Goal: Task Accomplishment & Management: Use online tool/utility

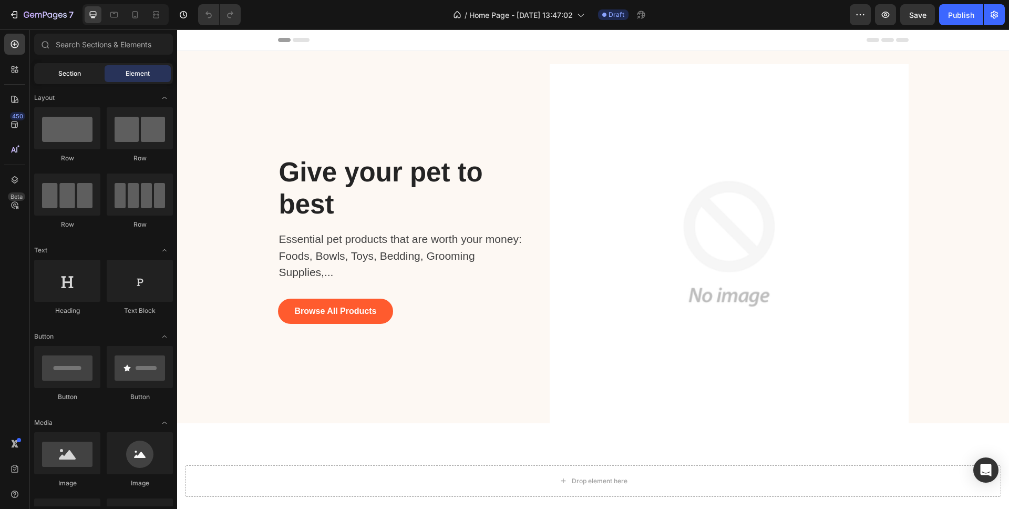
click at [65, 71] on span "Section" at bounding box center [69, 73] width 23 height 9
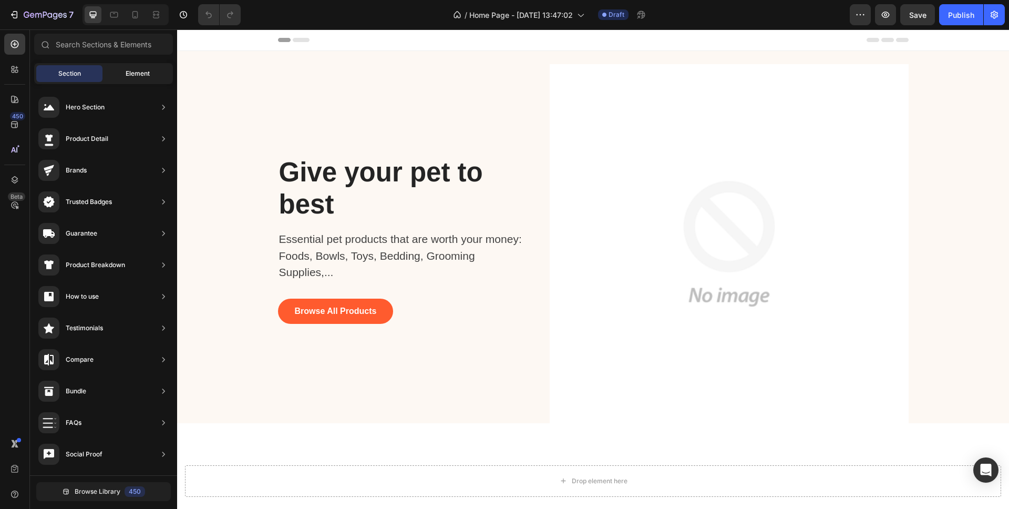
click at [148, 69] on span "Element" at bounding box center [138, 73] width 24 height 9
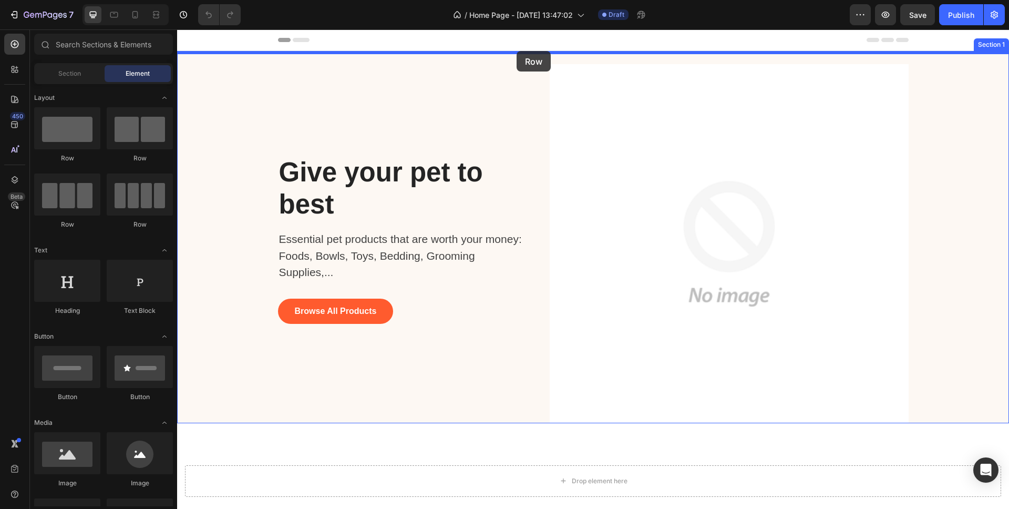
drag, startPoint x: 244, startPoint y: 162, endPoint x: 513, endPoint y: 53, distance: 290.5
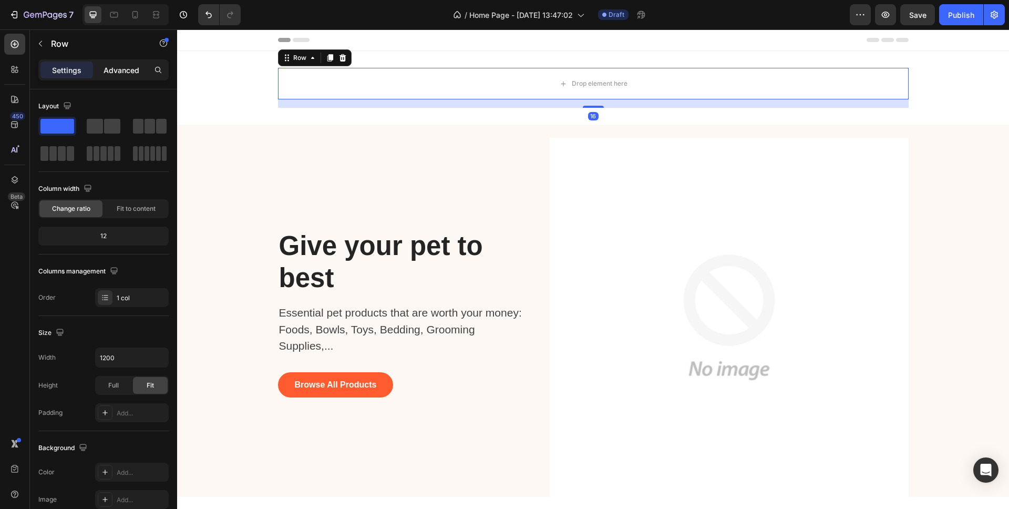
click at [121, 73] on p "Advanced" at bounding box center [122, 70] width 36 height 11
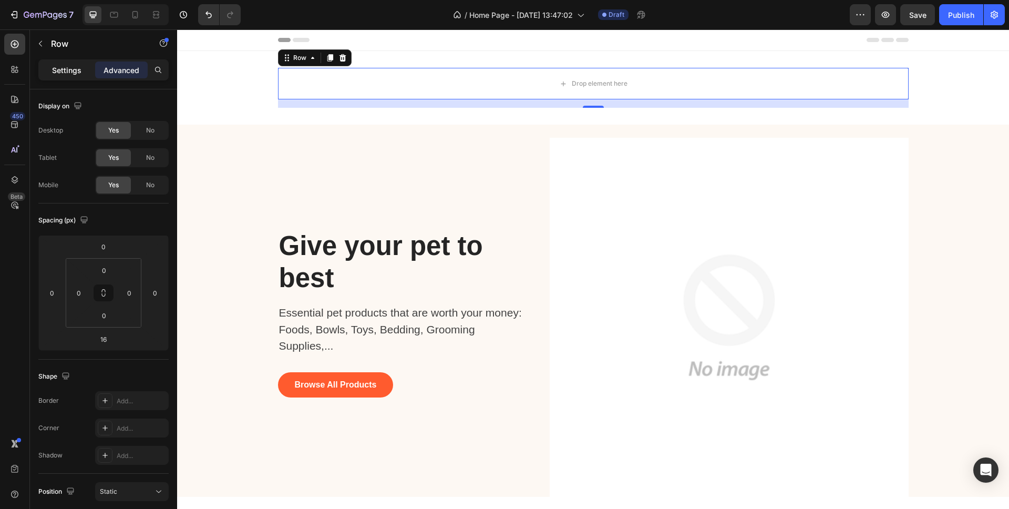
click at [74, 68] on p "Settings" at bounding box center [66, 70] width 29 height 11
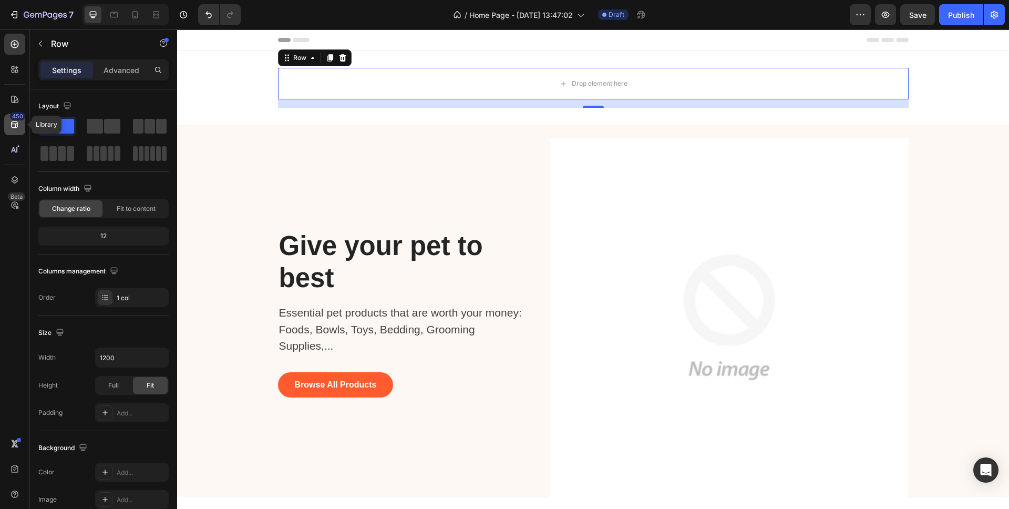
click at [14, 117] on div "450" at bounding box center [17, 116] width 15 height 8
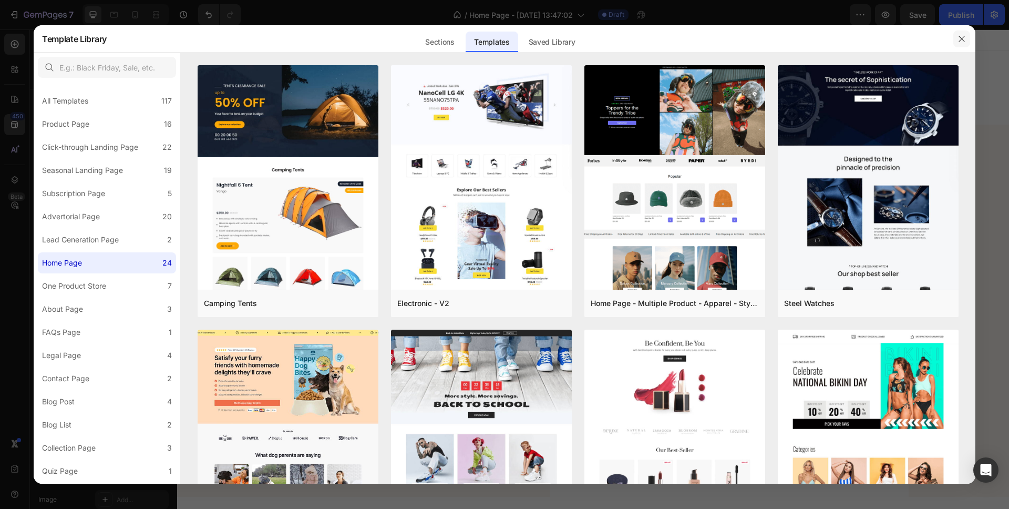
click at [960, 40] on icon "button" at bounding box center [962, 39] width 6 height 6
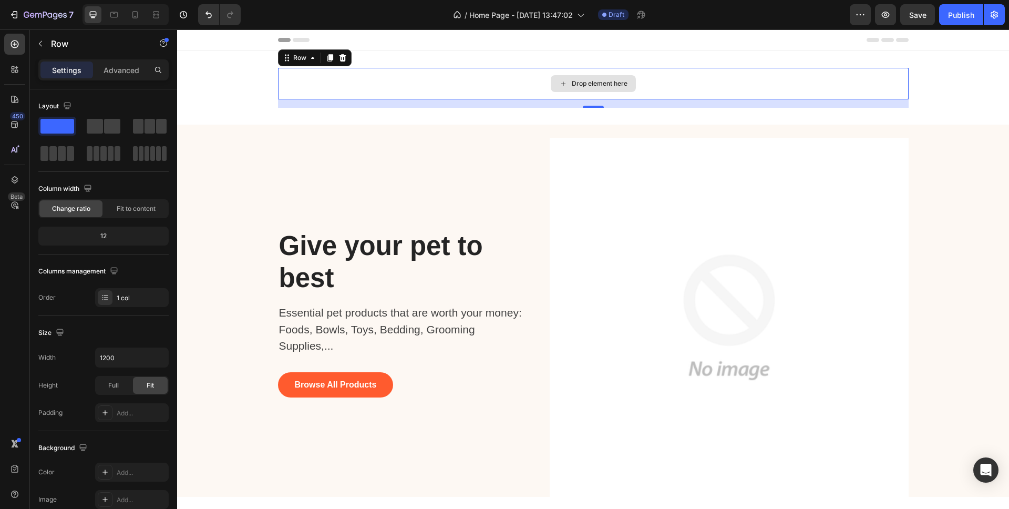
click at [335, 88] on div "Drop element here" at bounding box center [593, 84] width 631 height 32
click at [602, 77] on div "Drop element here" at bounding box center [593, 83] width 85 height 17
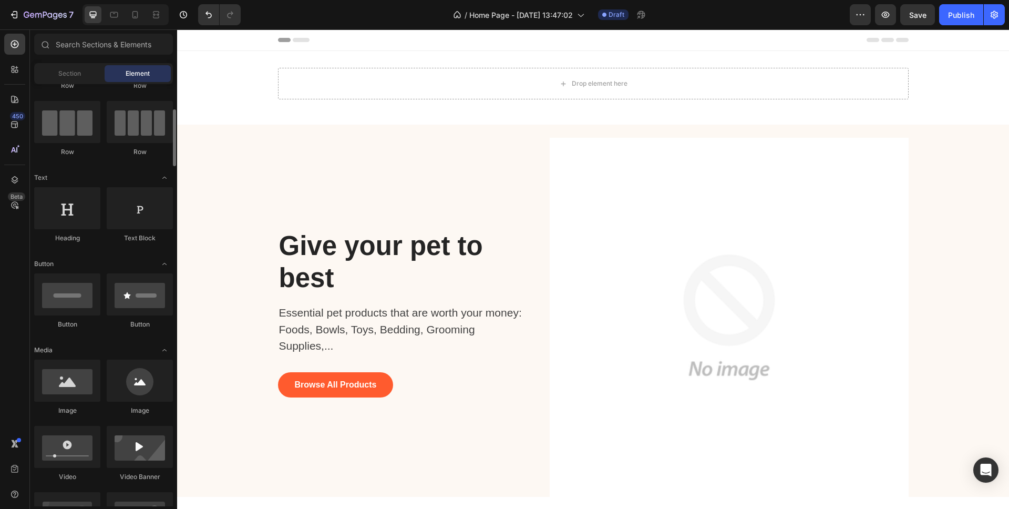
scroll to position [281, 0]
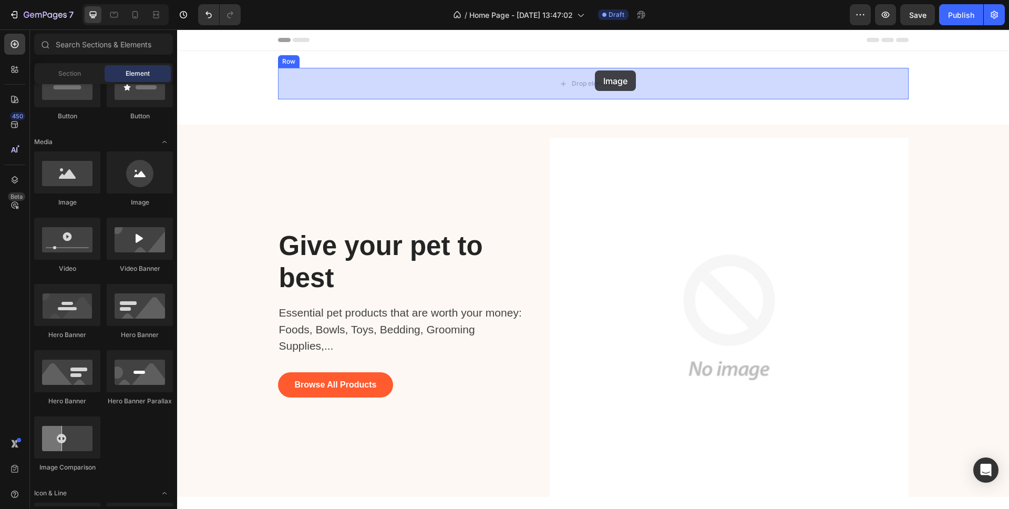
drag, startPoint x: 245, startPoint y: 203, endPoint x: 595, endPoint y: 70, distance: 374.5
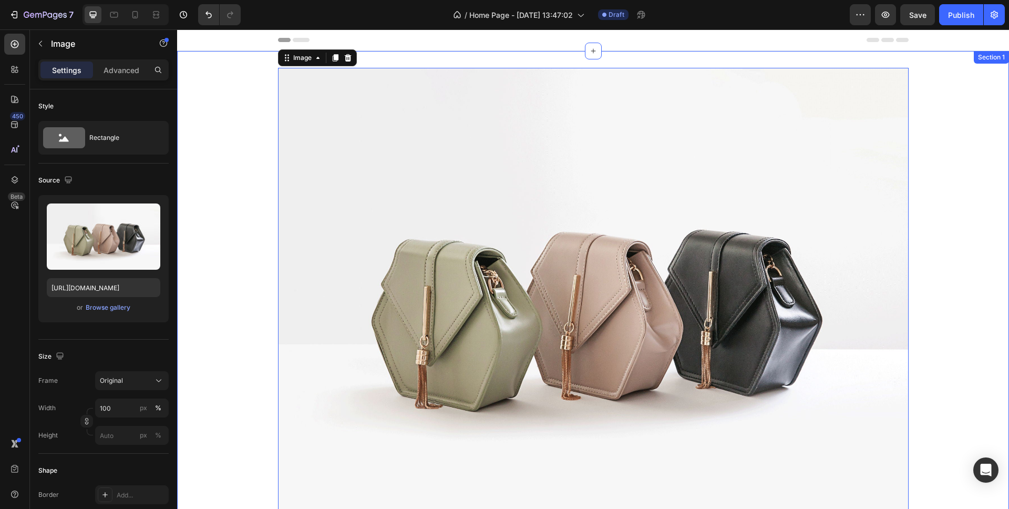
click at [982, 132] on div "Image 0 Row" at bounding box center [593, 308] width 832 height 481
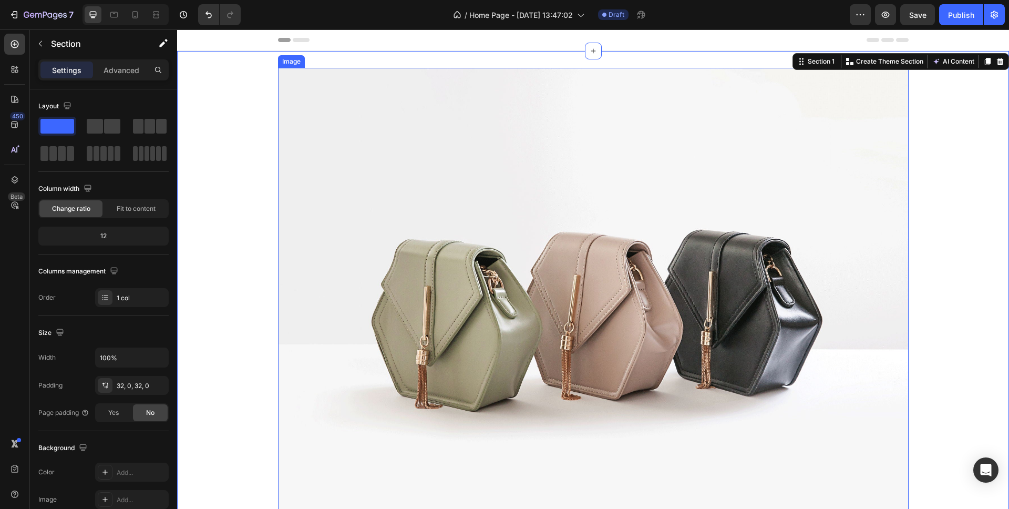
click at [825, 138] on img at bounding box center [593, 304] width 631 height 473
click at [957, 124] on div "Image Row" at bounding box center [593, 308] width 832 height 481
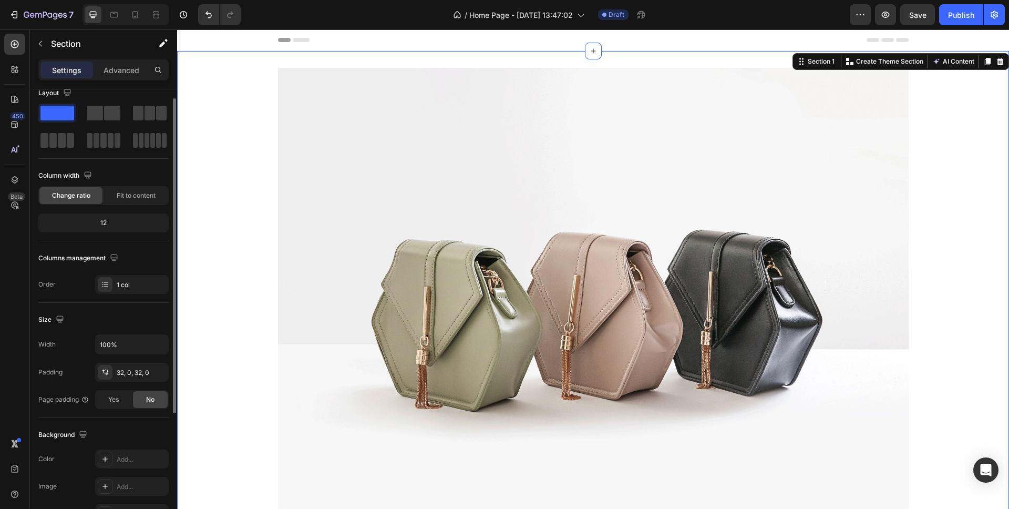
scroll to position [0, 0]
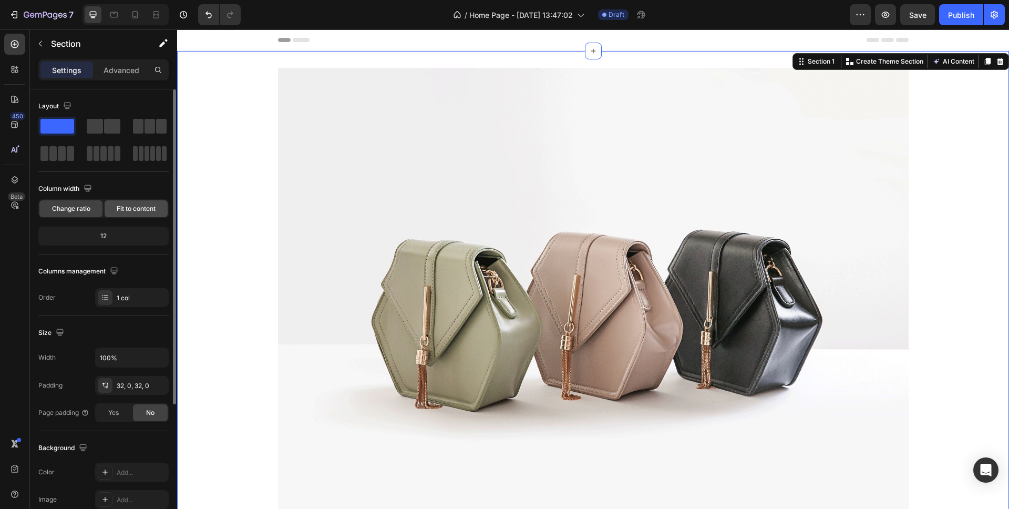
click at [138, 207] on span "Fit to content" at bounding box center [136, 208] width 39 height 9
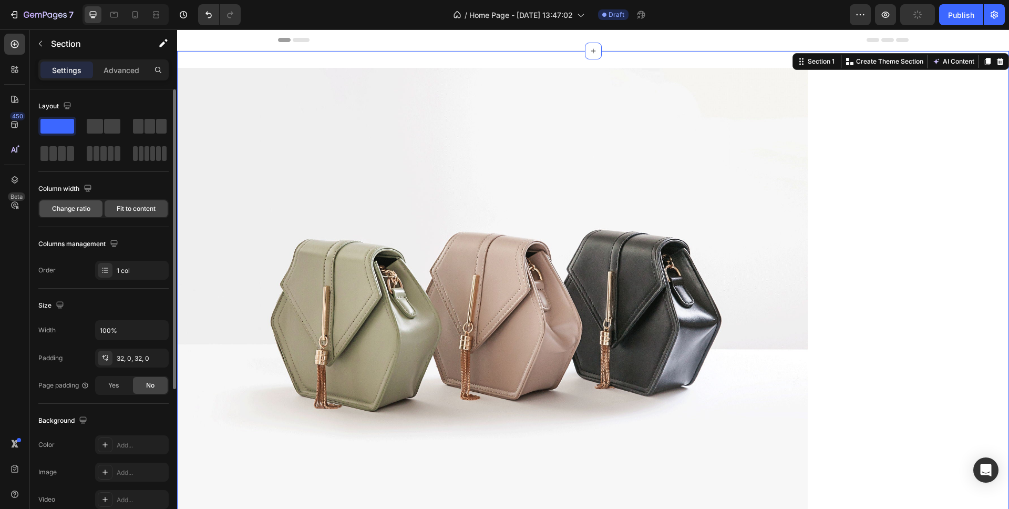
click at [79, 208] on span "Change ratio" at bounding box center [71, 208] width 38 height 9
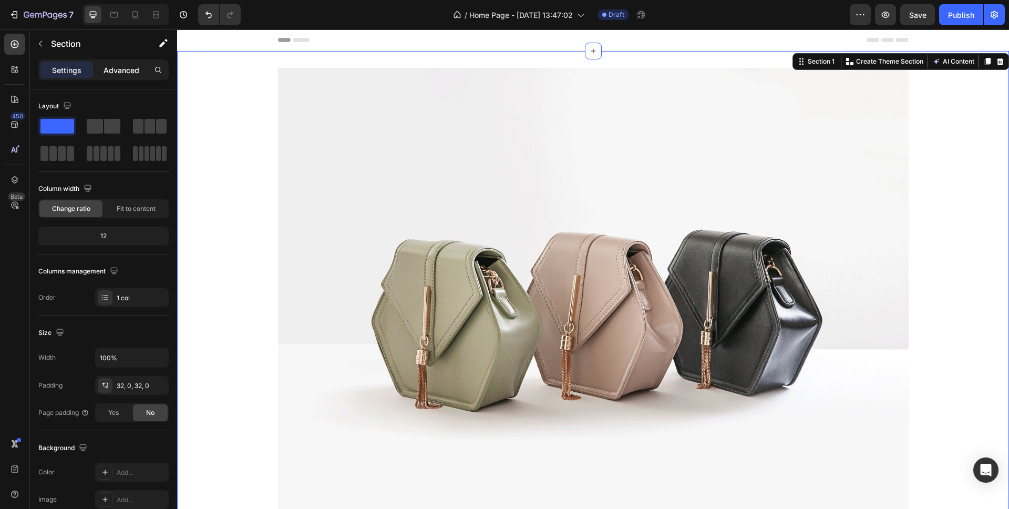
click at [126, 70] on p "Advanced" at bounding box center [122, 70] width 36 height 11
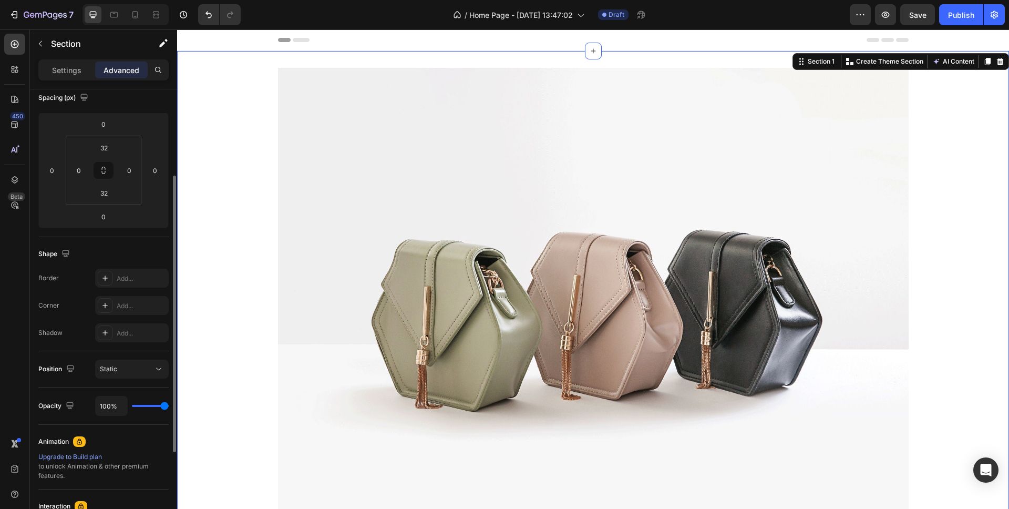
scroll to position [129, 0]
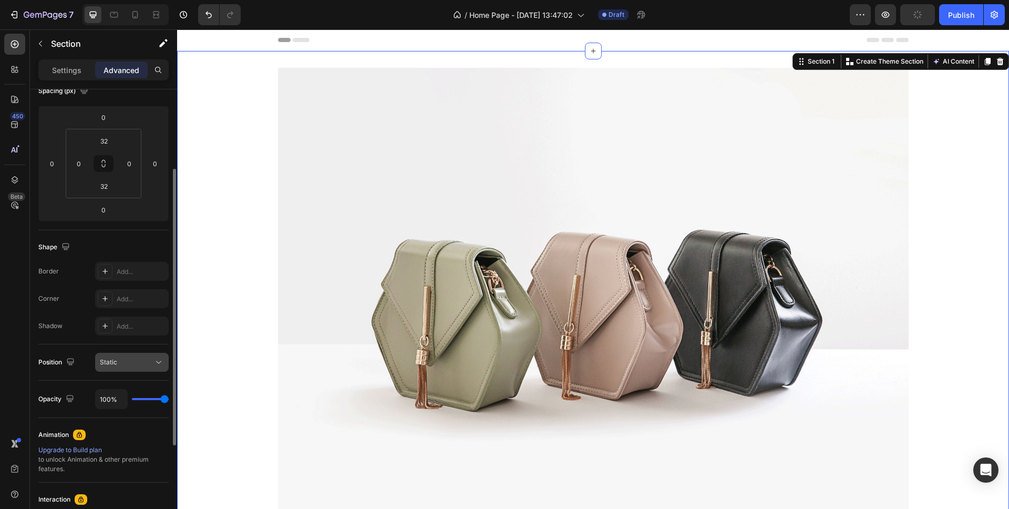
click at [130, 360] on div "Static" at bounding box center [127, 361] width 54 height 9
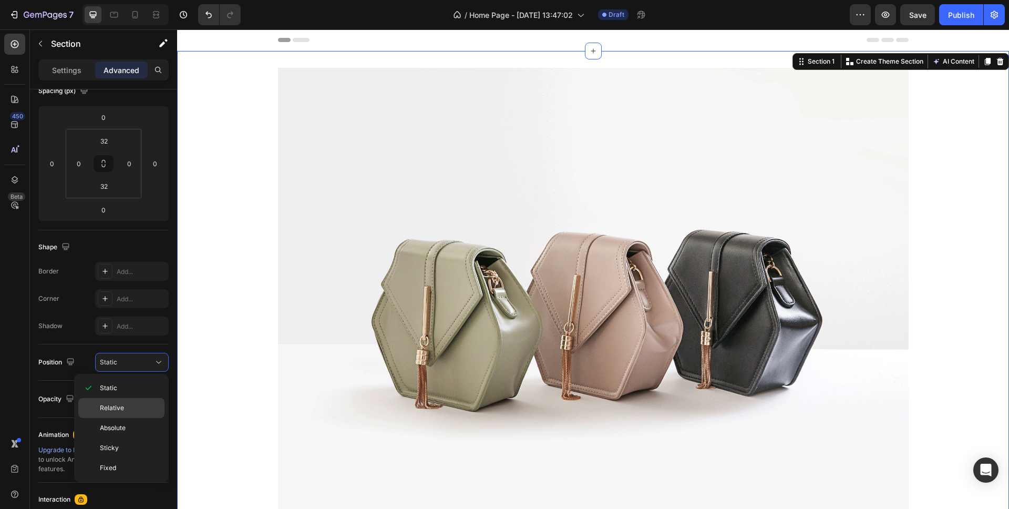
click at [119, 406] on span "Relative" at bounding box center [112, 407] width 24 height 9
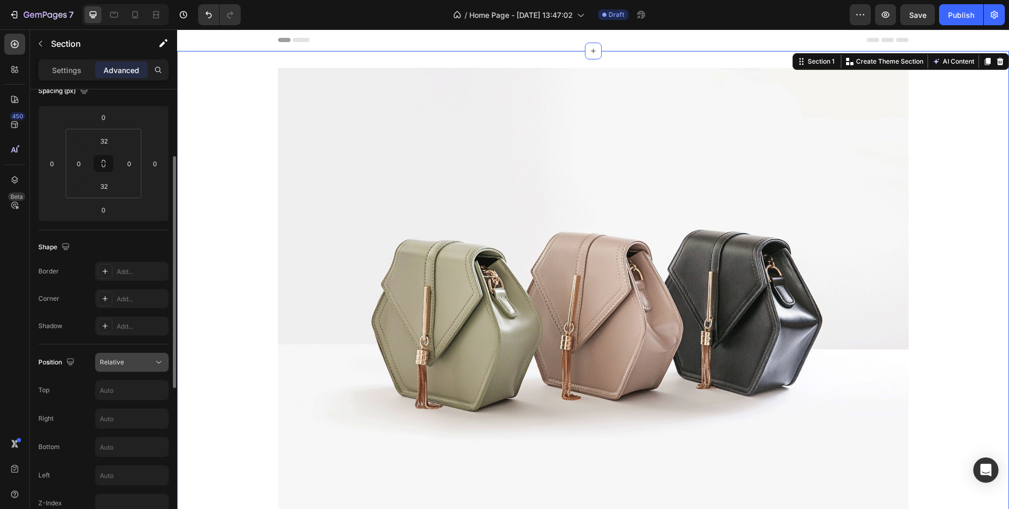
click at [128, 361] on div "Relative" at bounding box center [127, 361] width 54 height 9
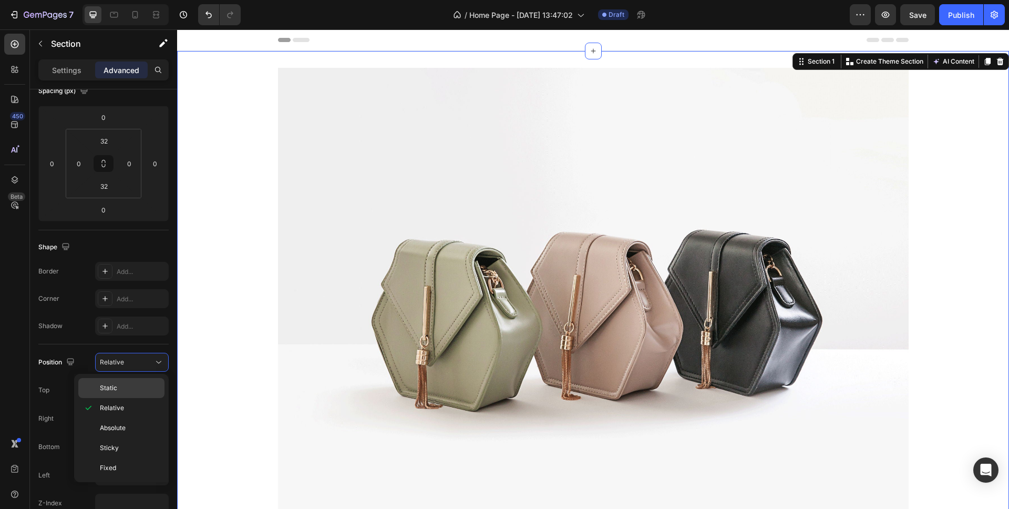
click at [109, 389] on span "Static" at bounding box center [108, 387] width 17 height 9
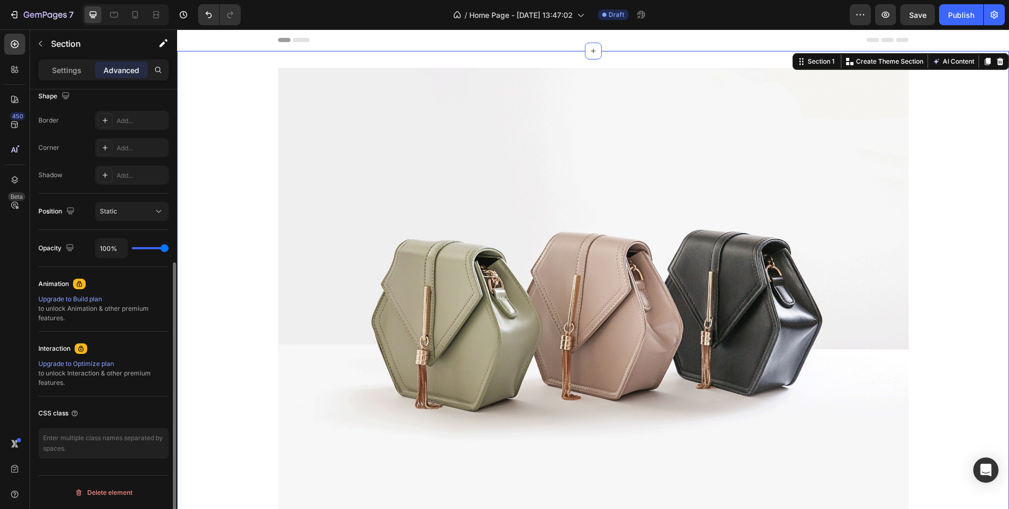
scroll to position [0, 0]
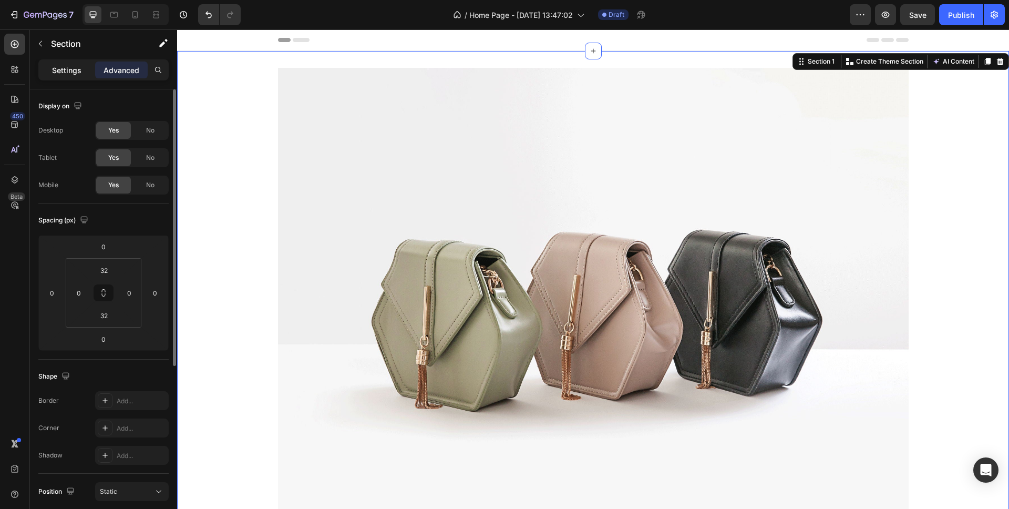
click at [69, 67] on p "Settings" at bounding box center [66, 70] width 29 height 11
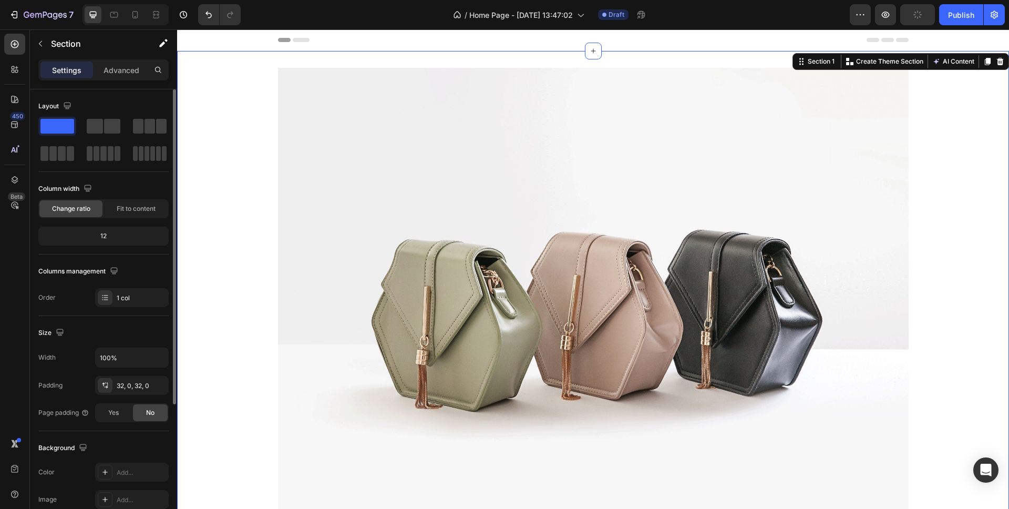
click at [116, 236] on div "12" at bounding box center [103, 236] width 126 height 15
click at [98, 235] on div "12" at bounding box center [103, 236] width 126 height 15
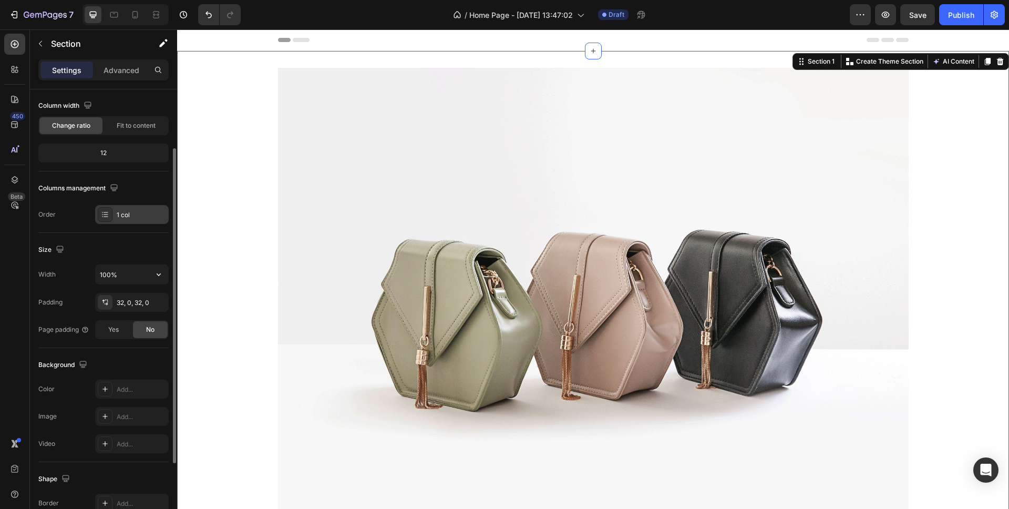
scroll to position [84, 0]
click at [121, 210] on div "1 col" at bounding box center [141, 213] width 49 height 9
click at [75, 204] on div "Order 1 col" at bounding box center [103, 213] width 130 height 19
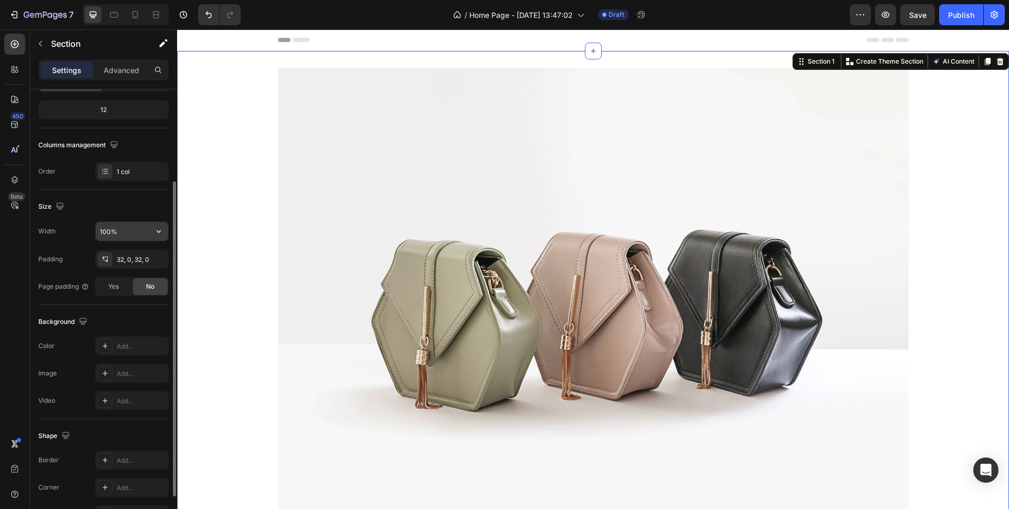
scroll to position [128, 0]
click at [159, 231] on icon "button" at bounding box center [158, 229] width 11 height 11
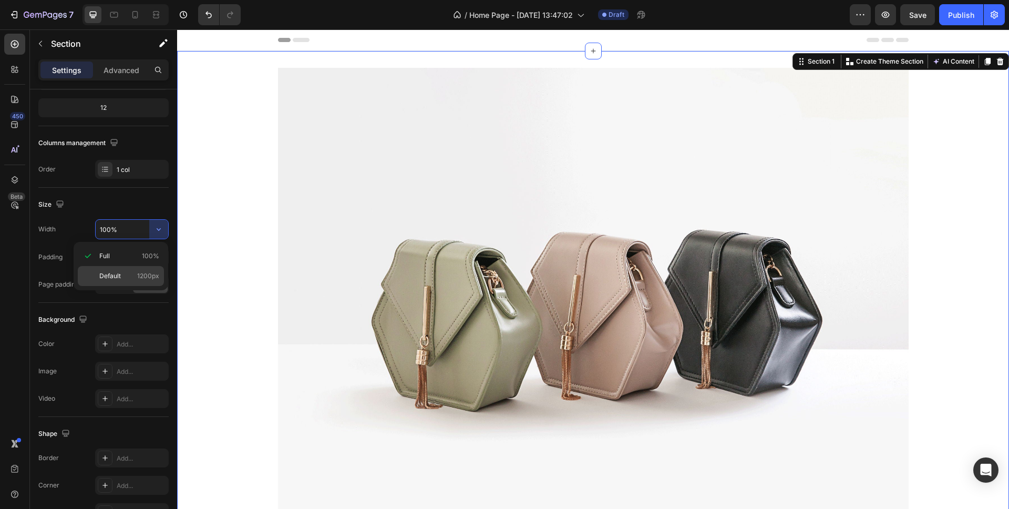
click at [122, 278] on p "Default 1200px" at bounding box center [129, 275] width 60 height 9
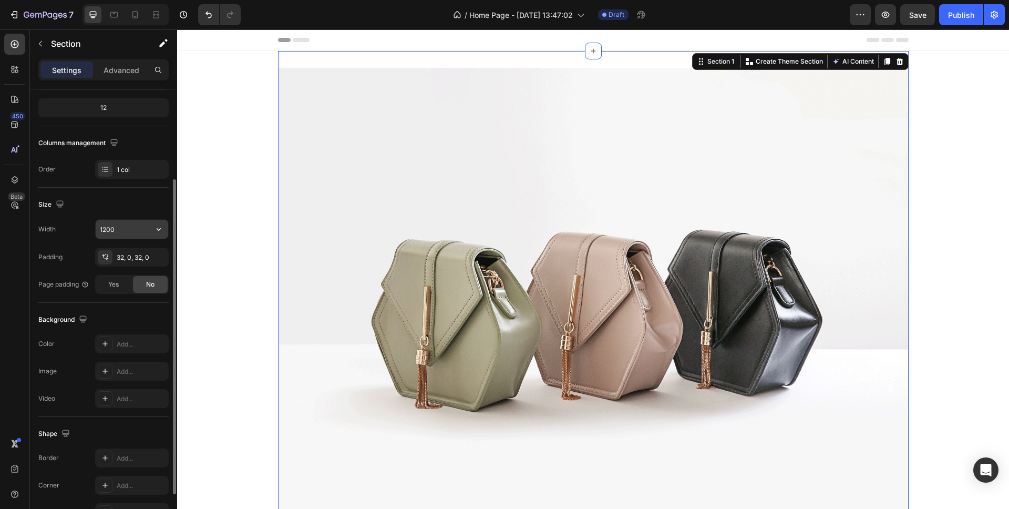
click at [155, 232] on icon "button" at bounding box center [158, 229] width 11 height 11
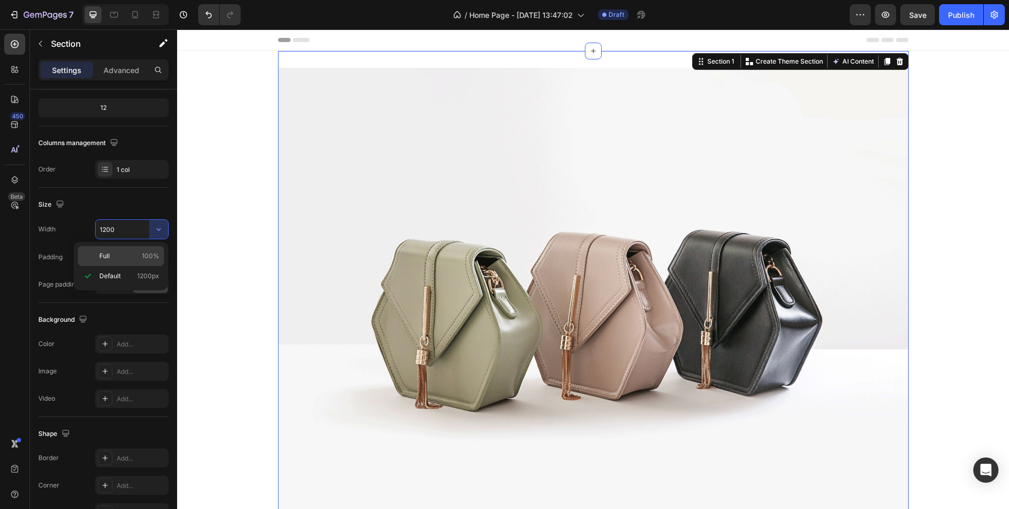
click at [122, 253] on p "Full 100%" at bounding box center [129, 255] width 60 height 9
type input "100%"
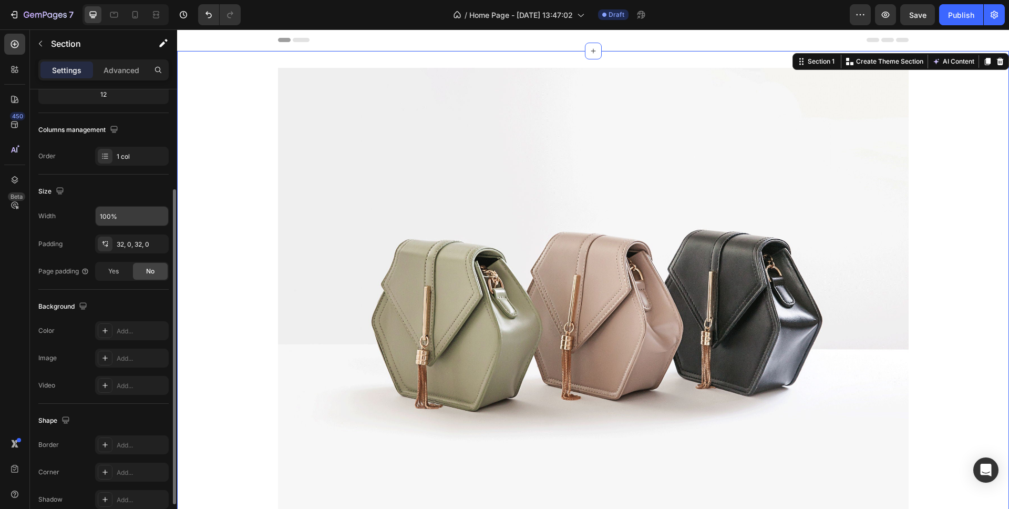
scroll to position [143, 0]
click at [822, 62] on div "Section 1" at bounding box center [821, 61] width 31 height 9
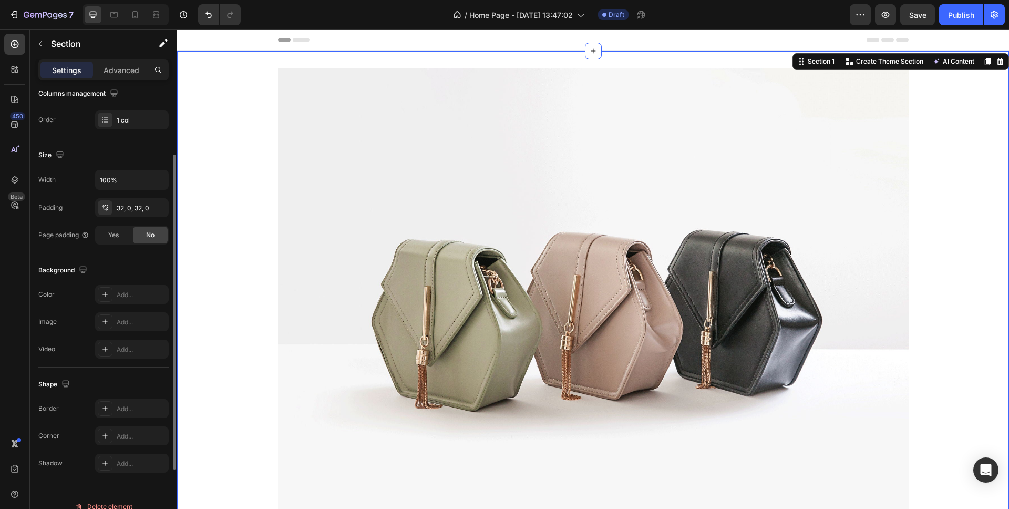
scroll to position [192, 0]
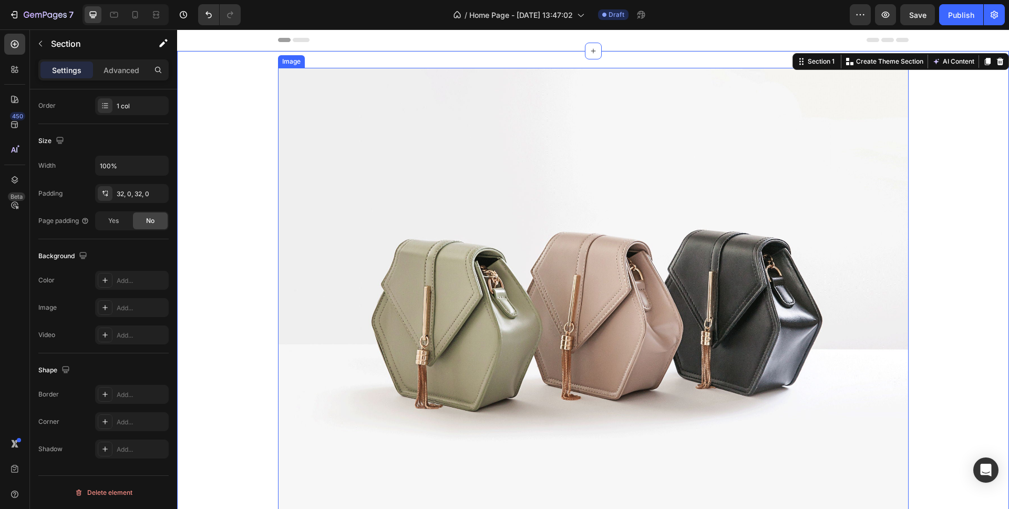
click at [310, 240] on img at bounding box center [593, 304] width 631 height 473
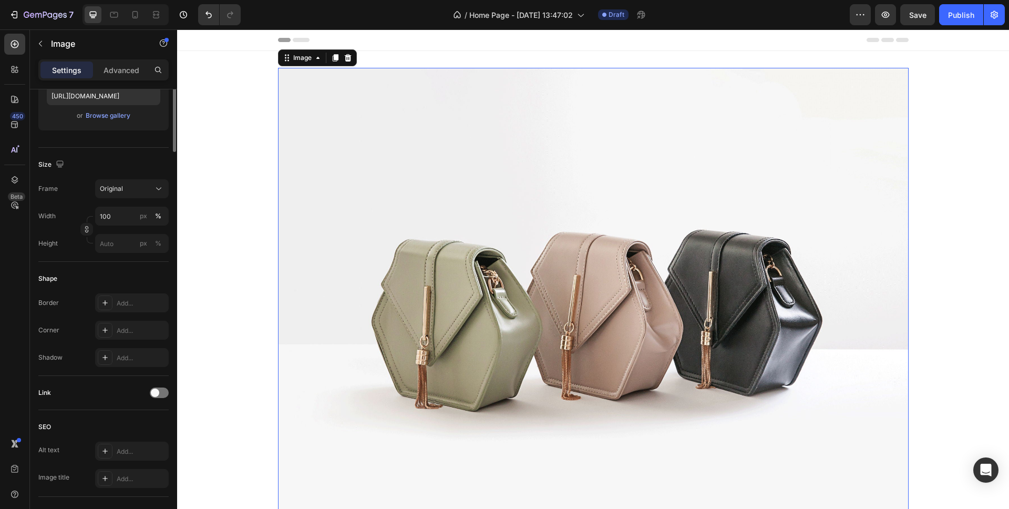
scroll to position [0, 0]
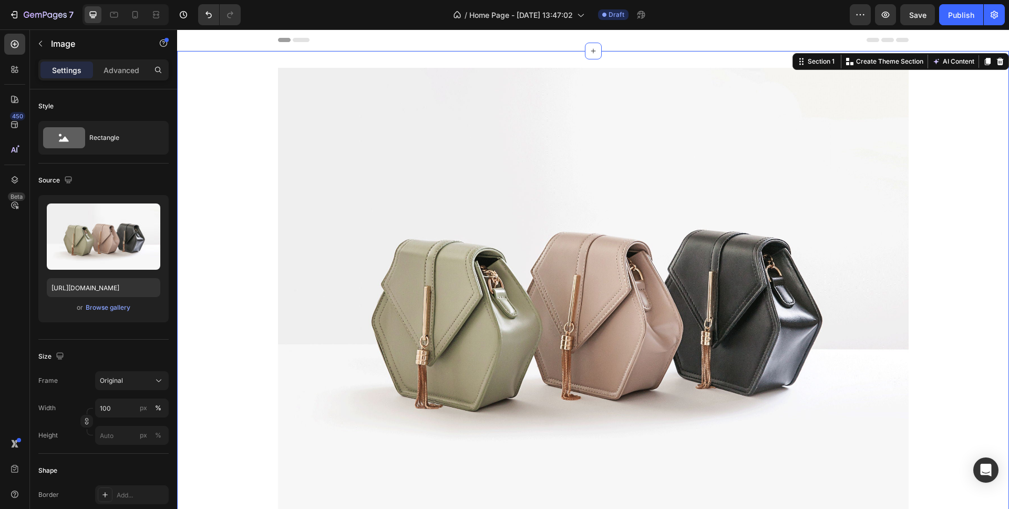
click at [231, 96] on div "Image Row" at bounding box center [593, 308] width 832 height 481
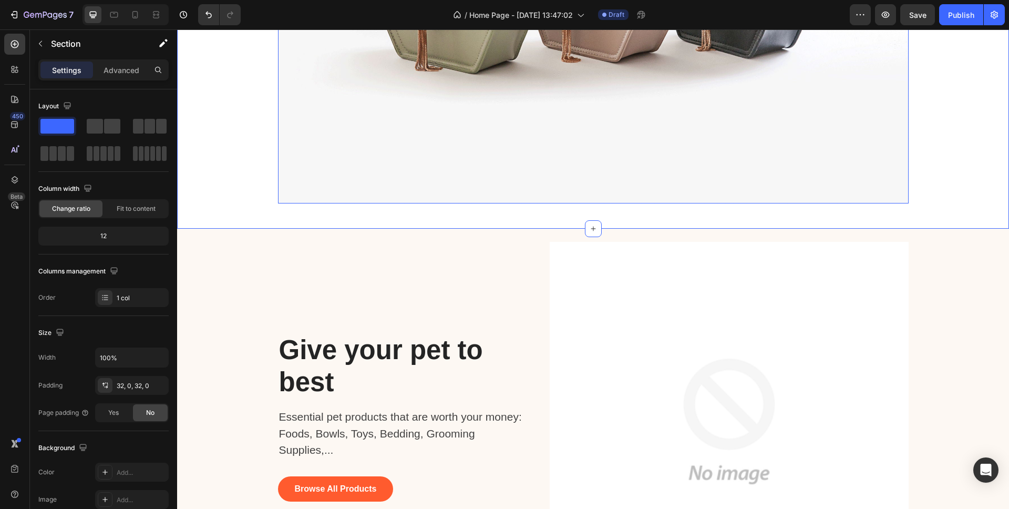
scroll to position [356, 0]
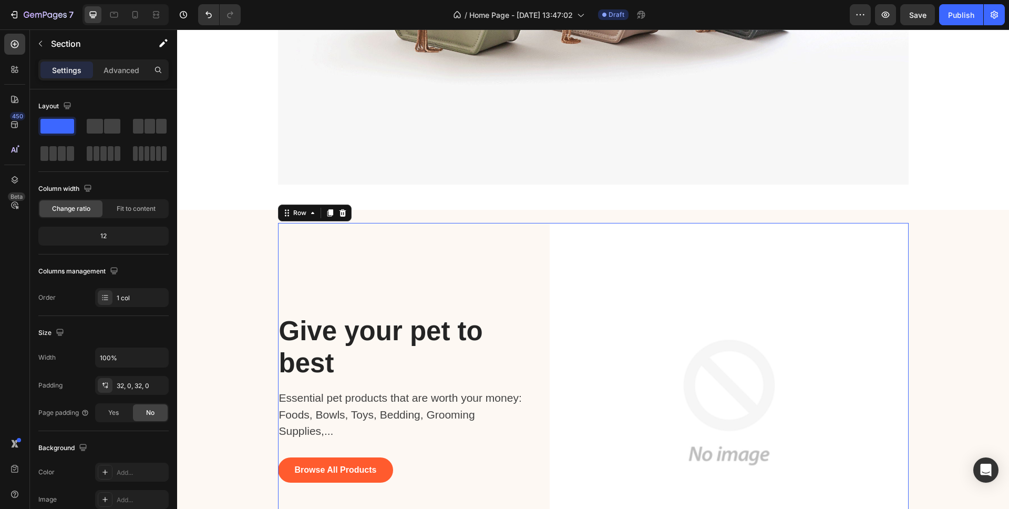
click at [409, 232] on div "Give your pet to best Heading Essential pet products that are worth your money:…" at bounding box center [406, 402] width 256 height 359
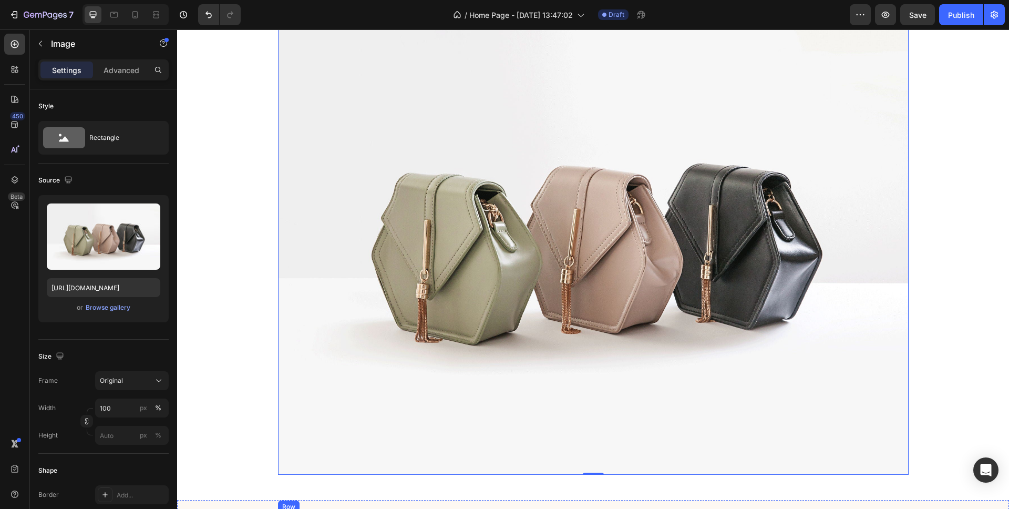
scroll to position [0, 0]
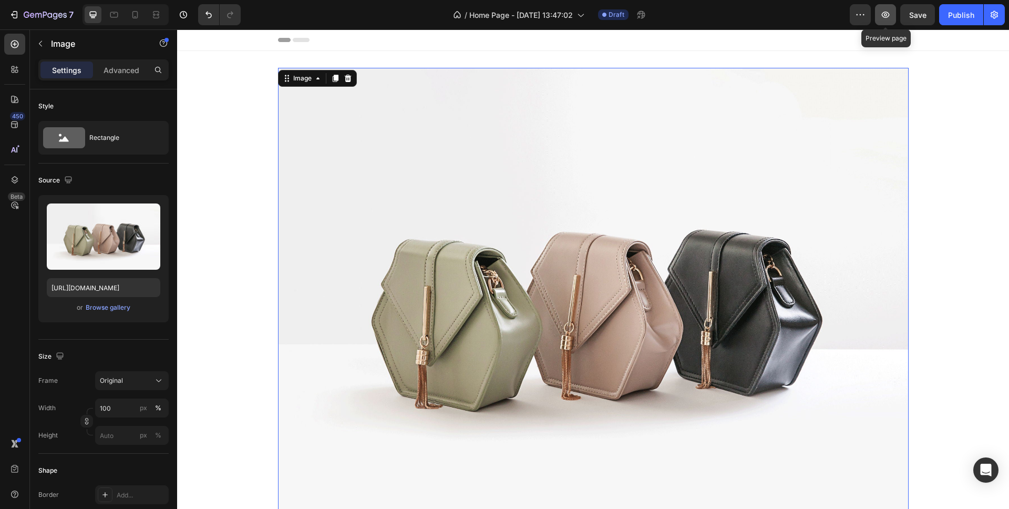
click at [885, 13] on icon "button" at bounding box center [886, 15] width 8 height 6
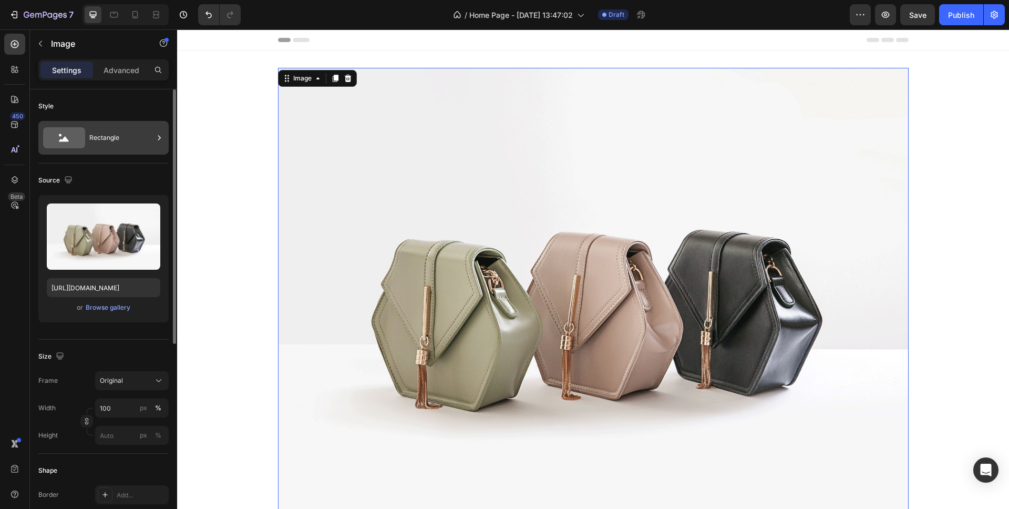
click at [104, 134] on div "Rectangle" at bounding box center [121, 138] width 64 height 24
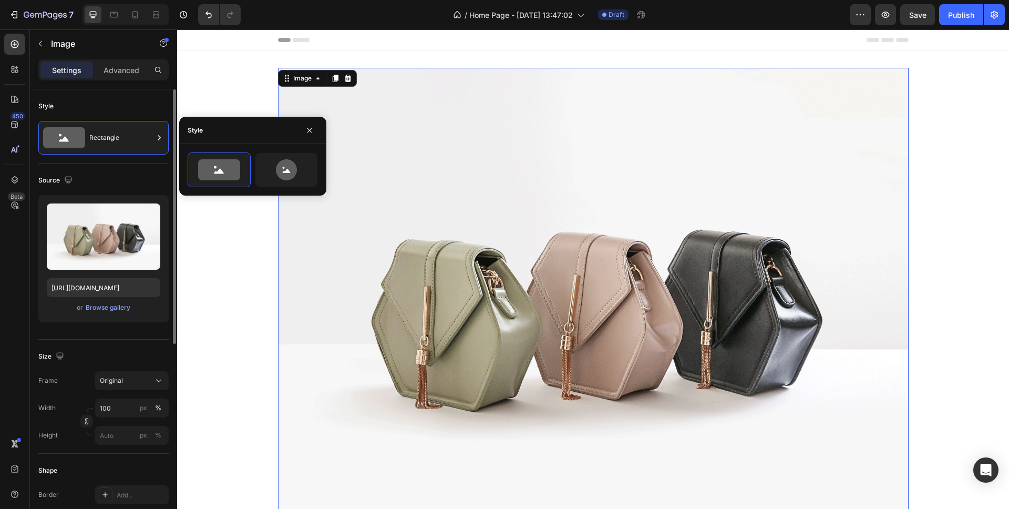
click at [93, 183] on div "Source" at bounding box center [103, 180] width 130 height 17
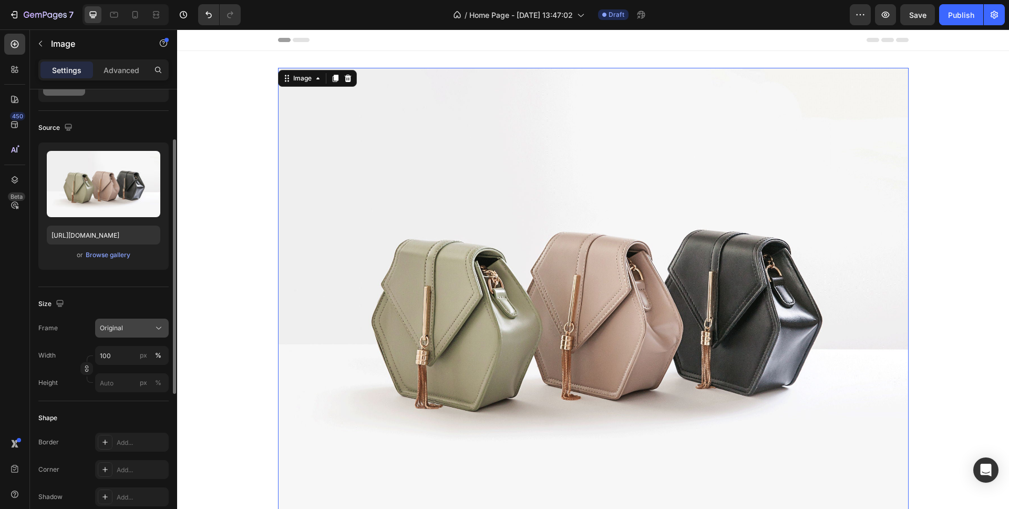
scroll to position [75, 0]
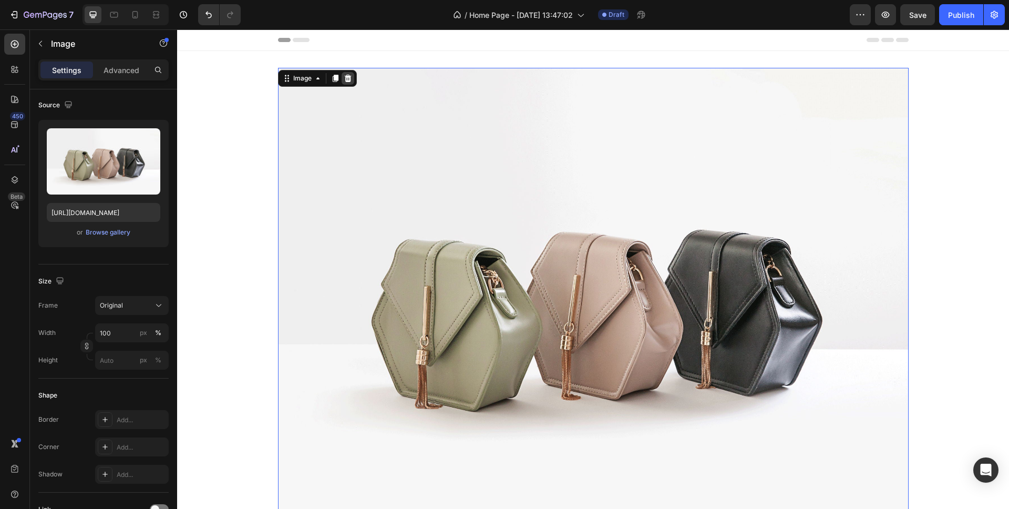
click at [347, 77] on icon at bounding box center [347, 78] width 7 height 7
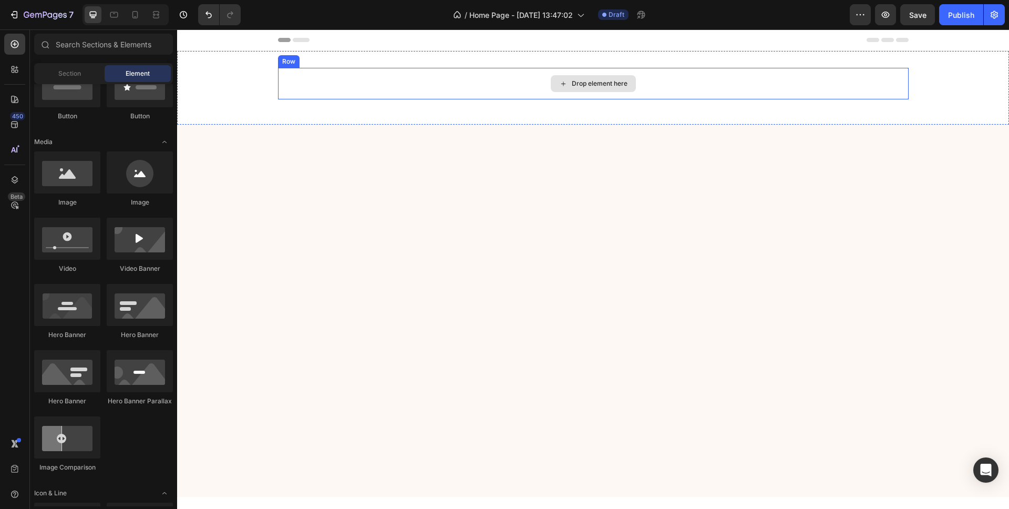
click at [579, 82] on div "Drop element here" at bounding box center [600, 83] width 56 height 8
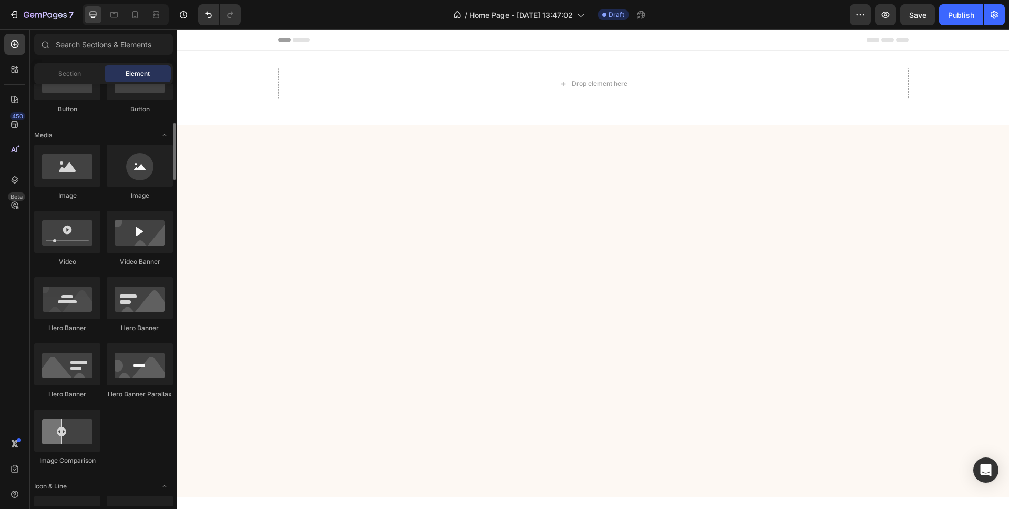
scroll to position [294, 0]
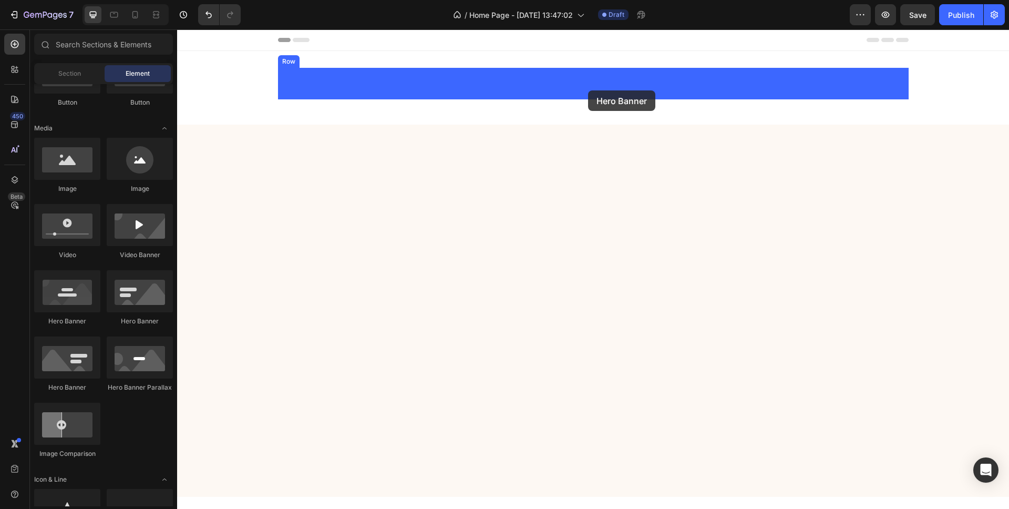
drag, startPoint x: 244, startPoint y: 333, endPoint x: 588, endPoint y: 90, distance: 421.0
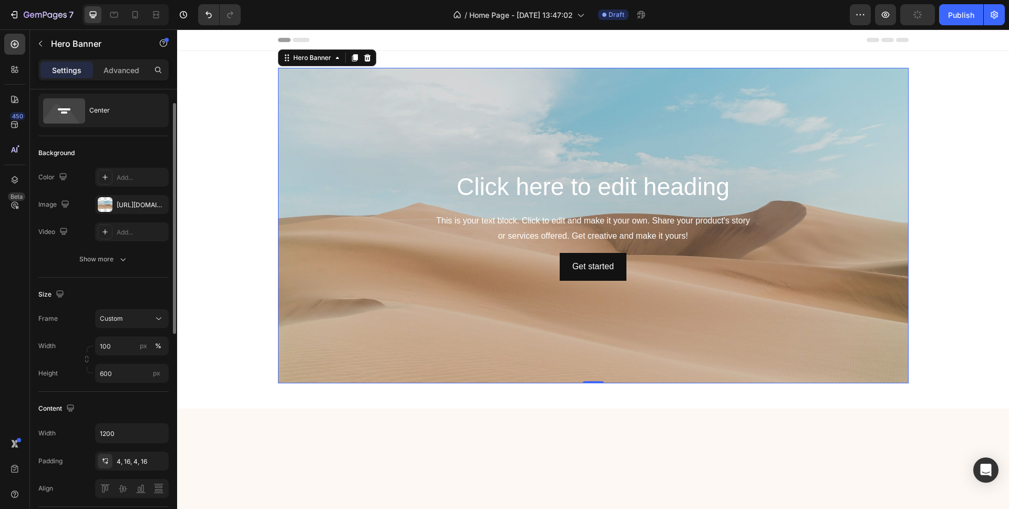
scroll to position [132, 0]
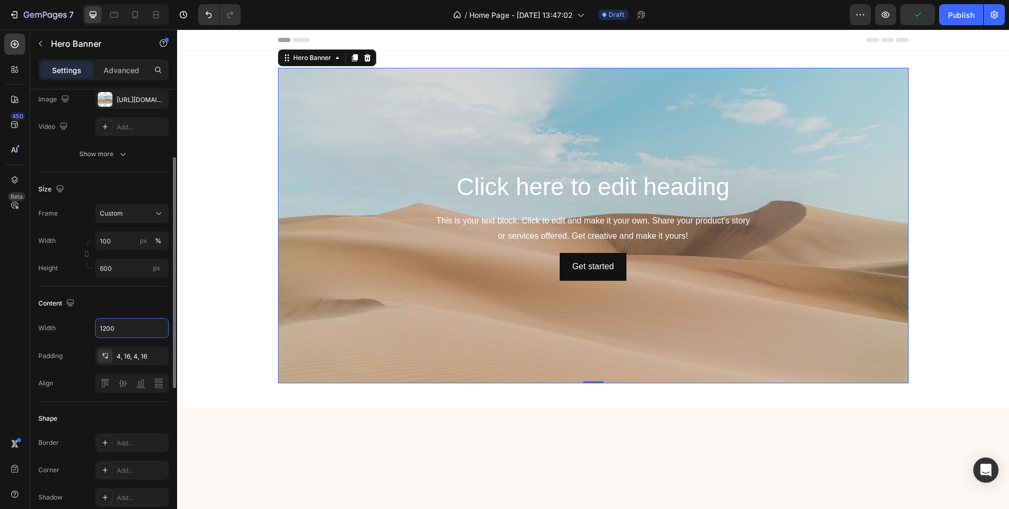
drag, startPoint x: 120, startPoint y: 328, endPoint x: 89, endPoint y: 327, distance: 30.5
click at [89, 327] on div "Width 1200" at bounding box center [103, 328] width 130 height 20
type input "1400"
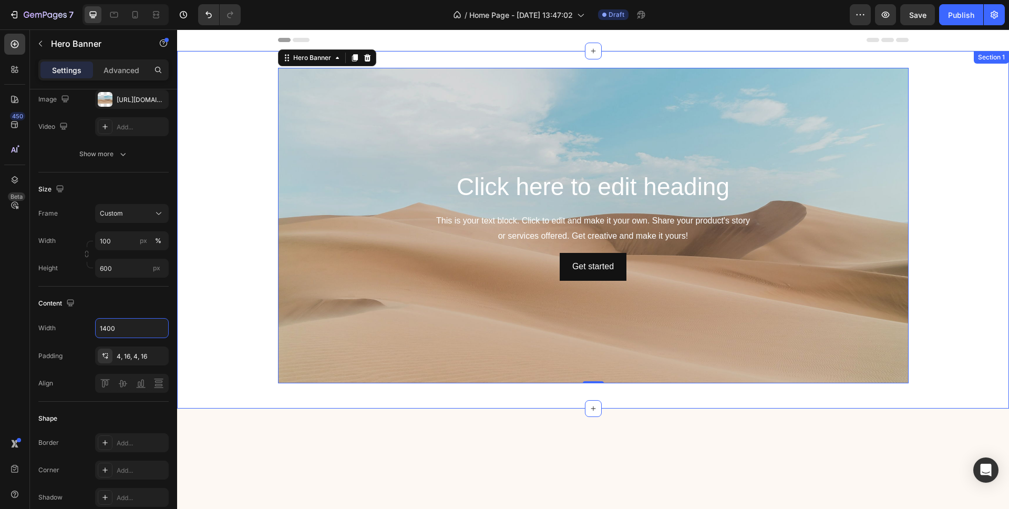
click at [209, 396] on div "Click here to edit heading Heading This is your text block. Click to edit and m…" at bounding box center [593, 229] width 832 height 357
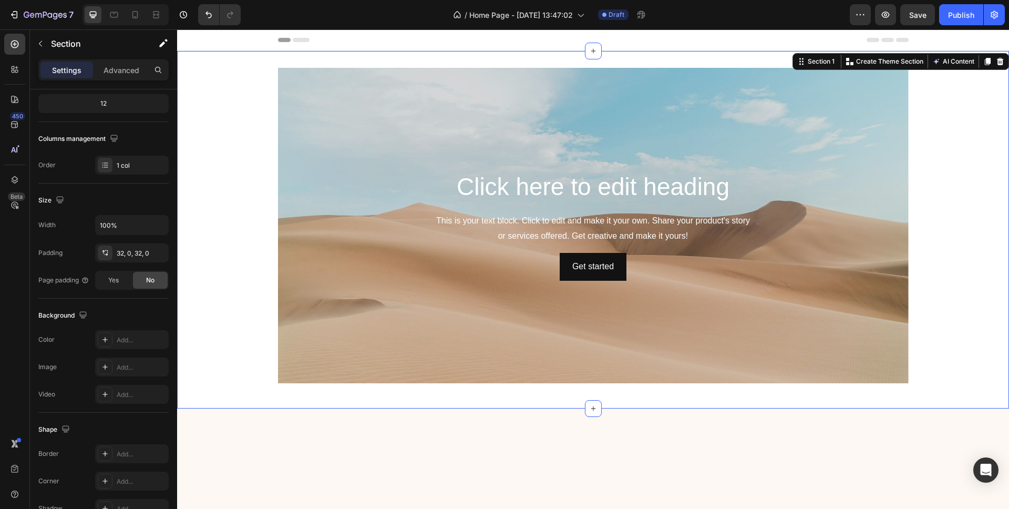
scroll to position [0, 0]
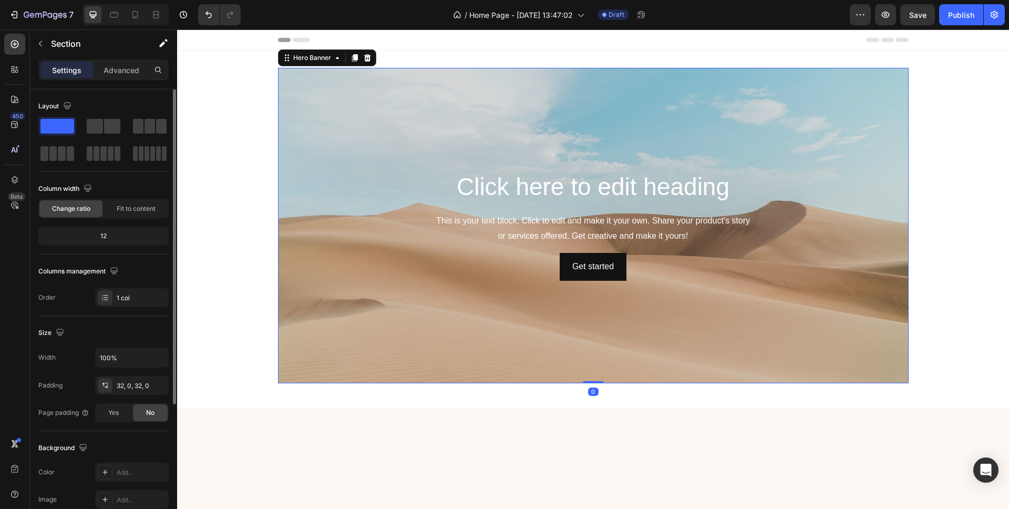
click at [331, 312] on div "Background Image" at bounding box center [593, 225] width 631 height 315
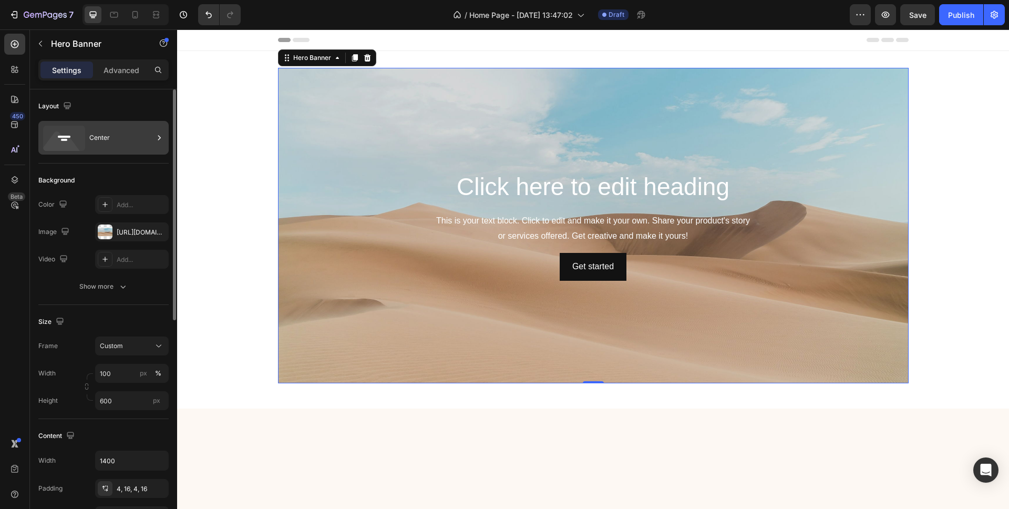
click at [99, 139] on div "Center" at bounding box center [121, 138] width 64 height 24
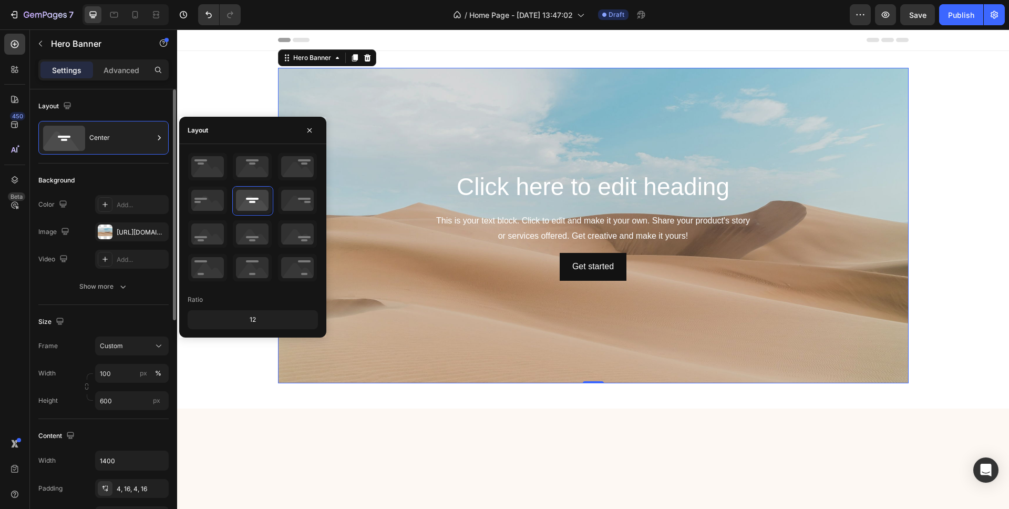
click at [135, 104] on div "Layout" at bounding box center [103, 106] width 130 height 17
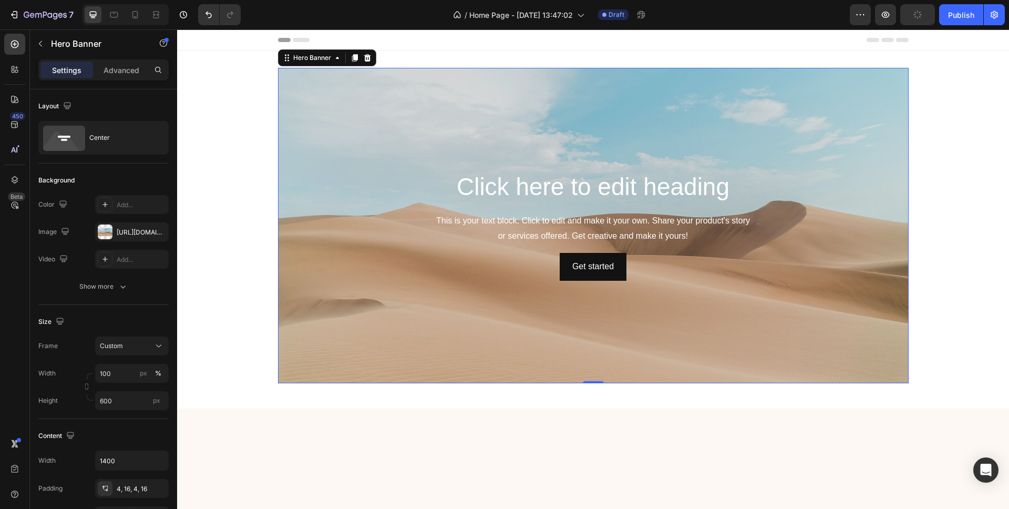
click at [332, 118] on div "Background Image" at bounding box center [593, 225] width 631 height 315
drag, startPoint x: 91, startPoint y: 459, endPoint x: 112, endPoint y: 467, distance: 22.8
click at [88, 459] on div "Width 1400" at bounding box center [103, 460] width 130 height 20
click at [129, 464] on input "1400" at bounding box center [132, 460] width 73 height 19
click at [163, 463] on icon "button" at bounding box center [158, 460] width 11 height 11
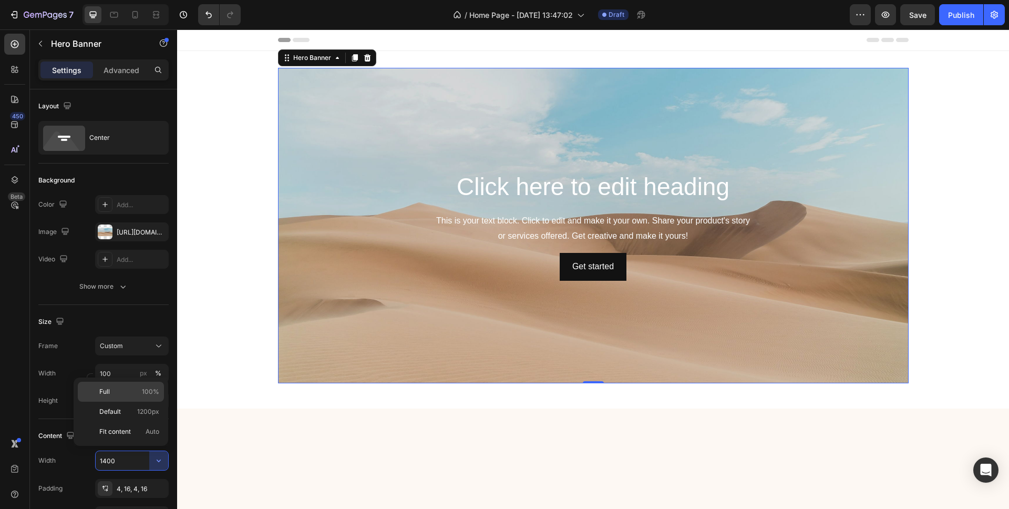
click at [121, 394] on p "Full 100%" at bounding box center [129, 391] width 60 height 9
type input "100%"
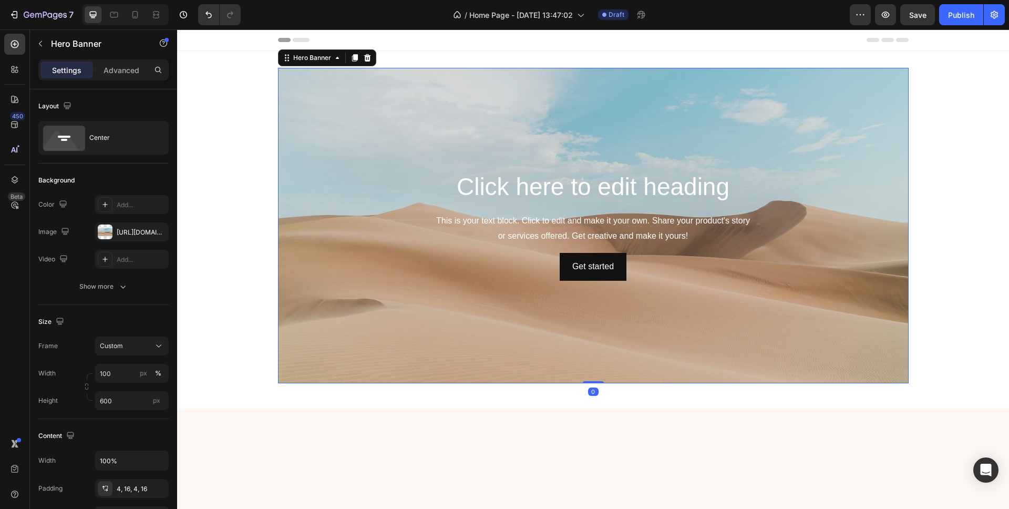
click at [321, 310] on div "Background Image" at bounding box center [593, 225] width 631 height 315
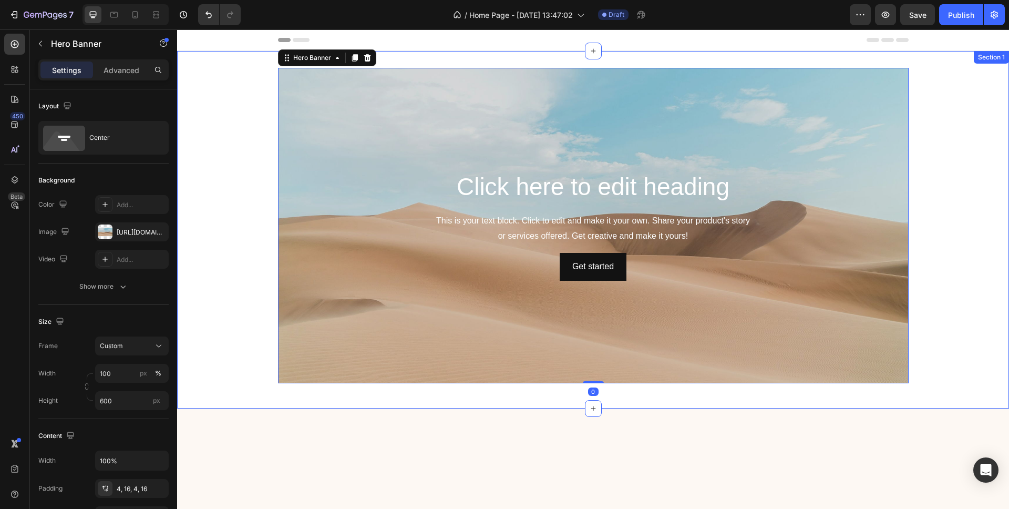
click at [214, 360] on div "Click here to edit heading Heading This is your text block. Click to edit and m…" at bounding box center [593, 230] width 832 height 324
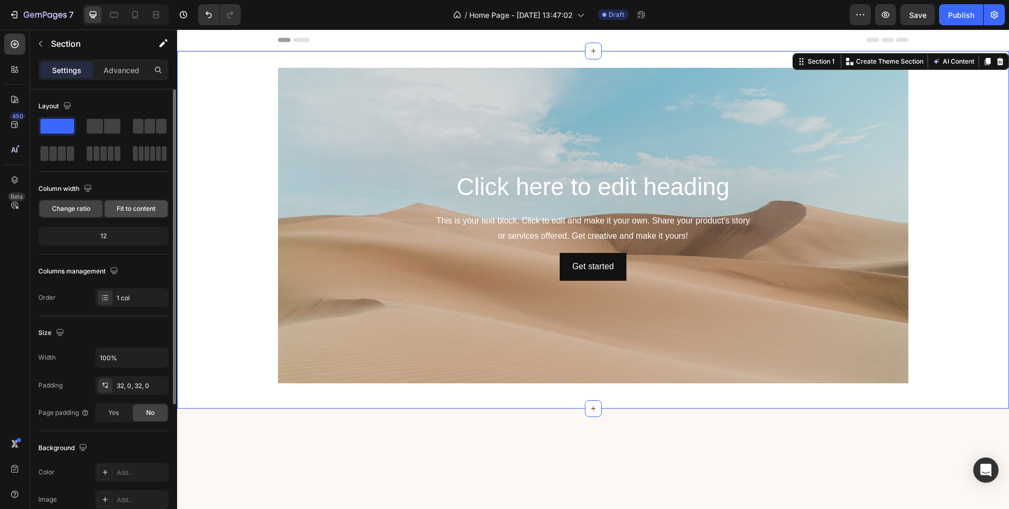
click at [129, 209] on span "Fit to content" at bounding box center [136, 208] width 39 height 9
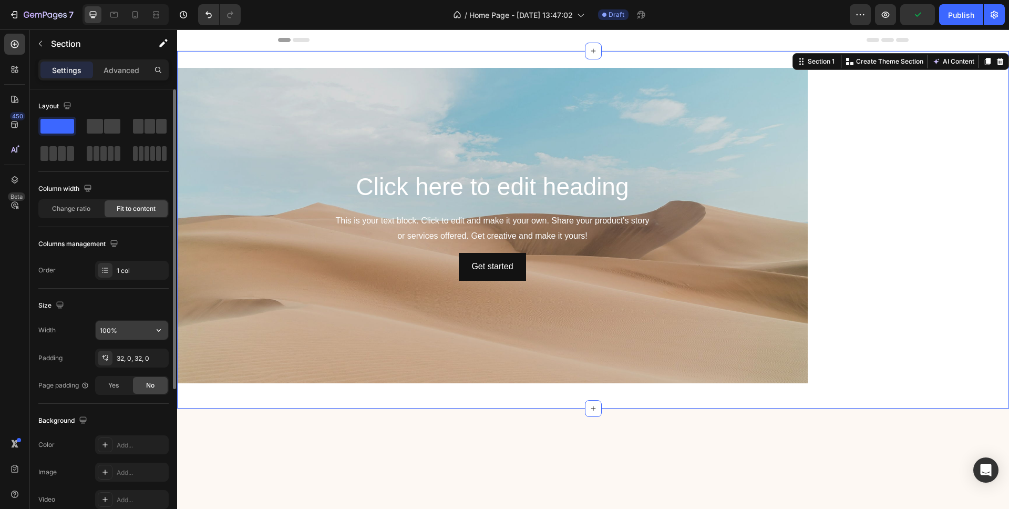
click at [131, 332] on input "100%" at bounding box center [132, 330] width 73 height 19
click at [159, 361] on icon "button" at bounding box center [157, 358] width 8 height 8
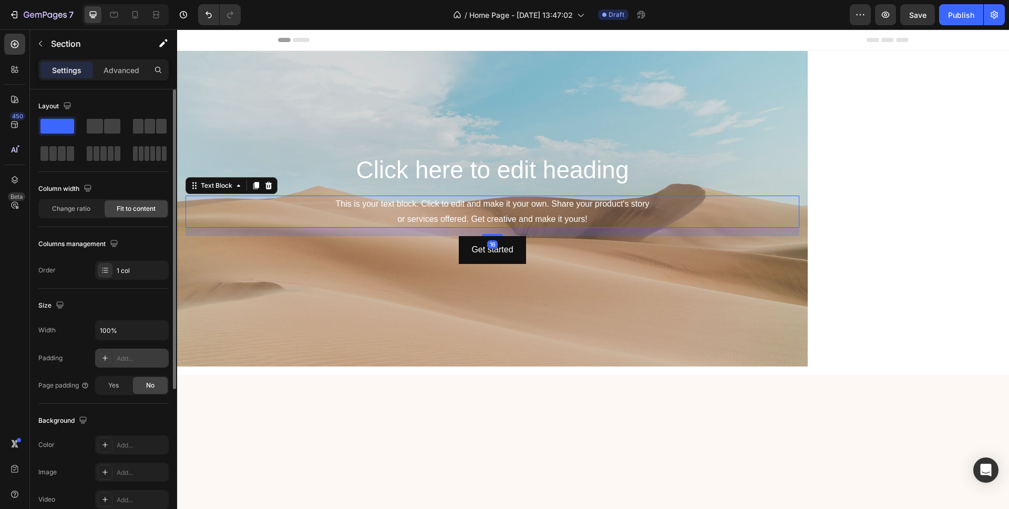
click at [569, 199] on div "This is your text block. Click to edit and make it your own. Share your product…" at bounding box center [493, 212] width 614 height 33
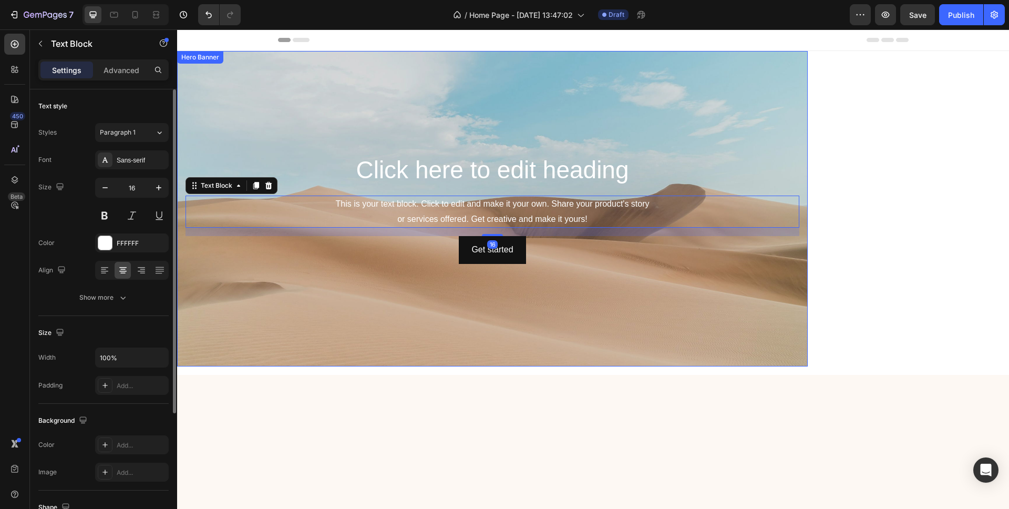
click at [654, 145] on div "Background Image" at bounding box center [492, 208] width 631 height 315
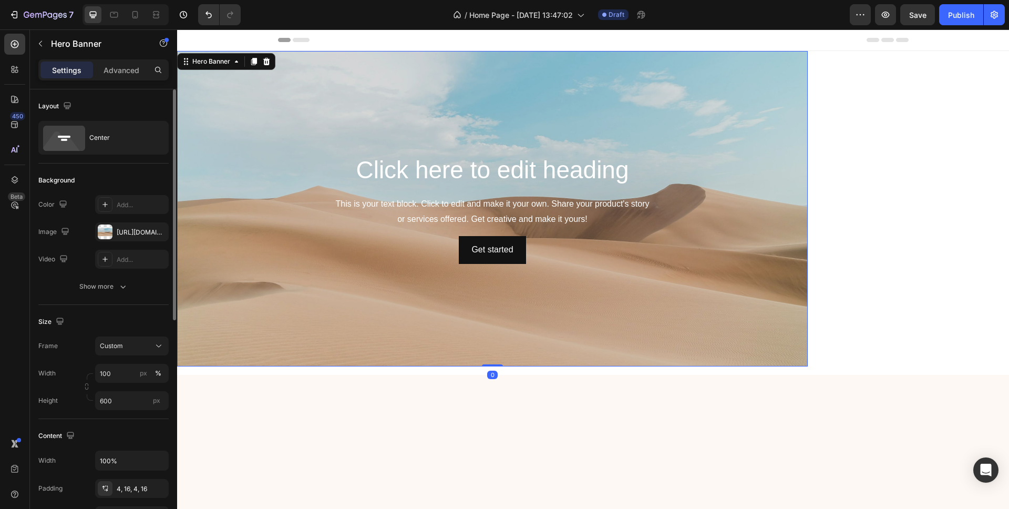
click at [733, 128] on div "Background Image" at bounding box center [492, 208] width 631 height 315
click at [132, 341] on div "Custom" at bounding box center [126, 345] width 52 height 9
click at [120, 310] on div "Size Frame Custom As banner source Custom Width 100 px % Height 600 px" at bounding box center [103, 362] width 130 height 114
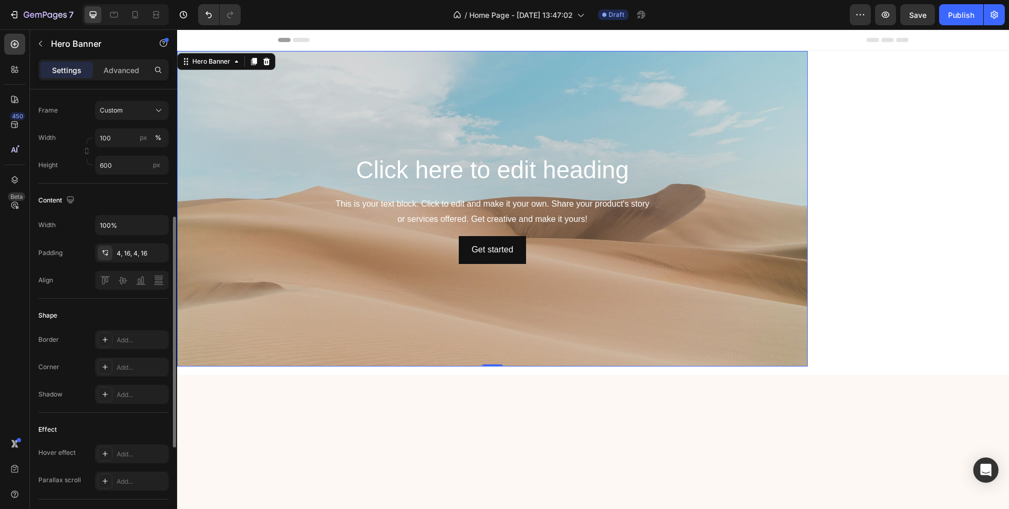
scroll to position [243, 0]
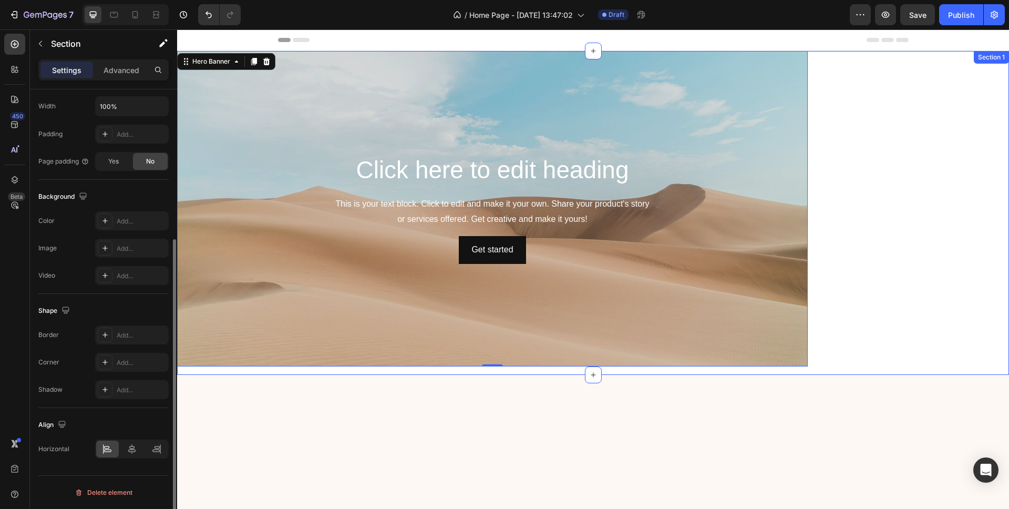
click at [939, 187] on div "Click here to edit heading Heading This is your text block. Click to edit and m…" at bounding box center [593, 213] width 832 height 324
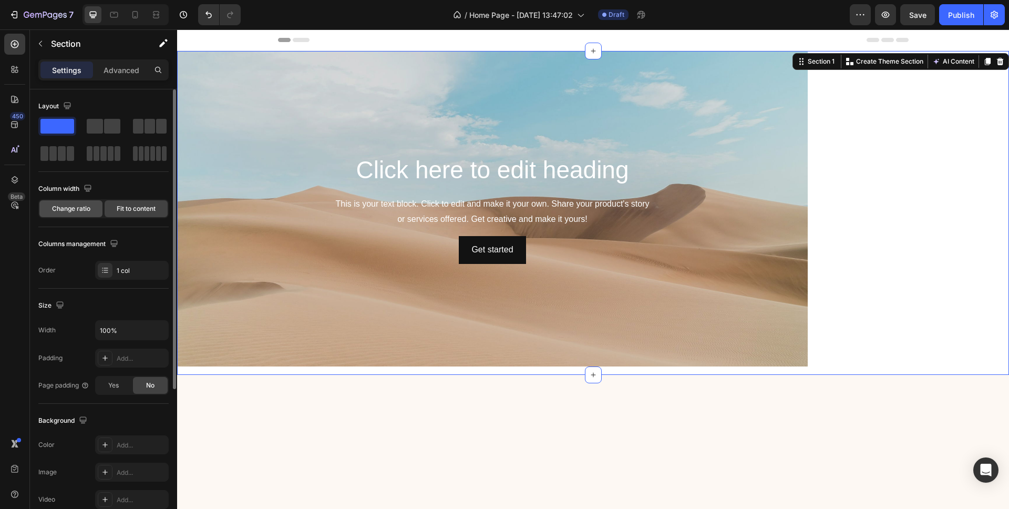
click at [86, 211] on span "Change ratio" at bounding box center [71, 208] width 38 height 9
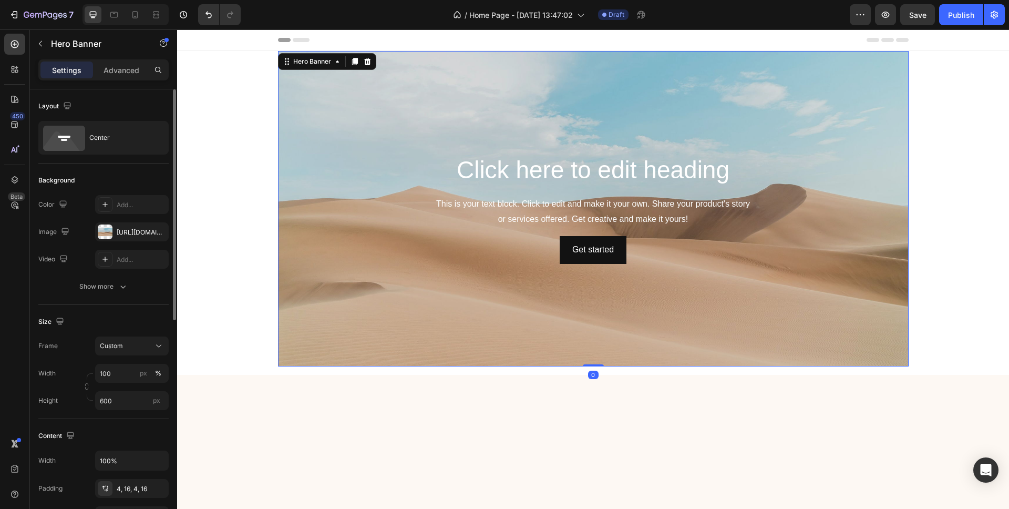
click at [370, 188] on div "Click here to edit heading Heading This is your text block. Click to edit and m…" at bounding box center [593, 208] width 614 height 110
click at [120, 231] on div "https://cdn.shopify.com/s/files/1/2005/9307/files/background_settings.jpg" at bounding box center [132, 232] width 30 height 9
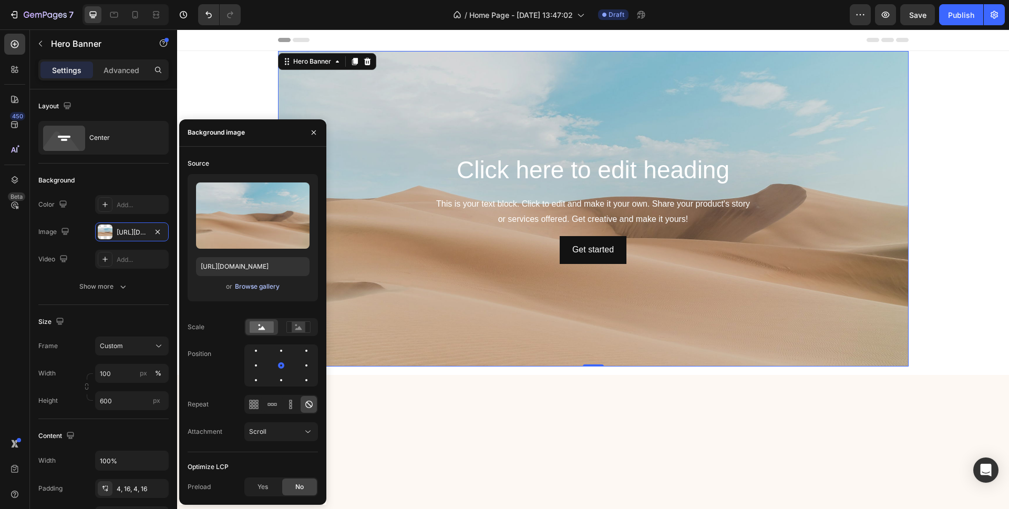
click at [259, 289] on div "Browse gallery" at bounding box center [257, 286] width 45 height 9
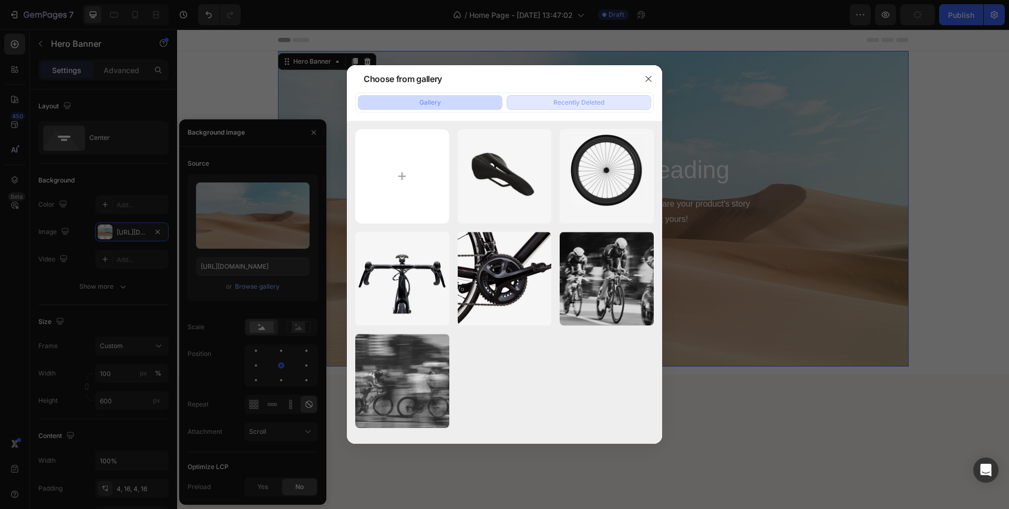
click at [558, 99] on div "Recently Deleted" at bounding box center [578, 102] width 51 height 9
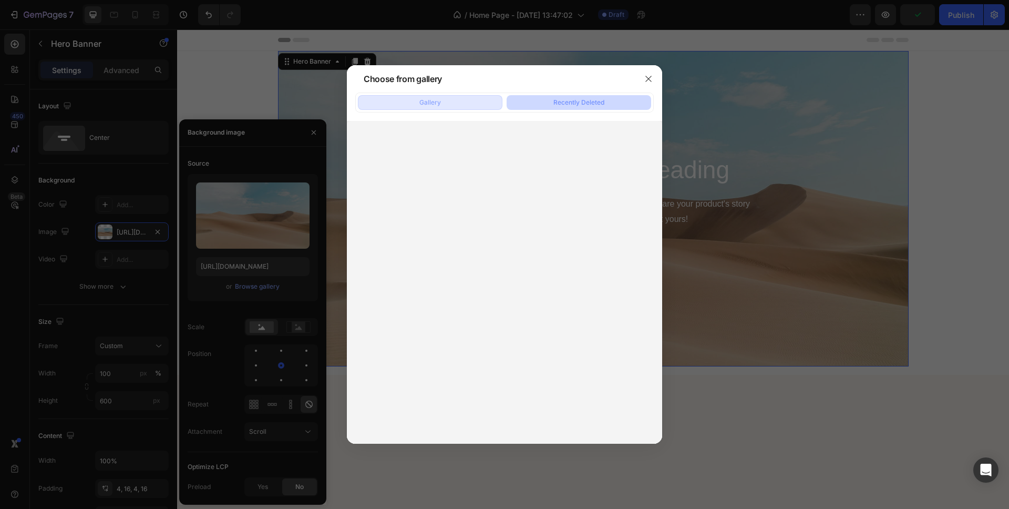
click at [460, 101] on button "Gallery" at bounding box center [430, 102] width 145 height 15
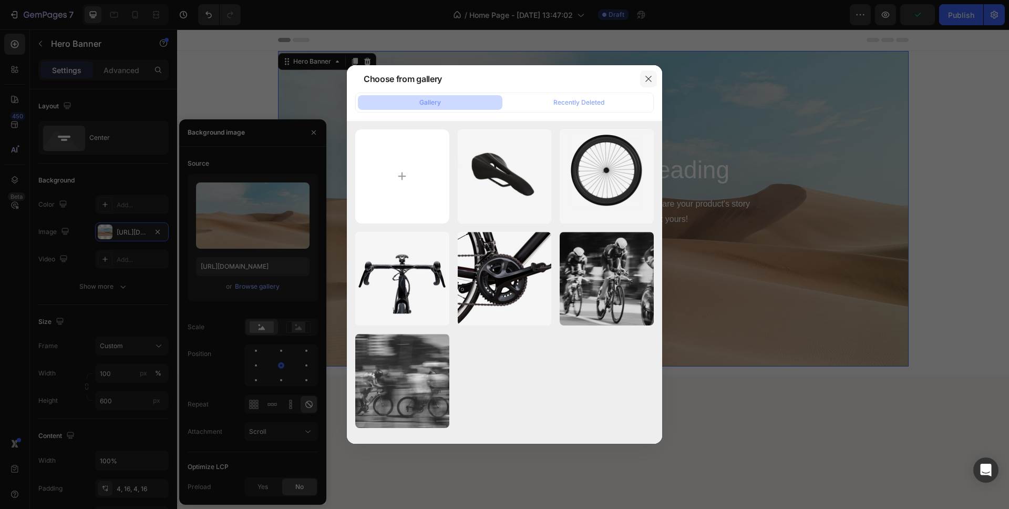
click at [648, 78] on icon "button" at bounding box center [648, 79] width 6 height 6
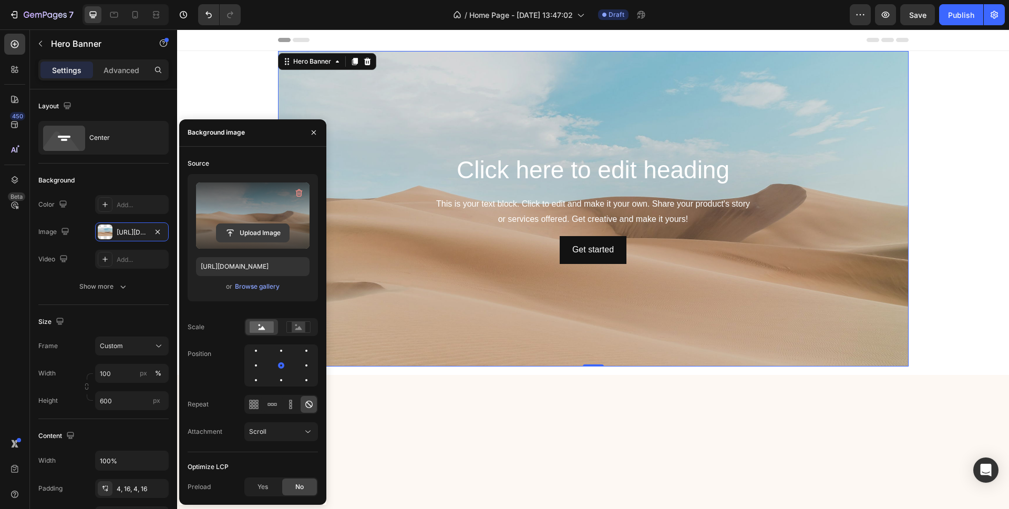
click at [259, 228] on input "file" at bounding box center [253, 233] width 73 height 18
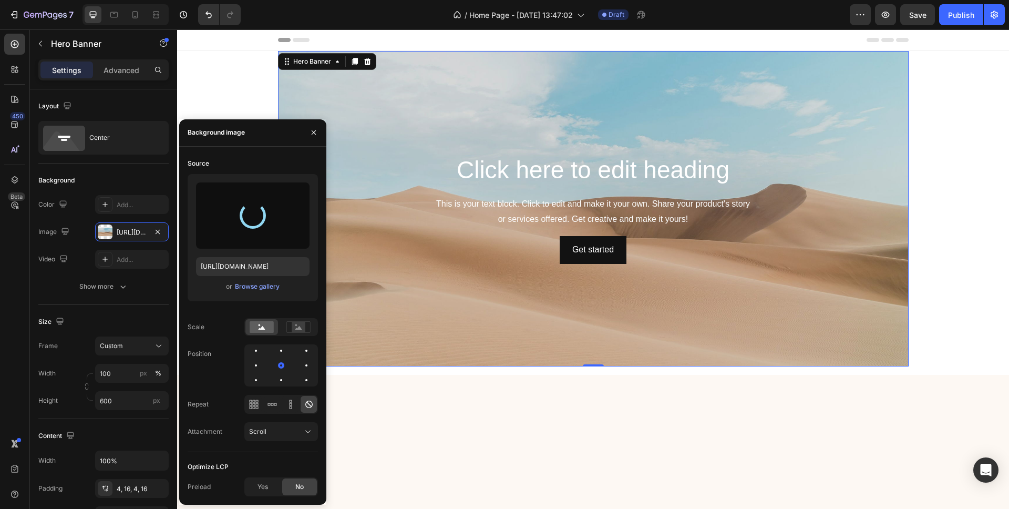
type input "[URL][DOMAIN_NAME]"
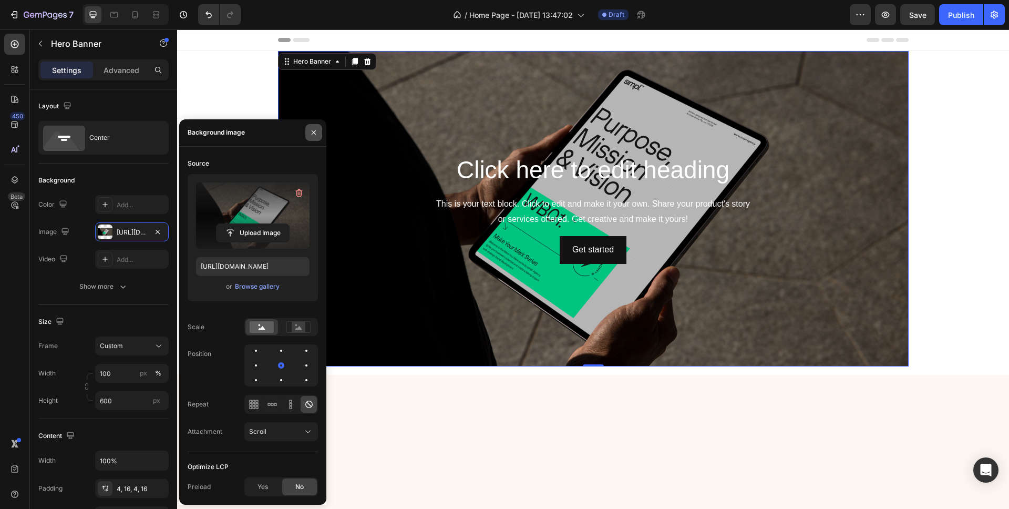
click at [313, 136] on icon "button" at bounding box center [314, 132] width 8 height 8
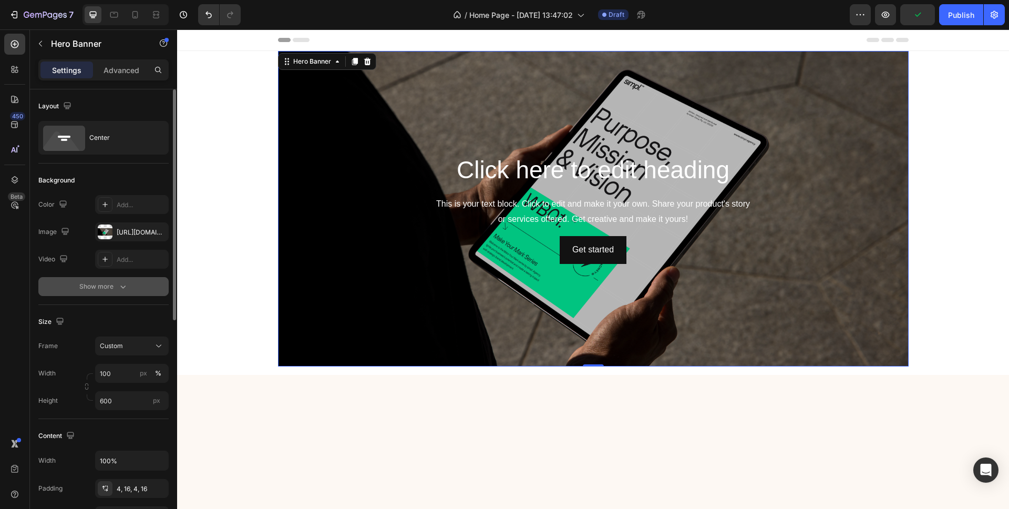
click at [119, 289] on icon "button" at bounding box center [123, 286] width 11 height 11
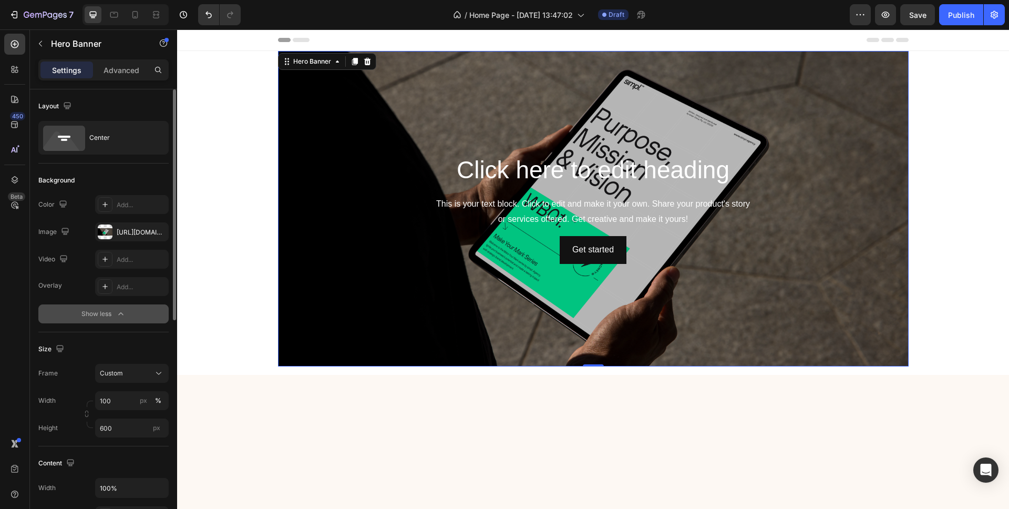
click at [101, 312] on div "Show less" at bounding box center [103, 314] width 45 height 11
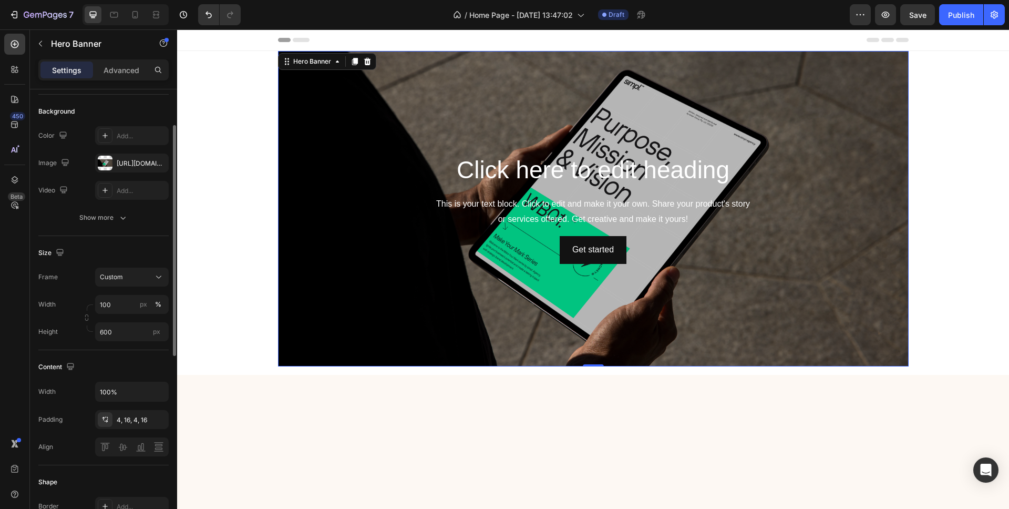
scroll to position [70, 0]
click at [139, 276] on div "Custom" at bounding box center [126, 275] width 52 height 9
click at [136, 246] on div "Size" at bounding box center [103, 251] width 130 height 17
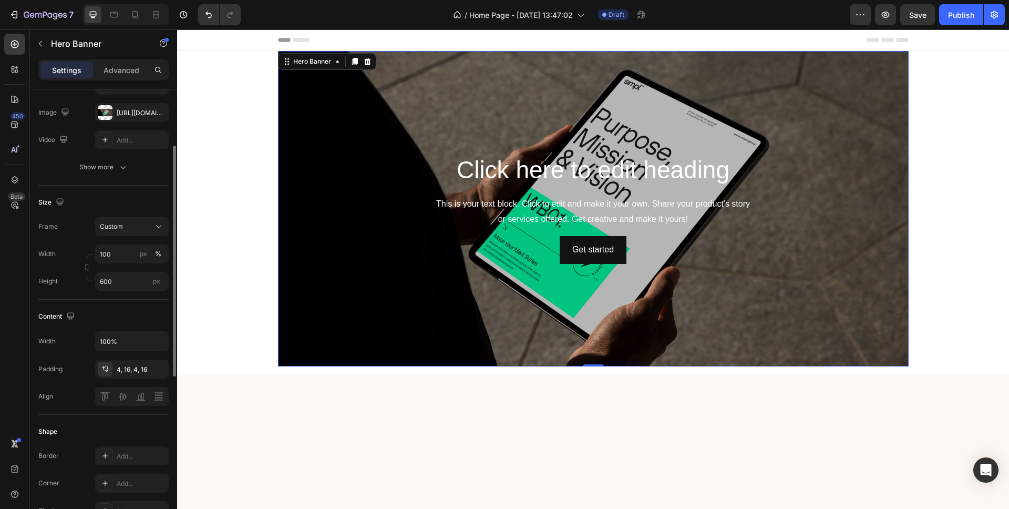
scroll to position [121, 0]
click at [300, 309] on div "Background Image" at bounding box center [593, 208] width 631 height 315
click at [160, 366] on icon "button" at bounding box center [157, 367] width 8 height 8
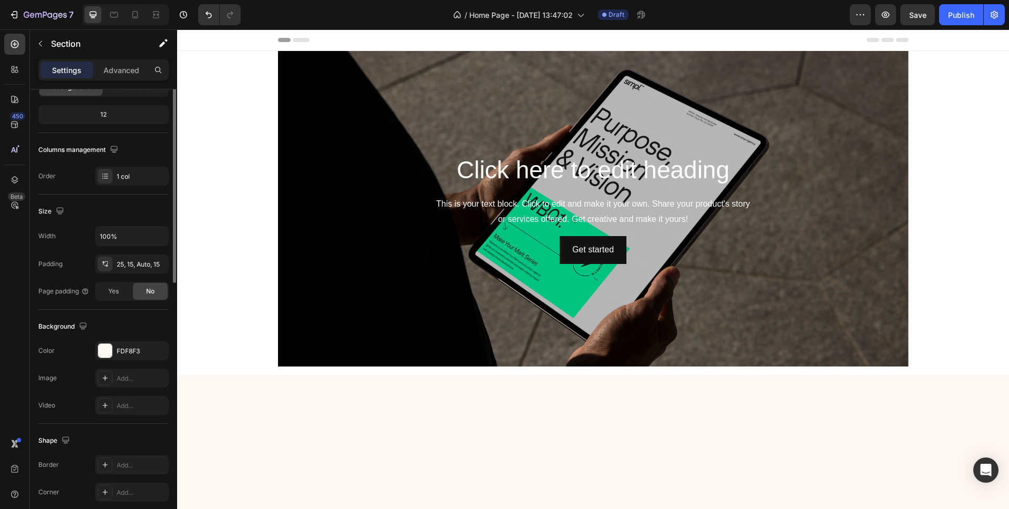
scroll to position [0, 0]
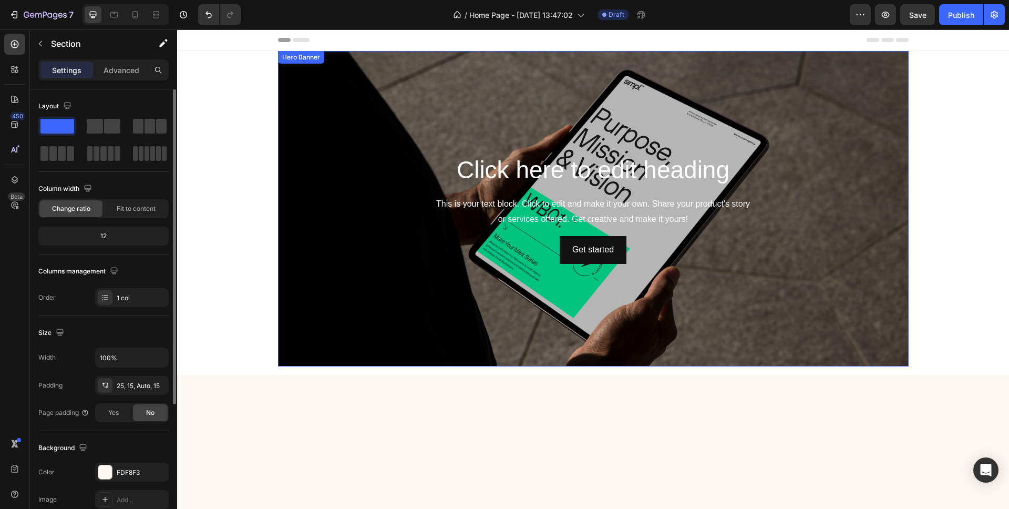
click at [299, 342] on div "Background Image" at bounding box center [593, 208] width 631 height 315
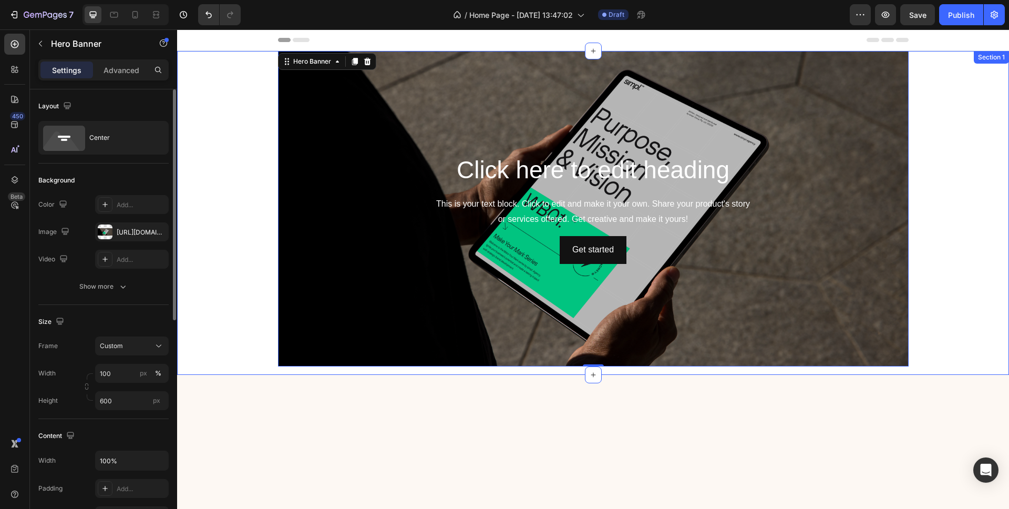
click at [244, 345] on div "Click here to edit heading Heading This is your text block. Click to edit and m…" at bounding box center [593, 213] width 832 height 324
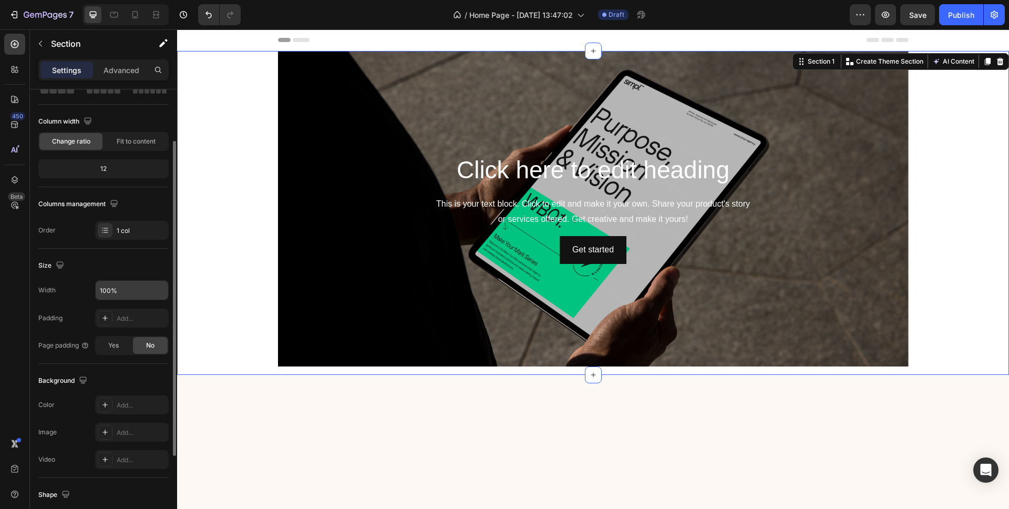
scroll to position [70, 0]
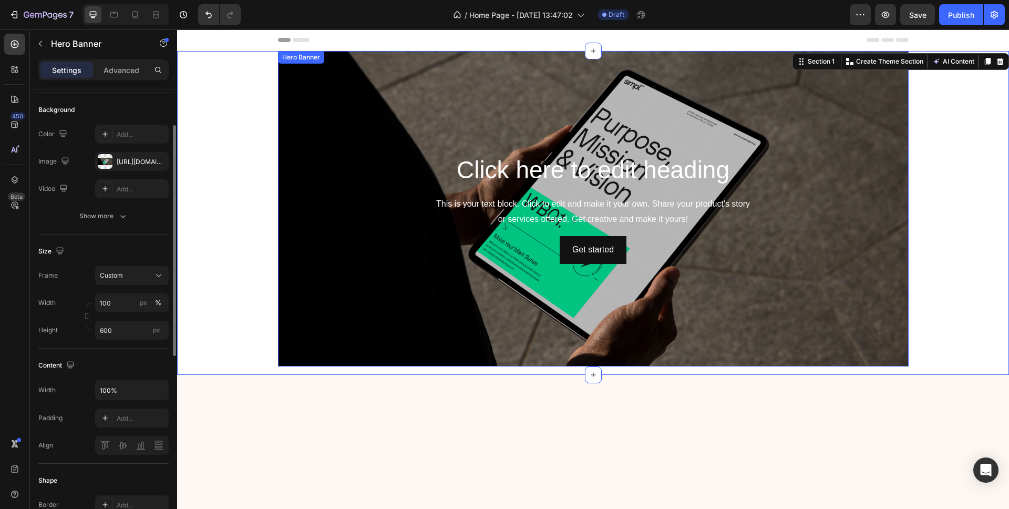
click at [294, 319] on div "Background Image" at bounding box center [593, 208] width 631 height 315
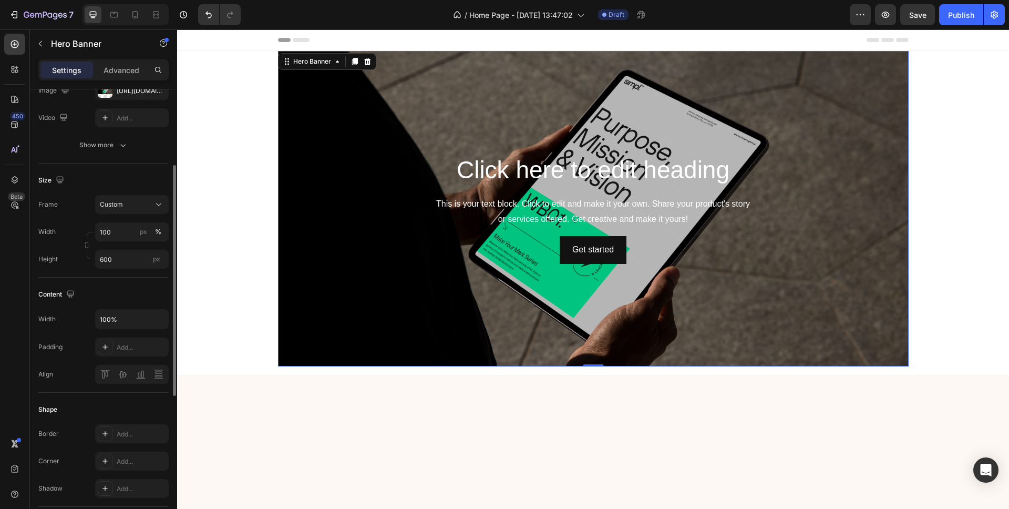
scroll to position [143, 0]
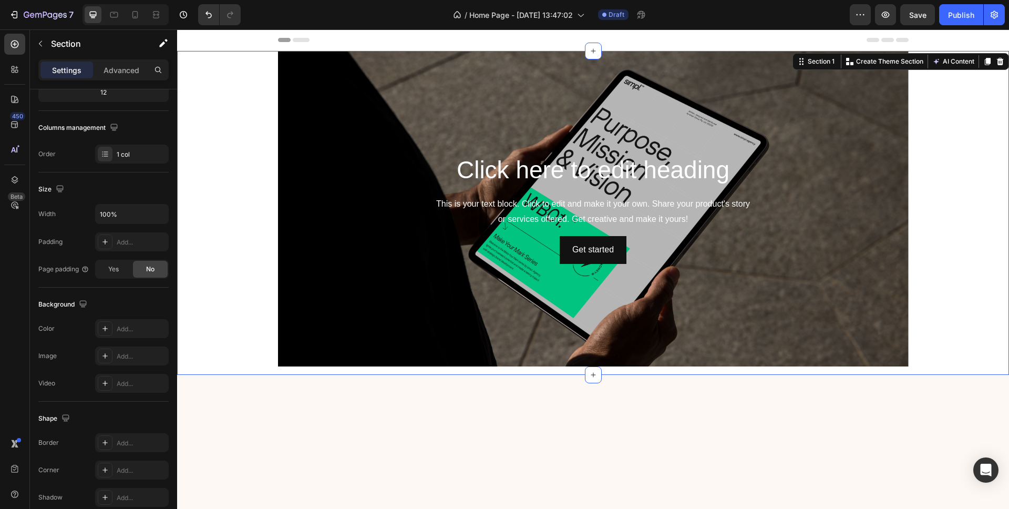
click at [265, 356] on div "Click here to edit heading Heading This is your text block. Click to edit and m…" at bounding box center [593, 213] width 832 height 324
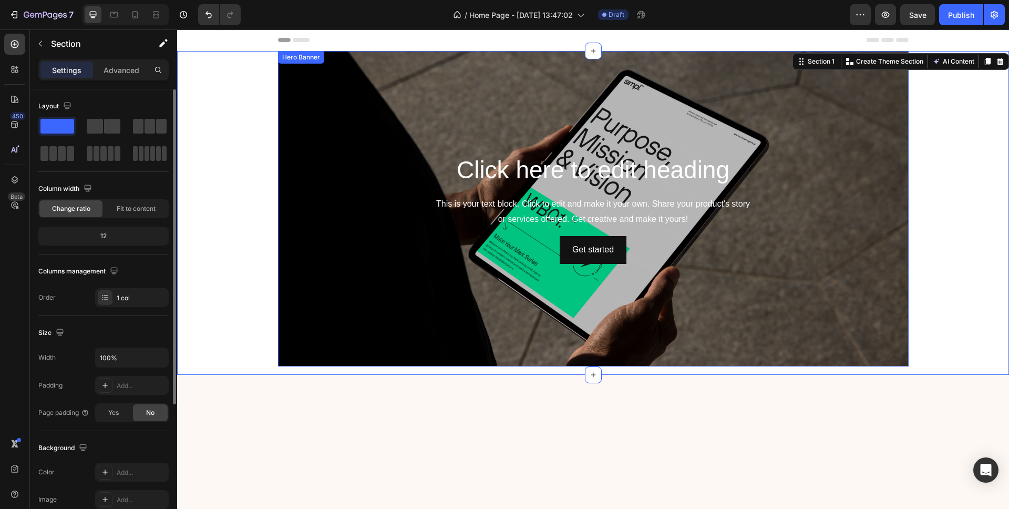
click at [299, 341] on div "Background Image" at bounding box center [593, 208] width 631 height 315
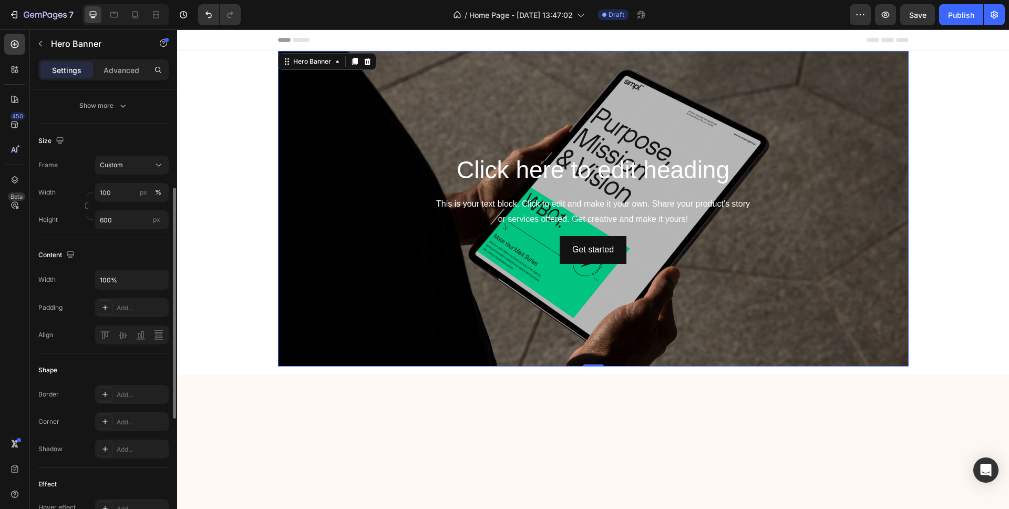
scroll to position [185, 0]
click at [131, 163] on div "Custom" at bounding box center [126, 160] width 52 height 9
click at [129, 188] on span "As banner source" at bounding box center [125, 185] width 52 height 9
click at [130, 161] on span "As banner source" at bounding box center [126, 160] width 52 height 9
click at [125, 203] on div "Custom" at bounding box center [129, 204] width 61 height 9
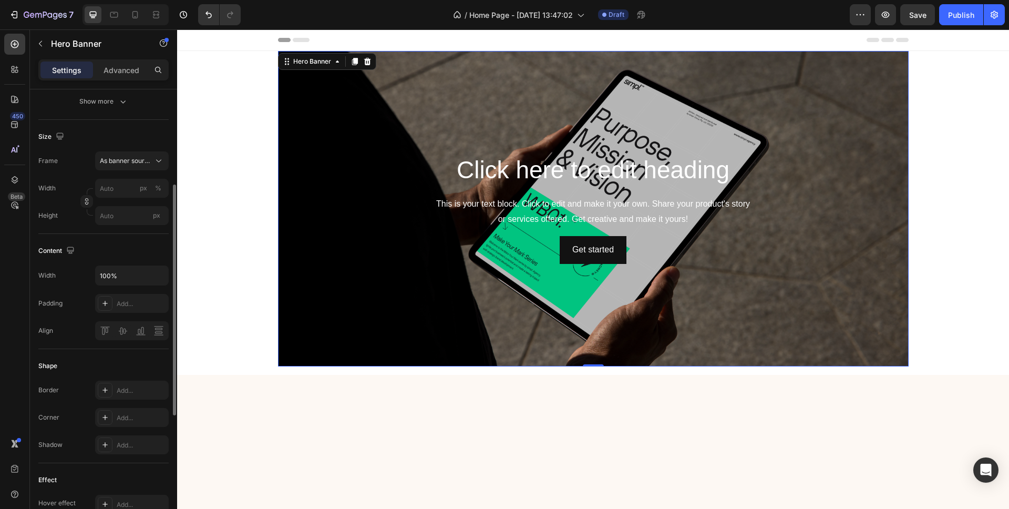
click at [108, 150] on div "Size Frame As banner source Width px % Height px" at bounding box center [103, 177] width 130 height 114
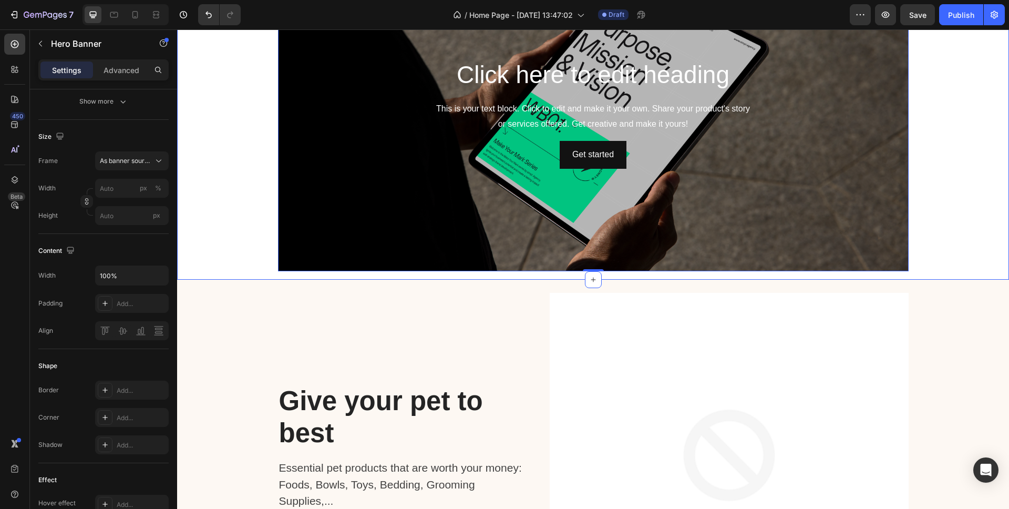
scroll to position [100, 0]
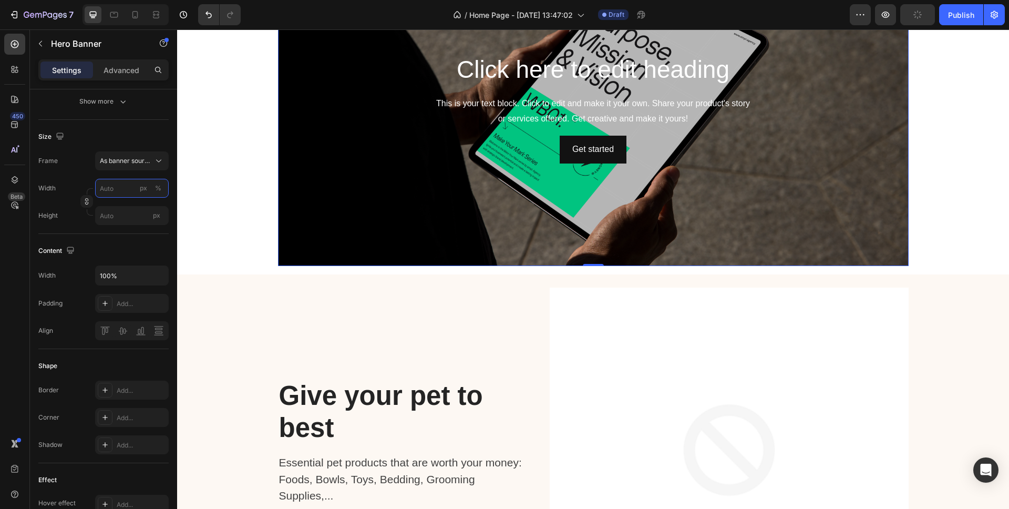
click at [166, 189] on input "px %" at bounding box center [132, 188] width 74 height 19
click at [155, 189] on div "%" at bounding box center [158, 187] width 6 height 9
click at [143, 188] on div "px" at bounding box center [143, 187] width 7 height 9
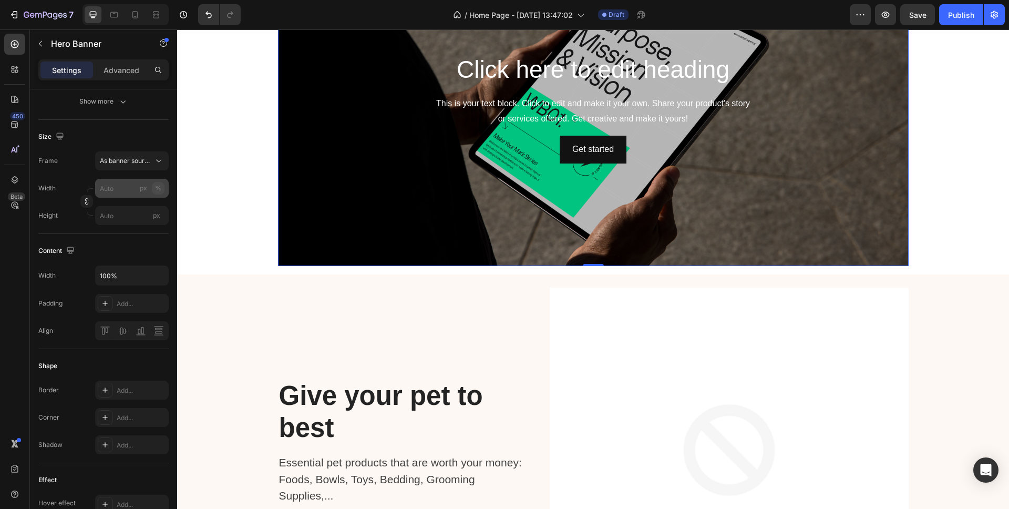
click at [155, 187] on button "%" at bounding box center [158, 188] width 13 height 13
click at [122, 191] on input "px %" at bounding box center [132, 188] width 74 height 19
type input "100"
click at [144, 192] on div "px" at bounding box center [143, 187] width 7 height 9
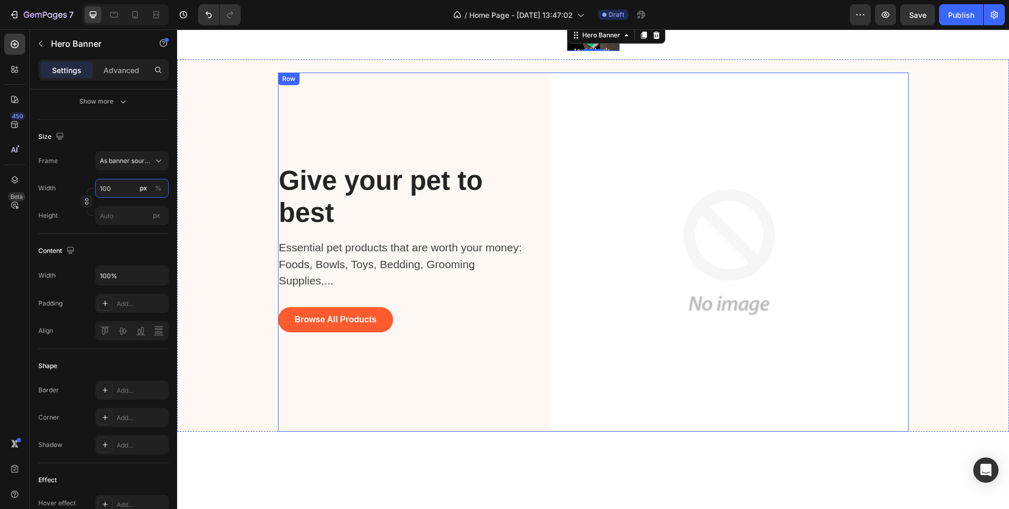
scroll to position [0, 0]
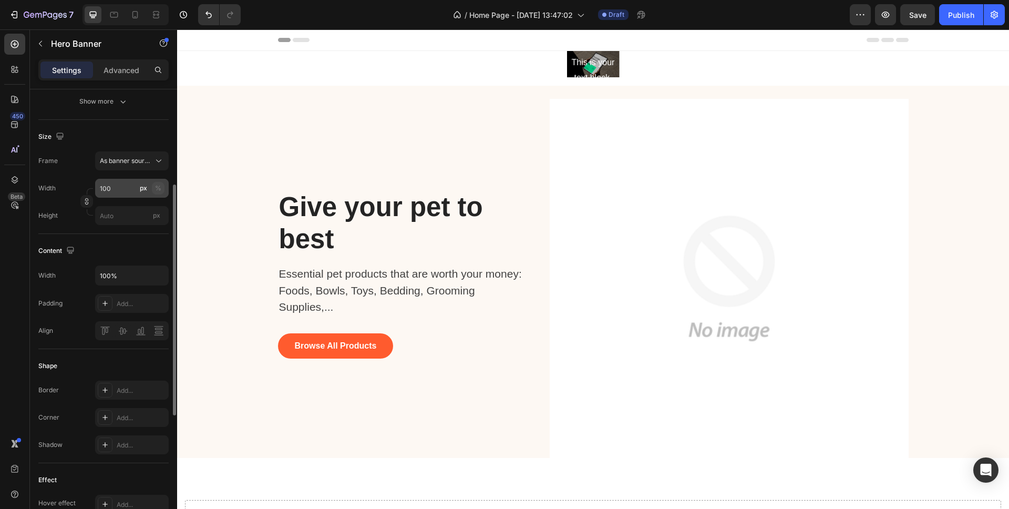
click at [157, 187] on div "%" at bounding box center [158, 187] width 6 height 9
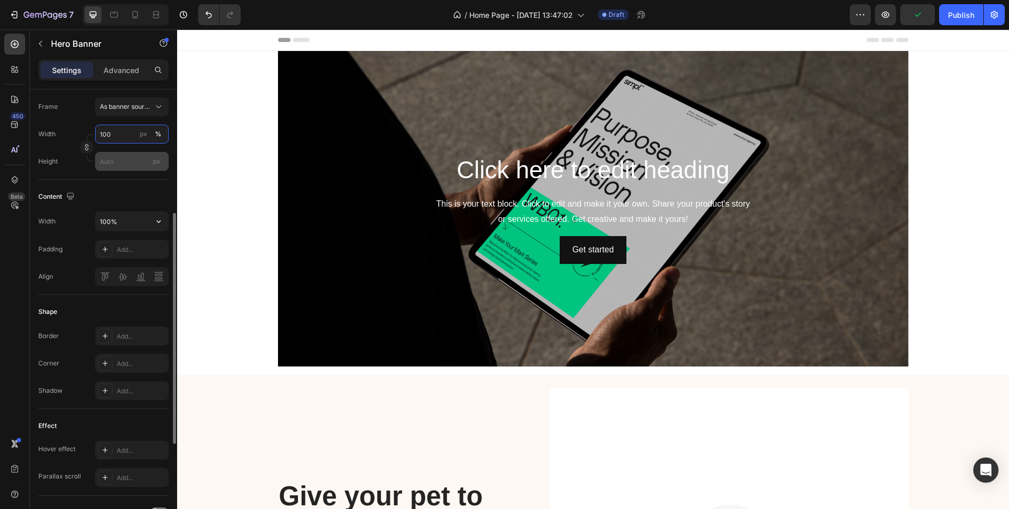
scroll to position [242, 0]
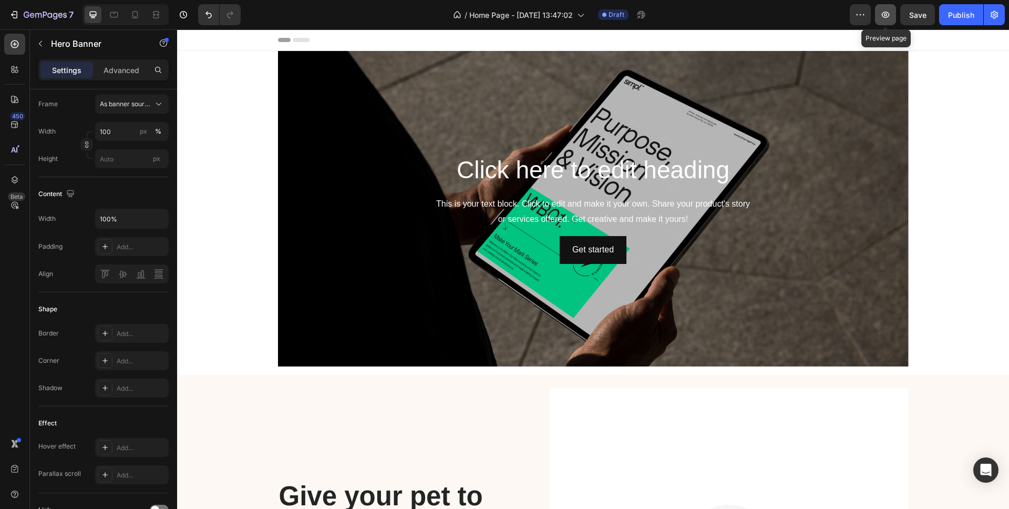
click at [877, 12] on button "button" at bounding box center [885, 14] width 21 height 21
click at [299, 108] on div "Background Image" at bounding box center [593, 208] width 631 height 315
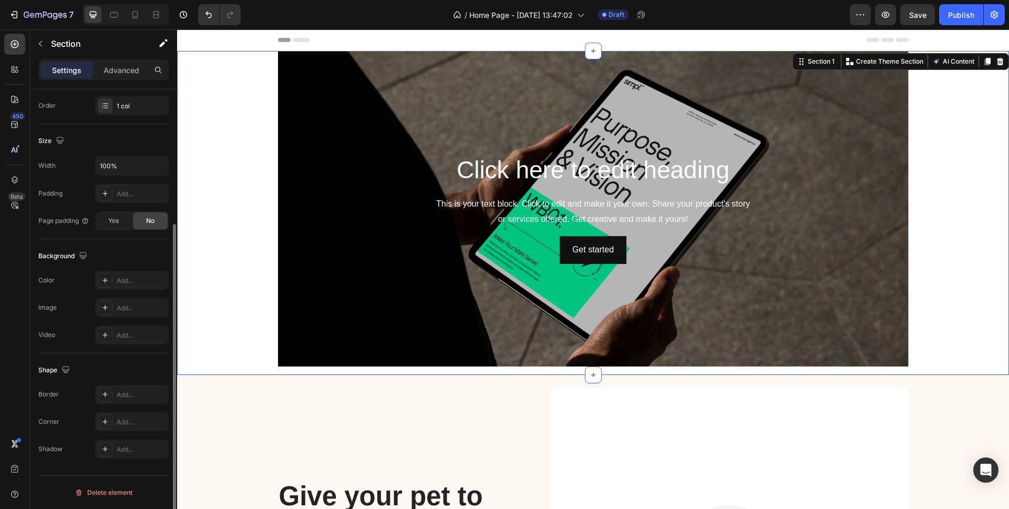
click at [246, 116] on div "Click here to edit heading Heading This is your text block. Click to edit and m…" at bounding box center [593, 213] width 832 height 324
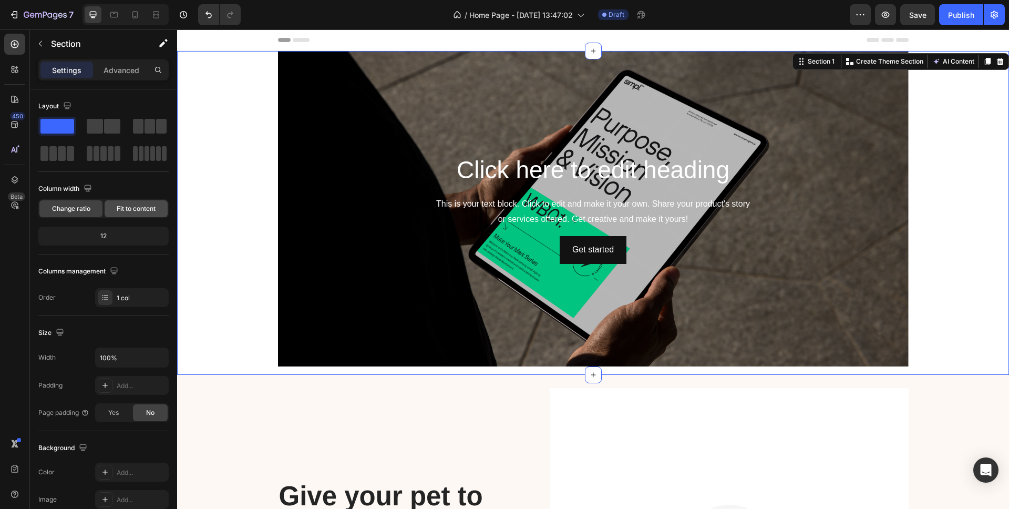
click at [120, 209] on span "Fit to content" at bounding box center [136, 208] width 39 height 9
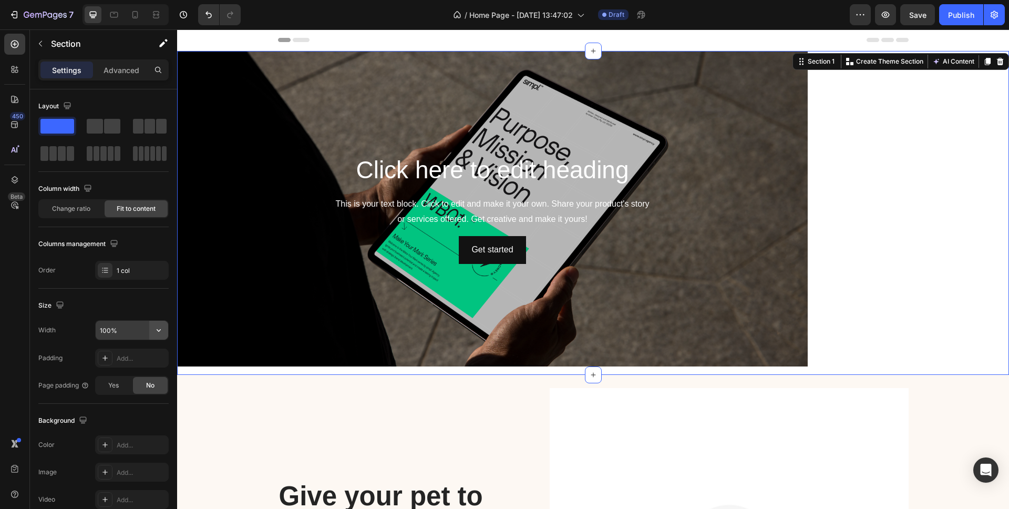
click at [156, 331] on icon "button" at bounding box center [158, 330] width 11 height 11
click at [120, 373] on span "Default" at bounding box center [110, 376] width 22 height 9
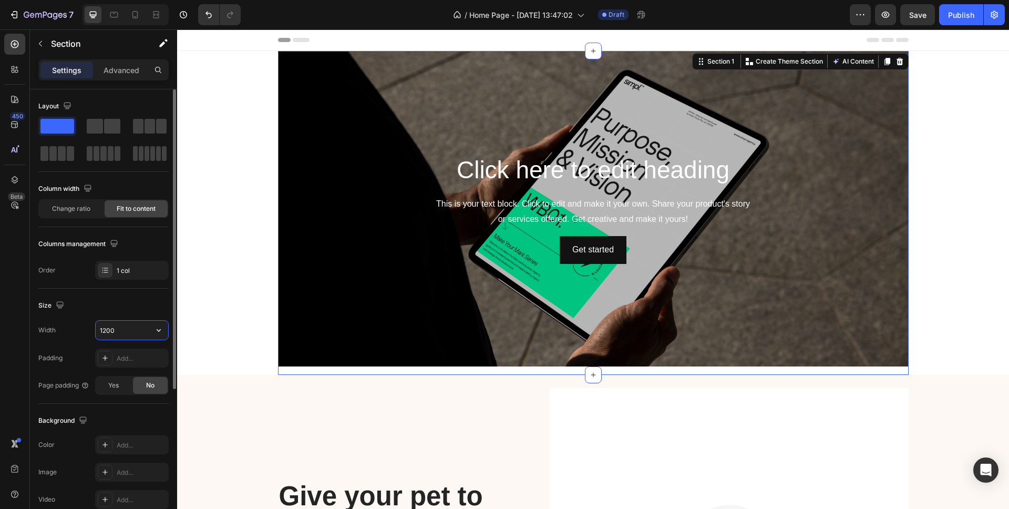
drag, startPoint x: 119, startPoint y: 326, endPoint x: 87, endPoint y: 325, distance: 31.6
click at [87, 325] on div "Width 1200" at bounding box center [103, 330] width 130 height 20
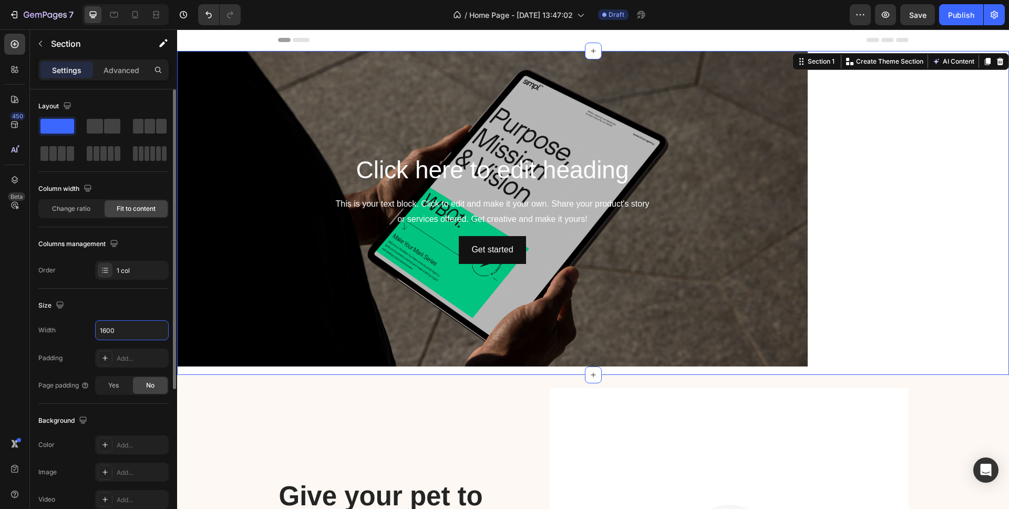
type input "1600"
click at [1001, 60] on icon at bounding box center [1000, 61] width 7 height 7
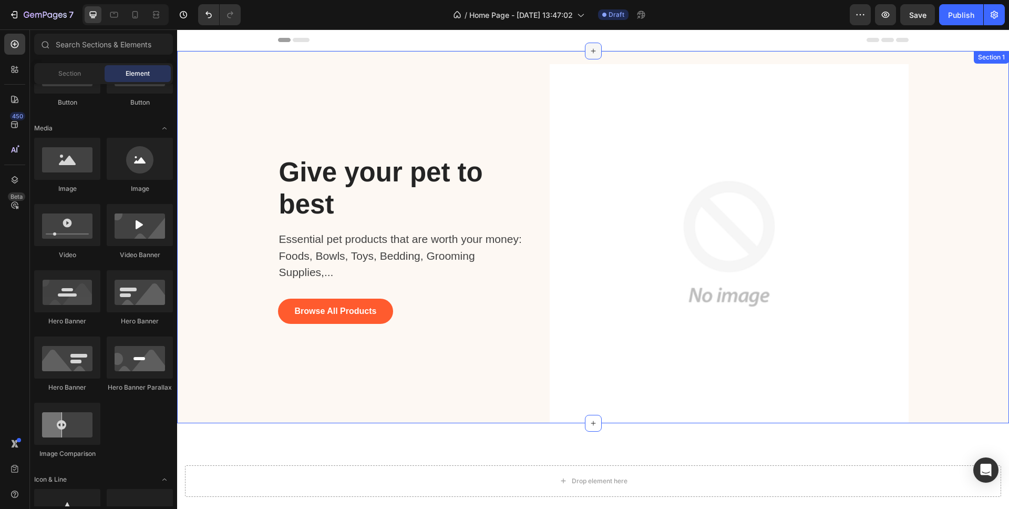
click at [594, 50] on icon at bounding box center [593, 51] width 8 height 8
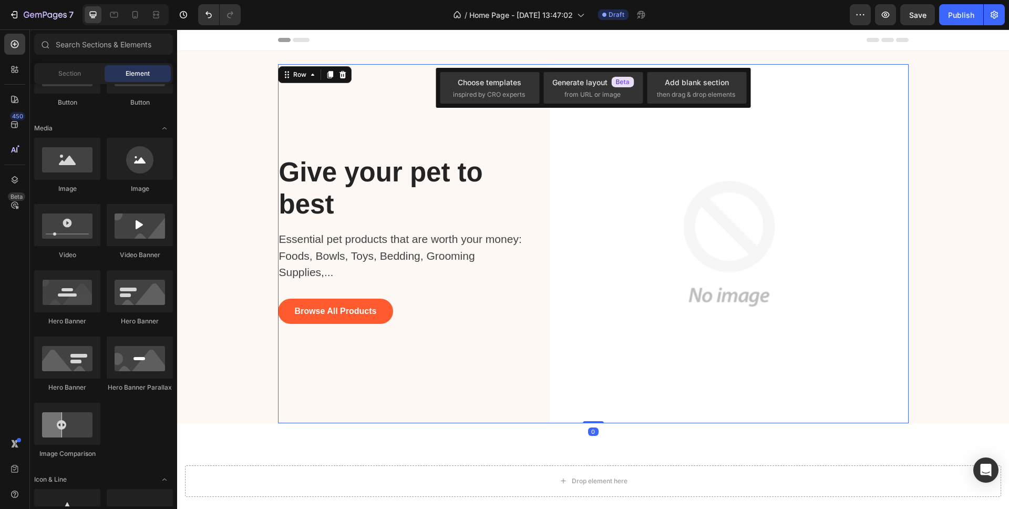
click at [362, 109] on div "Give your pet to best Heading Essential pet products that are worth your money:…" at bounding box center [406, 243] width 256 height 359
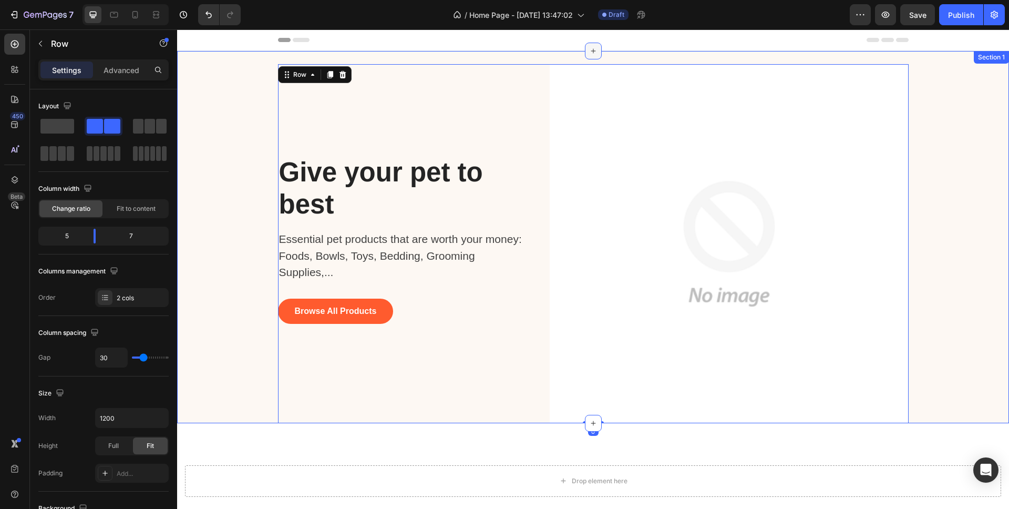
click at [591, 52] on icon at bounding box center [593, 51] width 8 height 8
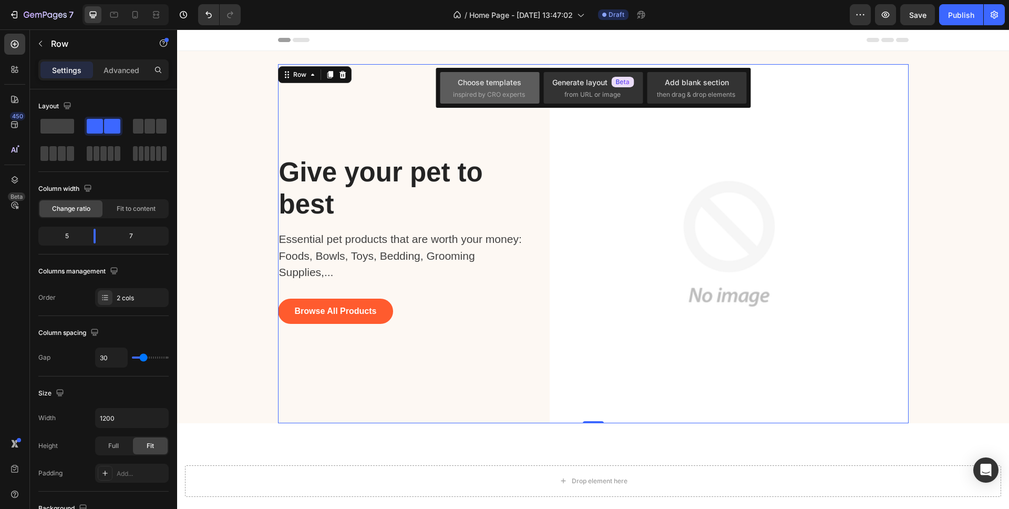
click at [474, 85] on div "Choose templates" at bounding box center [490, 82] width 64 height 11
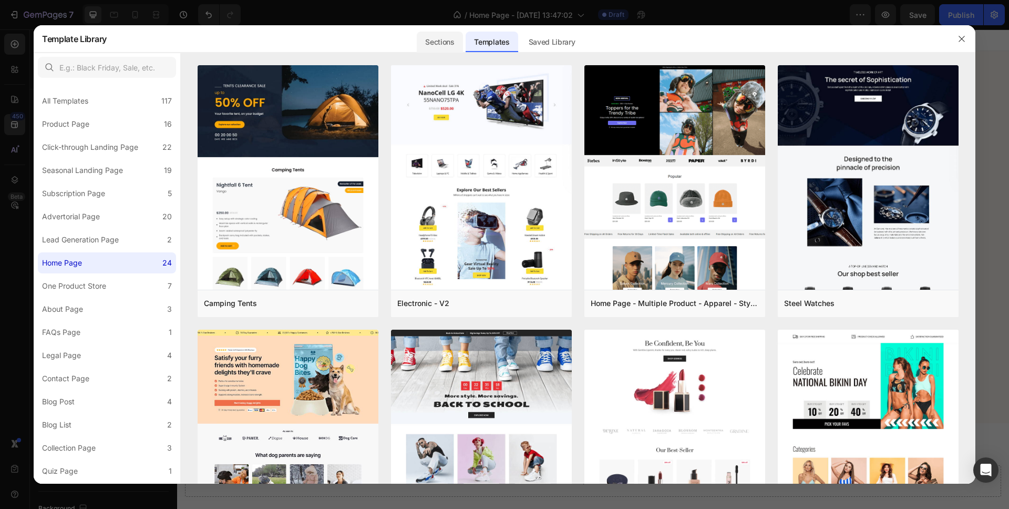
click at [449, 40] on div "Sections" at bounding box center [440, 42] width 46 height 21
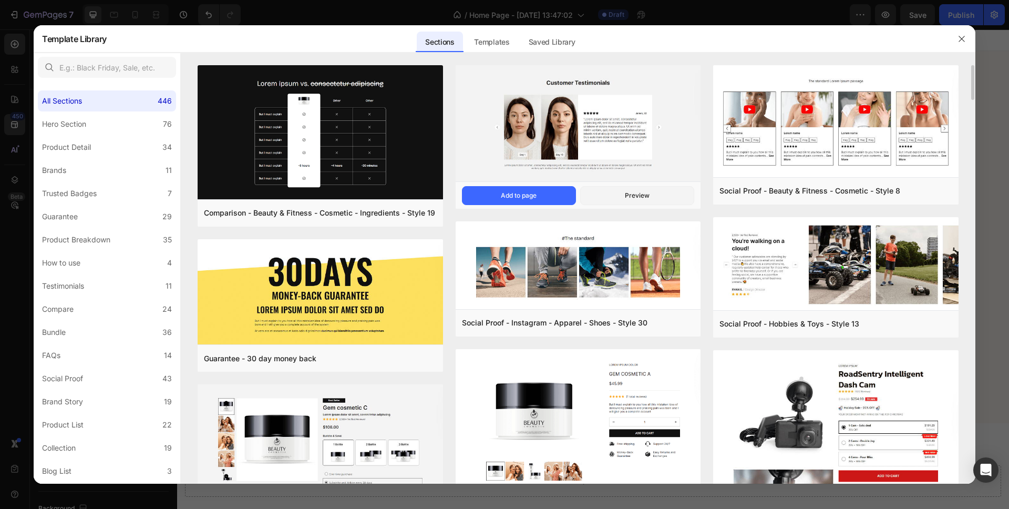
scroll to position [6, 0]
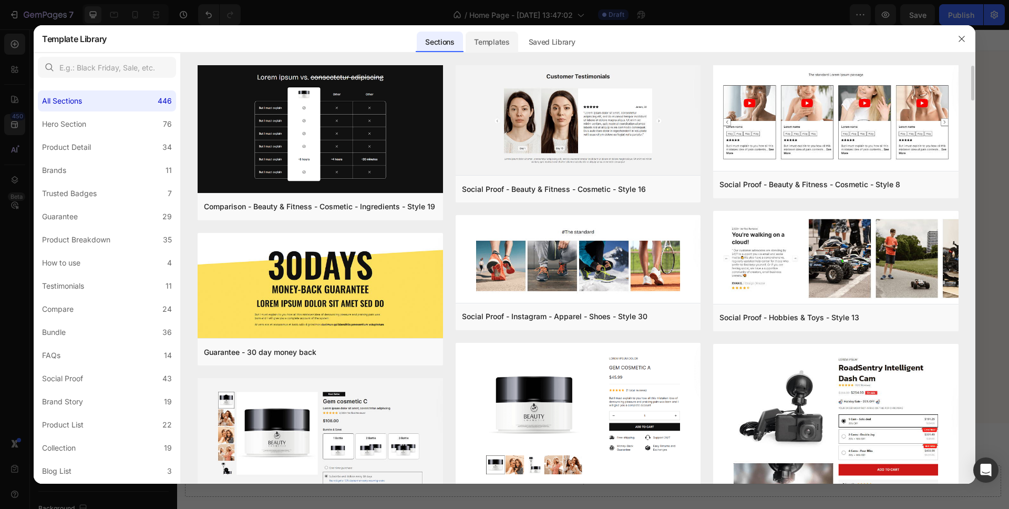
click at [491, 40] on div "Templates" at bounding box center [492, 42] width 52 height 21
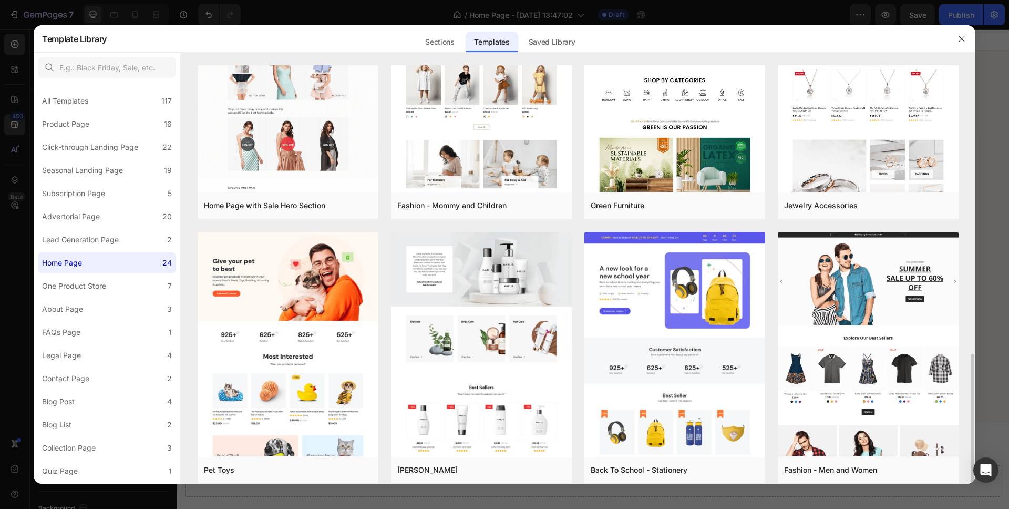
scroll to position [705, 0]
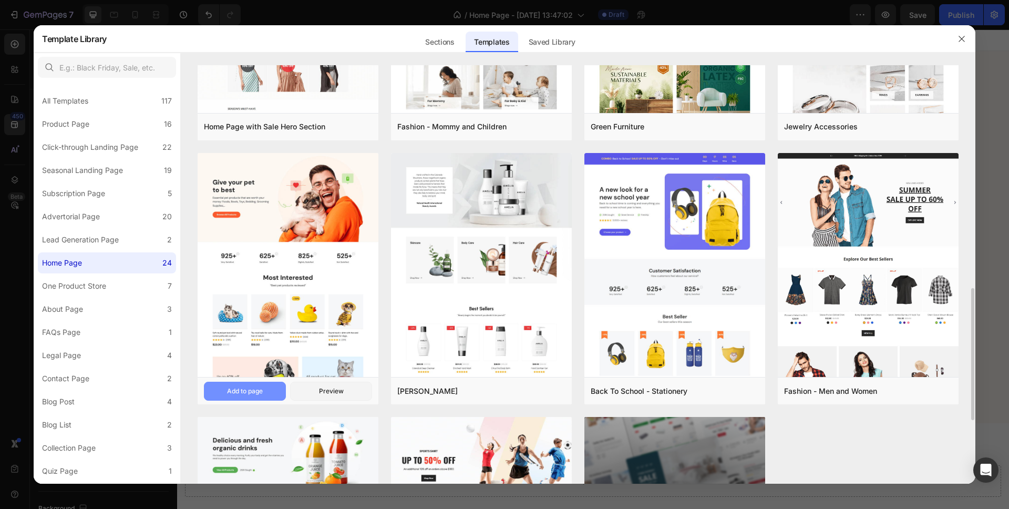
click at [248, 391] on div "Add to page" at bounding box center [245, 390] width 36 height 9
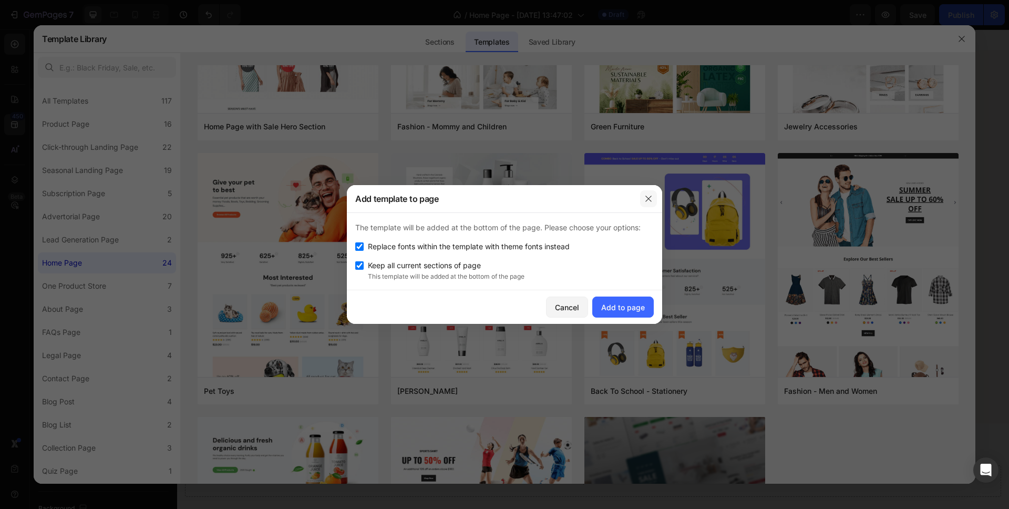
click at [648, 196] on icon "button" at bounding box center [648, 198] width 8 height 8
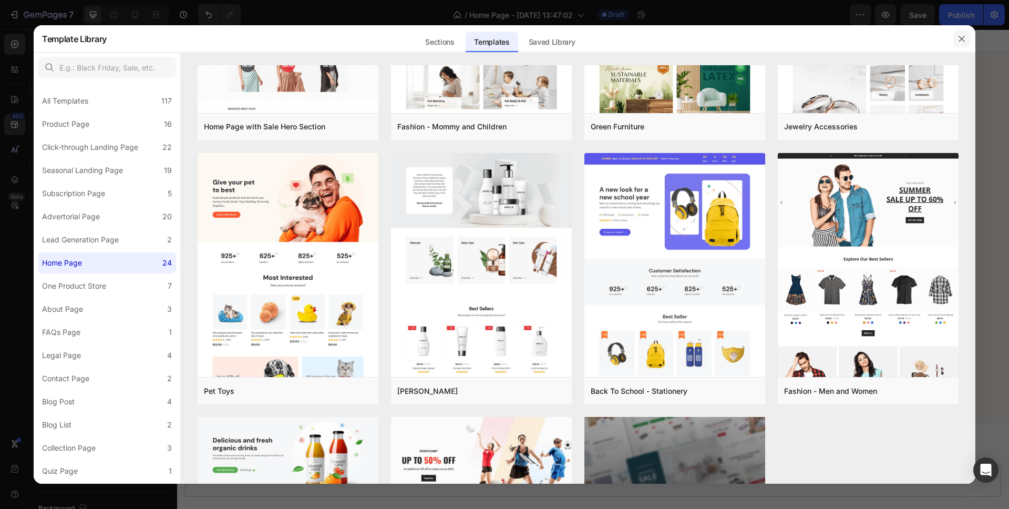
click at [960, 37] on icon "button" at bounding box center [962, 39] width 8 height 8
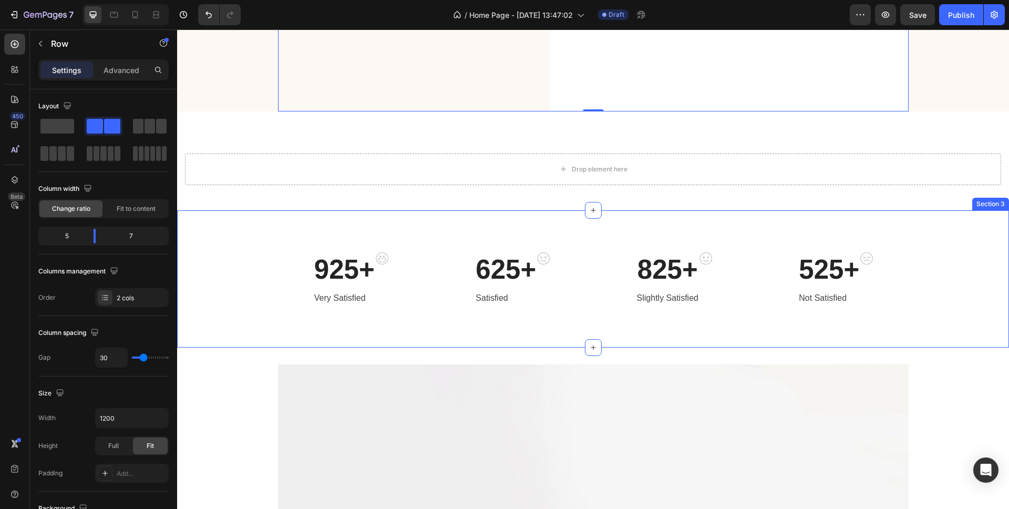
scroll to position [316, 0]
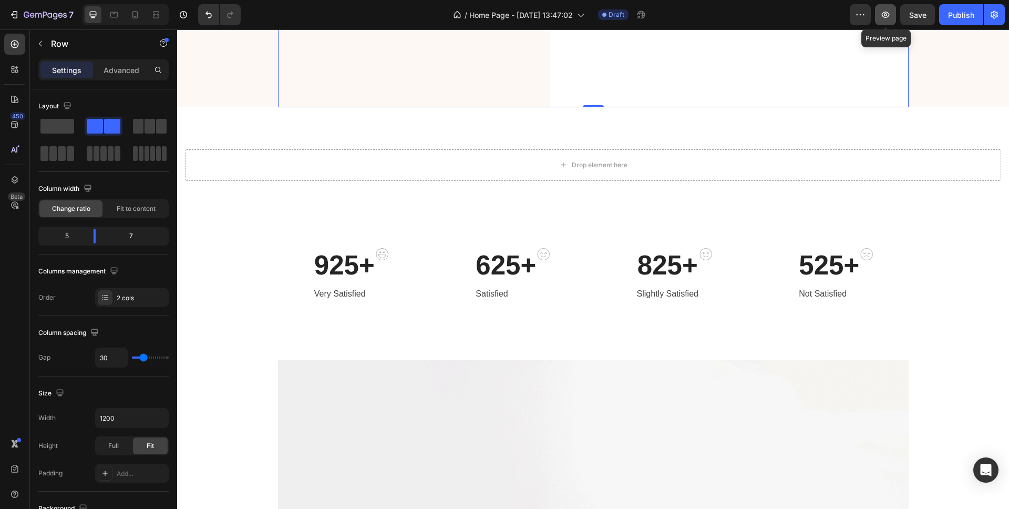
click at [890, 19] on icon "button" at bounding box center [885, 14] width 11 height 11
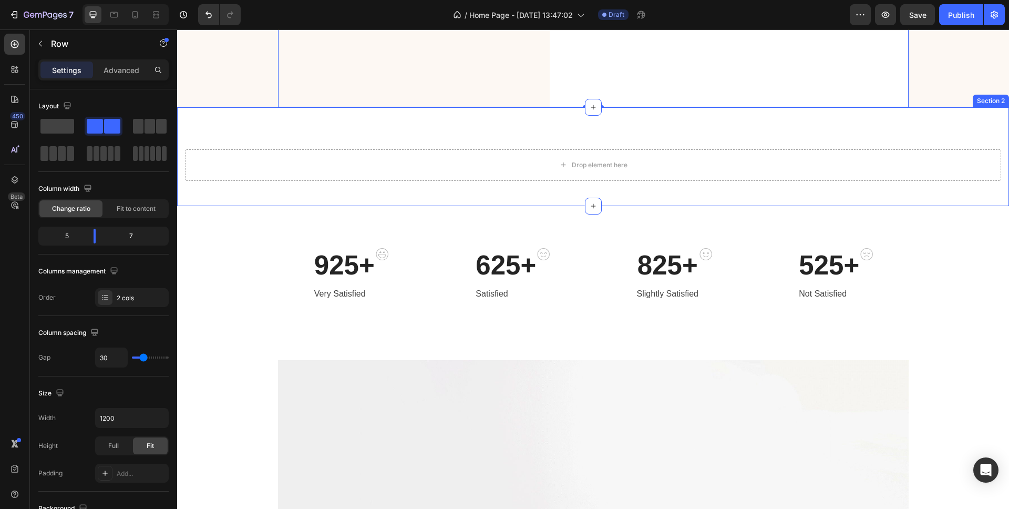
scroll to position [0, 0]
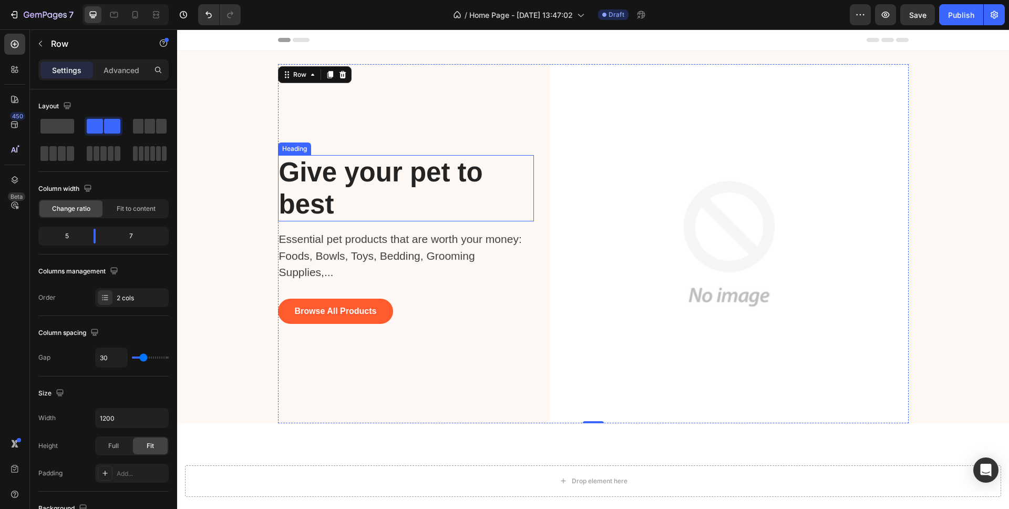
click at [331, 210] on p "Give your pet to best" at bounding box center [382, 188] width 207 height 64
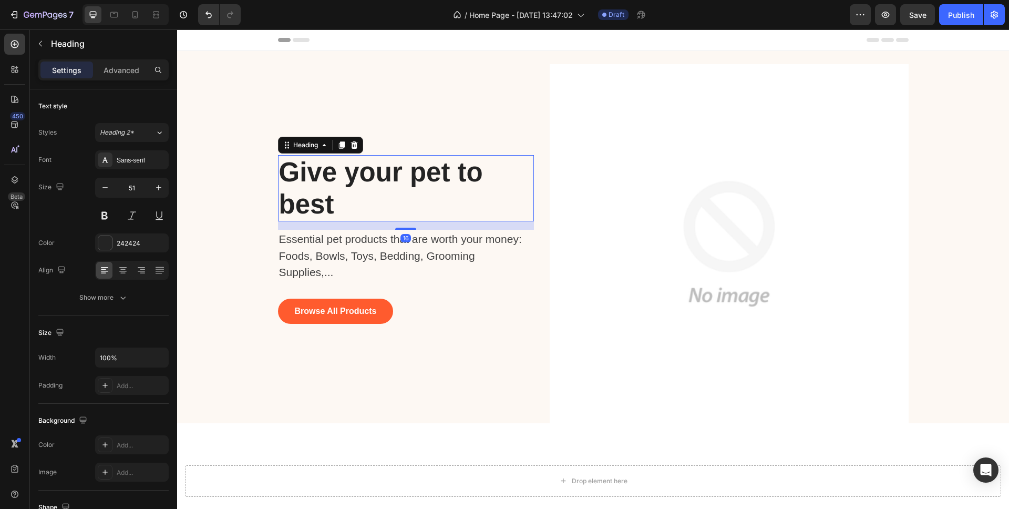
click at [336, 206] on p "Give your pet to best" at bounding box center [382, 188] width 207 height 64
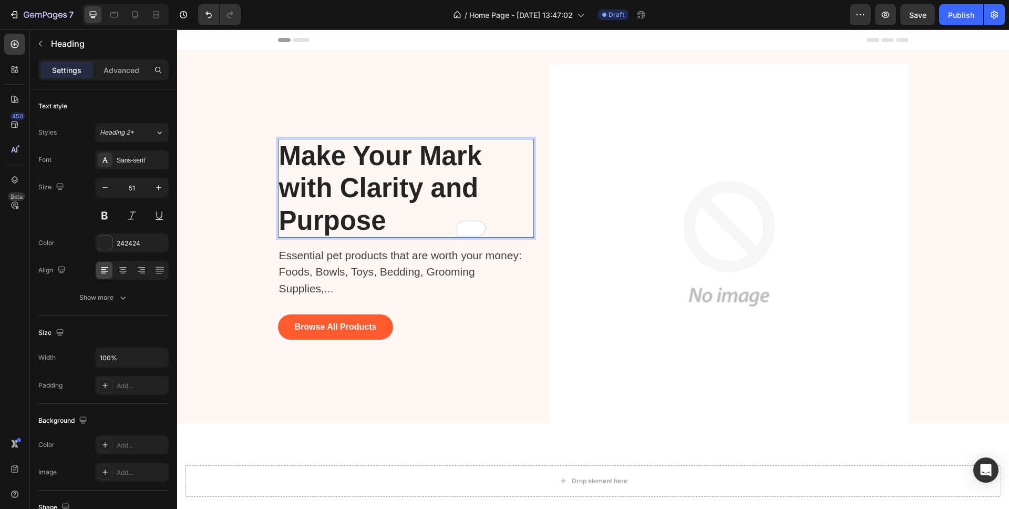
click at [407, 189] on p "Make Your Mark with Clarity and Purpose" at bounding box center [382, 188] width 207 height 97
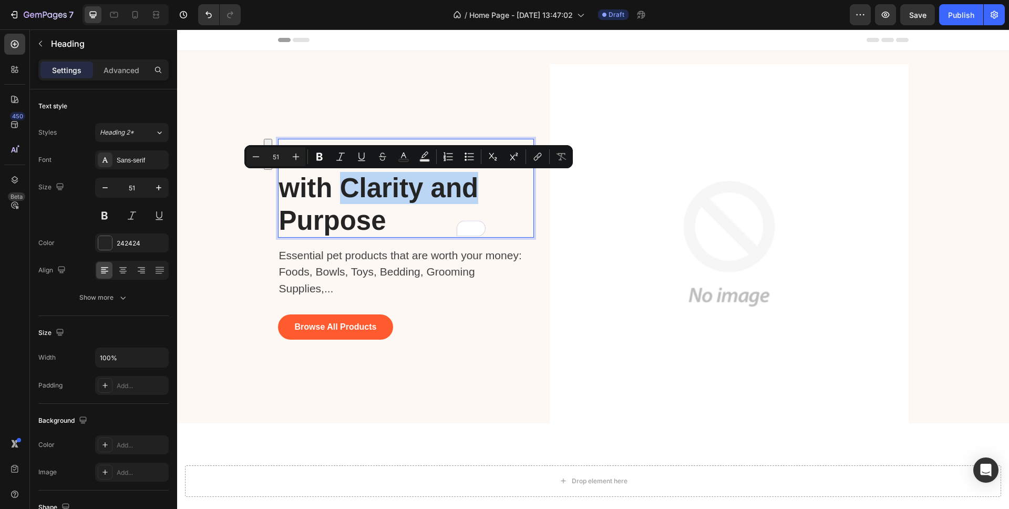
drag, startPoint x: 474, startPoint y: 189, endPoint x: 336, endPoint y: 193, distance: 137.8
click at [336, 193] on p "Make Your Mark with Clarity and Purpose" at bounding box center [382, 188] width 207 height 97
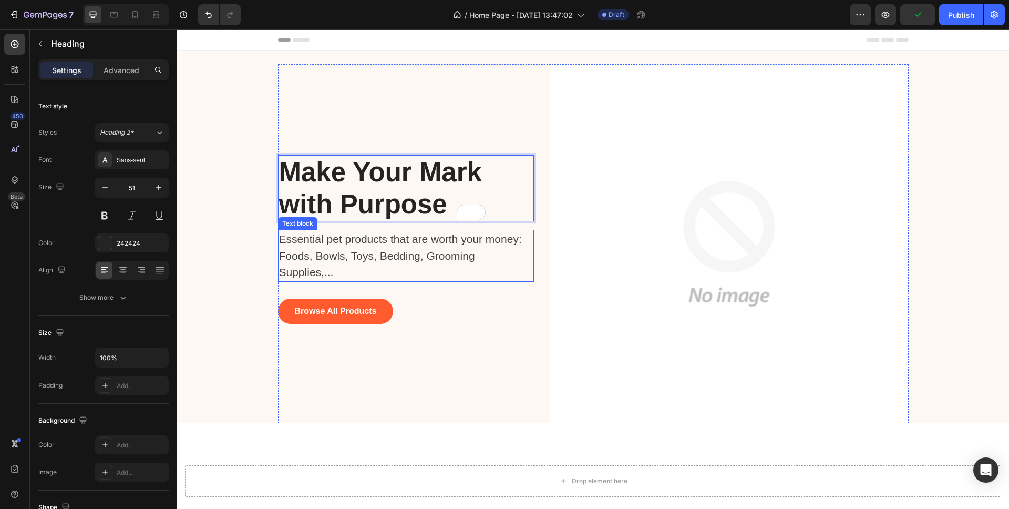
click at [326, 255] on p "Essential pet products that are worth your money: Foods, Bowls, Toys, Bedding, …" at bounding box center [401, 256] width 244 height 50
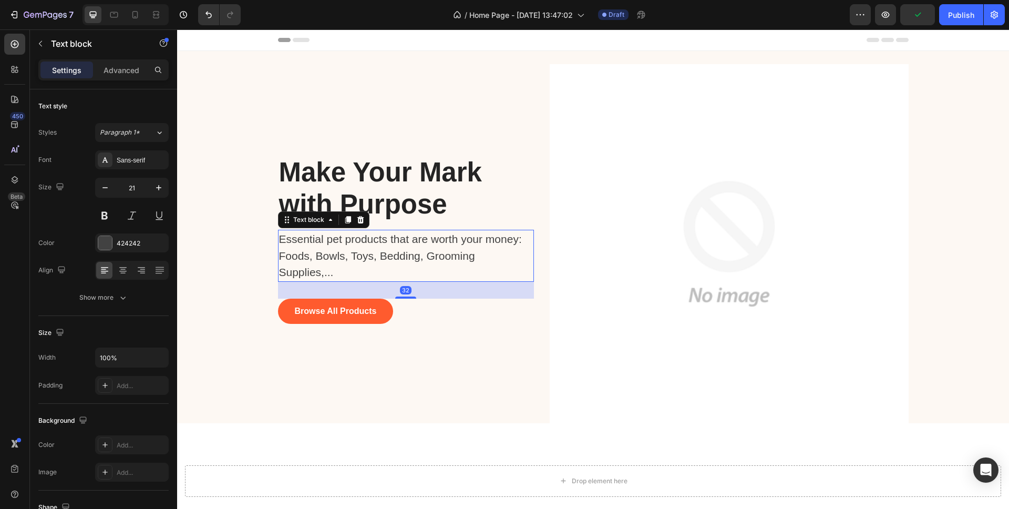
click at [326, 255] on p "Essential pet products that are worth your money: Foods, Bowls, Toys, Bedding, …" at bounding box center [401, 256] width 244 height 50
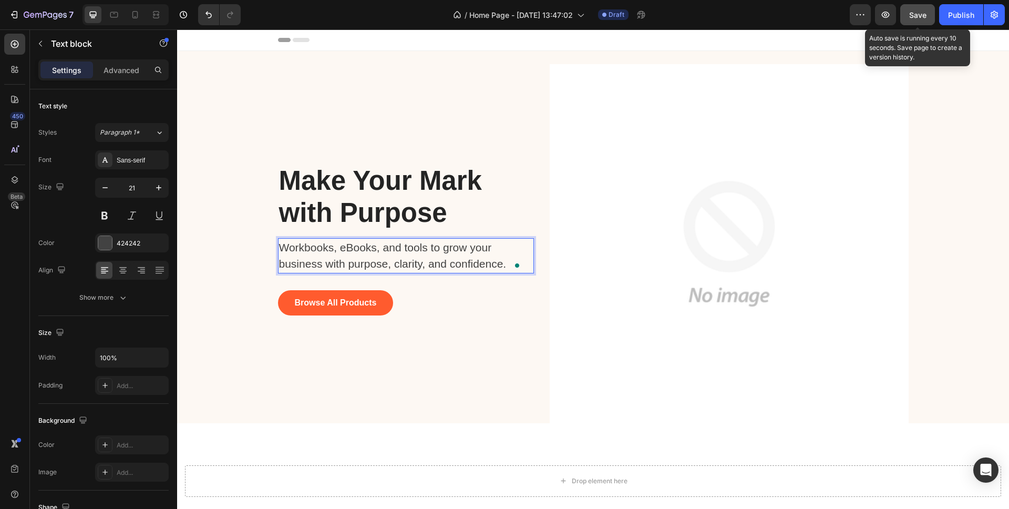
click at [912, 14] on span "Save" at bounding box center [917, 15] width 17 height 9
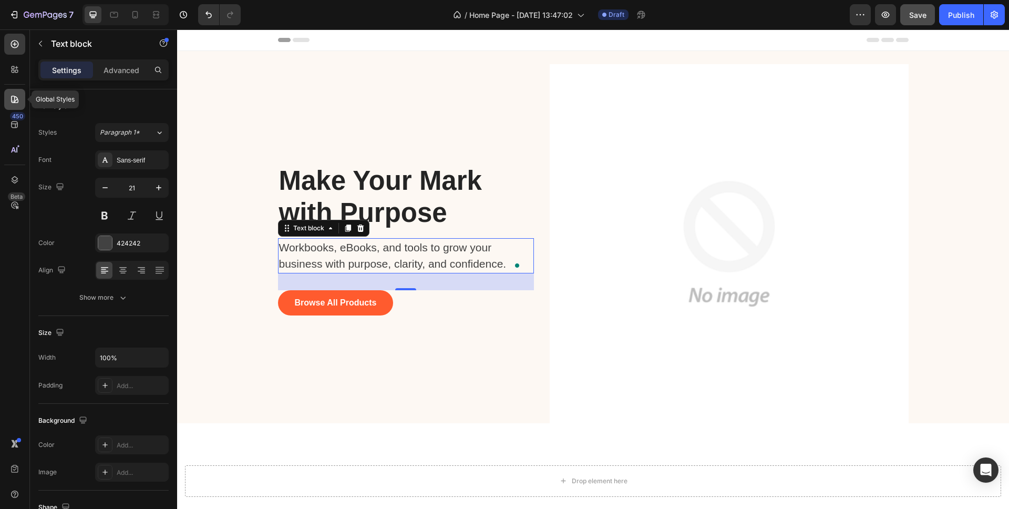
click at [18, 99] on icon at bounding box center [14, 99] width 11 height 11
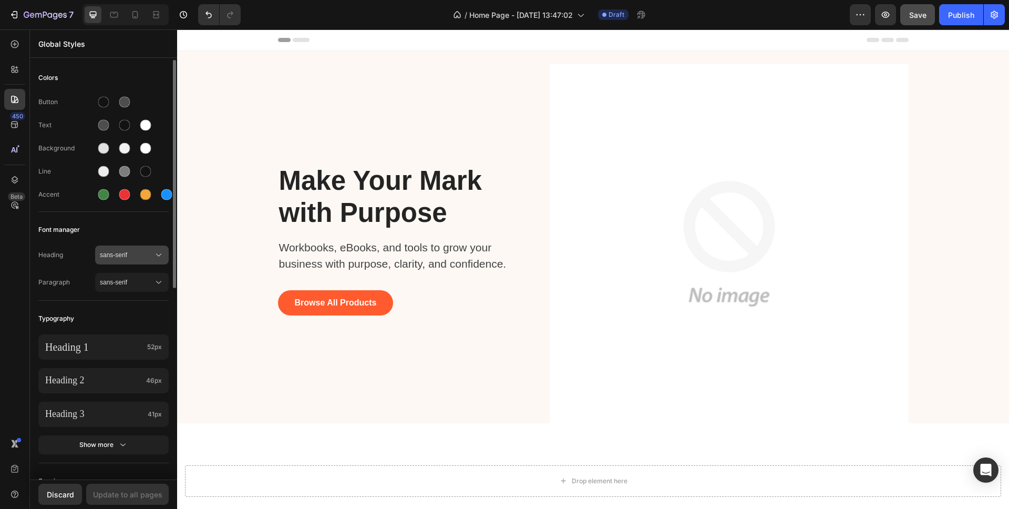
click at [135, 257] on span "sans-serif" at bounding box center [127, 254] width 54 height 9
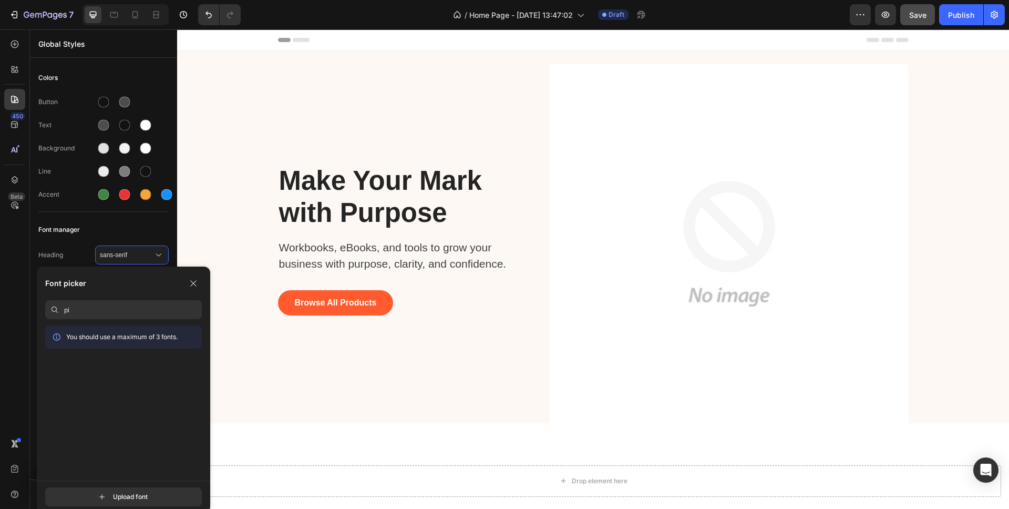
type input "p"
type input "outfit"
click at [72, 383] on span "Outfit" at bounding box center [72, 382] width 16 height 9
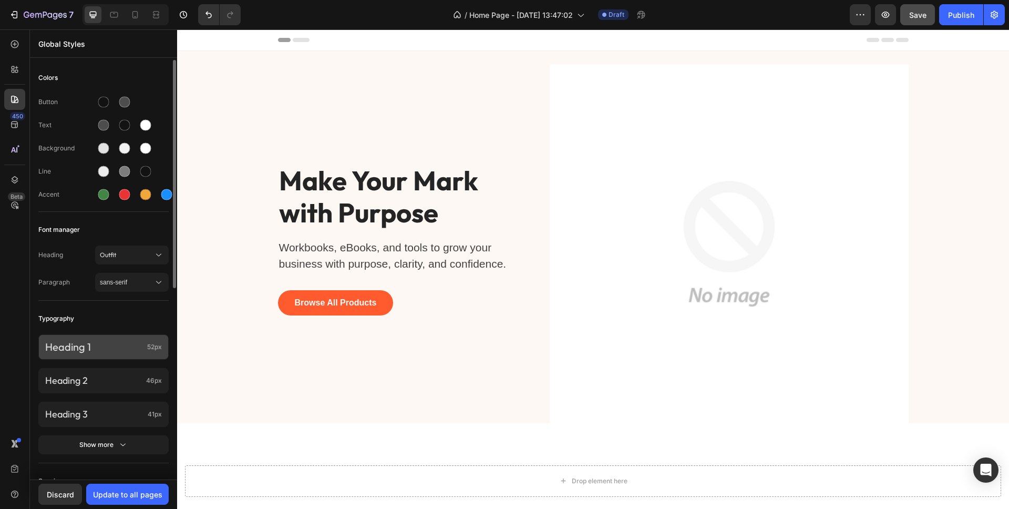
click at [125, 345] on p "Heading 1" at bounding box center [94, 347] width 98 height 14
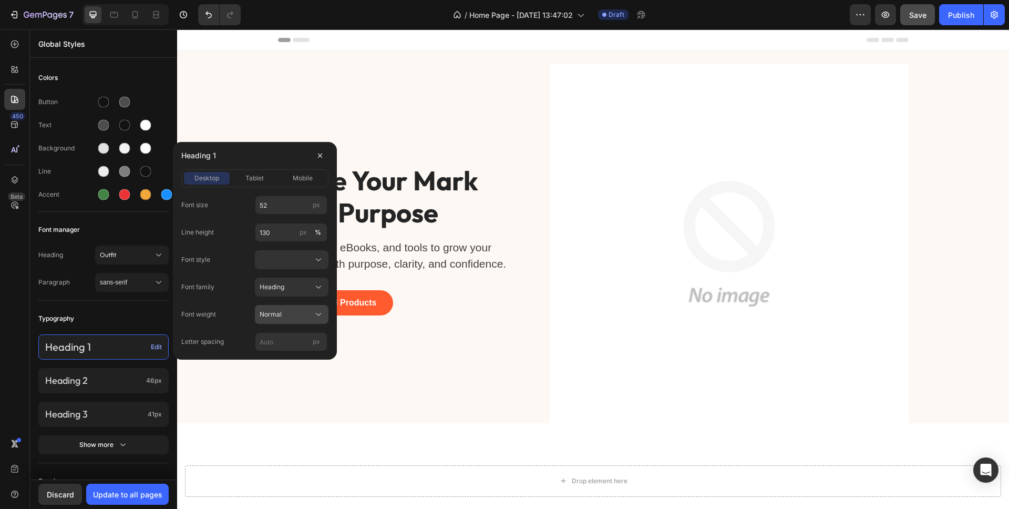
click at [277, 314] on span "Normal" at bounding box center [271, 314] width 22 height 9
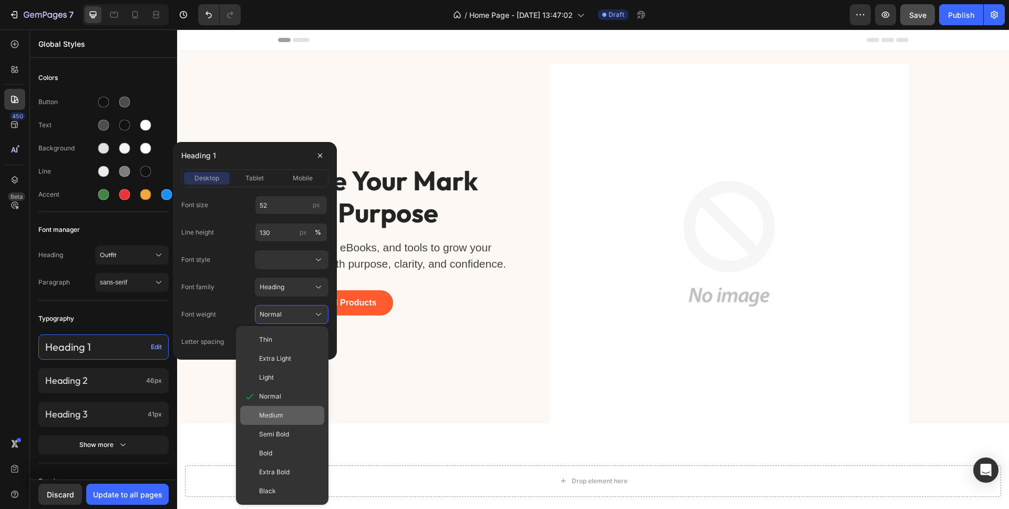
click at [268, 413] on span "Medium" at bounding box center [271, 414] width 24 height 9
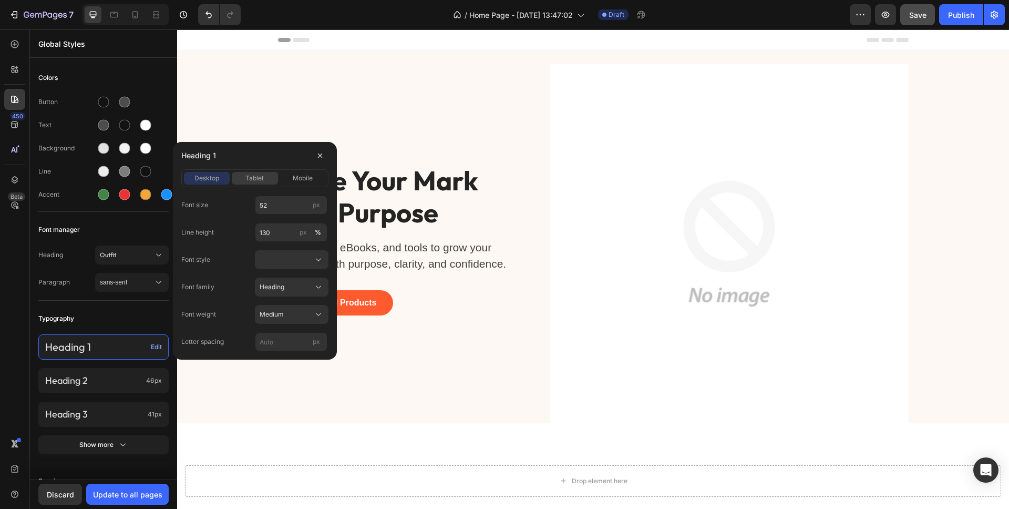
click at [260, 172] on button "tablet" at bounding box center [255, 178] width 46 height 13
click at [294, 178] on span "mobile" at bounding box center [303, 177] width 20 height 9
click at [319, 153] on icon "button" at bounding box center [320, 155] width 8 height 8
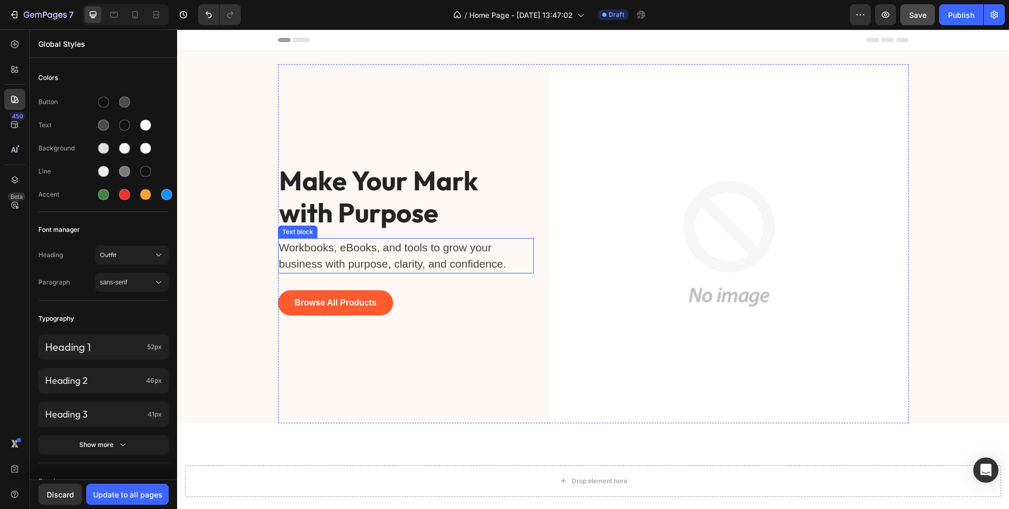
click at [327, 251] on p "Workbooks, eBooks, and tools to grow your business with purpose, clarity, and c…" at bounding box center [401, 255] width 244 height 33
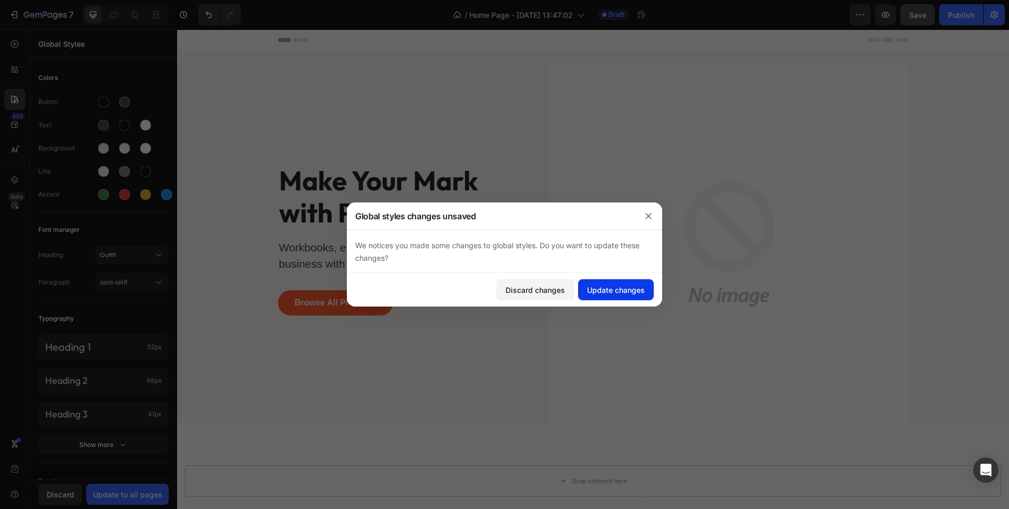
click at [597, 292] on div "Update changes" at bounding box center [616, 289] width 58 height 11
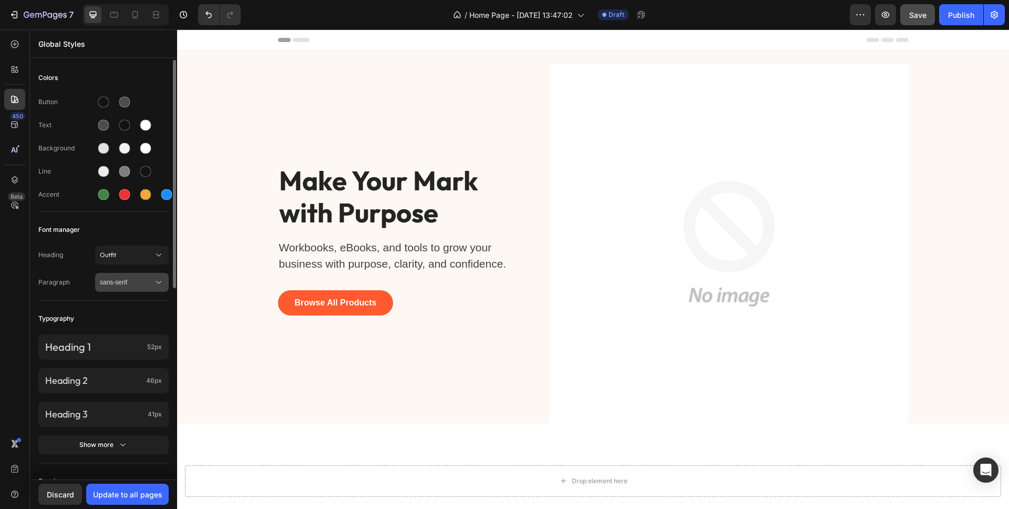
click at [138, 279] on span "sans-serif" at bounding box center [127, 282] width 54 height 9
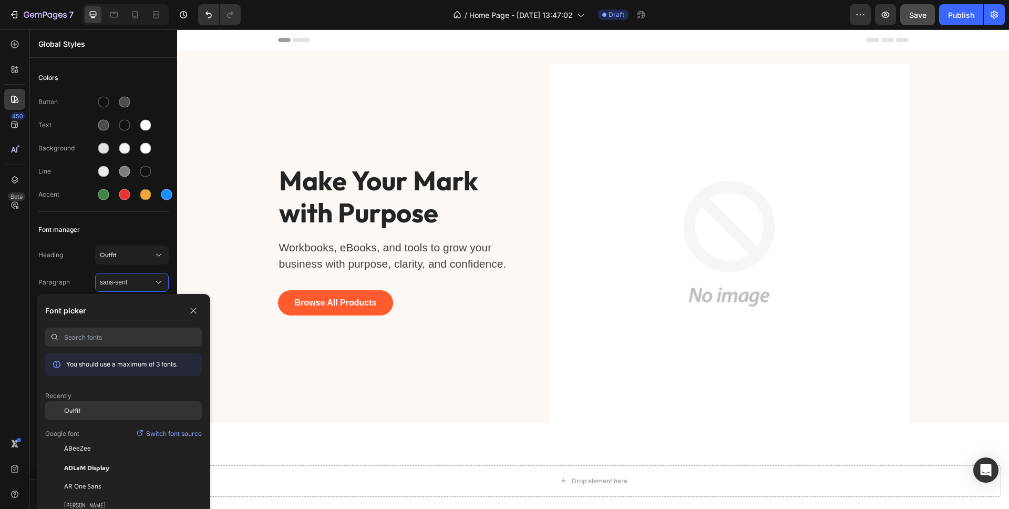
click at [81, 409] on div "Outfit" at bounding box center [133, 410] width 138 height 9
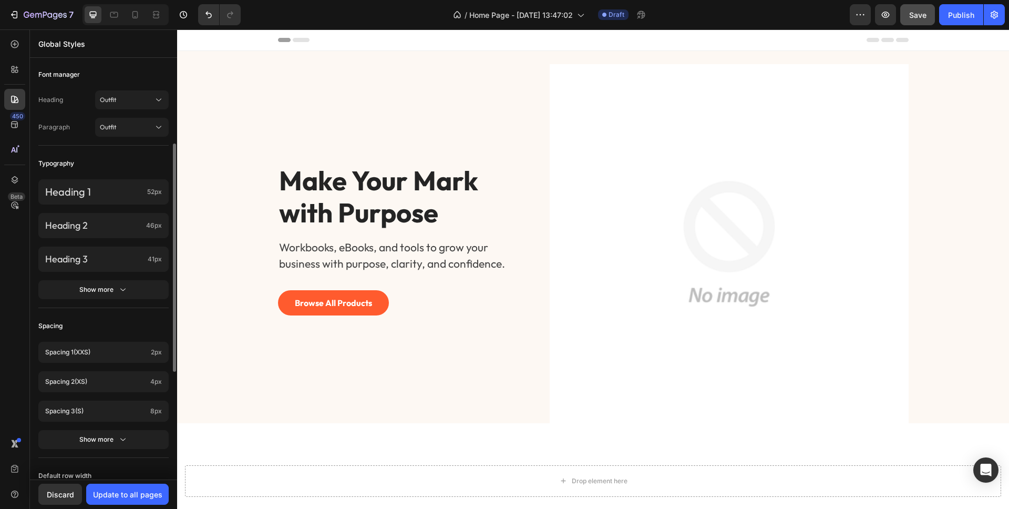
scroll to position [156, 0]
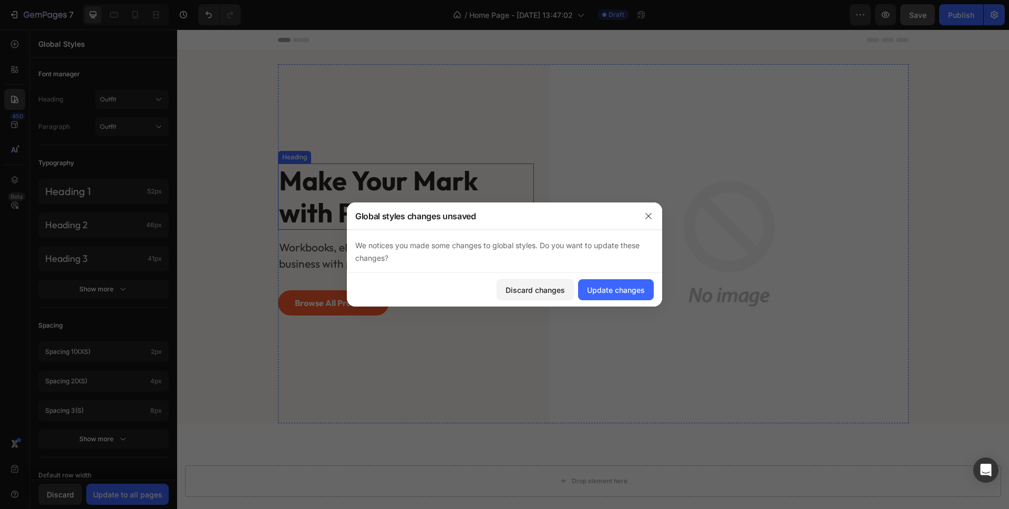
click at [323, 192] on h2 "Make Your Mark with Purpose" at bounding box center [382, 196] width 209 height 66
click at [601, 288] on div "Update changes" at bounding box center [616, 289] width 58 height 11
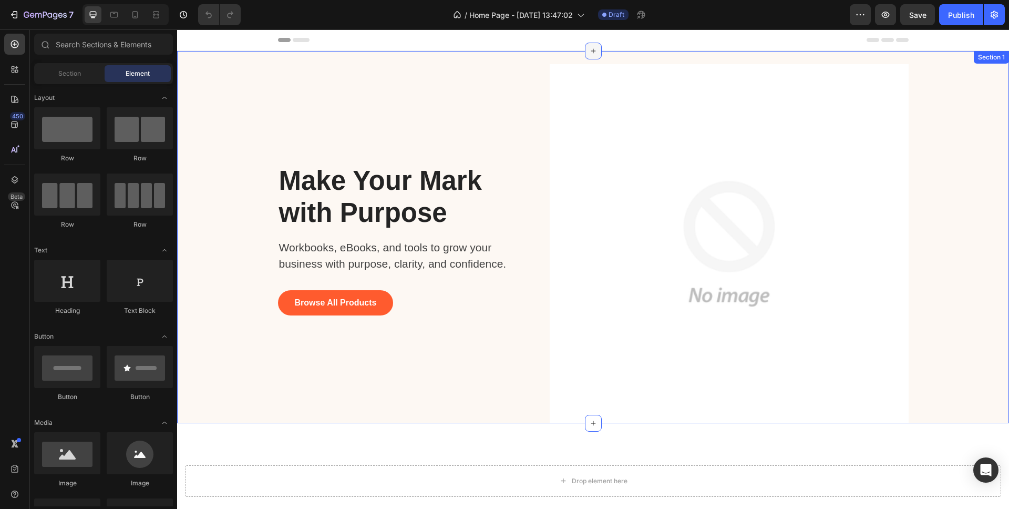
click at [591, 50] on icon at bounding box center [593, 51] width 8 height 8
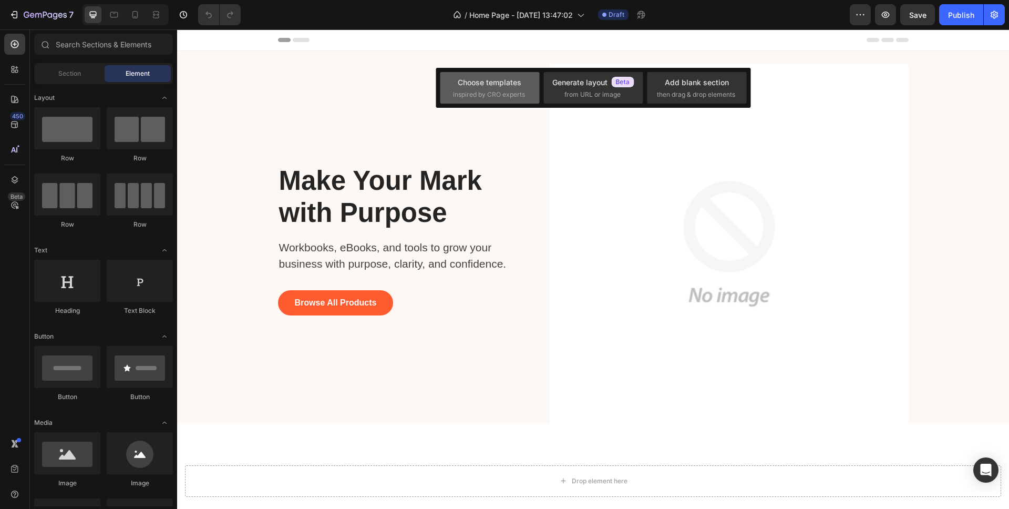
click at [481, 87] on div "Choose templates inspired by CRO experts" at bounding box center [490, 88] width 74 height 23
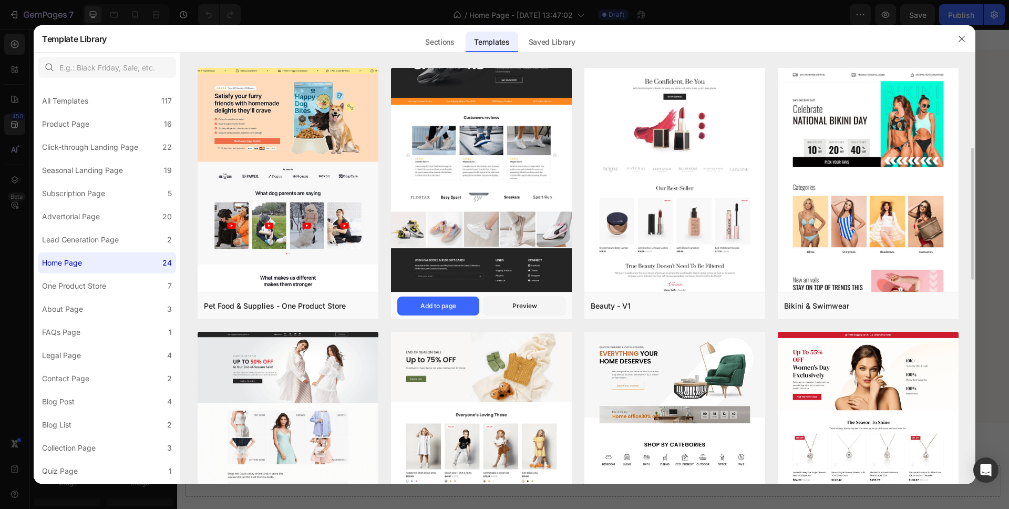
scroll to position [46, 0]
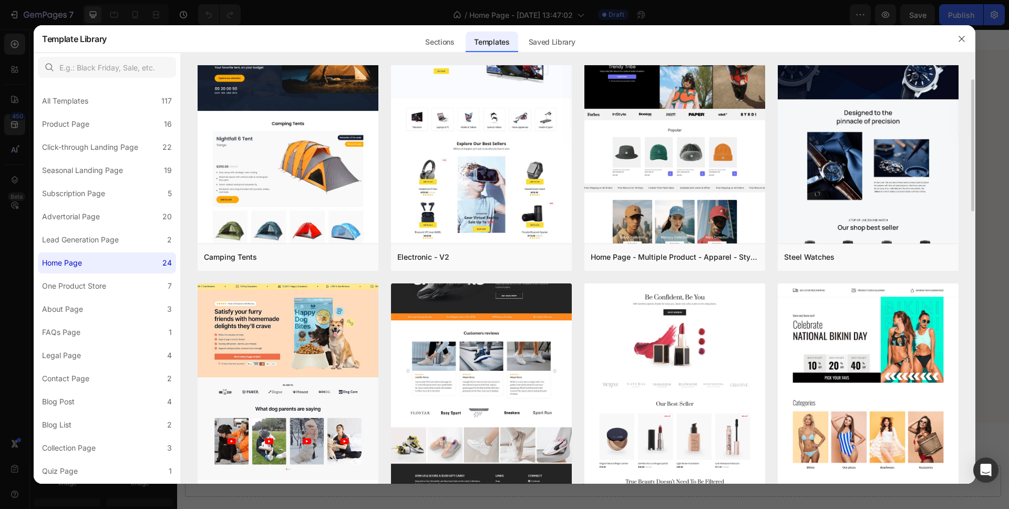
click at [477, 306] on img at bounding box center [481, 214] width 181 height 588
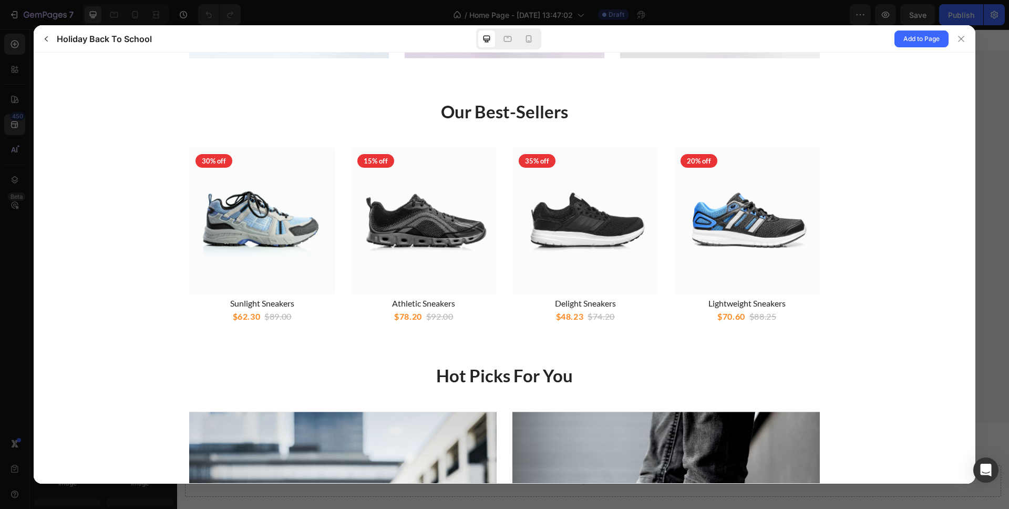
scroll to position [0, 0]
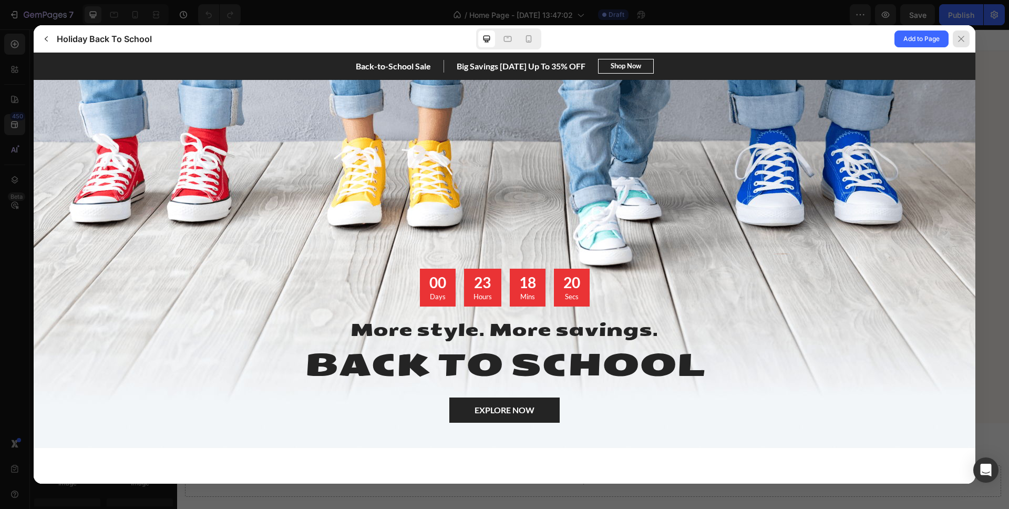
click at [961, 38] on icon at bounding box center [961, 39] width 6 height 6
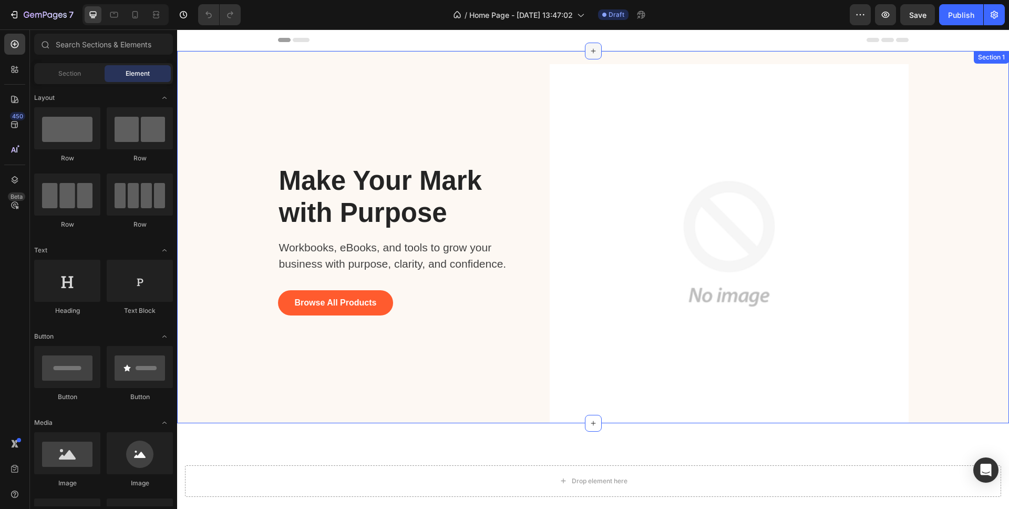
click at [593, 52] on icon at bounding box center [593, 51] width 5 height 5
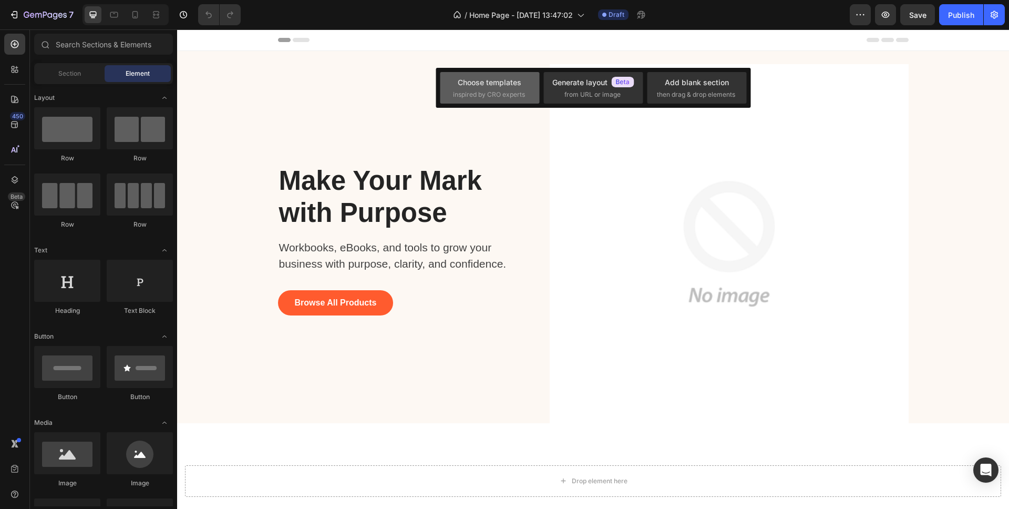
click at [504, 91] on span "inspired by CRO experts" at bounding box center [489, 94] width 72 height 9
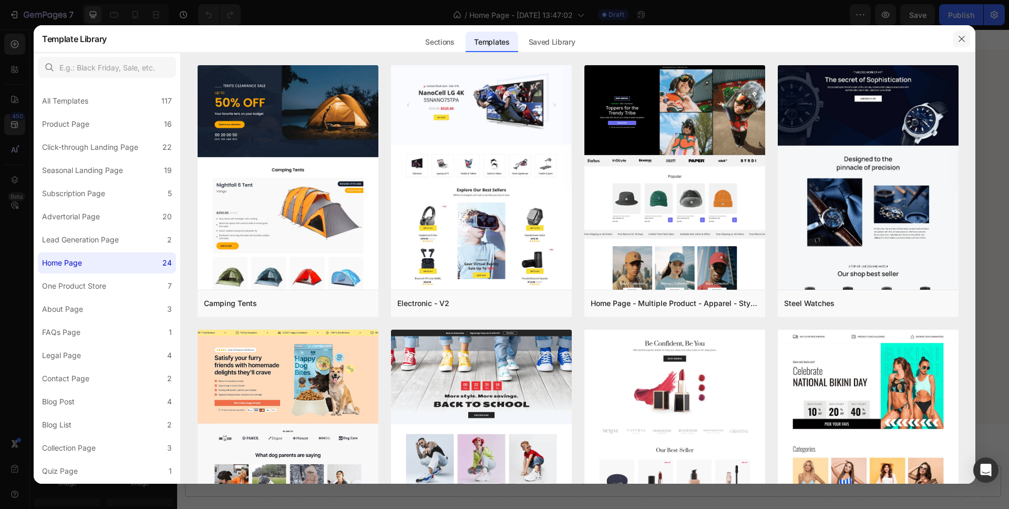
click at [960, 38] on icon "button" at bounding box center [962, 39] width 8 height 8
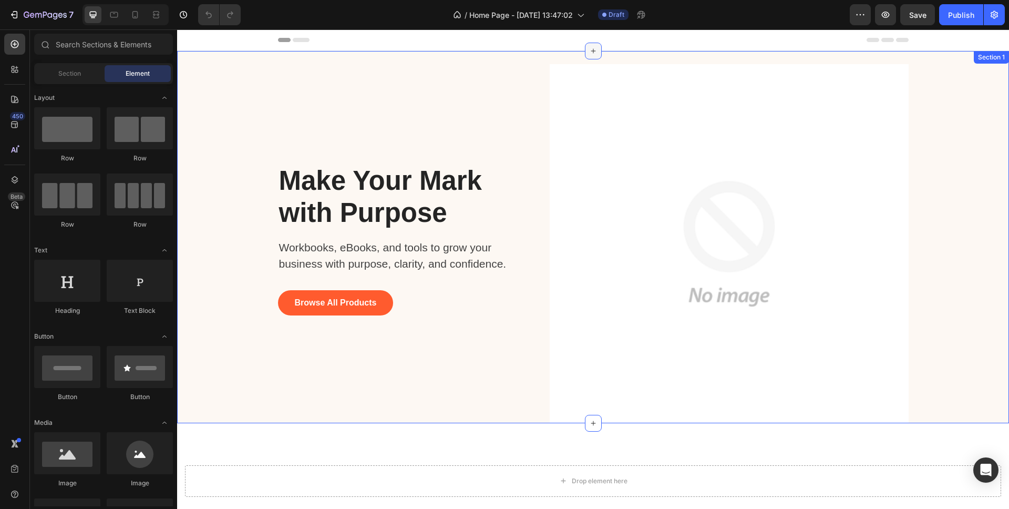
click at [590, 46] on div at bounding box center [593, 51] width 17 height 17
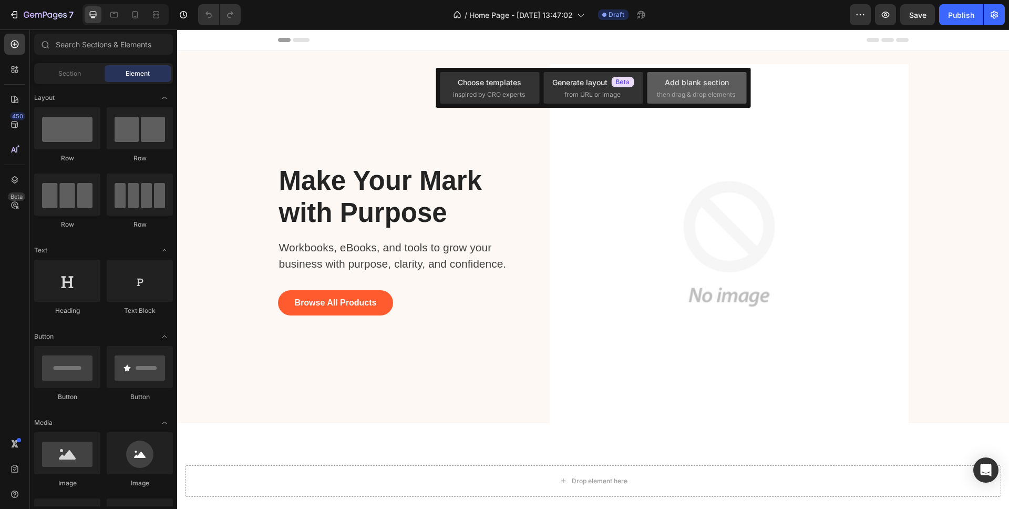
click at [709, 85] on div "Add blank section" at bounding box center [697, 82] width 64 height 11
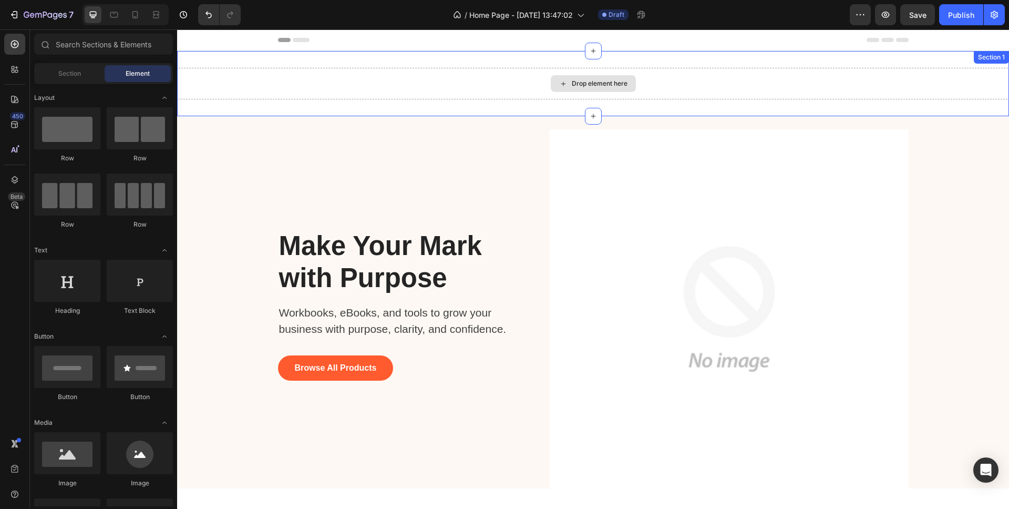
click at [590, 85] on div "Drop element here" at bounding box center [600, 83] width 56 height 8
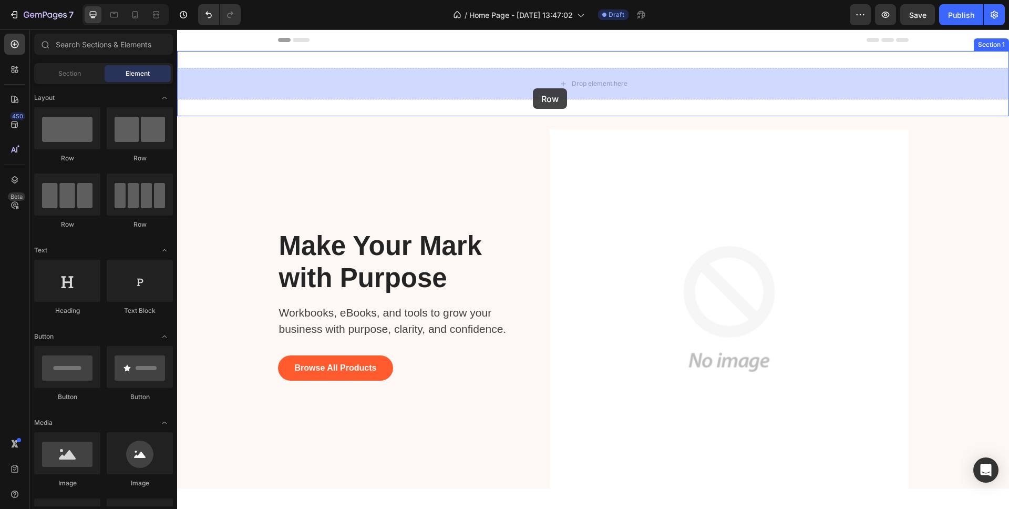
drag, startPoint x: 240, startPoint y: 161, endPoint x: 536, endPoint y: 86, distance: 305.2
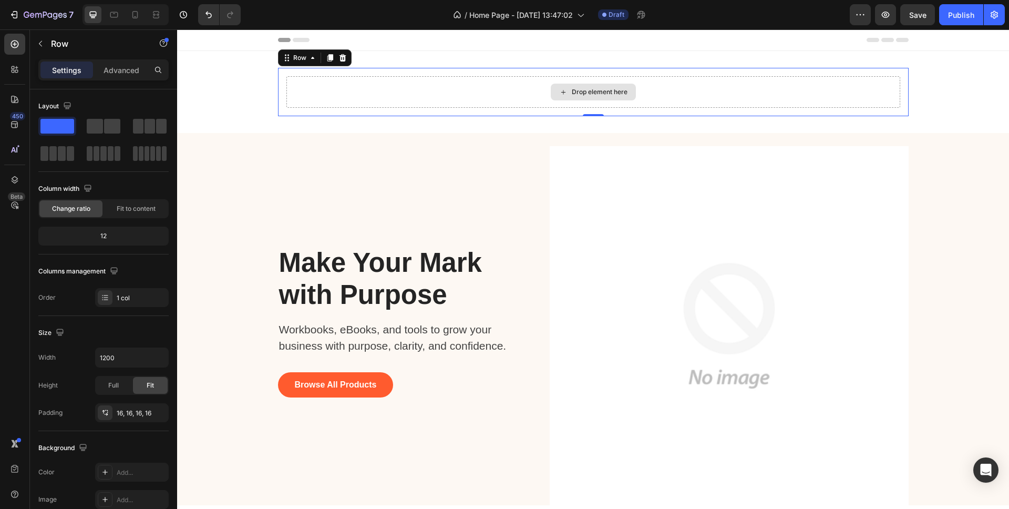
click at [419, 81] on div "Drop element here" at bounding box center [593, 92] width 614 height 32
click at [522, 53] on div "Drop element here Row 0 Section 1" at bounding box center [593, 92] width 832 height 82
click at [532, 78] on div "Drop element here" at bounding box center [593, 92] width 614 height 32
click at [135, 299] on div "1 col" at bounding box center [141, 297] width 49 height 9
drag, startPoint x: 76, startPoint y: 352, endPoint x: 69, endPoint y: 352, distance: 6.9
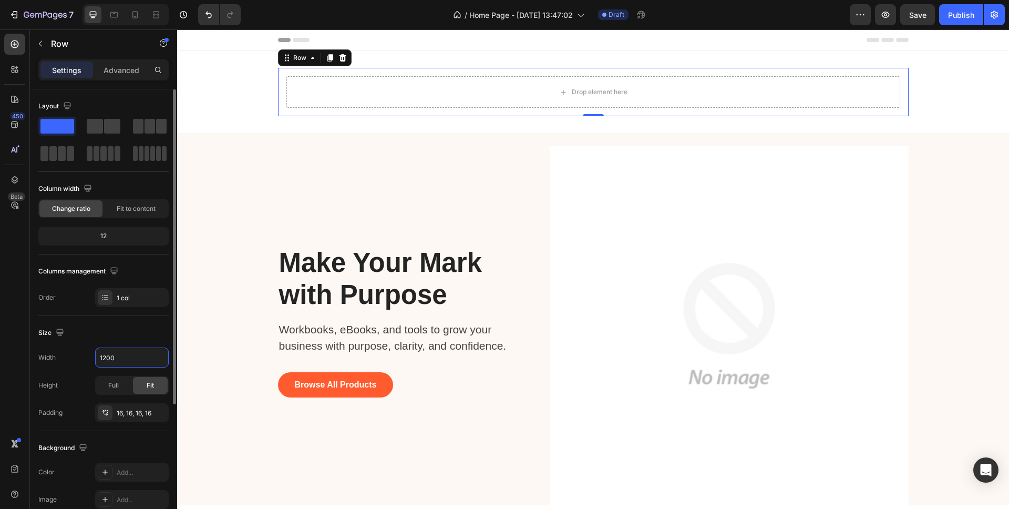
click at [70, 352] on div "Width 1200" at bounding box center [103, 357] width 130 height 20
type input "1600"
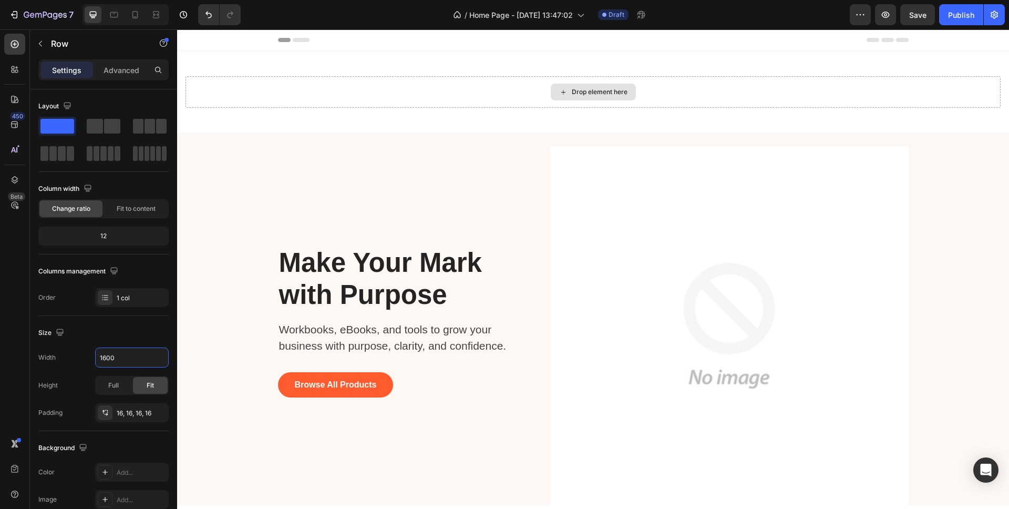
click at [585, 89] on div "Drop element here" at bounding box center [600, 92] width 56 height 8
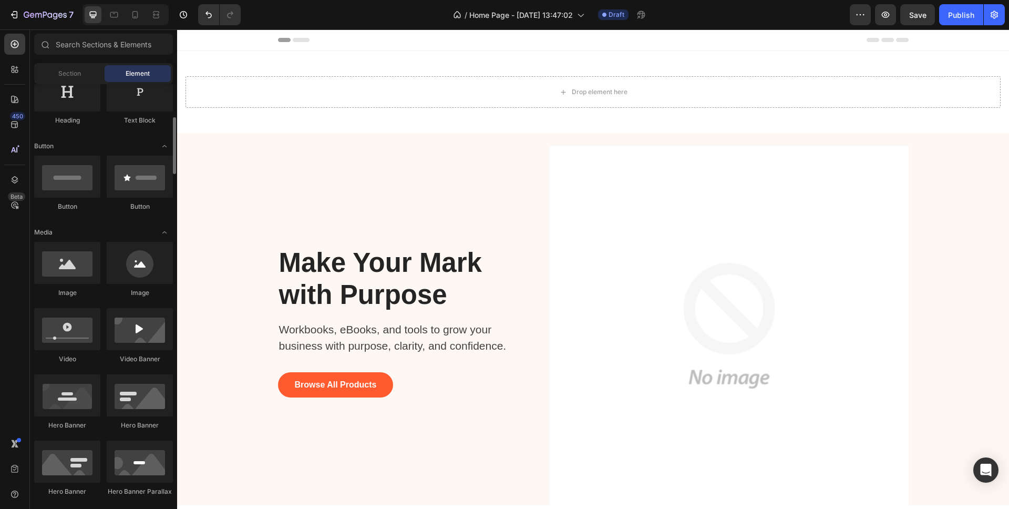
scroll to position [204, 0]
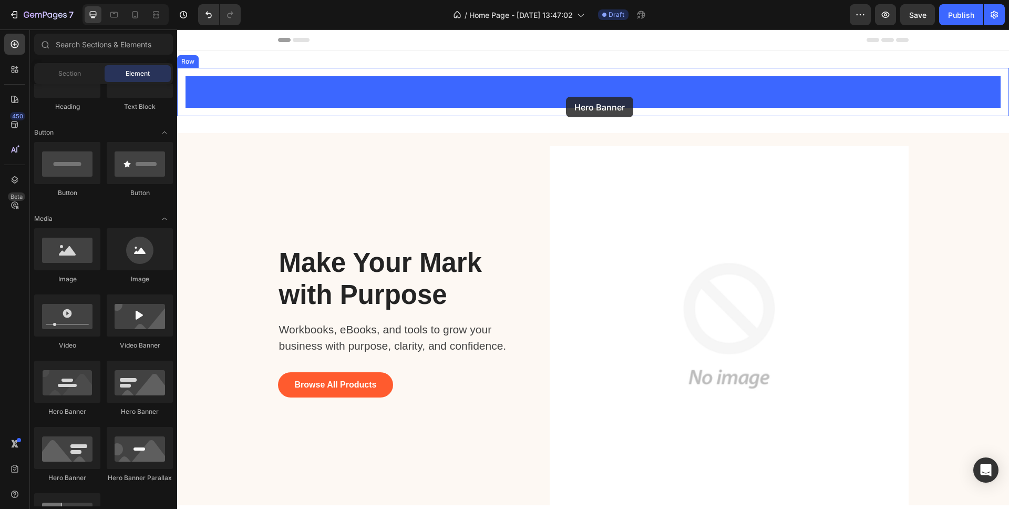
drag, startPoint x: 308, startPoint y: 421, endPoint x: 549, endPoint y: 106, distance: 396.3
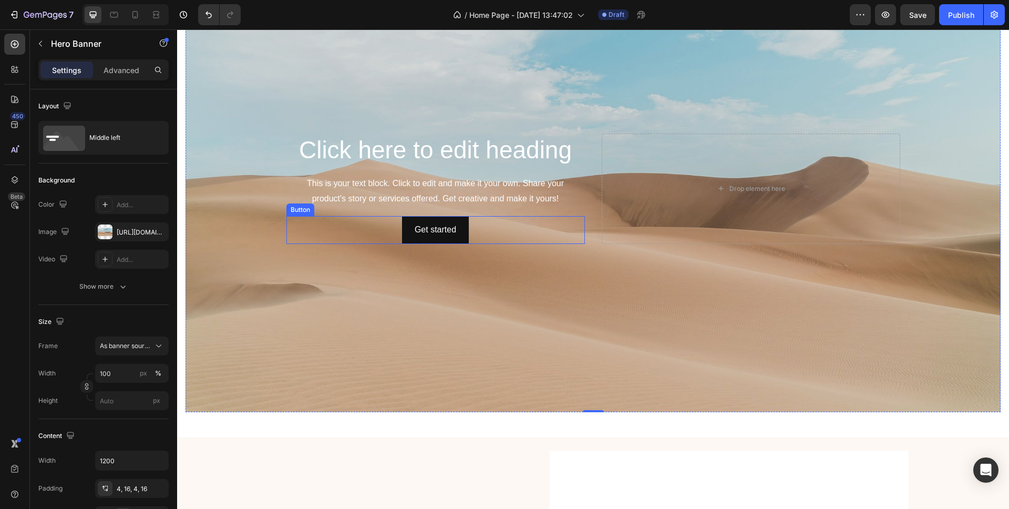
scroll to position [48, 0]
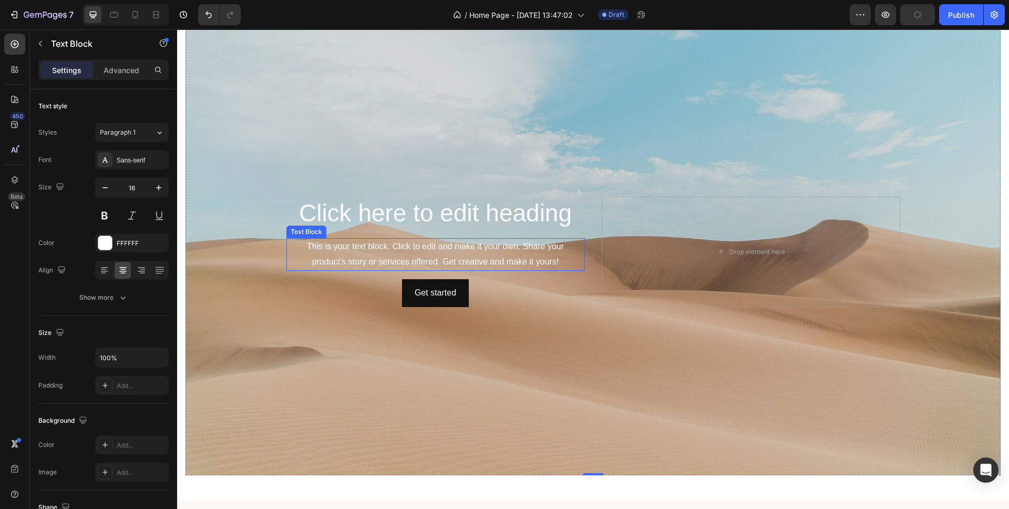
click at [321, 261] on div "This is your text block. Click to edit and make it your own. Share your product…" at bounding box center [435, 254] width 299 height 33
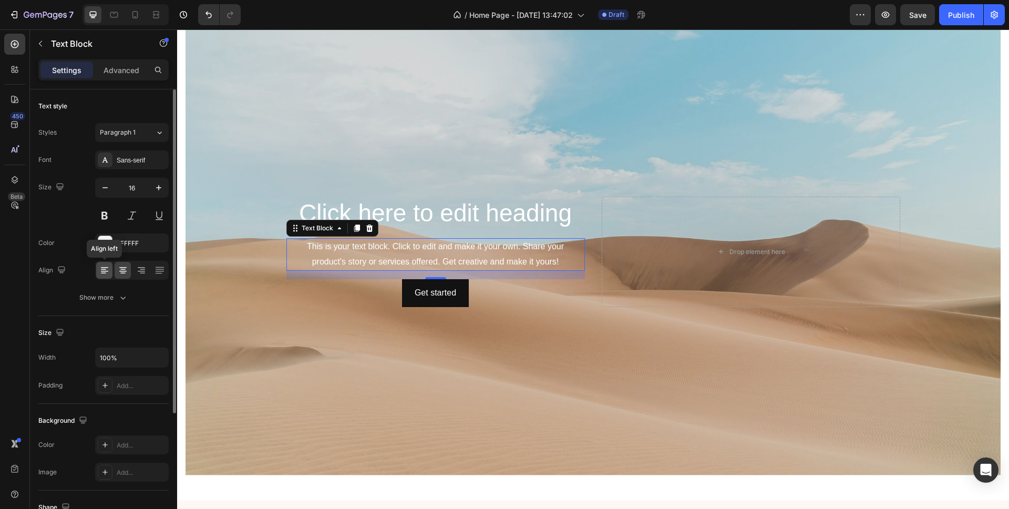
click at [100, 270] on icon at bounding box center [104, 270] width 11 height 11
click at [419, 215] on h2 "Click here to edit heading" at bounding box center [435, 214] width 299 height 34
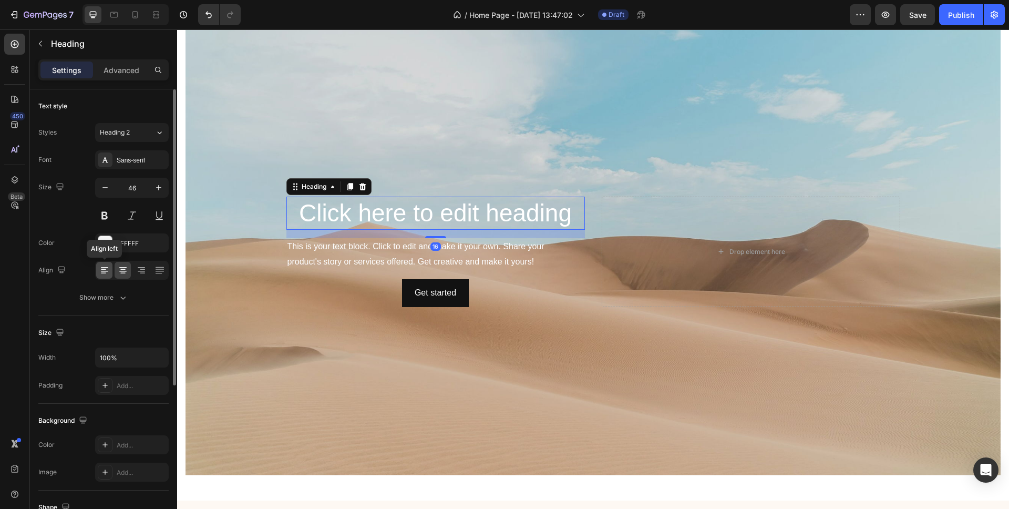
click at [100, 271] on icon at bounding box center [104, 270] width 11 height 11
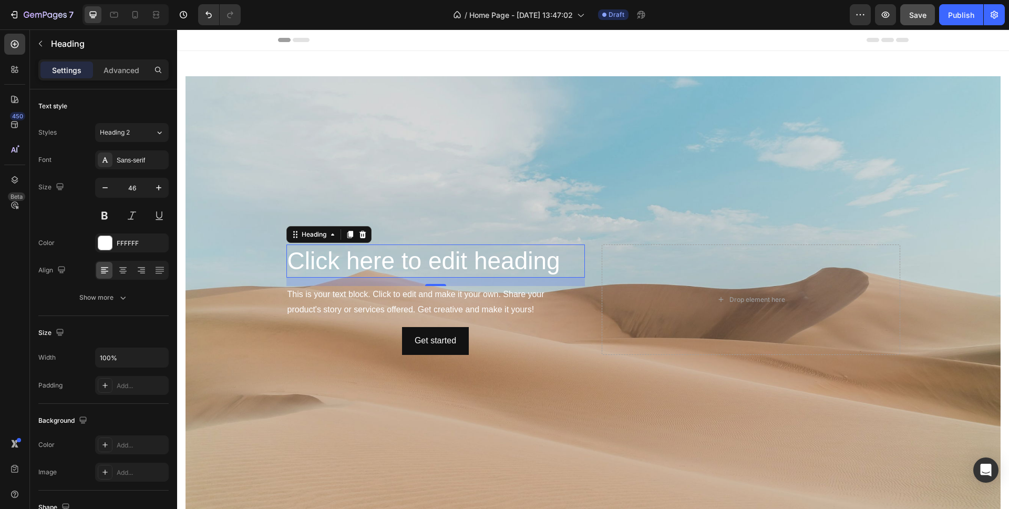
drag, startPoint x: 888, startPoint y: 16, endPoint x: 921, endPoint y: 19, distance: 32.7
click at [922, 29] on div "7 / Home Page - Aug 25, 13:47:02 Draft Preview Save Publish" at bounding box center [504, 15] width 1009 height 30
click at [920, 18] on span "Save" at bounding box center [917, 15] width 17 height 9
click at [886, 14] on icon "button" at bounding box center [886, 15] width 8 height 6
click at [884, 14] on icon "button" at bounding box center [885, 14] width 11 height 11
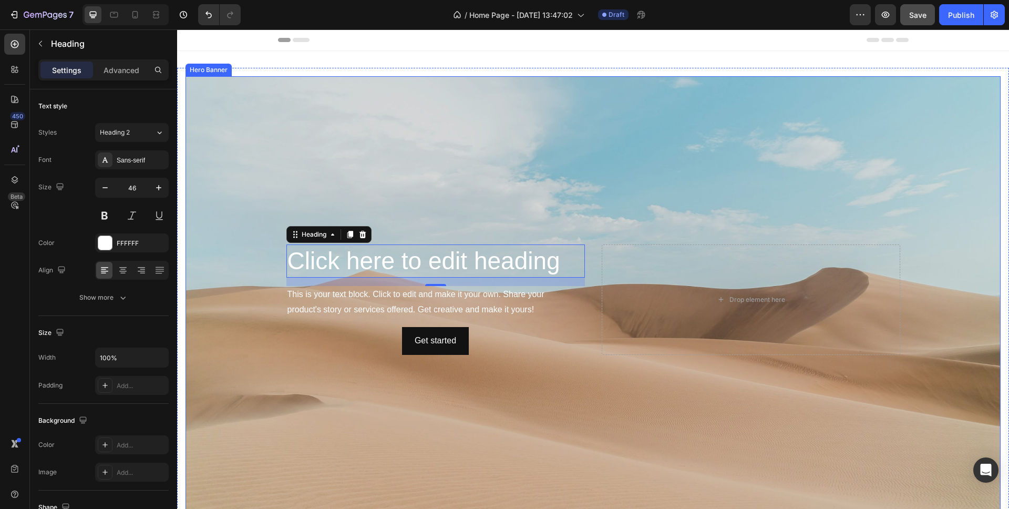
scroll to position [6, 0]
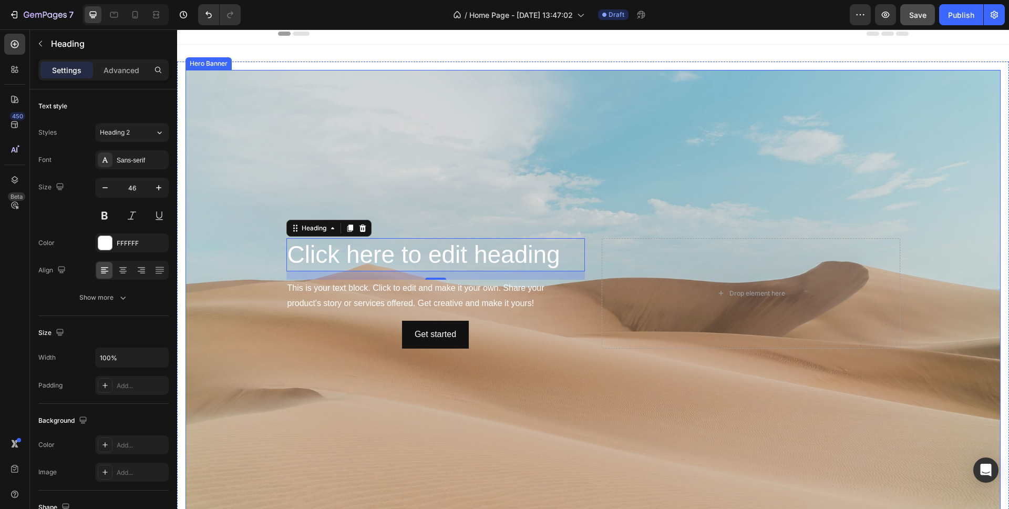
click at [253, 96] on div "Background Image" at bounding box center [593, 293] width 815 height 447
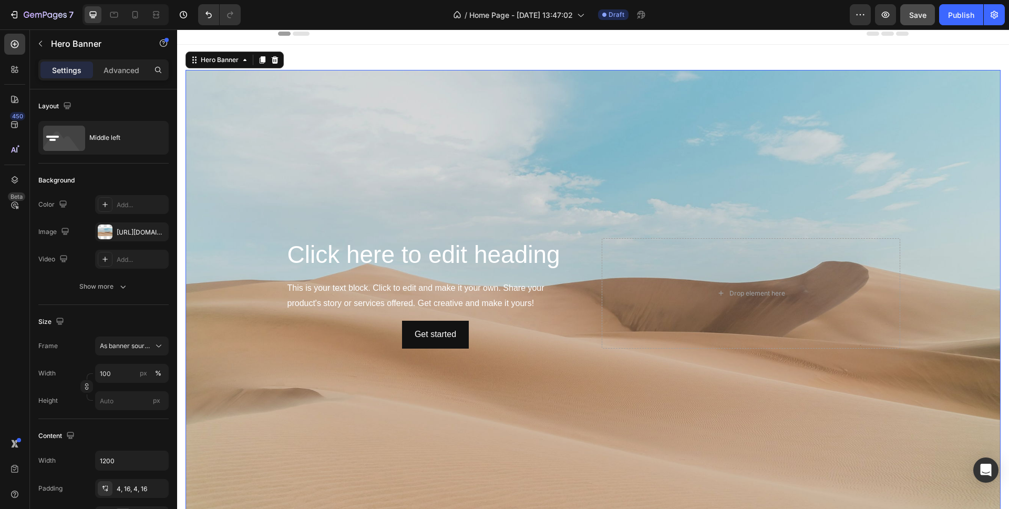
scroll to position [0, 0]
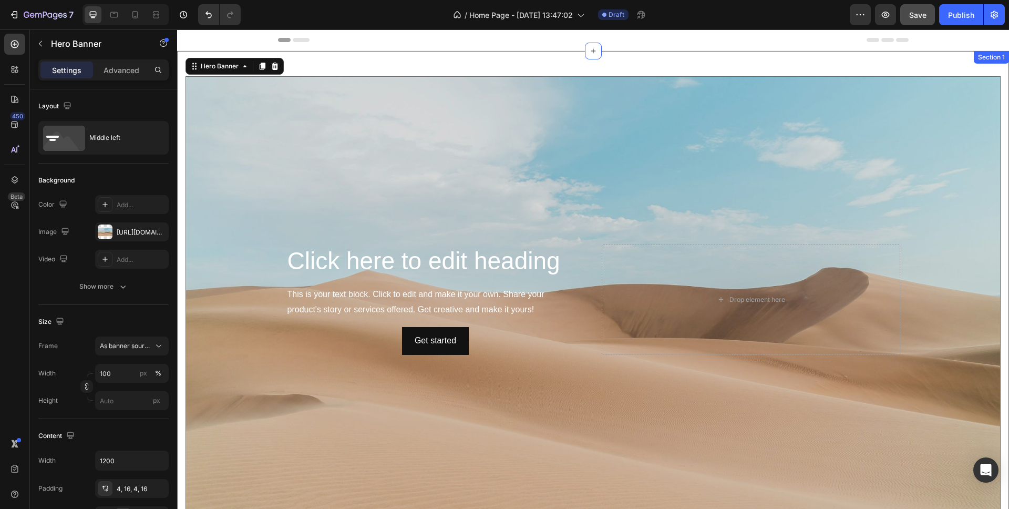
click at [355, 65] on div "Click here to edit heading Heading This is your text block. Click to edit and m…" at bounding box center [593, 299] width 832 height 497
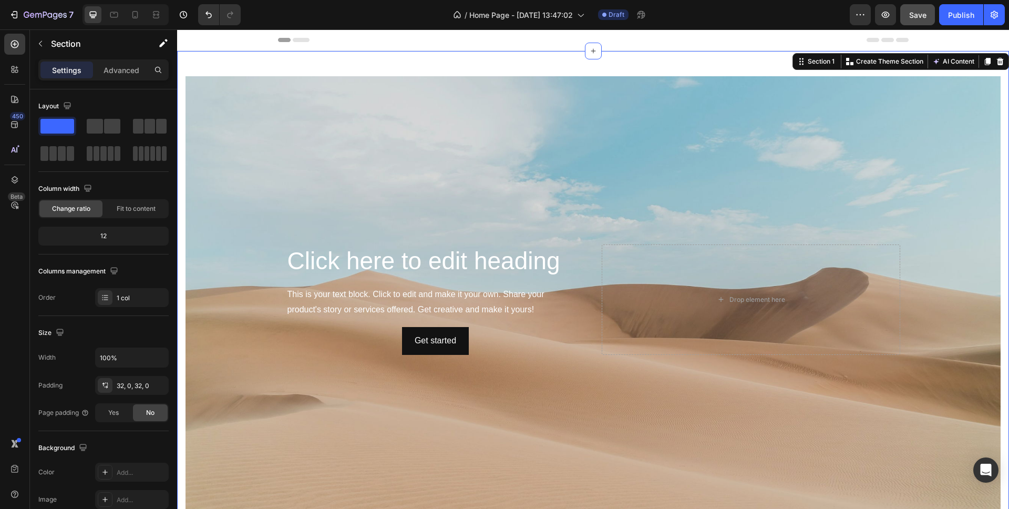
click at [273, 60] on div "Click here to edit heading Heading This is your text block. Click to edit and m…" at bounding box center [593, 299] width 832 height 497
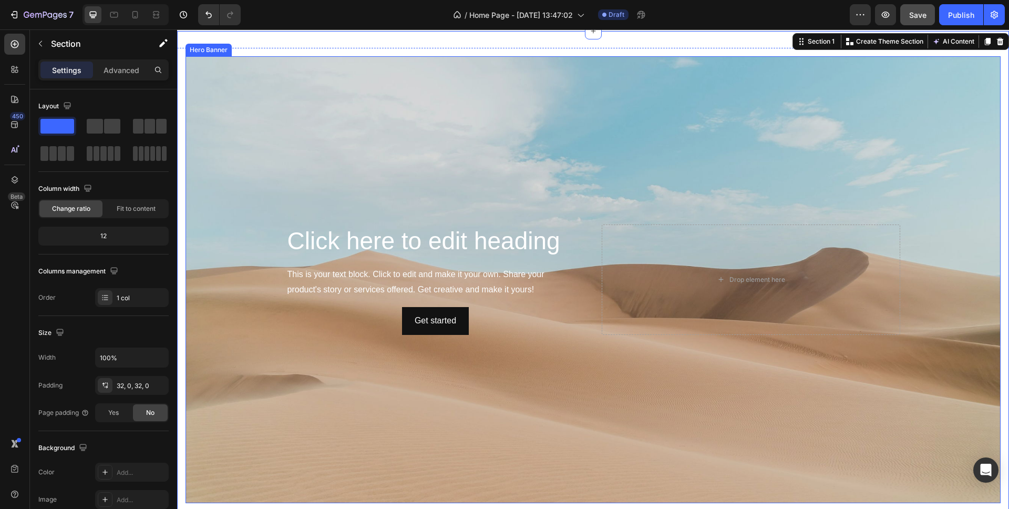
scroll to position [47, 0]
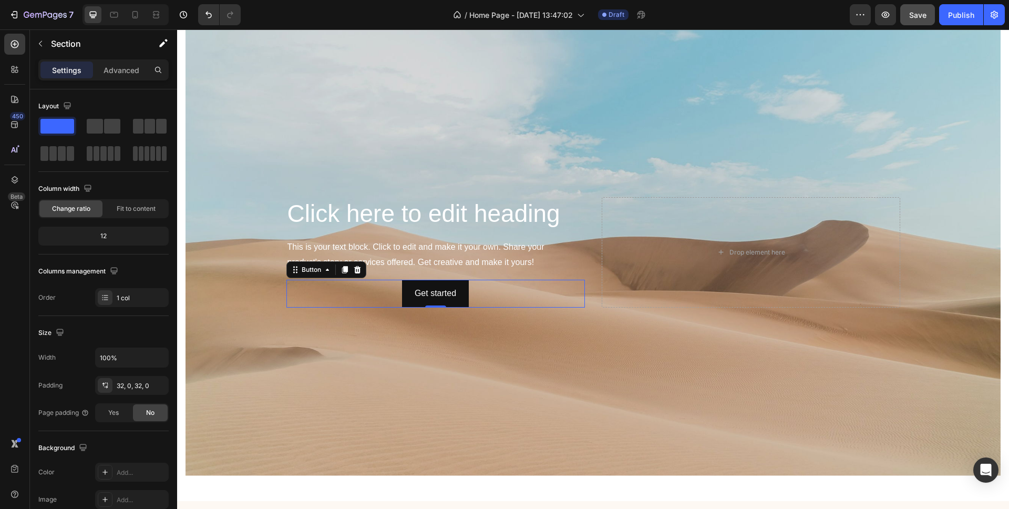
click at [334, 294] on div "Get started Button 0" at bounding box center [435, 294] width 299 height 28
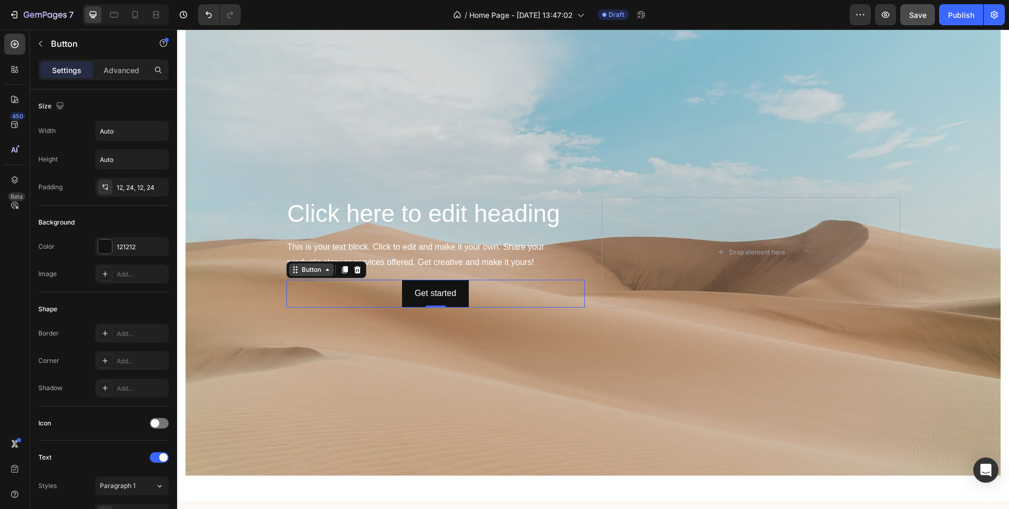
click at [326, 271] on icon at bounding box center [327, 269] width 8 height 8
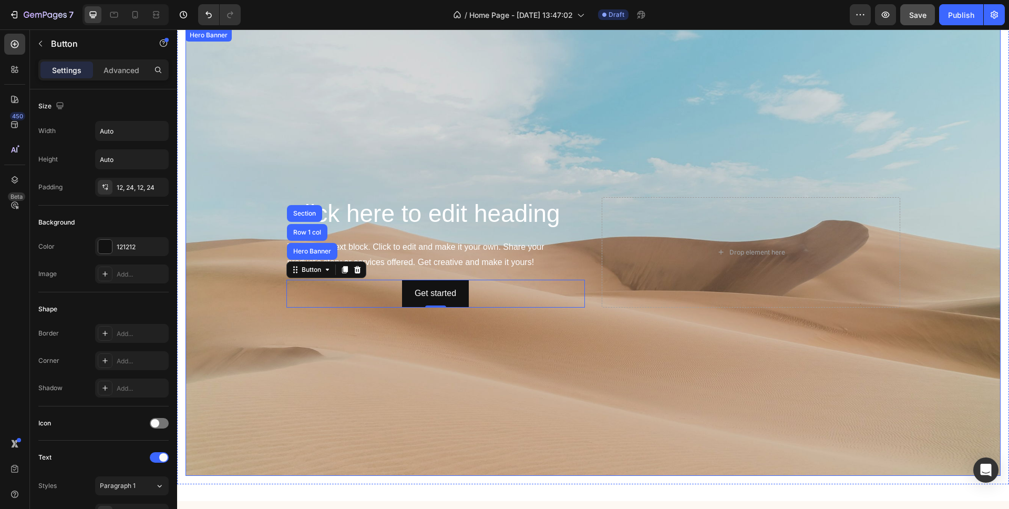
click at [269, 289] on div "Background Image" at bounding box center [593, 252] width 815 height 447
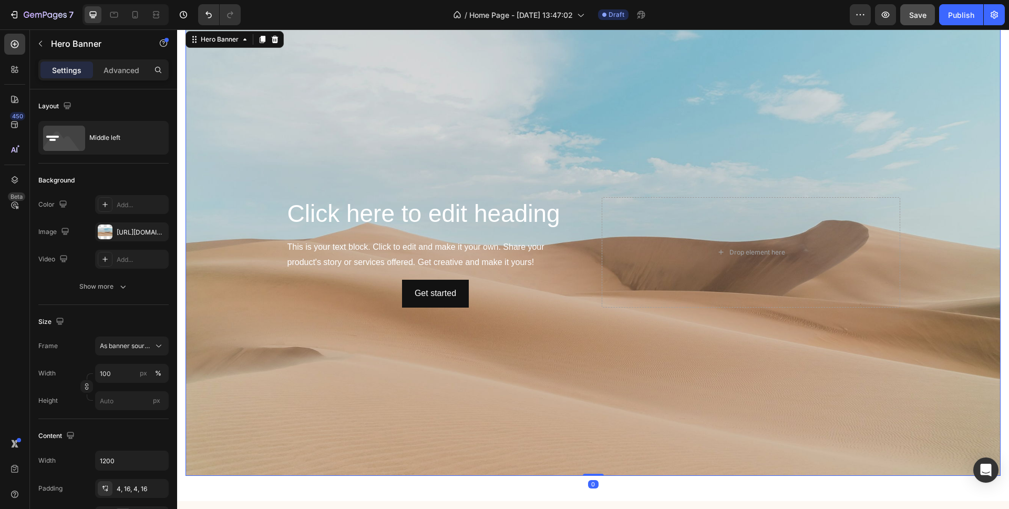
click at [348, 135] on div "Background Image" at bounding box center [593, 252] width 815 height 447
click at [98, 138] on div "Middle left" at bounding box center [121, 138] width 64 height 24
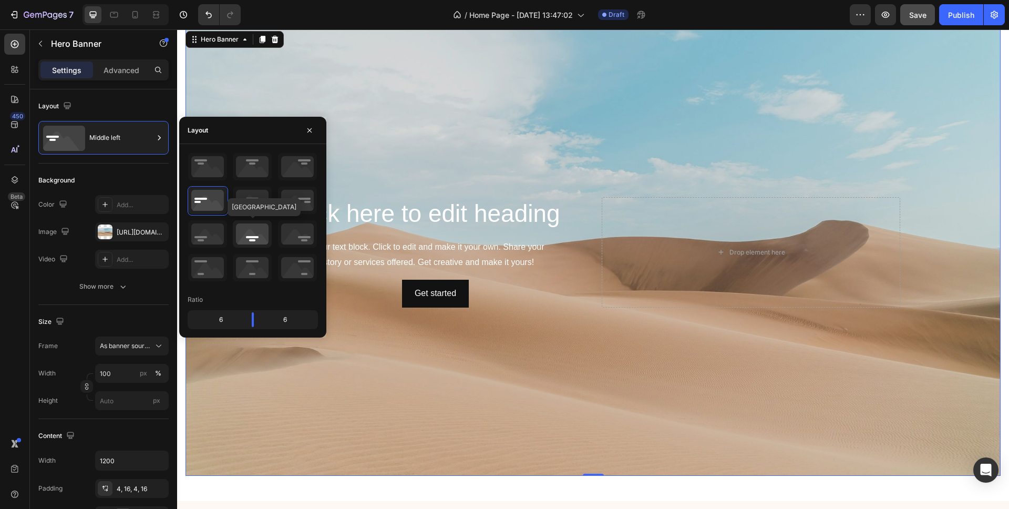
click at [253, 241] on icon at bounding box center [252, 233] width 39 height 27
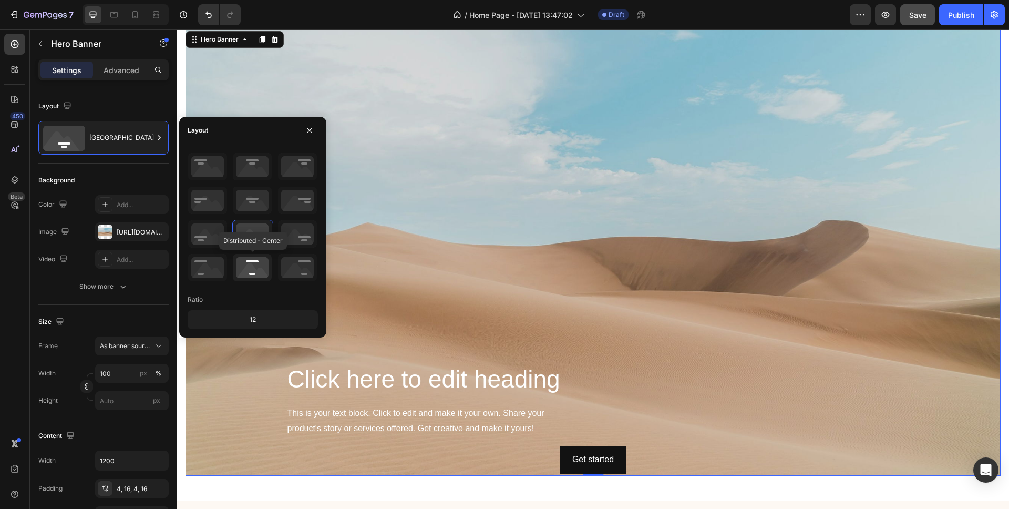
click at [252, 267] on icon at bounding box center [252, 267] width 39 height 27
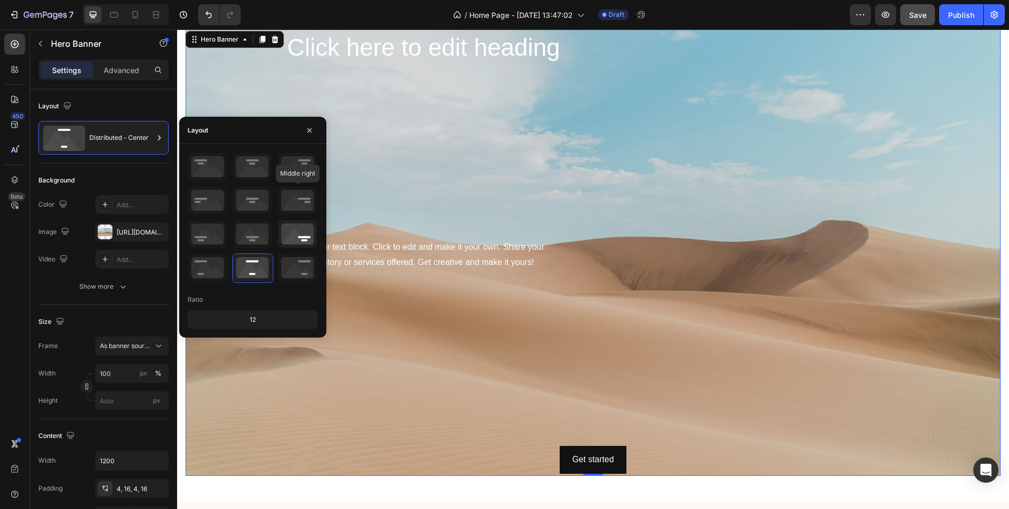
click at [287, 199] on icon at bounding box center [297, 200] width 39 height 27
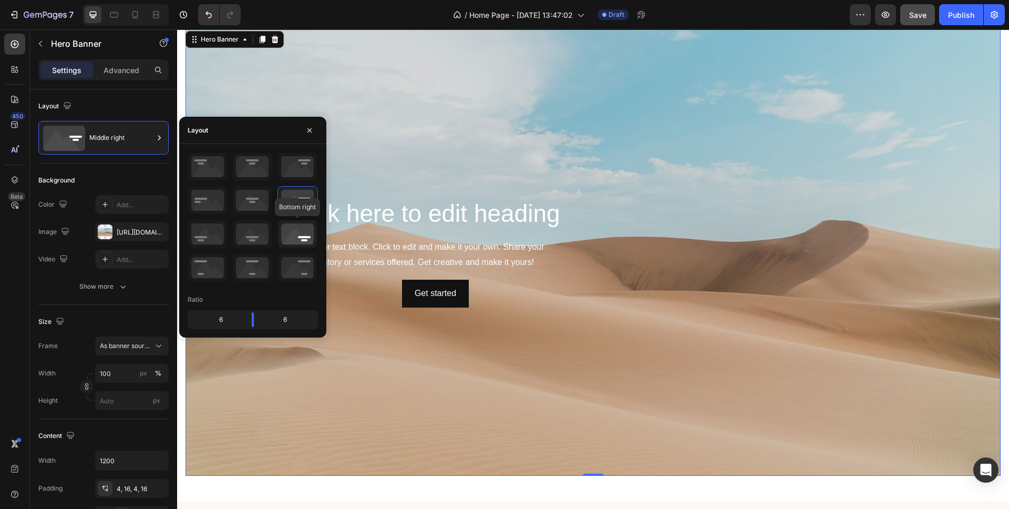
click at [303, 228] on icon at bounding box center [297, 233] width 39 height 27
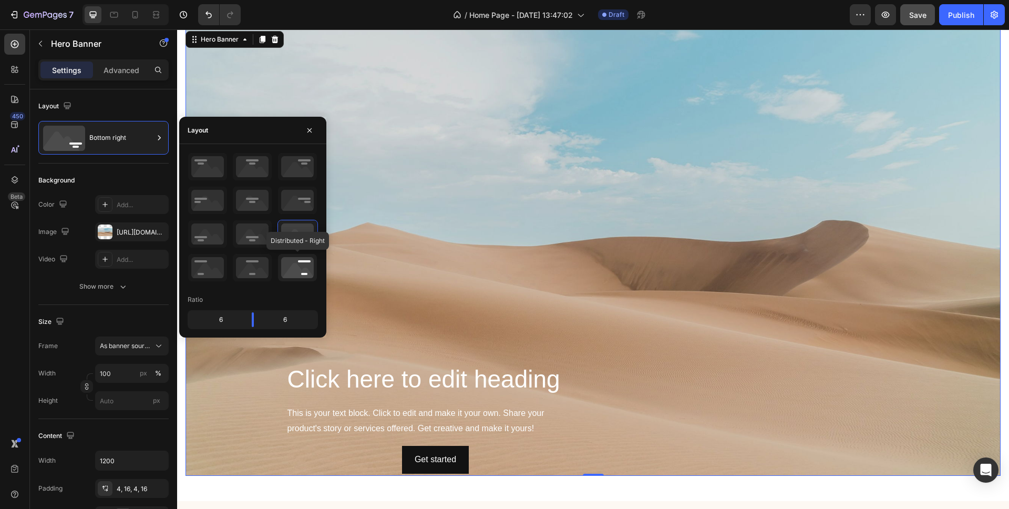
click at [305, 268] on icon at bounding box center [297, 267] width 39 height 27
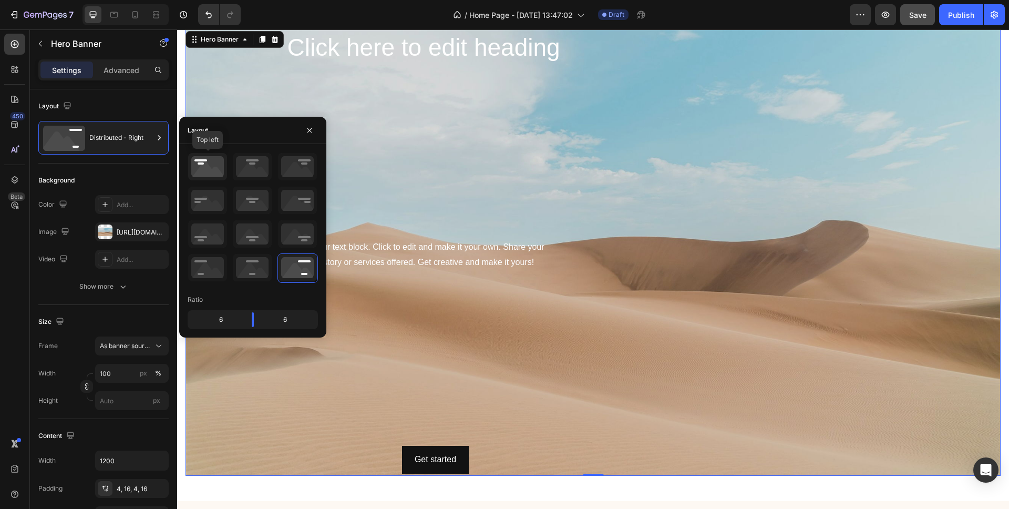
click at [210, 167] on icon at bounding box center [207, 166] width 39 height 27
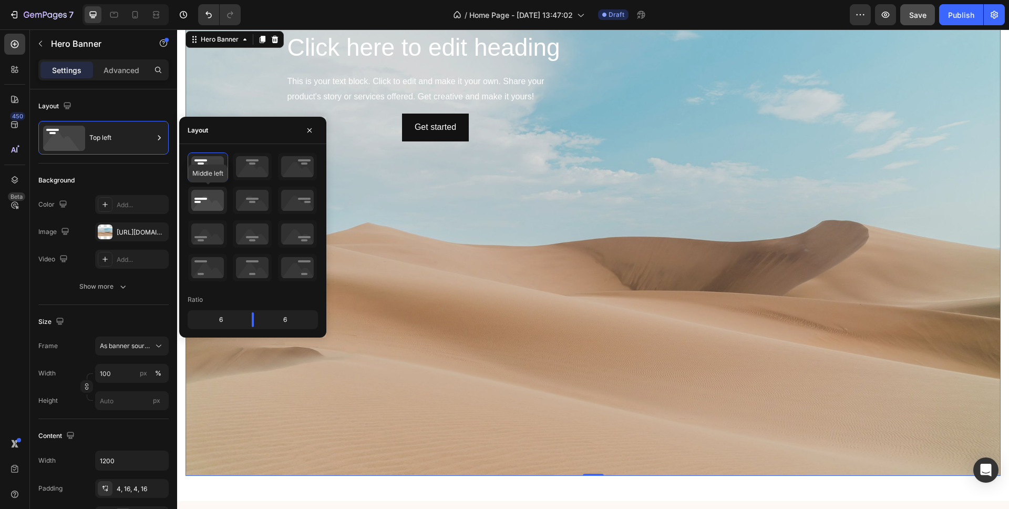
click at [200, 210] on icon at bounding box center [207, 200] width 39 height 27
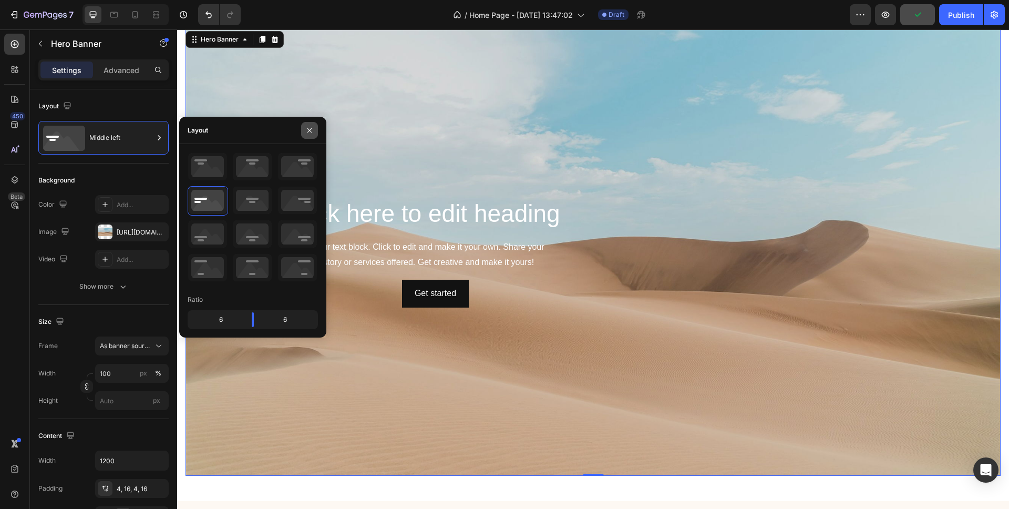
click at [310, 128] on icon "button" at bounding box center [309, 130] width 8 height 8
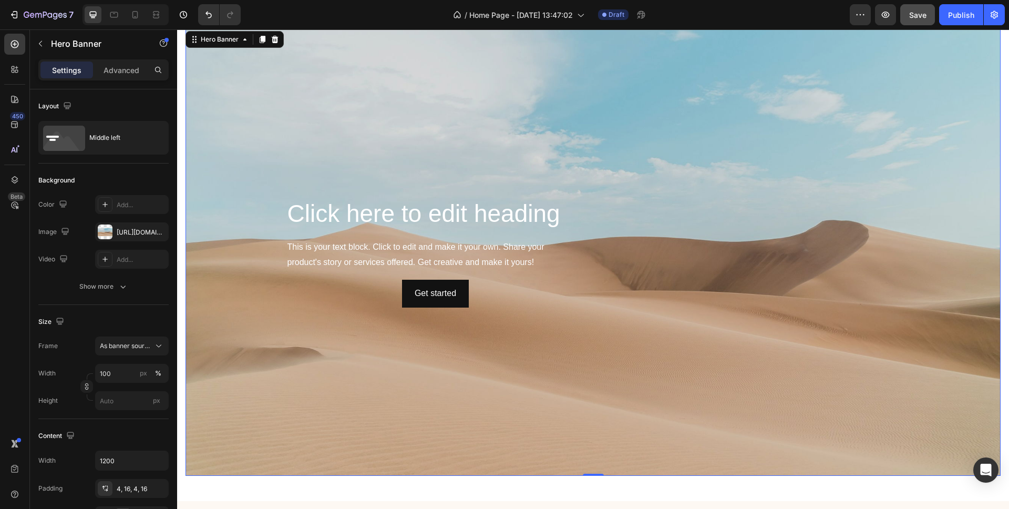
click at [233, 104] on div "Background Image" at bounding box center [593, 252] width 815 height 447
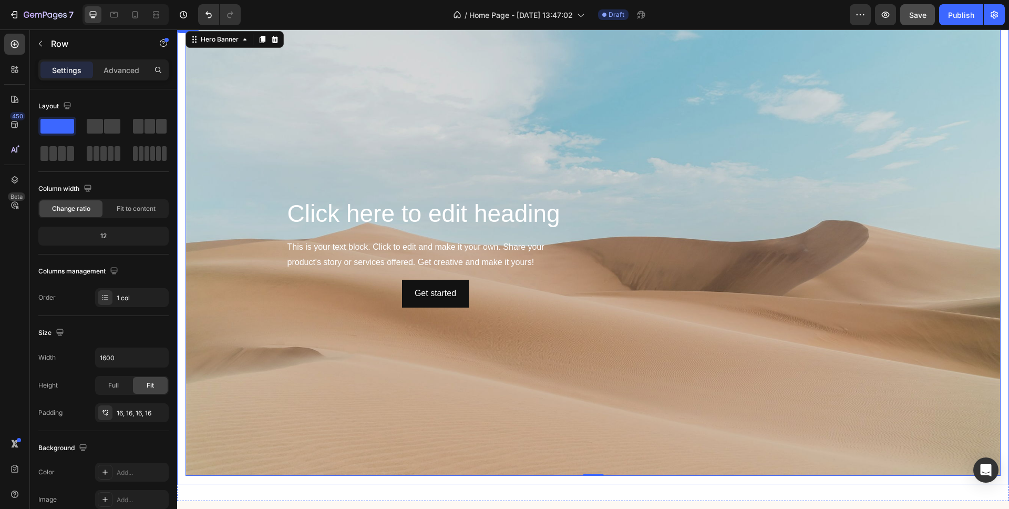
click at [182, 158] on div "Click here to edit heading Heading This is your text block. Click to edit and m…" at bounding box center [593, 252] width 832 height 464
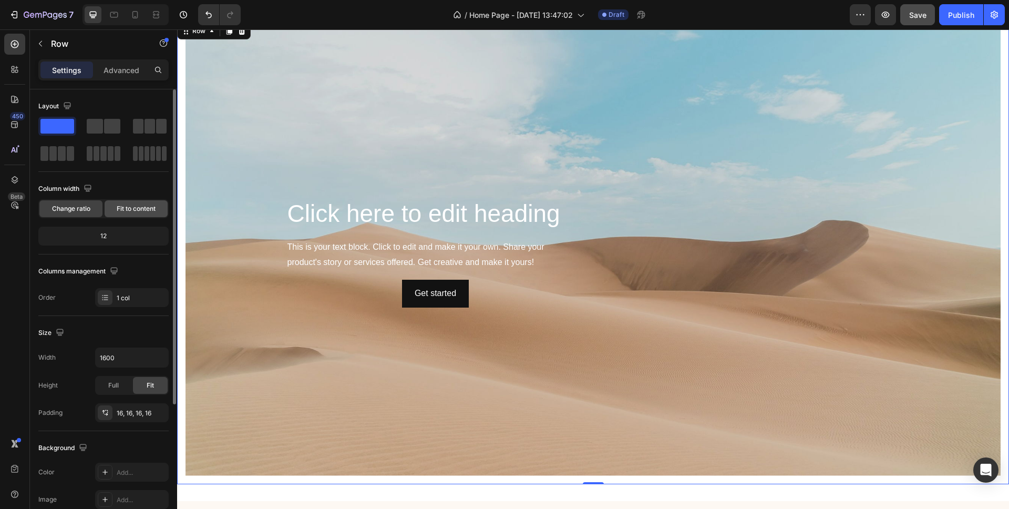
click at [132, 210] on span "Fit to content" at bounding box center [136, 208] width 39 height 9
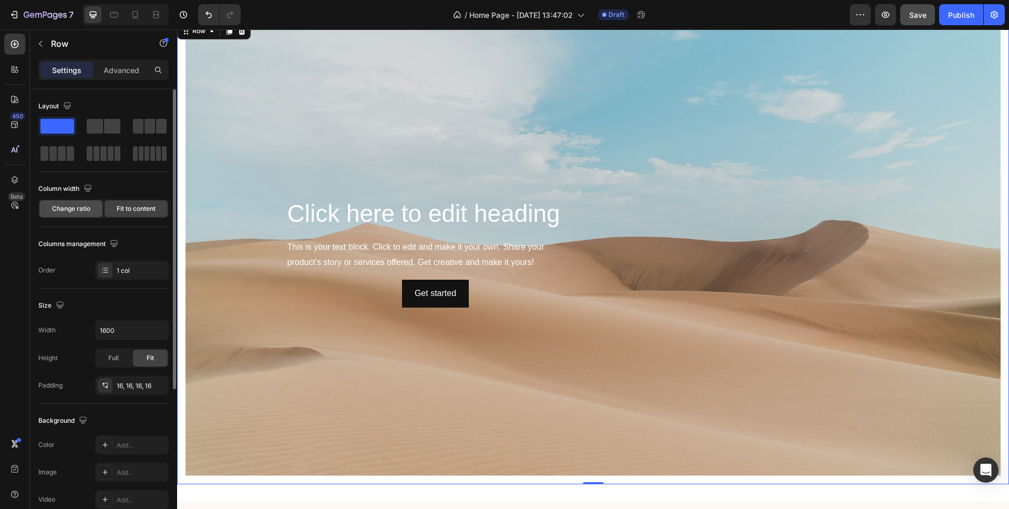
click at [74, 209] on span "Change ratio" at bounding box center [71, 208] width 38 height 9
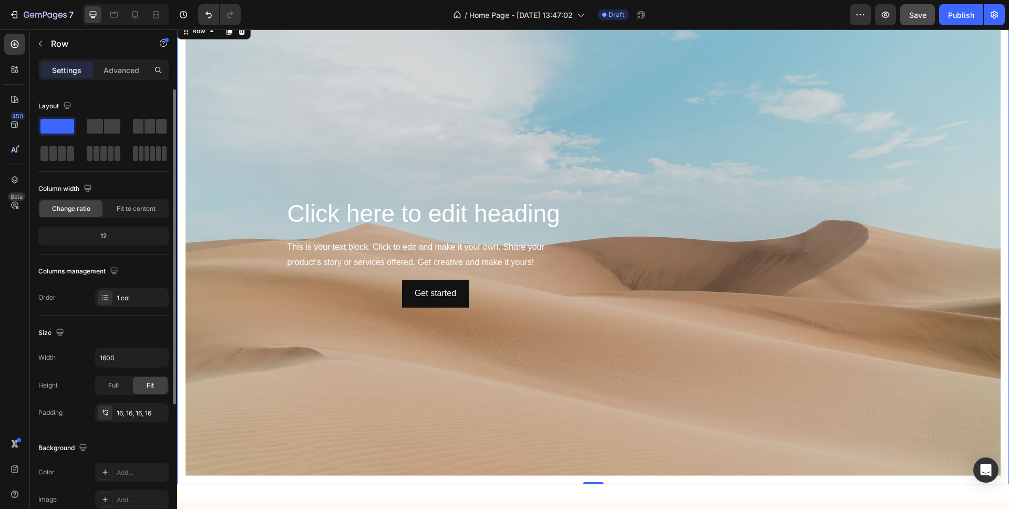
click at [115, 238] on div "12" at bounding box center [103, 236] width 126 height 15
drag, startPoint x: 106, startPoint y: 237, endPoint x: 93, endPoint y: 234, distance: 12.9
click at [96, 234] on div "12" at bounding box center [103, 236] width 126 height 15
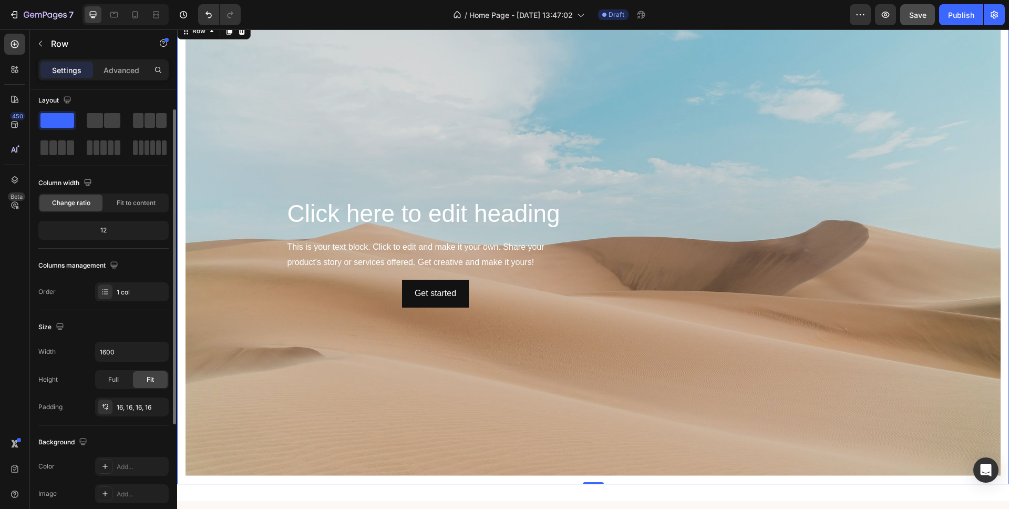
scroll to position [0, 0]
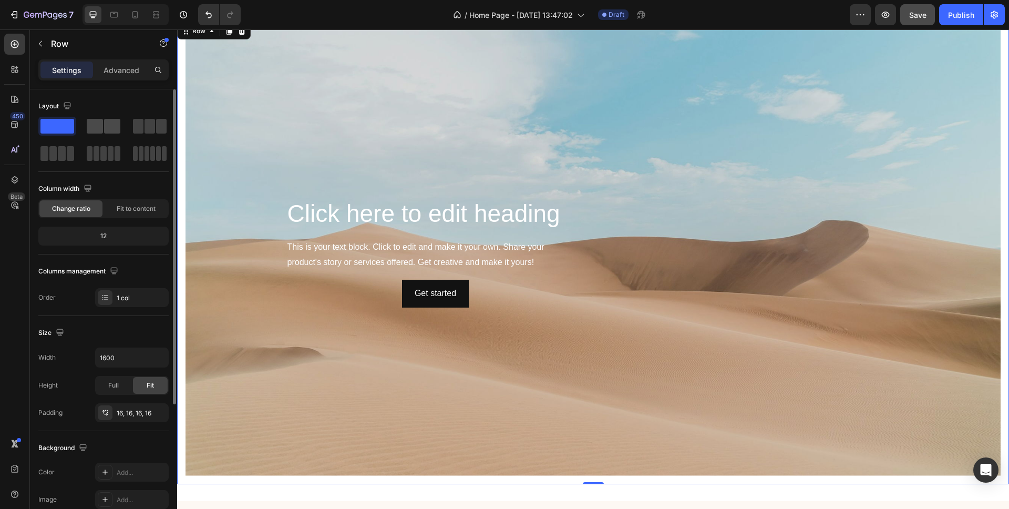
click at [105, 126] on span at bounding box center [112, 126] width 16 height 15
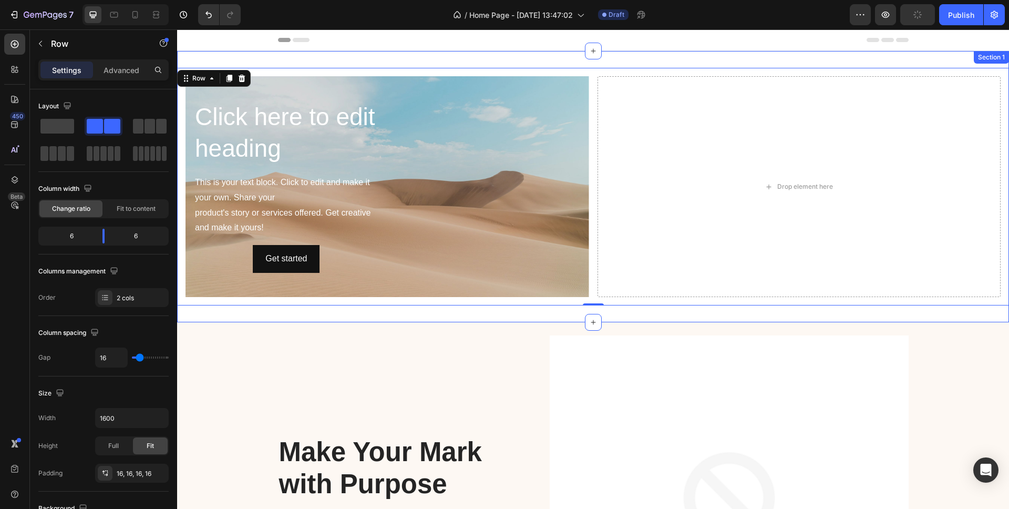
click at [569, 317] on div "Click here to edit heading Heading This is your text block. Click to edit and m…" at bounding box center [593, 186] width 832 height 271
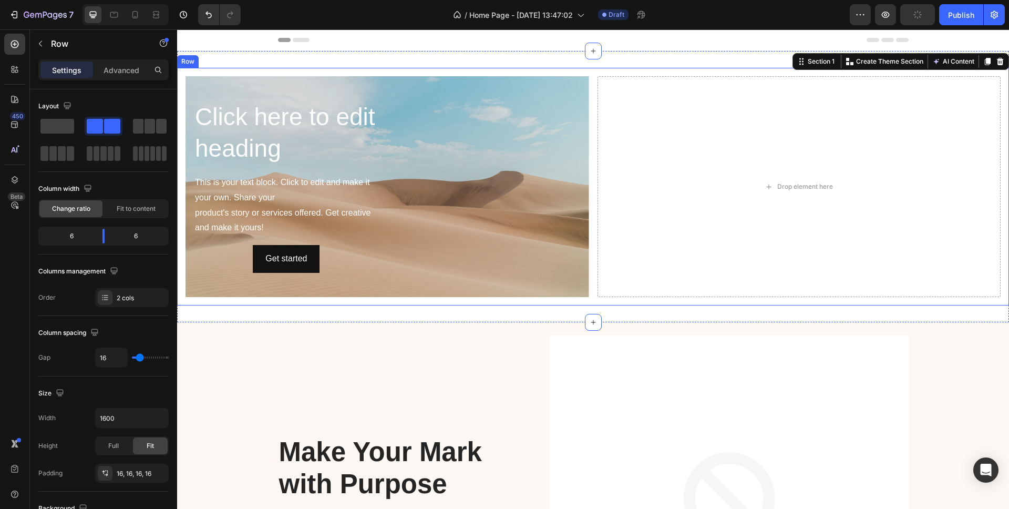
click at [595, 278] on div "Click here to edit heading Heading This is your text block. Click to edit and m…" at bounding box center [593, 187] width 832 height 238
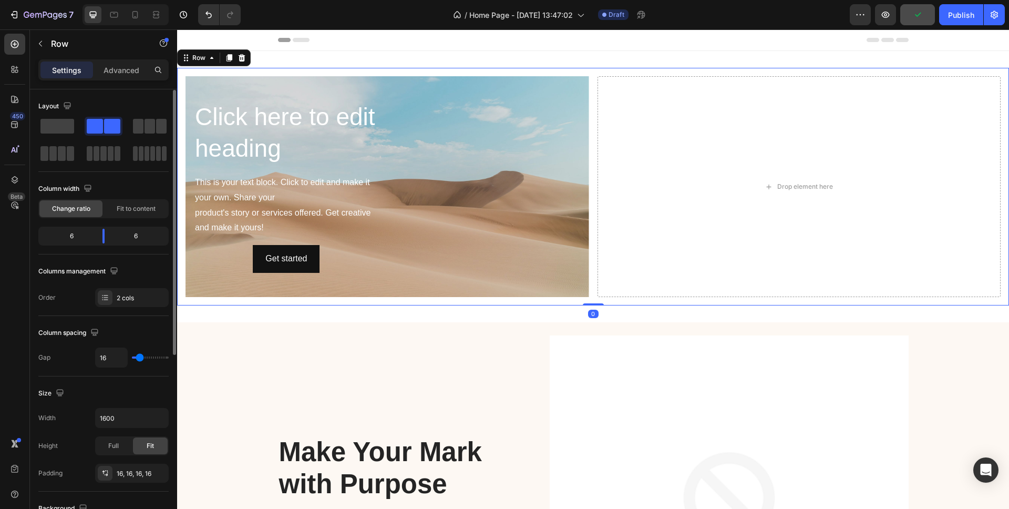
scroll to position [2, 0]
type input "14"
type input "0"
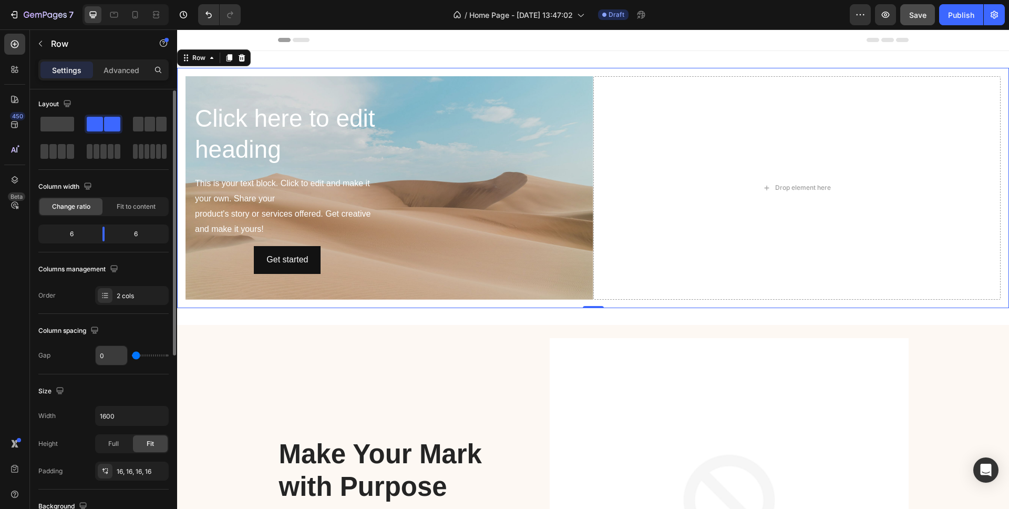
drag, startPoint x: 141, startPoint y: 356, endPoint x: 115, endPoint y: 356, distance: 26.8
type input "0"
click at [132, 356] on input "range" at bounding box center [150, 355] width 37 height 2
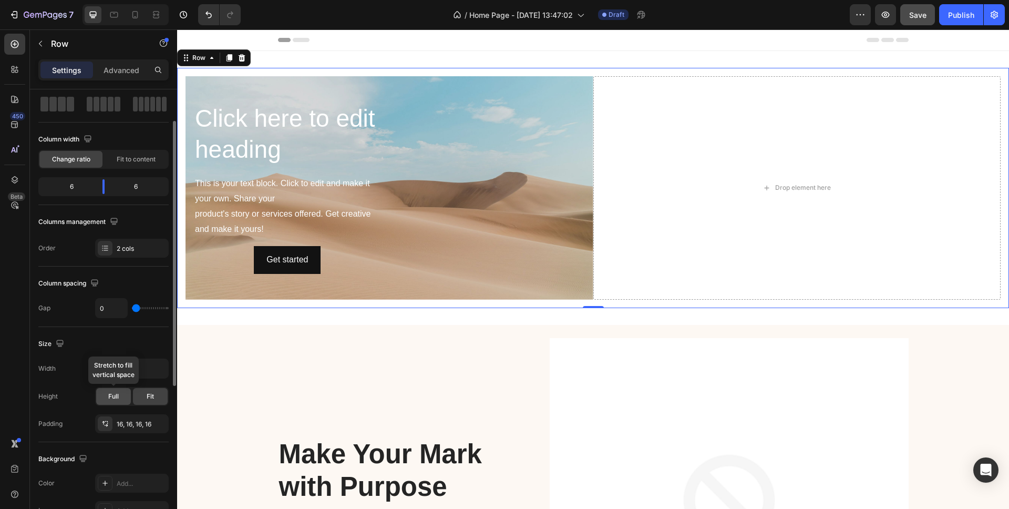
scroll to position [51, 0]
click at [111, 397] on span "Full" at bounding box center [113, 394] width 11 height 9
click at [147, 397] on span "Fit" at bounding box center [150, 394] width 7 height 9
click at [157, 420] on icon "button" at bounding box center [158, 421] width 4 height 4
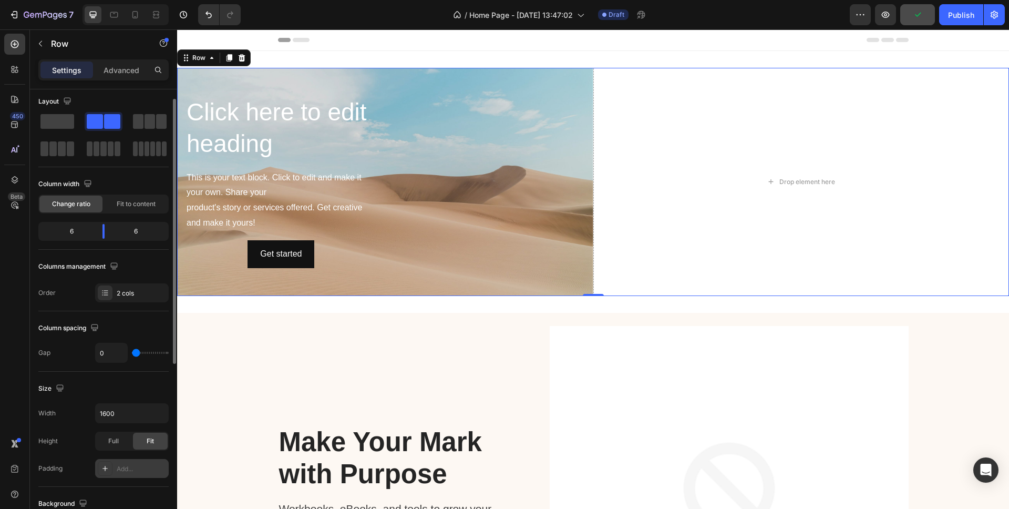
scroll to position [0, 0]
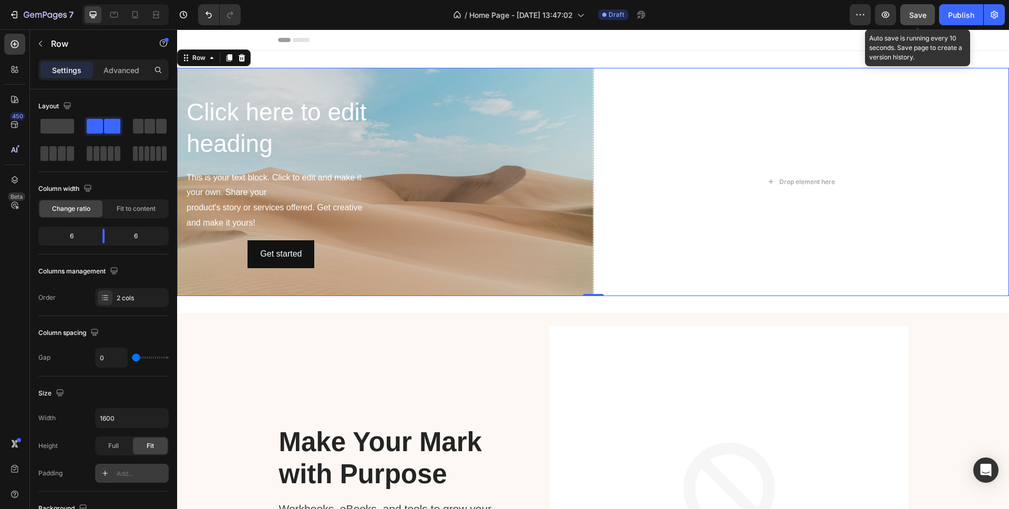
click at [917, 14] on span "Save" at bounding box center [917, 15] width 17 height 9
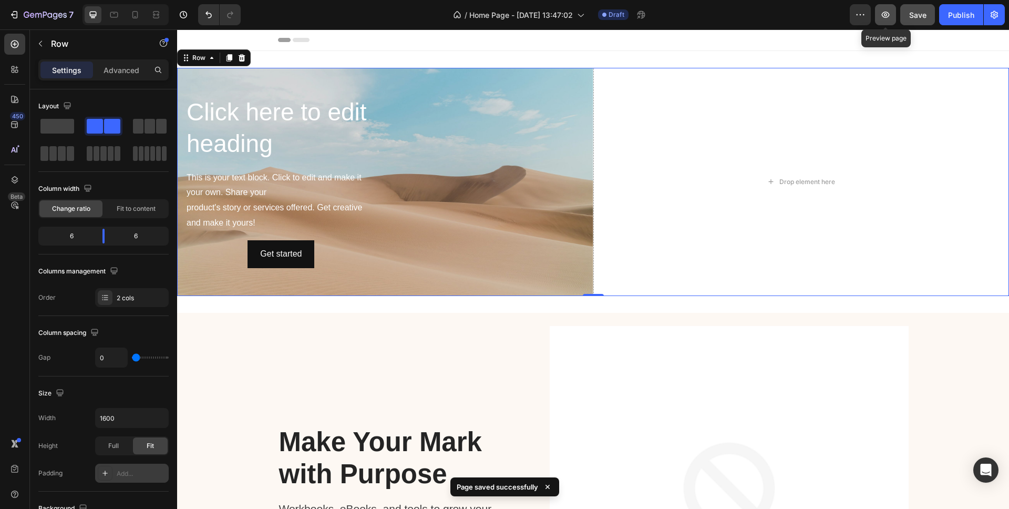
click at [888, 14] on icon "button" at bounding box center [885, 14] width 11 height 11
click at [881, 14] on icon "button" at bounding box center [885, 14] width 11 height 11
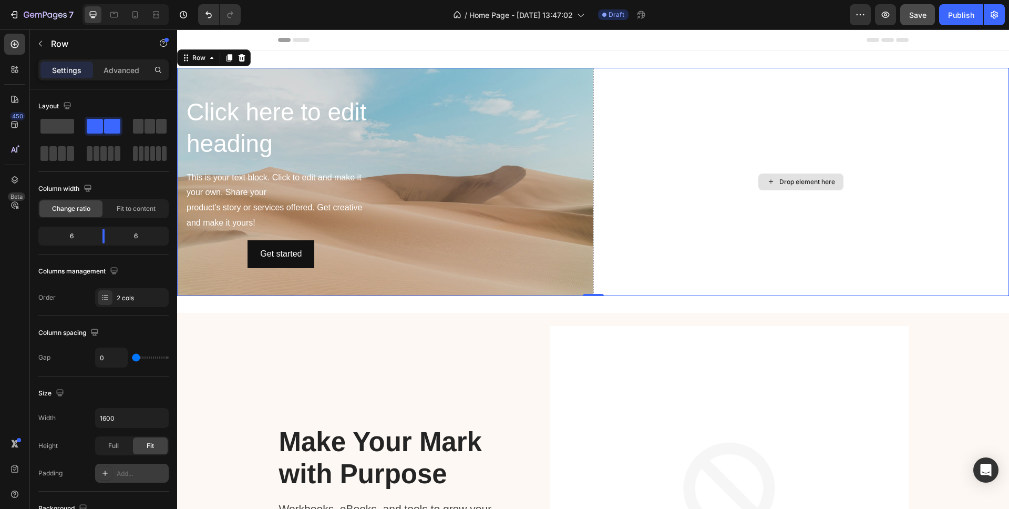
click at [682, 87] on div "Drop element here" at bounding box center [801, 182] width 416 height 228
click at [238, 57] on icon at bounding box center [242, 58] width 8 height 8
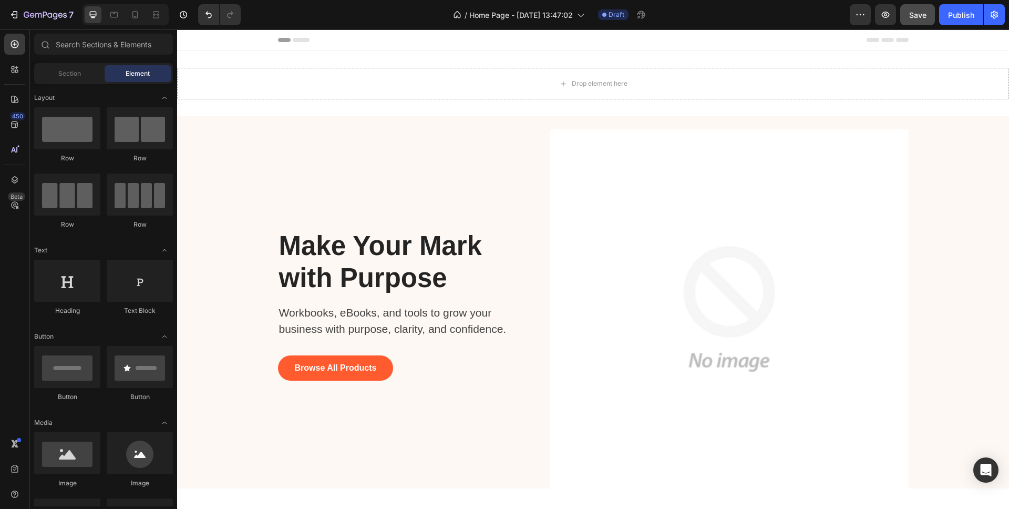
click at [77, 60] on div "Sections(18) Elements(83) Section Element Hero Section Product Detail Brands Tr…" at bounding box center [103, 270] width 147 height 473
click at [73, 71] on span "Section" at bounding box center [69, 73] width 23 height 9
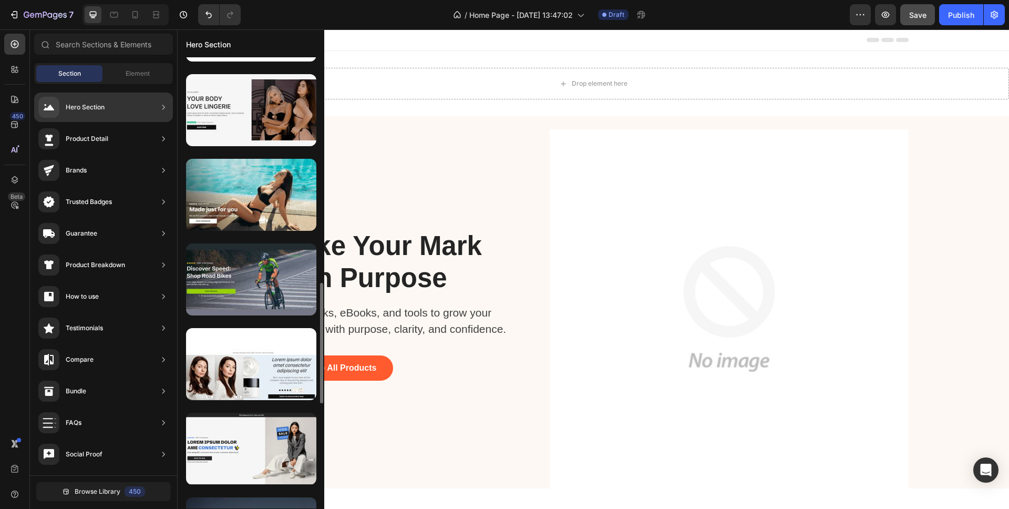
scroll to position [838, 0]
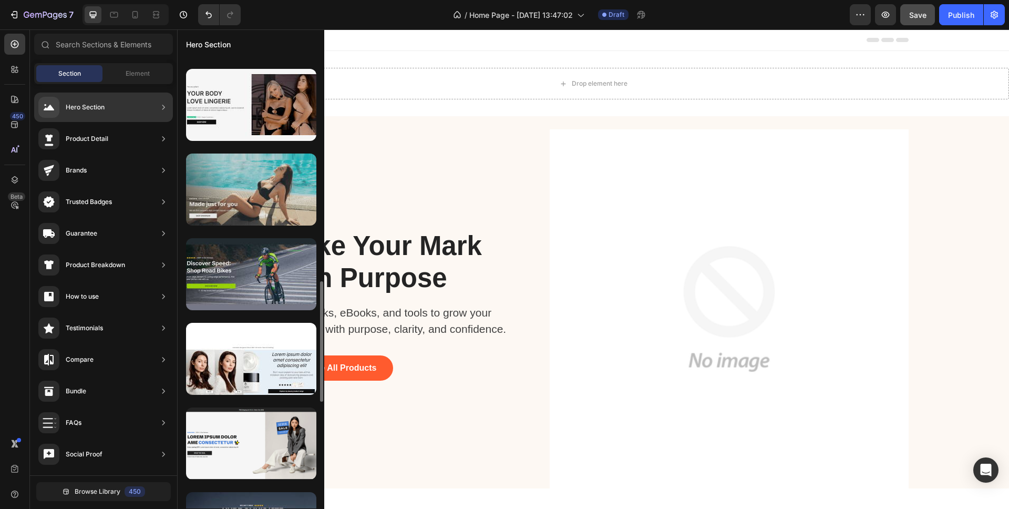
click at [256, 181] on div at bounding box center [251, 189] width 130 height 72
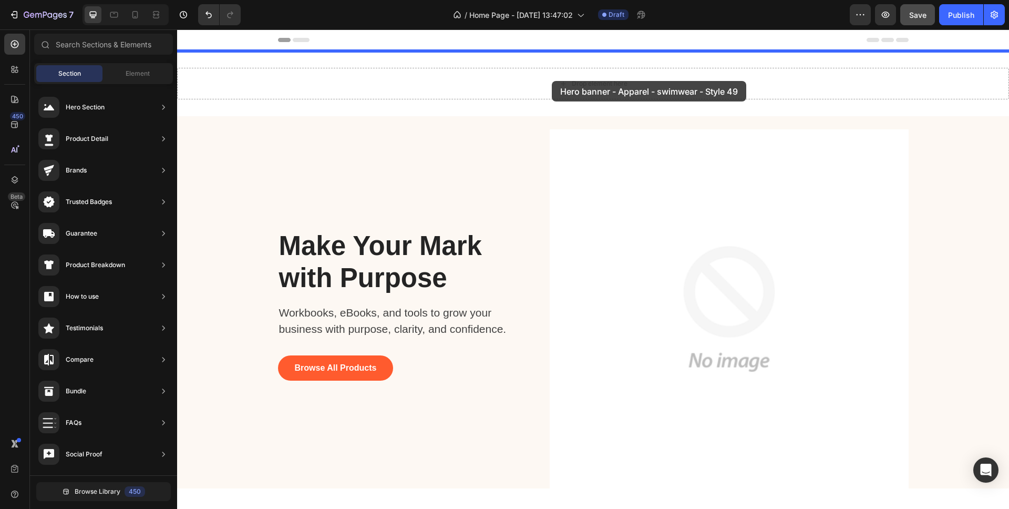
drag, startPoint x: 424, startPoint y: 215, endPoint x: 552, endPoint y: 81, distance: 185.9
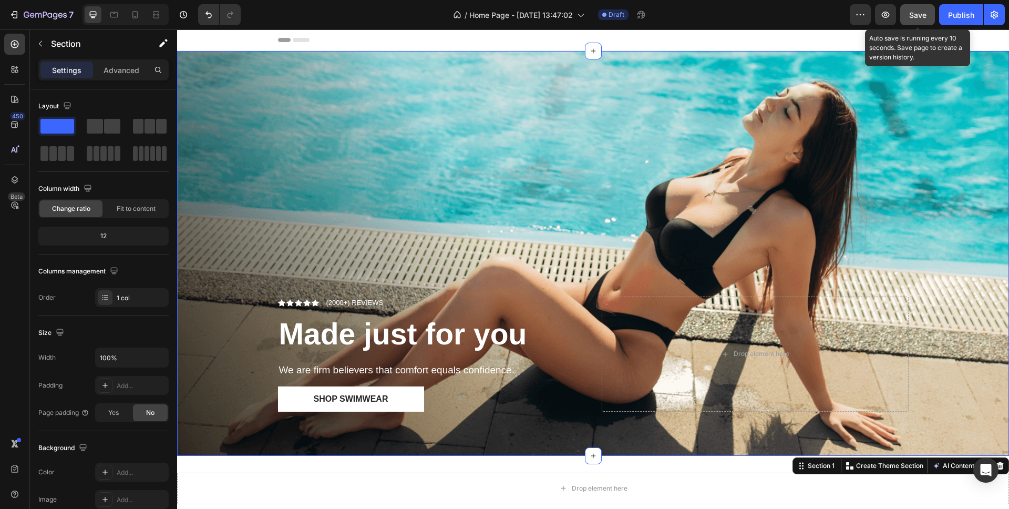
click at [919, 13] on span "Save" at bounding box center [917, 15] width 17 height 9
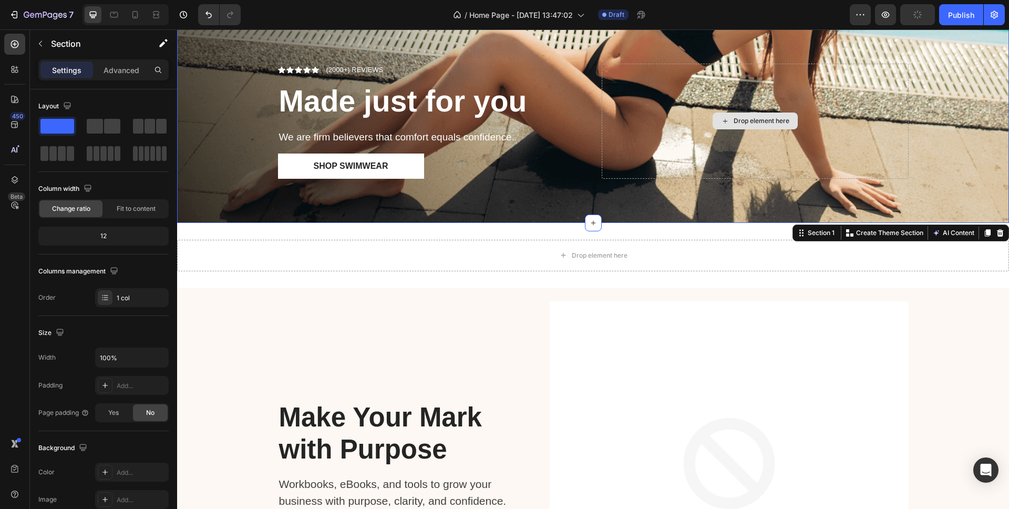
scroll to position [0, 0]
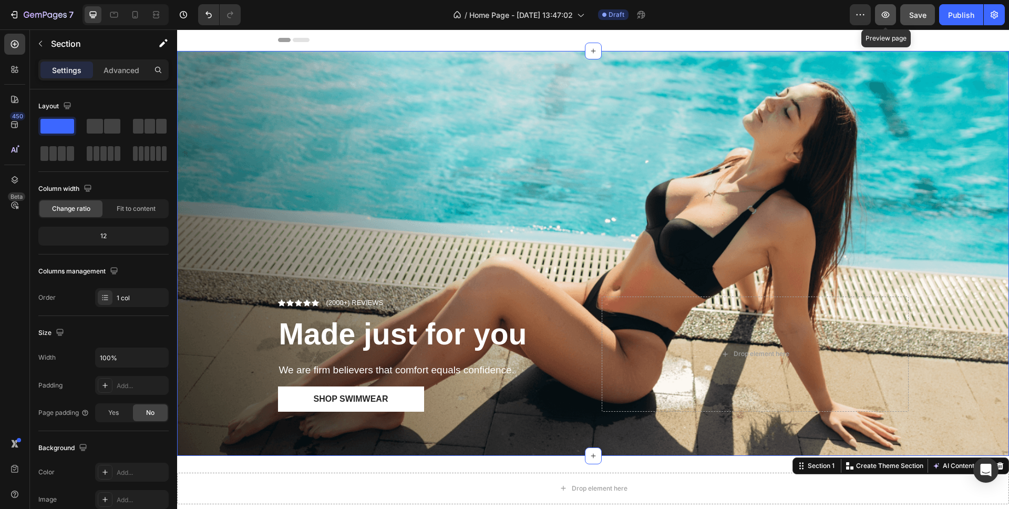
click at [889, 14] on icon "button" at bounding box center [885, 14] width 11 height 11
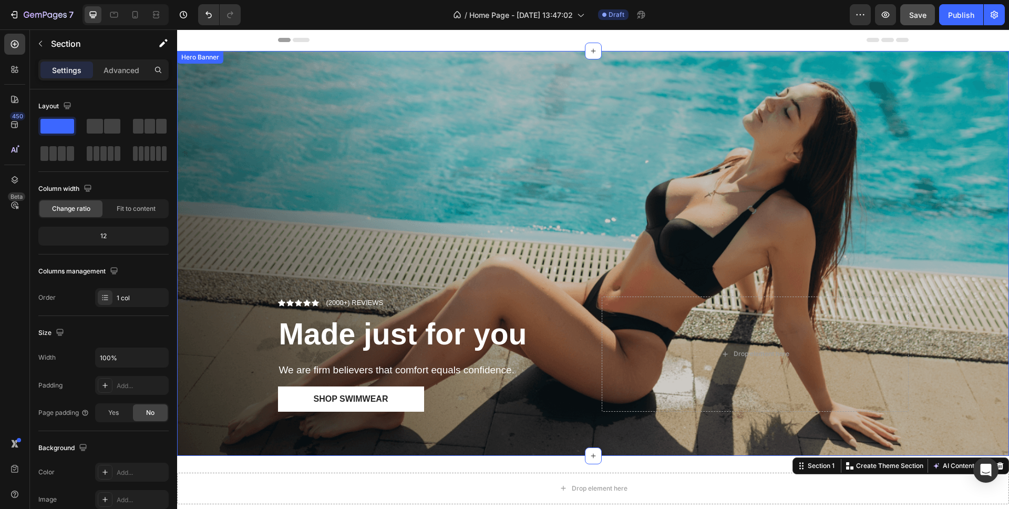
click at [350, 145] on div "Overlay" at bounding box center [593, 253] width 832 height 405
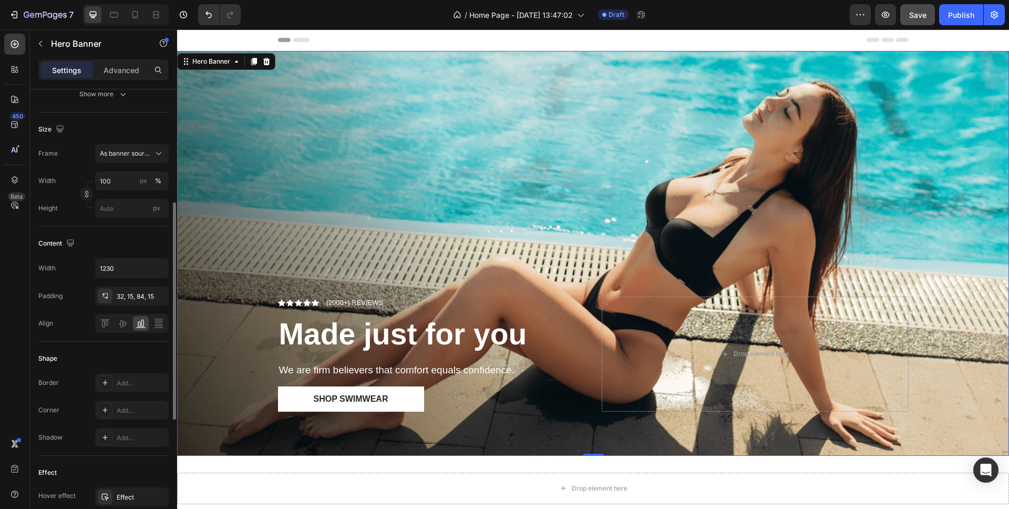
scroll to position [213, 0]
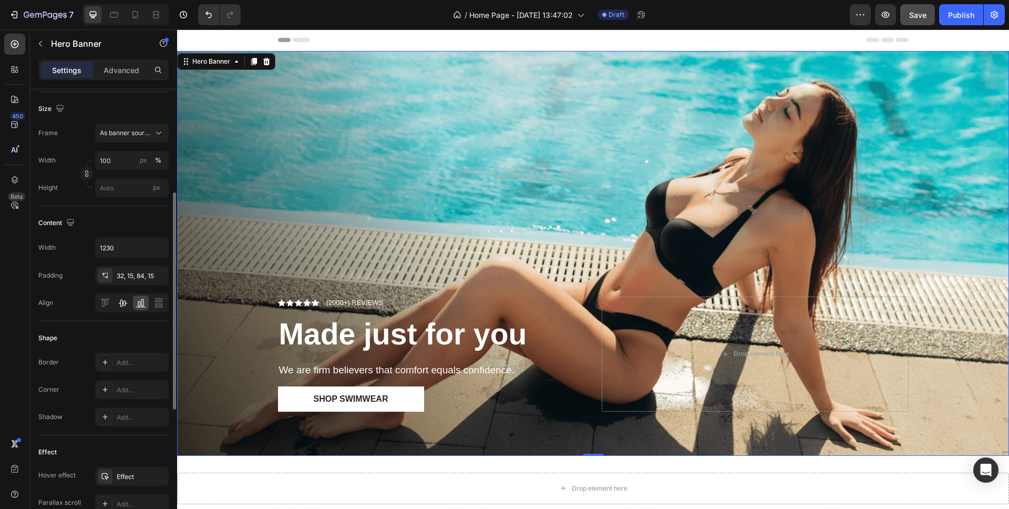
click at [126, 303] on icon at bounding box center [123, 303] width 8 height 7
click at [139, 303] on icon at bounding box center [141, 302] width 11 height 11
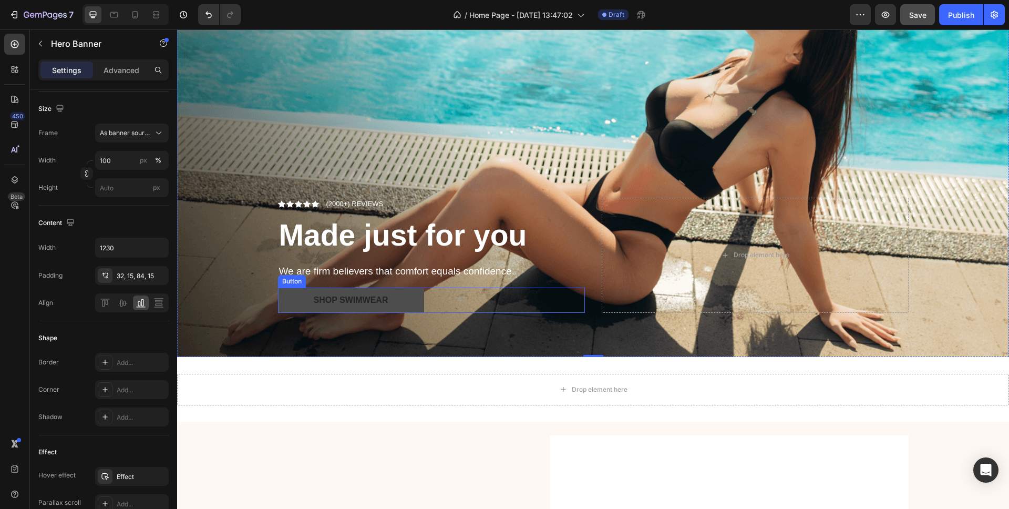
scroll to position [0, 0]
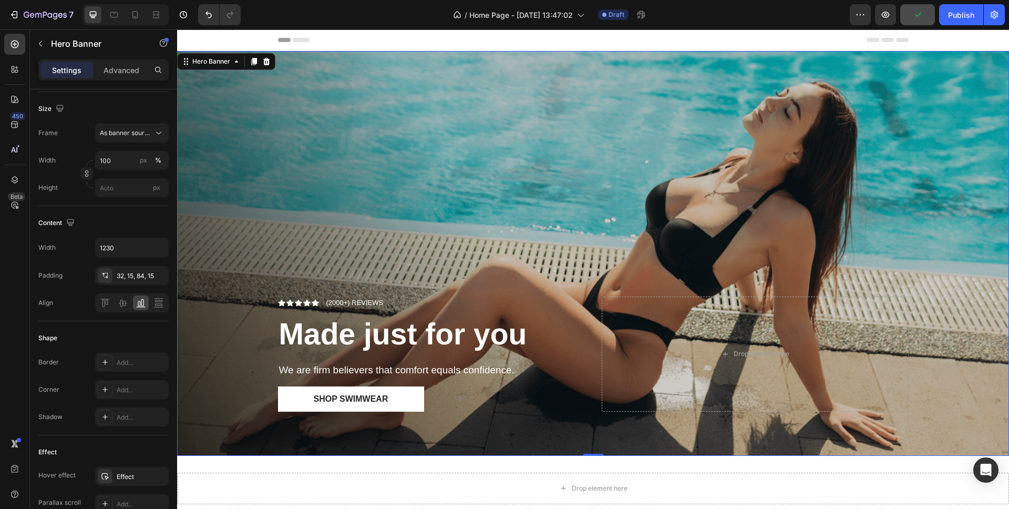
click at [279, 111] on div "Overlay" at bounding box center [593, 253] width 832 height 405
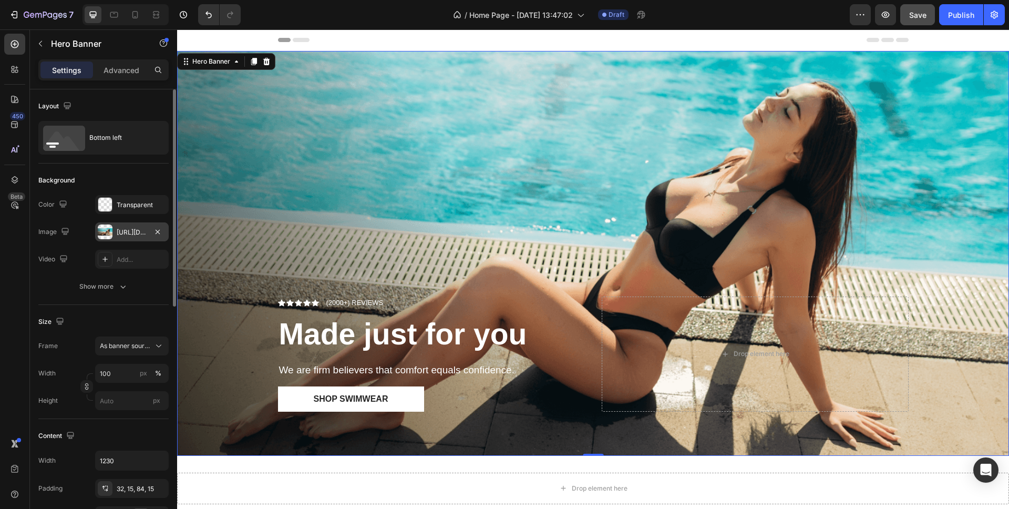
click at [133, 232] on div "https://cdn.shopify.com/s/files/1/0885/3464/7091/files/gempages_580880049272521…" at bounding box center [132, 232] width 30 height 9
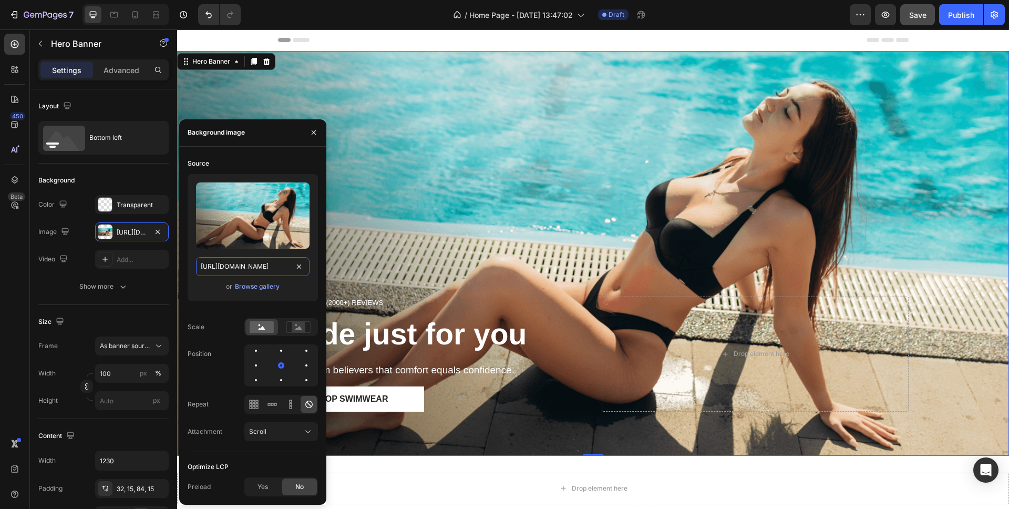
type input "Auto"
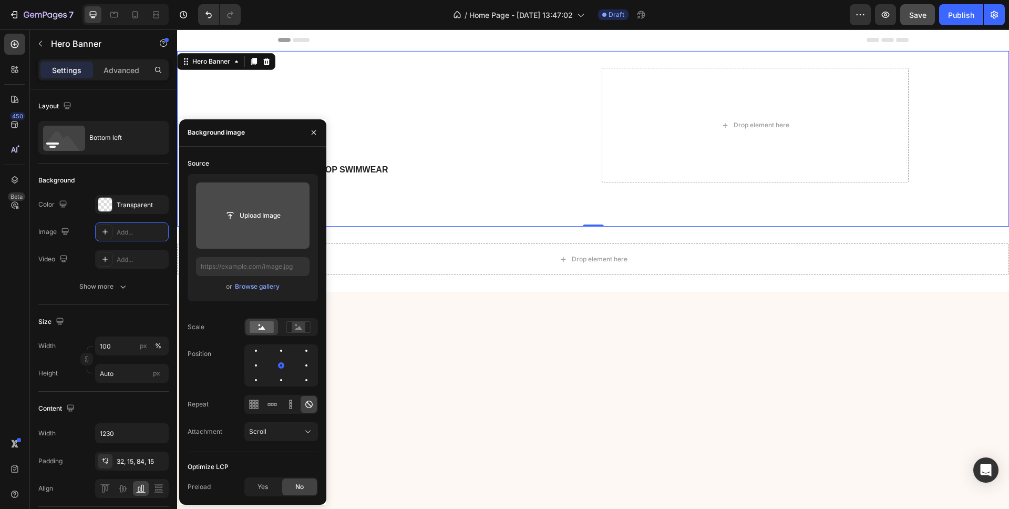
click at [250, 216] on input "file" at bounding box center [253, 216] width 73 height 18
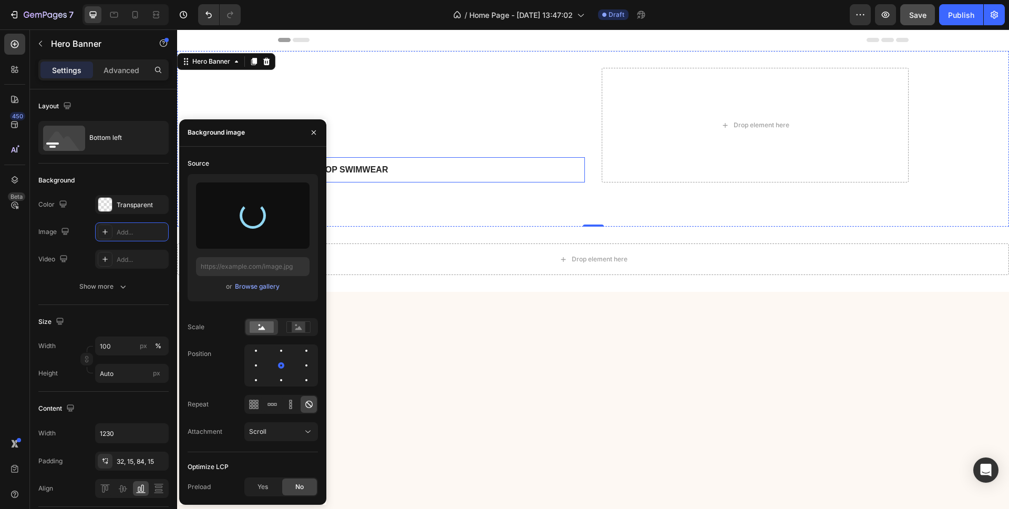
type input "[URL][DOMAIN_NAME]"
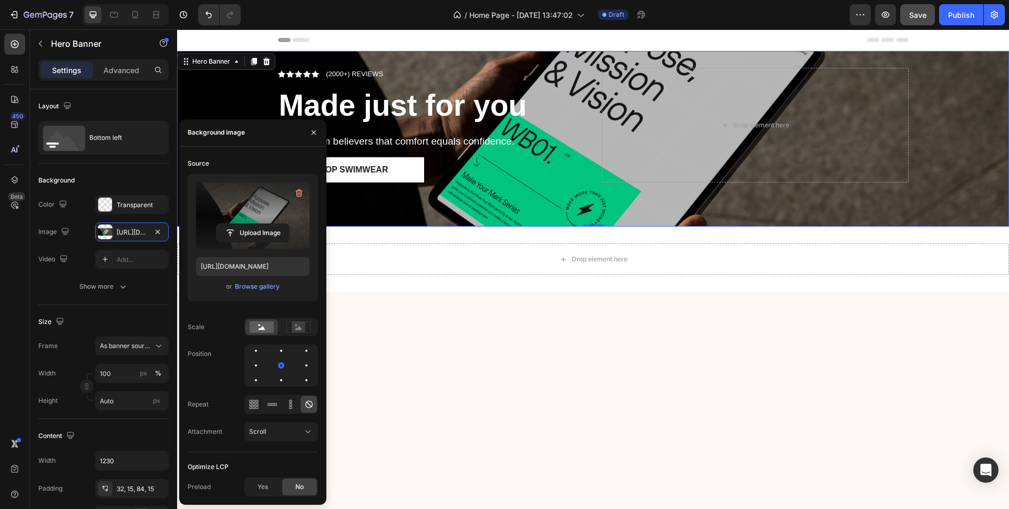
click at [372, 302] on div at bounding box center [593, 478] width 832 height 372
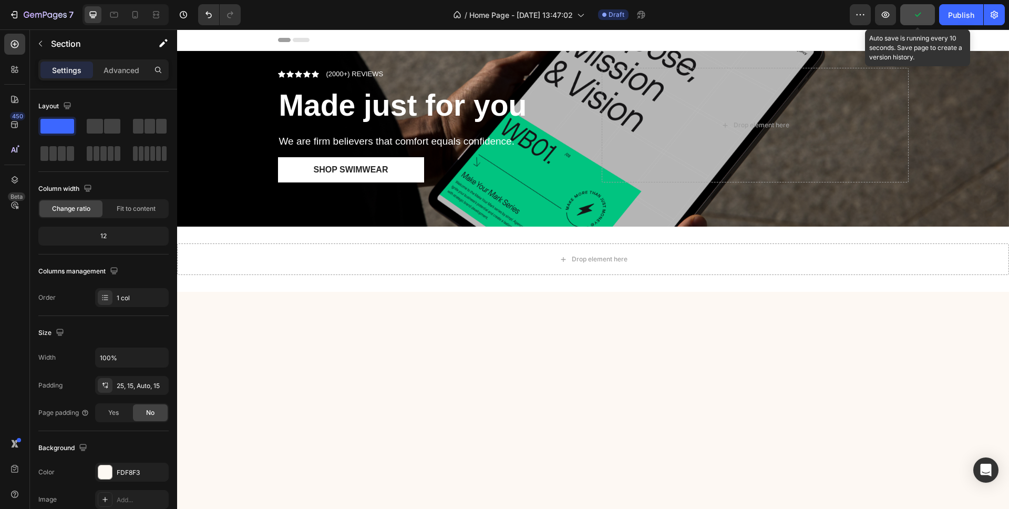
click at [919, 11] on icon "button" at bounding box center [917, 14] width 11 height 11
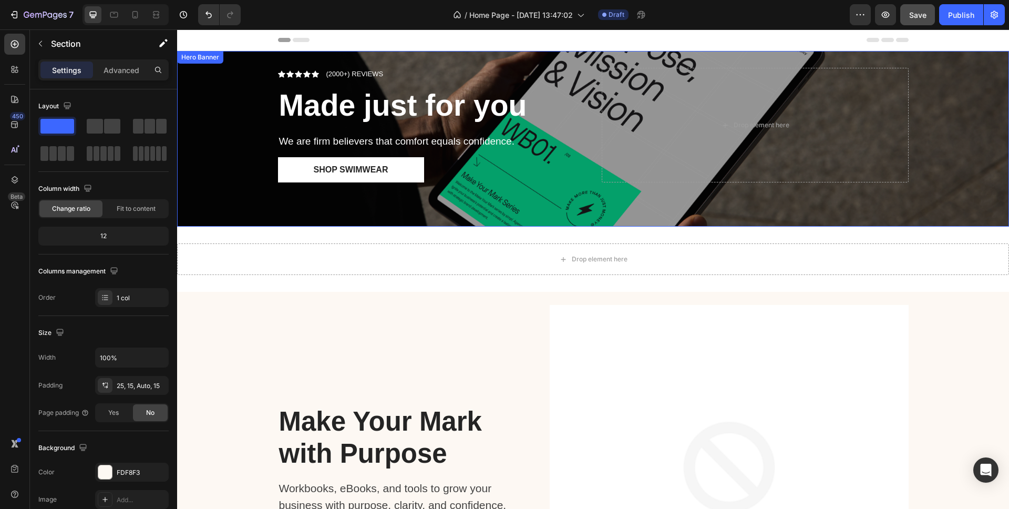
click at [231, 154] on div "Overlay" at bounding box center [593, 139] width 832 height 176
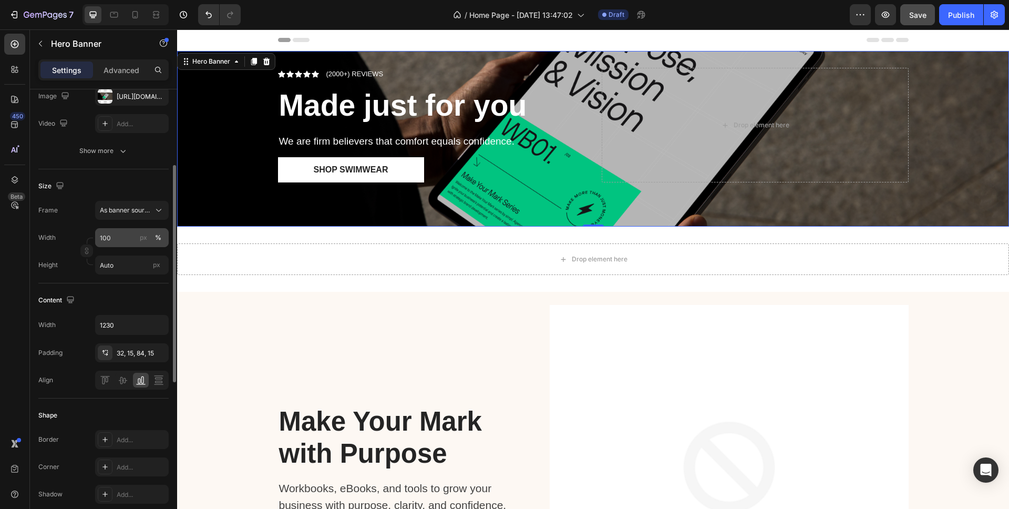
scroll to position [269, 0]
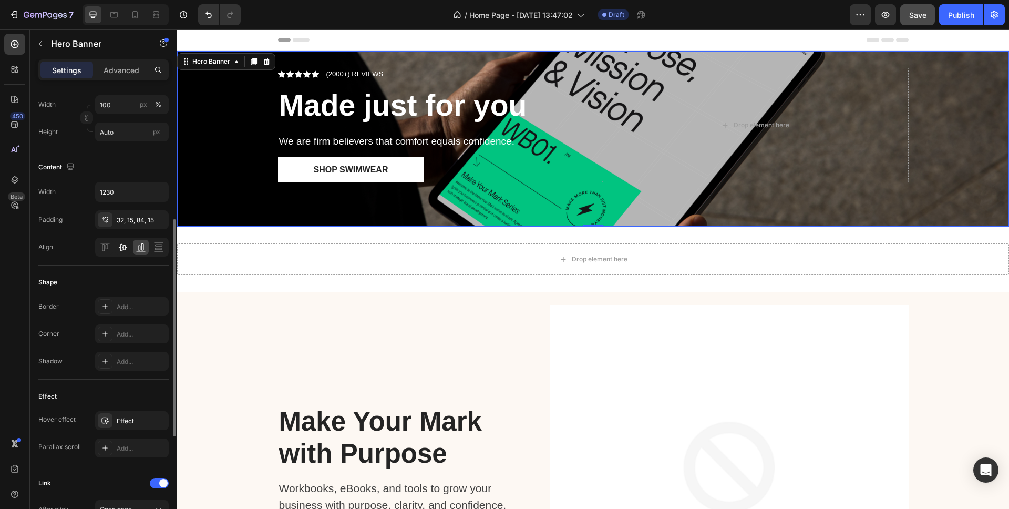
click at [125, 248] on icon at bounding box center [123, 247] width 11 height 11
click at [140, 248] on icon at bounding box center [139, 247] width 3 height 5
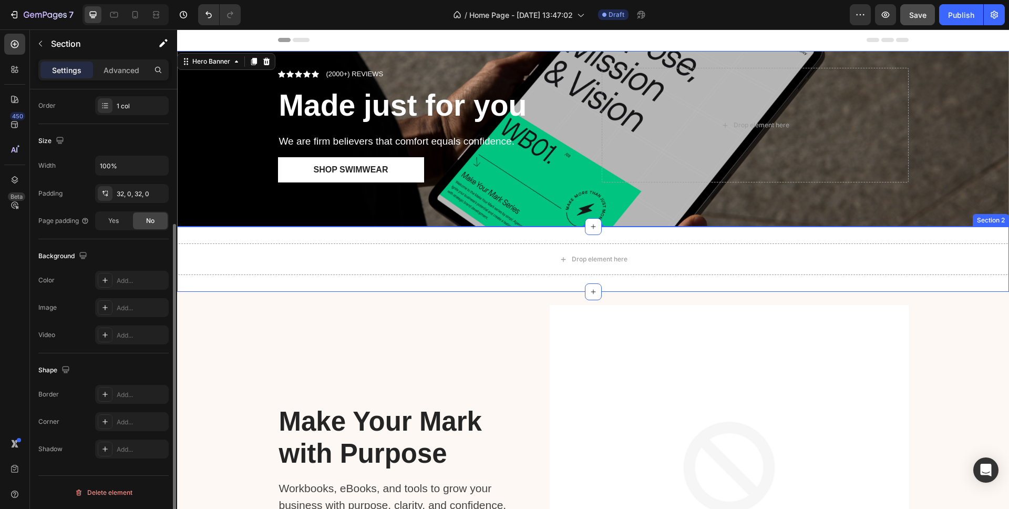
click at [362, 231] on div "Drop element here Section 2" at bounding box center [593, 259] width 832 height 65
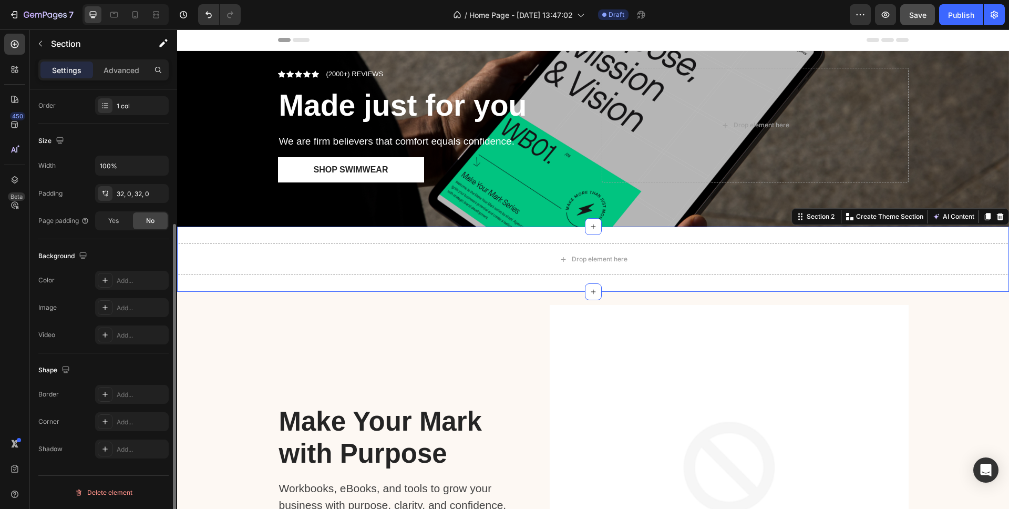
scroll to position [0, 0]
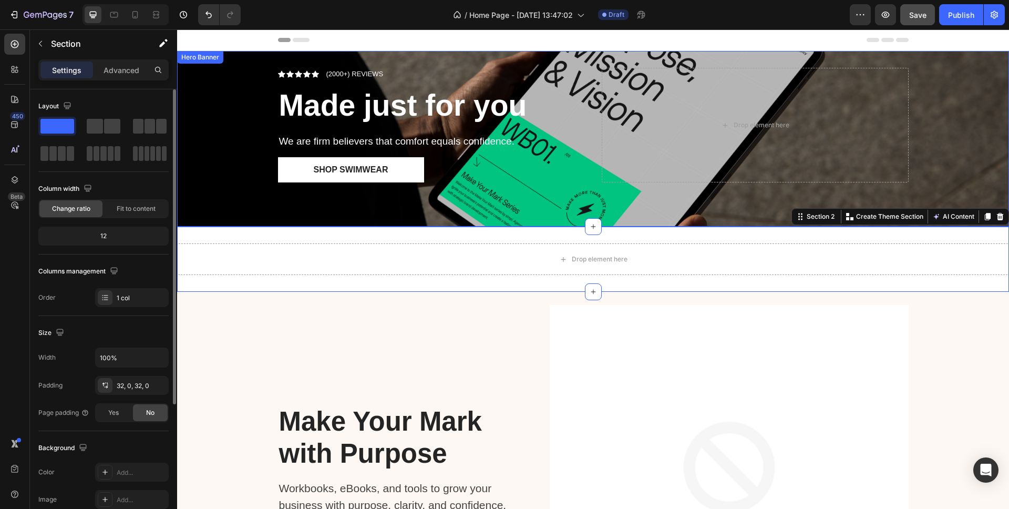
click at [355, 210] on div "Icon Icon Icon Icon Icon Icon List (2000+) REVIEWS Text Block Row Made just for…" at bounding box center [593, 139] width 646 height 176
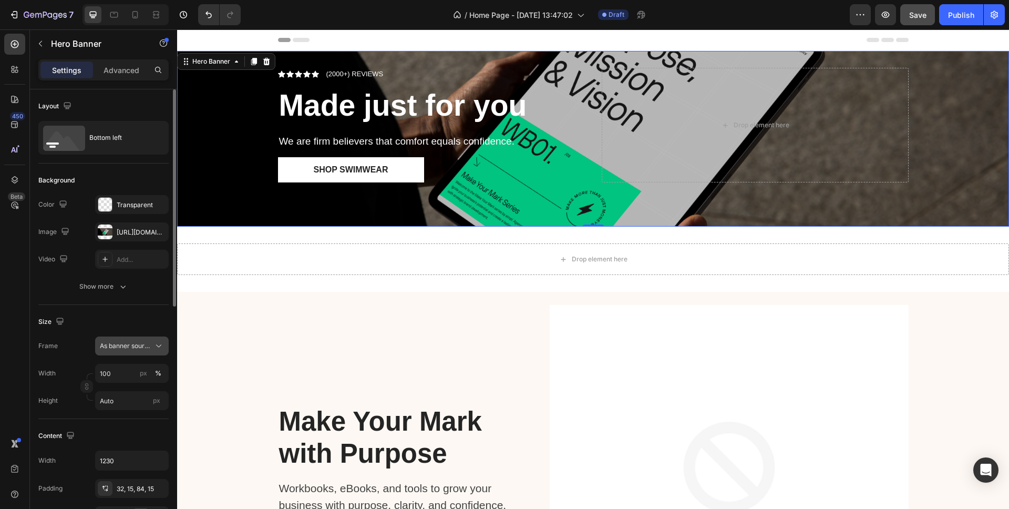
click at [143, 347] on span "As banner source" at bounding box center [126, 345] width 52 height 9
click at [119, 391] on span "Custom" at bounding box center [110, 389] width 23 height 9
click at [128, 345] on div "Custom" at bounding box center [126, 345] width 52 height 9
click at [125, 371] on span "As banner source" at bounding box center [125, 370] width 52 height 9
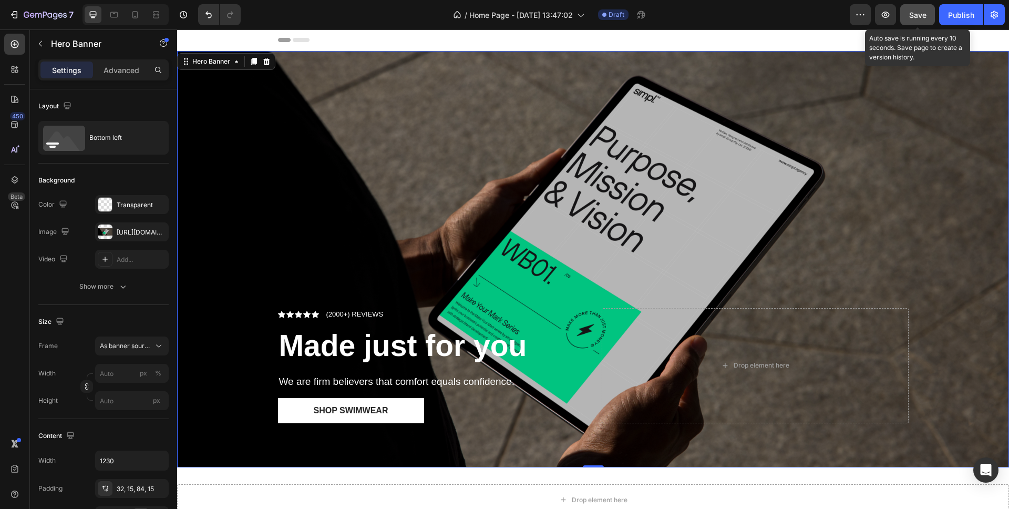
click at [916, 8] on button "Save" at bounding box center [917, 14] width 35 height 21
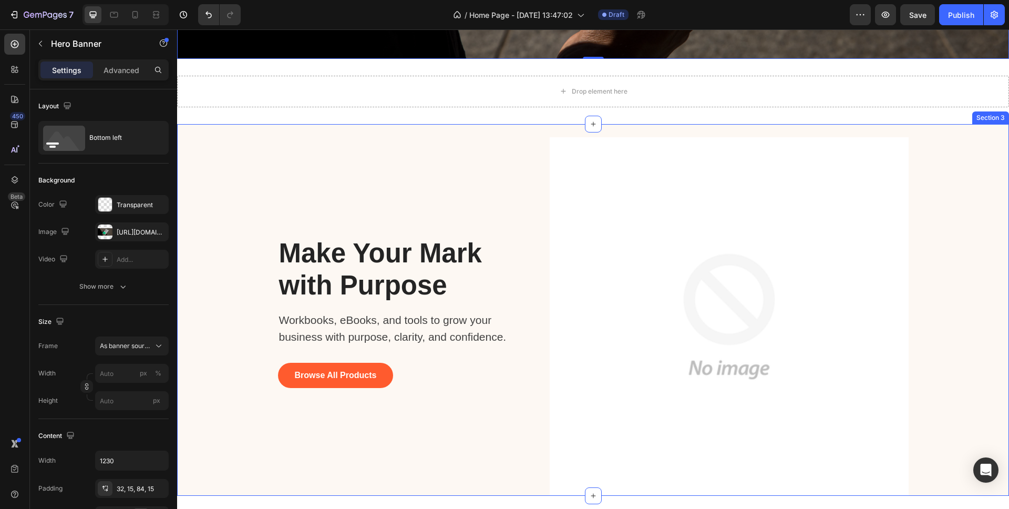
scroll to position [378, 0]
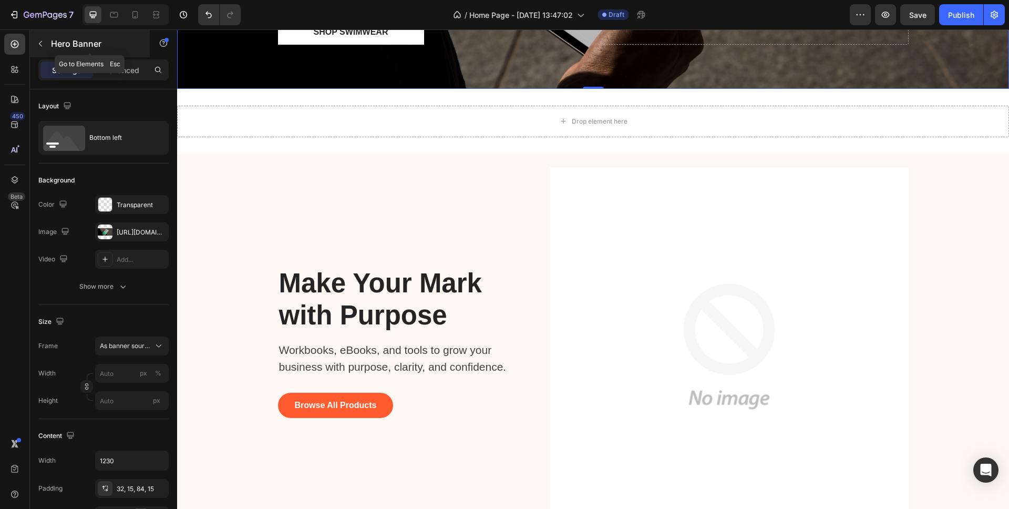
click at [48, 44] on div "Hero Banner" at bounding box center [90, 43] width 120 height 27
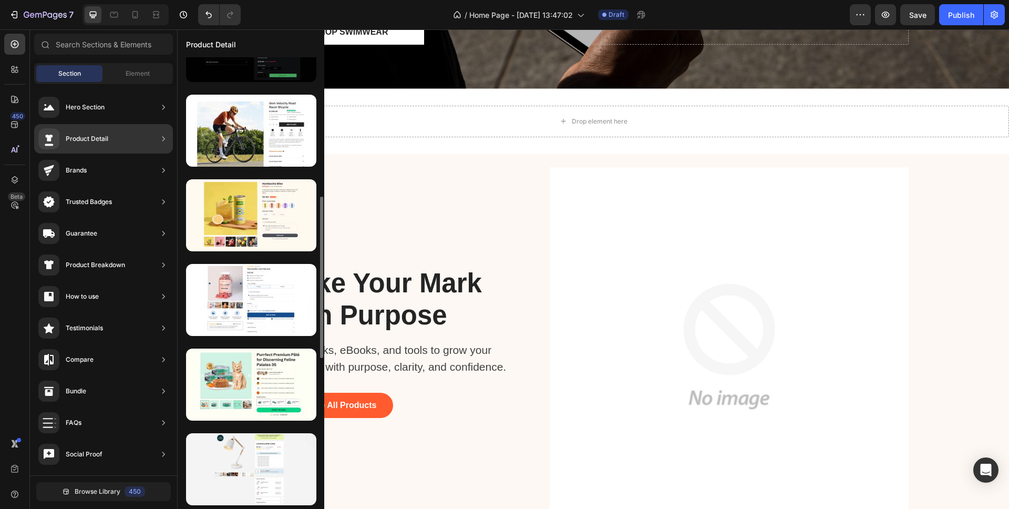
scroll to position [0, 0]
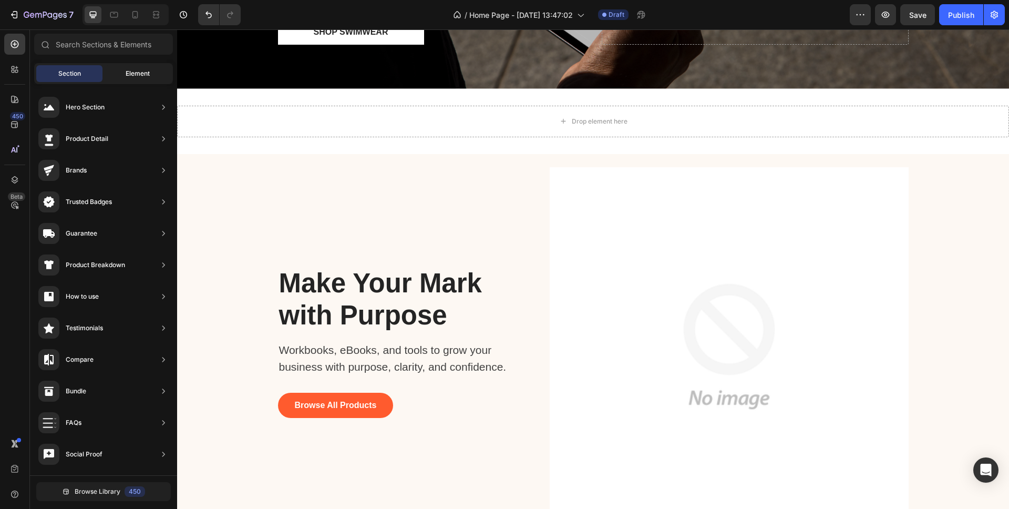
click at [124, 71] on div "Element" at bounding box center [138, 73] width 66 height 17
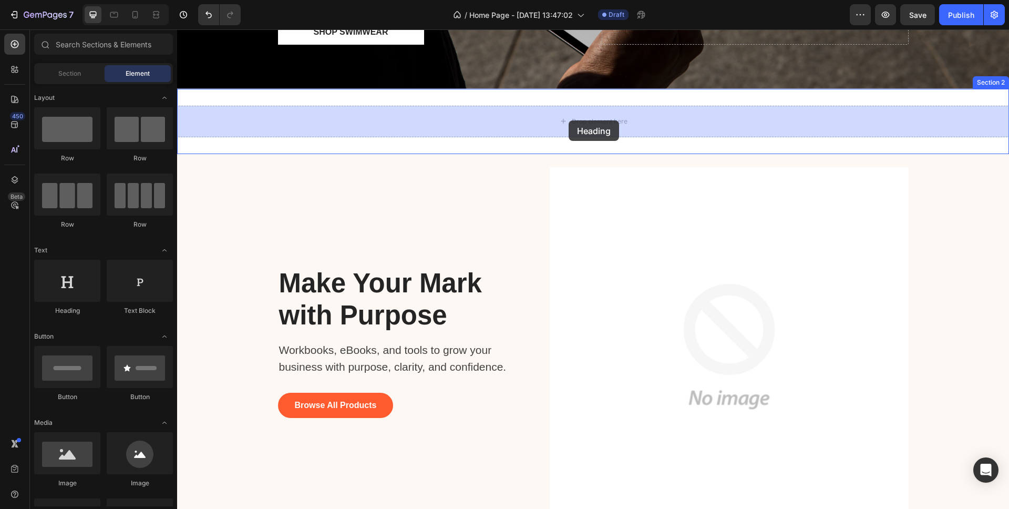
drag, startPoint x: 239, startPoint y: 316, endPoint x: 569, endPoint y: 120, distance: 383.9
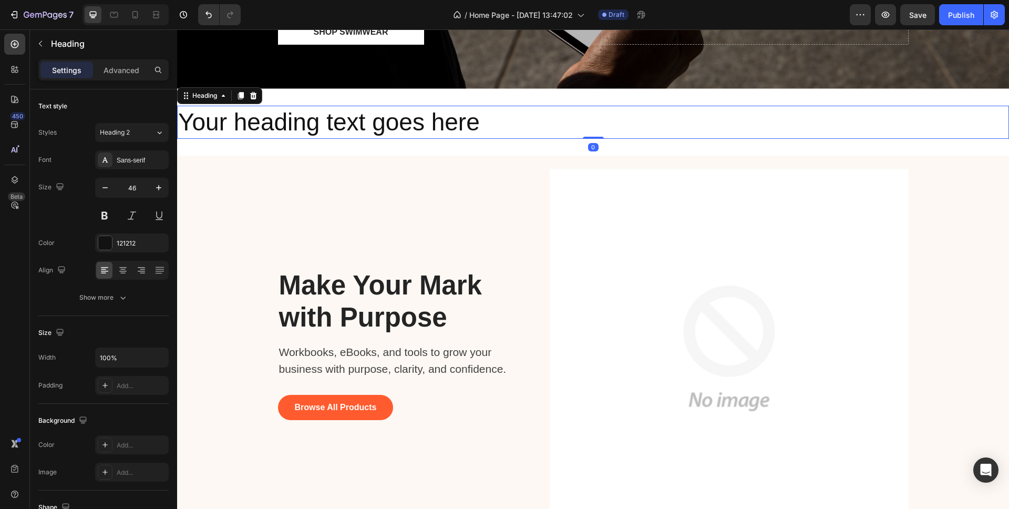
click at [343, 124] on h2 "Your heading text goes here" at bounding box center [593, 123] width 832 height 34
click at [343, 124] on p "Your heading text goes here" at bounding box center [593, 123] width 830 height 32
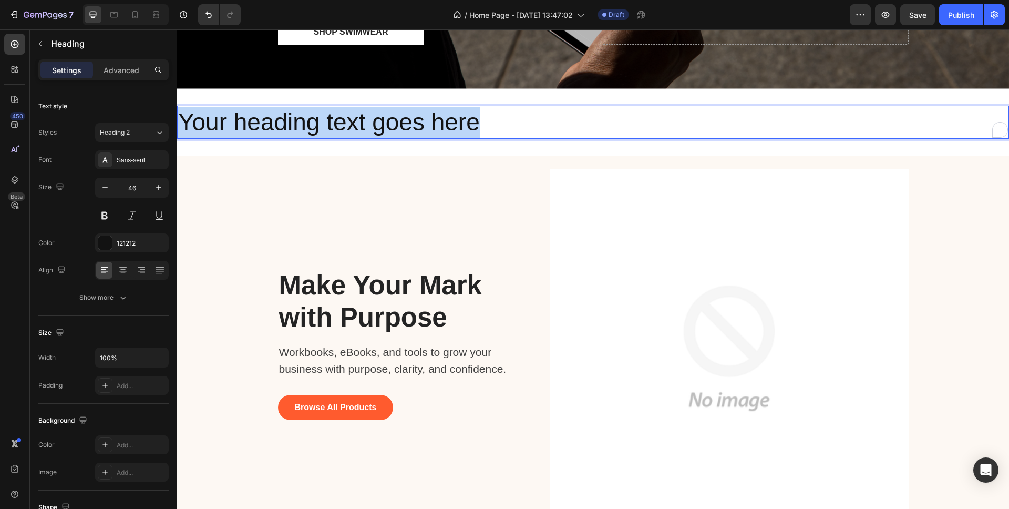
click at [343, 124] on p "Your heading text goes here" at bounding box center [593, 123] width 830 height 32
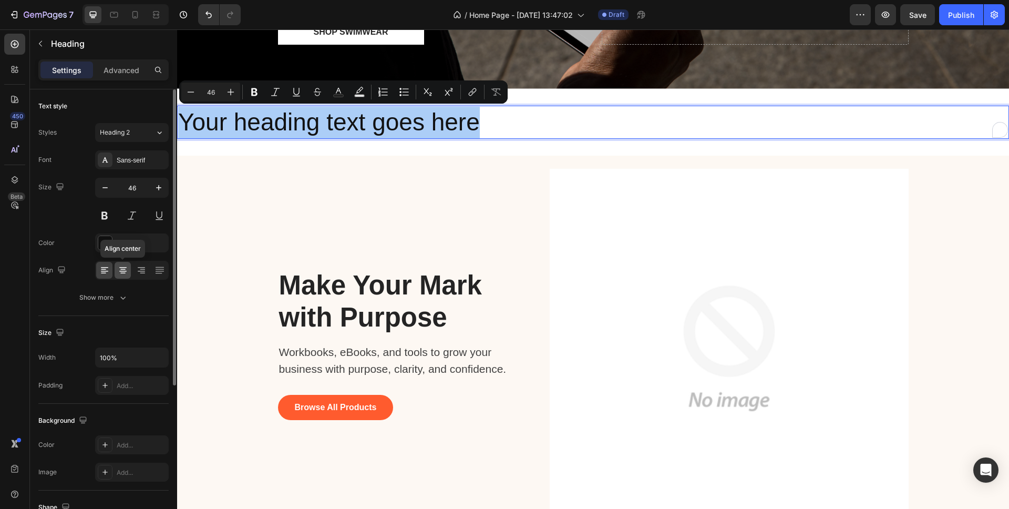
click at [124, 269] on icon at bounding box center [123, 270] width 11 height 11
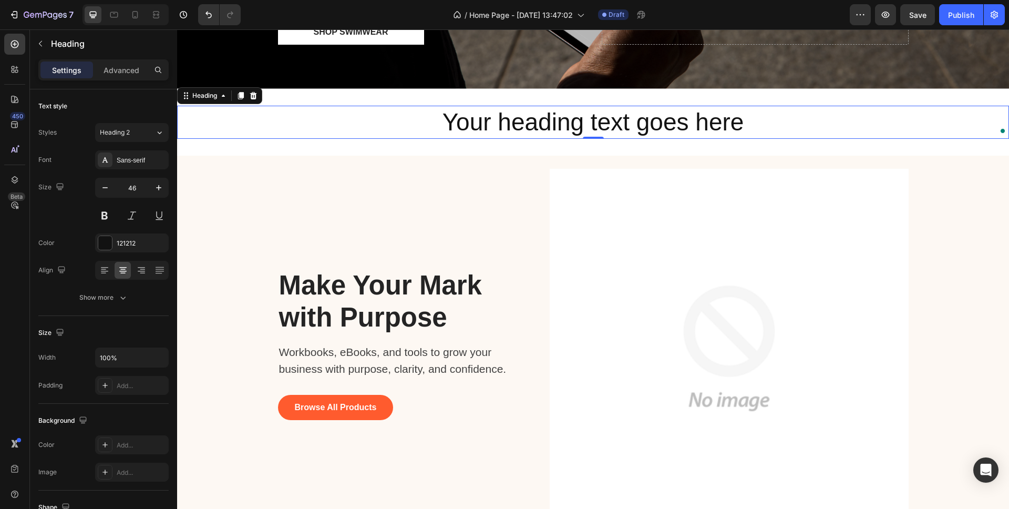
scroll to position [199, 0]
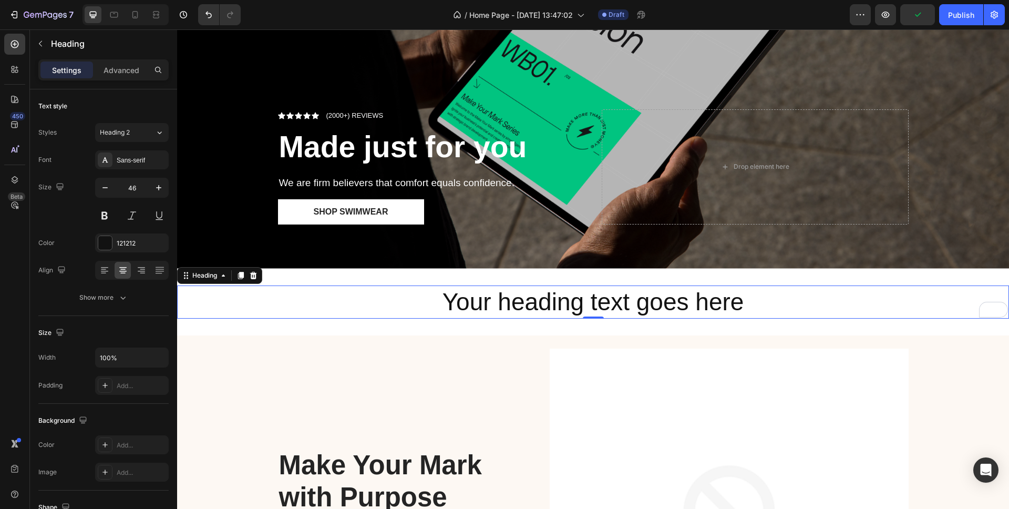
click at [541, 301] on p "Your heading text goes here" at bounding box center [593, 302] width 830 height 32
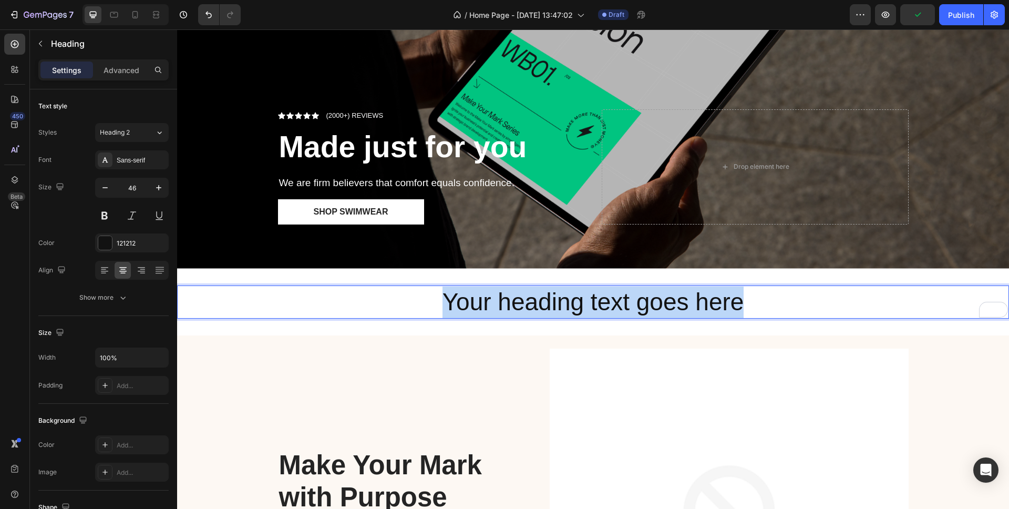
click at [541, 301] on p "Your heading text goes here" at bounding box center [593, 302] width 830 height 32
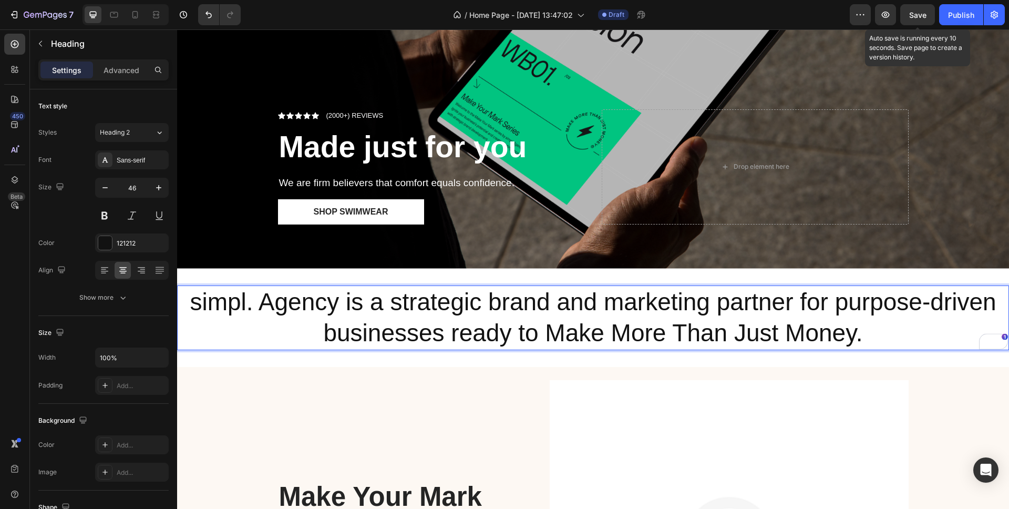
click at [922, 15] on span "Save" at bounding box center [917, 15] width 17 height 9
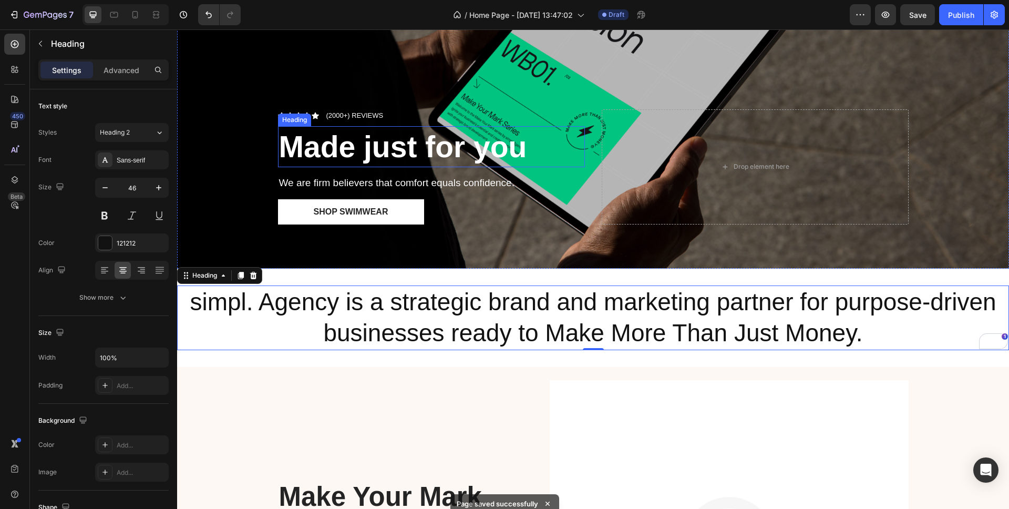
click at [394, 152] on strong "Made just for you" at bounding box center [403, 147] width 248 height 34
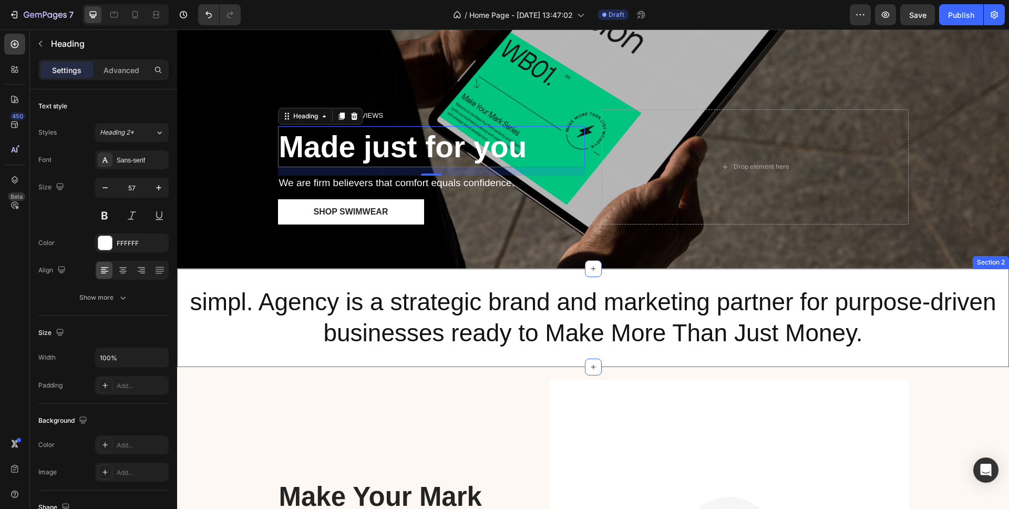
click at [292, 279] on div "simpl. Agency is a strategic brand and marketing partner for purpose-driven bus…" at bounding box center [593, 318] width 832 height 99
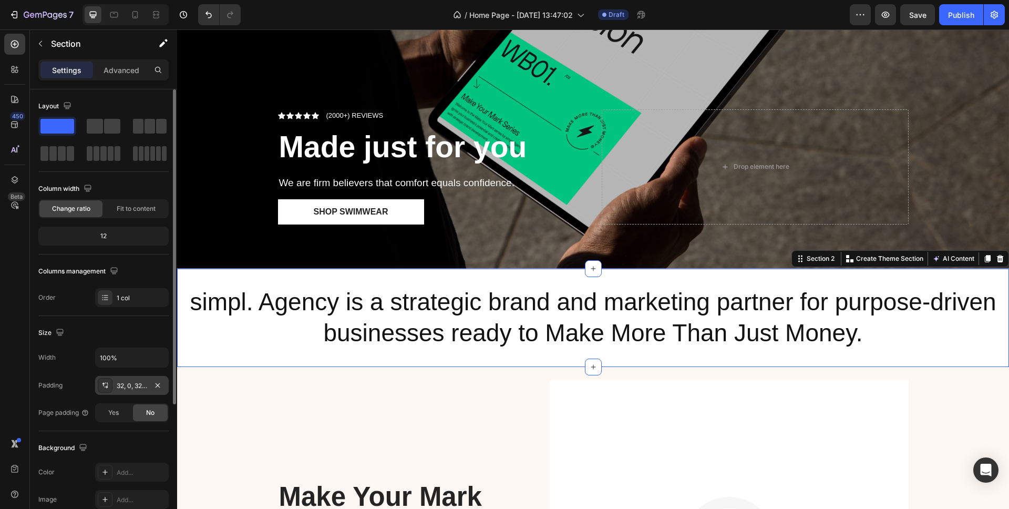
click at [138, 386] on div "32, 0, 32, 0" at bounding box center [132, 385] width 30 height 9
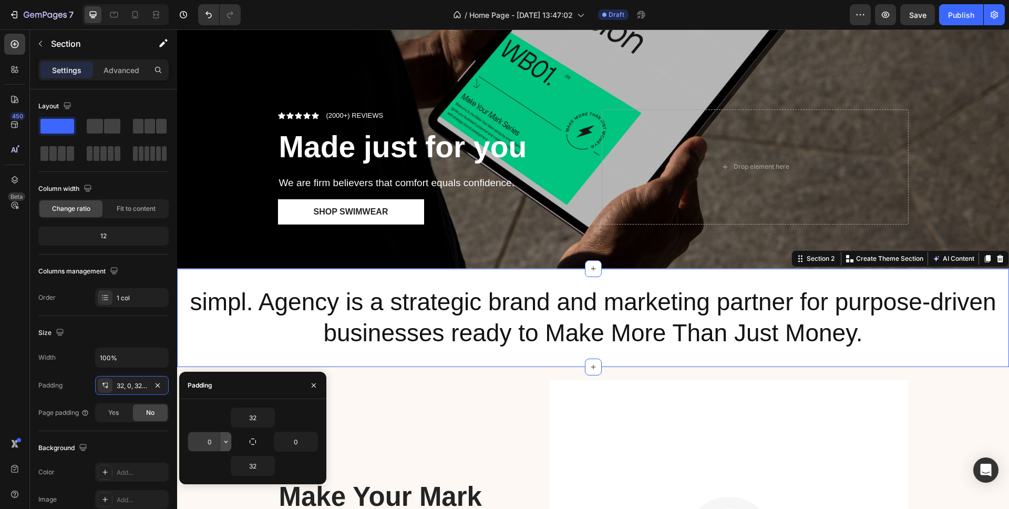
click at [226, 440] on icon "button" at bounding box center [226, 441] width 8 height 8
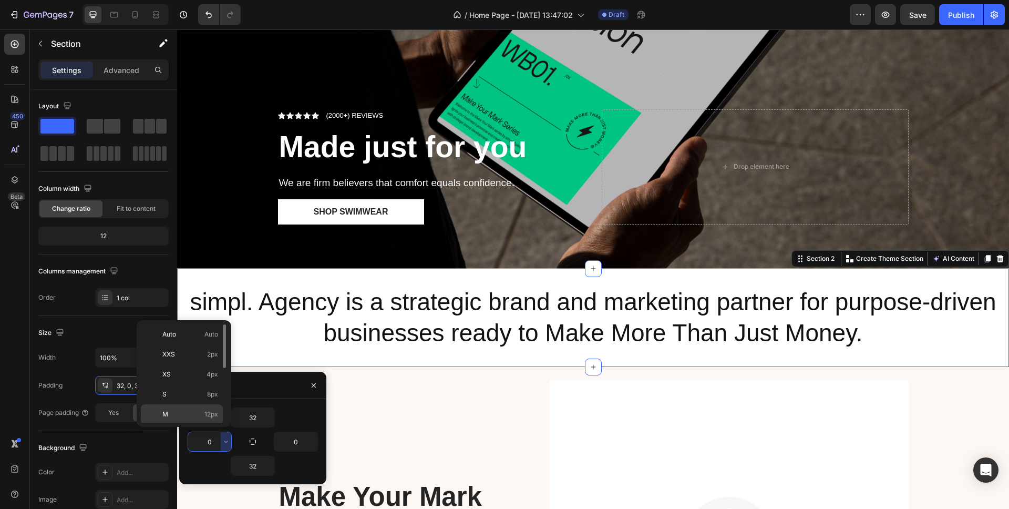
click at [210, 412] on span "12px" at bounding box center [211, 413] width 14 height 9
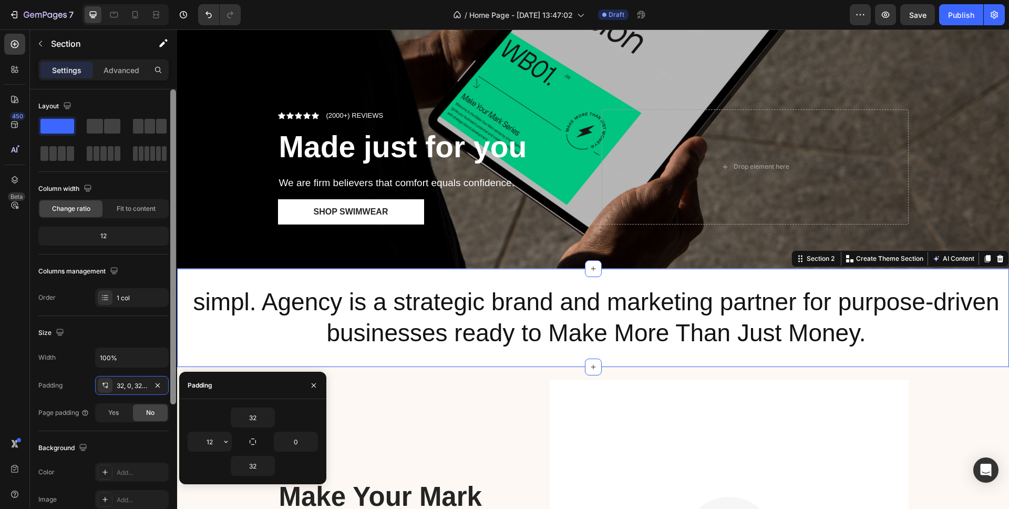
drag, startPoint x: 218, startPoint y: 441, endPoint x: 172, endPoint y: 439, distance: 45.8
click at [172, 439] on div "450 Beta Sections(18) Elements(83) Section Element Hero Section Product Detail …" at bounding box center [88, 268] width 177 height 479
type input "2"
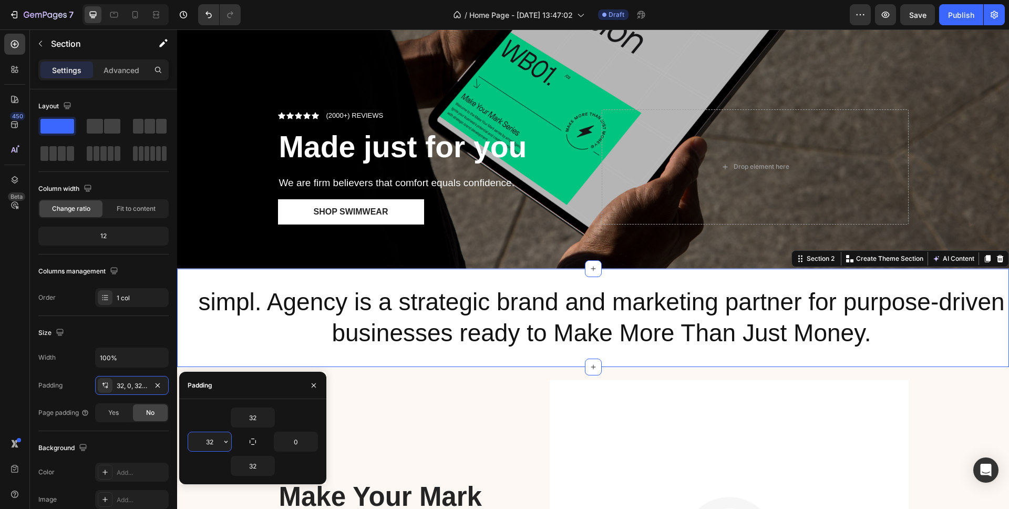
click at [197, 439] on input "32" at bounding box center [209, 441] width 43 height 19
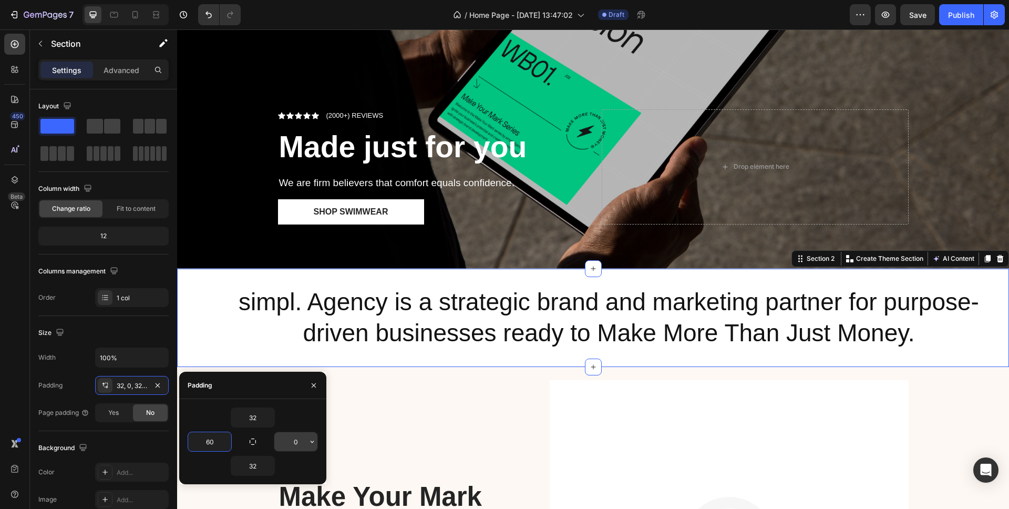
type input "60"
click at [303, 439] on input "0" at bounding box center [295, 441] width 43 height 19
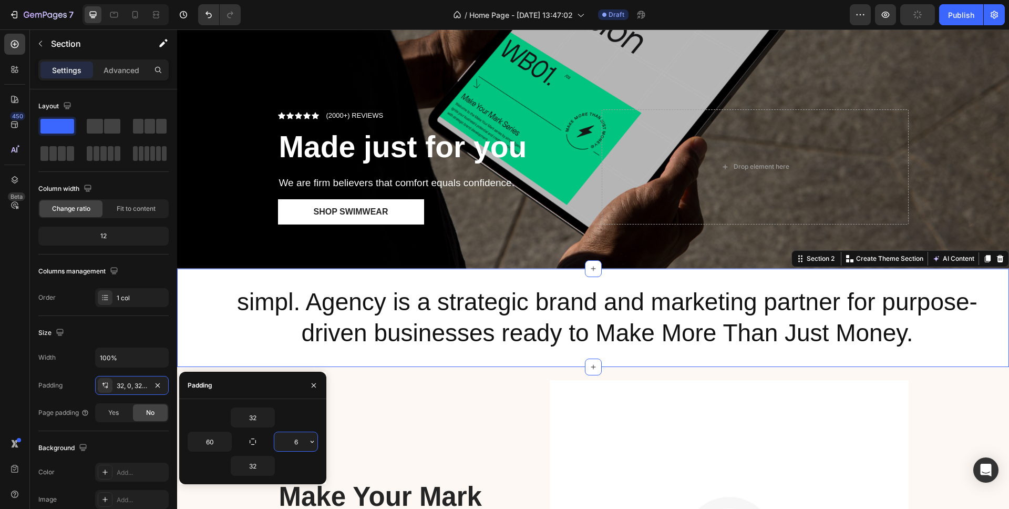
type input "60"
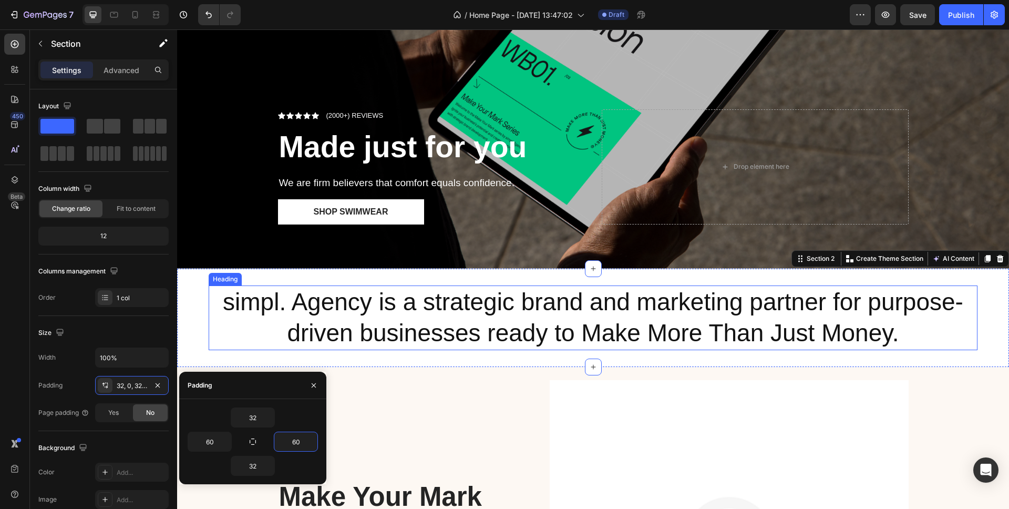
click at [363, 309] on p "simpl. Agency is a strategic brand and marketing partner for purpose-driven bus…" at bounding box center [593, 317] width 767 height 63
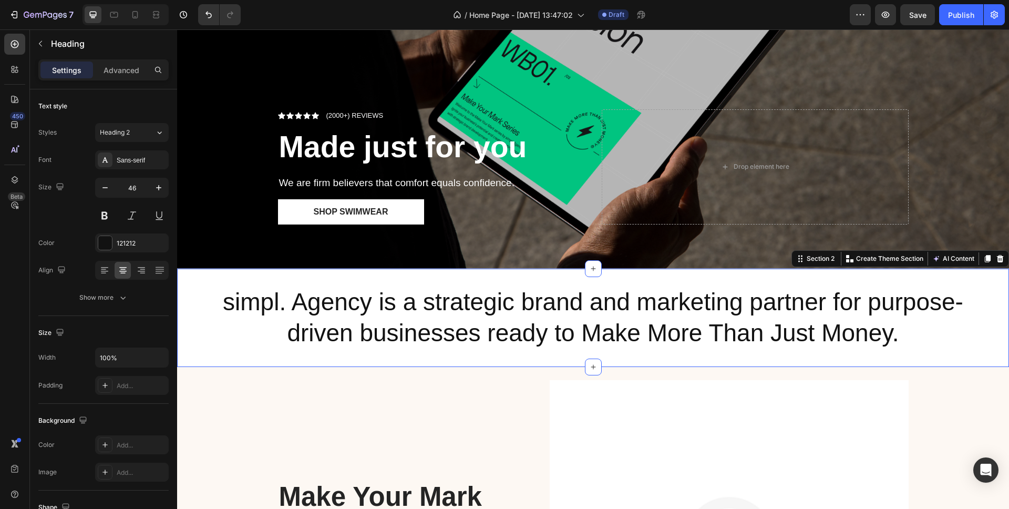
click at [190, 294] on div "simpl. Agency is a strategic brand and marketing partner for purpose-driven bus…" at bounding box center [593, 318] width 832 height 99
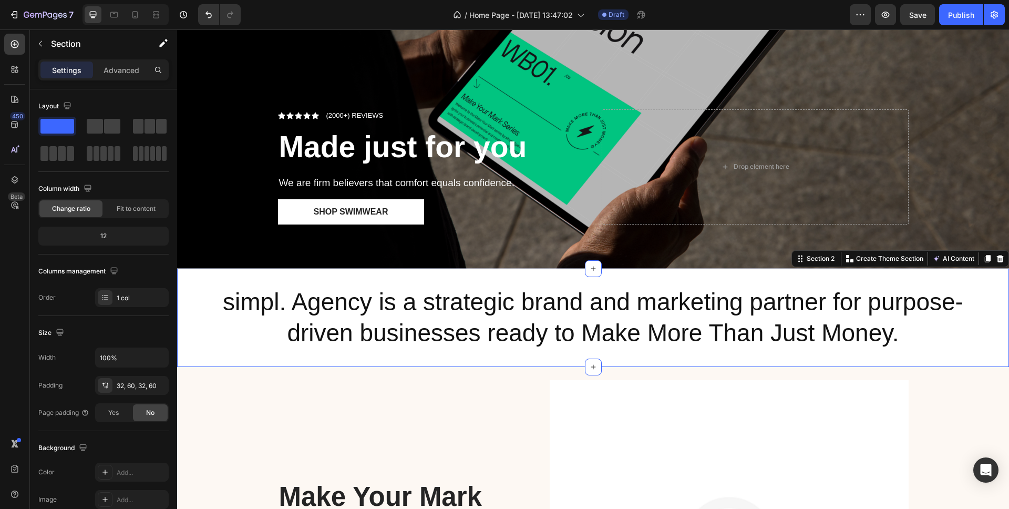
click at [193, 294] on div "simpl. Agency is a strategic brand and marketing partner for purpose-driven bus…" at bounding box center [593, 318] width 832 height 99
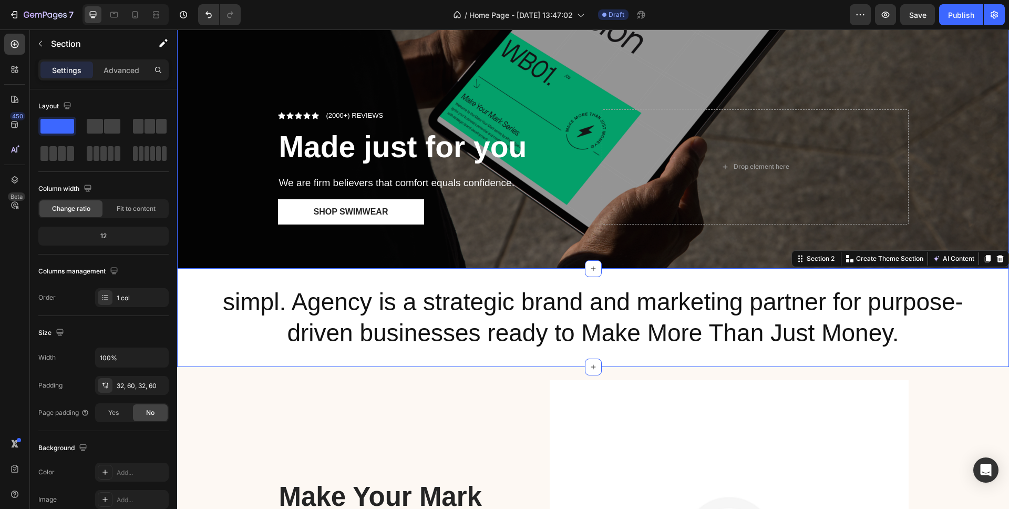
click at [213, 253] on div "Overlay" at bounding box center [593, 60] width 832 height 416
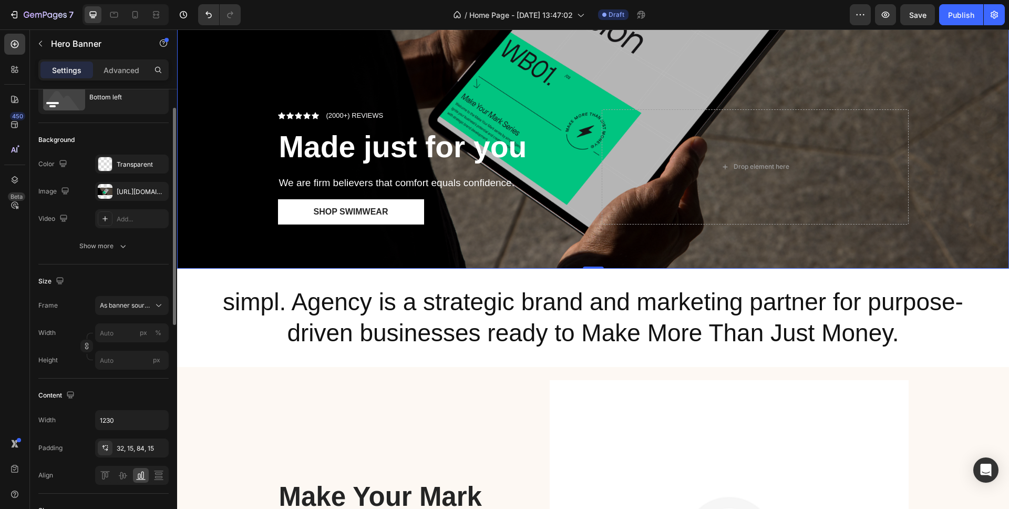
scroll to position [39, 0]
click at [130, 362] on input "px" at bounding box center [132, 361] width 74 height 19
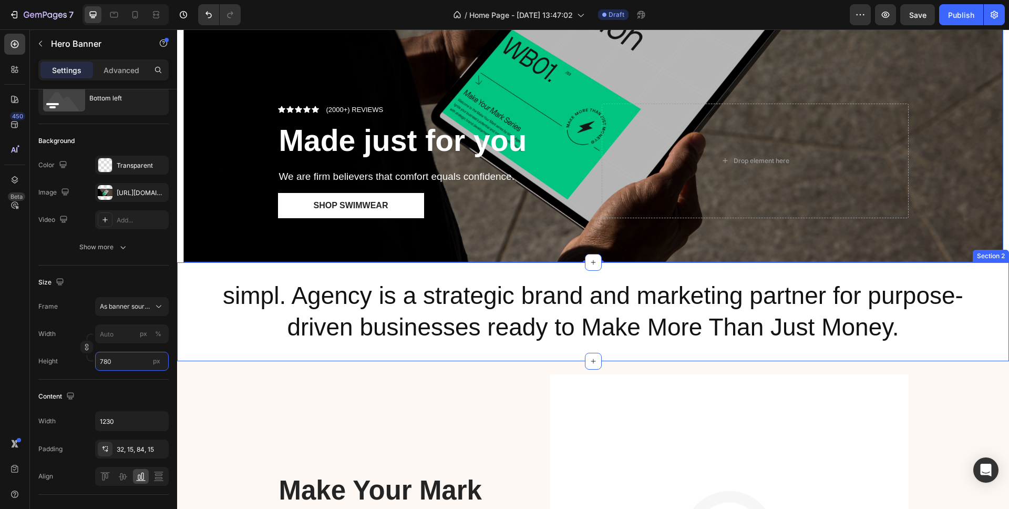
scroll to position [0, 0]
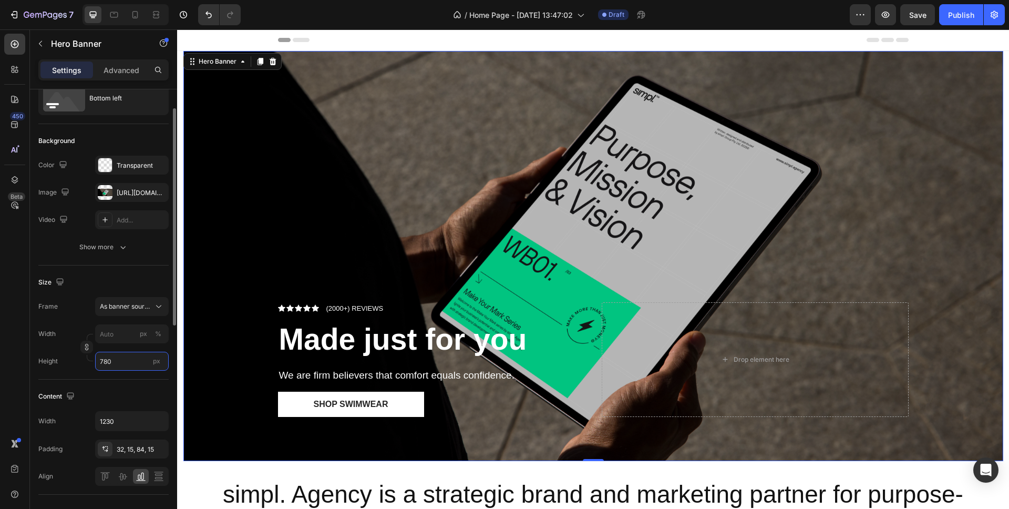
type input "780"
click at [117, 281] on div "Size" at bounding box center [103, 282] width 130 height 17
click at [916, 14] on span "Save" at bounding box center [917, 15] width 17 height 9
click at [149, 309] on span "As banner source" at bounding box center [126, 306] width 52 height 9
click at [115, 345] on div "Custom" at bounding box center [122, 350] width 84 height 19
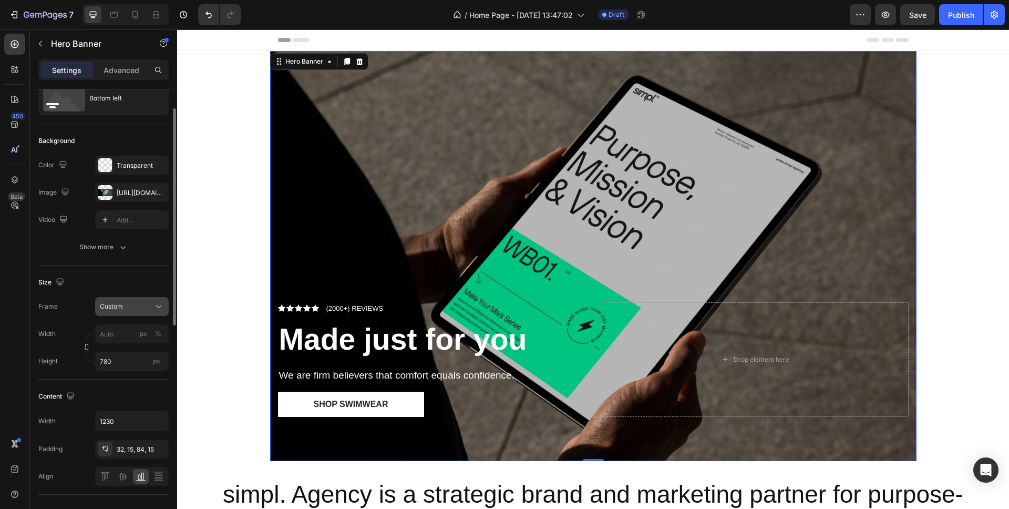
click at [130, 311] on div "Custom" at bounding box center [126, 306] width 52 height 9
click at [124, 331] on span "As banner source" at bounding box center [125, 331] width 52 height 9
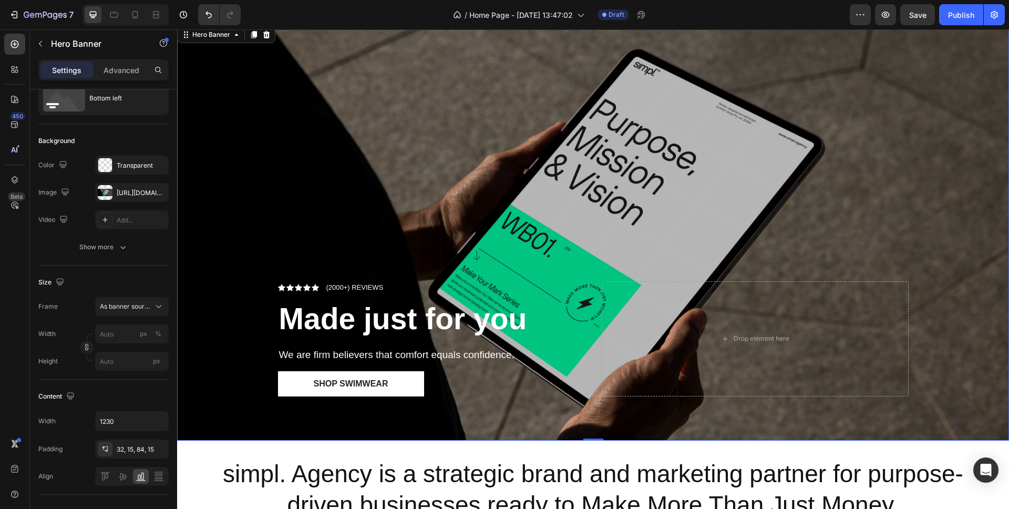
scroll to position [117, 0]
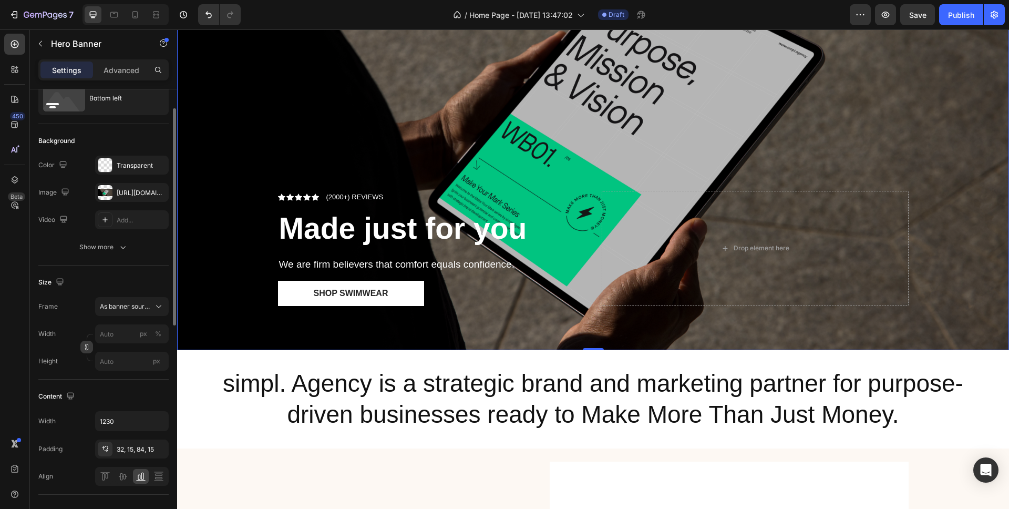
click at [87, 345] on icon "button" at bounding box center [86, 346] width 7 height 7
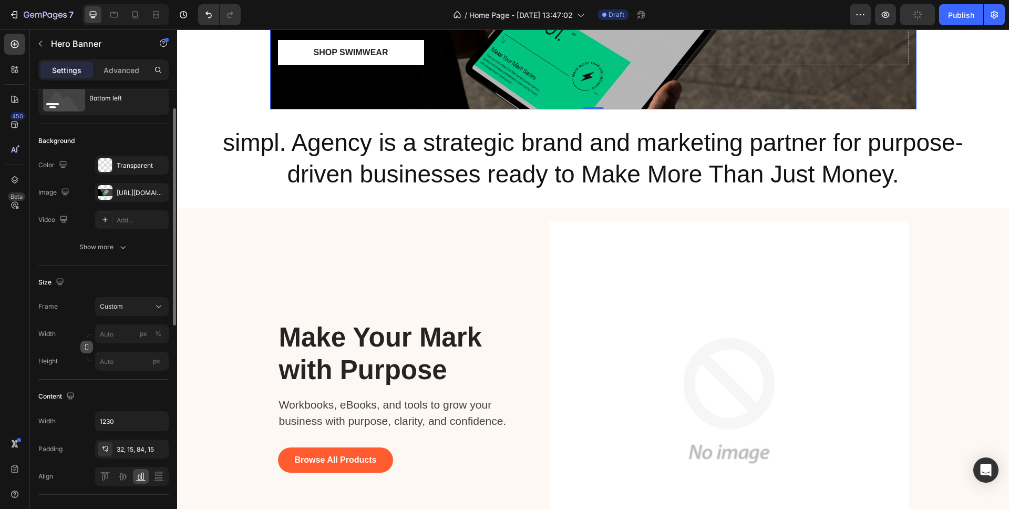
click at [89, 345] on icon "button" at bounding box center [86, 346] width 7 height 7
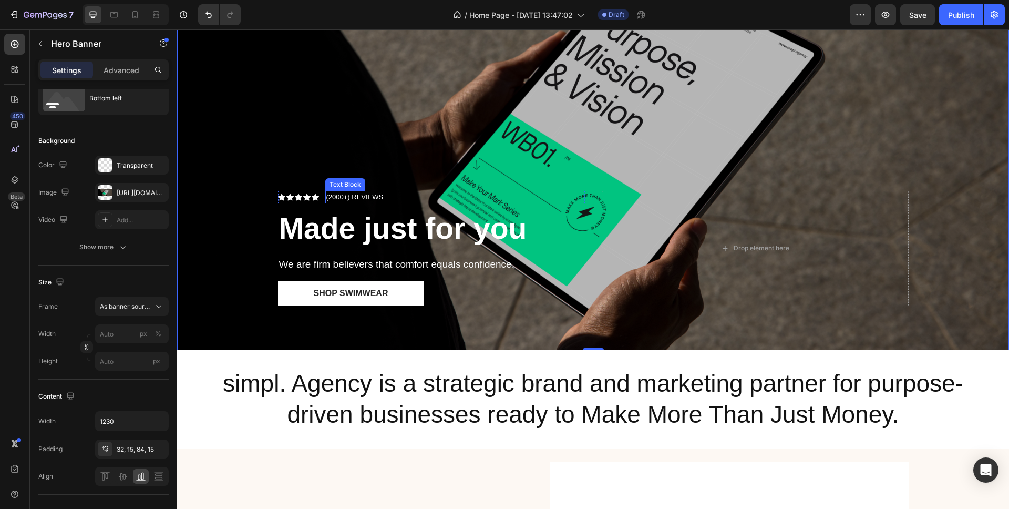
click at [367, 201] on p "(2000+) REVIEWS" at bounding box center [354, 197] width 57 height 11
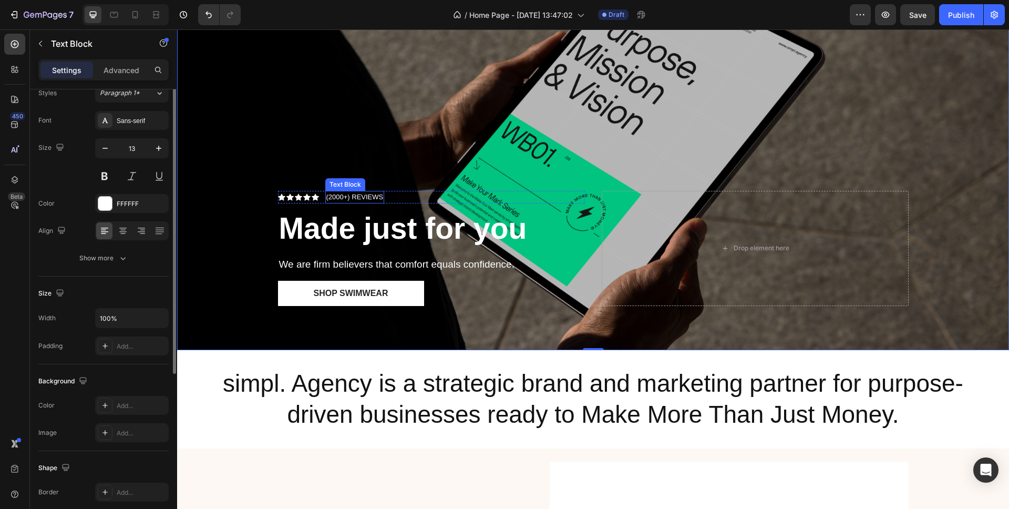
scroll to position [0, 0]
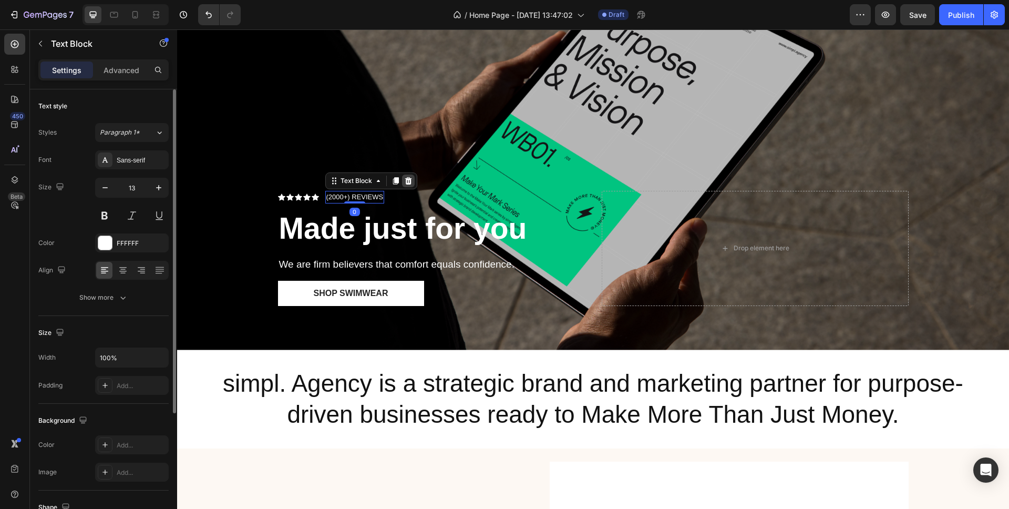
click at [408, 178] on icon at bounding box center [408, 180] width 7 height 7
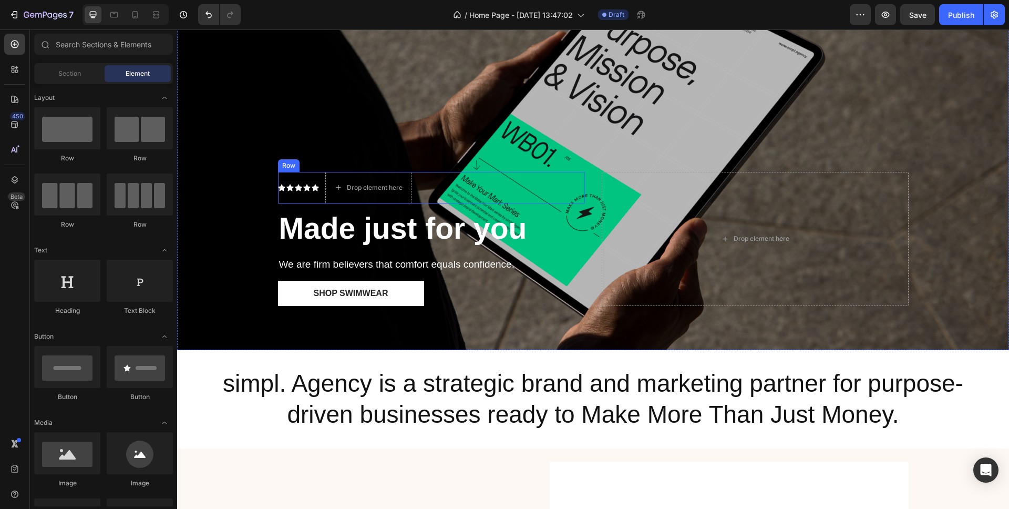
click at [295, 180] on div "Icon Icon Icon Icon Icon Icon List" at bounding box center [298, 188] width 41 height 32
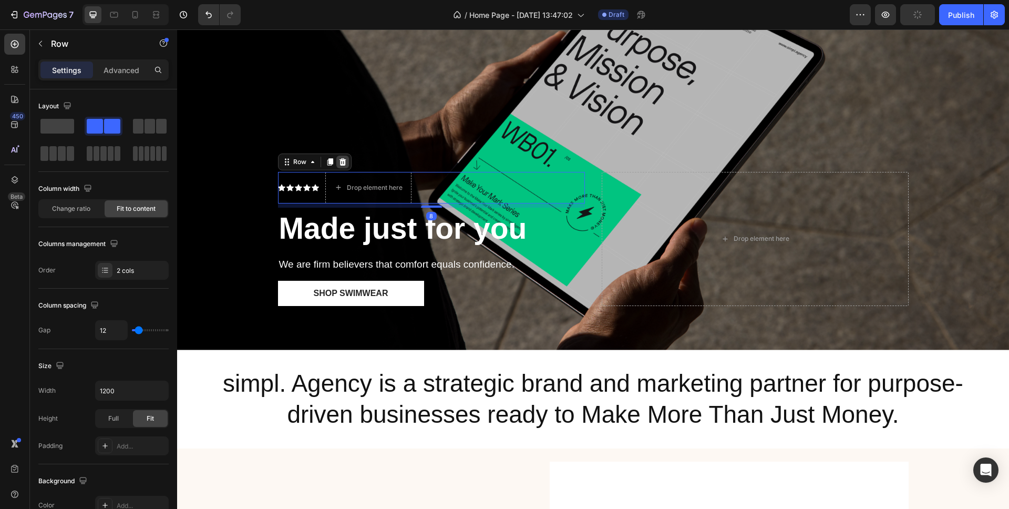
click at [339, 164] on icon at bounding box center [342, 162] width 8 height 8
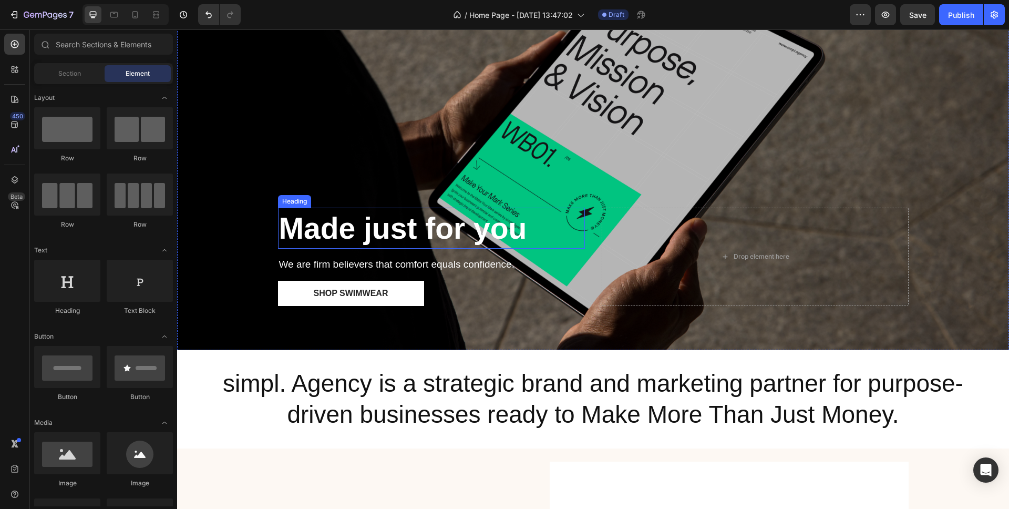
click at [543, 222] on h2 "Made just for you" at bounding box center [431, 228] width 307 height 41
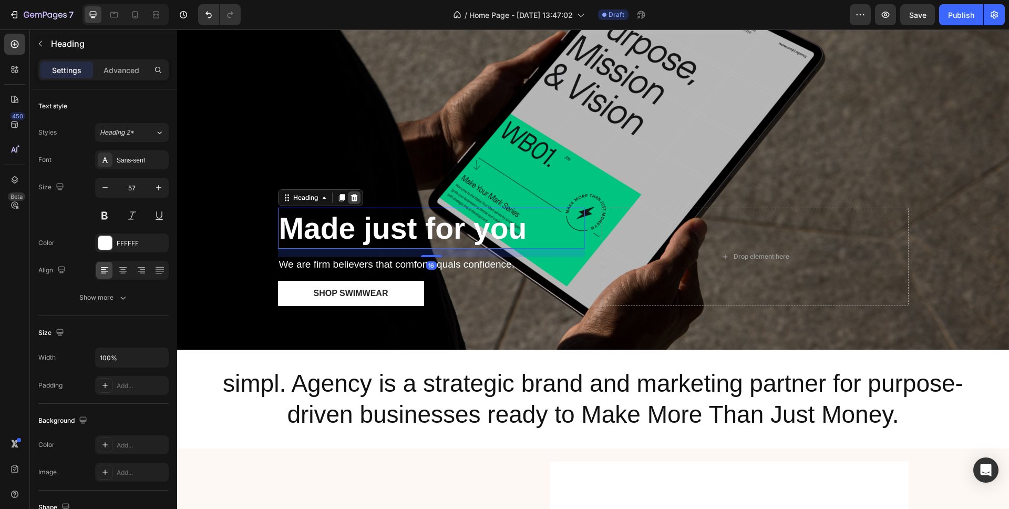
click at [357, 197] on icon at bounding box center [354, 197] width 8 height 8
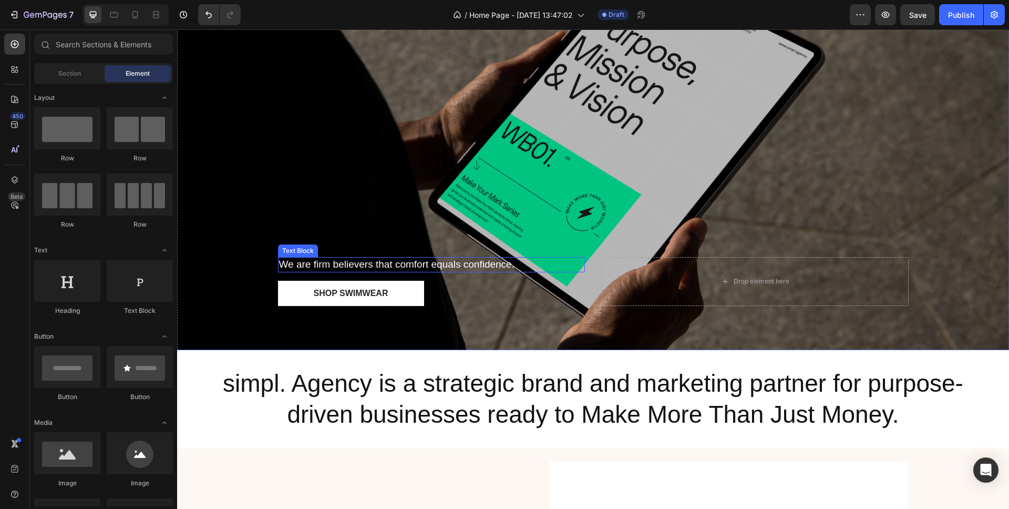
click at [495, 263] on p "We are firm believers that comfort equals confidence." at bounding box center [431, 264] width 305 height 13
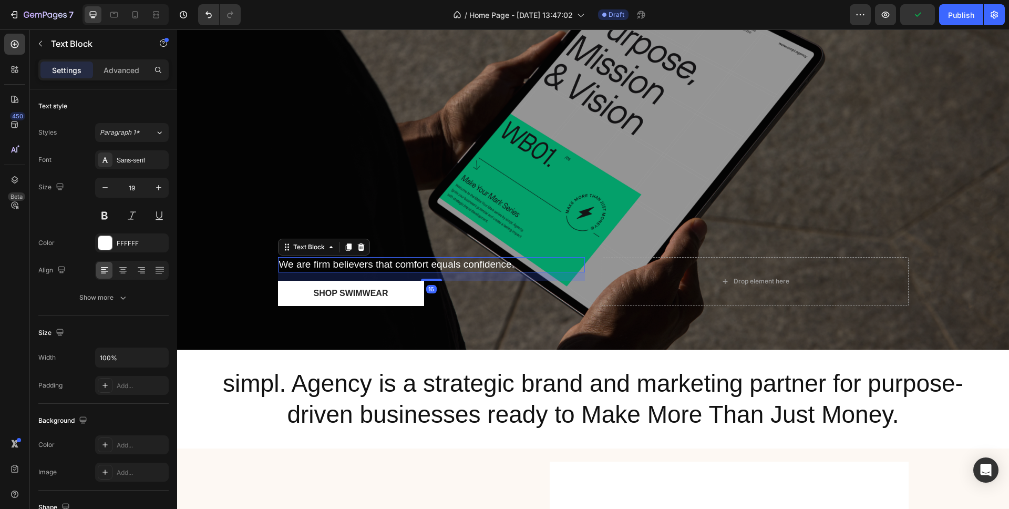
click at [364, 246] on icon at bounding box center [361, 247] width 8 height 8
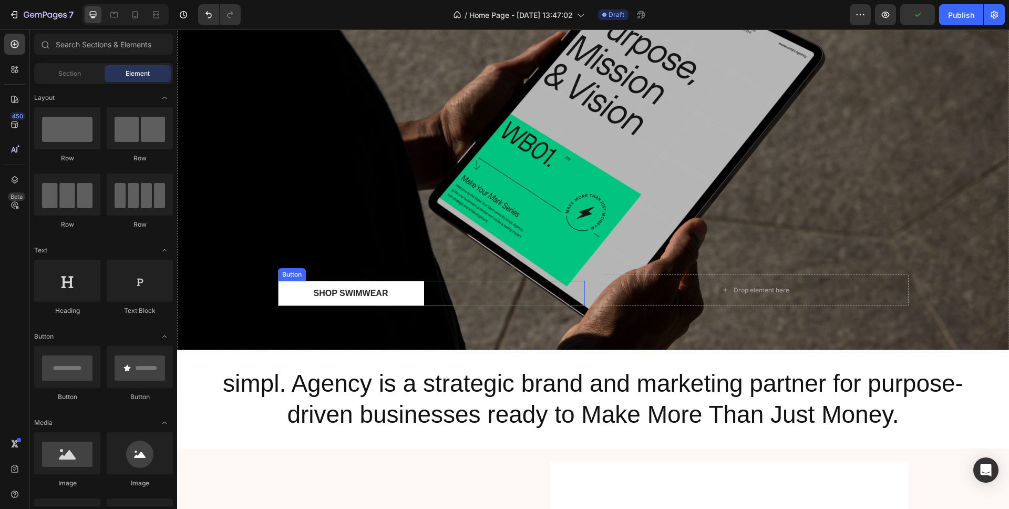
click at [505, 285] on div "Shop Swimwear Button" at bounding box center [431, 293] width 307 height 25
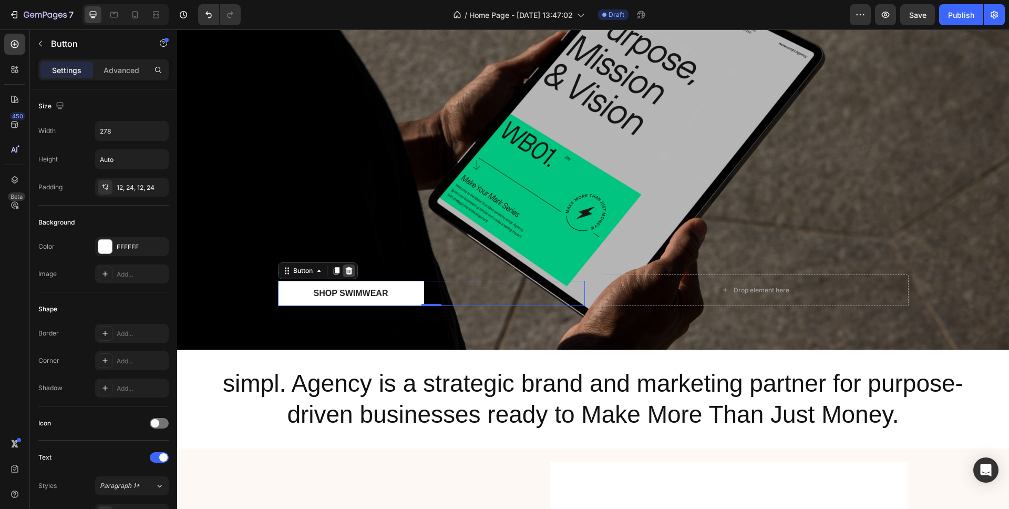
click at [349, 271] on icon at bounding box center [348, 269] width 7 height 7
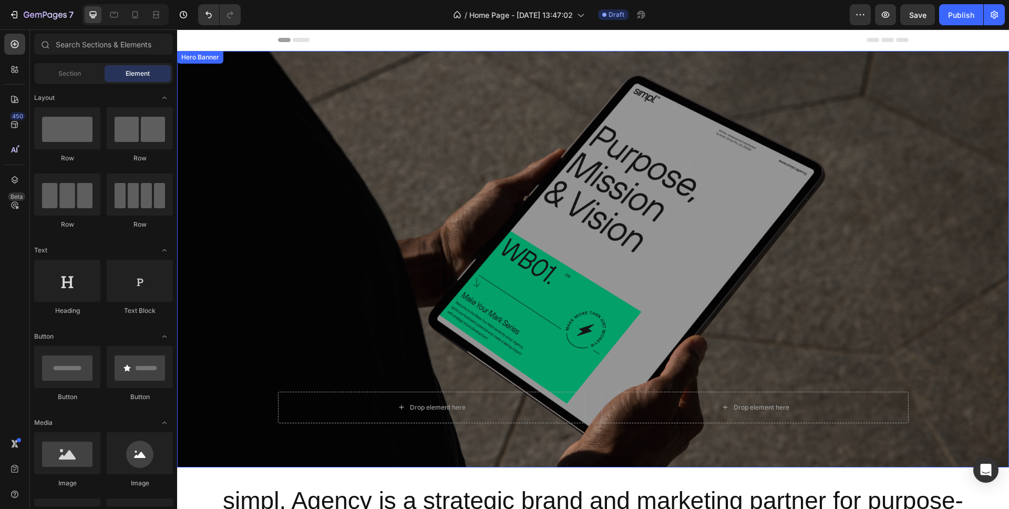
scroll to position [192, 0]
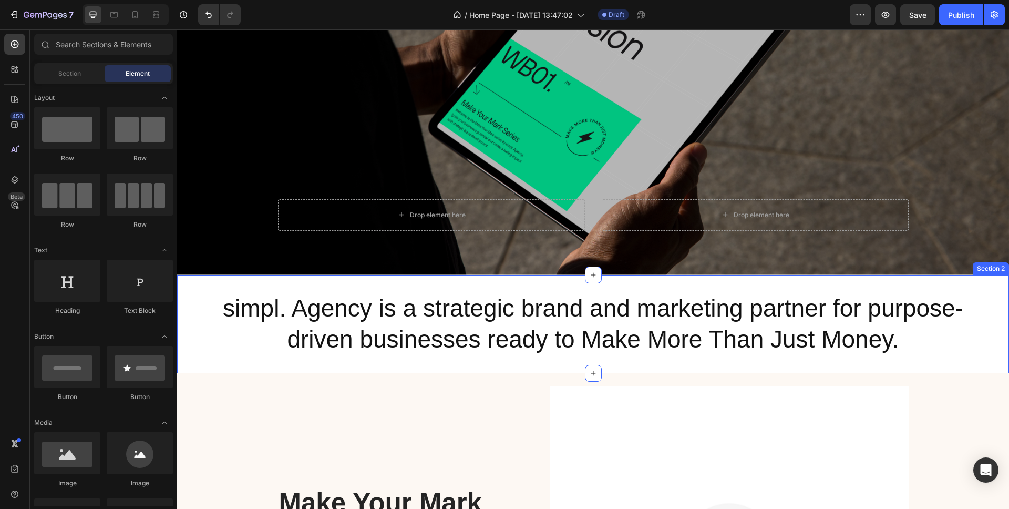
click at [200, 291] on div "simpl. Agency is a strategic brand and marketing partner for purpose-driven bus…" at bounding box center [593, 324] width 832 height 99
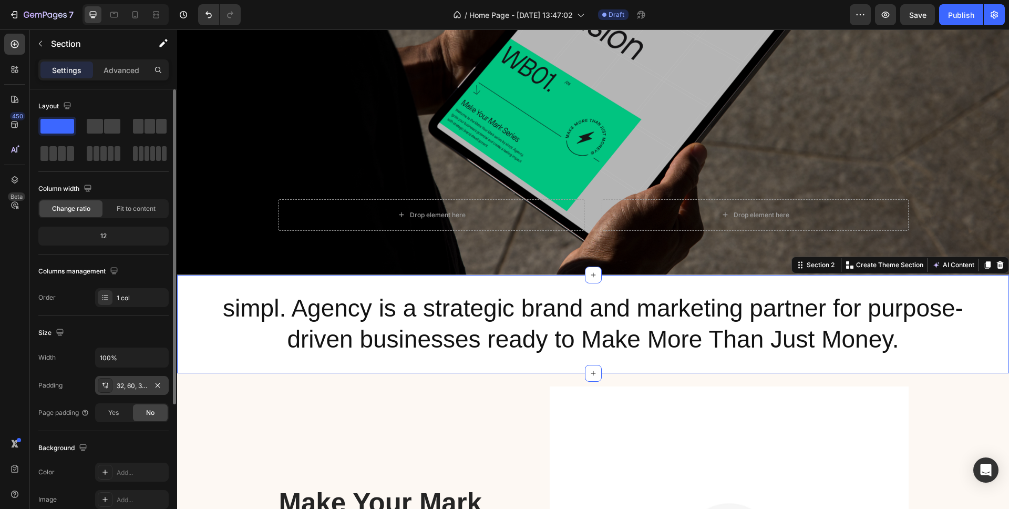
click at [137, 385] on div "32, 60, 32, 60" at bounding box center [132, 385] width 30 height 9
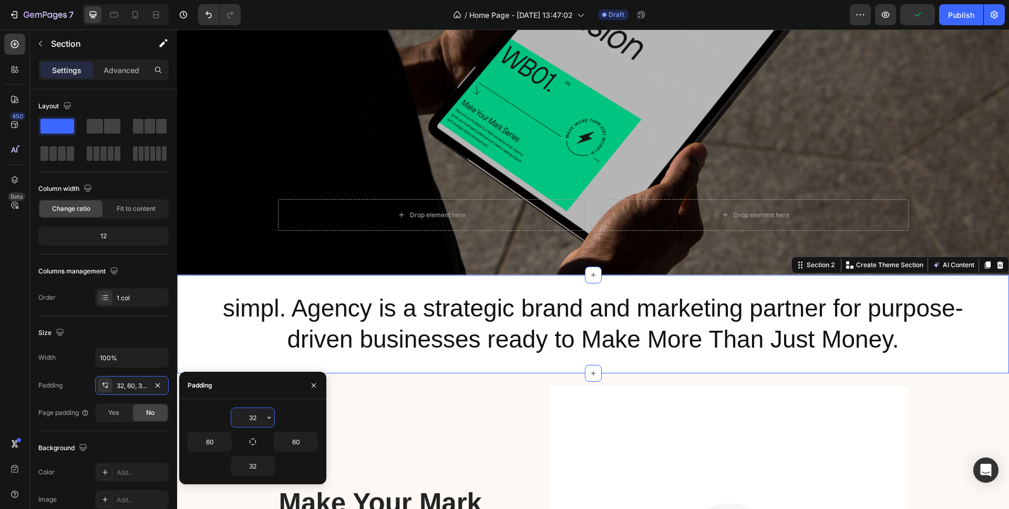
drag, startPoint x: 258, startPoint y: 418, endPoint x: 237, endPoint y: 417, distance: 21.1
click at [237, 417] on input "32" at bounding box center [252, 417] width 43 height 19
type input "2"
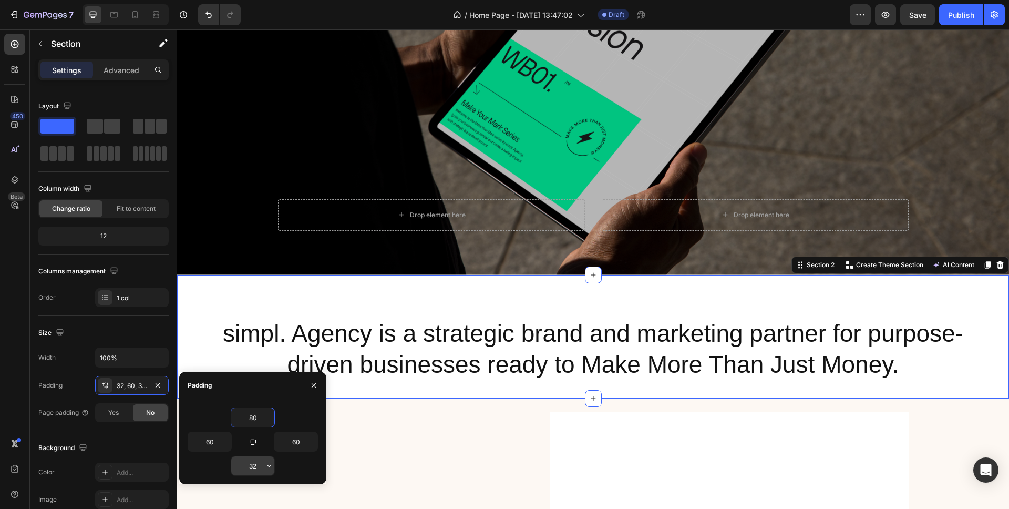
type input "80"
click at [260, 465] on input "32" at bounding box center [252, 465] width 43 height 19
type input "80"
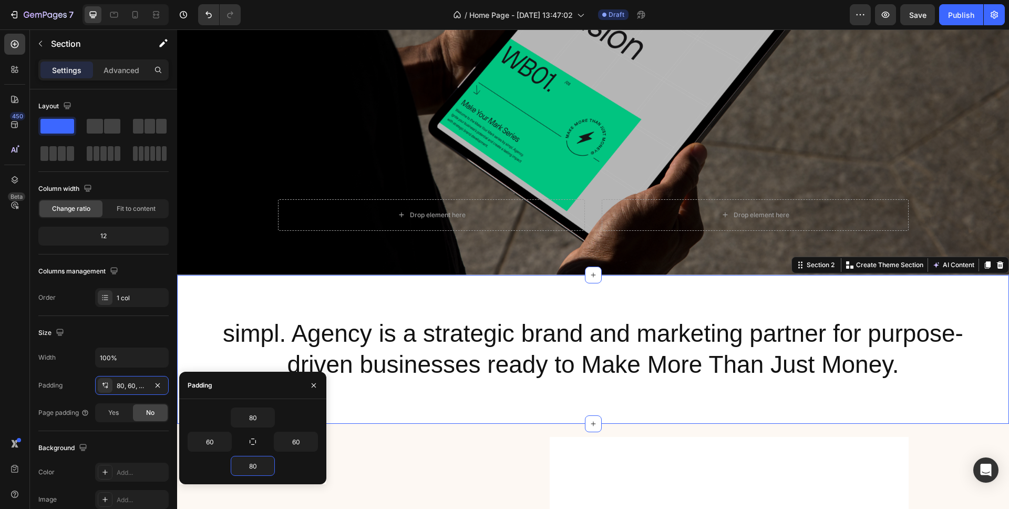
click at [309, 282] on div "simpl. Agency is a strategic brand and marketing partner for purpose-driven bus…" at bounding box center [593, 349] width 832 height 149
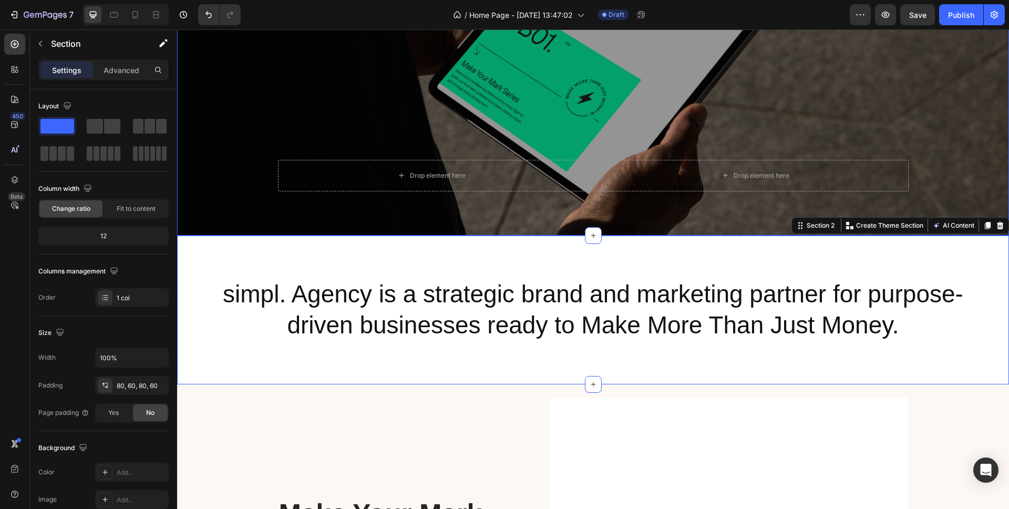
scroll to position [0, 0]
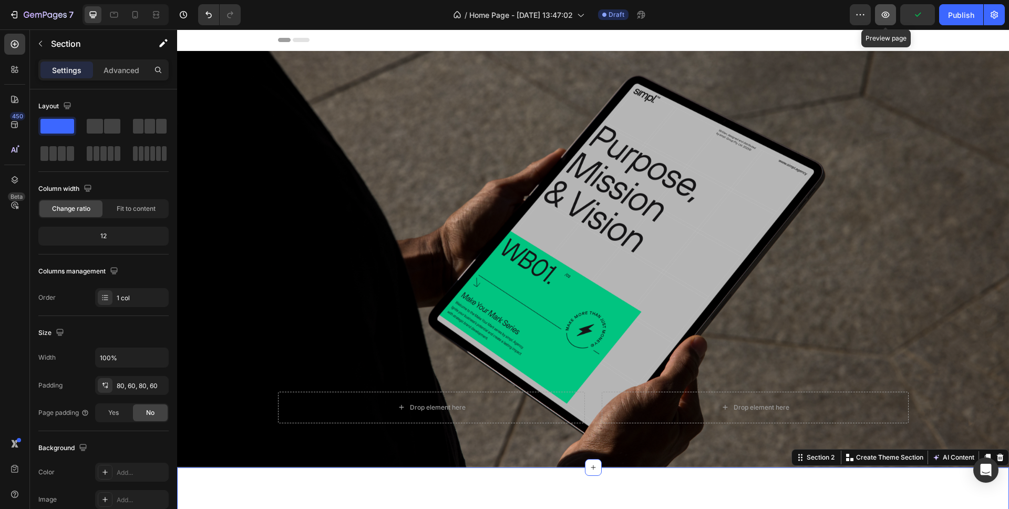
click at [891, 16] on icon "button" at bounding box center [885, 14] width 11 height 11
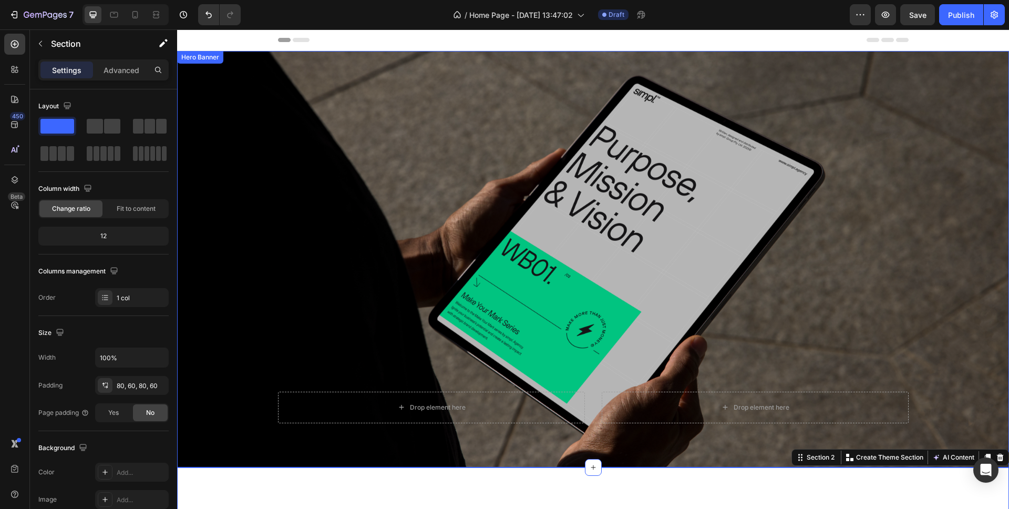
scroll to position [275, 0]
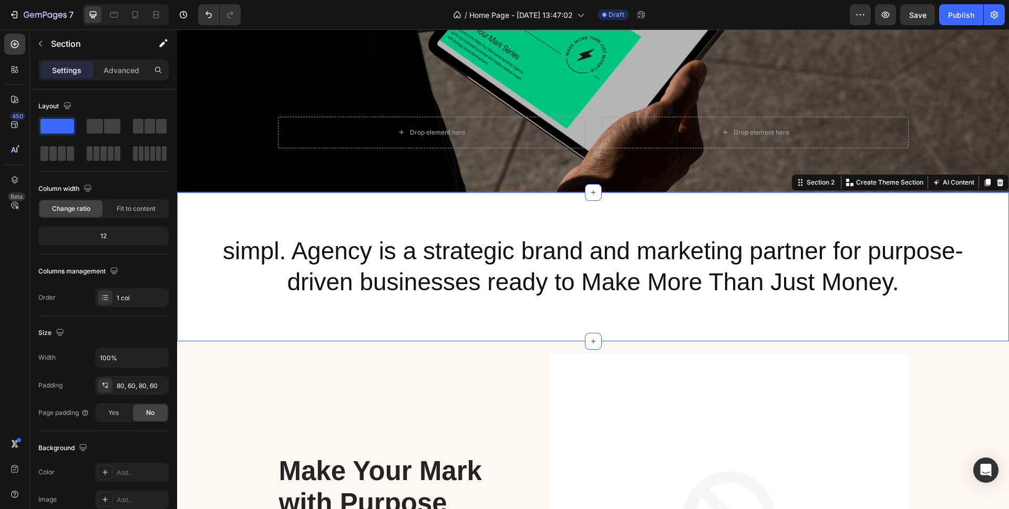
click at [269, 202] on div "simpl. Agency is a strategic brand and marketing partner for purpose-driven bus…" at bounding box center [593, 266] width 832 height 149
click at [131, 385] on div "80, 60, 80, 60" at bounding box center [132, 385] width 30 height 9
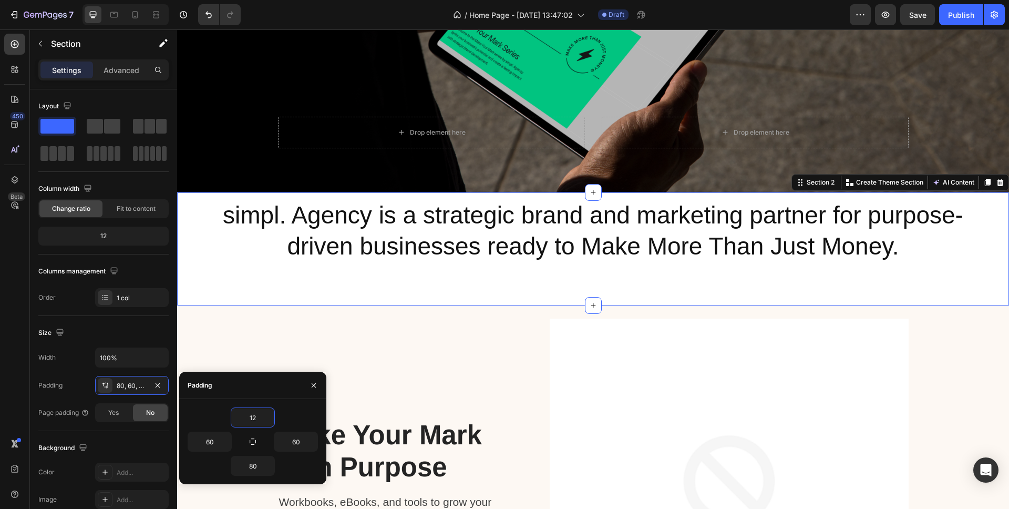
type input "1"
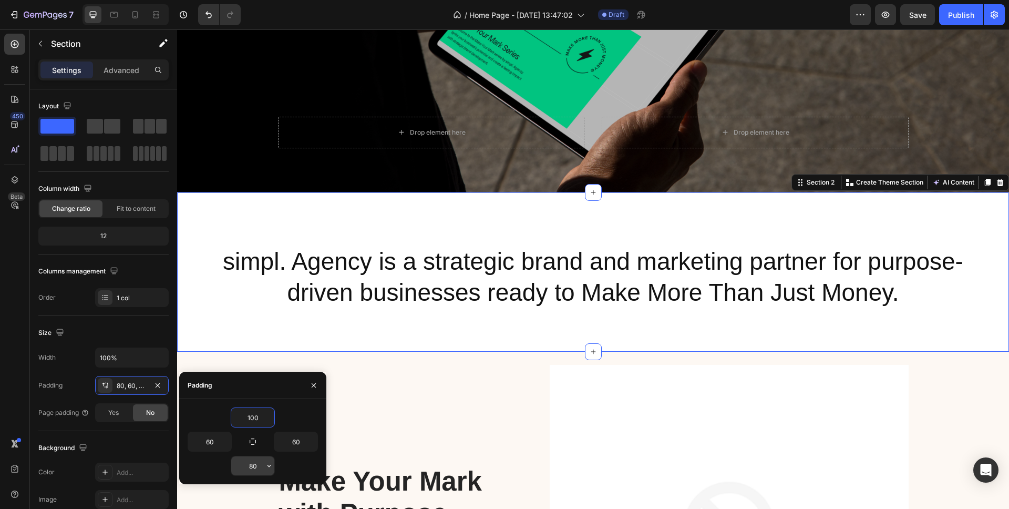
type input "100"
click at [254, 468] on input "80" at bounding box center [252, 465] width 43 height 19
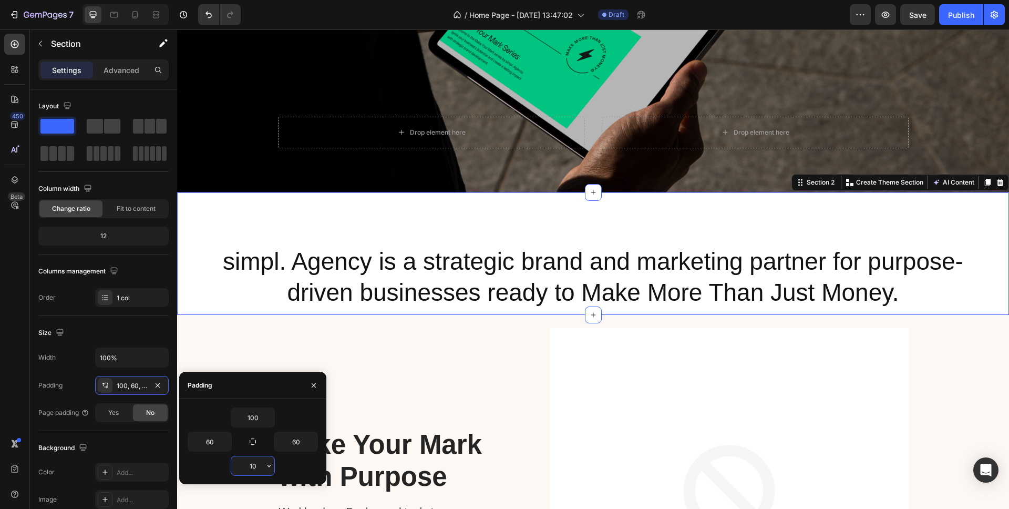
type input "100"
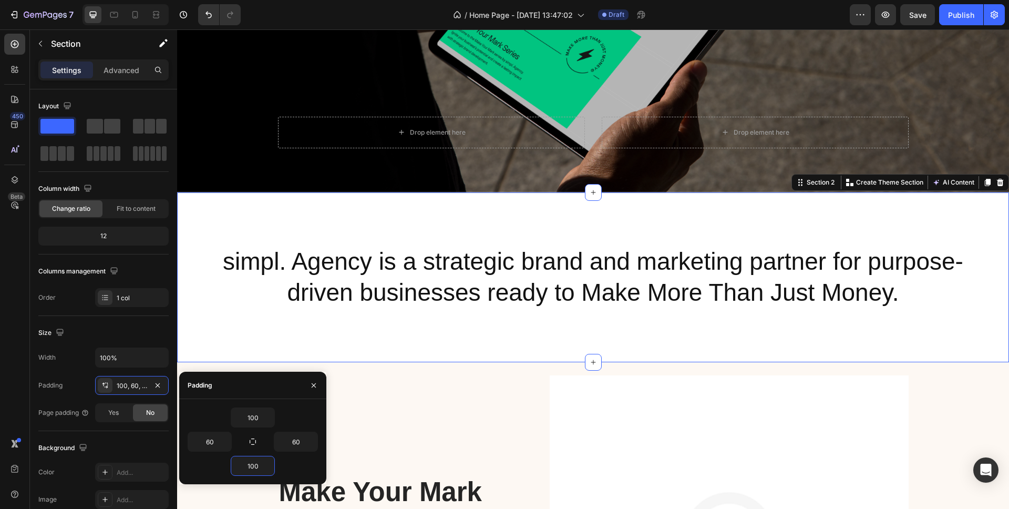
click at [260, 225] on div "simpl. Agency is a strategic brand and marketing partner for purpose-driven bus…" at bounding box center [593, 277] width 832 height 170
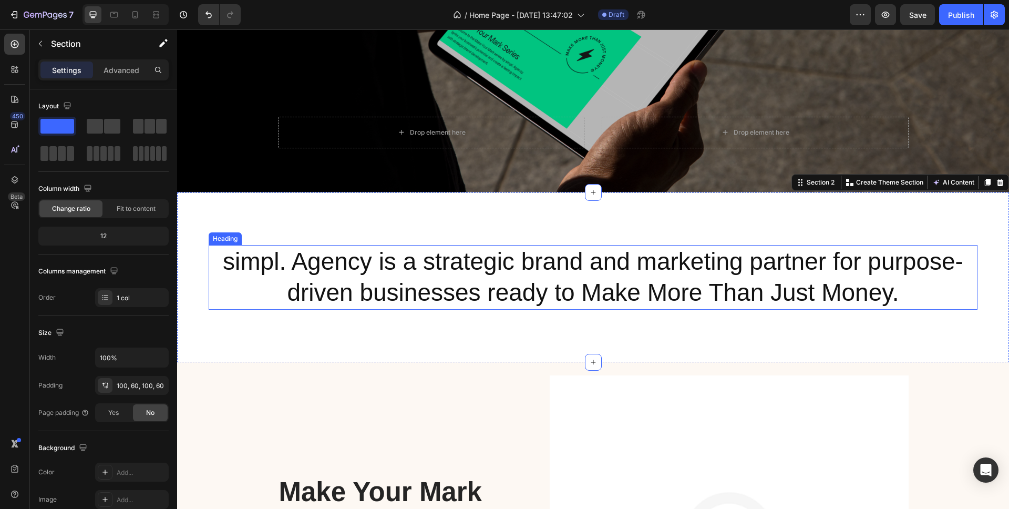
click at [319, 265] on p "simpl. Agency is a strategic brand and marketing partner for purpose-driven bus…" at bounding box center [593, 277] width 767 height 63
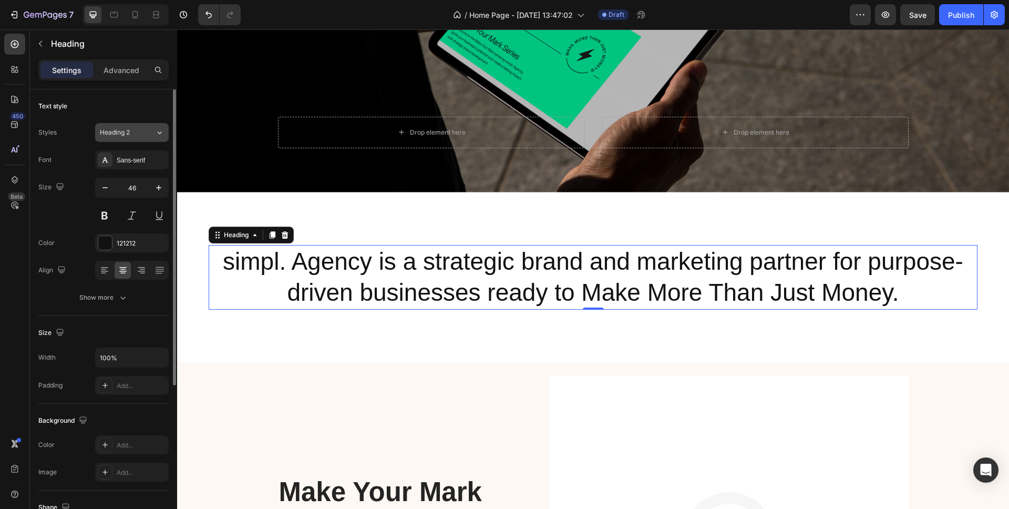
click at [139, 132] on div "Heading 2" at bounding box center [121, 132] width 43 height 9
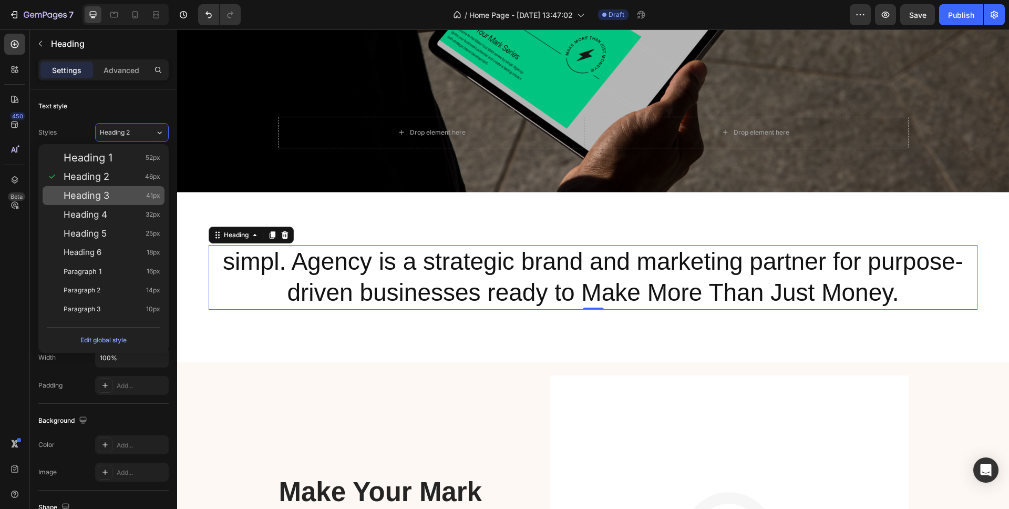
click at [105, 192] on span "Heading 3" at bounding box center [87, 195] width 46 height 11
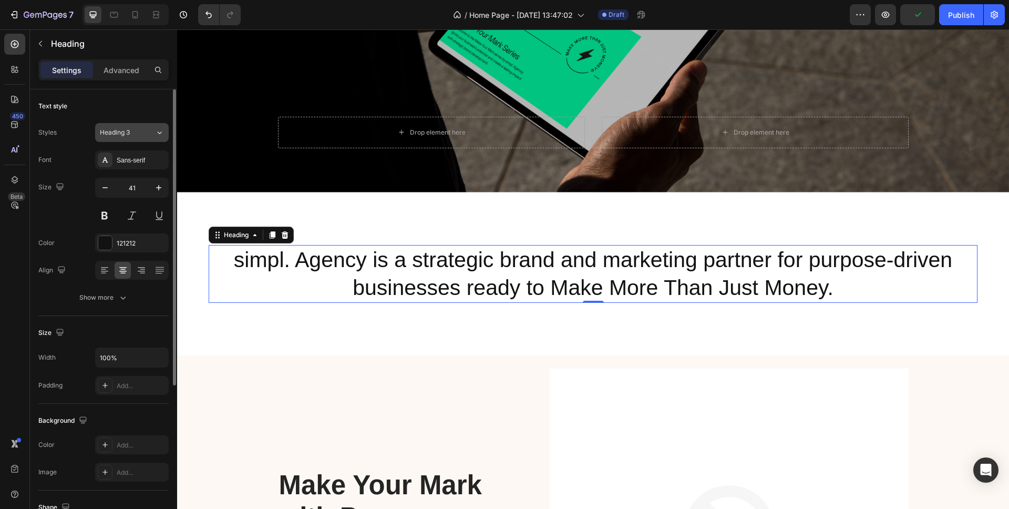
click at [148, 131] on div "Heading 3" at bounding box center [127, 132] width 55 height 9
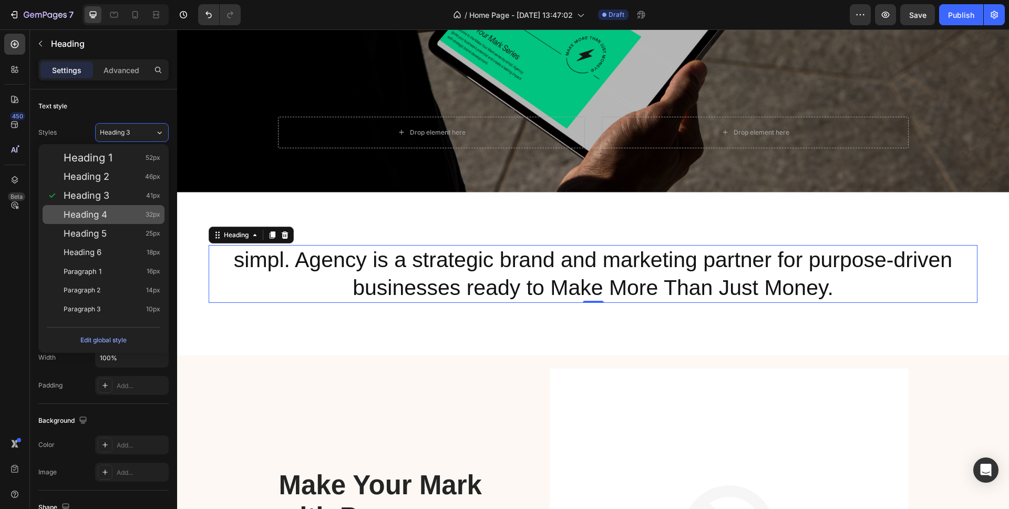
click at [105, 218] on span "Heading 4" at bounding box center [86, 214] width 44 height 11
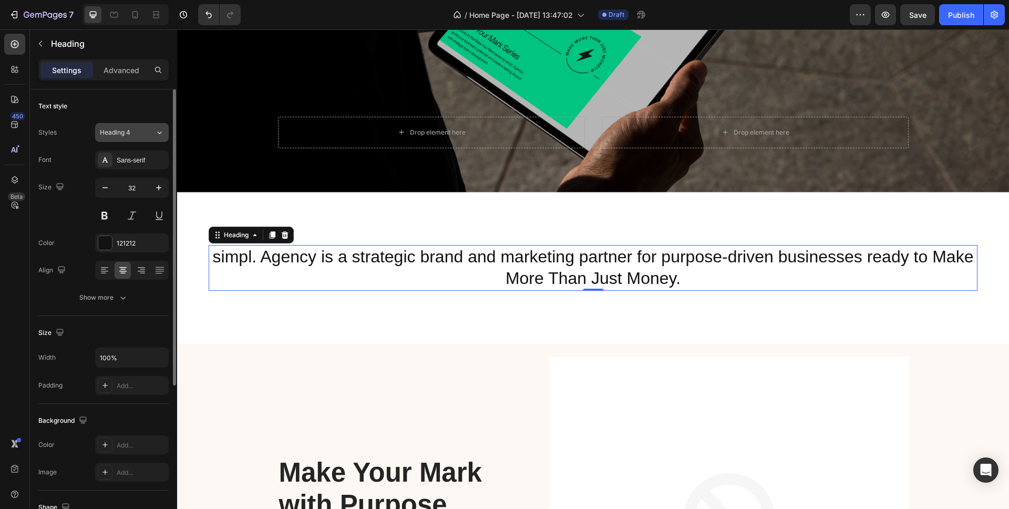
click at [140, 134] on div "Heading 4" at bounding box center [121, 132] width 43 height 9
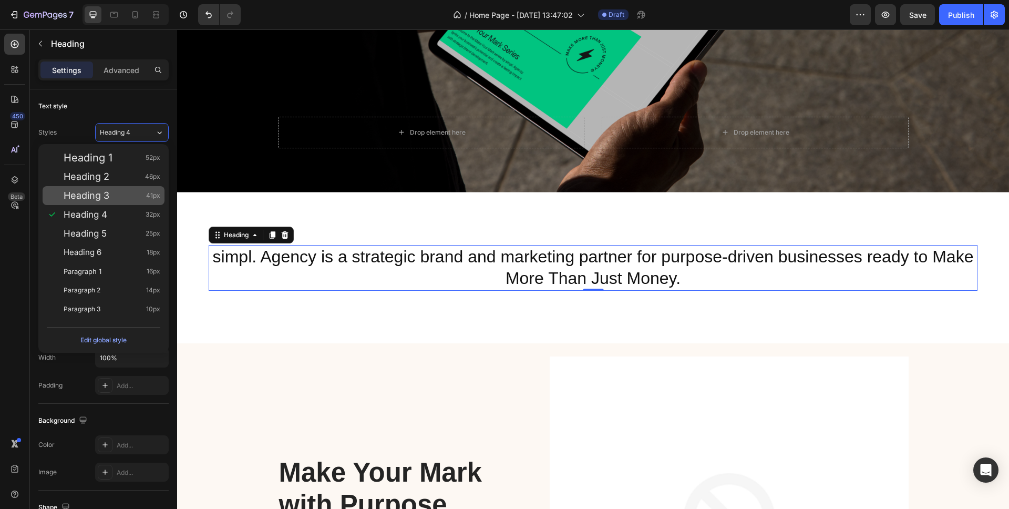
click at [105, 198] on span "Heading 3" at bounding box center [87, 195] width 46 height 11
type input "41"
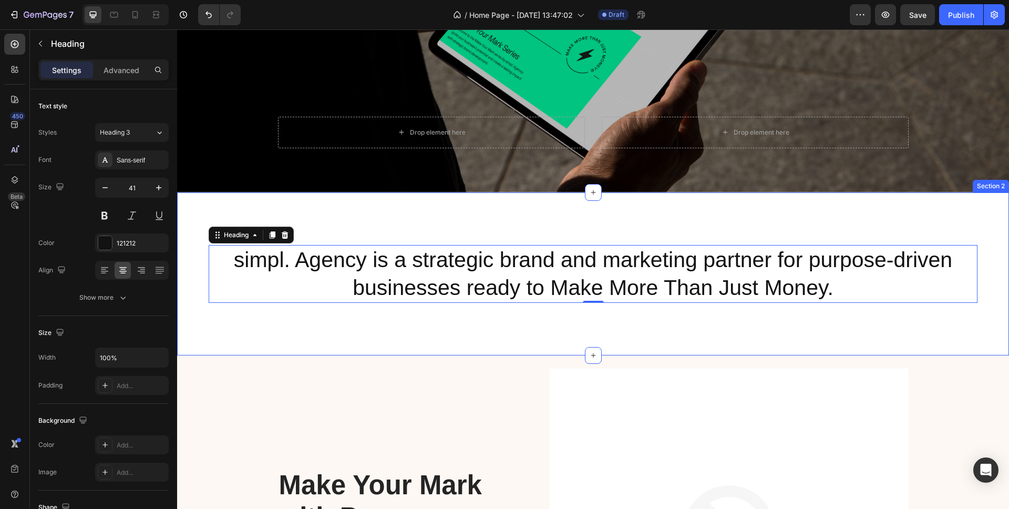
click at [247, 343] on div "simpl. Agency is a strategic brand and marketing partner for purpose-driven bus…" at bounding box center [593, 273] width 832 height 163
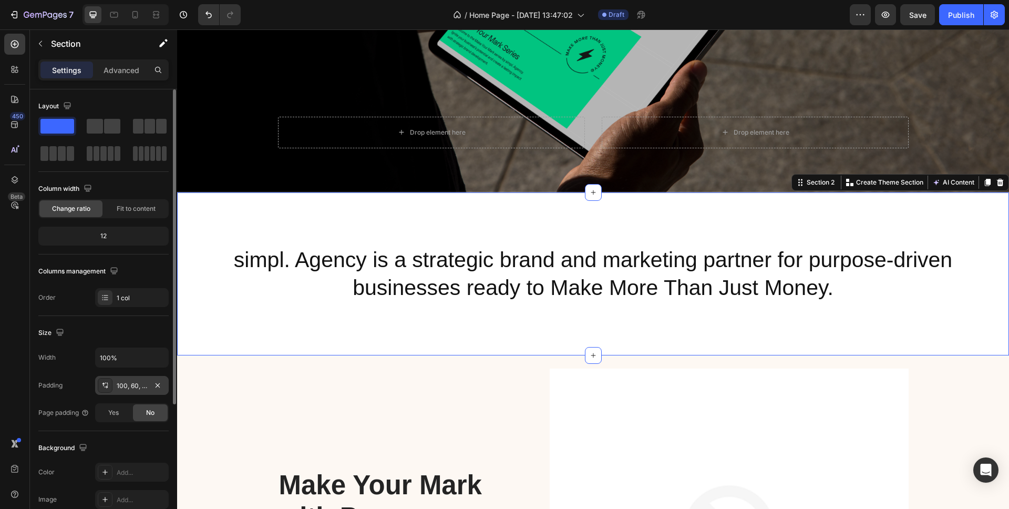
click at [138, 384] on div "100, 60, 100, 60" at bounding box center [132, 385] width 30 height 9
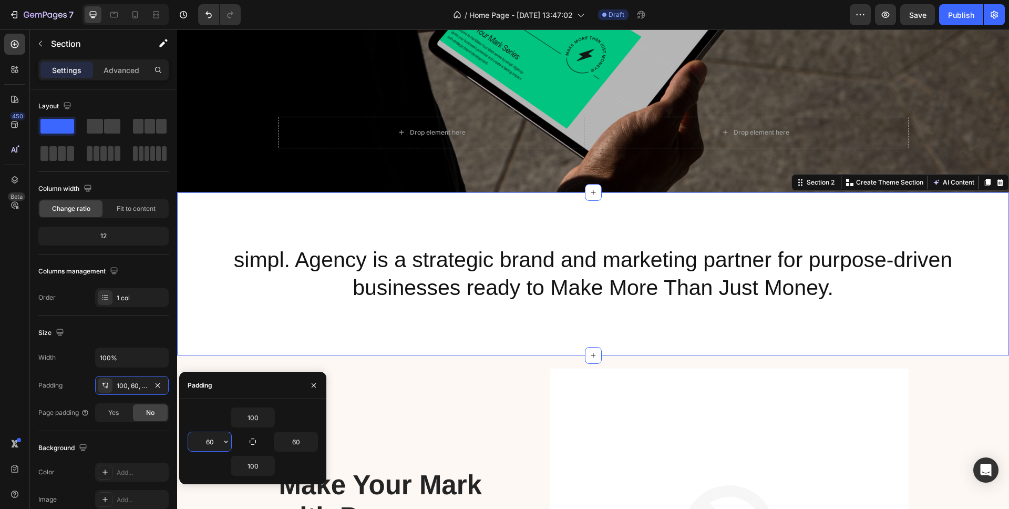
drag, startPoint x: 196, startPoint y: 441, endPoint x: 181, endPoint y: 441, distance: 15.2
click at [182, 441] on div "100 60 60 100" at bounding box center [252, 441] width 147 height 68
type input "0"
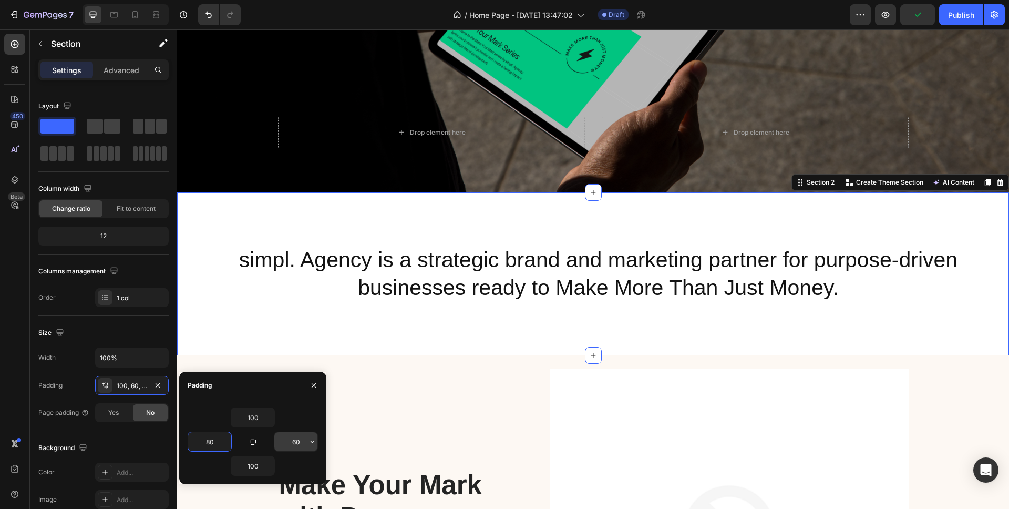
type input "80"
click at [299, 445] on input "60" at bounding box center [295, 441] width 43 height 19
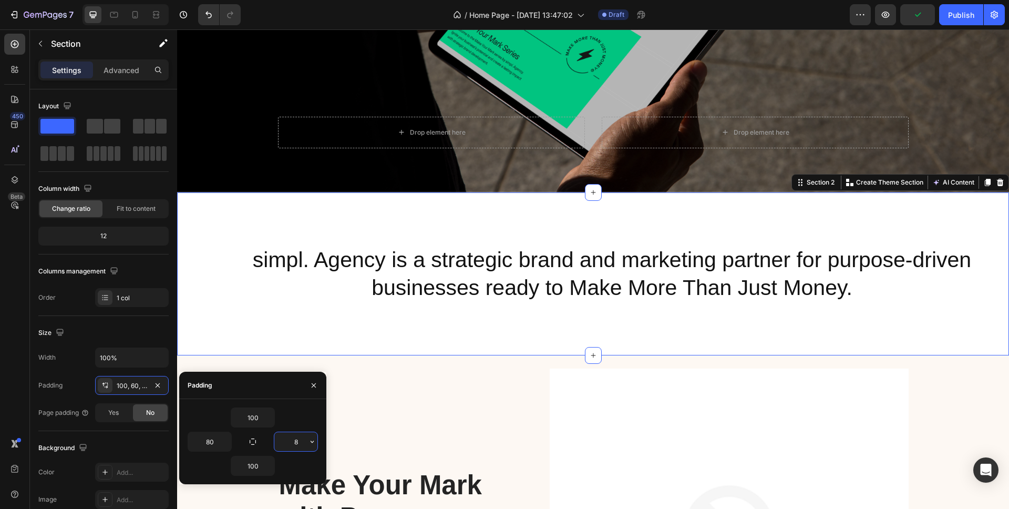
type input "80"
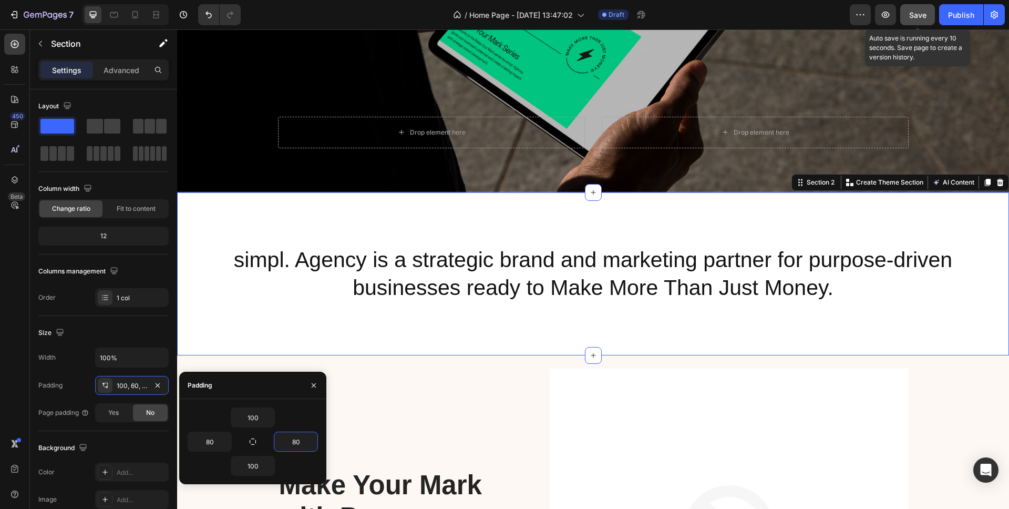
click at [910, 13] on span "Save" at bounding box center [917, 15] width 17 height 9
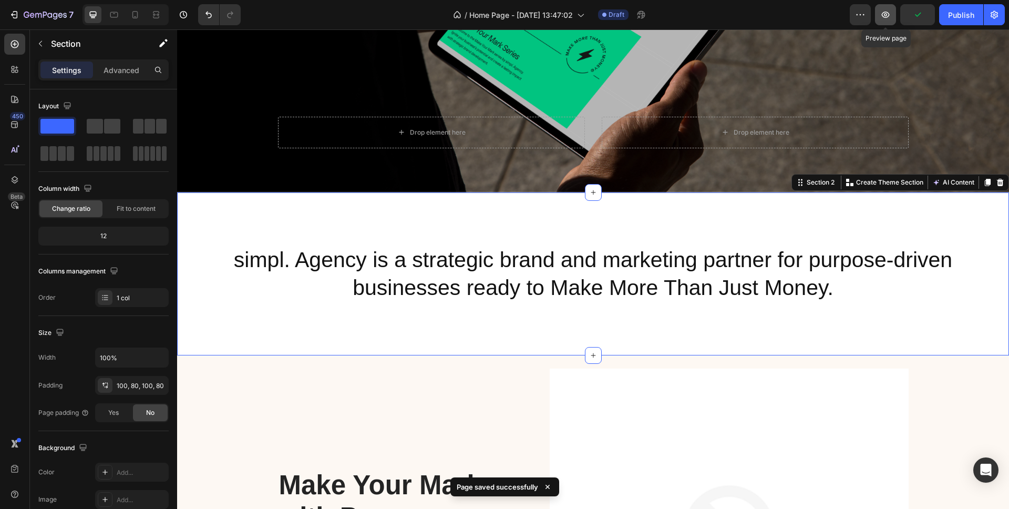
click at [885, 15] on icon "button" at bounding box center [886, 15] width 8 height 6
click at [285, 219] on div "simpl. Agency is a strategic brand and marketing partner for purpose-driven bus…" at bounding box center [593, 273] width 832 height 163
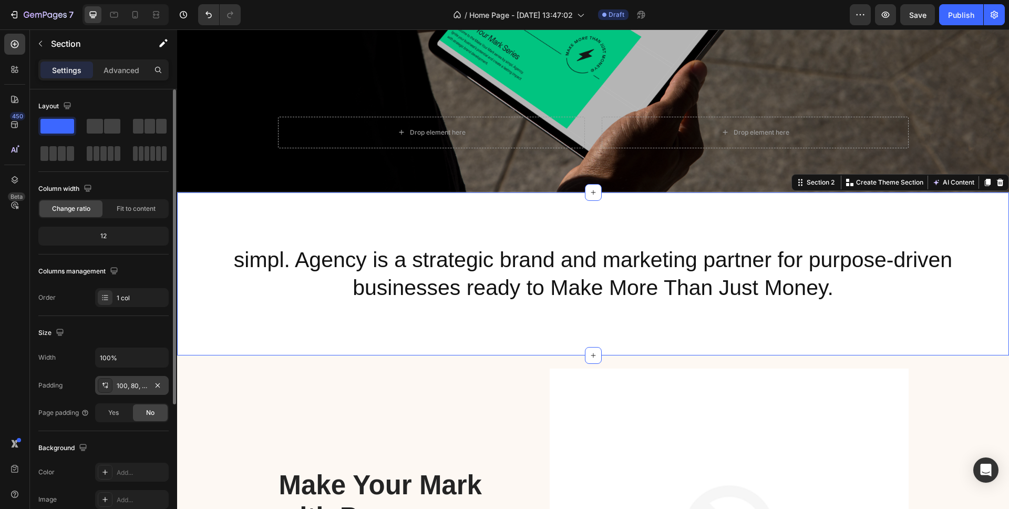
click at [123, 384] on div "100, 80, 100, 80" at bounding box center [132, 385] width 30 height 9
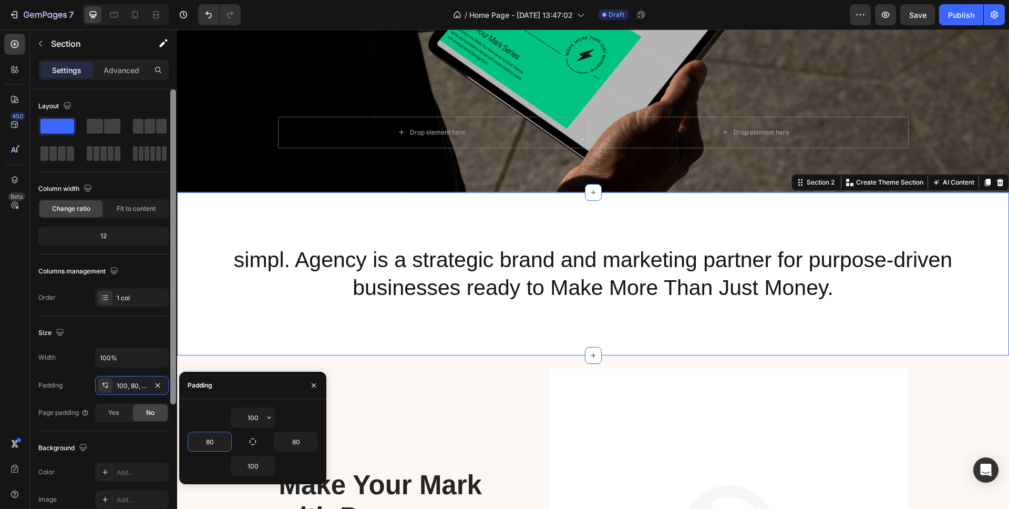
drag, startPoint x: 206, startPoint y: 441, endPoint x: 175, endPoint y: 440, distance: 31.0
click at [175, 440] on div "450 Beta Sections(18) Elements(83) Section Element Hero Section Product Detail …" at bounding box center [88, 268] width 177 height 479
type input "0"
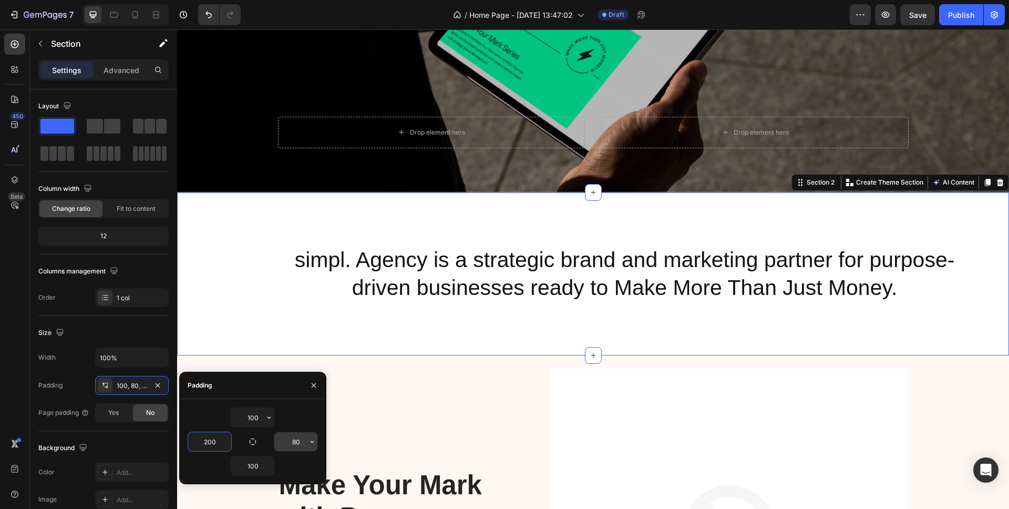
type input "200"
click at [290, 440] on input "80" at bounding box center [295, 441] width 43 height 19
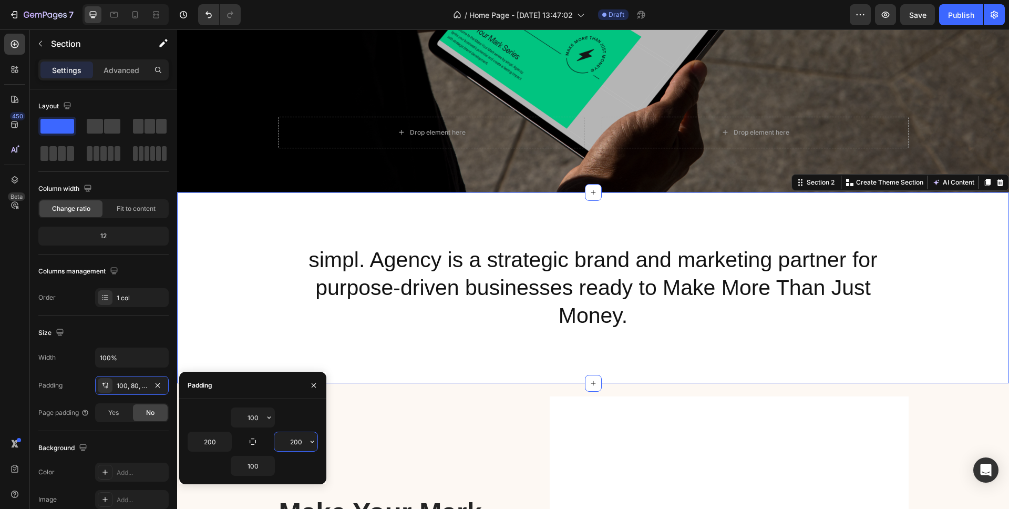
click at [295, 443] on input "200" at bounding box center [295, 441] width 43 height 19
type input "180"
click at [217, 439] on input "200" at bounding box center [209, 441] width 43 height 19
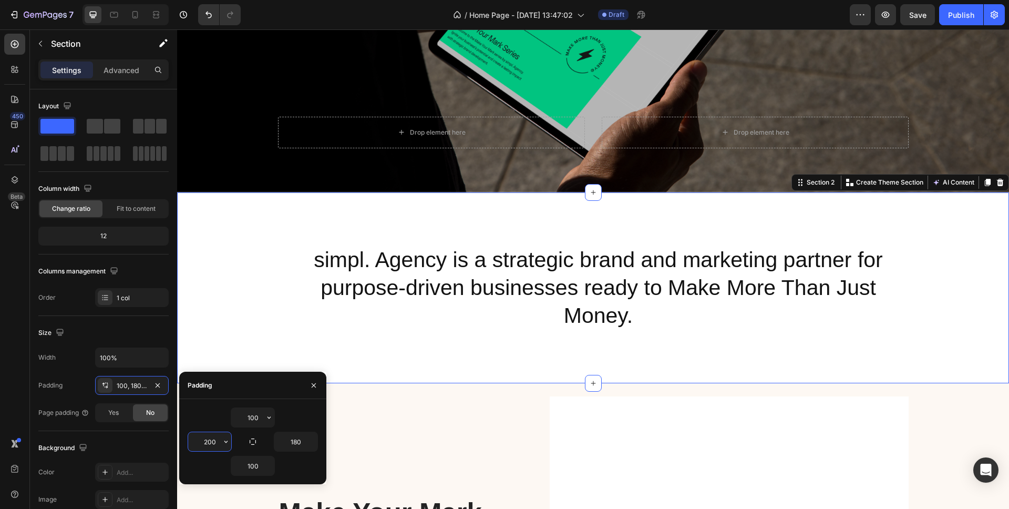
click at [217, 439] on input "200" at bounding box center [209, 441] width 43 height 19
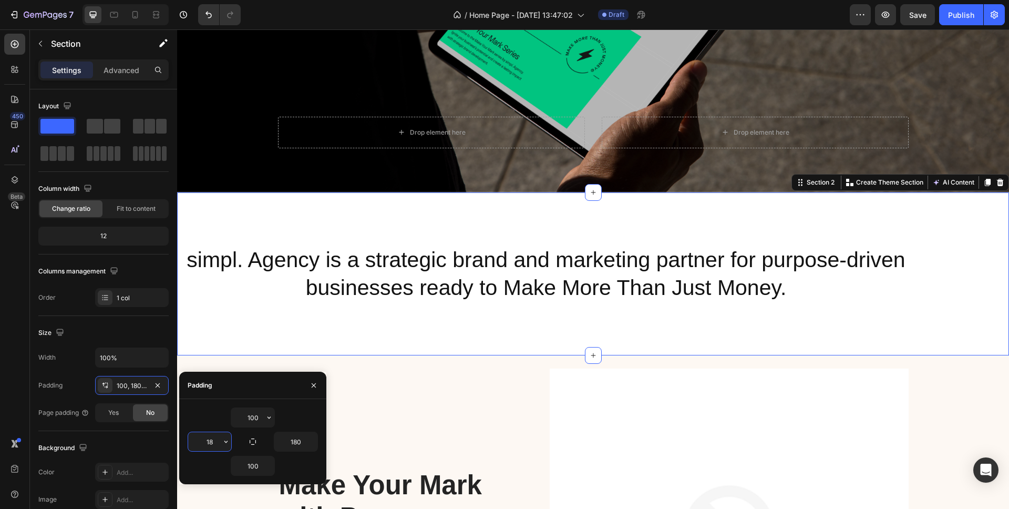
type input "180"
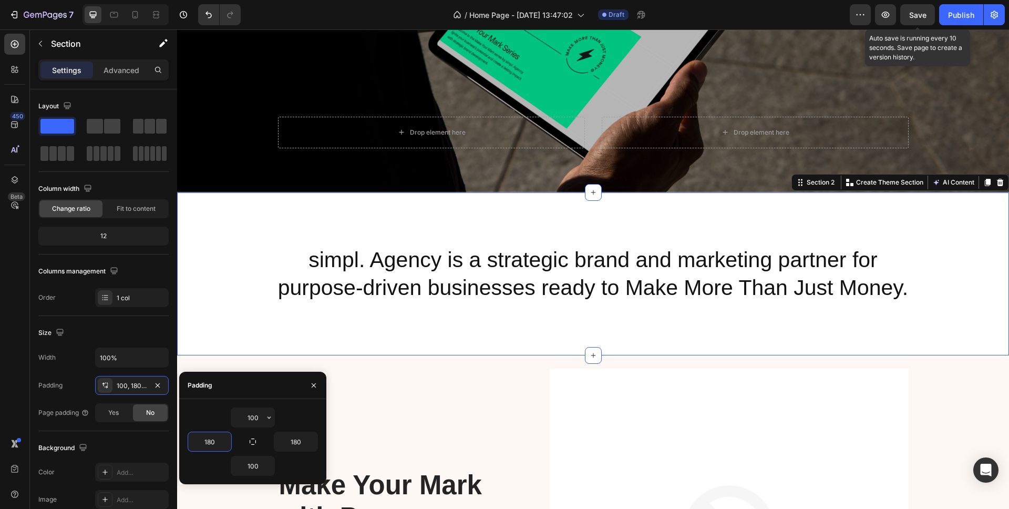
click at [923, 17] on span "Save" at bounding box center [917, 15] width 17 height 9
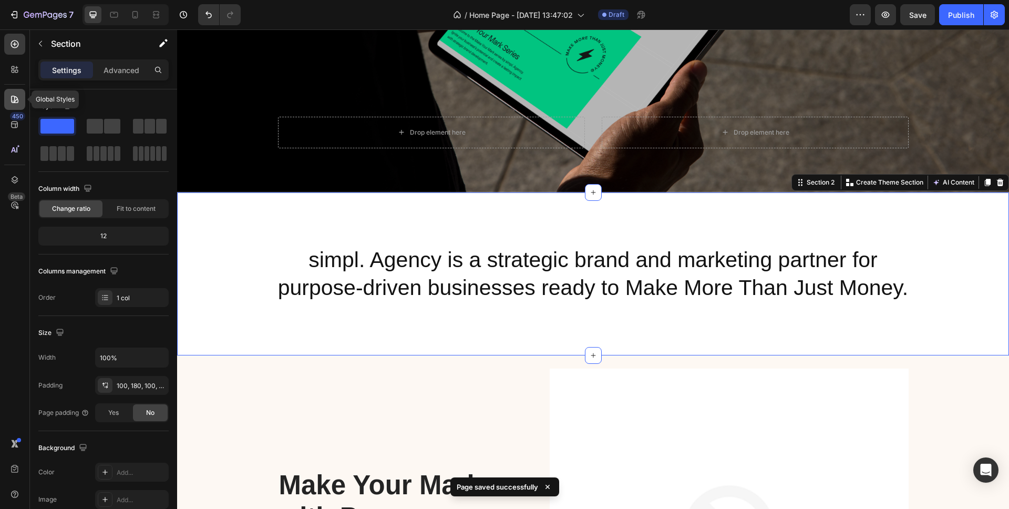
click at [17, 95] on icon at bounding box center [14, 99] width 11 height 11
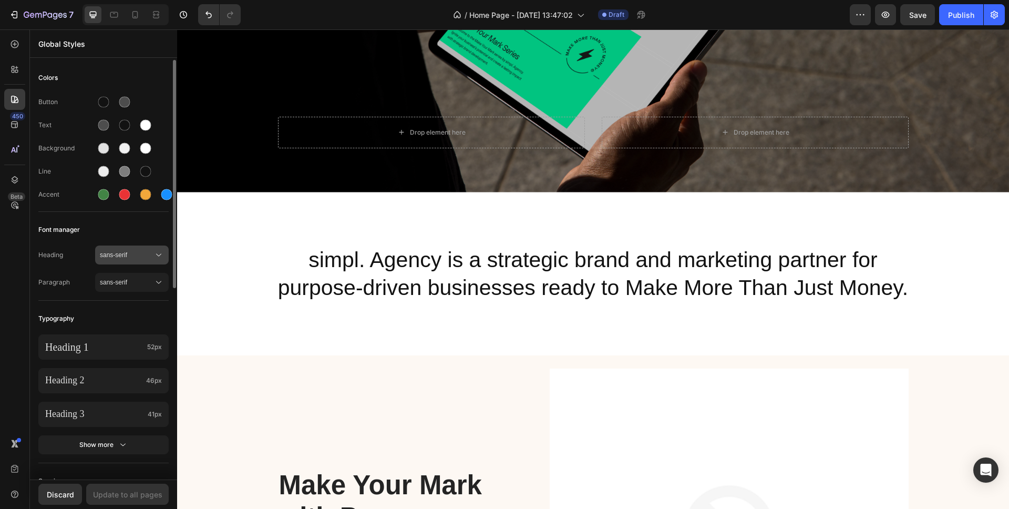
click at [126, 254] on span "sans-serif" at bounding box center [127, 254] width 54 height 9
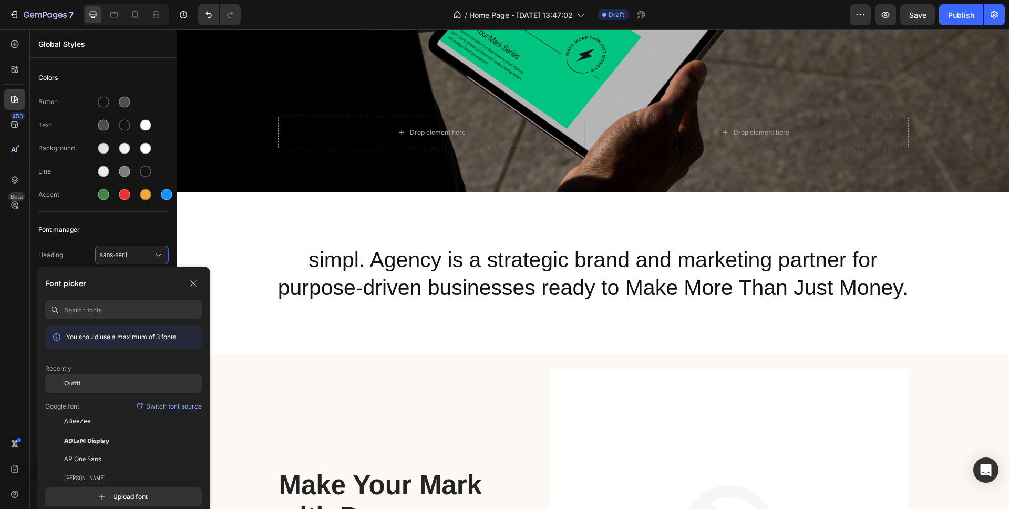
click at [87, 386] on div "Outfit" at bounding box center [133, 382] width 138 height 9
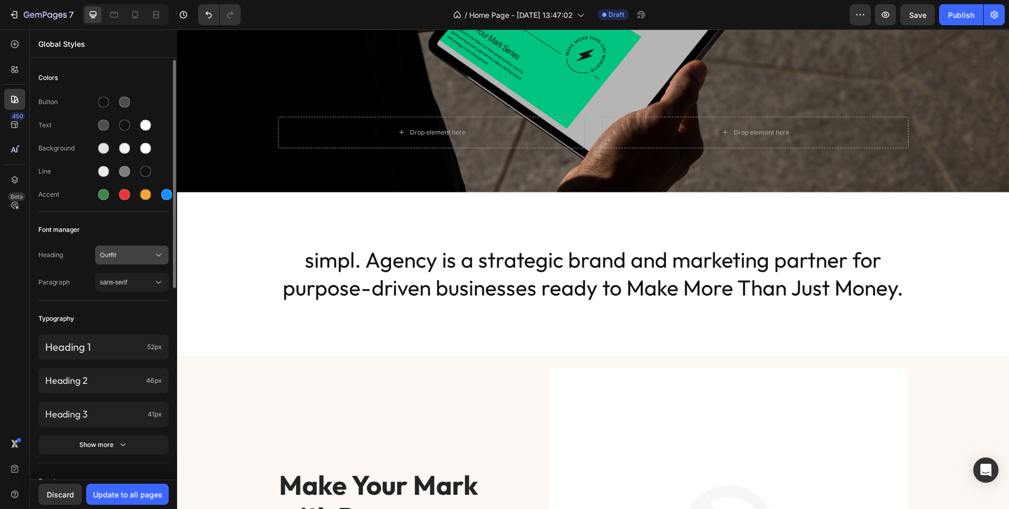
click at [119, 254] on span "Outfit" at bounding box center [127, 254] width 54 height 9
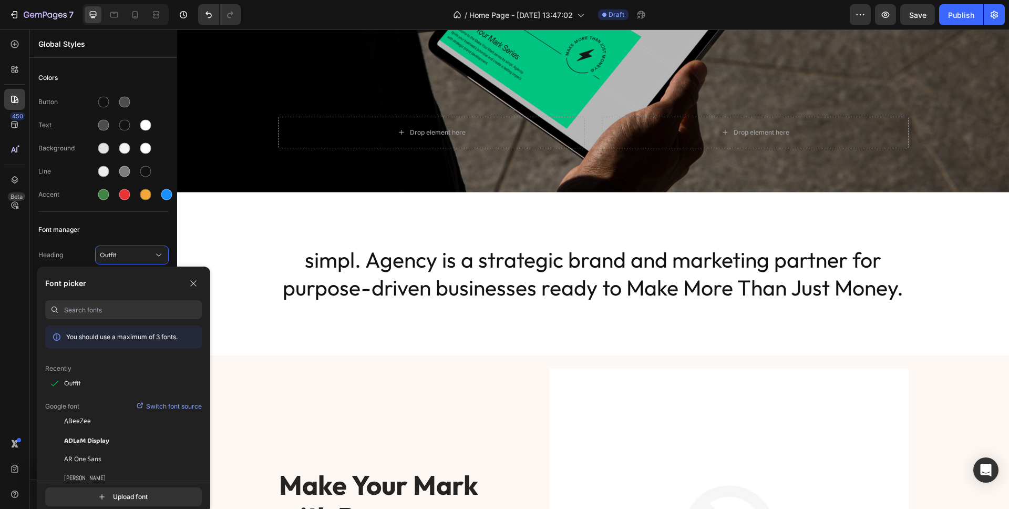
click at [87, 309] on input at bounding box center [133, 309] width 138 height 19
paste input "Space Grotesk"
click at [93, 383] on span "Space Grotesk" at bounding box center [86, 382] width 44 height 9
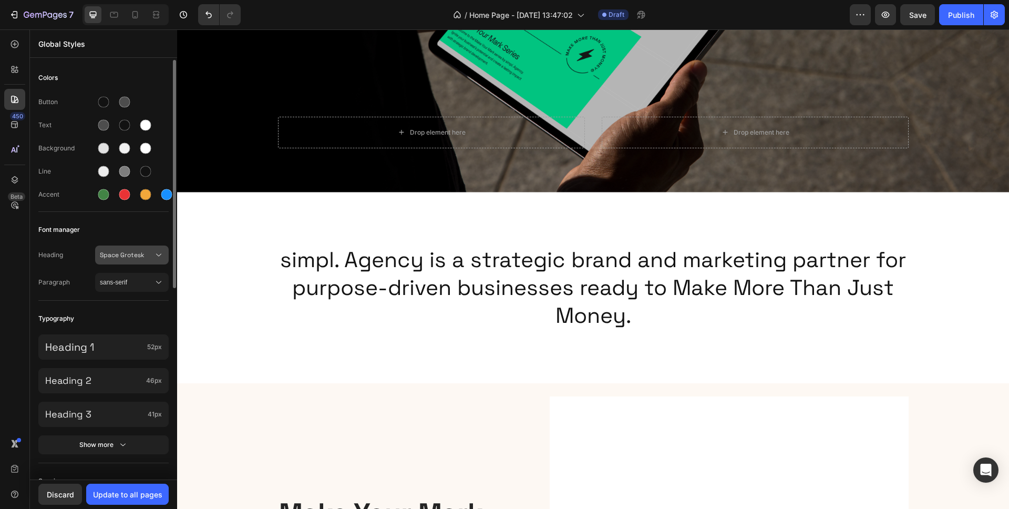
click at [125, 255] on span "Space Grotesk" at bounding box center [127, 254] width 54 height 9
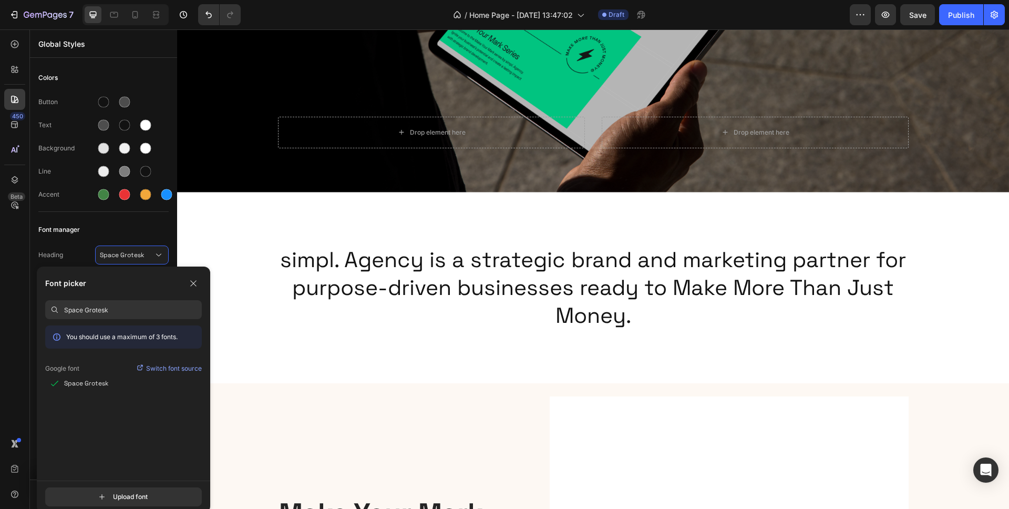
drag, startPoint x: 112, startPoint y: 309, endPoint x: 50, endPoint y: 307, distance: 62.0
click at [50, 307] on div "Space Grotesk" at bounding box center [123, 309] width 157 height 19
type input "inter"
click at [84, 384] on div "Inter" at bounding box center [133, 382] width 138 height 9
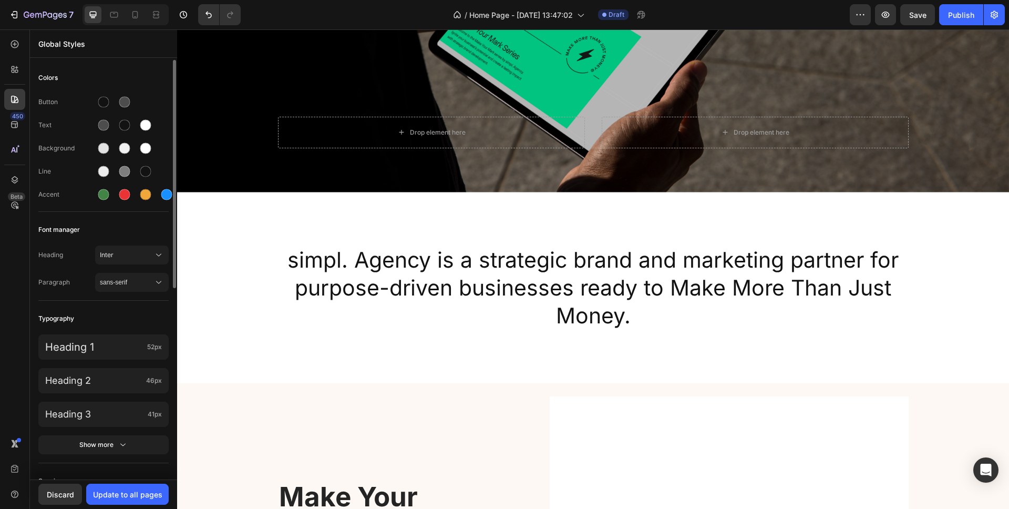
click at [120, 319] on div "Typography" at bounding box center [103, 318] width 130 height 19
click at [127, 284] on span "sans-serif" at bounding box center [127, 282] width 54 height 9
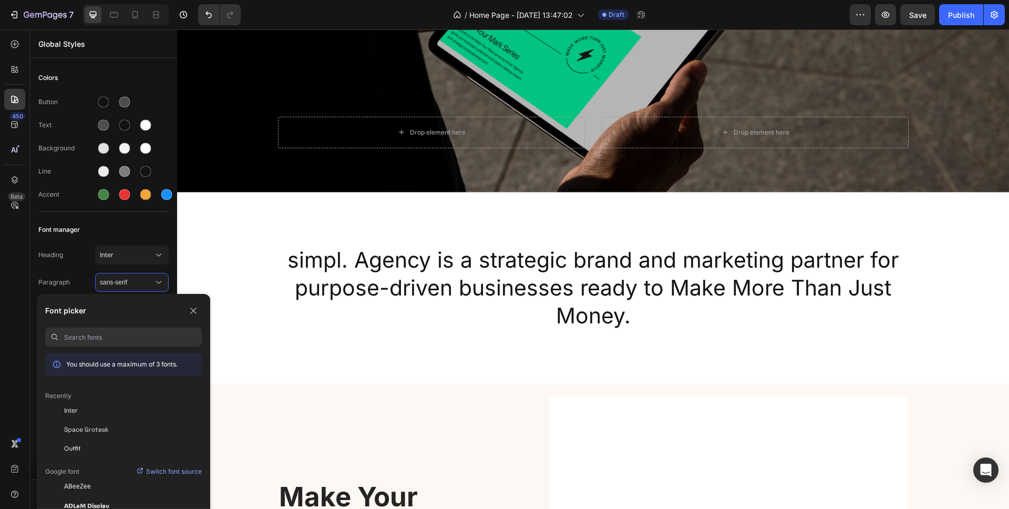
click at [85, 338] on input at bounding box center [133, 336] width 138 height 19
click at [86, 412] on div "Inter" at bounding box center [133, 410] width 138 height 9
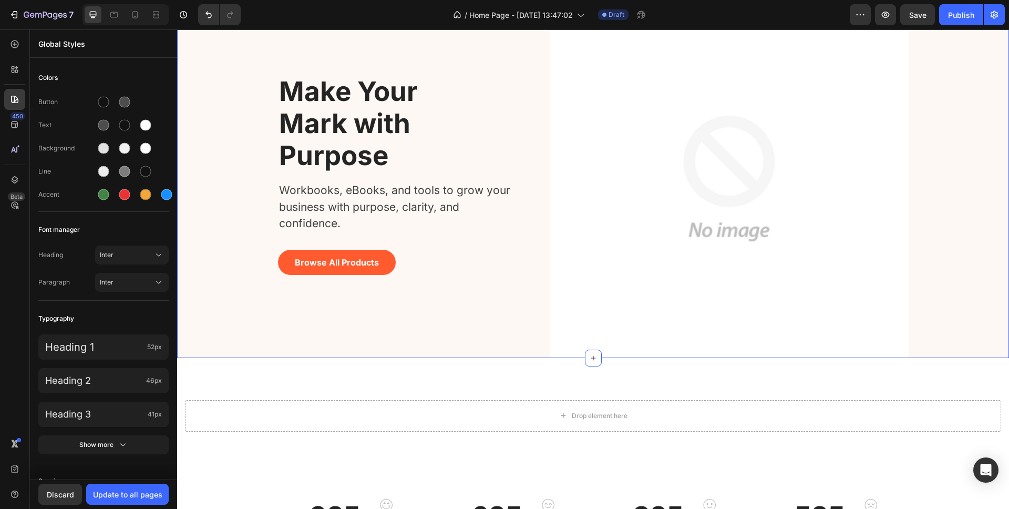
scroll to position [889, 0]
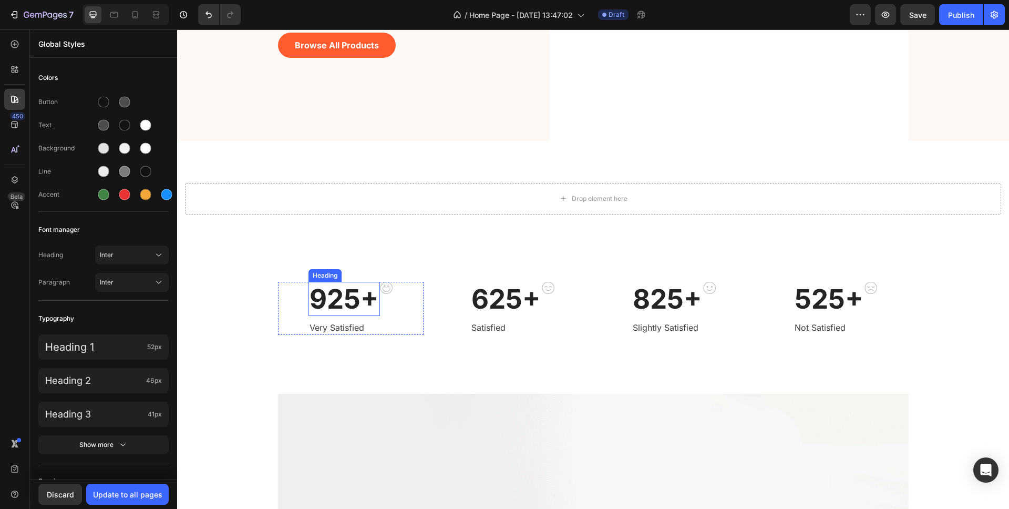
click at [350, 300] on p "925+" at bounding box center [344, 299] width 69 height 32
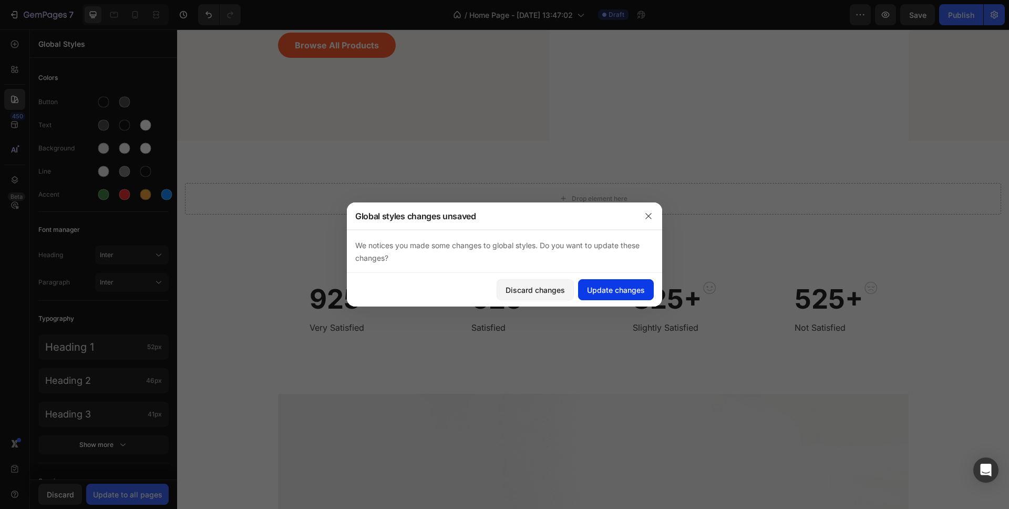
click at [628, 287] on div "Update changes" at bounding box center [616, 289] width 58 height 11
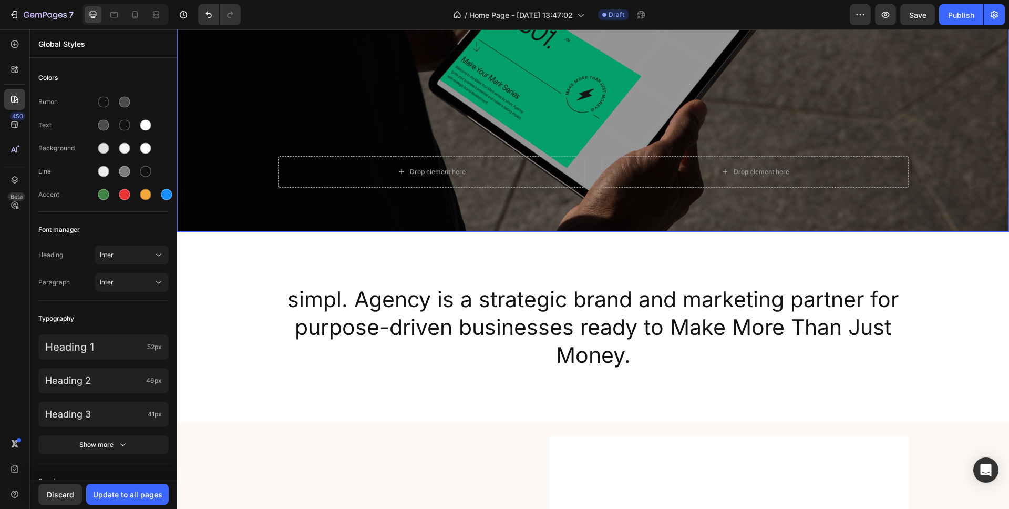
scroll to position [340, 0]
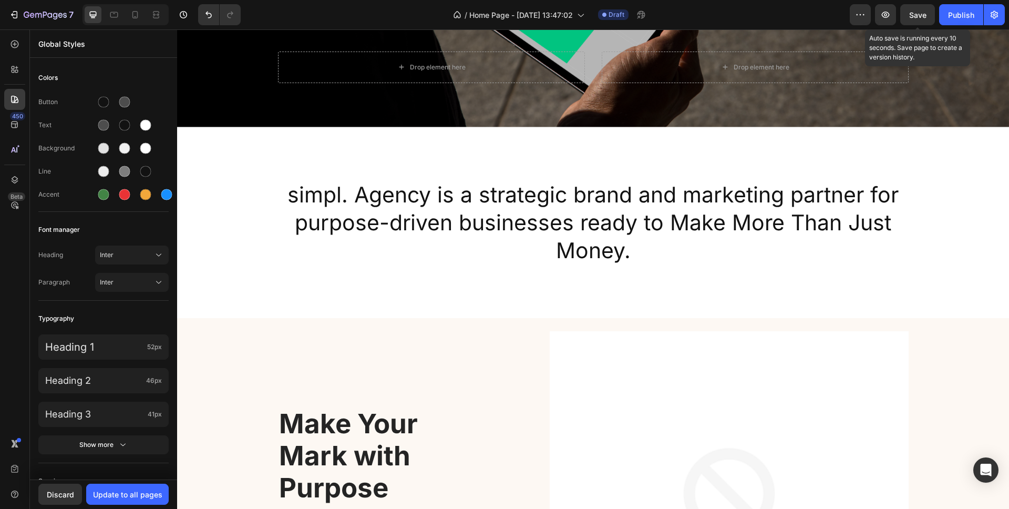
click at [911, 14] on span "Save" at bounding box center [917, 15] width 17 height 9
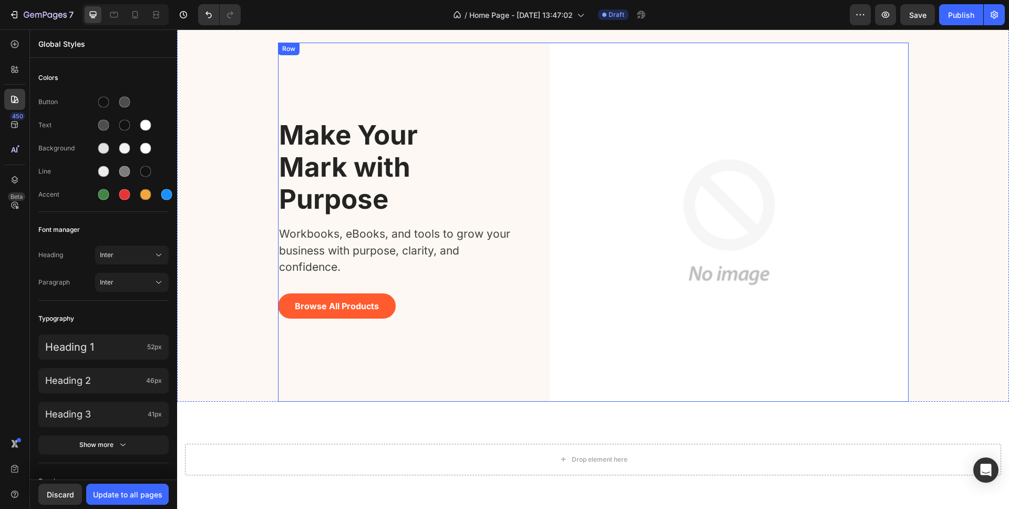
scroll to position [397, 0]
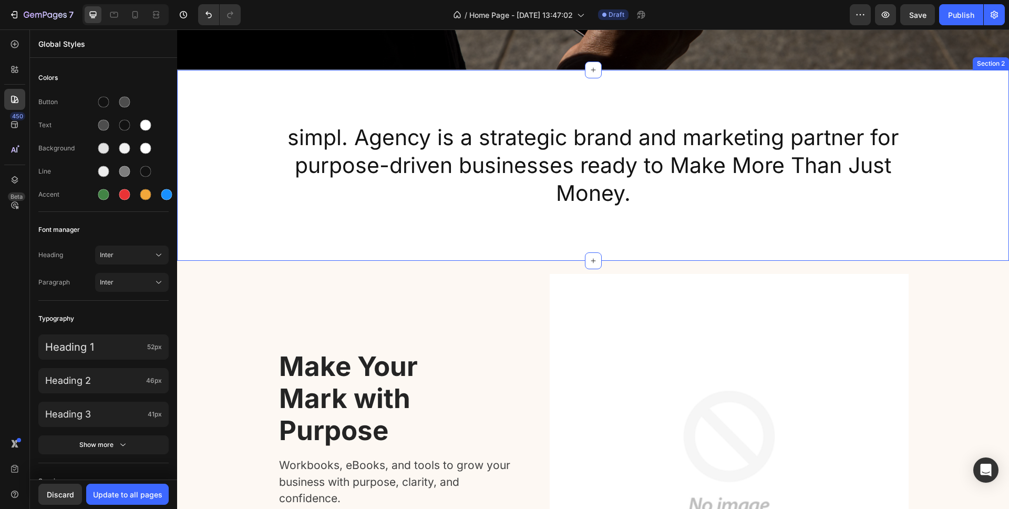
click at [523, 99] on div "simpl. Agency is a strategic brand and marketing partner for purpose-driven bus…" at bounding box center [593, 165] width 832 height 191
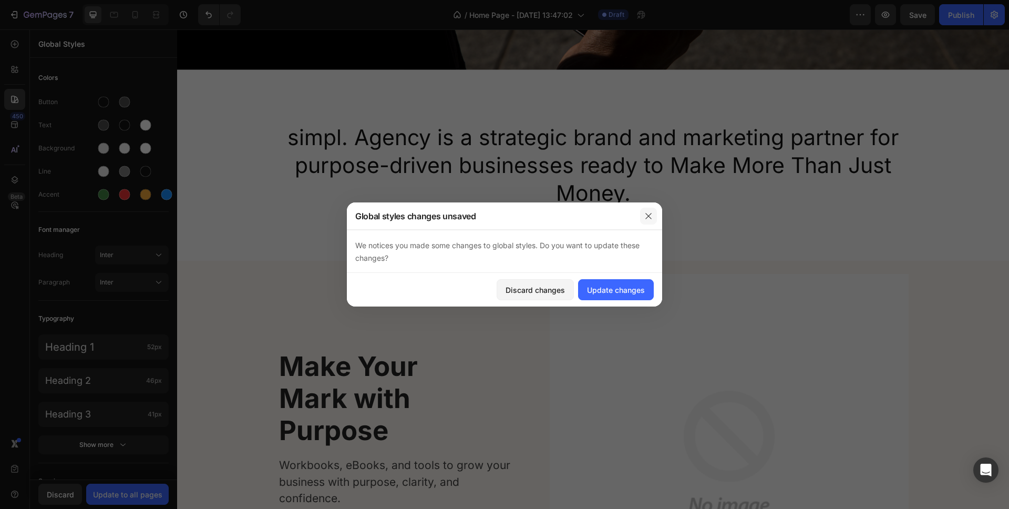
click at [652, 212] on button "button" at bounding box center [648, 216] width 17 height 17
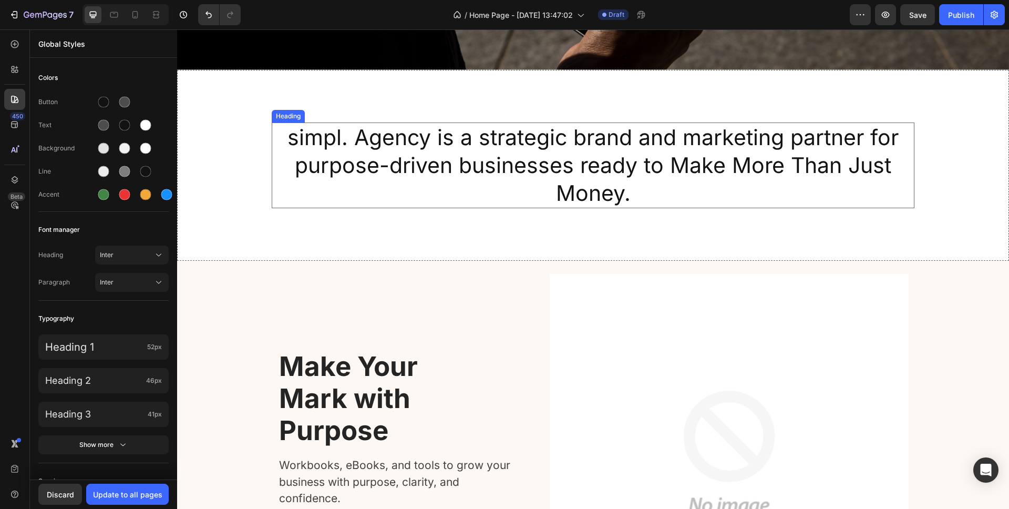
click at [616, 171] on h2 "simpl. Agency is a strategic brand and marketing partner for purpose-driven bus…" at bounding box center [593, 165] width 643 height 86
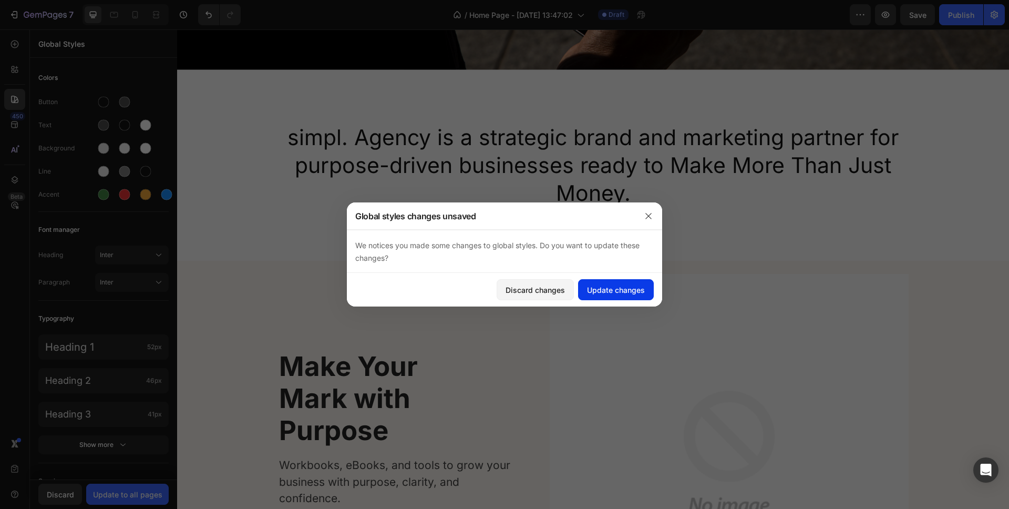
click at [619, 291] on div "Update changes" at bounding box center [616, 289] width 58 height 11
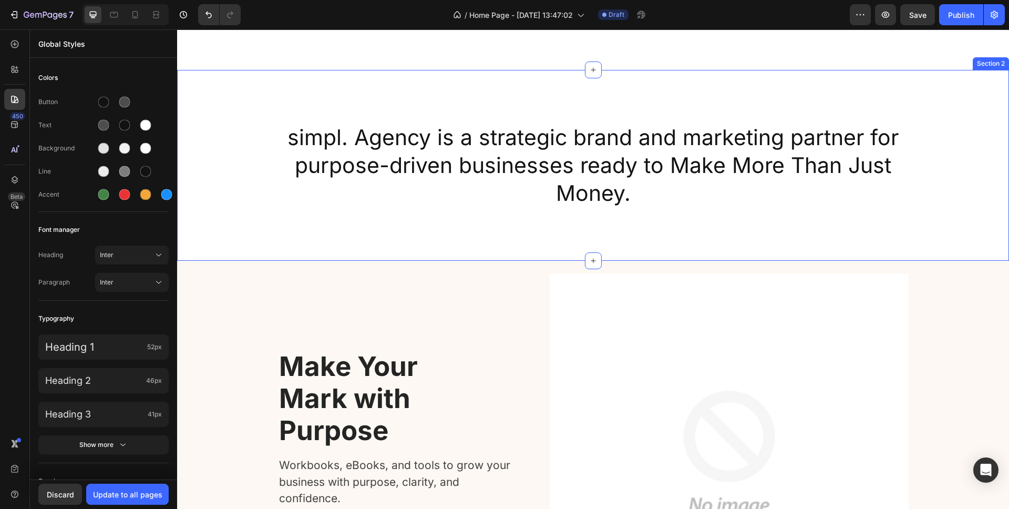
scroll to position [530, 0]
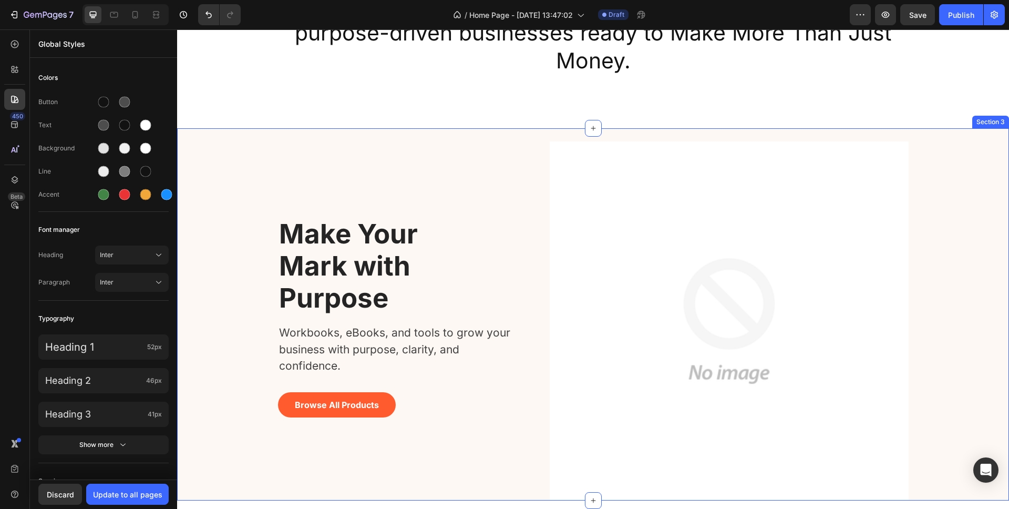
click at [951, 146] on div "Make Your Mark with Purpose Heading Workbooks, eBooks, and tools to grow your b…" at bounding box center [593, 320] width 816 height 359
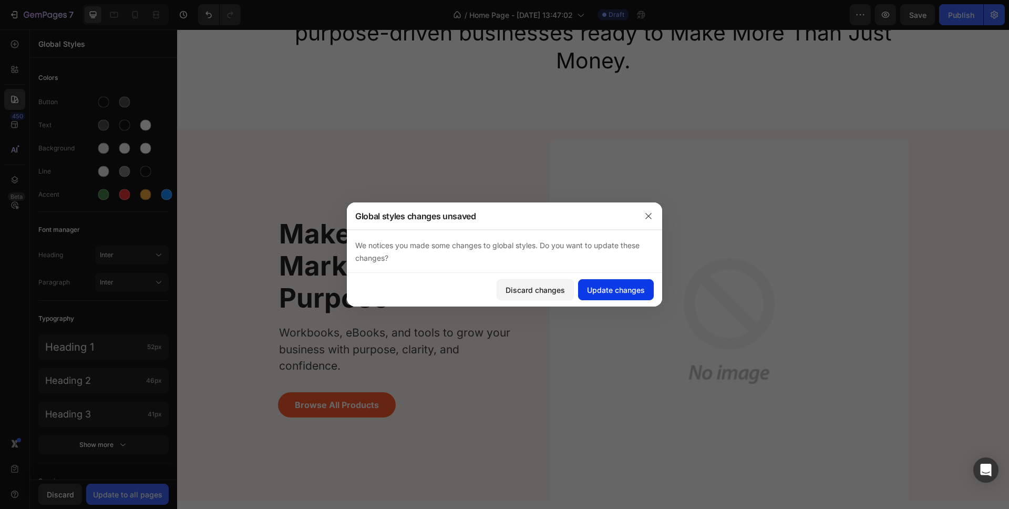
click at [609, 289] on div "Update changes" at bounding box center [616, 289] width 58 height 11
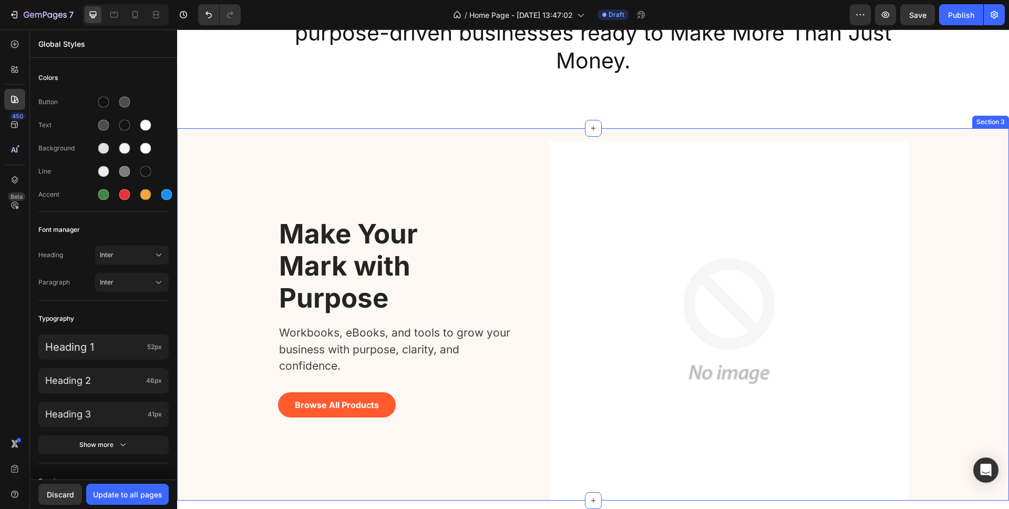
scroll to position [662, 0]
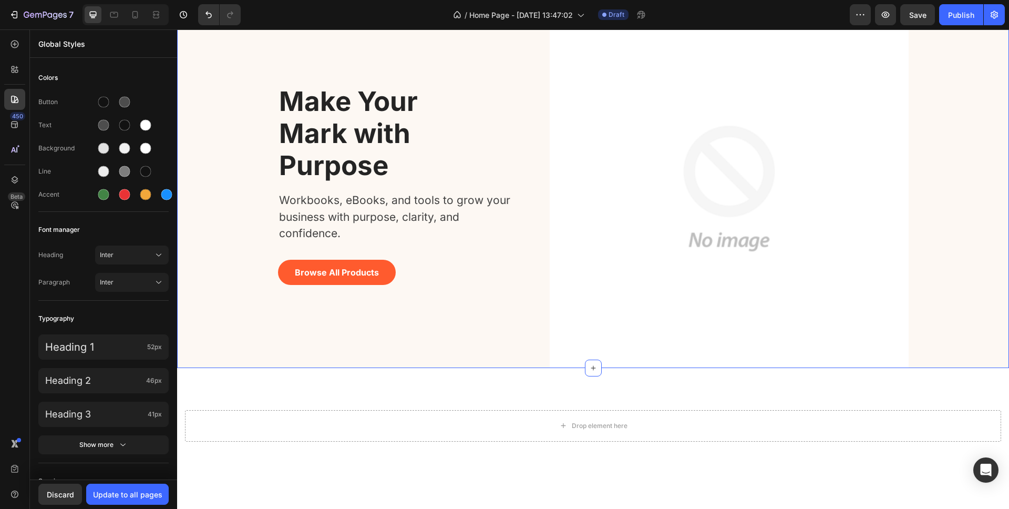
click at [223, 214] on div "Make Your Mark with Purpose Heading Workbooks, eBooks, and tools to grow your b…" at bounding box center [593, 188] width 816 height 359
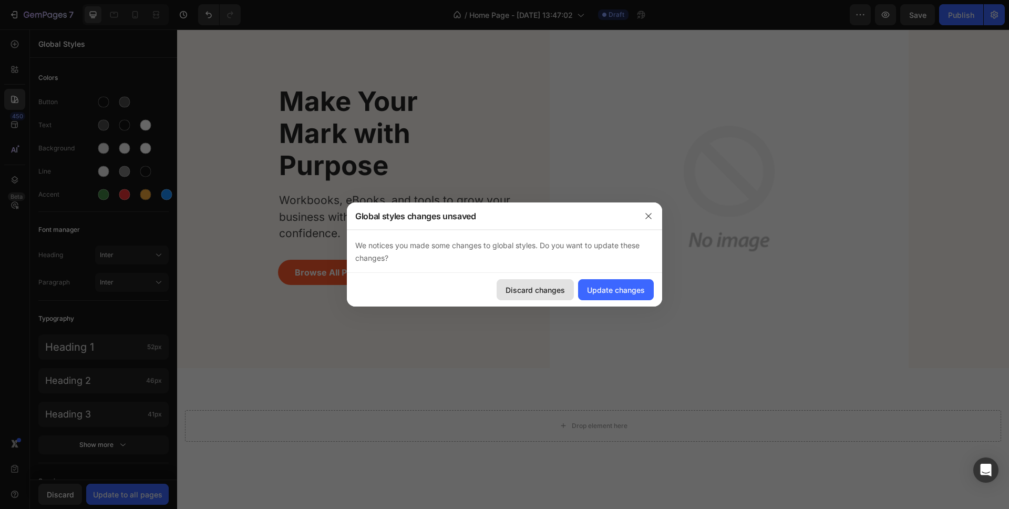
click at [534, 290] on div "Discard changes" at bounding box center [535, 289] width 59 height 11
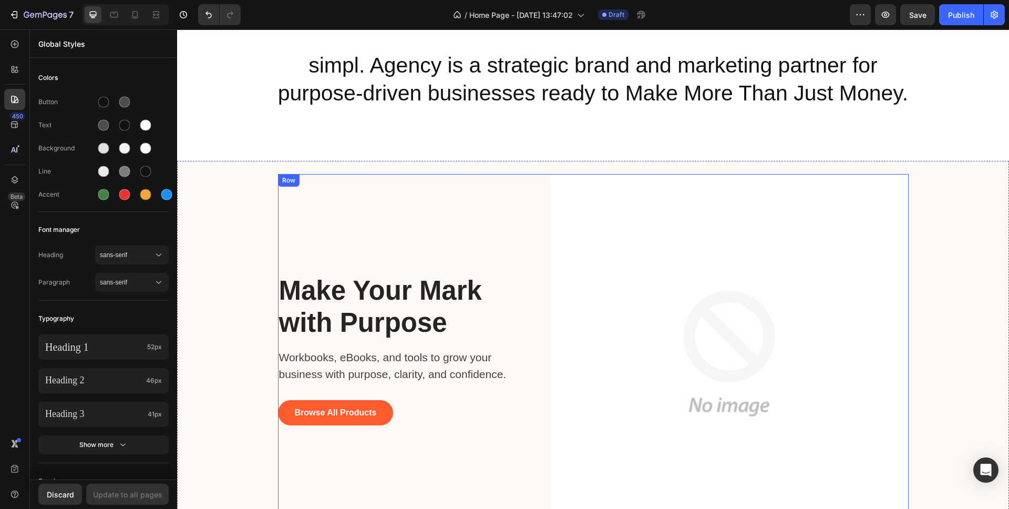
scroll to position [456, 0]
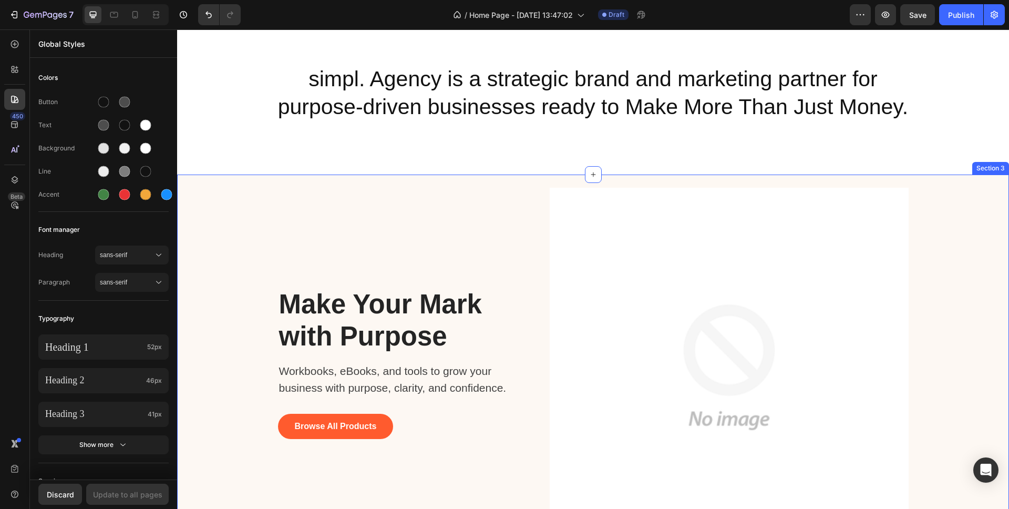
click at [250, 268] on div "Make Your Mark with Purpose Heading Workbooks, eBooks, and tools to grow your b…" at bounding box center [593, 367] width 816 height 359
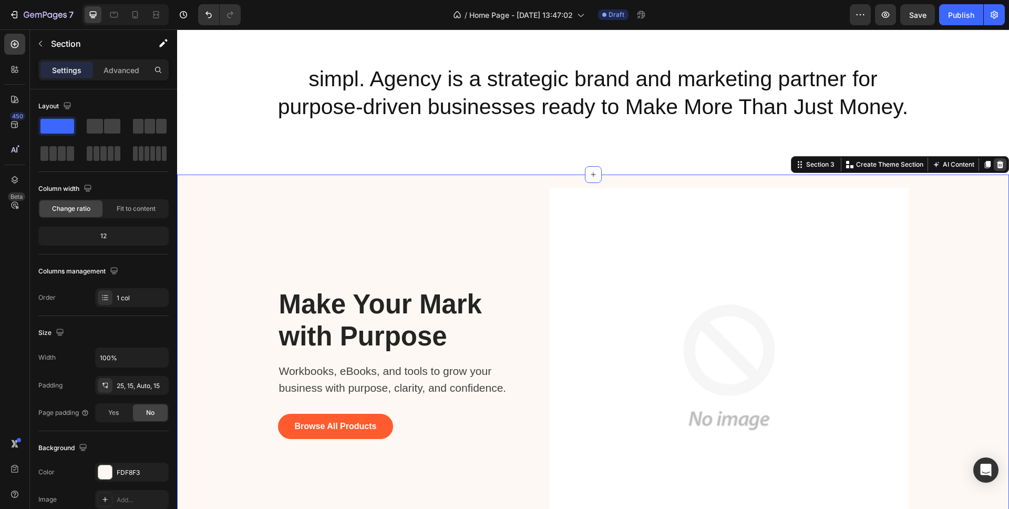
click at [1001, 162] on icon at bounding box center [1000, 164] width 7 height 7
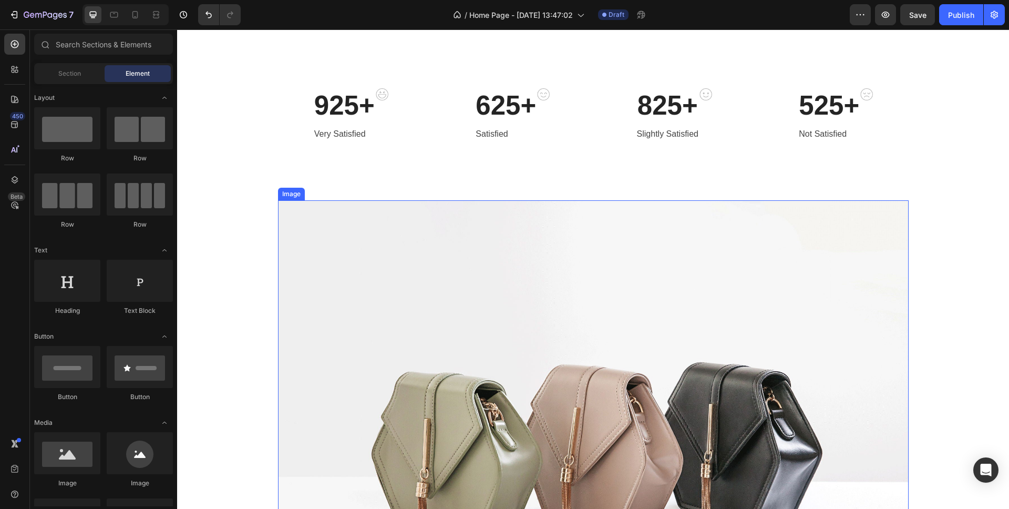
scroll to position [407, 0]
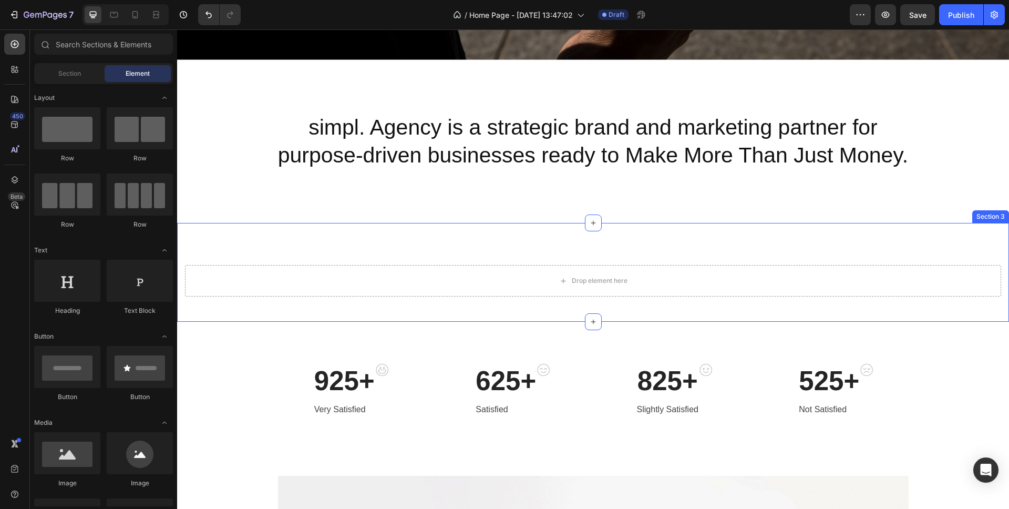
click at [757, 241] on div "Drop element here Section 3" at bounding box center [593, 272] width 832 height 99
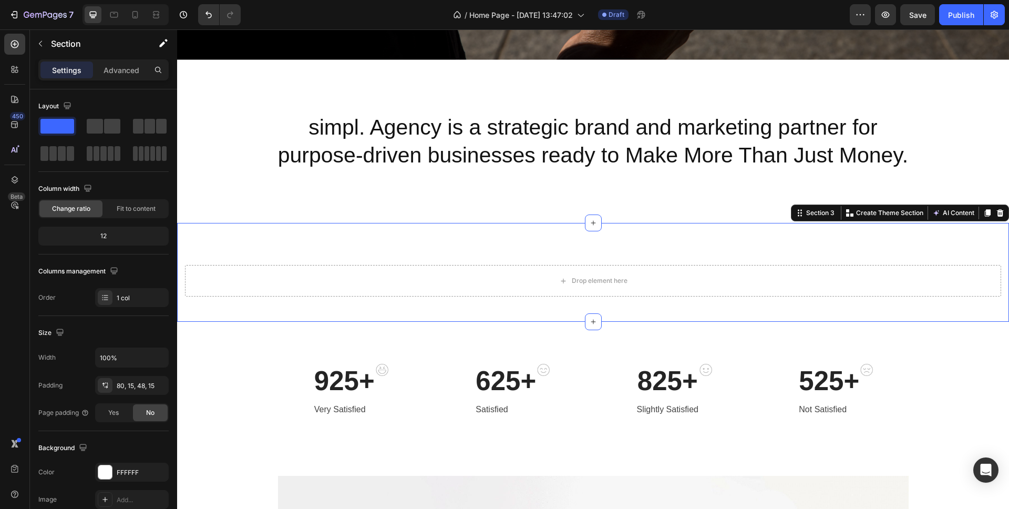
click at [1000, 211] on icon at bounding box center [1000, 212] width 7 height 7
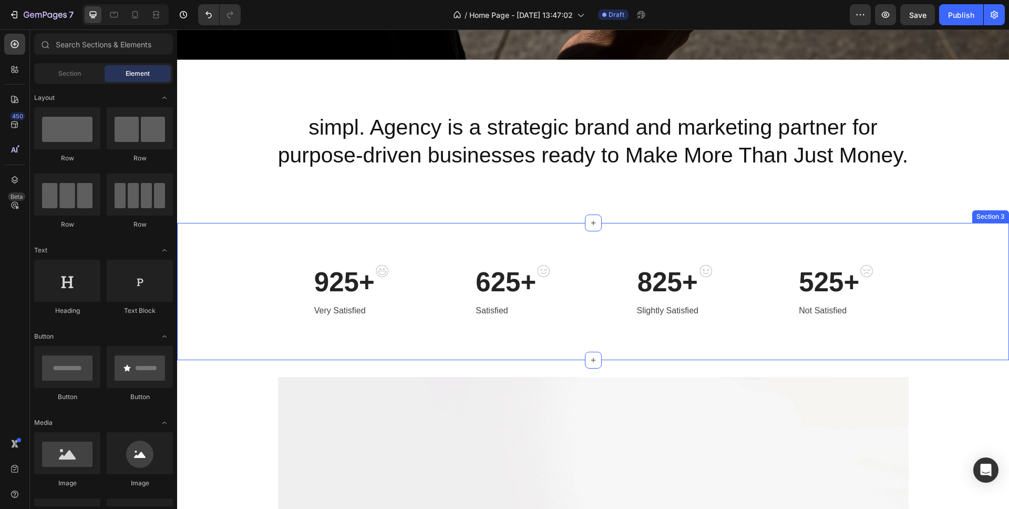
scroll to position [401, 0]
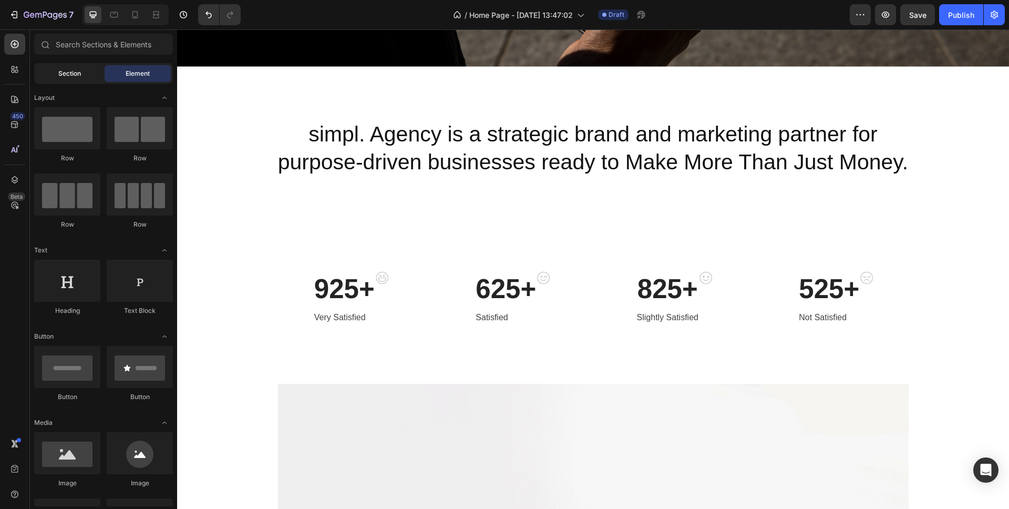
click at [64, 71] on span "Section" at bounding box center [69, 73] width 23 height 9
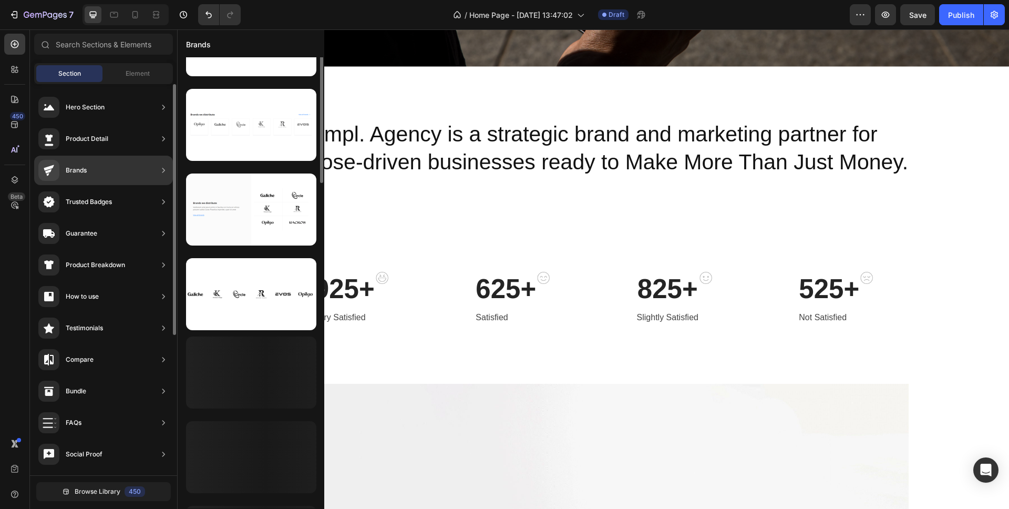
scroll to position [389, 0]
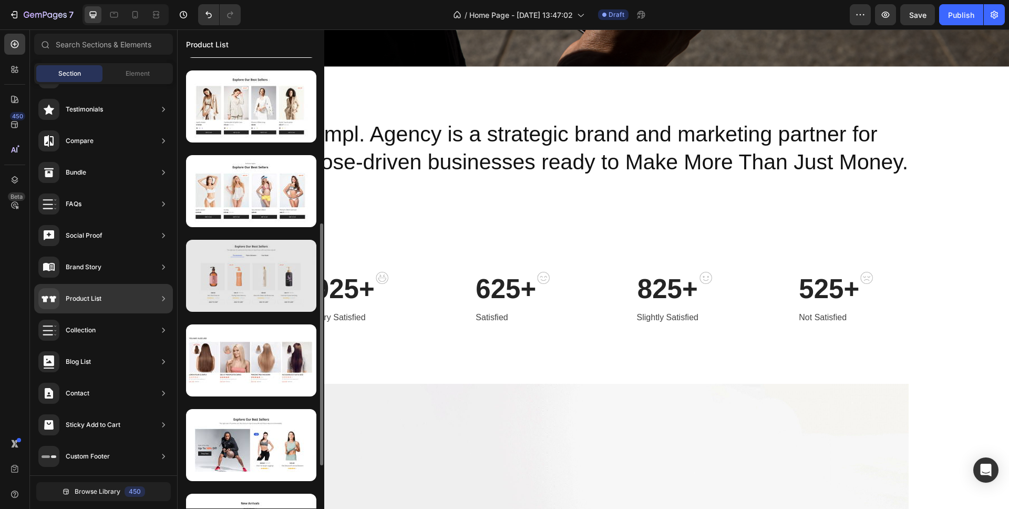
scroll to position [330, 0]
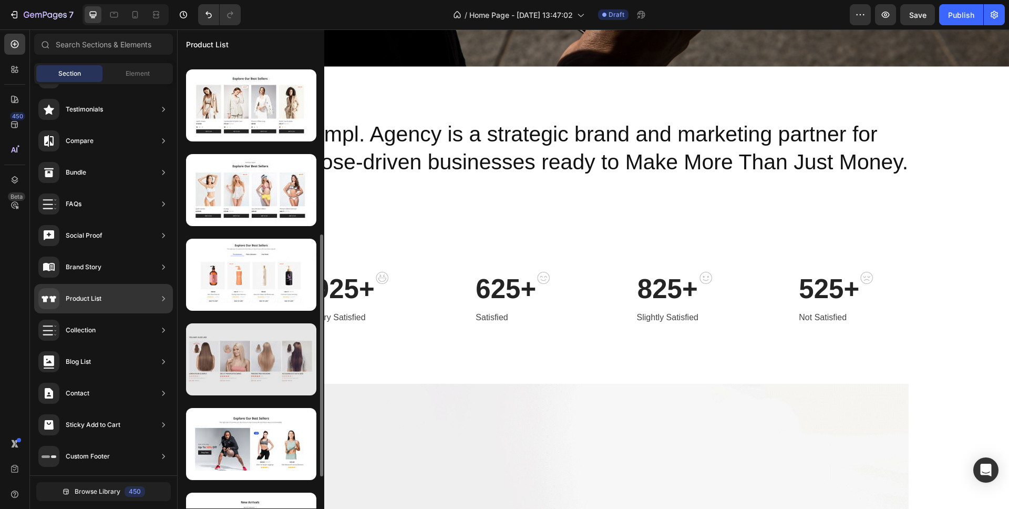
click at [251, 362] on div at bounding box center [251, 359] width 130 height 72
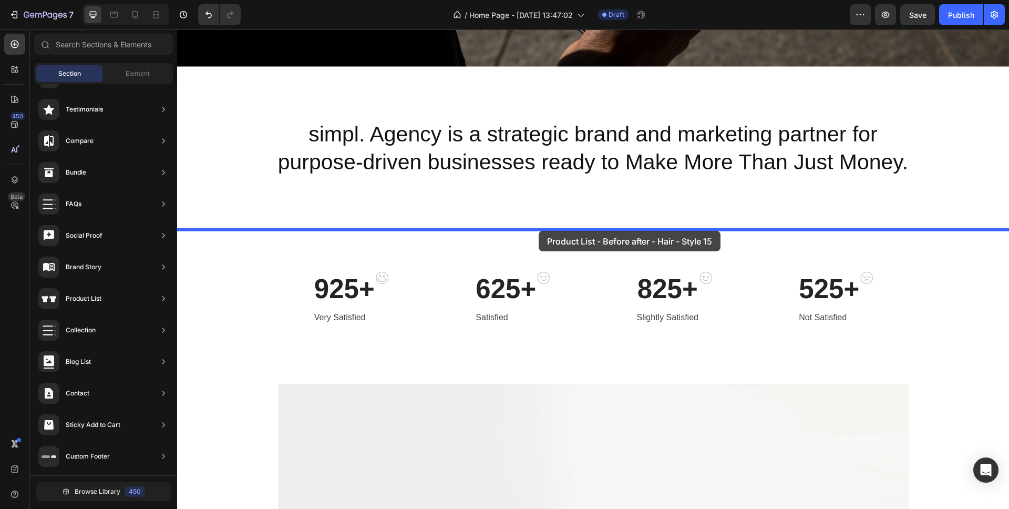
drag, startPoint x: 461, startPoint y: 371, endPoint x: 539, endPoint y: 231, distance: 160.2
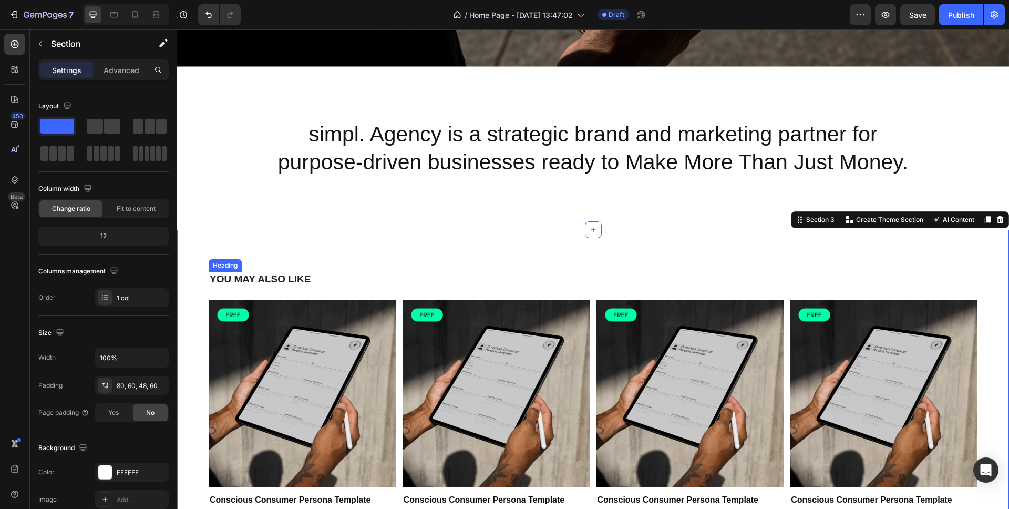
click at [284, 275] on h2 "YOU MAY ALSO LIKE" at bounding box center [593, 279] width 769 height 15
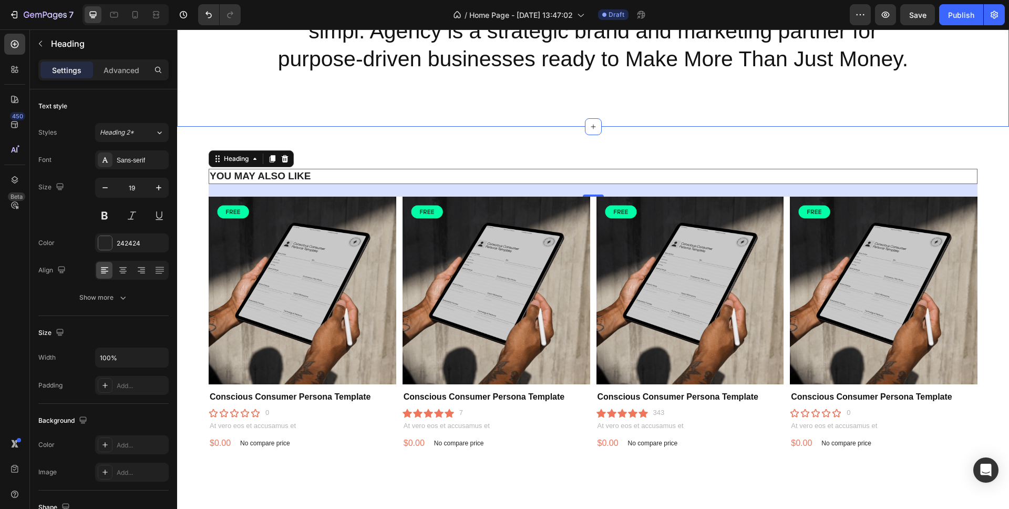
scroll to position [506, 0]
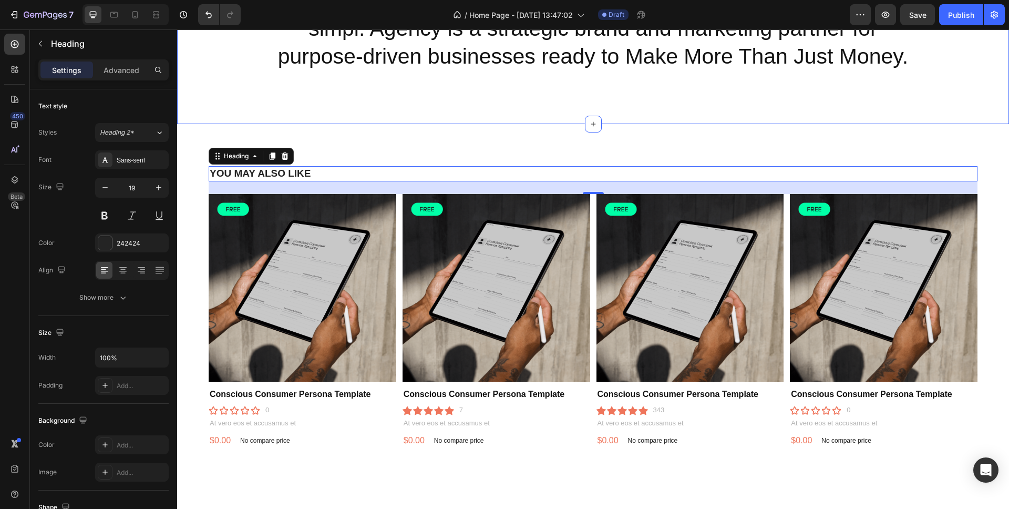
click at [617, 115] on div "simpl. Agency is a strategic brand and marketing partner for purpose-driven bus…" at bounding box center [593, 42] width 832 height 163
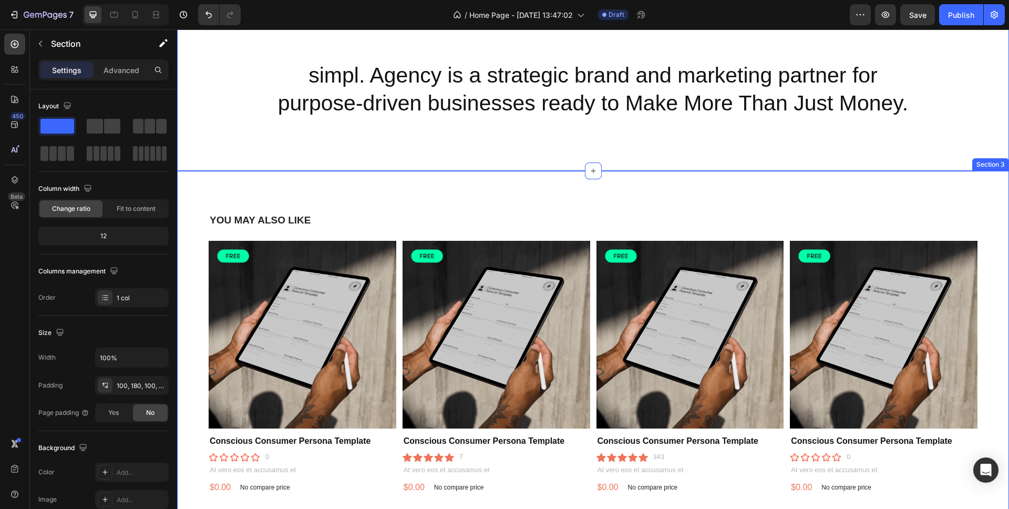
scroll to position [576, 0]
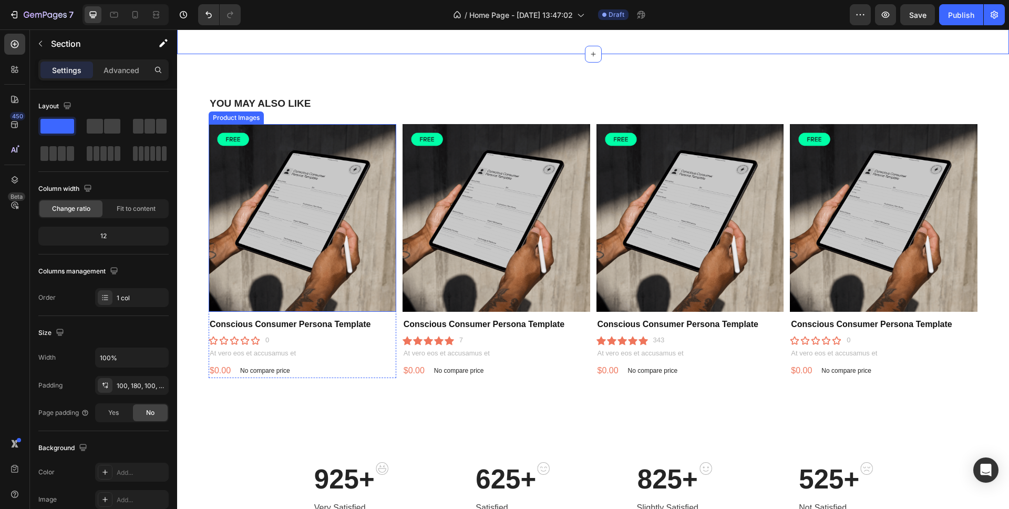
click at [282, 104] on h2 "YOU MAY ALSO LIKE" at bounding box center [593, 103] width 769 height 15
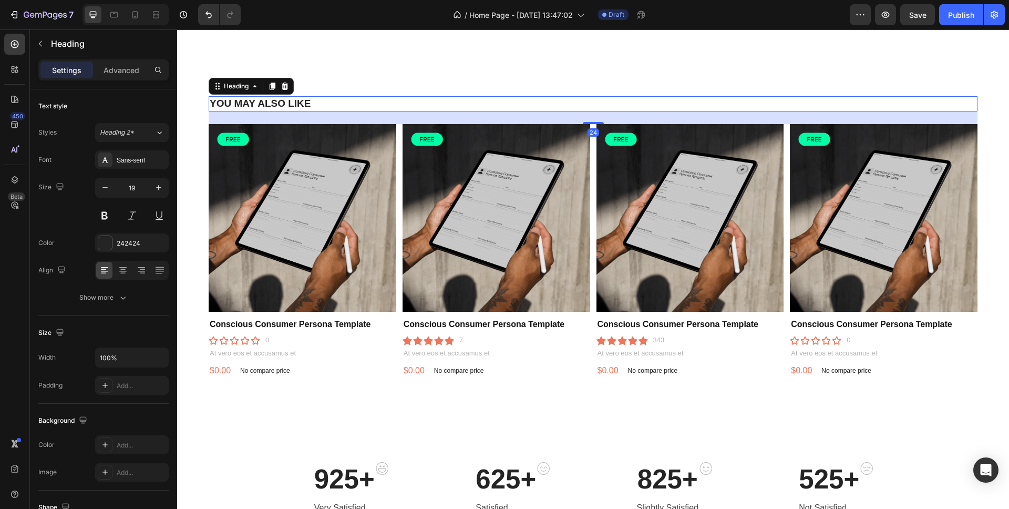
click at [254, 100] on h2 "YOU MAY ALSO LIKE" at bounding box center [593, 103] width 769 height 15
click at [254, 100] on p "YOU MAY ALSO LIKE" at bounding box center [593, 103] width 767 height 13
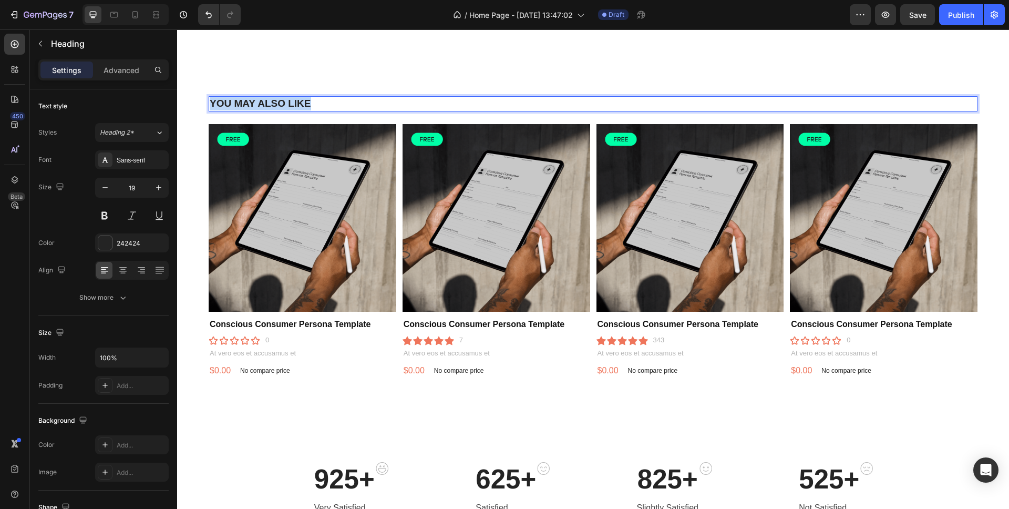
click at [254, 100] on p "YOU MAY ALSO LIKE" at bounding box center [593, 103] width 767 height 13
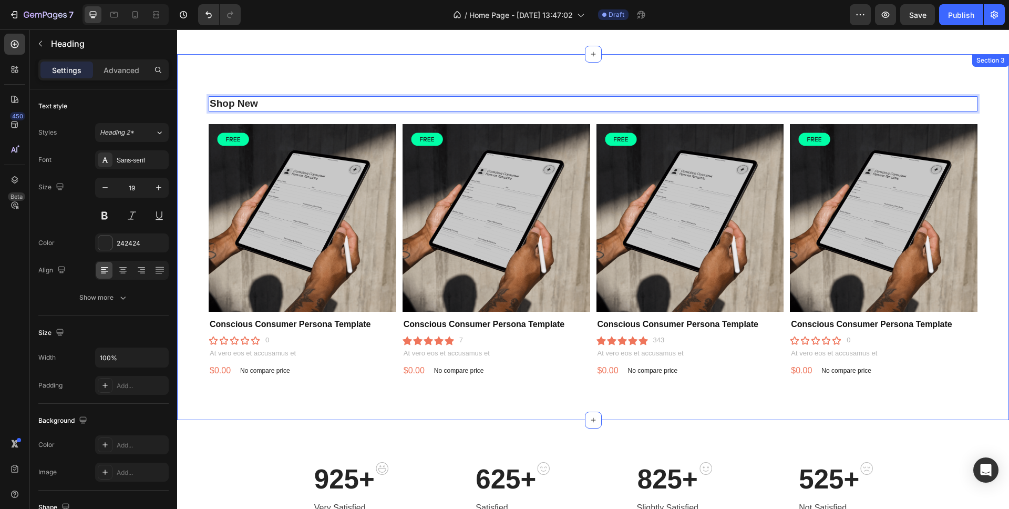
click at [189, 140] on div "Shop New Heading 24 Product Images Conscious Consumer Persona Template Product …" at bounding box center [593, 237] width 832 height 366
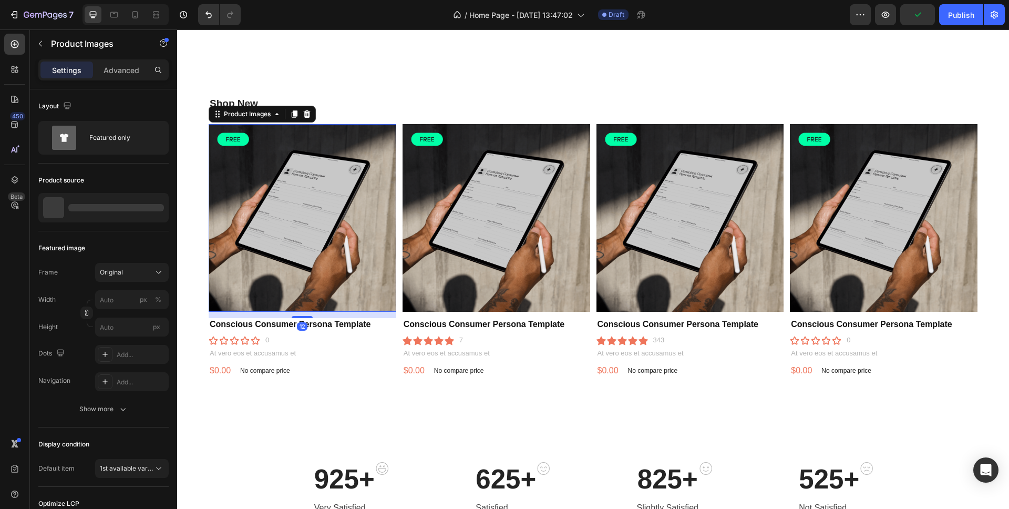
click at [307, 211] on img at bounding box center [303, 218] width 188 height 188
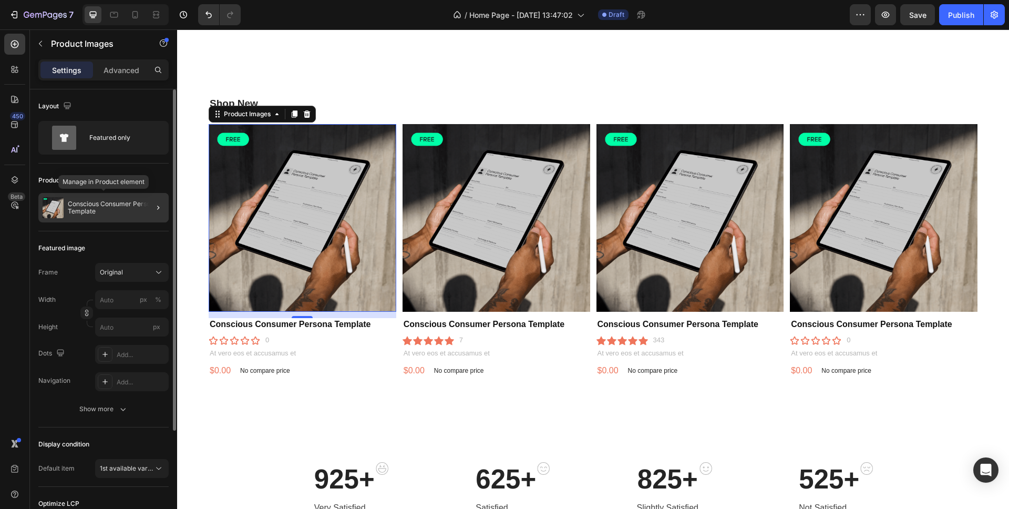
click at [116, 207] on p "Conscious Consumer Persona Template" at bounding box center [116, 207] width 97 height 15
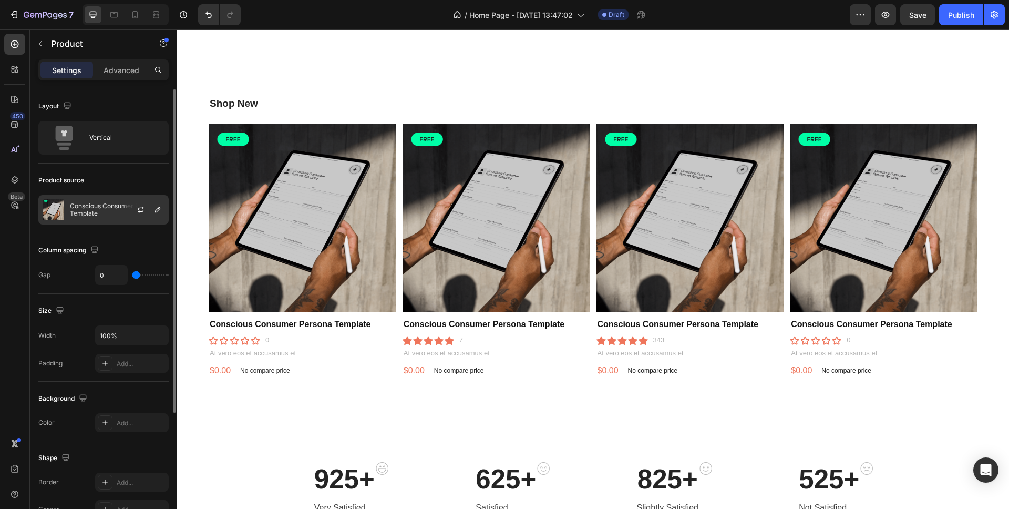
click at [108, 208] on p "Conscious Consumer Persona Template" at bounding box center [117, 209] width 94 height 15
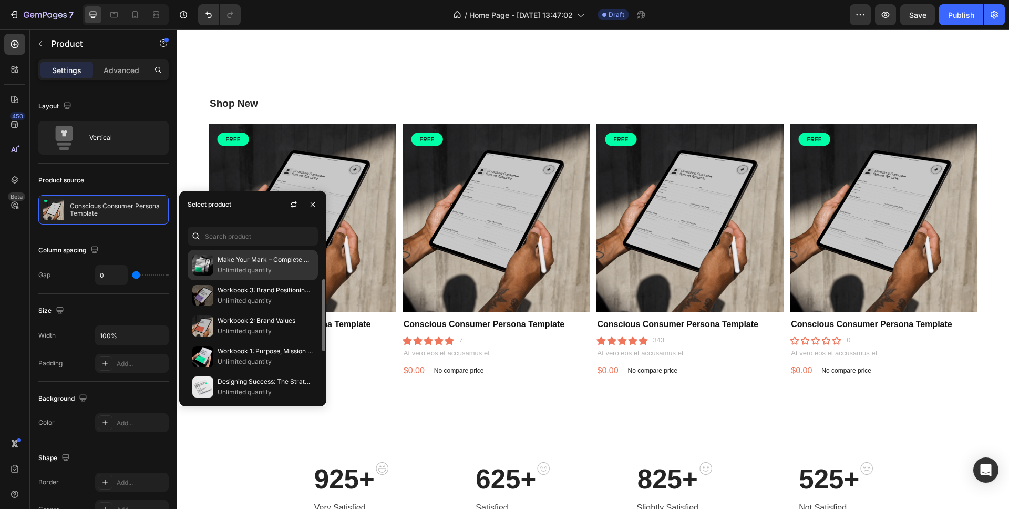
scroll to position [101, 0]
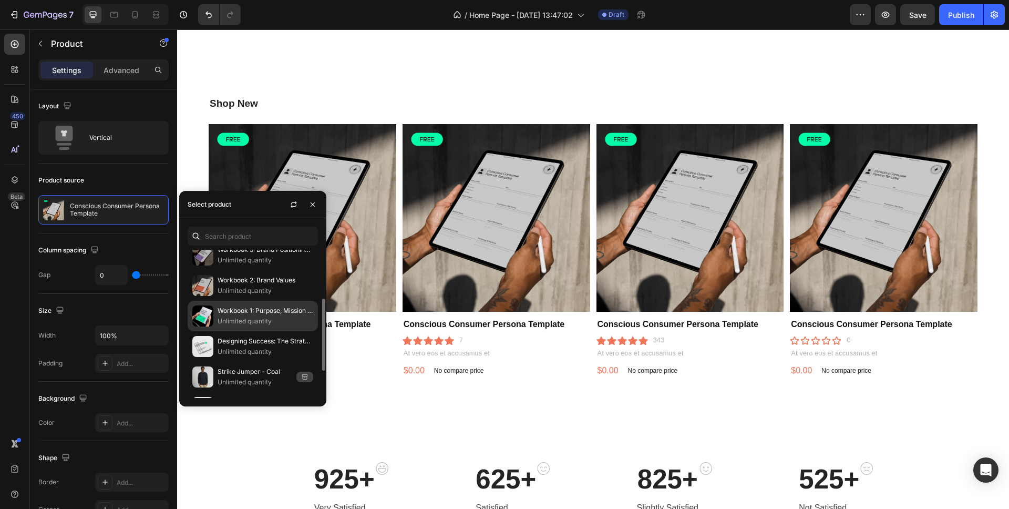
click at [244, 320] on p "Unlimited quantity" at bounding box center [266, 321] width 96 height 11
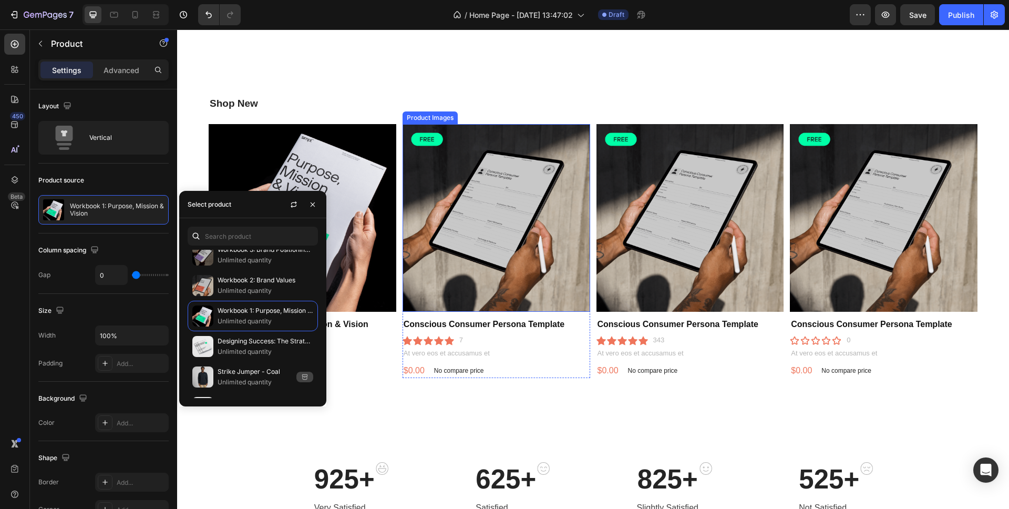
click at [463, 232] on img at bounding box center [497, 218] width 188 height 188
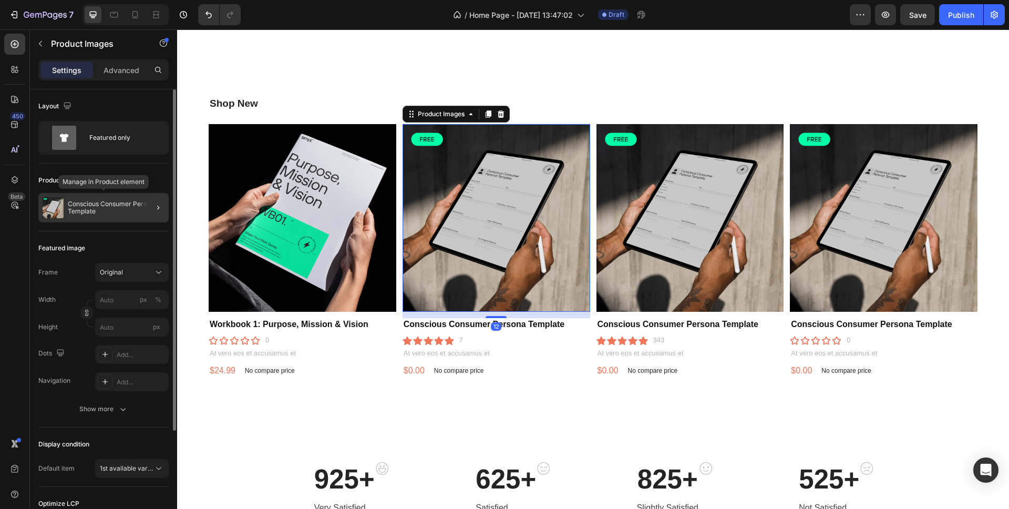
click at [89, 211] on p "Conscious Consumer Persona Template" at bounding box center [116, 207] width 97 height 15
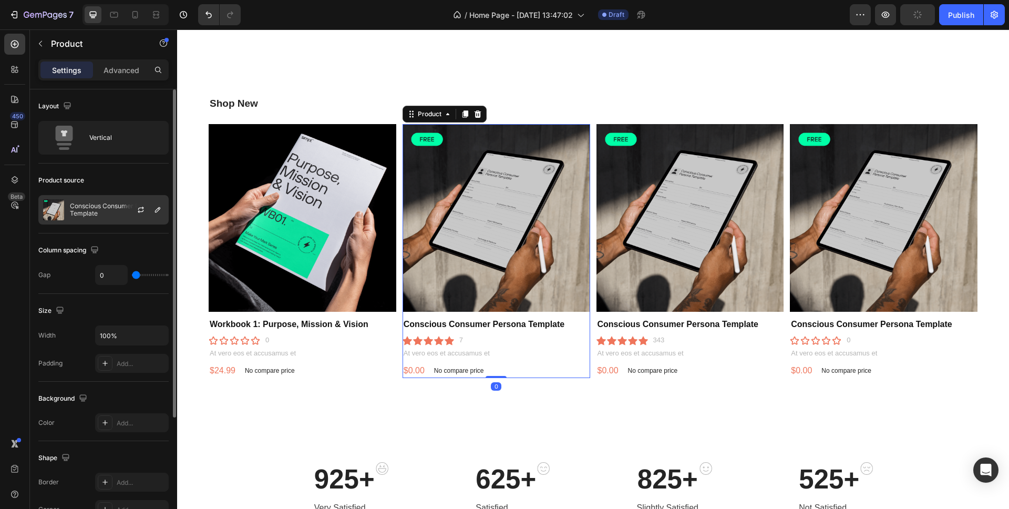
click at [116, 212] on p "Conscious Consumer Persona Template" at bounding box center [117, 209] width 94 height 15
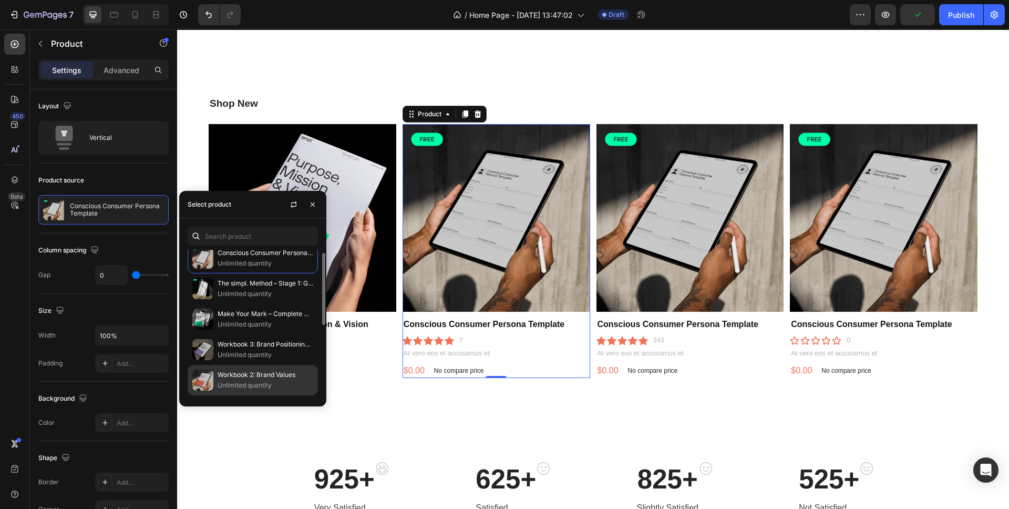
scroll to position [14, 0]
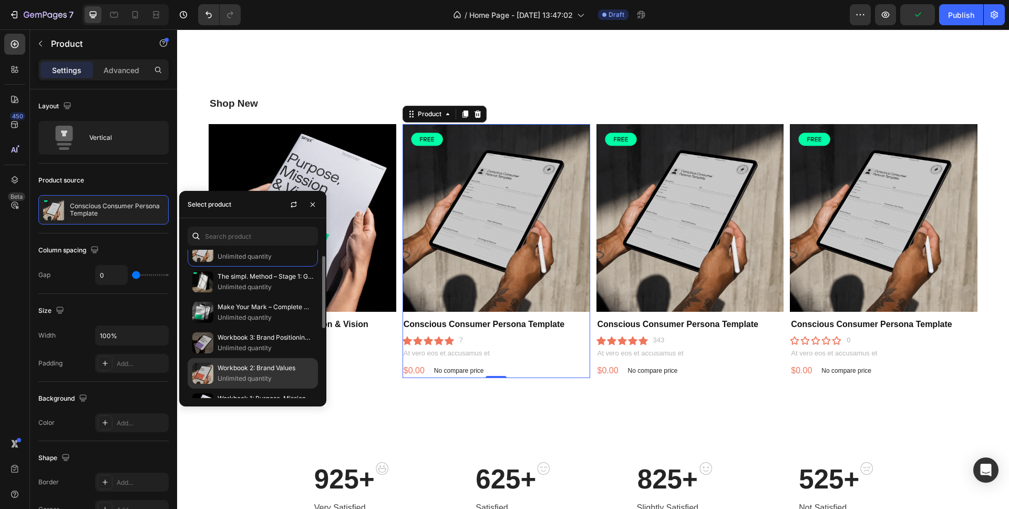
click at [239, 366] on p "Workbook 2: Brand Values" at bounding box center [266, 368] width 96 height 11
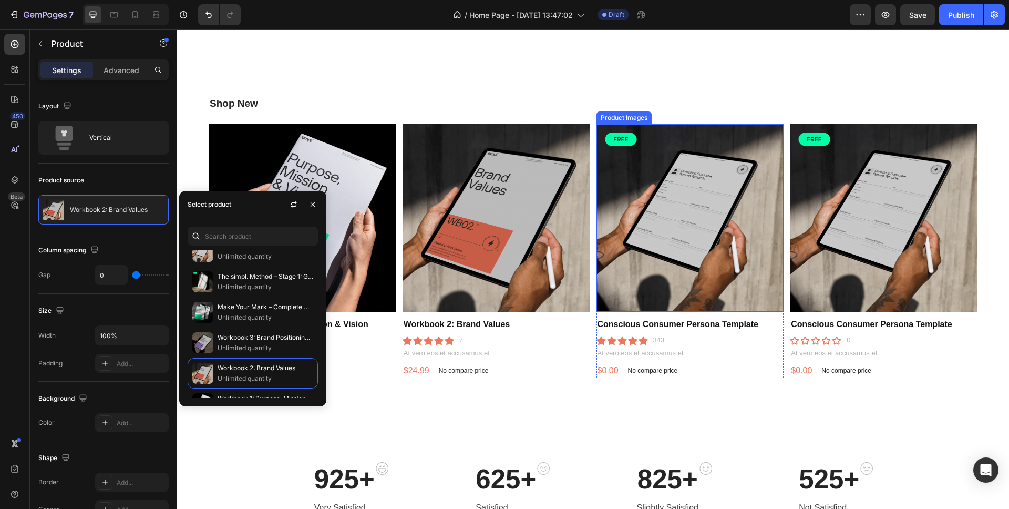
click at [673, 203] on img at bounding box center [691, 218] width 188 height 188
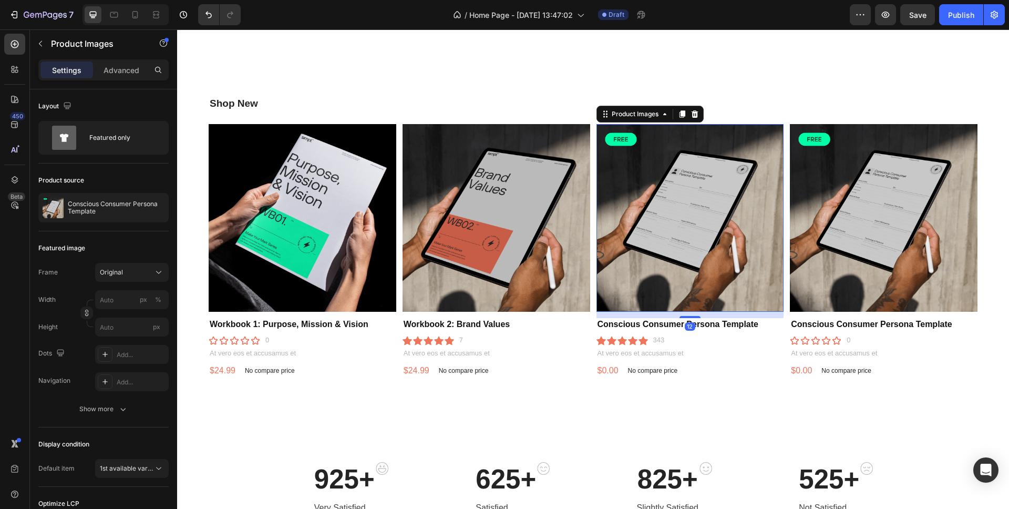
click at [663, 212] on img at bounding box center [691, 218] width 188 height 188
click at [650, 208] on img at bounding box center [691, 218] width 188 height 188
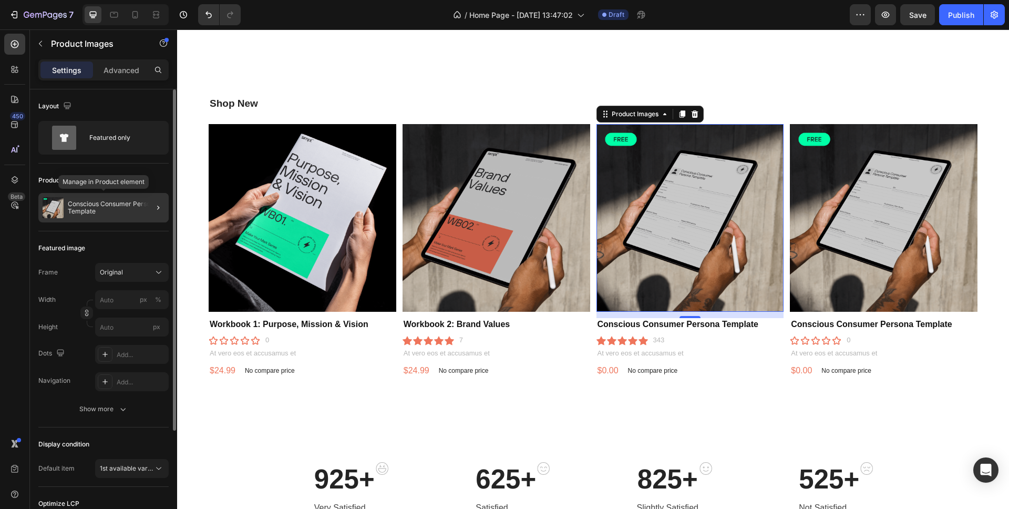
click at [123, 208] on p "Conscious Consumer Persona Template" at bounding box center [116, 207] width 97 height 15
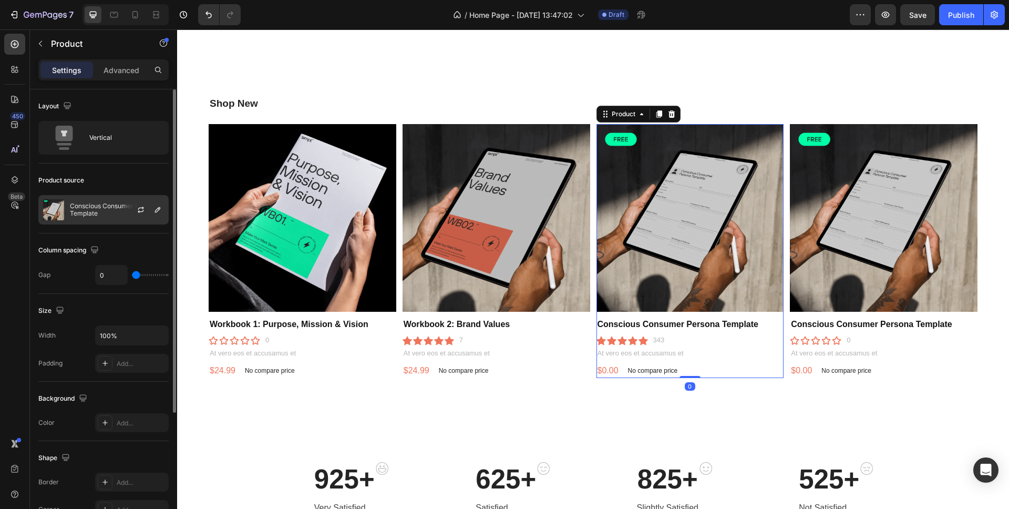
click at [98, 213] on p "Conscious Consumer Persona Template" at bounding box center [117, 209] width 94 height 15
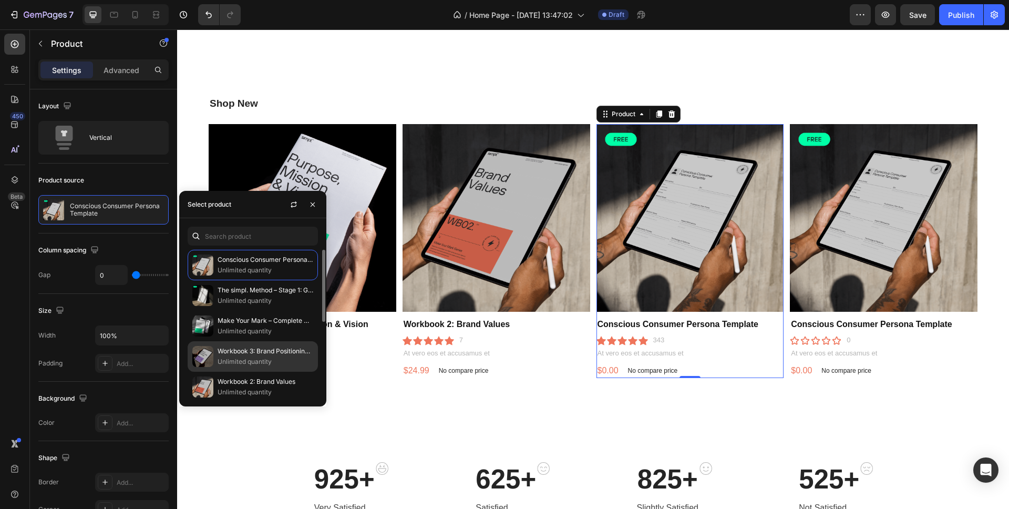
click at [224, 354] on p "Workbook 3: Brand Positioning Strategy" at bounding box center [266, 351] width 96 height 11
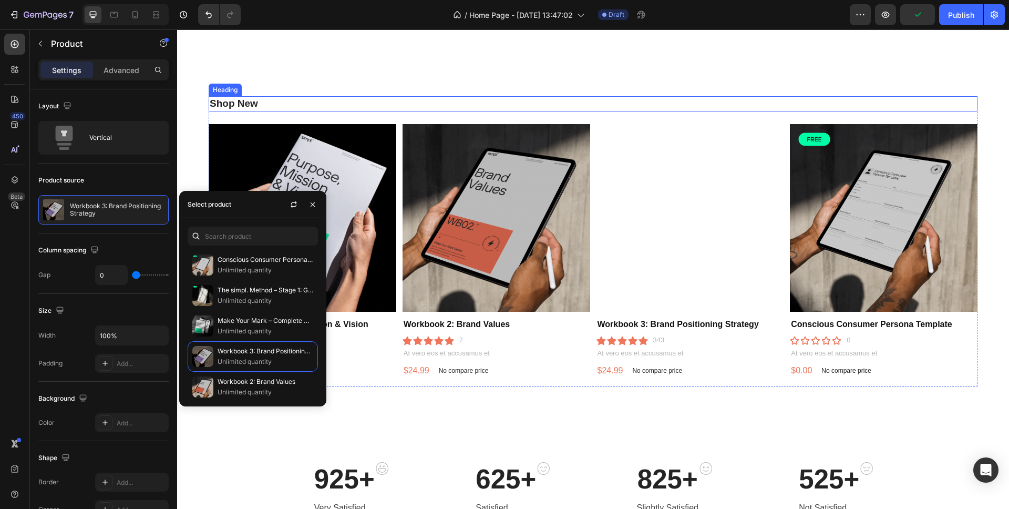
click at [475, 108] on p "Shop New" at bounding box center [593, 103] width 767 height 13
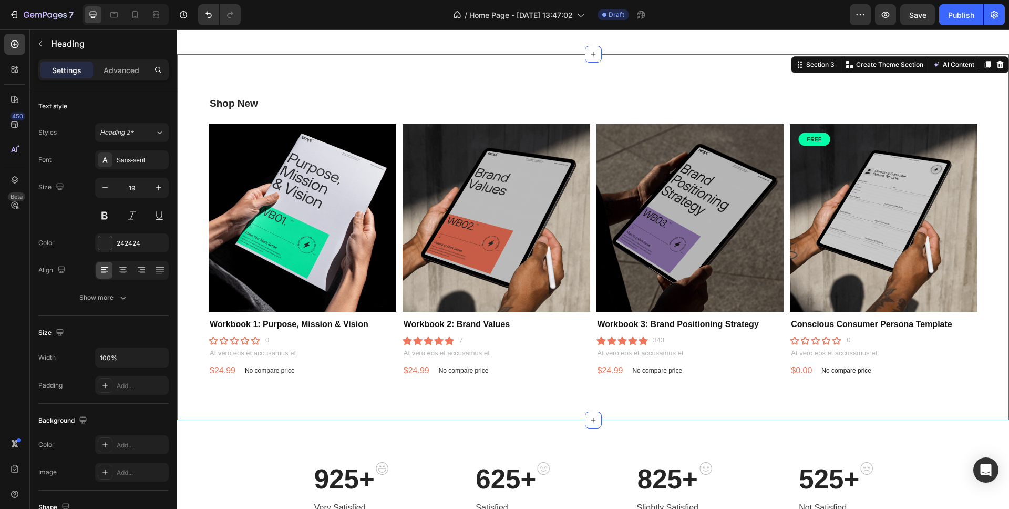
click at [183, 133] on div "Shop New Heading Product Images Workbook 1: Purpose, Mission & Vision Product T…" at bounding box center [593, 237] width 832 height 366
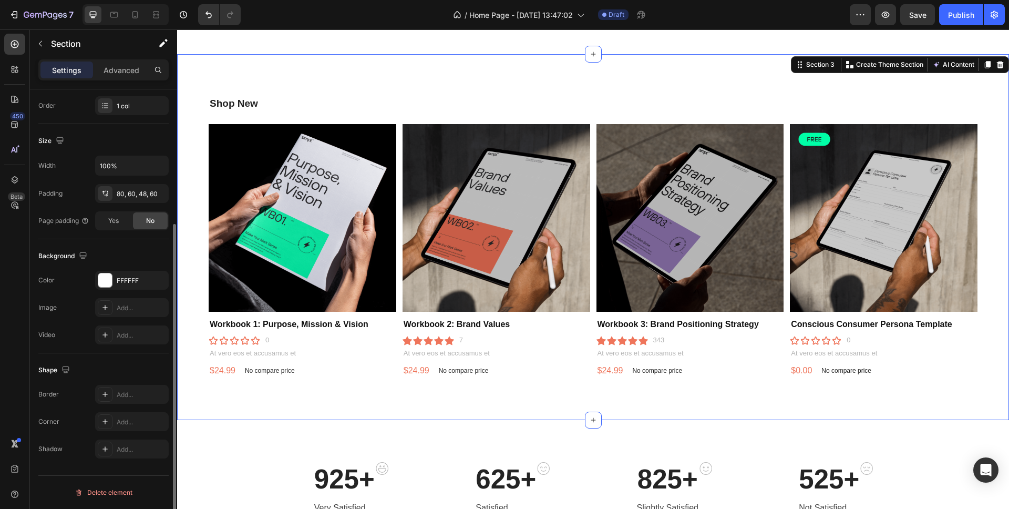
scroll to position [0, 0]
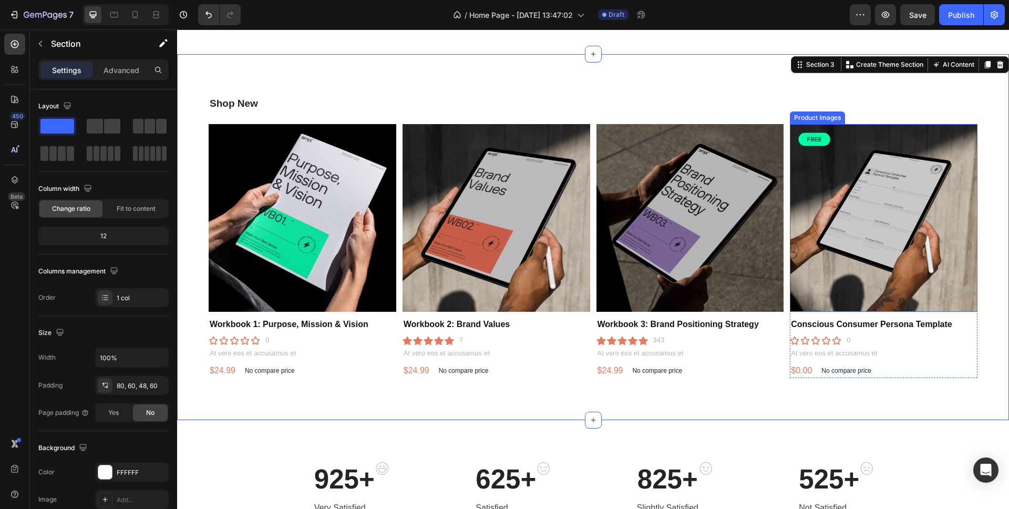
click at [867, 160] on img at bounding box center [884, 218] width 188 height 188
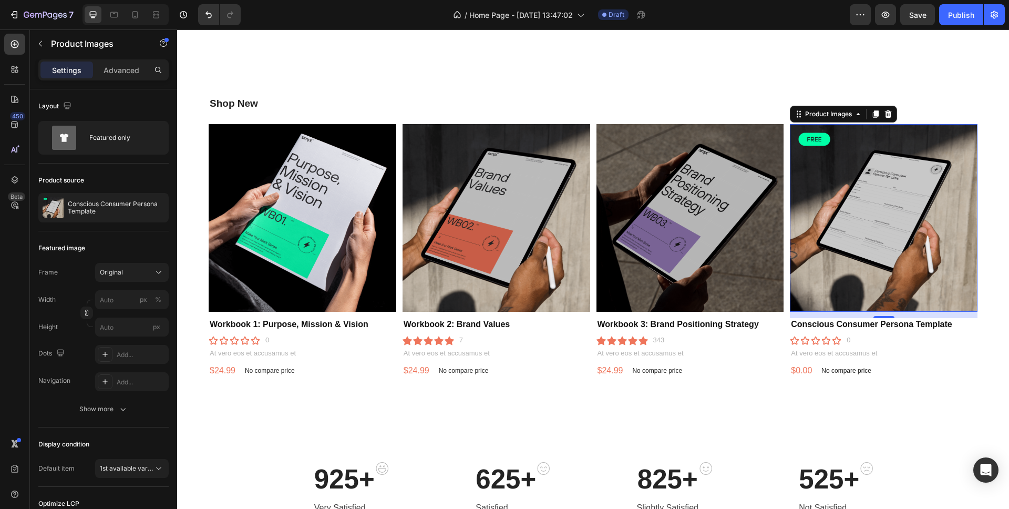
click at [860, 170] on img at bounding box center [884, 218] width 188 height 188
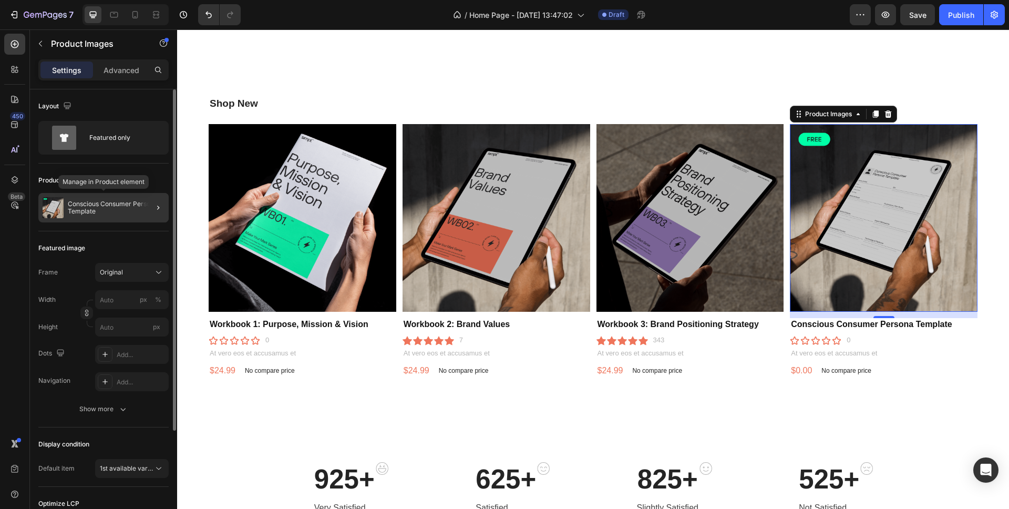
click at [80, 207] on p "Conscious Consumer Persona Template" at bounding box center [116, 207] width 97 height 15
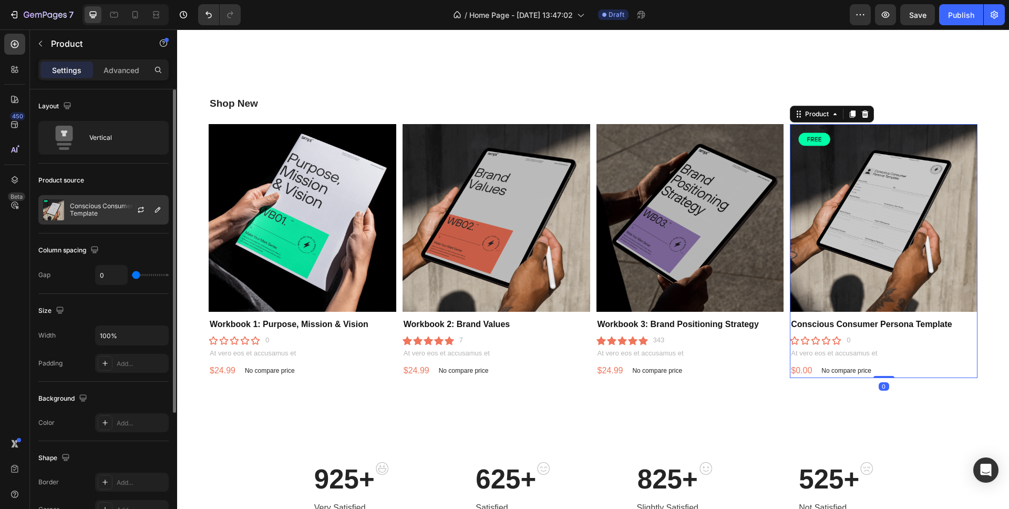
click at [108, 208] on p "Conscious Consumer Persona Template" at bounding box center [117, 209] width 94 height 15
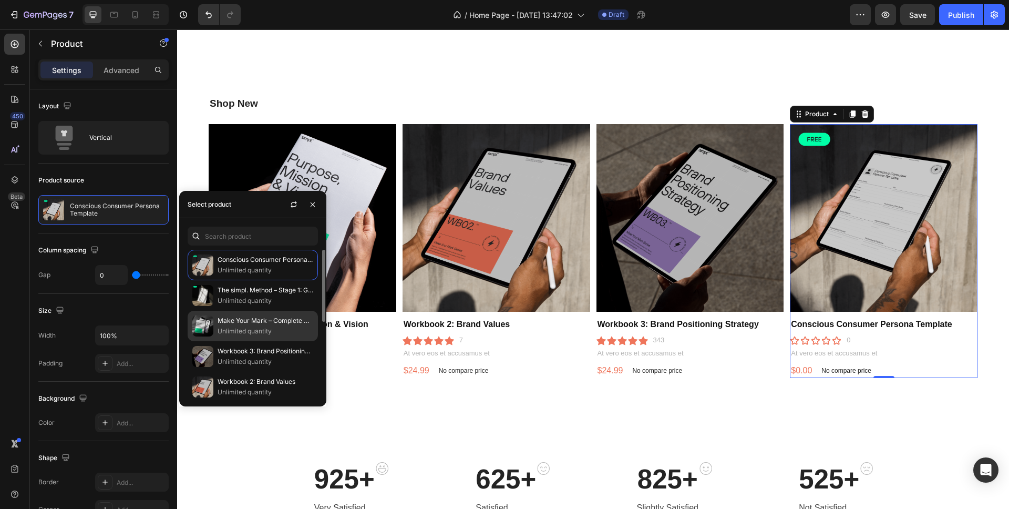
click at [238, 325] on p "Make Your Mark – Complete Workbook Bundle" at bounding box center [266, 320] width 96 height 11
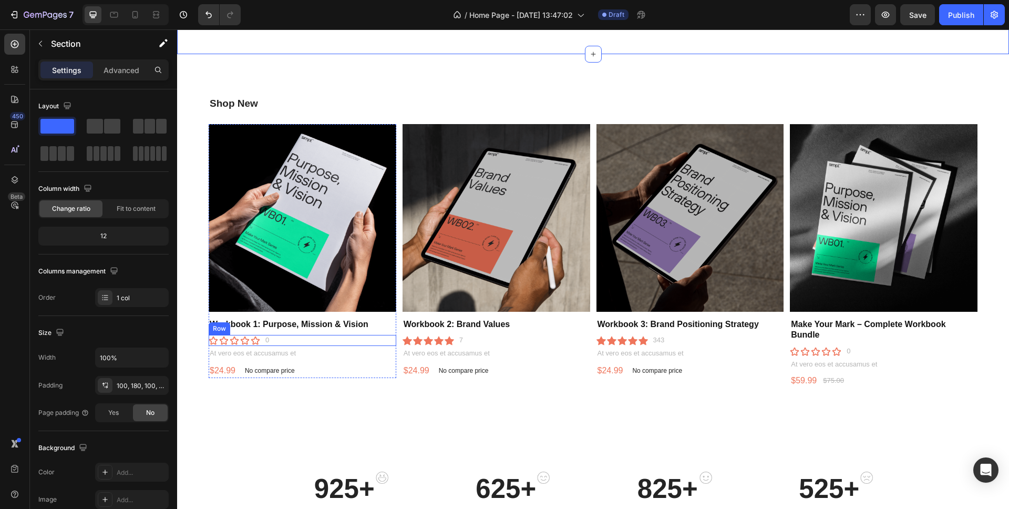
click at [297, 340] on div "Icon Icon Icon Icon Icon Icon List 0 Text Block Row" at bounding box center [303, 340] width 188 height 11
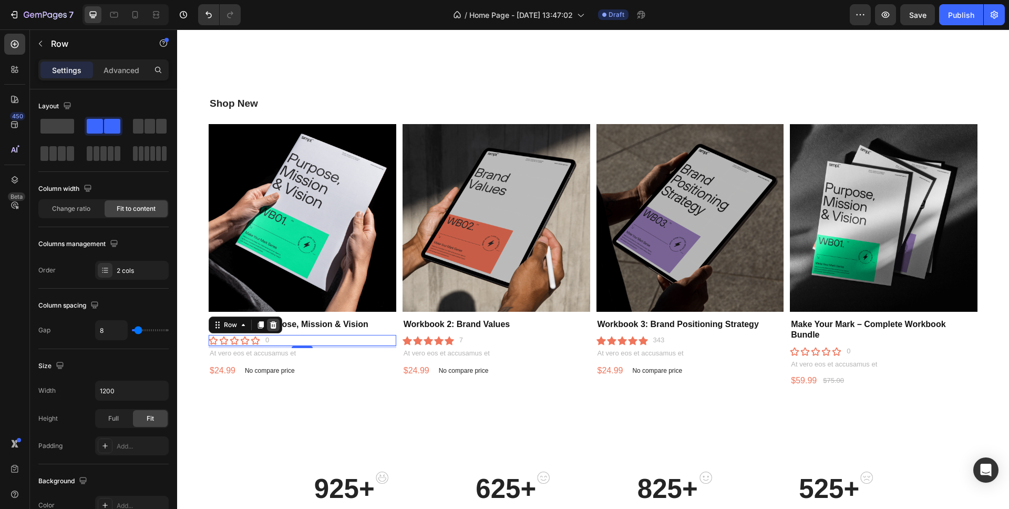
click at [272, 325] on icon at bounding box center [273, 325] width 8 height 8
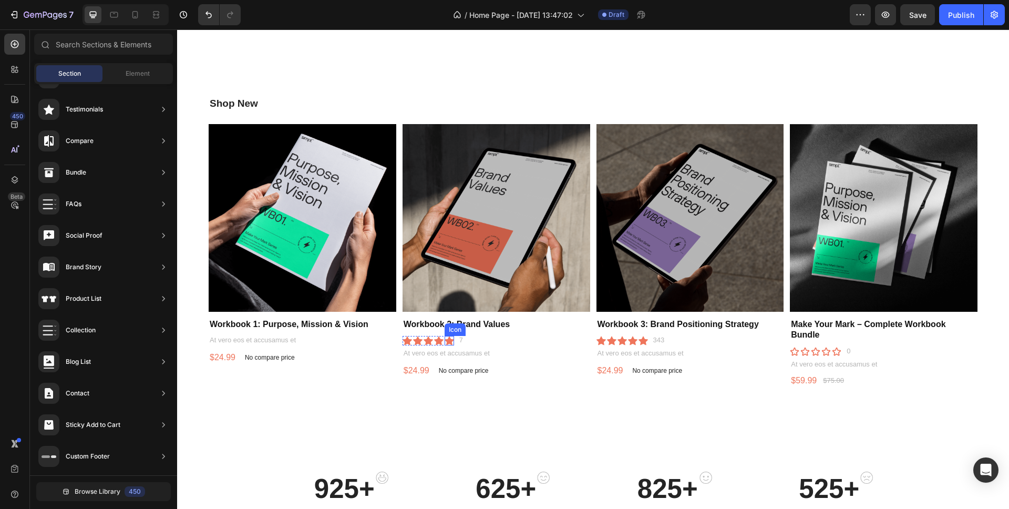
click at [453, 339] on icon at bounding box center [449, 340] width 9 height 9
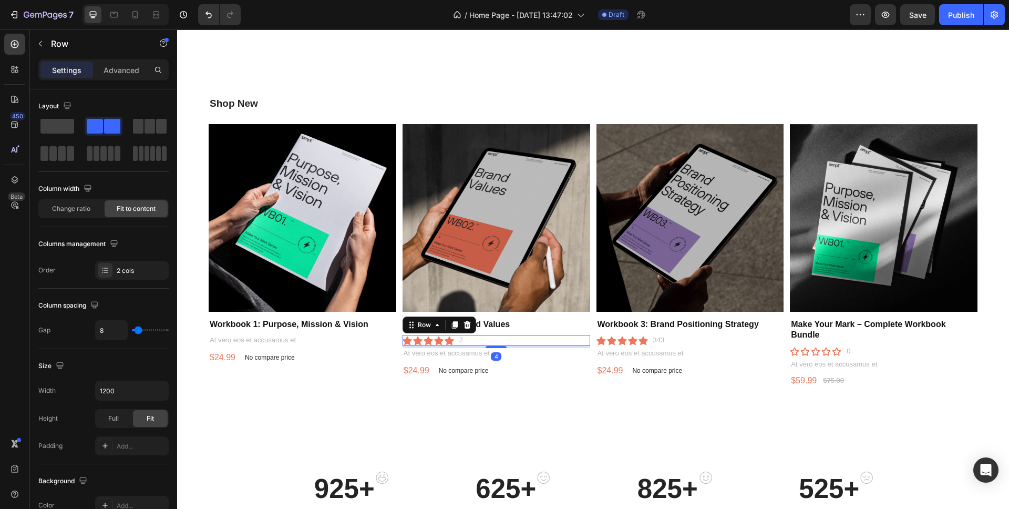
click at [484, 341] on div "Icon Icon Icon Icon Icon Icon List 7 Text Block Row 4" at bounding box center [497, 340] width 188 height 11
click at [466, 324] on icon at bounding box center [467, 324] width 7 height 7
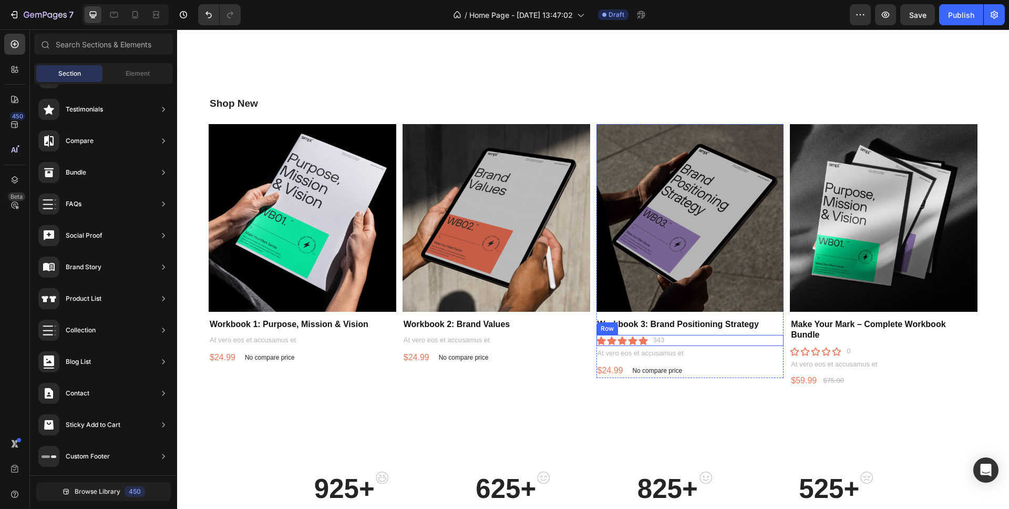
click at [705, 339] on div "Icon Icon Icon Icon Icon Icon List 343 Text Block Row" at bounding box center [691, 340] width 188 height 11
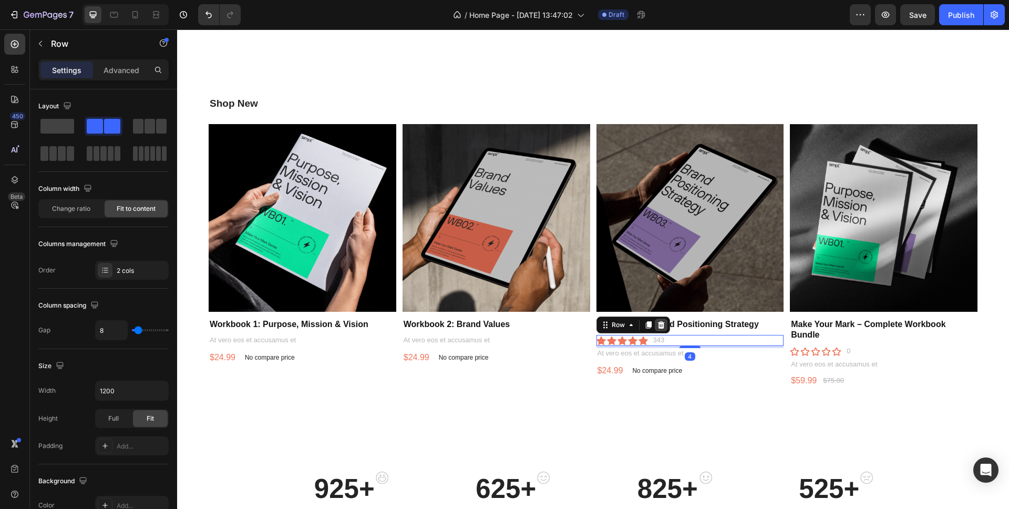
click at [660, 324] on icon at bounding box center [661, 324] width 7 height 7
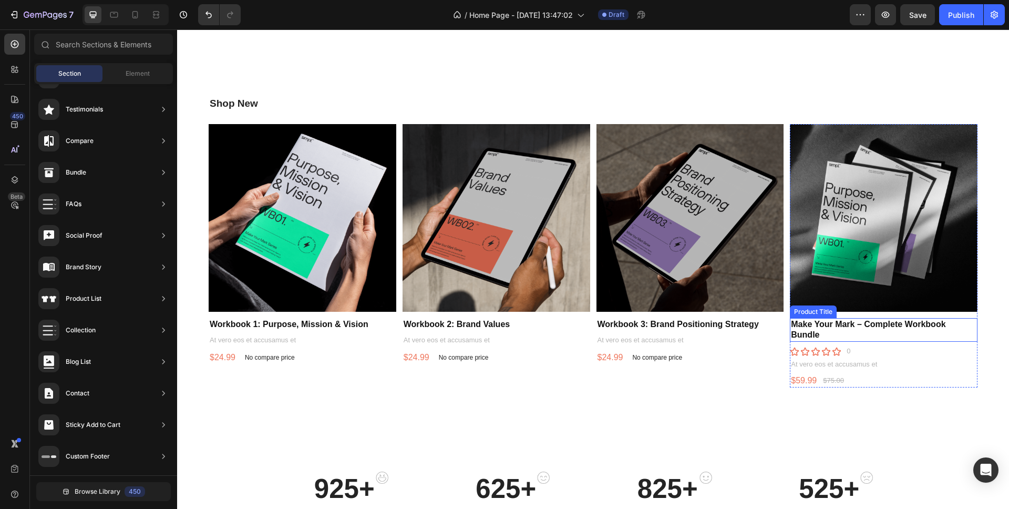
click at [851, 336] on h1 "Make Your Mark – Complete Workbook Bundle" at bounding box center [884, 330] width 188 height 24
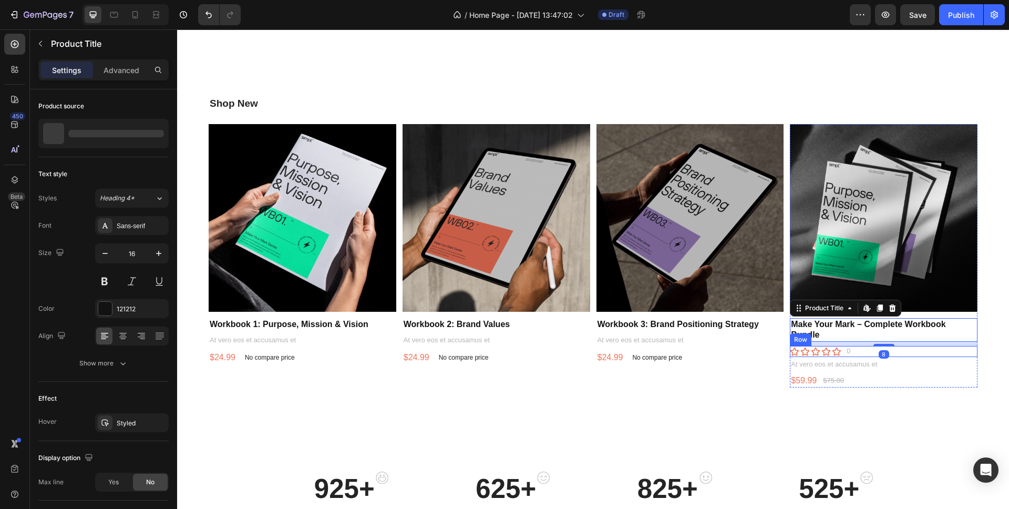
click at [868, 351] on div "Icon Icon Icon Icon Icon Icon List 0 Text Block Row" at bounding box center [884, 351] width 188 height 11
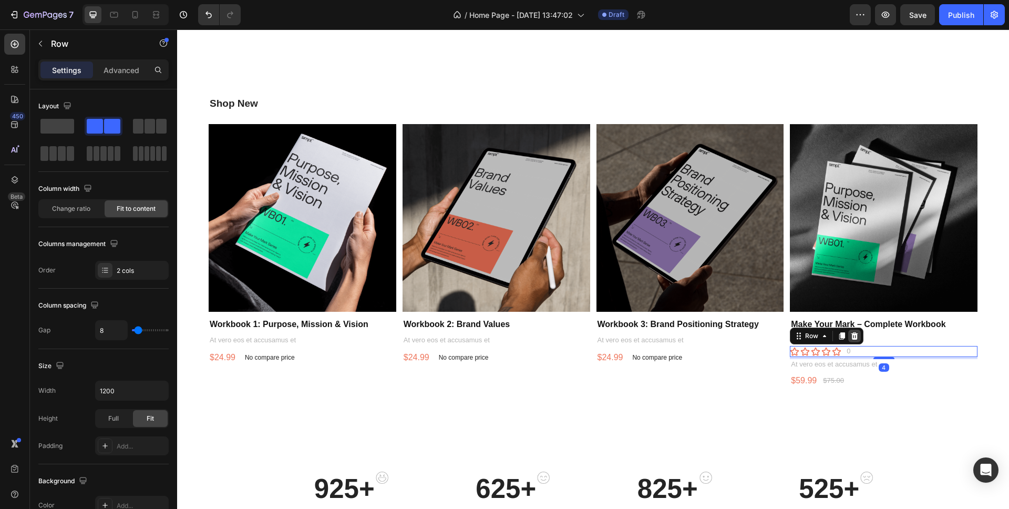
click at [855, 334] on icon at bounding box center [854, 335] width 7 height 7
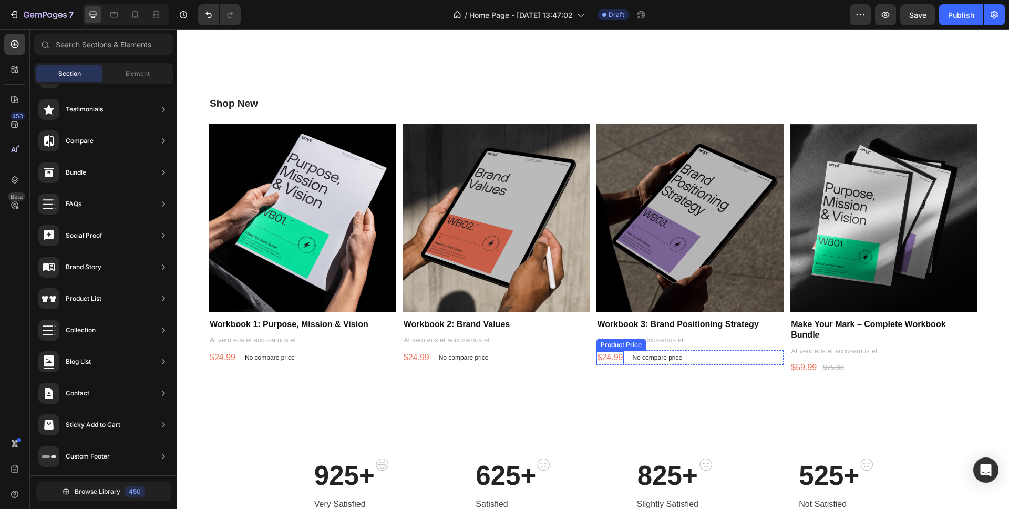
click at [608, 360] on div "$24.99 Product Price Product Price" at bounding box center [611, 357] width 28 height 13
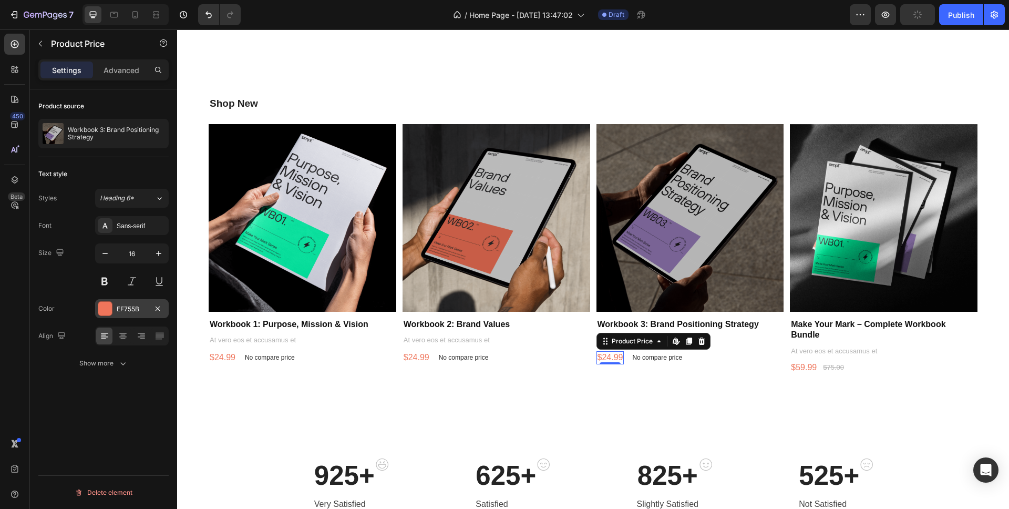
click at [110, 309] on div at bounding box center [105, 309] width 14 height 14
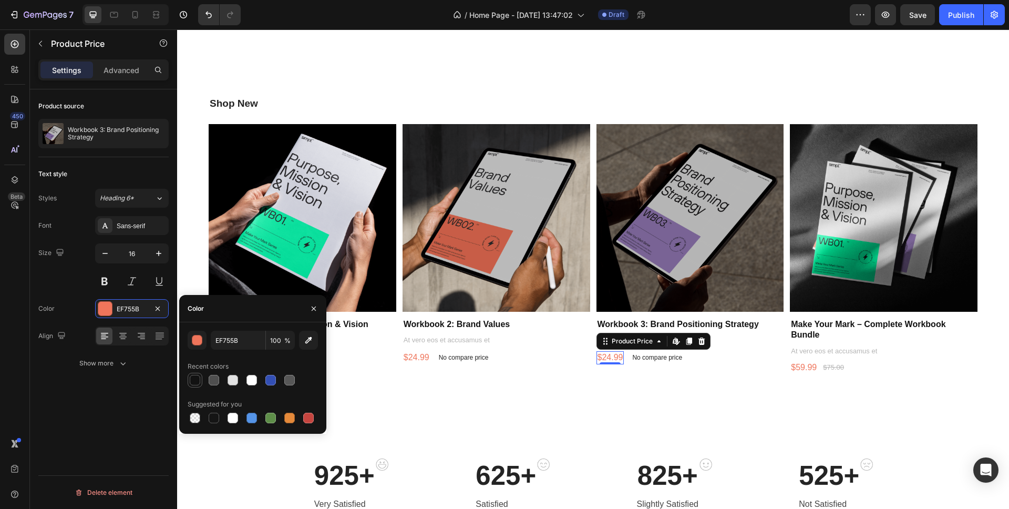
click at [195, 382] on div at bounding box center [195, 380] width 11 height 11
type input "121212"
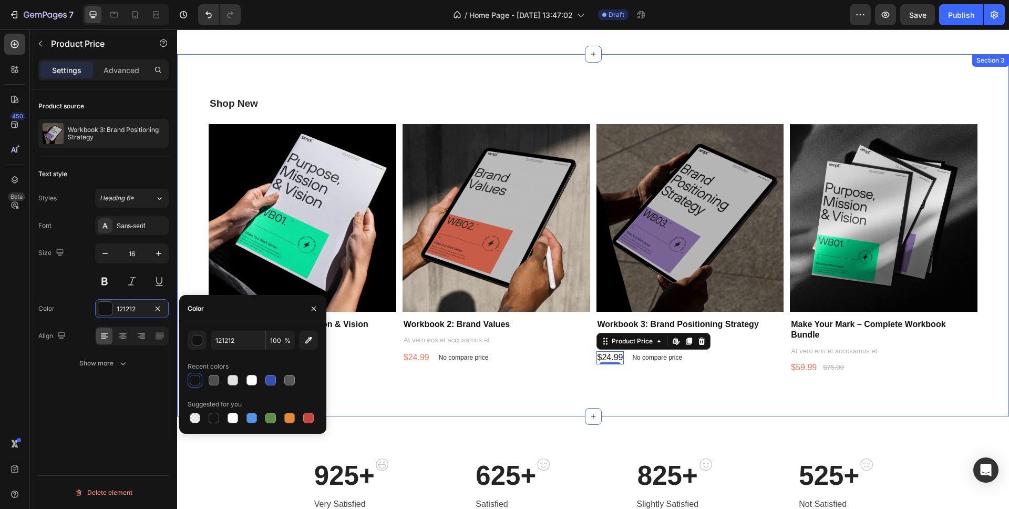
click at [407, 410] on div "Shop New Heading Product Images Workbook 1: Purpose, Mission & Vision Product T…" at bounding box center [593, 235] width 832 height 362
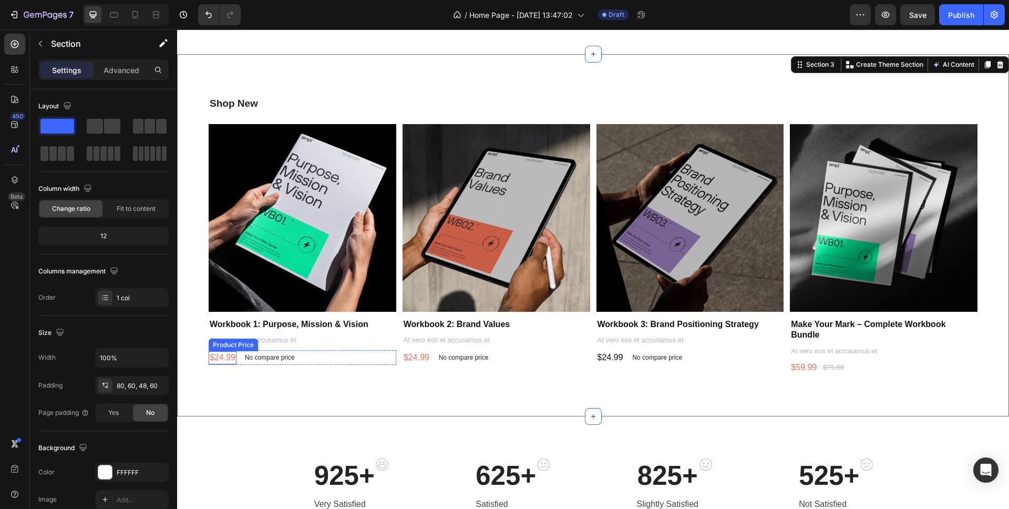
click at [223, 358] on div "$24.99" at bounding box center [223, 357] width 28 height 13
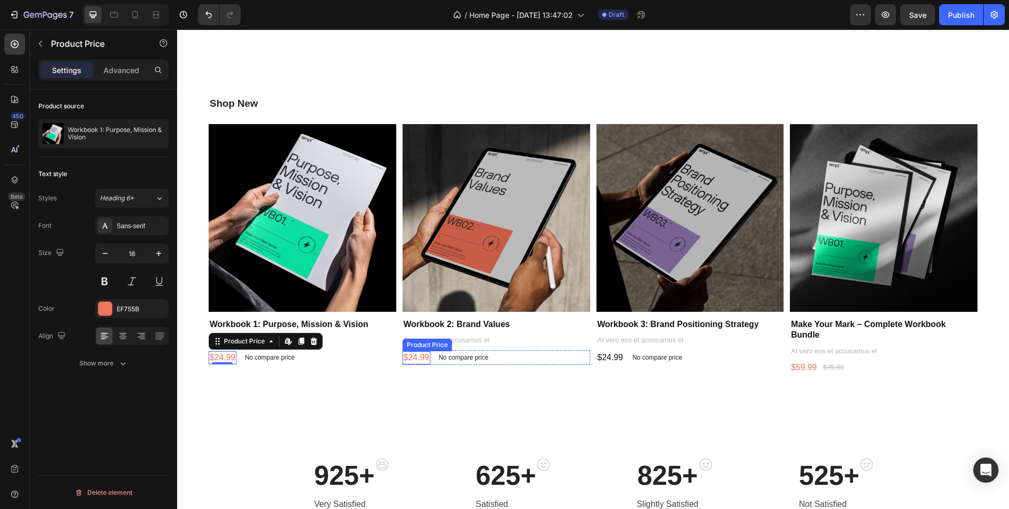
click at [415, 359] on div "$24.99" at bounding box center [417, 357] width 28 height 13
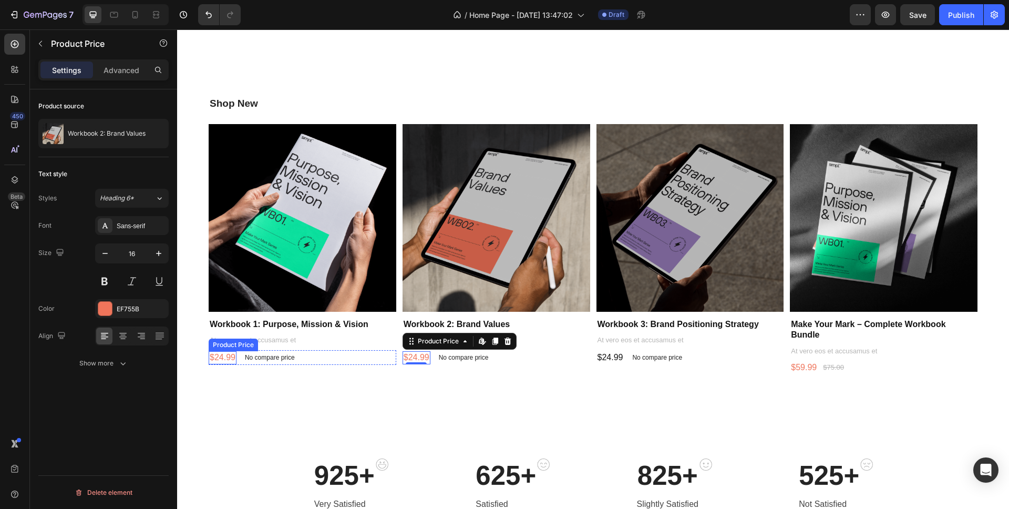
click at [222, 356] on div "$24.99" at bounding box center [223, 357] width 28 height 13
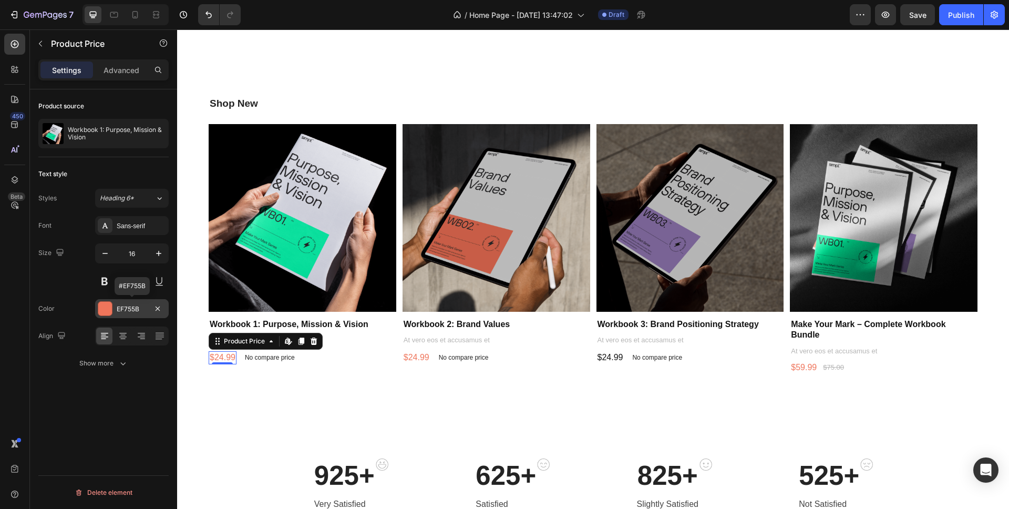
click at [107, 307] on div at bounding box center [105, 309] width 14 height 14
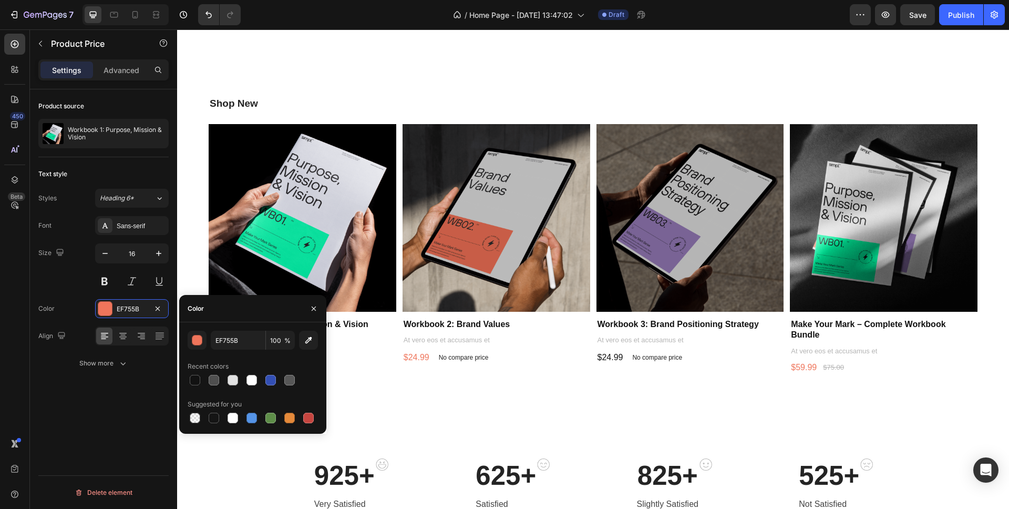
drag, startPoint x: 192, startPoint y: 381, endPoint x: 222, endPoint y: 382, distance: 30.5
click at [192, 381] on div at bounding box center [195, 380] width 11 height 11
type input "121212"
click at [422, 358] on div "$24.99" at bounding box center [417, 357] width 28 height 13
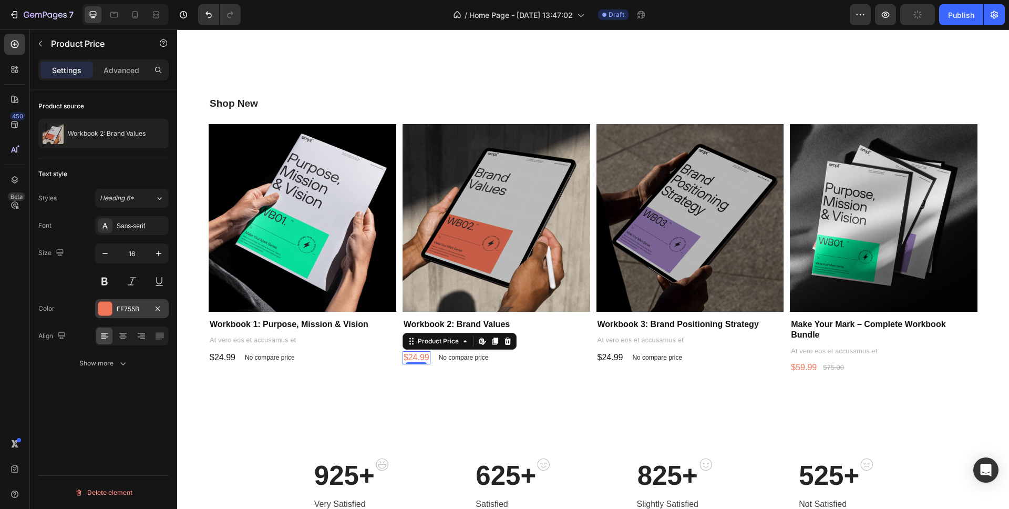
click at [106, 309] on div at bounding box center [105, 309] width 14 height 14
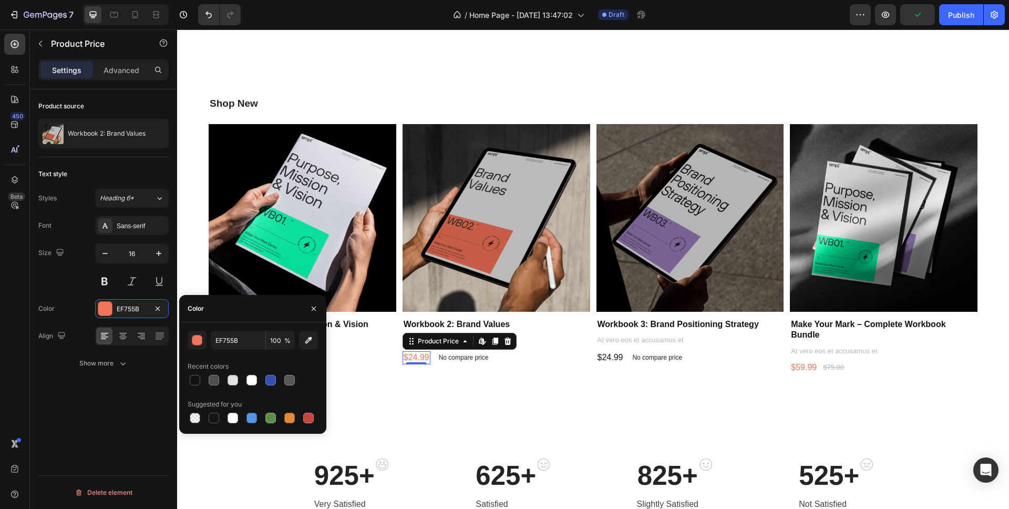
drag, startPoint x: 191, startPoint y: 379, endPoint x: 279, endPoint y: 387, distance: 88.1
click at [191, 379] on div at bounding box center [195, 380] width 11 height 11
type input "121212"
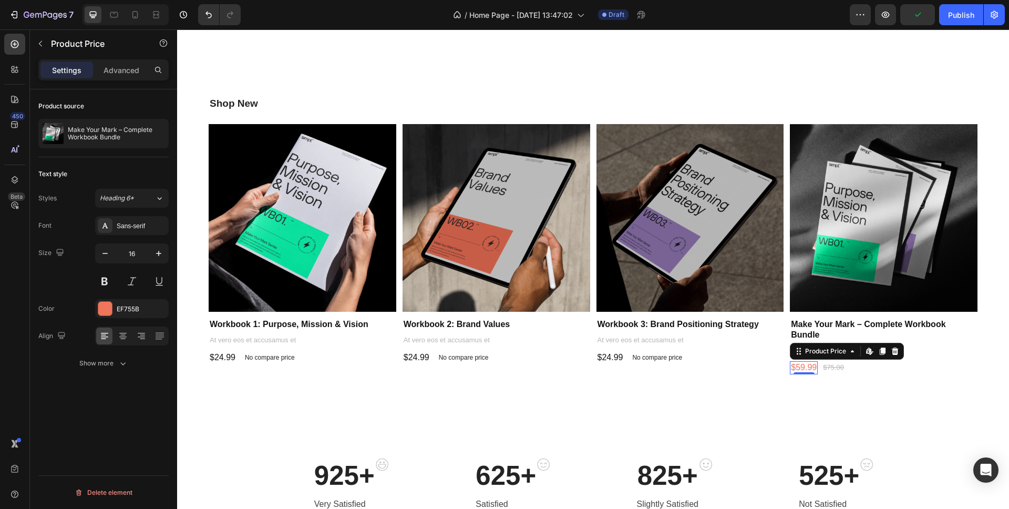
click at [802, 367] on div "$59.99" at bounding box center [804, 367] width 28 height 13
click at [103, 306] on div at bounding box center [105, 309] width 14 height 14
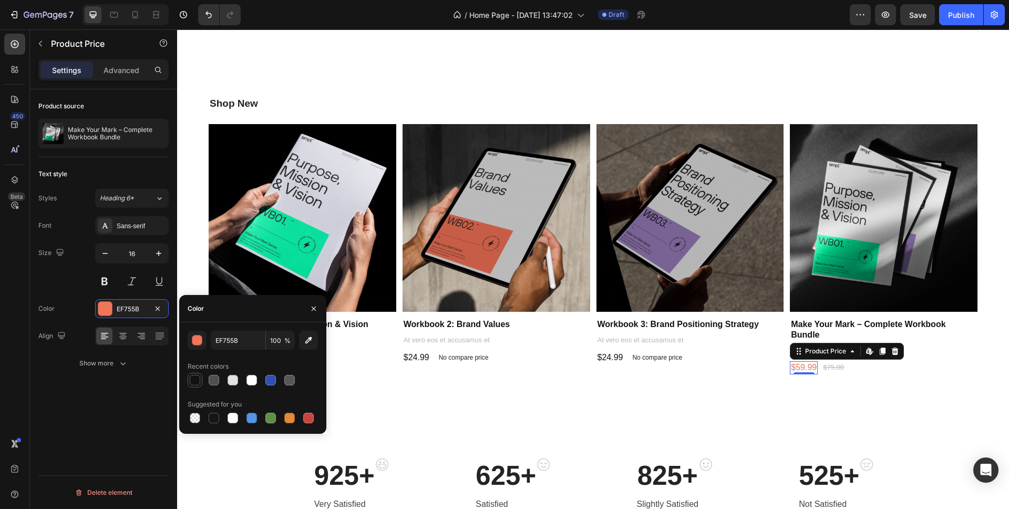
click at [198, 379] on div at bounding box center [195, 380] width 11 height 11
type input "121212"
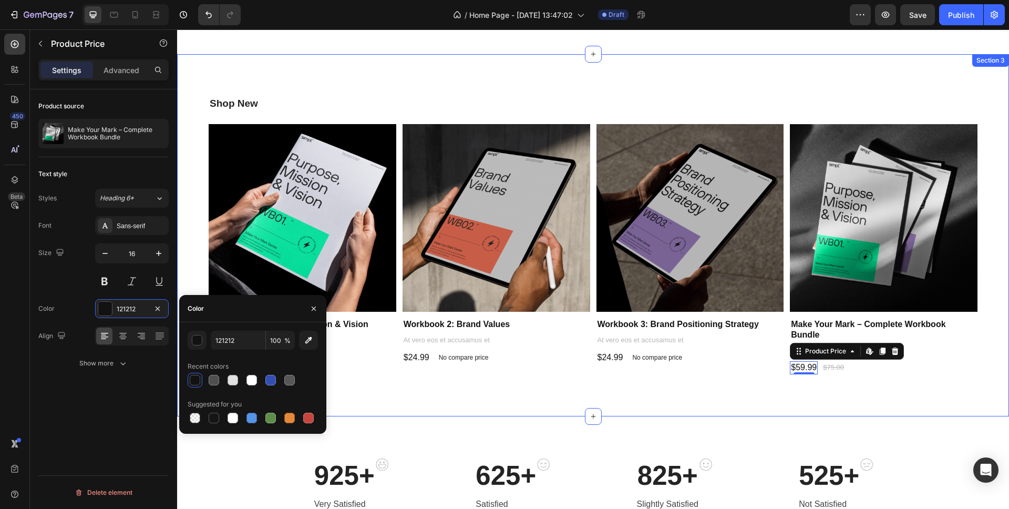
click at [421, 420] on div "925+ Heading Very Satisfied Text block Image Row 625+ Heading Satisfied Text bl…" at bounding box center [593, 484] width 832 height 137
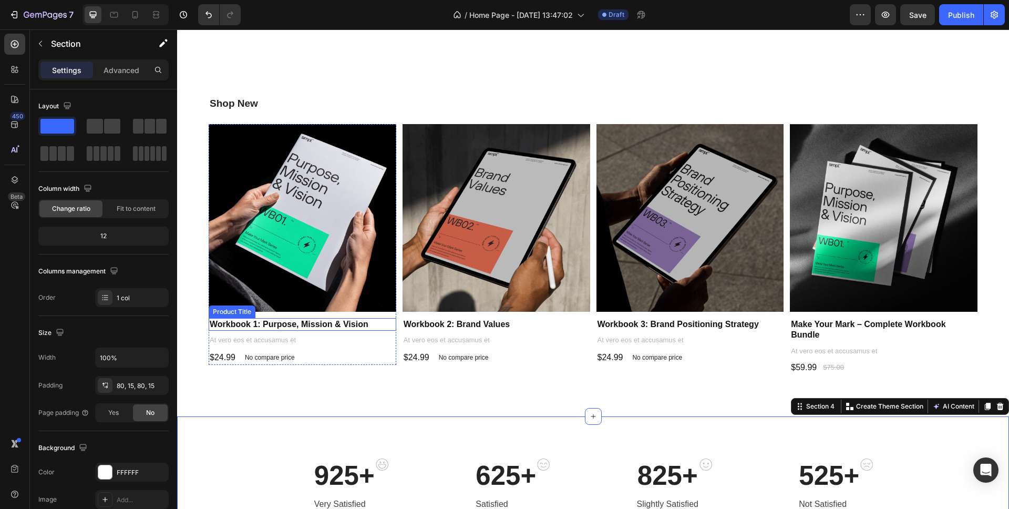
click at [247, 324] on h1 "Workbook 1: Purpose, Mission & Vision" at bounding box center [303, 324] width 188 height 13
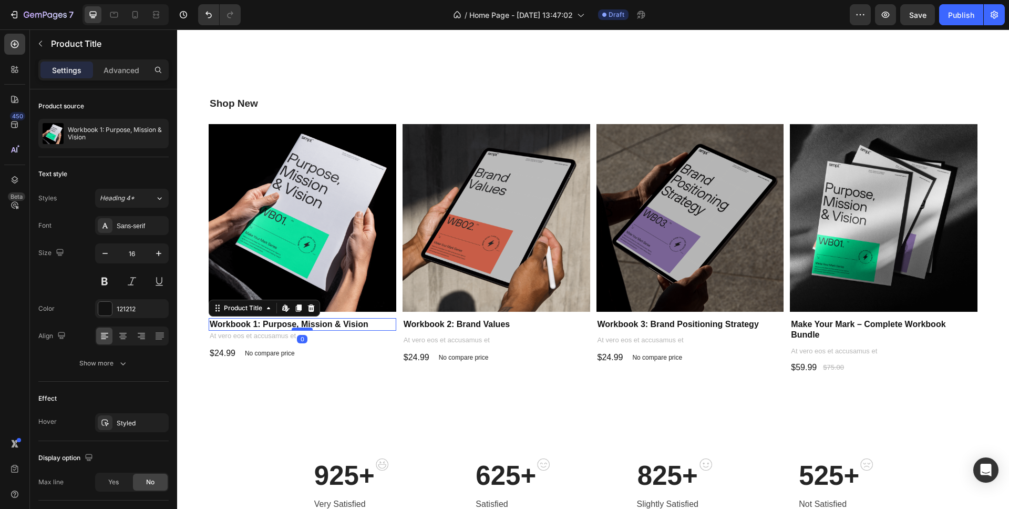
click at [305, 330] on div at bounding box center [302, 328] width 21 height 3
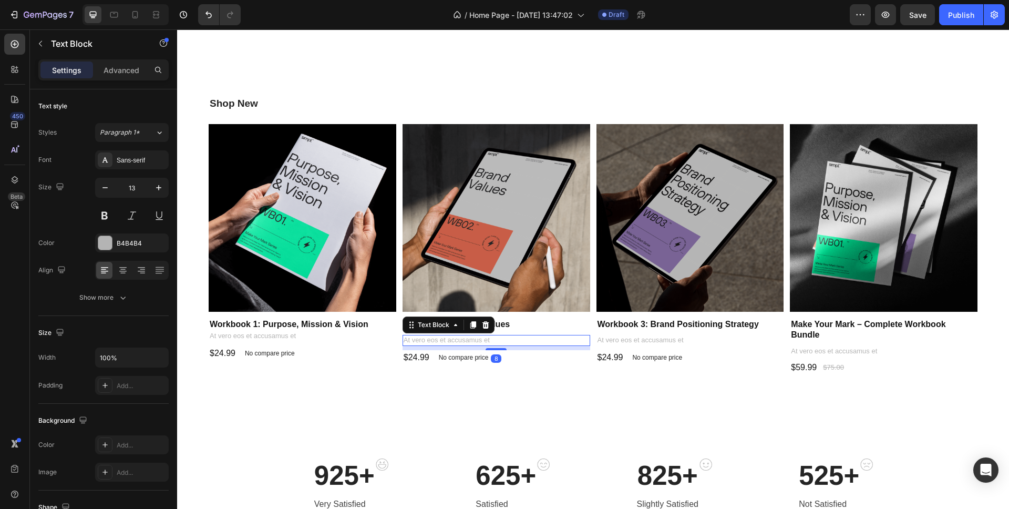
drag, startPoint x: 444, startPoint y: 336, endPoint x: 457, endPoint y: 336, distance: 12.6
click at [445, 336] on p "At vero eos et accusamus et" at bounding box center [497, 340] width 186 height 9
click at [500, 330] on div "Workbook 2: Brand Values Product Title" at bounding box center [497, 324] width 188 height 13
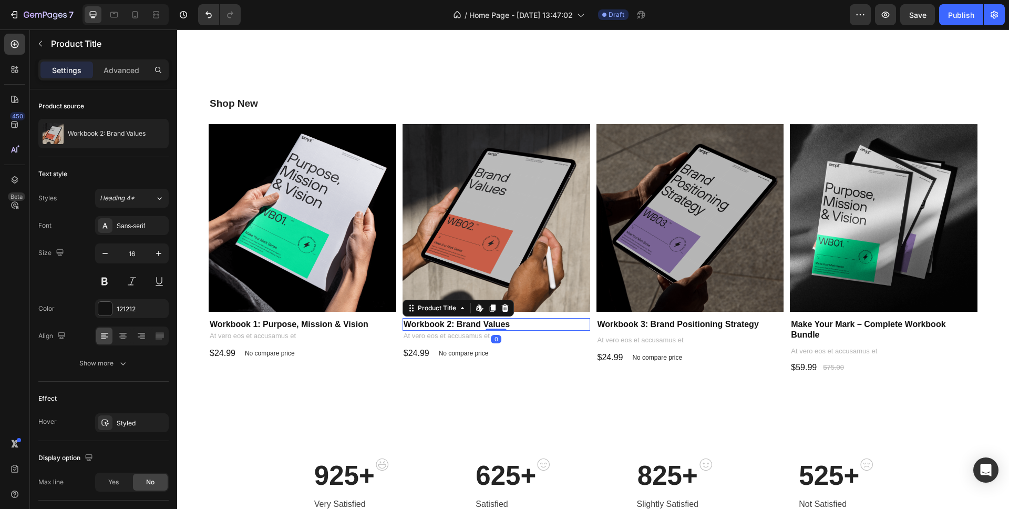
drag, startPoint x: 499, startPoint y: 333, endPoint x: 500, endPoint y: 323, distance: 10.0
click at [500, 323] on div "Workbook 2: Brand Values Product Title Edit content in Shopify 0" at bounding box center [497, 324] width 188 height 13
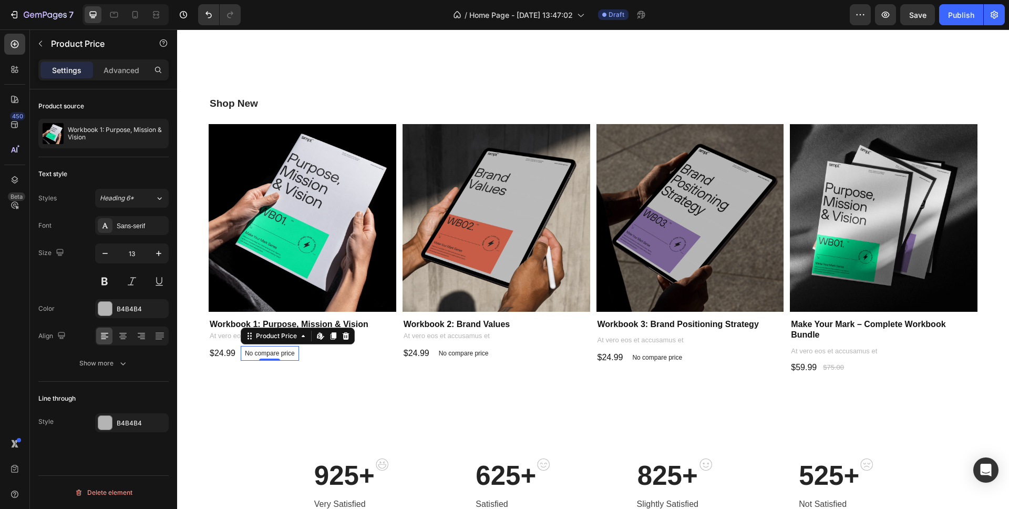
click at [263, 354] on p "No compare price" at bounding box center [270, 353] width 50 height 6
click at [348, 335] on icon at bounding box center [346, 336] width 8 height 8
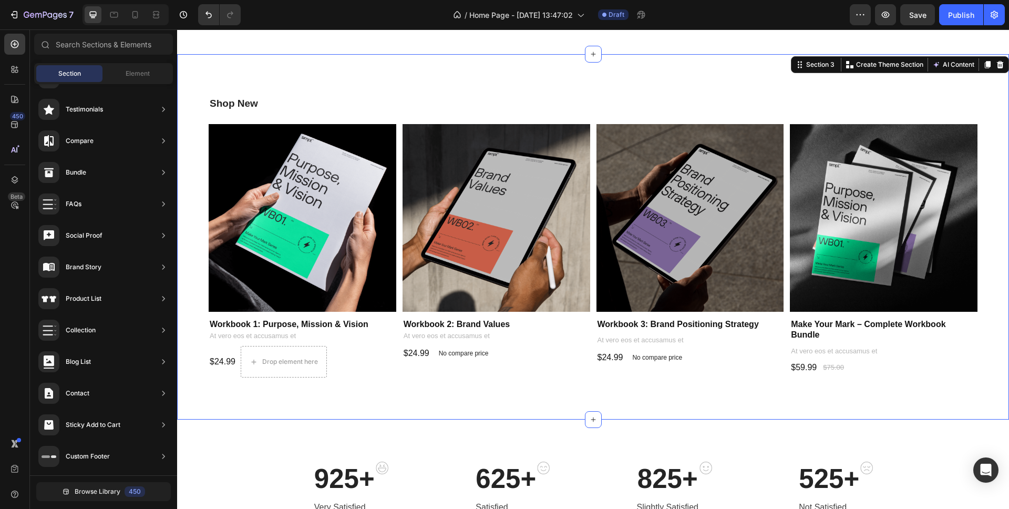
click at [308, 413] on div "Shop New Heading Product Images Workbook 1: Purpose, Mission & Vision Product T…" at bounding box center [593, 236] width 832 height 365
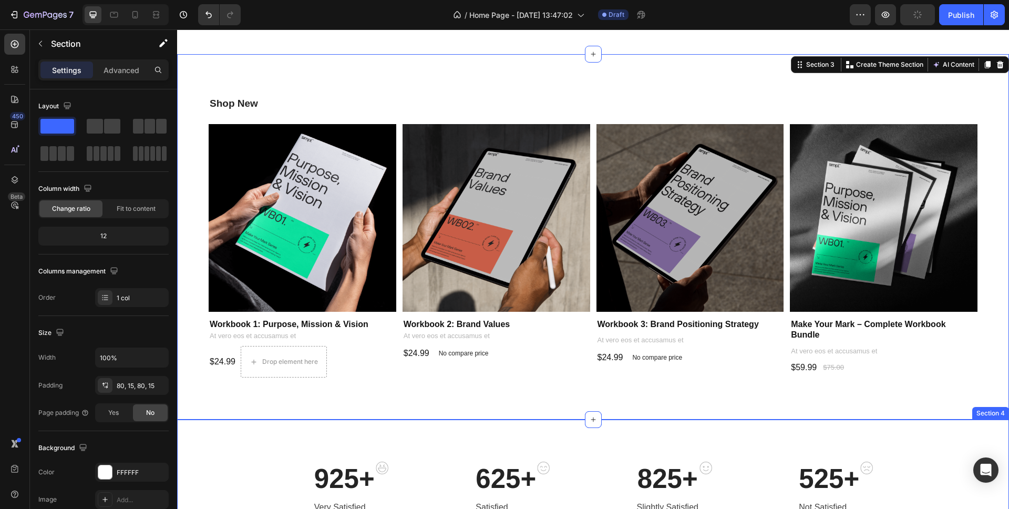
drag, startPoint x: 254, startPoint y: 459, endPoint x: 251, endPoint y: 451, distance: 8.3
click at [253, 459] on div "925+ Heading Very Satisfied Text block Image Row 625+ Heading Satisfied Text bl…" at bounding box center [593, 487] width 832 height 137
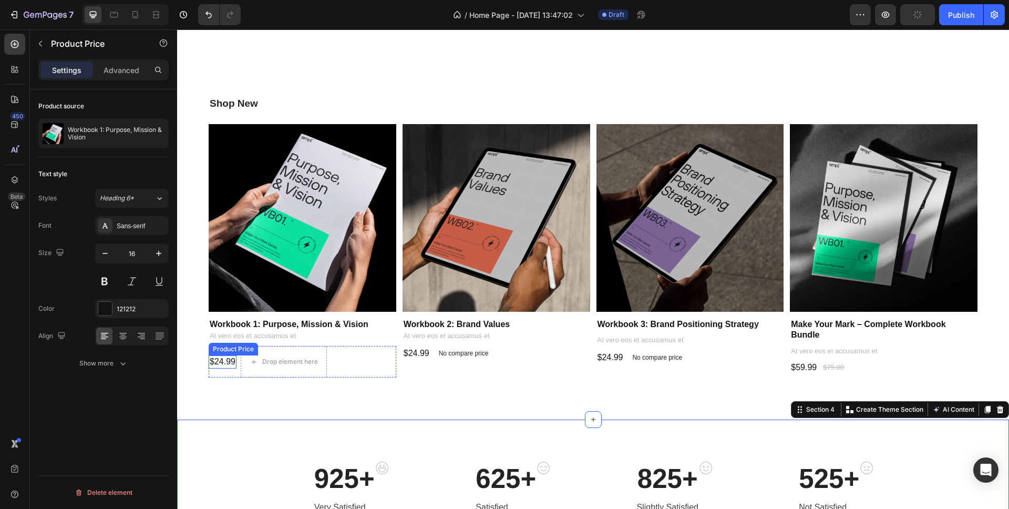
click at [219, 364] on div "$24.99 Product Price Product Price" at bounding box center [223, 361] width 28 height 13
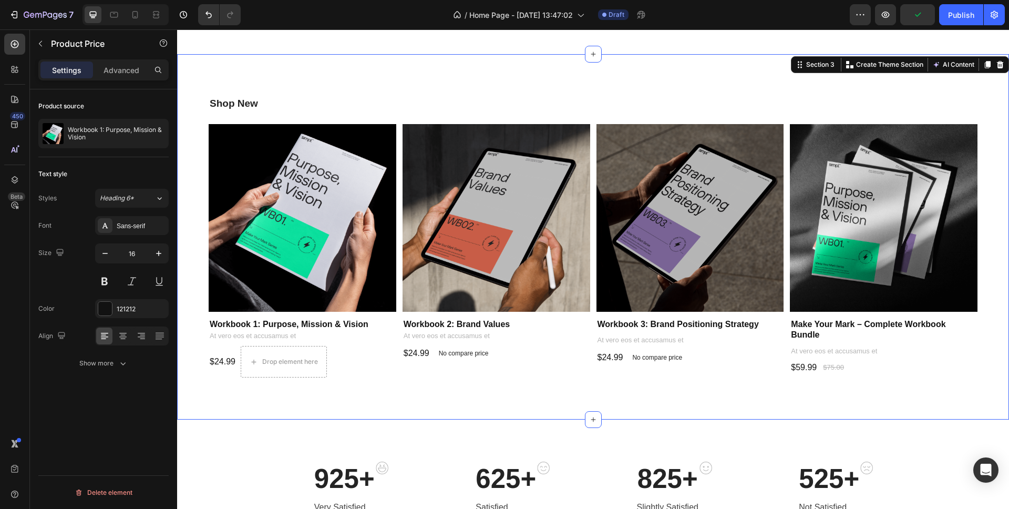
drag, startPoint x: 253, startPoint y: 394, endPoint x: 330, endPoint y: 366, distance: 81.5
click at [254, 393] on div "Shop New Heading Product Images Workbook 1: Purpose, Mission & Vision Product T…" at bounding box center [593, 245] width 769 height 298
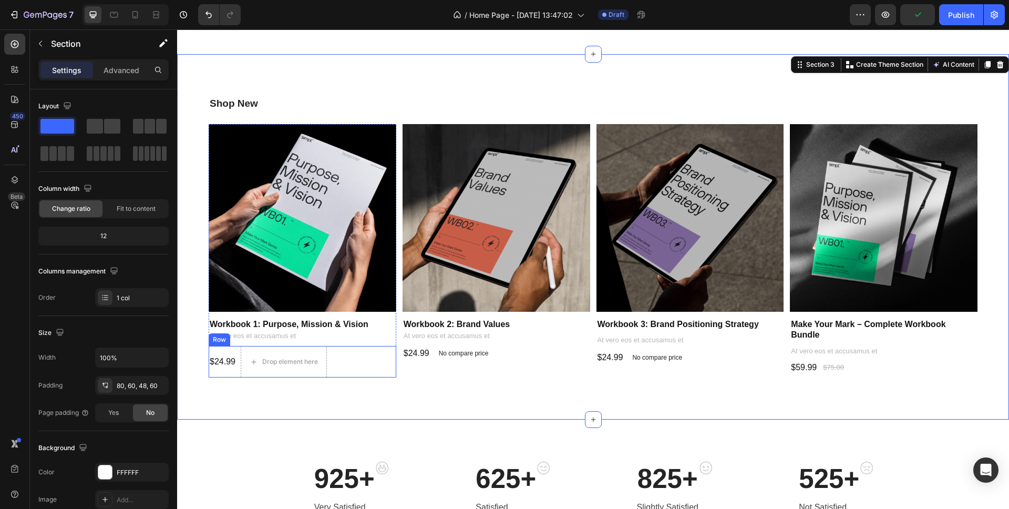
click at [345, 362] on div "$24.99 Product Price Product Price Drop element here Row" at bounding box center [303, 362] width 188 height 32
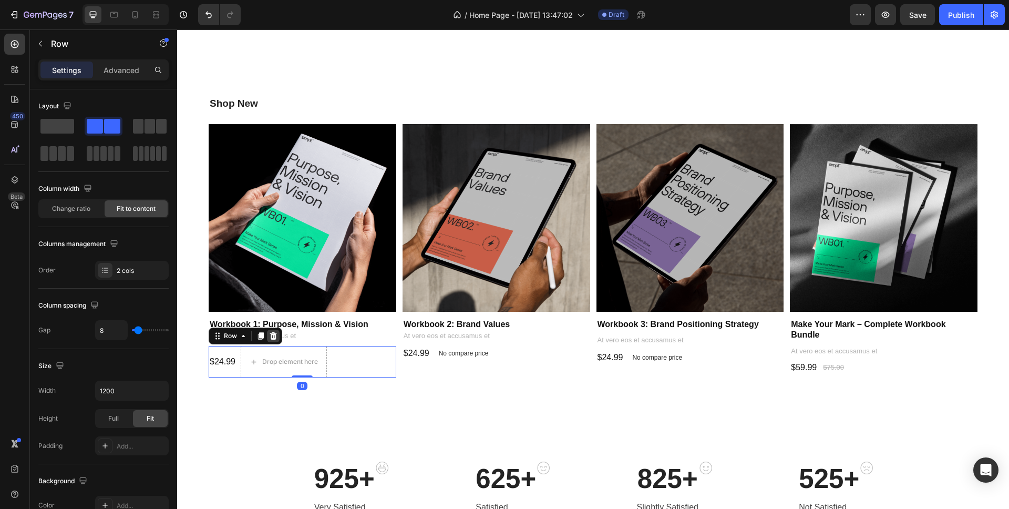
click at [272, 335] on icon at bounding box center [273, 335] width 7 height 7
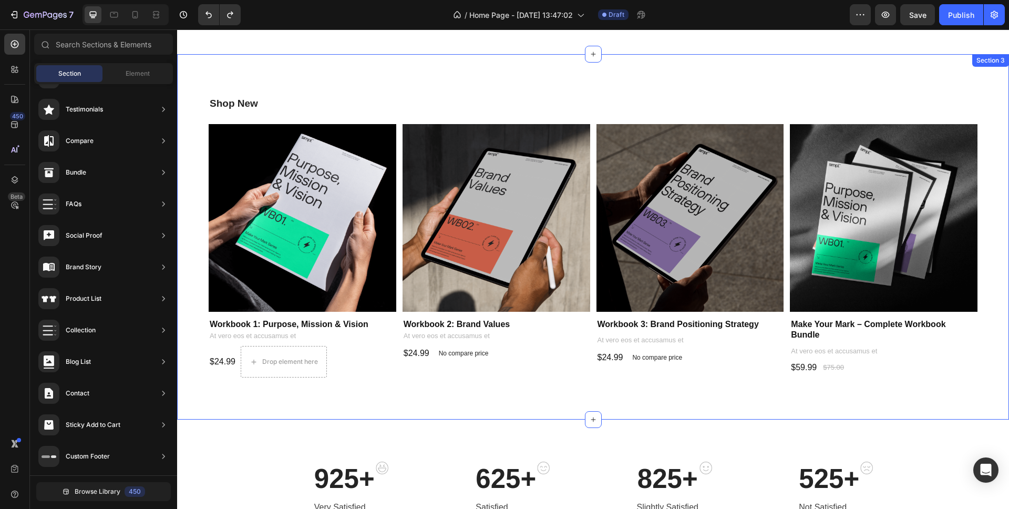
click at [244, 408] on div "Shop New Heading Product Images Workbook 1: Purpose, Mission & Vision Product T…" at bounding box center [593, 236] width 832 height 365
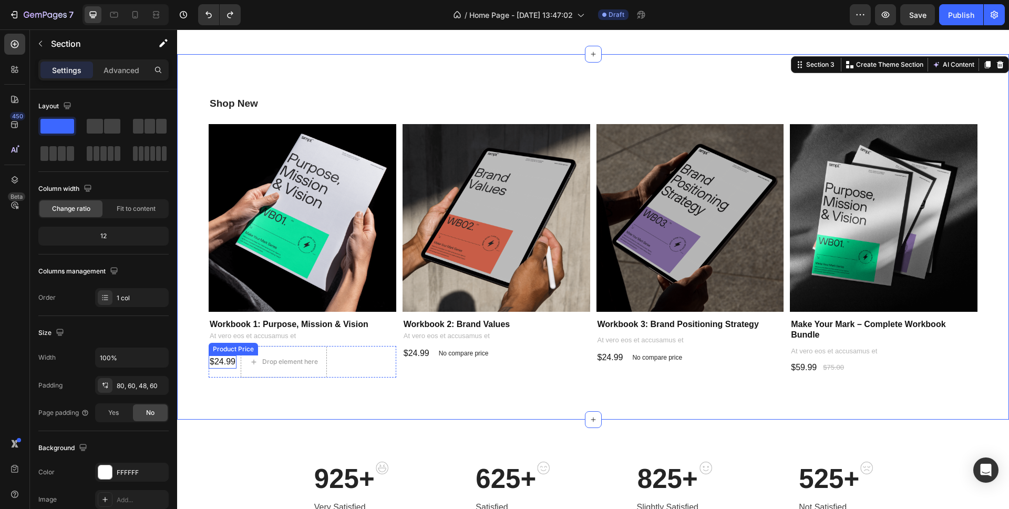
click at [226, 361] on div "$24.99" at bounding box center [223, 361] width 28 height 13
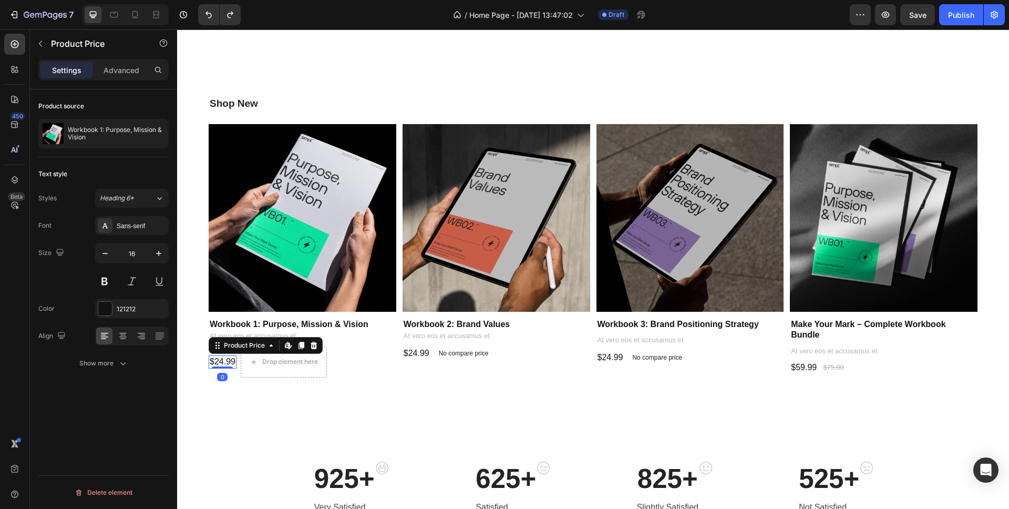
drag, startPoint x: 225, startPoint y: 363, endPoint x: 233, endPoint y: 406, distance: 43.9
click at [229, 355] on div "$24.99 Product Price Edit content in Shopify 0 Product Price Edit content in Sh…" at bounding box center [223, 361] width 28 height 13
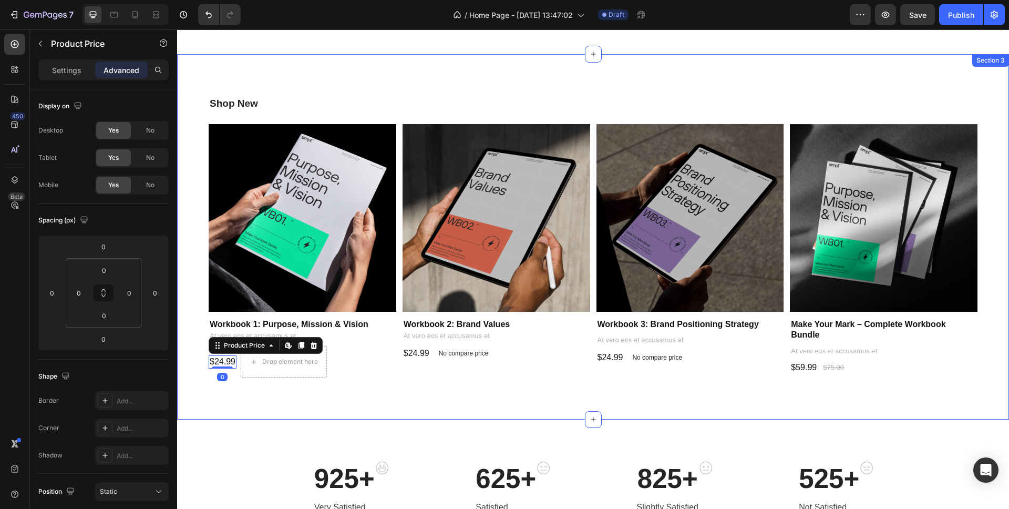
click at [234, 409] on div "Shop New Heading Product Images Workbook 1: Purpose, Mission & Vision Product T…" at bounding box center [593, 236] width 832 height 365
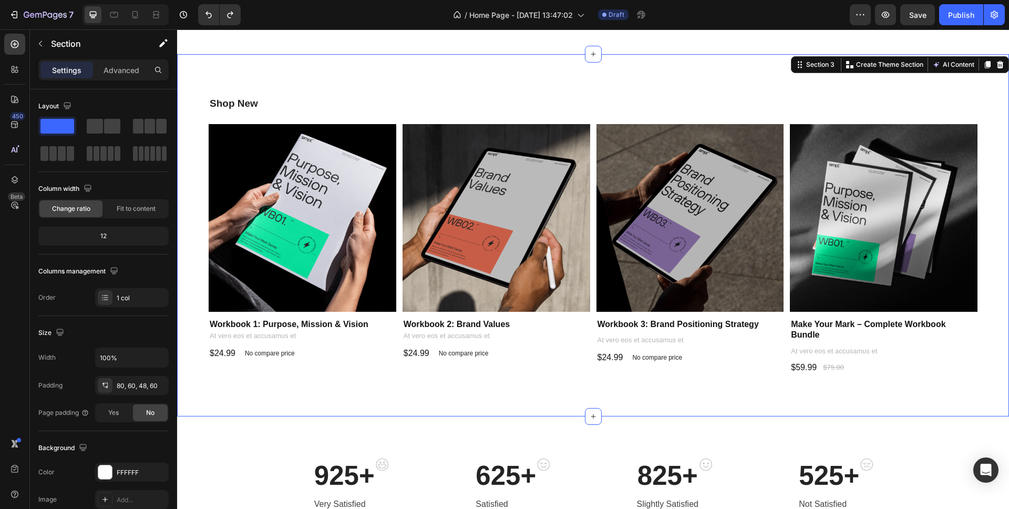
click at [274, 406] on div "Shop New Heading Product Images Workbook 1: Purpose, Mission & Vision Product T…" at bounding box center [593, 235] width 832 height 362
click at [915, 15] on span "Save" at bounding box center [917, 15] width 17 height 9
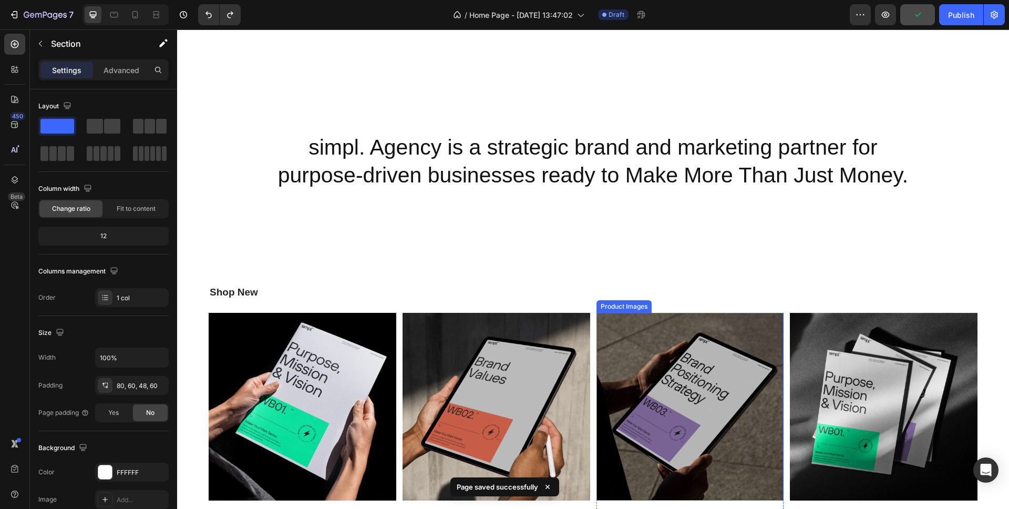
scroll to position [329, 0]
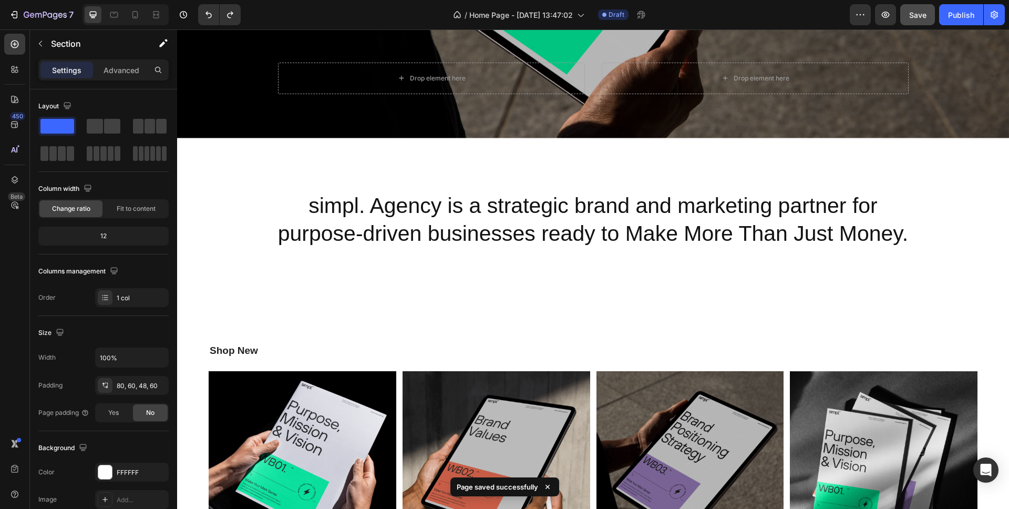
click at [373, 315] on div "Shop New Heading Product Images Workbook 1: Purpose, Mission & Vision Product T…" at bounding box center [593, 482] width 832 height 362
click at [191, 360] on div "Shop New Heading Product Images Workbook 1: Purpose, Mission & Vision Product T…" at bounding box center [593, 482] width 832 height 362
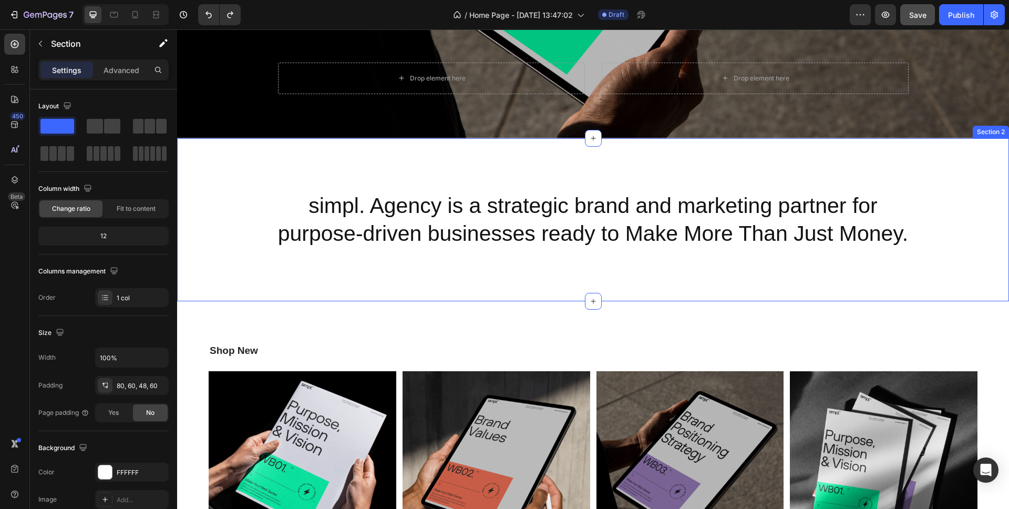
scroll to position [382, 0]
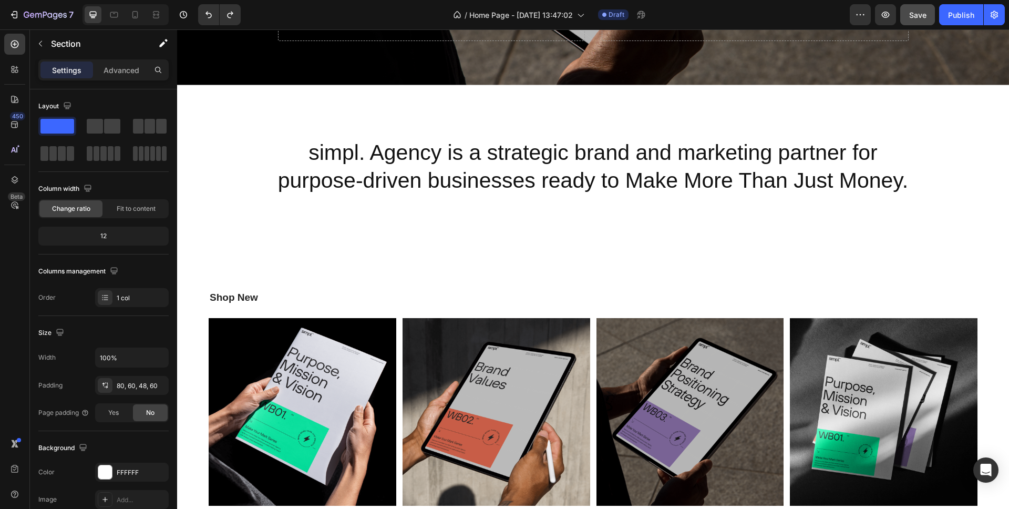
click at [547, 262] on div "Shop New Heading Product Images Workbook 1: Purpose, Mission & Vision Product T…" at bounding box center [593, 429] width 832 height 362
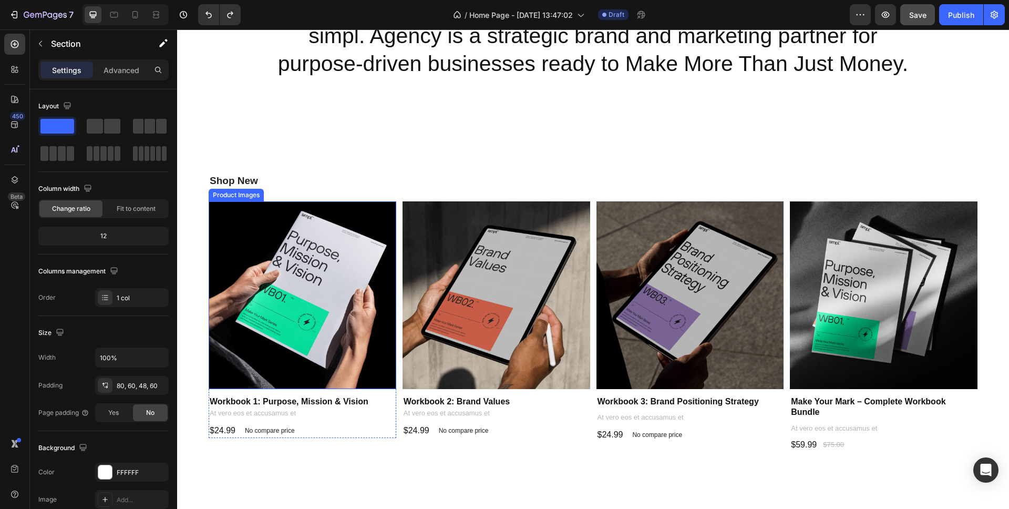
click at [200, 335] on div "Shop New Heading Product Images Workbook 1: Purpose, Mission & Vision Product T…" at bounding box center [593, 312] width 832 height 362
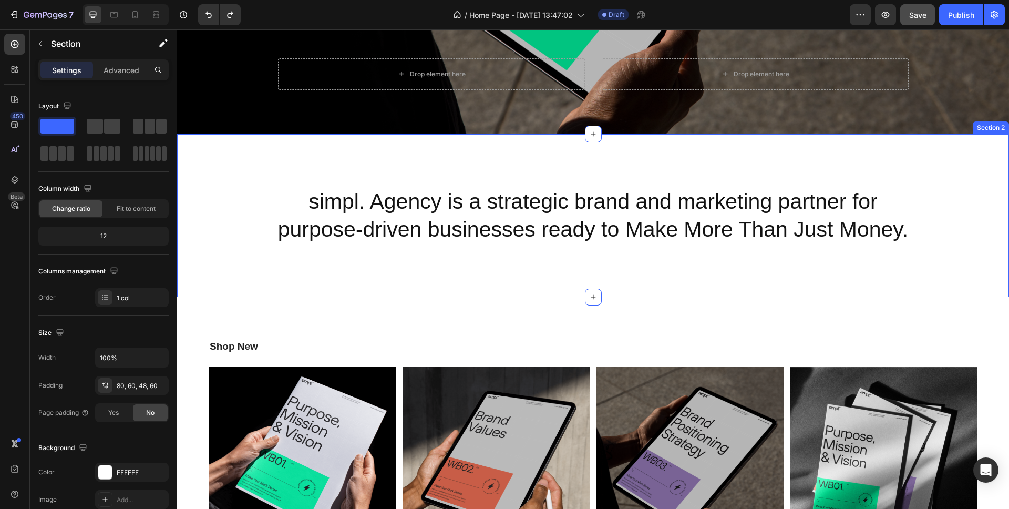
scroll to position [275, 0]
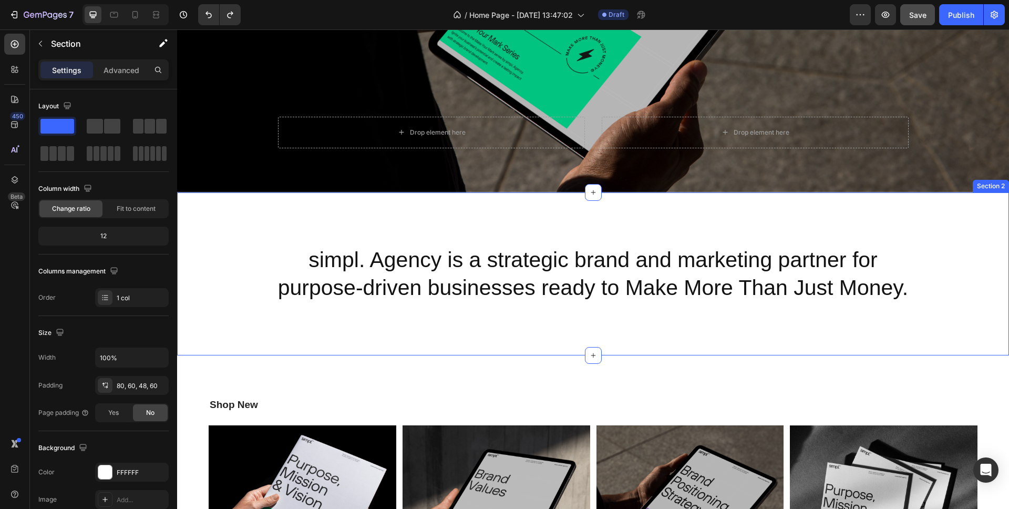
click at [240, 245] on div "simpl. Agency is a strategic brand and marketing partner for purpose-driven bus…" at bounding box center [593, 273] width 832 height 163
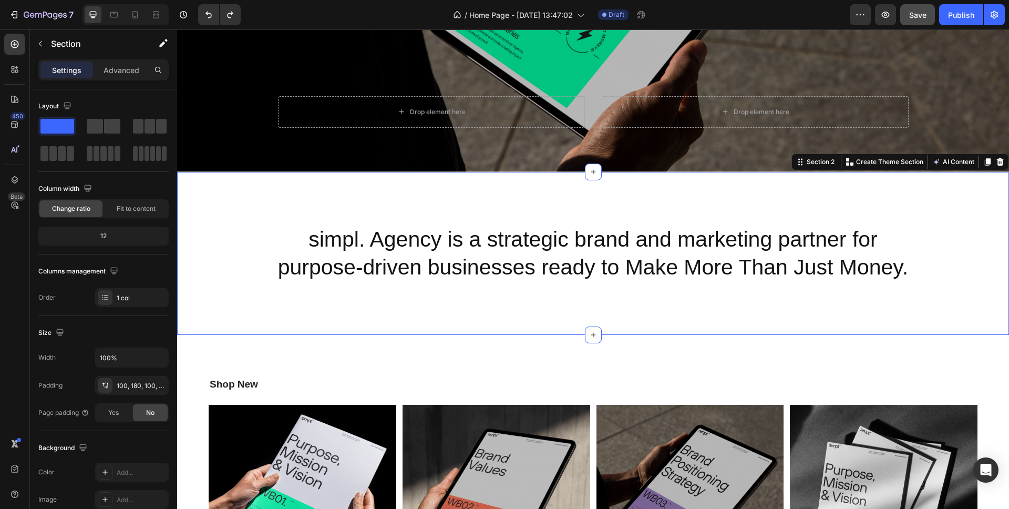
scroll to position [375, 0]
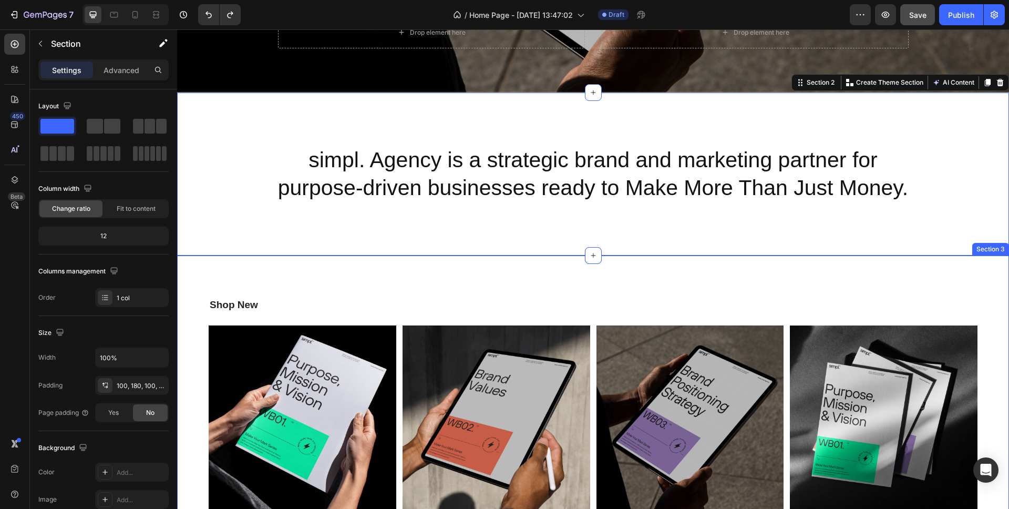
click at [286, 275] on div "Shop New Heading Product Images Workbook 1: Purpose, Mission & Vision Product T…" at bounding box center [593, 436] width 832 height 362
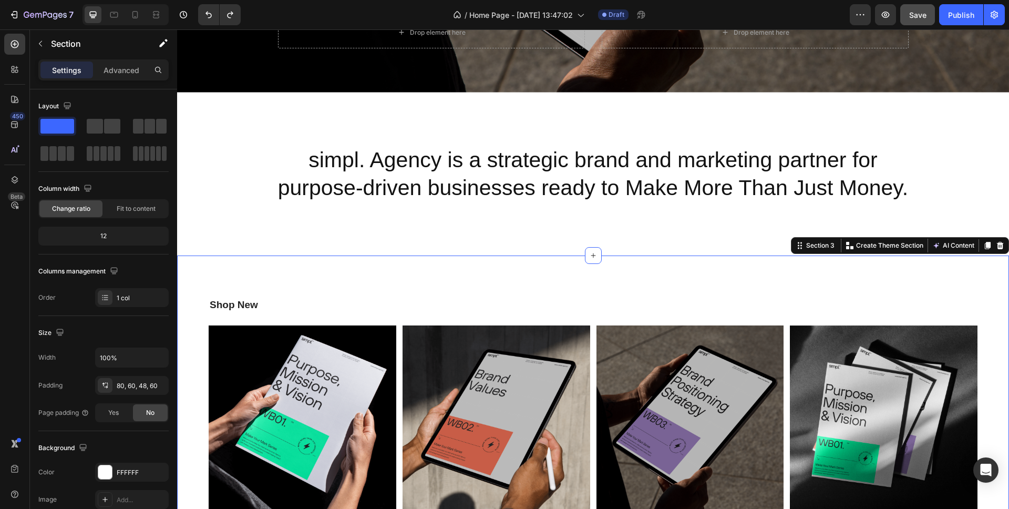
click at [186, 322] on div "Shop New Heading Product Images Workbook 1: Purpose, Mission & Vision Product T…" at bounding box center [593, 436] width 832 height 362
click at [282, 320] on div "Shop New Heading Product Images Workbook 1: Purpose, Mission & Vision Product T…" at bounding box center [593, 440] width 769 height 286
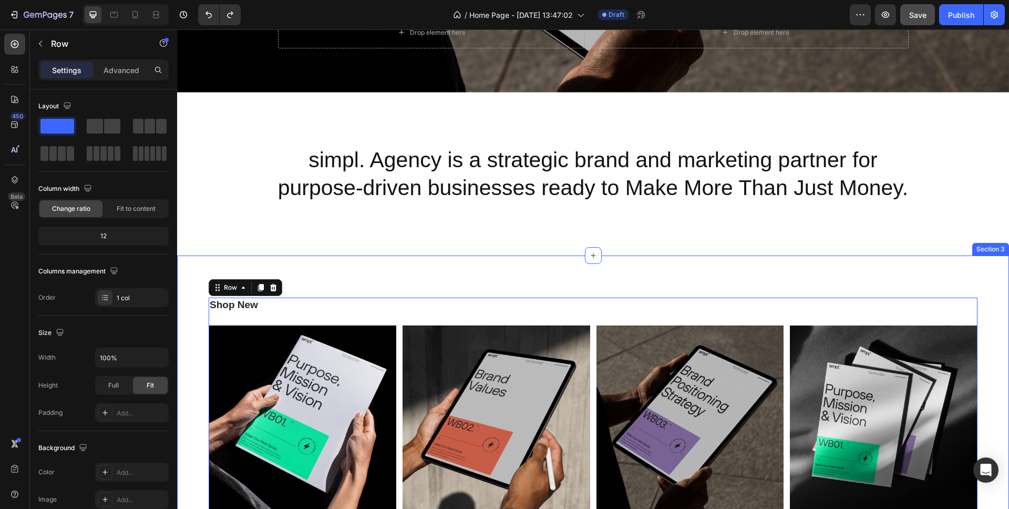
click at [376, 271] on div "Shop New Heading Product Images Workbook 1: Purpose, Mission & Vision Product T…" at bounding box center [593, 436] width 832 height 362
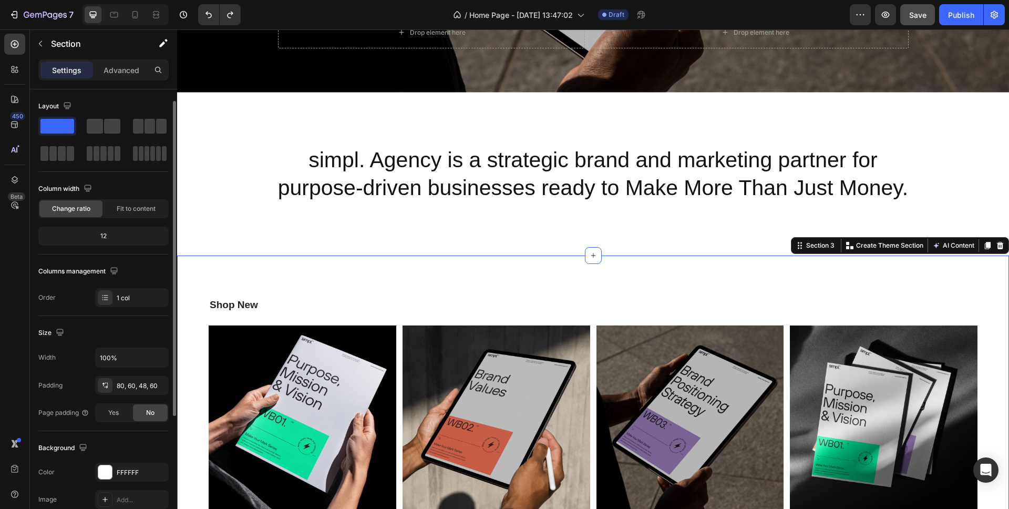
scroll to position [14, 0]
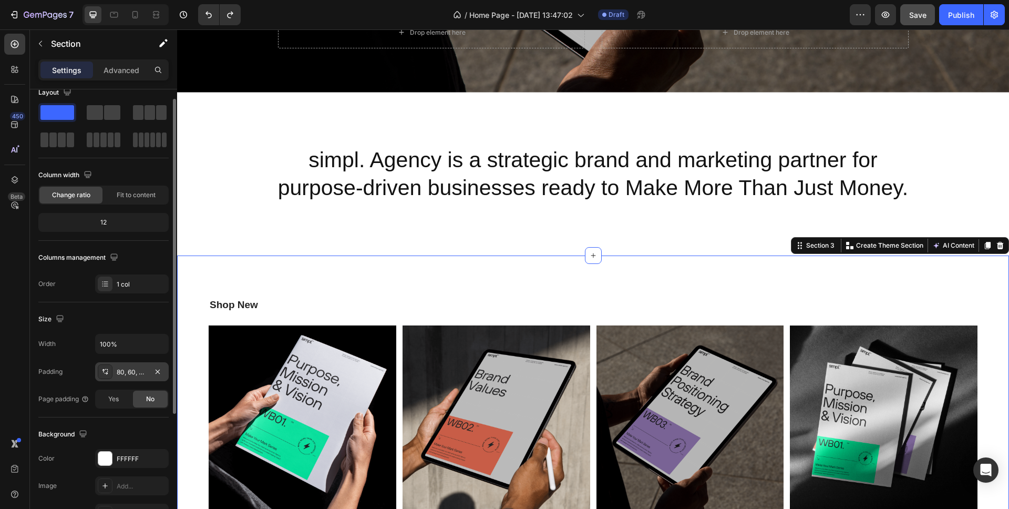
click at [140, 372] on div "80, 60, 48, 60" at bounding box center [132, 371] width 30 height 9
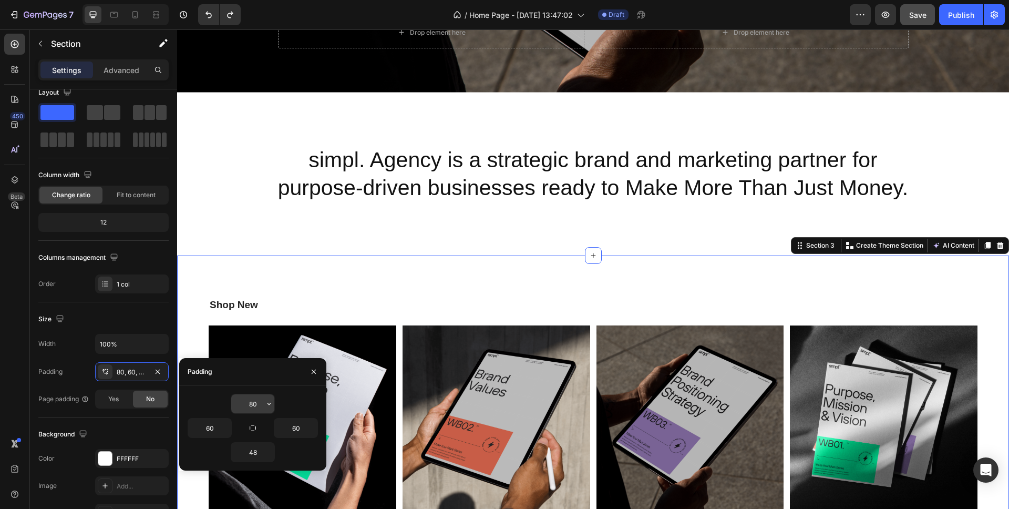
drag, startPoint x: 258, startPoint y: 401, endPoint x: 239, endPoint y: 399, distance: 19.5
click at [239, 399] on input "80" at bounding box center [252, 403] width 43 height 19
type input "0"
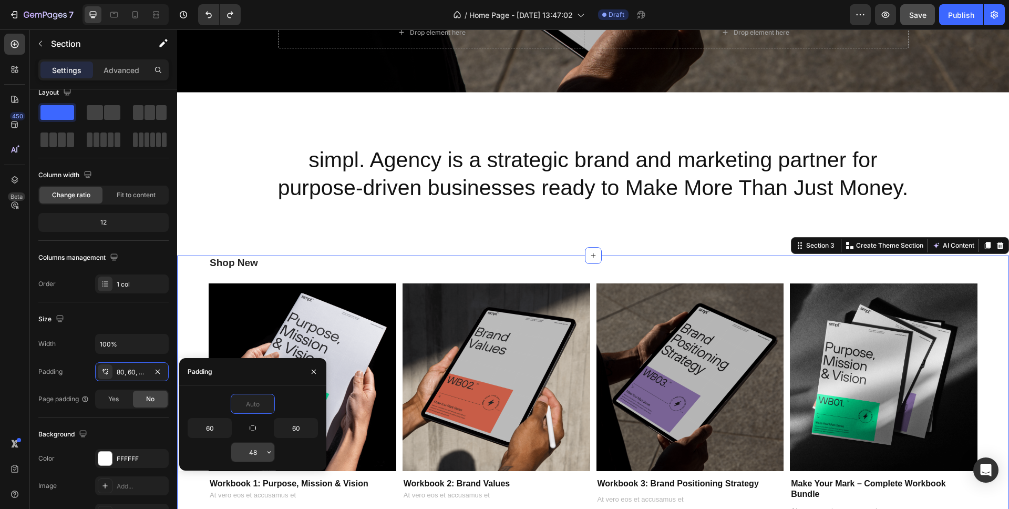
type input "0"
click at [251, 455] on input "48" at bounding box center [252, 452] width 43 height 19
click at [252, 455] on input "48" at bounding box center [252, 452] width 43 height 19
drag, startPoint x: 252, startPoint y: 455, endPoint x: 255, endPoint y: 435, distance: 20.3
click at [252, 455] on input "48" at bounding box center [252, 452] width 43 height 19
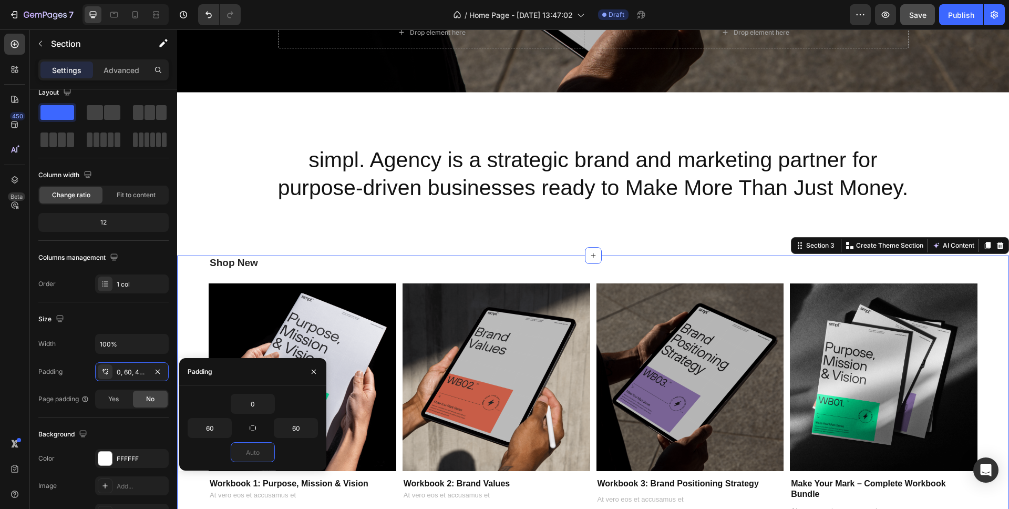
click at [182, 289] on div "Shop New Heading Product Images Workbook 1: Purpose, Mission & Vision Product T…" at bounding box center [593, 402] width 832 height 295
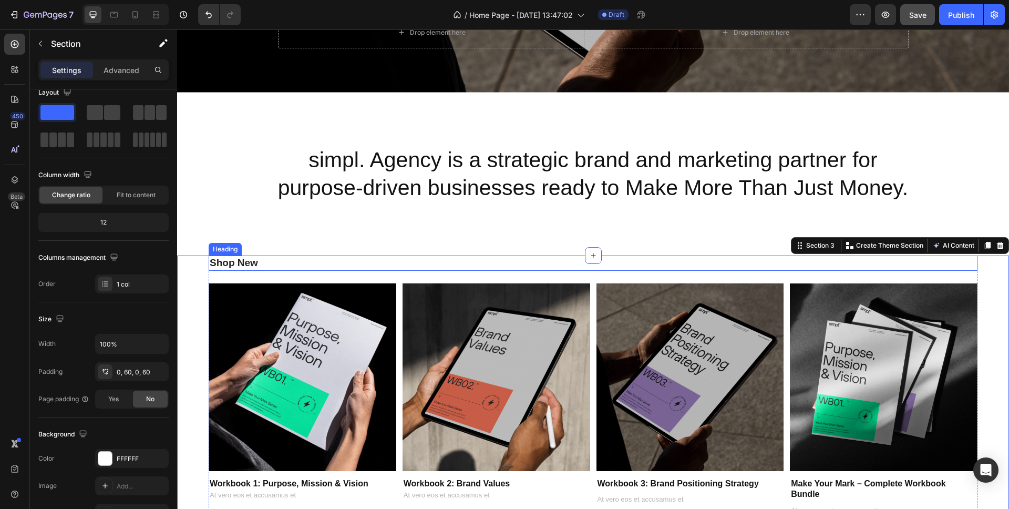
click at [248, 262] on h2 "Shop New" at bounding box center [593, 262] width 769 height 15
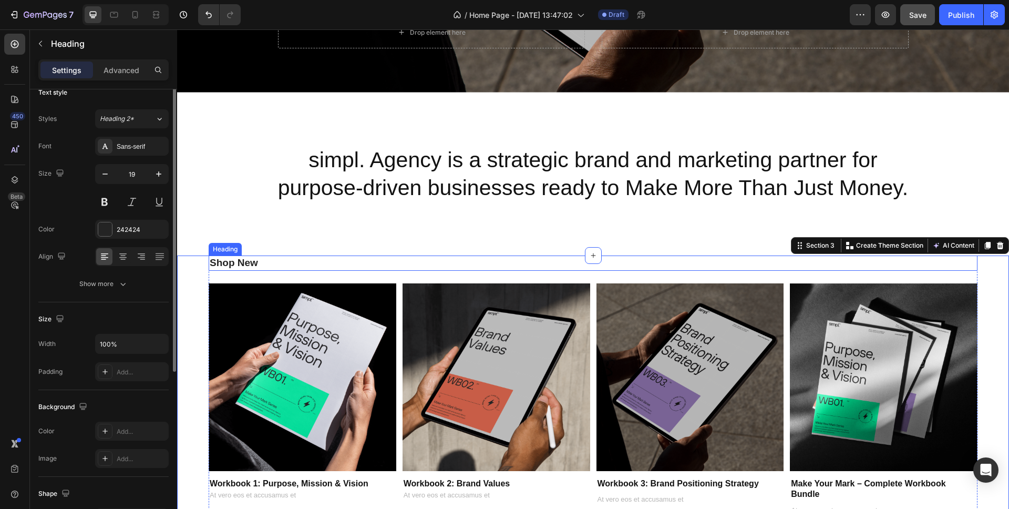
scroll to position [0, 0]
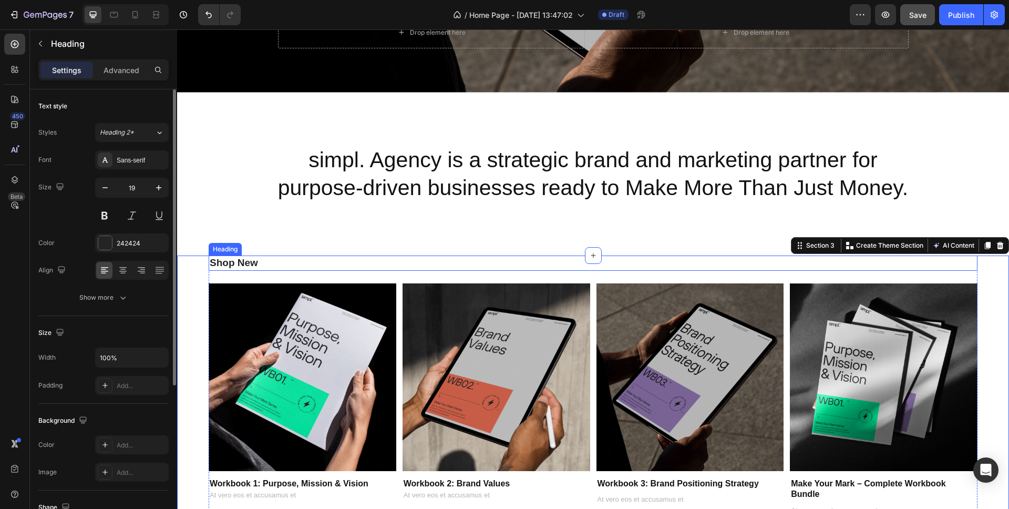
click at [248, 262] on h2 "Shop New" at bounding box center [593, 262] width 769 height 15
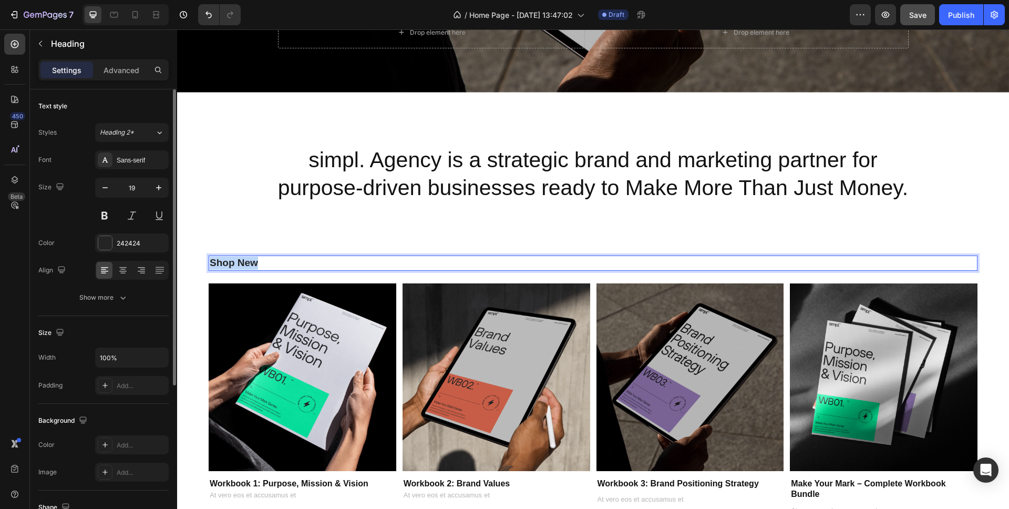
click at [248, 262] on p "Shop New" at bounding box center [593, 262] width 767 height 13
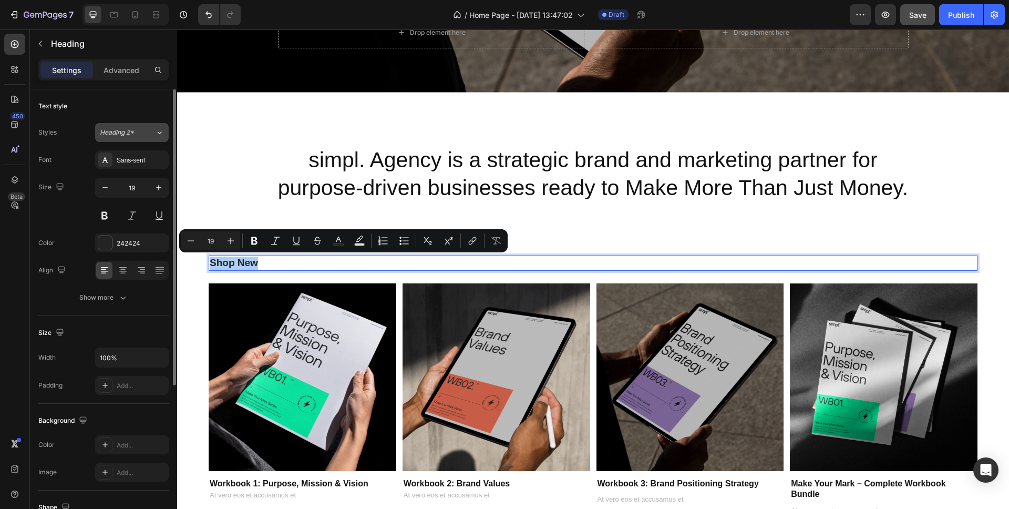
click at [130, 130] on span "Heading 2*" at bounding box center [117, 132] width 34 height 9
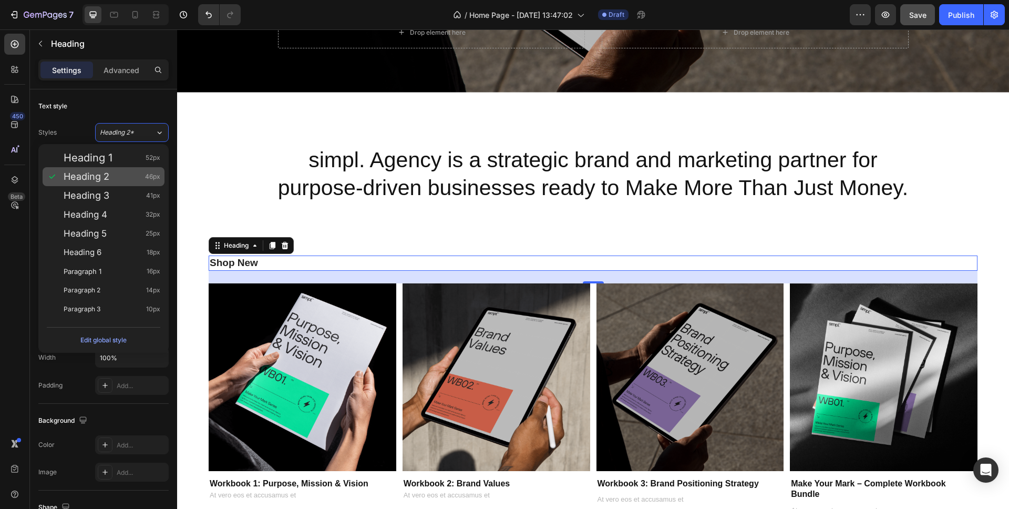
click at [103, 176] on span "Heading 2" at bounding box center [87, 176] width 46 height 11
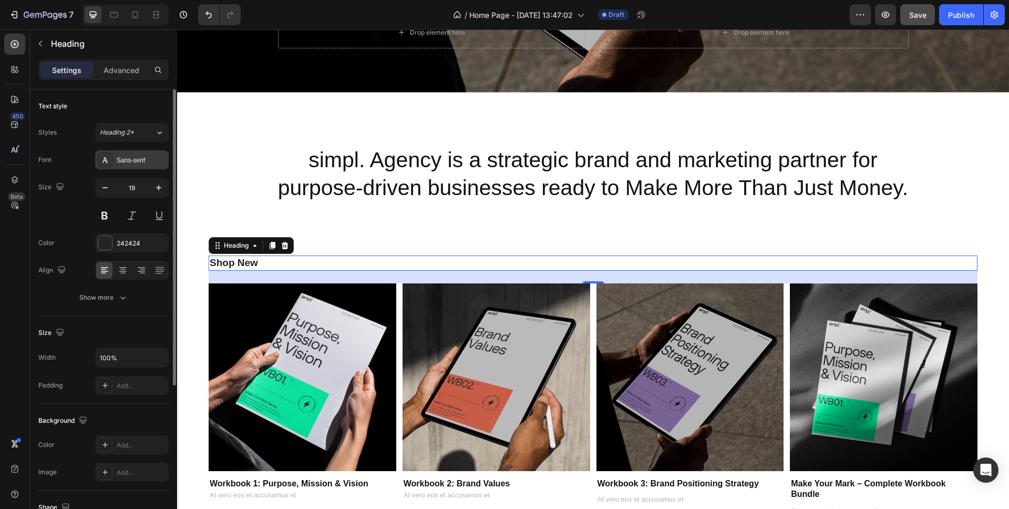
click at [137, 159] on div "Sans-serif" at bounding box center [141, 160] width 49 height 9
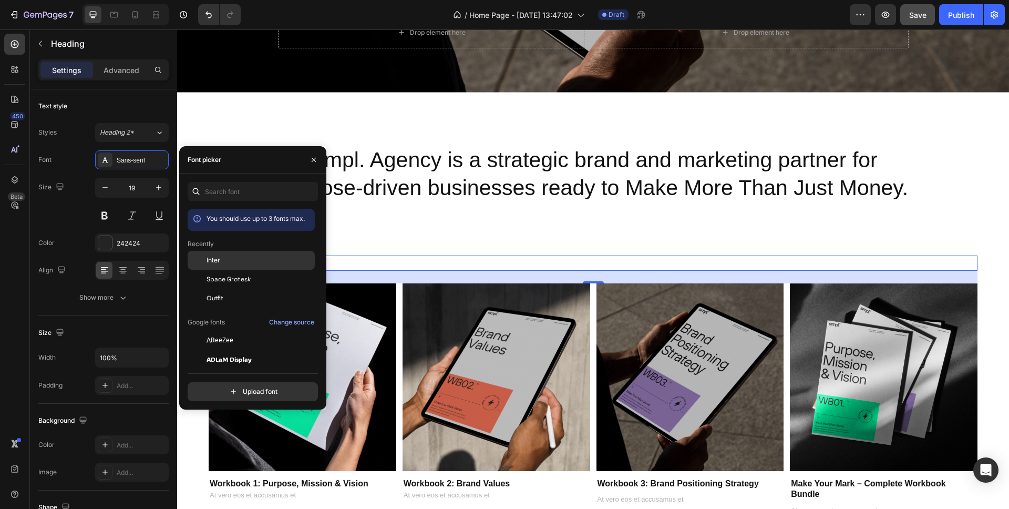
click at [219, 257] on span "Inter" at bounding box center [214, 259] width 14 height 9
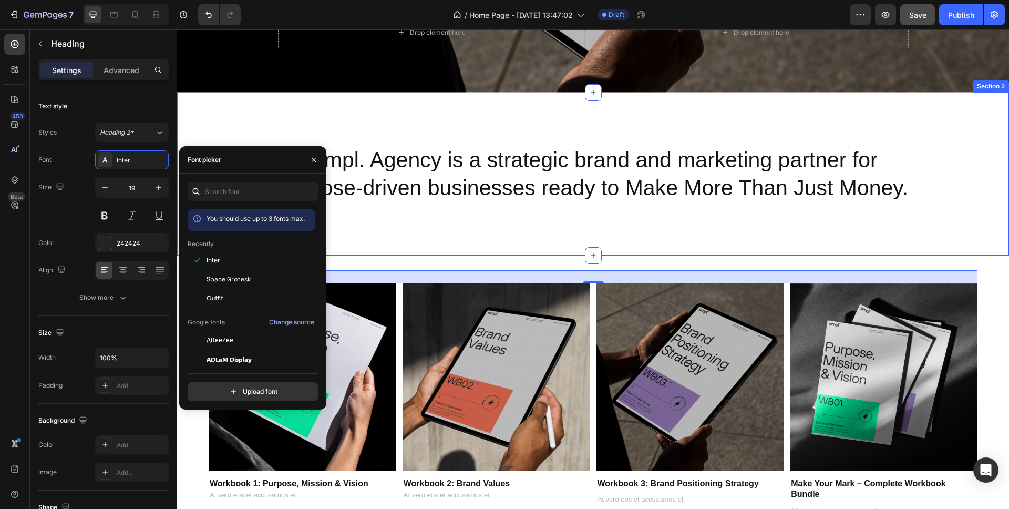
click at [348, 121] on div "simpl. Agency is a strategic brand and marketing partner for purpose-driven bus…" at bounding box center [593, 174] width 832 height 163
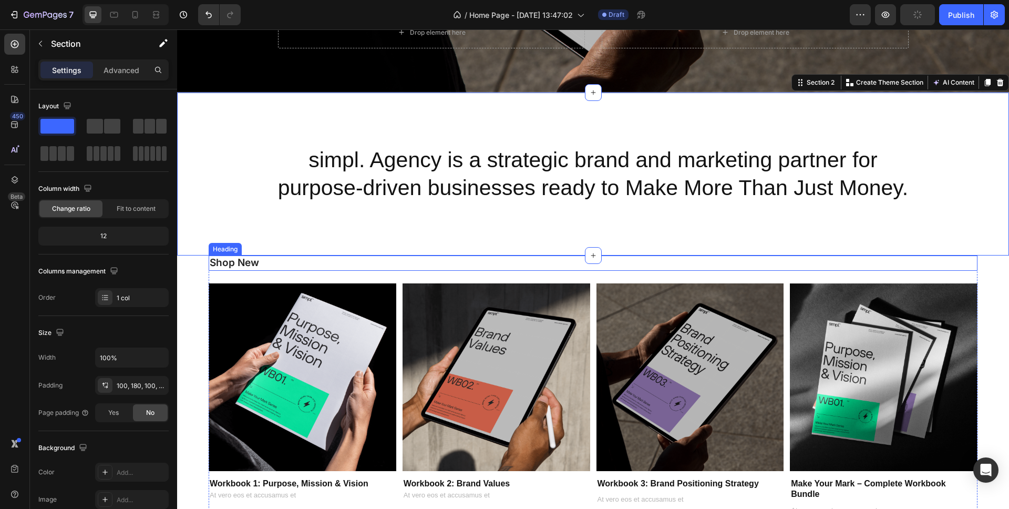
click at [235, 263] on p "Shop New" at bounding box center [593, 262] width 767 height 13
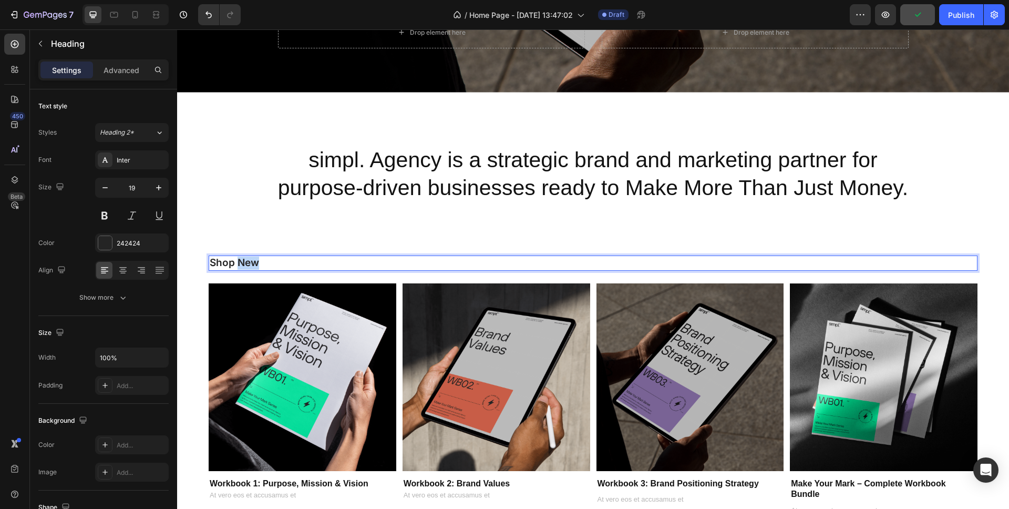
click at [246, 263] on p "Shop New" at bounding box center [593, 262] width 767 height 13
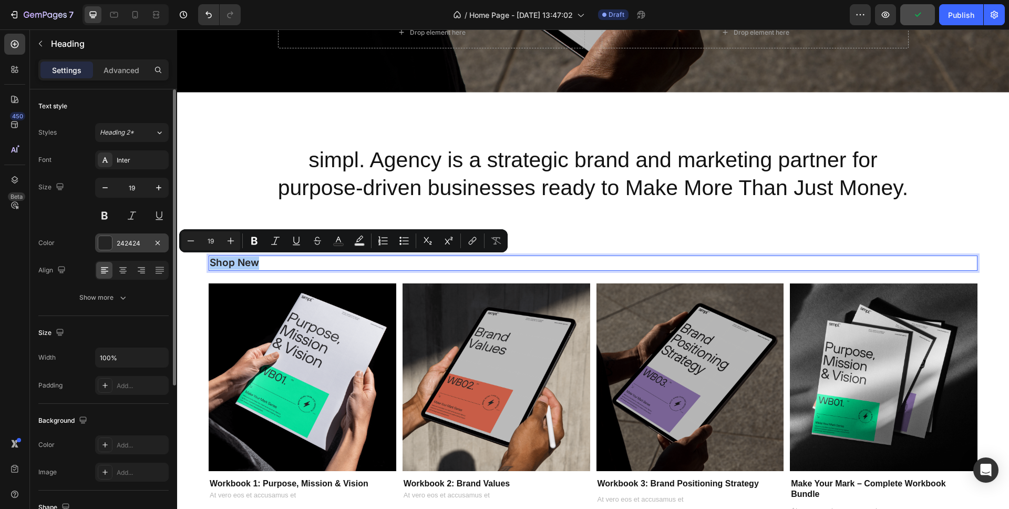
click at [108, 244] on div at bounding box center [105, 243] width 14 height 14
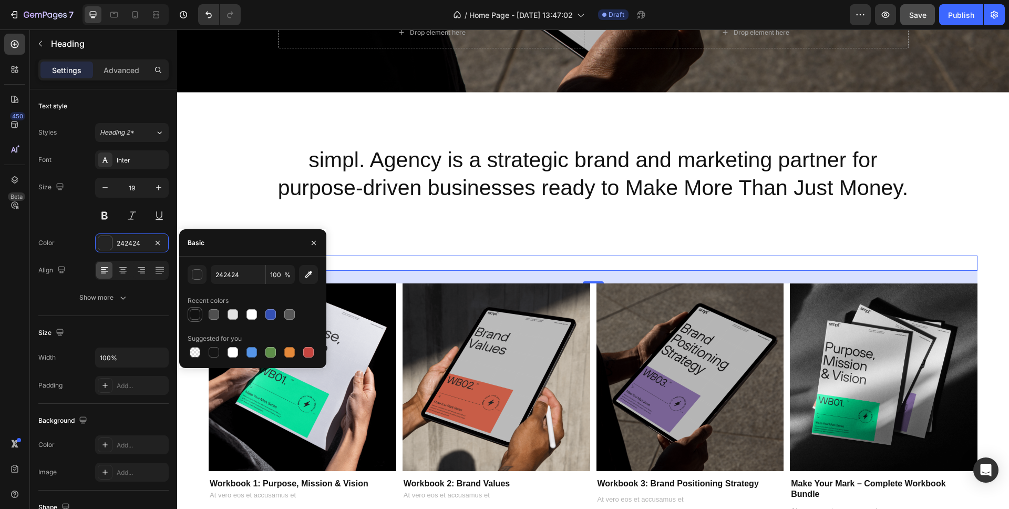
click at [197, 314] on div at bounding box center [195, 314] width 11 height 11
type input "121212"
click at [245, 128] on div "simpl. Agency is a strategic brand and marketing partner for purpose-driven bus…" at bounding box center [593, 174] width 832 height 163
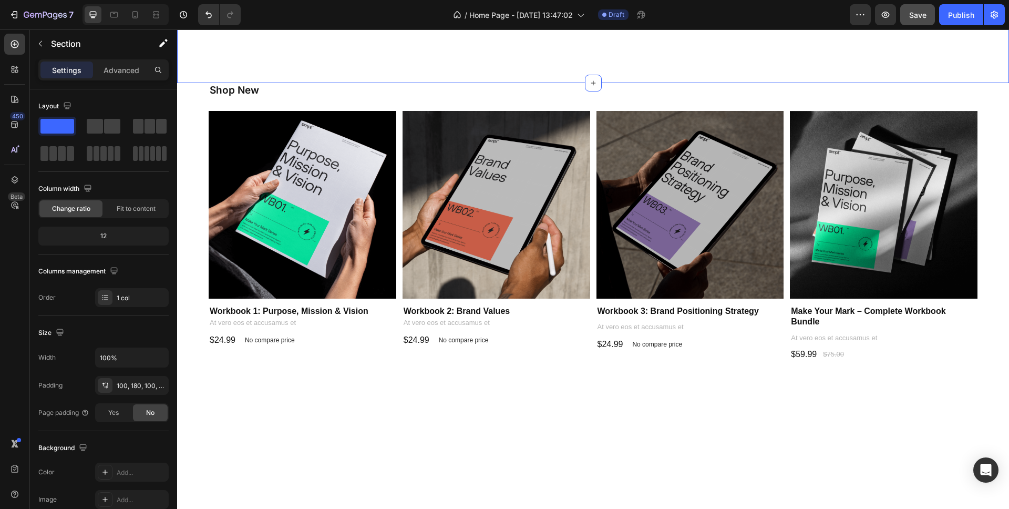
scroll to position [605, 0]
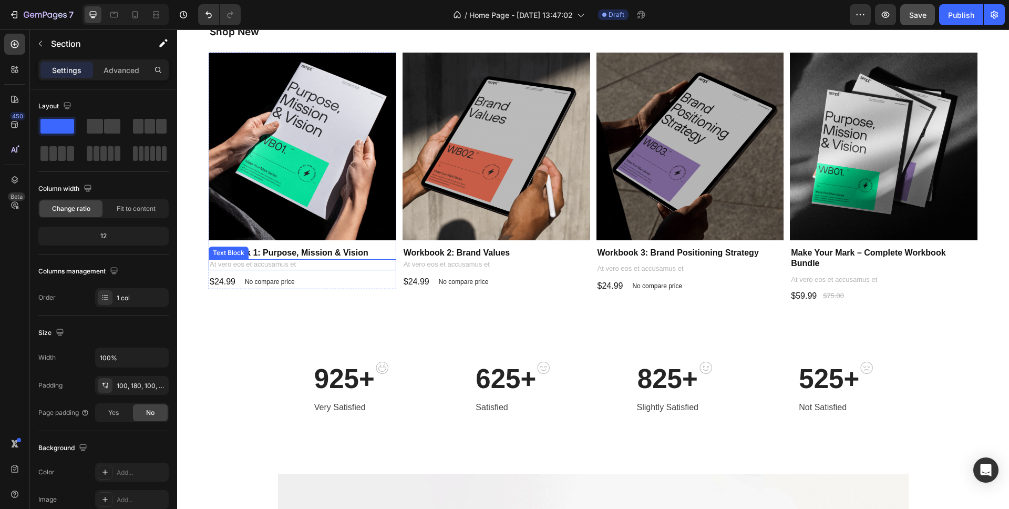
click at [266, 265] on p "At vero eos et accusamus et" at bounding box center [303, 264] width 186 height 9
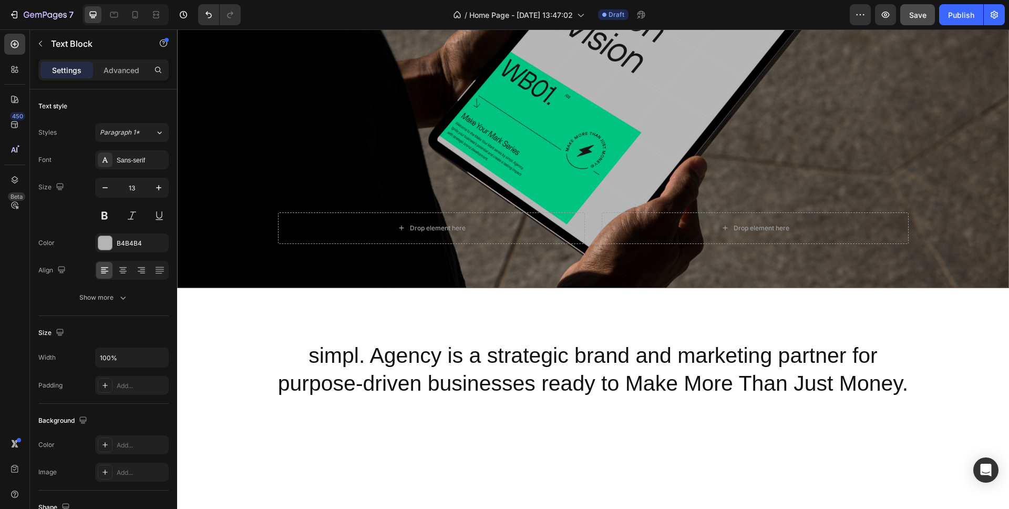
scroll to position [0, 0]
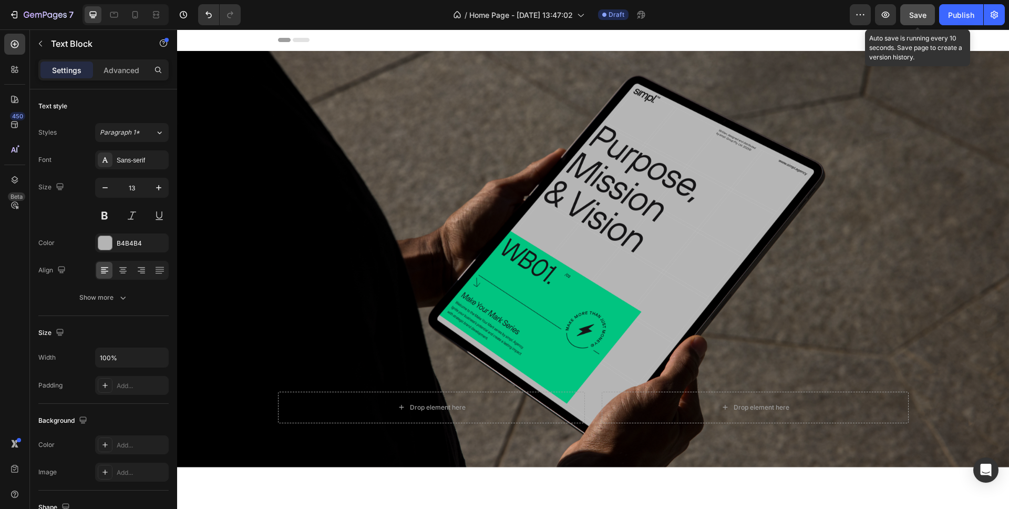
click at [922, 13] on span "Save" at bounding box center [917, 15] width 17 height 9
click at [885, 16] on icon "button" at bounding box center [885, 14] width 11 height 11
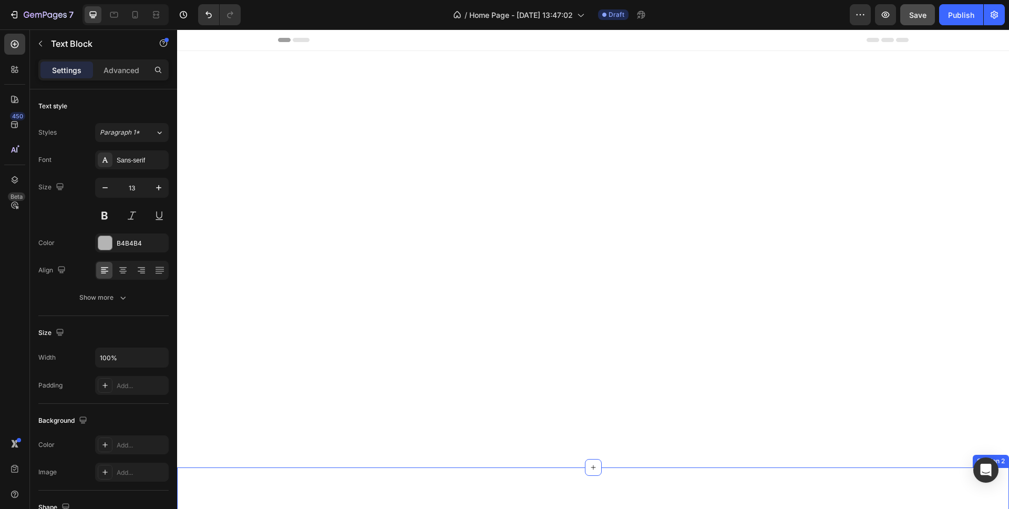
scroll to position [555, 0]
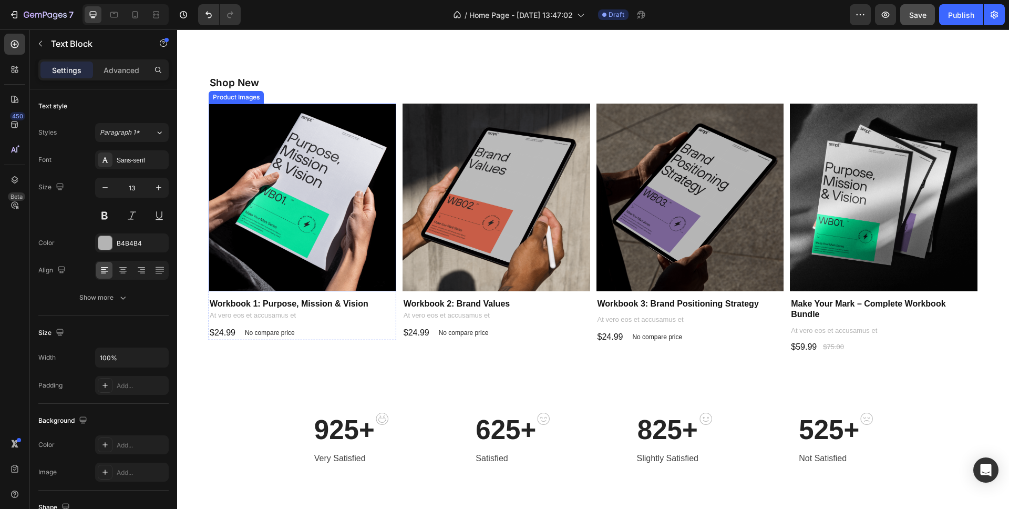
click at [321, 210] on img at bounding box center [303, 198] width 188 height 188
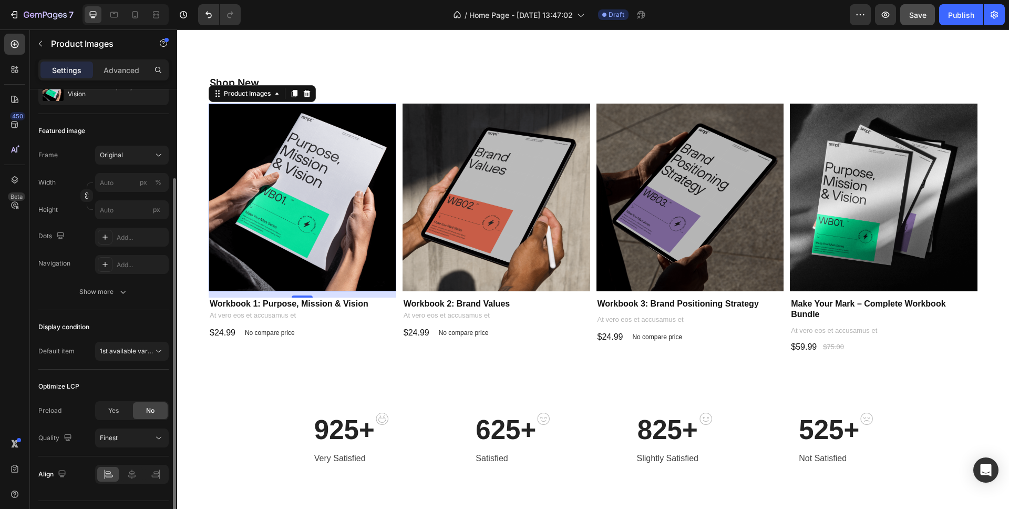
scroll to position [142, 0]
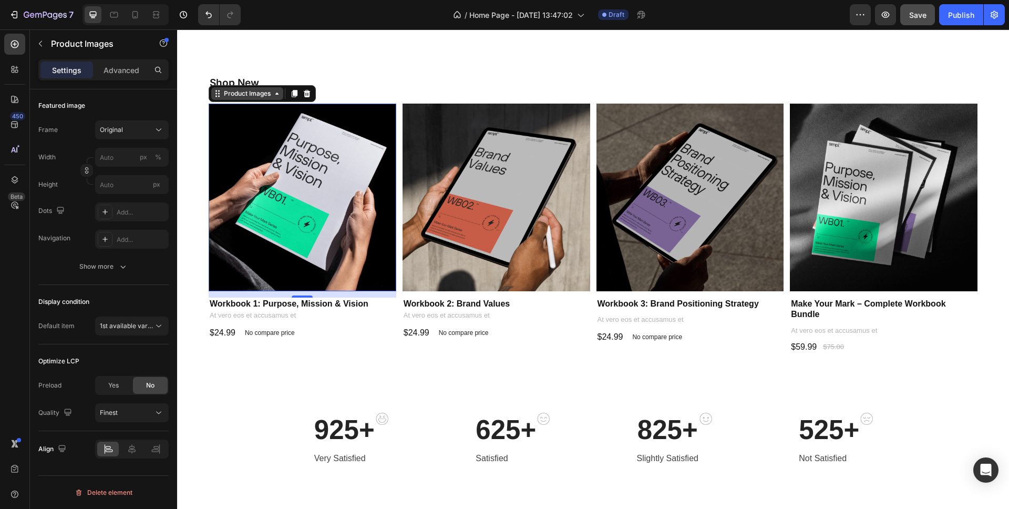
click at [260, 96] on div "Product Images" at bounding box center [247, 93] width 51 height 9
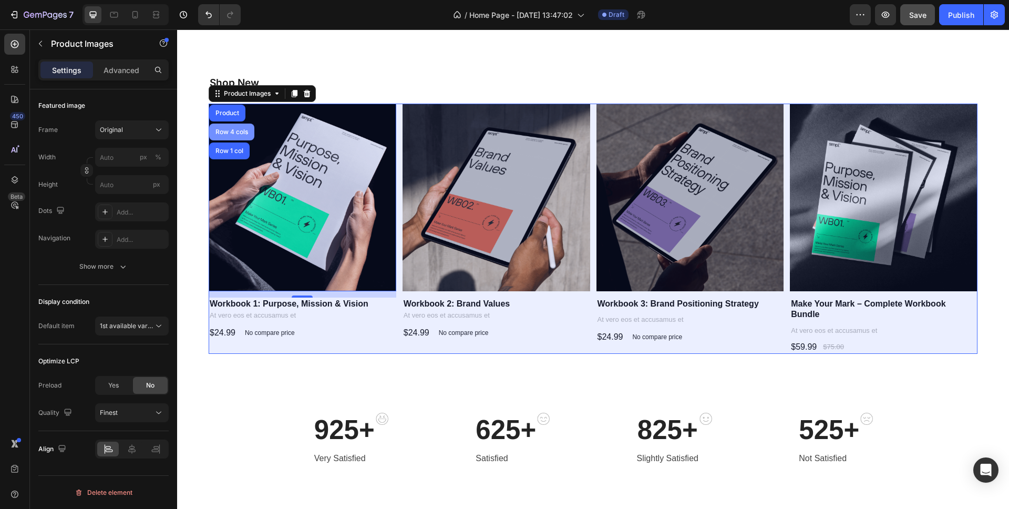
click at [234, 130] on div "Row 4 cols" at bounding box center [231, 132] width 37 height 6
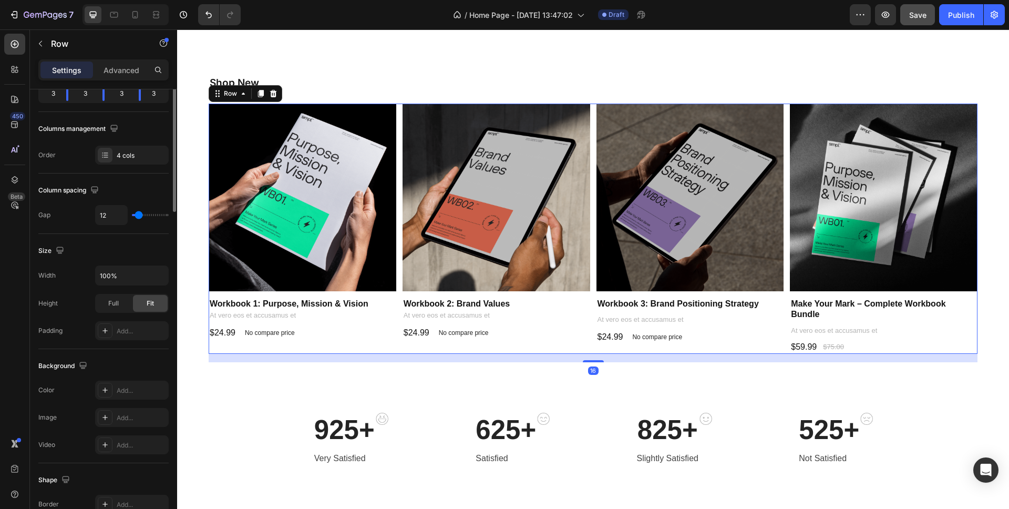
scroll to position [0, 0]
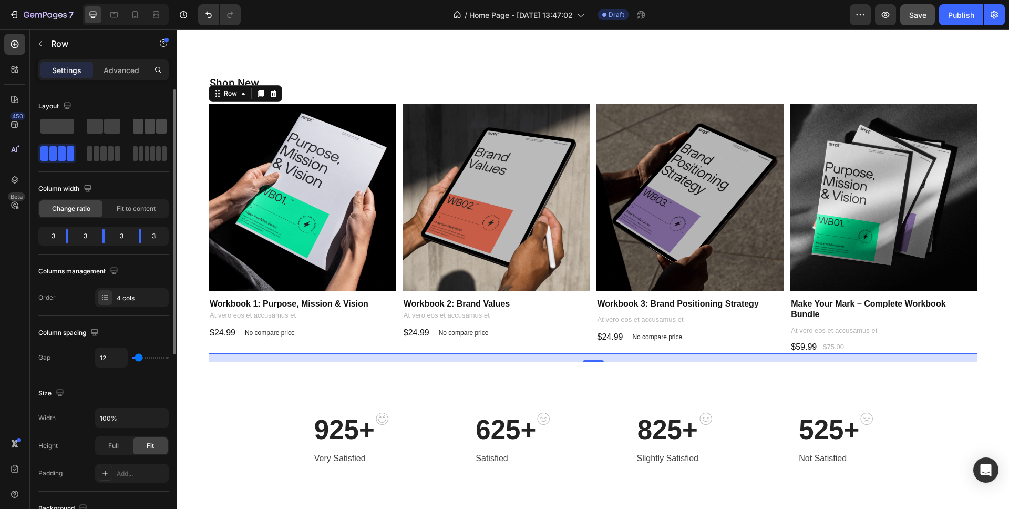
click at [150, 124] on span at bounding box center [150, 126] width 11 height 15
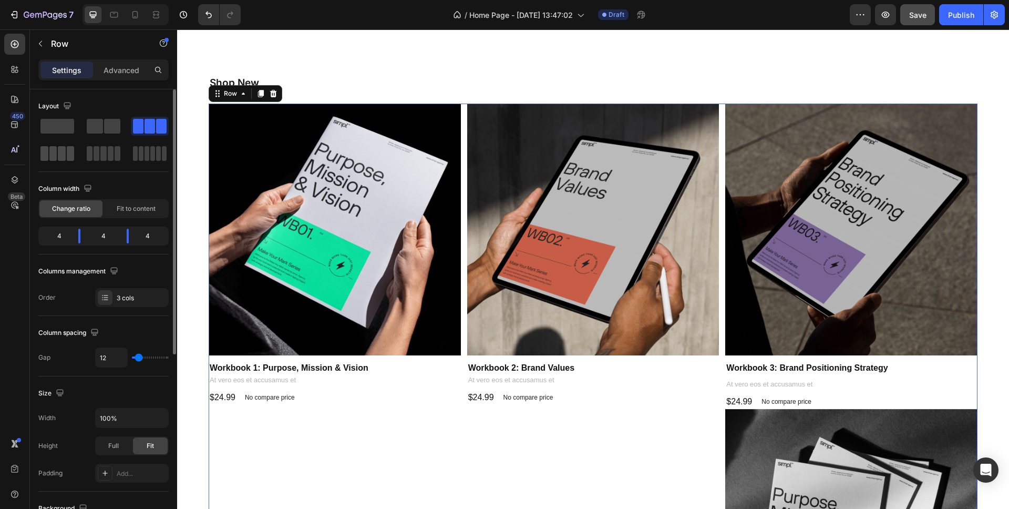
click at [59, 157] on span at bounding box center [62, 153] width 8 height 15
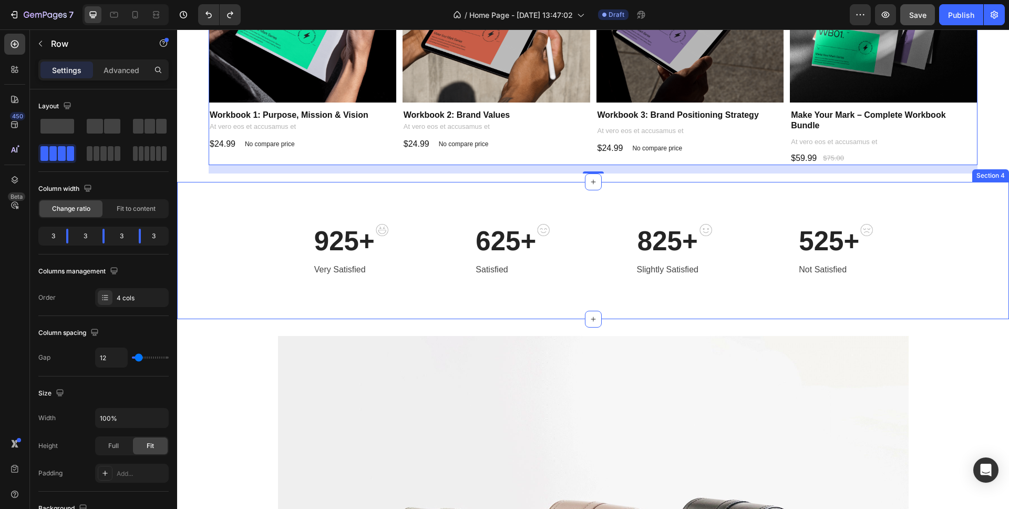
scroll to position [701, 0]
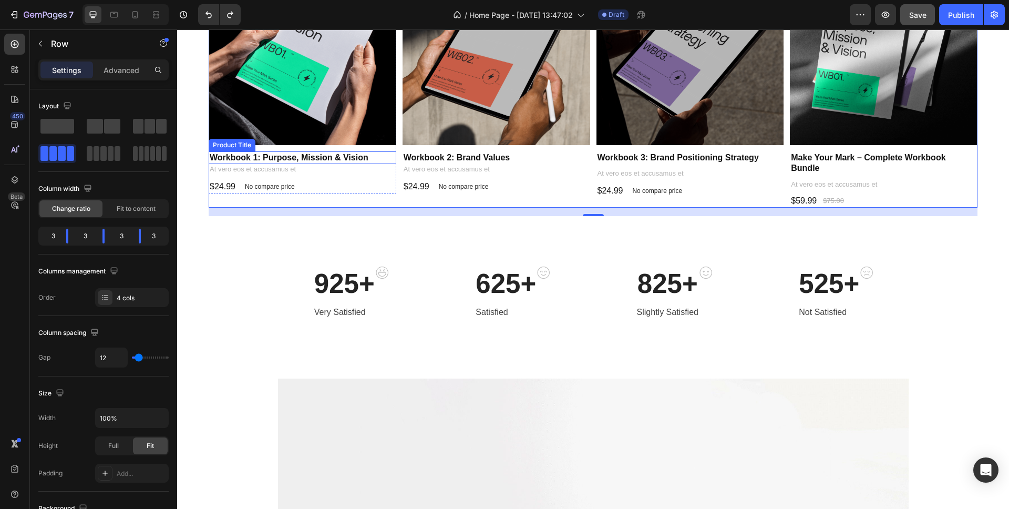
click at [299, 154] on h1 "Workbook 1: Purpose, Mission & Vision" at bounding box center [303, 157] width 188 height 13
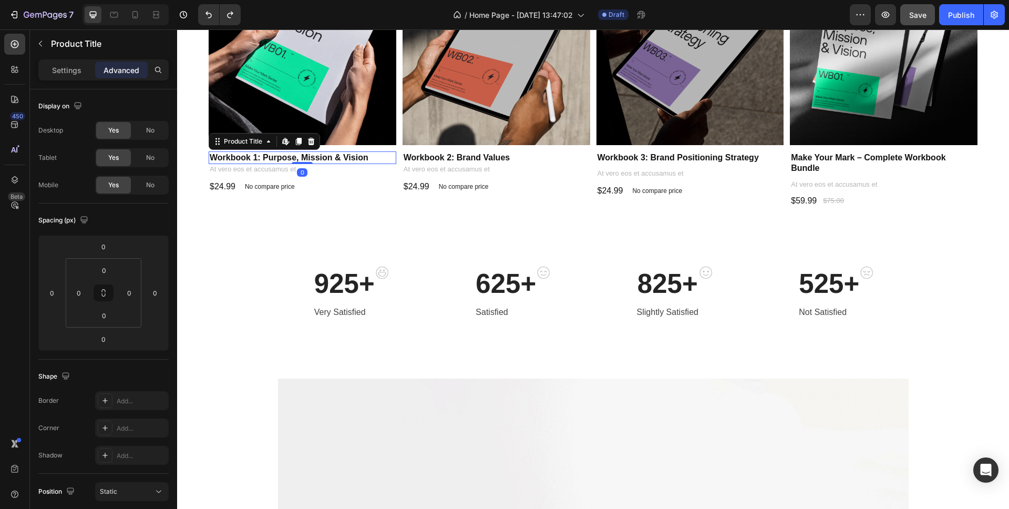
click at [295, 157] on h1 "Workbook 1: Purpose, Mission & Vision" at bounding box center [303, 157] width 188 height 13
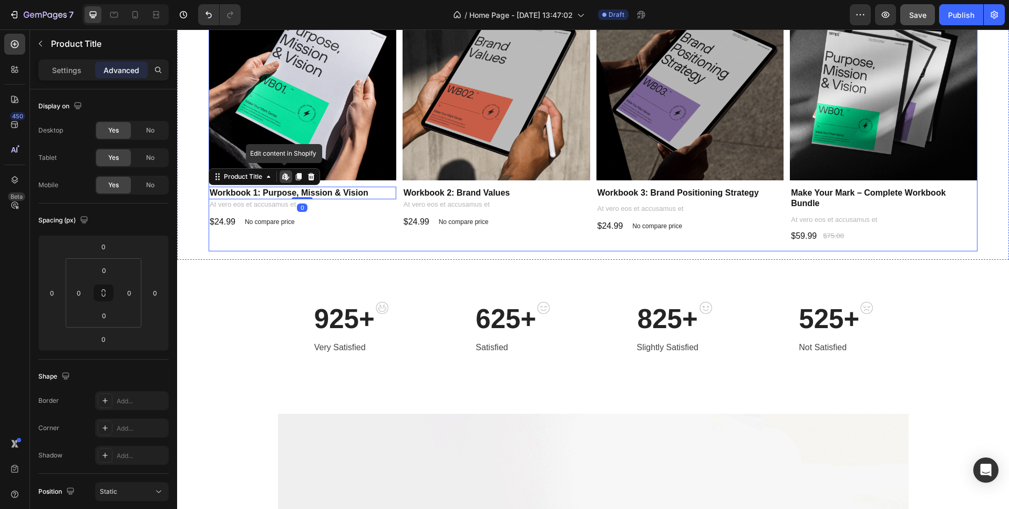
scroll to position [588, 0]
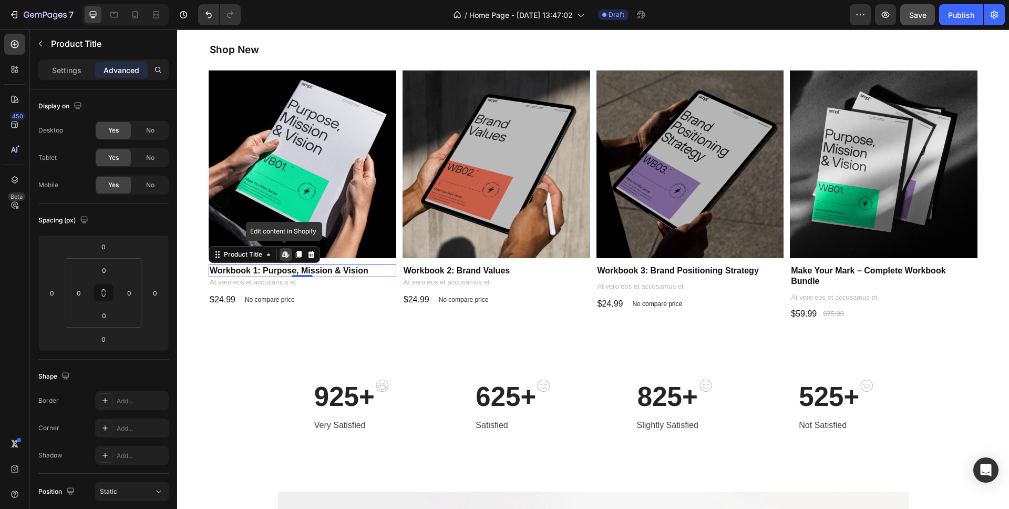
click at [281, 271] on h1 "Workbook 1: Purpose, Mission & Vision" at bounding box center [303, 270] width 188 height 13
click at [315, 269] on h1 "Workbook 1: Purpose, Mission & Vision" at bounding box center [303, 270] width 188 height 13
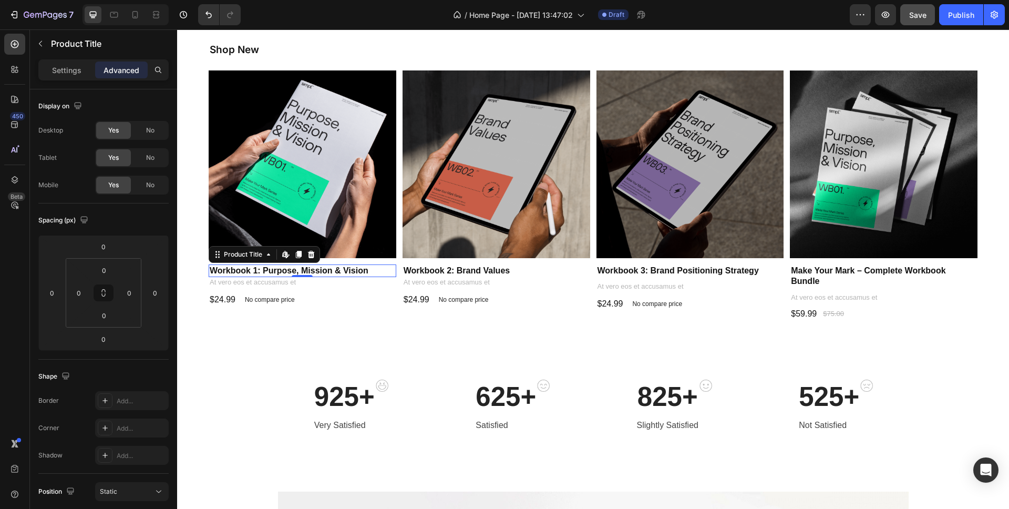
click at [315, 269] on h1 "Workbook 1: Purpose, Mission & Vision" at bounding box center [303, 270] width 188 height 13
click at [69, 72] on p "Settings" at bounding box center [66, 70] width 29 height 11
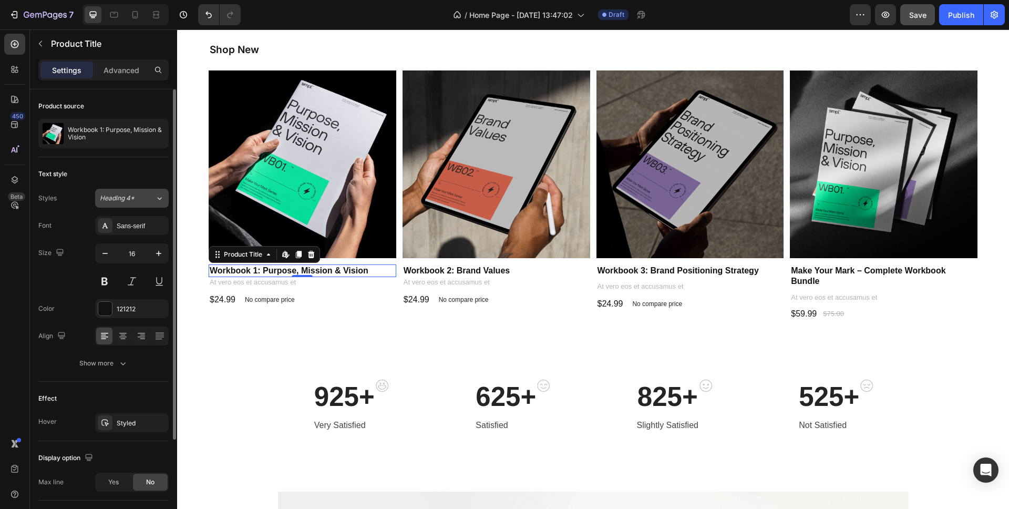
click at [137, 202] on div "Heading 4*" at bounding box center [121, 197] width 43 height 9
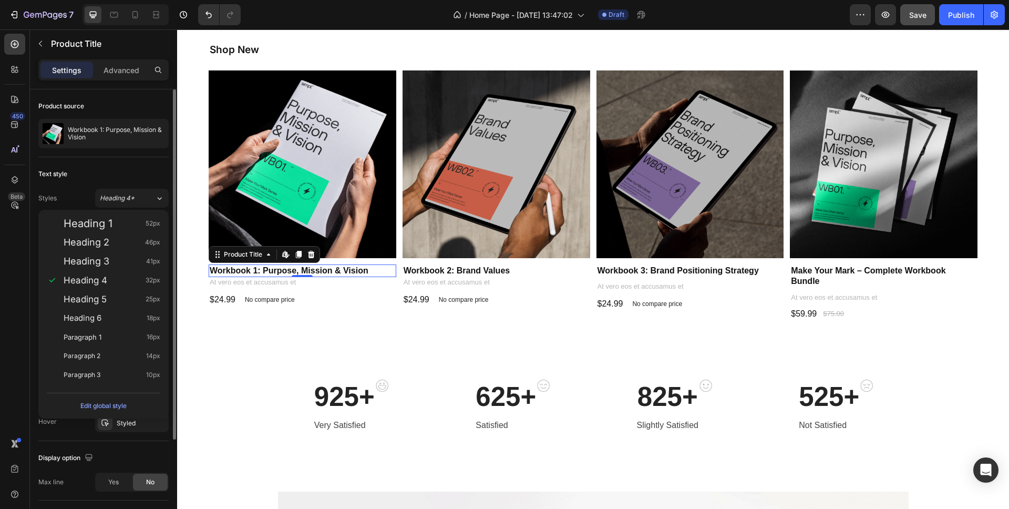
click at [99, 171] on div "Text style" at bounding box center [103, 174] width 130 height 17
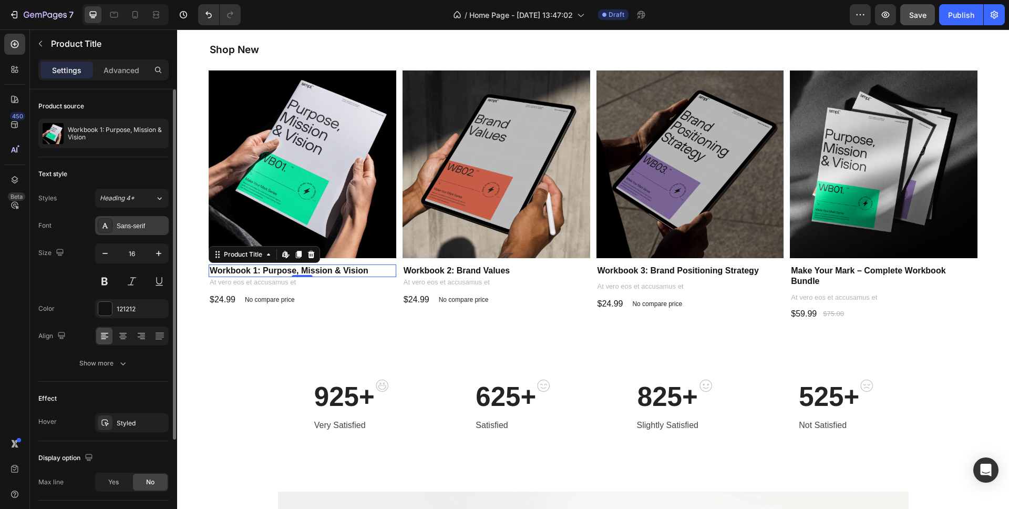
click at [128, 227] on div "Sans-serif" at bounding box center [141, 225] width 49 height 9
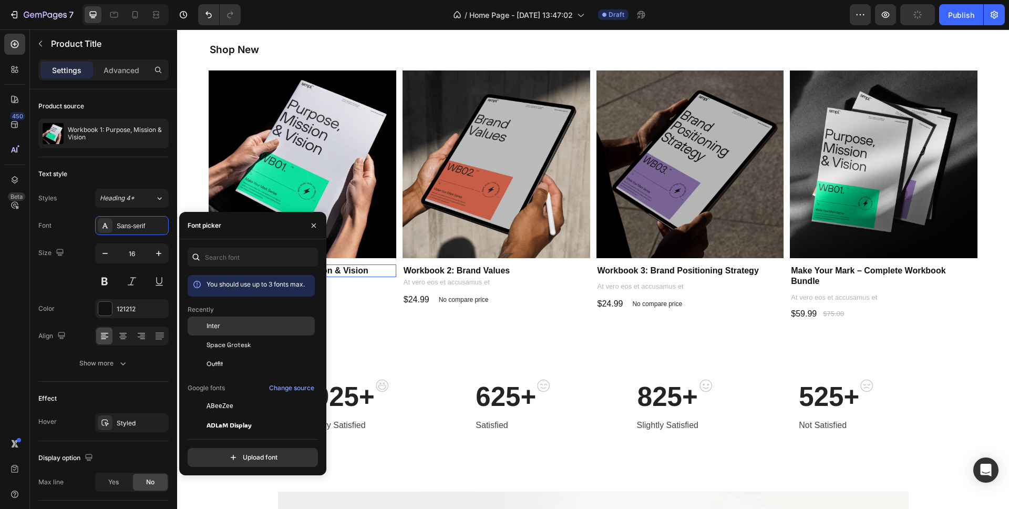
click at [220, 323] on div "Inter" at bounding box center [260, 325] width 106 height 9
click at [424, 269] on h1 "Workbook 2: Brand Values" at bounding box center [497, 270] width 188 height 13
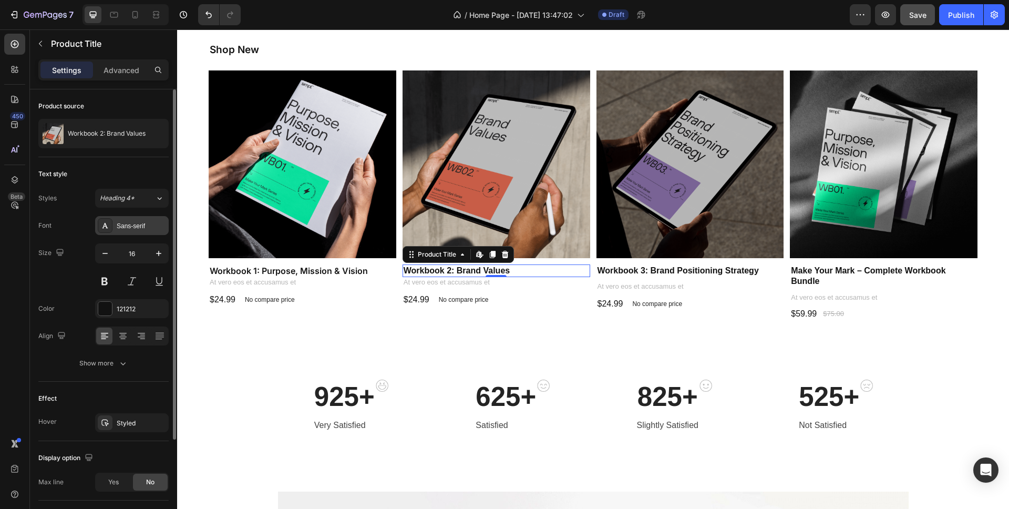
click at [137, 227] on div "Sans-serif" at bounding box center [141, 225] width 49 height 9
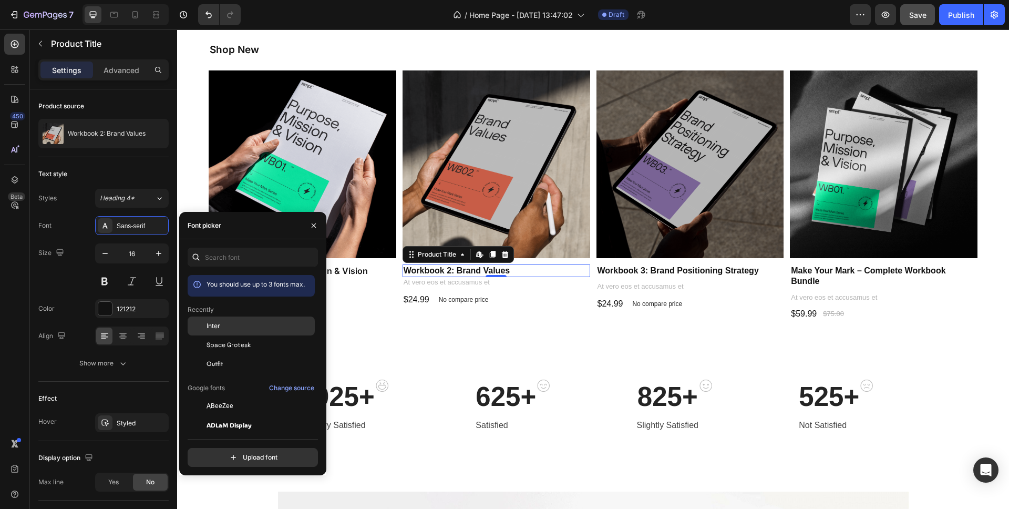
click at [223, 323] on div "Inter" at bounding box center [260, 325] width 106 height 9
click at [621, 273] on h1 "Workbook 3: Brand Positioning Strategy" at bounding box center [691, 270] width 188 height 13
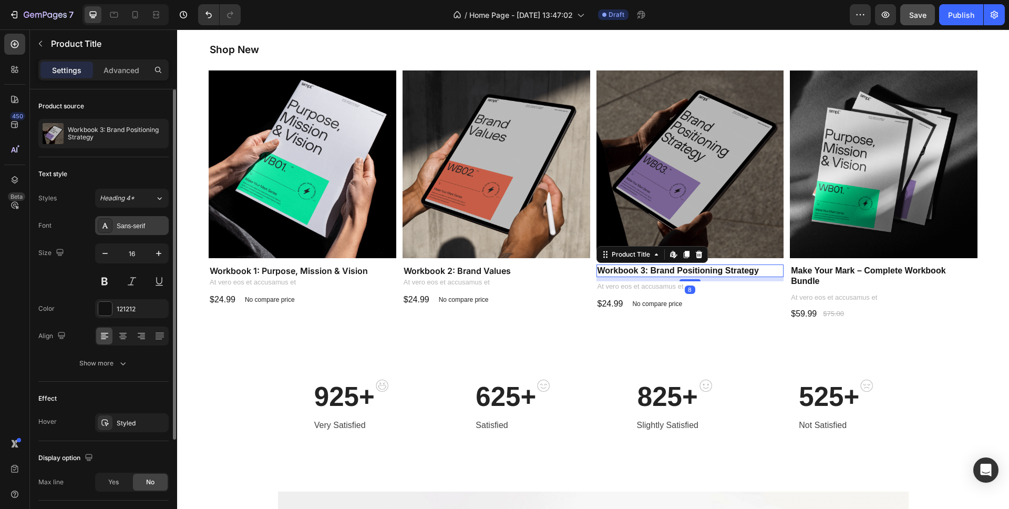
click at [143, 226] on div "Sans-serif" at bounding box center [141, 225] width 49 height 9
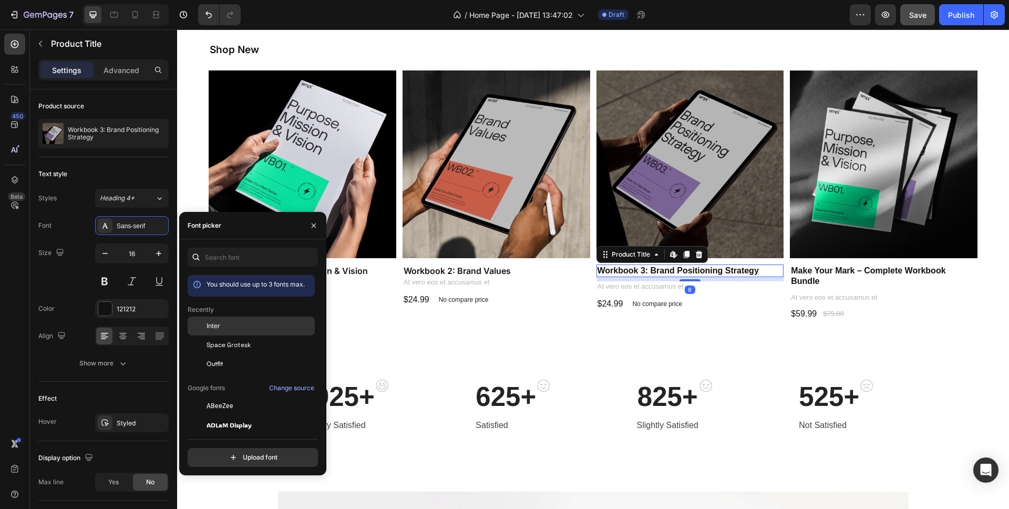
click at [213, 325] on span "Inter" at bounding box center [214, 325] width 14 height 9
click at [807, 272] on h1 "Make Your Mark – Complete Workbook Bundle" at bounding box center [884, 276] width 188 height 24
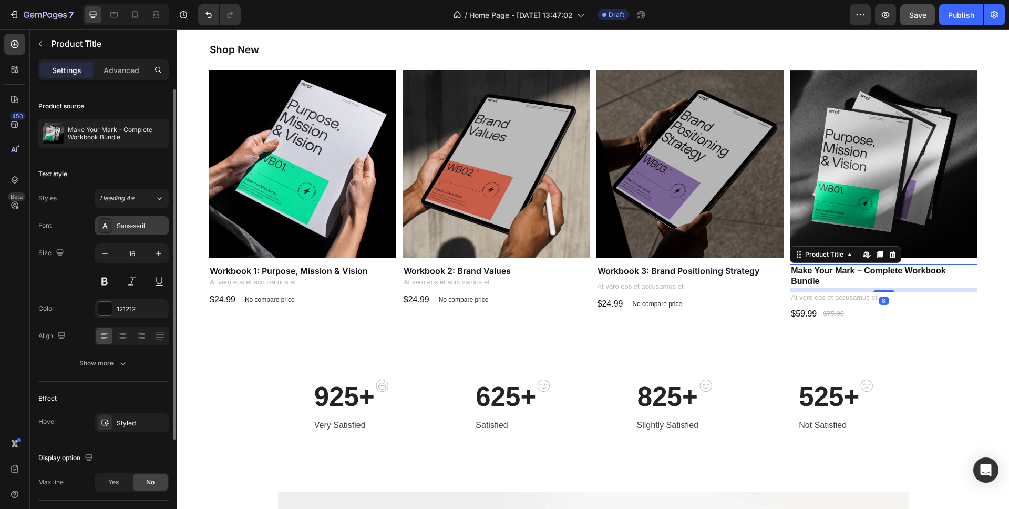
click at [138, 227] on div "Sans-serif" at bounding box center [141, 225] width 49 height 9
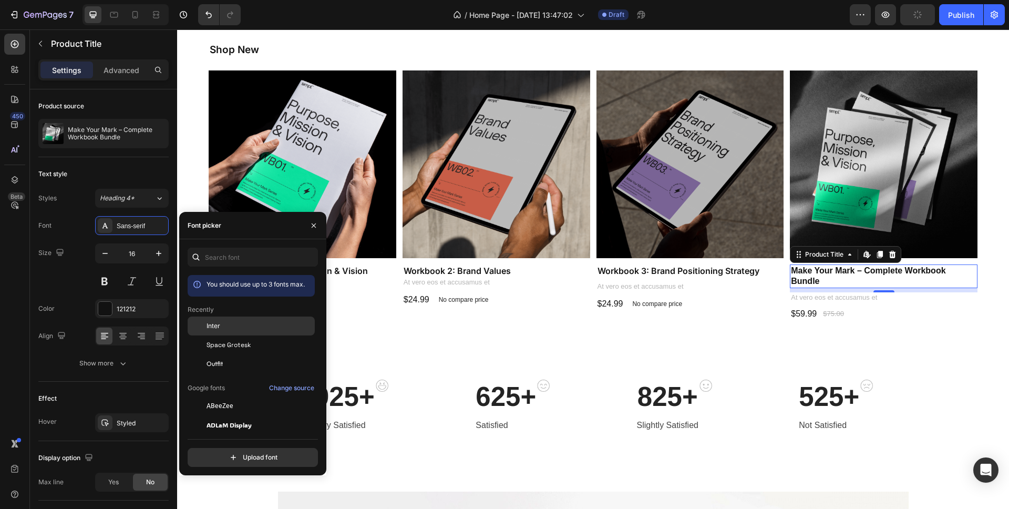
click at [216, 330] on span "Inter" at bounding box center [214, 325] width 14 height 9
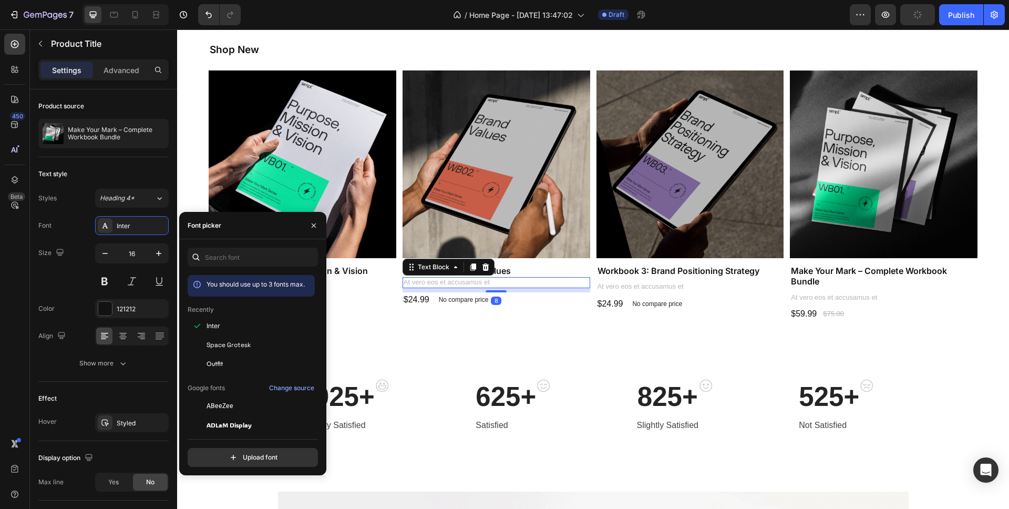
click at [418, 285] on p "At vero eos et accusamus et" at bounding box center [497, 282] width 186 height 9
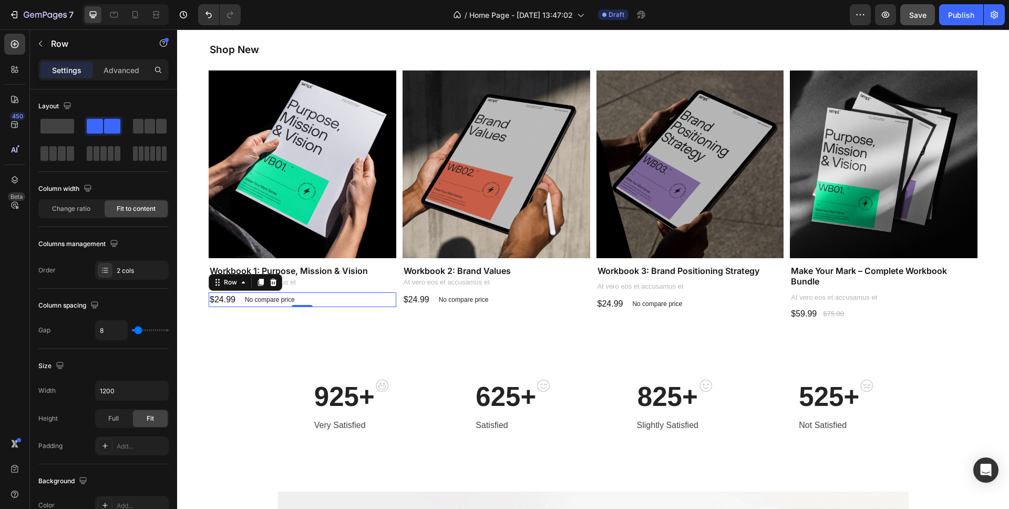
click at [334, 299] on div "$24.99 Product Price Product Price No compare price Product Price Row 0" at bounding box center [303, 299] width 188 height 15
click at [303, 333] on div "Shop New Heading Product Images Workbook 1: Purpose, Mission & Vision Product T…" at bounding box center [593, 190] width 769 height 295
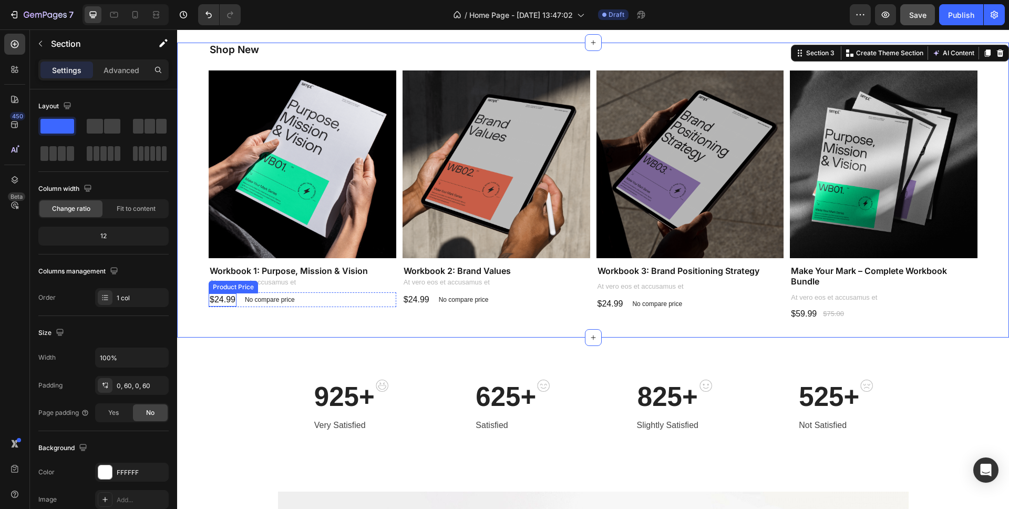
click at [229, 299] on div "$24.99" at bounding box center [223, 299] width 28 height 13
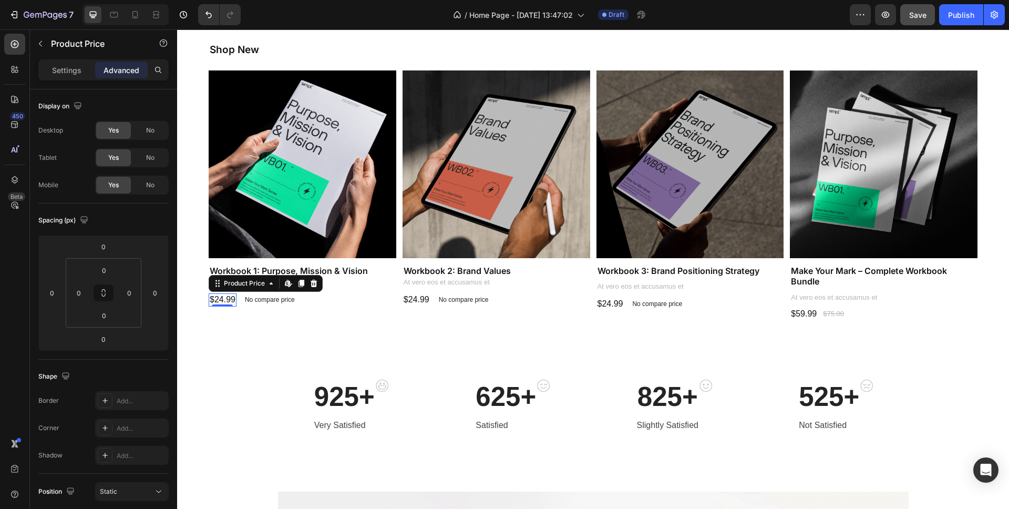
click at [229, 299] on div "$24.99" at bounding box center [223, 299] width 28 height 13
click at [65, 67] on p "Settings" at bounding box center [66, 70] width 29 height 11
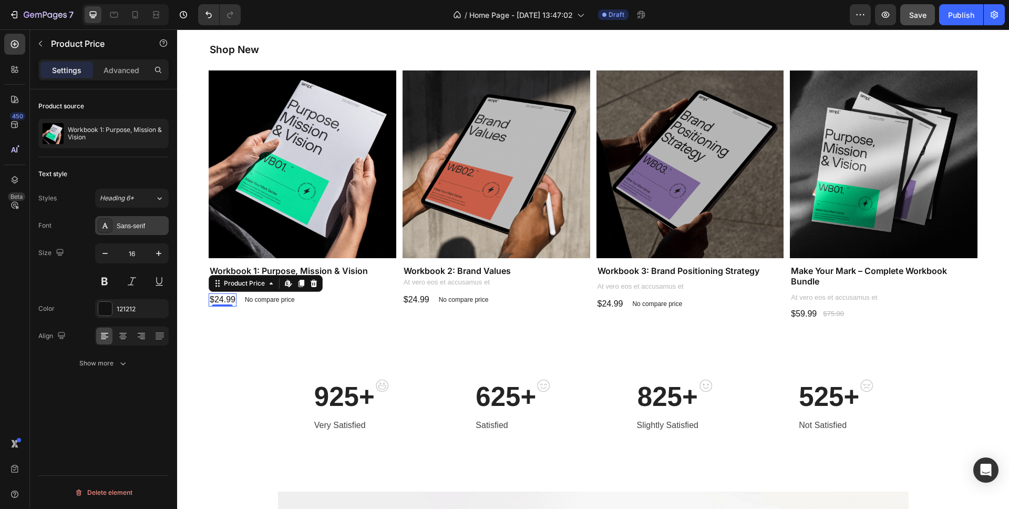
click at [139, 224] on div "Sans-serif" at bounding box center [141, 225] width 49 height 9
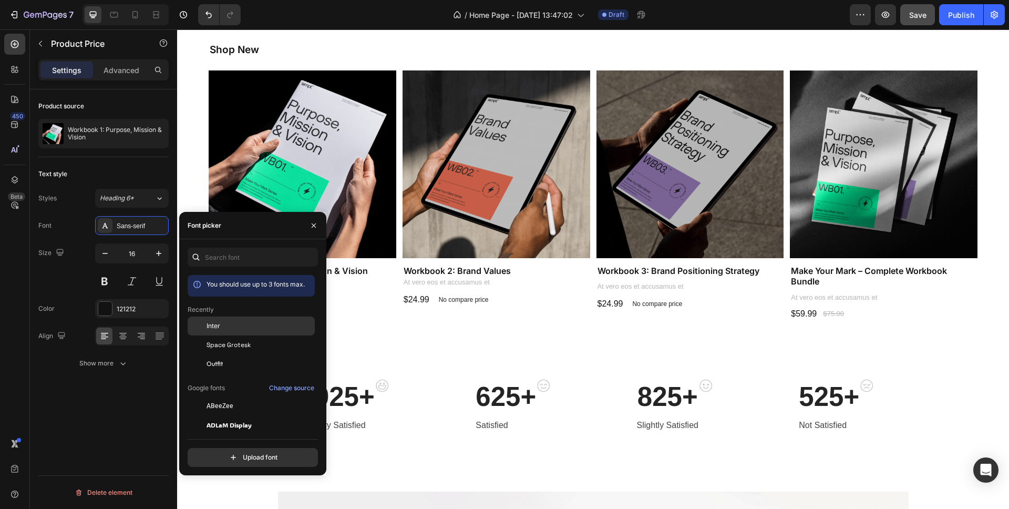
click at [215, 325] on span "Inter" at bounding box center [214, 325] width 14 height 9
click at [428, 330] on div "Shop New Heading Product Images Workbook 1: Purpose, Mission & Vision Product T…" at bounding box center [593, 190] width 769 height 295
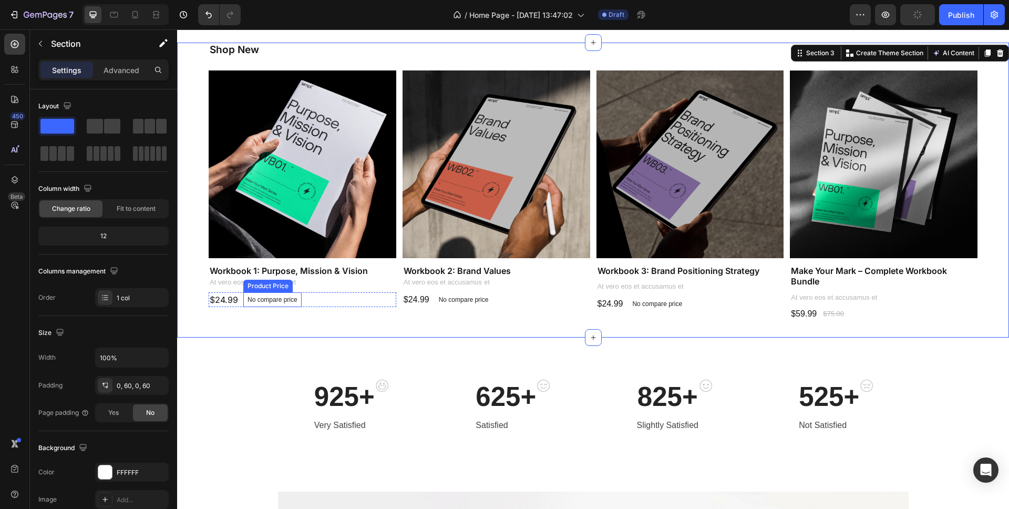
click at [279, 301] on p "No compare price" at bounding box center [273, 299] width 50 height 6
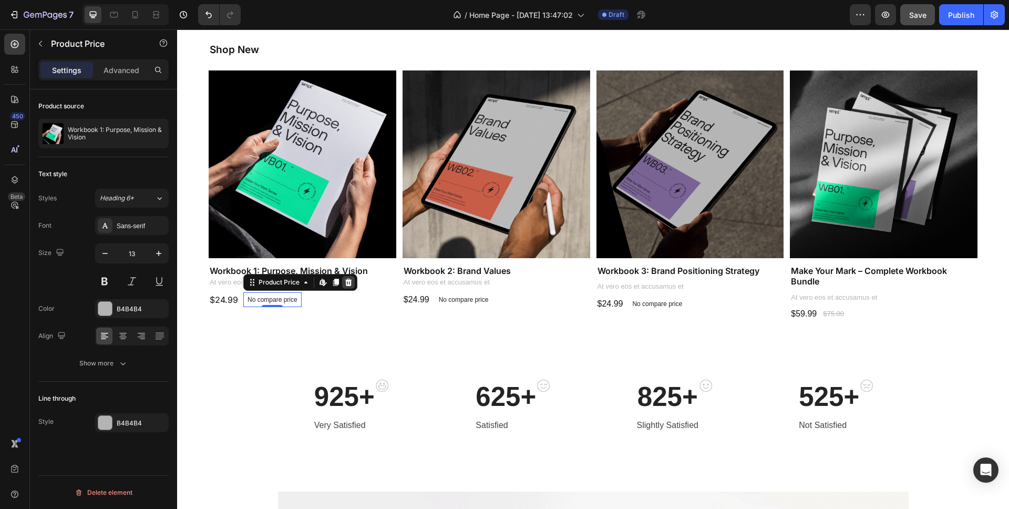
click at [348, 282] on icon at bounding box center [348, 282] width 7 height 7
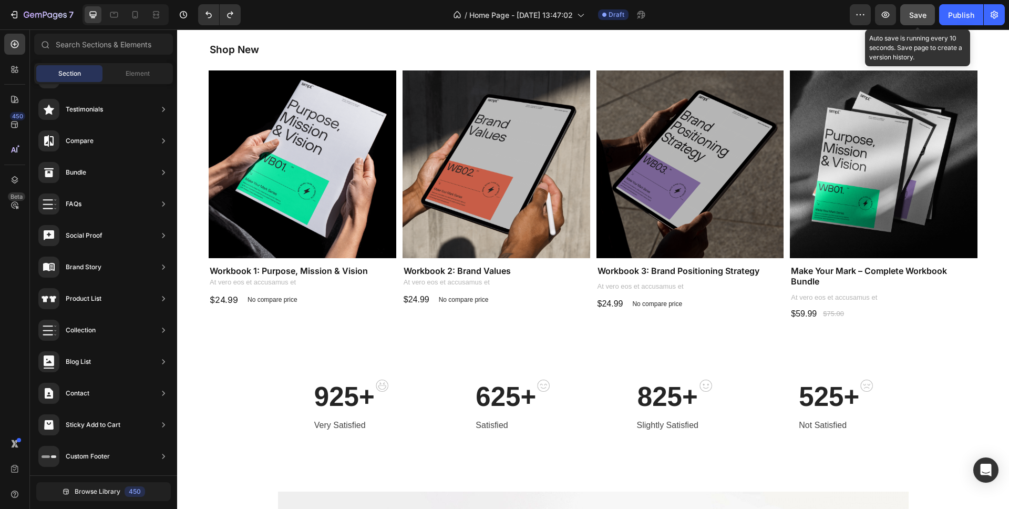
click at [910, 16] on span "Save" at bounding box center [917, 15] width 17 height 9
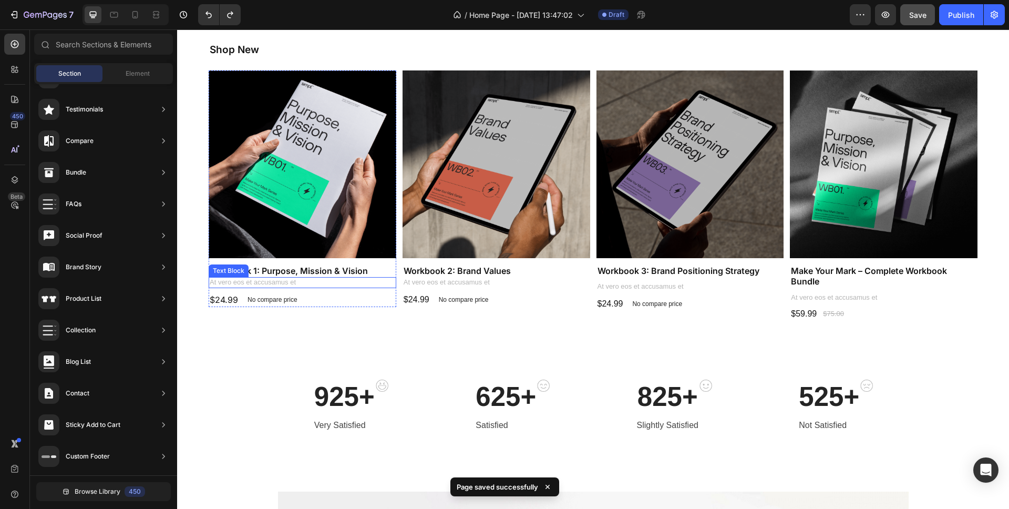
click at [296, 282] on p "At vero eos et accusamus et" at bounding box center [303, 282] width 186 height 9
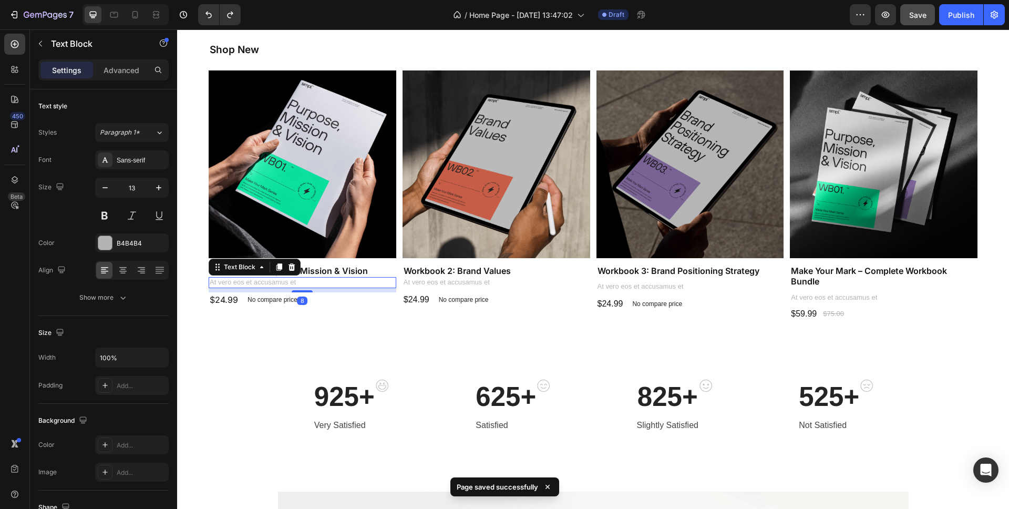
click at [293, 283] on p "At vero eos et accusamus et" at bounding box center [303, 282] width 186 height 9
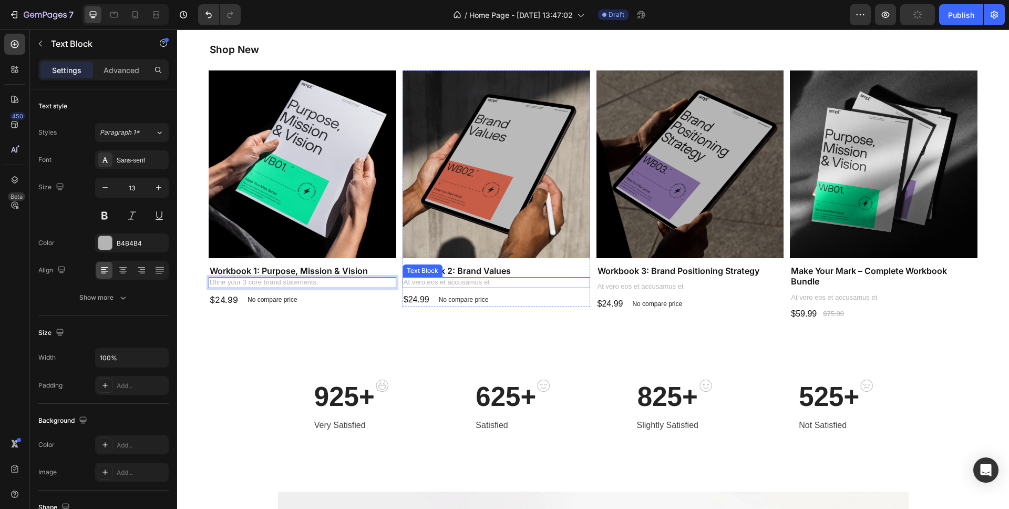
click at [478, 280] on p "At vero eos et accusamus et" at bounding box center [497, 282] width 186 height 9
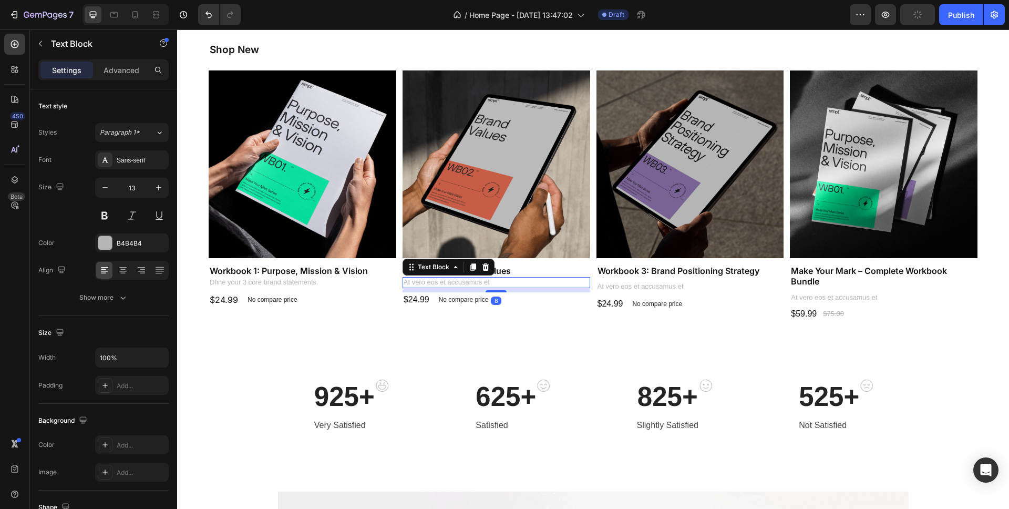
click at [478, 280] on p "At vero eos et accusamus et" at bounding box center [497, 282] width 186 height 9
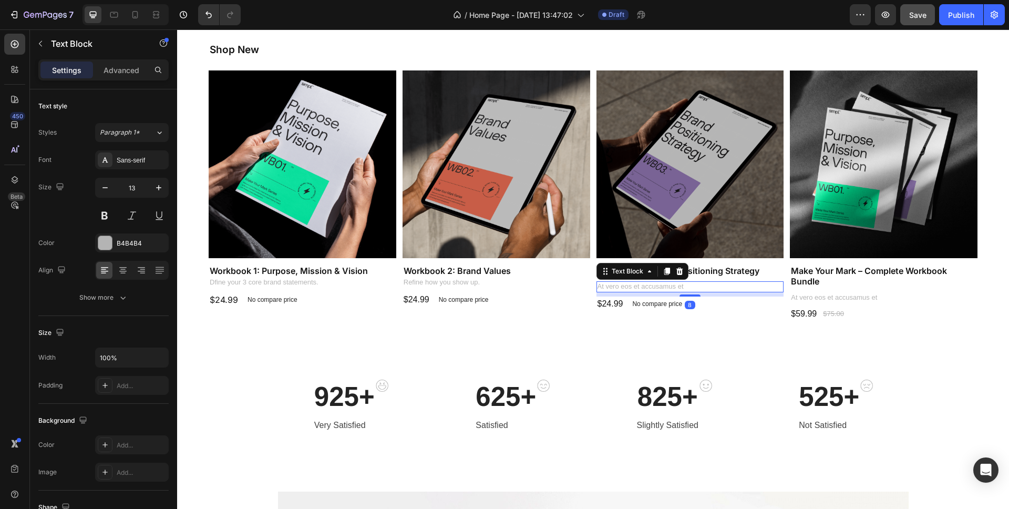
click at [658, 282] on p "At vero eos et accusamus et" at bounding box center [691, 286] width 186 height 9
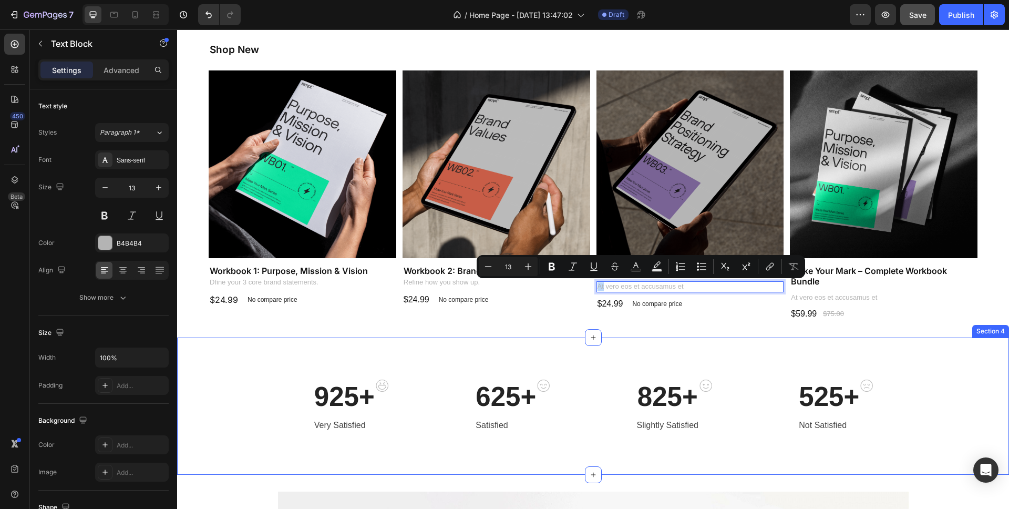
click at [555, 343] on div "925+ Heading Very Satisfied Text block Image Row 625+ Heading Satisfied Text bl…" at bounding box center [593, 405] width 832 height 137
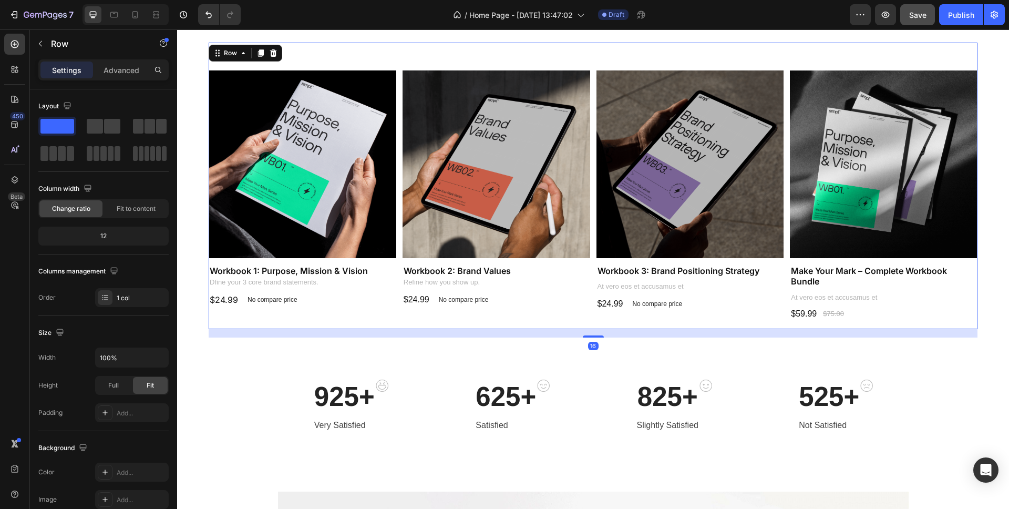
click at [525, 324] on div "Shop New Heading Product Images Workbook 1: Purpose, Mission & Vision Product T…" at bounding box center [593, 186] width 769 height 286
click at [269, 290] on div "Workbook 1: Purpose, Mission & Vision Product Title Dfine your 3 core brand sta…" at bounding box center [303, 285] width 188 height 43
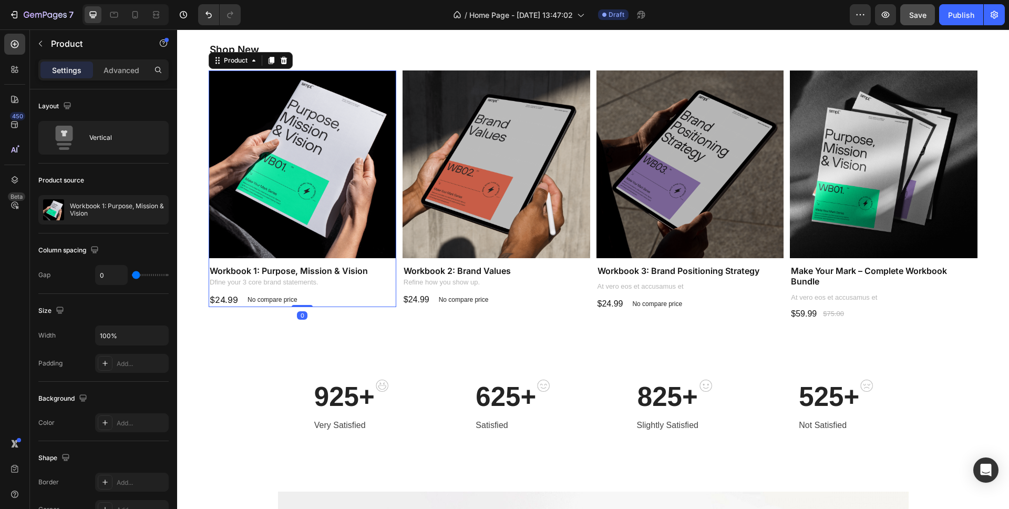
drag, startPoint x: 307, startPoint y: 305, endPoint x: 268, endPoint y: 301, distance: 39.1
click at [311, 295] on div "Product Images Workbook 1: Purpose, Mission & Vision Product Title Dfine your 3…" at bounding box center [303, 188] width 188 height 237
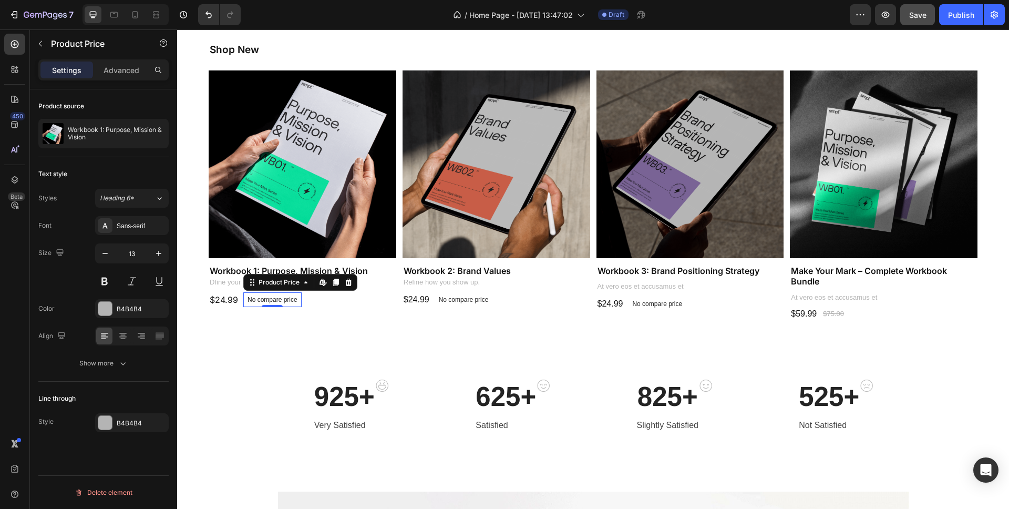
click at [249, 294] on div "No compare price" at bounding box center [272, 299] width 58 height 15
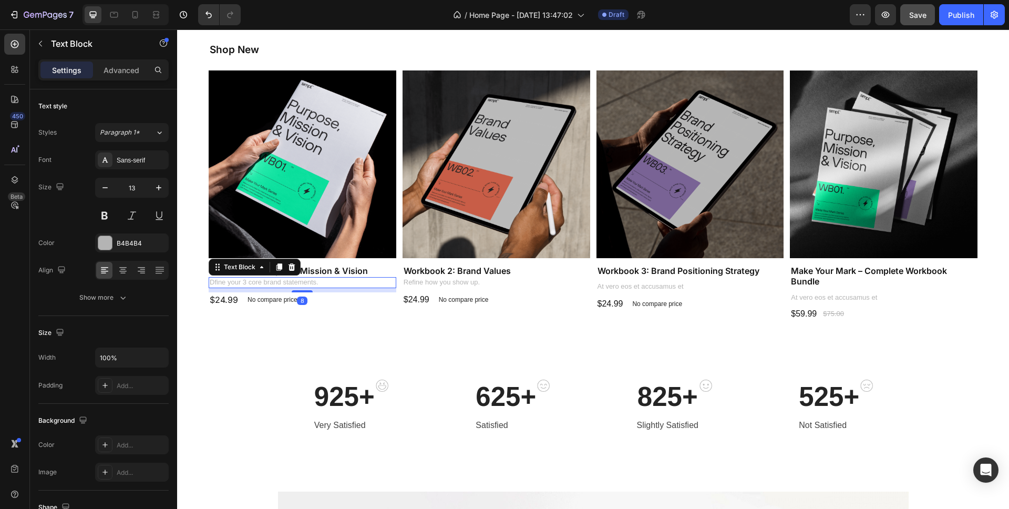
click at [230, 287] on p "Dfine your 3 core brand statements." at bounding box center [303, 282] width 186 height 9
drag, startPoint x: 308, startPoint y: 290, endPoint x: 370, endPoint y: 280, distance: 62.9
click at [314, 275] on div "Workbook 1: Purpose, Mission & Vision Product Title Dfine your 3 core brand sta…" at bounding box center [303, 283] width 188 height 39
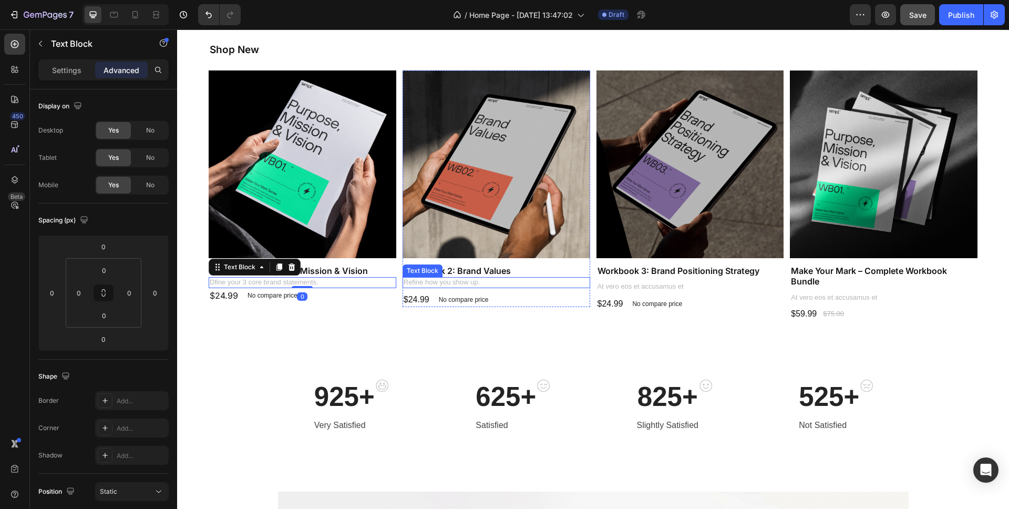
click at [426, 280] on p "Refine how you show up." at bounding box center [497, 282] width 186 height 9
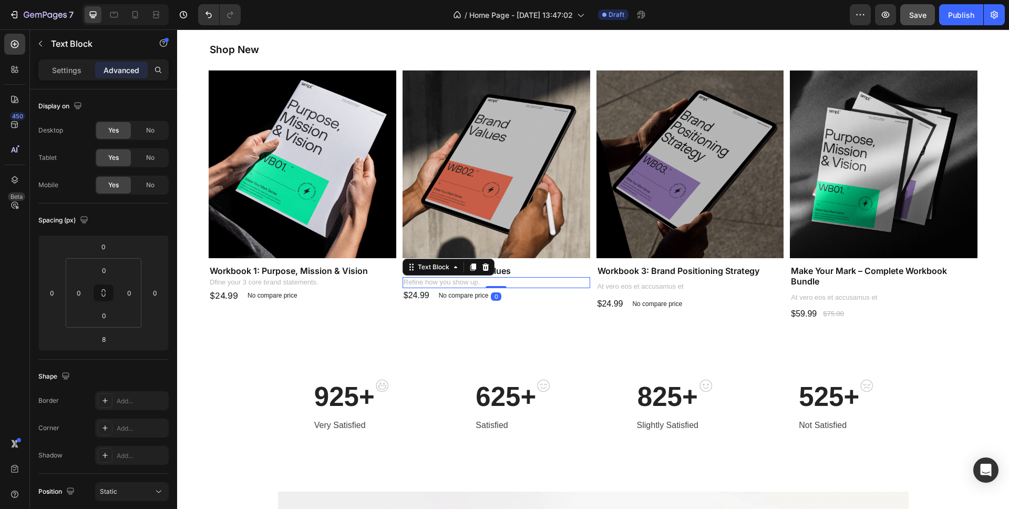
drag, startPoint x: 499, startPoint y: 292, endPoint x: 523, endPoint y: 275, distance: 29.5
click at [506, 271] on div "Workbook 2: Brand Values Product Title Refine how you show up. Text Block 0 $24…" at bounding box center [497, 283] width 188 height 39
type input "0"
click at [641, 287] on p "At vero eos et accusamus et" at bounding box center [691, 286] width 186 height 9
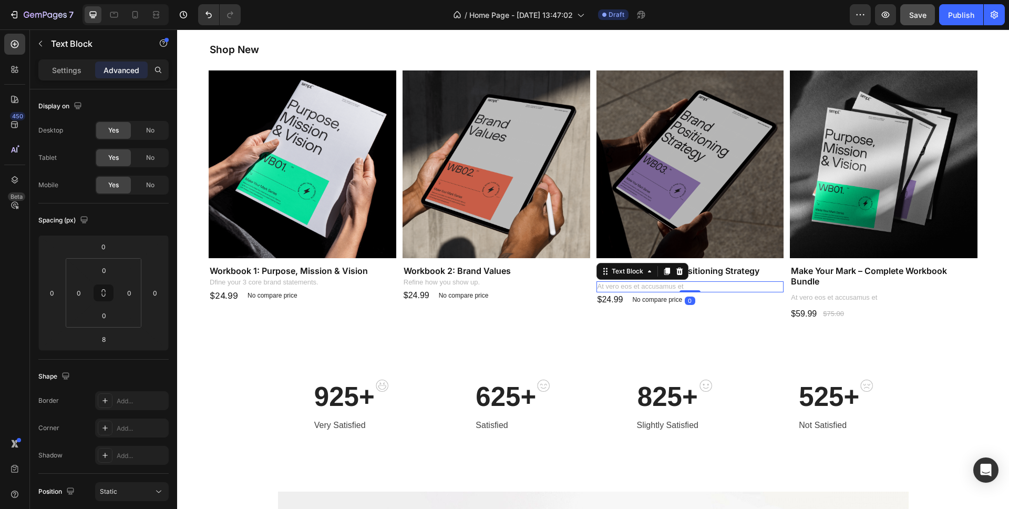
drag, startPoint x: 688, startPoint y: 295, endPoint x: 746, endPoint y: 283, distance: 59.6
click at [690, 276] on div "Workbook 3: Brand Positioning Strategy Product Title At vero eos et accusamus e…" at bounding box center [691, 285] width 188 height 43
type input "0"
click at [819, 296] on p "At vero eos et accusamus et" at bounding box center [884, 297] width 186 height 9
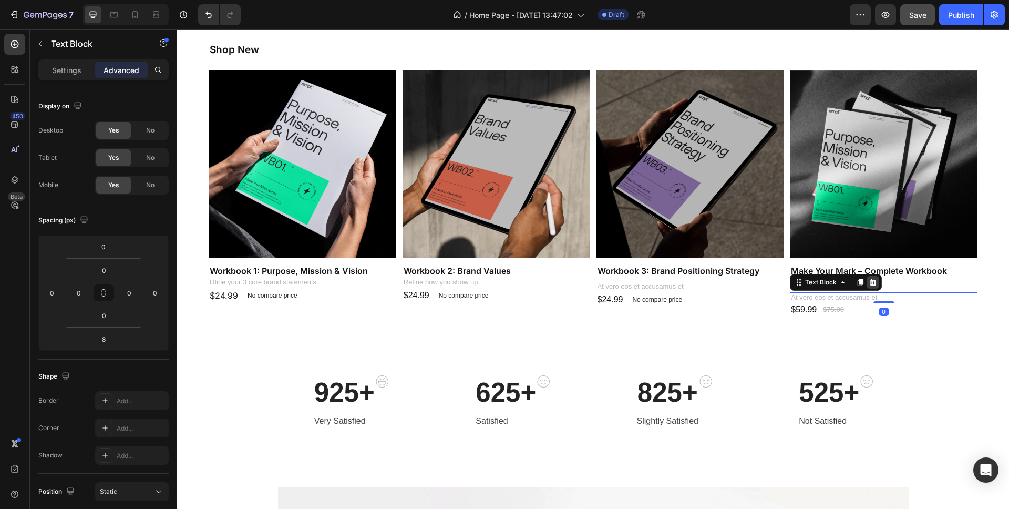
click at [875, 292] on div "At vero eos et accusamus et Text Block 0" at bounding box center [884, 297] width 188 height 11
type input "0"
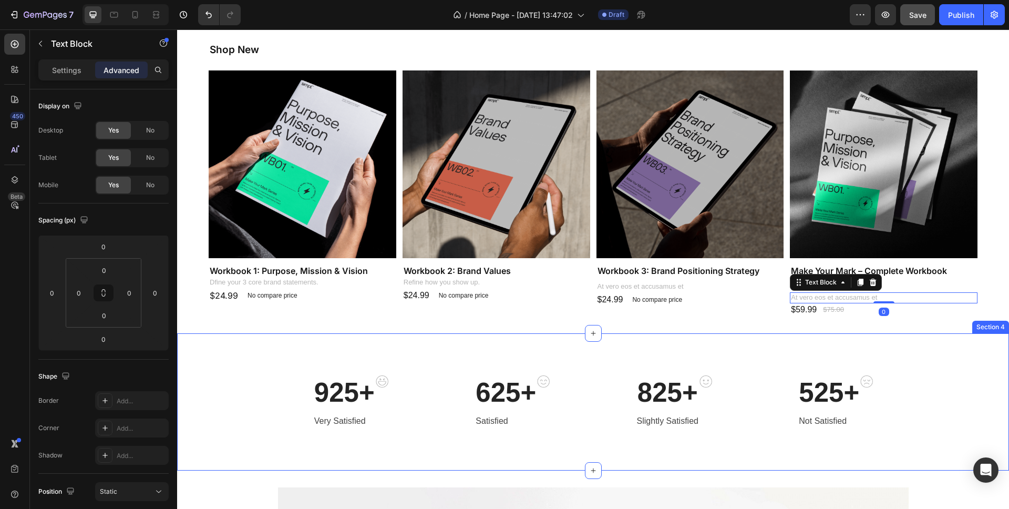
click at [478, 364] on div "925+ Heading Very Satisfied Text block Image Row 625+ Heading Satisfied Text bl…" at bounding box center [593, 401] width 832 height 137
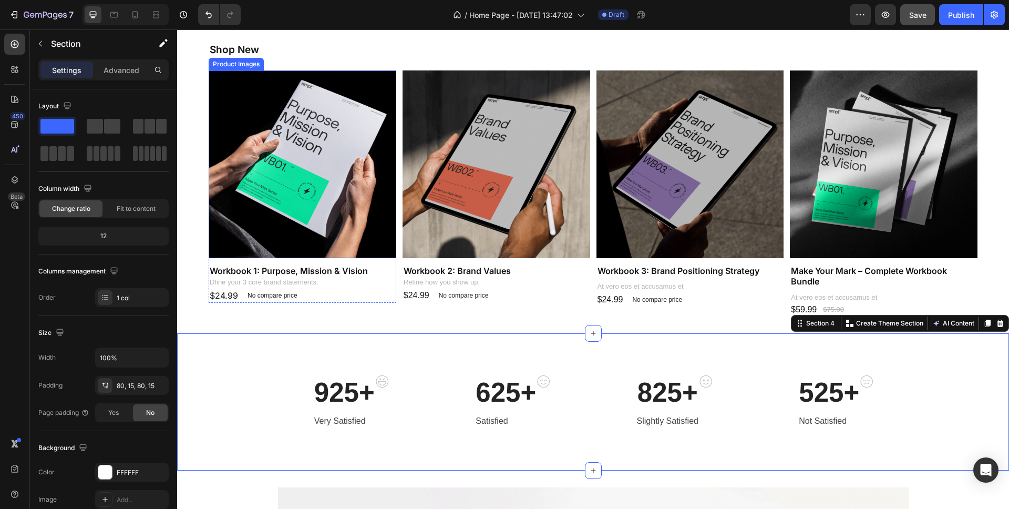
scroll to position [601, 0]
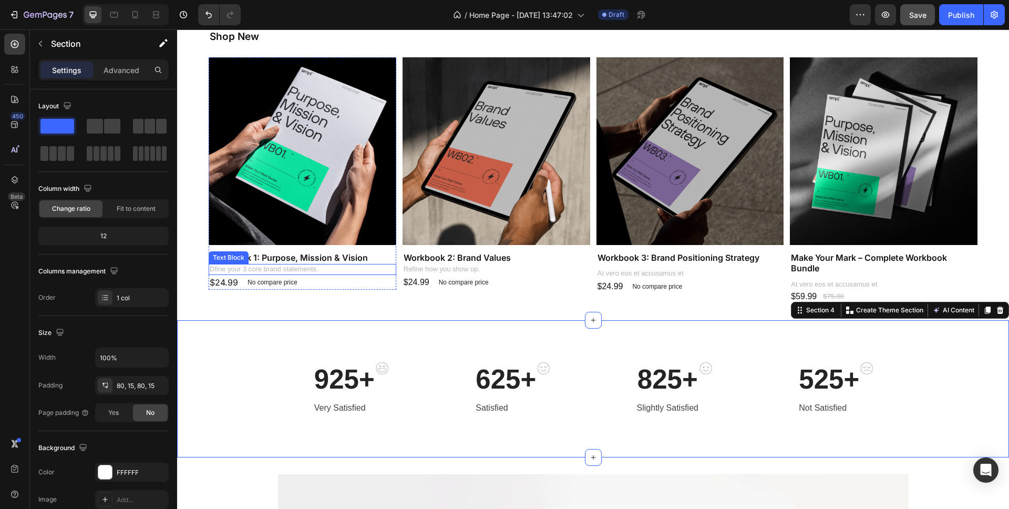
click at [282, 271] on p "Dfine your 3 core brand statements." at bounding box center [303, 269] width 186 height 9
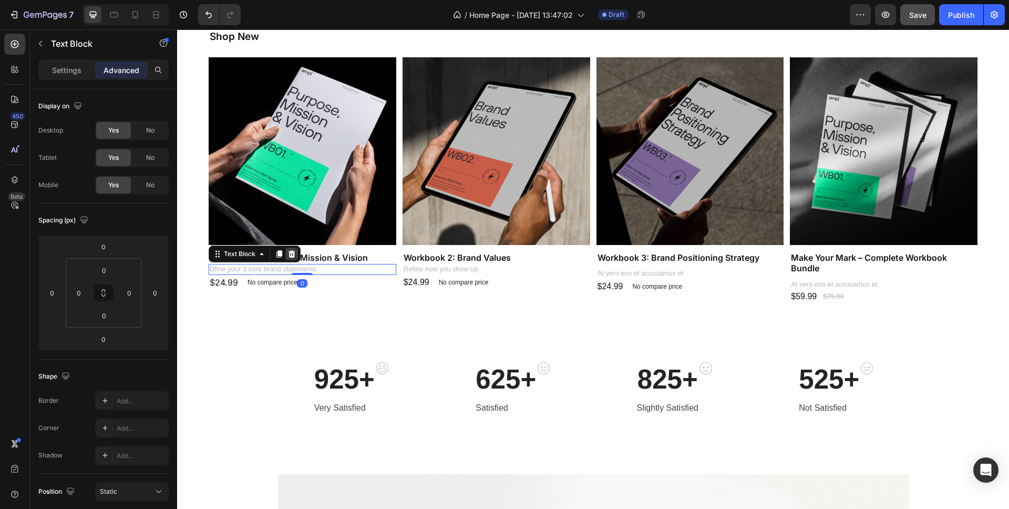
click at [294, 254] on icon at bounding box center [291, 254] width 8 height 8
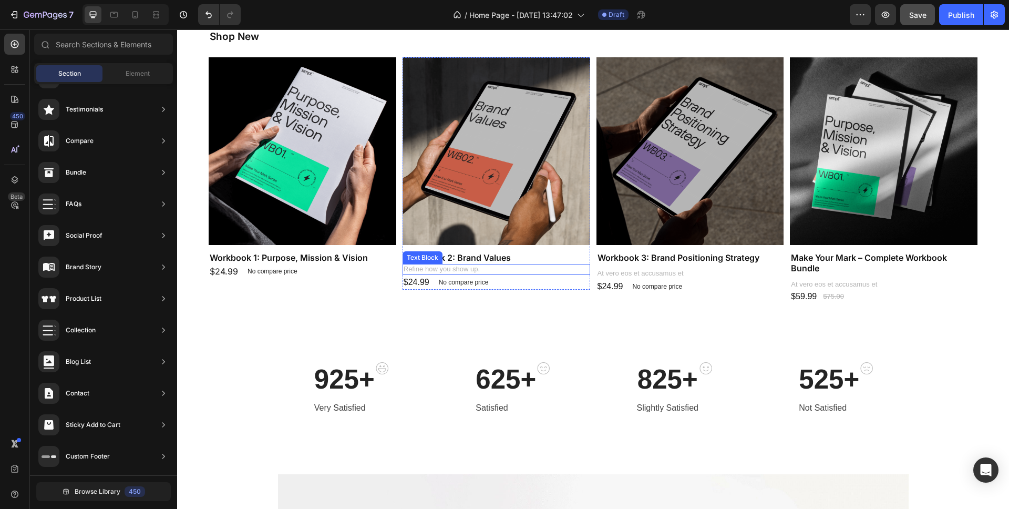
click at [518, 270] on p "Refine how you show up." at bounding box center [497, 269] width 186 height 9
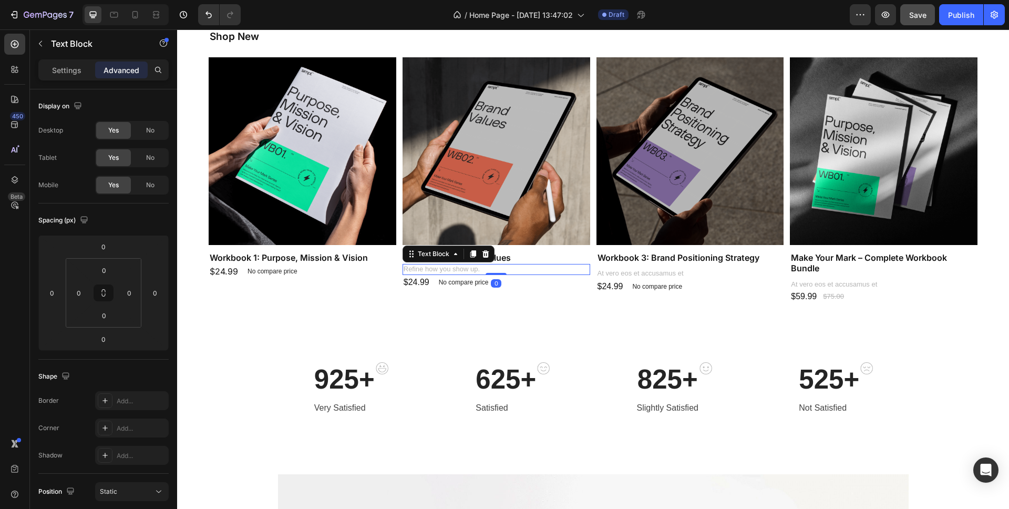
click at [485, 253] on icon at bounding box center [485, 254] width 8 height 8
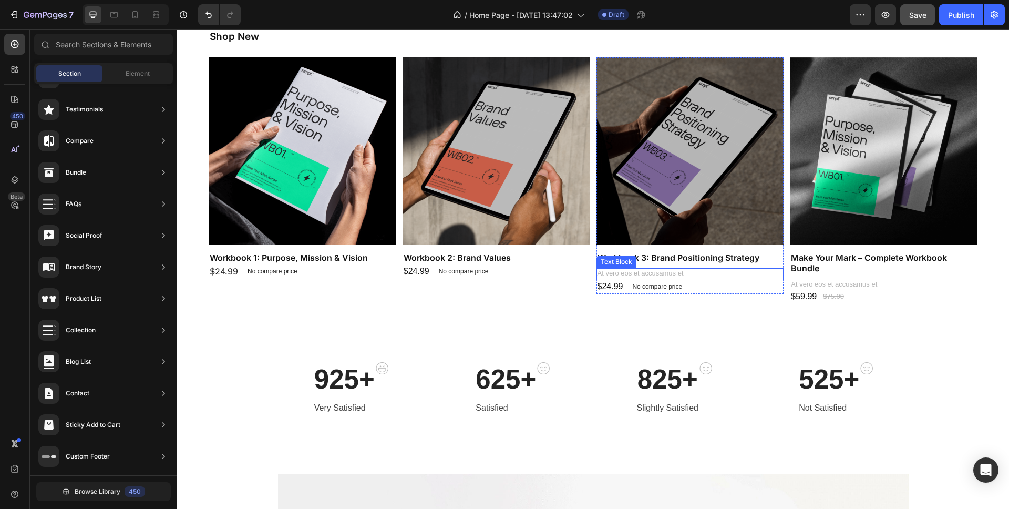
drag, startPoint x: 649, startPoint y: 272, endPoint x: 656, endPoint y: 268, distance: 8.0
click at [649, 272] on p "At vero eos et accusamus et" at bounding box center [691, 273] width 186 height 9
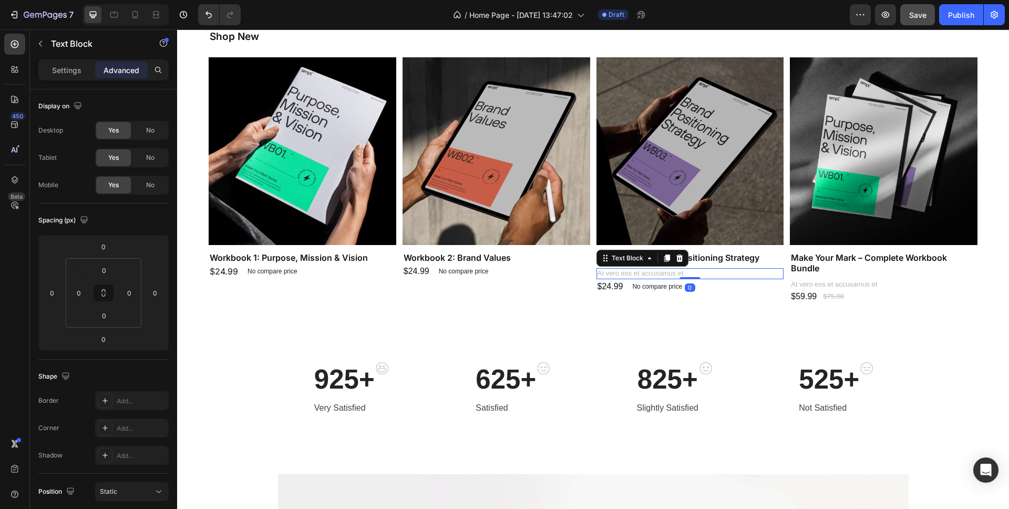
click at [681, 260] on icon at bounding box center [679, 257] width 7 height 7
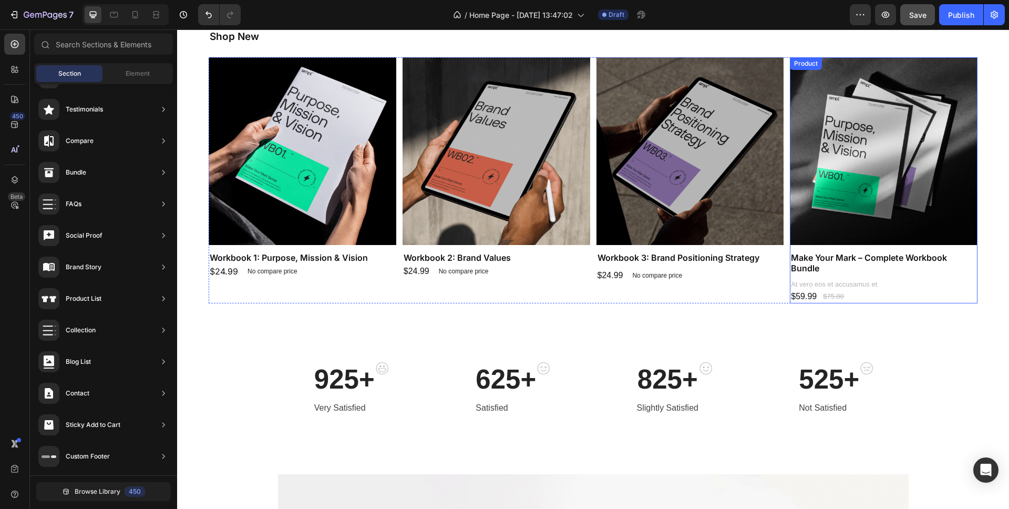
click at [833, 285] on p "At vero eos et accusamus et" at bounding box center [884, 284] width 186 height 9
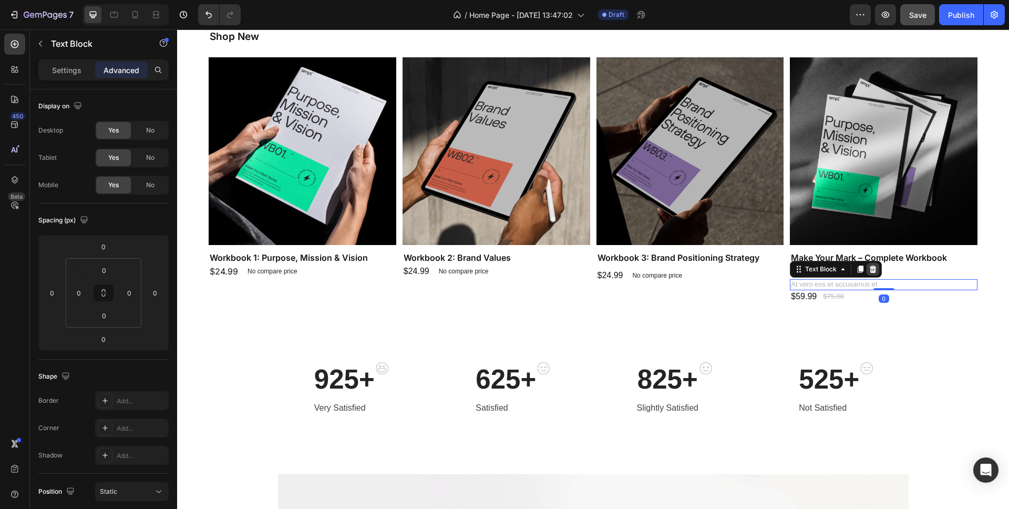
click at [872, 269] on icon at bounding box center [873, 269] width 8 height 8
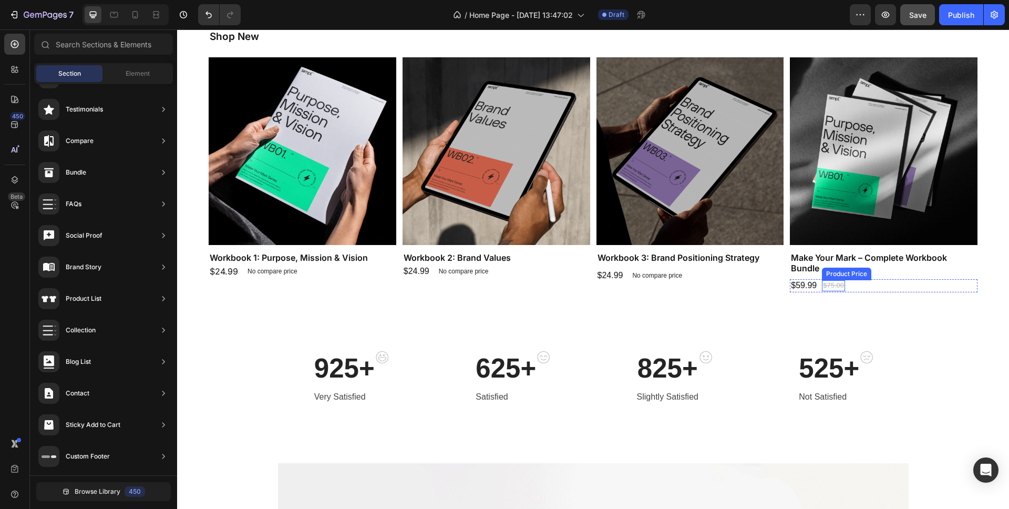
click at [825, 283] on div "$75.00" at bounding box center [833, 285] width 23 height 11
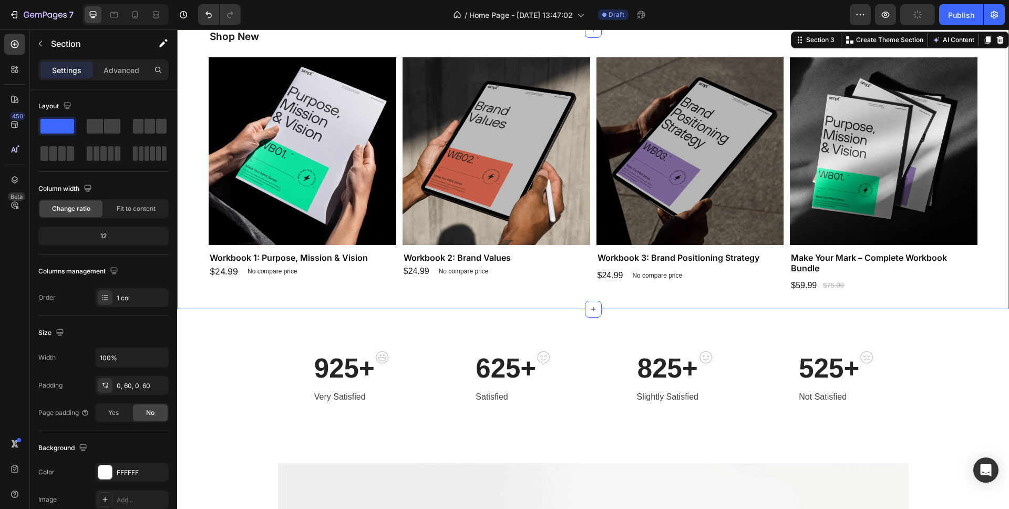
click at [638, 306] on div "Shop New Heading Product Images Workbook 1: Purpose, Mission & Vision Product T…" at bounding box center [593, 169] width 769 height 280
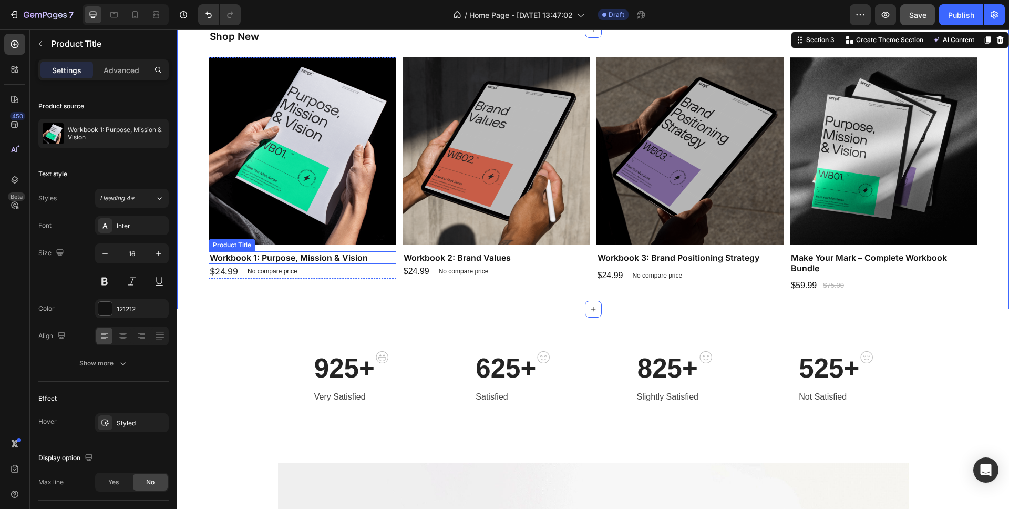
click at [292, 255] on h1 "Workbook 1: Purpose, Mission & Vision" at bounding box center [303, 257] width 188 height 13
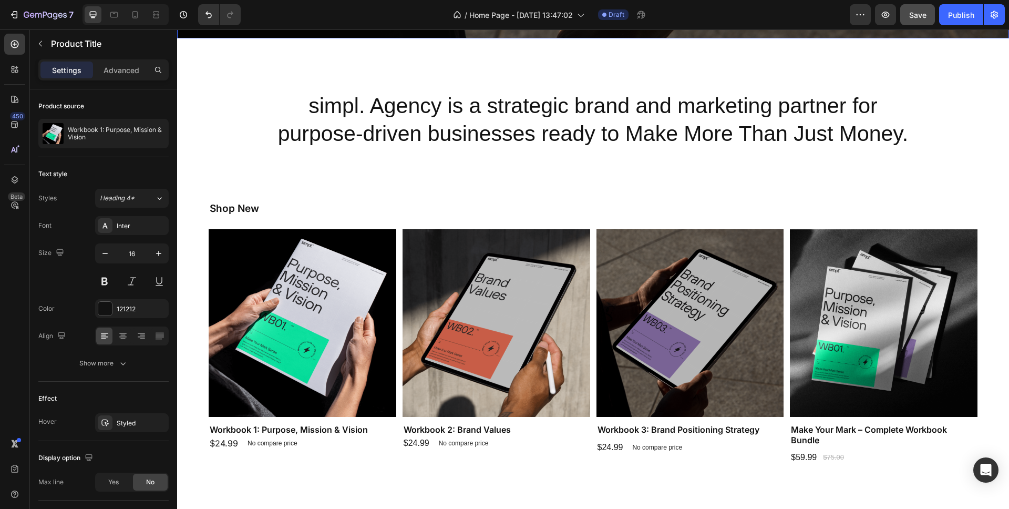
scroll to position [487, 0]
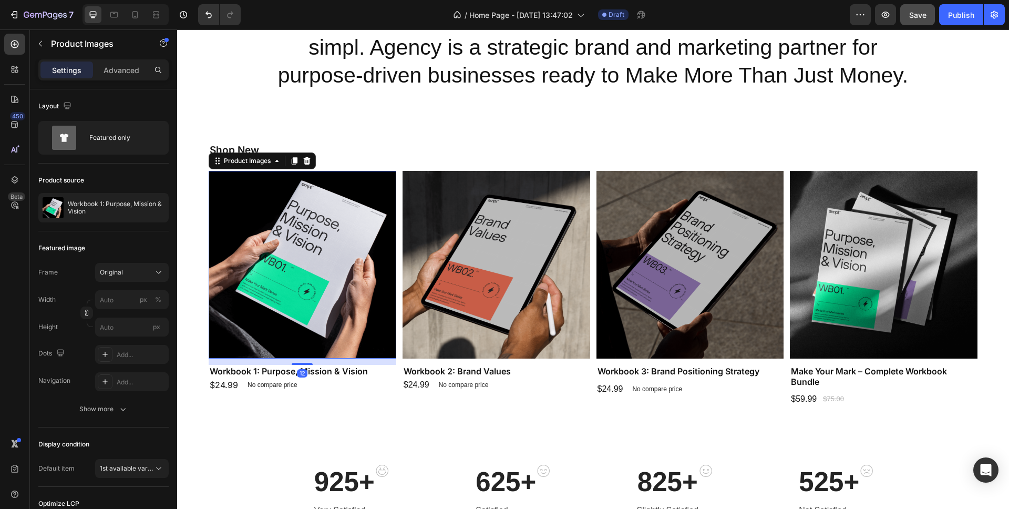
click at [317, 193] on img at bounding box center [303, 265] width 188 height 188
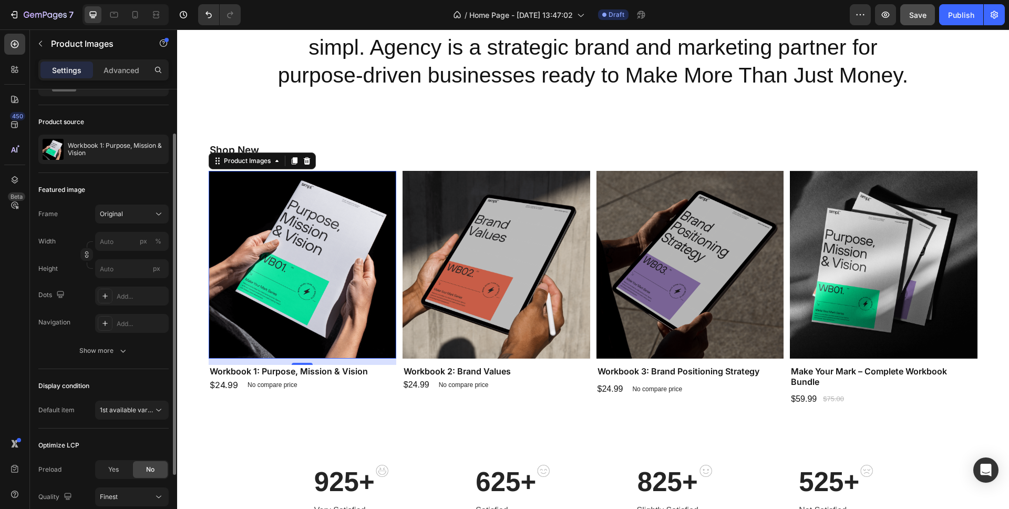
scroll to position [142, 0]
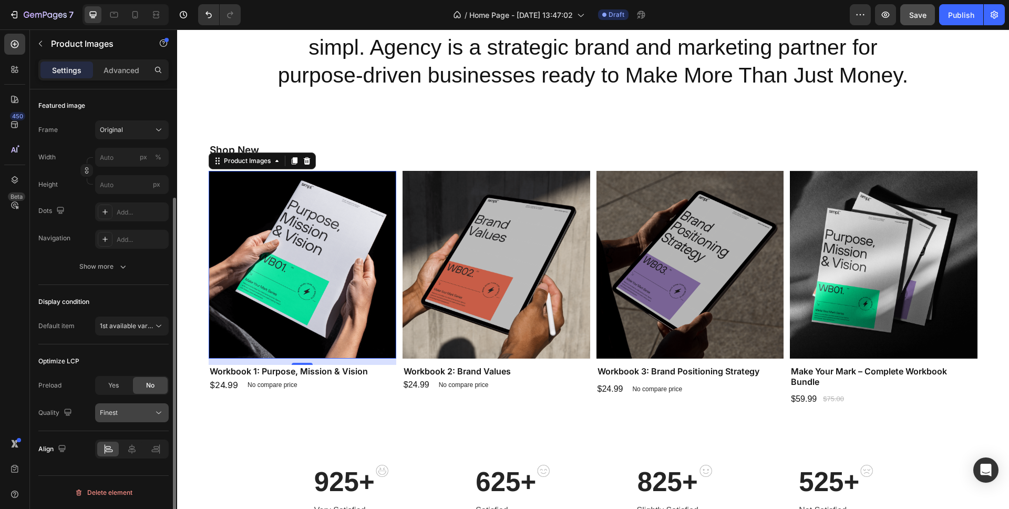
click at [129, 414] on div "Finest" at bounding box center [127, 412] width 54 height 9
click at [110, 297] on div "Display condition" at bounding box center [103, 301] width 130 height 17
click at [107, 265] on div "Show more" at bounding box center [103, 266] width 49 height 11
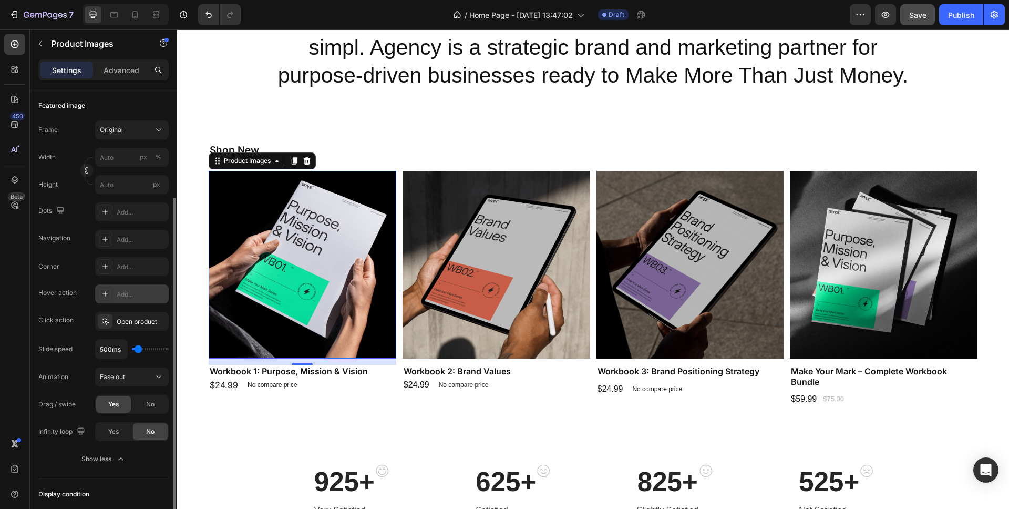
click at [122, 299] on div "Add..." at bounding box center [141, 294] width 49 height 9
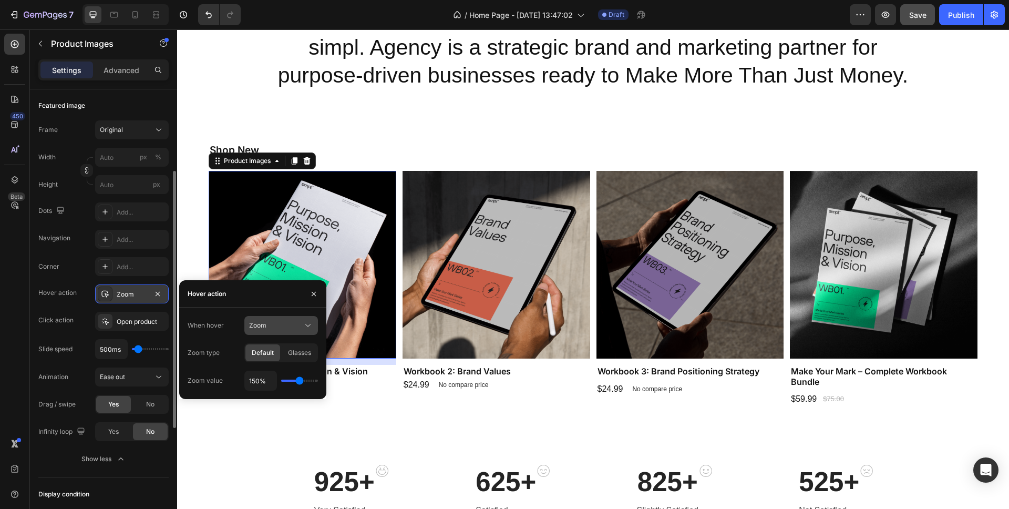
click at [286, 327] on div "Zoom" at bounding box center [276, 325] width 54 height 9
click at [276, 372] on span "Show other image" at bounding box center [276, 370] width 54 height 9
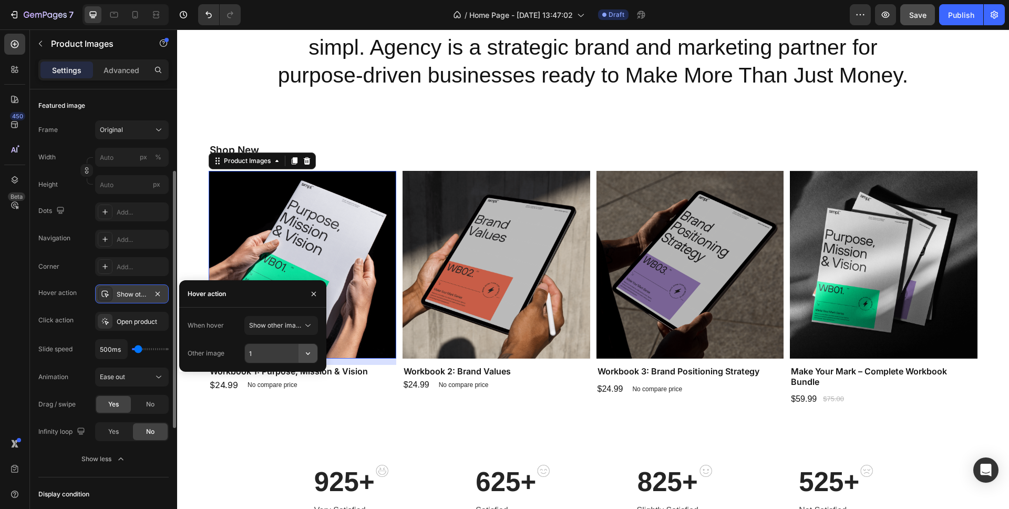
click at [304, 354] on icon "button" at bounding box center [308, 353] width 11 height 11
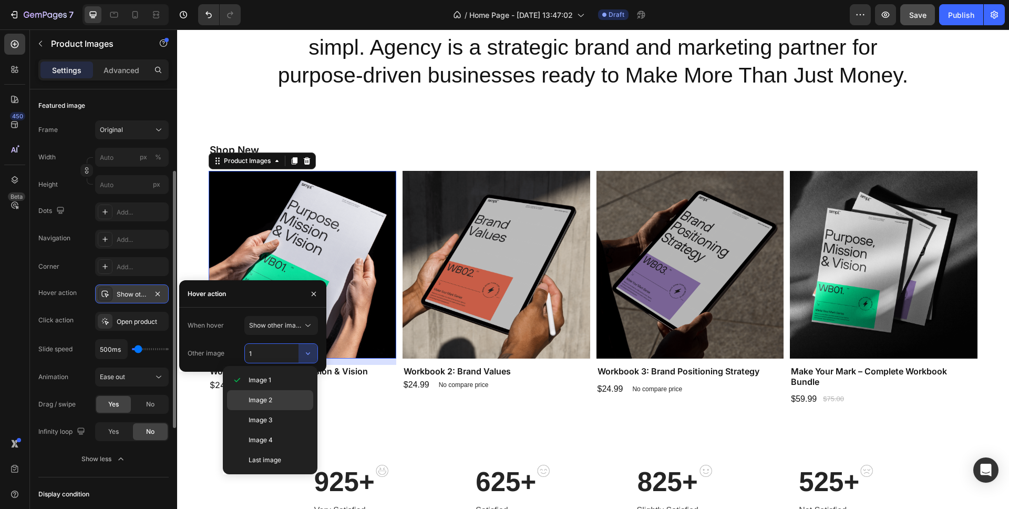
click at [270, 403] on span "Image 2" at bounding box center [261, 399] width 24 height 9
type input "2"
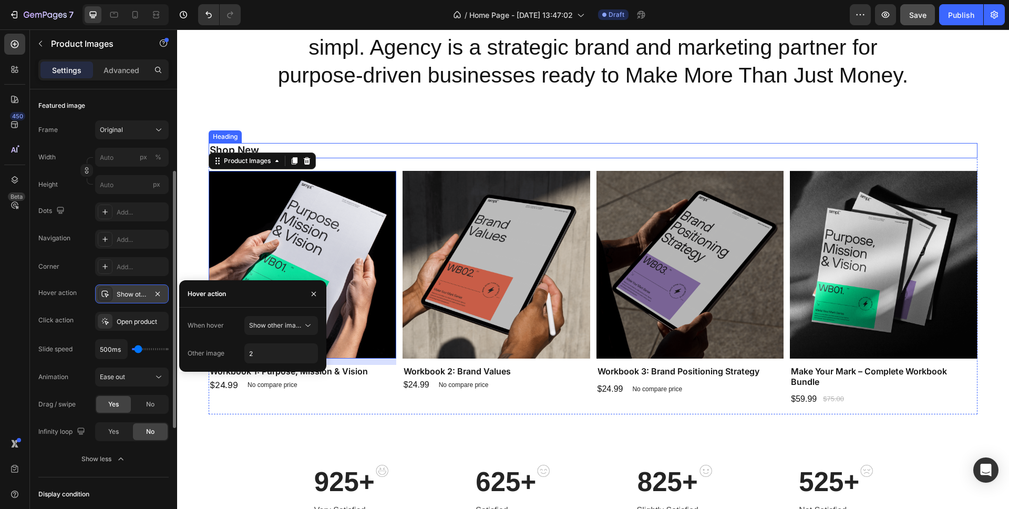
click at [444, 145] on h2 "Shop New" at bounding box center [593, 150] width 769 height 15
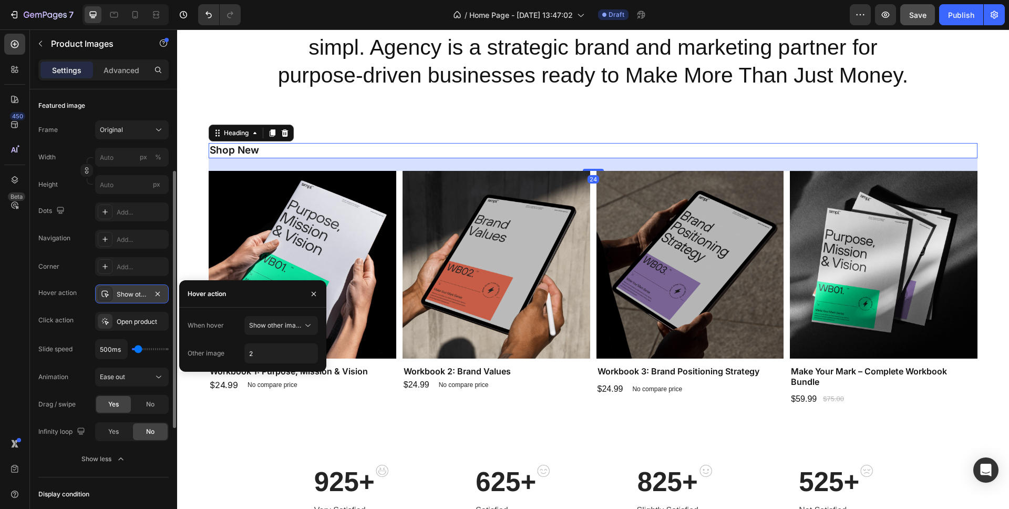
scroll to position [0, 0]
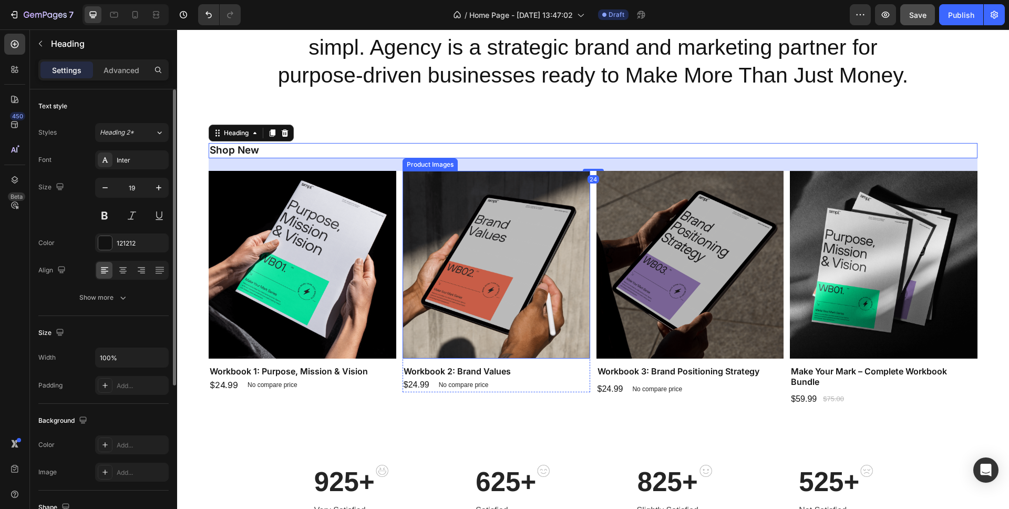
click at [451, 201] on img at bounding box center [497, 265] width 188 height 188
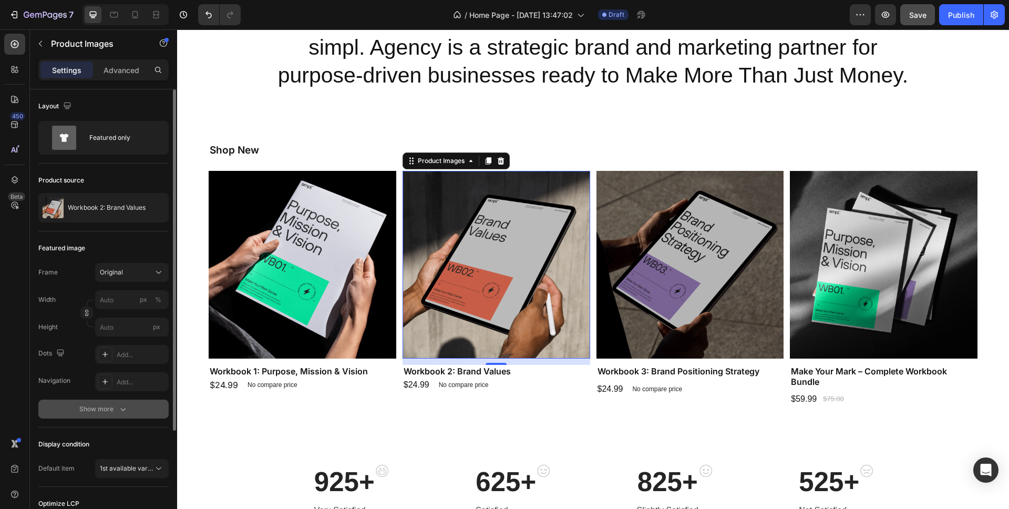
click at [114, 411] on div "Show more" at bounding box center [103, 409] width 49 height 11
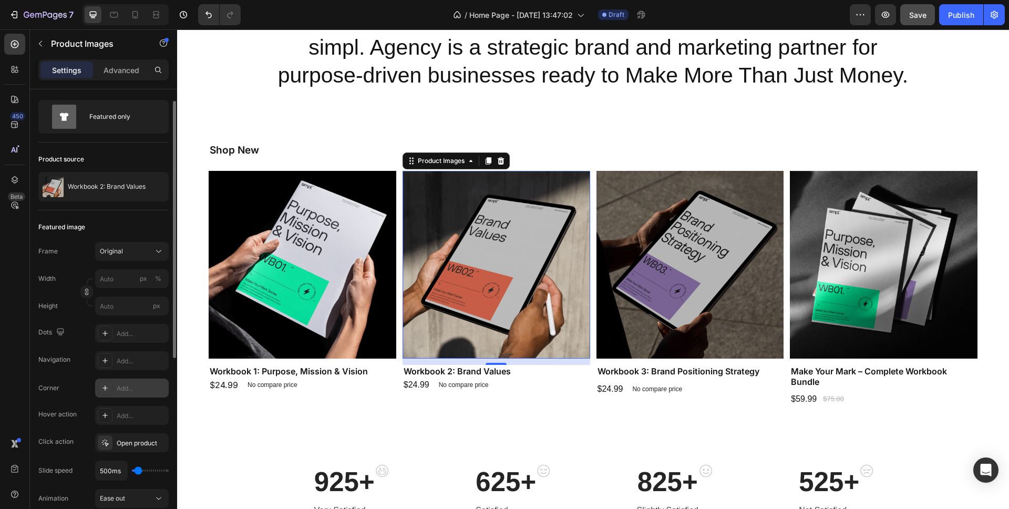
scroll to position [131, 0]
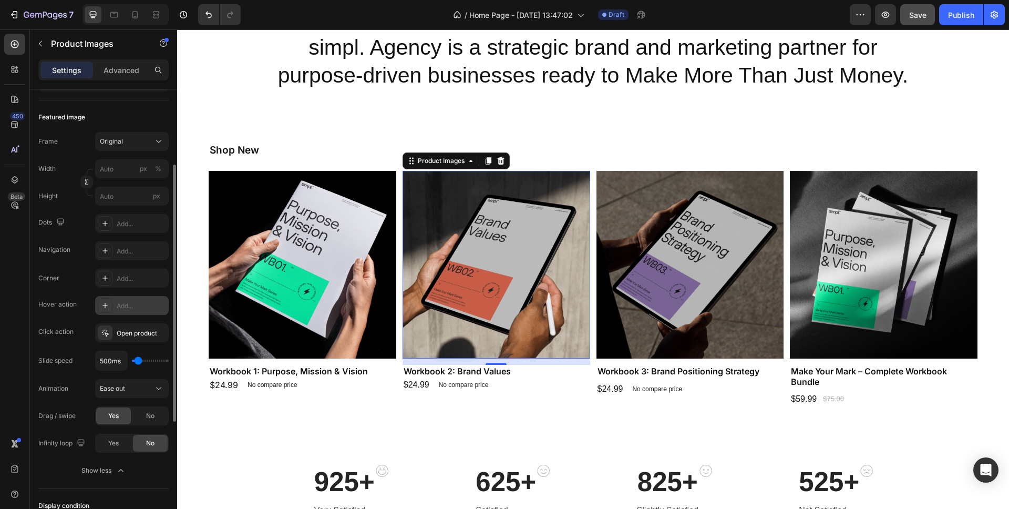
click at [151, 303] on div "Add..." at bounding box center [141, 305] width 49 height 9
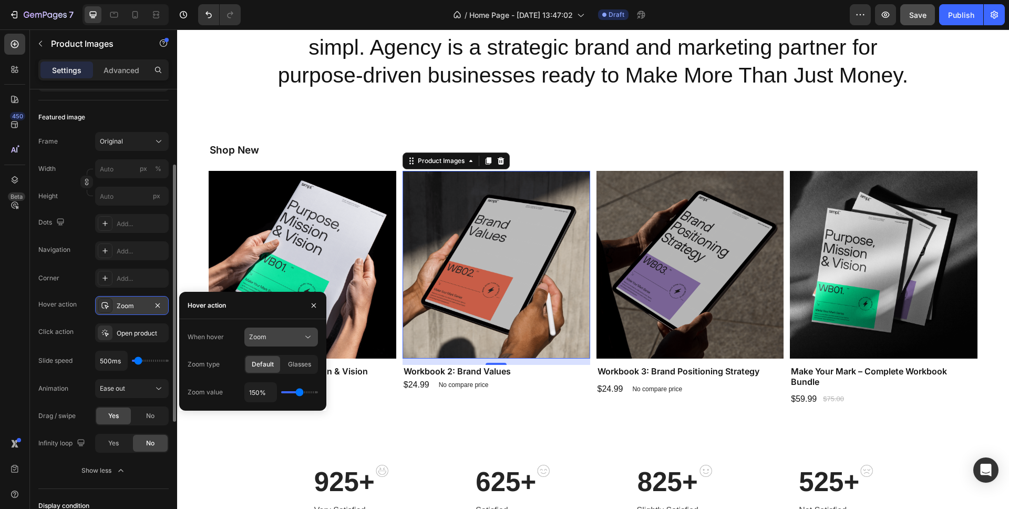
click at [280, 330] on button "Zoom" at bounding box center [281, 336] width 74 height 19
click at [274, 379] on span "Show other image" at bounding box center [276, 382] width 54 height 9
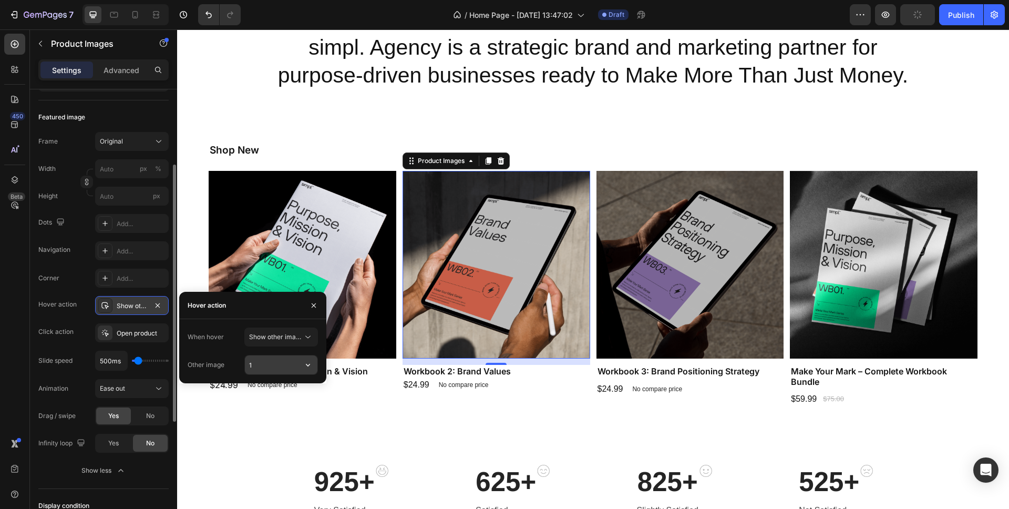
click at [271, 368] on input "1" at bounding box center [281, 364] width 73 height 19
click at [313, 363] on icon "button" at bounding box center [308, 365] width 11 height 11
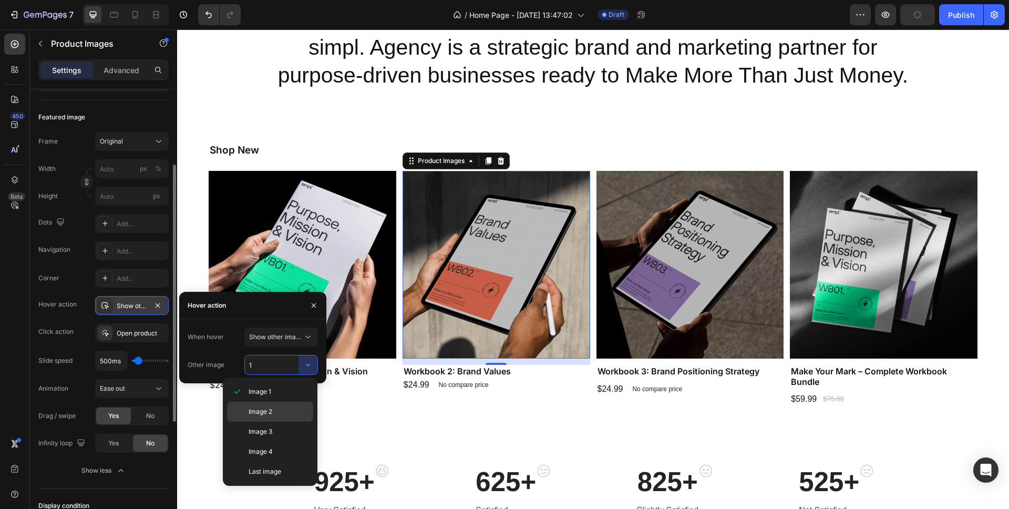
drag, startPoint x: 262, startPoint y: 408, endPoint x: 86, endPoint y: 378, distance: 178.1
click at [262, 408] on span "Image 2" at bounding box center [261, 411] width 24 height 9
type input "2"
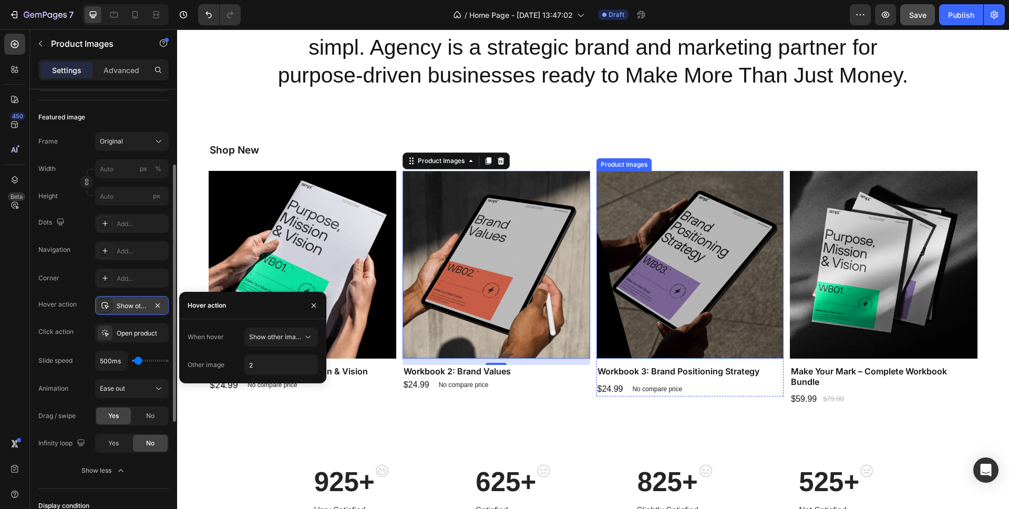
click at [646, 217] on img at bounding box center [691, 265] width 188 height 188
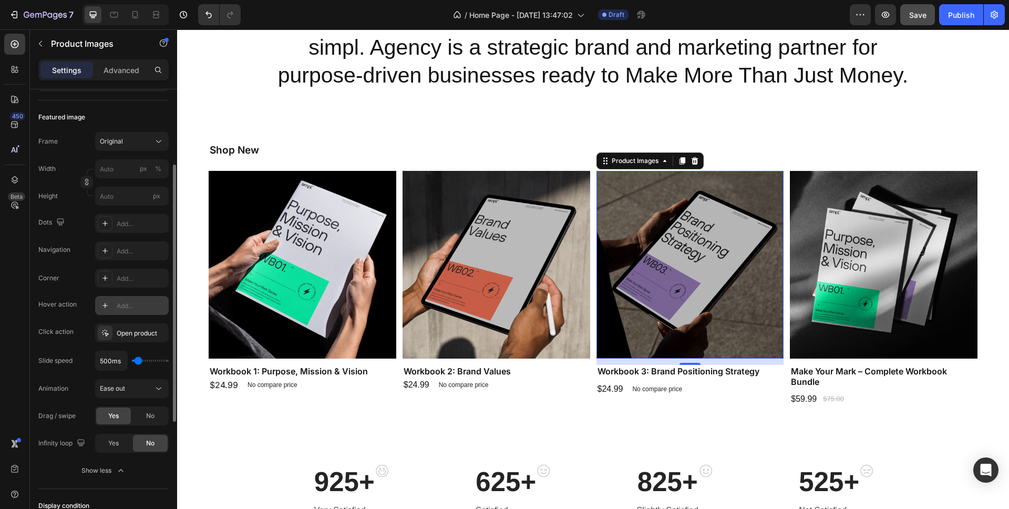
click at [647, 238] on img at bounding box center [691, 265] width 188 height 188
click at [144, 307] on div "Add..." at bounding box center [141, 305] width 49 height 9
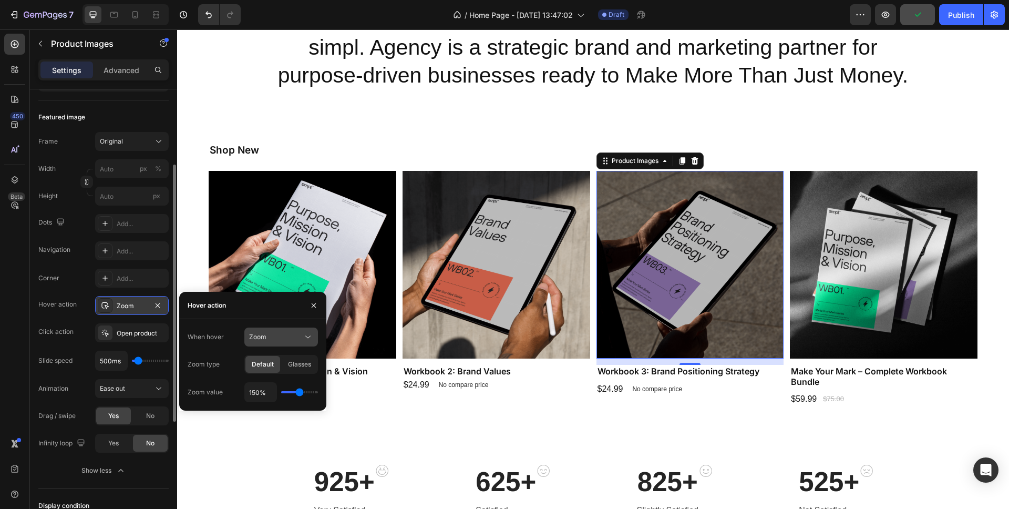
click at [264, 338] on span "Zoom" at bounding box center [257, 337] width 17 height 8
click at [272, 383] on span "Show other image" at bounding box center [276, 382] width 54 height 9
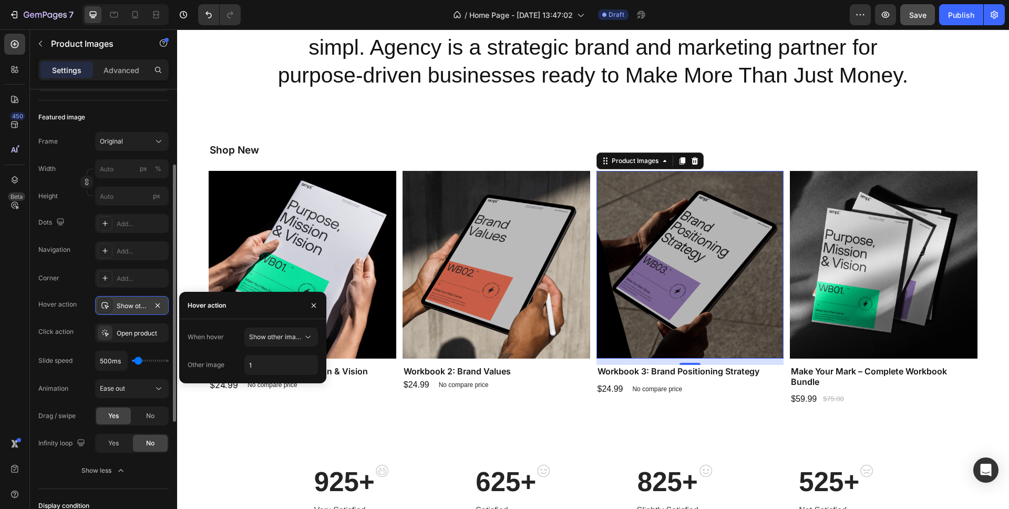
click at [142, 306] on div "Show other image" at bounding box center [132, 305] width 30 height 9
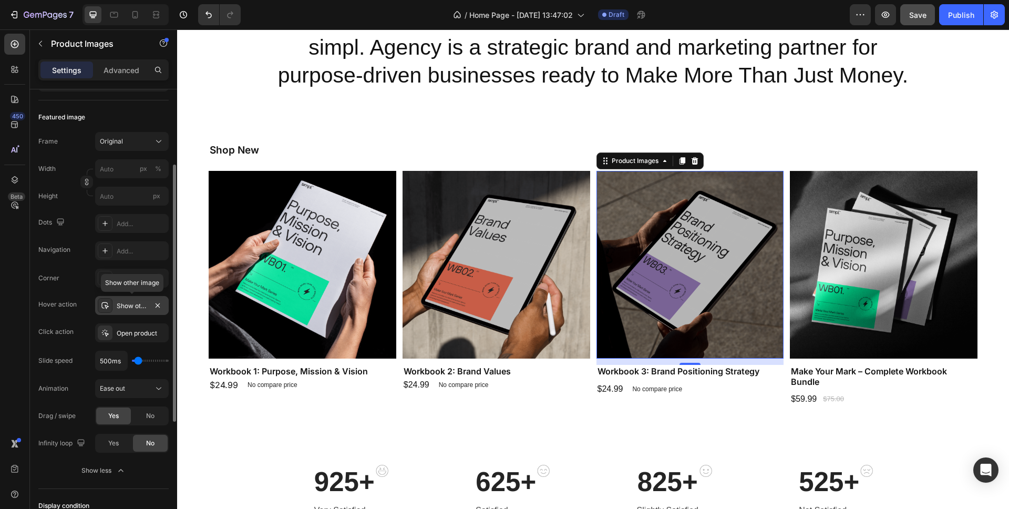
click at [143, 306] on div "Show other image" at bounding box center [132, 305] width 30 height 9
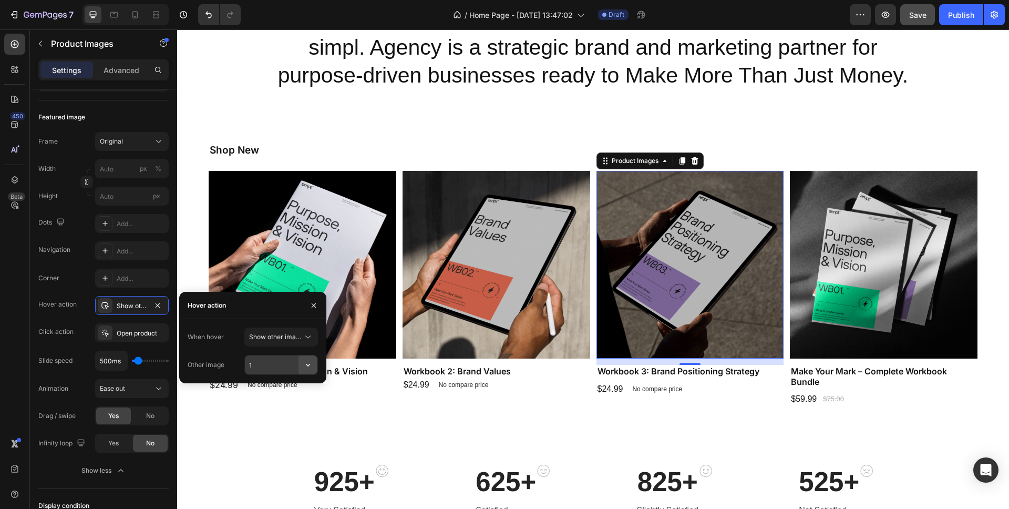
click at [311, 366] on icon "button" at bounding box center [308, 365] width 11 height 11
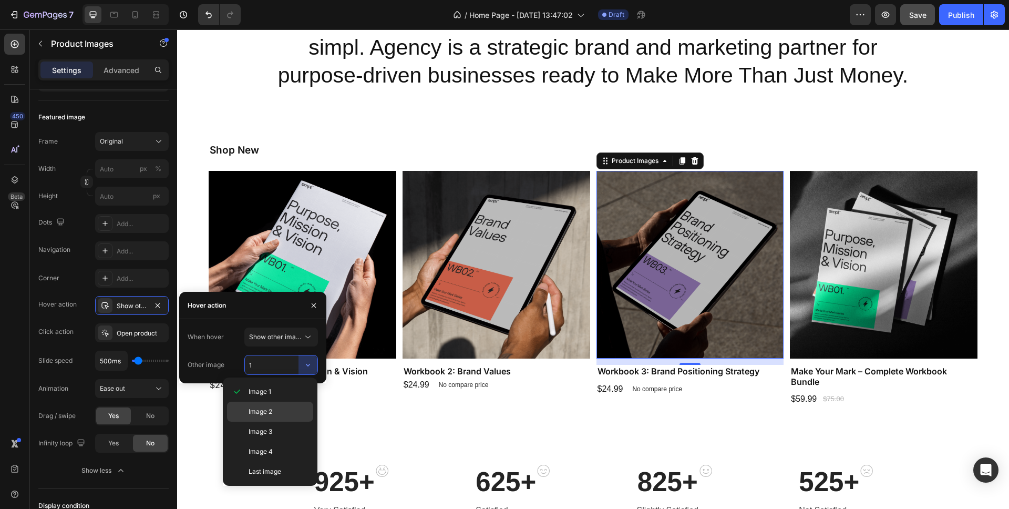
click at [263, 411] on span "Image 2" at bounding box center [261, 411] width 24 height 9
type input "2"
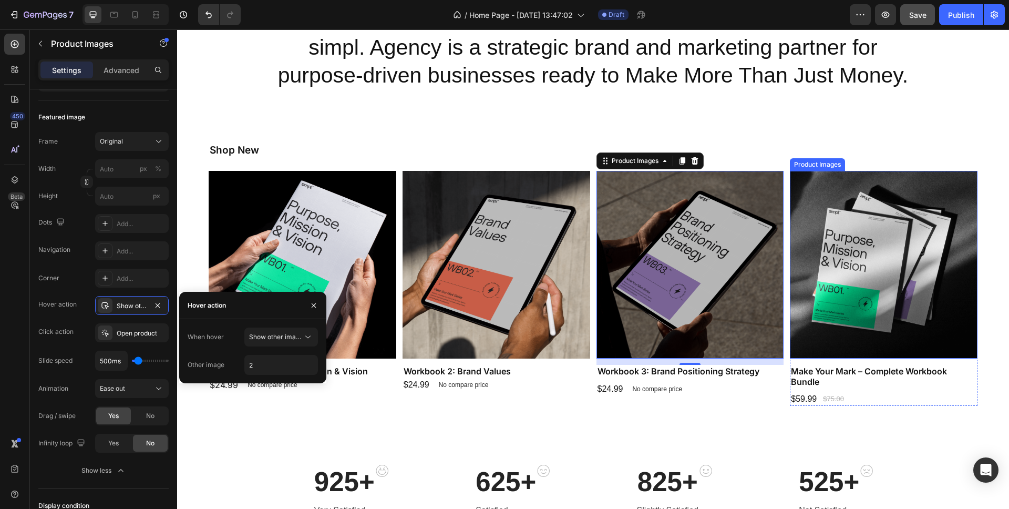
click at [835, 260] on img at bounding box center [884, 265] width 188 height 188
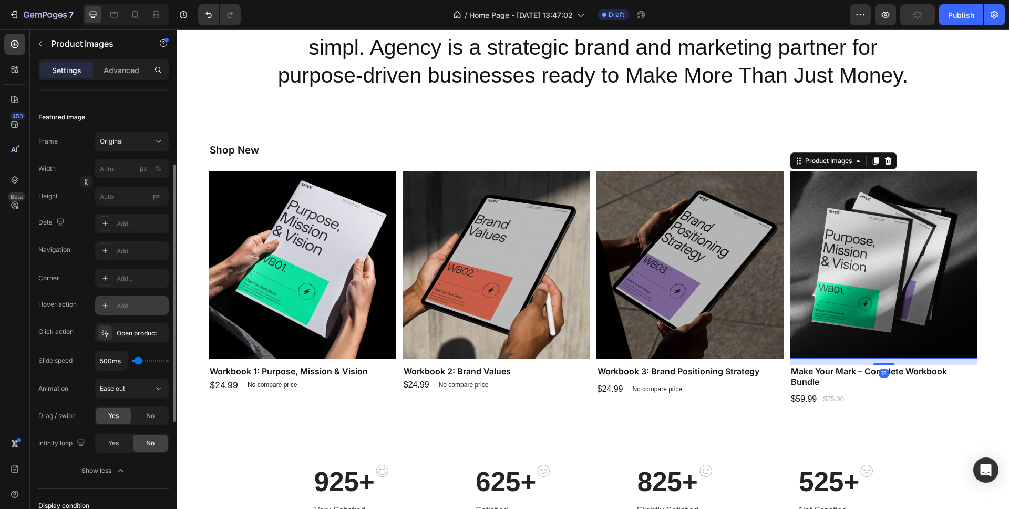
click at [135, 309] on div "Add..." at bounding box center [141, 305] width 49 height 9
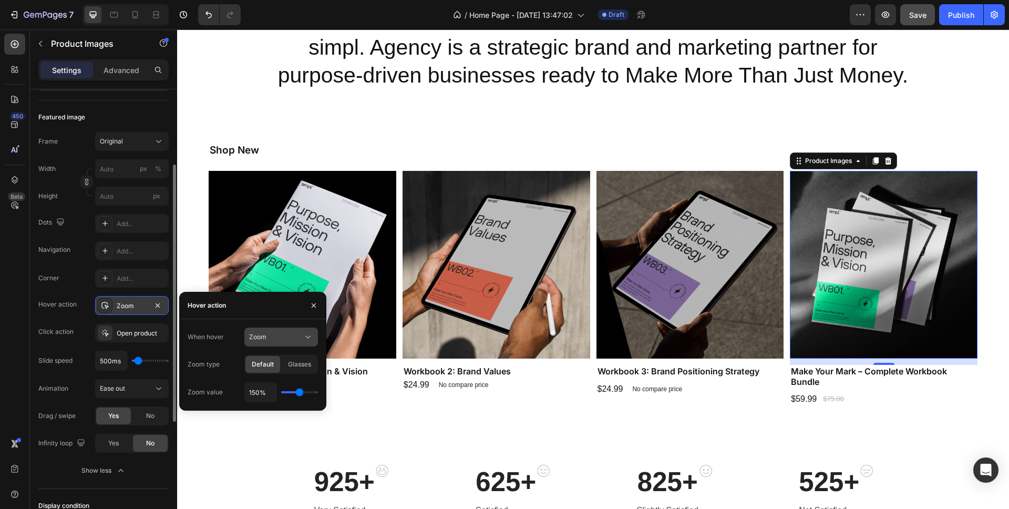
click at [300, 335] on div "Zoom" at bounding box center [276, 336] width 54 height 9
click at [278, 378] on span "Show other image" at bounding box center [276, 382] width 54 height 9
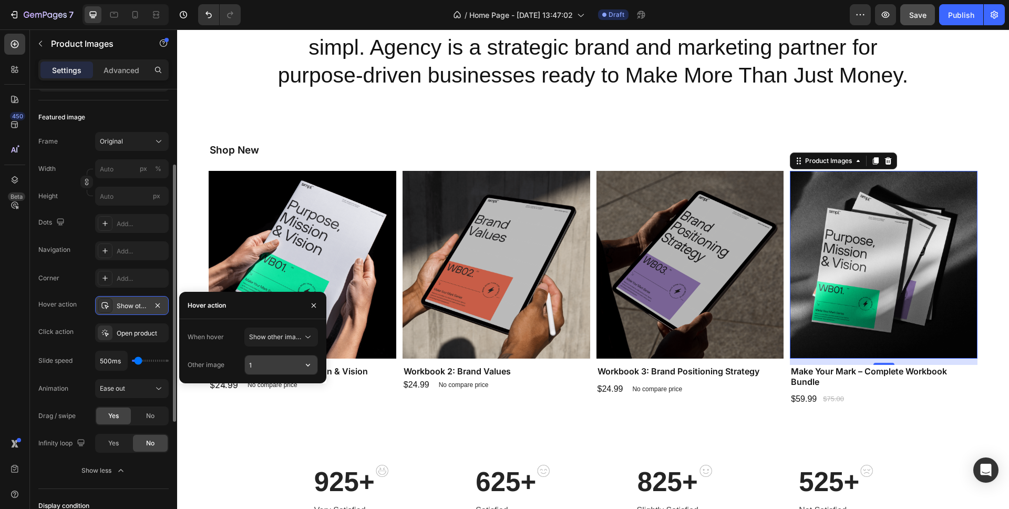
click at [273, 368] on input "1" at bounding box center [281, 364] width 73 height 19
click at [310, 365] on icon "button" at bounding box center [308, 365] width 11 height 11
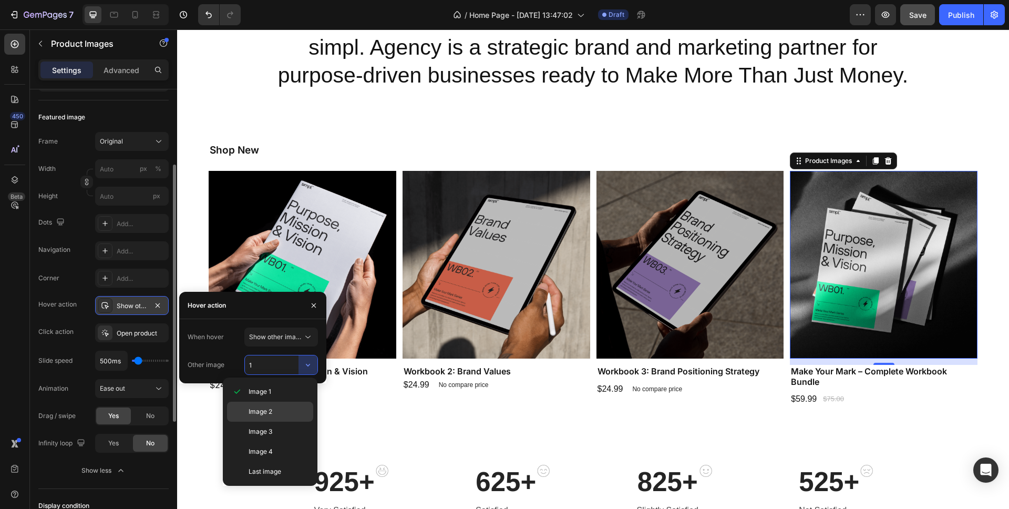
click at [269, 409] on span "Image 2" at bounding box center [261, 411] width 24 height 9
type input "2"
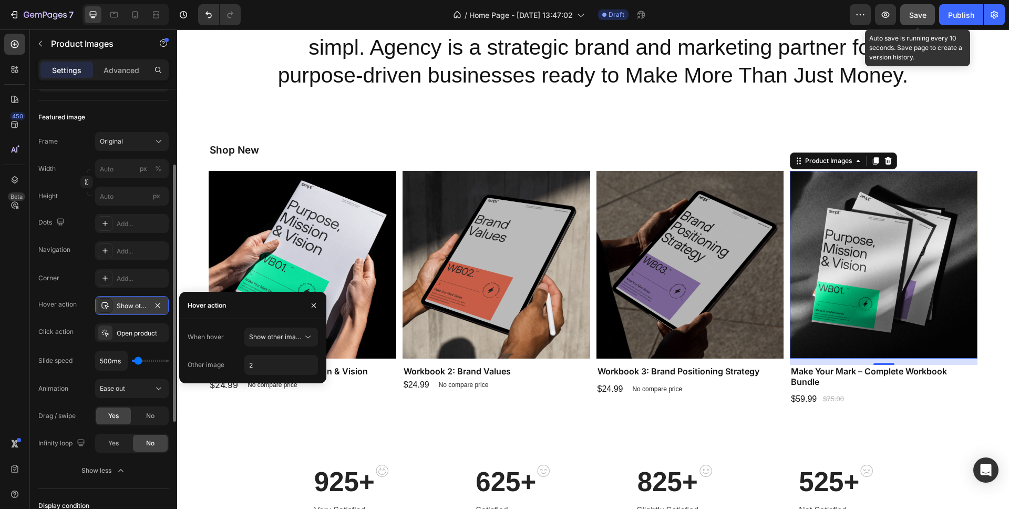
click at [907, 12] on button "Save" at bounding box center [917, 14] width 35 height 21
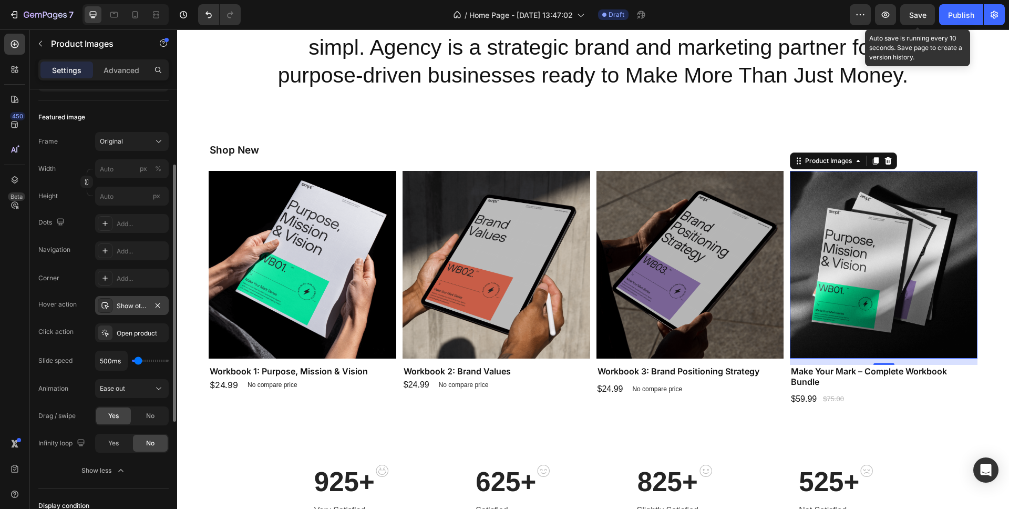
click at [920, 13] on span "Save" at bounding box center [917, 15] width 17 height 9
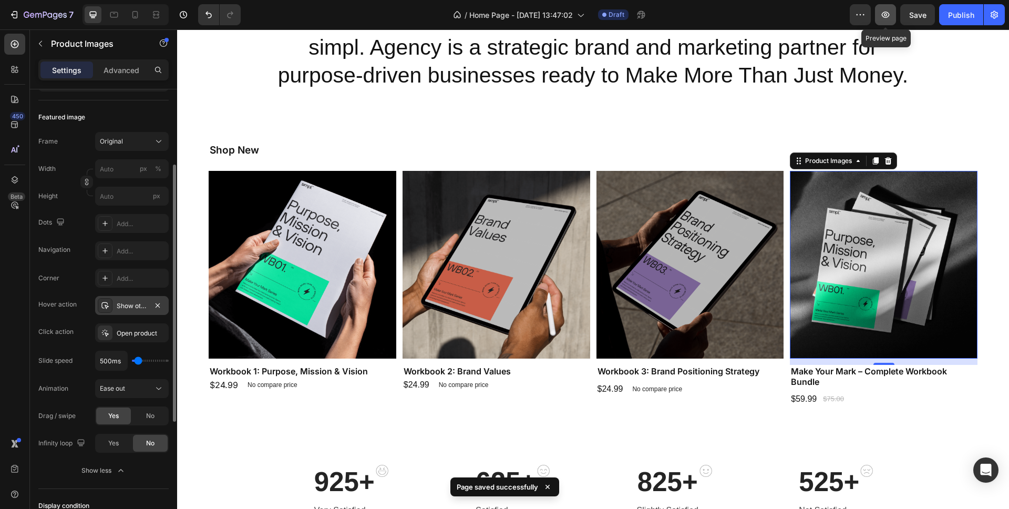
click at [886, 13] on icon "button" at bounding box center [885, 14] width 11 height 11
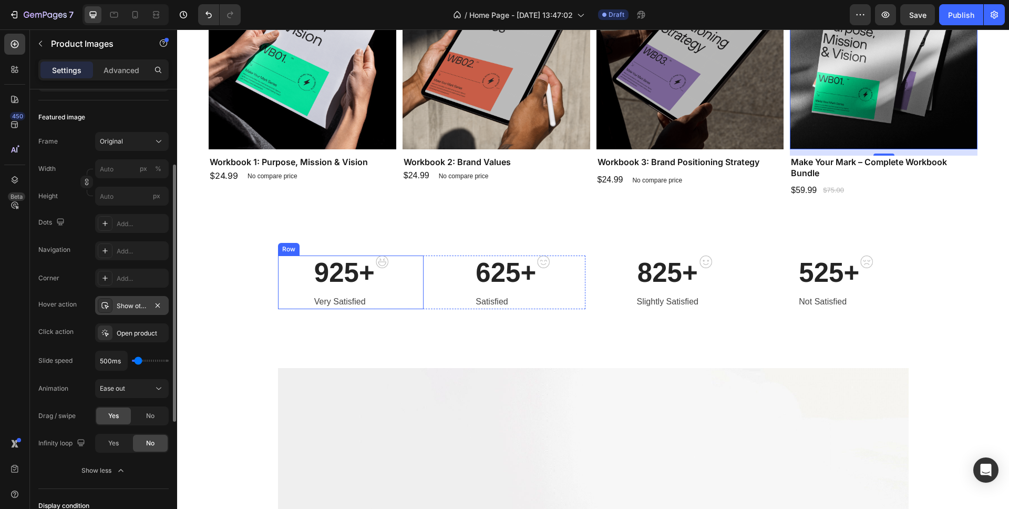
scroll to position [338, 0]
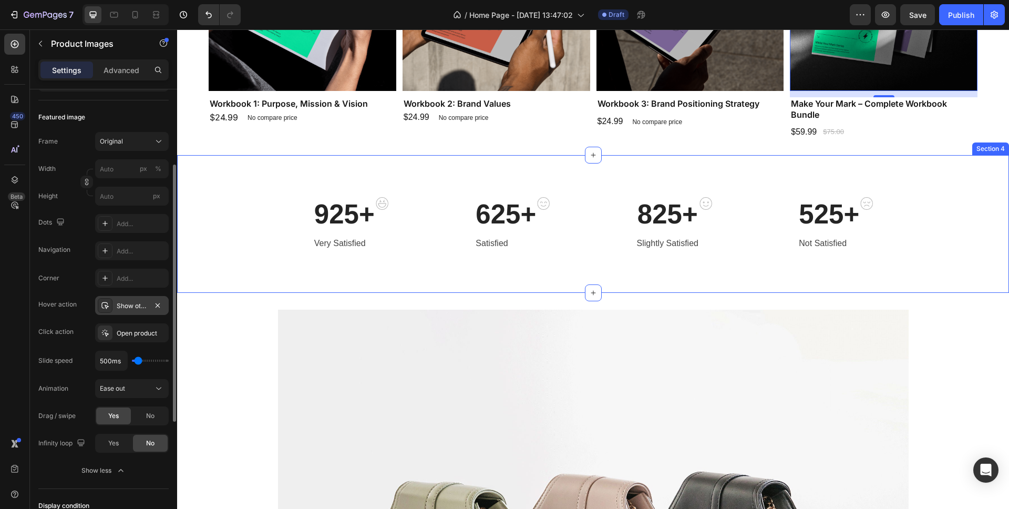
click at [219, 215] on div "925+ Heading Very Satisfied Text block Image Row 625+ Heading Satisfied Text bl…" at bounding box center [593, 223] width 816 height 53
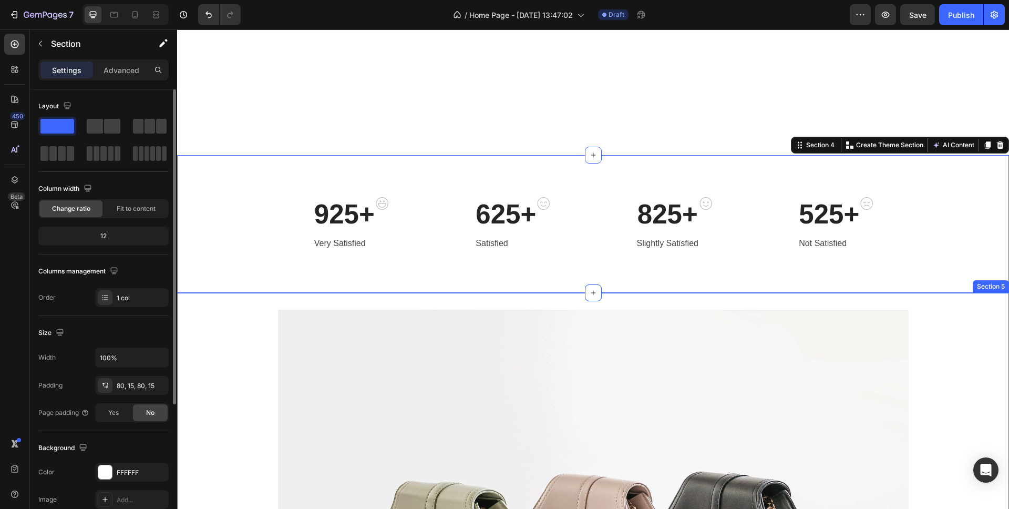
scroll to position [589, 0]
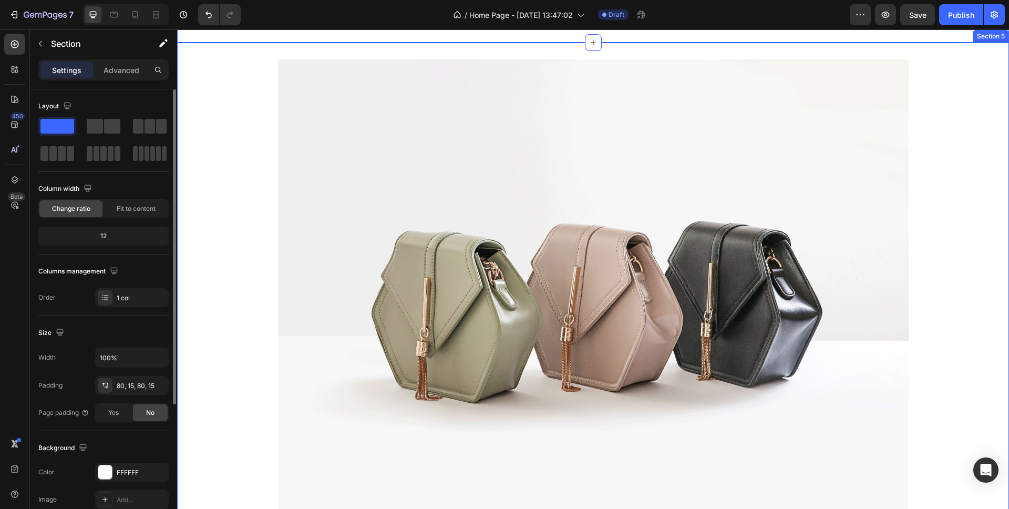
click at [244, 267] on div "Image Row" at bounding box center [593, 299] width 832 height 481
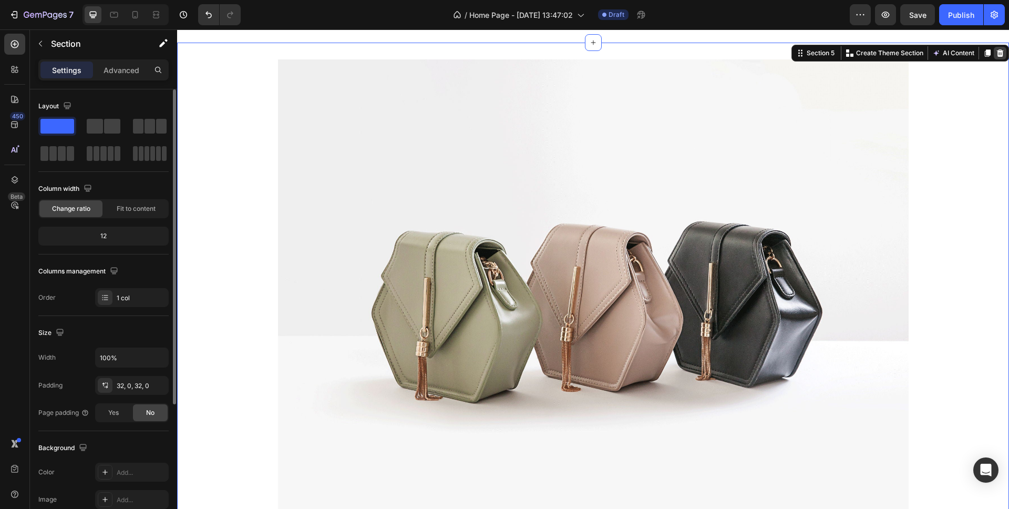
click at [997, 52] on icon at bounding box center [1000, 53] width 8 height 8
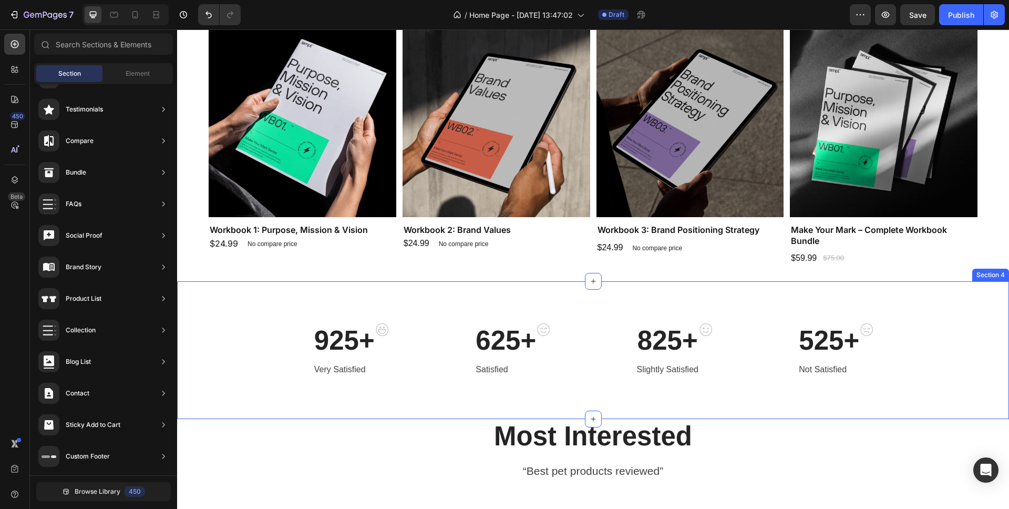
scroll to position [459, 0]
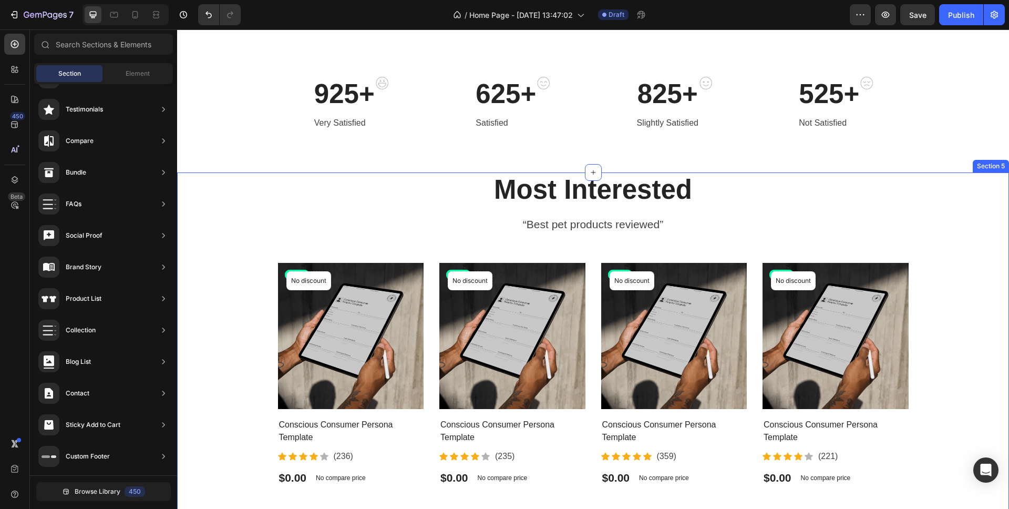
click at [936, 202] on div "Most Interested Heading “Best pet products reviewed” Text block Row Product Ima…" at bounding box center [593, 329] width 816 height 315
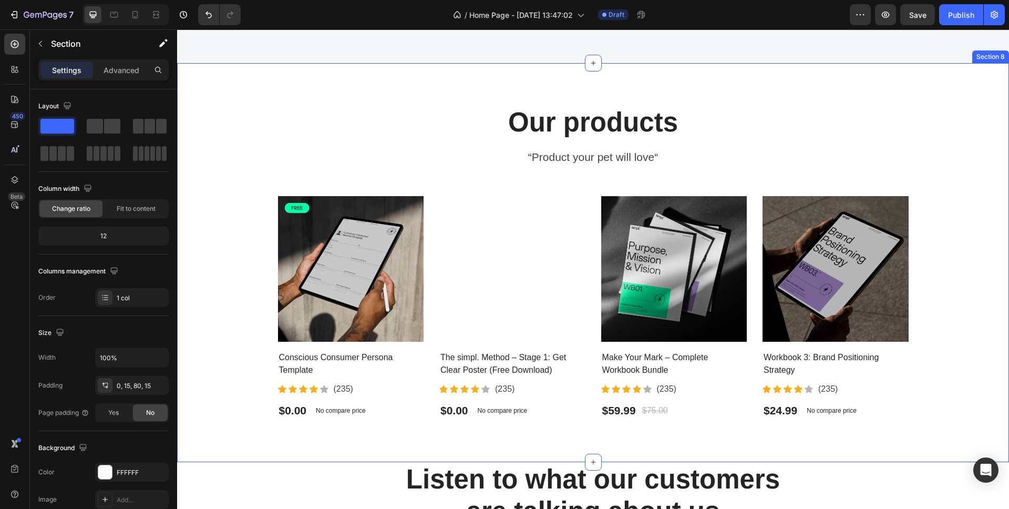
scroll to position [1461, 0]
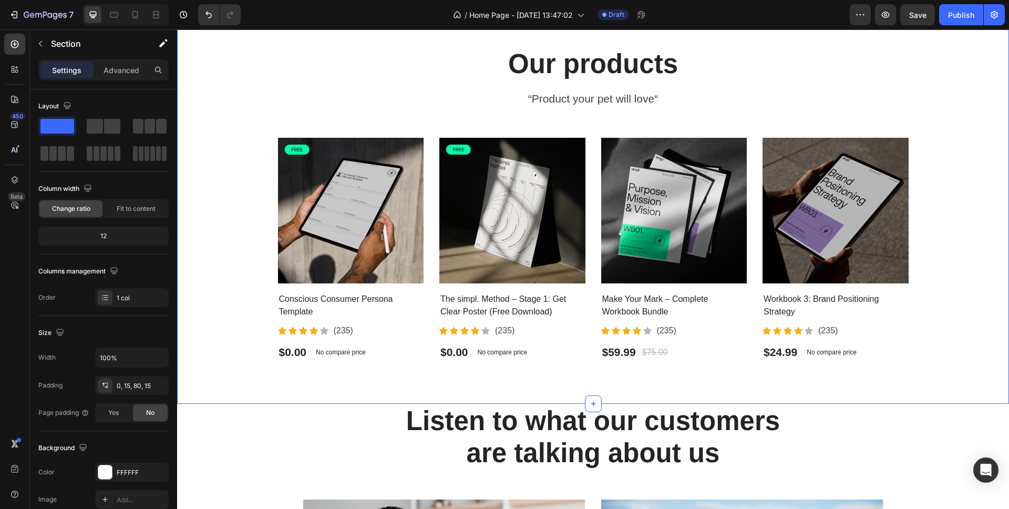
click at [221, 271] on div "Our products Heading “Product your pet will love“ Text block Product Images Con…" at bounding box center [593, 204] width 816 height 315
click at [1001, 19] on icon at bounding box center [1000, 15] width 7 height 7
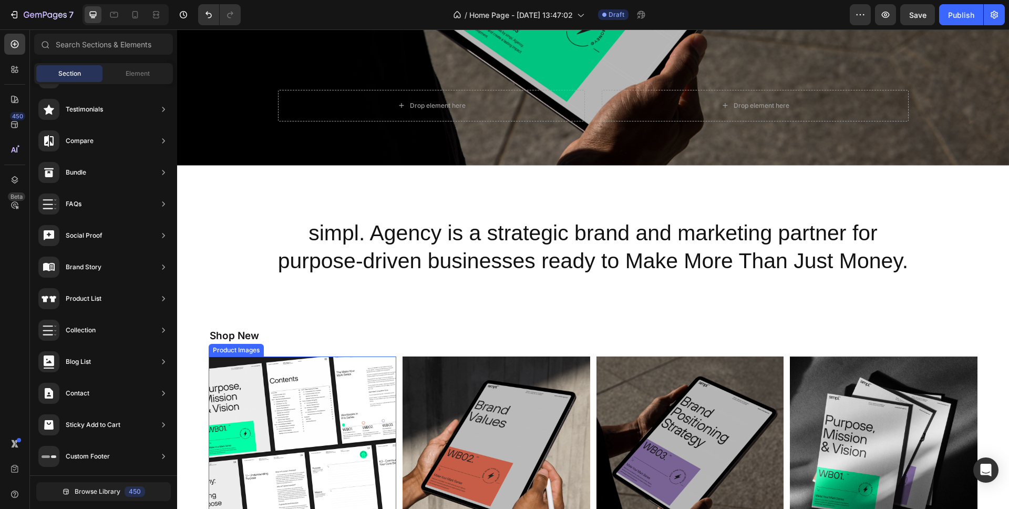
scroll to position [0, 0]
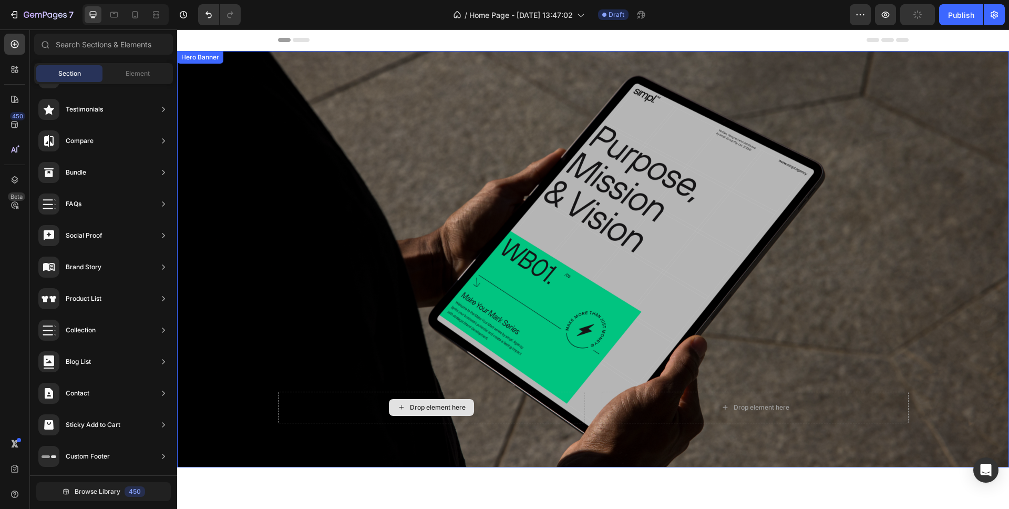
click at [346, 403] on div "Drop element here" at bounding box center [431, 408] width 307 height 32
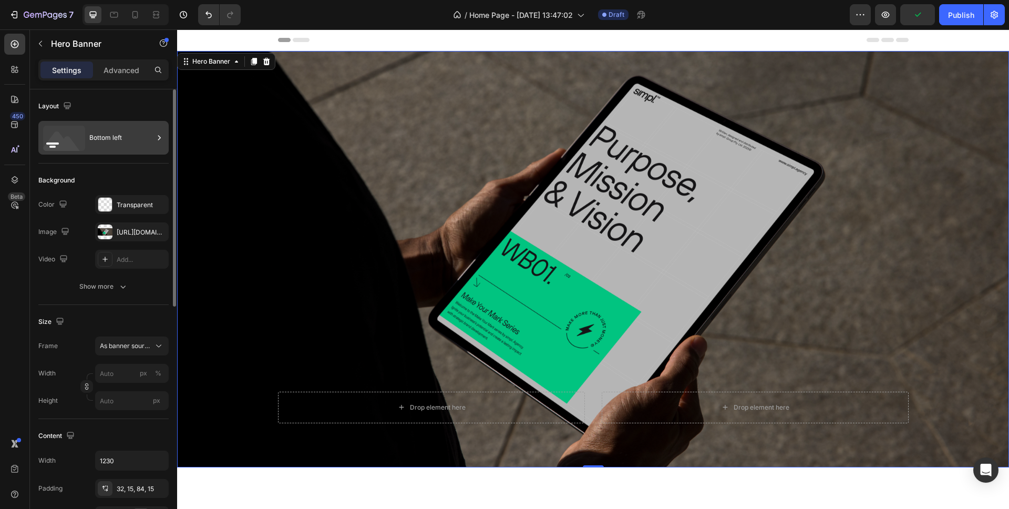
click at [112, 143] on div "Bottom left" at bounding box center [121, 138] width 64 height 24
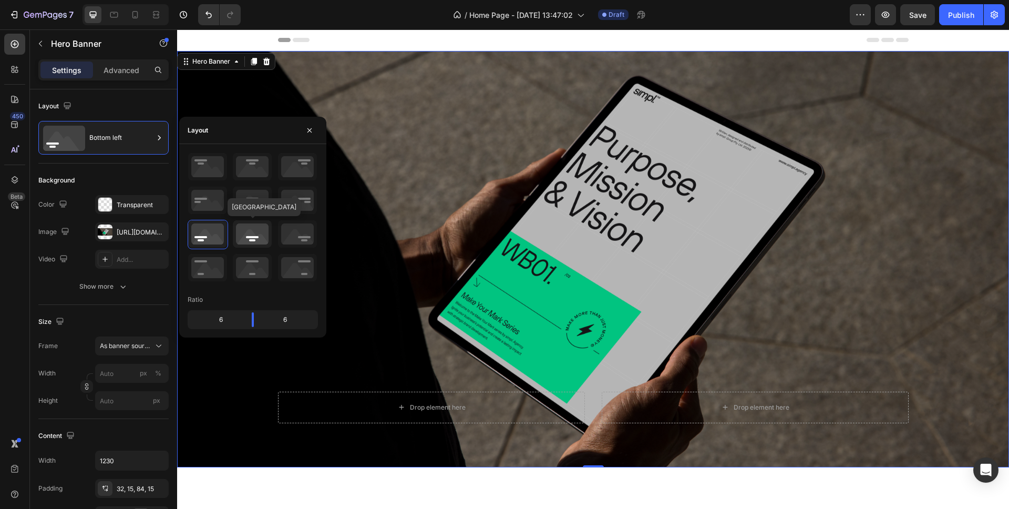
click at [258, 240] on icon at bounding box center [252, 233] width 39 height 27
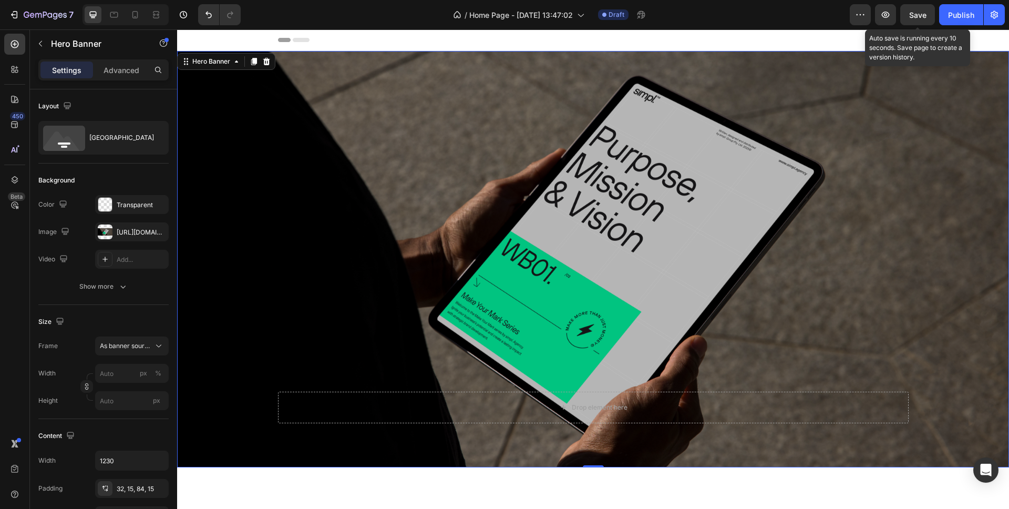
click at [924, 13] on span "Save" at bounding box center [917, 15] width 17 height 9
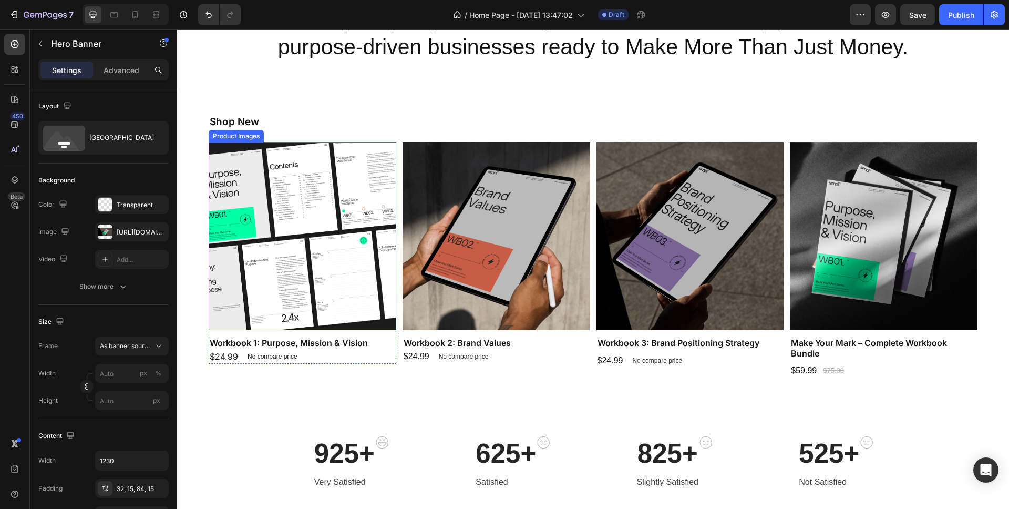
scroll to position [564, 0]
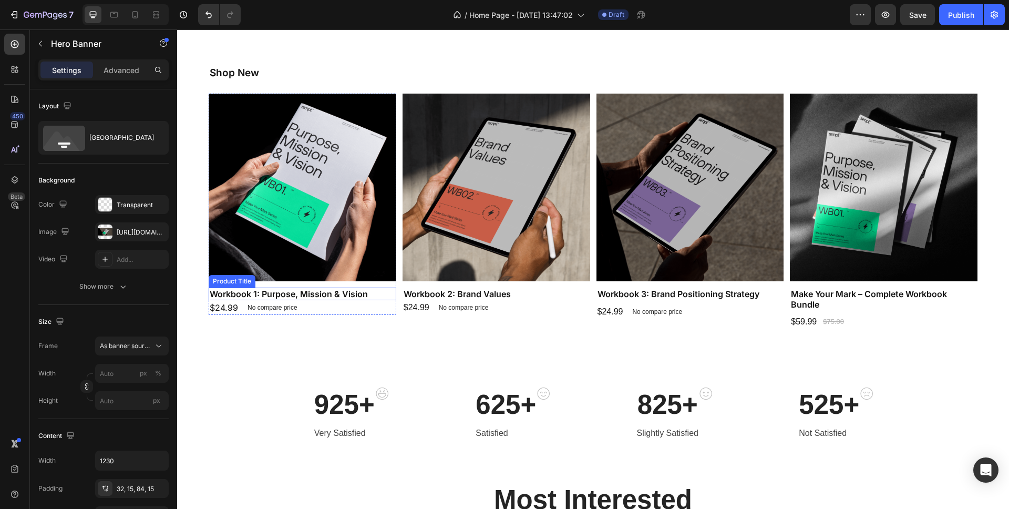
click at [330, 295] on h1 "Workbook 1: Purpose, Mission & Vision" at bounding box center [303, 293] width 188 height 13
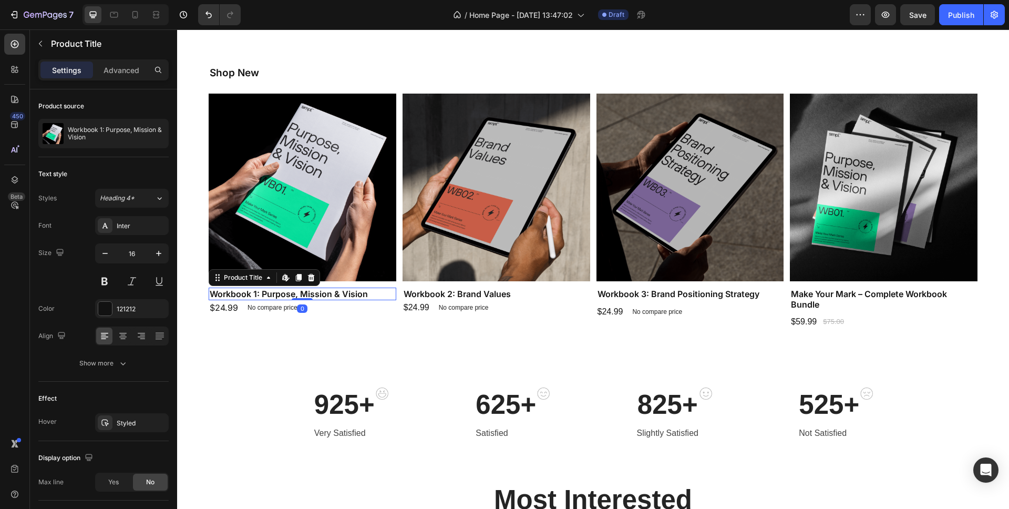
click at [330, 295] on h1 "Workbook 1: Purpose, Mission & Vision" at bounding box center [303, 293] width 188 height 13
click at [297, 290] on h1 "Workbook 1: Purpose, Mission & Vision" at bounding box center [303, 293] width 188 height 13
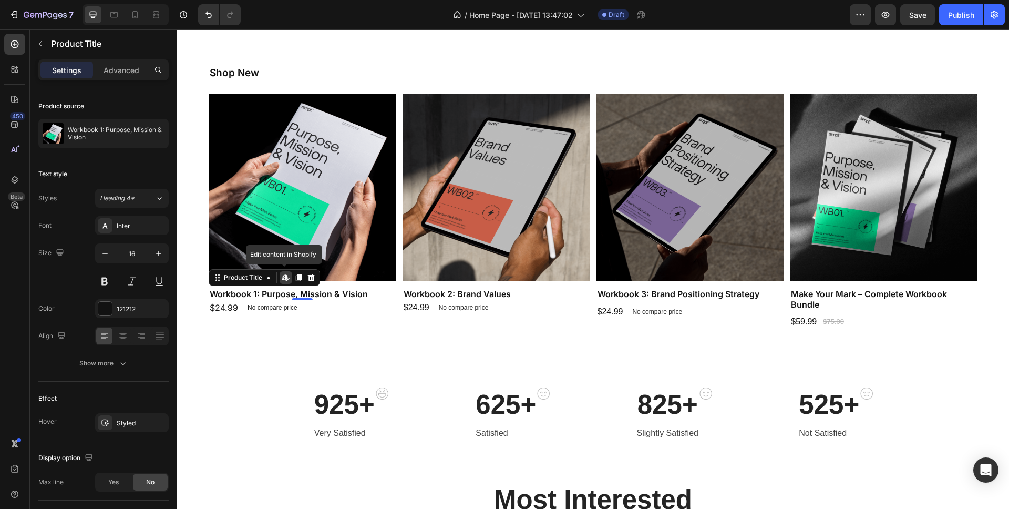
click at [297, 290] on h1 "Workbook 1: Purpose, Mission & Vision" at bounding box center [303, 293] width 188 height 13
click at [131, 199] on span "Heading 4*" at bounding box center [117, 197] width 35 height 9
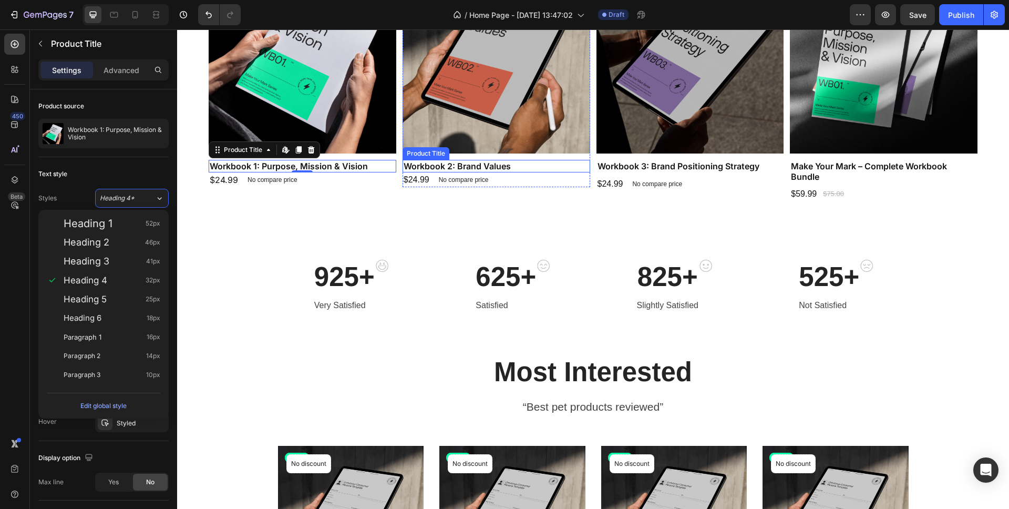
scroll to position [699, 0]
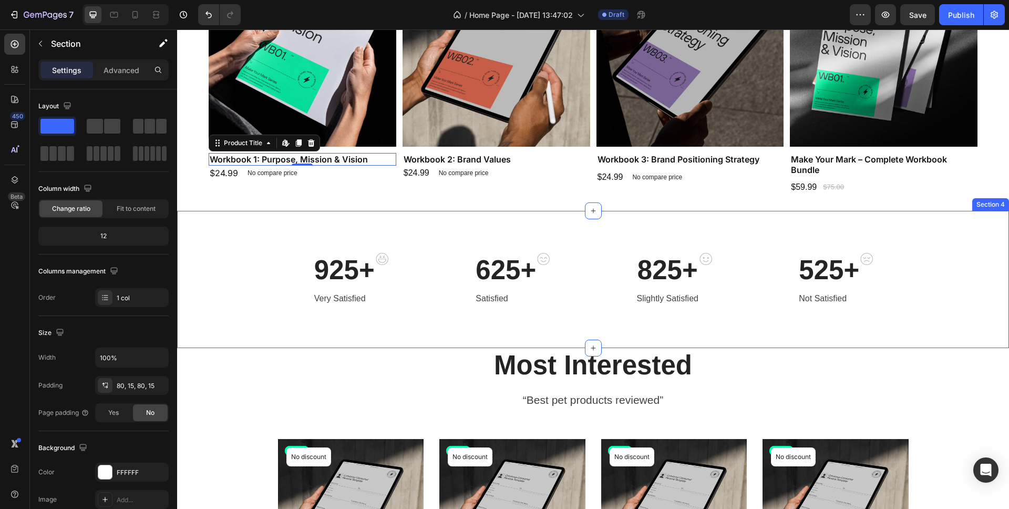
click at [258, 227] on div "925+ Heading Very Satisfied Text block Image Row 625+ Heading Satisfied Text bl…" at bounding box center [593, 279] width 832 height 137
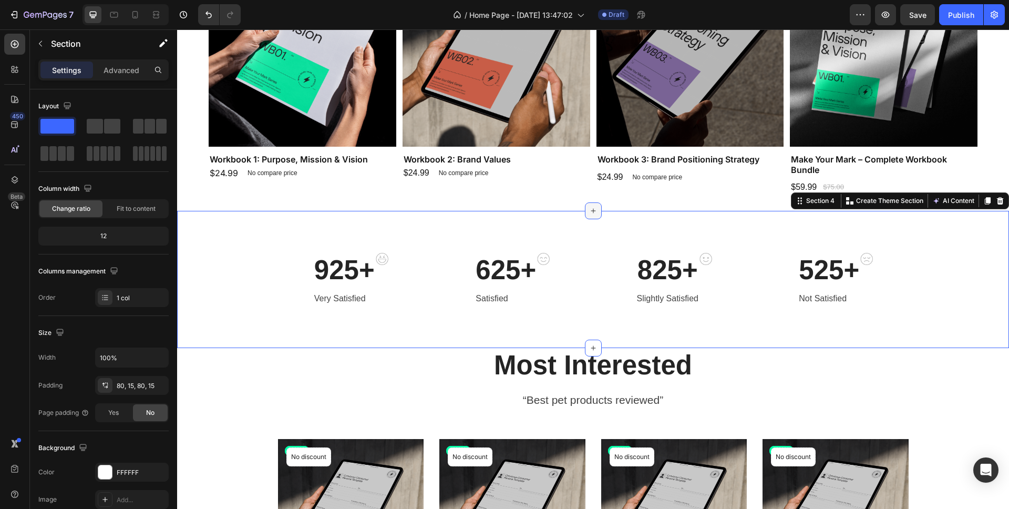
click at [596, 213] on icon at bounding box center [593, 211] width 8 height 8
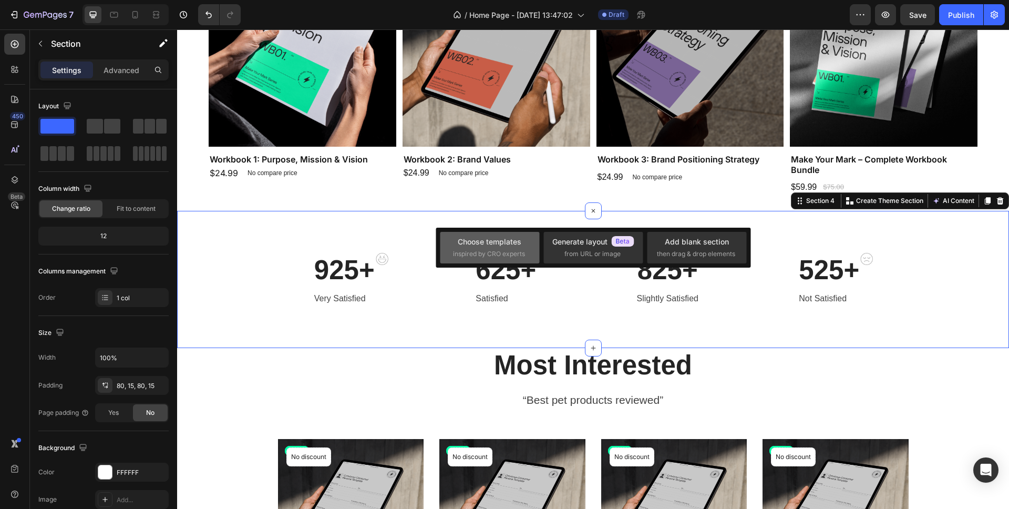
click at [512, 245] on div "Choose templates" at bounding box center [490, 241] width 64 height 11
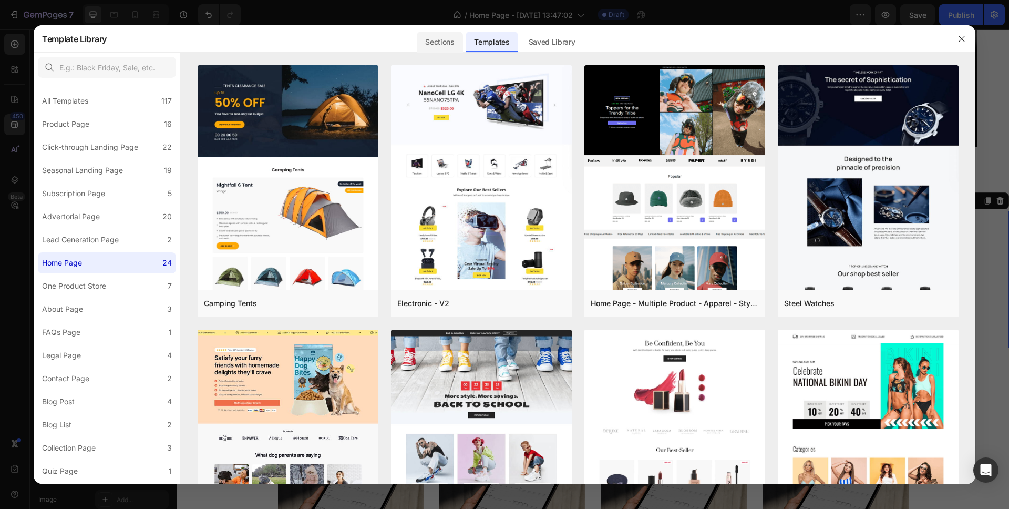
click at [438, 45] on div "Sections" at bounding box center [440, 42] width 46 height 21
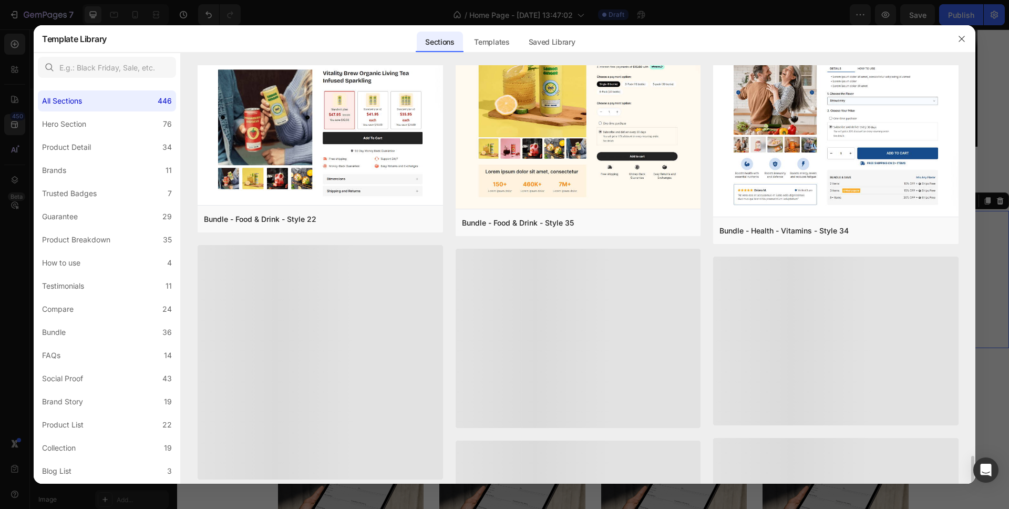
scroll to position [1304, 0]
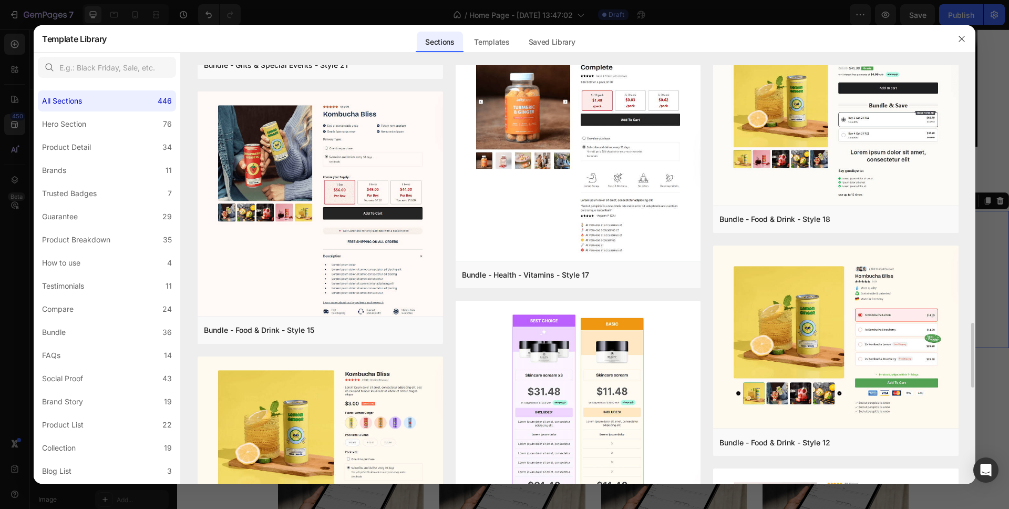
scroll to position [1485, 0]
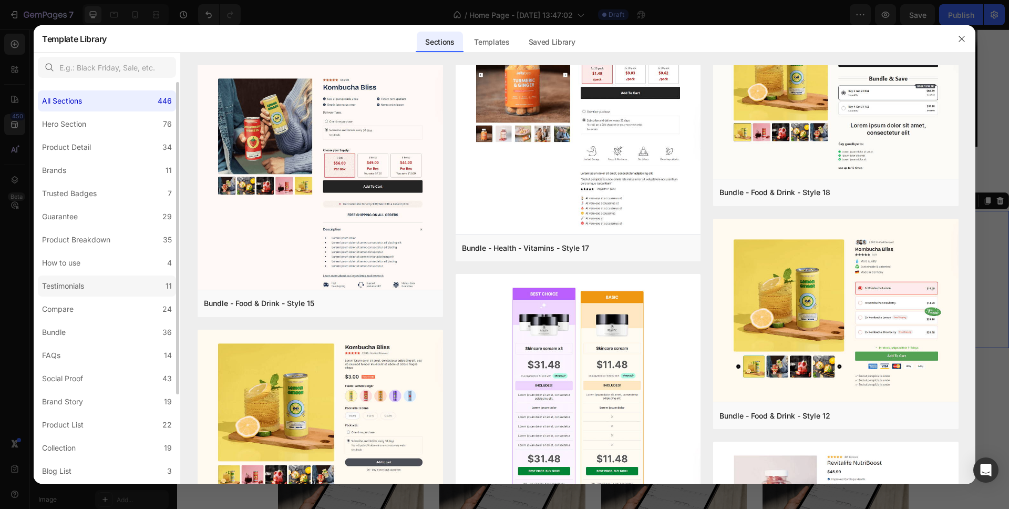
click at [77, 291] on div "Testimonials" at bounding box center [63, 286] width 42 height 13
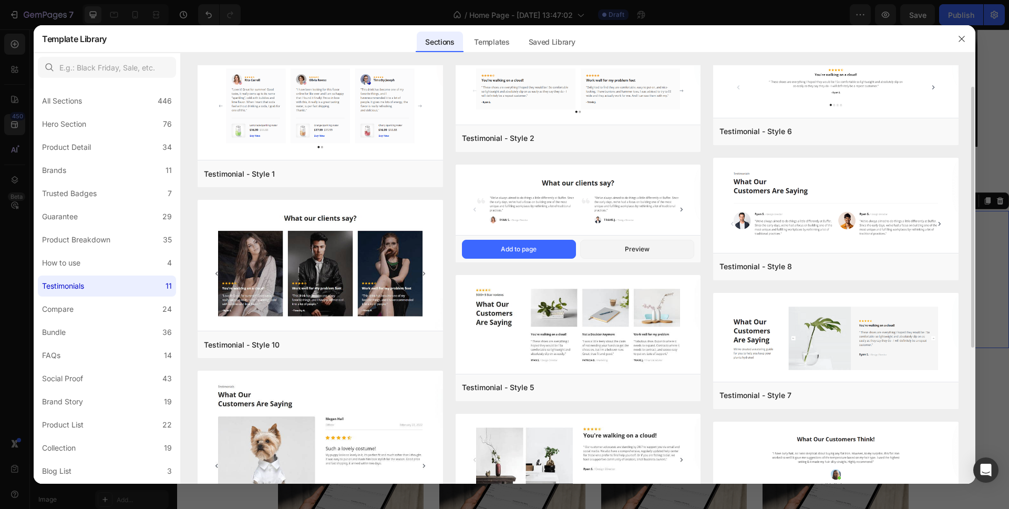
scroll to position [0, 0]
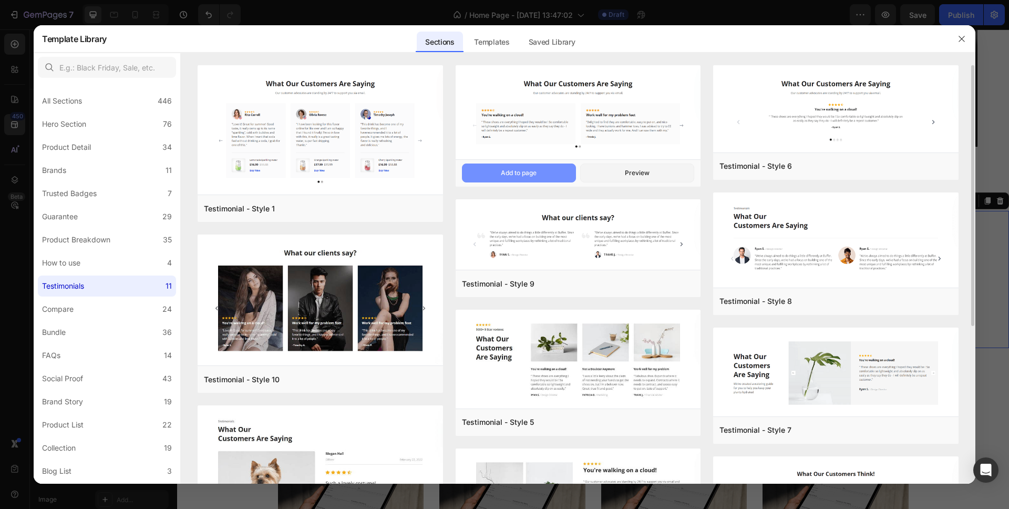
click at [530, 174] on div "Add to page" at bounding box center [519, 172] width 36 height 9
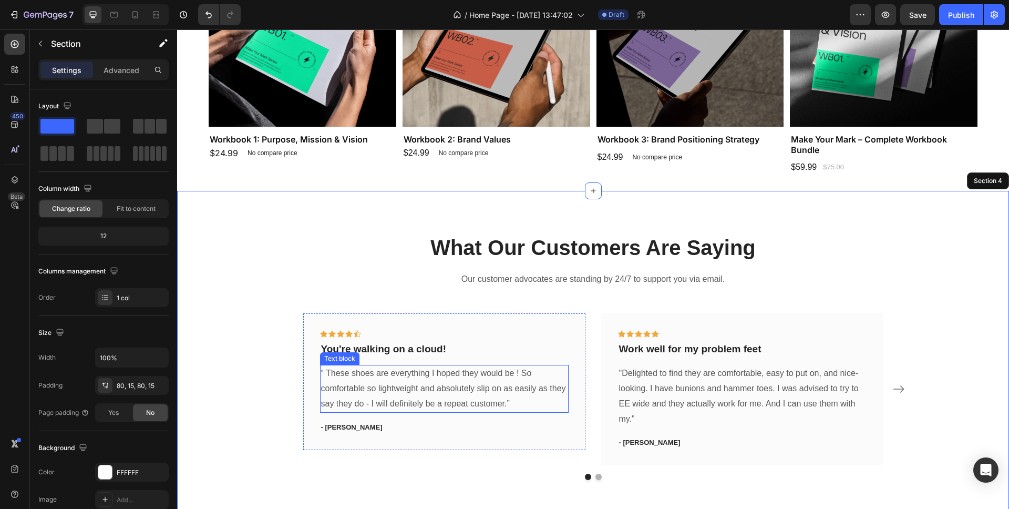
scroll to position [756, 0]
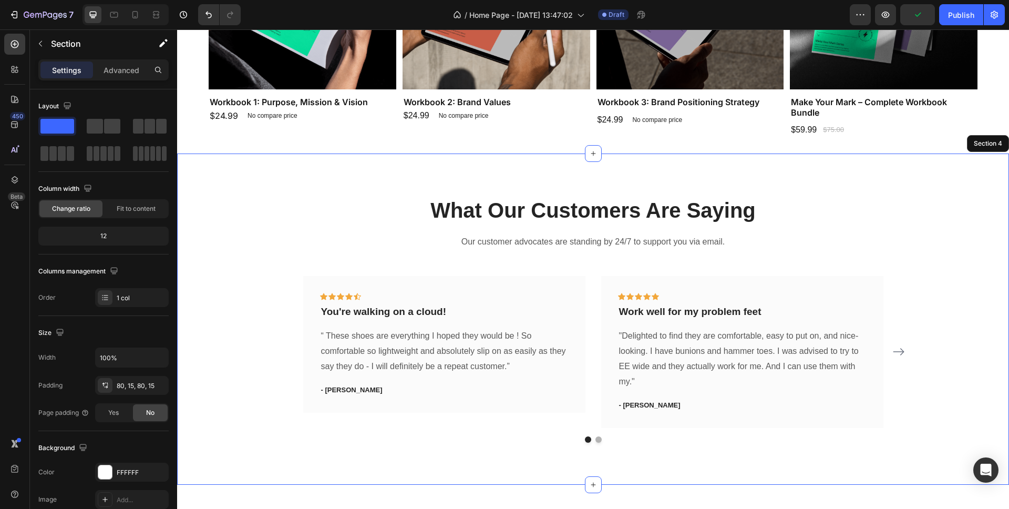
click at [222, 210] on div "What Our Customers Are Saying Heading Our customer advocates are standing by 24…" at bounding box center [593, 319] width 816 height 247
click at [133, 387] on div "80, 15, 80, 15" at bounding box center [132, 385] width 30 height 9
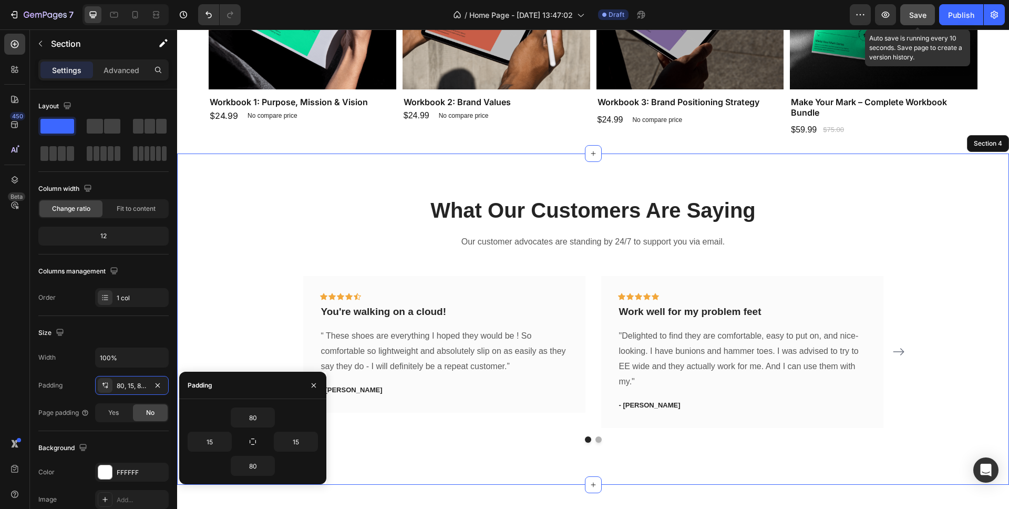
click at [923, 16] on span "Save" at bounding box center [917, 15] width 17 height 9
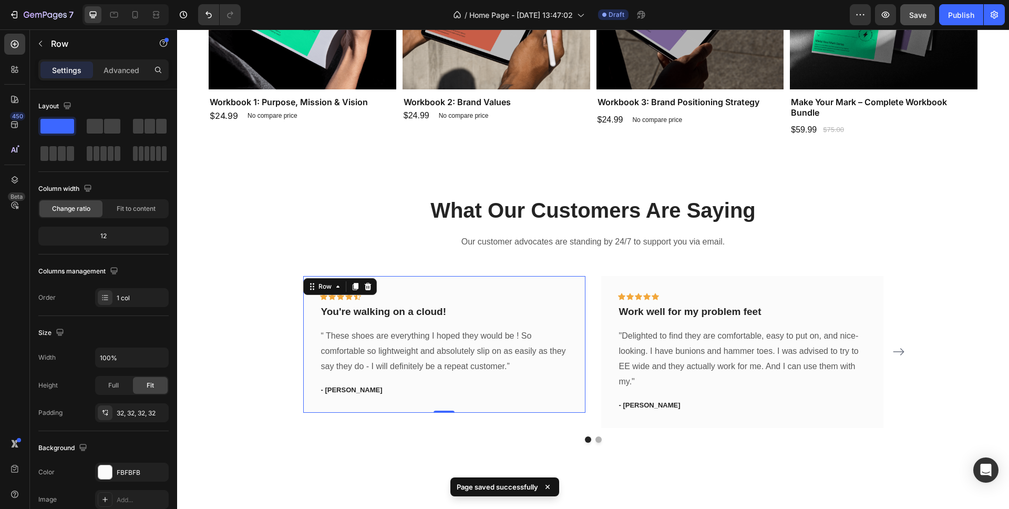
click at [540, 284] on div "Icon Icon Icon Icon Icon Row You're walking on a cloud! Text block “ These shoe…" at bounding box center [444, 344] width 282 height 137
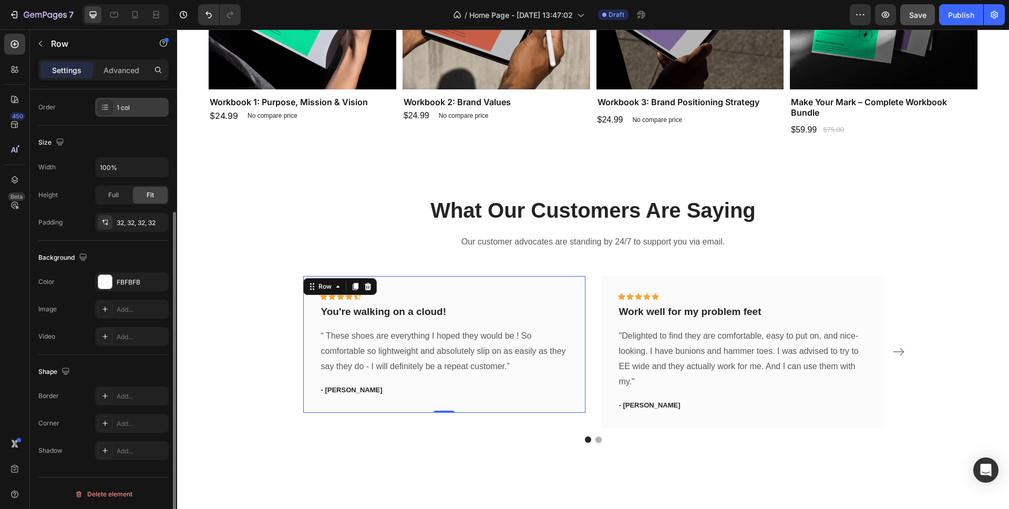
scroll to position [192, 0]
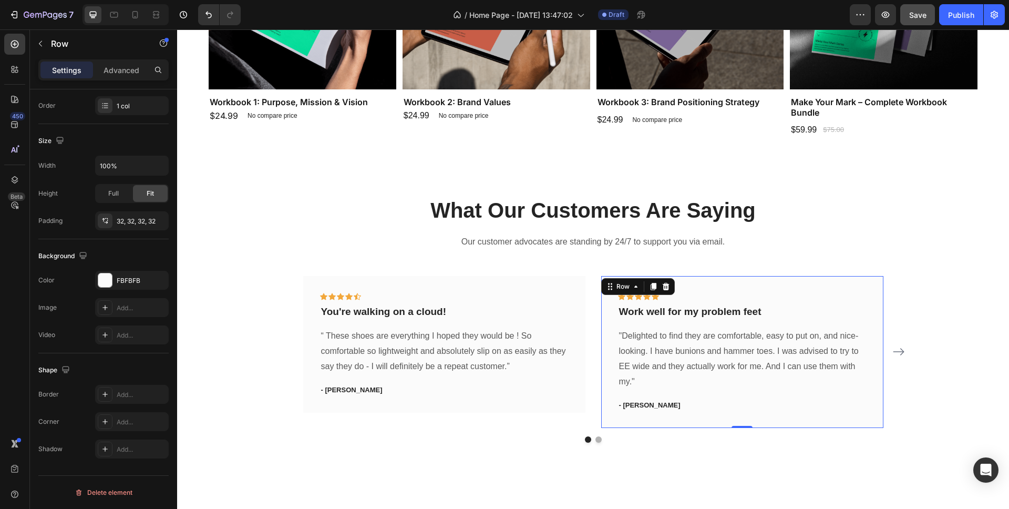
click at [607, 295] on div "Icon Icon Icon Icon Icon Row Work well for my problem feet Text block "Delighte…" at bounding box center [742, 352] width 282 height 152
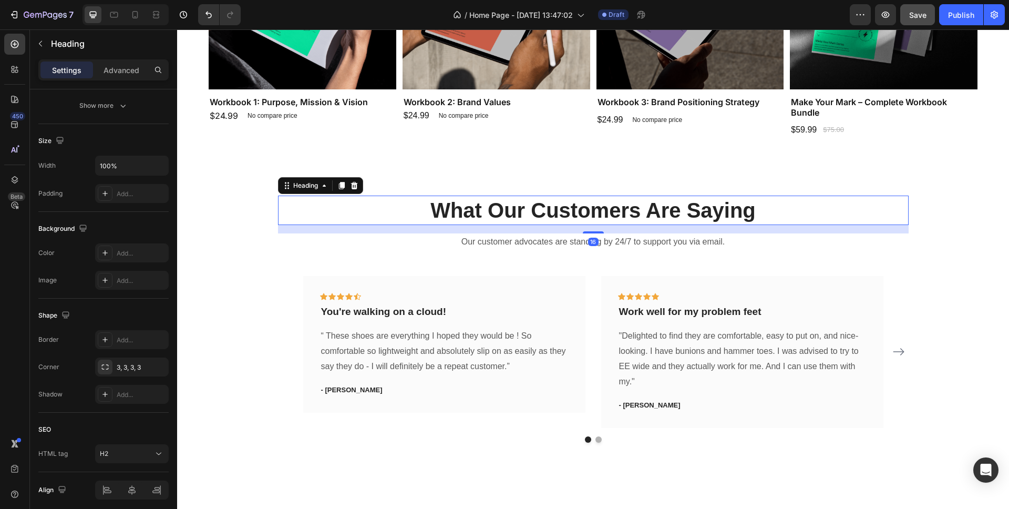
click at [538, 207] on p "What Our Customers Are Saying" at bounding box center [593, 210] width 629 height 27
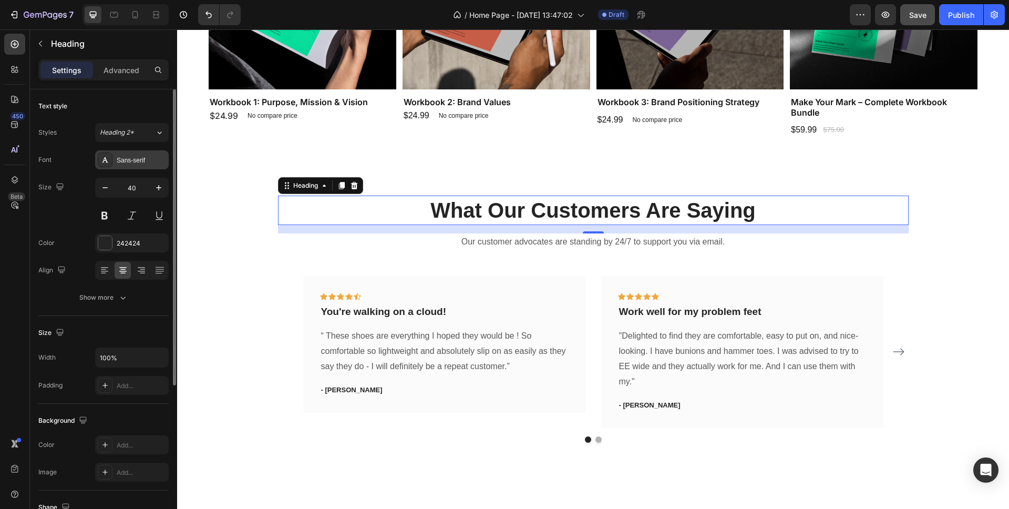
click at [127, 160] on div "Sans-serif" at bounding box center [141, 160] width 49 height 9
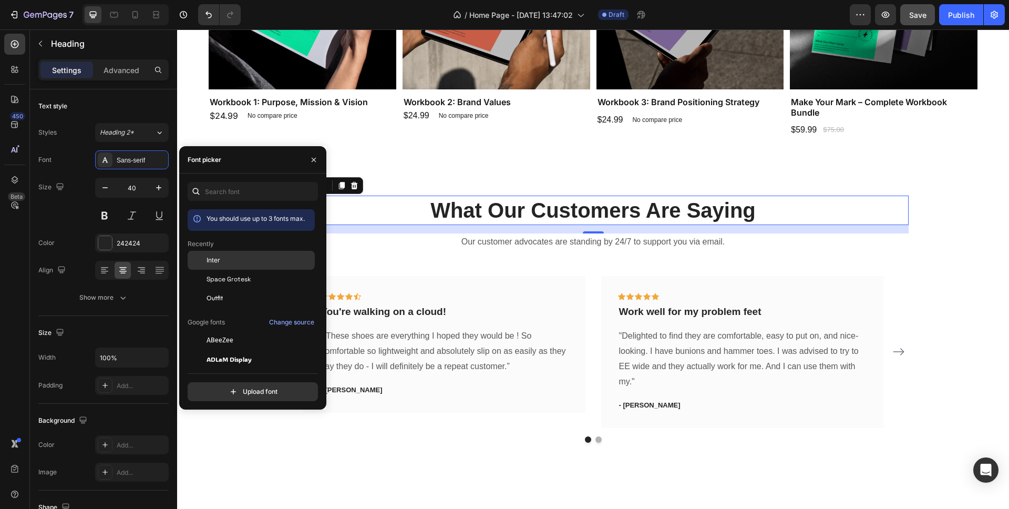
click at [212, 259] on span "Inter" at bounding box center [214, 259] width 14 height 9
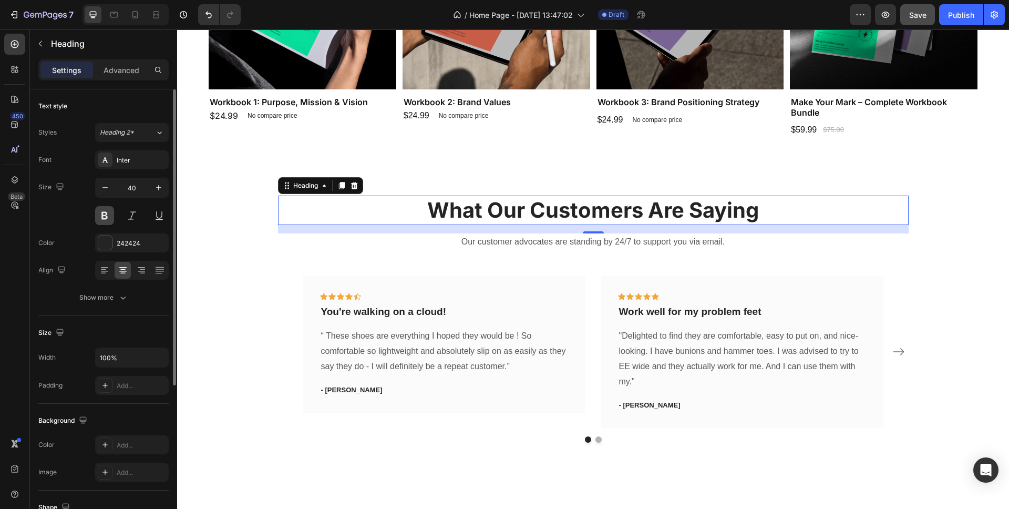
click at [106, 213] on button at bounding box center [104, 215] width 19 height 19
click at [419, 209] on p "What Our Customers Are Saying" at bounding box center [593, 210] width 629 height 27
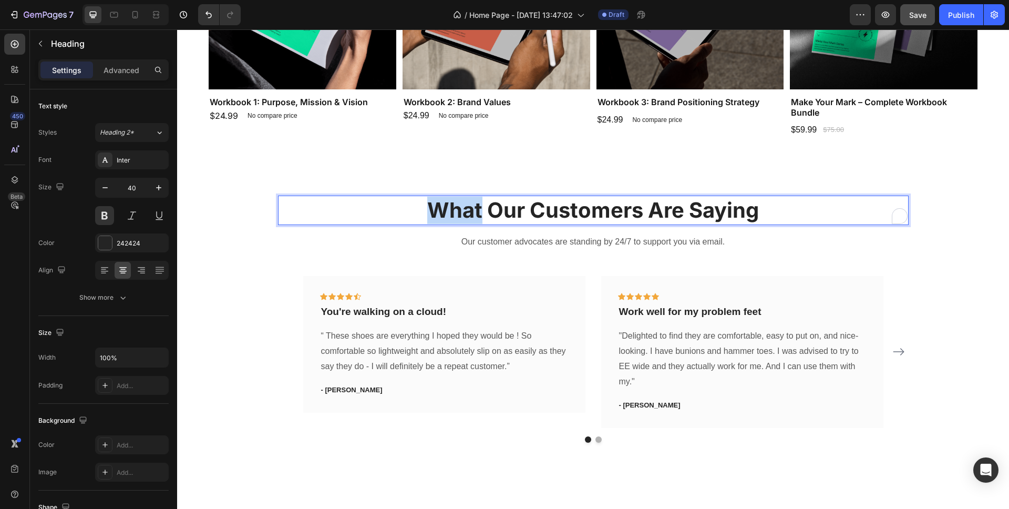
click at [419, 209] on p "What Our Customers Are Saying" at bounding box center [593, 210] width 629 height 27
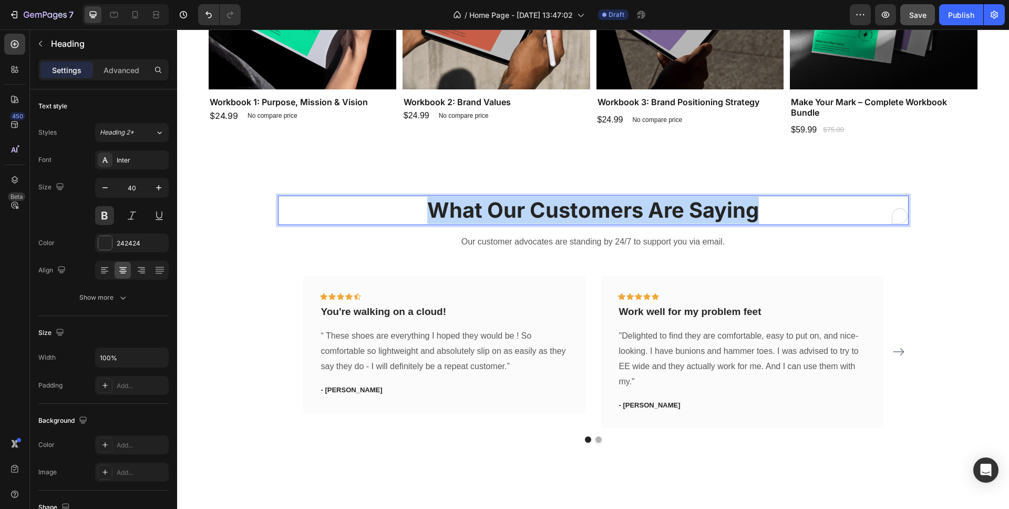
click at [419, 209] on p "What Our Customers Are Saying" at bounding box center [593, 210] width 629 height 27
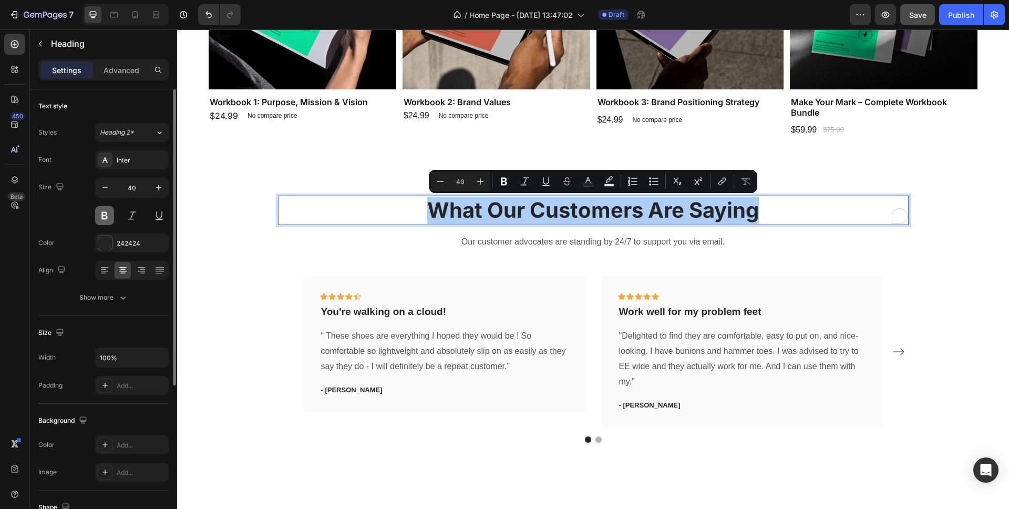
click at [102, 217] on button at bounding box center [104, 215] width 19 height 19
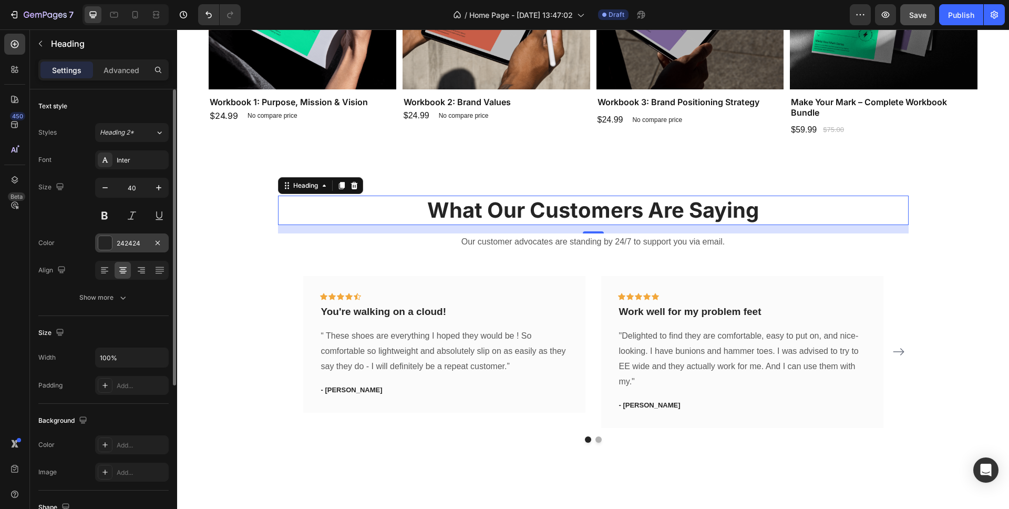
click at [104, 242] on div at bounding box center [105, 243] width 14 height 14
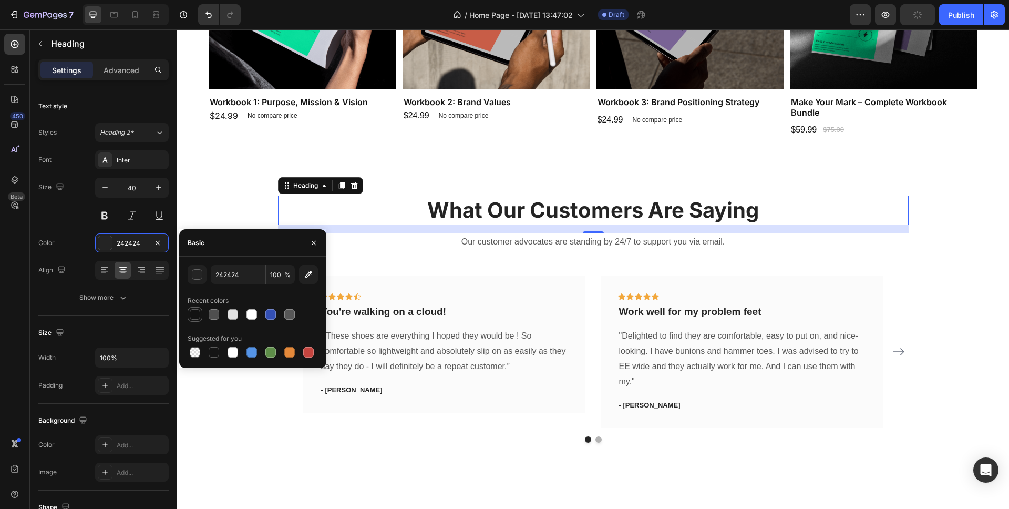
click at [193, 314] on div at bounding box center [195, 314] width 11 height 11
type input "121212"
click at [558, 249] on p "Our customer advocates are standing by 24/7 to support you via email." at bounding box center [593, 241] width 629 height 15
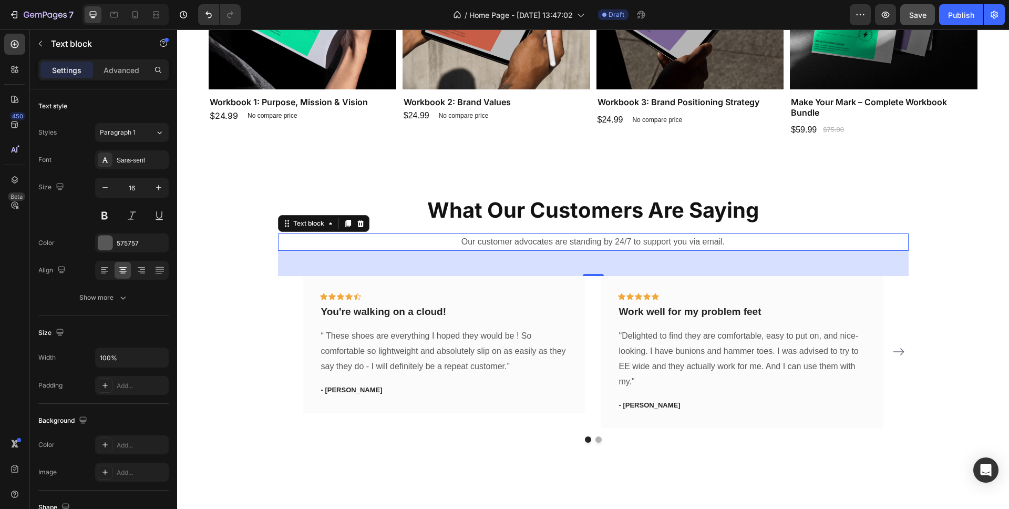
click at [552, 245] on p "Our customer advocates are standing by 24/7 to support you via email." at bounding box center [593, 241] width 629 height 15
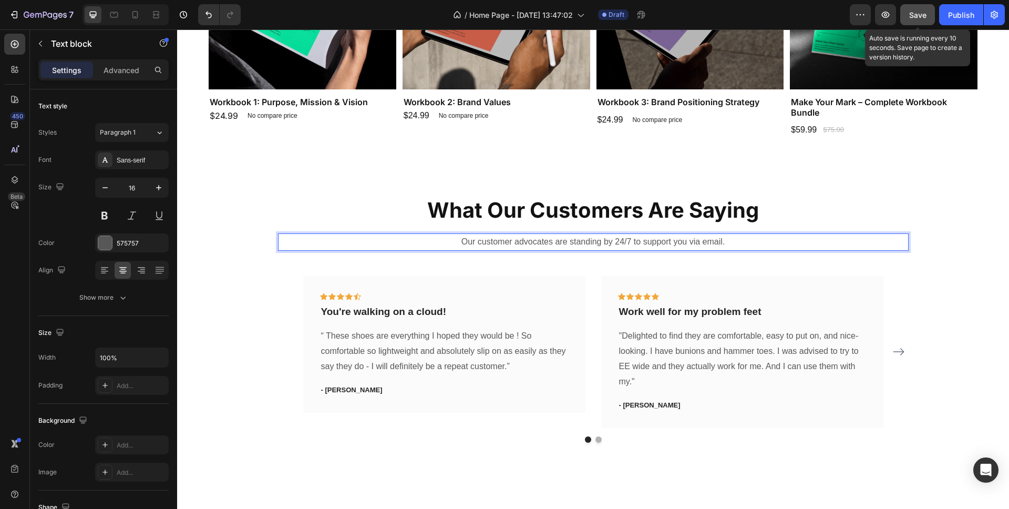
click at [913, 13] on span "Save" at bounding box center [917, 15] width 17 height 9
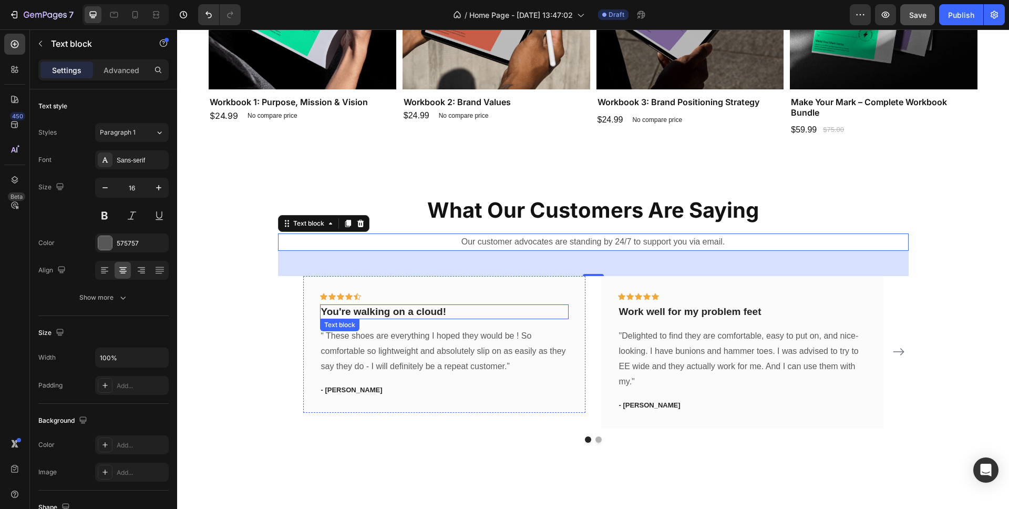
click at [393, 309] on p "You're walking on a cloud!" at bounding box center [444, 311] width 247 height 13
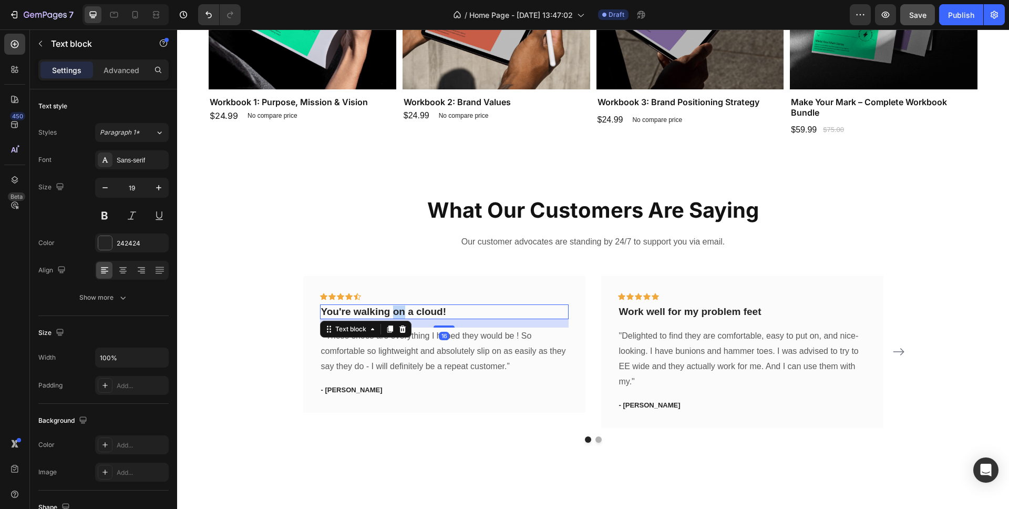
click at [393, 309] on p "You're walking on a cloud!" at bounding box center [444, 311] width 247 height 13
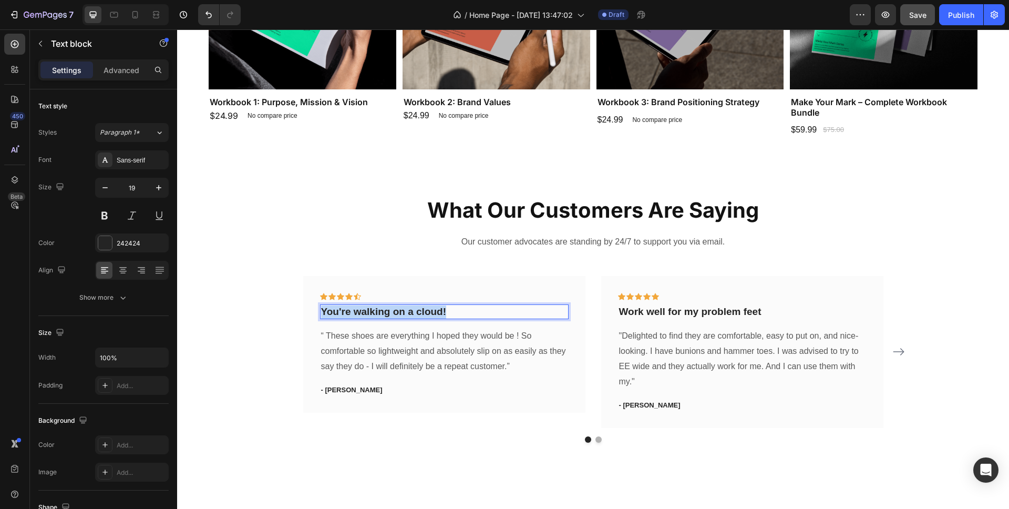
click at [393, 309] on p "You're walking on a cloud!" at bounding box center [444, 311] width 247 height 13
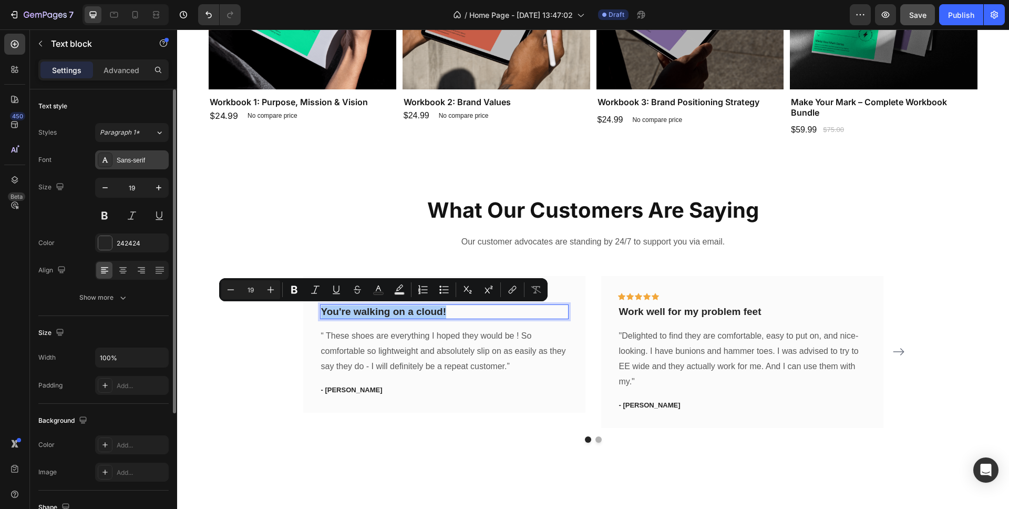
click at [132, 159] on div "Sans-serif" at bounding box center [141, 160] width 49 height 9
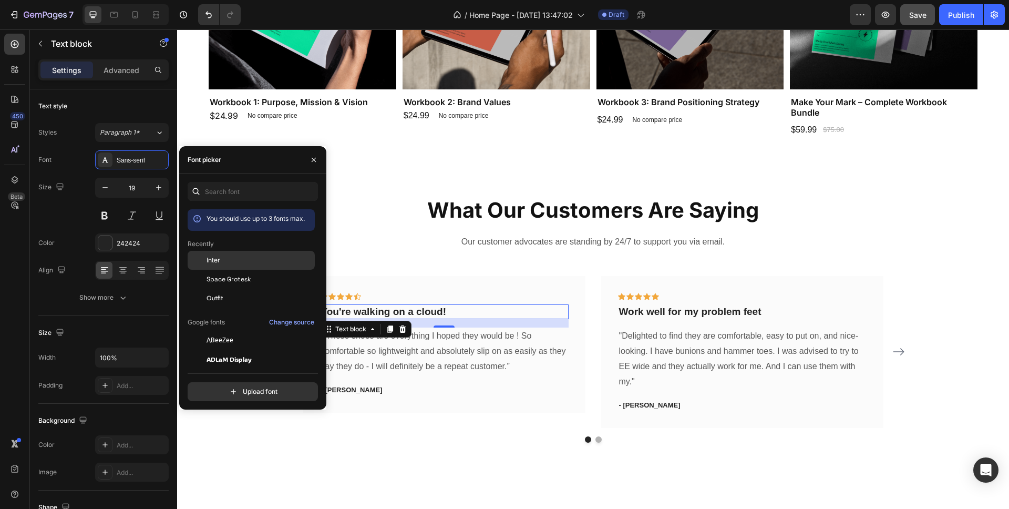
click at [216, 261] on span "Inter" at bounding box center [214, 259] width 14 height 9
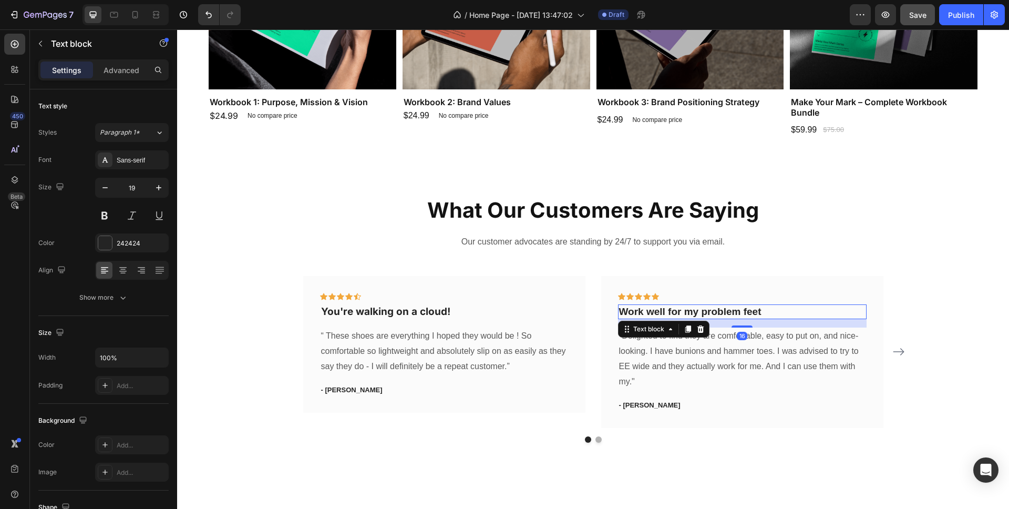
click at [669, 316] on p "Work well for my problem feet" at bounding box center [742, 311] width 247 height 13
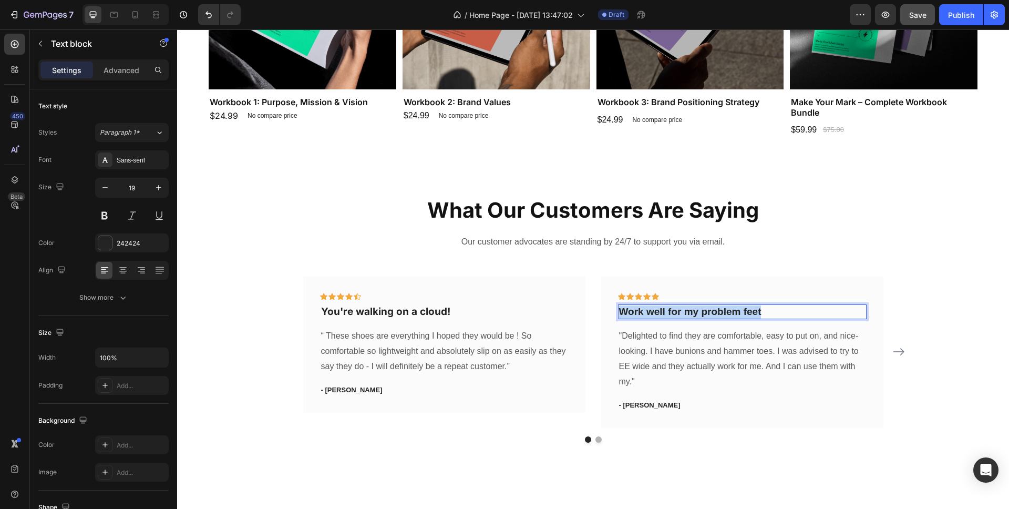
click at [669, 316] on p "Work well for my problem feet" at bounding box center [742, 311] width 247 height 13
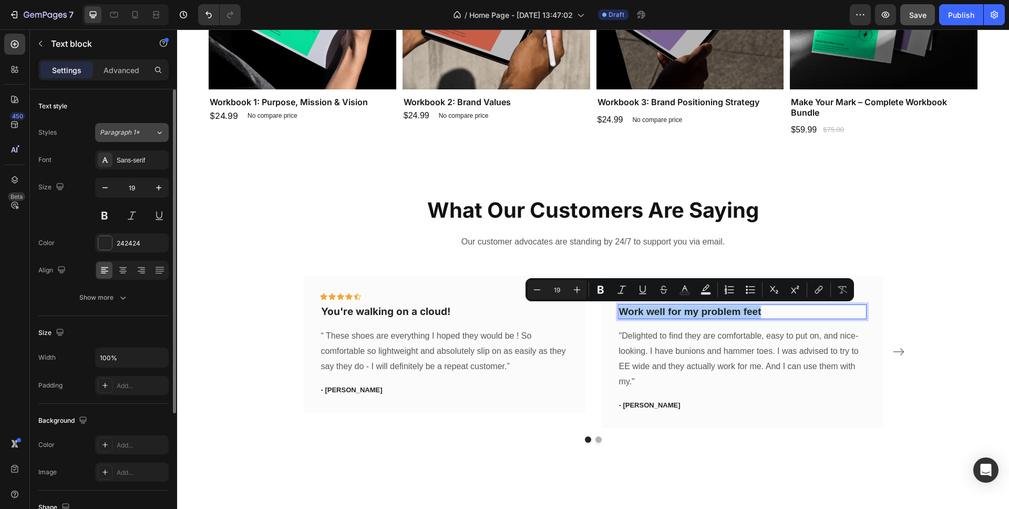
click at [140, 137] on button "Paragraph 1*" at bounding box center [132, 132] width 74 height 19
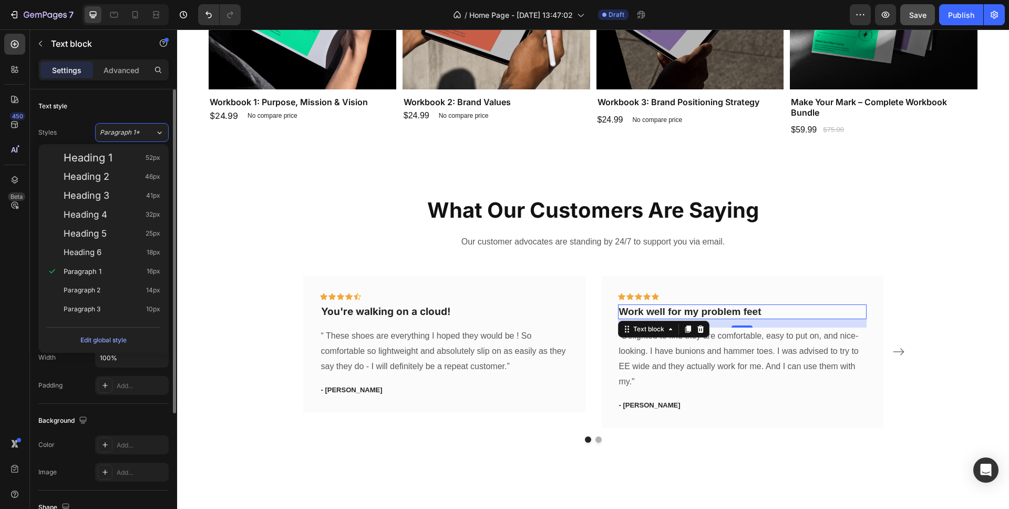
click at [96, 113] on div "Text style" at bounding box center [103, 106] width 130 height 17
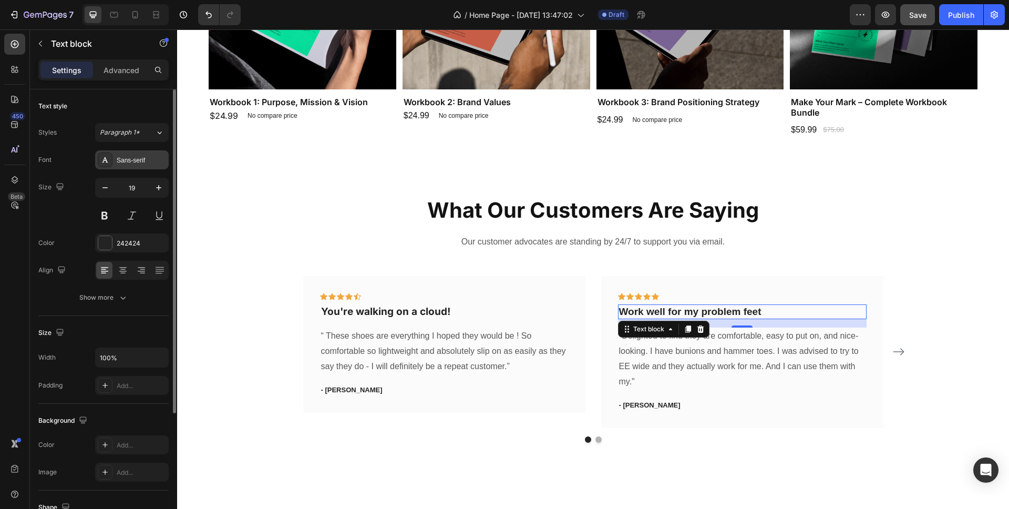
click at [127, 160] on div "Sans-serif" at bounding box center [141, 160] width 49 height 9
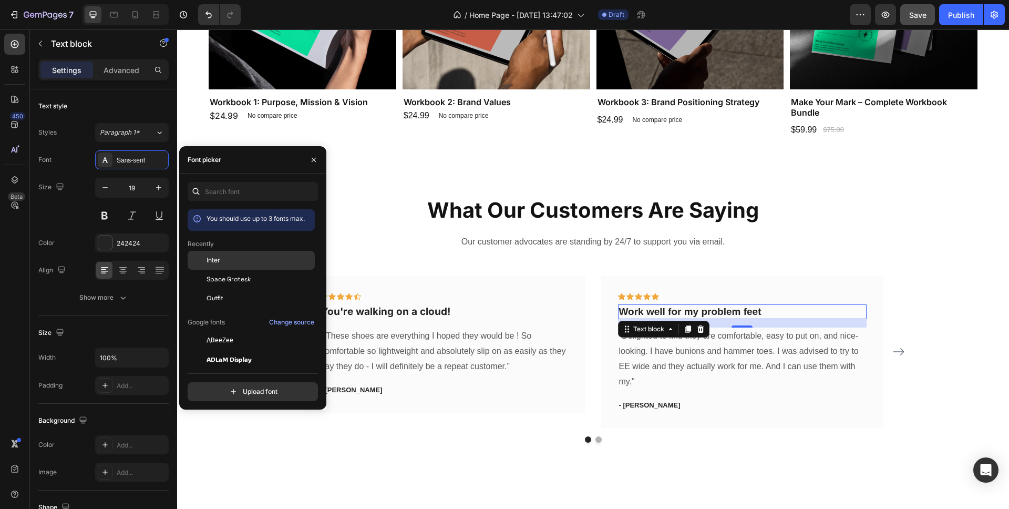
click at [225, 263] on div "Inter" at bounding box center [260, 259] width 106 height 9
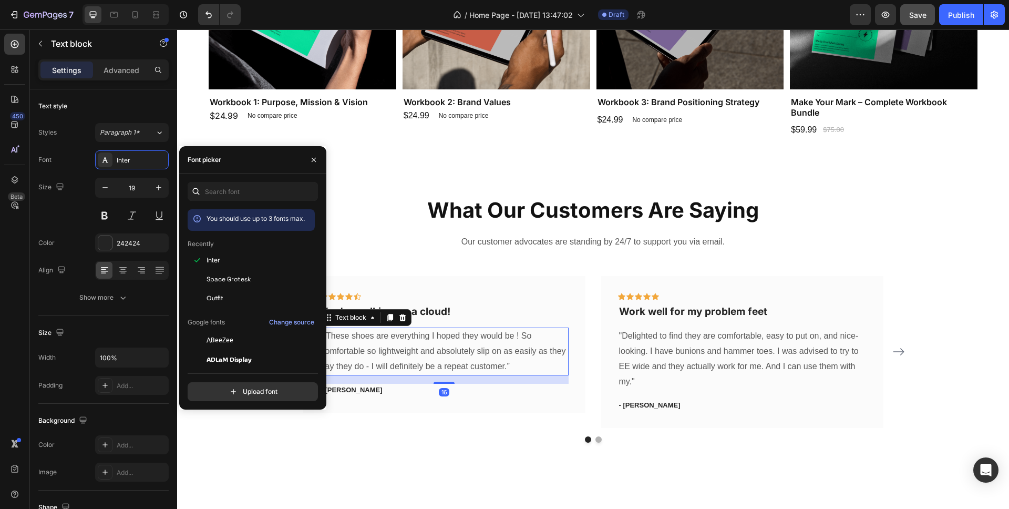
click at [424, 361] on p "“ These shoes are everything I hoped they would be ! So comfortable so lightwei…" at bounding box center [444, 350] width 247 height 45
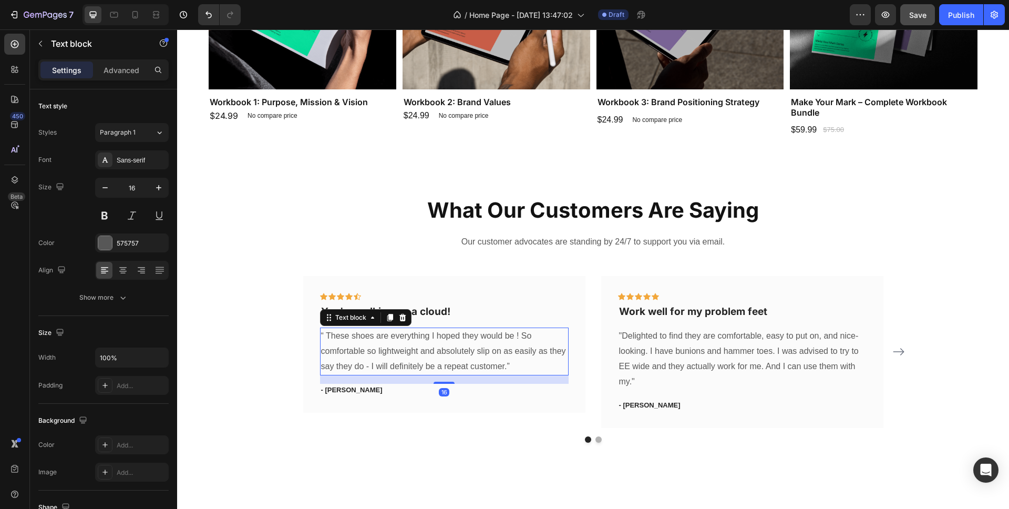
click at [424, 361] on p "“ These shoes are everything I hoped they would be ! So comfortable so lightwei…" at bounding box center [444, 350] width 247 height 45
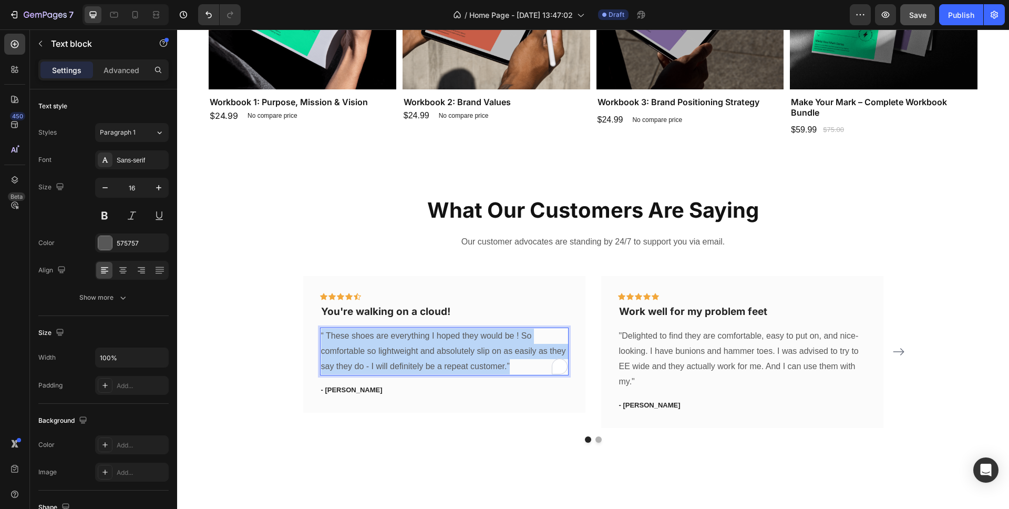
click at [424, 361] on p "“ These shoes are everything I hoped they would be ! So comfortable so lightwei…" at bounding box center [444, 350] width 247 height 45
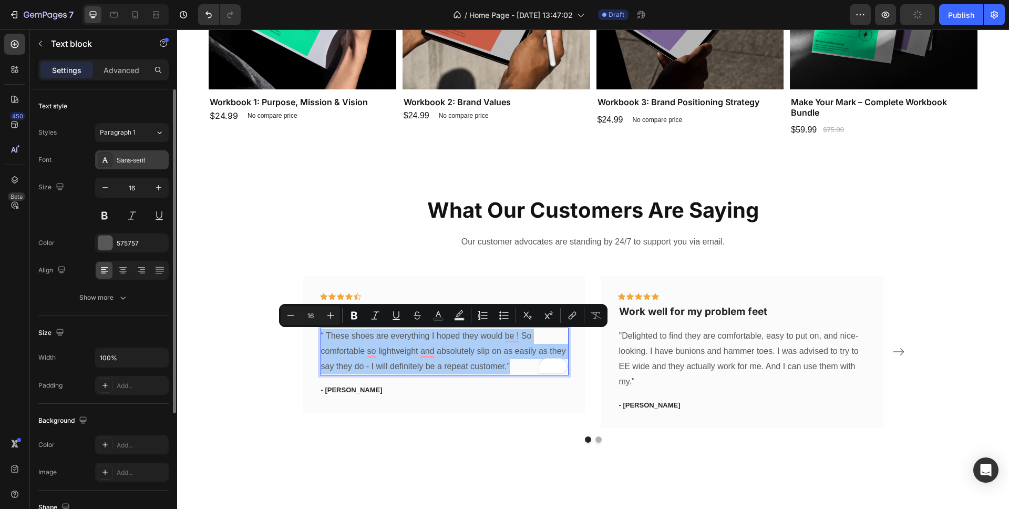
click at [135, 156] on div "Sans-serif" at bounding box center [141, 160] width 49 height 9
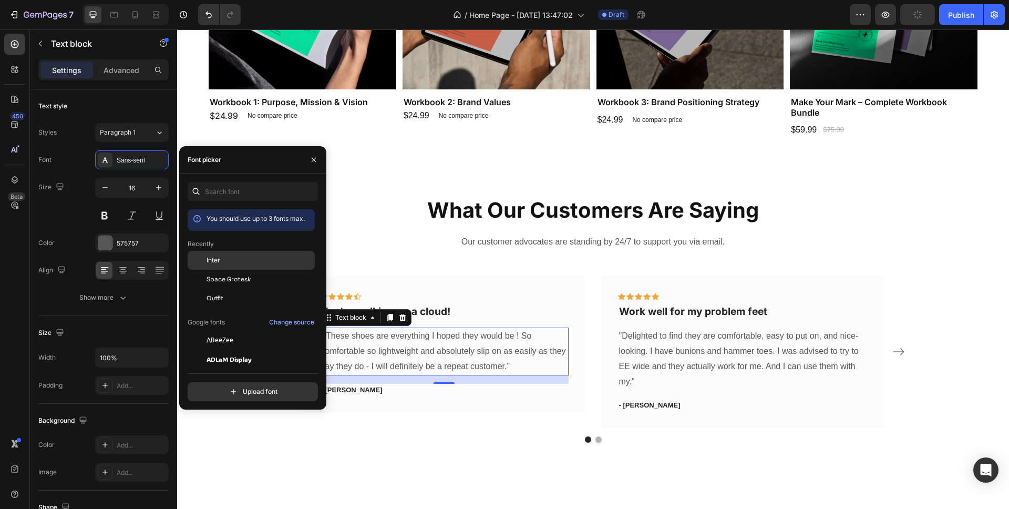
click at [223, 331] on div "Inter" at bounding box center [251, 340] width 127 height 19
click at [630, 342] on p ""Delighted to find they are comfortable, easy to put on, and nice-looking. I ha…" at bounding box center [742, 358] width 247 height 60
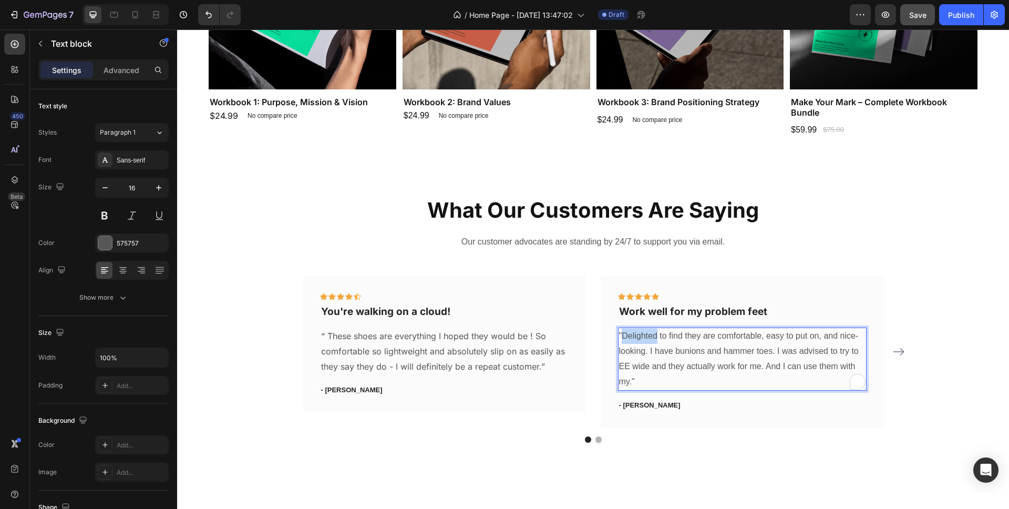
click at [630, 342] on p ""Delighted to find they are comfortable, easy to put on, and nice-looking. I ha…" at bounding box center [742, 358] width 247 height 60
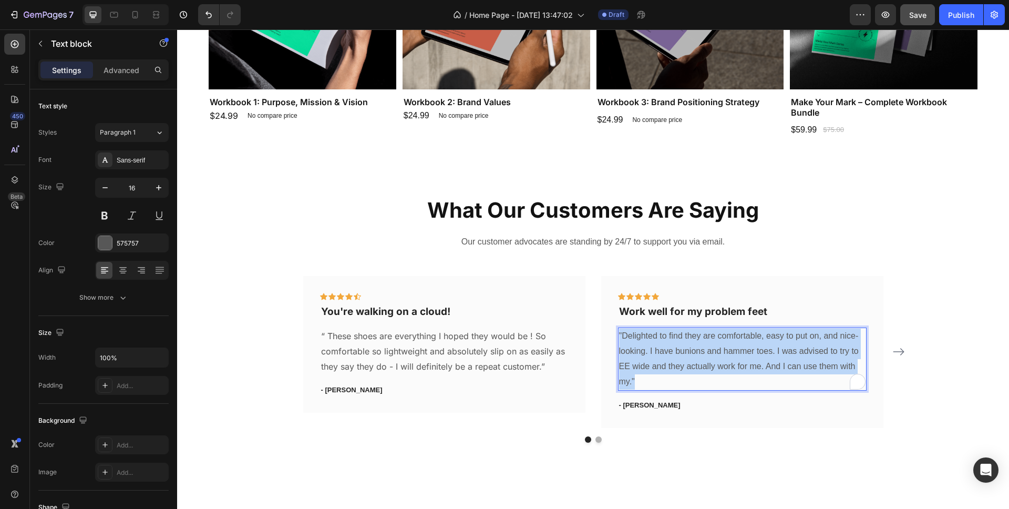
click at [630, 342] on p ""Delighted to find they are comfortable, easy to put on, and nice-looking. I ha…" at bounding box center [742, 358] width 247 height 60
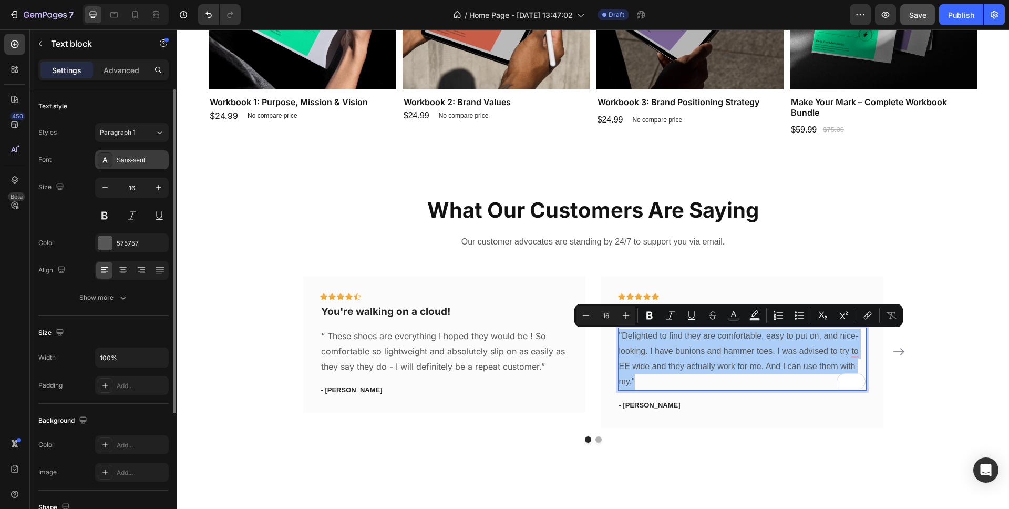
click at [131, 159] on div "Sans-serif" at bounding box center [141, 160] width 49 height 9
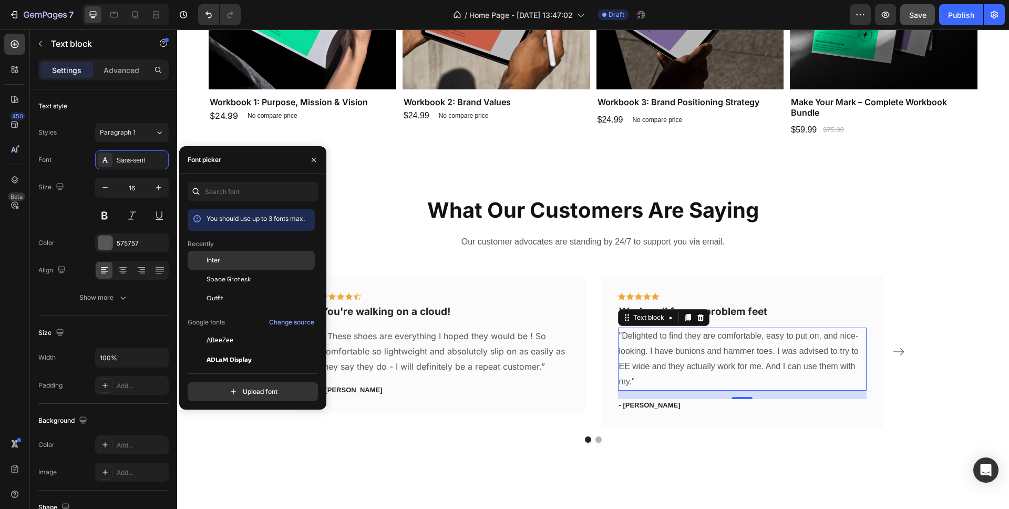
click at [222, 261] on div "Inter" at bounding box center [260, 259] width 106 height 9
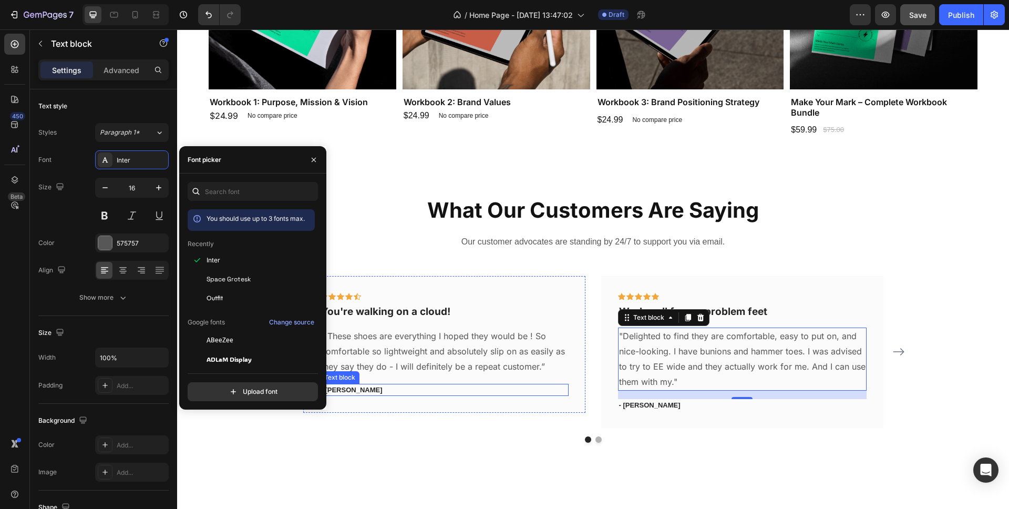
click at [348, 389] on p "- [PERSON_NAME]" at bounding box center [444, 390] width 247 height 11
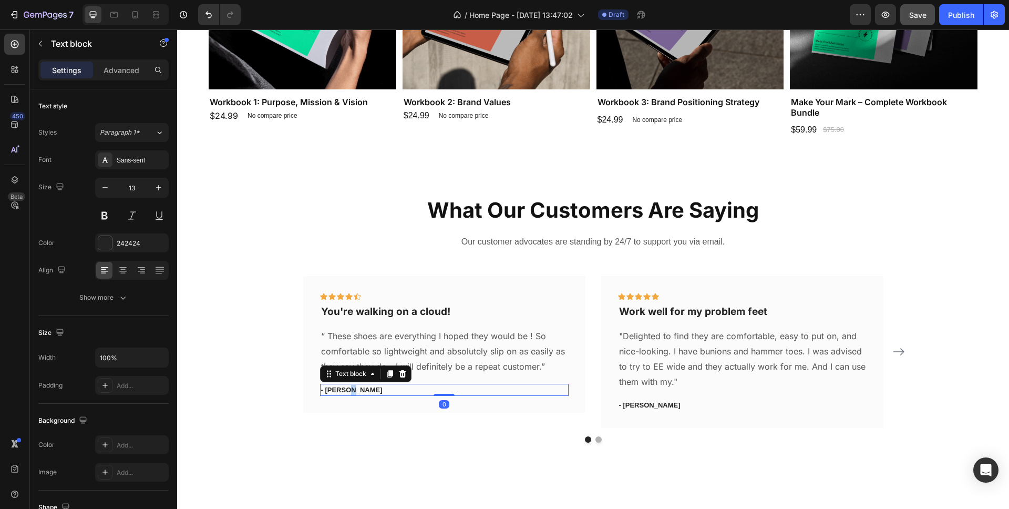
click at [348, 389] on p "- [PERSON_NAME]" at bounding box center [444, 390] width 247 height 11
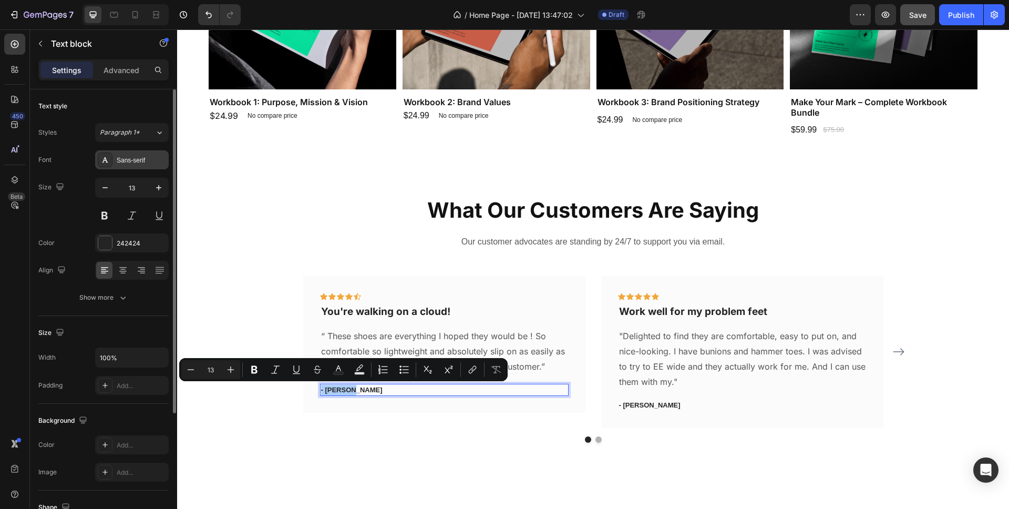
click at [136, 165] on div "Sans-serif" at bounding box center [132, 159] width 74 height 19
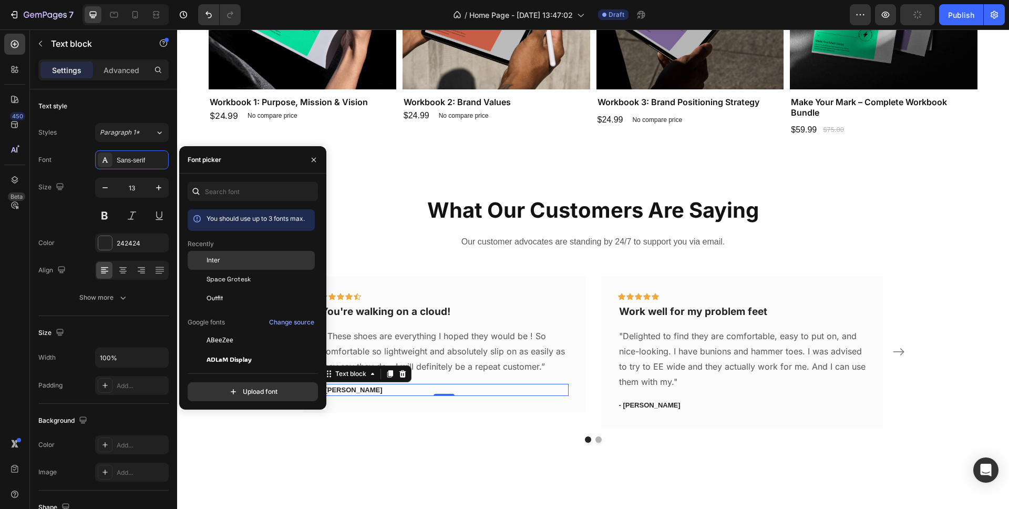
click at [221, 264] on div "Inter" at bounding box center [260, 259] width 106 height 9
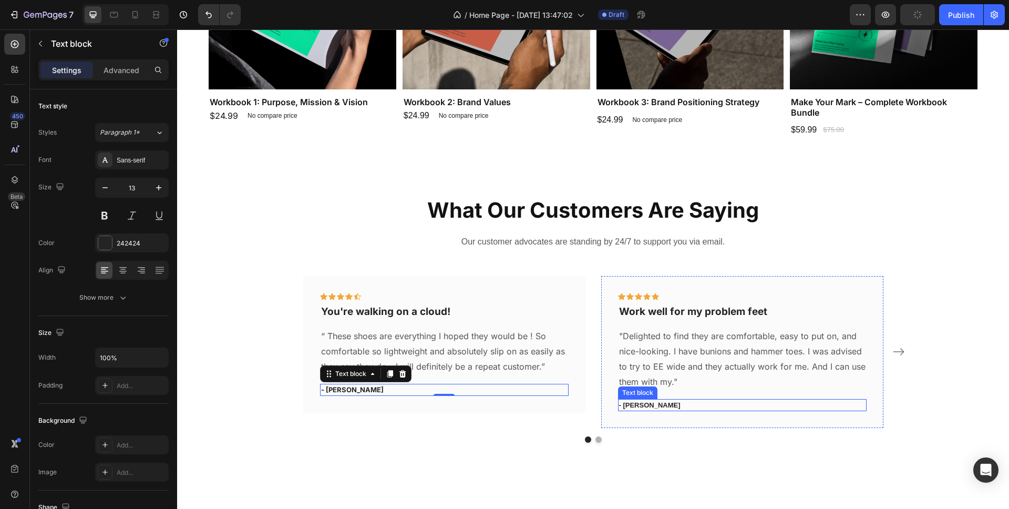
click at [649, 403] on p "- [PERSON_NAME]" at bounding box center [742, 405] width 247 height 11
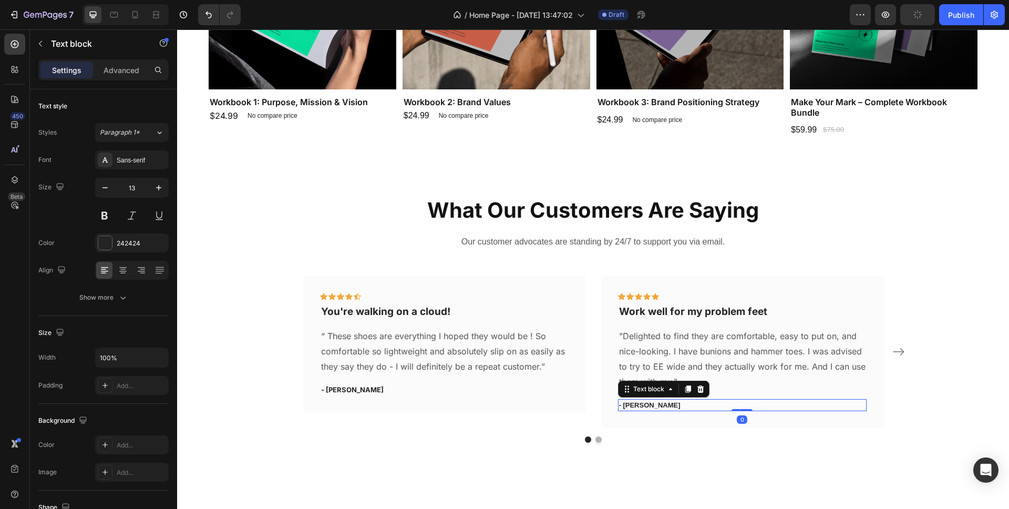
click at [649, 403] on p "- [PERSON_NAME]" at bounding box center [742, 405] width 247 height 11
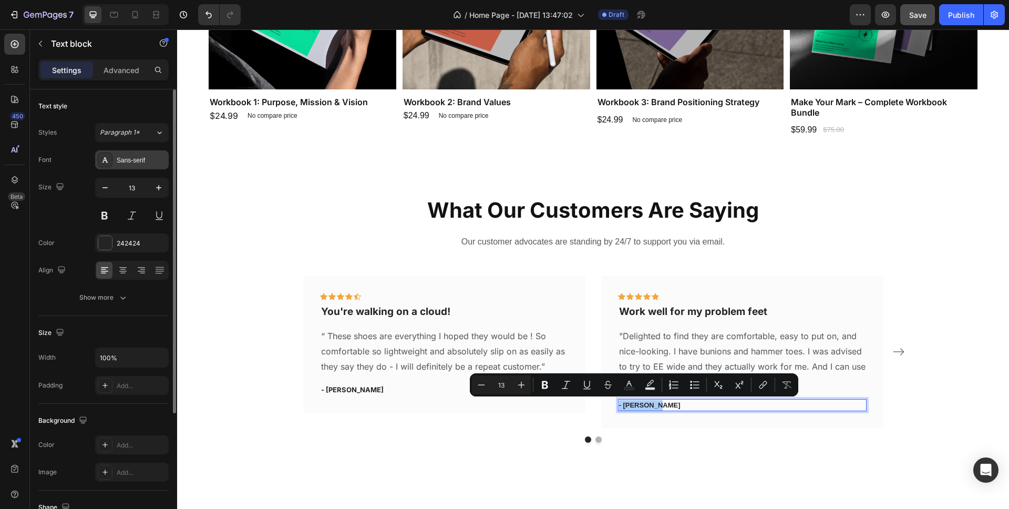
click at [139, 156] on div "Sans-serif" at bounding box center [141, 160] width 49 height 9
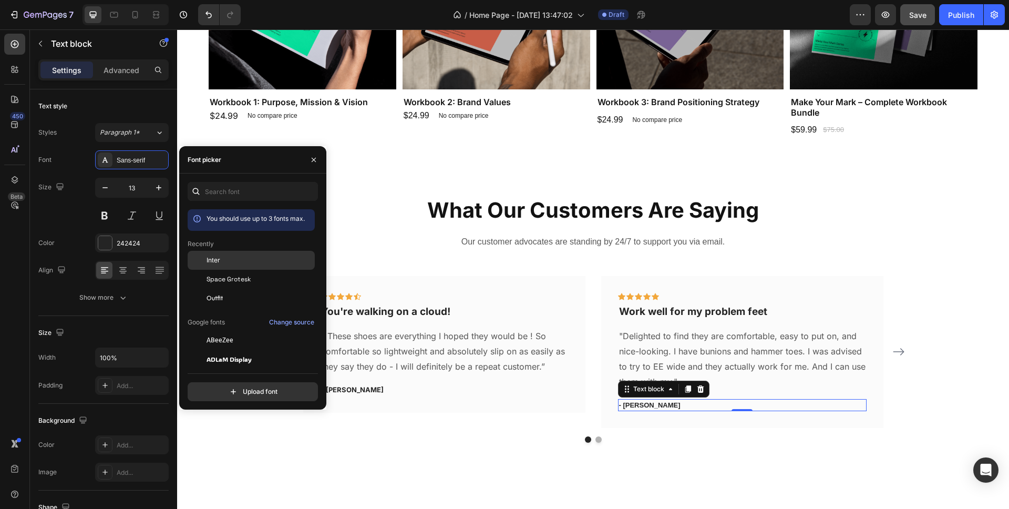
click at [218, 262] on span "Inter" at bounding box center [214, 259] width 14 height 9
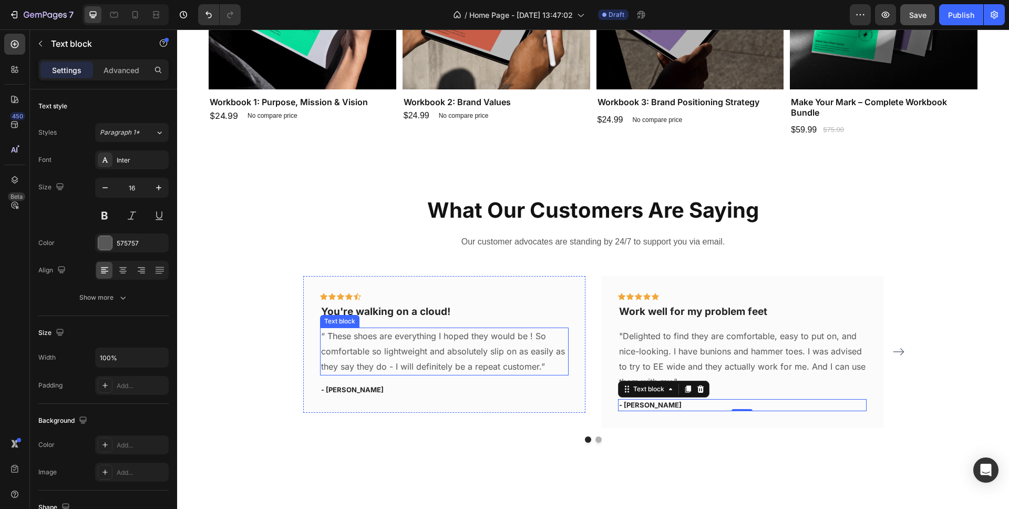
click at [436, 346] on p "“ These shoes are everything I hoped they would be ! So comfortable so lightwei…" at bounding box center [444, 350] width 247 height 45
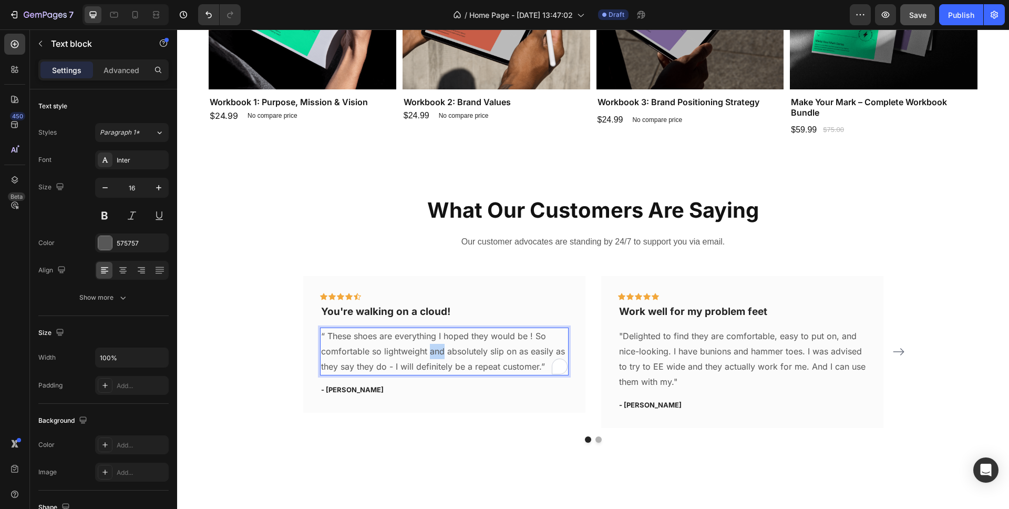
click at [436, 346] on p "“ These shoes are everything I hoped they would be ! So comfortable so lightwei…" at bounding box center [444, 350] width 247 height 45
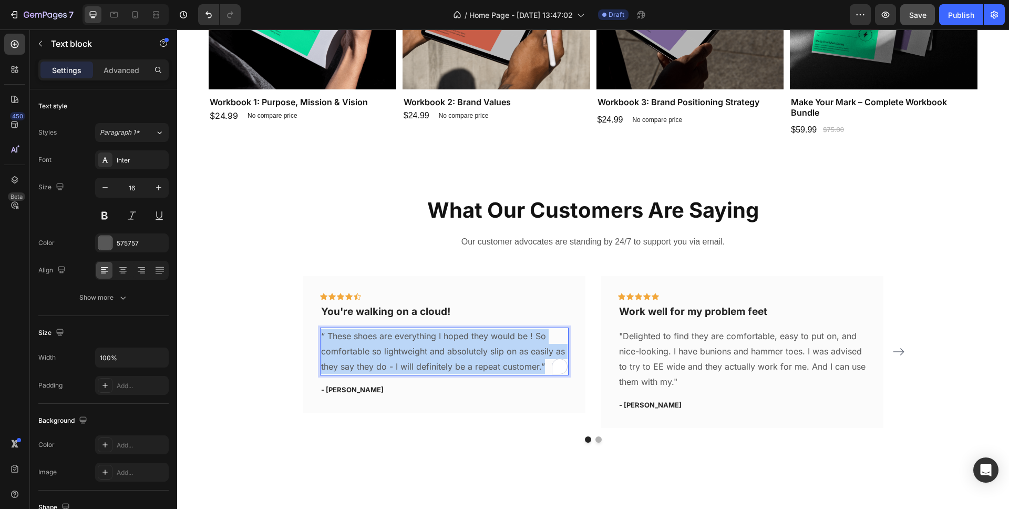
click at [436, 346] on p "“ These shoes are everything I hoped they would be ! So comfortable so lightwei…" at bounding box center [444, 350] width 247 height 45
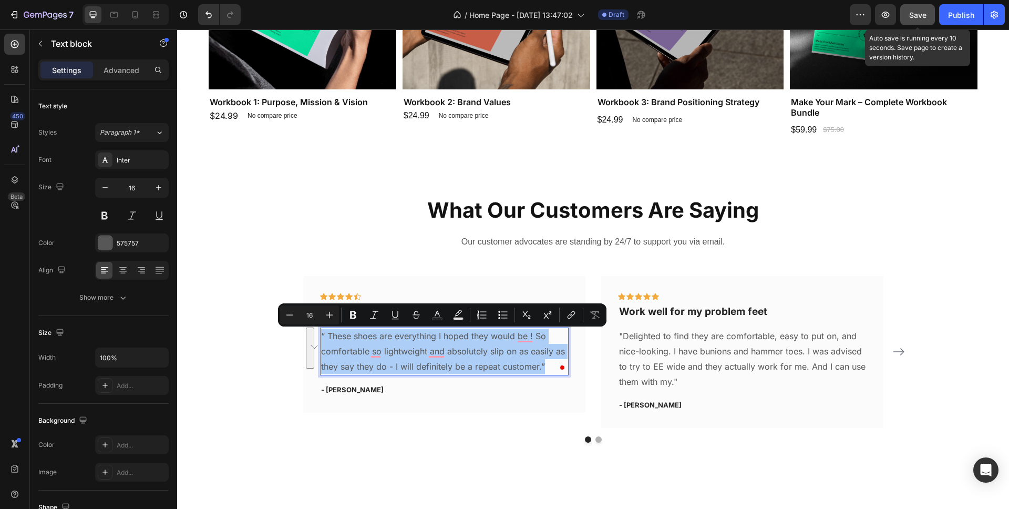
click at [912, 9] on div "Save" at bounding box center [917, 14] width 17 height 11
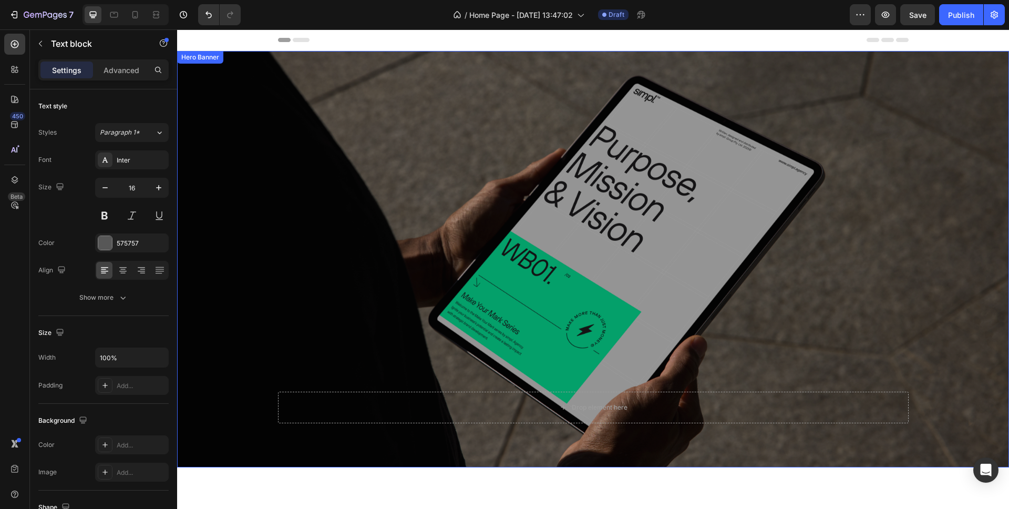
click at [361, 146] on div "Overlay" at bounding box center [593, 259] width 832 height 416
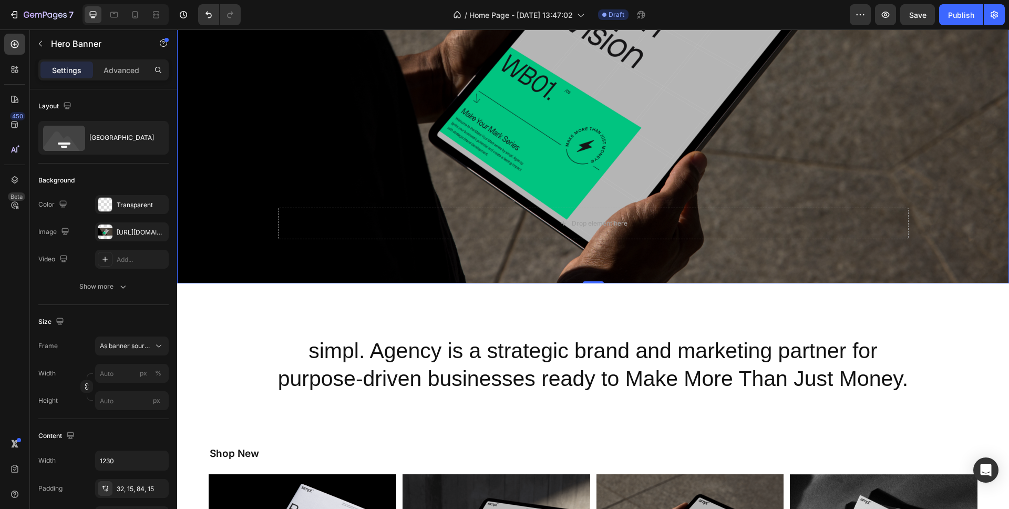
scroll to position [370, 0]
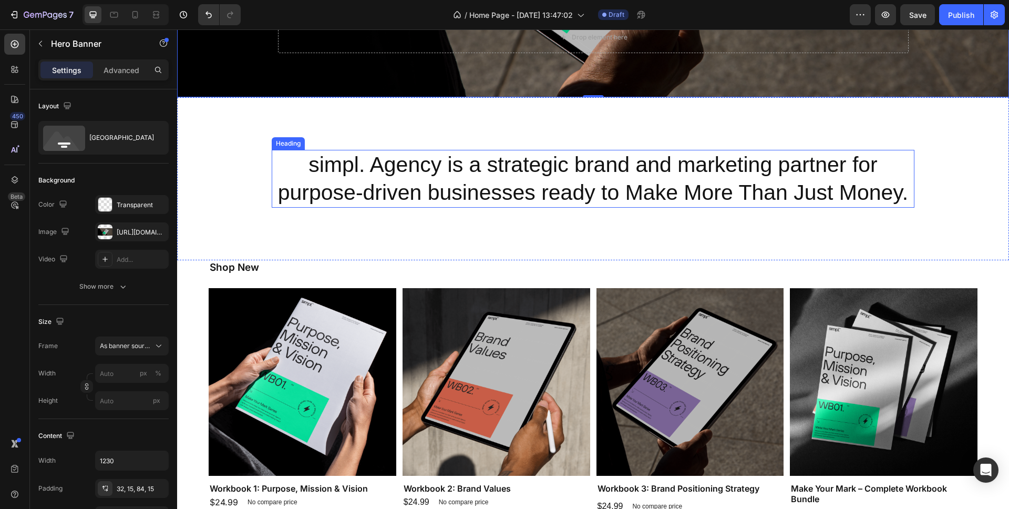
click at [463, 163] on h2 "simpl. Agency is a strategic brand and marketing partner for purpose-driven bus…" at bounding box center [593, 179] width 643 height 58
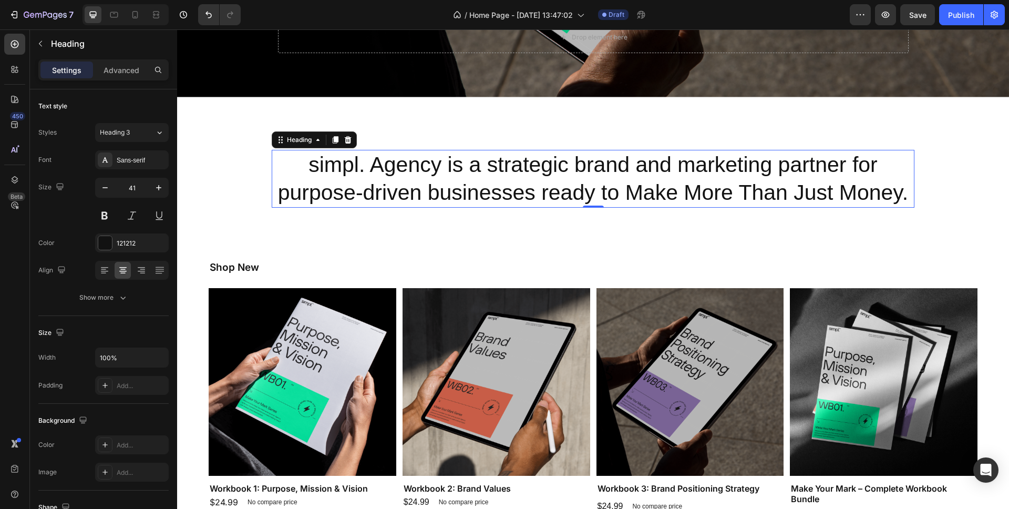
click at [478, 177] on h2 "simpl. Agency is a strategic brand and marketing partner for purpose-driven bus…" at bounding box center [593, 179] width 643 height 58
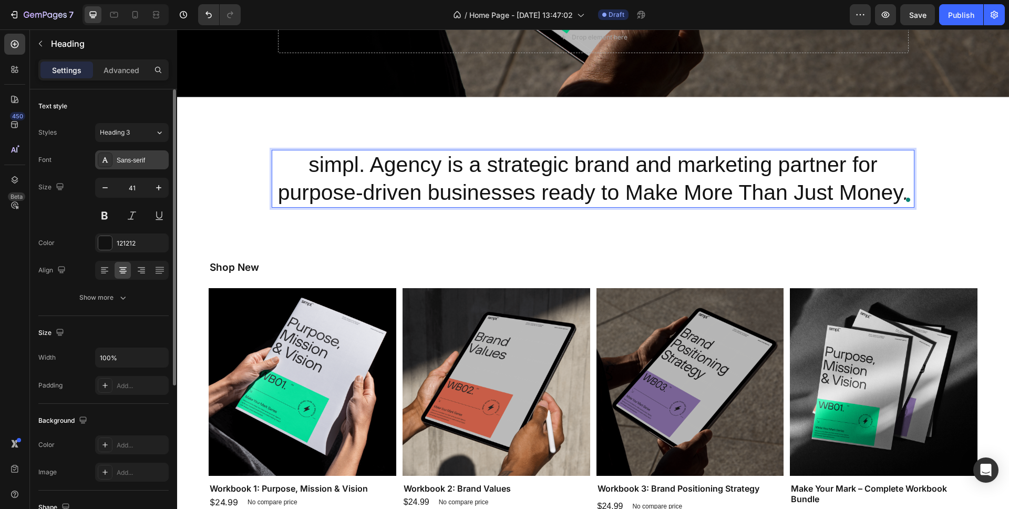
click at [135, 160] on div "Sans-serif" at bounding box center [141, 160] width 49 height 9
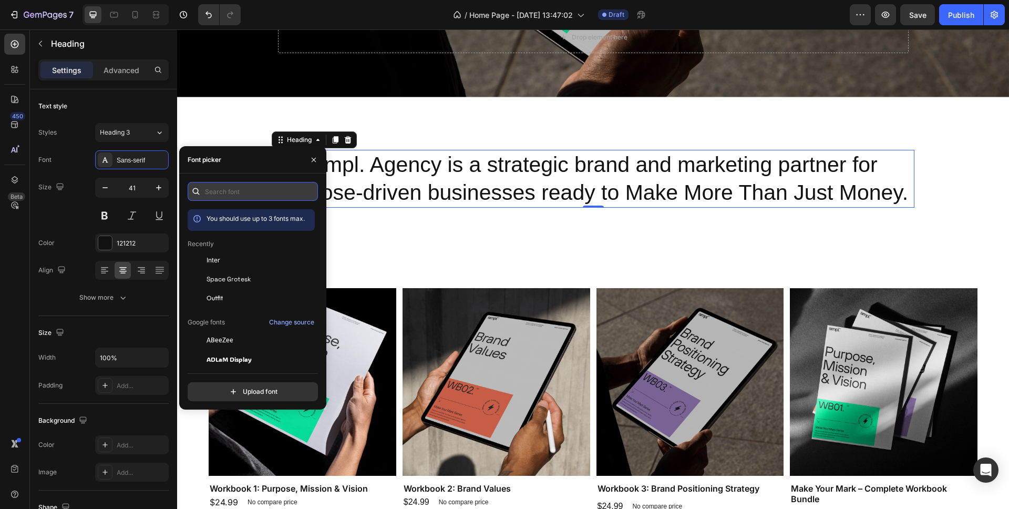
click at [219, 192] on input "text" at bounding box center [253, 191] width 130 height 19
paste input "plus [GEOGRAPHIC_DATA] sans"
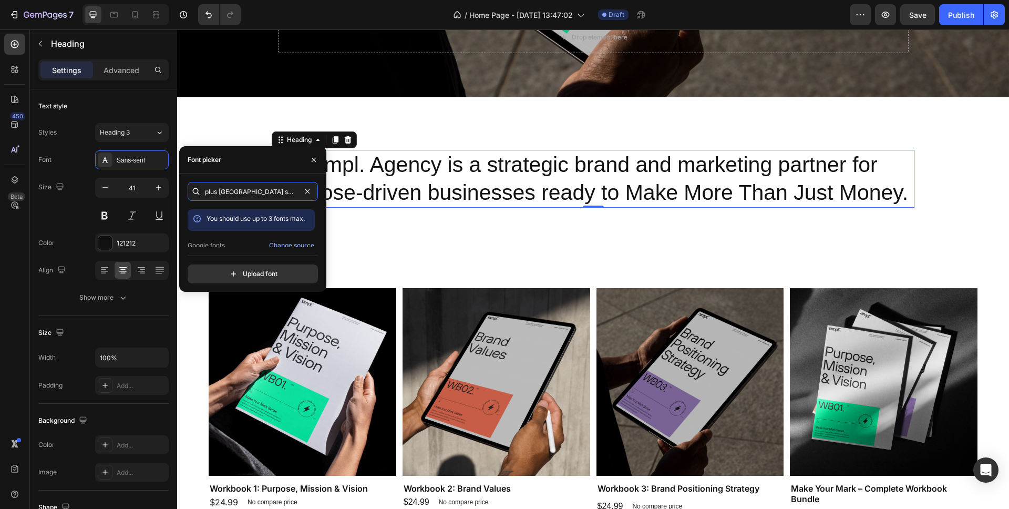
scroll to position [20, 0]
type input "plus [GEOGRAPHIC_DATA] sans"
click at [233, 243] on span "Plus [GEOGRAPHIC_DATA] Sans" at bounding box center [250, 242] width 87 height 9
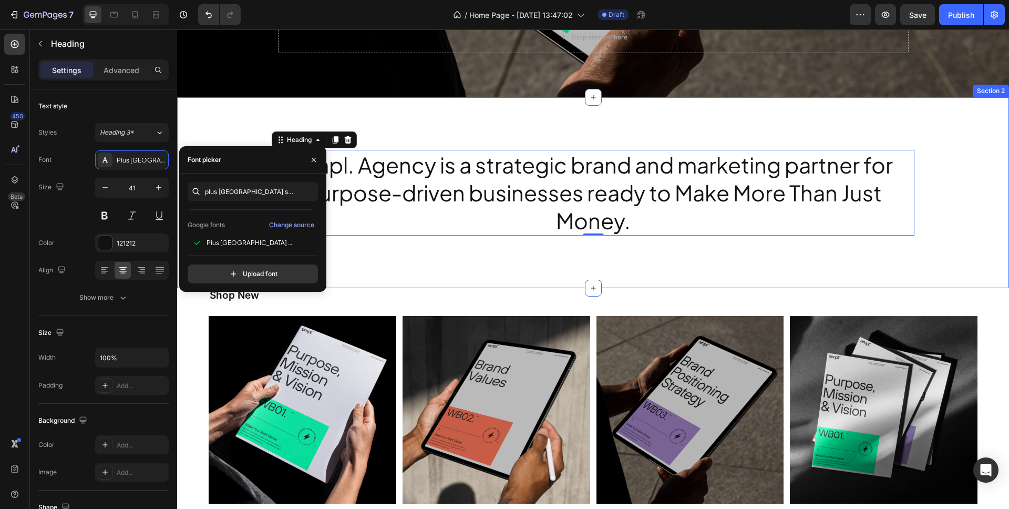
click at [353, 271] on div "simpl. Agency is a strategic brand and marketing partner for purpose-driven bus…" at bounding box center [593, 192] width 832 height 191
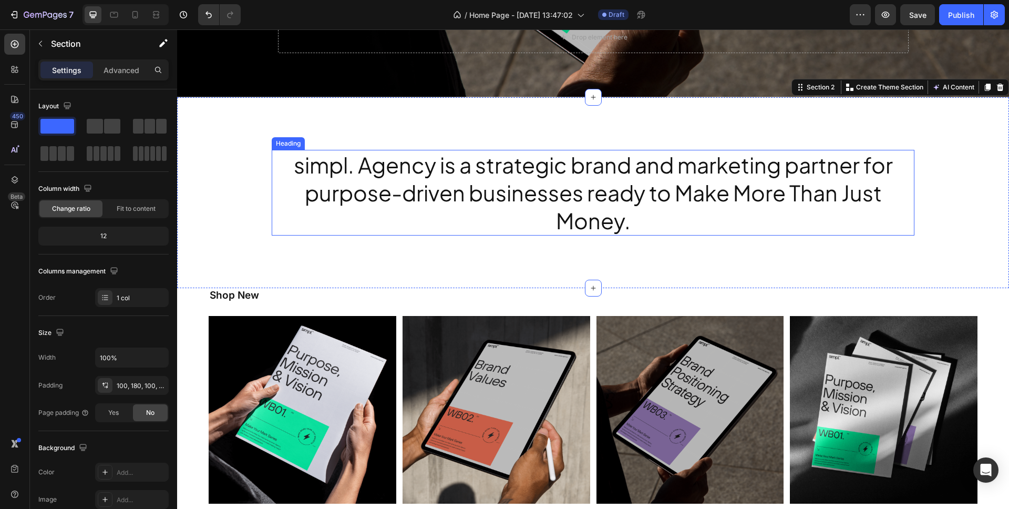
click at [437, 193] on p "simpl. Agency is a strategic brand and marketing partner for purpose-driven bus…" at bounding box center [593, 193] width 641 height 84
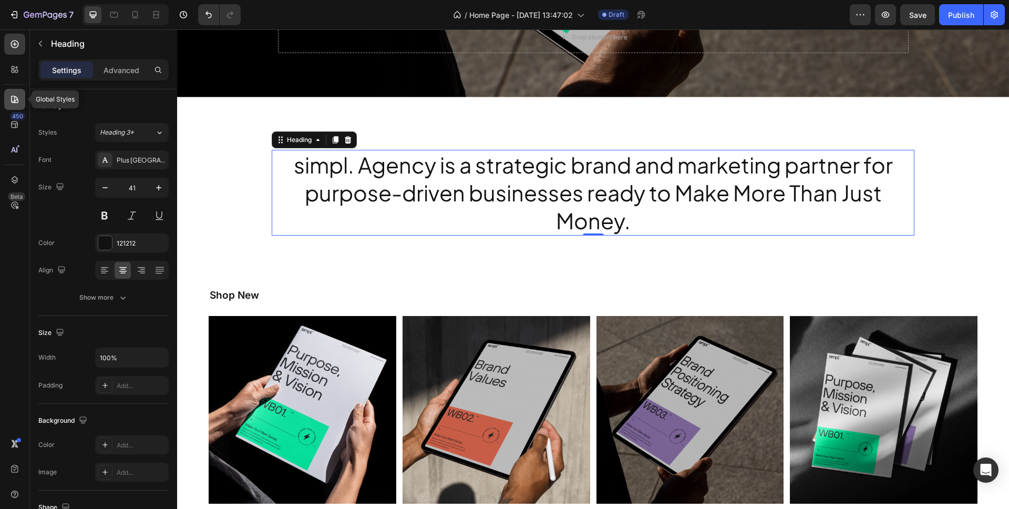
click at [13, 96] on icon at bounding box center [14, 99] width 7 height 7
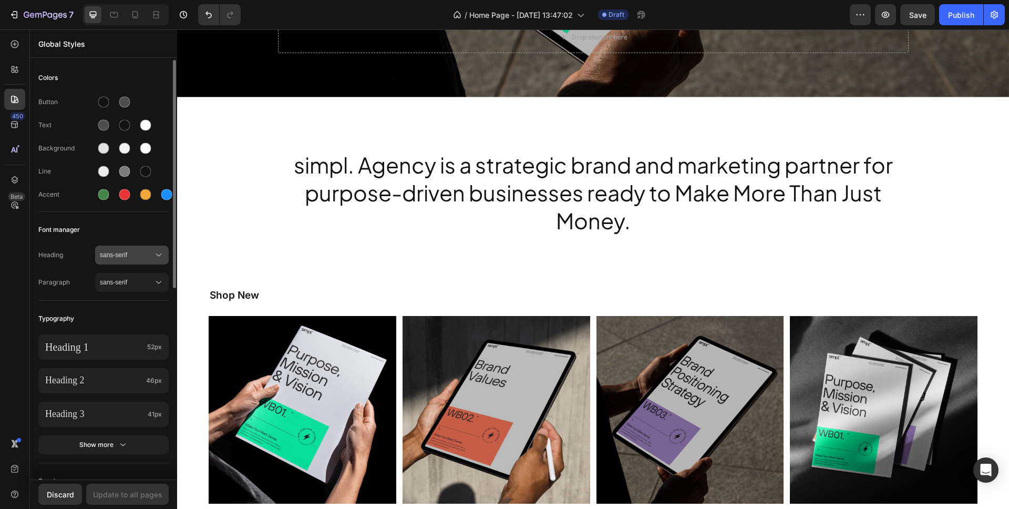
click at [135, 253] on span "sans-serif" at bounding box center [127, 254] width 54 height 9
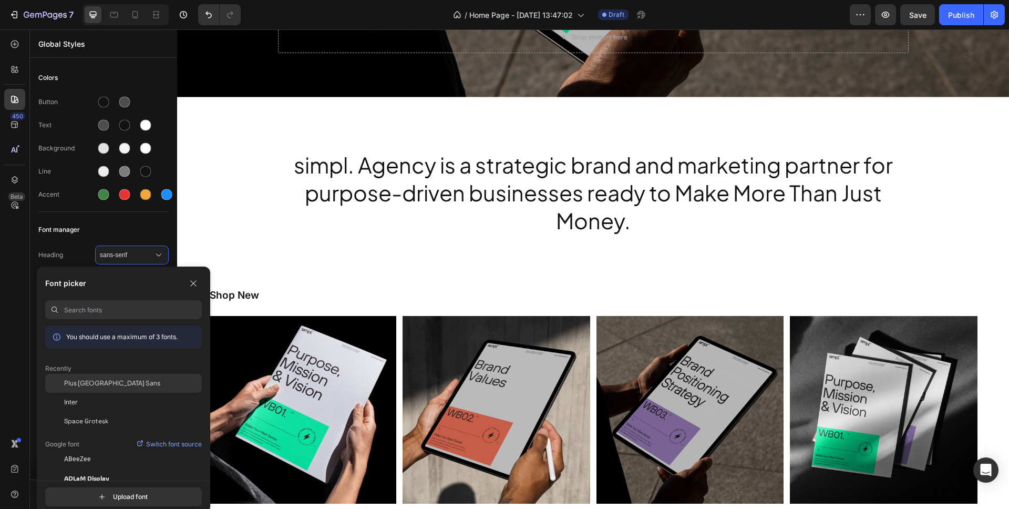
click at [110, 381] on span "Plus [GEOGRAPHIC_DATA] Sans" at bounding box center [112, 382] width 96 height 9
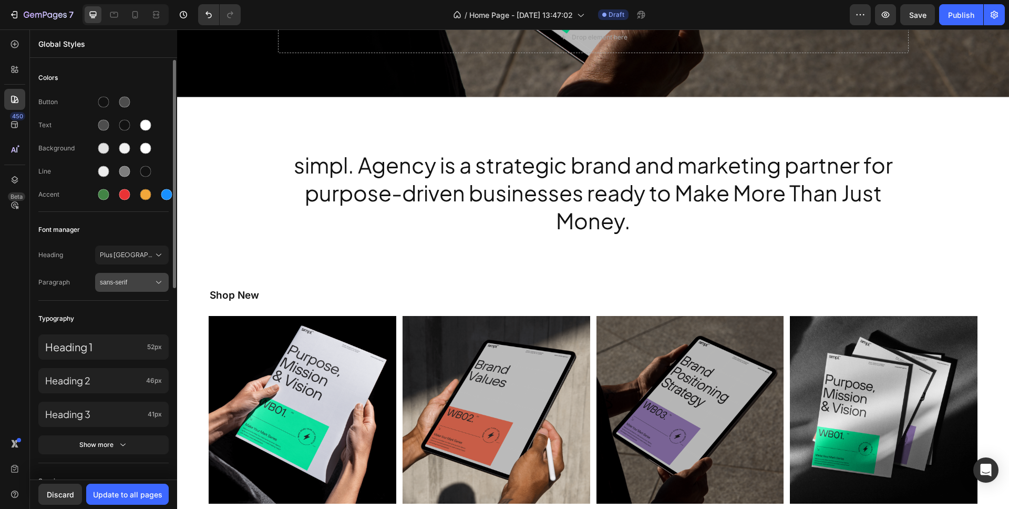
click at [135, 283] on span "sans-serif" at bounding box center [127, 282] width 54 height 9
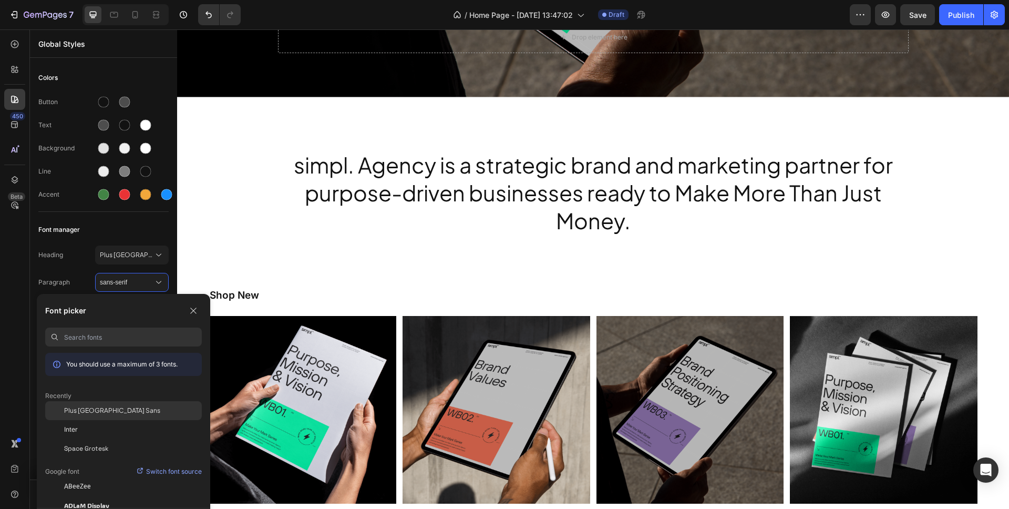
click at [99, 408] on span "Plus [GEOGRAPHIC_DATA] Sans" at bounding box center [112, 410] width 96 height 9
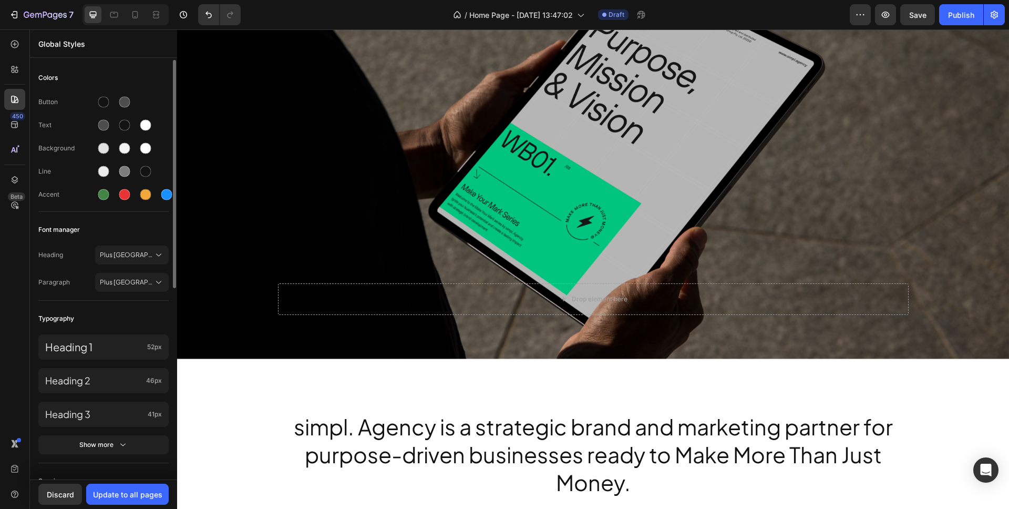
scroll to position [241, 0]
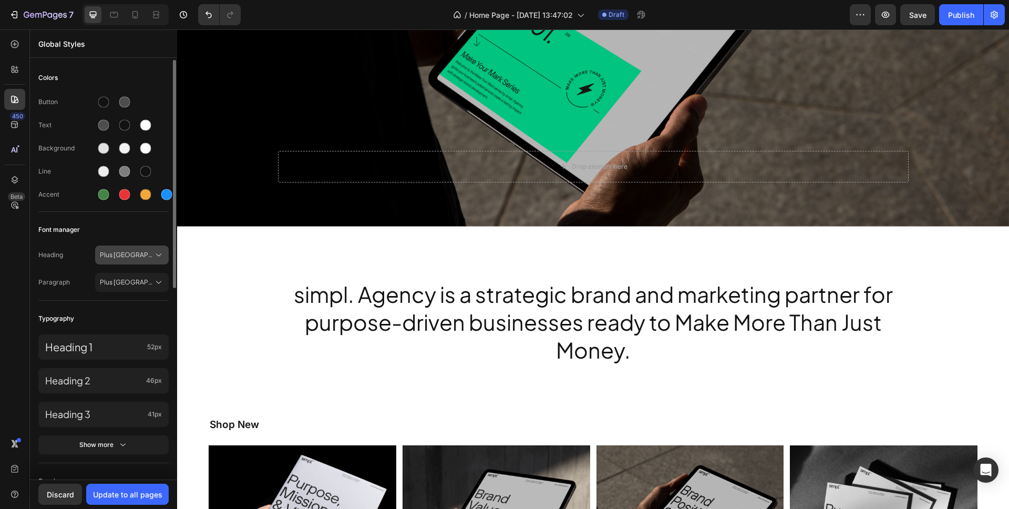
click at [145, 256] on span "Plus [GEOGRAPHIC_DATA] Sans" at bounding box center [127, 254] width 54 height 9
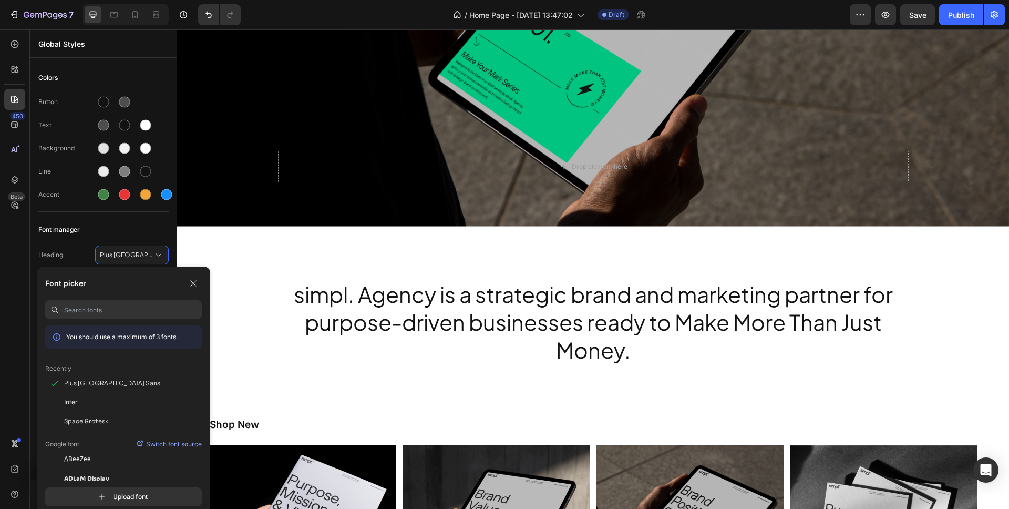
scroll to position [20, 0]
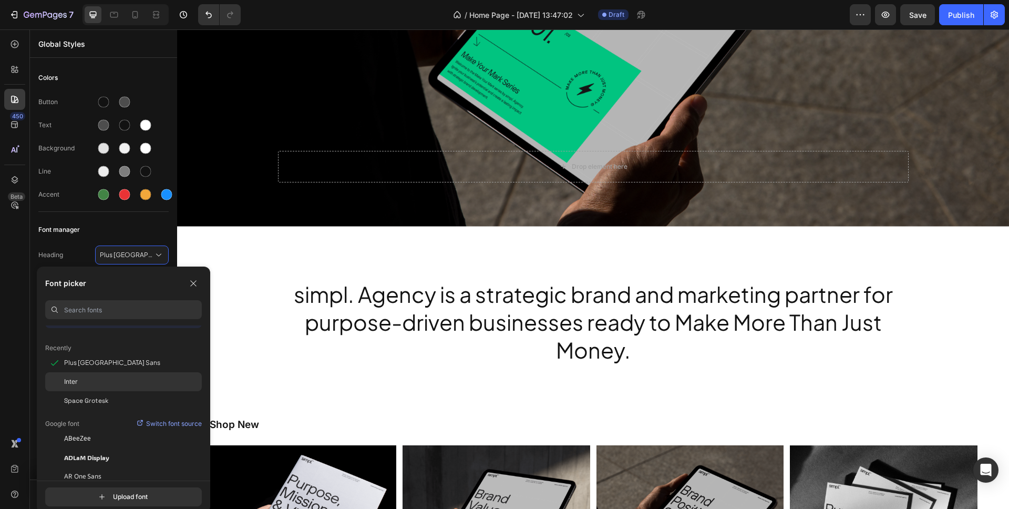
click at [98, 382] on div "Inter" at bounding box center [133, 381] width 138 height 9
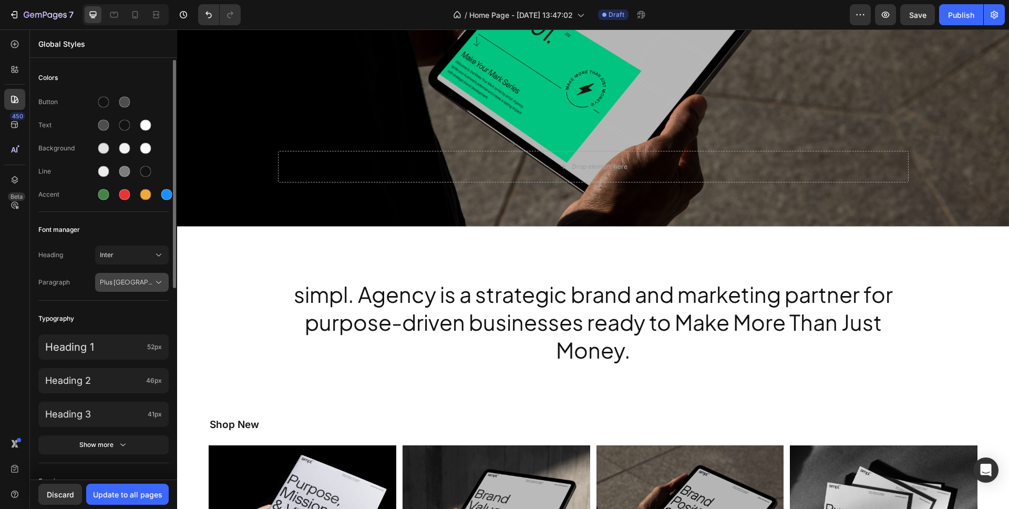
click at [138, 282] on span "Plus [GEOGRAPHIC_DATA] Sans" at bounding box center [127, 282] width 54 height 9
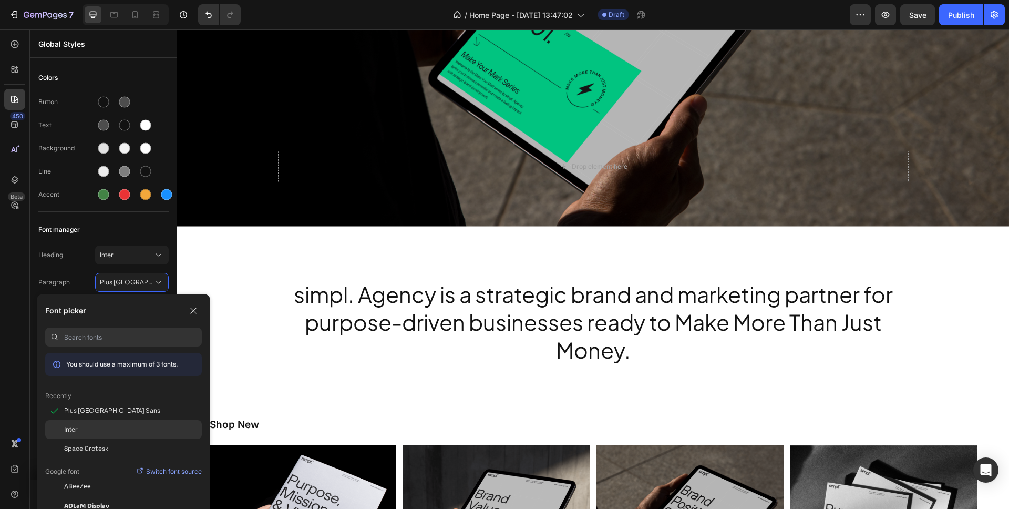
click at [85, 424] on div "Inter" at bounding box center [123, 429] width 157 height 19
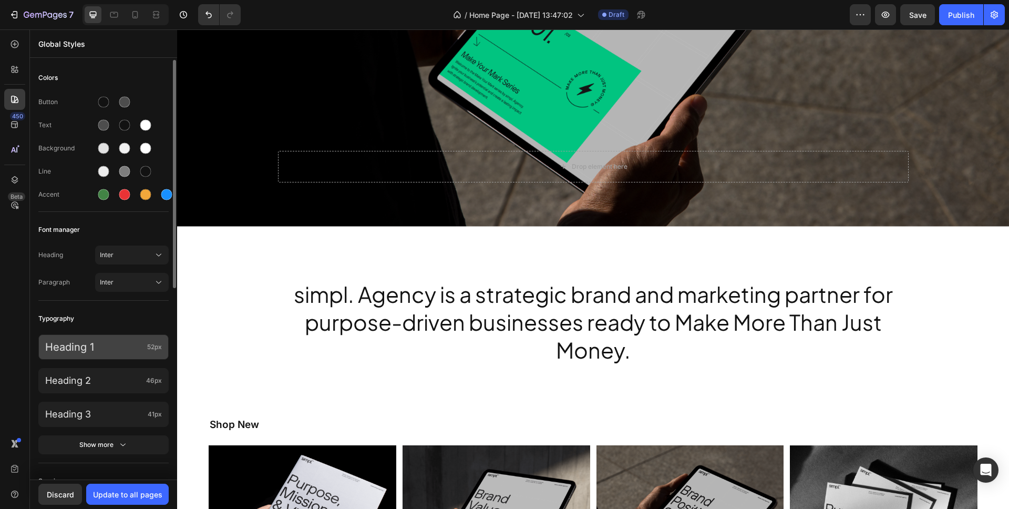
click at [130, 344] on p "Heading 1" at bounding box center [94, 347] width 98 height 14
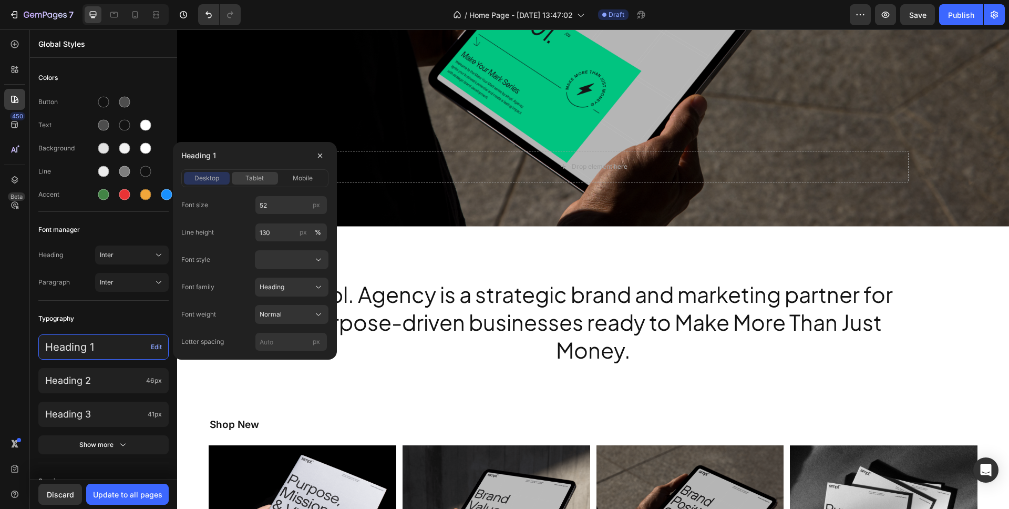
click at [256, 179] on span "tablet" at bounding box center [254, 177] width 18 height 9
click at [298, 179] on span "mobile" at bounding box center [303, 177] width 20 height 9
click at [210, 177] on span "desktop" at bounding box center [206, 177] width 25 height 9
click at [152, 71] on div "Colors" at bounding box center [103, 77] width 130 height 19
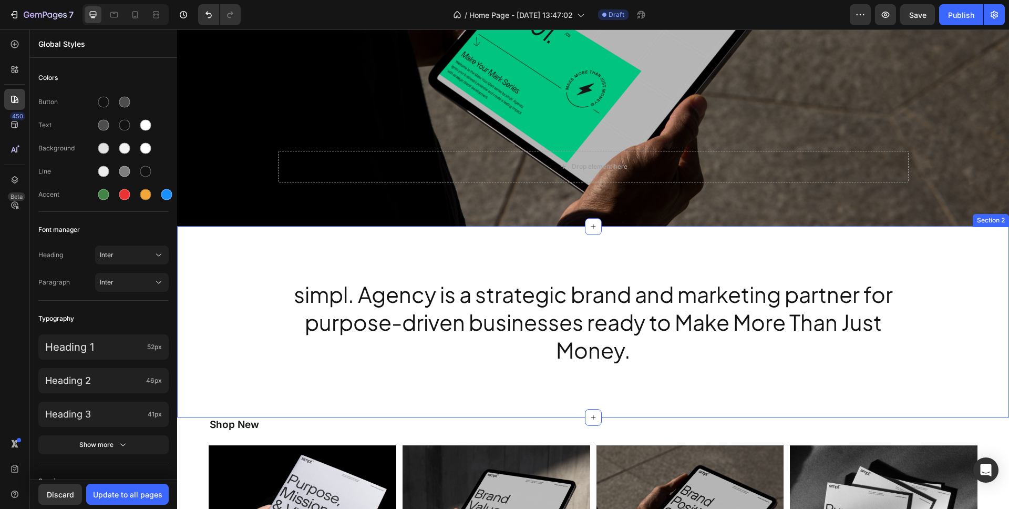
scroll to position [341, 0]
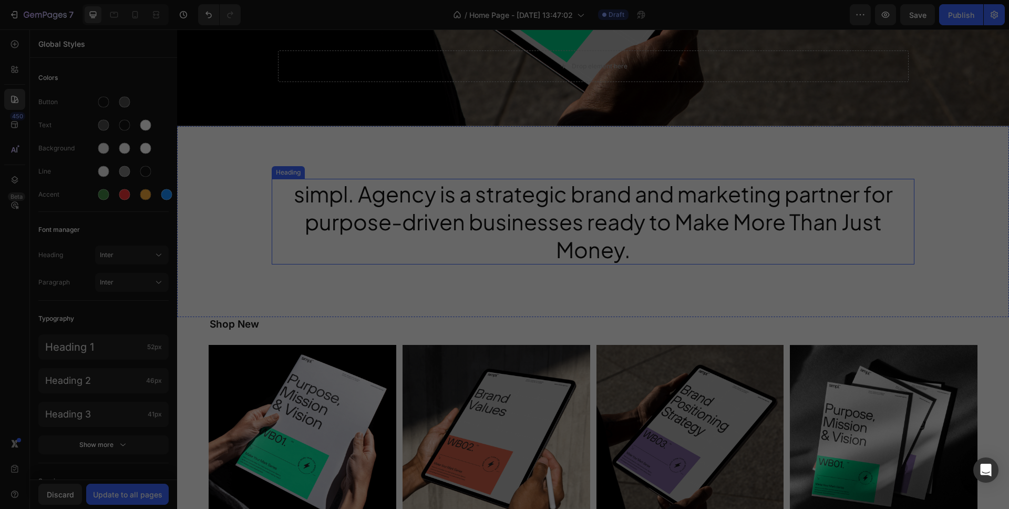
drag, startPoint x: 507, startPoint y: 199, endPoint x: 684, endPoint y: 228, distance: 179.6
click at [507, 199] on h2 "simpl. Agency is a strategic brand and marketing partner for purpose-driven bus…" at bounding box center [593, 222] width 643 height 86
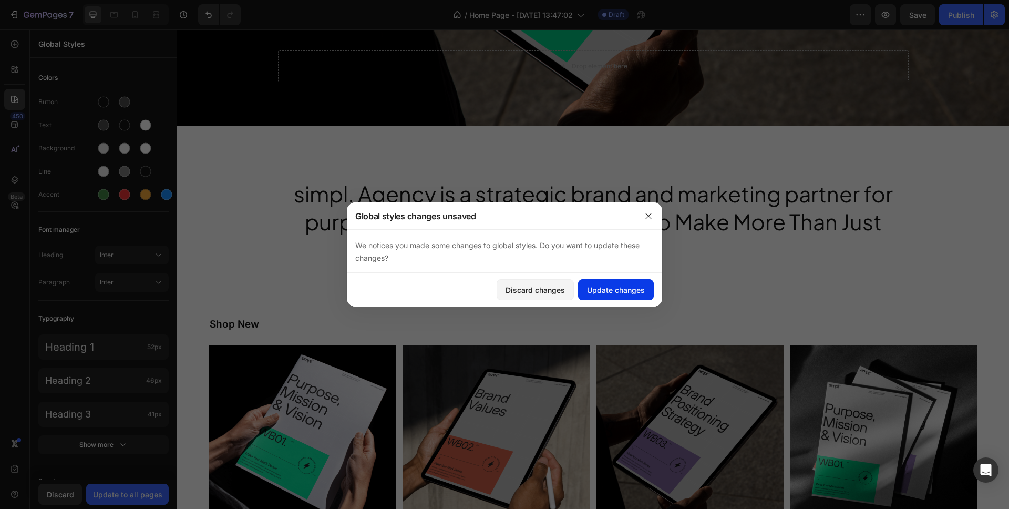
click at [600, 289] on div "Update changes" at bounding box center [616, 289] width 58 height 11
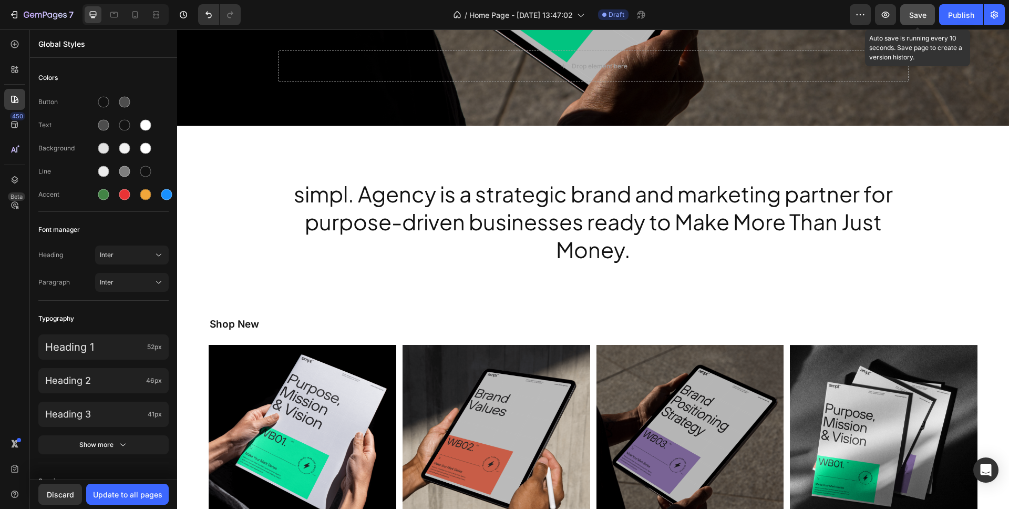
click at [923, 19] on div "Save" at bounding box center [917, 14] width 17 height 11
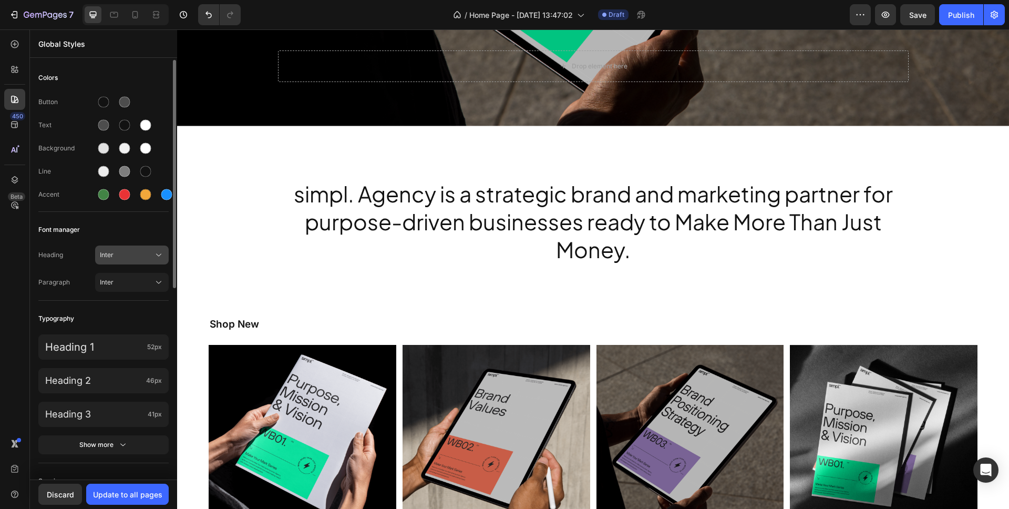
scroll to position [13, 0]
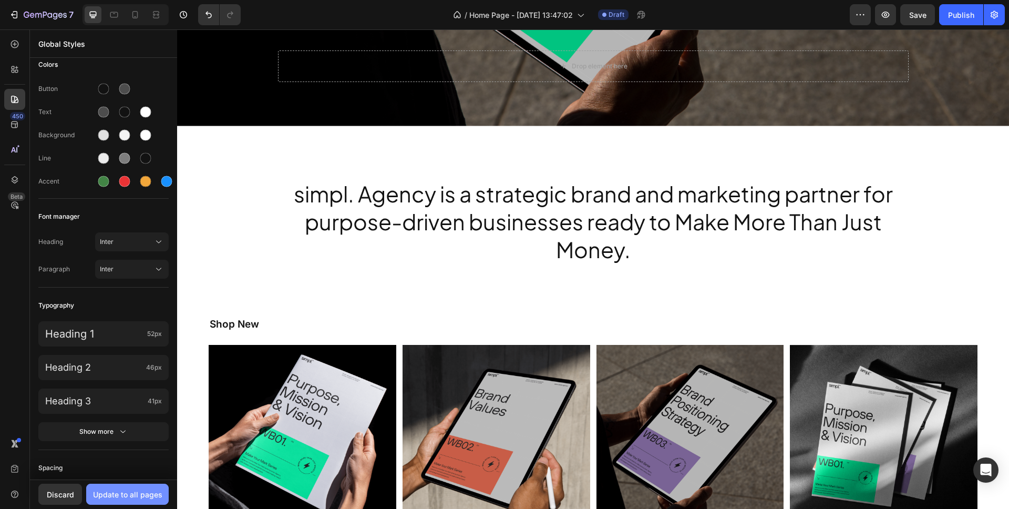
click at [123, 498] on div "Update to all pages" at bounding box center [127, 494] width 69 height 11
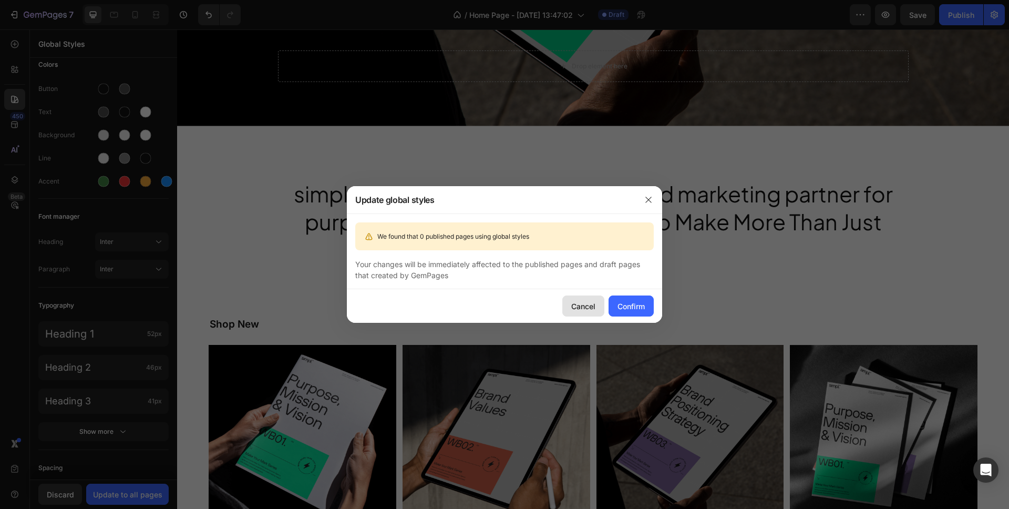
click at [587, 308] on div "Cancel" at bounding box center [583, 306] width 24 height 11
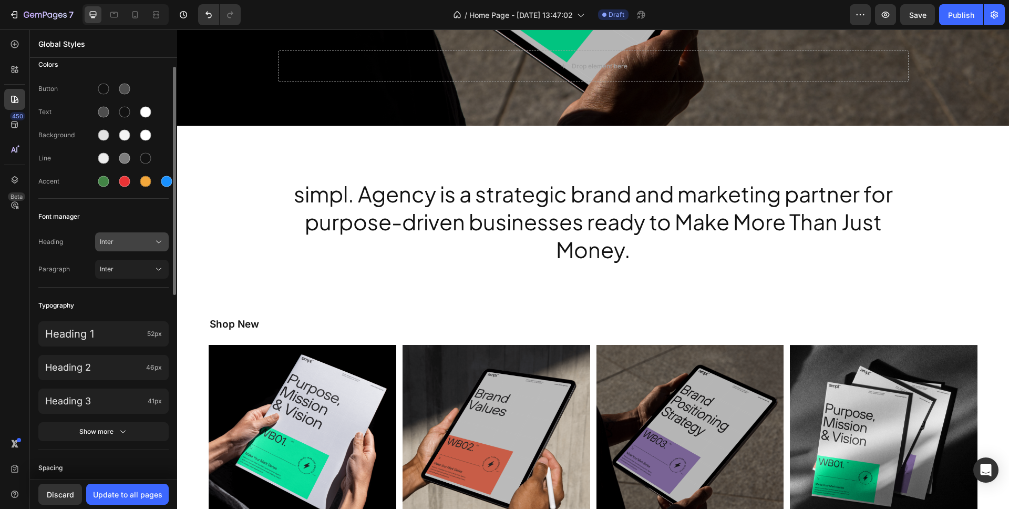
click at [140, 237] on span "Inter" at bounding box center [127, 241] width 54 height 9
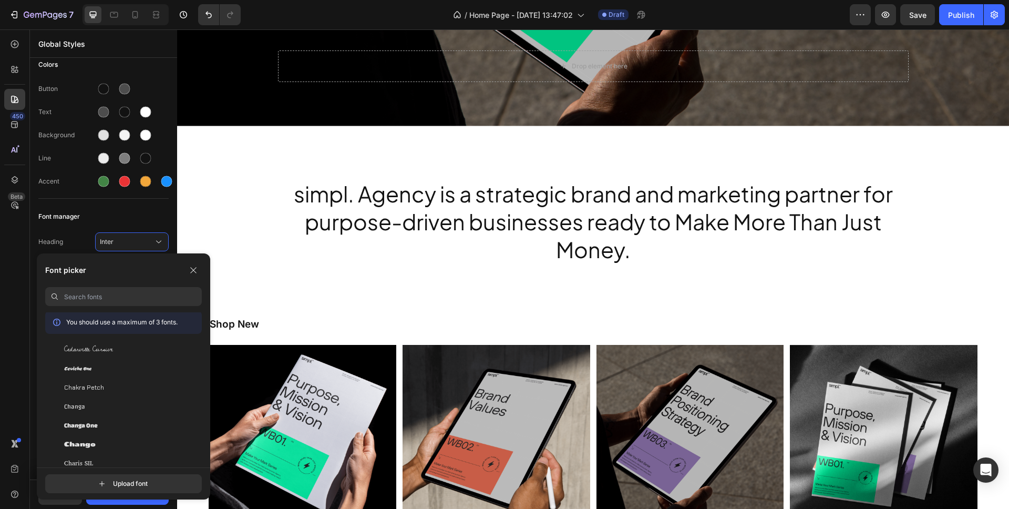
scroll to position [6108, 0]
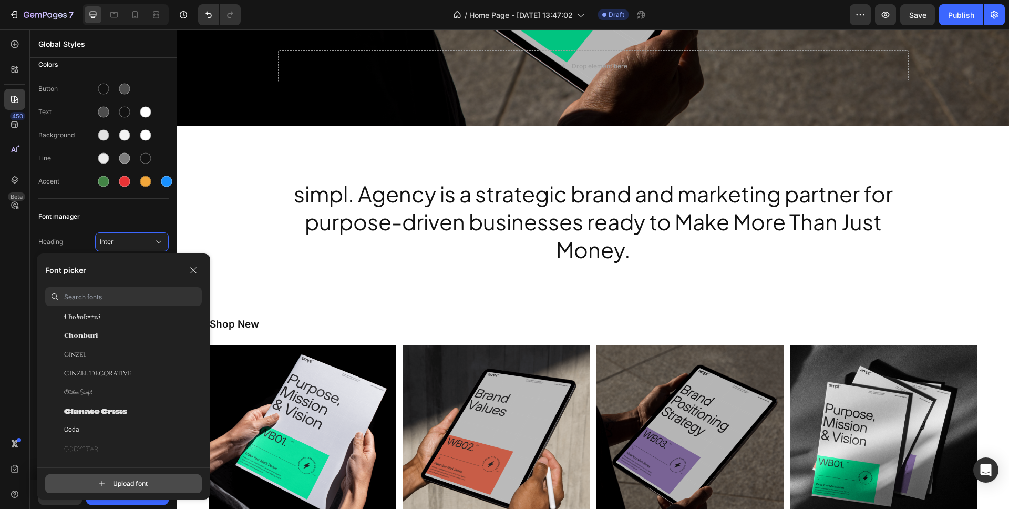
click at [137, 483] on input "file" at bounding box center [133, 484] width 263 height 18
click at [134, 484] on input "file" at bounding box center [133, 484] width 263 height 18
type input "C:\fakepath\TTHoves-Black.ttf"
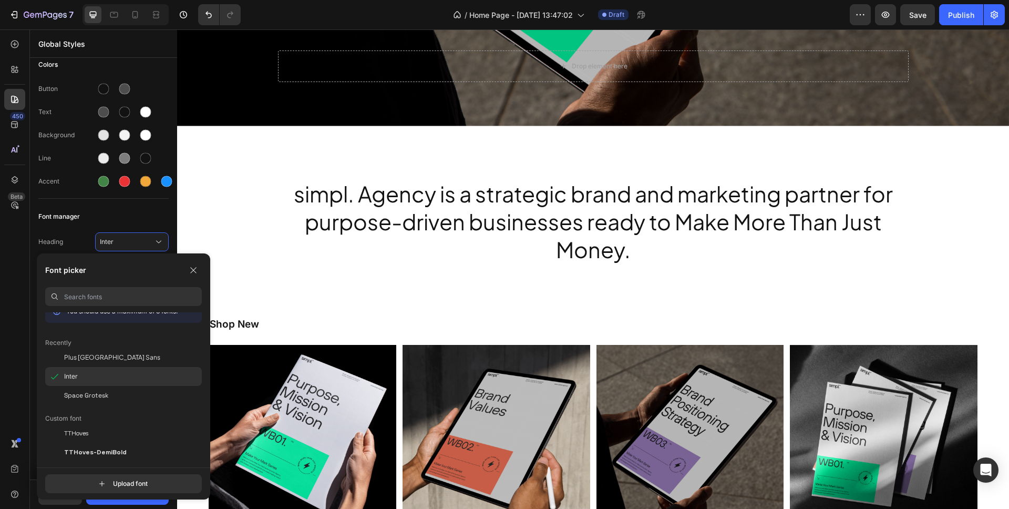
scroll to position [59, 0]
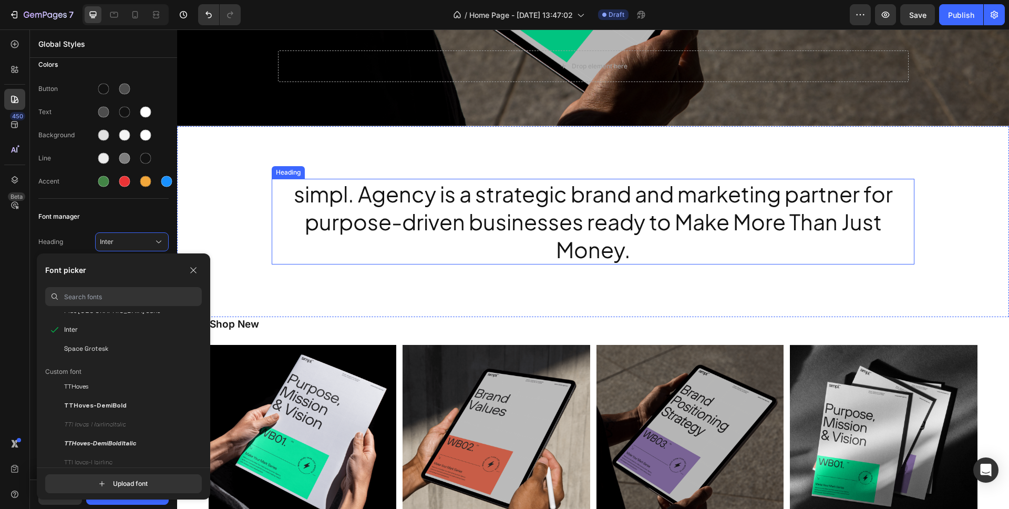
click at [341, 216] on h2 "simpl. Agency is a strategic brand and marketing partner for purpose-driven bus…" at bounding box center [593, 222] width 643 height 86
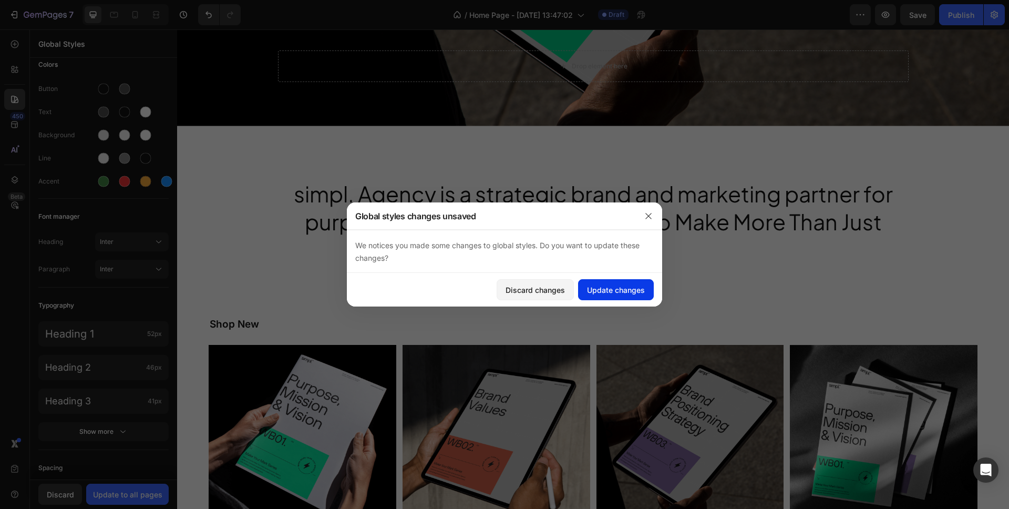
click at [612, 291] on div "Update changes" at bounding box center [616, 289] width 58 height 11
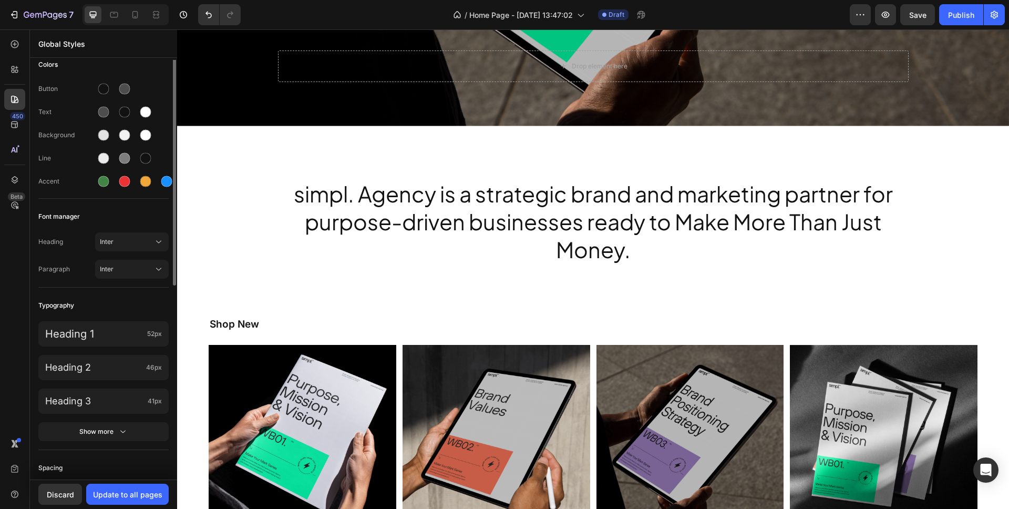
scroll to position [0, 0]
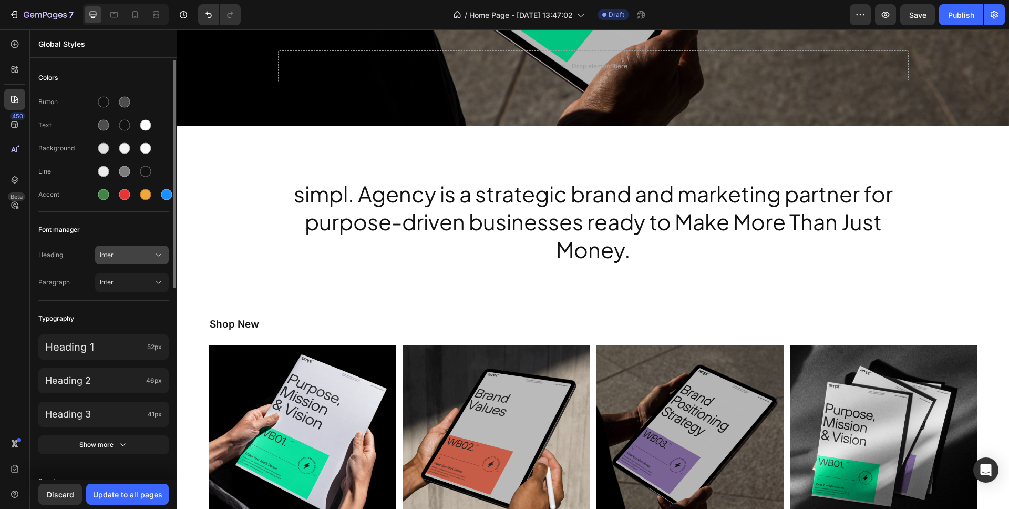
click at [122, 255] on span "Inter" at bounding box center [127, 254] width 54 height 9
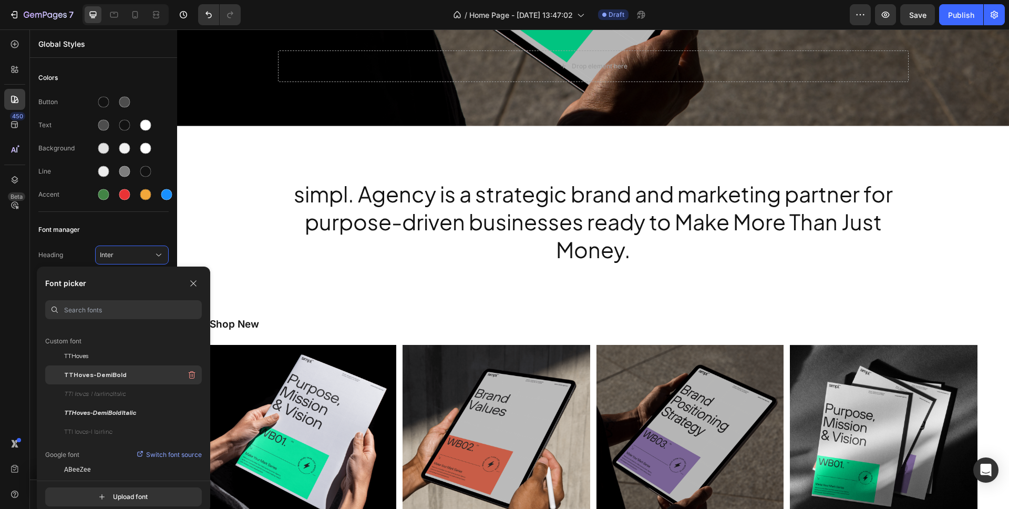
scroll to position [110, 0]
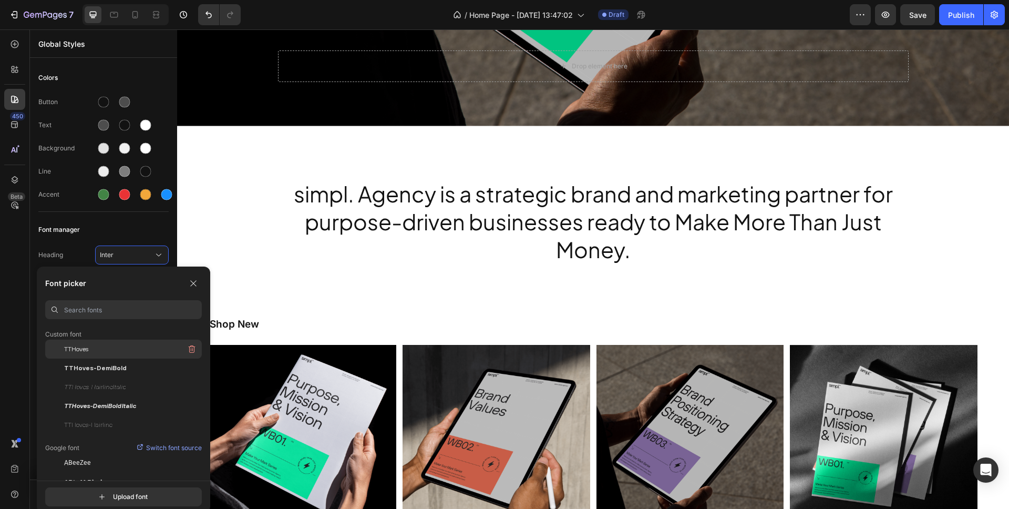
click at [91, 348] on div "TTHoves" at bounding box center [133, 349] width 138 height 19
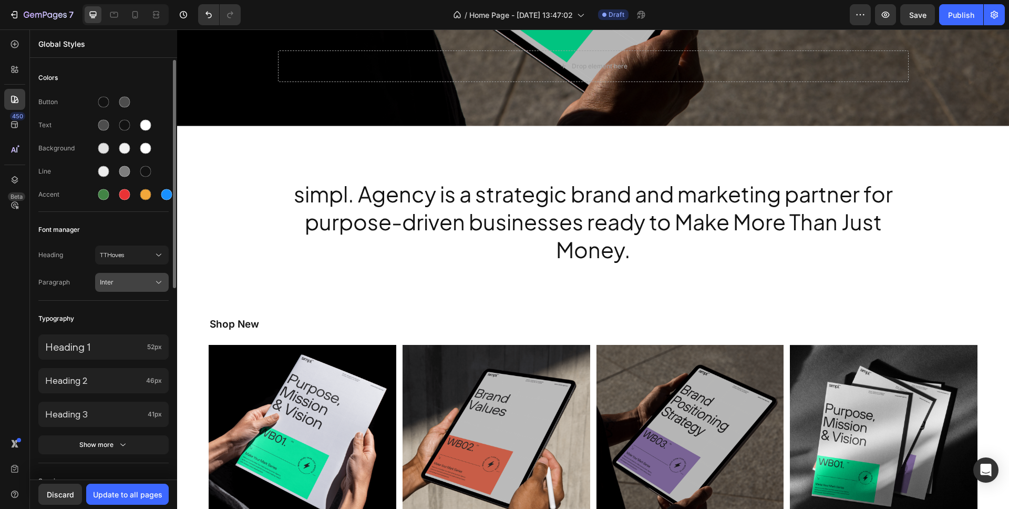
click at [121, 280] on span "Inter" at bounding box center [127, 282] width 54 height 9
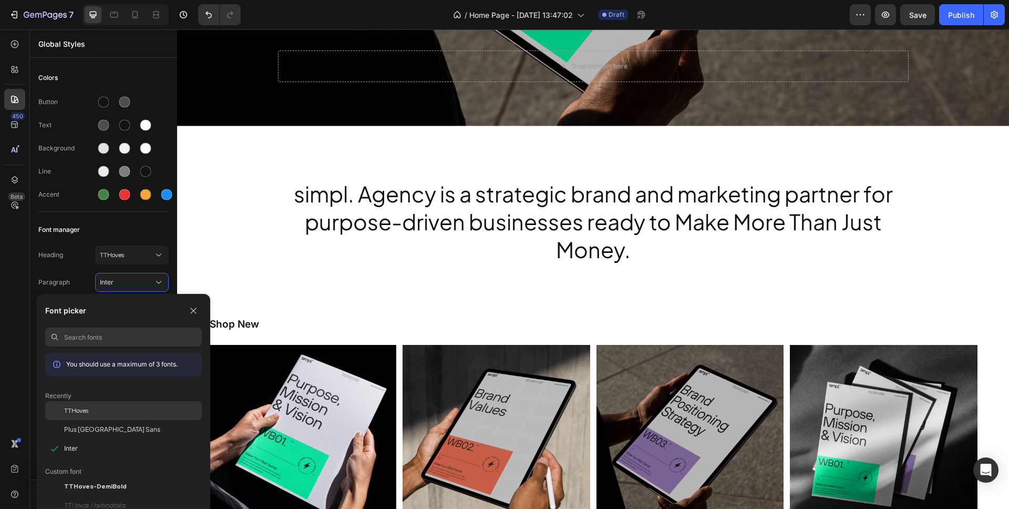
click at [89, 410] on div "TTHoves" at bounding box center [133, 410] width 138 height 9
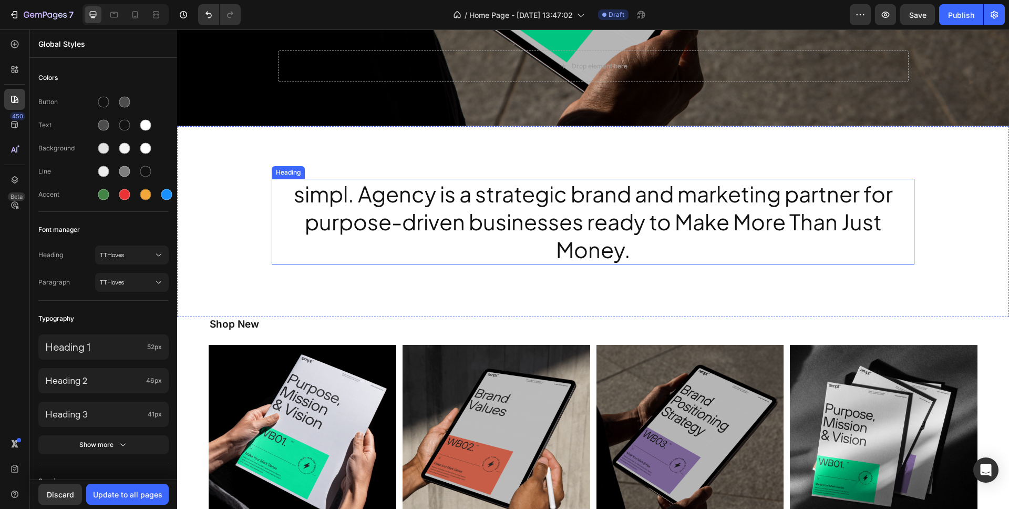
click at [328, 203] on h2 "simpl. Agency is a strategic brand and marketing partner for purpose-driven bus…" at bounding box center [593, 222] width 643 height 86
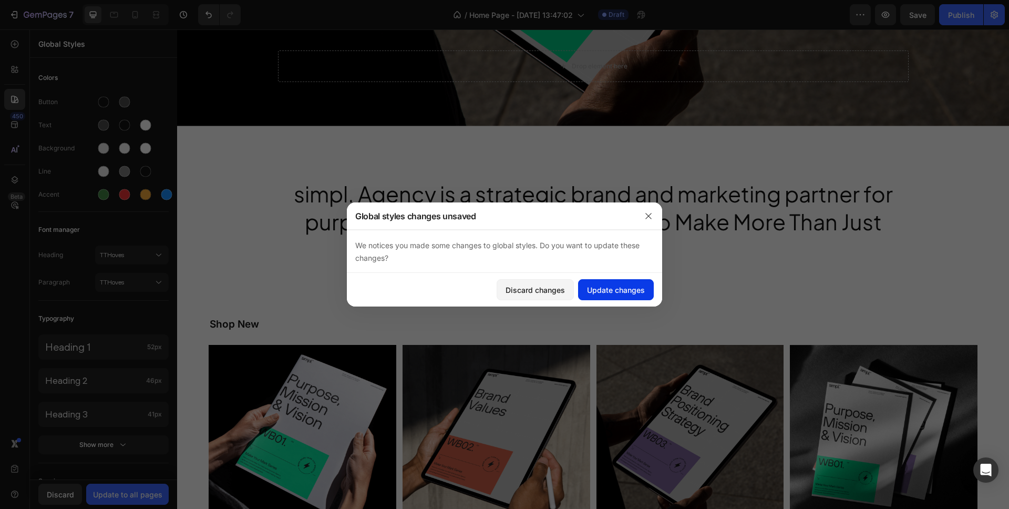
click at [628, 285] on div "Update changes" at bounding box center [616, 289] width 58 height 11
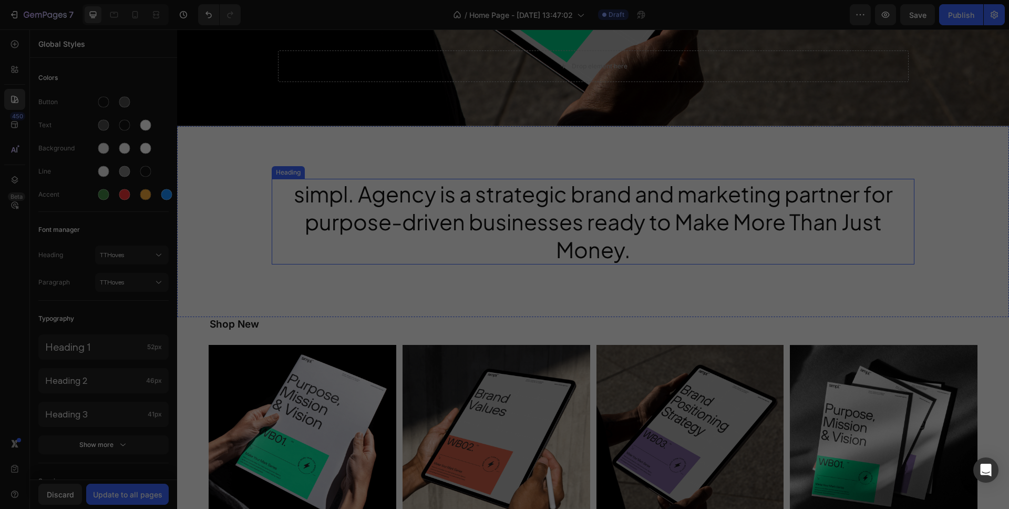
click at [520, 199] on h2 "simpl. Agency is a strategic brand and marketing partner for purpose-driven bus…" at bounding box center [593, 222] width 643 height 86
click at [520, 199] on div at bounding box center [504, 254] width 1009 height 509
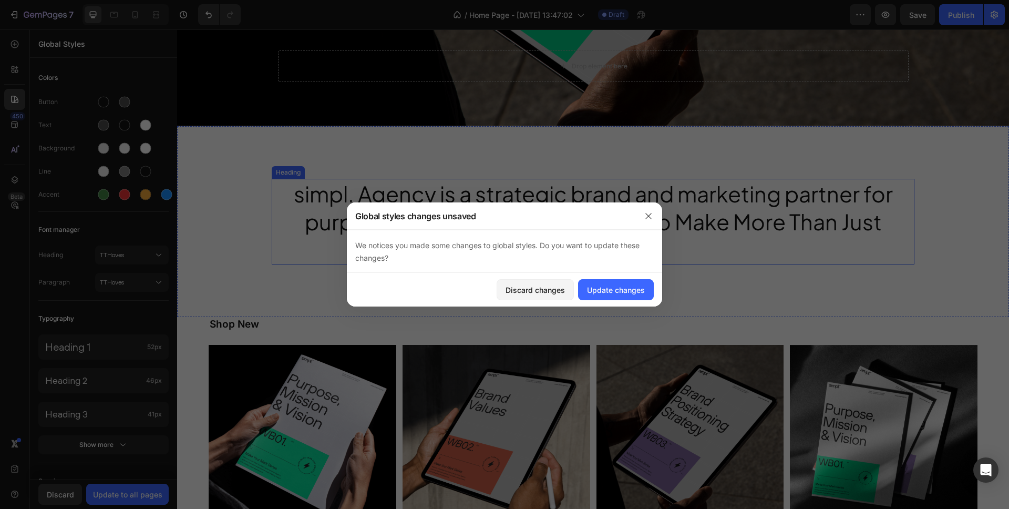
click at [582, 204] on h2 "simpl. Agency is a strategic brand and marketing partner for purpose-driven bus…" at bounding box center [593, 222] width 643 height 86
click at [582, 204] on div "Global styles changes unsaved" at bounding box center [491, 215] width 288 height 27
click at [529, 289] on div "Discard changes" at bounding box center [535, 289] width 59 height 11
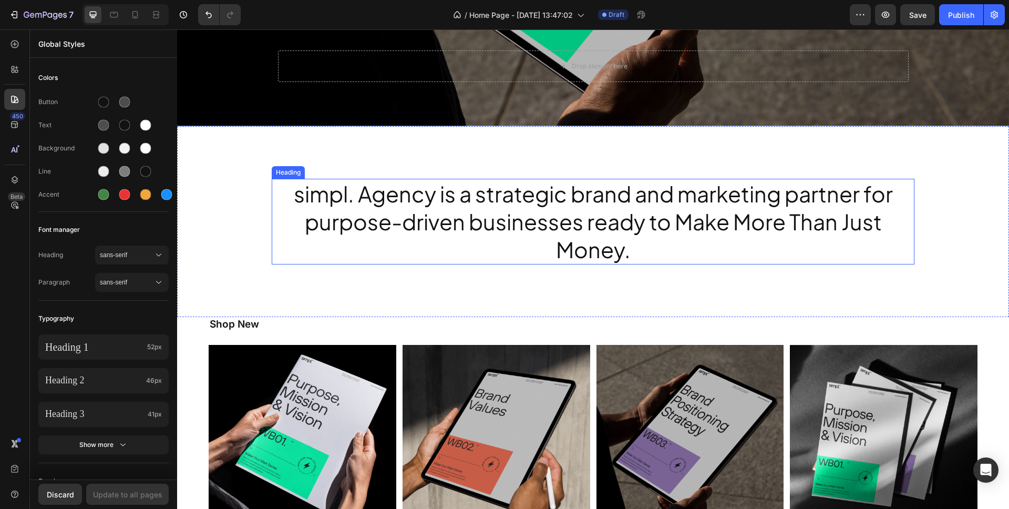
click at [489, 199] on h2 "simpl. Agency is a strategic brand and marketing partner for purpose-driven bus…" at bounding box center [593, 222] width 643 height 86
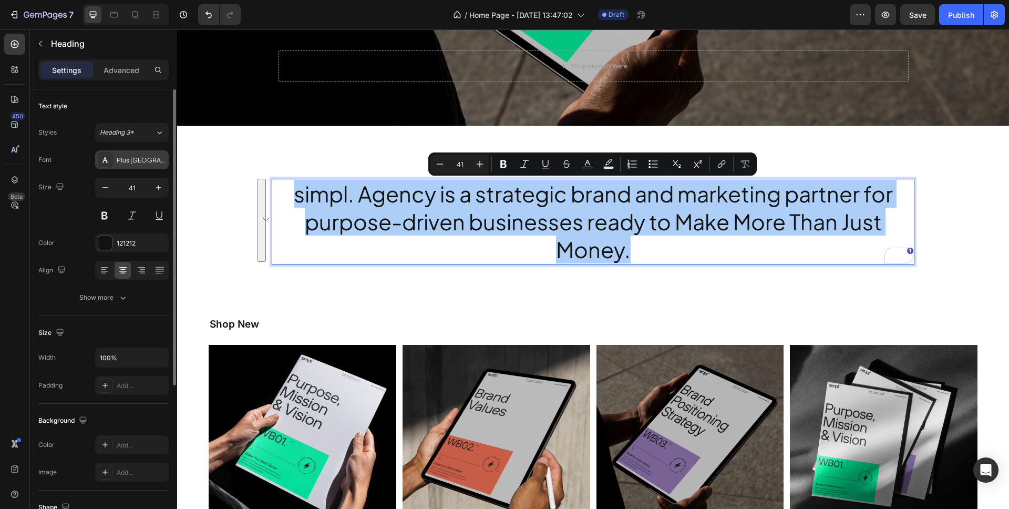
click at [128, 161] on div "Plus [GEOGRAPHIC_DATA] Sans" at bounding box center [141, 160] width 49 height 9
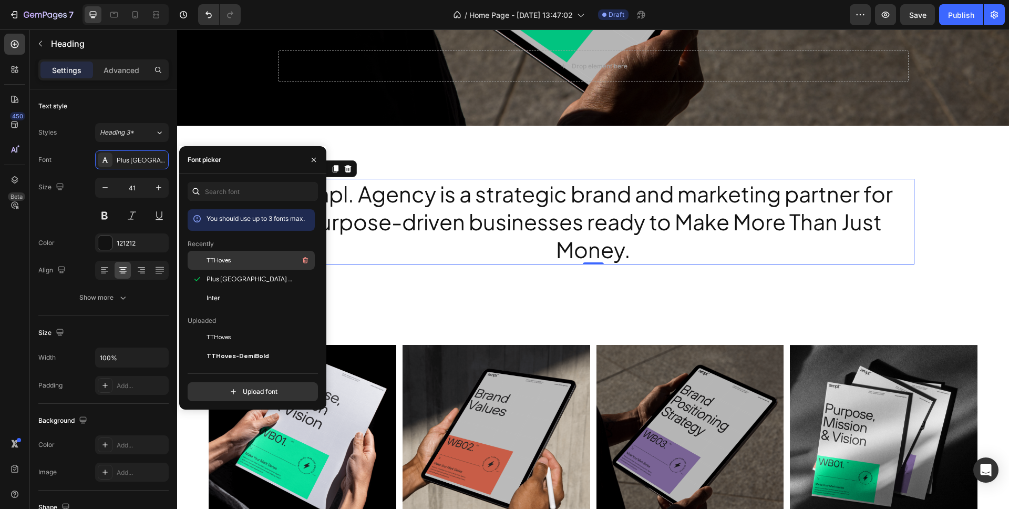
click at [221, 260] on span "TTHoves" at bounding box center [219, 259] width 24 height 9
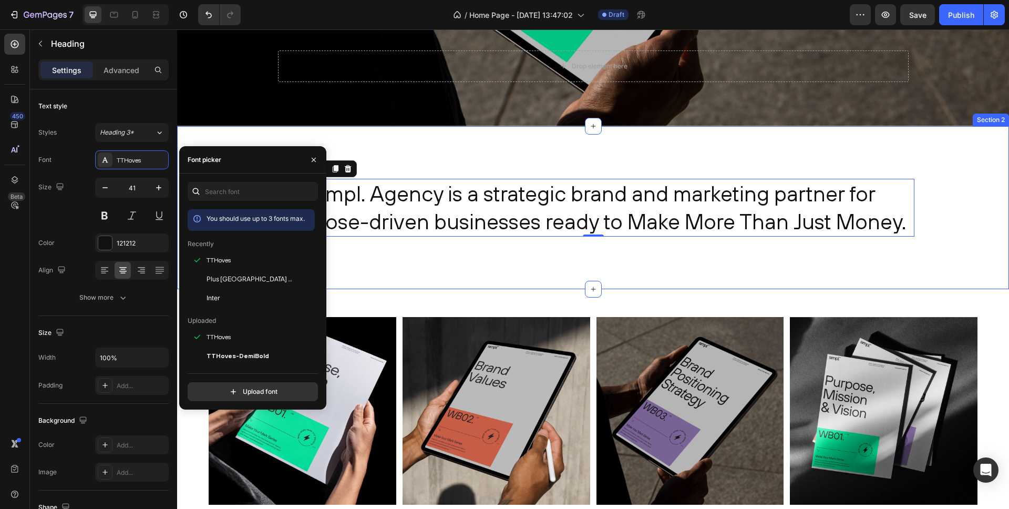
click at [415, 157] on div "simpl. Agency is a strategic brand and marketing partner for purpose-driven bus…" at bounding box center [593, 207] width 832 height 163
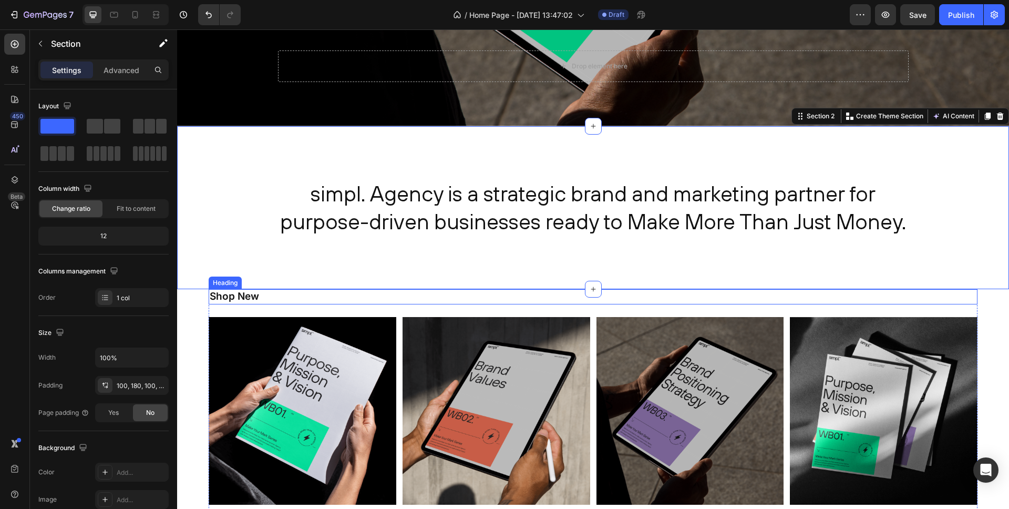
click at [242, 298] on h2 "Shop New" at bounding box center [593, 296] width 769 height 15
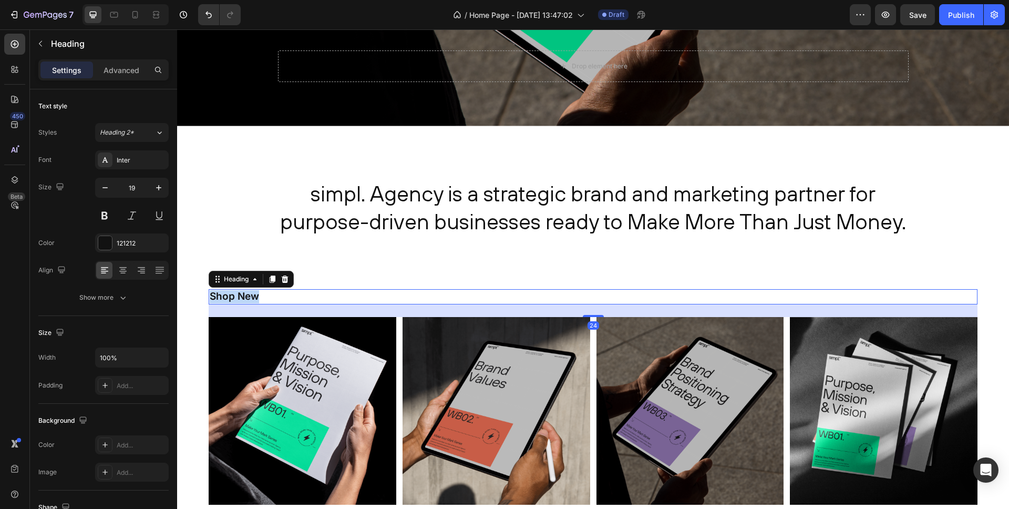
click at [242, 298] on p "Shop New" at bounding box center [593, 296] width 767 height 13
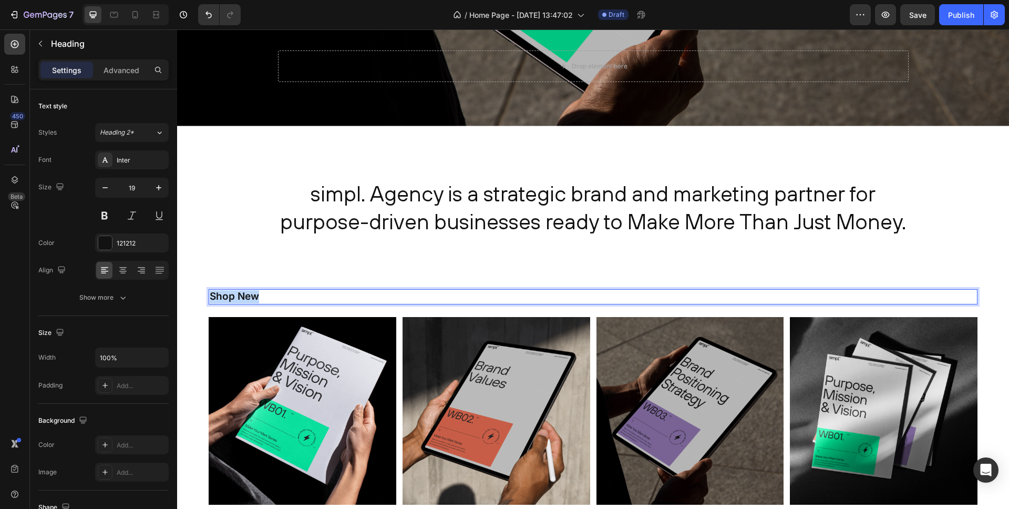
click at [242, 298] on p "Shop New" at bounding box center [593, 296] width 767 height 13
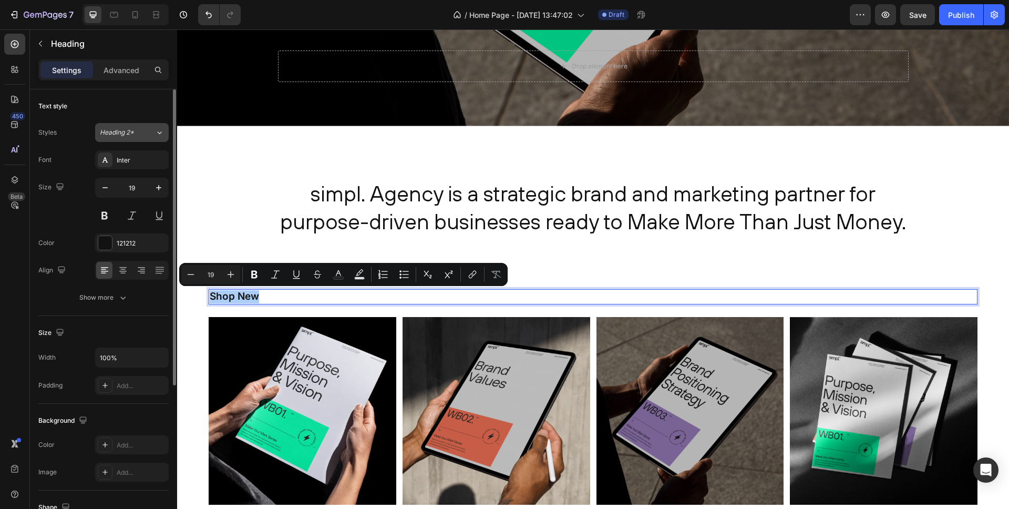
click at [136, 135] on div "Heading 2*" at bounding box center [121, 132] width 43 height 9
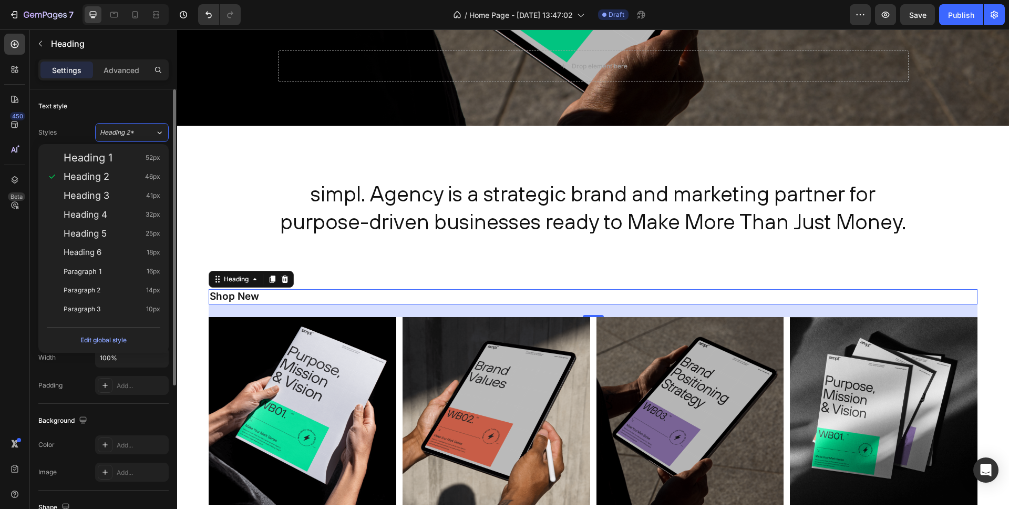
click at [131, 100] on div "Text style" at bounding box center [103, 106] width 130 height 17
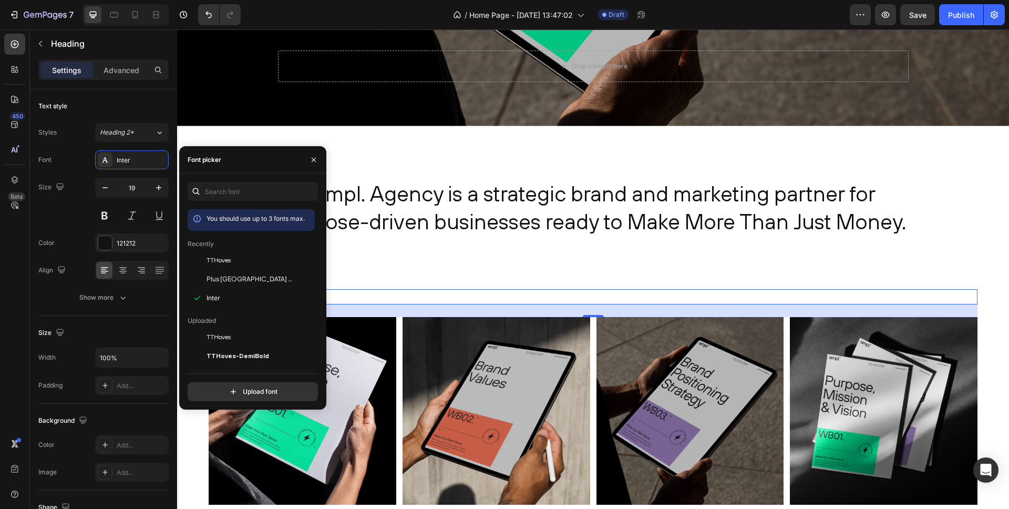
scroll to position [341, 0]
click at [218, 258] on span "TTHoves" at bounding box center [219, 259] width 24 height 9
click at [454, 272] on div "simpl. Agency is a strategic brand and marketing partner for purpose-driven bus…" at bounding box center [593, 207] width 832 height 163
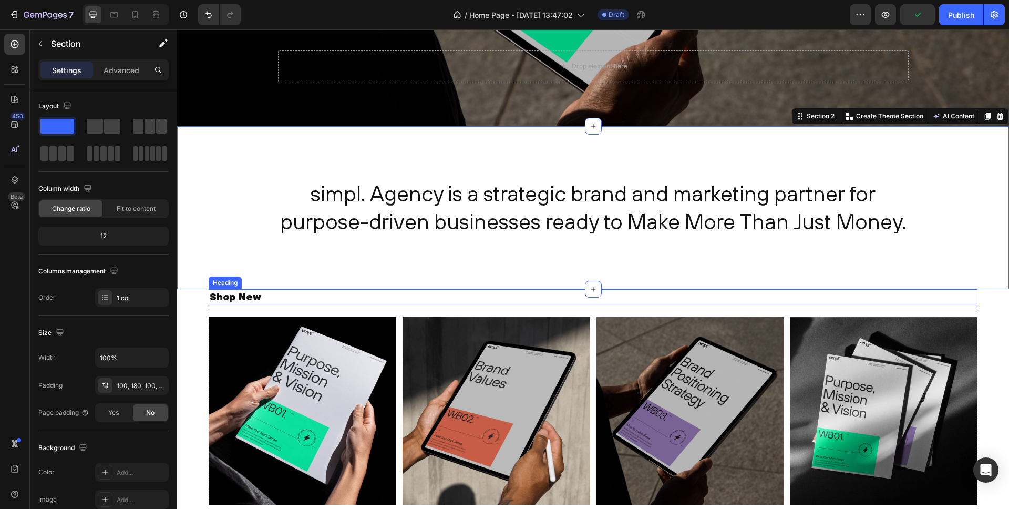
click at [240, 297] on p "Shop New" at bounding box center [593, 296] width 767 height 13
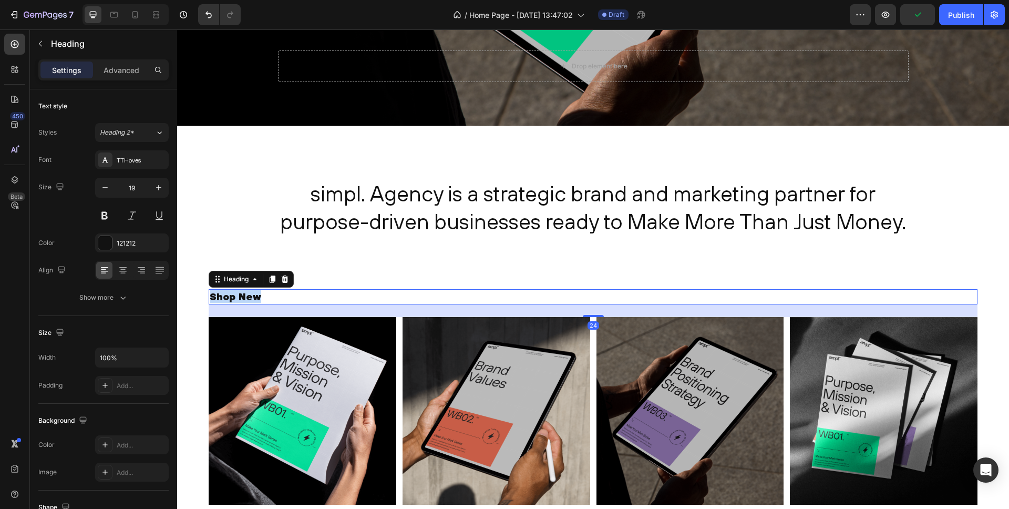
click at [240, 297] on p "Shop New" at bounding box center [593, 296] width 767 height 13
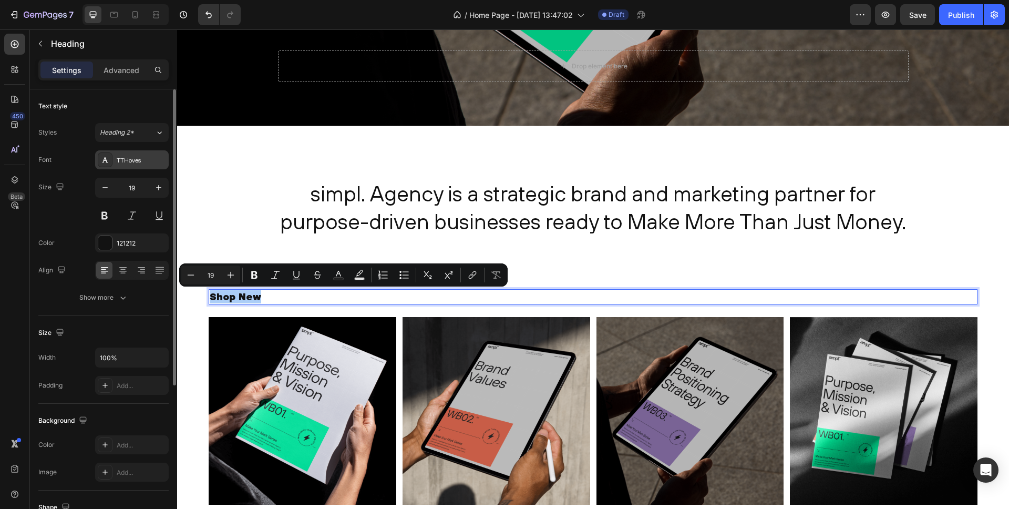
click at [134, 159] on div "TTHoves" at bounding box center [141, 160] width 49 height 9
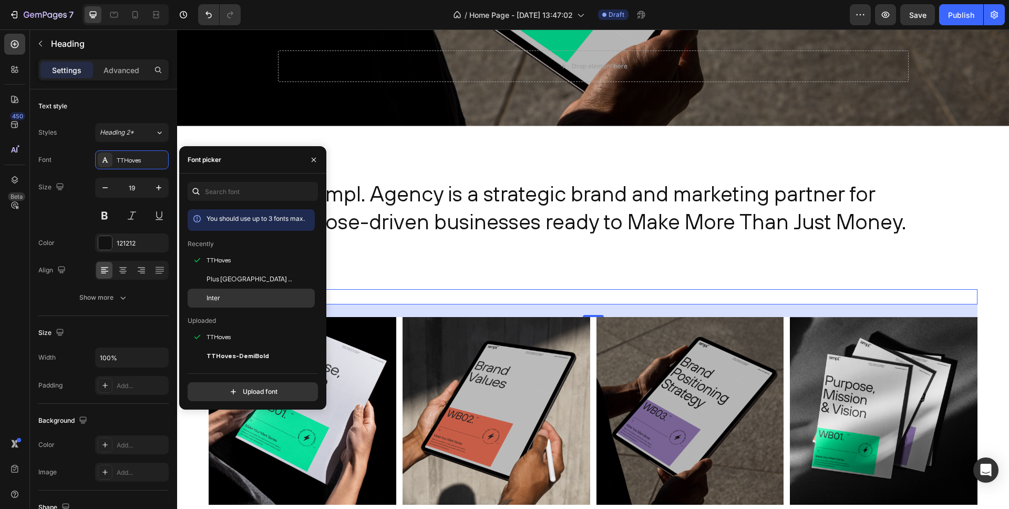
scroll to position [6, 0]
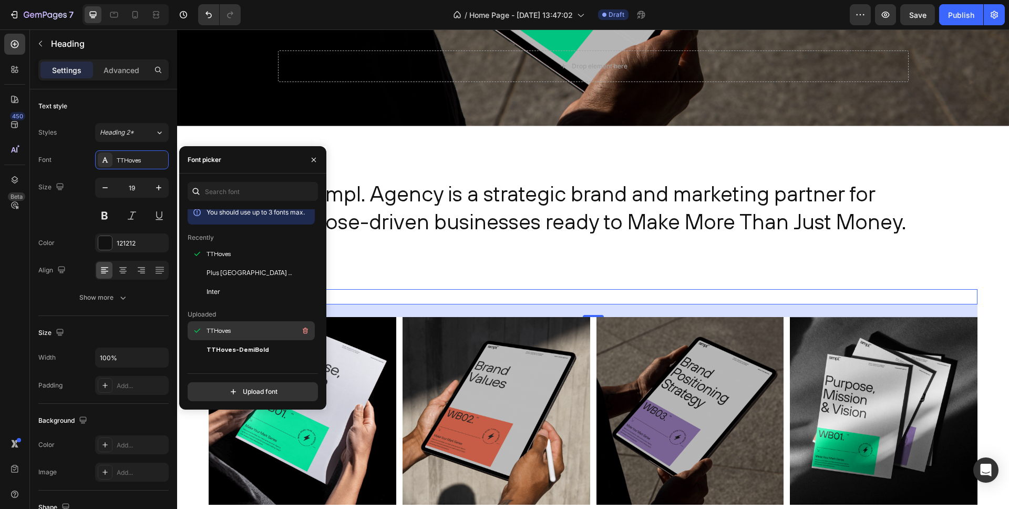
click at [222, 330] on span "TTHoves" at bounding box center [219, 330] width 24 height 9
drag, startPoint x: 398, startPoint y: 261, endPoint x: 383, endPoint y: 270, distance: 18.4
click at [398, 261] on div "simpl. Agency is a strategic brand and marketing partner for purpose-driven bus…" at bounding box center [593, 207] width 832 height 163
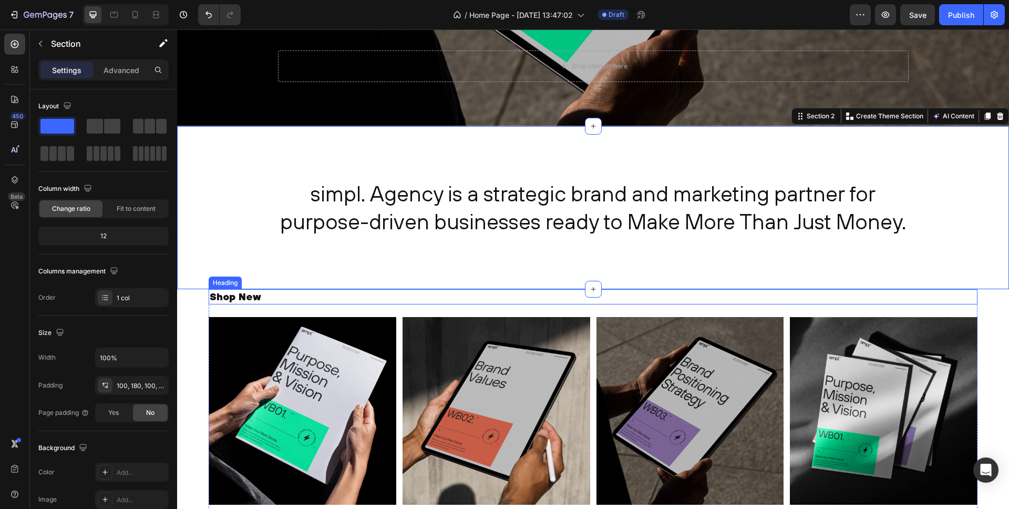
click at [232, 297] on p "Shop New" at bounding box center [593, 296] width 767 height 13
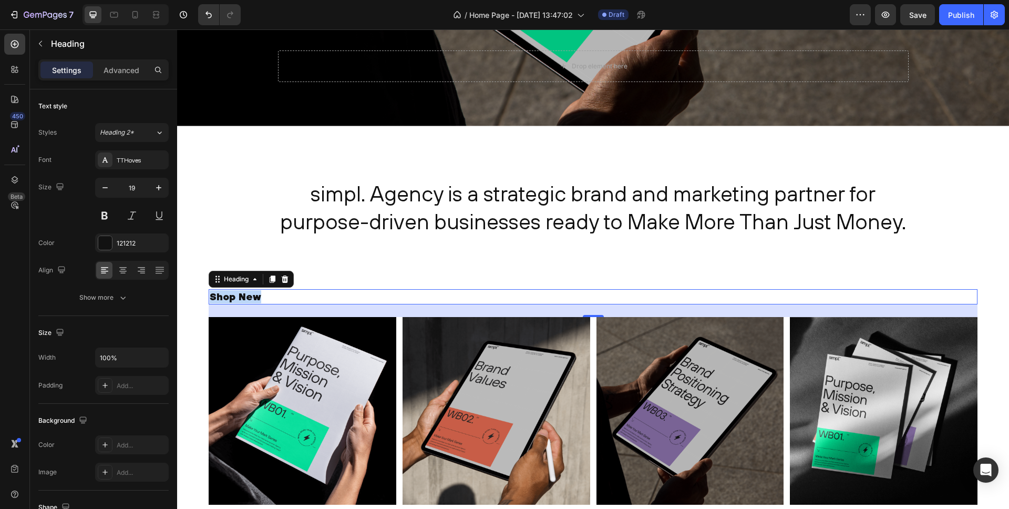
click at [232, 297] on p "Shop New" at bounding box center [593, 296] width 767 height 13
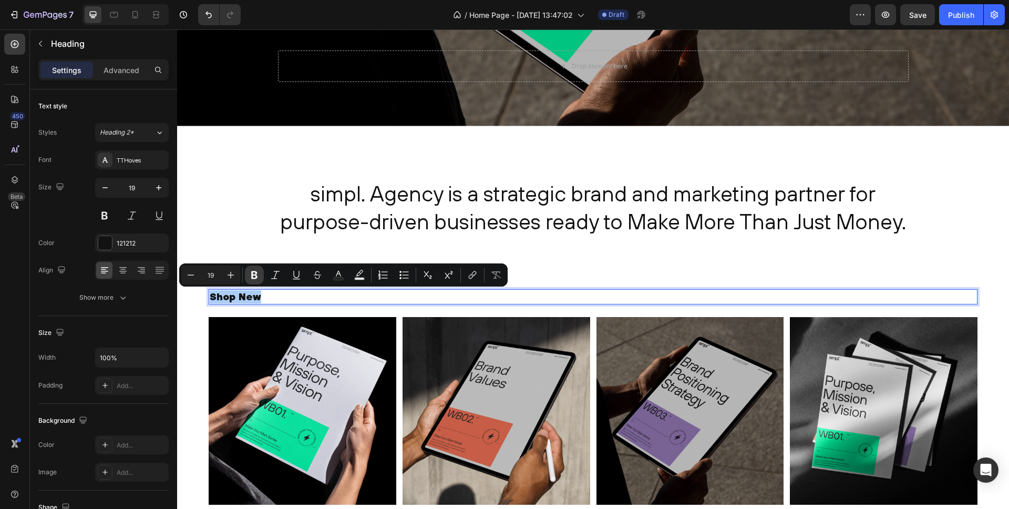
click at [251, 274] on icon "Editor contextual toolbar" at bounding box center [254, 275] width 6 height 8
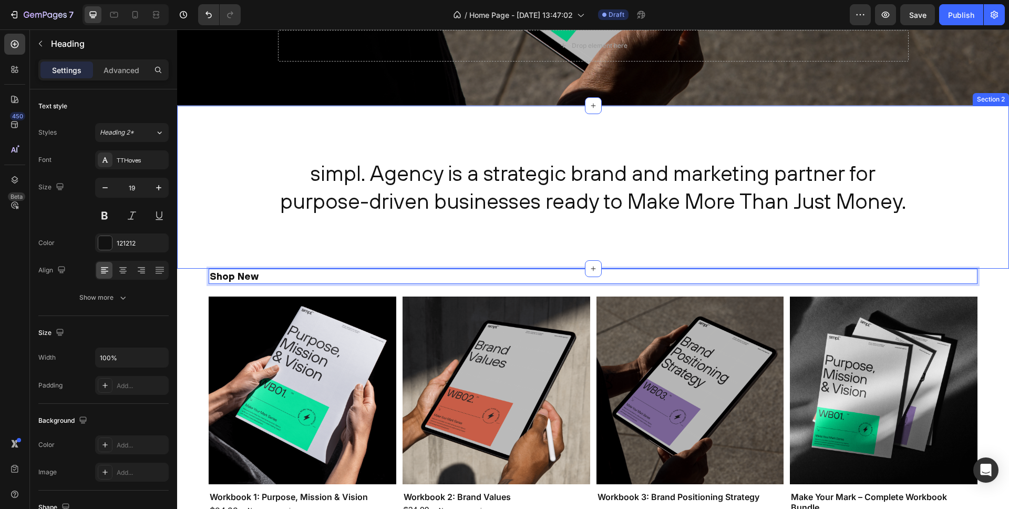
scroll to position [368, 0]
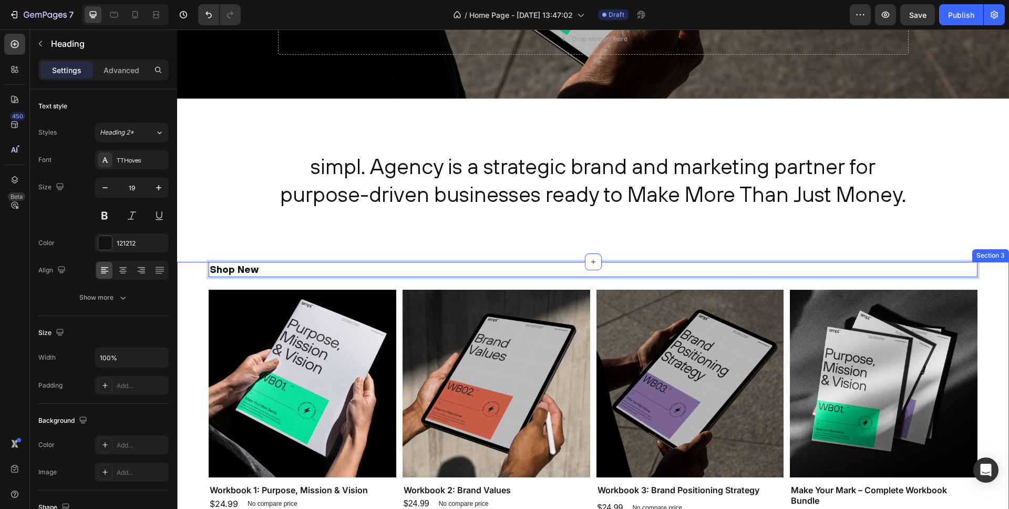
click at [196, 322] on div "Shop New Heading 24 Product Images Workbook 1: Purpose, Mission & Vision Produc…" at bounding box center [593, 402] width 832 height 280
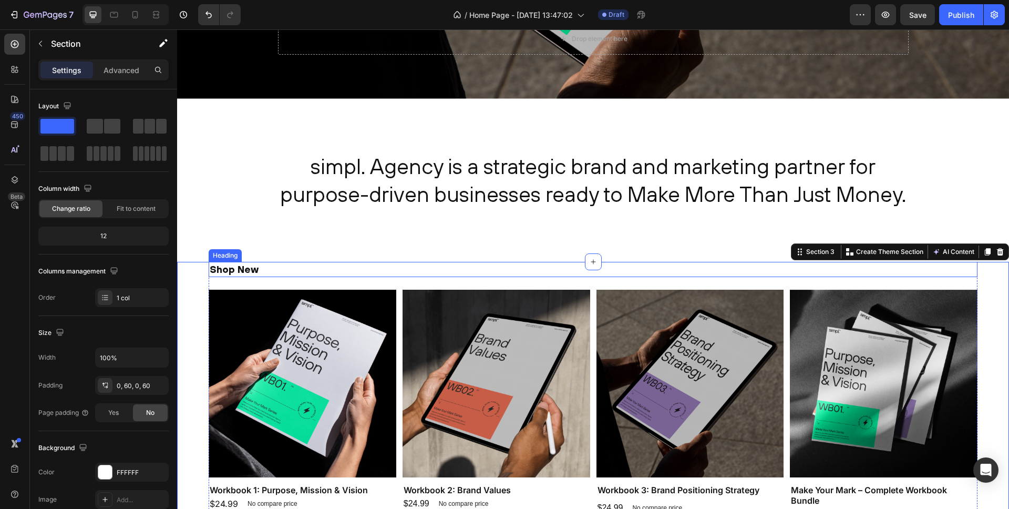
click at [237, 272] on strong "Shop New" at bounding box center [234, 269] width 49 height 12
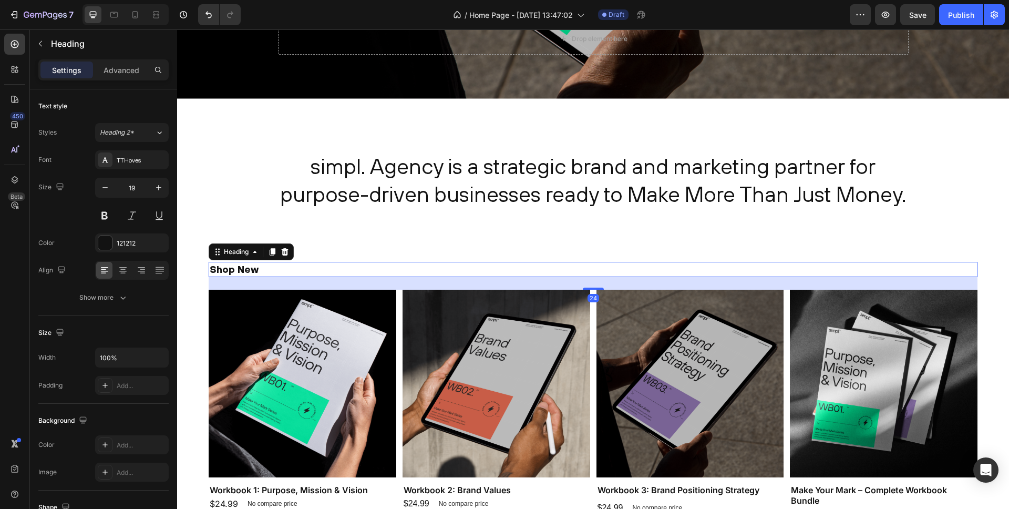
click at [237, 272] on strong "Shop New" at bounding box center [234, 269] width 49 height 12
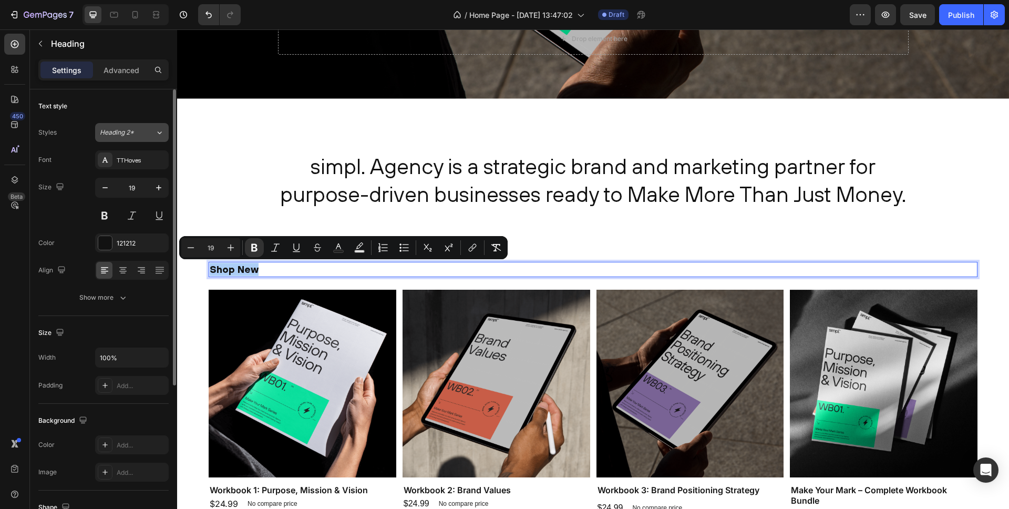
click at [132, 135] on span "Heading 2*" at bounding box center [117, 132] width 34 height 9
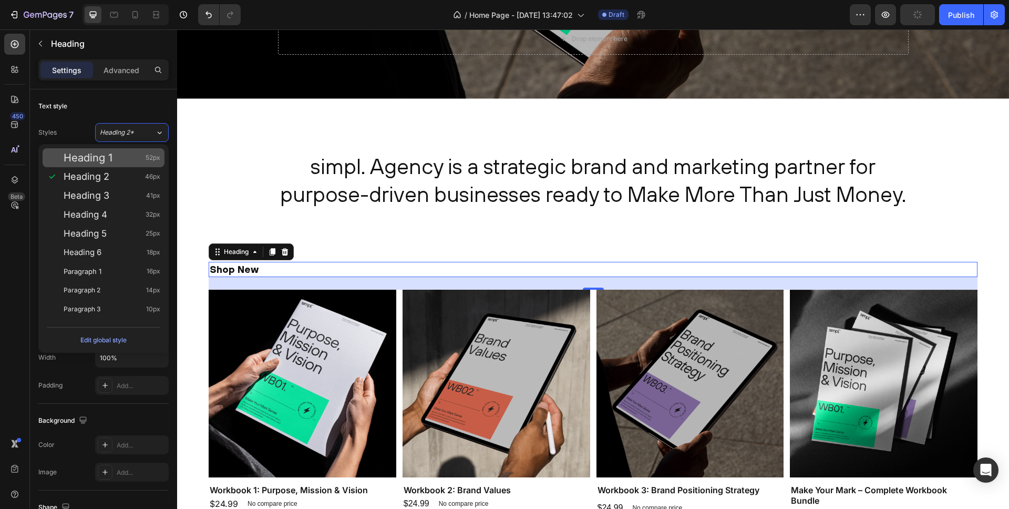
click at [108, 159] on span "Heading 1" at bounding box center [88, 157] width 49 height 11
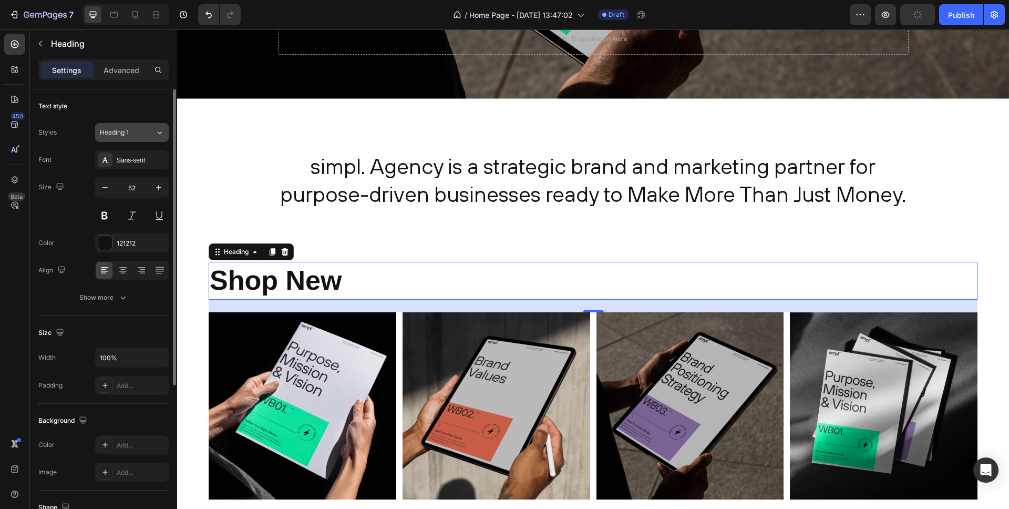
click at [127, 132] on span "Heading 1" at bounding box center [114, 132] width 29 height 9
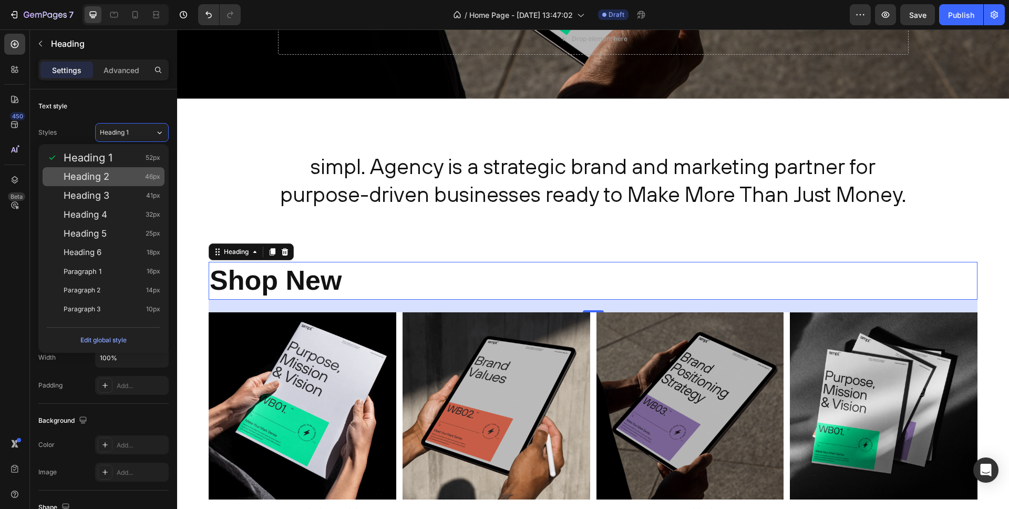
click at [107, 171] on span "Heading 2" at bounding box center [87, 176] width 46 height 11
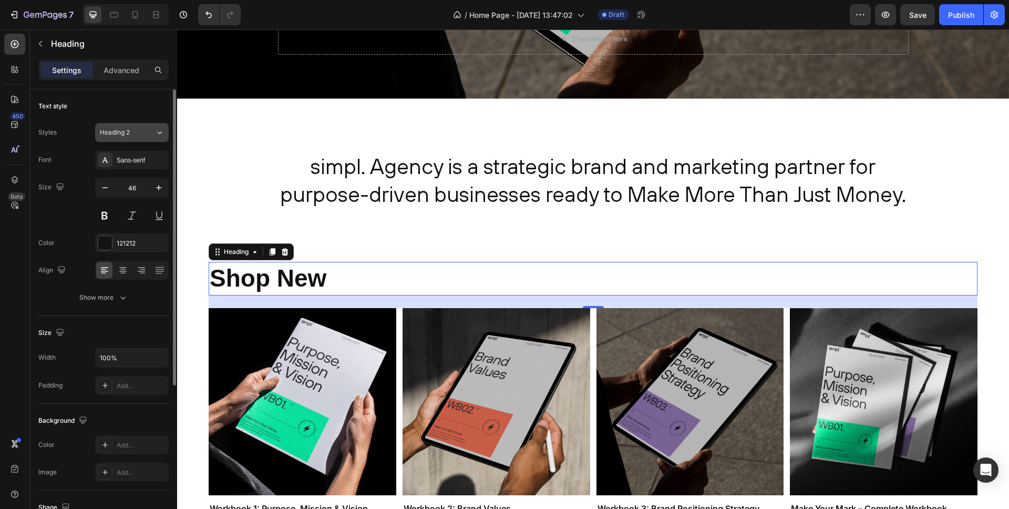
click at [125, 134] on span "Heading 2" at bounding box center [115, 132] width 30 height 9
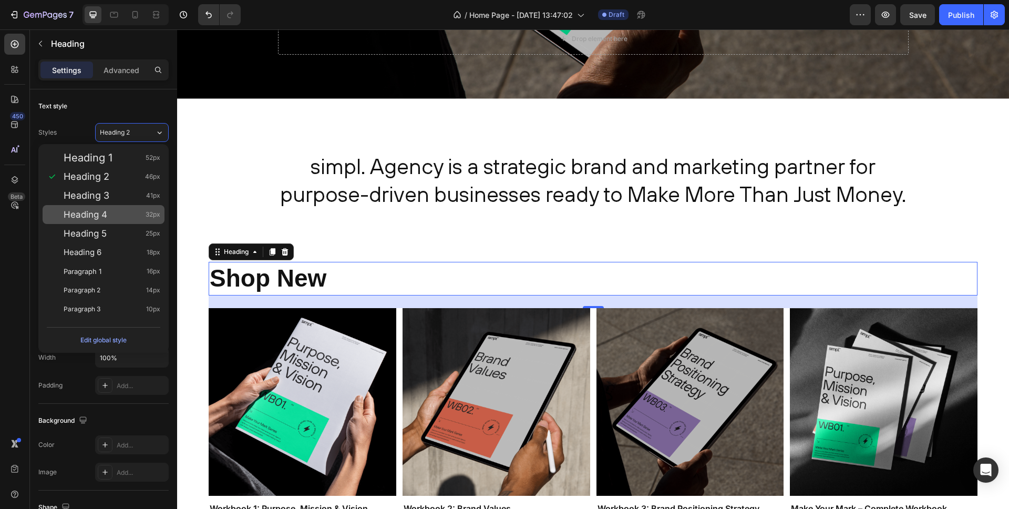
click at [108, 217] on div "Heading 4 32px" at bounding box center [112, 214] width 97 height 11
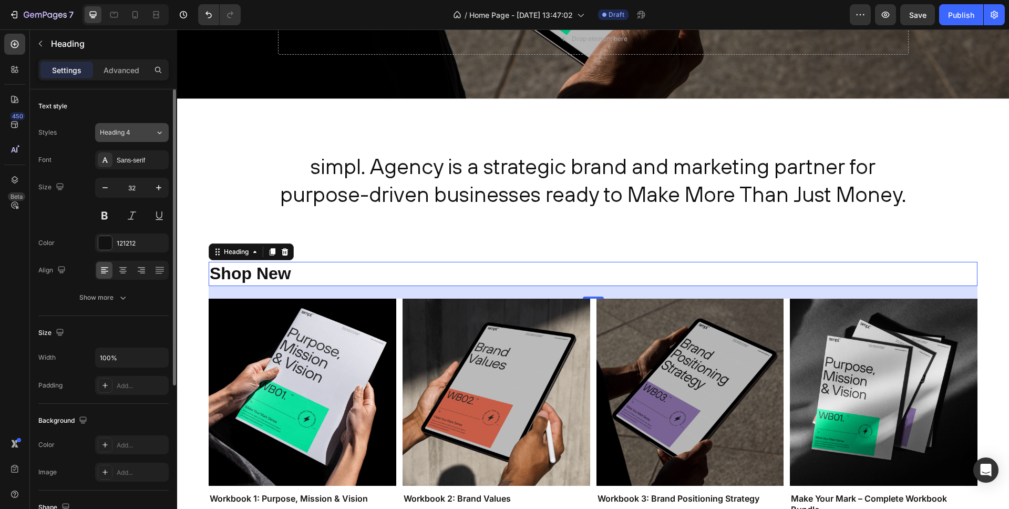
click at [126, 137] on button "Heading 4" at bounding box center [132, 132] width 74 height 19
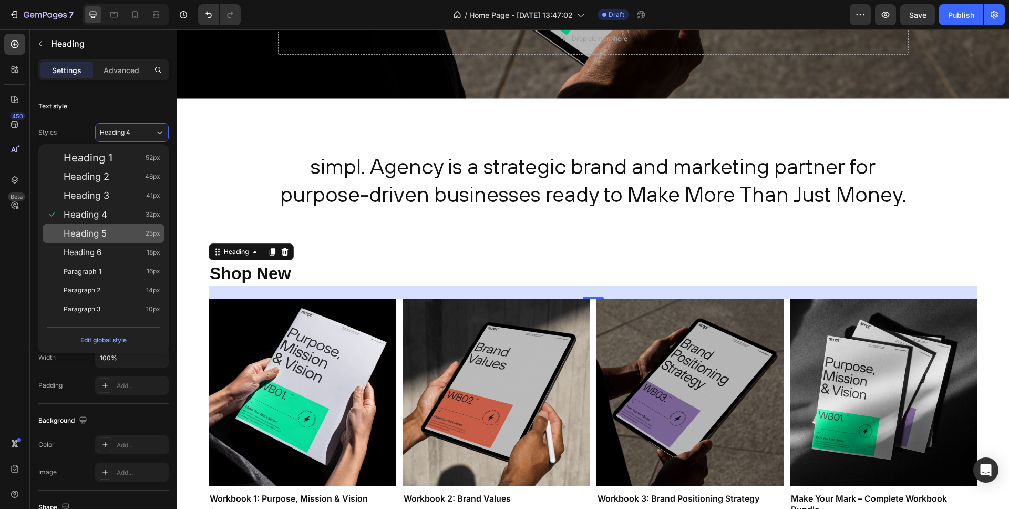
click at [105, 236] on span "Heading 5" at bounding box center [85, 233] width 43 height 11
type input "25"
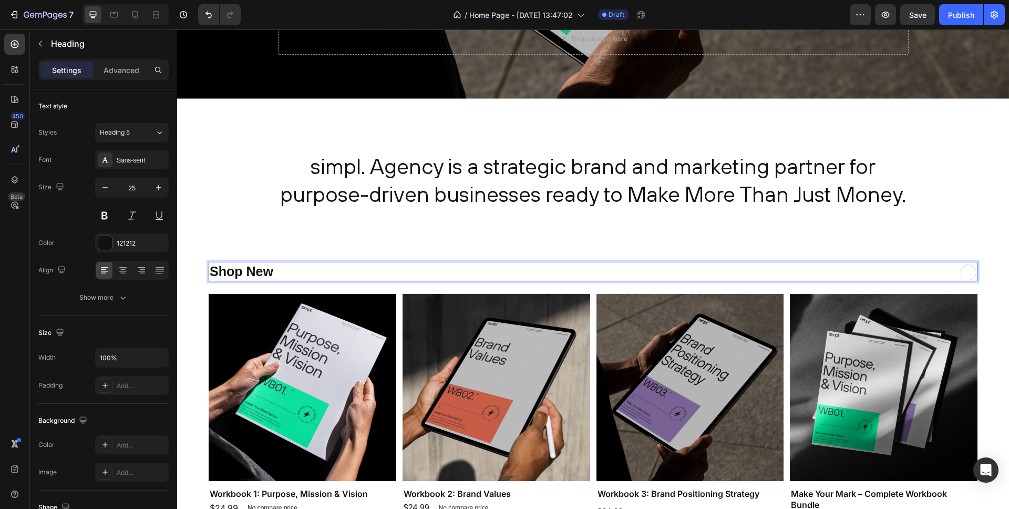
click at [258, 272] on strong "Shop New" at bounding box center [242, 271] width 64 height 15
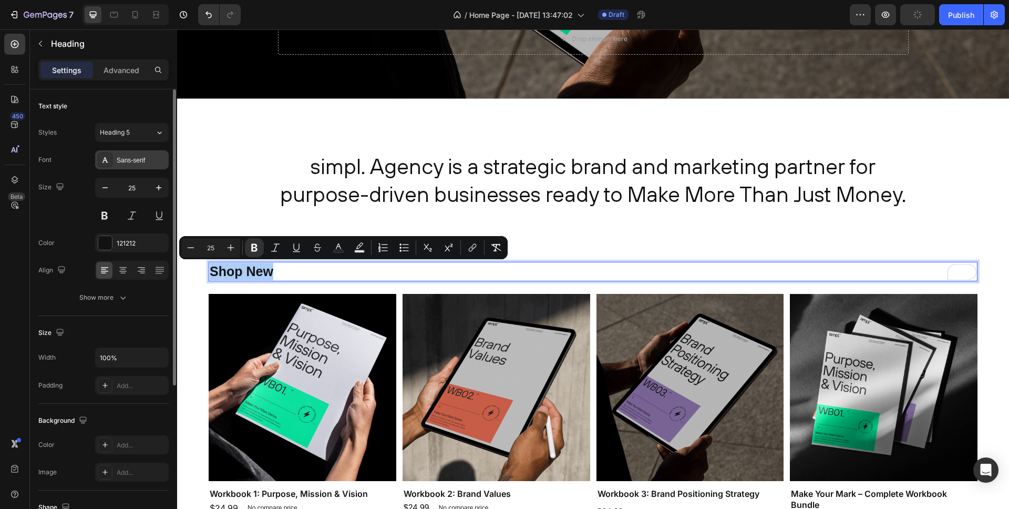
click at [143, 162] on div "Sans-serif" at bounding box center [141, 160] width 49 height 9
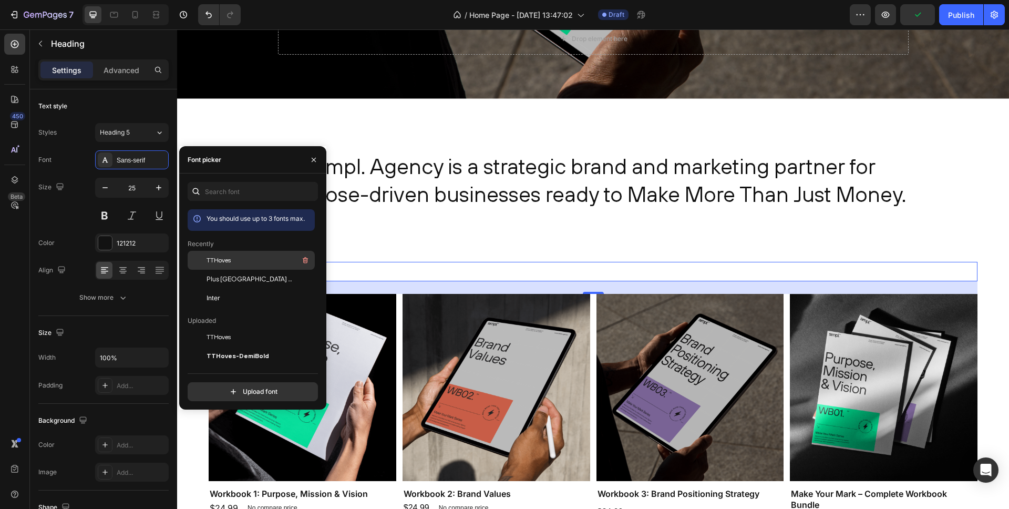
click at [223, 259] on span "TTHoves" at bounding box center [219, 259] width 24 height 9
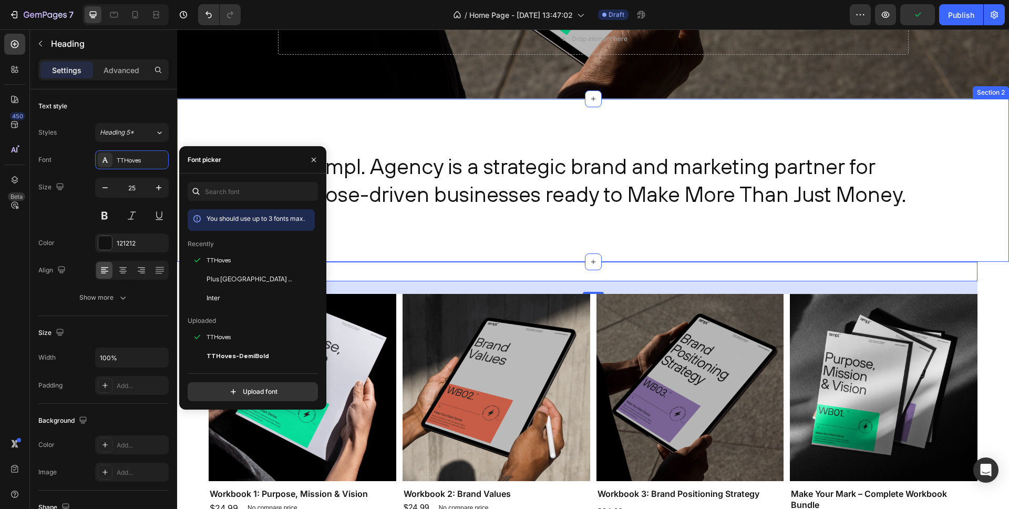
click at [356, 242] on div "simpl. Agency is a strategic brand and marketing partner for purpose-driven bus…" at bounding box center [593, 180] width 832 height 163
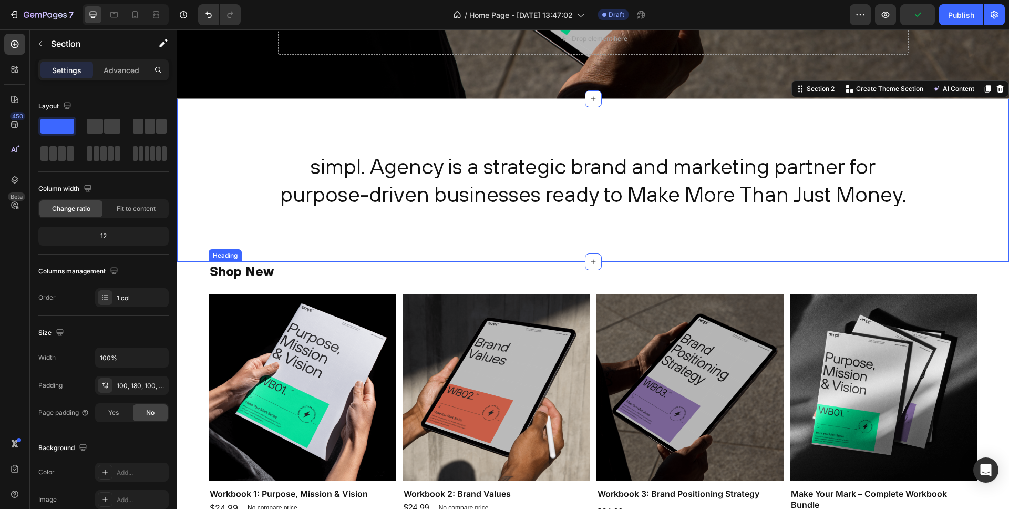
click at [250, 276] on strong "Shop New" at bounding box center [242, 270] width 64 height 15
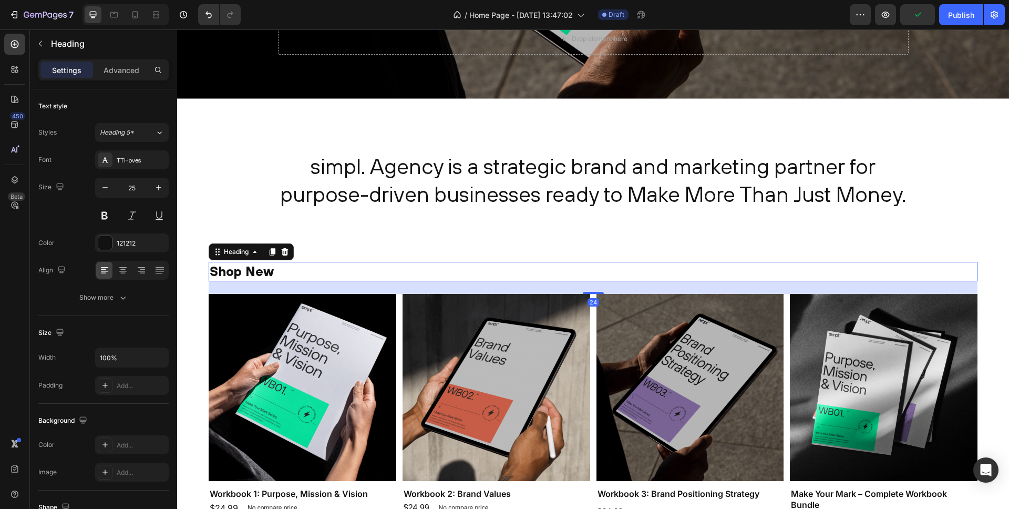
click at [250, 276] on strong "Shop New" at bounding box center [242, 270] width 64 height 15
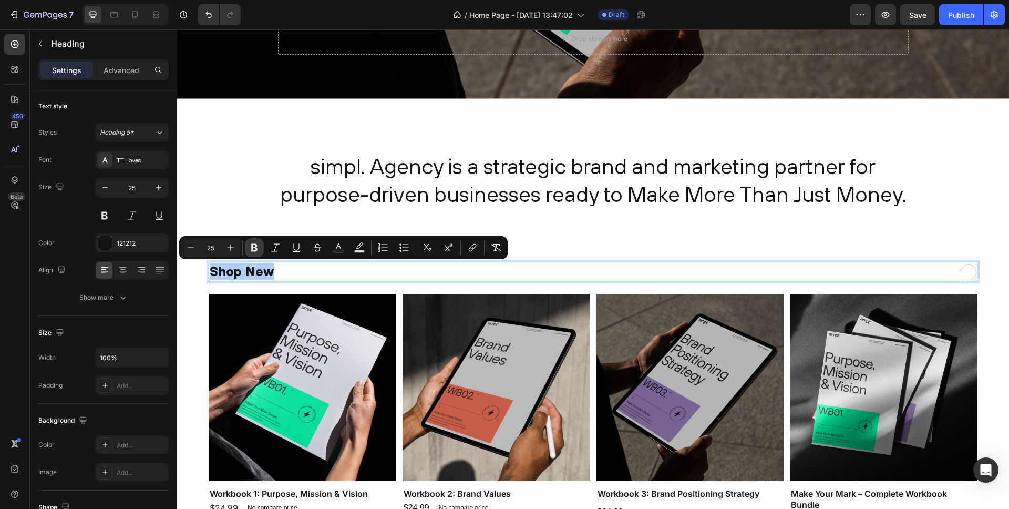
click at [252, 247] on icon "Editor contextual toolbar" at bounding box center [254, 248] width 6 height 8
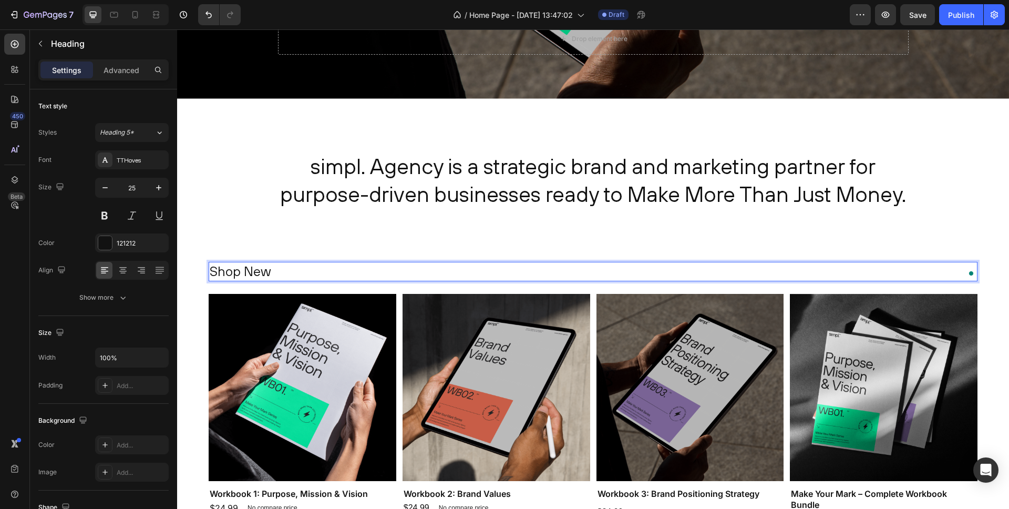
click at [256, 276] on p "Shop New" at bounding box center [593, 271] width 767 height 17
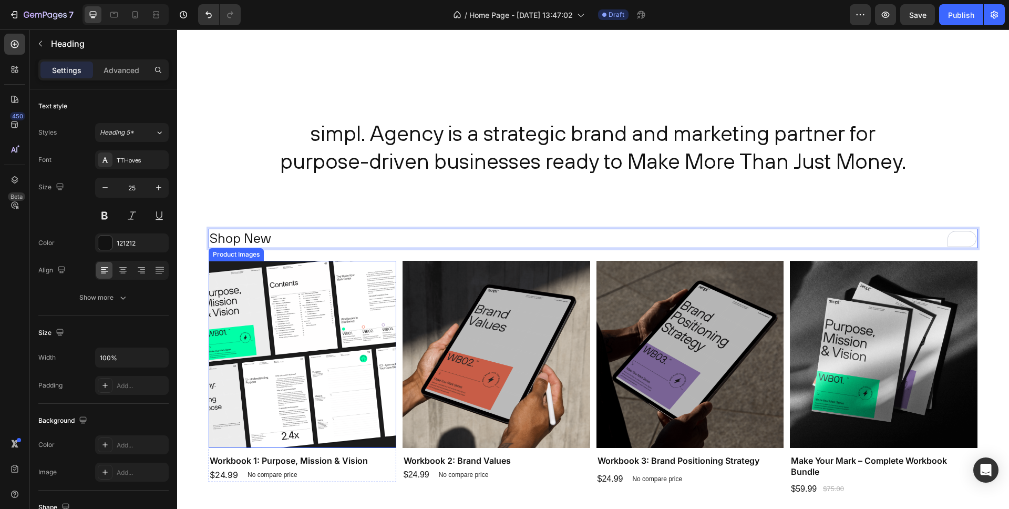
scroll to position [439, 0]
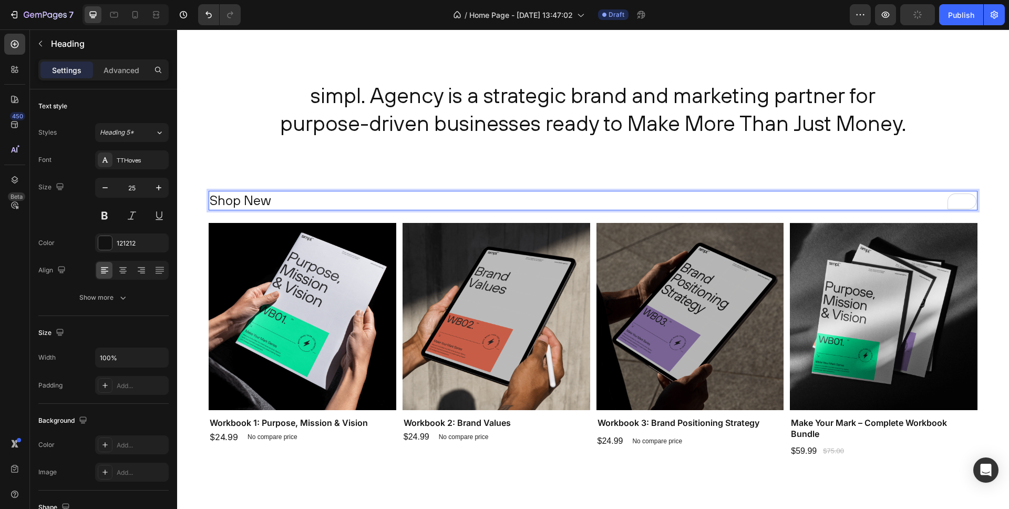
click at [243, 194] on p "Shop New" at bounding box center [593, 200] width 767 height 17
click at [134, 133] on div "Heading 5*" at bounding box center [121, 132] width 43 height 9
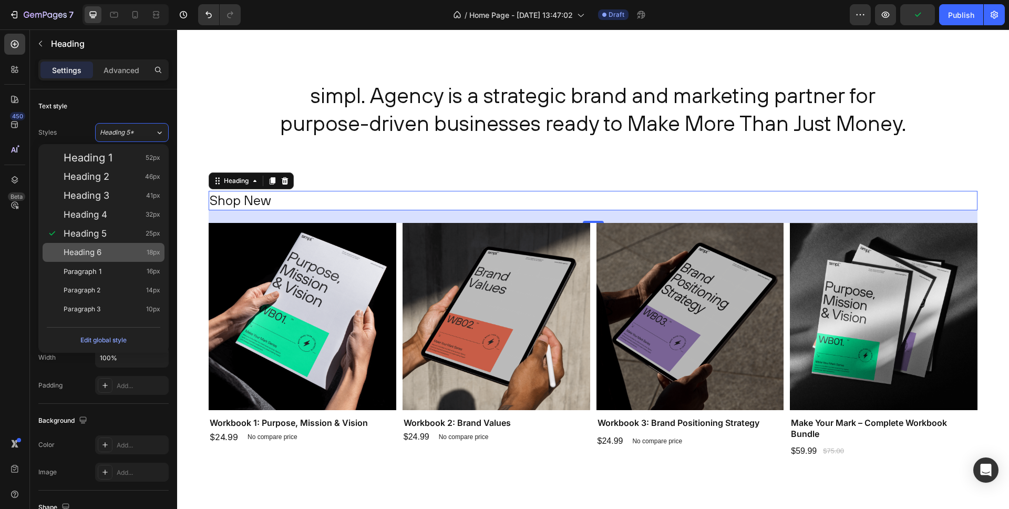
click at [110, 253] on div "Heading 6 18px" at bounding box center [112, 252] width 97 height 11
type input "18"
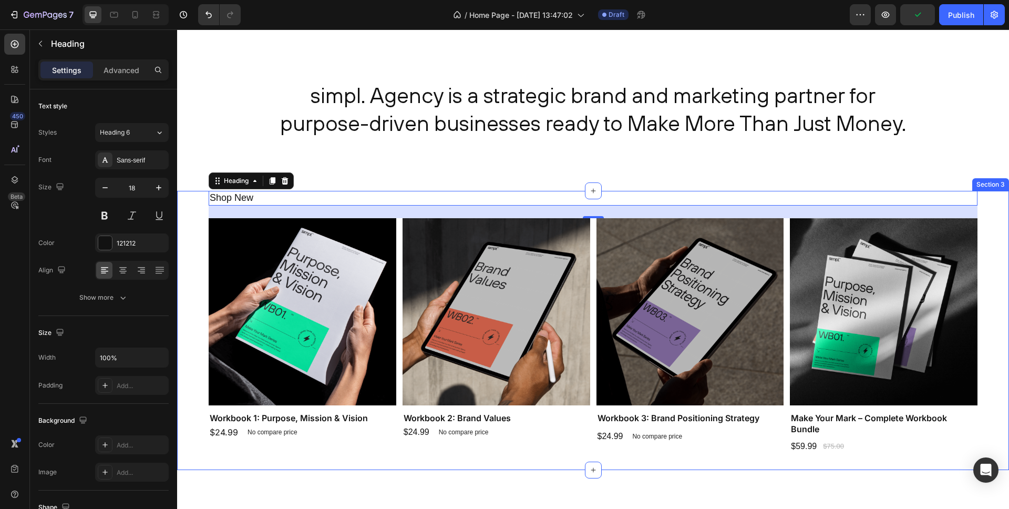
drag, startPoint x: 190, startPoint y: 235, endPoint x: 184, endPoint y: 278, distance: 43.6
click at [190, 235] on div "Shop New Heading 24 Product Images Workbook 1: Purpose, Mission & Vision Produc…" at bounding box center [593, 330] width 832 height 279
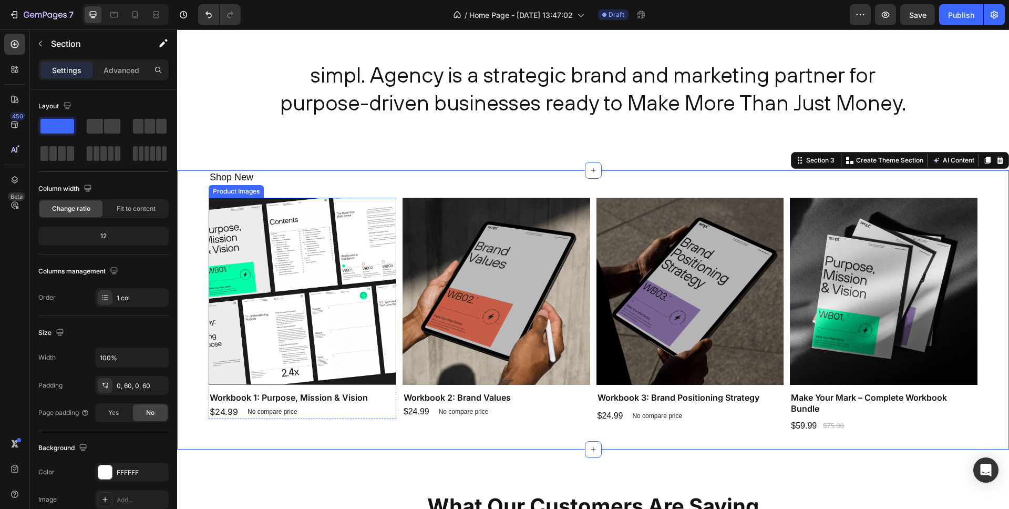
scroll to position [575, 0]
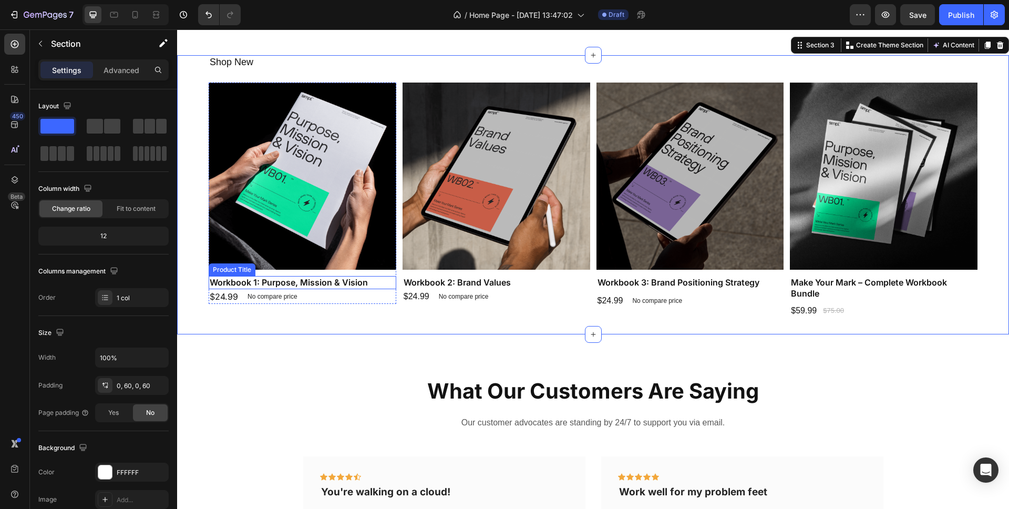
click at [283, 282] on h1 "Workbook 1: Purpose, Mission & Vision" at bounding box center [303, 282] width 188 height 13
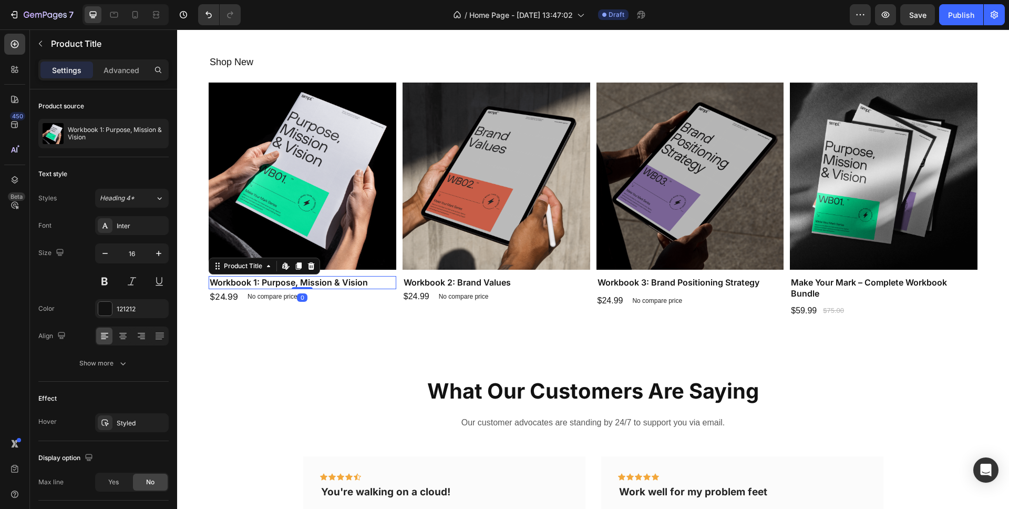
click at [316, 285] on h1 "Workbook 1: Purpose, Mission & Vision" at bounding box center [303, 282] width 188 height 13
click at [316, 286] on h1 "Workbook 1: Purpose, Mission & Vision" at bounding box center [303, 282] width 188 height 13
click at [316, 283] on h1 "Workbook 1: Purpose, Mission & Vision" at bounding box center [303, 282] width 188 height 13
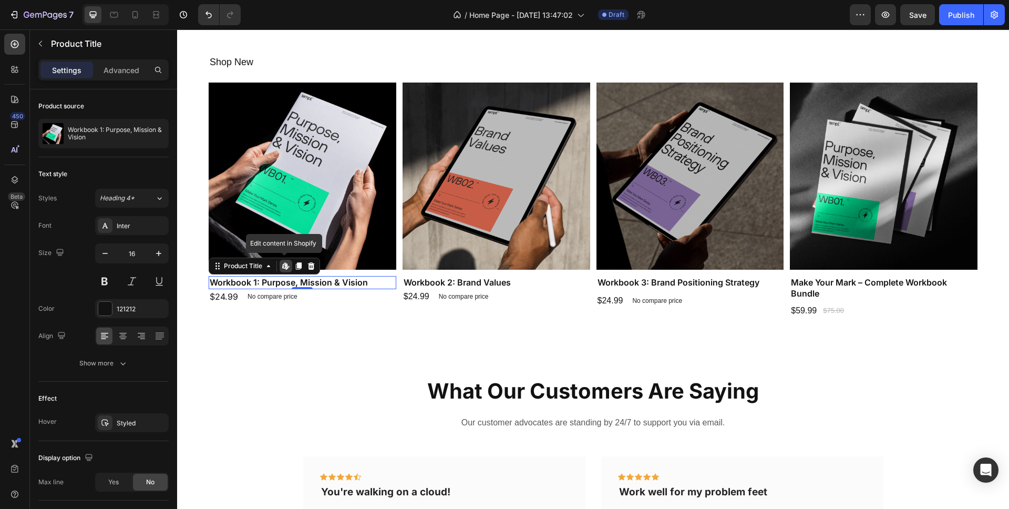
click at [316, 283] on h1 "Workbook 1: Purpose, Mission & Vision" at bounding box center [303, 282] width 188 height 13
click at [132, 232] on div "Inter" at bounding box center [132, 225] width 74 height 19
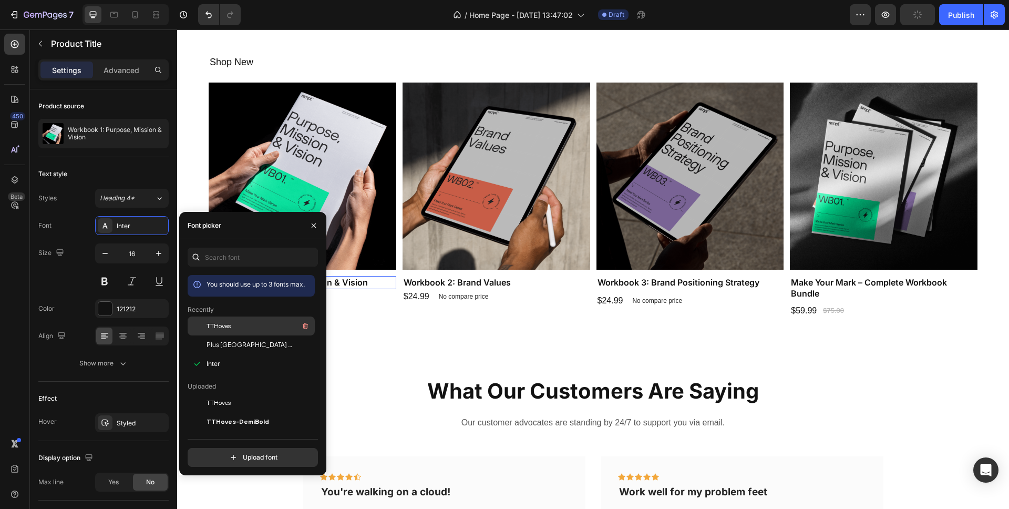
click at [225, 324] on span "TTHoves" at bounding box center [219, 325] width 24 height 9
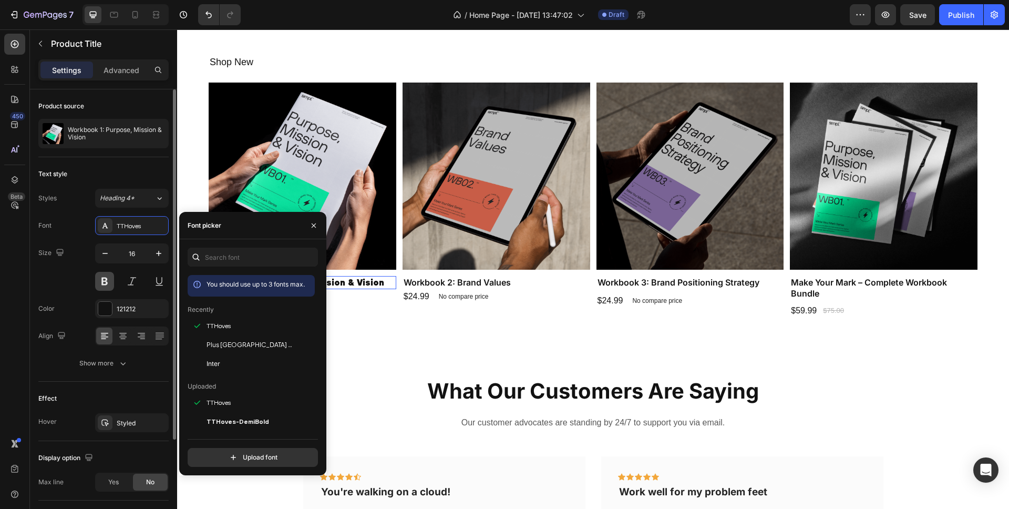
click at [96, 279] on button at bounding box center [104, 281] width 19 height 19
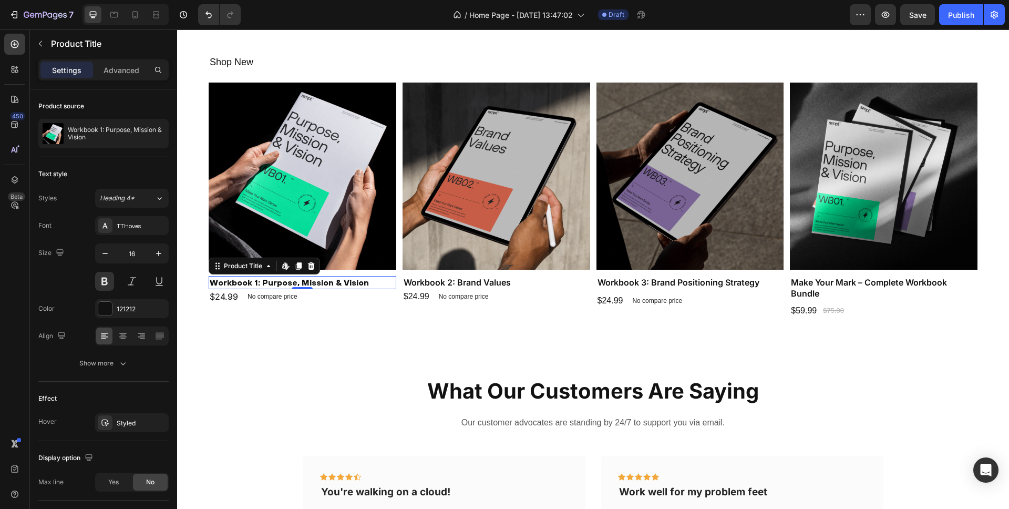
click at [275, 280] on h1 "Workbook 1: Purpose, Mission & Vision" at bounding box center [303, 282] width 188 height 13
click at [114, 276] on button at bounding box center [104, 281] width 19 height 19
click at [111, 276] on button at bounding box center [104, 281] width 19 height 19
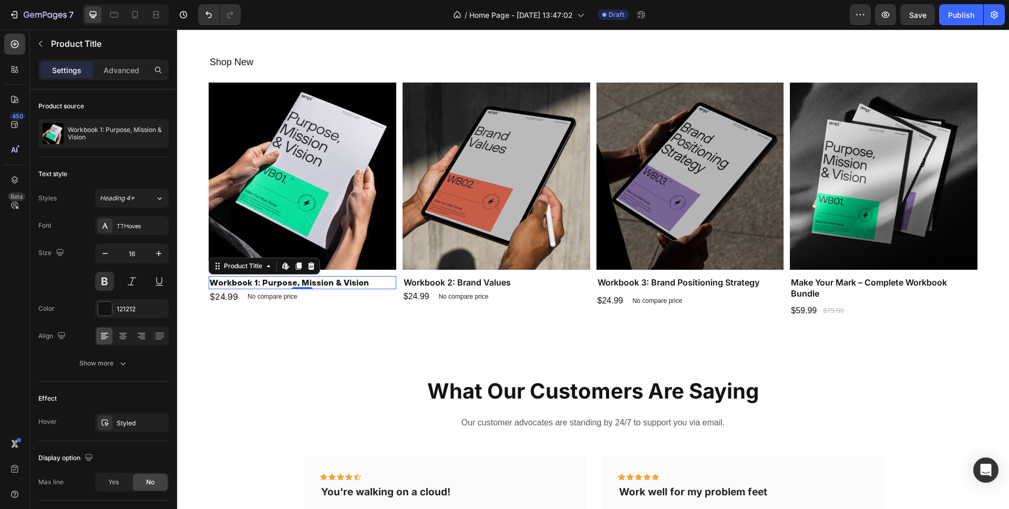
click at [230, 283] on h1 "Workbook 1: Purpose, Mission & Vision" at bounding box center [303, 282] width 188 height 13
click at [134, 195] on div "Heading 4*" at bounding box center [121, 197] width 43 height 9
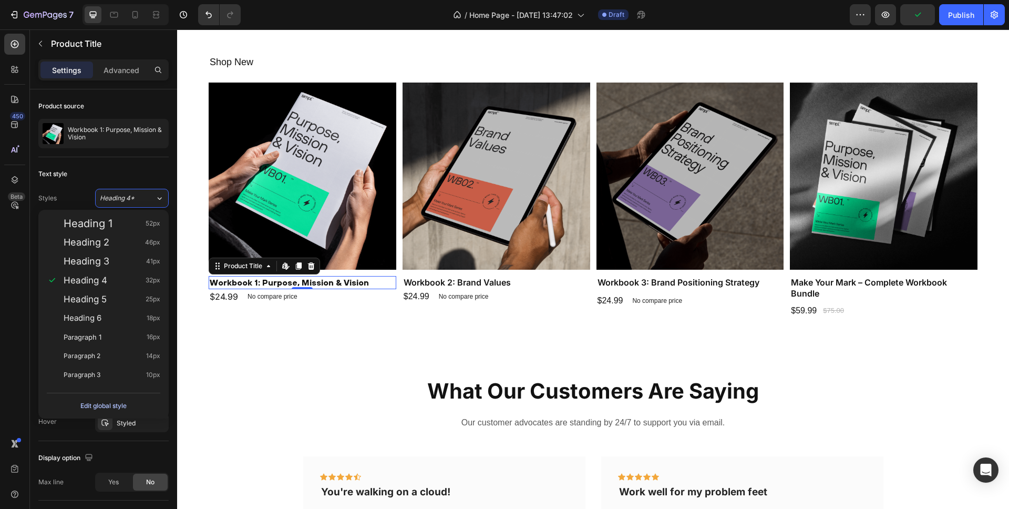
click at [121, 406] on div "Edit global style" at bounding box center [103, 405] width 46 height 13
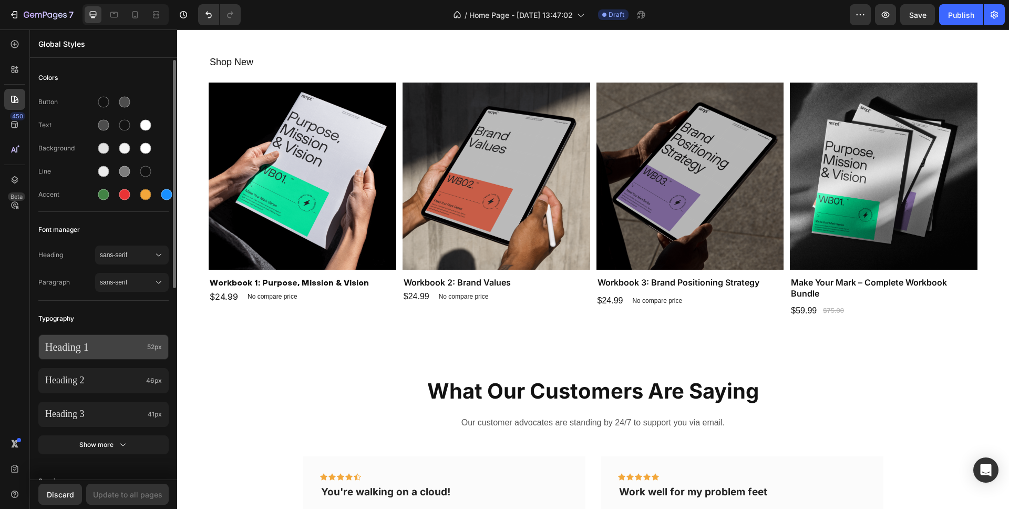
click at [126, 346] on p "Heading 1" at bounding box center [94, 347] width 98 height 14
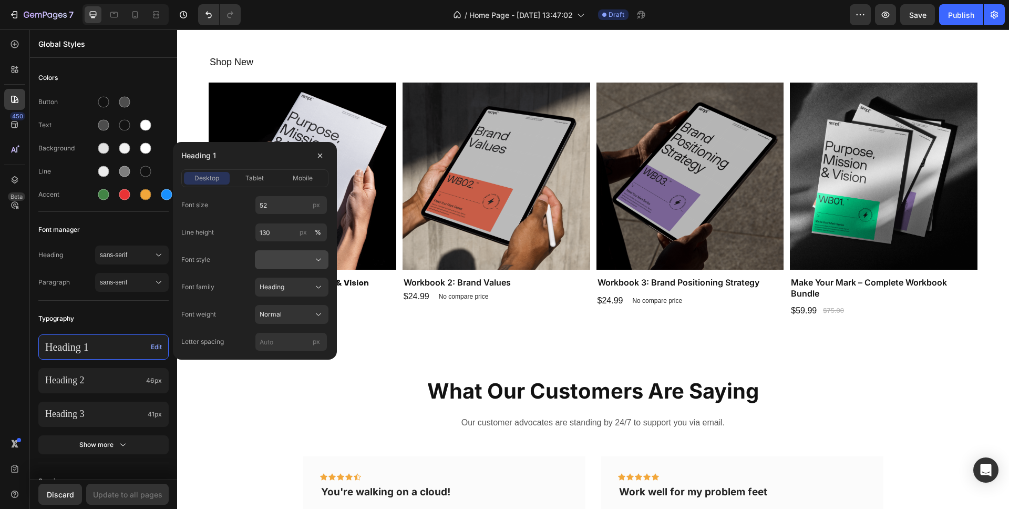
click at [309, 261] on div at bounding box center [292, 259] width 64 height 11
click at [282, 285] on div "Normal" at bounding box center [289, 284] width 61 height 9
click at [250, 178] on span "tablet" at bounding box center [254, 177] width 18 height 9
click at [297, 179] on span "mobile" at bounding box center [303, 177] width 20 height 9
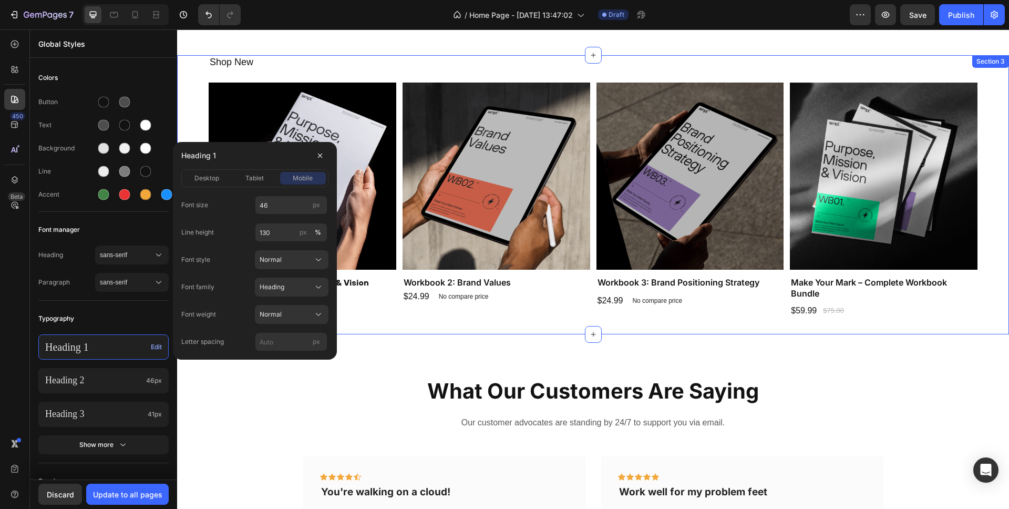
click at [371, 328] on div "Shop New Heading Product Images Workbook 1: Purpose, Mission & Vision Product T…" at bounding box center [593, 194] width 769 height 279
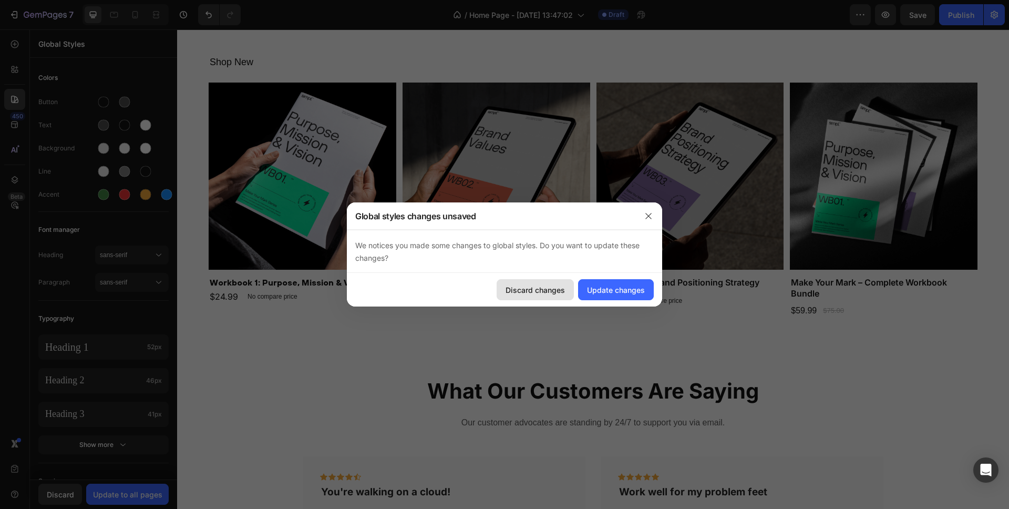
click at [555, 292] on div "Discard changes" at bounding box center [535, 289] width 59 height 11
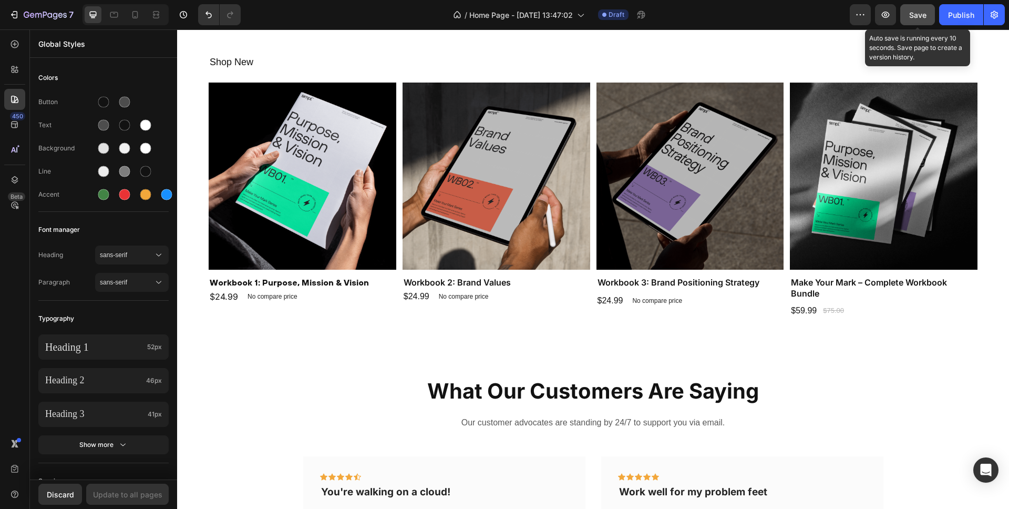
click at [911, 17] on span "Save" at bounding box center [917, 15] width 17 height 9
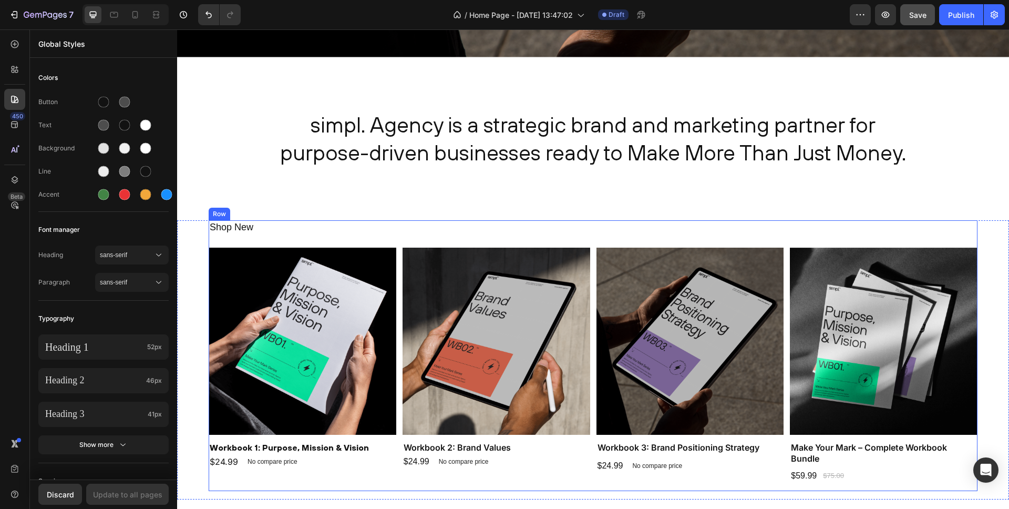
scroll to position [546, 0]
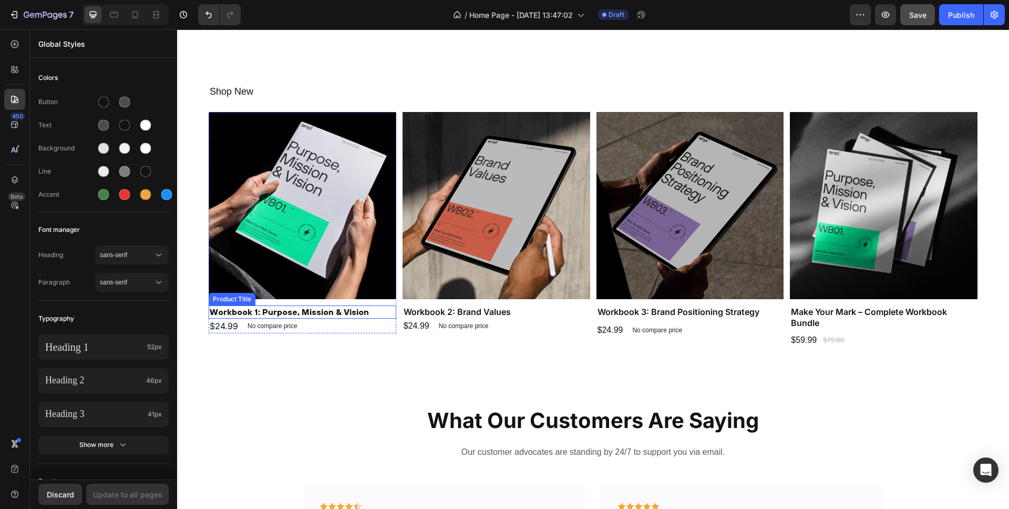
click at [308, 313] on h1 "Workbook 1: Purpose, Mission & Vision" at bounding box center [303, 311] width 188 height 13
click at [303, 313] on h1 "Workbook 1: Purpose, Mission & Vision" at bounding box center [303, 311] width 188 height 13
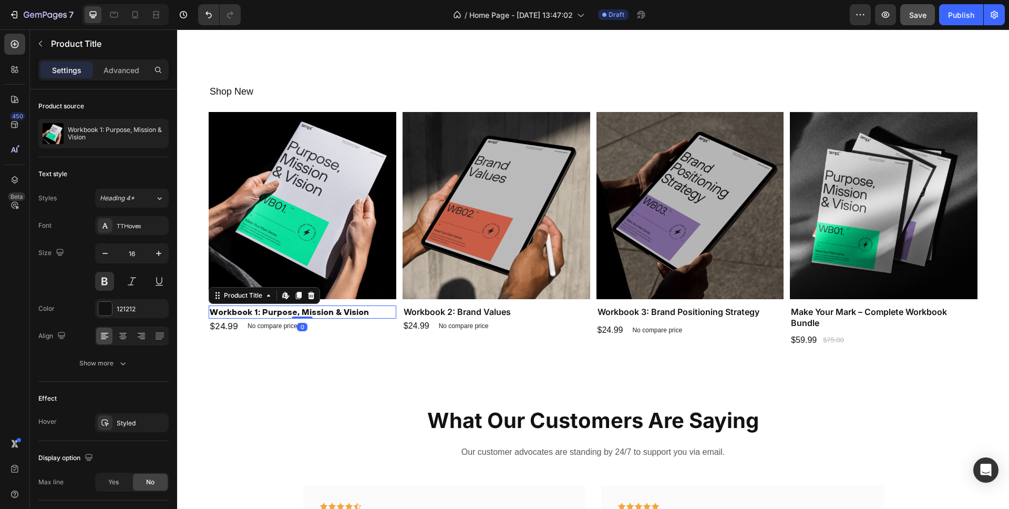
click at [303, 313] on h1 "Workbook 1: Purpose, Mission & Vision" at bounding box center [303, 311] width 188 height 13
click at [109, 280] on button at bounding box center [104, 281] width 19 height 19
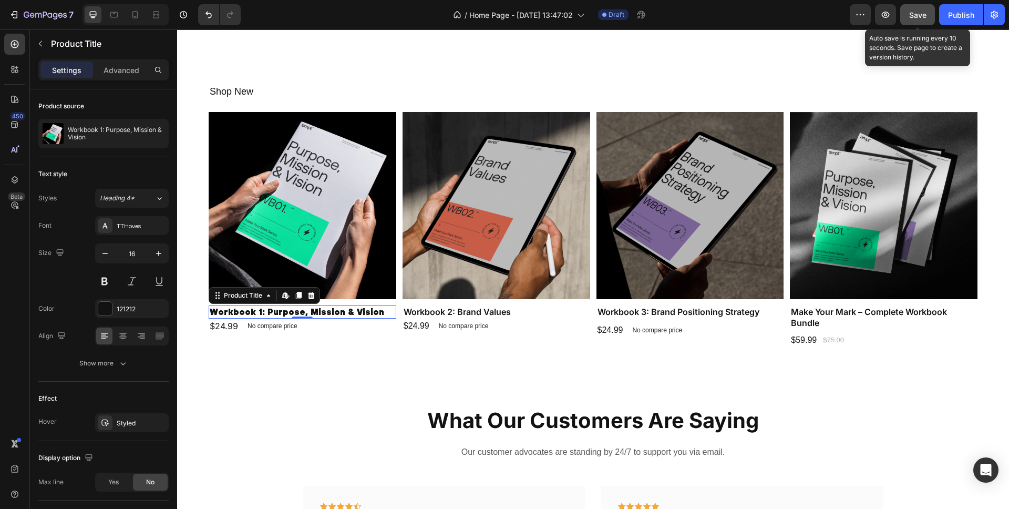
click at [910, 16] on span "Save" at bounding box center [917, 15] width 17 height 9
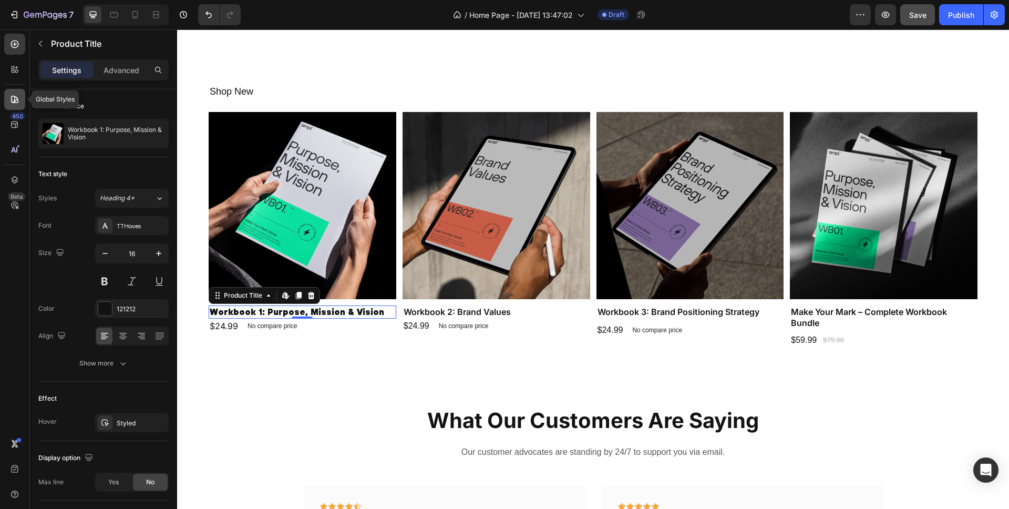
click at [16, 102] on icon at bounding box center [14, 99] width 7 height 7
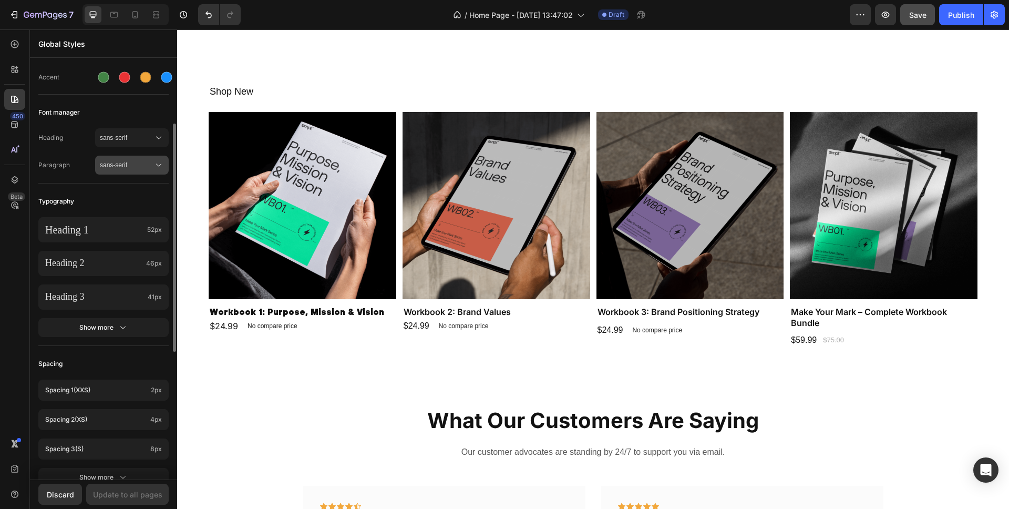
scroll to position [176, 0]
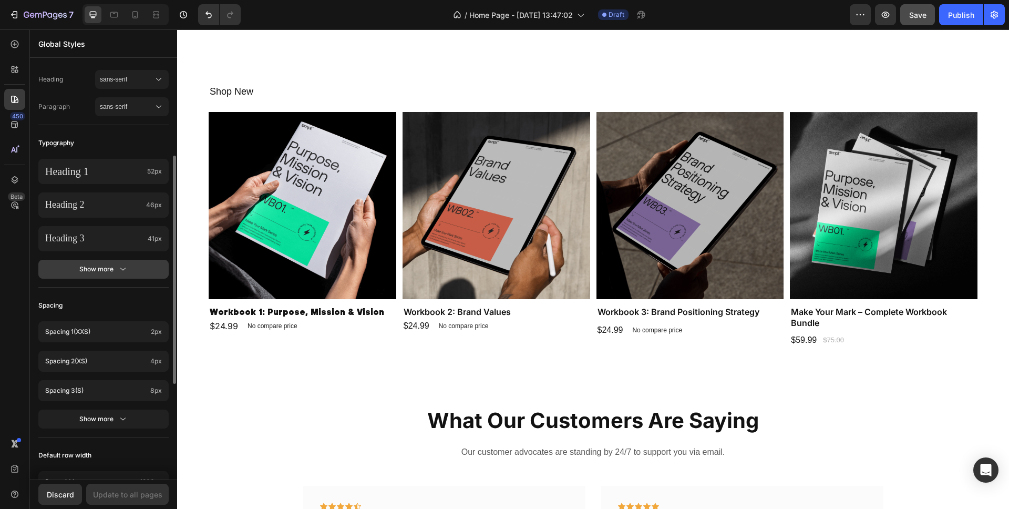
click at [114, 269] on div "Show more" at bounding box center [103, 269] width 49 height 11
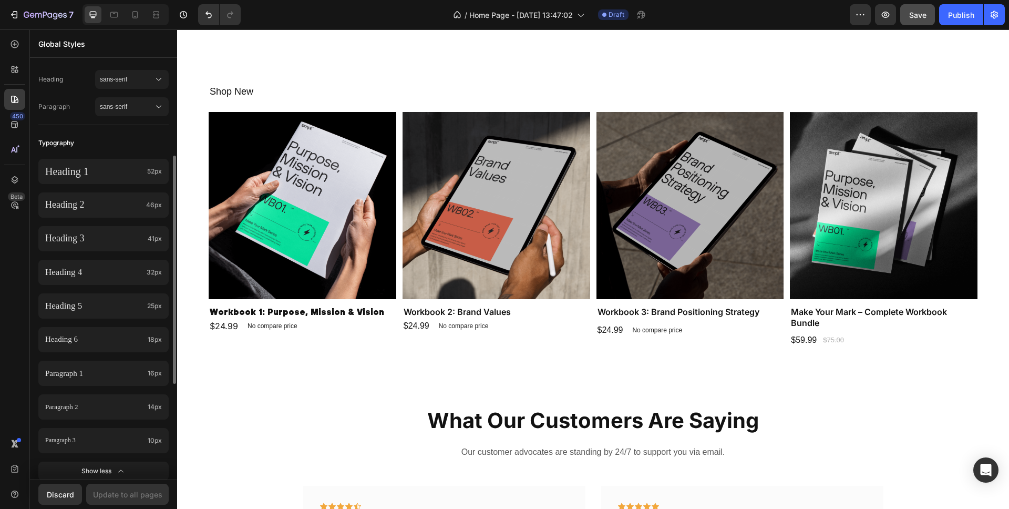
click at [85, 134] on div "Typography" at bounding box center [103, 143] width 130 height 19
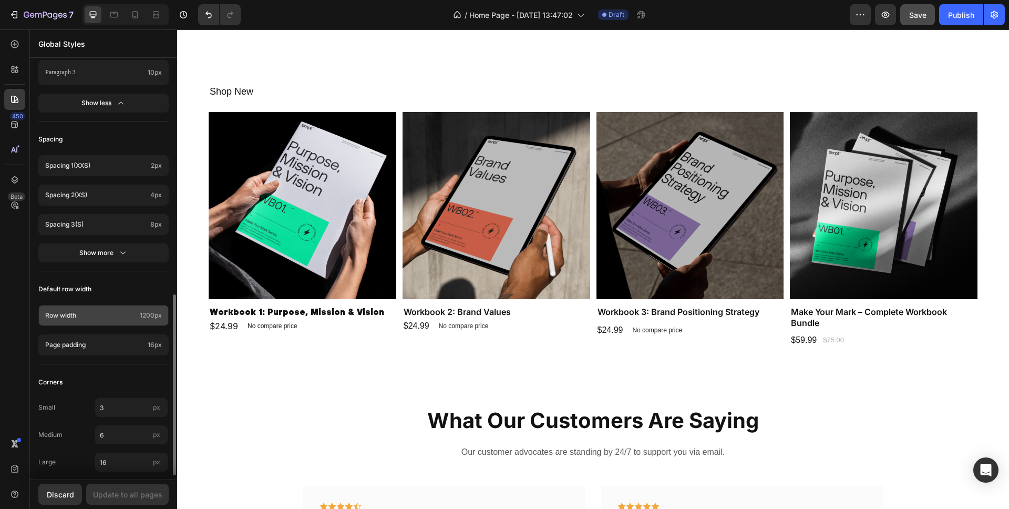
scroll to position [552, 0]
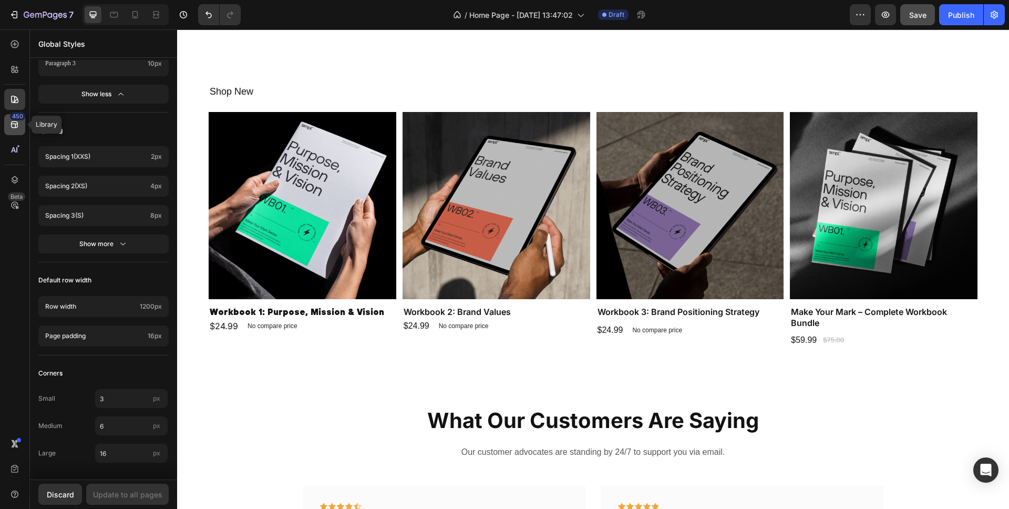
click at [11, 124] on icon at bounding box center [14, 124] width 7 height 7
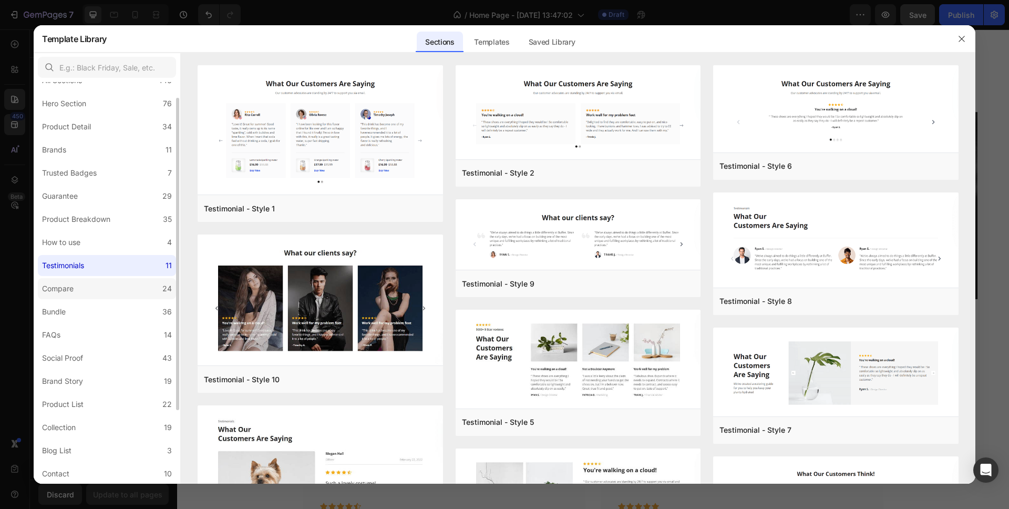
scroll to position [0, 0]
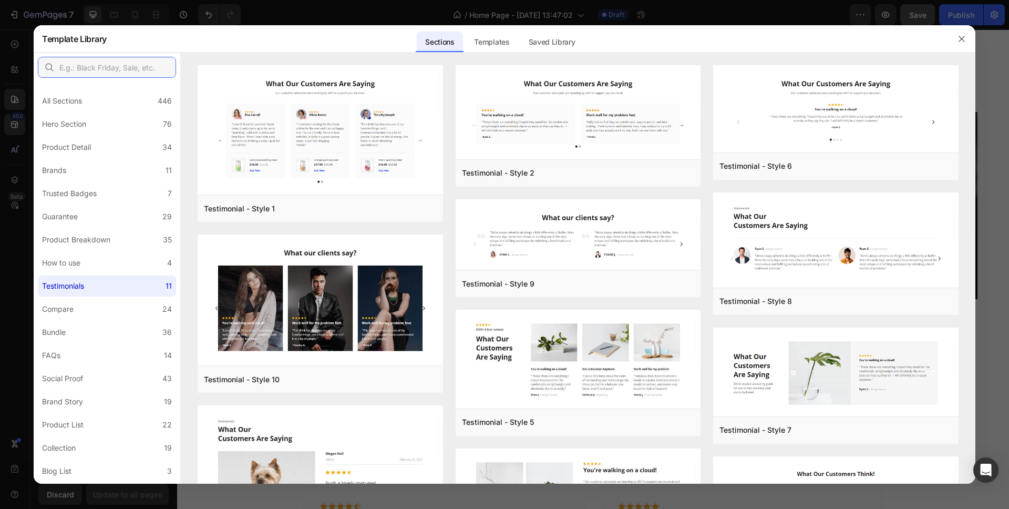
click at [85, 71] on input "text" at bounding box center [107, 67] width 138 height 21
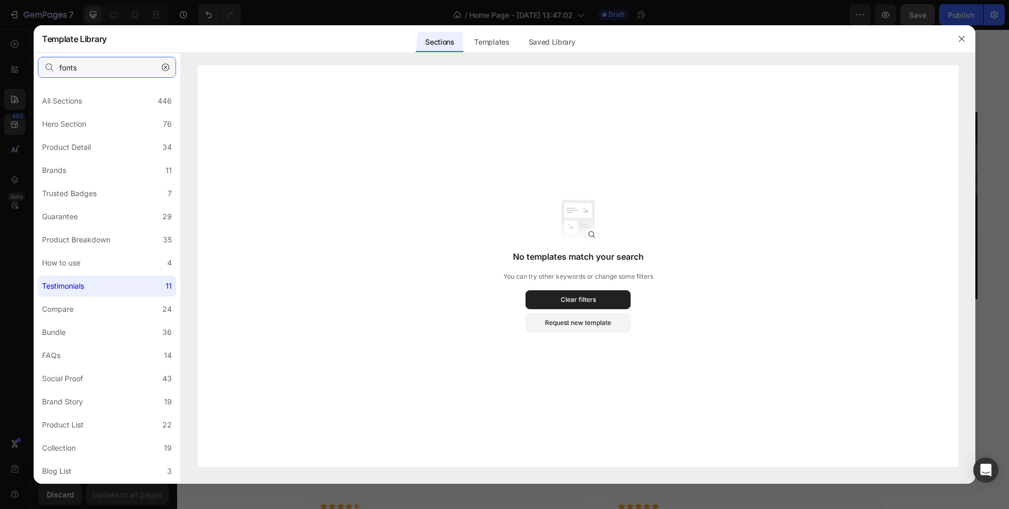
type input "fonts"
click at [16, 38] on div at bounding box center [504, 254] width 1009 height 509
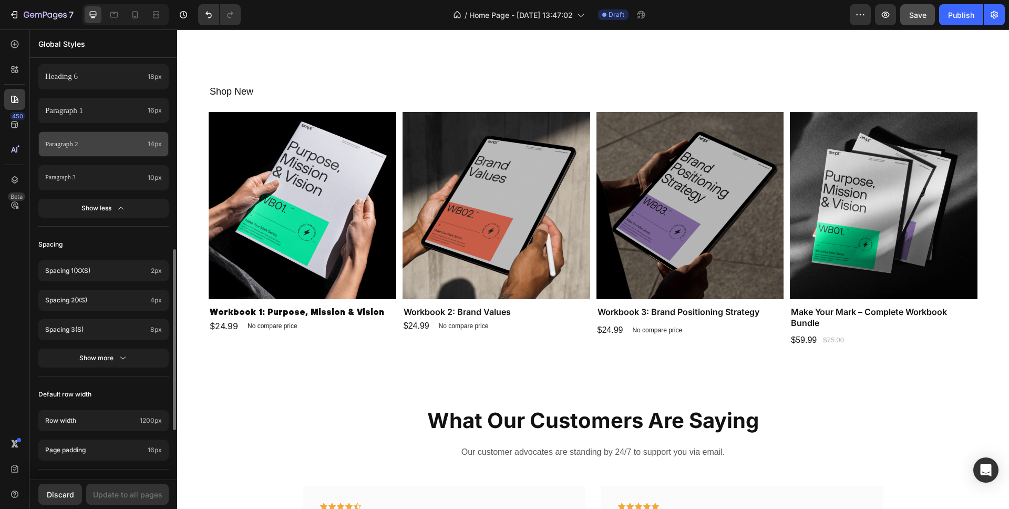
scroll to position [104, 0]
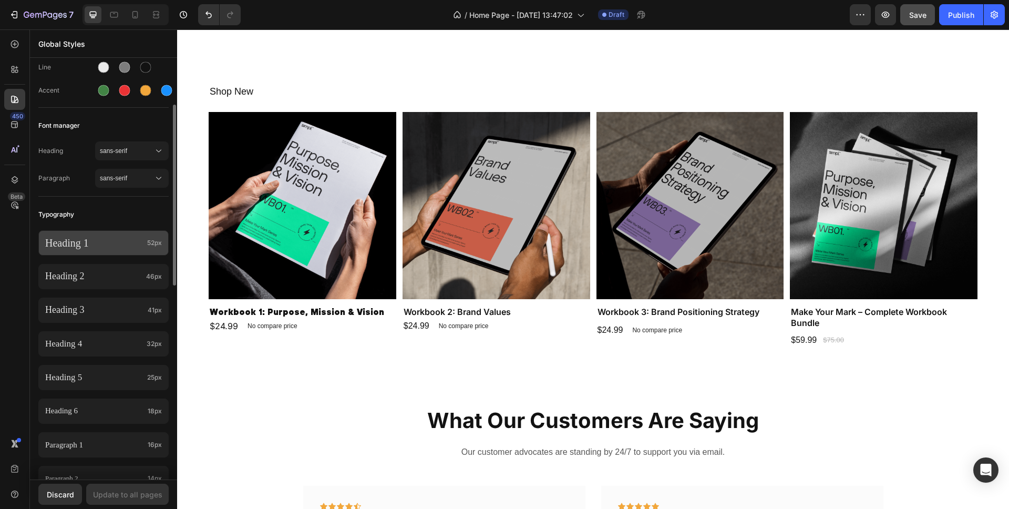
click at [126, 242] on p "Heading 1" at bounding box center [94, 243] width 98 height 14
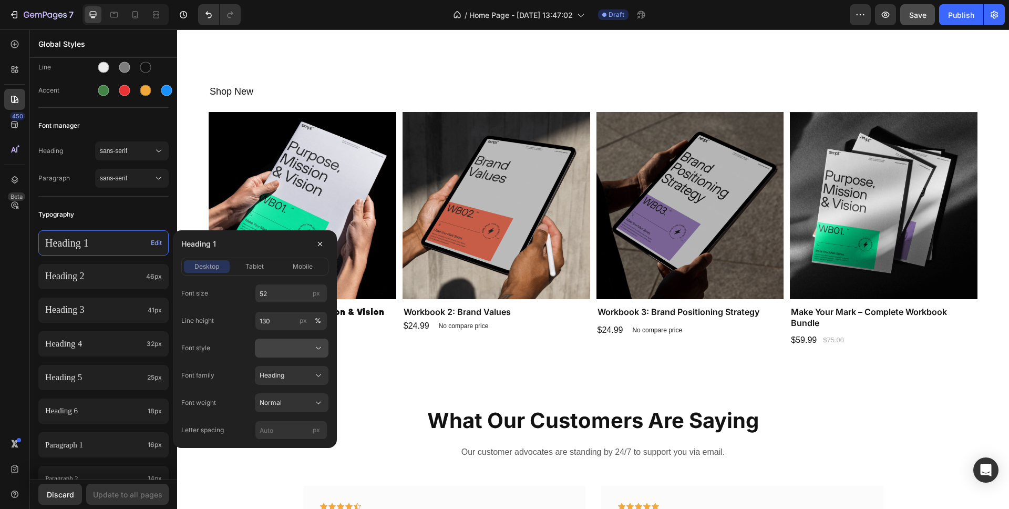
click at [290, 346] on div at bounding box center [292, 348] width 64 height 11
click at [266, 373] on span "Normal" at bounding box center [270, 372] width 22 height 9
click at [136, 492] on div "Update to all pages" at bounding box center [127, 494] width 69 height 11
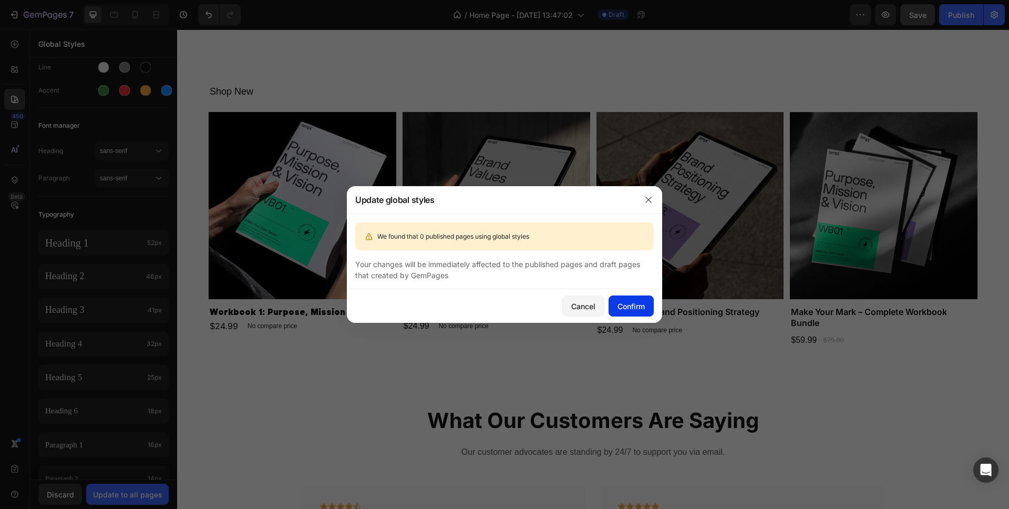
click at [632, 308] on div "Confirm" at bounding box center [631, 306] width 27 height 11
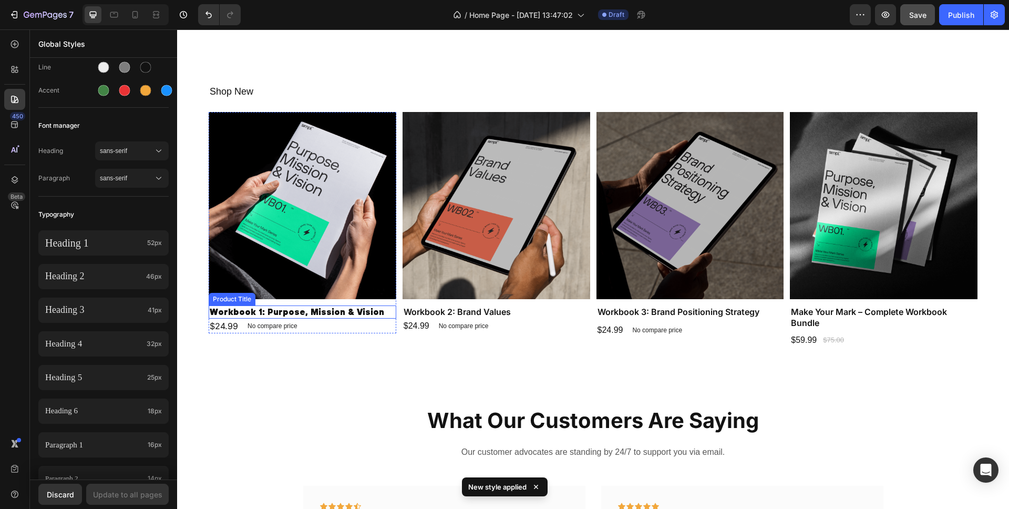
click at [328, 314] on h1 "Workbook 1: Purpose, Mission & Vision" at bounding box center [303, 311] width 188 height 13
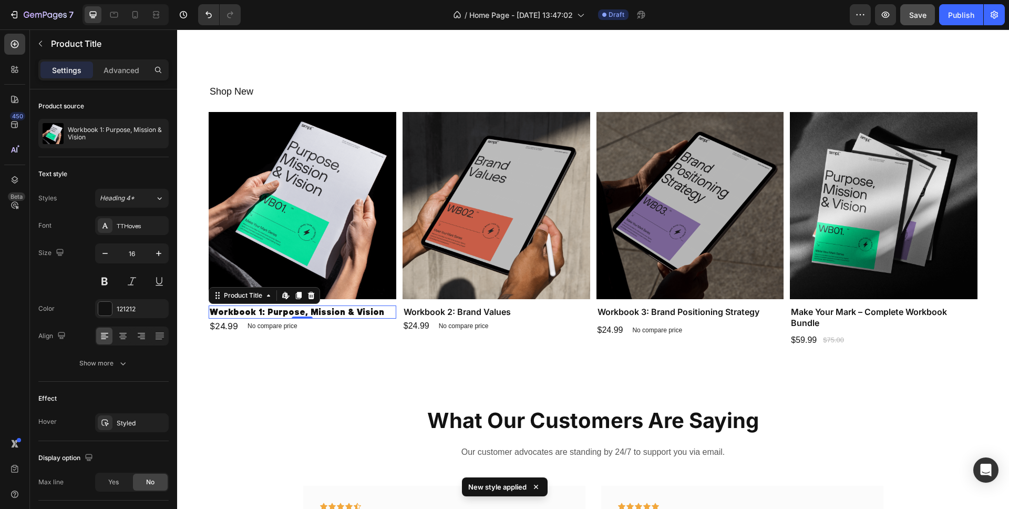
click at [317, 310] on h1 "Workbook 1: Purpose, Mission & Vision" at bounding box center [303, 311] width 188 height 13
click at [126, 203] on button "Heading 4*" at bounding box center [132, 198] width 74 height 19
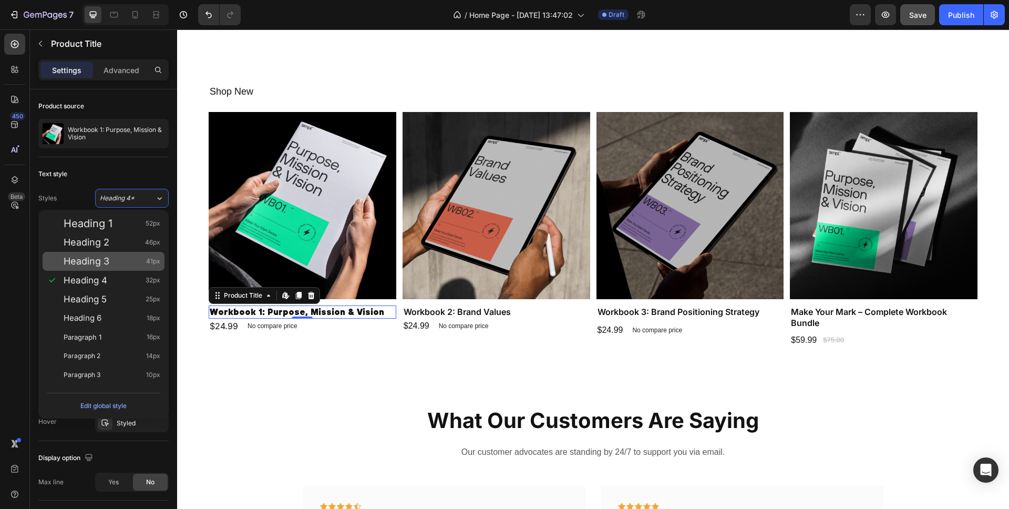
click at [109, 261] on div "Heading 3 41px" at bounding box center [112, 261] width 97 height 11
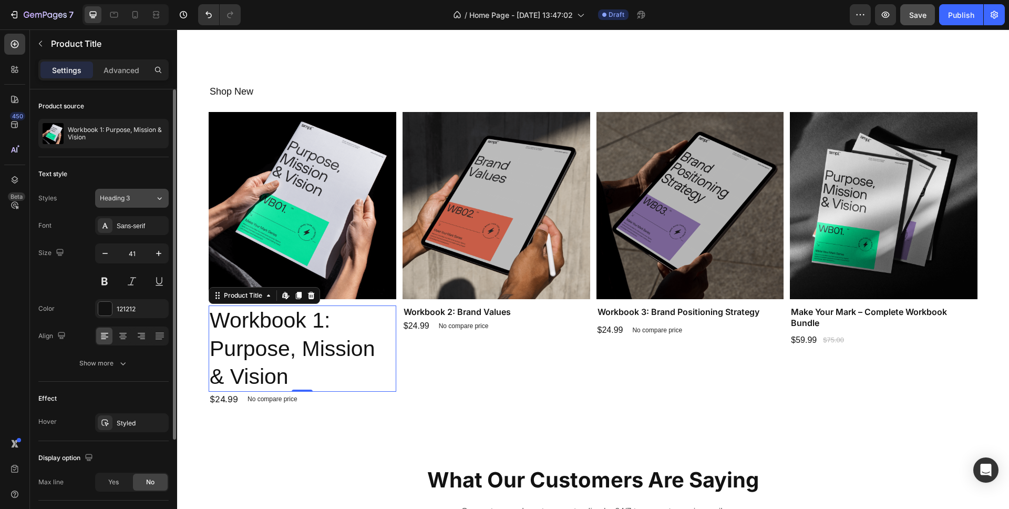
click at [131, 198] on div "Heading 3" at bounding box center [121, 197] width 43 height 9
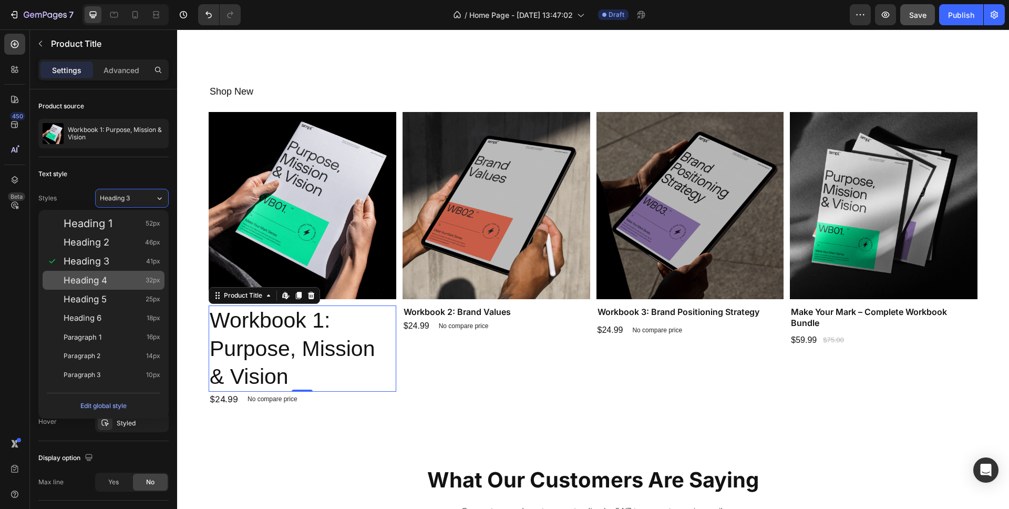
click at [104, 274] on div "Heading 4 32px" at bounding box center [104, 280] width 122 height 19
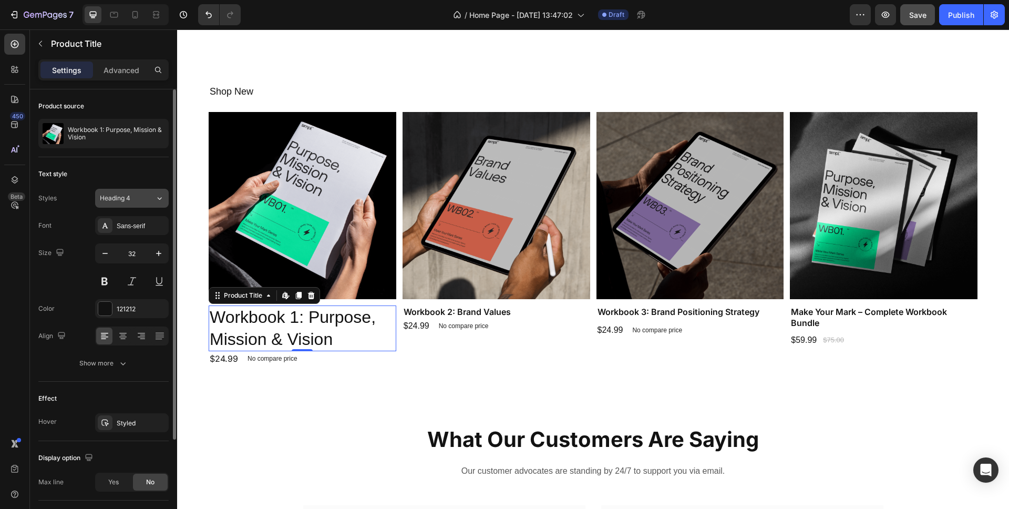
click at [117, 201] on span "Heading 4" at bounding box center [115, 197] width 30 height 9
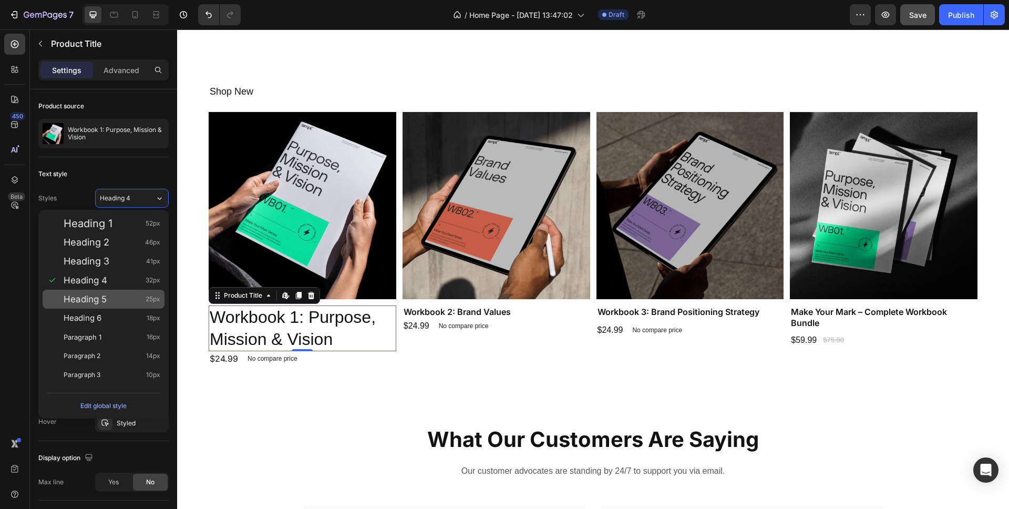
click at [107, 295] on div "Heading 5 25px" at bounding box center [112, 299] width 97 height 11
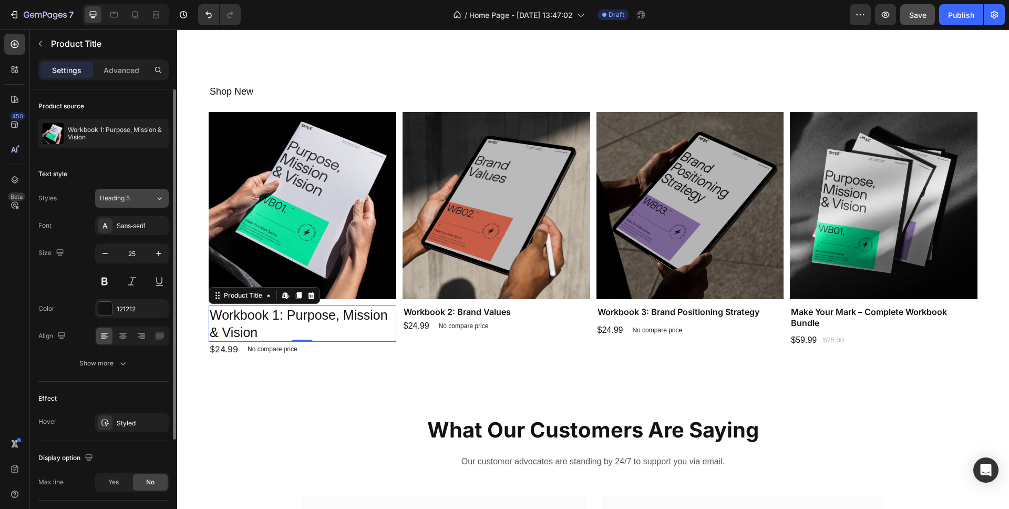
click at [124, 194] on span "Heading 5" at bounding box center [115, 197] width 30 height 9
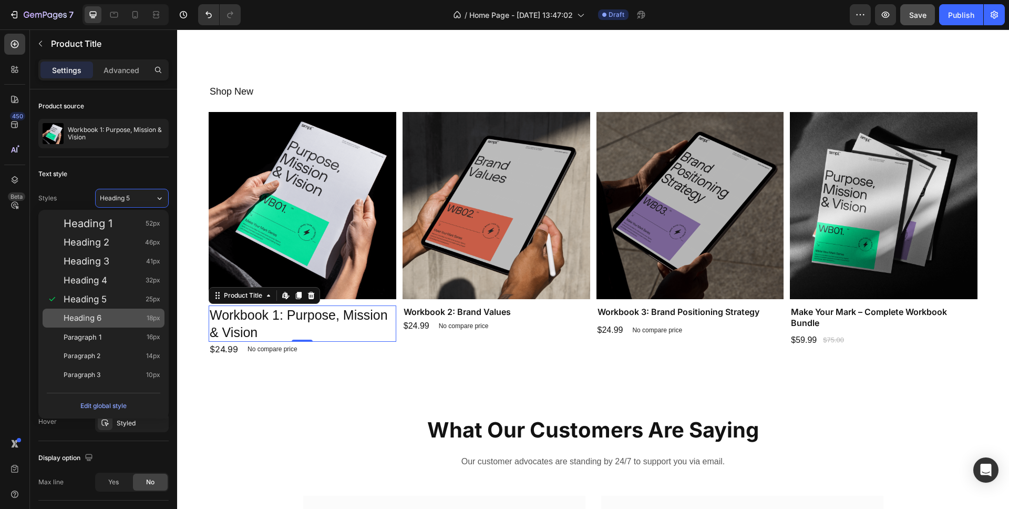
click at [105, 318] on div "Heading 6 18px" at bounding box center [112, 318] width 97 height 11
type input "18"
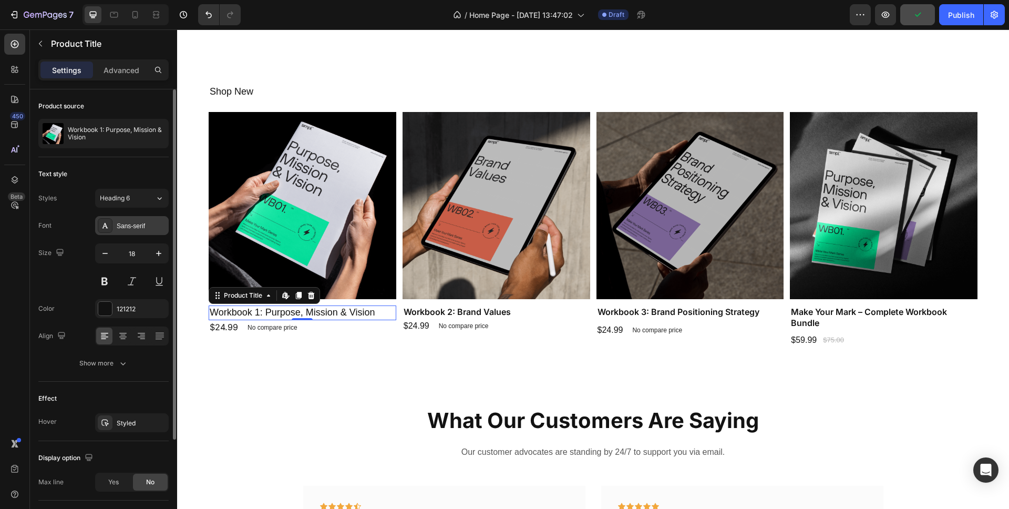
click at [138, 224] on div "Sans-serif" at bounding box center [141, 225] width 49 height 9
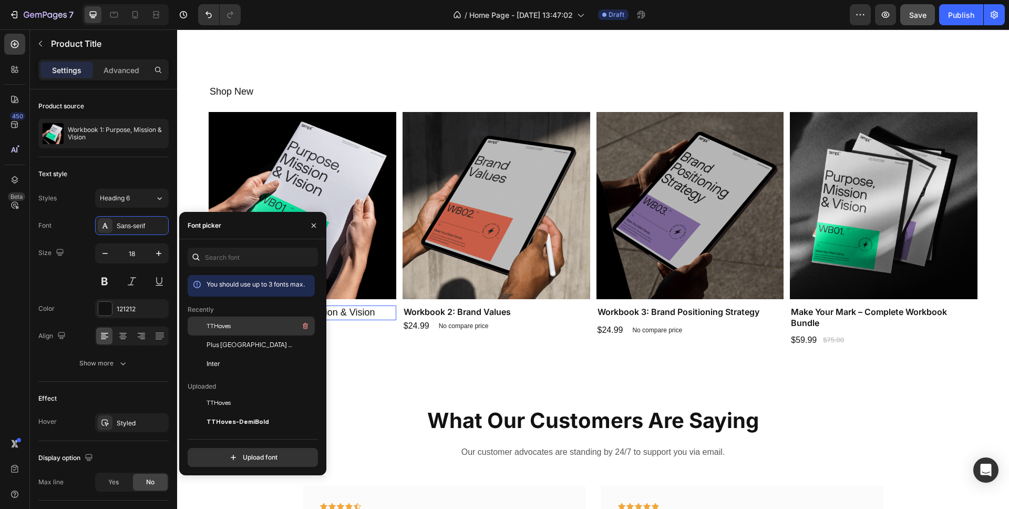
click at [220, 326] on span "TTHoves" at bounding box center [219, 325] width 24 height 9
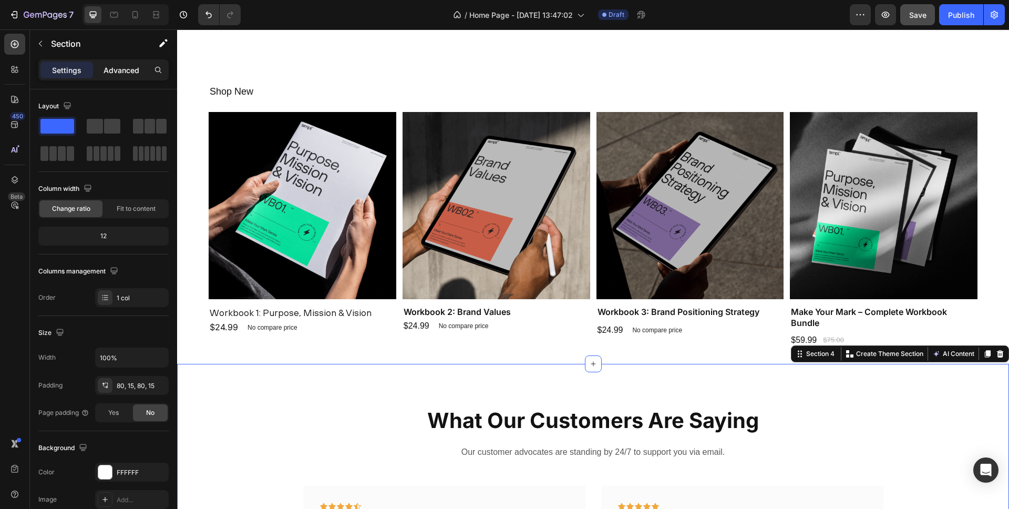
click at [128, 72] on p "Advanced" at bounding box center [122, 70] width 36 height 11
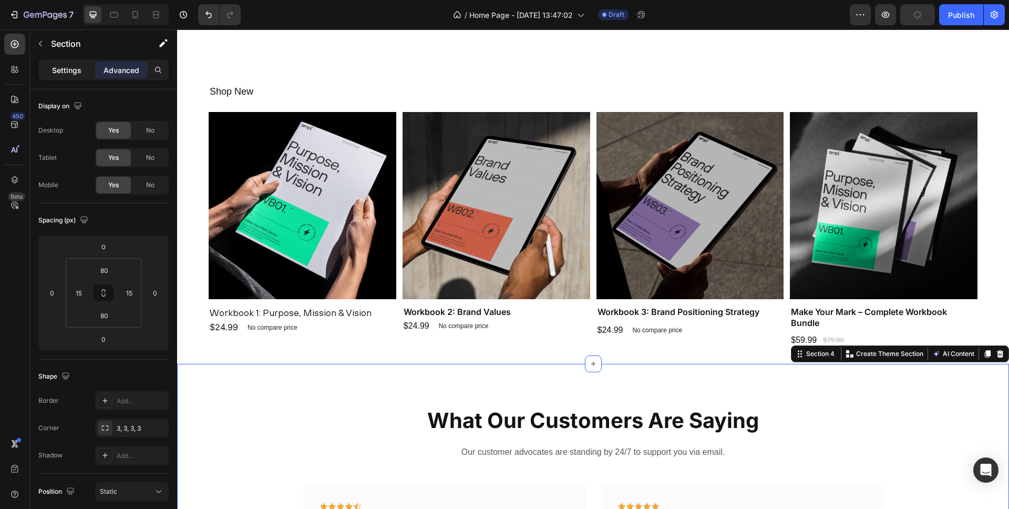
click at [64, 70] on p "Settings" at bounding box center [66, 70] width 29 height 11
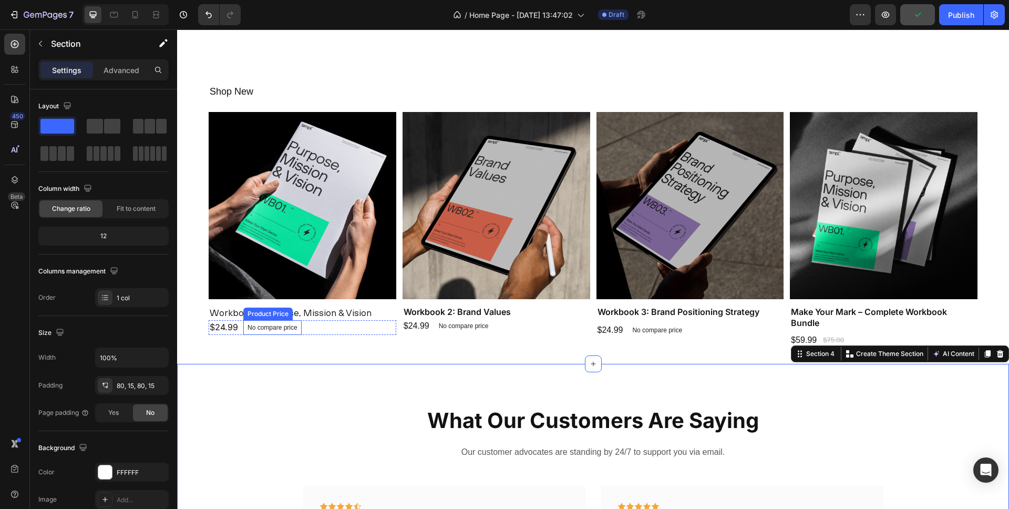
click at [264, 317] on div "Product Price" at bounding box center [267, 313] width 49 height 13
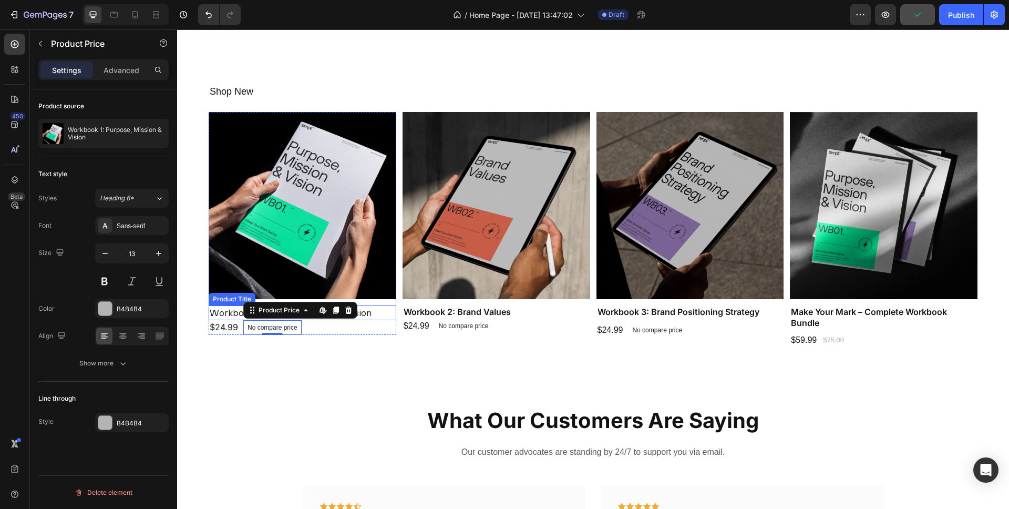
click at [228, 307] on h1 "Workbook 1: Purpose, Mission & Vision" at bounding box center [303, 312] width 188 height 14
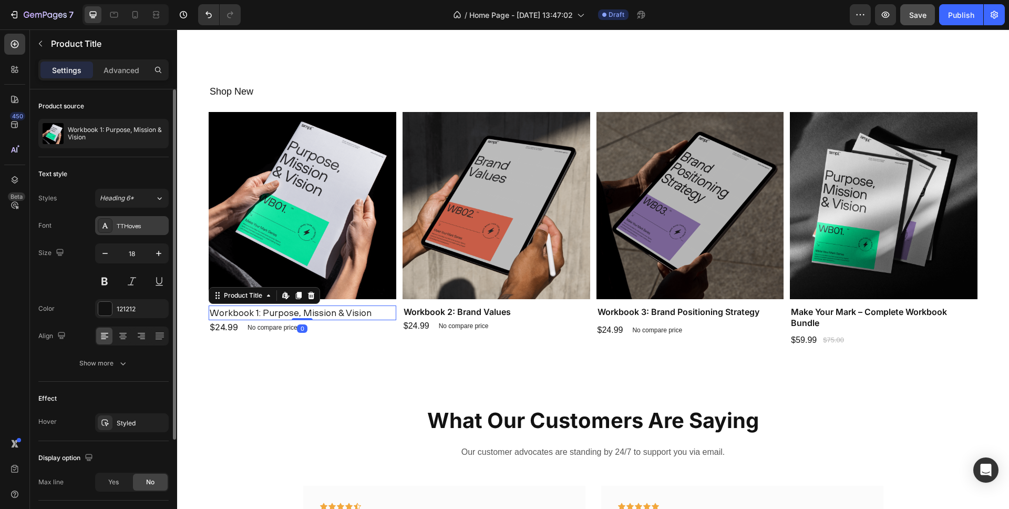
click at [138, 229] on div "TTHoves" at bounding box center [141, 225] width 49 height 9
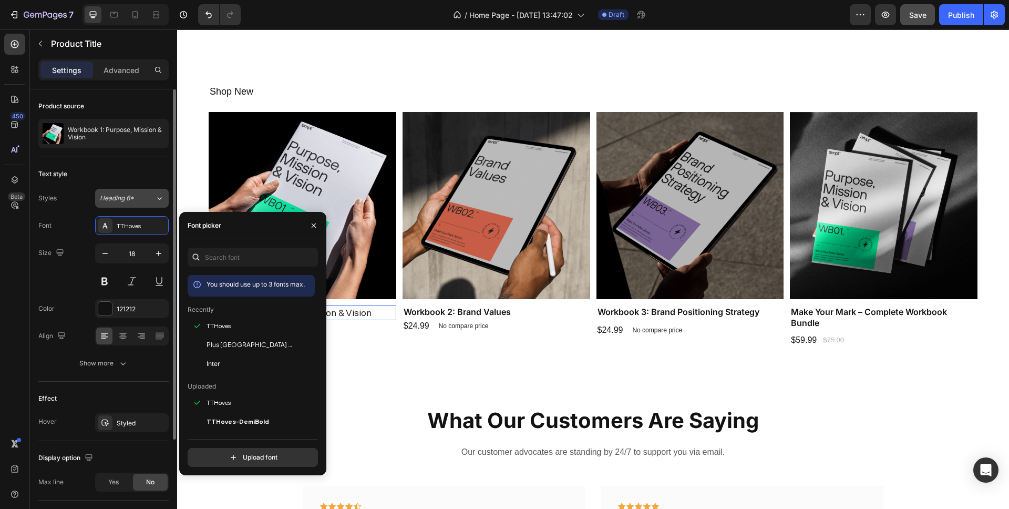
click at [140, 194] on div "Heading 6*" at bounding box center [121, 197] width 43 height 9
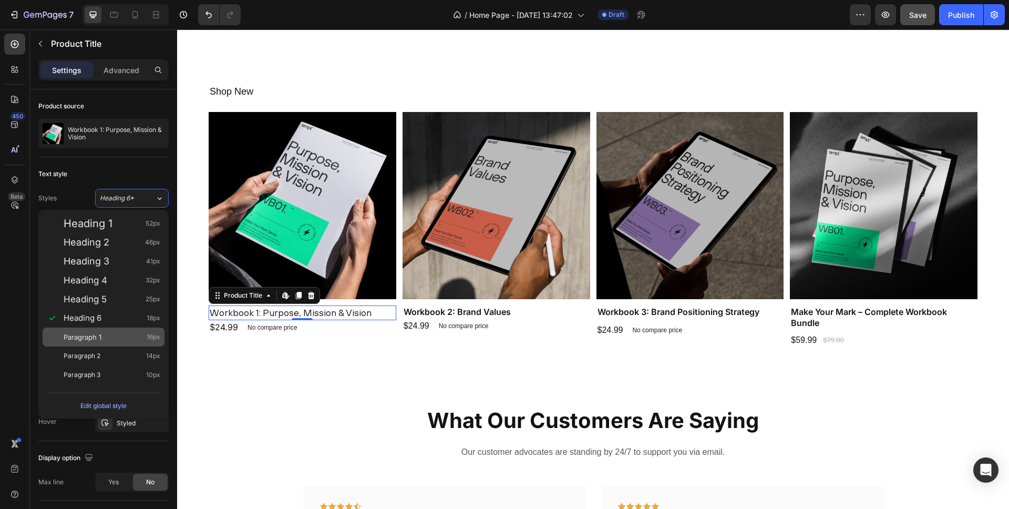
click at [96, 338] on span "Paragraph 1" at bounding box center [83, 337] width 38 height 11
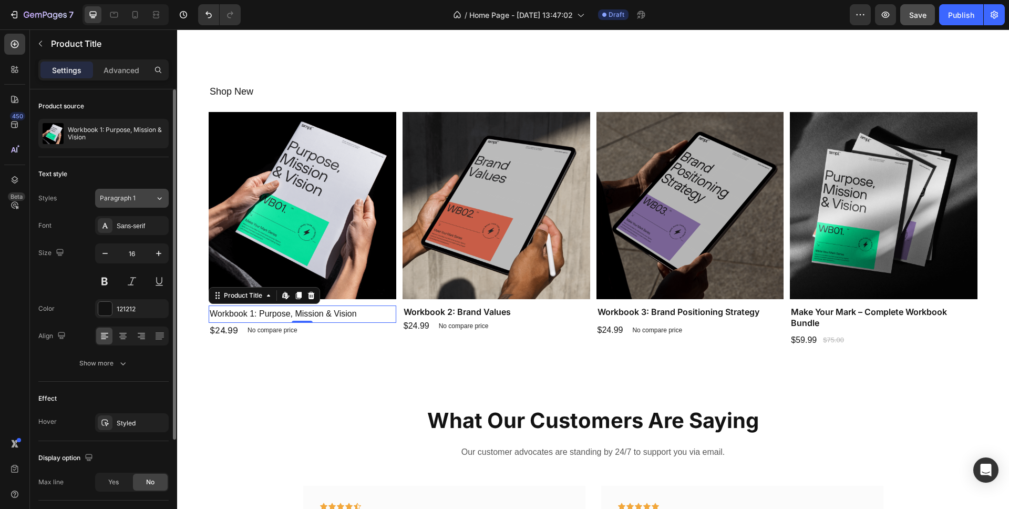
click at [126, 196] on span "Paragraph 1" at bounding box center [118, 197] width 36 height 9
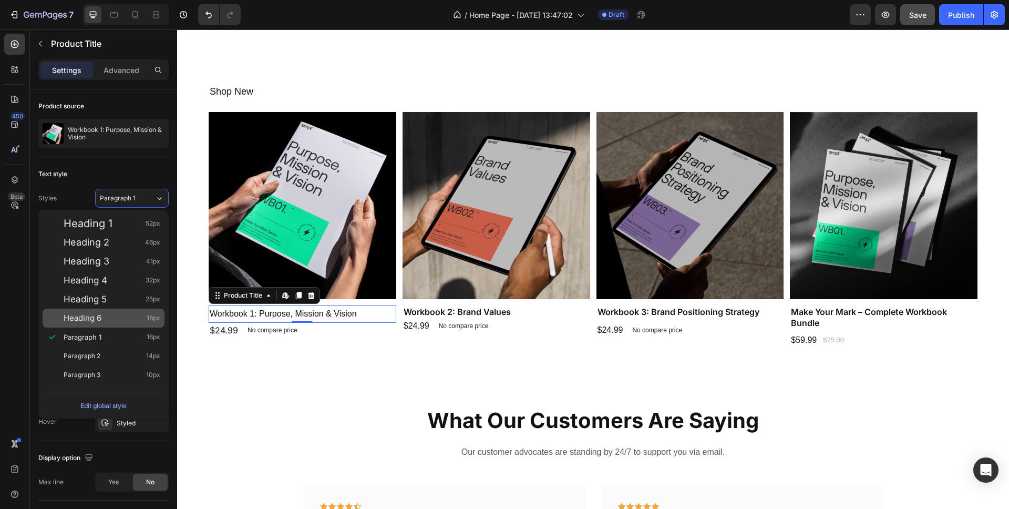
click at [95, 321] on span "Heading 6" at bounding box center [83, 318] width 38 height 11
type input "18"
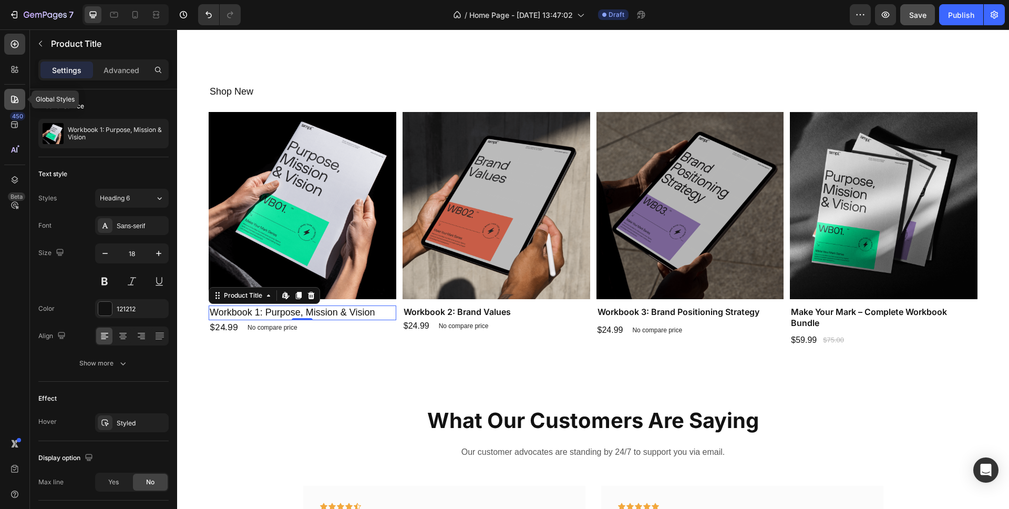
click at [17, 97] on icon at bounding box center [14, 99] width 11 height 11
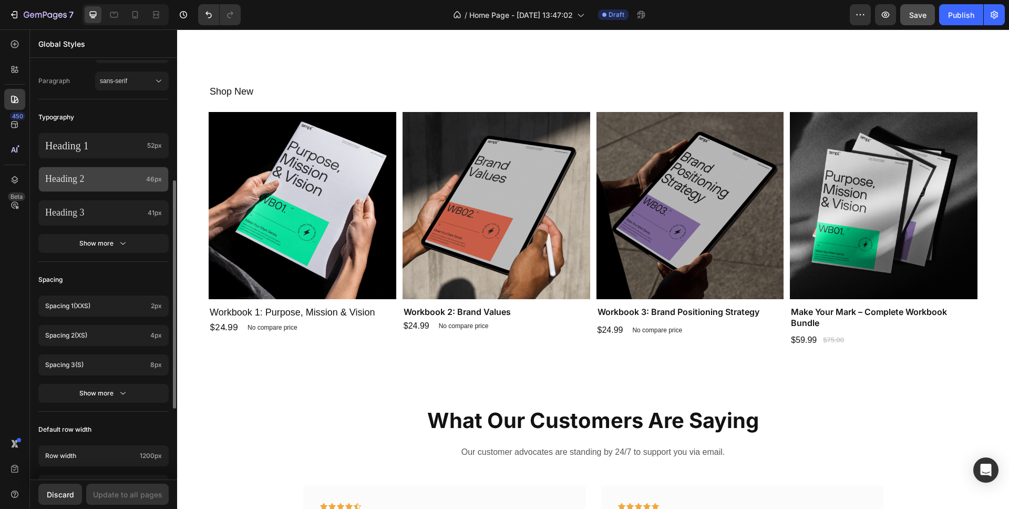
scroll to position [194, 0]
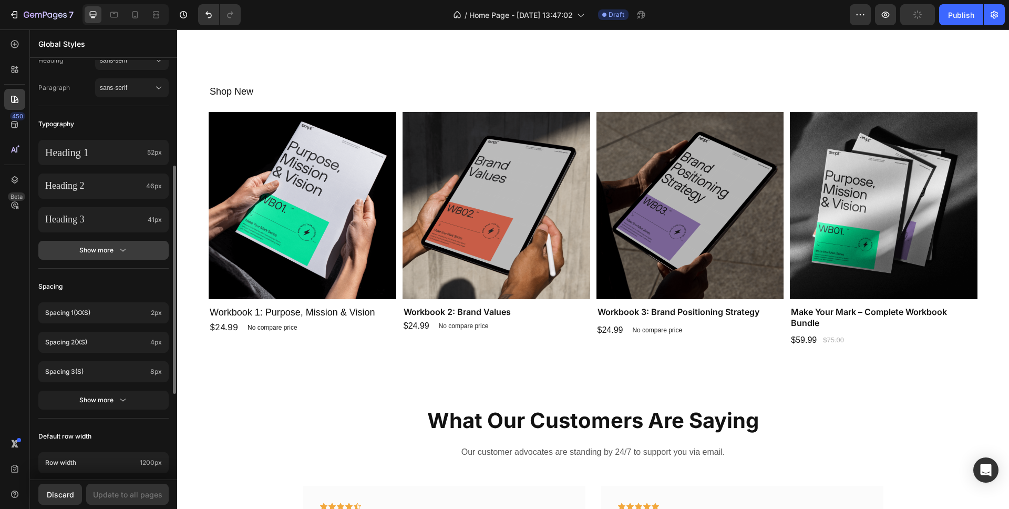
click at [100, 251] on div "Show more" at bounding box center [103, 250] width 49 height 11
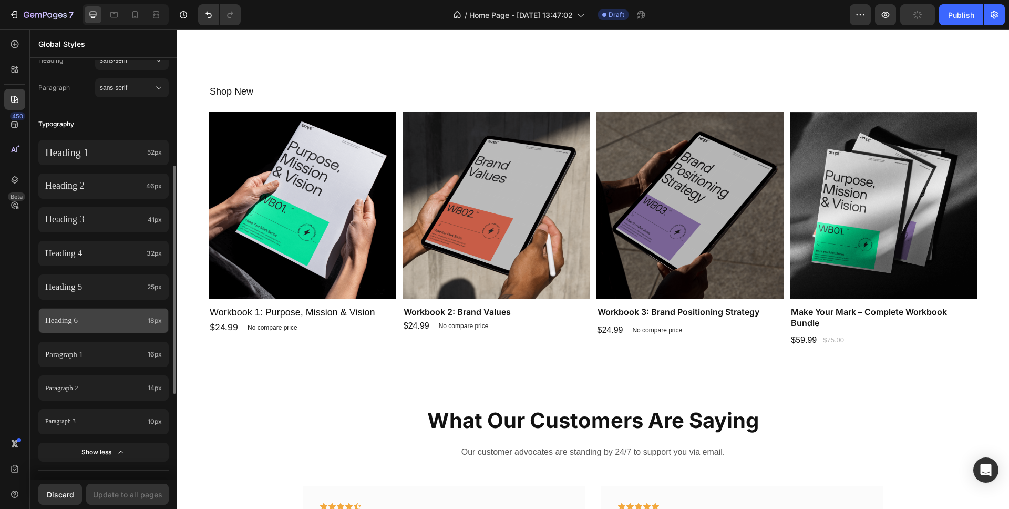
click at [125, 323] on p "Heading 6" at bounding box center [94, 320] width 98 height 11
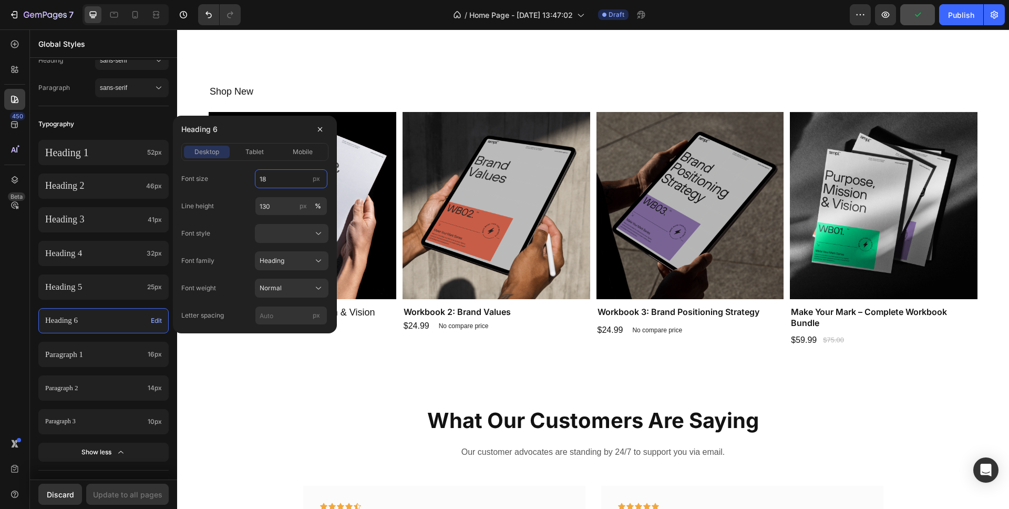
drag, startPoint x: 272, startPoint y: 179, endPoint x: 244, endPoint y: 177, distance: 28.0
click at [244, 177] on div "Font size 18 px" at bounding box center [254, 178] width 147 height 19
click at [258, 152] on span "tablet" at bounding box center [254, 151] width 18 height 9
click at [300, 152] on span "mobile" at bounding box center [303, 151] width 20 height 9
click at [202, 150] on span "desktop" at bounding box center [206, 151] width 25 height 9
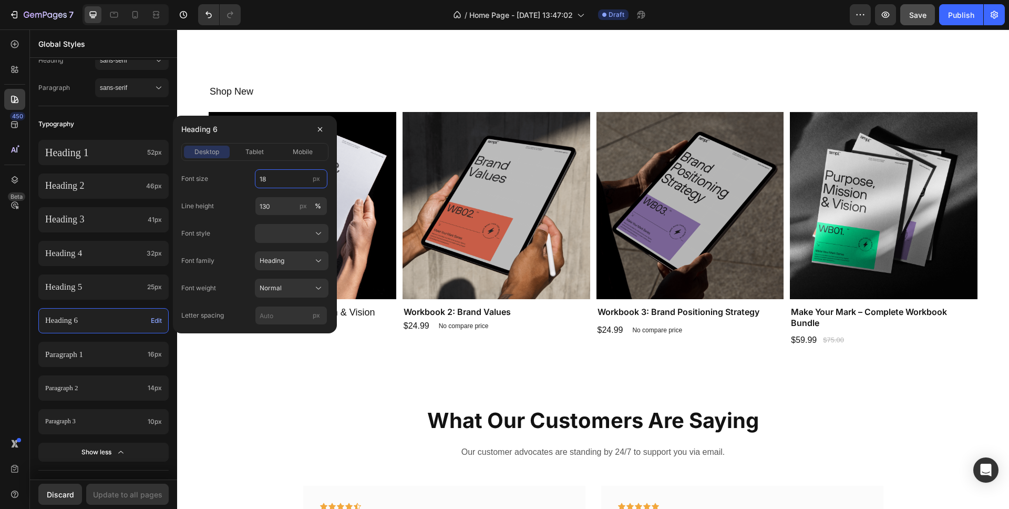
click at [271, 179] on input "18" at bounding box center [291, 178] width 73 height 19
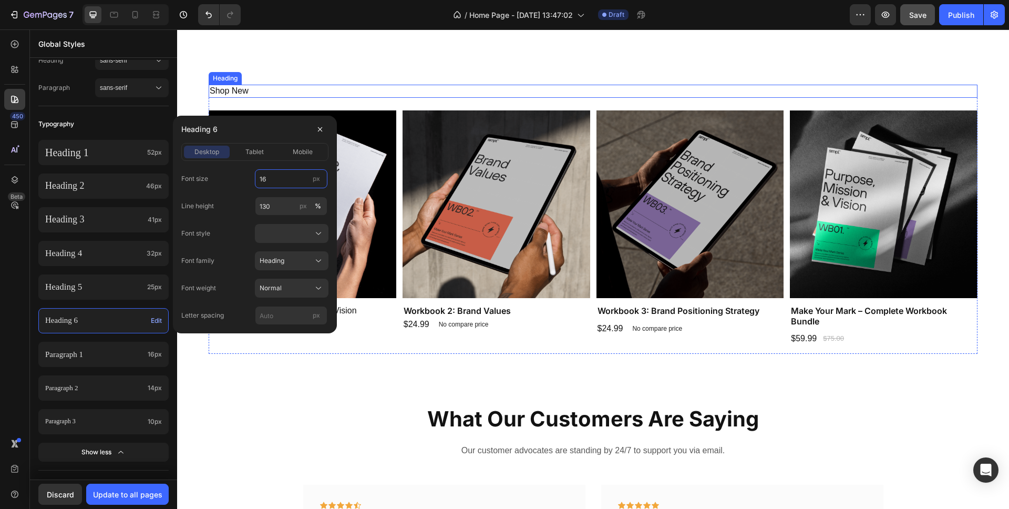
type input "16"
click at [325, 81] on div "simpl. Agency is a strategic brand and marketing partner for purpose-driven bus…" at bounding box center [593, 3] width 832 height 163
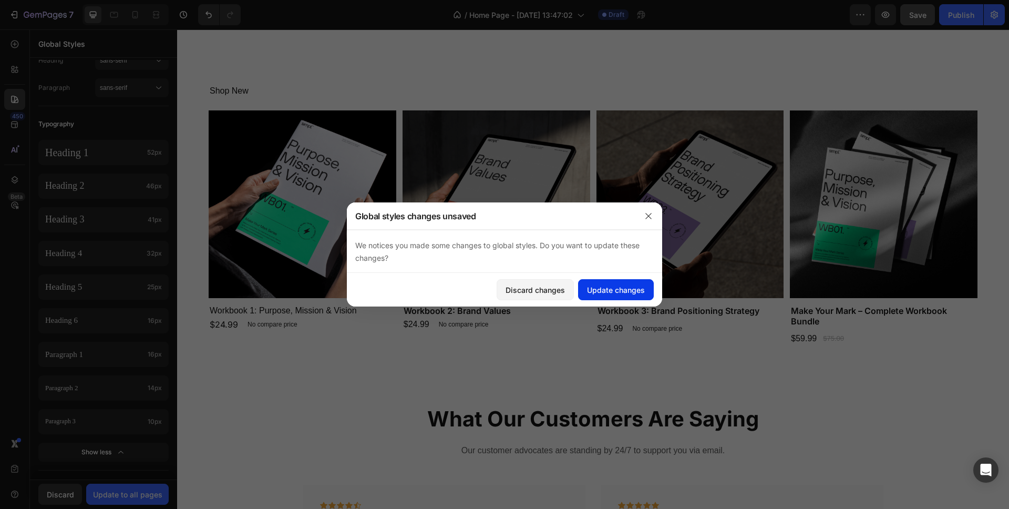
click at [632, 285] on div "Update changes" at bounding box center [616, 289] width 58 height 11
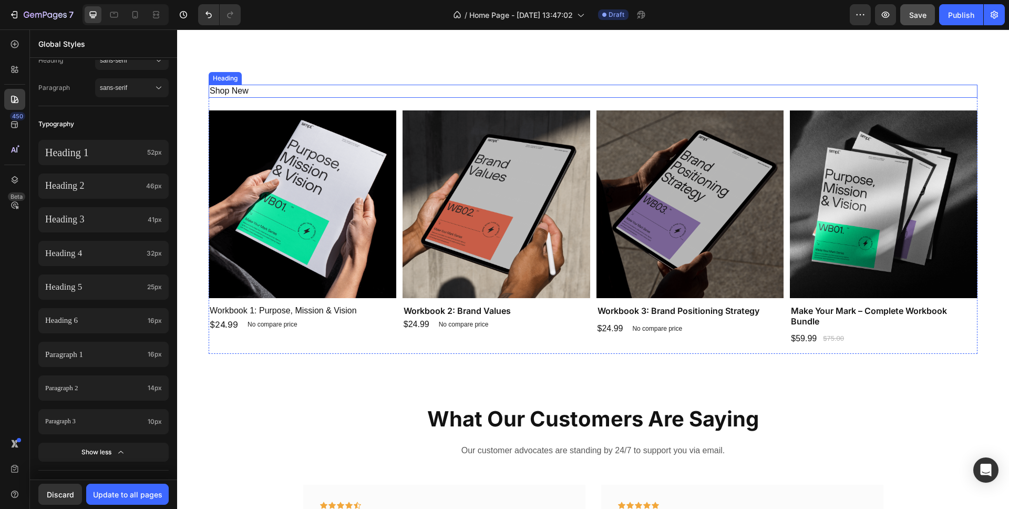
click at [275, 88] on h2 "Shop New" at bounding box center [593, 91] width 769 height 13
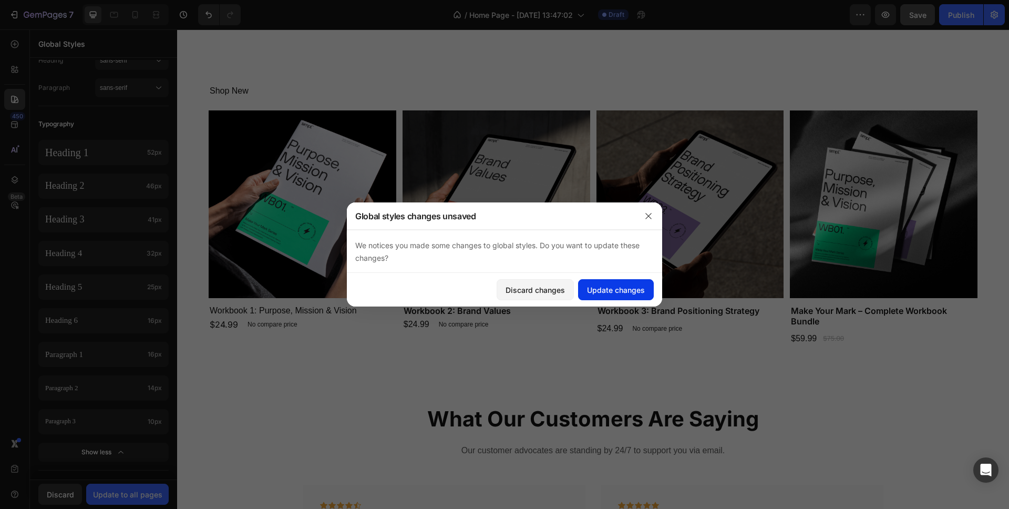
click at [615, 295] on div "Update changes" at bounding box center [616, 289] width 58 height 11
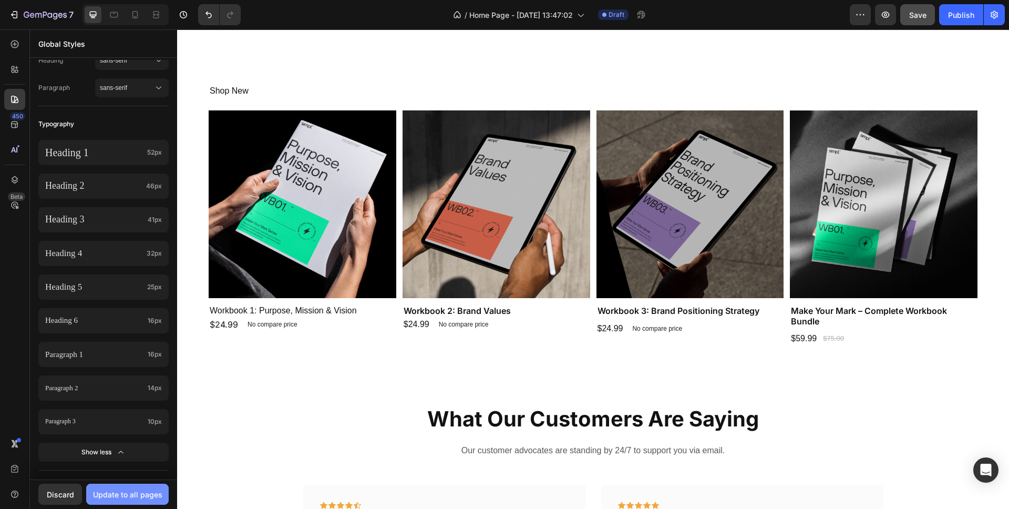
click at [149, 494] on div "Update to all pages" at bounding box center [127, 494] width 69 height 11
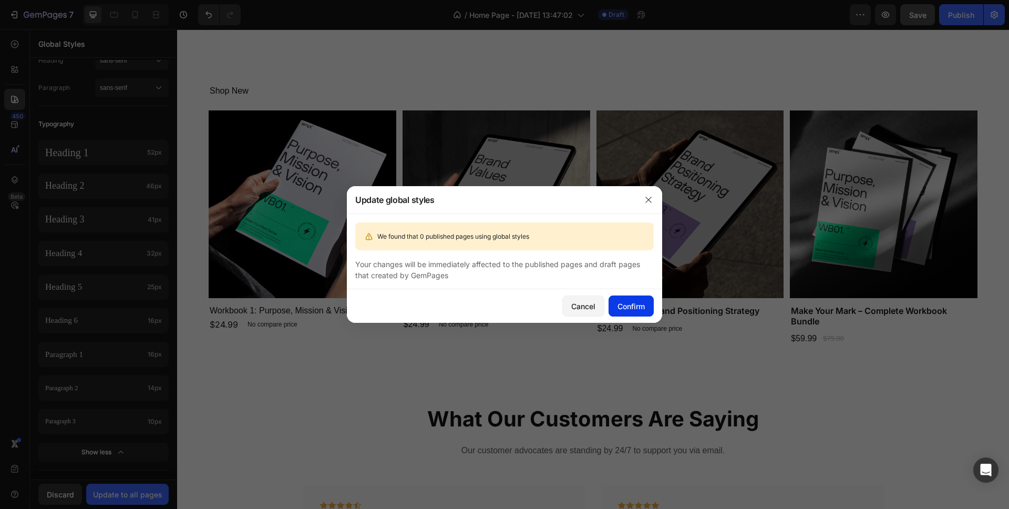
click at [629, 304] on div "Confirm" at bounding box center [631, 306] width 27 height 11
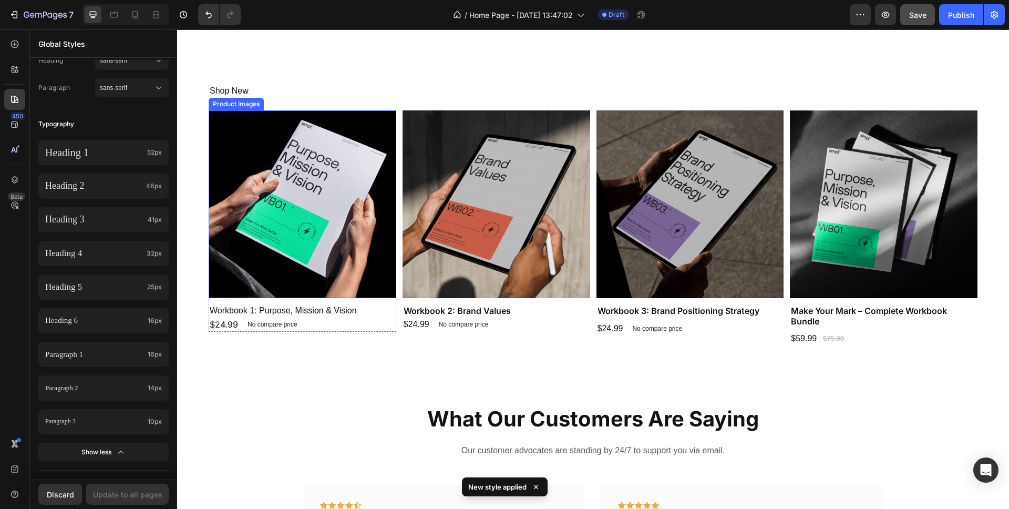
click at [237, 95] on h2 "Shop New" at bounding box center [593, 91] width 769 height 13
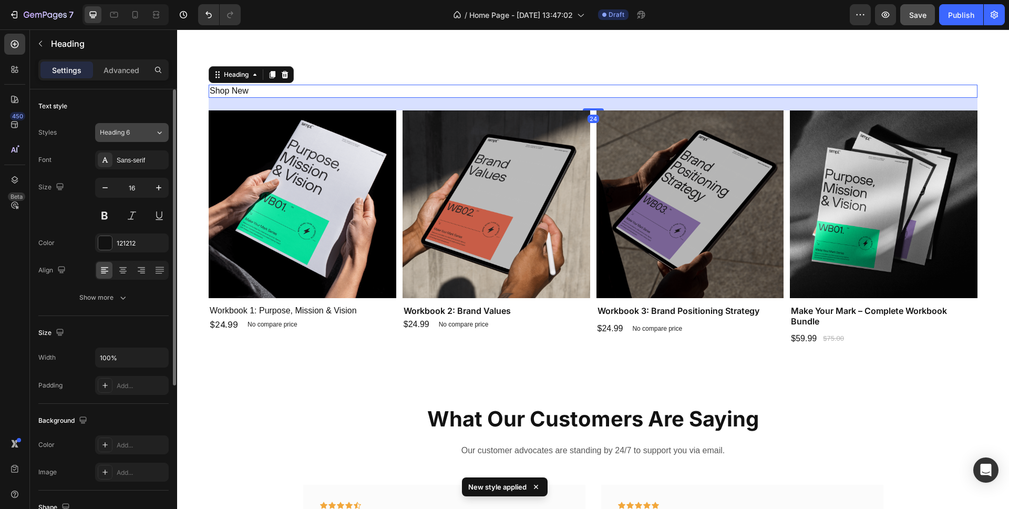
click at [148, 130] on div "Heading 6" at bounding box center [127, 132] width 55 height 9
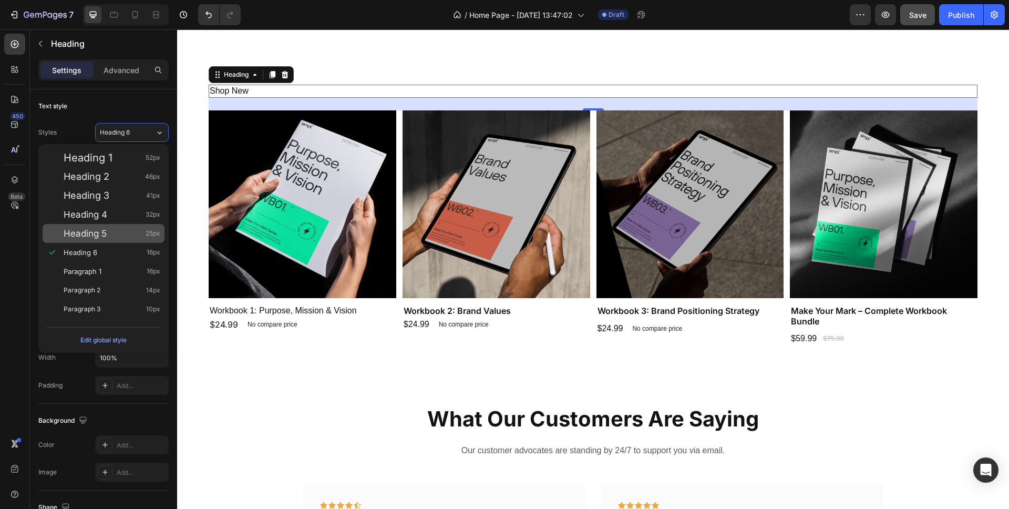
click at [115, 237] on div "Heading 5 25px" at bounding box center [112, 233] width 97 height 11
type input "25"
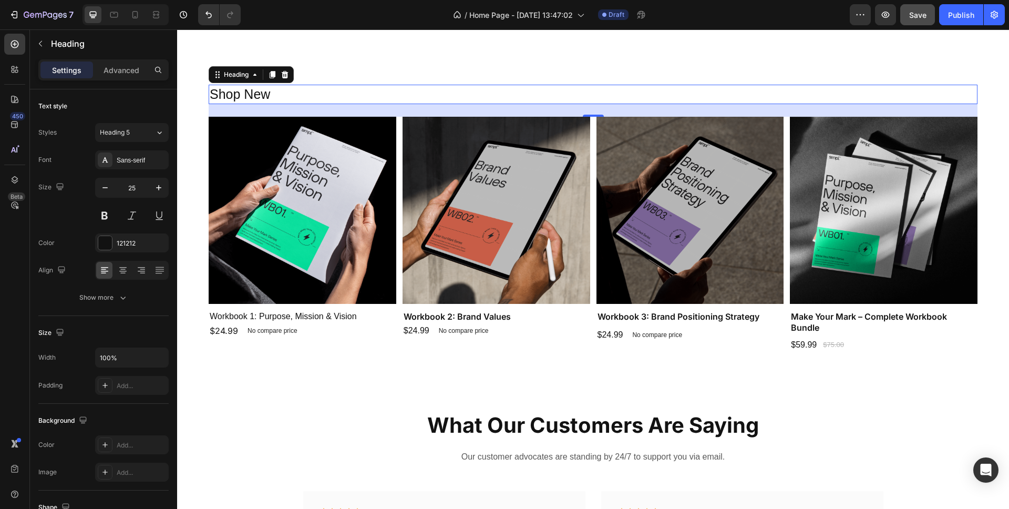
drag, startPoint x: 1137, startPoint y: 49, endPoint x: 924, endPoint y: 33, distance: 214.1
click at [921, 17] on span "Save" at bounding box center [917, 15] width 17 height 9
click at [262, 97] on h2 "Shop New" at bounding box center [593, 94] width 769 height 19
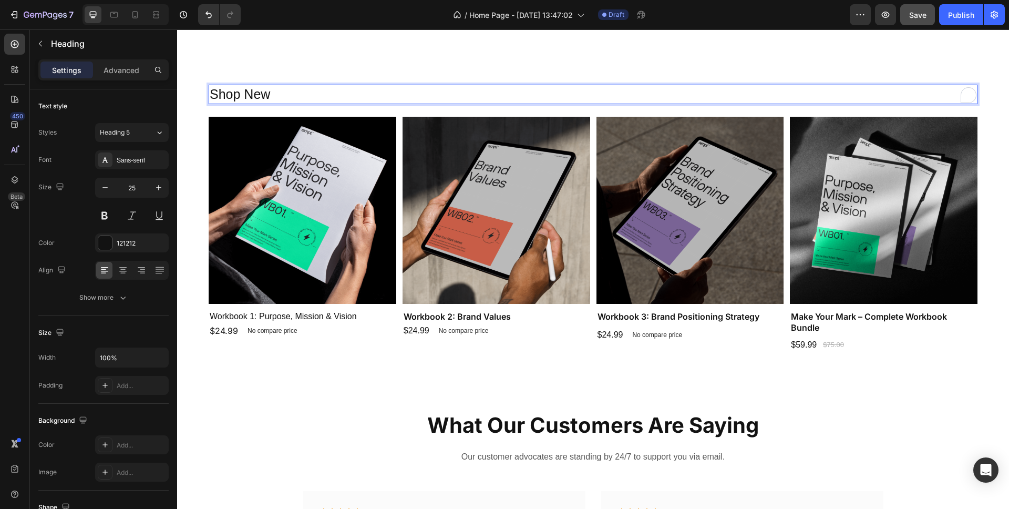
click at [255, 94] on p "Shop New" at bounding box center [593, 94] width 767 height 17
click at [913, 16] on span "Save" at bounding box center [917, 15] width 17 height 9
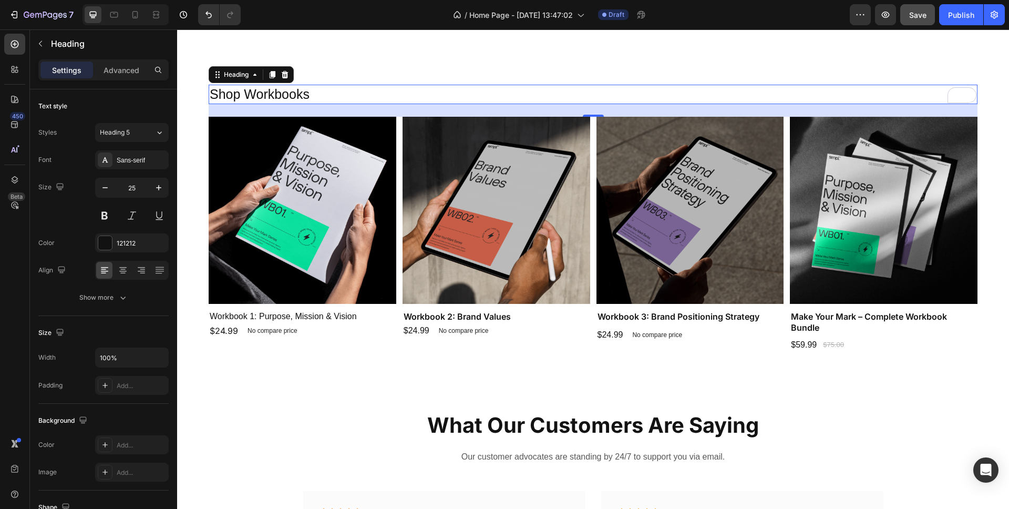
click at [272, 94] on p "Shop Workbooks" at bounding box center [593, 94] width 767 height 17
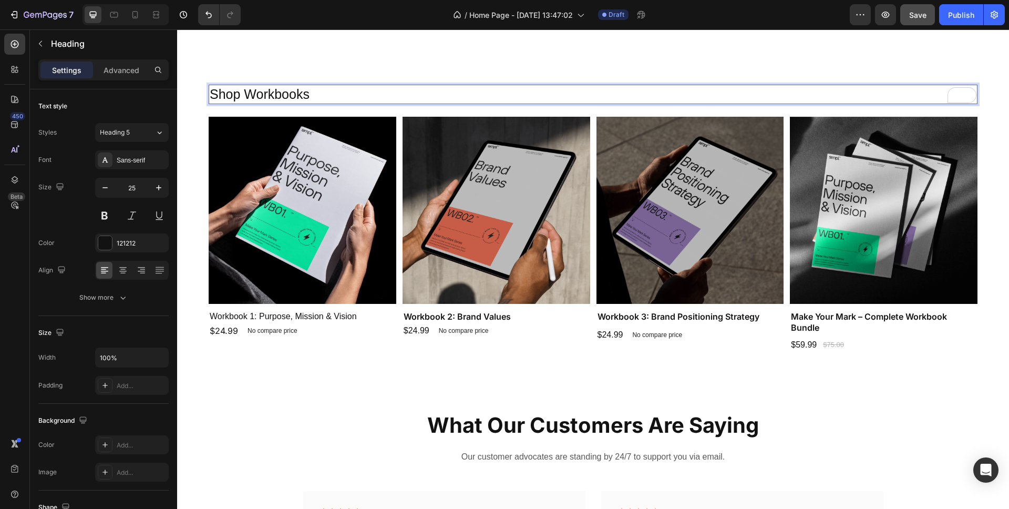
click at [326, 93] on p "Shop Workbooks" at bounding box center [593, 94] width 767 height 17
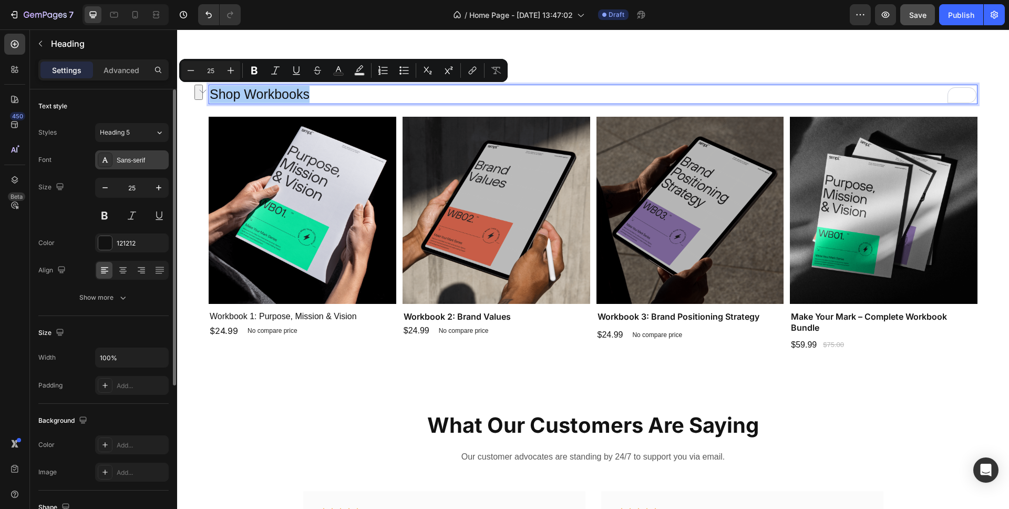
click at [132, 160] on div "Sans-serif" at bounding box center [141, 160] width 49 height 9
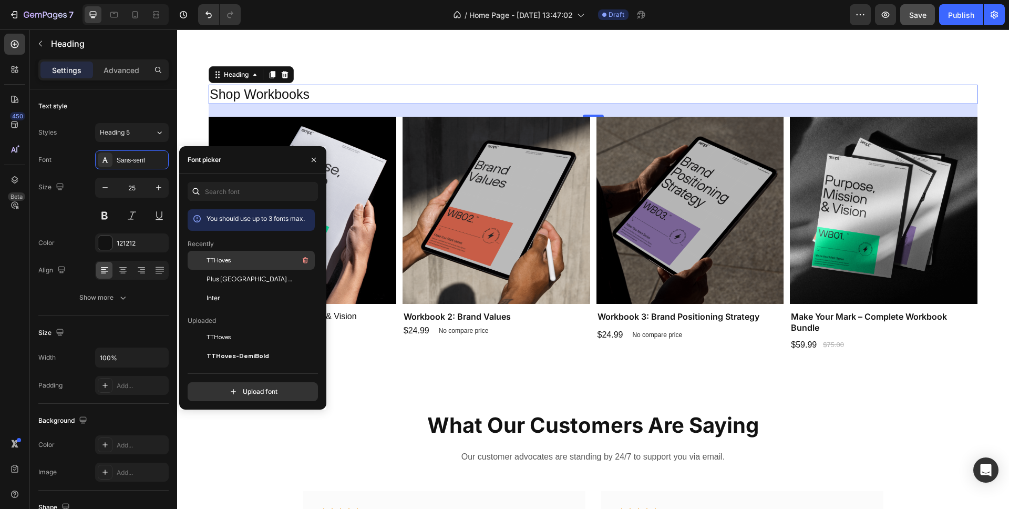
click at [225, 261] on span "TTHoves" at bounding box center [219, 259] width 24 height 9
click at [356, 69] on div "simpl. Agency is a strategic brand and marketing partner for purpose-driven bus…" at bounding box center [593, 3] width 832 height 163
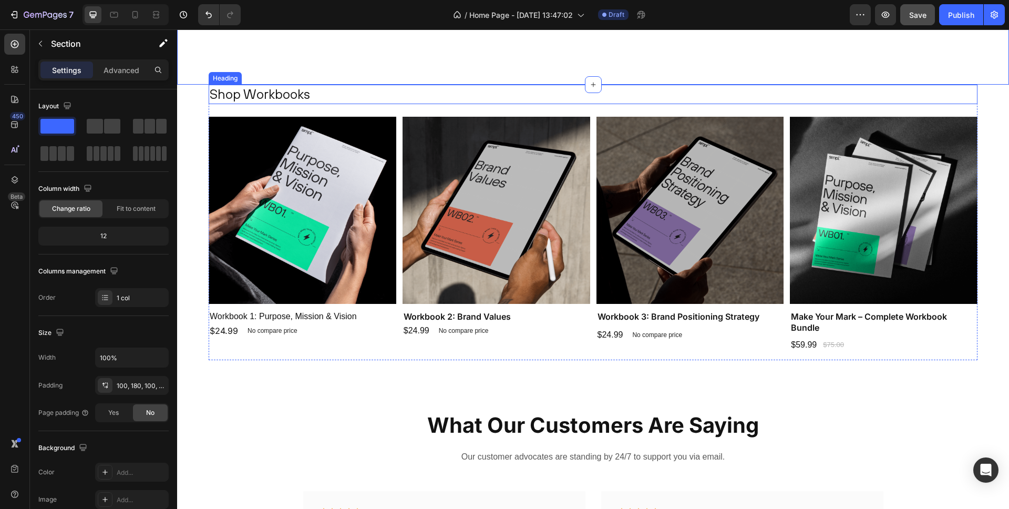
click at [270, 91] on p "Shop Workbooks" at bounding box center [593, 94] width 767 height 17
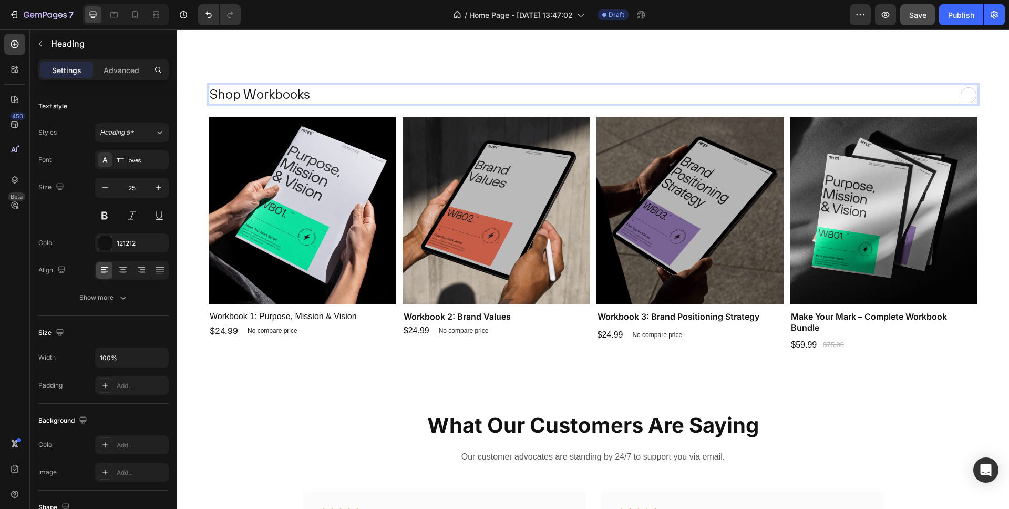
click at [256, 97] on p "Shop Workbooks" at bounding box center [593, 94] width 767 height 17
click at [137, 132] on div "Heading 5*" at bounding box center [121, 132] width 43 height 9
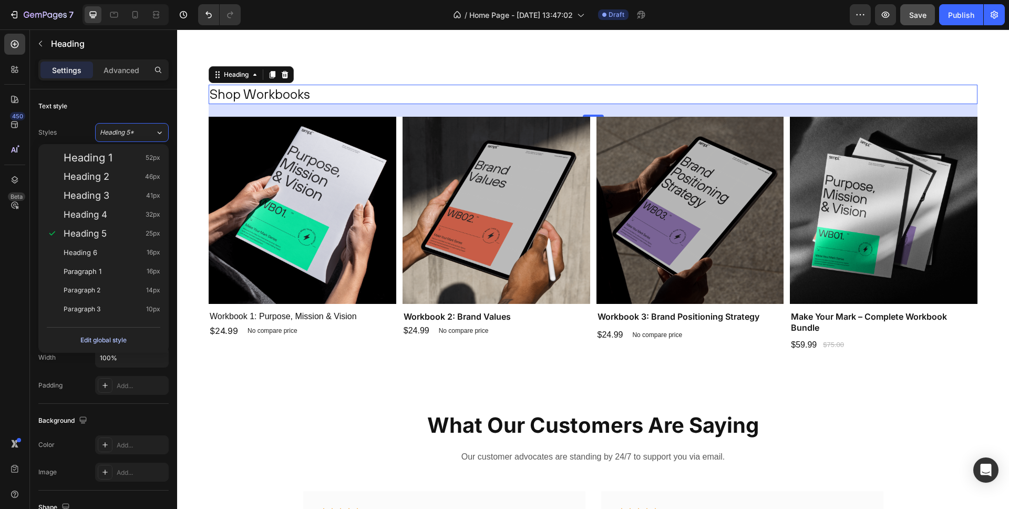
click at [121, 342] on div "Edit global style" at bounding box center [103, 340] width 46 height 13
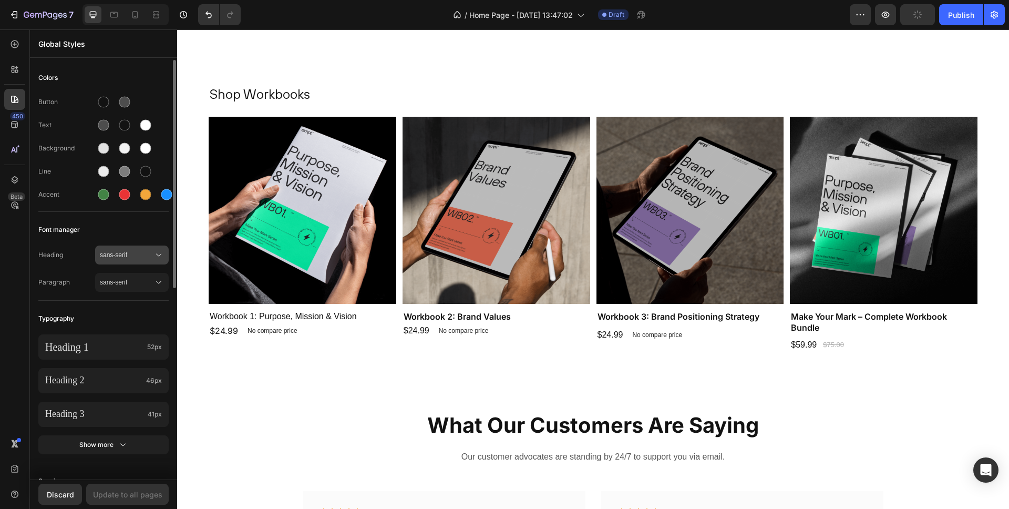
click at [124, 256] on span "sans-serif" at bounding box center [127, 254] width 54 height 9
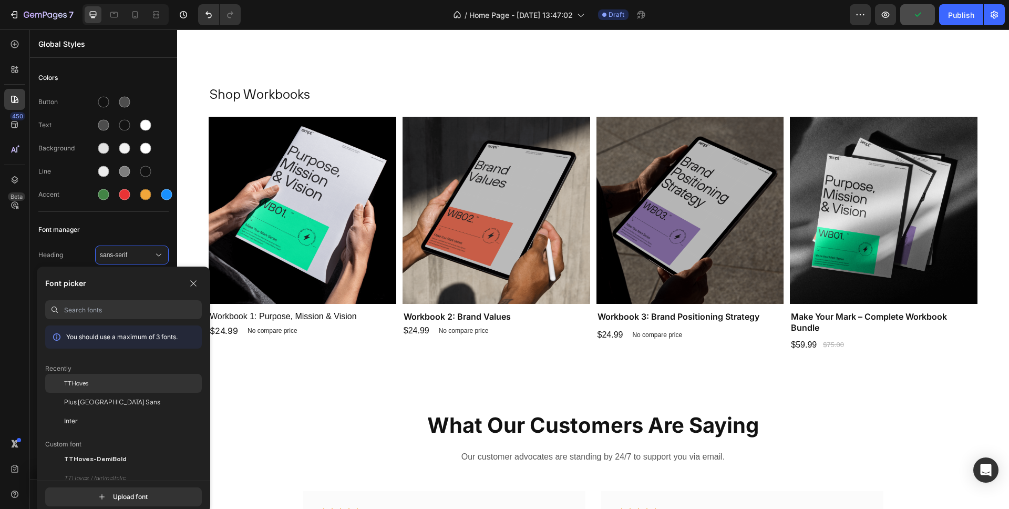
click at [88, 385] on span "TTHoves" at bounding box center [76, 382] width 24 height 9
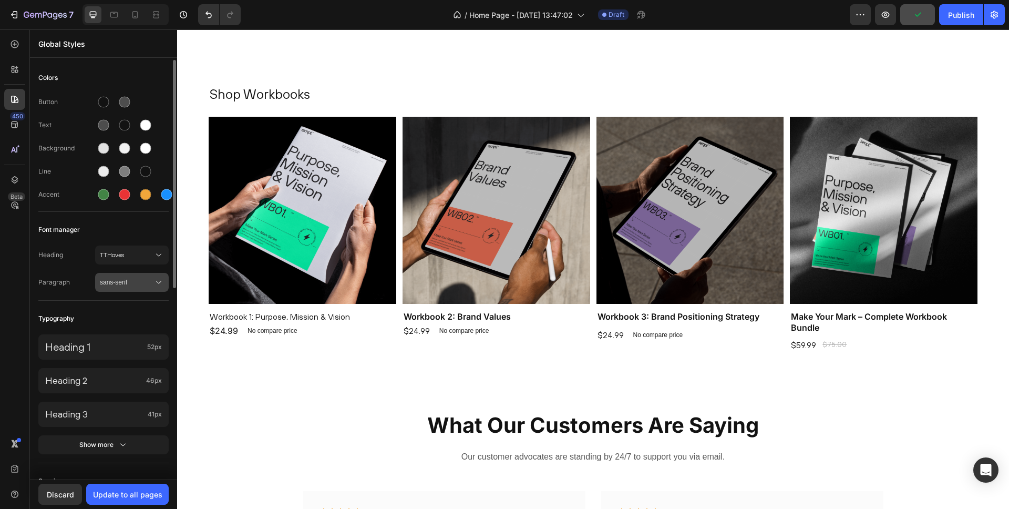
click at [135, 279] on span "sans-serif" at bounding box center [127, 282] width 54 height 9
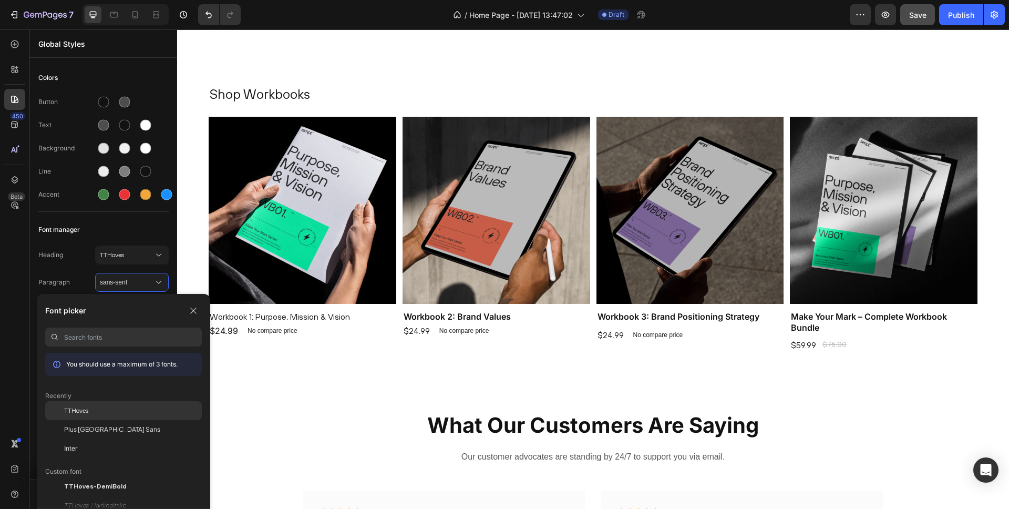
click at [90, 408] on div "TTHoves" at bounding box center [133, 410] width 138 height 9
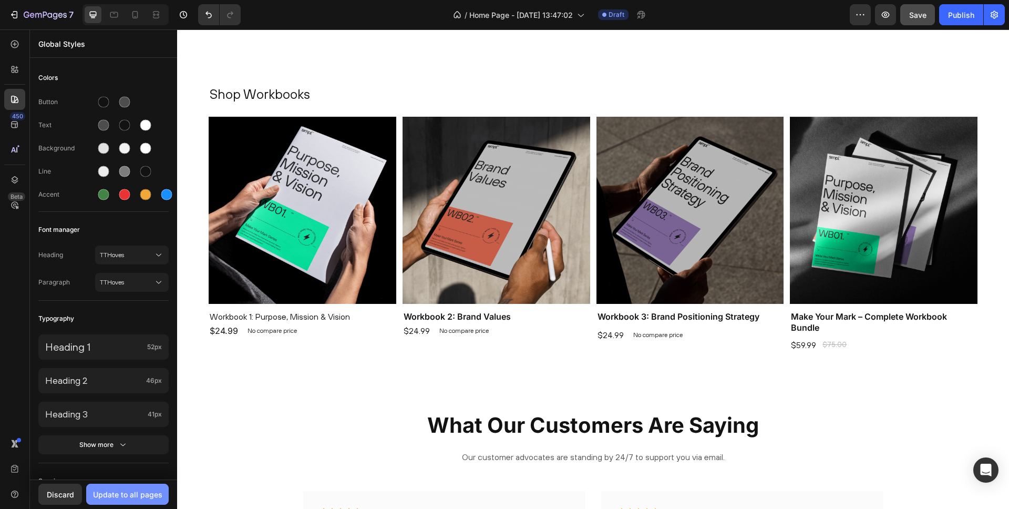
click at [136, 490] on div "Update to all pages" at bounding box center [127, 494] width 69 height 11
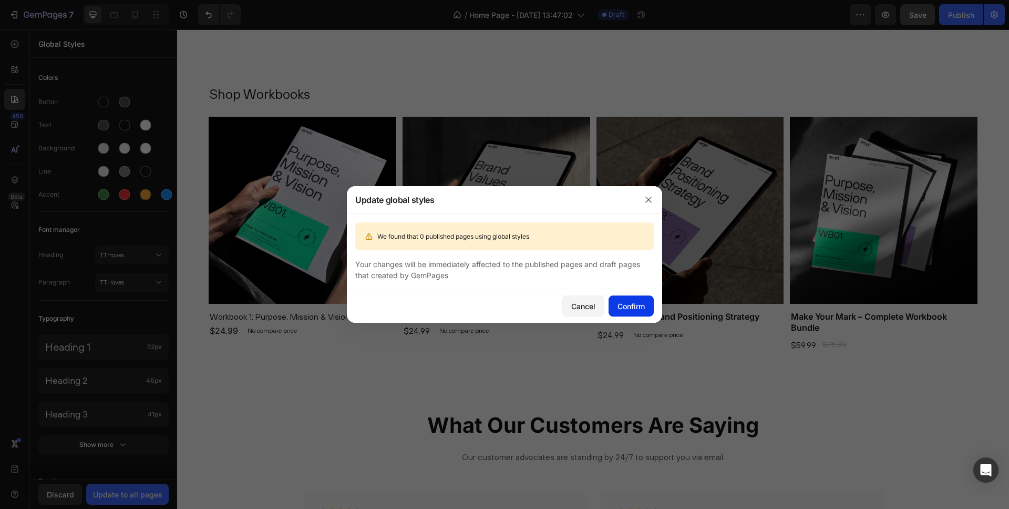
click at [632, 314] on button "Confirm" at bounding box center [631, 305] width 45 height 21
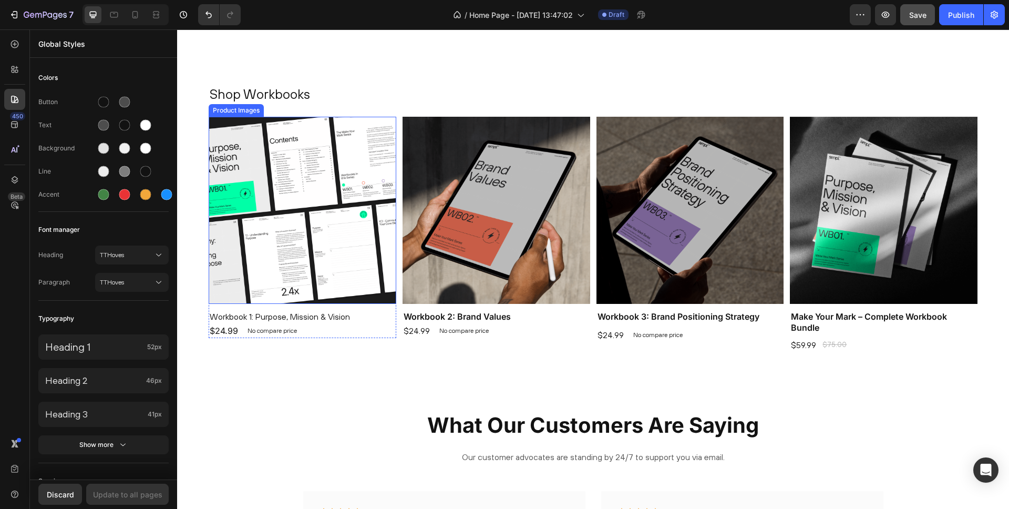
click at [389, 237] on img at bounding box center [303, 211] width 188 height 188
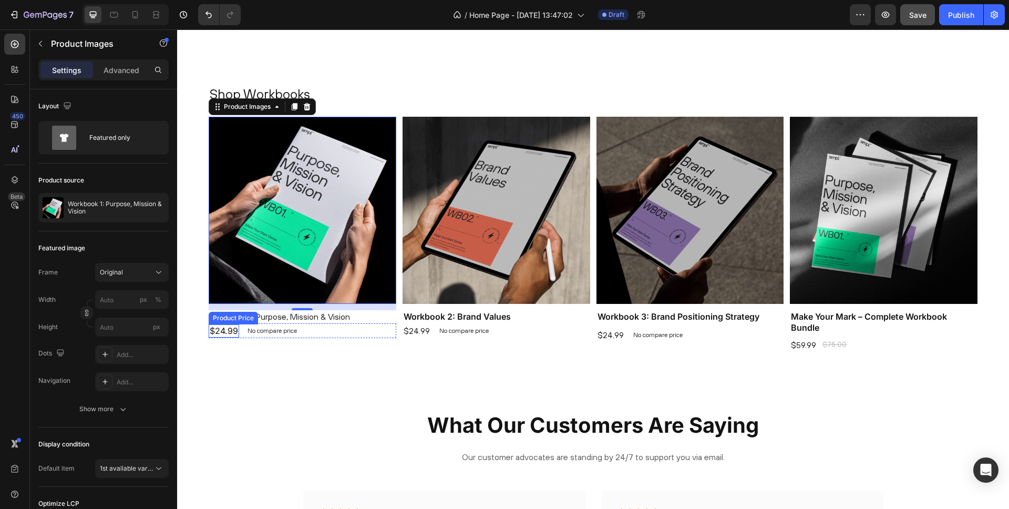
click at [222, 331] on div "$24.99" at bounding box center [224, 330] width 30 height 13
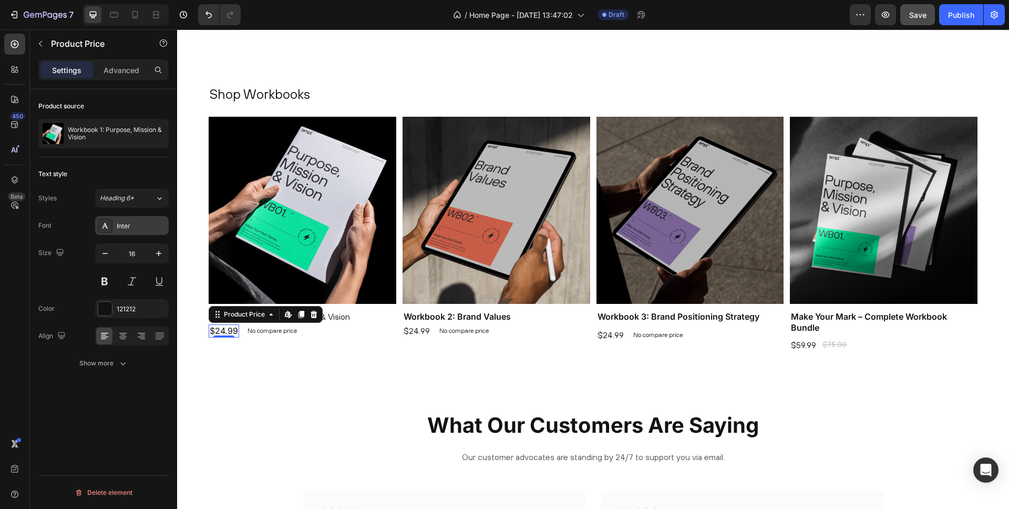
click at [135, 221] on div "Inter" at bounding box center [141, 225] width 49 height 9
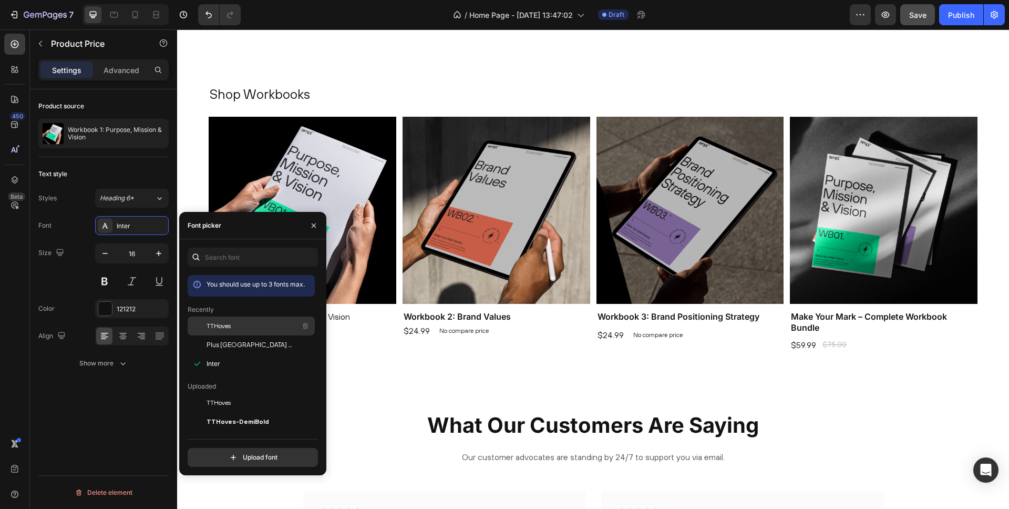
click at [225, 325] on span "TTHoves" at bounding box center [219, 325] width 24 height 9
click at [362, 348] on div "Product Images Workbook 1: Purpose, Mission & Vision Product Title $24.99 Produ…" at bounding box center [303, 234] width 188 height 235
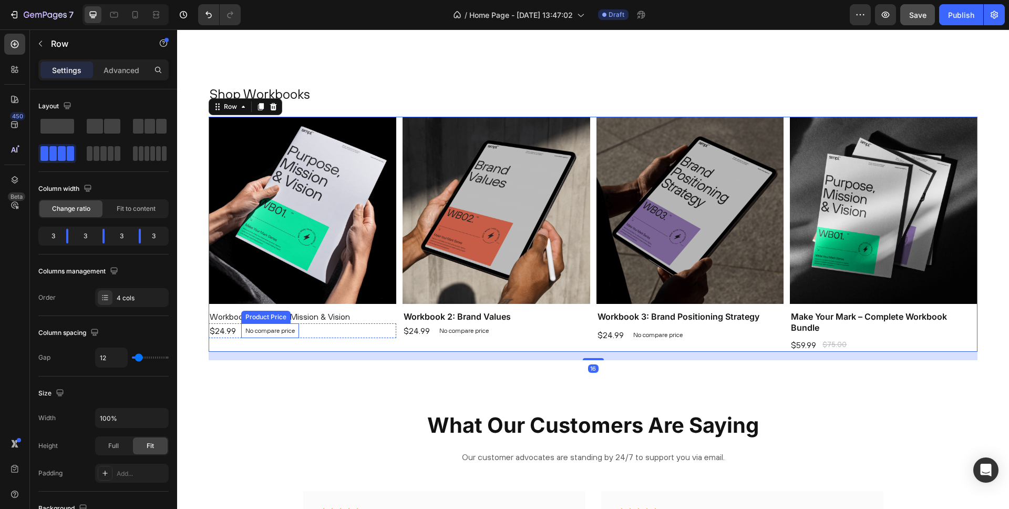
click at [262, 332] on p "No compare price" at bounding box center [269, 330] width 49 height 6
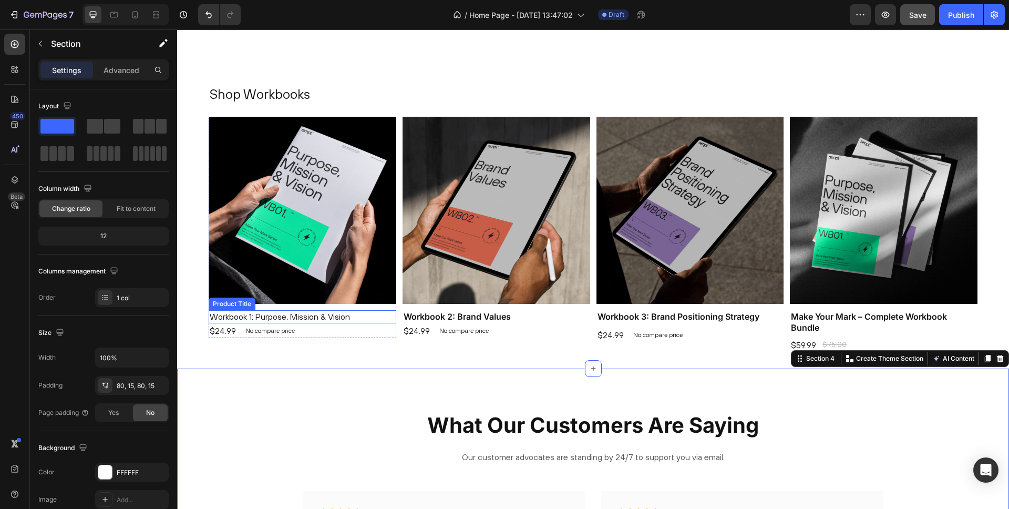
click at [305, 320] on h1 "Workbook 1: Purpose, Mission & Vision" at bounding box center [303, 316] width 188 height 13
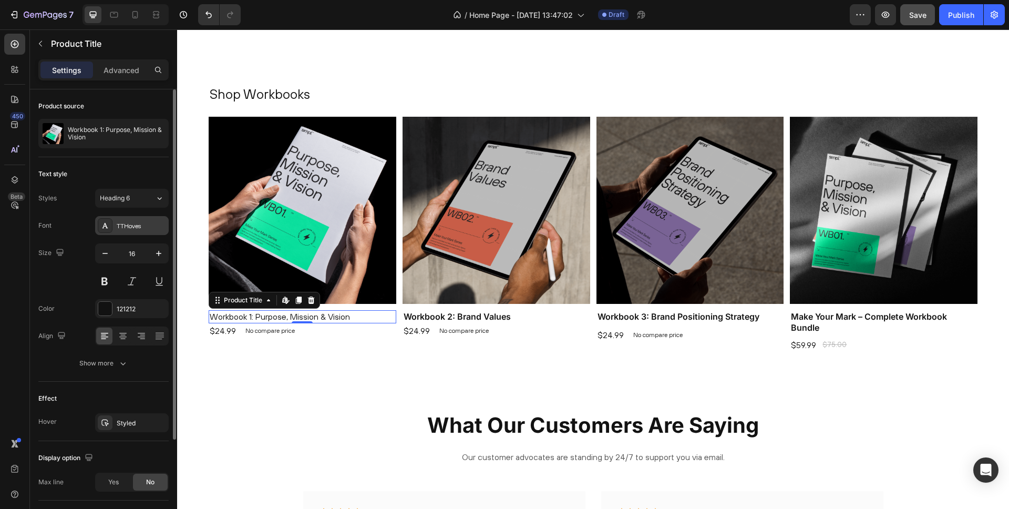
click at [150, 226] on div "TTHoves" at bounding box center [141, 225] width 49 height 9
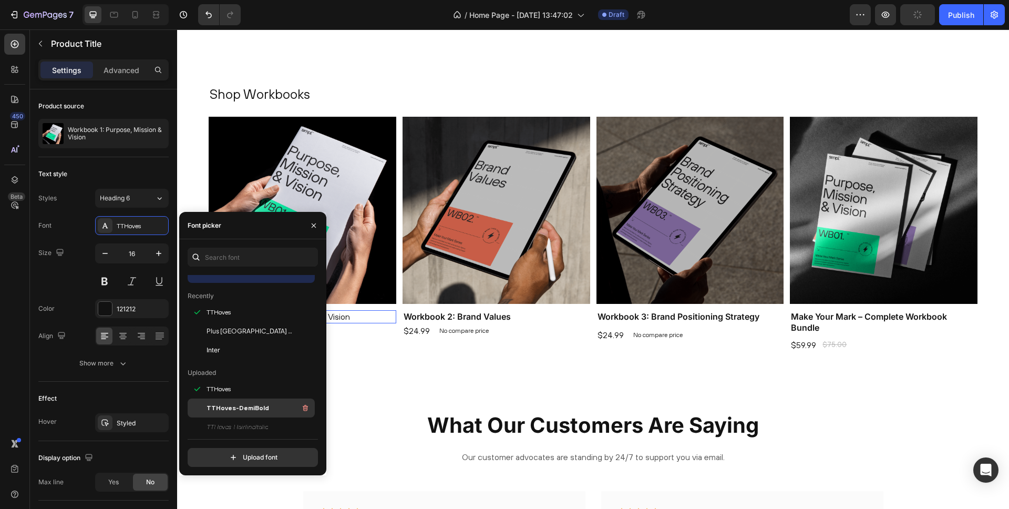
scroll to position [27, 0]
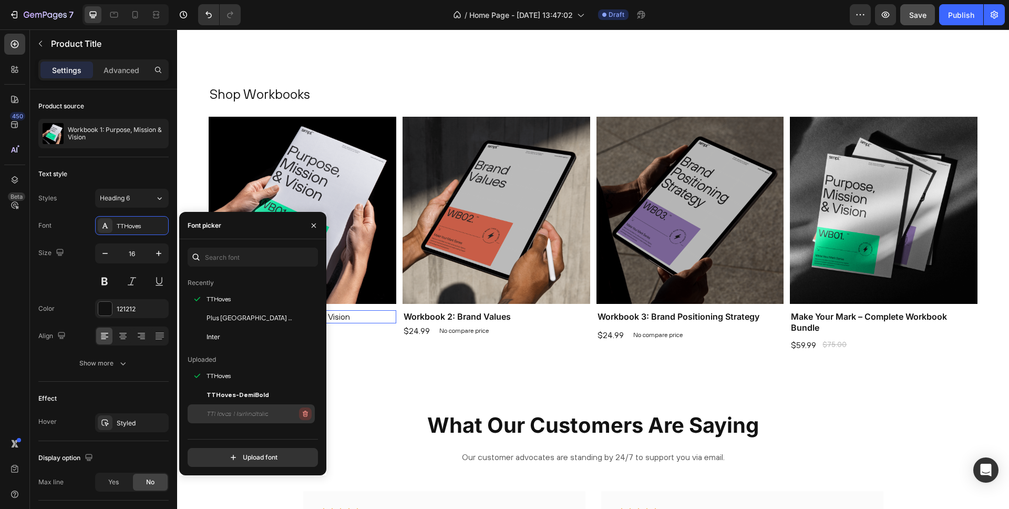
click at [305, 413] on icon "button" at bounding box center [305, 413] width 5 height 6
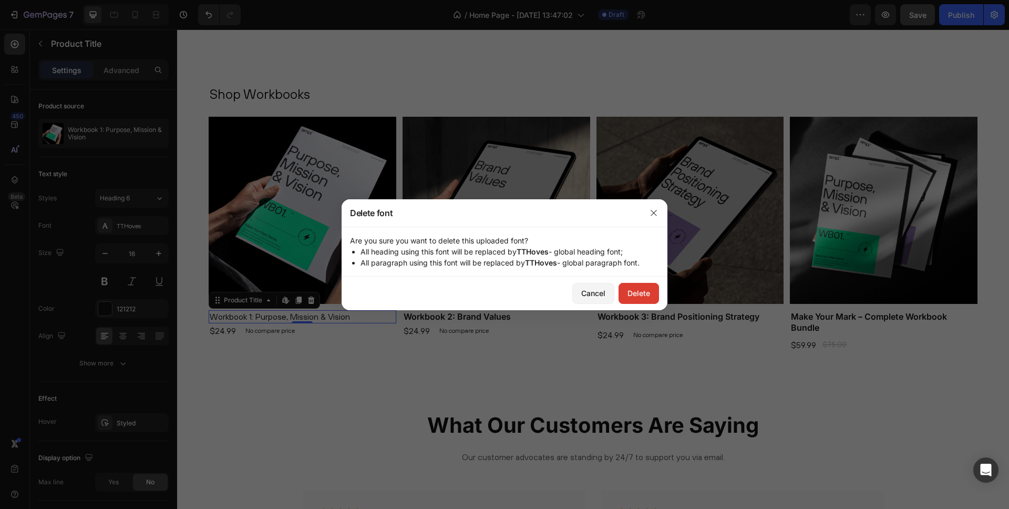
click at [641, 288] on div "Delete" at bounding box center [639, 292] width 23 height 11
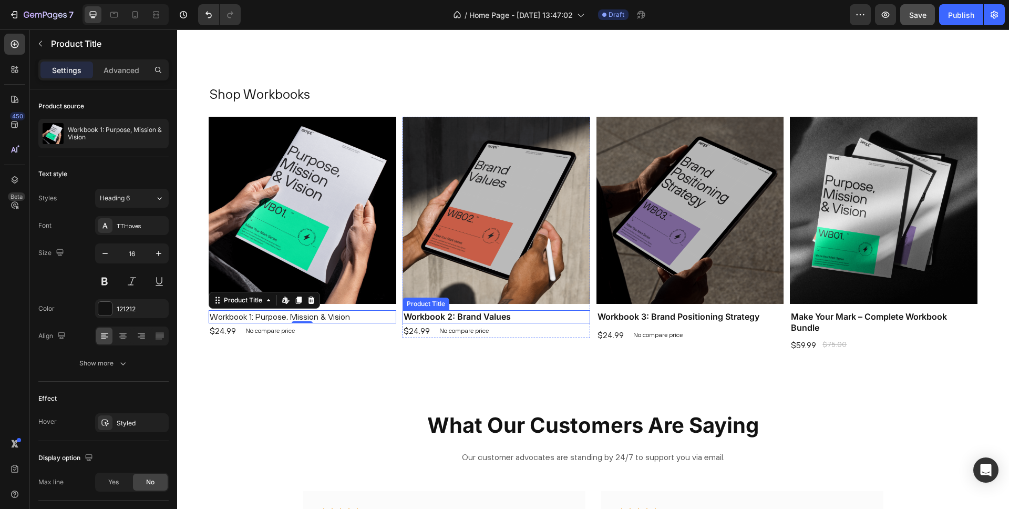
click at [413, 318] on h1 "Workbook 2: Brand Values" at bounding box center [497, 316] width 188 height 13
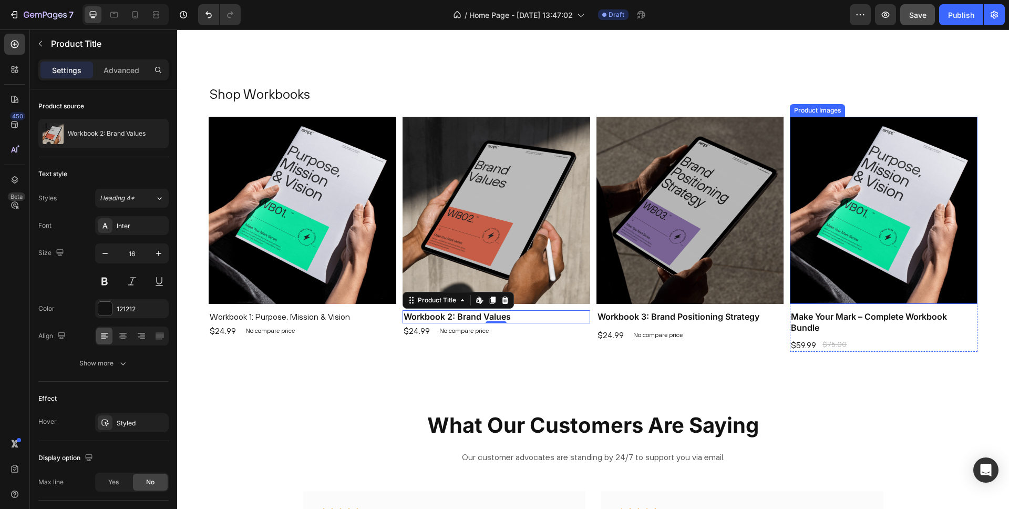
click at [811, 251] on img at bounding box center [884, 211] width 188 height 188
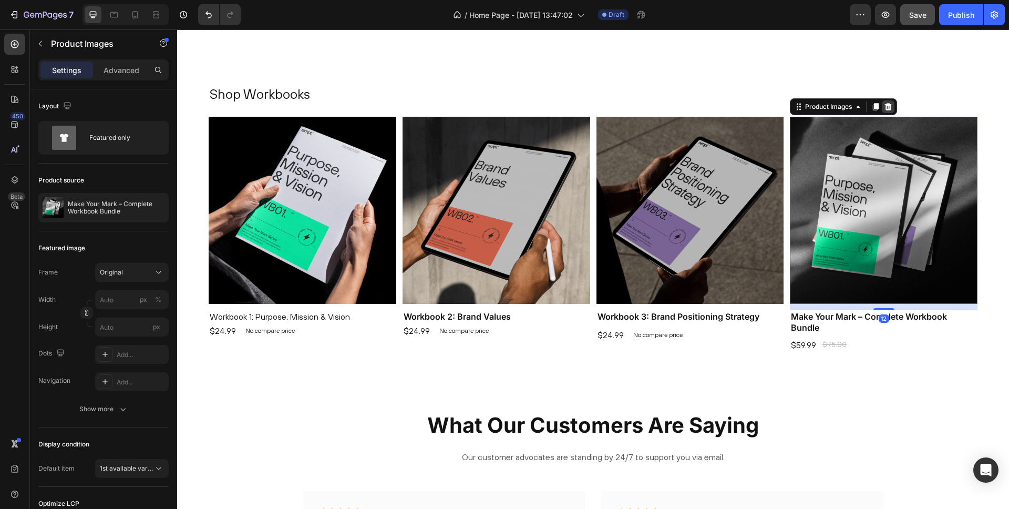
click at [891, 106] on icon at bounding box center [888, 105] width 7 height 7
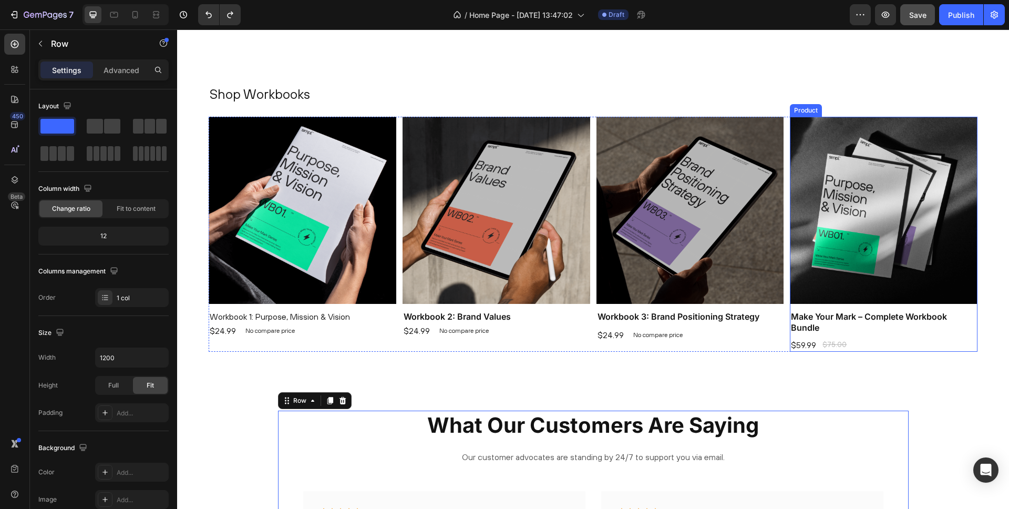
click at [974, 307] on div "Product Images" at bounding box center [884, 214] width 188 height 194
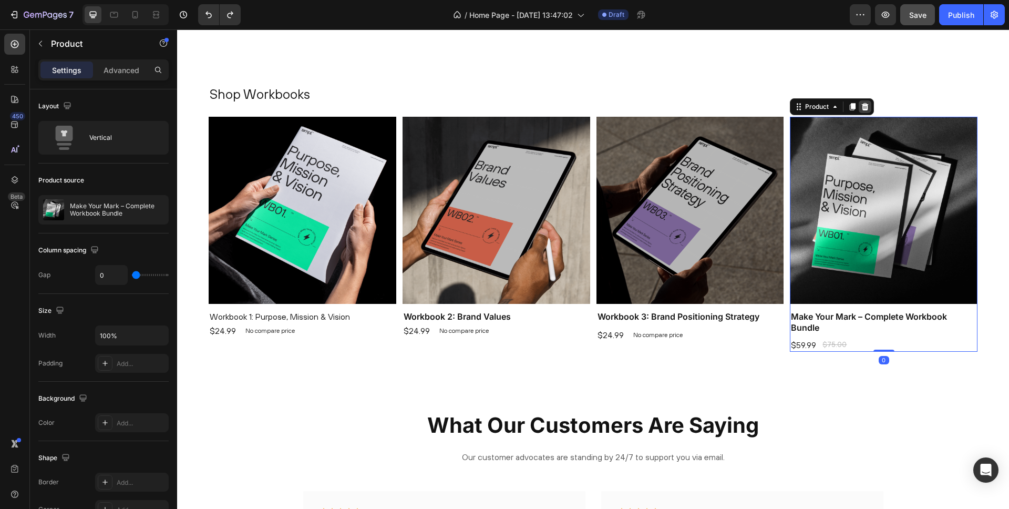
click at [868, 107] on icon at bounding box center [865, 106] width 8 height 8
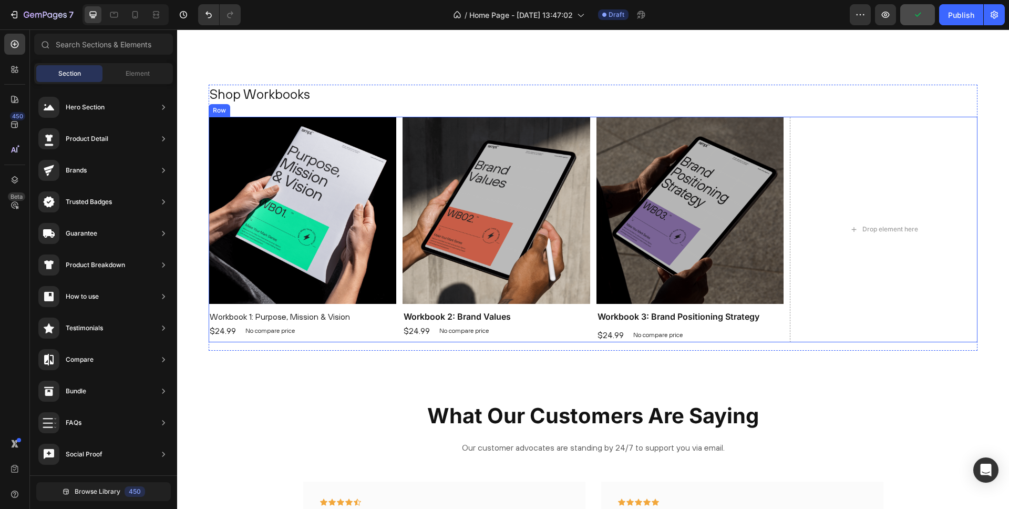
click at [786, 323] on div "Product Images Workbook 1: Purpose, Mission & Vision Product Title $24.99 Produ…" at bounding box center [593, 230] width 769 height 226
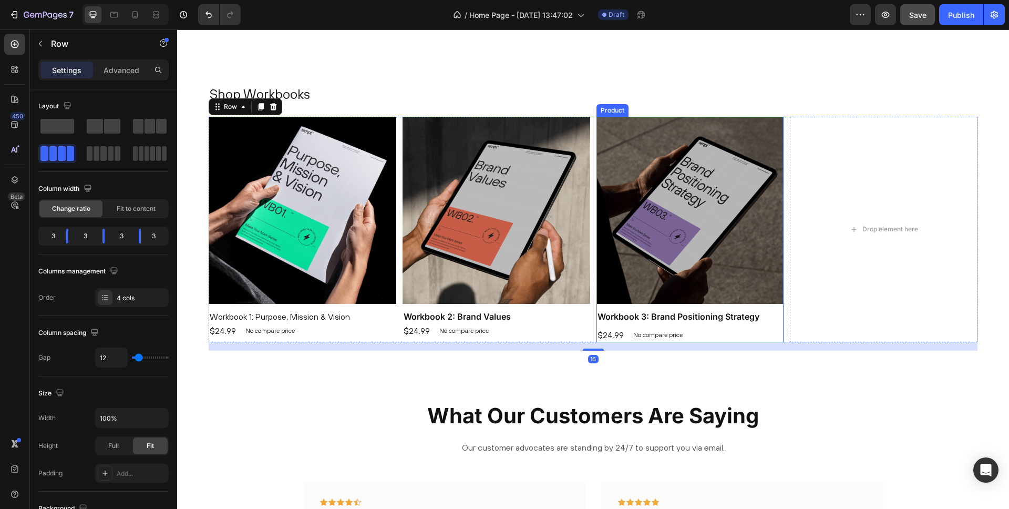
click at [779, 307] on div "Product Images" at bounding box center [691, 214] width 188 height 194
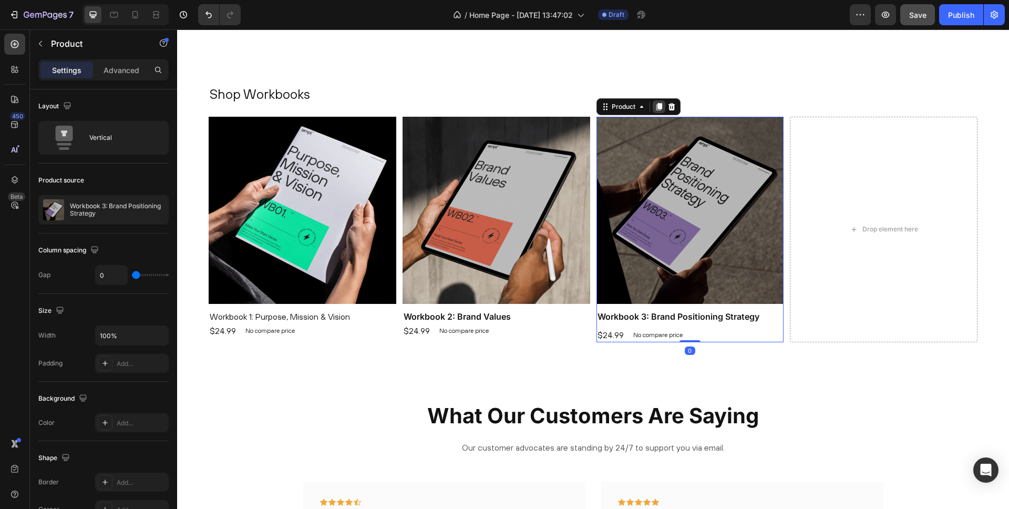
click at [662, 106] on icon at bounding box center [659, 106] width 8 height 8
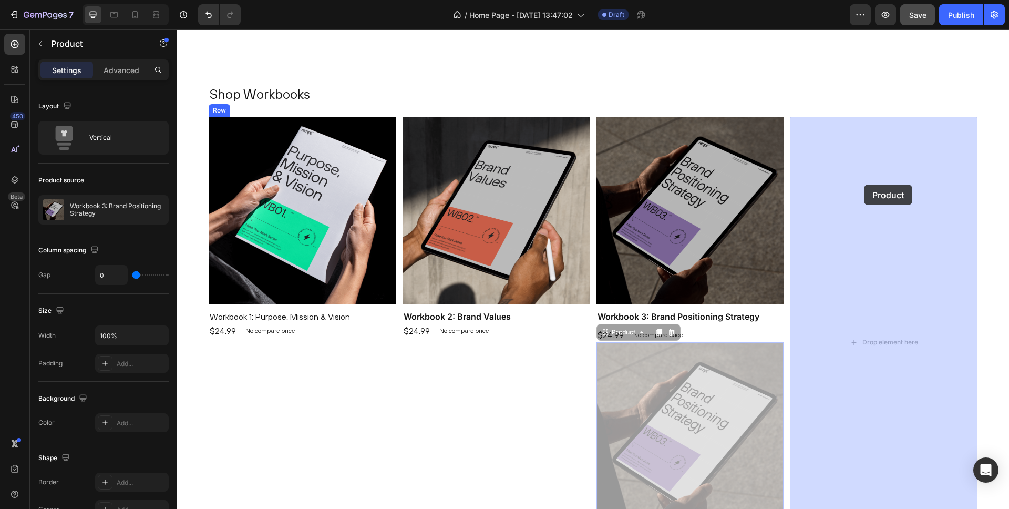
drag, startPoint x: 612, startPoint y: 332, endPoint x: 864, endPoint y: 184, distance: 291.6
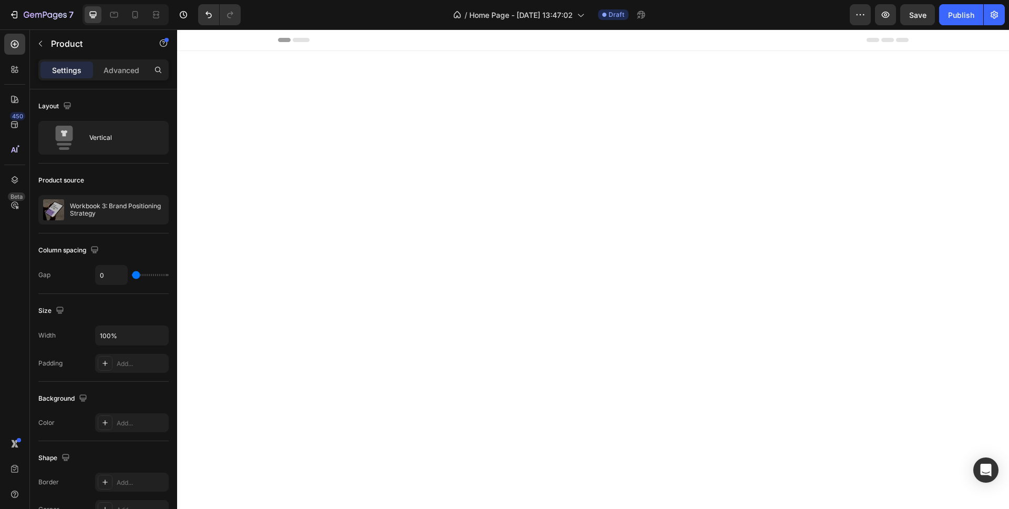
scroll to position [546, 0]
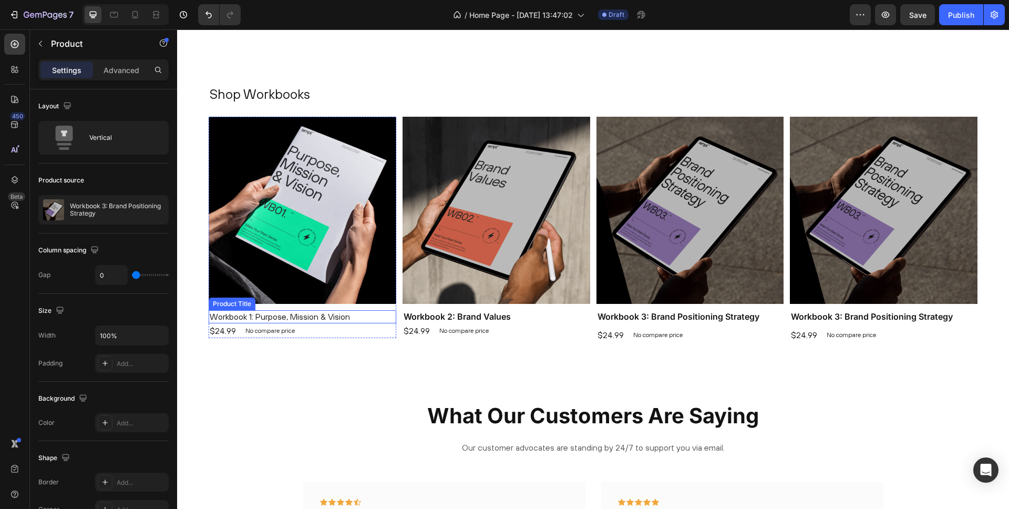
click at [238, 313] on h1 "Workbook 1: Purpose, Mission & Vision" at bounding box center [303, 316] width 188 height 13
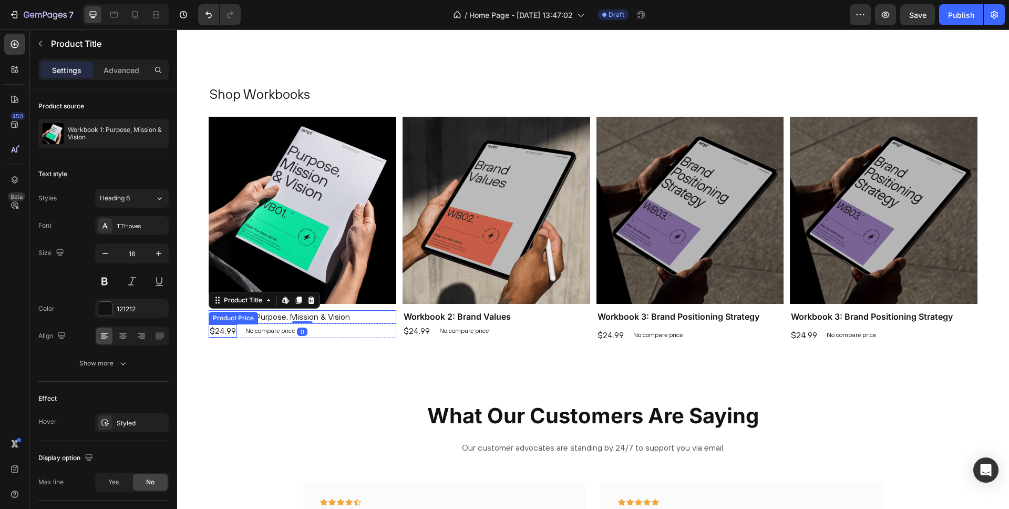
click at [230, 326] on div "$24.99" at bounding box center [223, 330] width 28 height 13
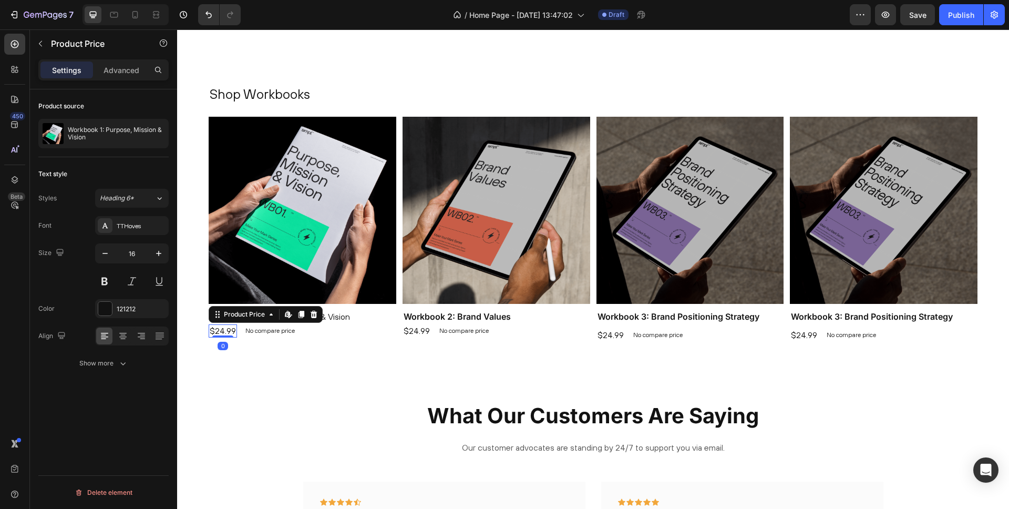
drag, startPoint x: 223, startPoint y: 335, endPoint x: 261, endPoint y: 343, distance: 38.1
click at [224, 335] on div at bounding box center [222, 336] width 21 height 2
click at [265, 355] on div "Shop Workbooks Heading Product Images Workbook 1: Purpose, Mission & Vision Pro…" at bounding box center [593, 222] width 769 height 274
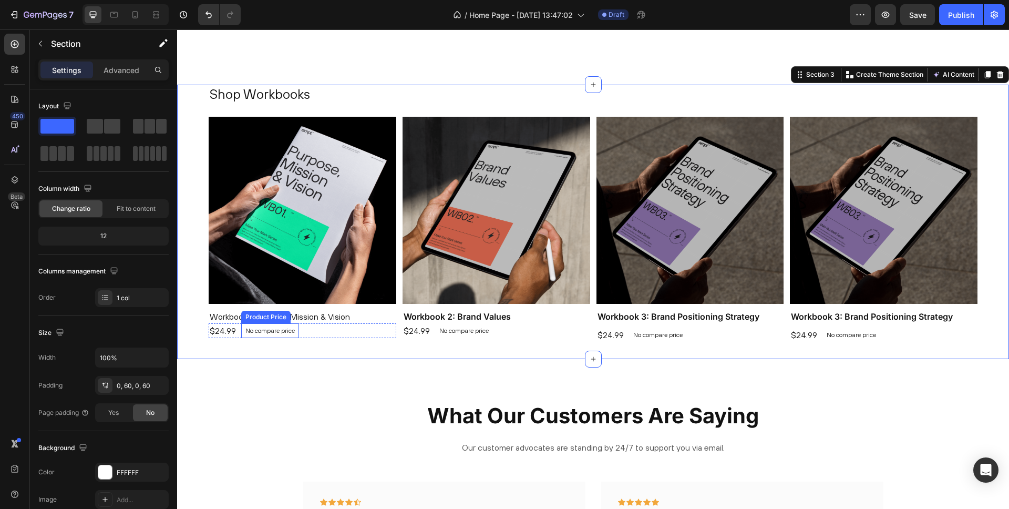
click at [287, 322] on div "Workbook 1: Purpose, Mission & Vision Product Title $24.99 Product Price Produc…" at bounding box center [303, 324] width 188 height 28
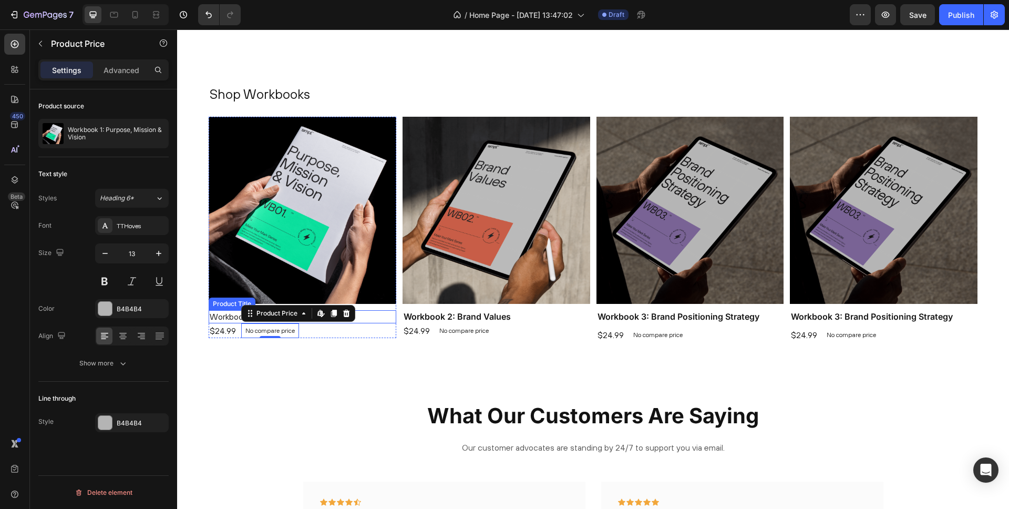
click at [220, 319] on h1 "Workbook 1: Purpose, Mission & Vision" at bounding box center [303, 316] width 188 height 13
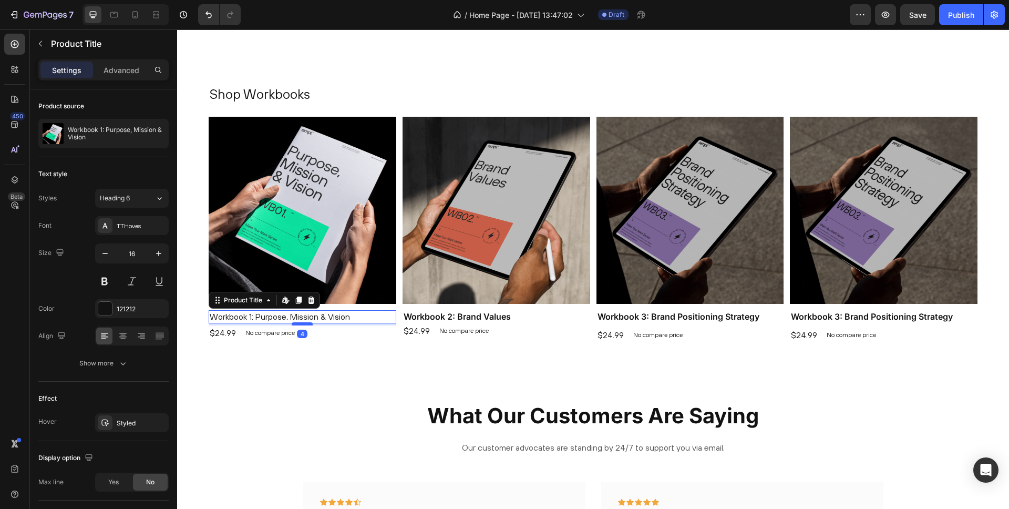
click at [305, 325] on div at bounding box center [302, 323] width 21 height 3
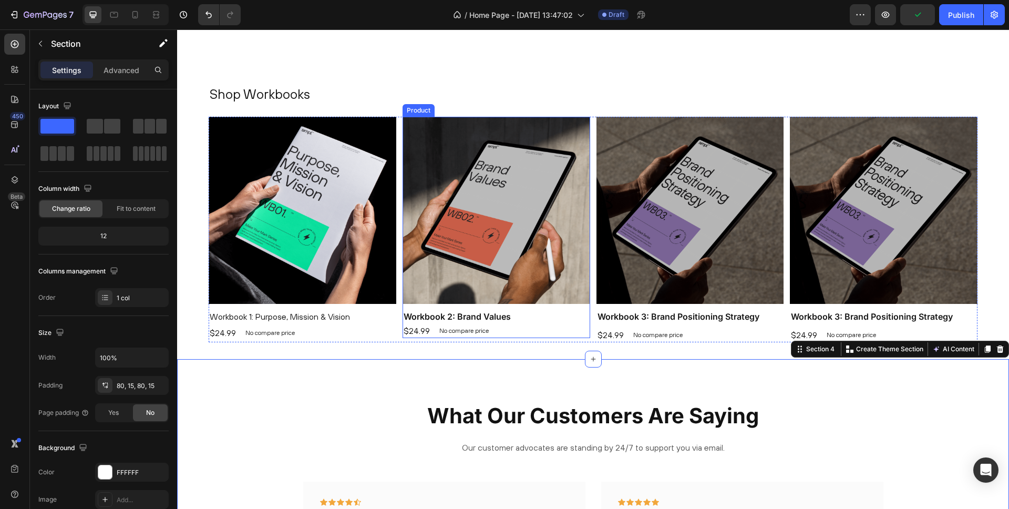
click at [587, 307] on div "Product Images" at bounding box center [497, 214] width 188 height 194
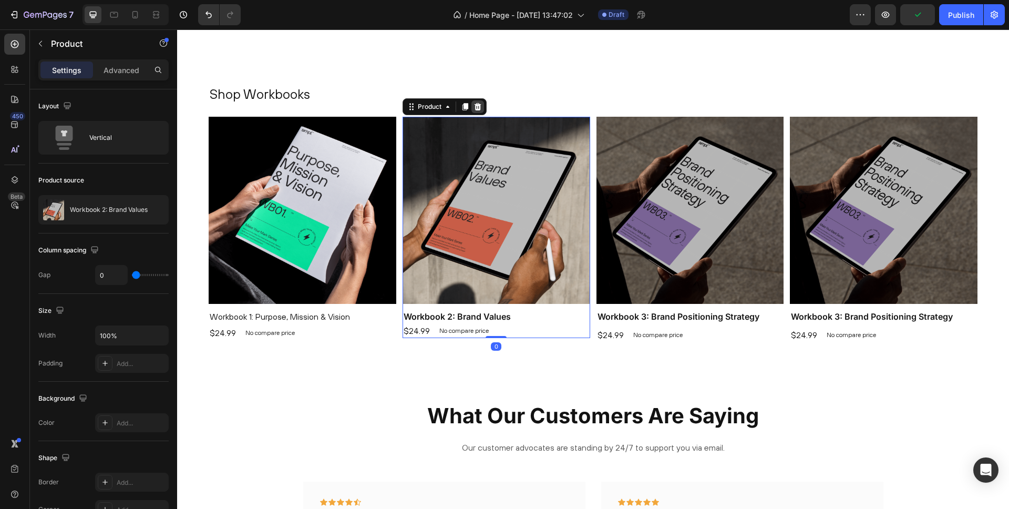
click at [478, 102] on icon at bounding box center [478, 106] width 8 height 8
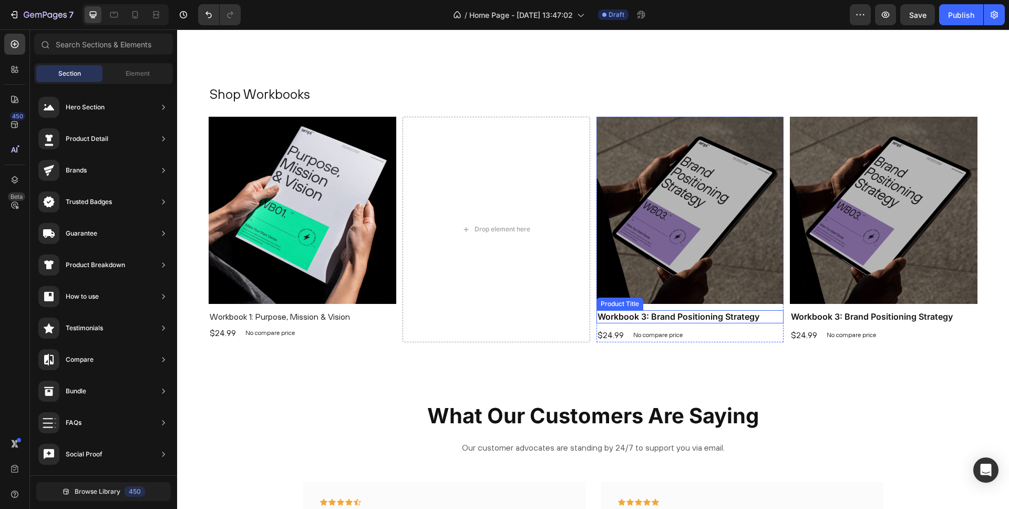
click at [781, 310] on h1 "Workbook 3: Brand Positioning Strategy" at bounding box center [691, 316] width 188 height 13
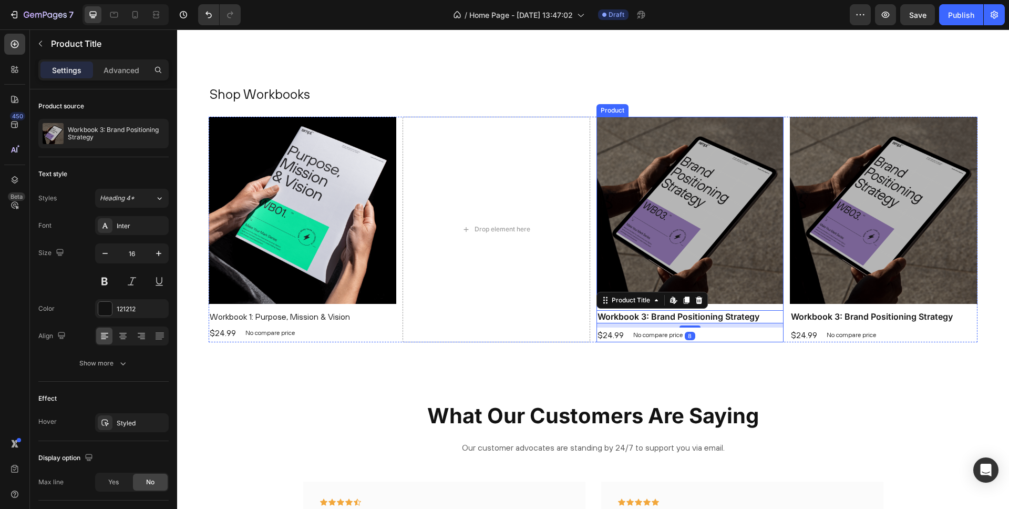
click at [781, 308] on div "Product Images" at bounding box center [691, 214] width 188 height 194
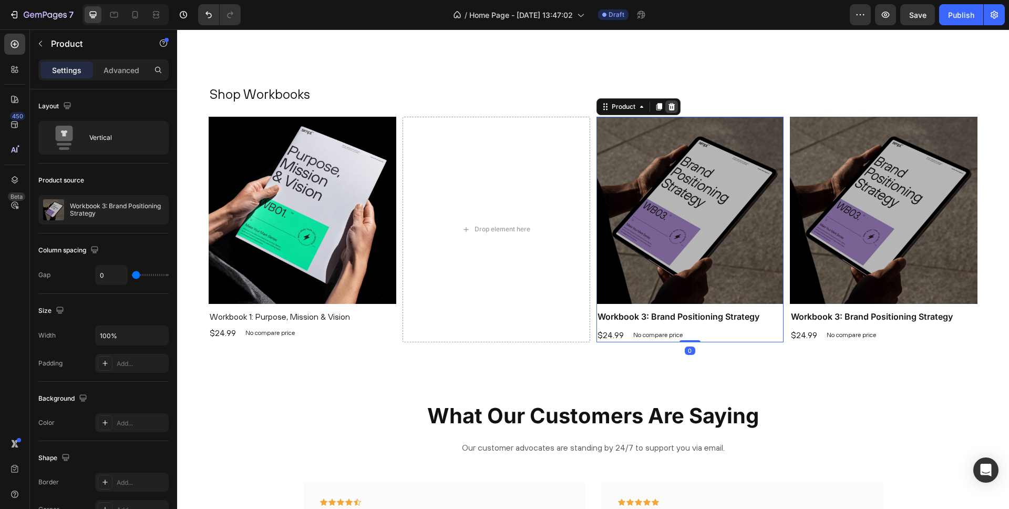
click at [673, 106] on icon at bounding box center [671, 105] width 7 height 7
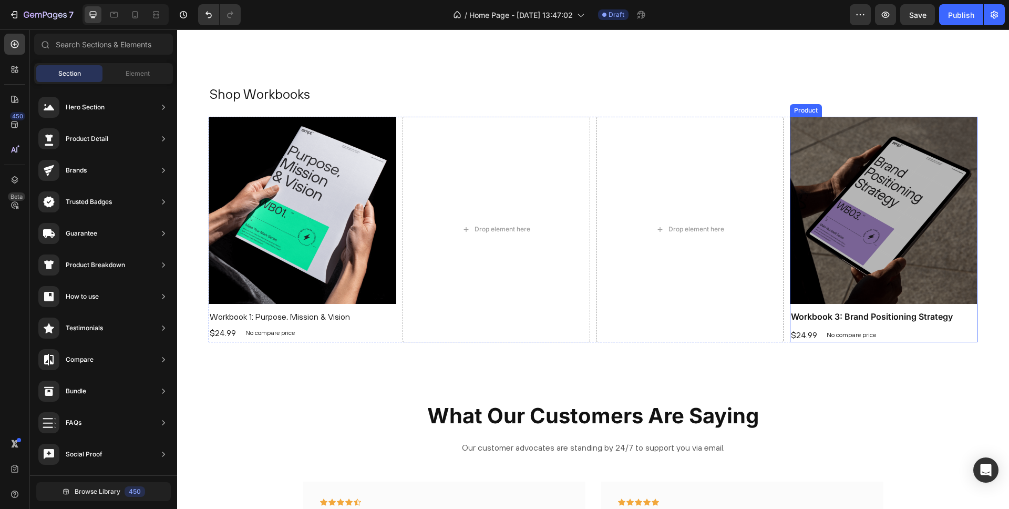
click at [973, 308] on div "Product Images" at bounding box center [884, 214] width 188 height 194
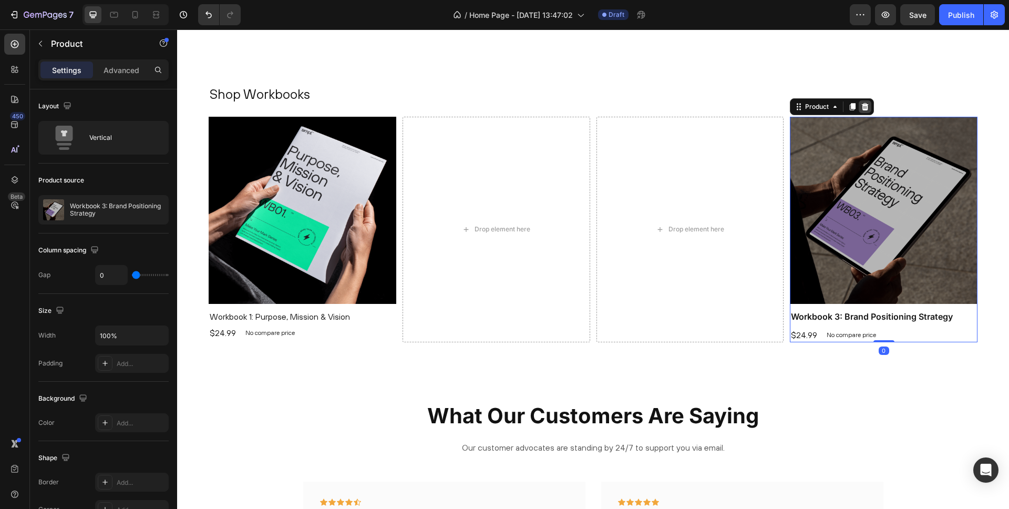
click at [862, 103] on icon at bounding box center [865, 106] width 8 height 8
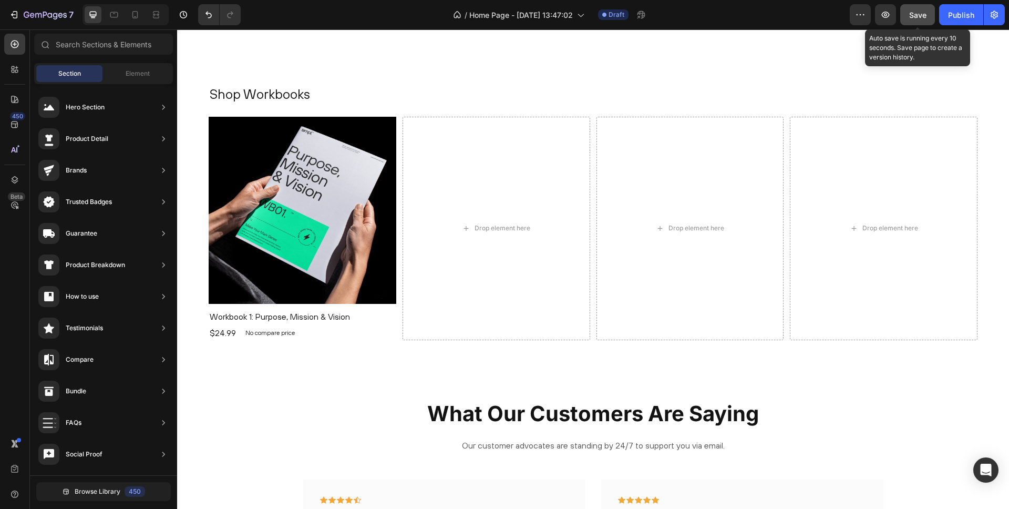
click at [911, 14] on span "Save" at bounding box center [917, 15] width 17 height 9
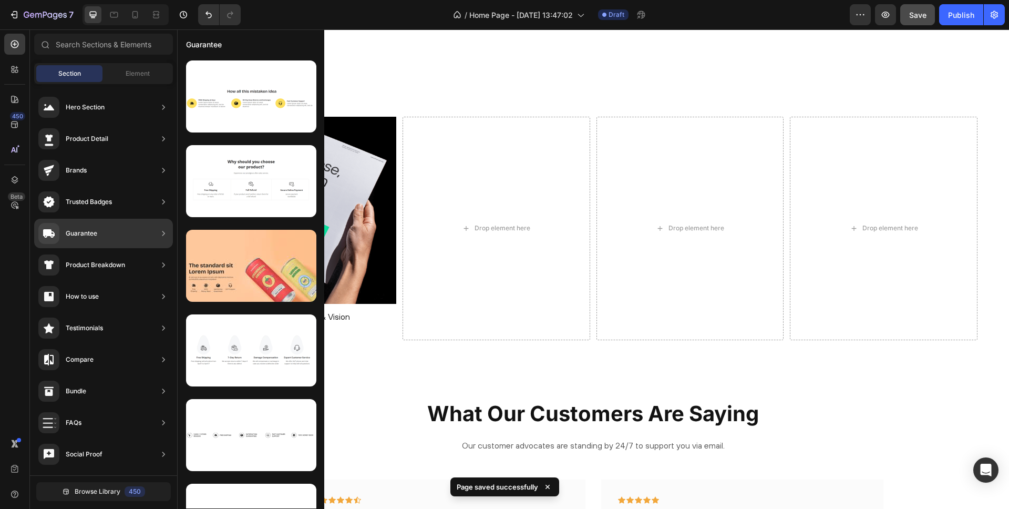
scroll to position [50, 0]
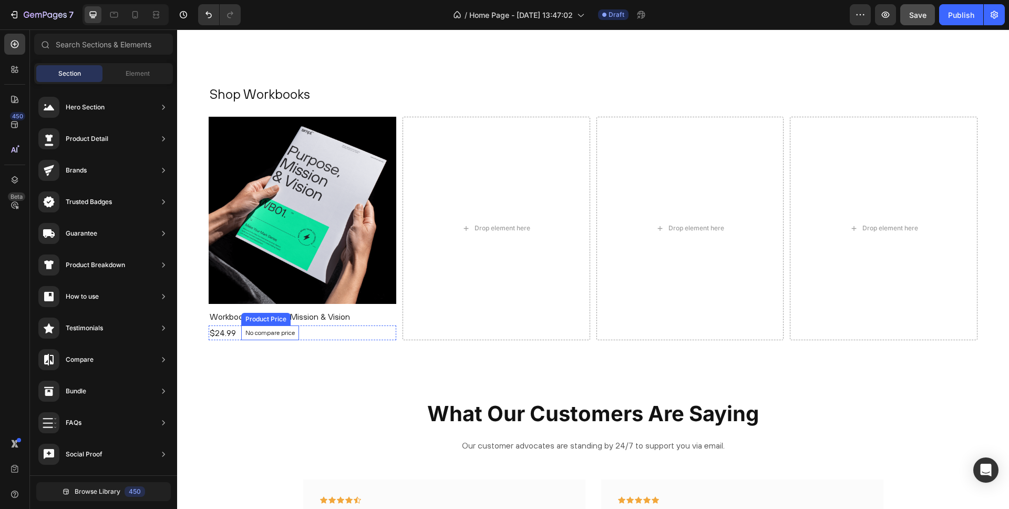
click at [270, 333] on p "No compare price" at bounding box center [269, 333] width 49 height 6
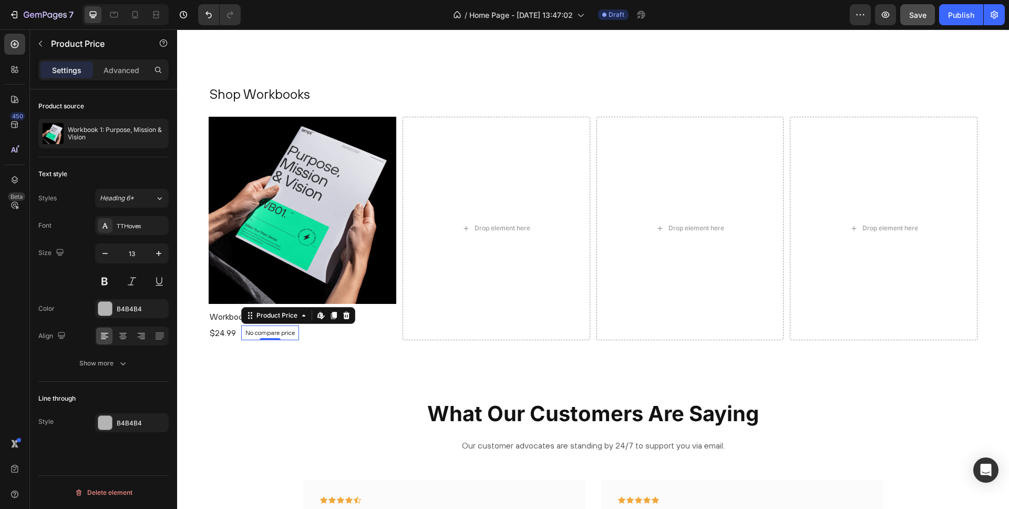
click at [264, 331] on p "No compare price" at bounding box center [269, 333] width 49 height 6
click at [106, 307] on div at bounding box center [105, 309] width 14 height 14
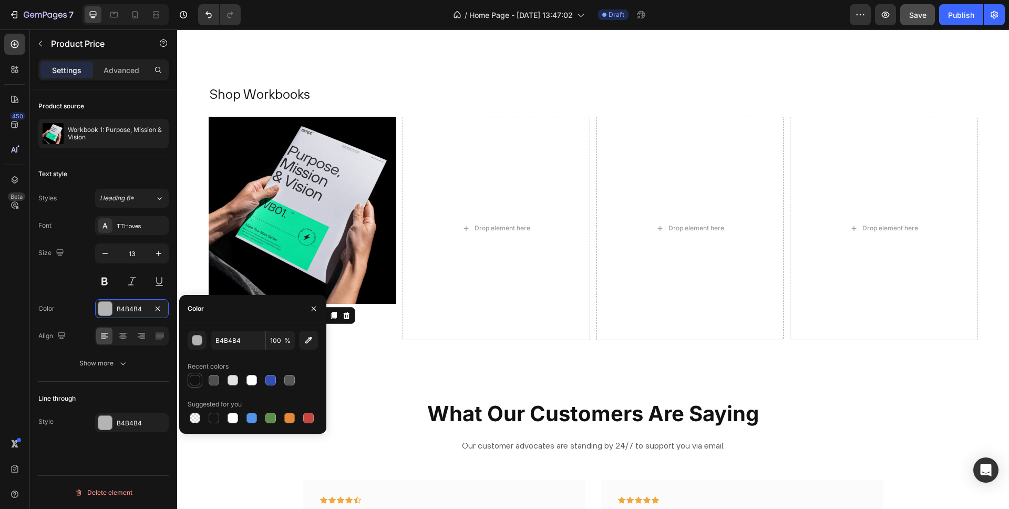
click at [214, 381] on div at bounding box center [214, 380] width 11 height 11
type input "4F4F4F"
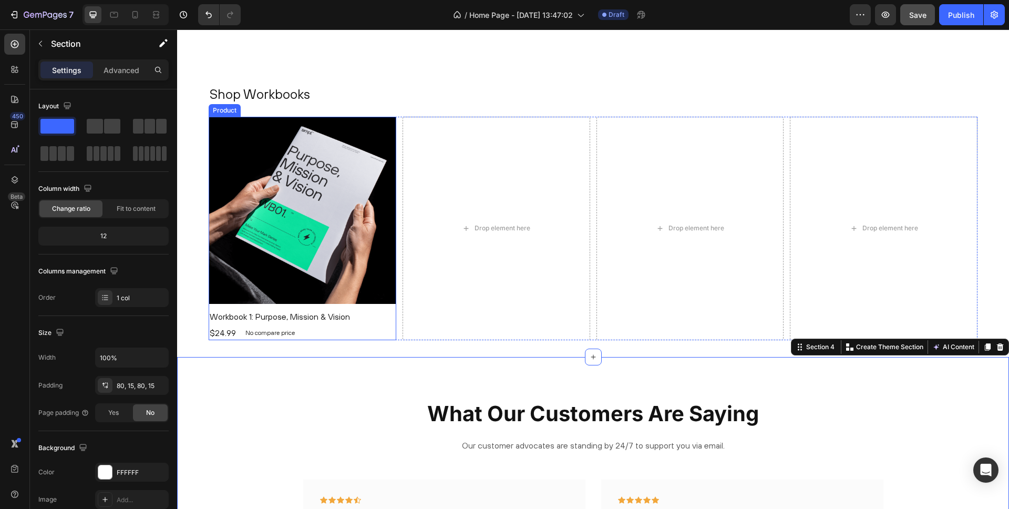
click at [394, 308] on div "Product Images" at bounding box center [303, 214] width 188 height 194
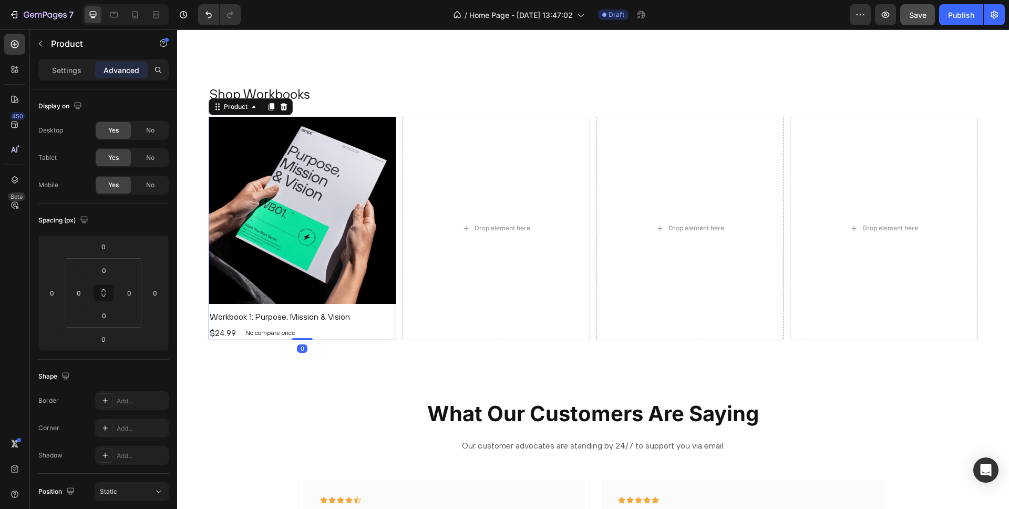
click at [272, 107] on icon at bounding box center [272, 106] width 6 height 7
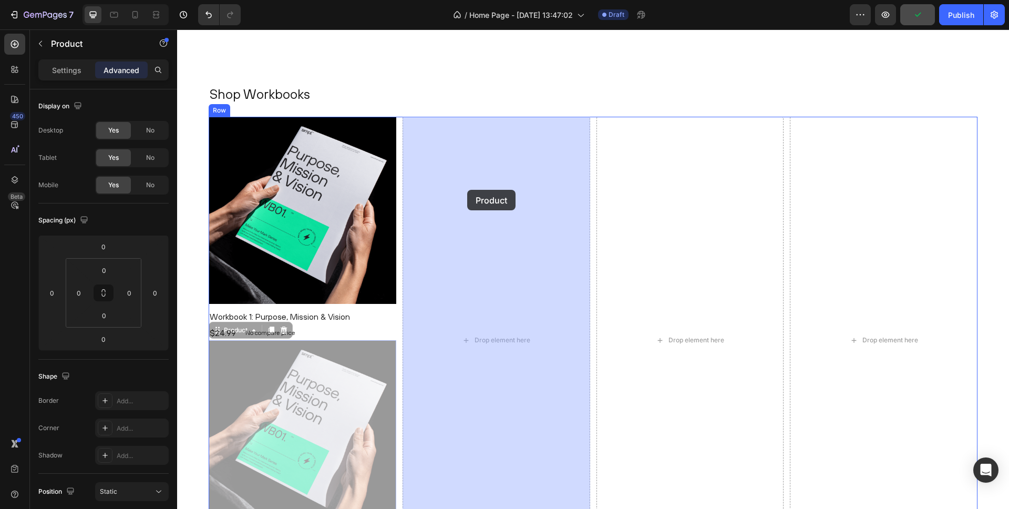
drag, startPoint x: 220, startPoint y: 332, endPoint x: 467, endPoint y: 190, distance: 284.9
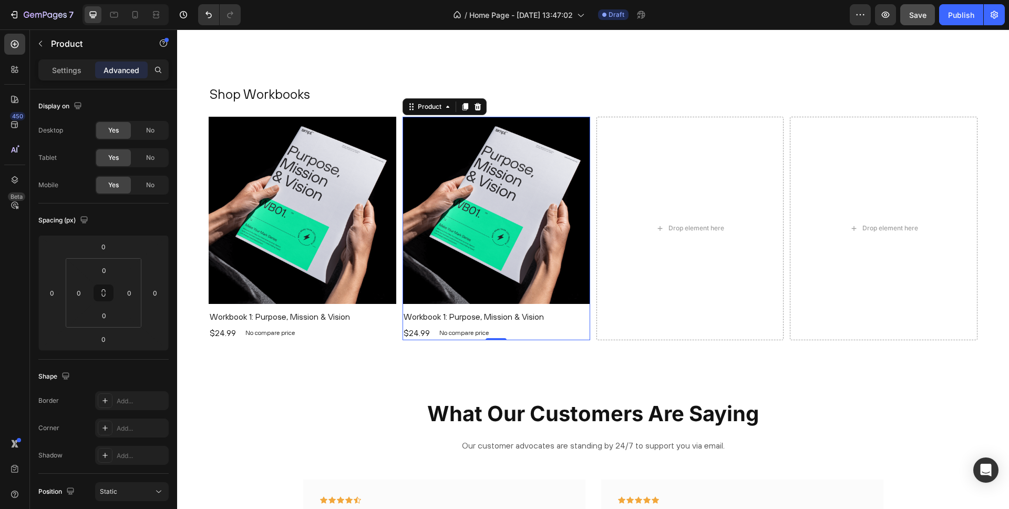
click at [586, 309] on div "Product Images" at bounding box center [497, 214] width 188 height 194
drag, startPoint x: 466, startPoint y: 102, endPoint x: 584, endPoint y: 255, distance: 193.7
click at [466, 104] on icon at bounding box center [466, 106] width 6 height 7
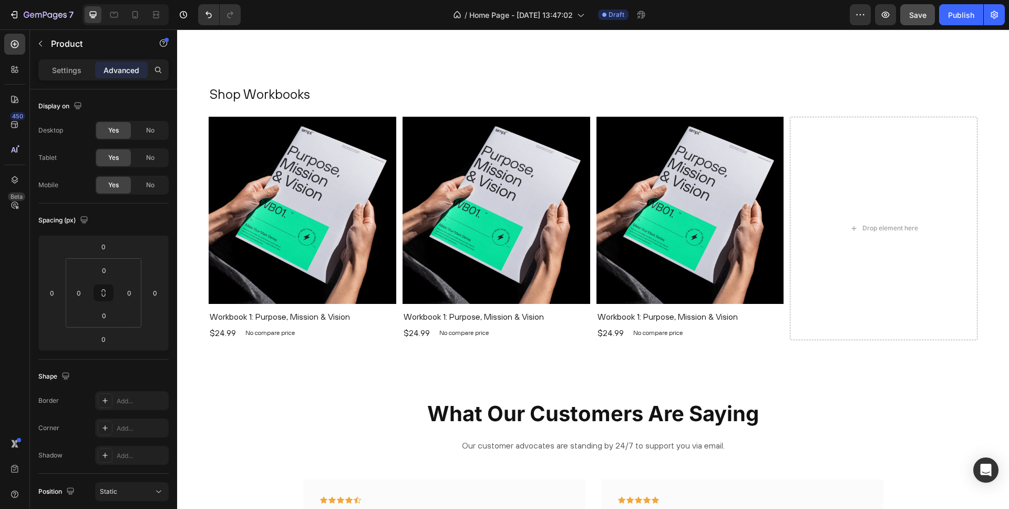
click at [782, 307] on div "Product Images" at bounding box center [691, 214] width 188 height 194
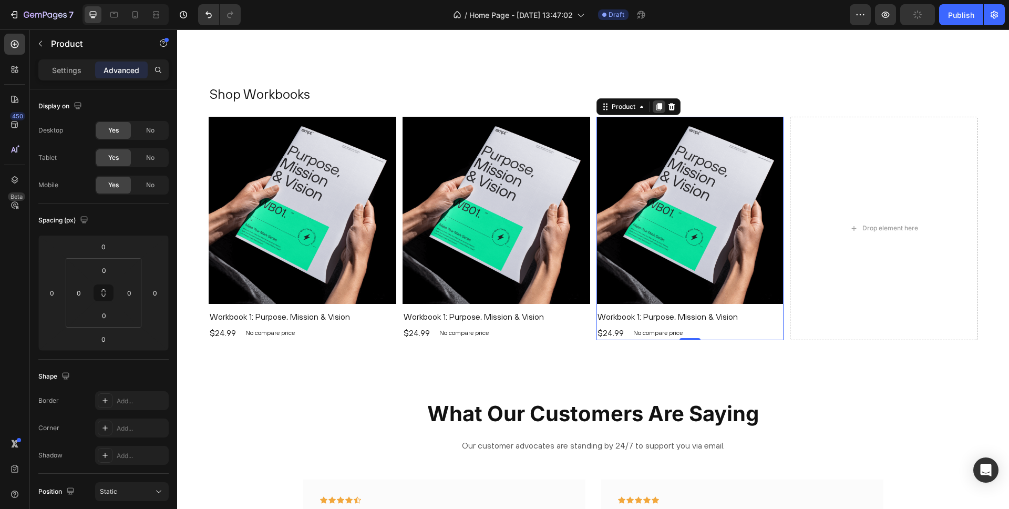
click at [660, 106] on icon at bounding box center [659, 106] width 6 height 7
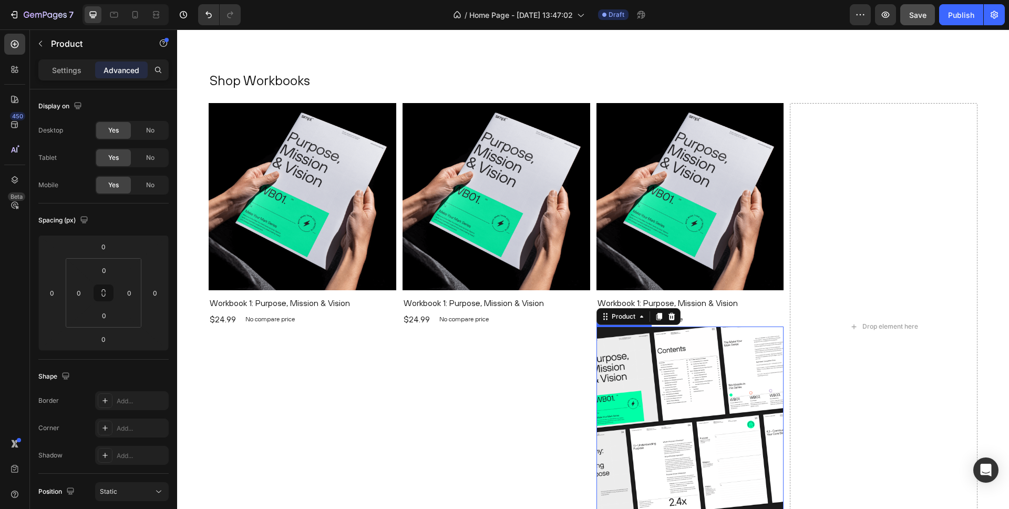
scroll to position [566, 0]
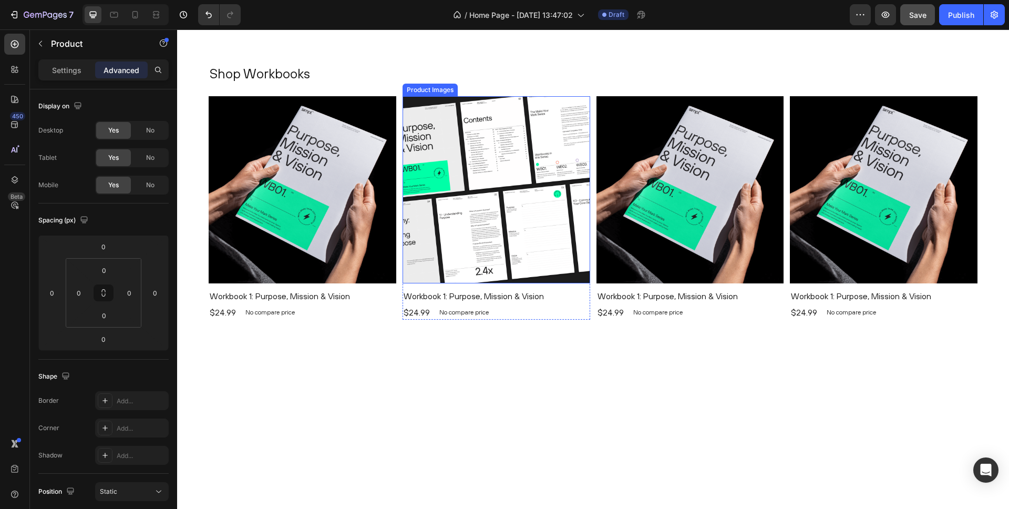
click at [450, 162] on img at bounding box center [497, 190] width 188 height 188
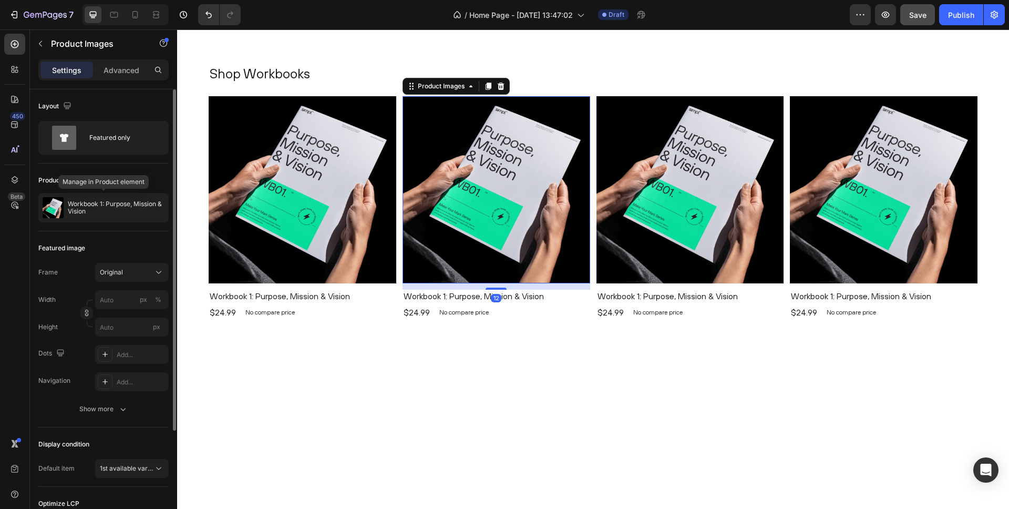
drag, startPoint x: 120, startPoint y: 204, endPoint x: 138, endPoint y: 202, distance: 18.5
click at [120, 204] on p "Workbook 1: Purpose, Mission & Vision" at bounding box center [116, 207] width 97 height 15
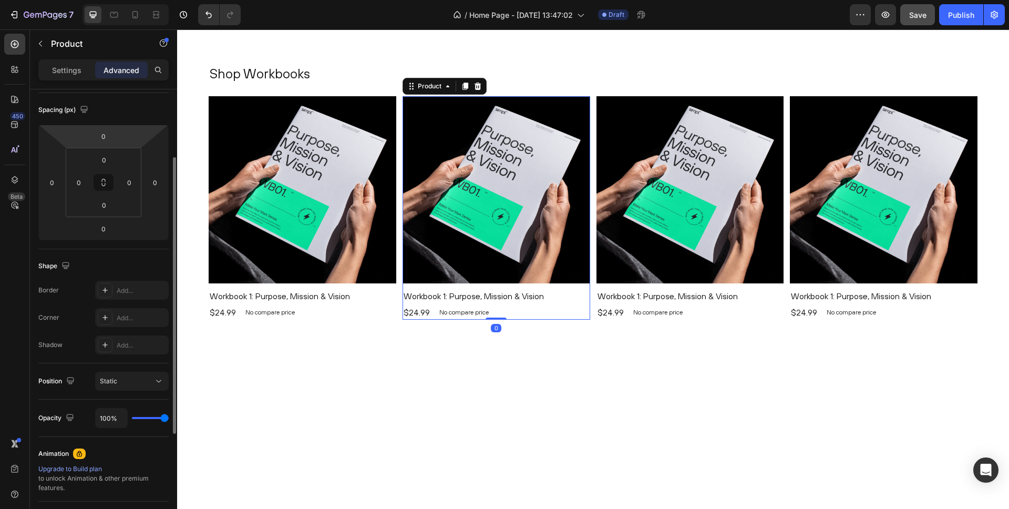
scroll to position [0, 0]
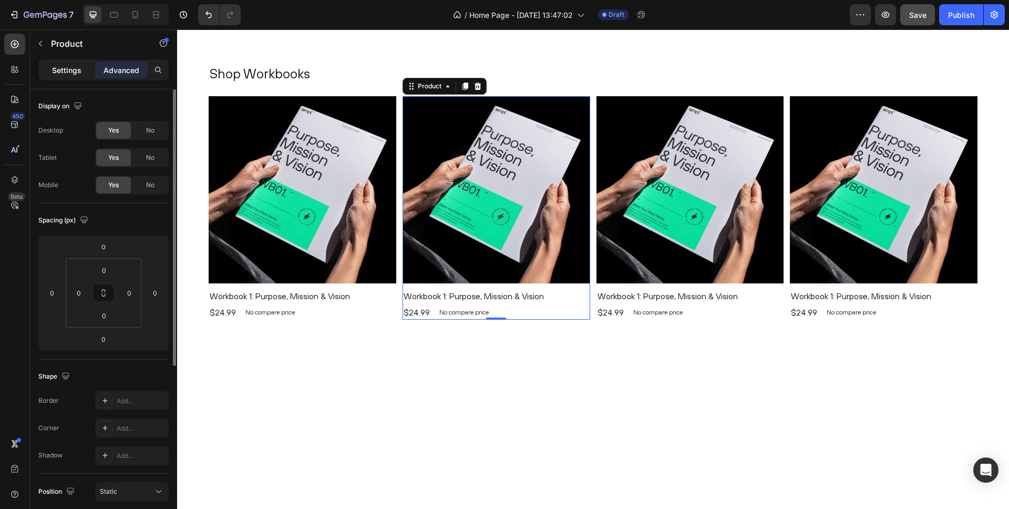
click at [66, 67] on p "Settings" at bounding box center [66, 70] width 29 height 11
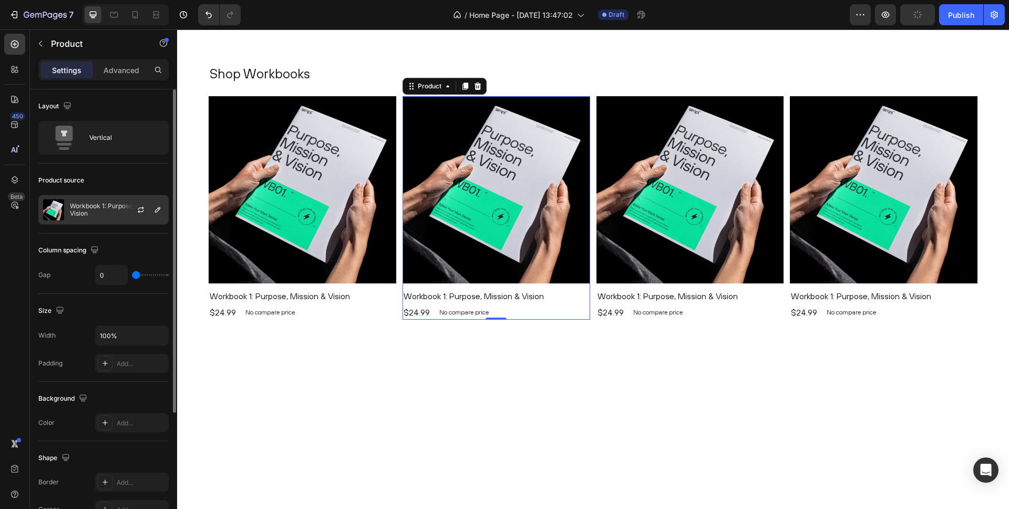
click at [80, 211] on p "Workbook 1: Purpose, Mission & Vision" at bounding box center [117, 209] width 94 height 15
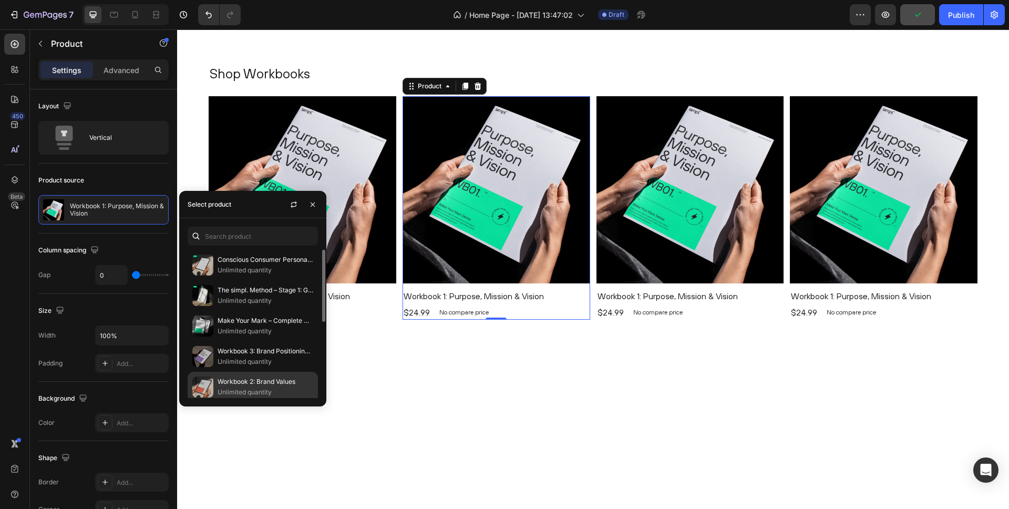
click at [238, 382] on p "Workbook 2: Brand Values" at bounding box center [266, 381] width 96 height 11
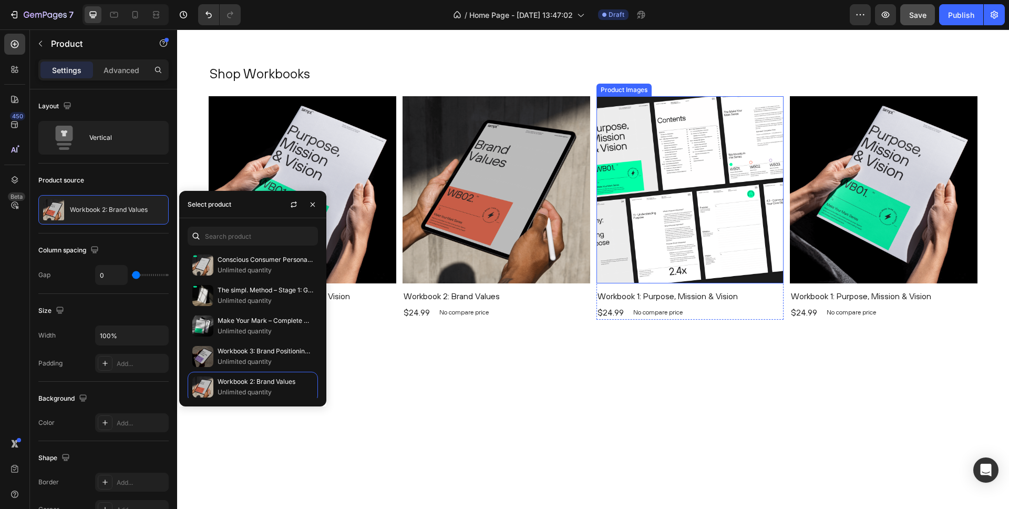
click at [628, 222] on img at bounding box center [691, 190] width 188 height 188
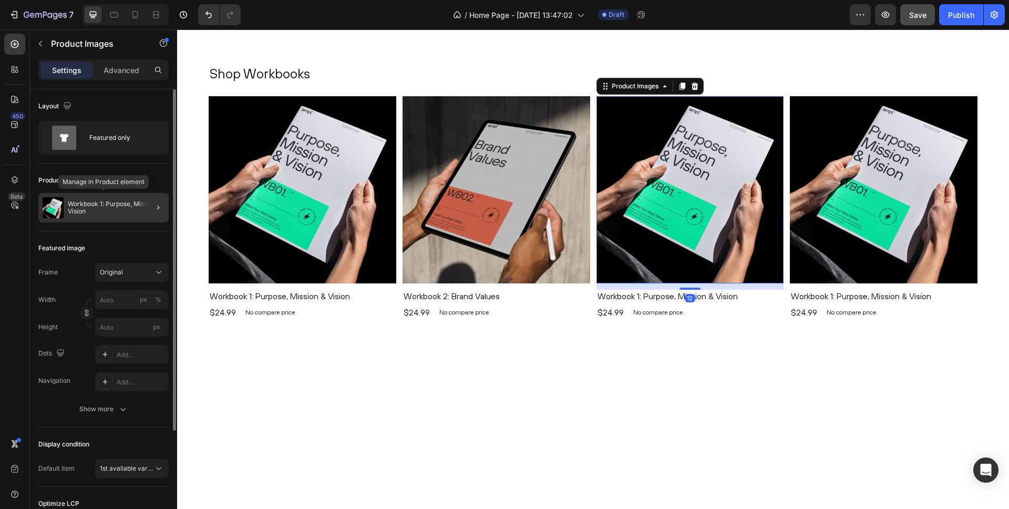
click at [85, 210] on p "Workbook 1: Purpose, Mission & Vision" at bounding box center [116, 207] width 97 height 15
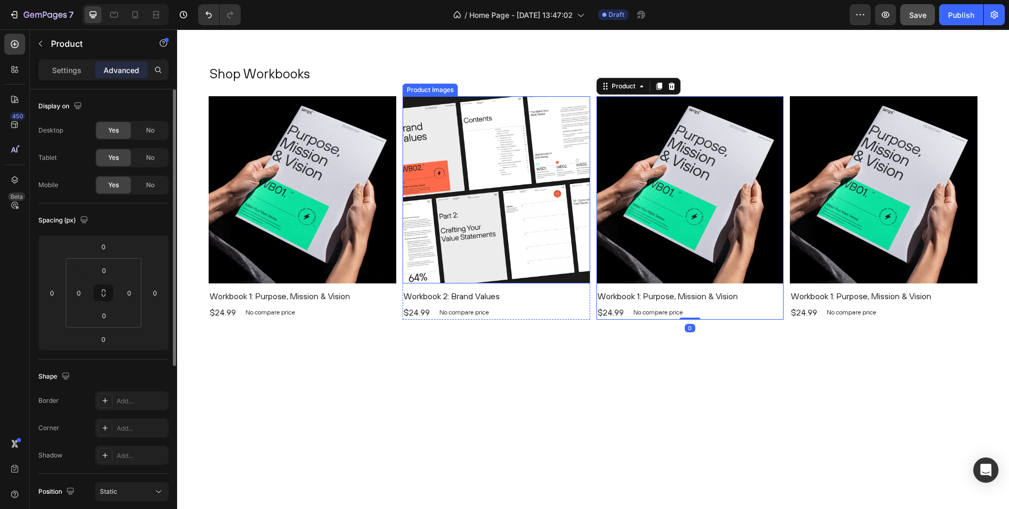
click at [648, 223] on img at bounding box center [691, 190] width 188 height 188
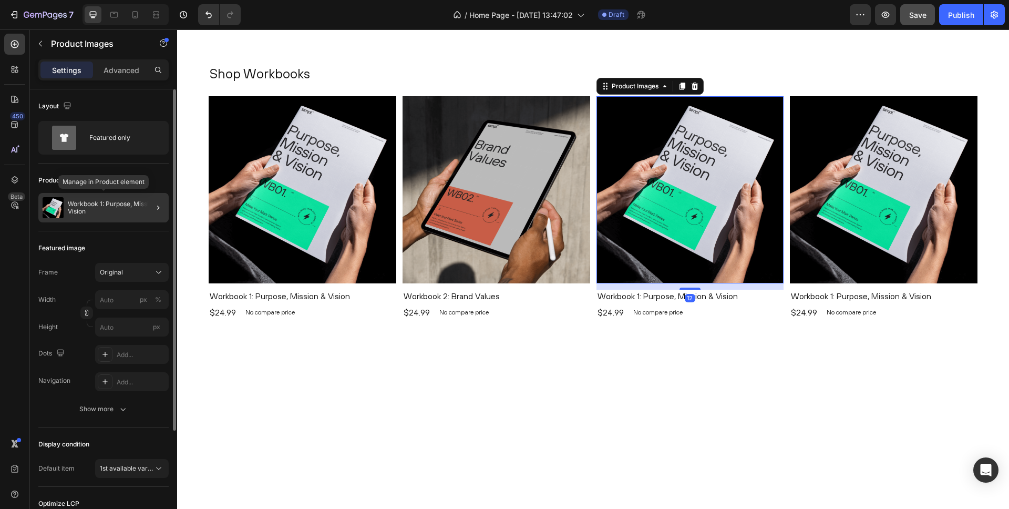
click at [101, 210] on p "Workbook 1: Purpose, Mission & Vision" at bounding box center [116, 207] width 97 height 15
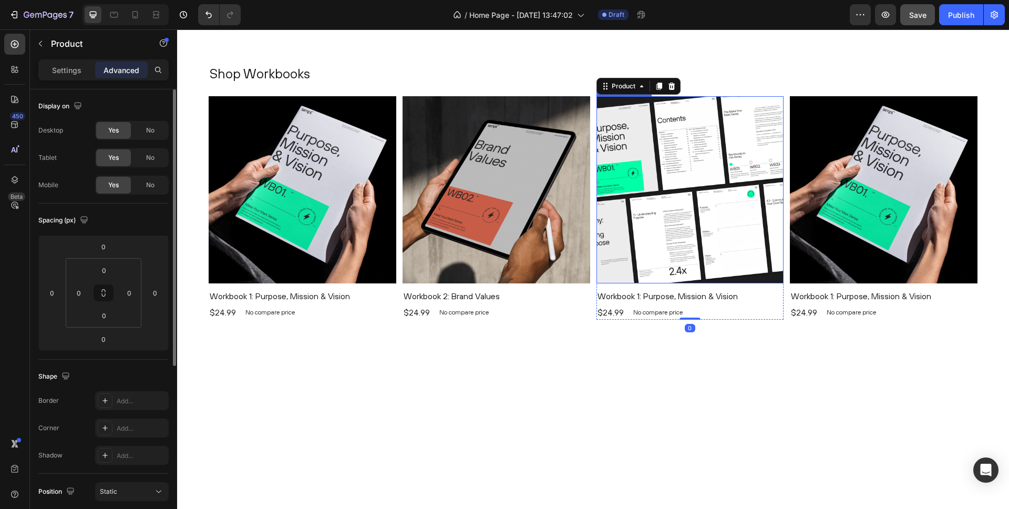
click at [694, 177] on img at bounding box center [691, 190] width 188 height 188
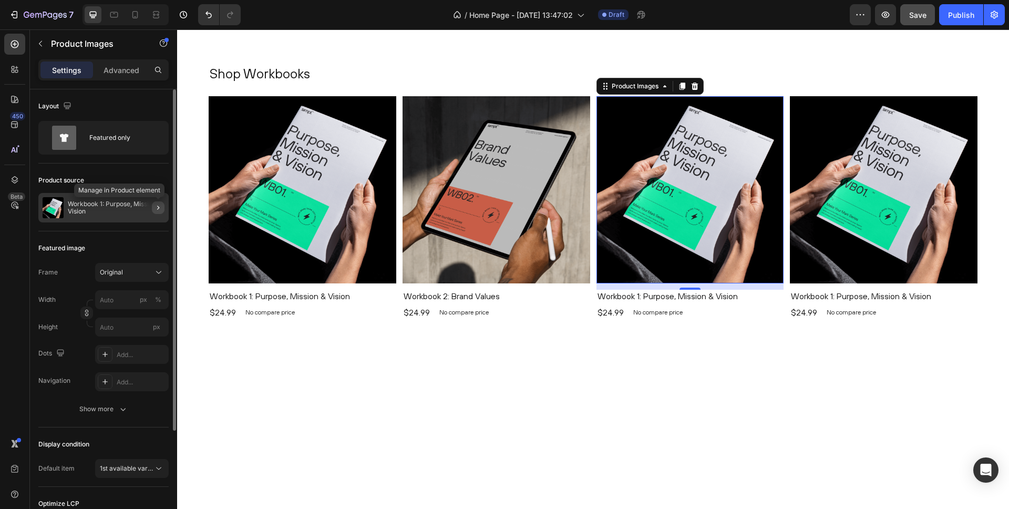
click at [156, 209] on icon "button" at bounding box center [158, 207] width 8 height 8
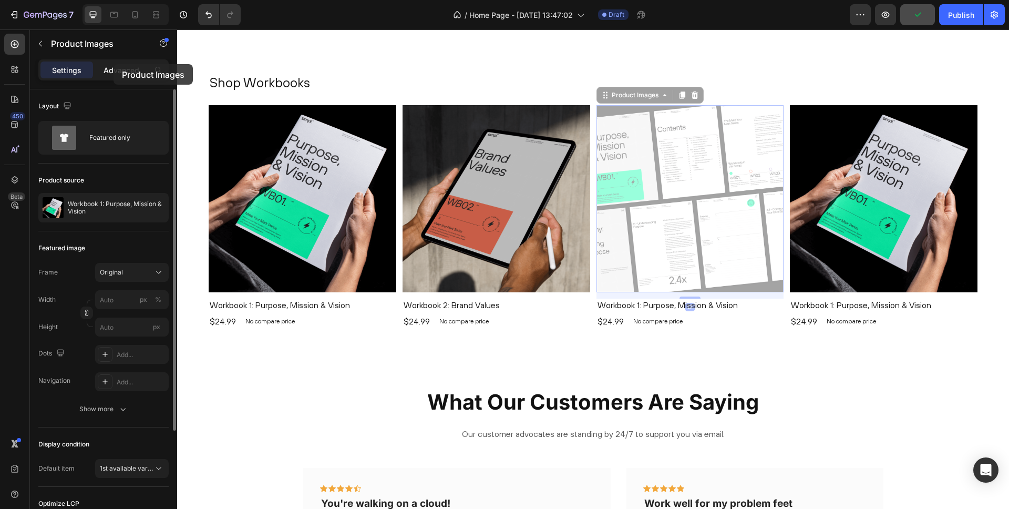
scroll to position [545, 0]
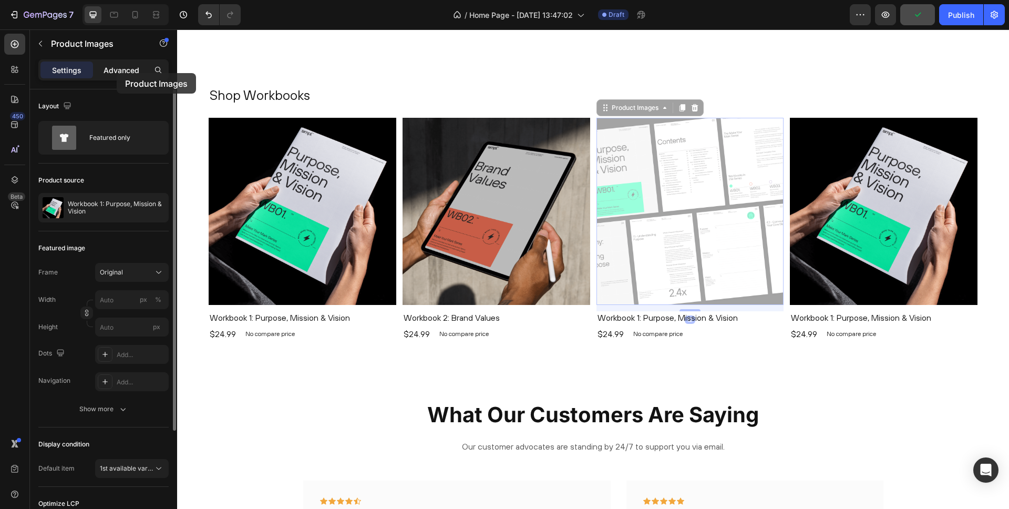
click at [117, 73] on p "Advanced" at bounding box center [122, 70] width 36 height 11
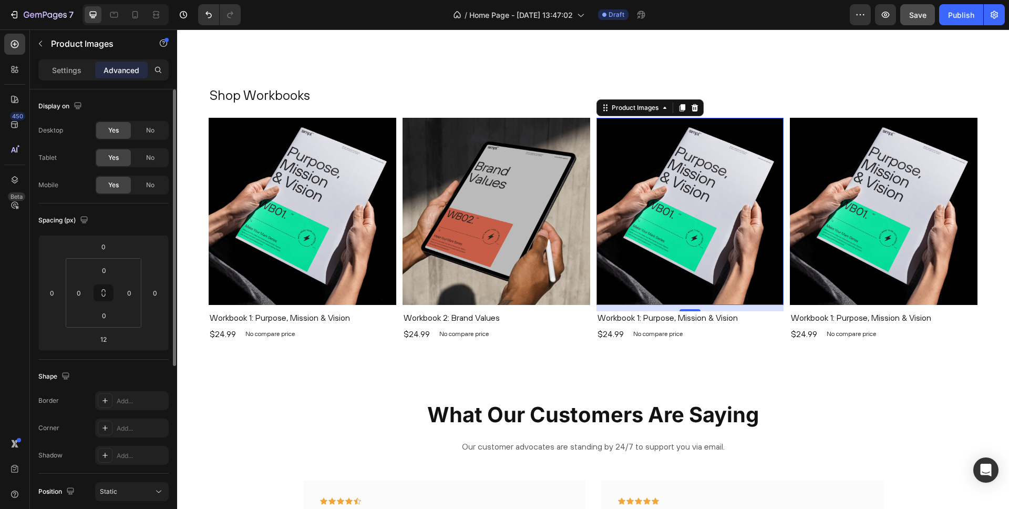
click at [60, 68] on p "Settings" at bounding box center [66, 70] width 29 height 11
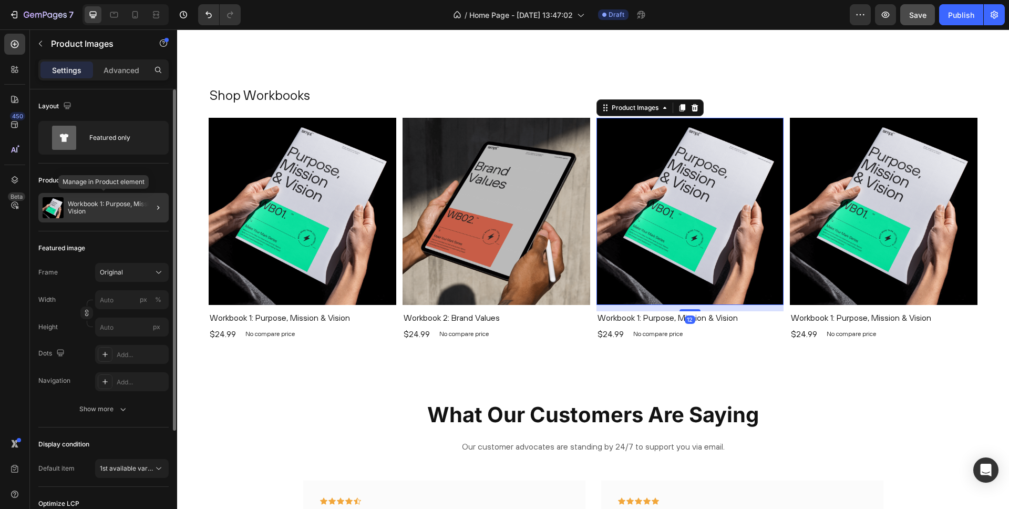
click at [72, 209] on p "Workbook 1: Purpose, Mission & Vision" at bounding box center [116, 207] width 97 height 15
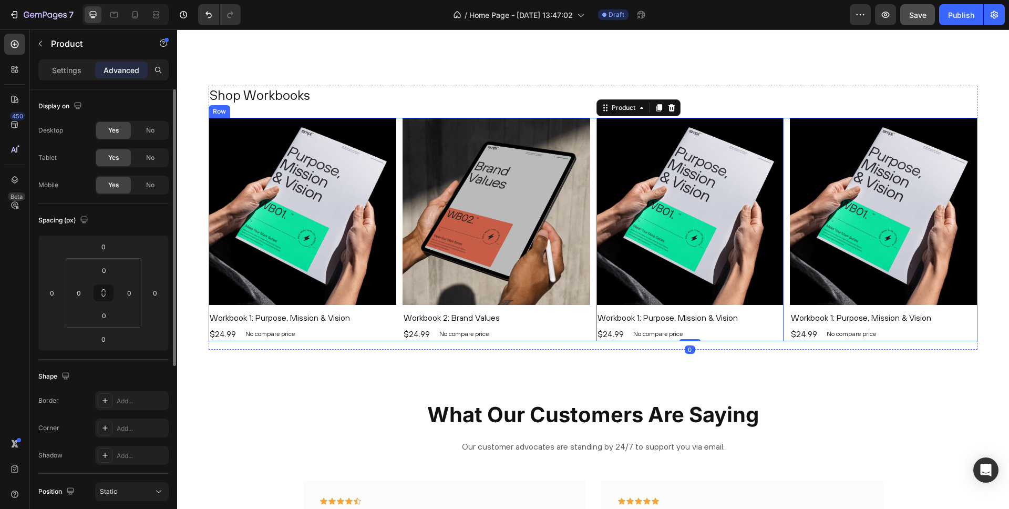
click at [616, 219] on img at bounding box center [691, 212] width 188 height 188
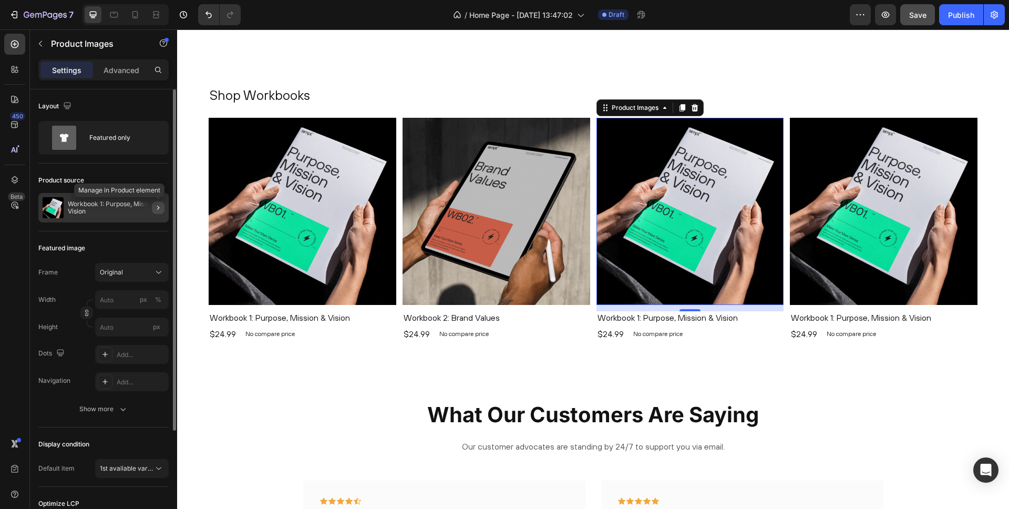
click at [158, 208] on icon "button" at bounding box center [158, 207] width 8 height 8
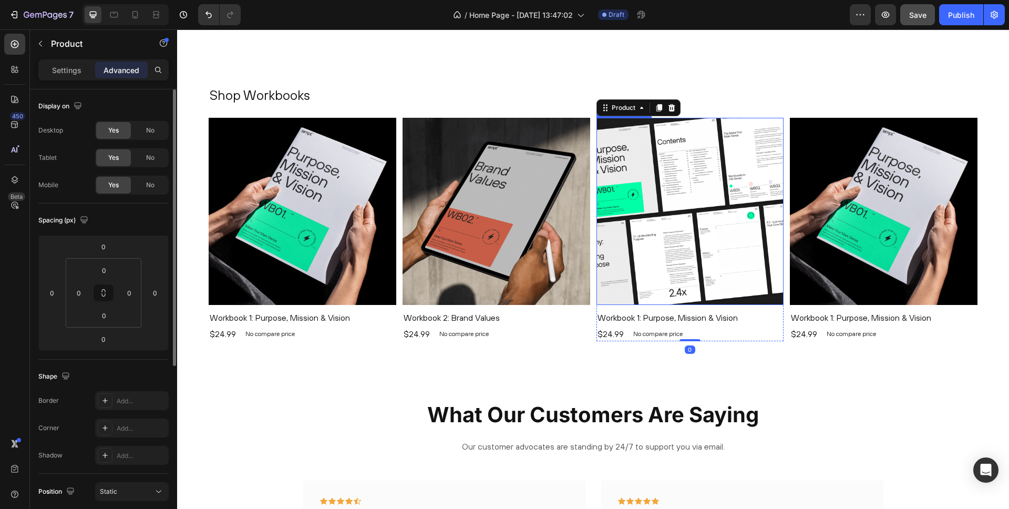
click at [658, 190] on img at bounding box center [691, 212] width 188 height 188
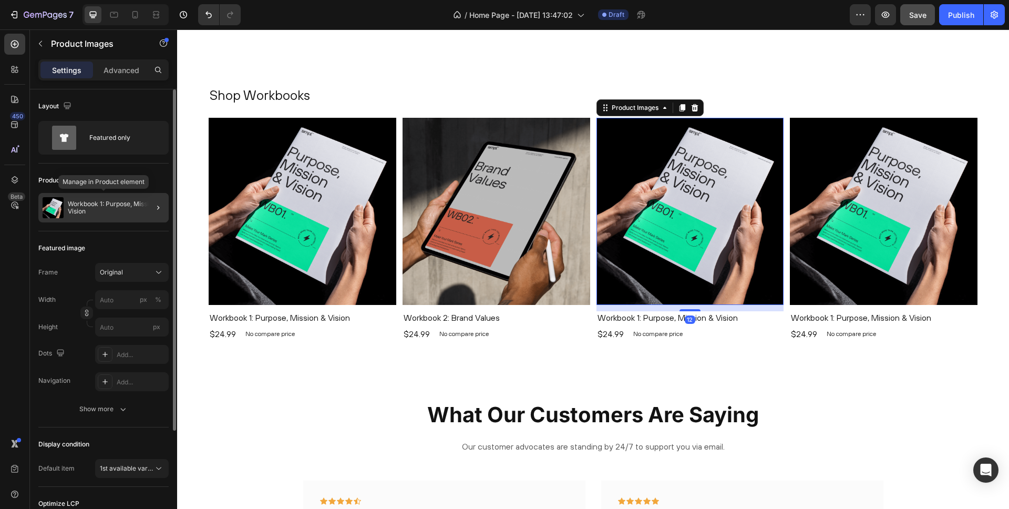
click at [55, 210] on img at bounding box center [53, 207] width 21 height 21
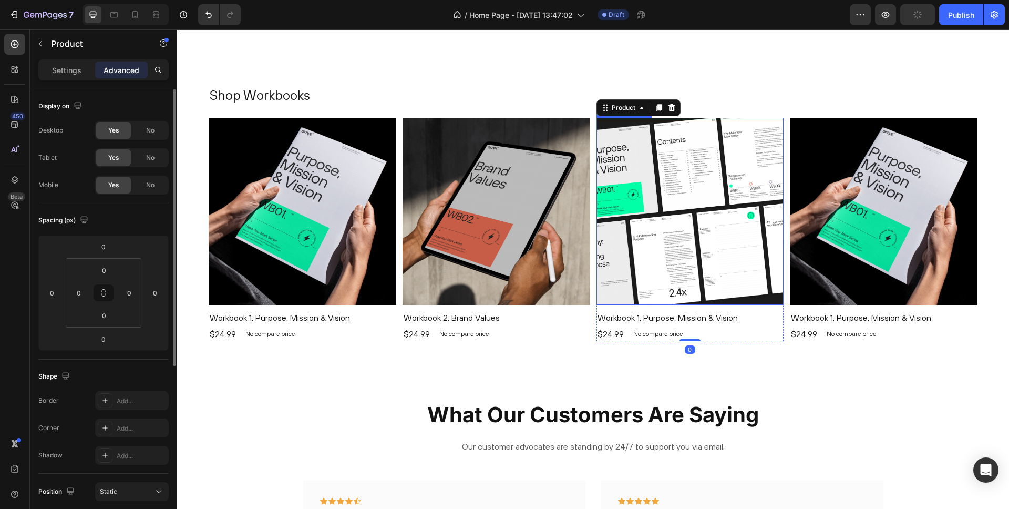
click at [643, 154] on img at bounding box center [691, 212] width 188 height 188
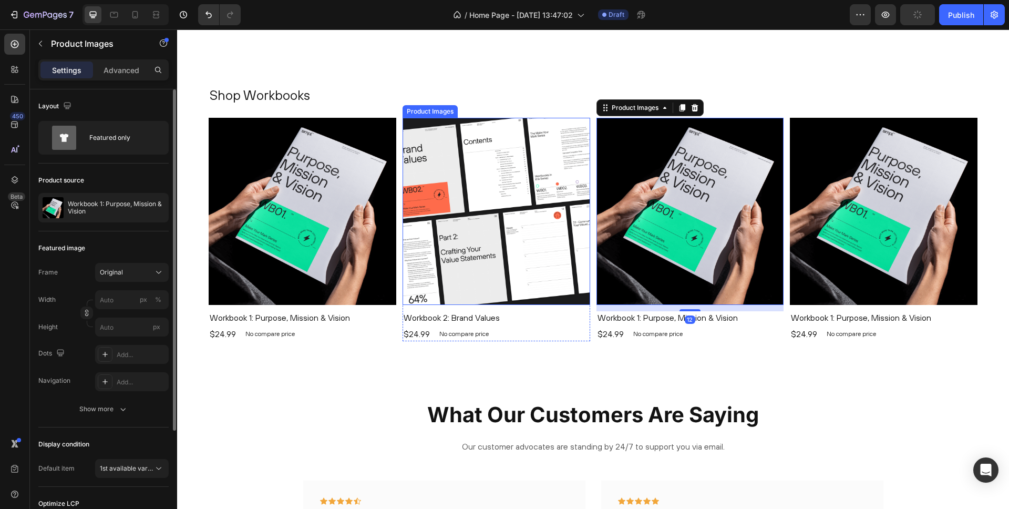
click at [465, 166] on img at bounding box center [497, 212] width 188 height 188
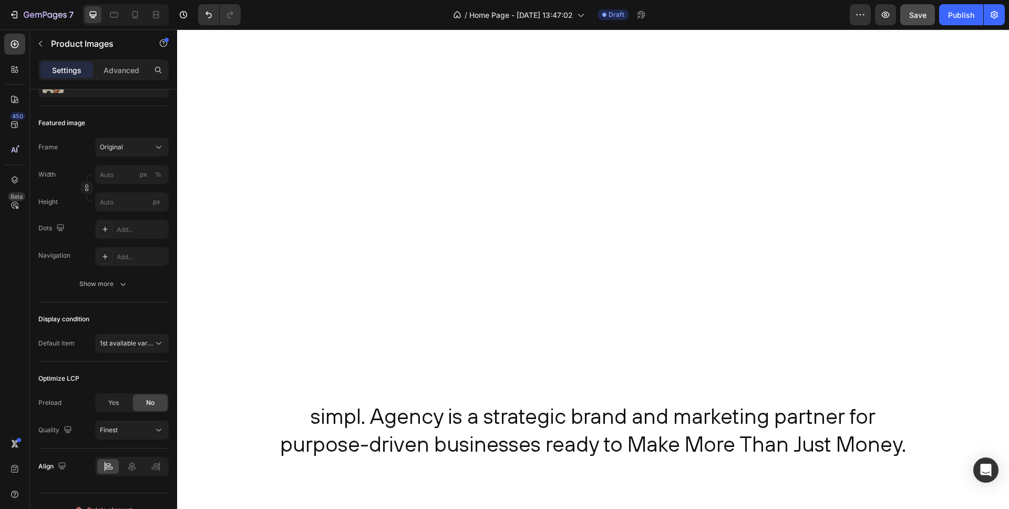
scroll to position [530, 0]
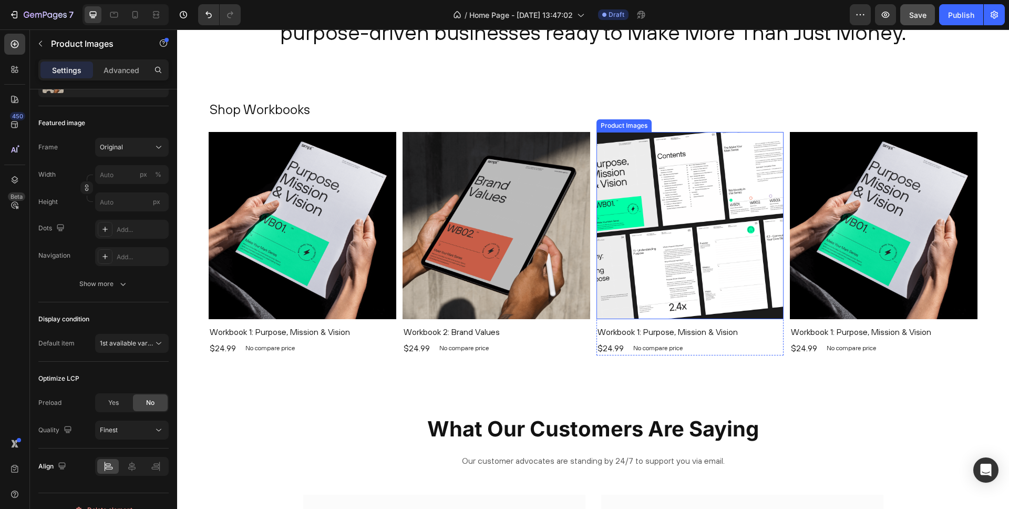
click at [634, 159] on img at bounding box center [691, 226] width 188 height 188
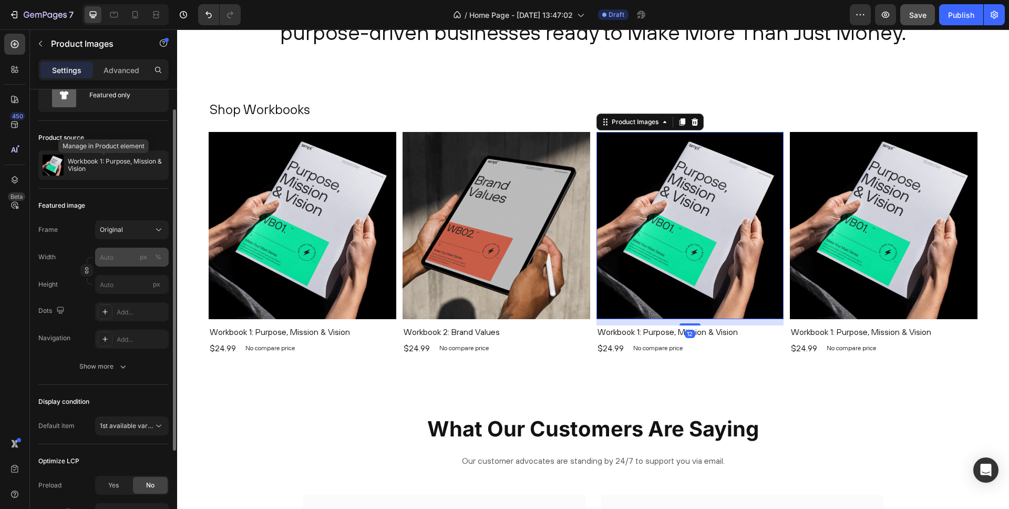
scroll to position [36, 0]
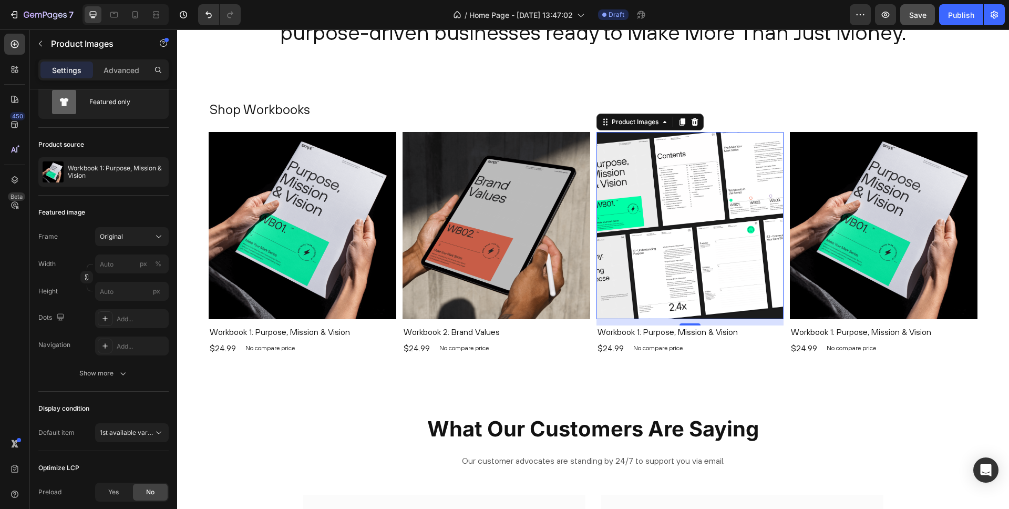
click at [618, 202] on img at bounding box center [691, 226] width 188 height 188
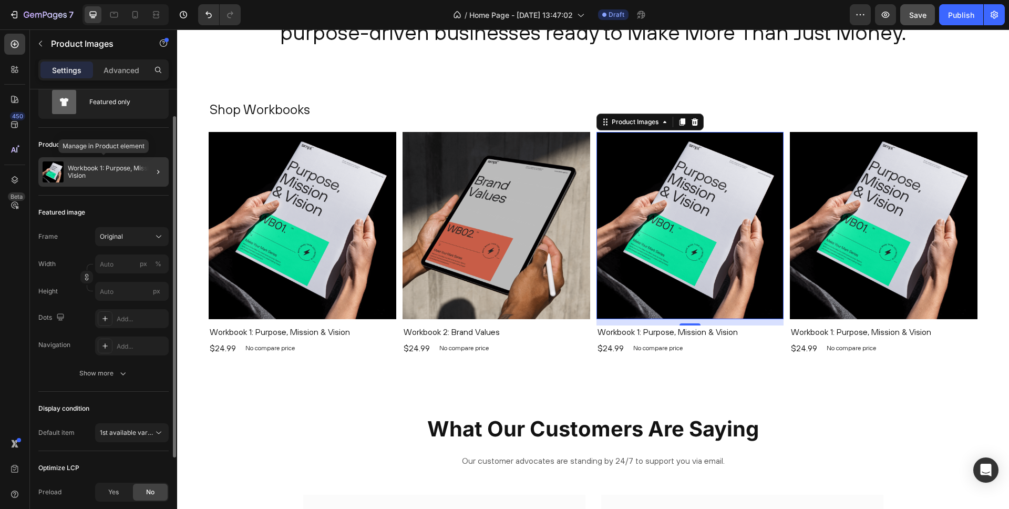
click at [102, 171] on p "Workbook 1: Purpose, Mission & Vision" at bounding box center [116, 172] width 97 height 15
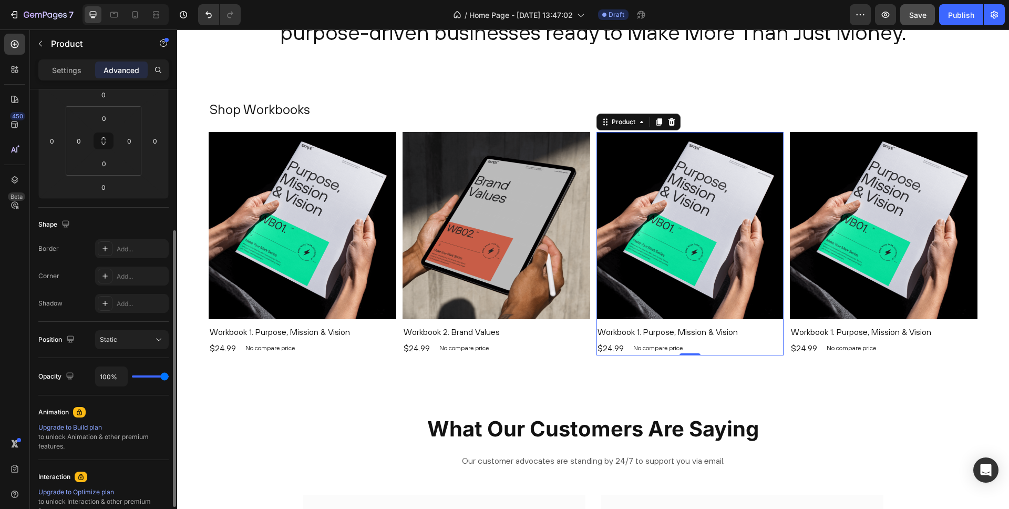
scroll to position [0, 0]
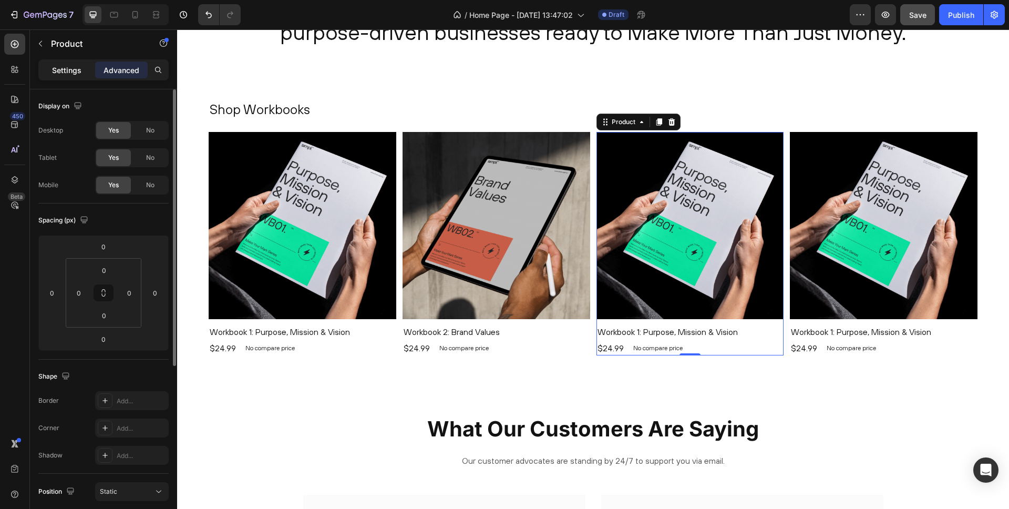
click at [69, 66] on p "Settings" at bounding box center [66, 70] width 29 height 11
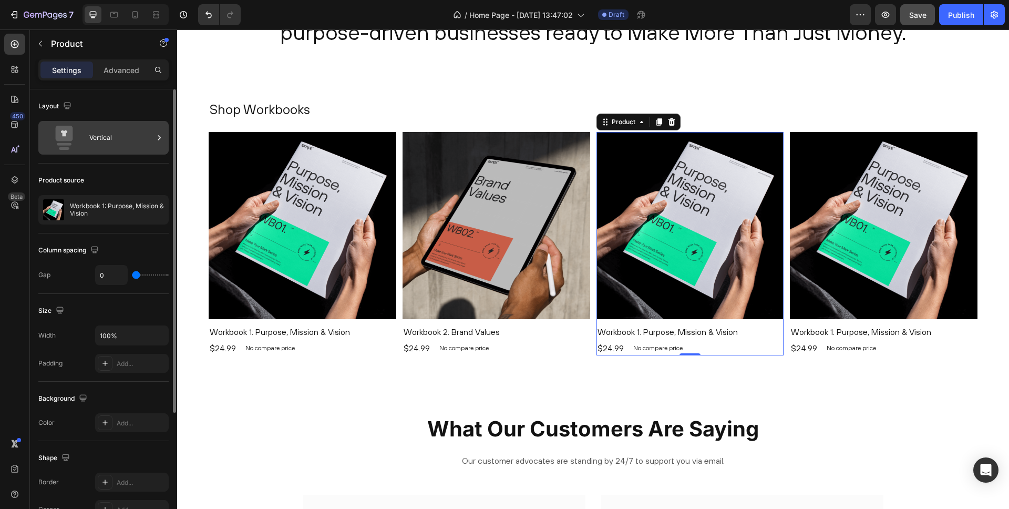
click at [108, 128] on div "Vertical" at bounding box center [121, 138] width 64 height 24
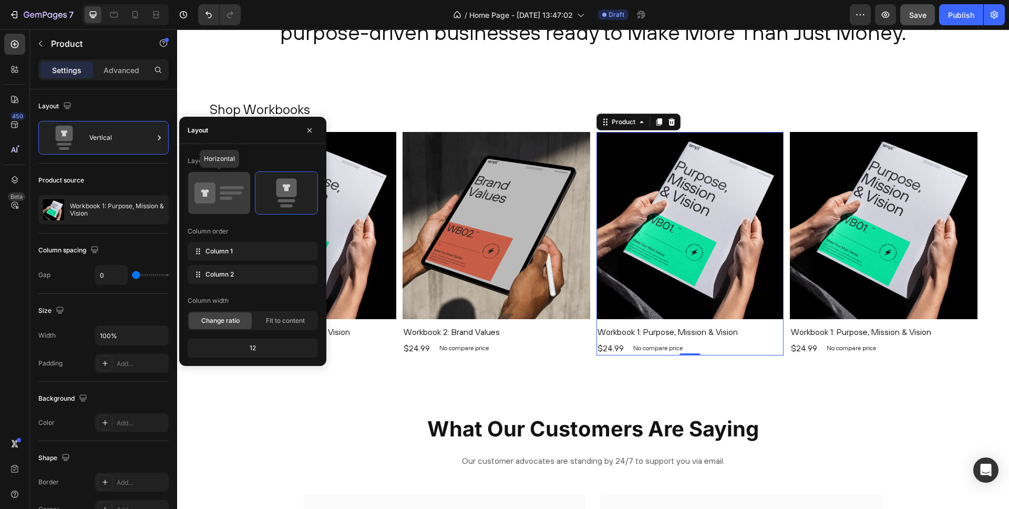
click at [213, 188] on icon at bounding box center [204, 192] width 21 height 21
type input "30"
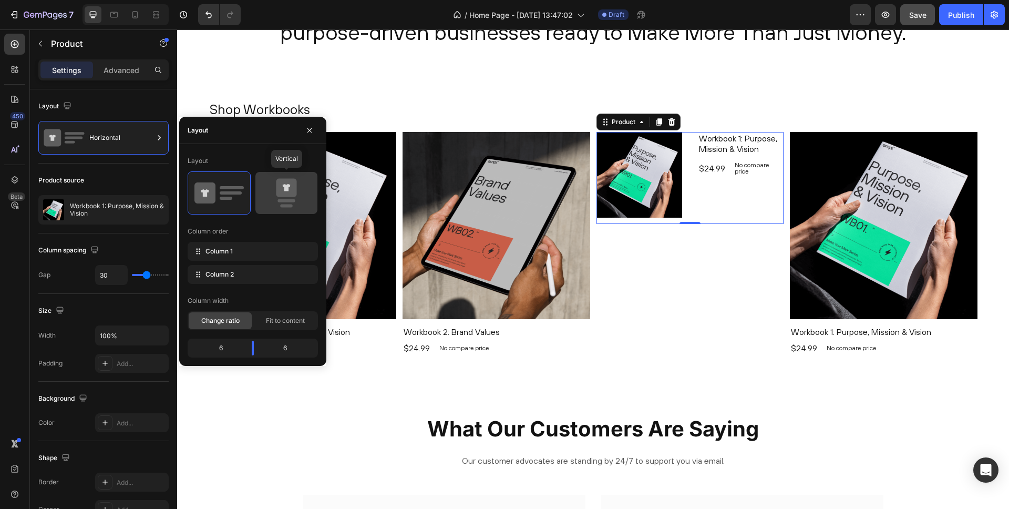
click at [276, 183] on icon at bounding box center [286, 188] width 20 height 18
type input "0"
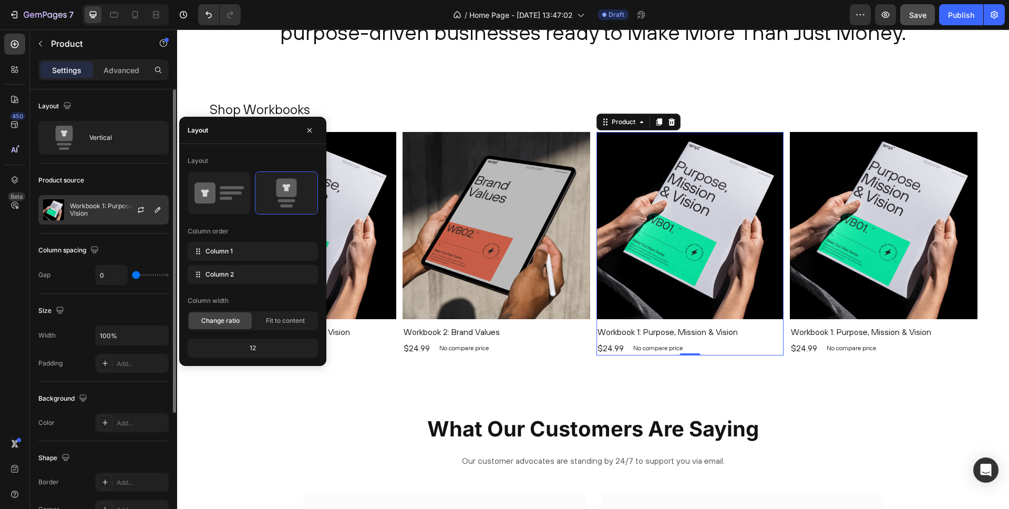
click at [64, 211] on img at bounding box center [53, 209] width 21 height 21
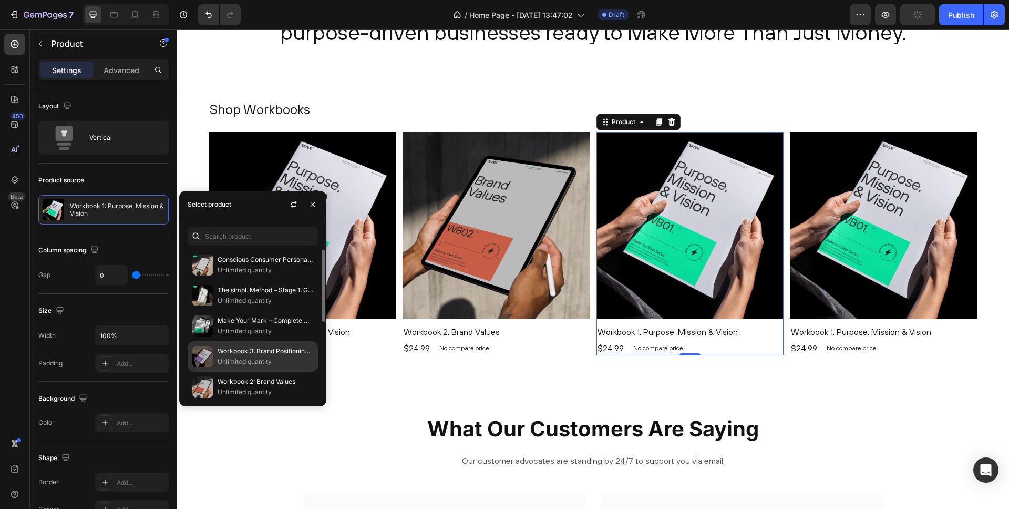
click at [247, 350] on p "Workbook 3: Brand Positioning Strategy" at bounding box center [266, 351] width 96 height 11
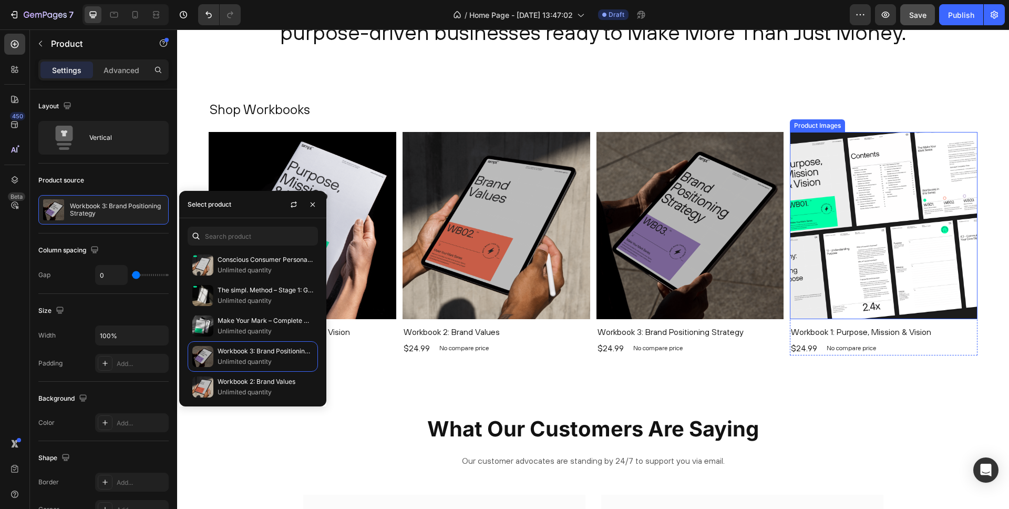
click at [806, 241] on img at bounding box center [884, 226] width 188 height 188
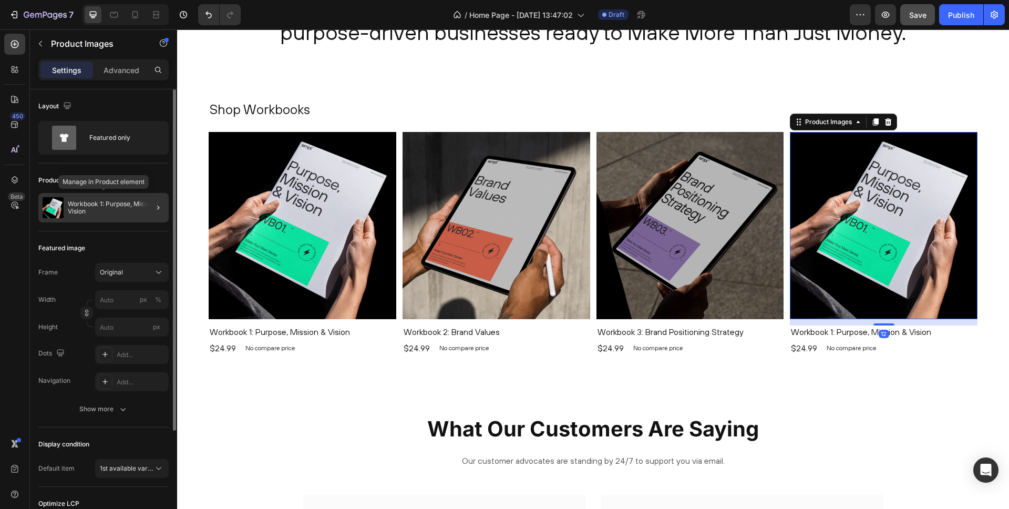
click at [55, 208] on img at bounding box center [53, 207] width 21 height 21
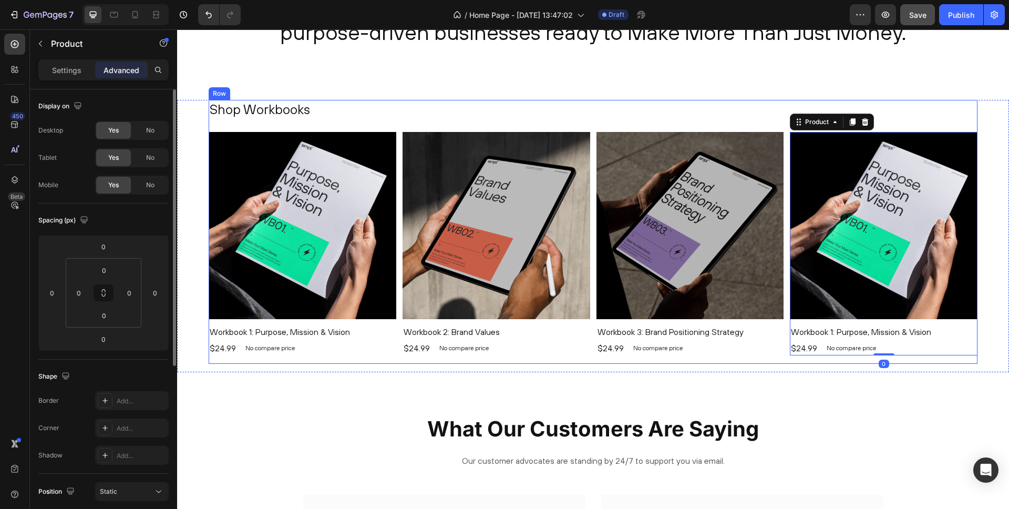
click at [719, 99] on div "simpl. Agency is a strategic brand and marketing partner for purpose-driven bus…" at bounding box center [593, 18] width 832 height 163
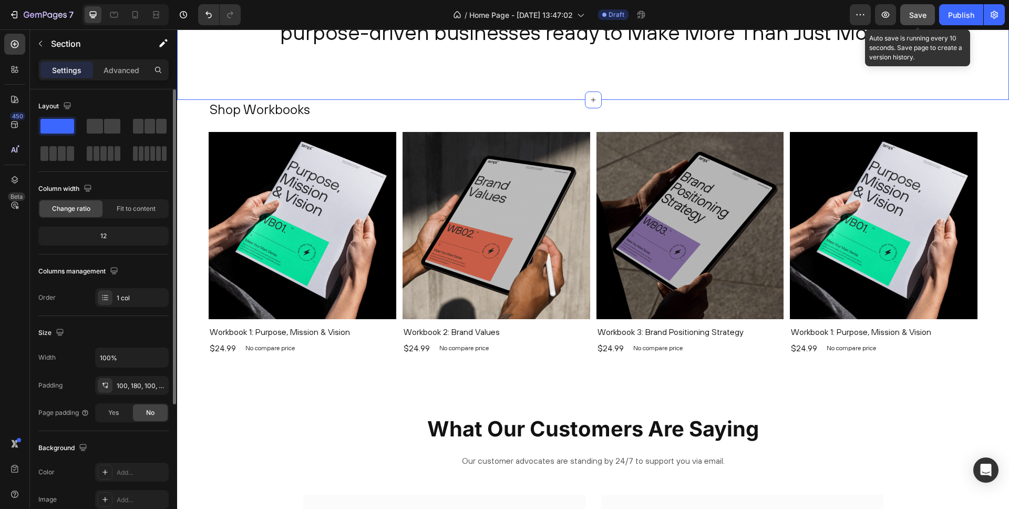
click at [913, 18] on span "Save" at bounding box center [917, 15] width 17 height 9
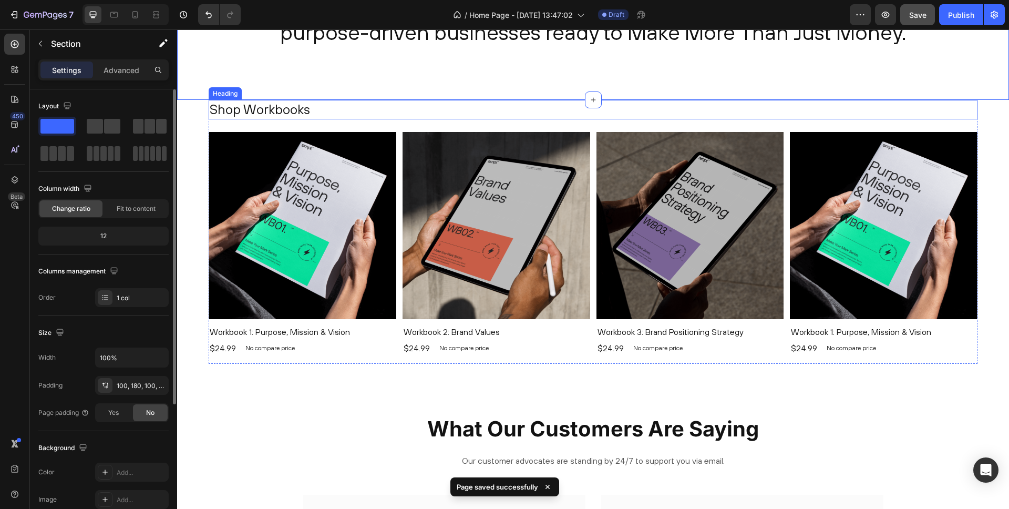
scroll to position [474, 0]
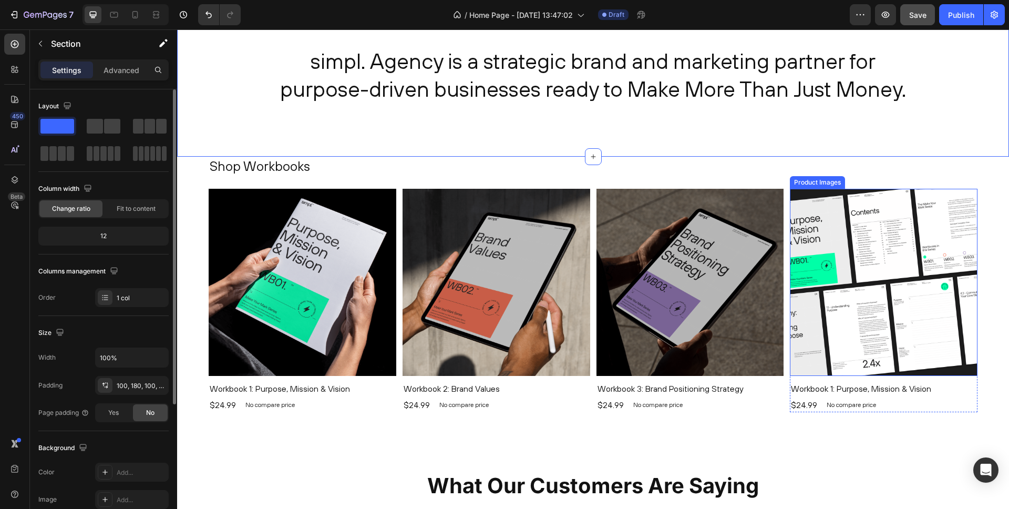
click at [816, 229] on img at bounding box center [884, 283] width 188 height 188
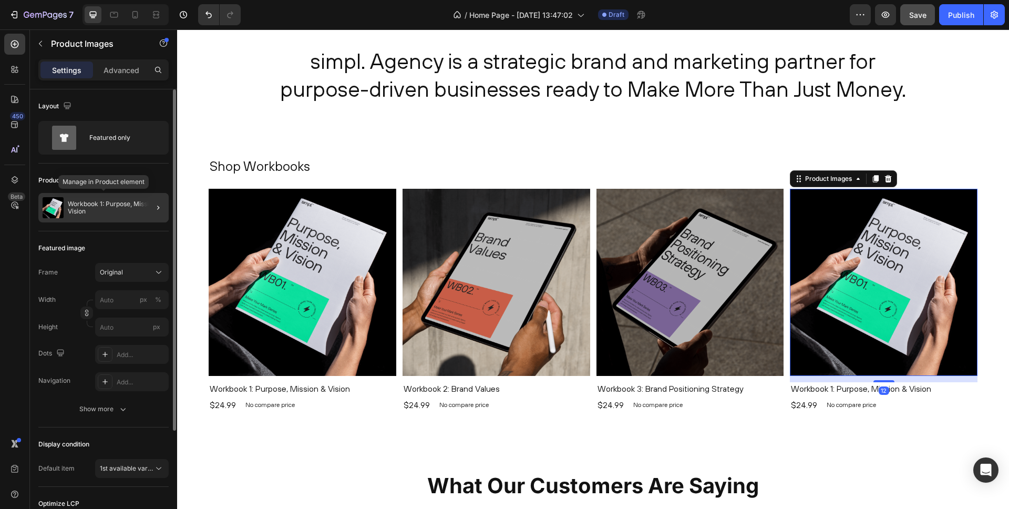
click at [59, 201] on img at bounding box center [53, 207] width 21 height 21
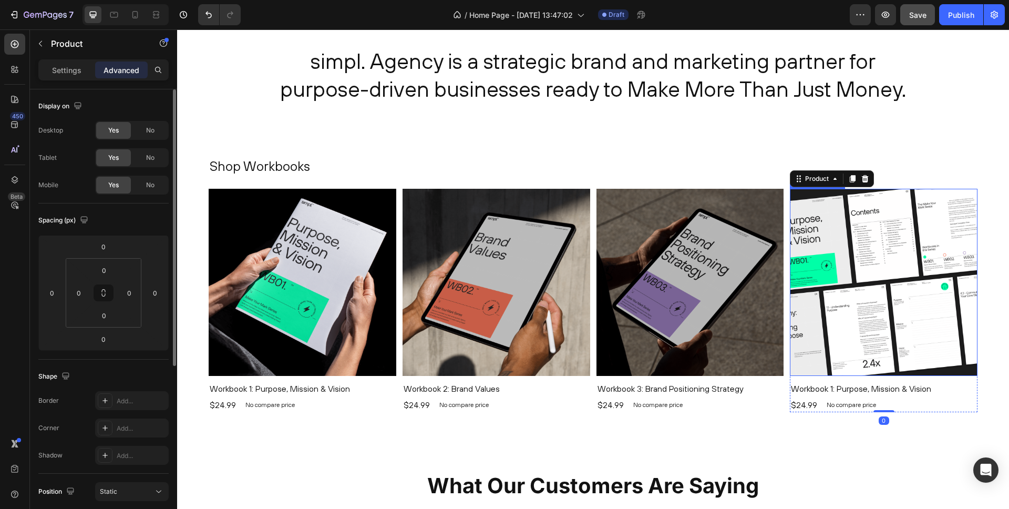
click at [841, 245] on img at bounding box center [884, 283] width 188 height 188
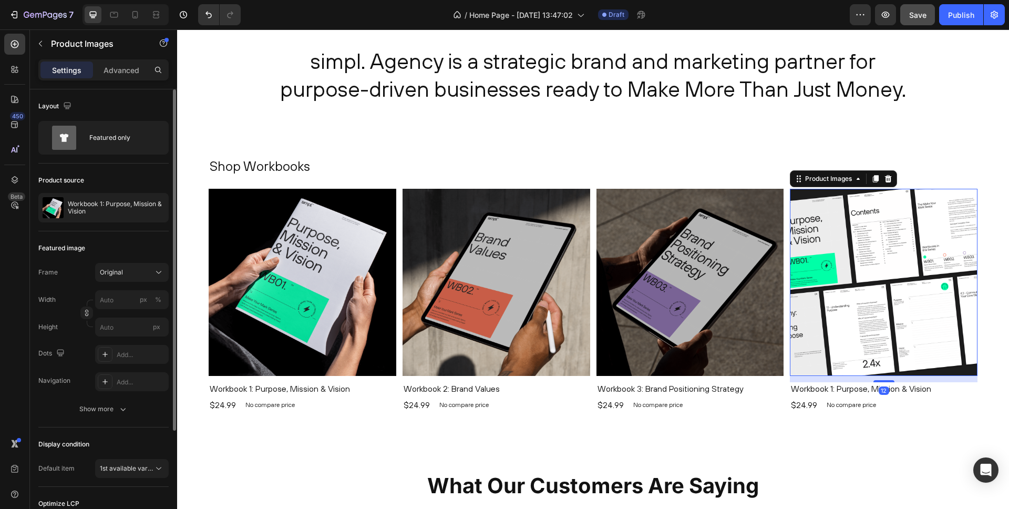
click at [841, 245] on img at bounding box center [884, 283] width 188 height 188
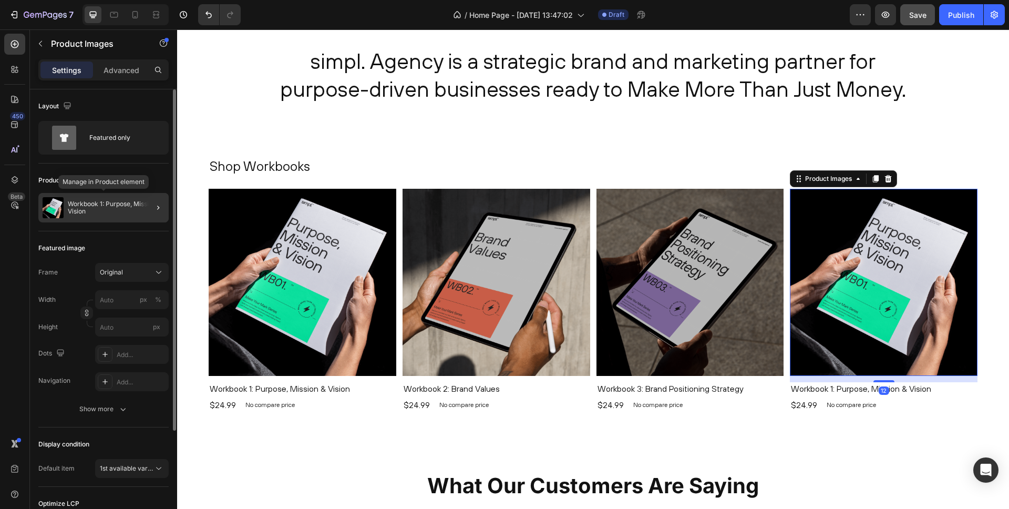
click at [105, 200] on p "Workbook 1: Purpose, Mission & Vision" at bounding box center [116, 207] width 97 height 15
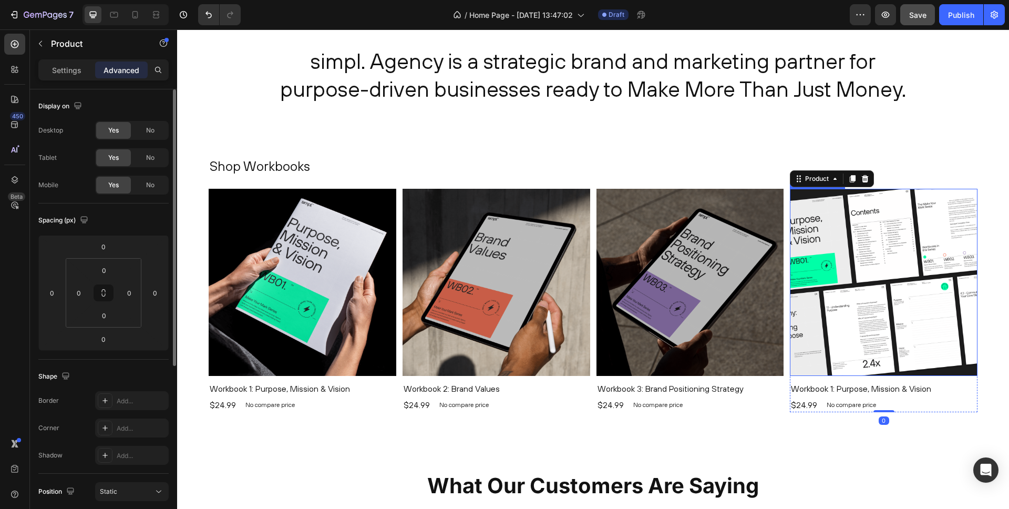
click at [845, 238] on img at bounding box center [884, 283] width 188 height 188
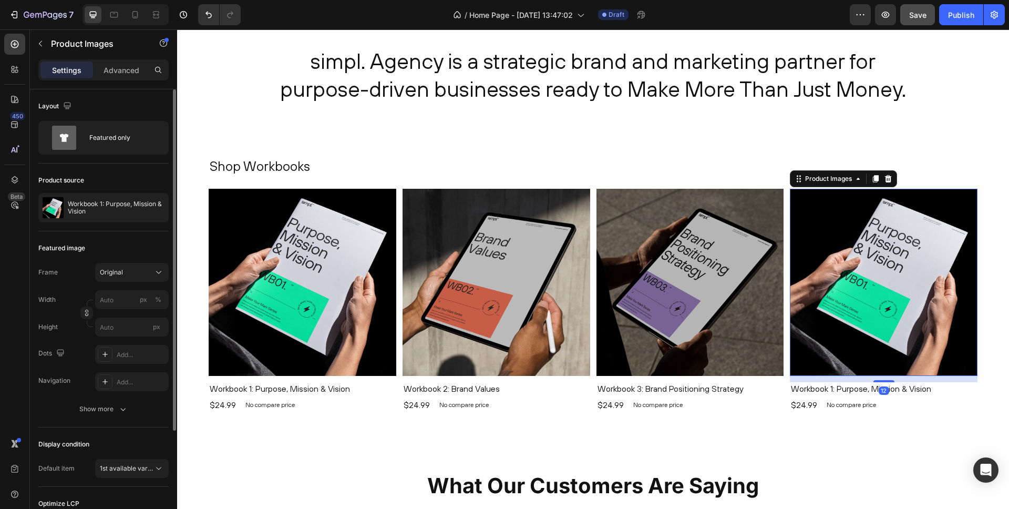
click at [783, 147] on div "simpl. Agency is a strategic brand and marketing partner for purpose-driven bus…" at bounding box center [593, 75] width 832 height 163
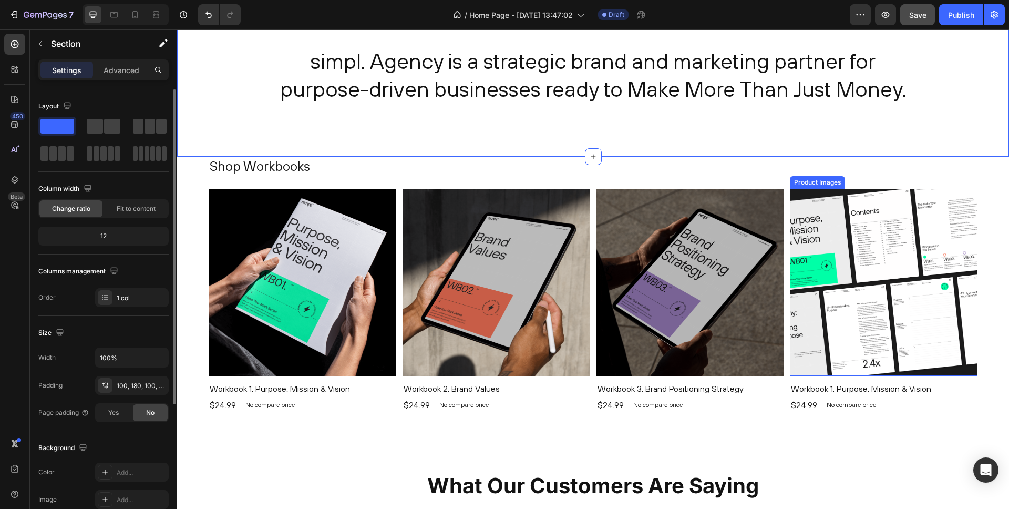
click at [803, 212] on img at bounding box center [884, 283] width 188 height 188
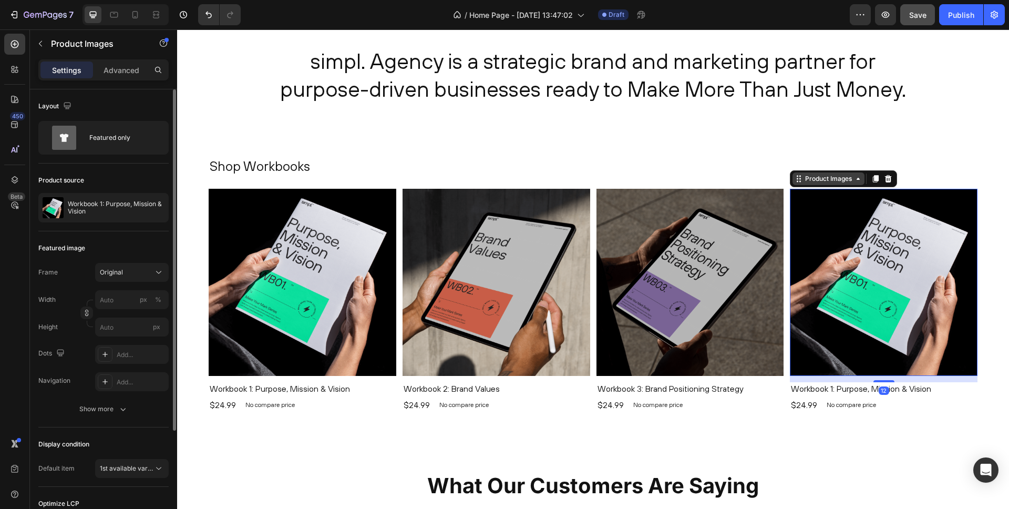
click at [829, 180] on div "Product Images" at bounding box center [828, 178] width 51 height 9
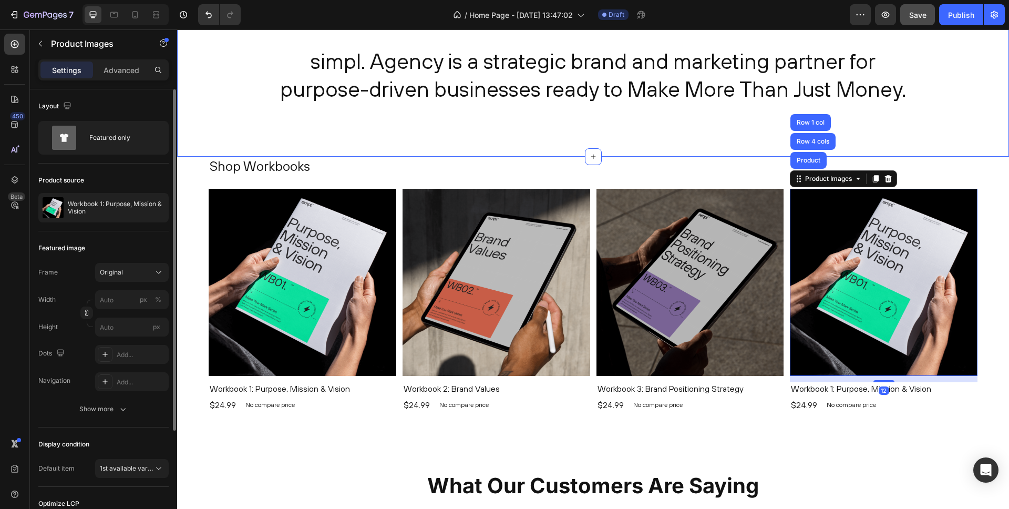
click at [928, 125] on div "simpl. Agency is a strategic brand and marketing partner for purpose-driven bus…" at bounding box center [593, 75] width 832 height 163
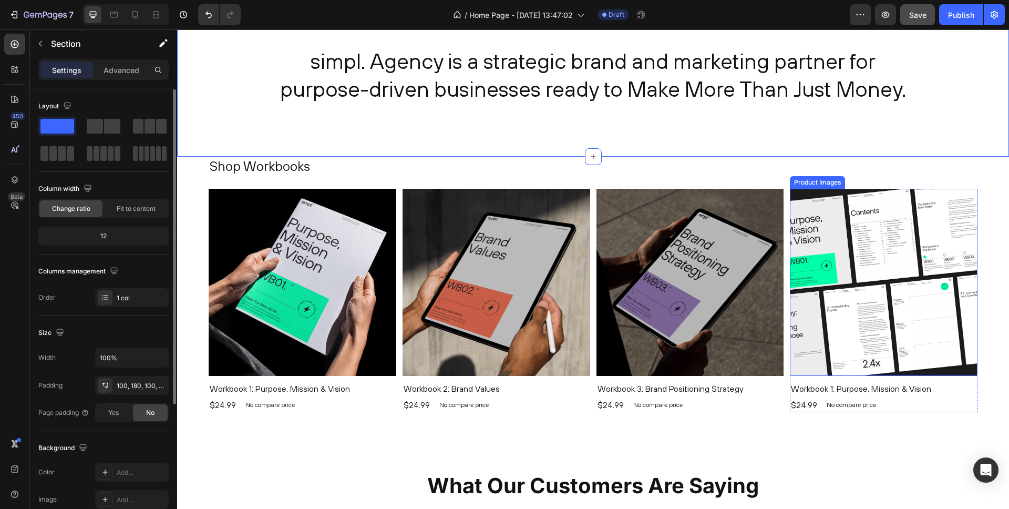
click at [886, 222] on img at bounding box center [884, 283] width 188 height 188
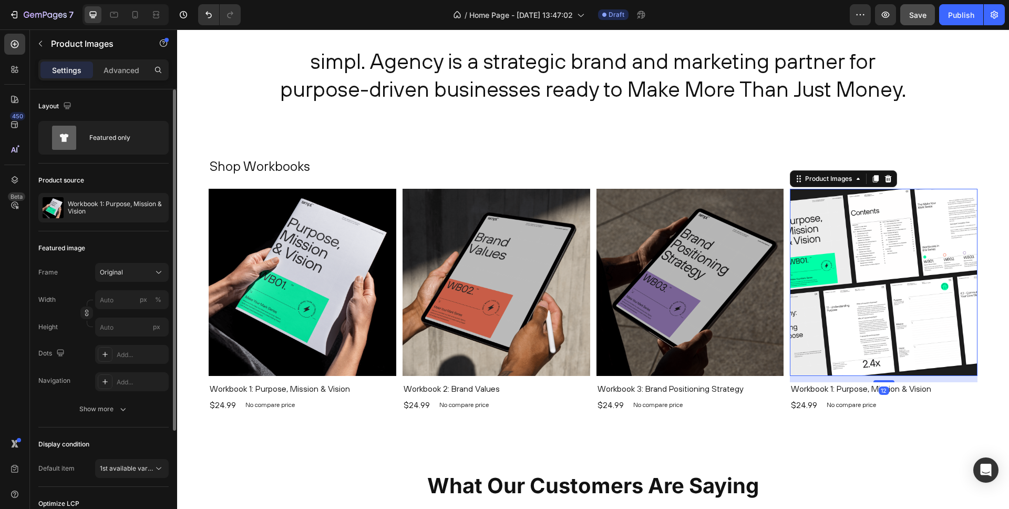
click at [886, 222] on img at bounding box center [884, 283] width 188 height 188
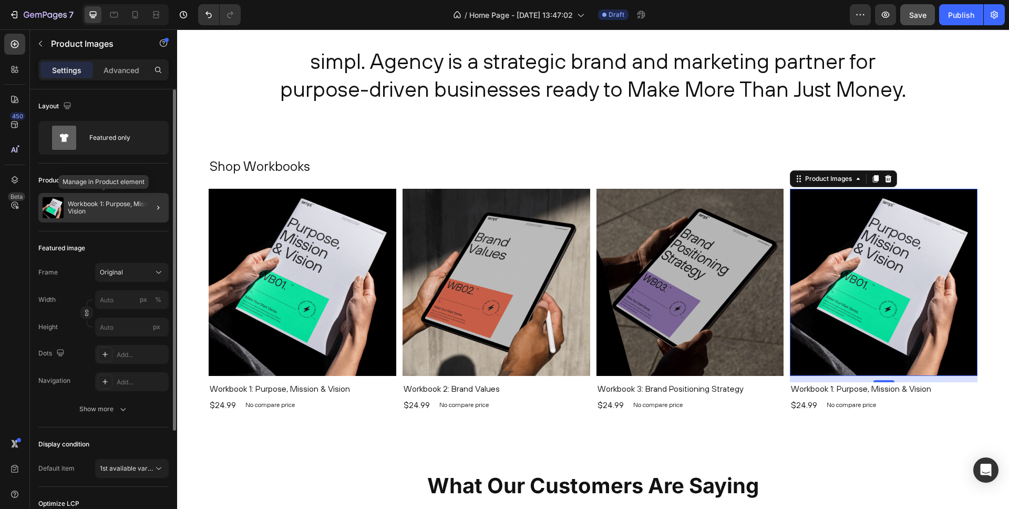
click at [105, 204] on p "Workbook 1: Purpose, Mission & Vision" at bounding box center [116, 207] width 97 height 15
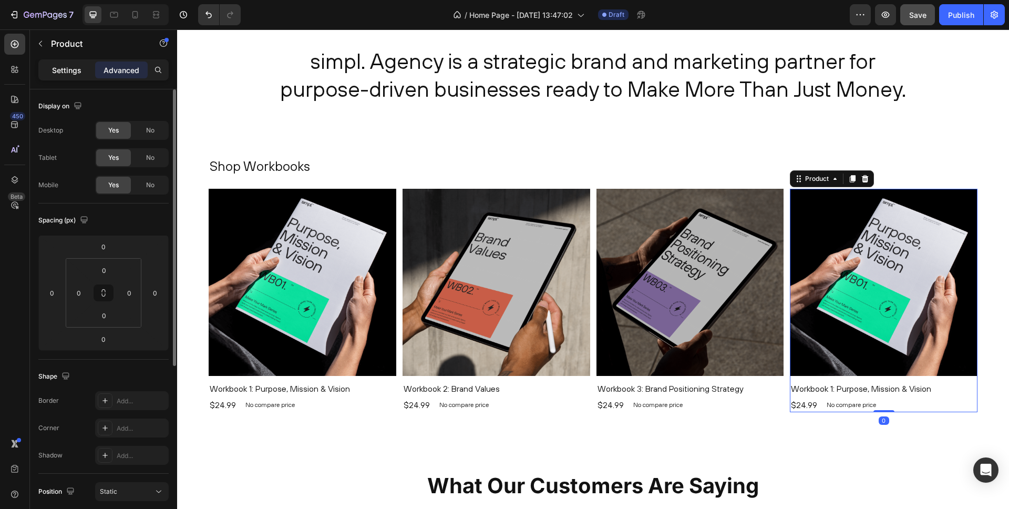
click at [77, 69] on p "Settings" at bounding box center [66, 70] width 29 height 11
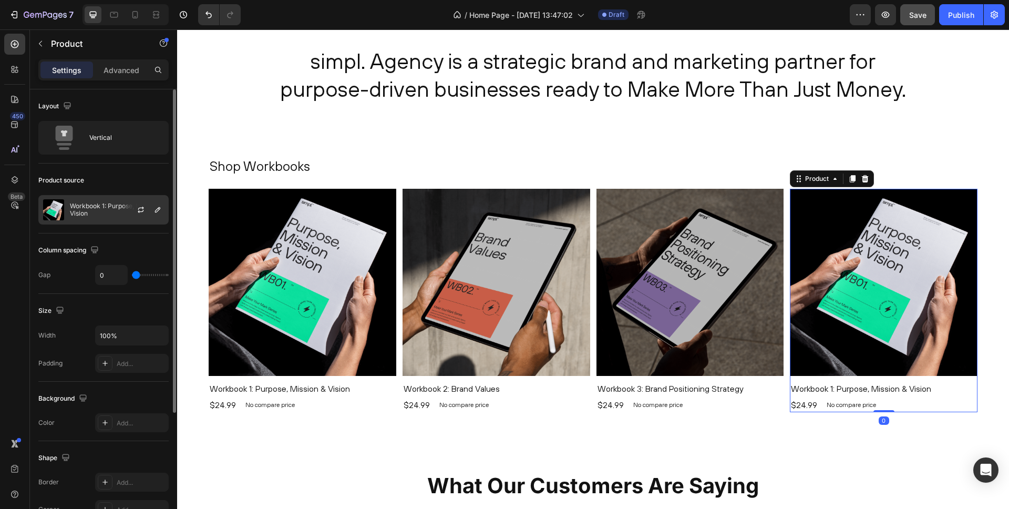
click at [117, 214] on p "Workbook 1: Purpose, Mission & Vision" at bounding box center [117, 209] width 94 height 15
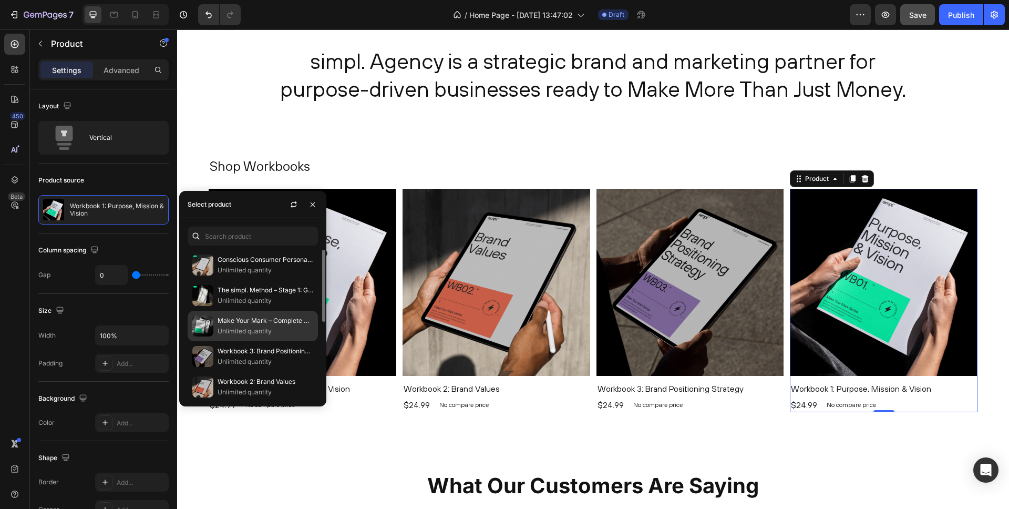
drag, startPoint x: 232, startPoint y: 326, endPoint x: 391, endPoint y: 183, distance: 213.7
click at [232, 326] on p "Unlimited quantity" at bounding box center [266, 331] width 96 height 11
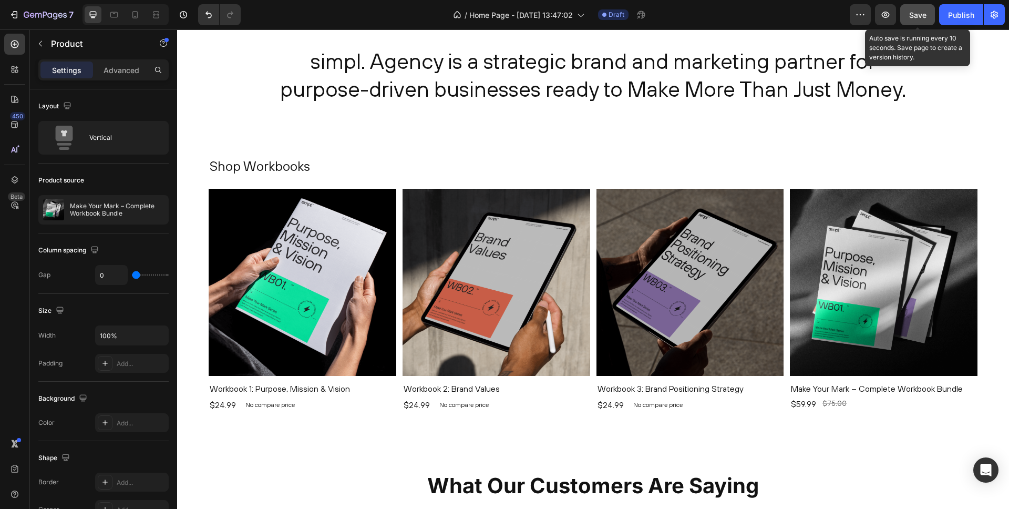
click at [916, 14] on span "Save" at bounding box center [917, 15] width 17 height 9
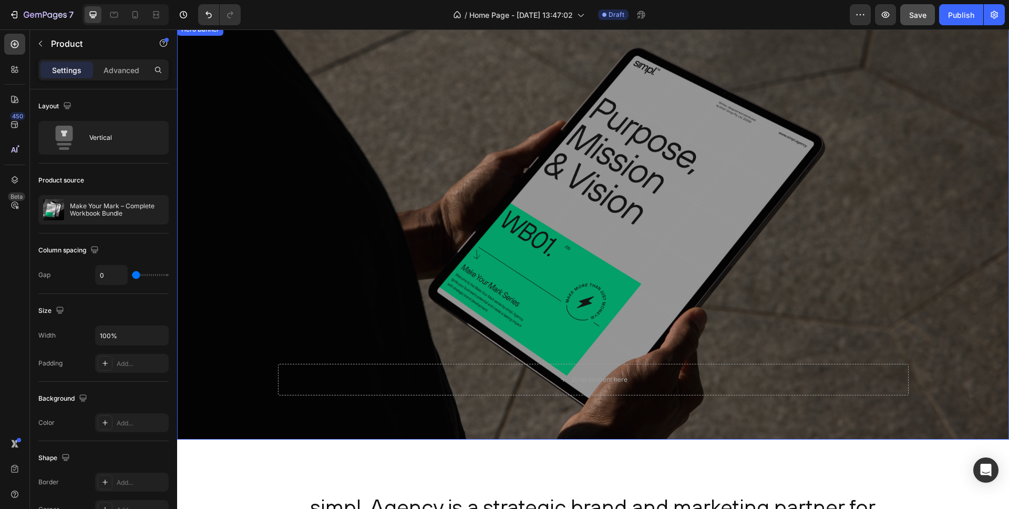
scroll to position [0, 0]
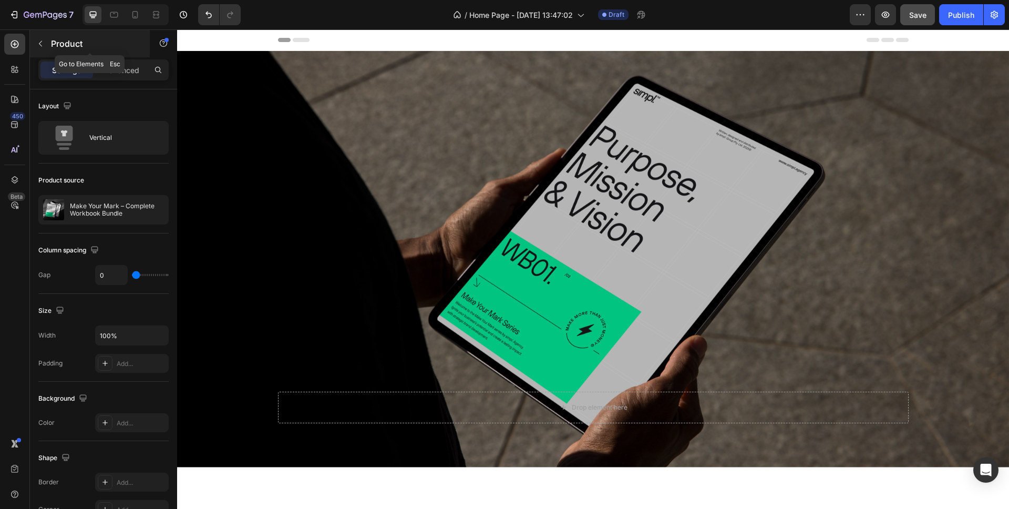
click at [64, 44] on p "Product" at bounding box center [95, 43] width 89 height 13
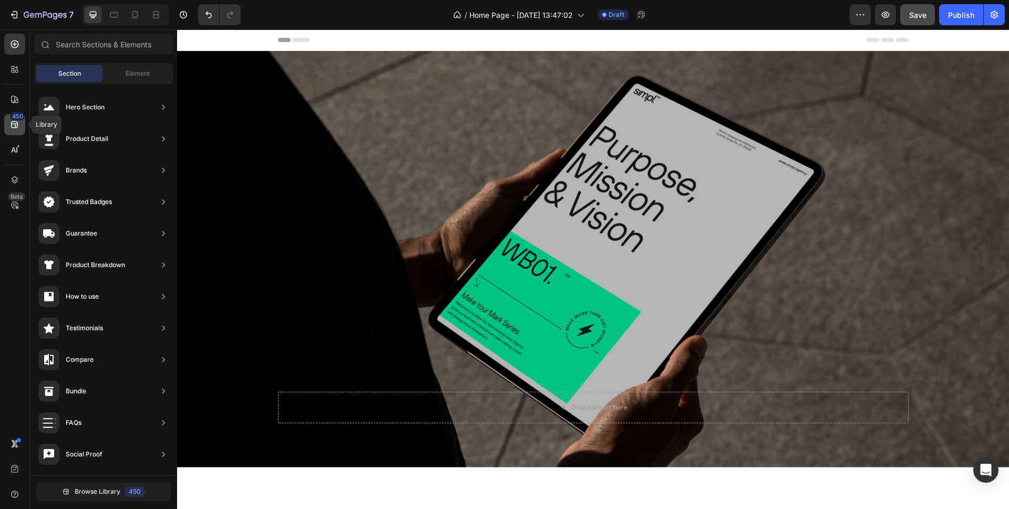
click at [15, 125] on icon at bounding box center [14, 124] width 11 height 11
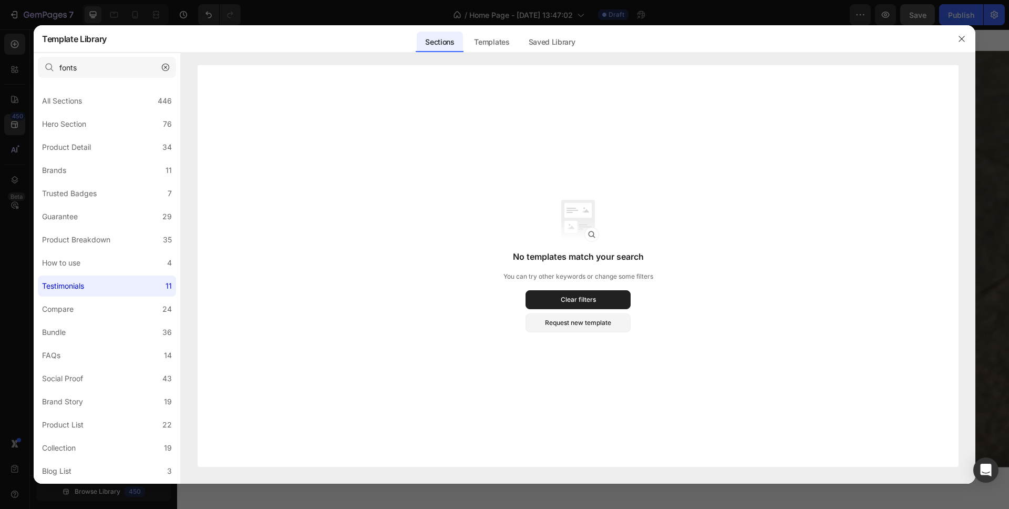
click at [18, 66] on div at bounding box center [504, 254] width 1009 height 509
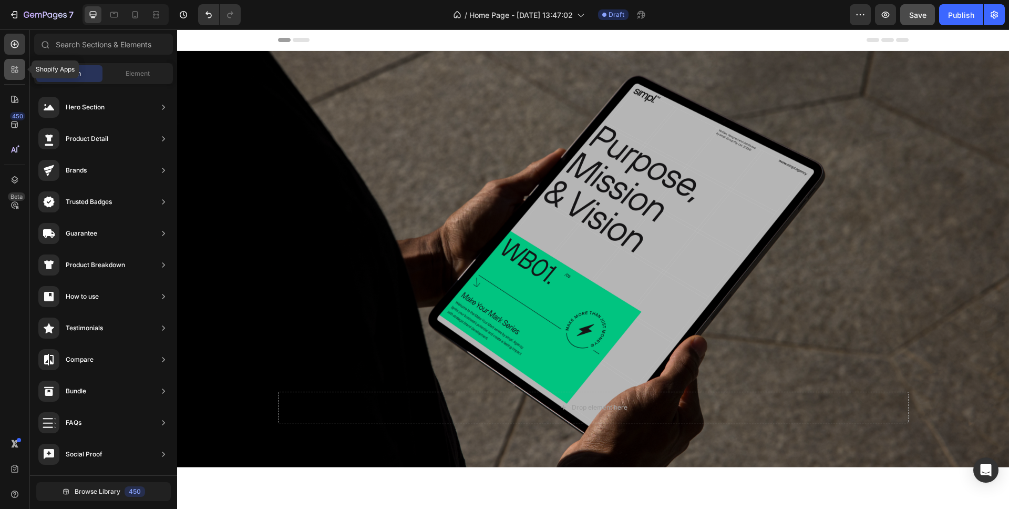
click at [16, 68] on icon at bounding box center [16, 67] width 3 height 3
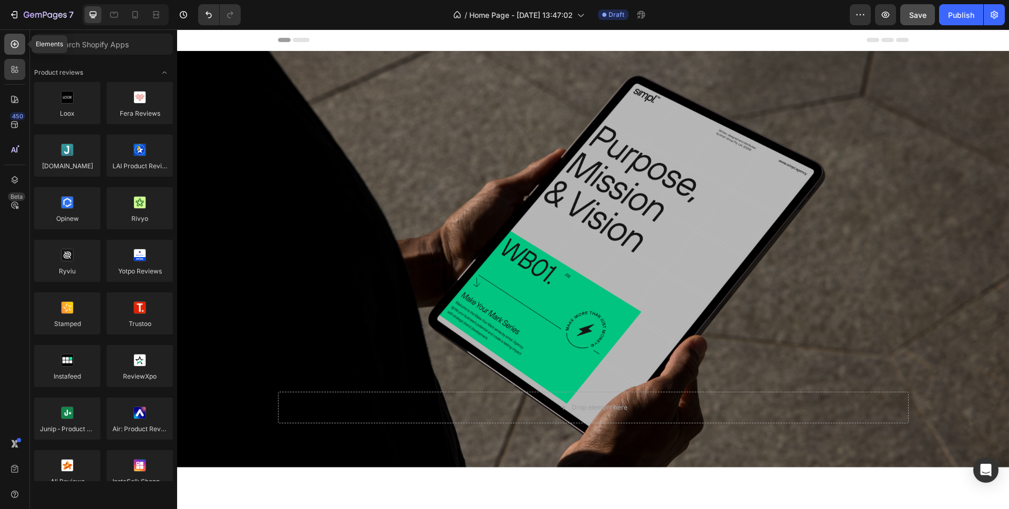
click at [12, 48] on icon at bounding box center [14, 44] width 11 height 11
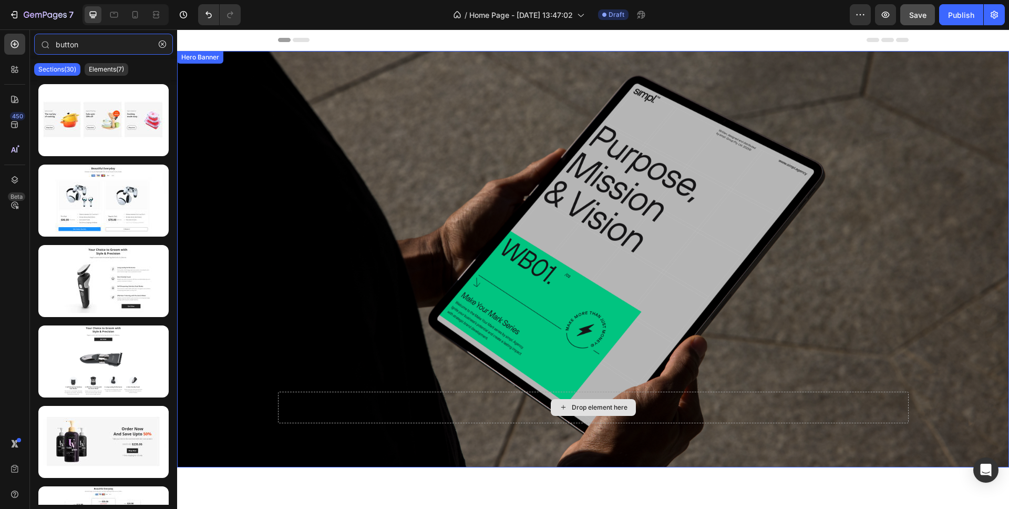
type input "button"
click at [568, 407] on div "Drop element here" at bounding box center [593, 407] width 85 height 17
click at [588, 407] on div "Drop element here" at bounding box center [600, 407] width 56 height 8
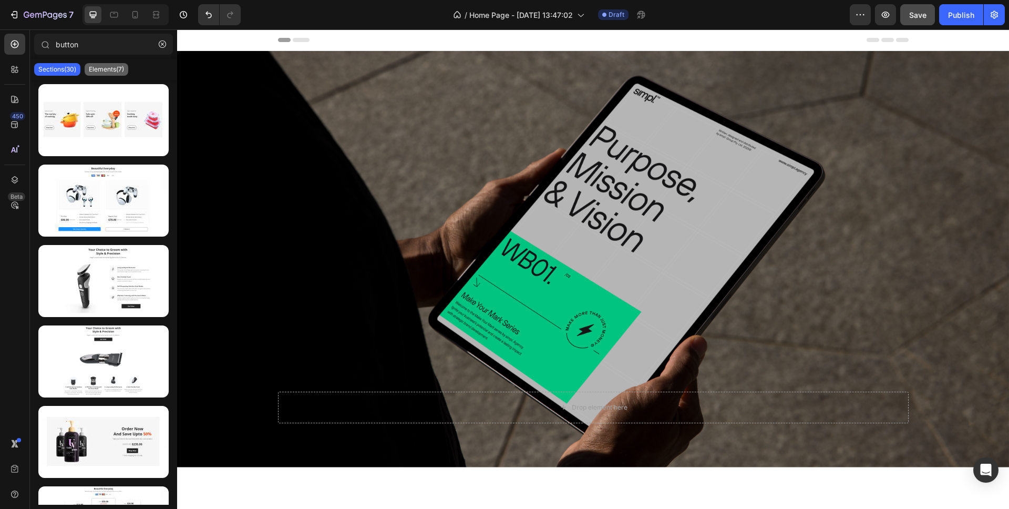
click at [99, 71] on p "Elements(7)" at bounding box center [106, 69] width 35 height 8
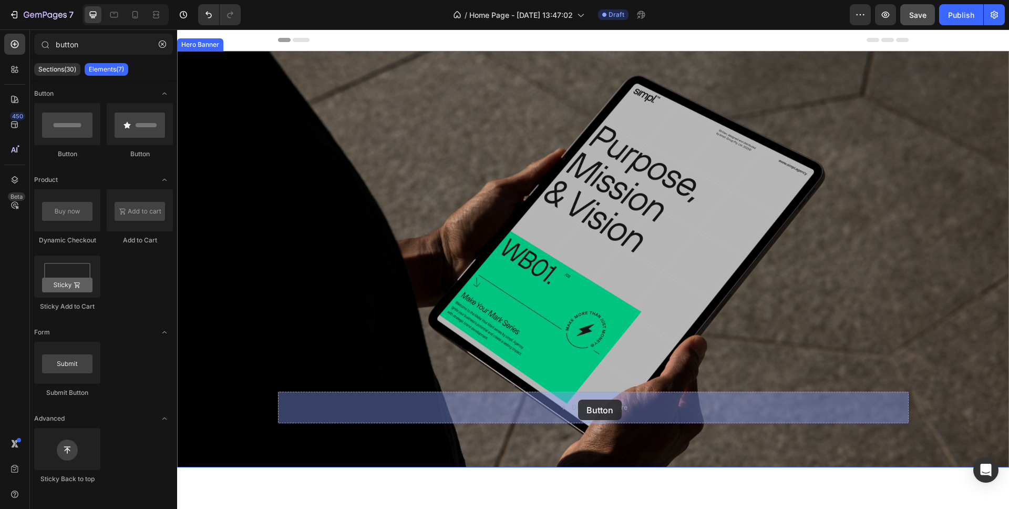
drag, startPoint x: 244, startPoint y: 155, endPoint x: 578, endPoint y: 399, distance: 413.7
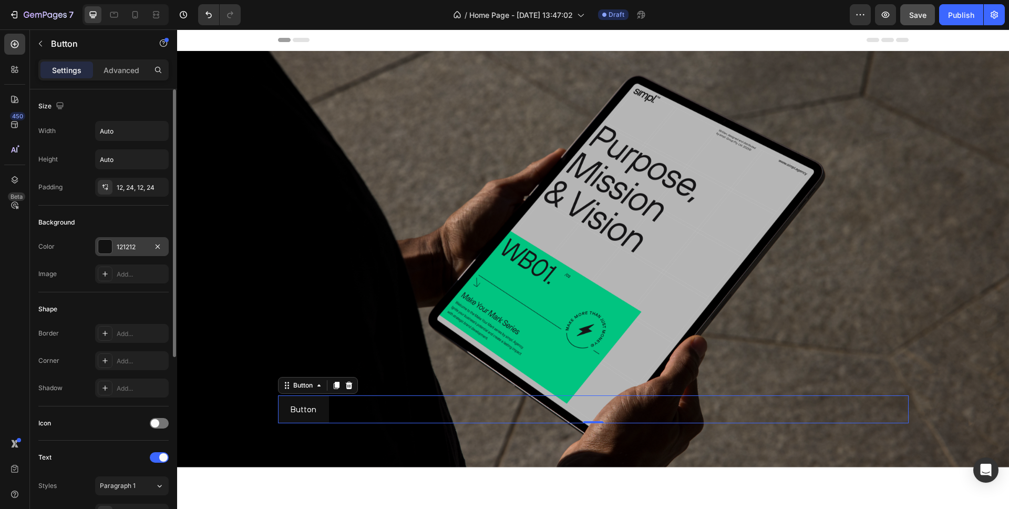
click at [100, 248] on div at bounding box center [105, 247] width 14 height 14
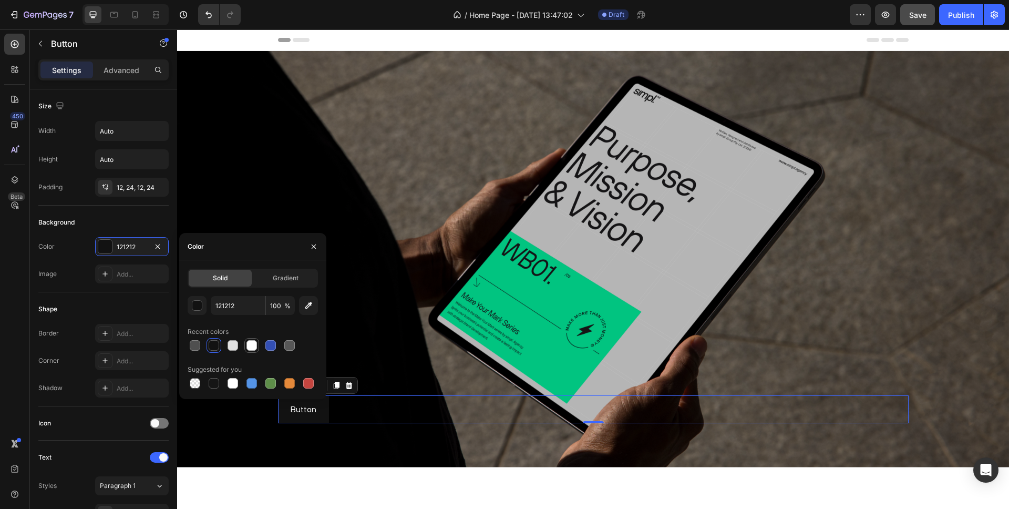
click at [252, 346] on div at bounding box center [252, 345] width 11 height 11
click at [194, 348] on div at bounding box center [195, 345] width 11 height 11
type input "4F4F4F"
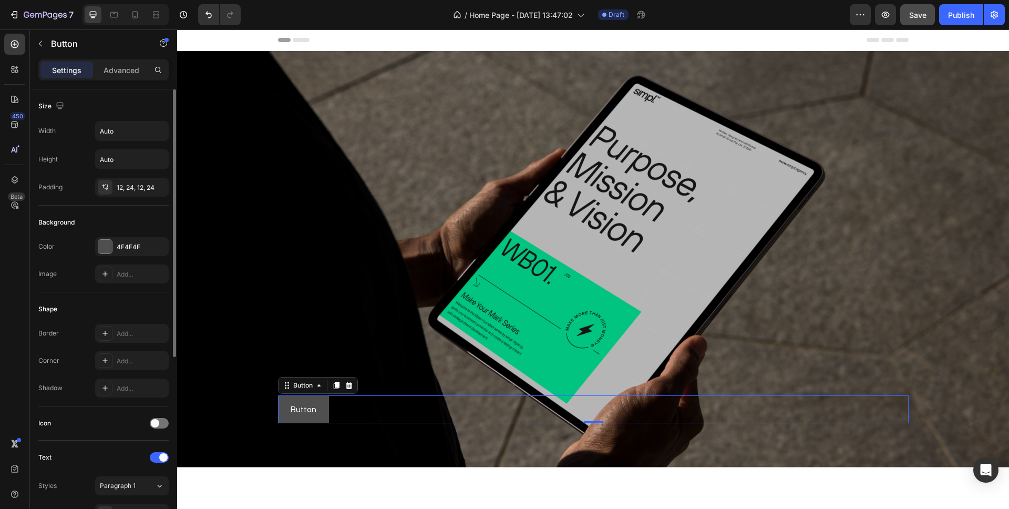
click at [103, 101] on div "Size" at bounding box center [103, 106] width 130 height 17
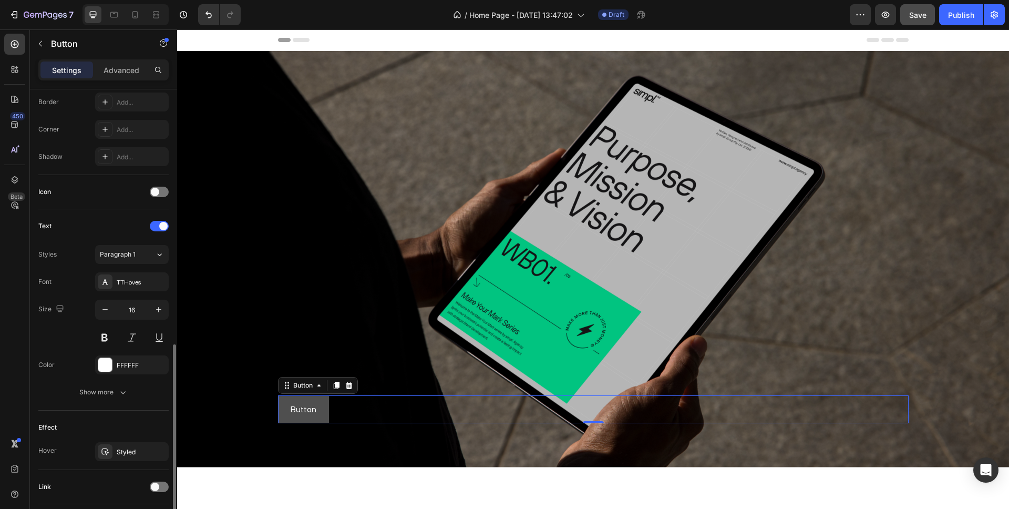
scroll to position [304, 0]
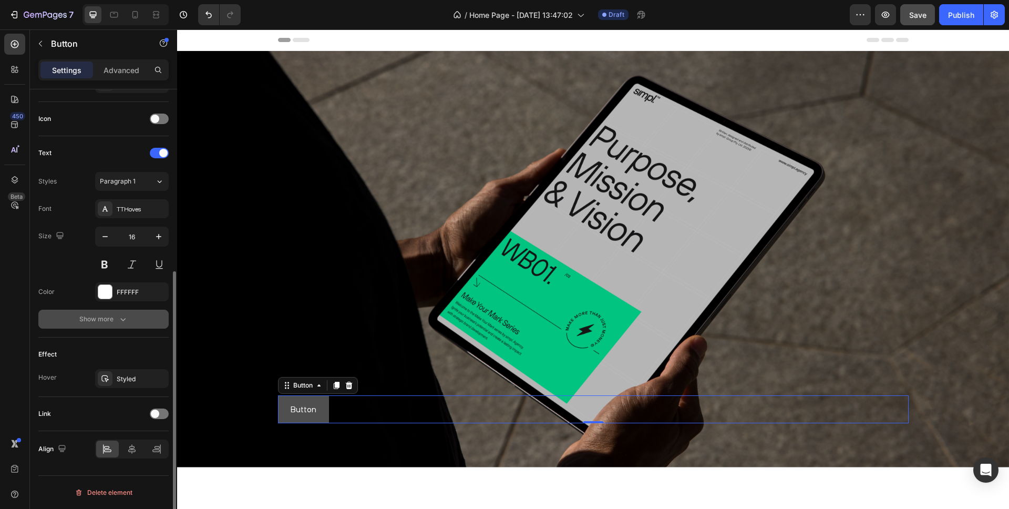
click at [129, 320] on button "Show more" at bounding box center [103, 319] width 130 height 19
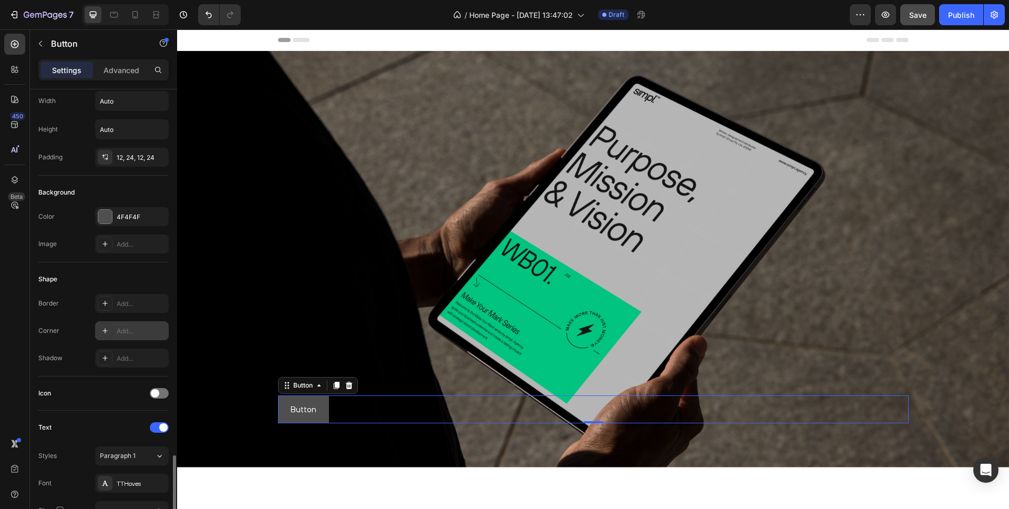
scroll to position [0, 0]
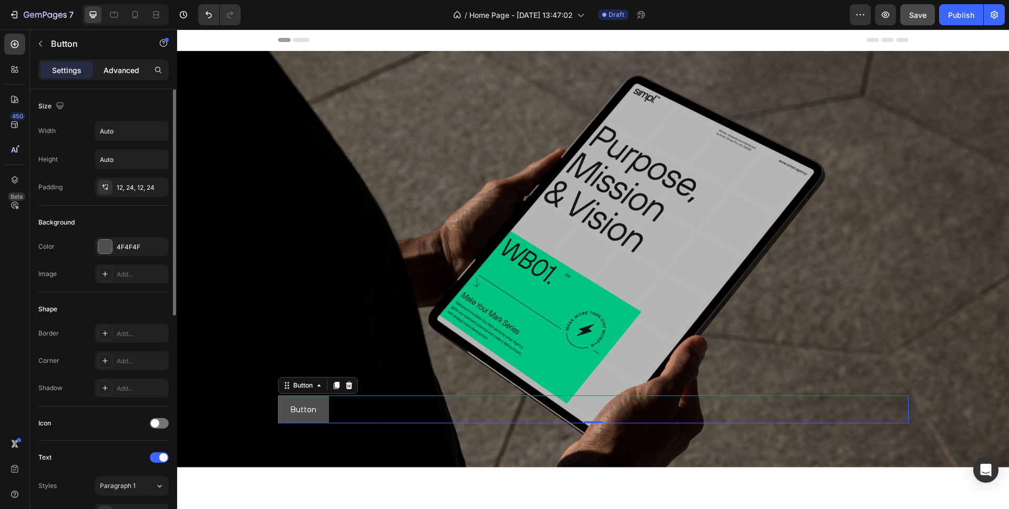
click at [119, 63] on div "Advanced" at bounding box center [121, 69] width 53 height 17
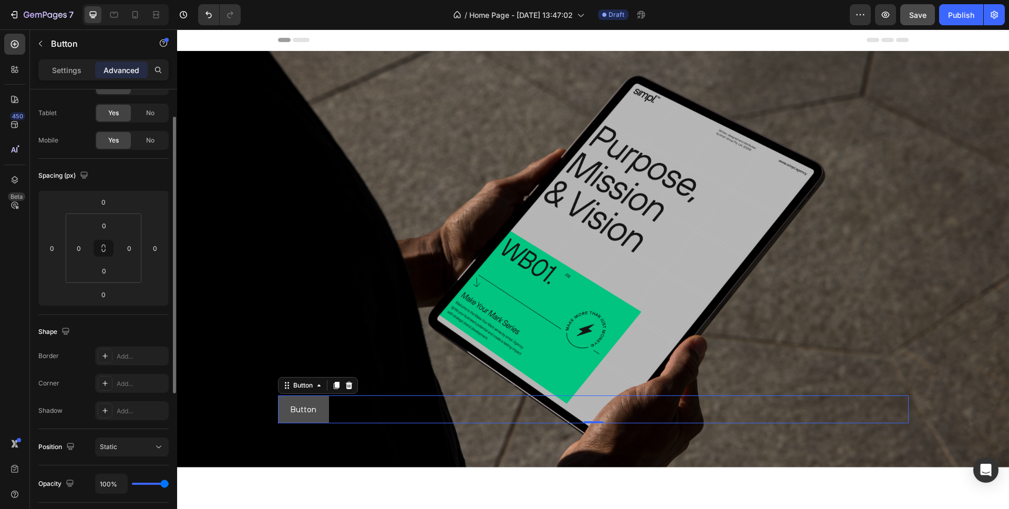
scroll to position [166, 0]
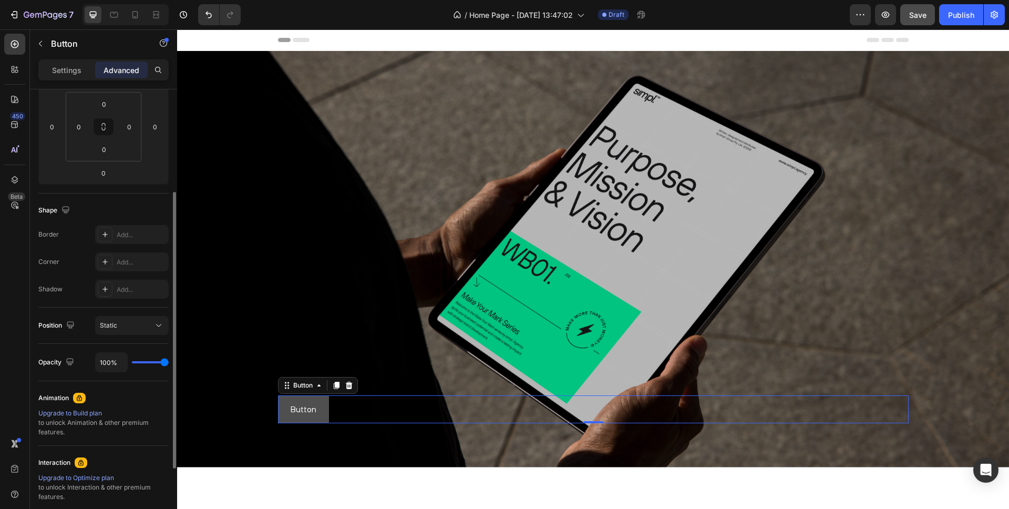
click at [398, 401] on div "Button Button 0" at bounding box center [593, 409] width 631 height 28
click at [463, 451] on div "Button Button 0" at bounding box center [593, 422] width 646 height 89
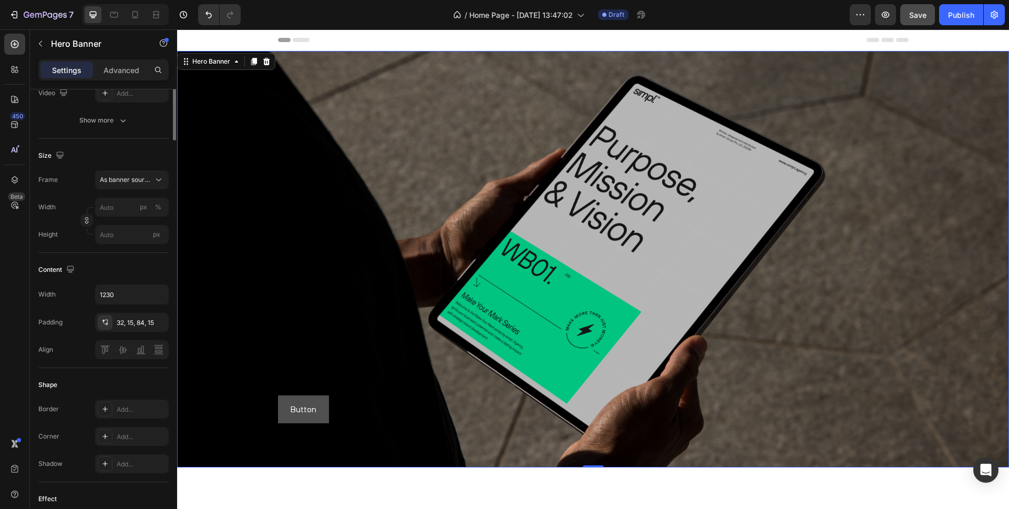
scroll to position [0, 0]
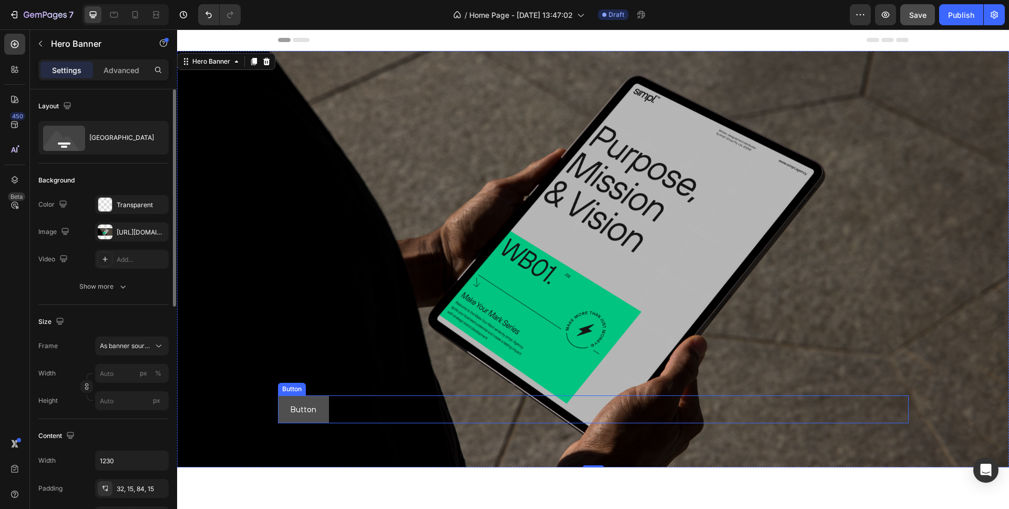
click at [496, 399] on div "Button Button" at bounding box center [593, 409] width 631 height 28
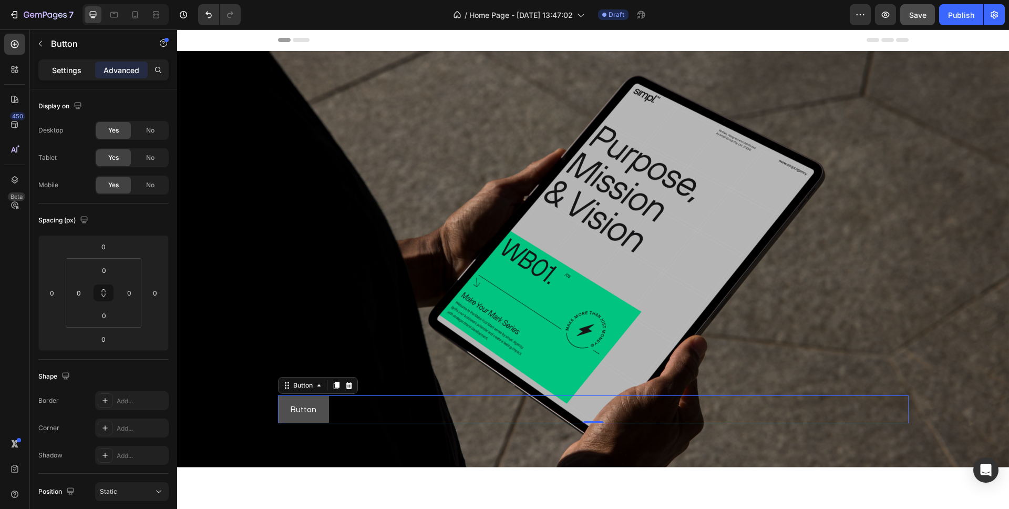
click at [62, 65] on p "Settings" at bounding box center [66, 70] width 29 height 11
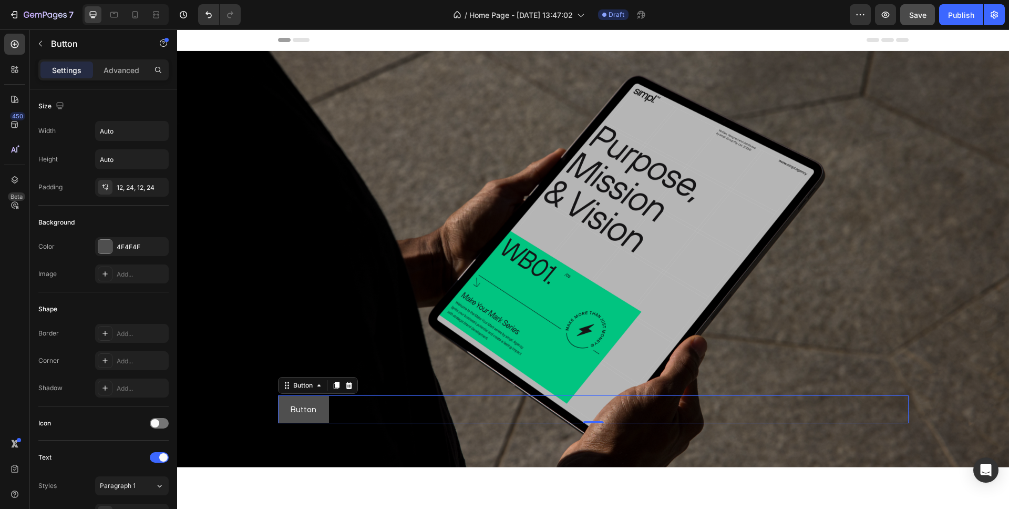
click at [661, 405] on div "Button Button 0" at bounding box center [593, 409] width 631 height 28
click at [303, 385] on div "Button" at bounding box center [303, 385] width 24 height 9
click at [372, 402] on div "Button Button Hero Banner Section 0" at bounding box center [593, 409] width 631 height 28
click at [822, 402] on div "Button Button Hero Banner Section 0" at bounding box center [593, 409] width 631 height 28
click at [121, 66] on p "Advanced" at bounding box center [122, 70] width 36 height 11
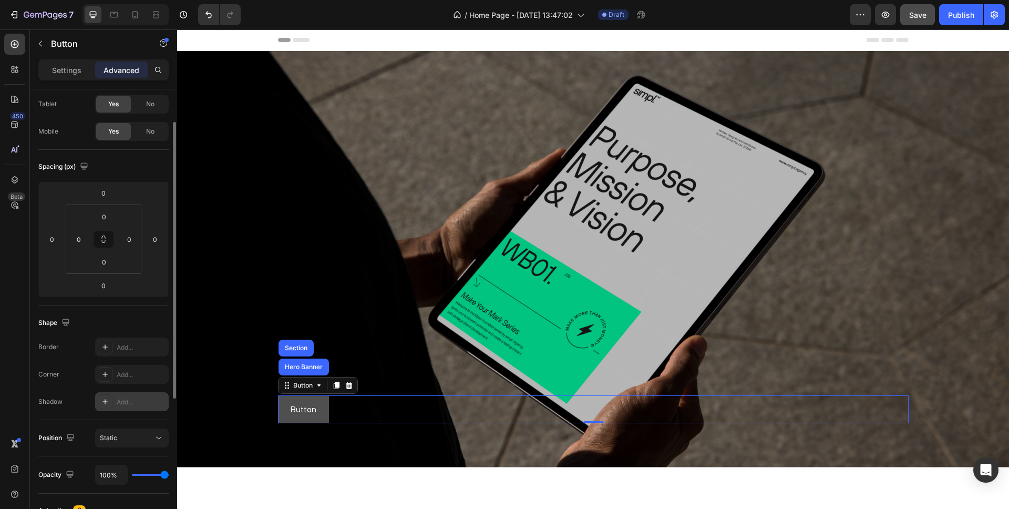
scroll to position [213, 0]
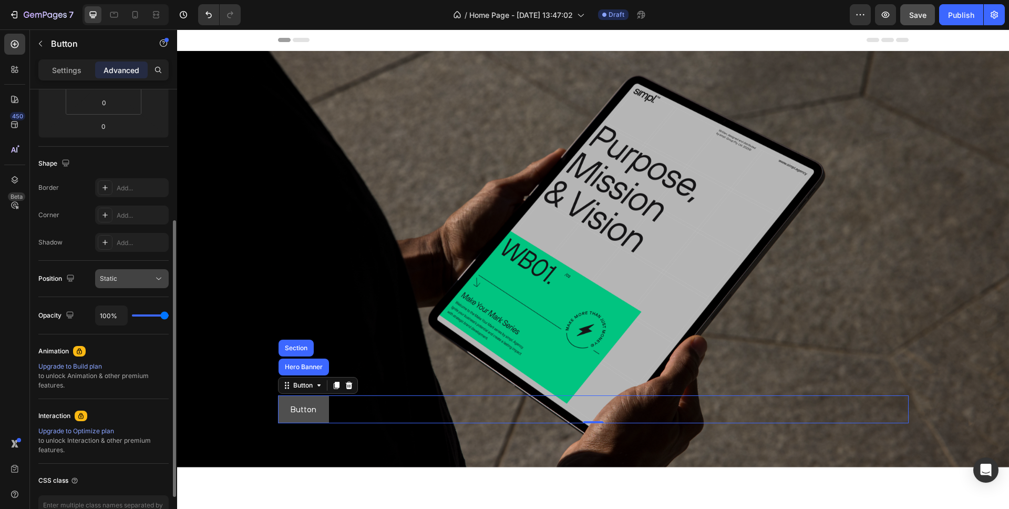
click at [130, 280] on div "Static" at bounding box center [127, 278] width 54 height 9
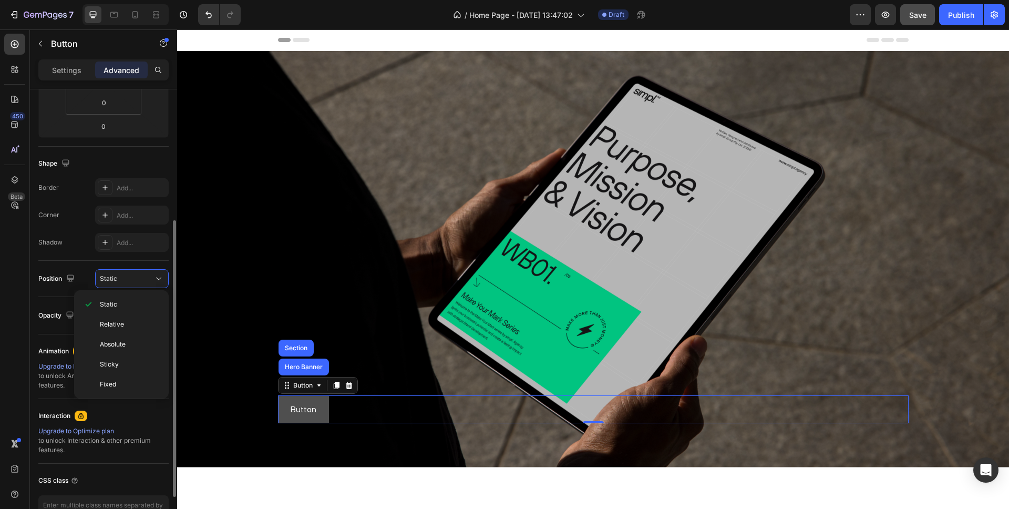
click at [71, 257] on div "Shape Border Add... Corner Add... Shadow Add..." at bounding box center [103, 204] width 130 height 114
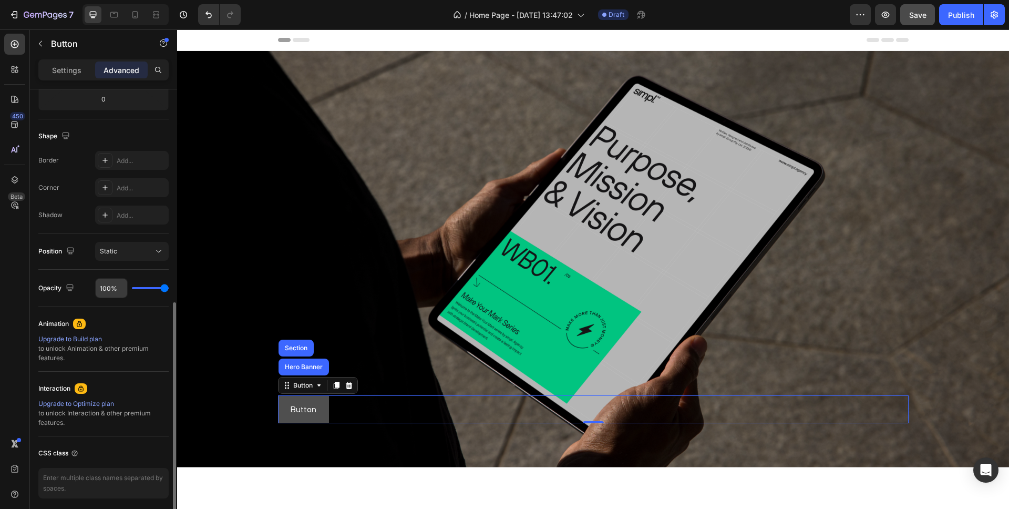
scroll to position [280, 0]
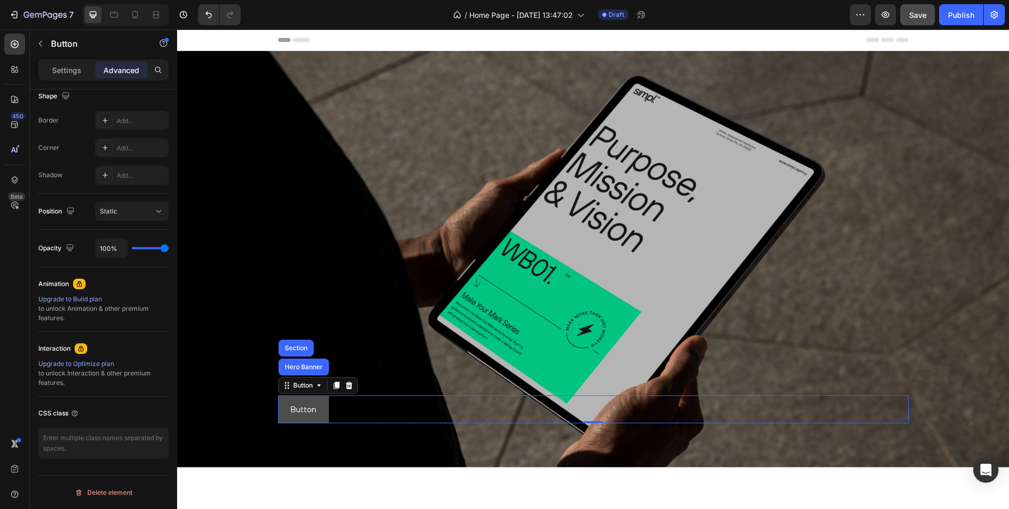
click at [323, 411] on button "Button" at bounding box center [303, 409] width 51 height 28
drag, startPoint x: 907, startPoint y: 15, endPoint x: 898, endPoint y: 28, distance: 15.9
click at [907, 15] on button "Save" at bounding box center [917, 14] width 35 height 21
click at [351, 382] on icon at bounding box center [349, 385] width 8 height 8
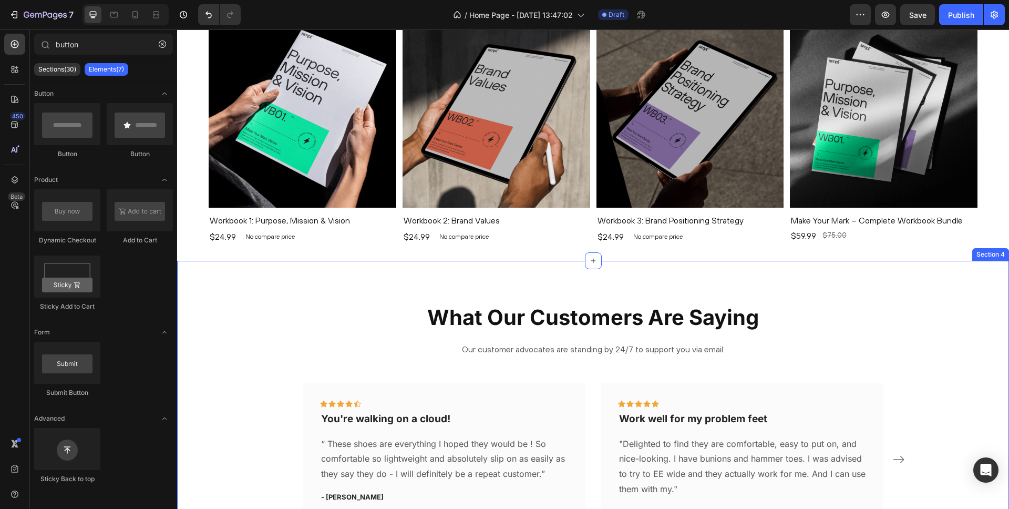
scroll to position [699, 0]
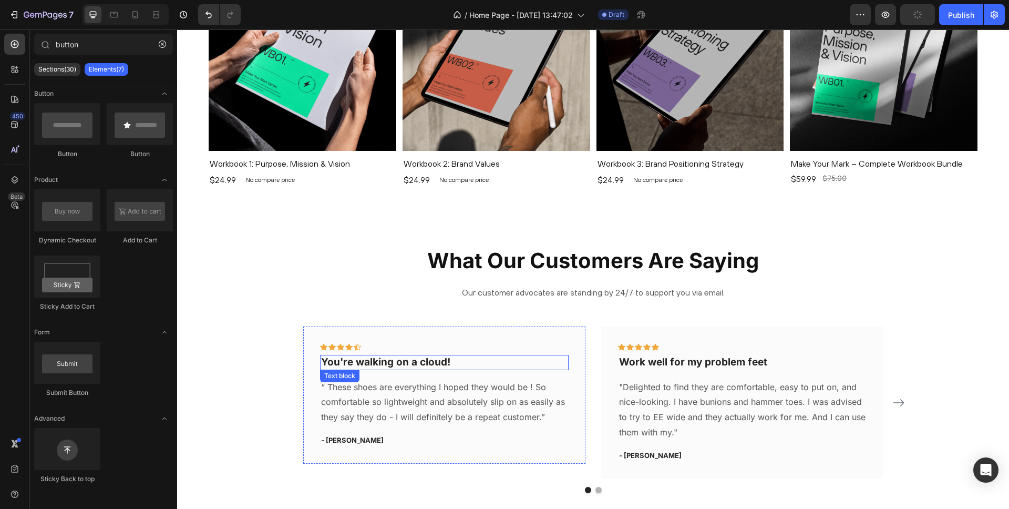
click at [424, 342] on div "Icon Icon Icon Icon Icon Row You're walking on a cloud! Text block “ These shoe…" at bounding box center [444, 394] width 282 height 137
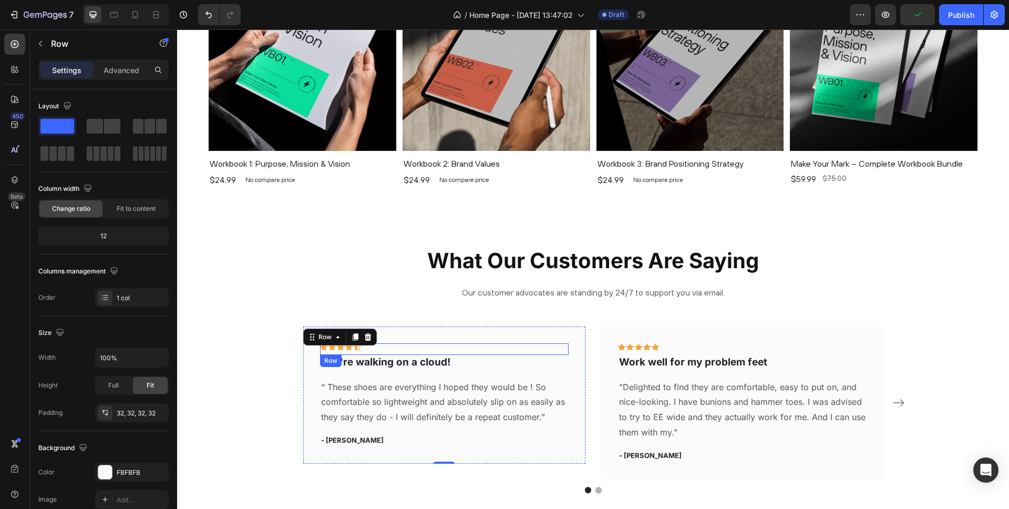
click at [350, 362] on p "You're walking on a cloud!" at bounding box center [444, 362] width 247 height 13
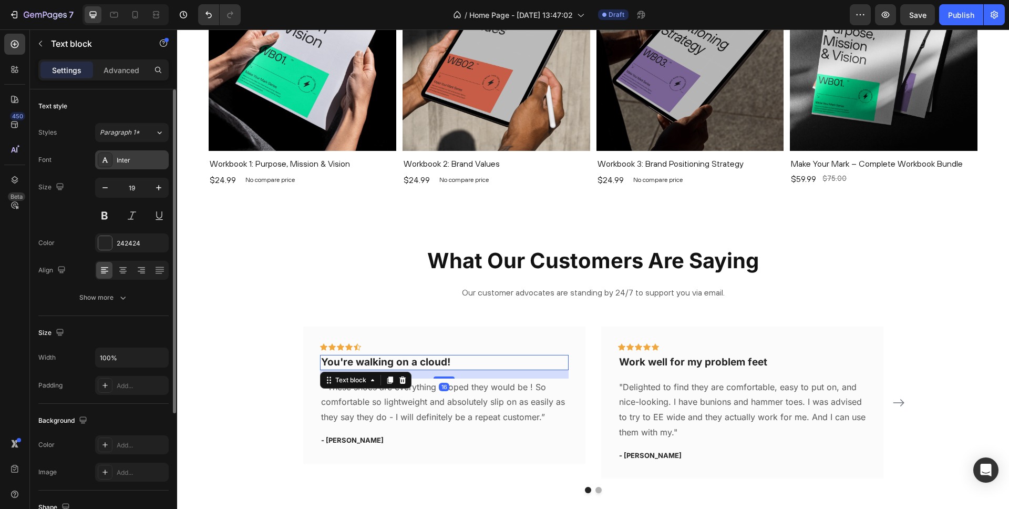
click at [130, 158] on div "Inter" at bounding box center [141, 160] width 49 height 9
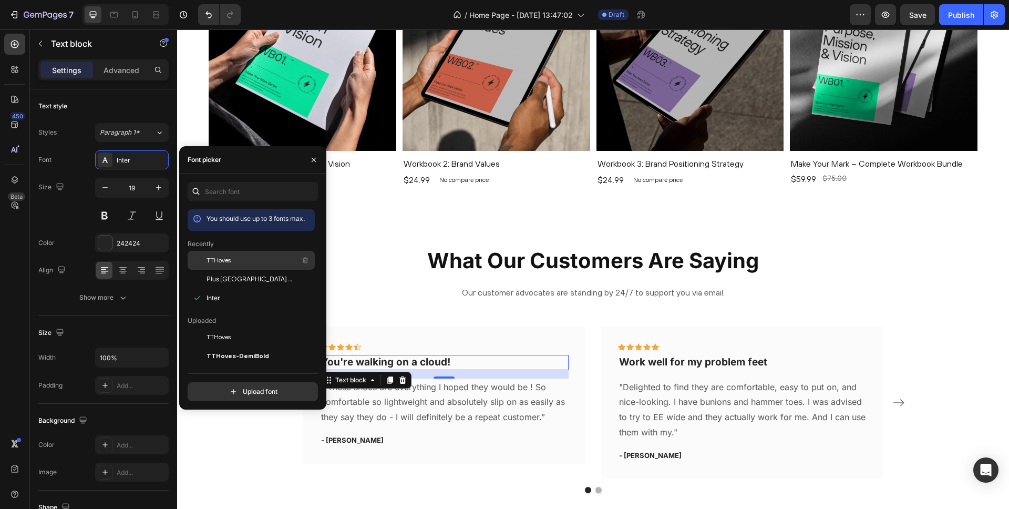
click at [219, 261] on span "TTHoves" at bounding box center [219, 259] width 24 height 9
click at [234, 294] on div "Inter" at bounding box center [260, 297] width 106 height 9
click at [221, 260] on span "TTHoves" at bounding box center [219, 259] width 24 height 9
click at [449, 410] on p "“ These shoes are everything I hoped they would be ! So comfortable so lightwei…" at bounding box center [444, 401] width 247 height 45
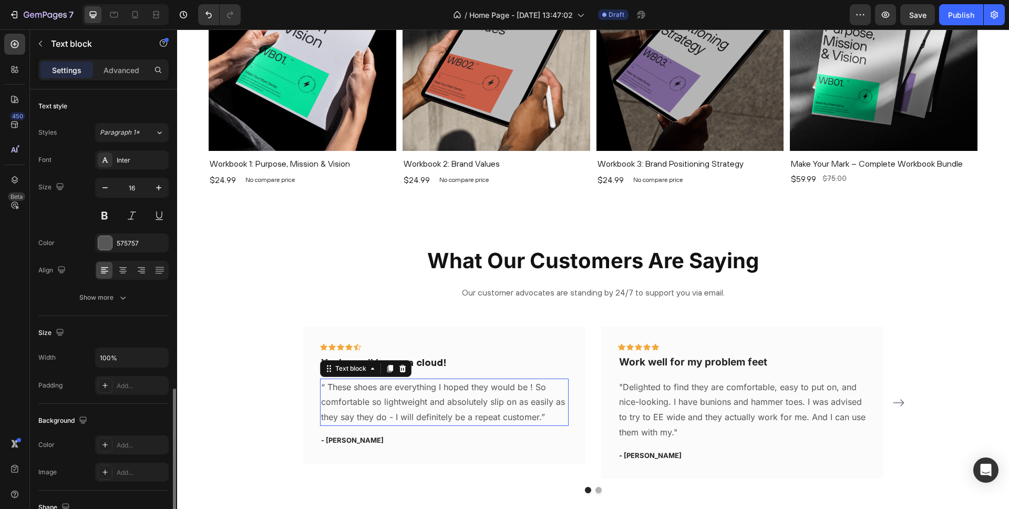
scroll to position [173, 0]
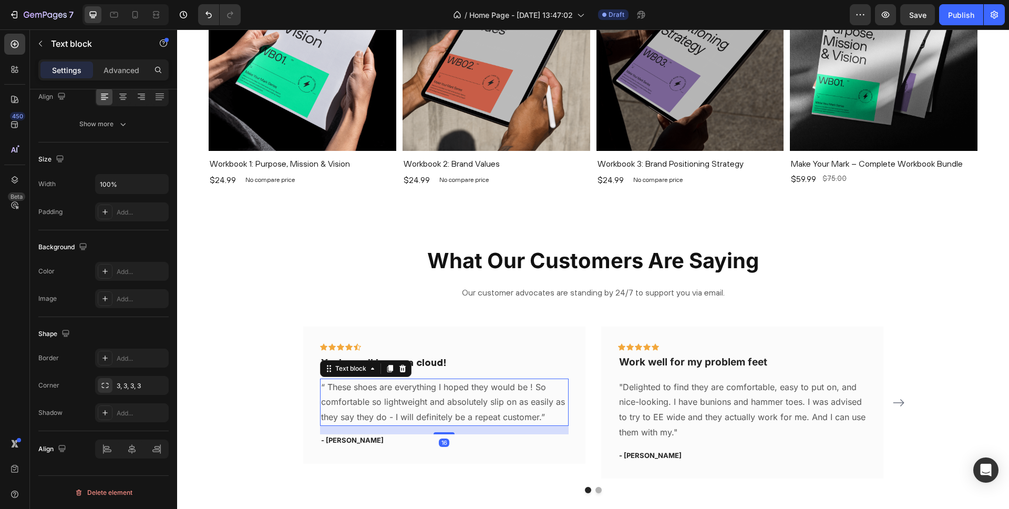
click at [340, 402] on p "“ These shoes are everything I hoped they would be ! So comfortable so lightwei…" at bounding box center [444, 401] width 247 height 45
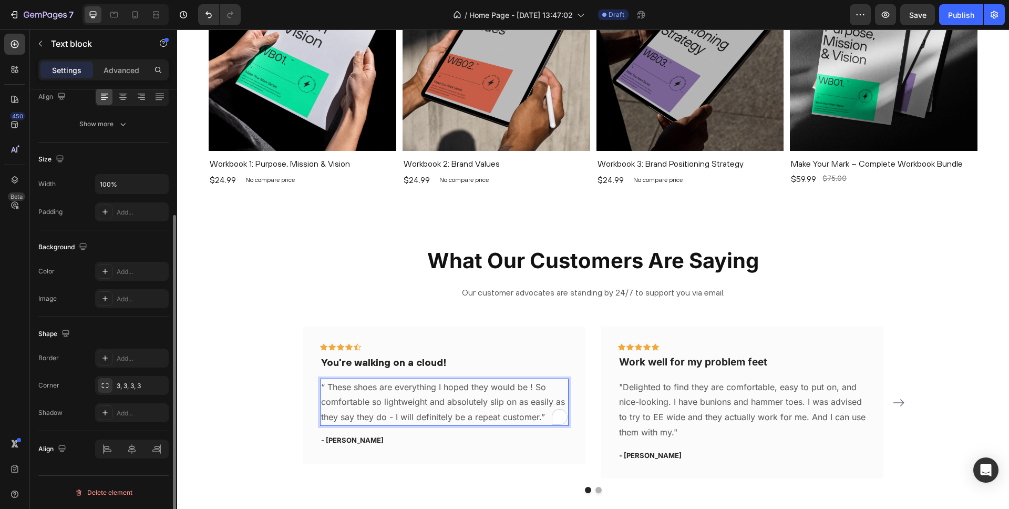
scroll to position [0, 0]
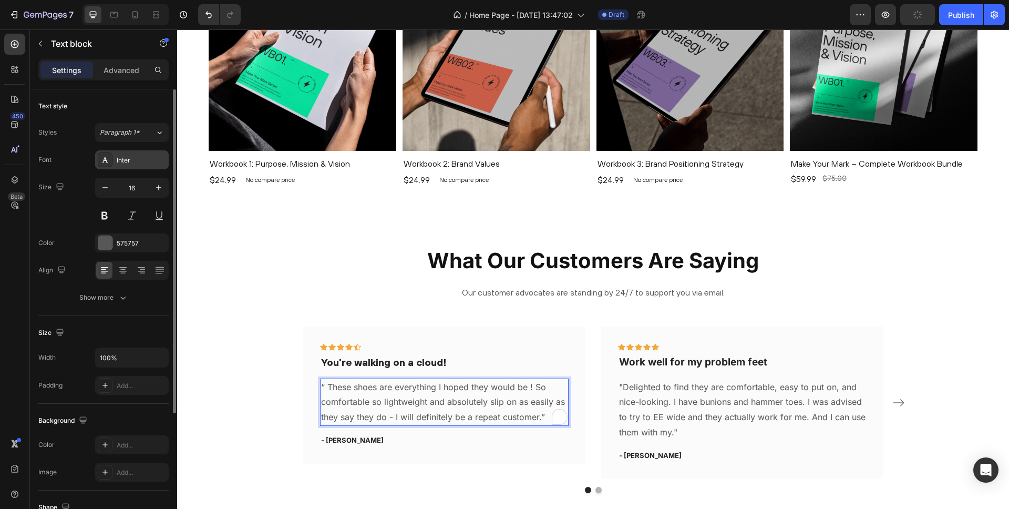
click at [128, 158] on div "Inter" at bounding box center [141, 160] width 49 height 9
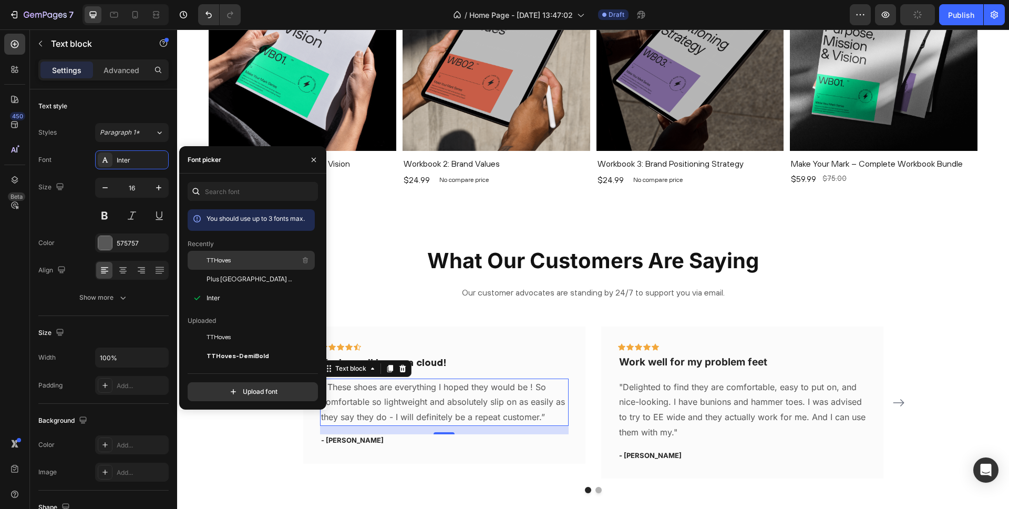
click at [231, 261] on span "TTHoves" at bounding box center [219, 259] width 24 height 9
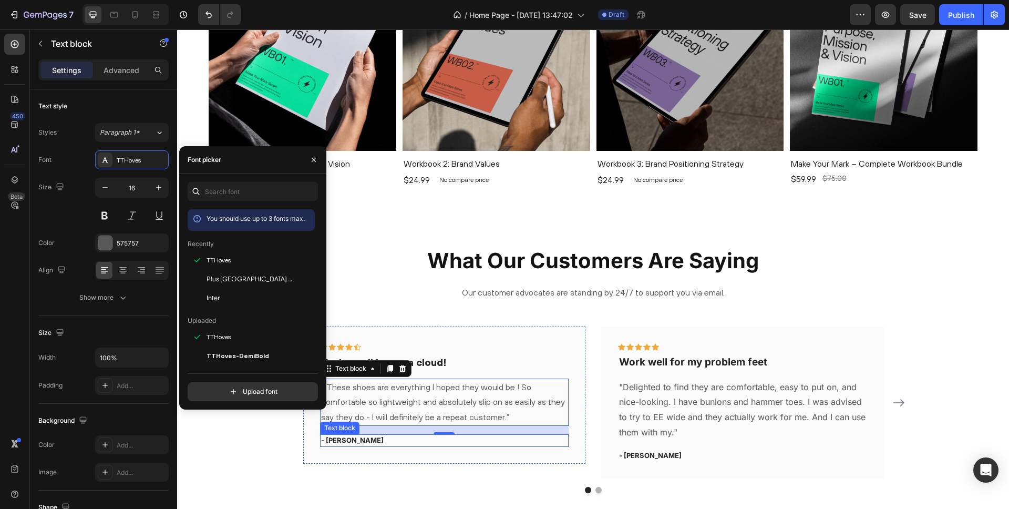
click at [344, 441] on p "- Ryan S." at bounding box center [444, 440] width 247 height 11
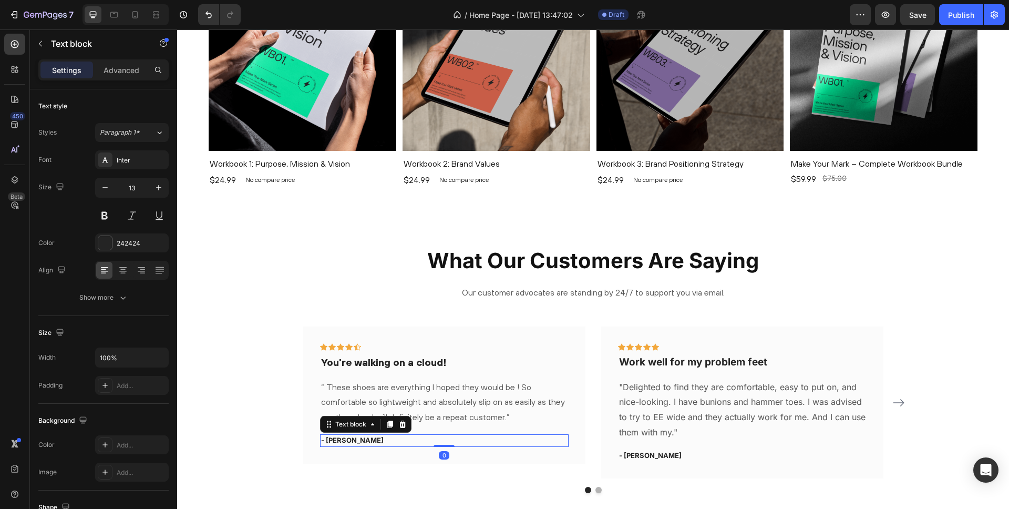
click at [346, 441] on p "- Ryan S." at bounding box center [444, 440] width 247 height 11
click at [341, 441] on p "- Ryan S." at bounding box center [444, 440] width 247 height 11
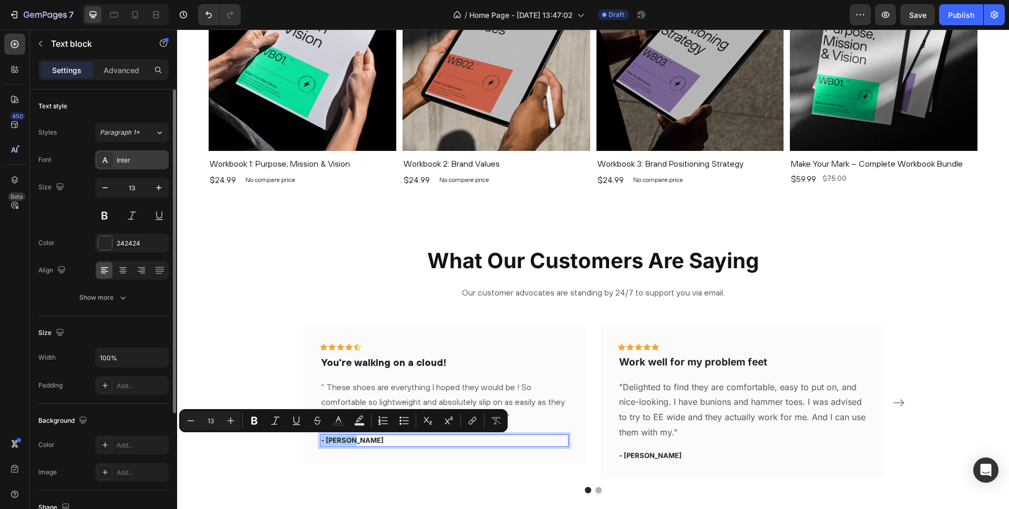
click at [132, 158] on div "Inter" at bounding box center [141, 160] width 49 height 9
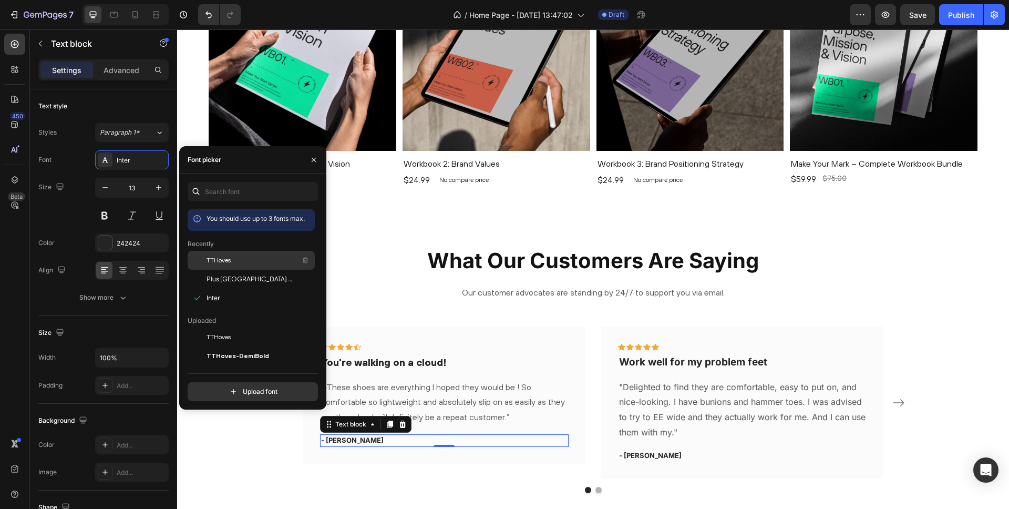
click at [220, 259] on span "TTHoves" at bounding box center [219, 259] width 24 height 9
click at [673, 389] on p ""Delighted to find they are comfortable, easy to put on, and nice-looking. I ha…" at bounding box center [742, 409] width 247 height 60
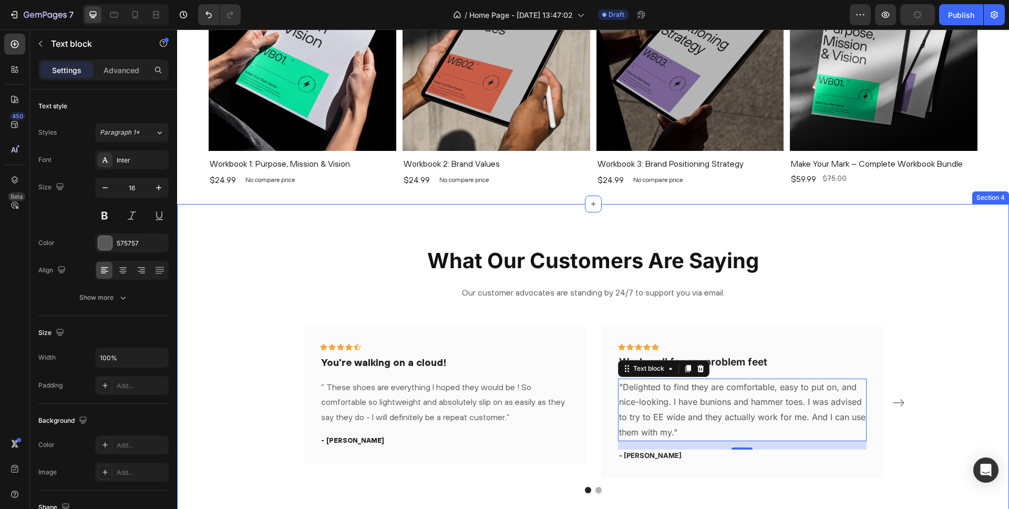
click at [961, 217] on div "What Our Customers Are Saying Heading Our customer advocates are standing by 24…" at bounding box center [593, 369] width 832 height 331
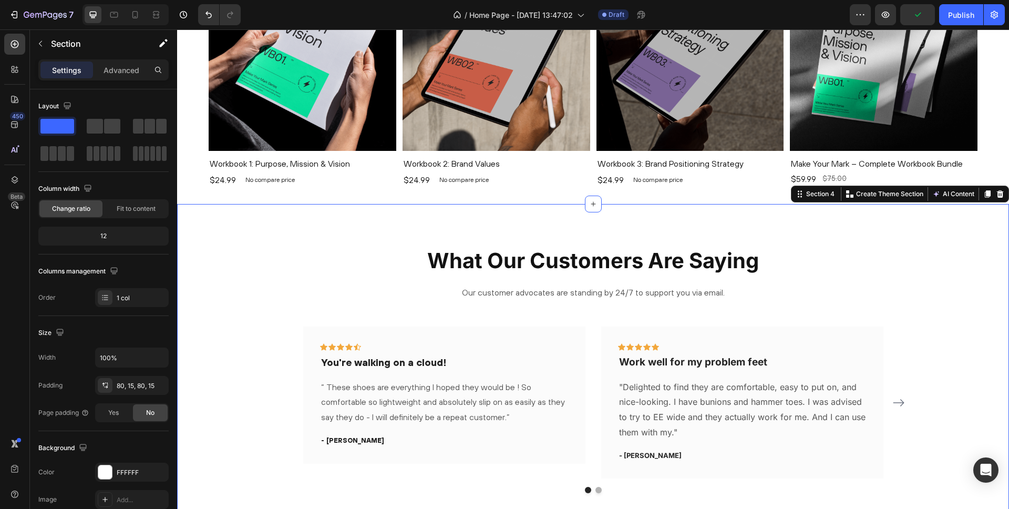
drag, startPoint x: 999, startPoint y: 193, endPoint x: 987, endPoint y: 198, distance: 13.7
click at [999, 193] on icon at bounding box center [1000, 194] width 8 height 8
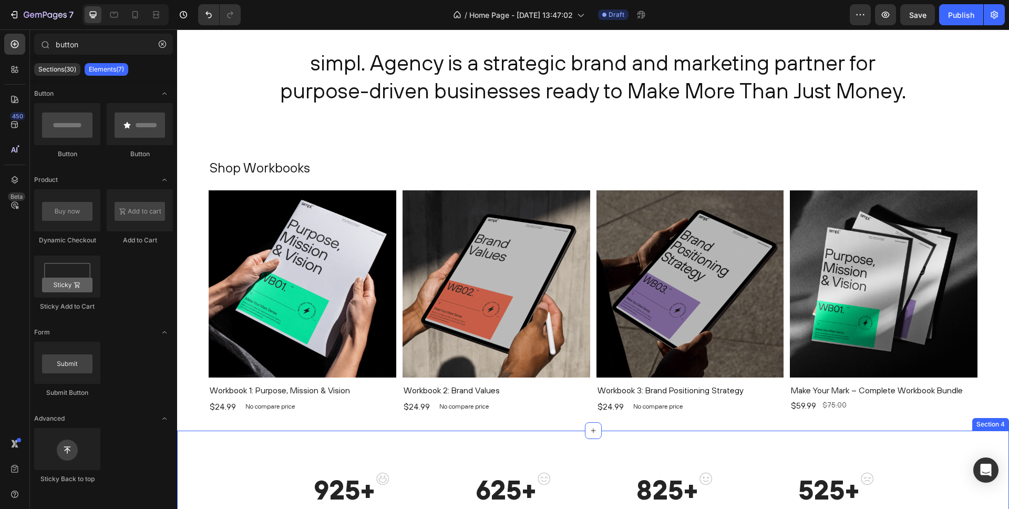
scroll to position [652, 0]
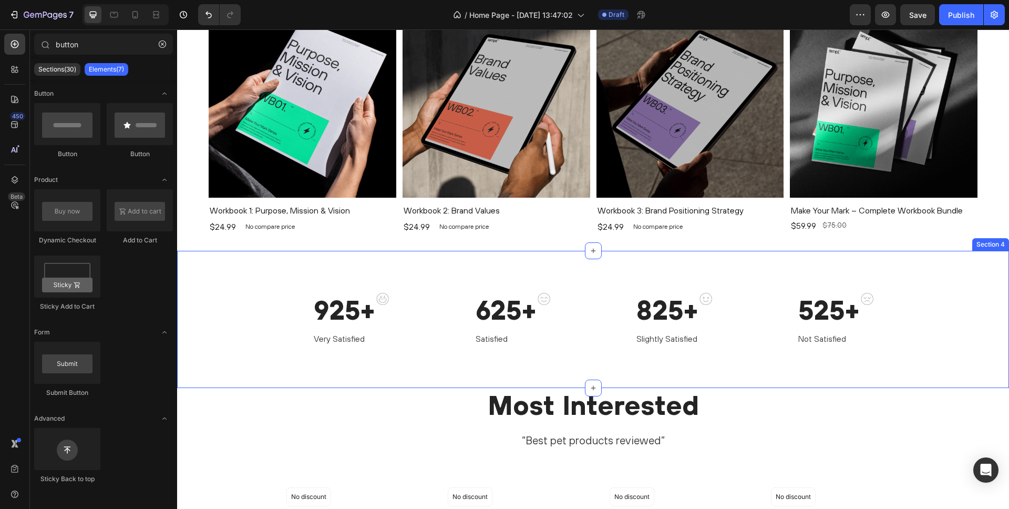
click at [959, 272] on div "925+ Heading Very Satisfied Text block Image Row 625+ Heading Satisfied Text bl…" at bounding box center [593, 319] width 832 height 137
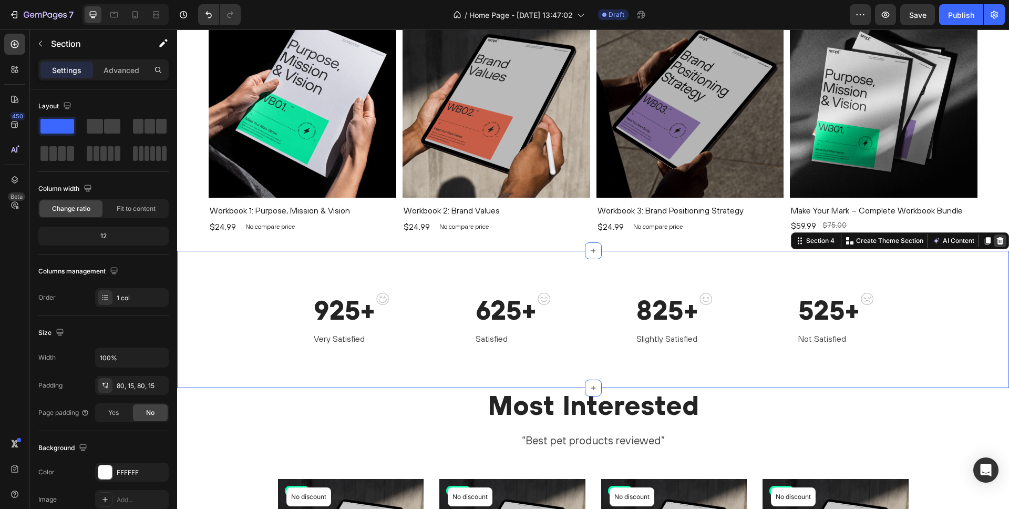
click at [1002, 240] on icon at bounding box center [1000, 240] width 7 height 7
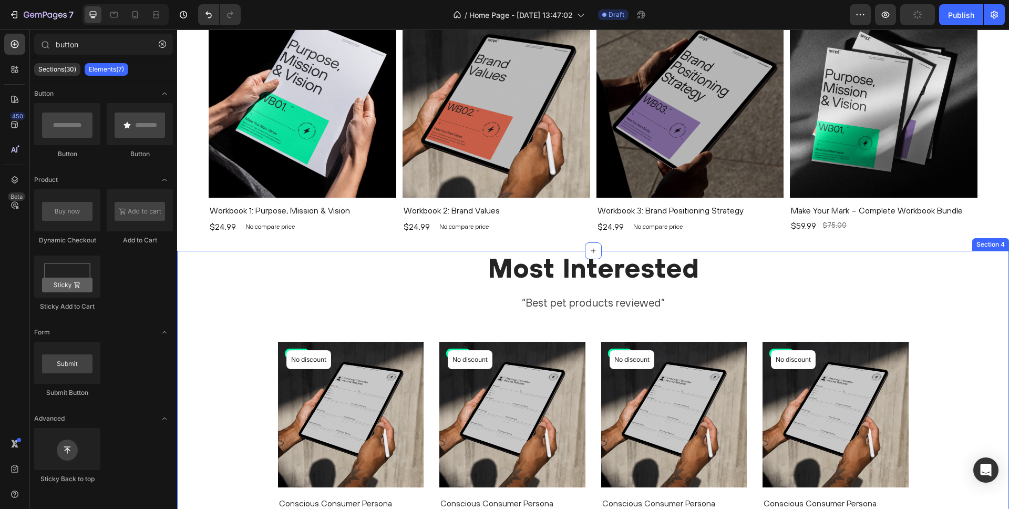
click at [997, 246] on div "Section 4" at bounding box center [990, 244] width 37 height 13
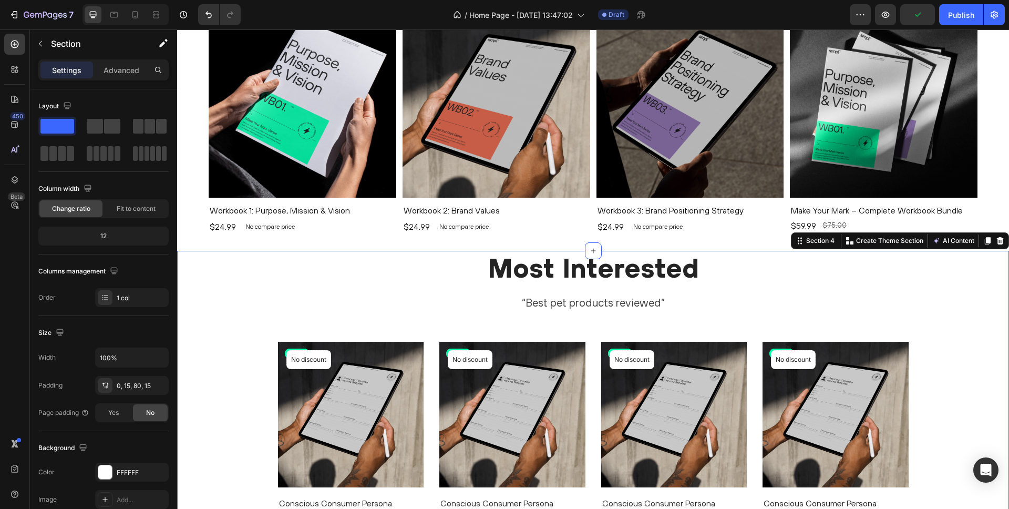
click at [1002, 241] on icon at bounding box center [1000, 240] width 7 height 7
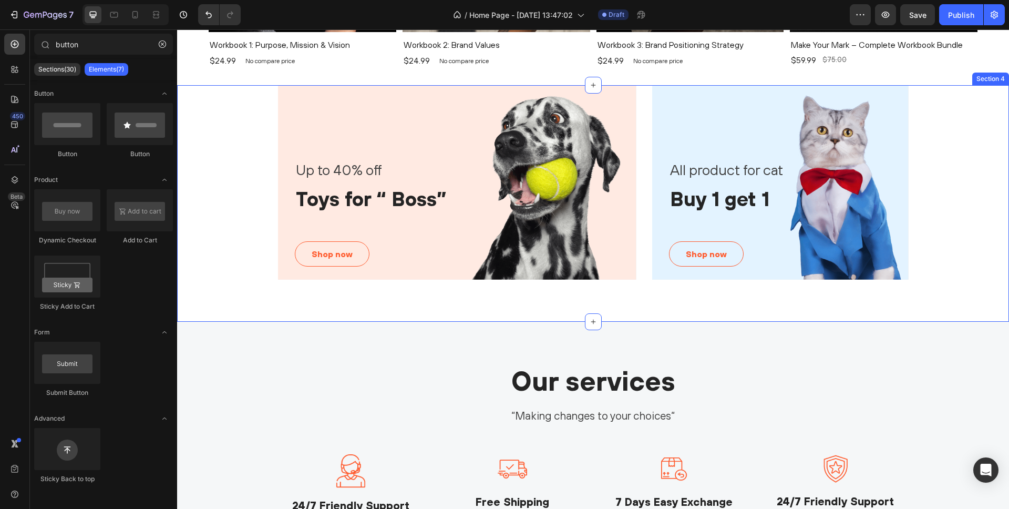
scroll to position [243, 0]
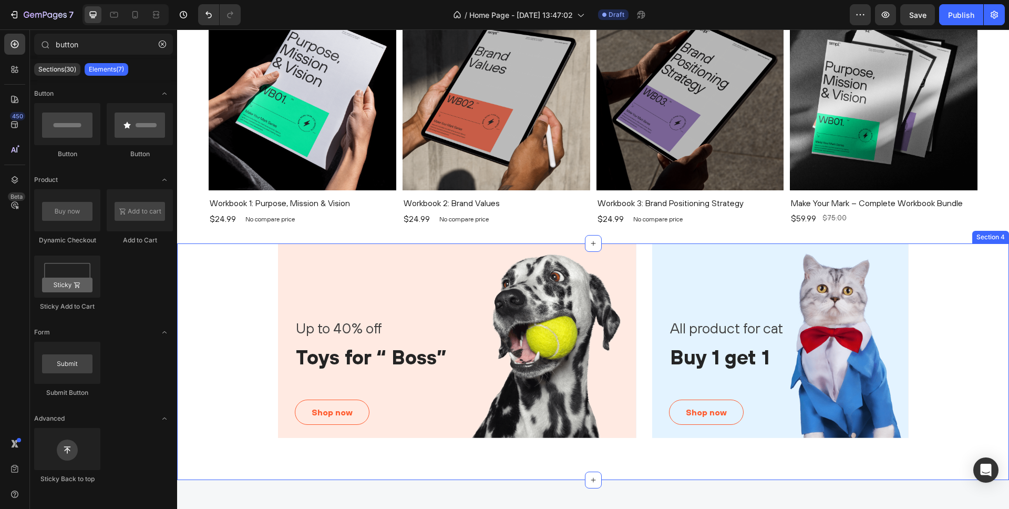
click at [970, 280] on div "Up to 40% off Text block Toys for “ Boss” Heading Shop now Button Row Hero Bann…" at bounding box center [593, 340] width 816 height 194
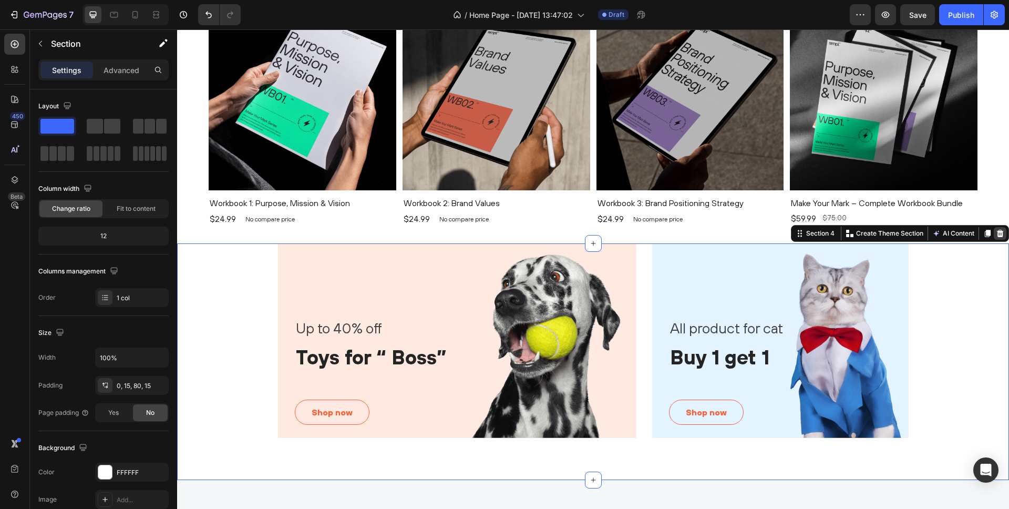
click at [999, 232] on icon at bounding box center [1000, 233] width 7 height 7
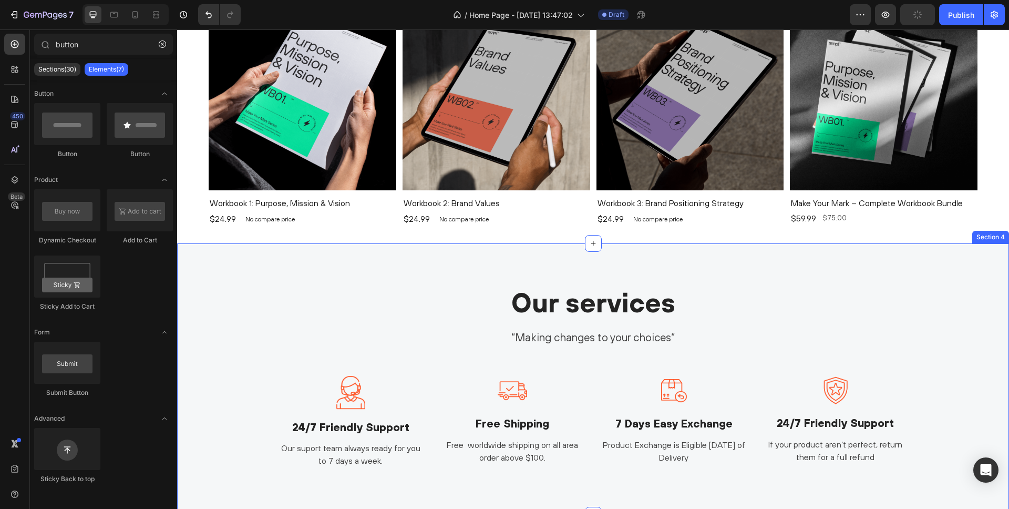
click at [964, 268] on div "Our services Heading “Making changes to your choices“ Text block Image 24/7 Fri…" at bounding box center [593, 379] width 832 height 272
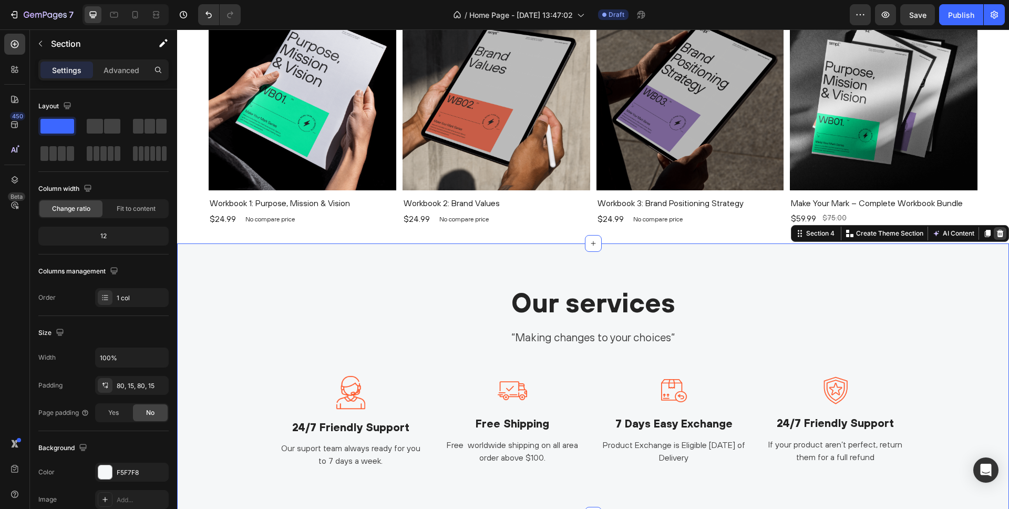
click at [1000, 231] on icon at bounding box center [1000, 233] width 7 height 7
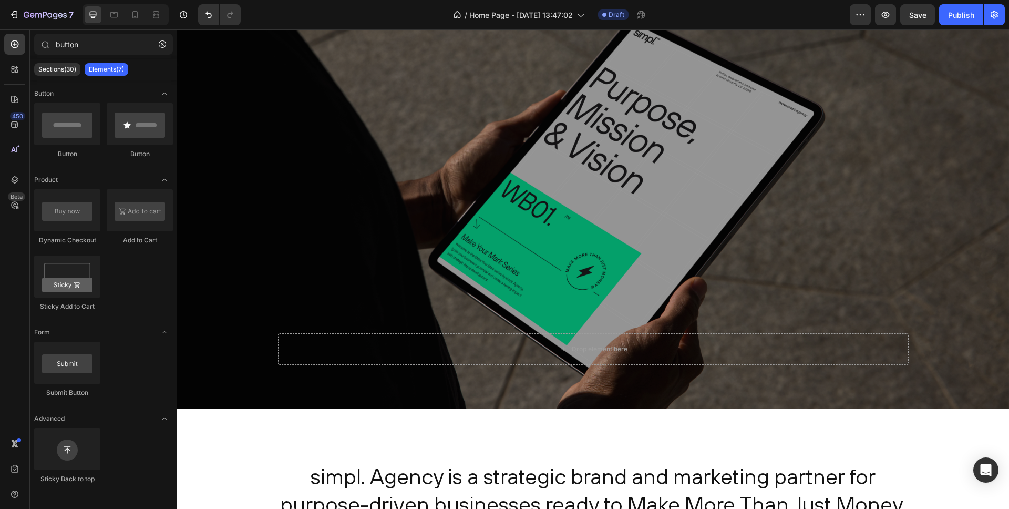
scroll to position [0, 0]
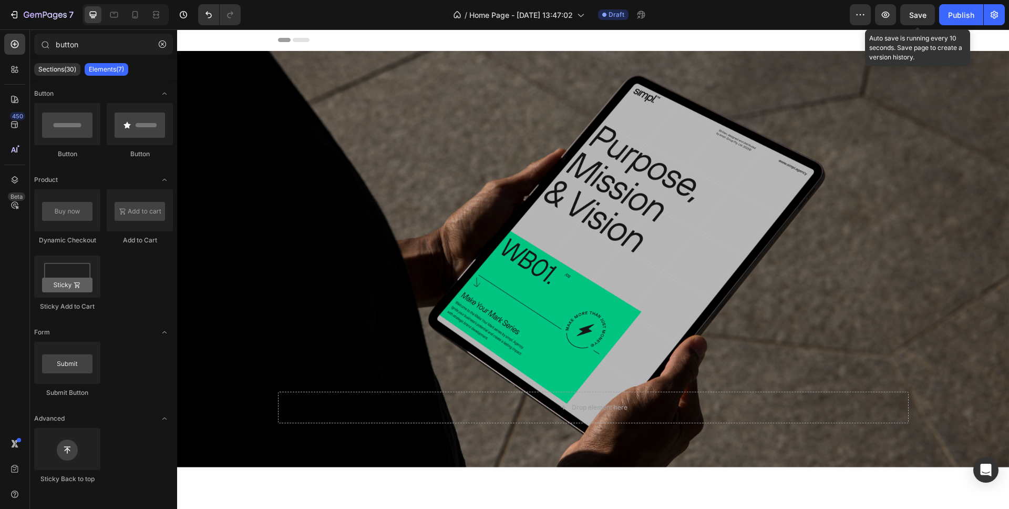
click at [920, 12] on span "Save" at bounding box center [917, 15] width 17 height 9
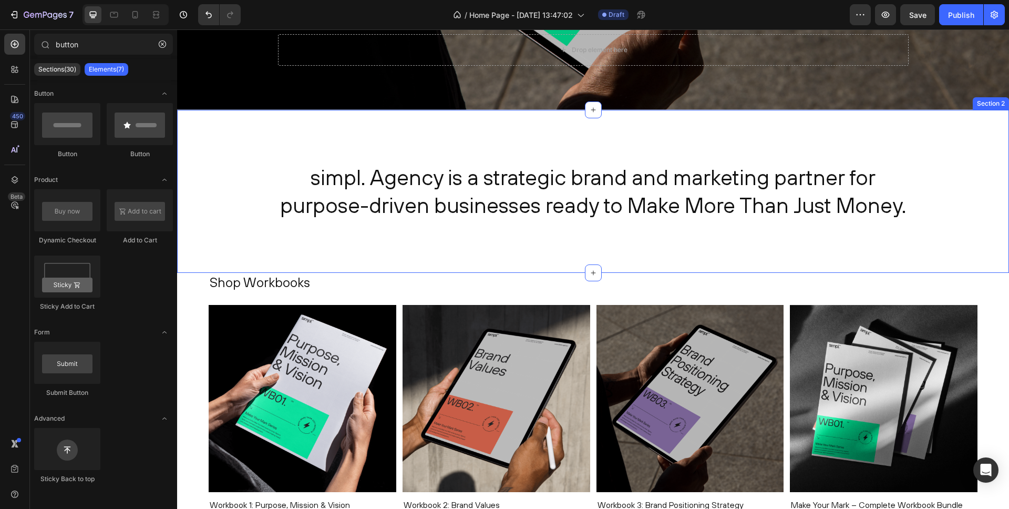
scroll to position [364, 0]
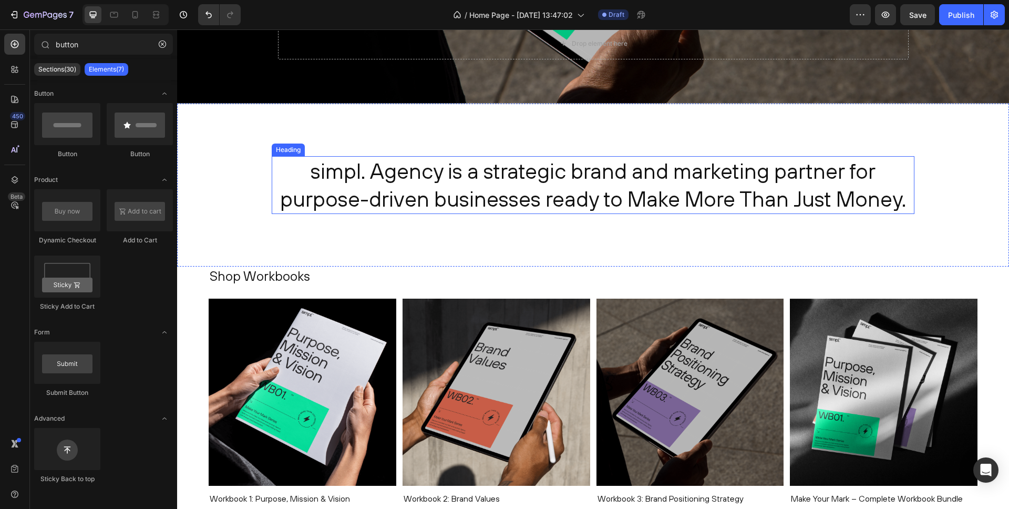
click at [457, 173] on h2 "simpl. Agency is a strategic brand and marketing partner for purpose-driven bus…" at bounding box center [593, 185] width 643 height 58
click at [455, 172] on p "simpl. Agency is a strategic brand and marketing partner for purpose-driven bus…" at bounding box center [593, 185] width 641 height 56
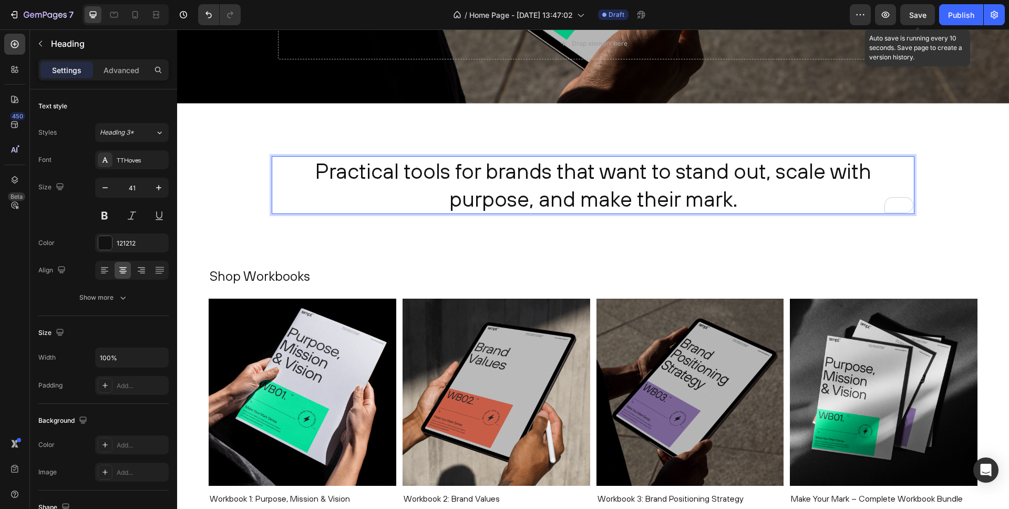
click at [921, 15] on span "Save" at bounding box center [917, 15] width 17 height 9
click at [522, 180] on p "Practical tools for brands that want to stand out, scale with purpose, and make…" at bounding box center [593, 185] width 641 height 56
click at [523, 176] on p "Practical tools for brands that want to stand out, scale with purpose, and make…" at bounding box center [593, 185] width 641 height 56
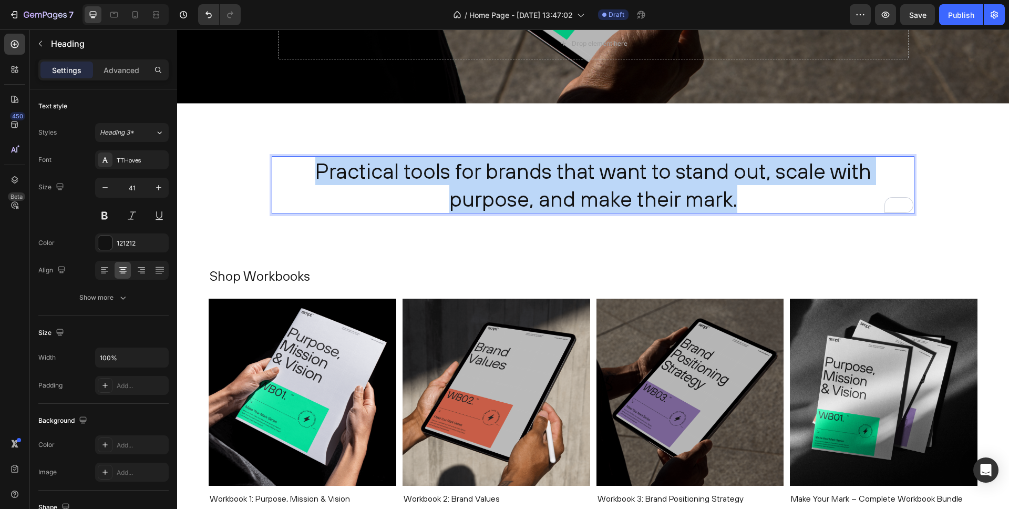
click at [523, 176] on p "Practical tools for brands that want to stand out, scale with purpose, and make…" at bounding box center [593, 185] width 641 height 56
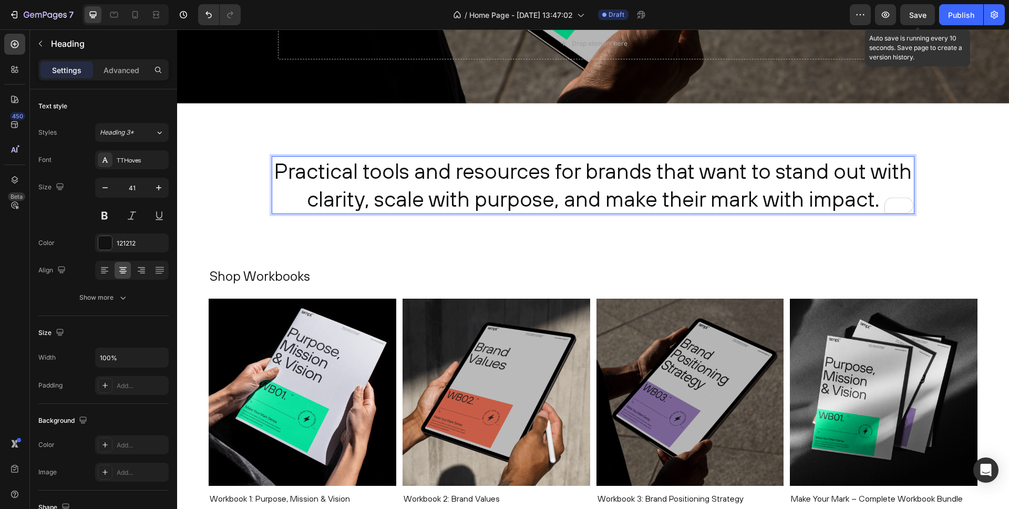
click at [917, 16] on span "Save" at bounding box center [917, 15] width 17 height 9
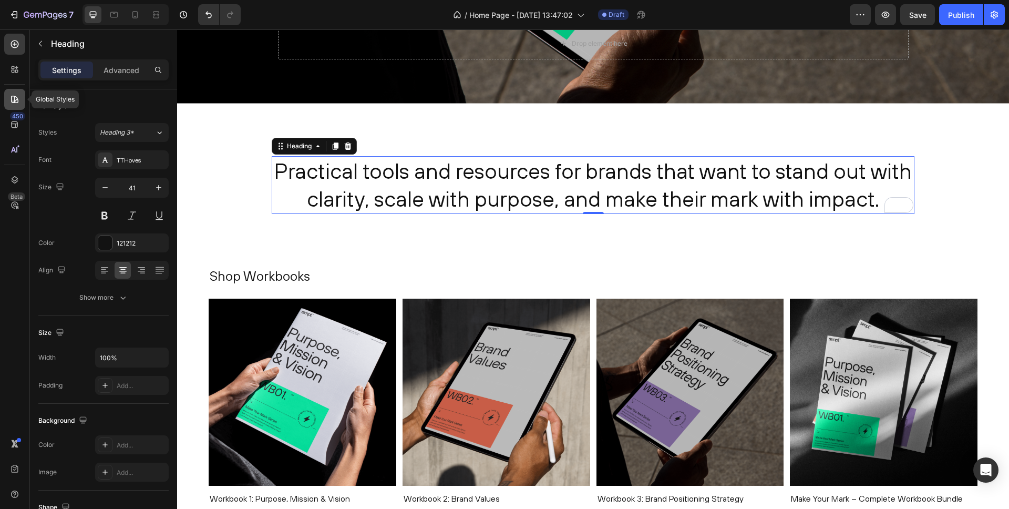
click at [18, 101] on icon at bounding box center [14, 99] width 7 height 7
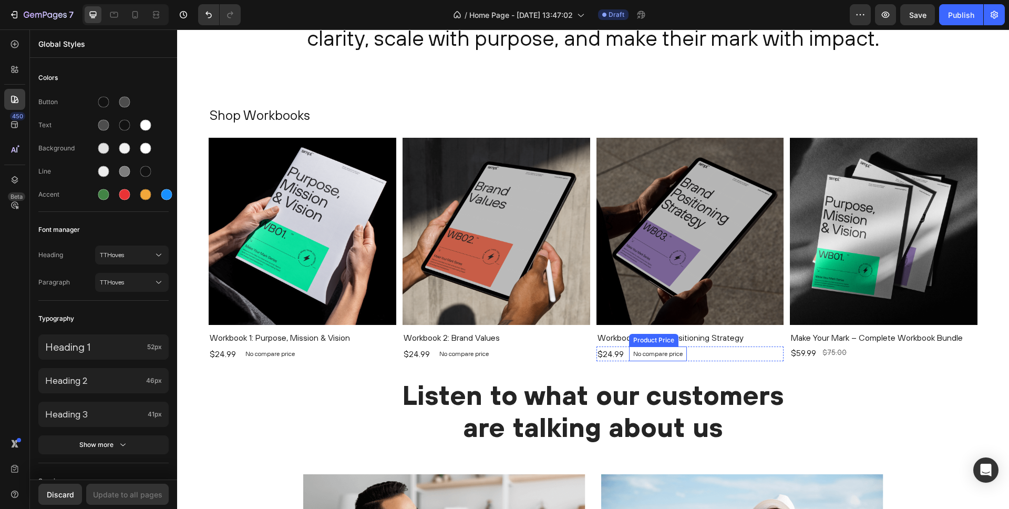
scroll to position [556, 0]
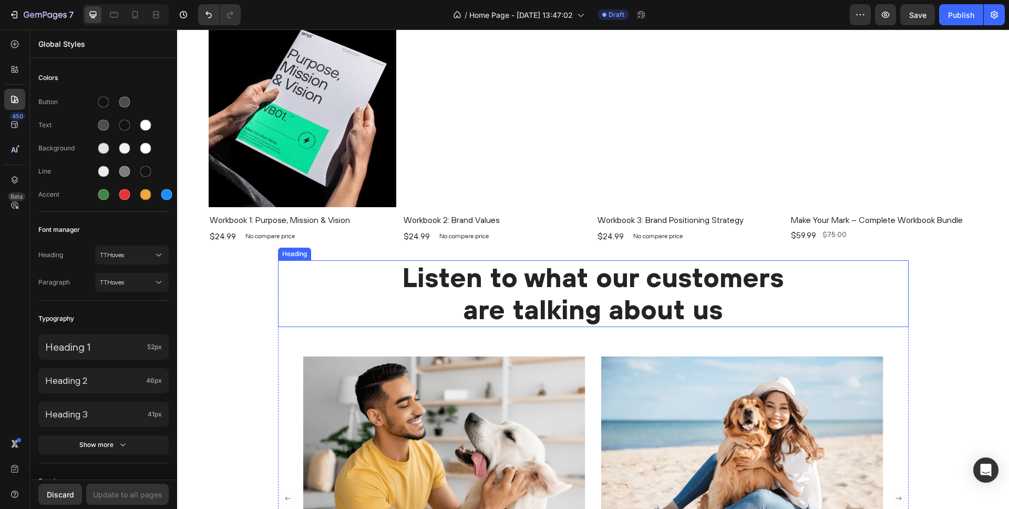
scroll to position [775, 0]
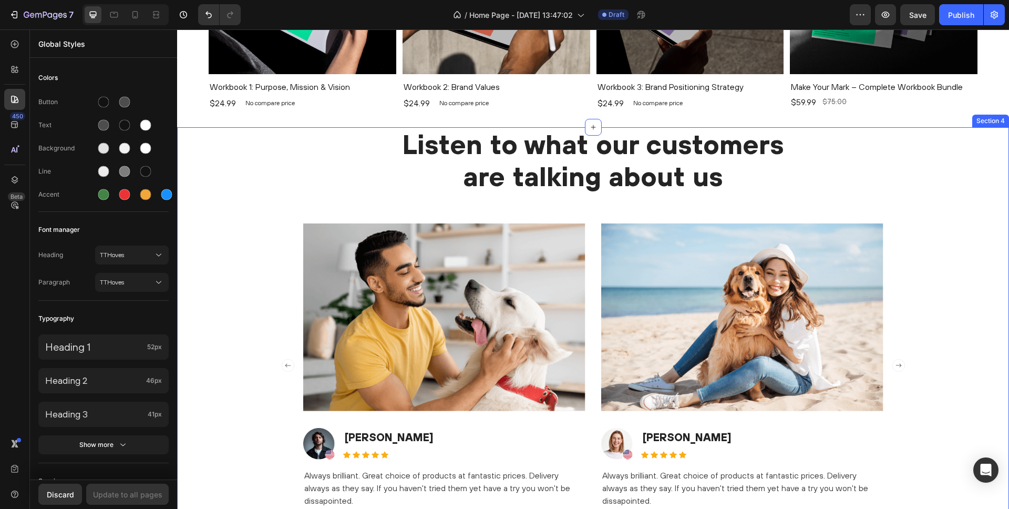
click at [935, 194] on div "Listen to what our customers are talking about us Heading Image Image [PERSON_N…" at bounding box center [593, 317] width 816 height 381
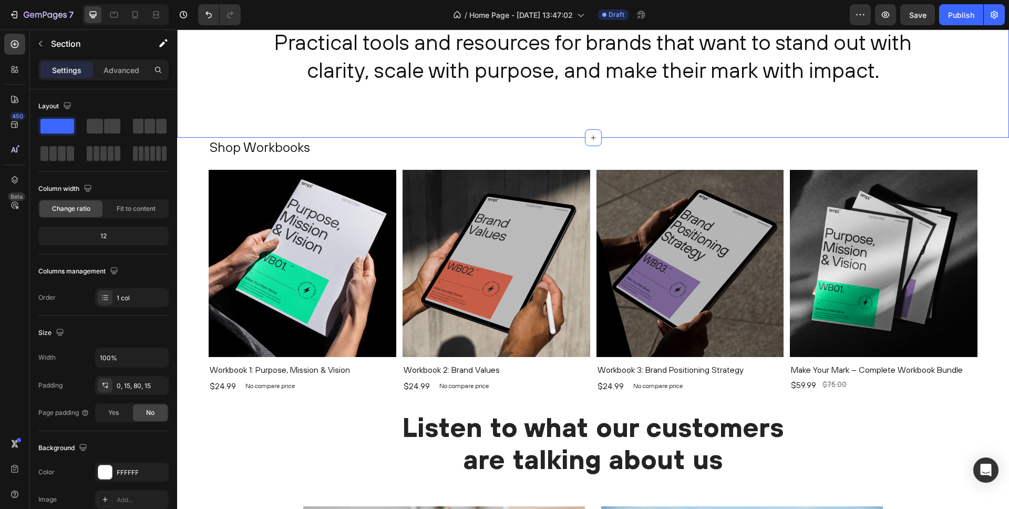
scroll to position [571, 0]
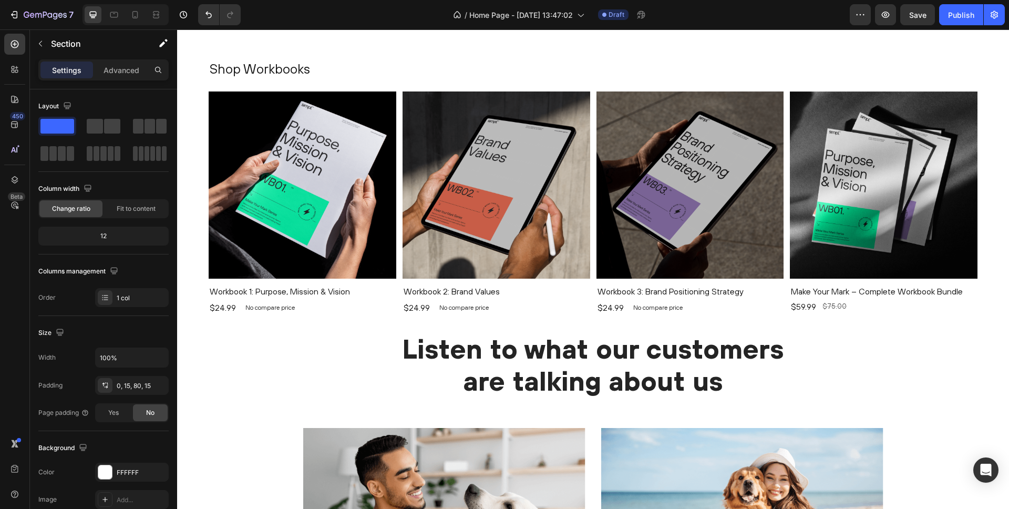
drag, startPoint x: 245, startPoint y: 348, endPoint x: 272, endPoint y: 350, distance: 26.8
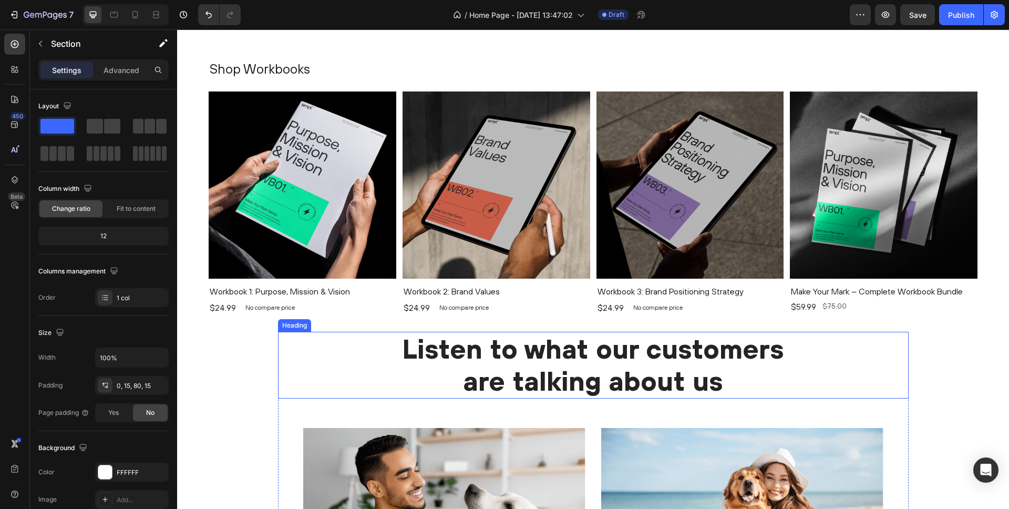
click at [299, 348] on p "Listen to what our customers are talking about us" at bounding box center [593, 365] width 629 height 64
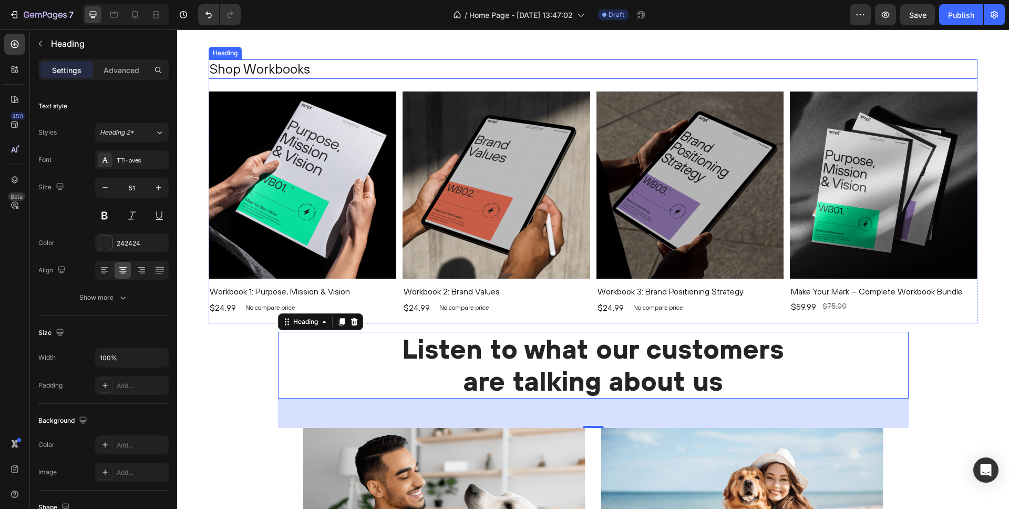
click at [456, 124] on img at bounding box center [497, 185] width 188 height 188
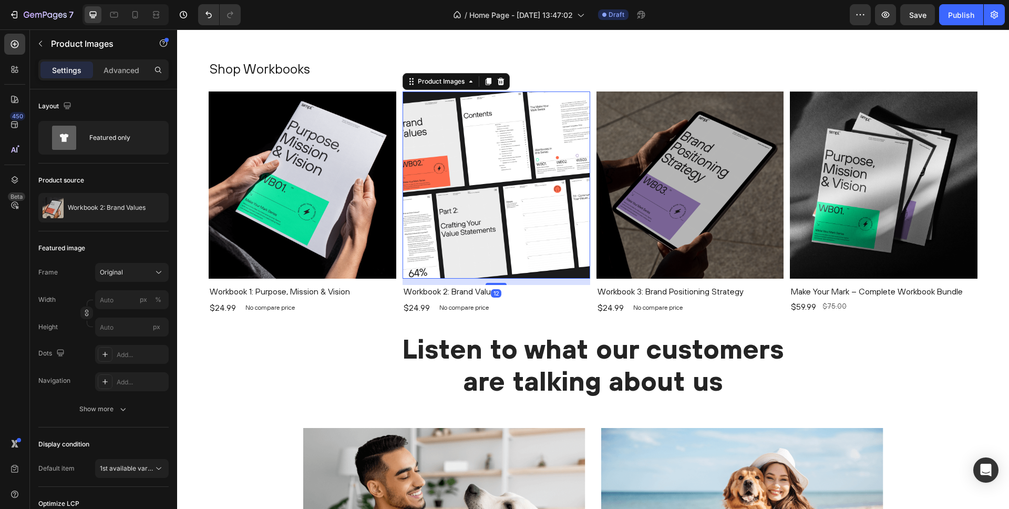
click at [451, 123] on img at bounding box center [497, 185] width 188 height 188
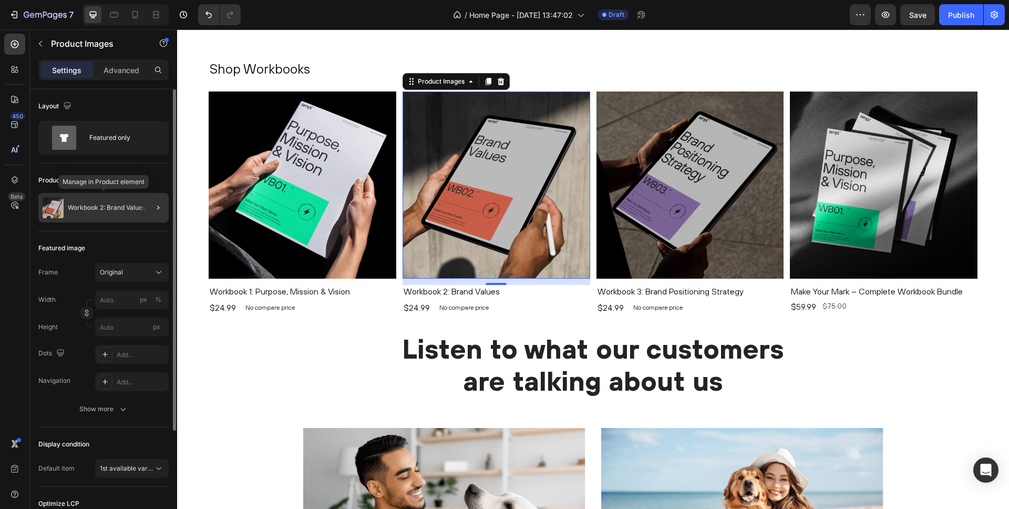
click at [119, 215] on div "Workbook 2: Brand Values" at bounding box center [103, 207] width 130 height 29
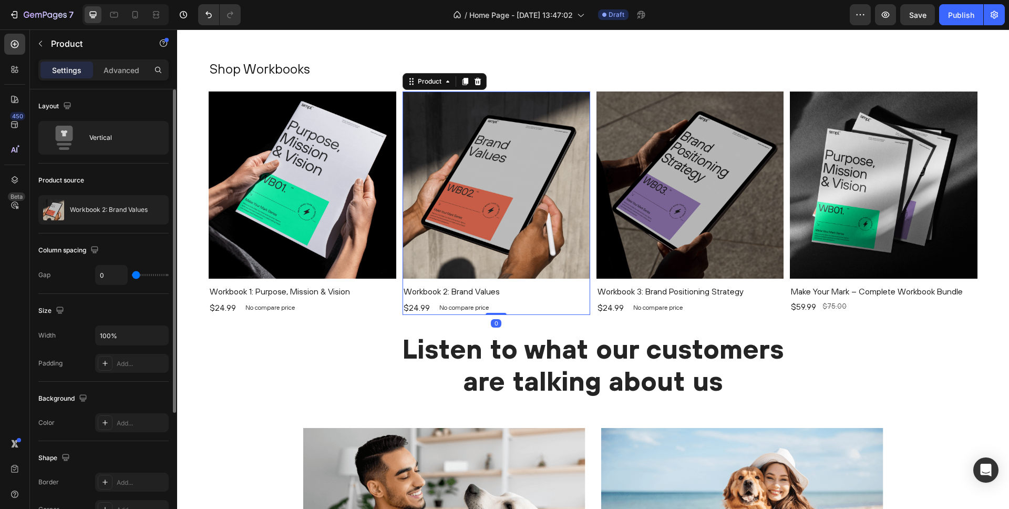
click at [350, 173] on img at bounding box center [303, 185] width 188 height 188
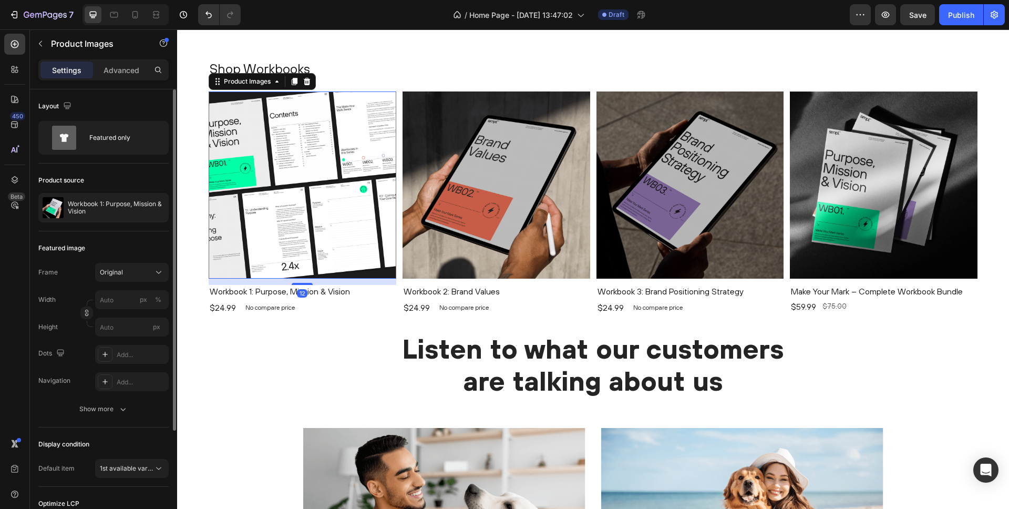
click at [423, 168] on img at bounding box center [497, 185] width 188 height 188
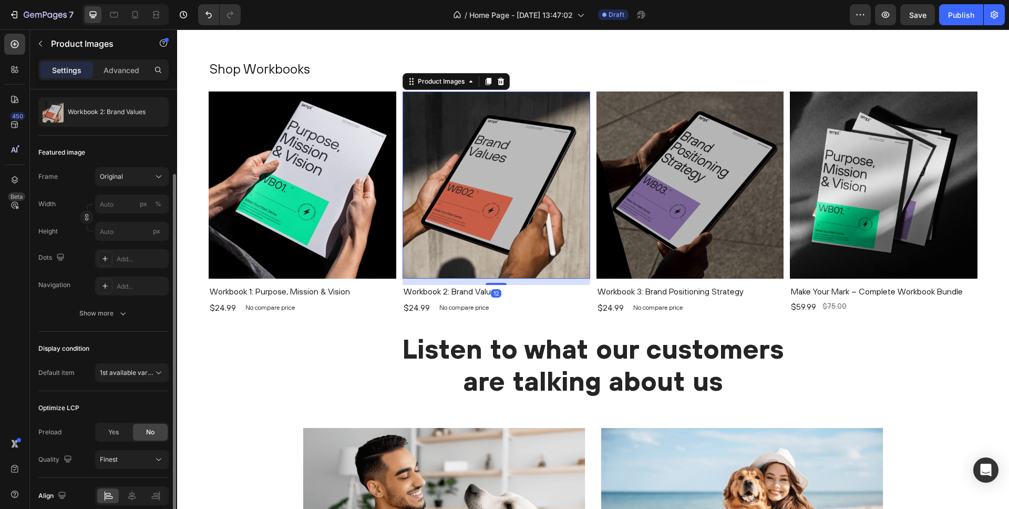
scroll to position [142, 0]
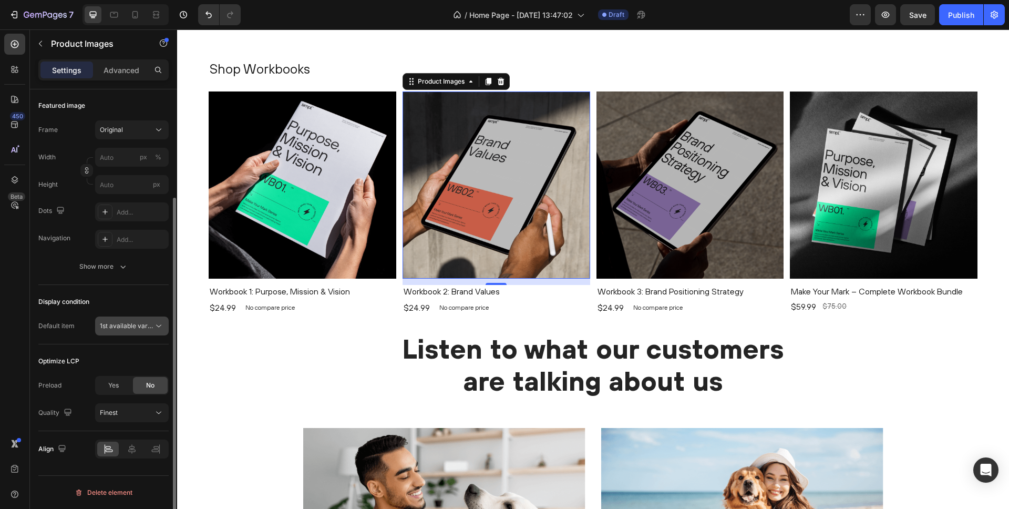
click at [130, 323] on span "1st available variant" at bounding box center [129, 326] width 59 height 8
click at [54, 279] on div "Featured image Frame Original Width px % Height px Dots Add... Navigation Add..…" at bounding box center [103, 187] width 130 height 196
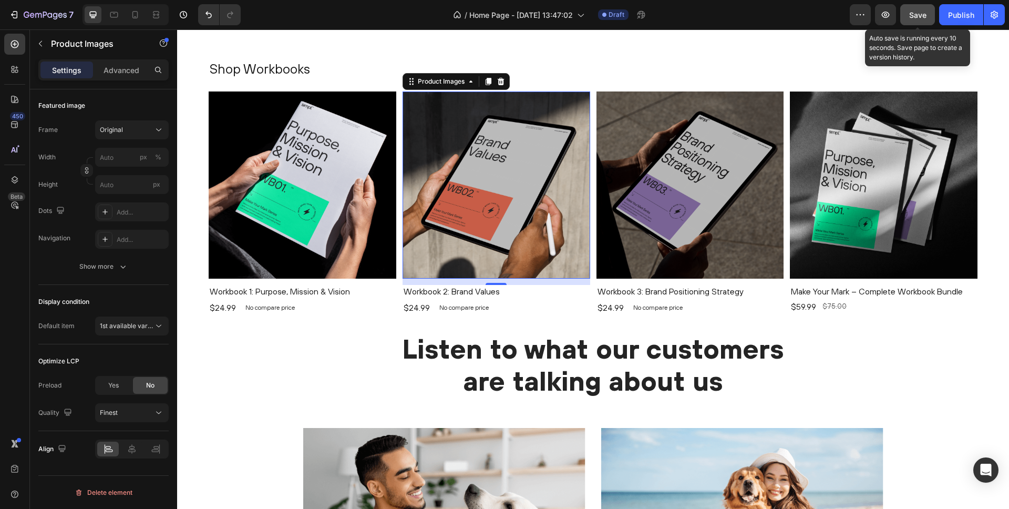
click at [919, 11] on span "Save" at bounding box center [917, 15] width 17 height 9
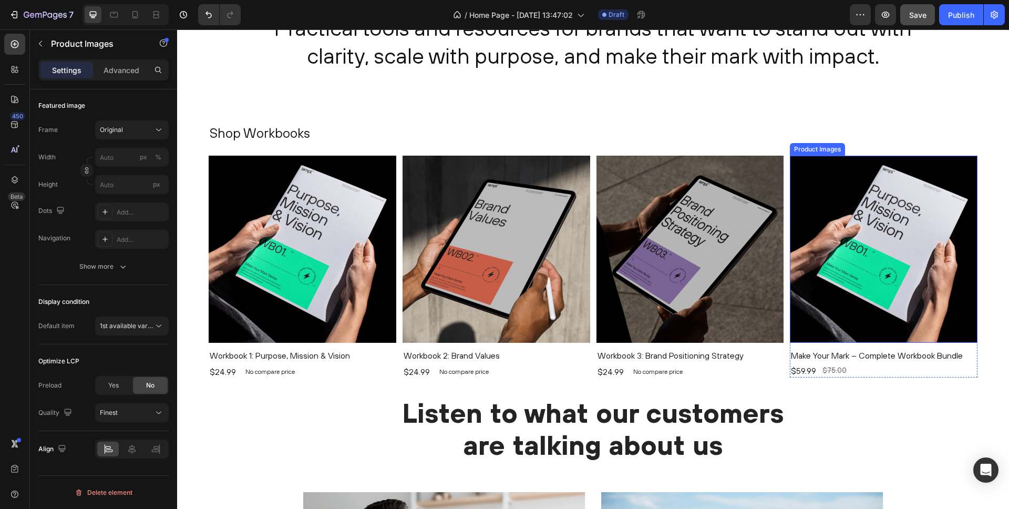
scroll to position [681, 0]
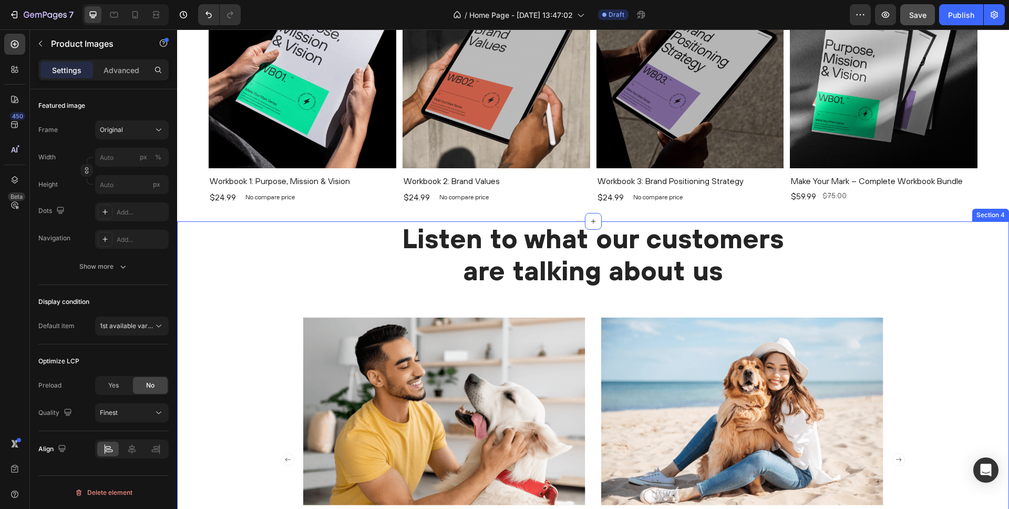
click at [959, 230] on div "Listen to what our customers are talking about us Heading Image Image [PERSON_N…" at bounding box center [593, 411] width 816 height 381
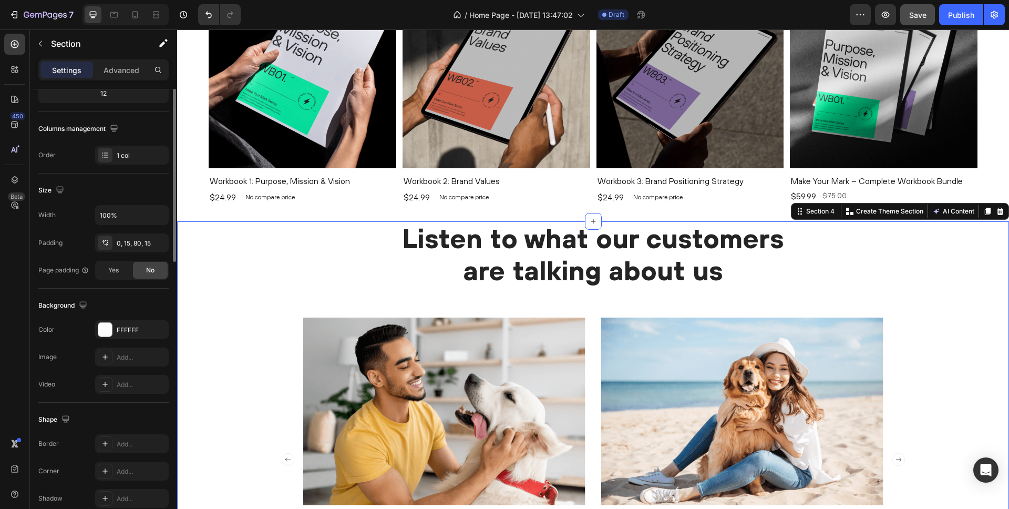
scroll to position [0, 0]
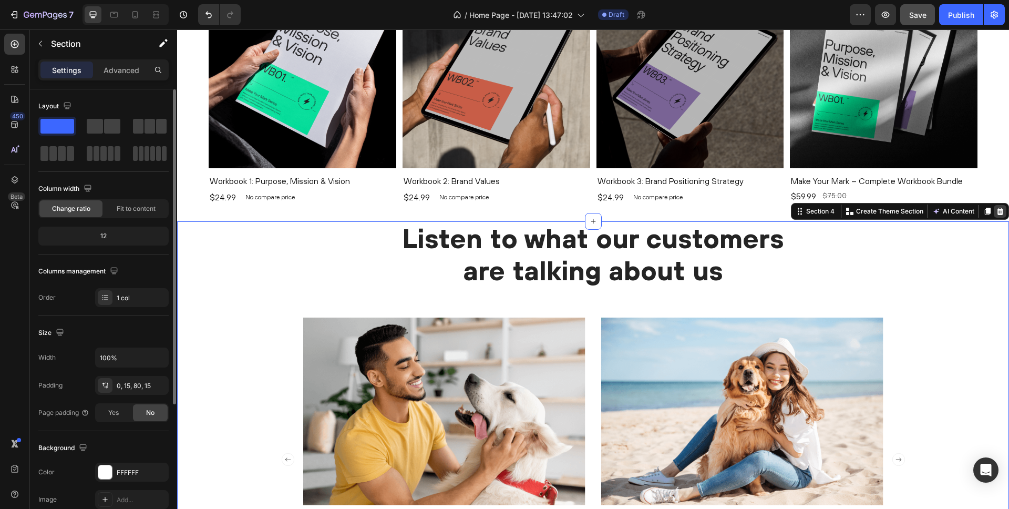
click at [997, 211] on icon at bounding box center [1000, 211] width 8 height 8
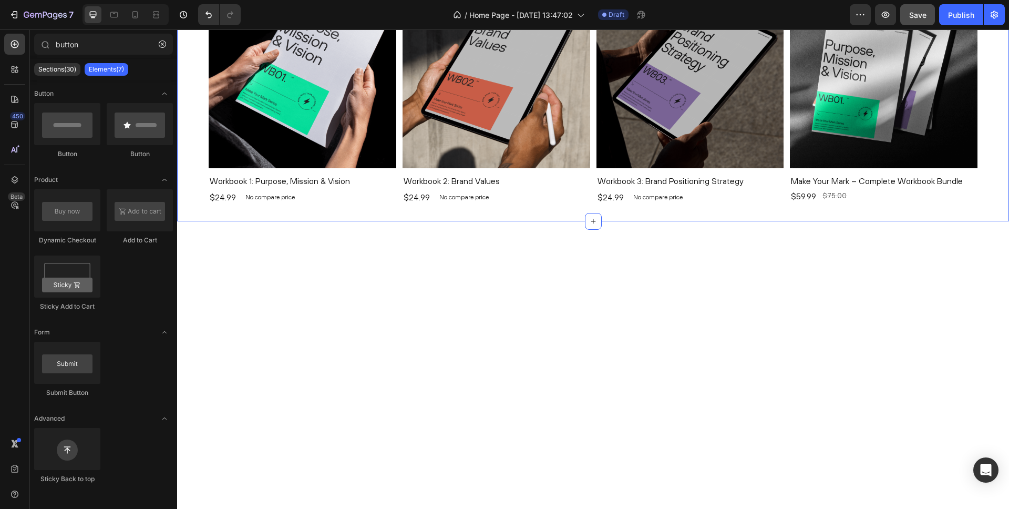
click at [183, 190] on div "Shop Workbooks Heading Product Images Workbook 1: Purpose, Mission & Vision Pro…" at bounding box center [593, 85] width 832 height 272
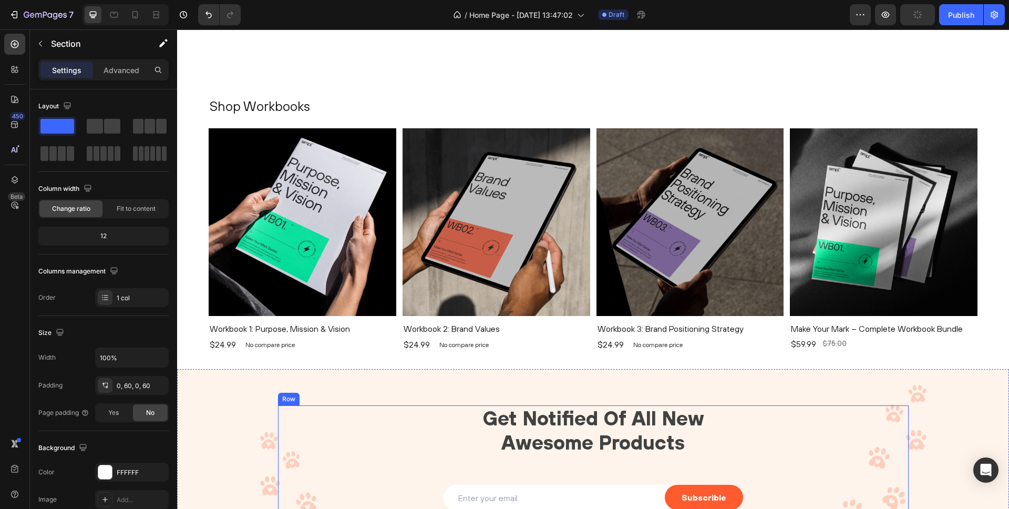
scroll to position [237, 0]
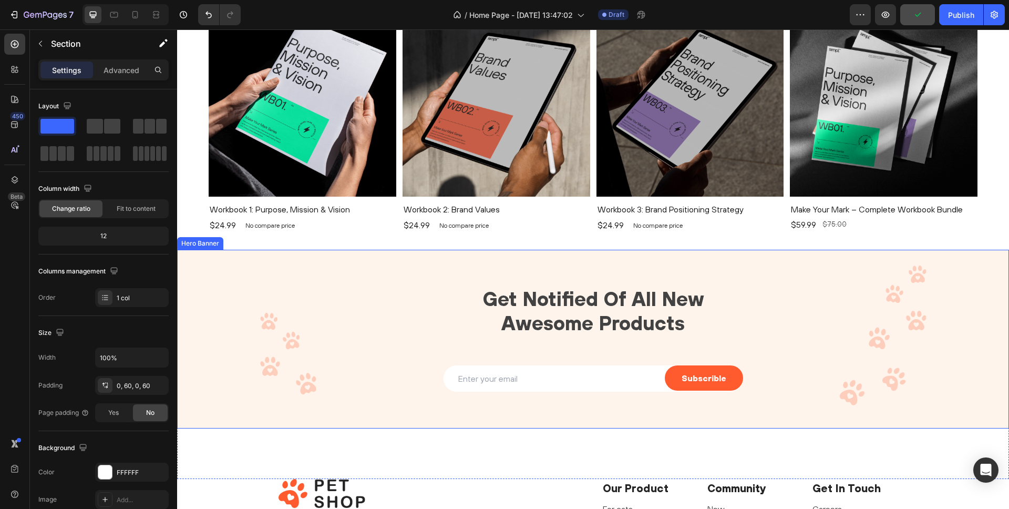
click at [249, 268] on div "Overlay" at bounding box center [593, 339] width 832 height 179
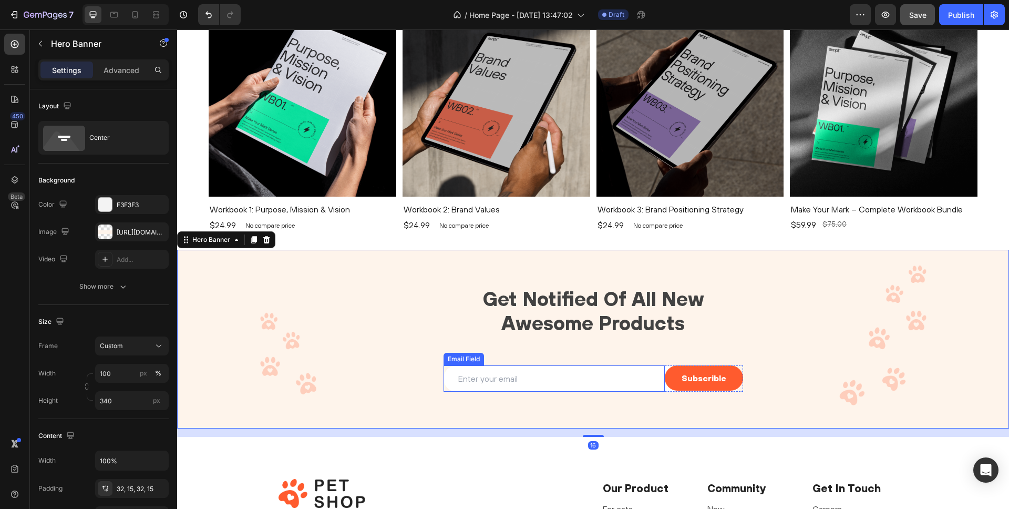
click at [536, 381] on input "email" at bounding box center [554, 378] width 221 height 26
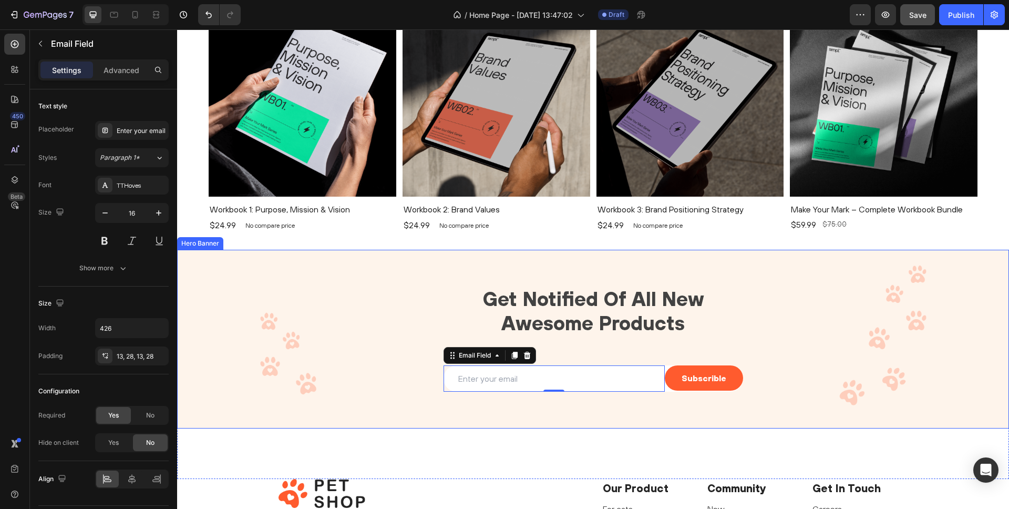
click at [414, 274] on div "Get Notified Of All New Awesome Products Heading Email Field 0 Subscrible Submi…" at bounding box center [593, 338] width 832 height 139
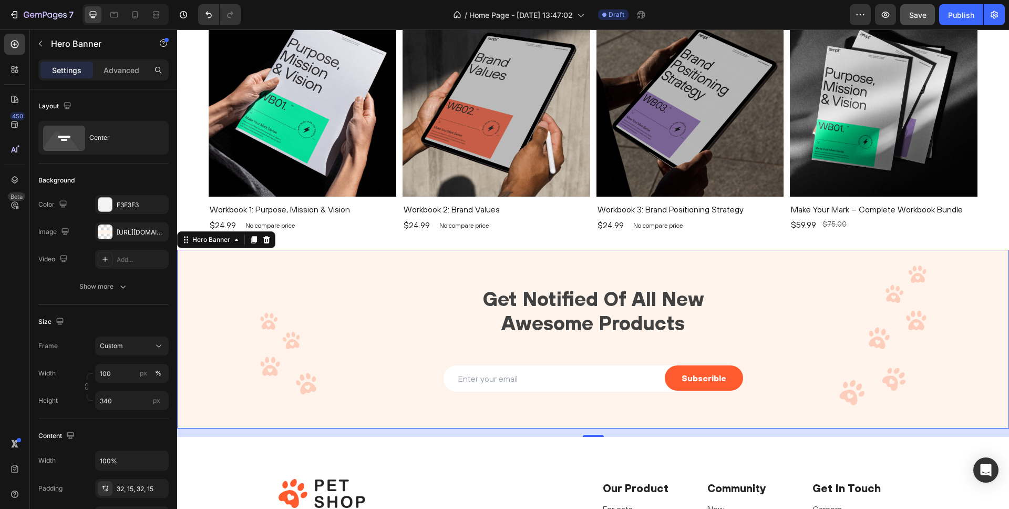
click at [215, 275] on div "Get Notified Of All New Awesome Products Heading Email Field Subscrible Submit …" at bounding box center [593, 338] width 832 height 139
click at [106, 232] on div at bounding box center [105, 231] width 15 height 15
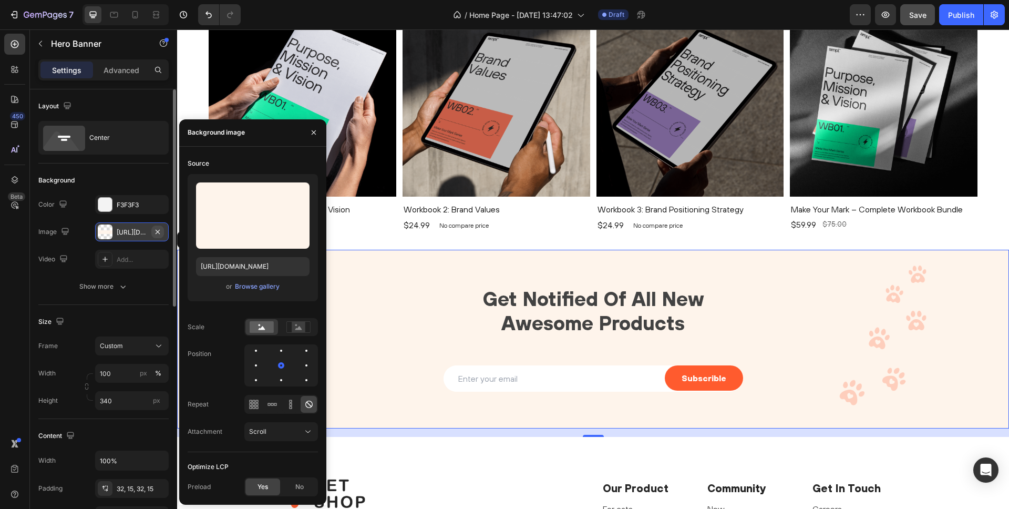
click at [159, 231] on icon "button" at bounding box center [157, 232] width 8 height 8
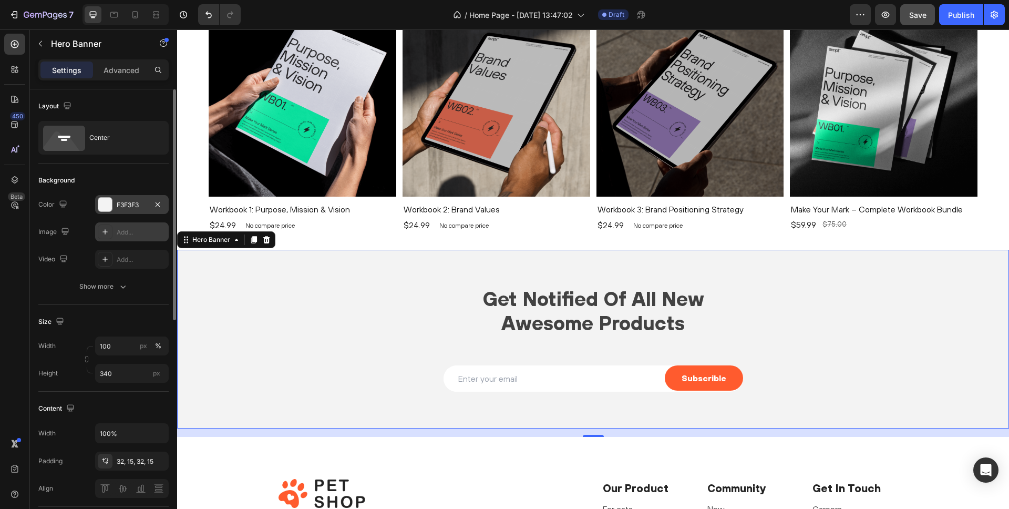
click at [110, 204] on div at bounding box center [105, 205] width 14 height 14
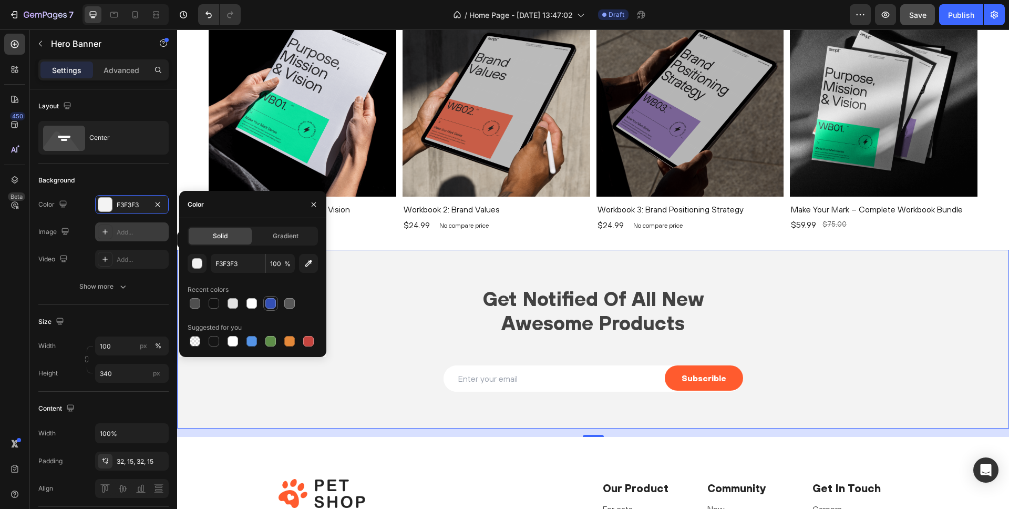
click at [271, 307] on div at bounding box center [270, 303] width 11 height 11
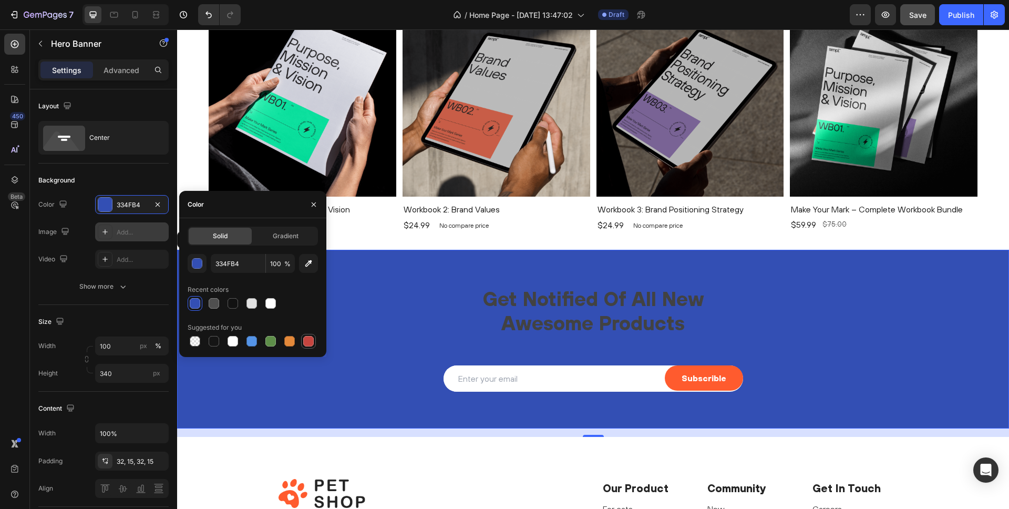
drag, startPoint x: 268, startPoint y: 343, endPoint x: 306, endPoint y: 341, distance: 38.4
click at [269, 343] on div at bounding box center [270, 341] width 11 height 11
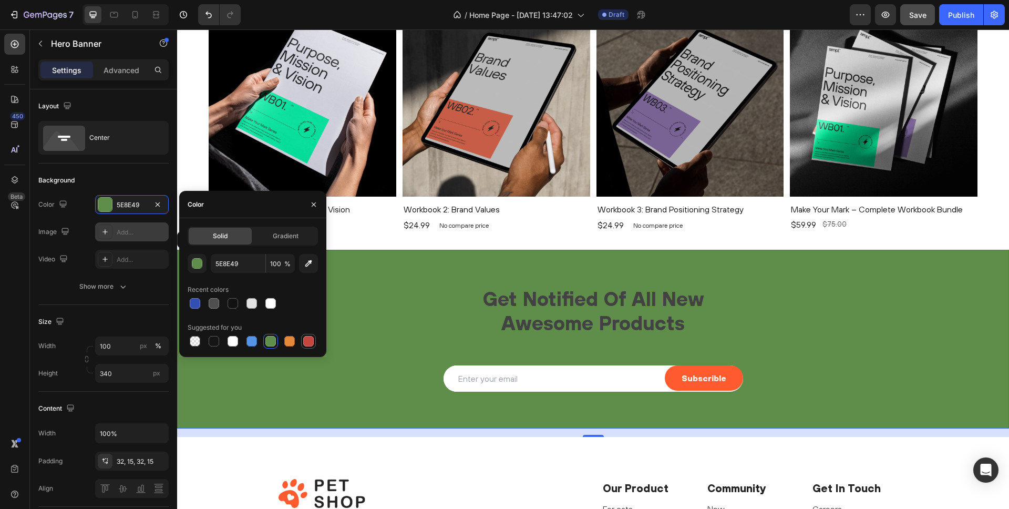
click at [309, 338] on div at bounding box center [308, 341] width 11 height 11
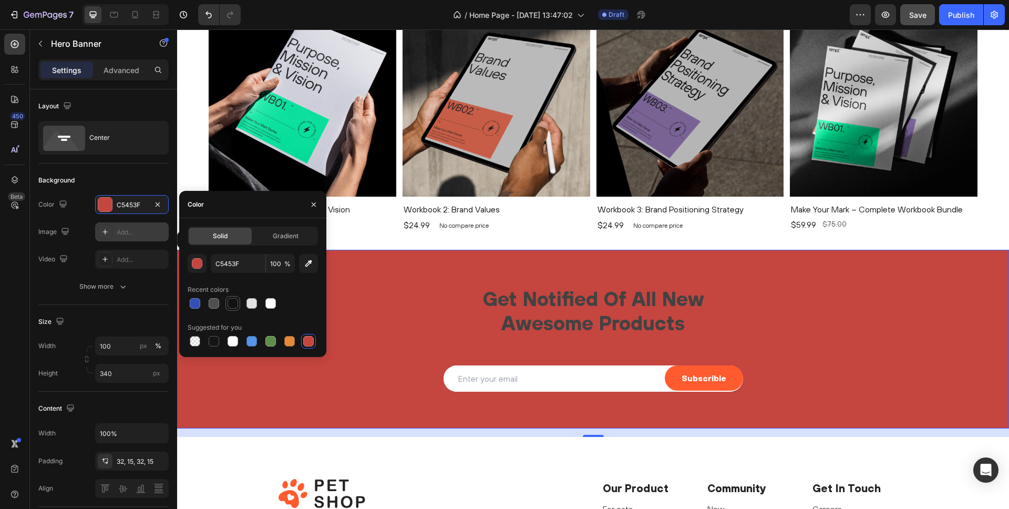
click at [230, 303] on div at bounding box center [233, 303] width 11 height 11
type input "121212"
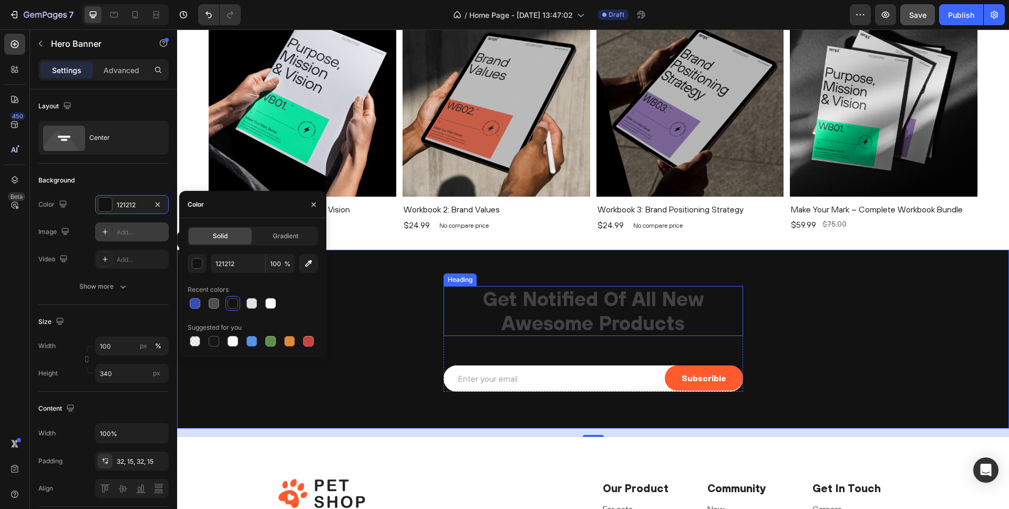
click at [507, 305] on p "Get Notified Of All New Awesome Products" at bounding box center [593, 311] width 297 height 48
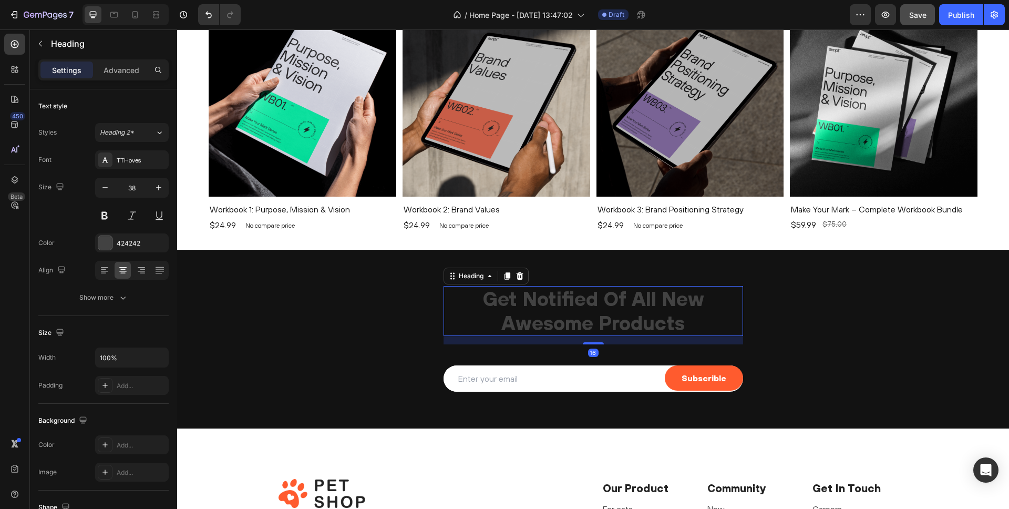
click at [499, 299] on p "Get Notified Of All New Awesome Products" at bounding box center [593, 311] width 297 height 48
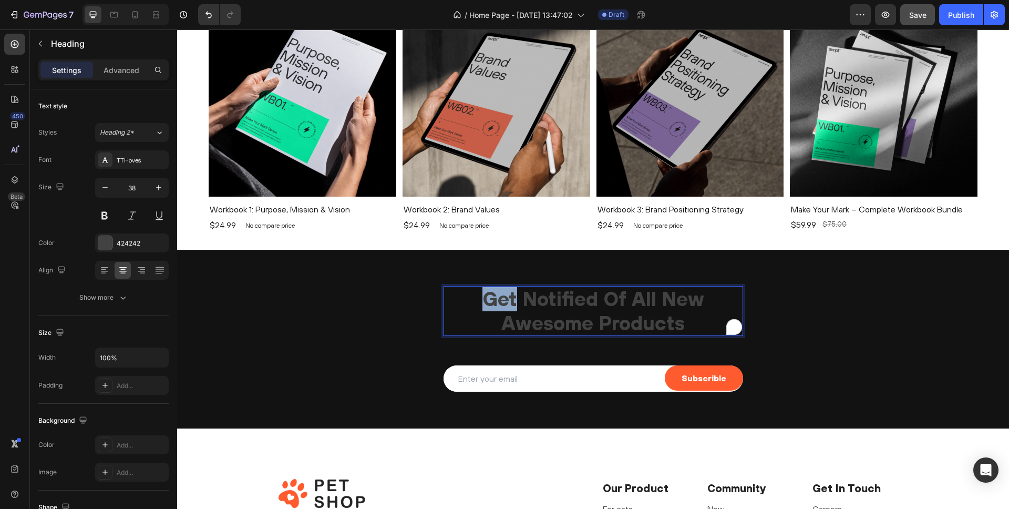
click at [499, 299] on p "Get Notified Of All New Awesome Products" at bounding box center [593, 311] width 297 height 48
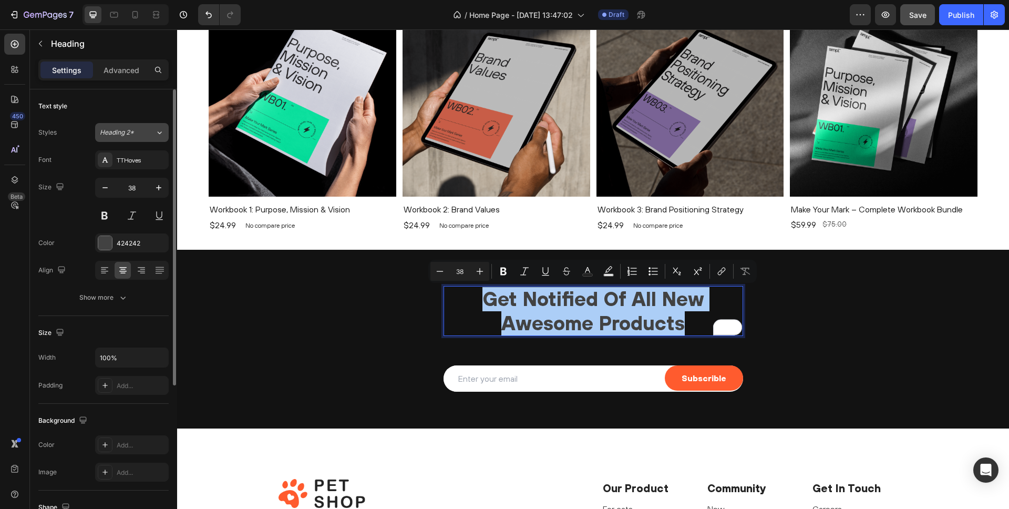
click at [129, 134] on span "Heading 2*" at bounding box center [117, 132] width 34 height 9
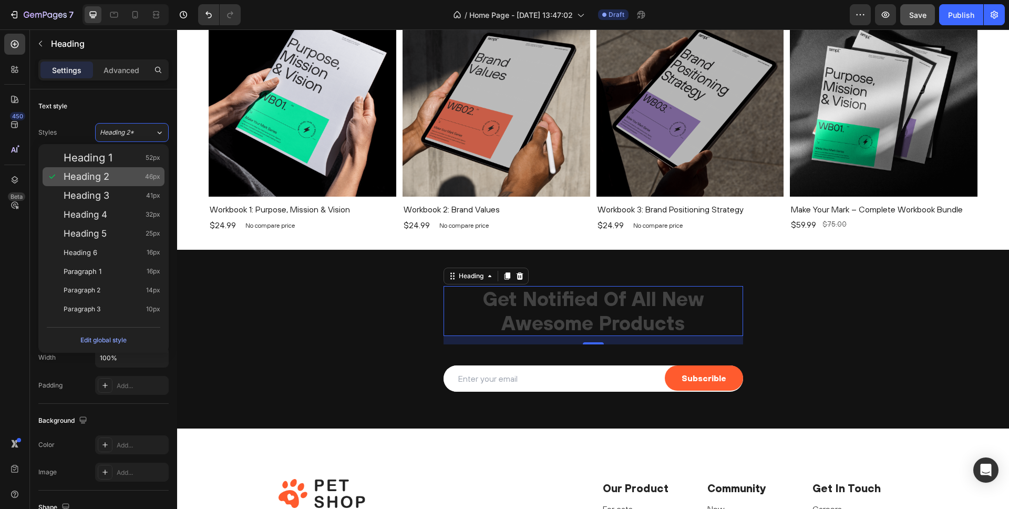
click at [98, 180] on span "Heading 2" at bounding box center [87, 176] width 46 height 11
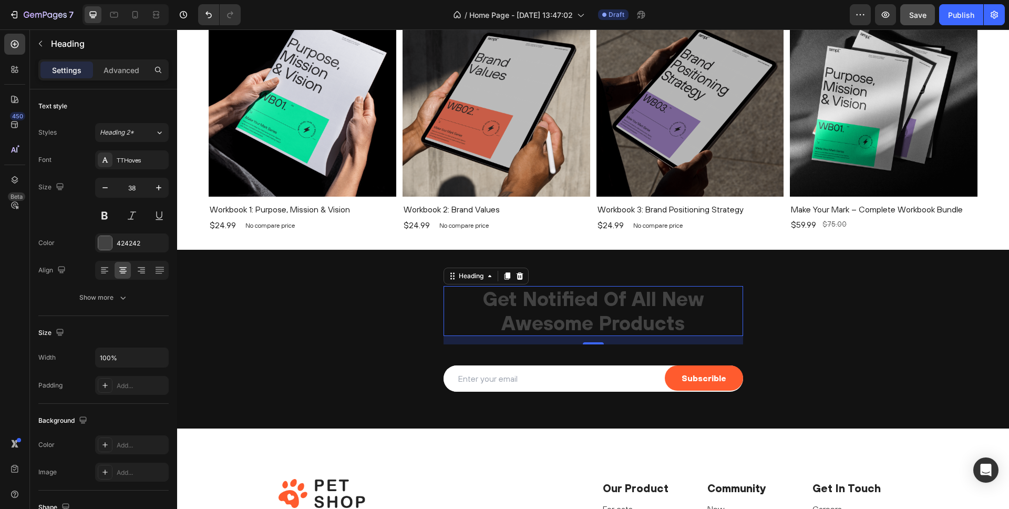
click at [520, 293] on h2 "Get Notified Of All New Awesome Products" at bounding box center [594, 311] width 300 height 50
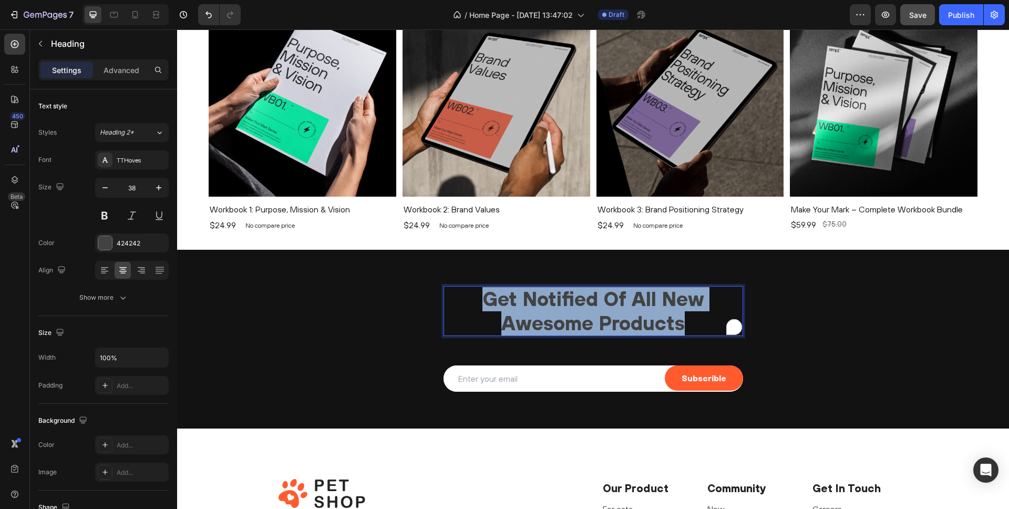
click at [520, 293] on p "Get Notified Of All New Awesome Products" at bounding box center [593, 311] width 297 height 48
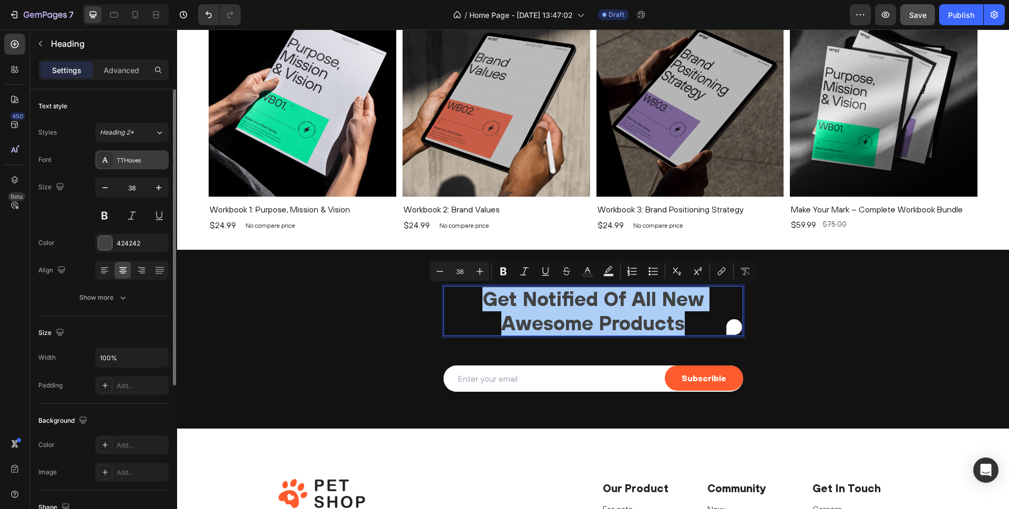
click at [138, 167] on div "TTHoves" at bounding box center [132, 159] width 74 height 19
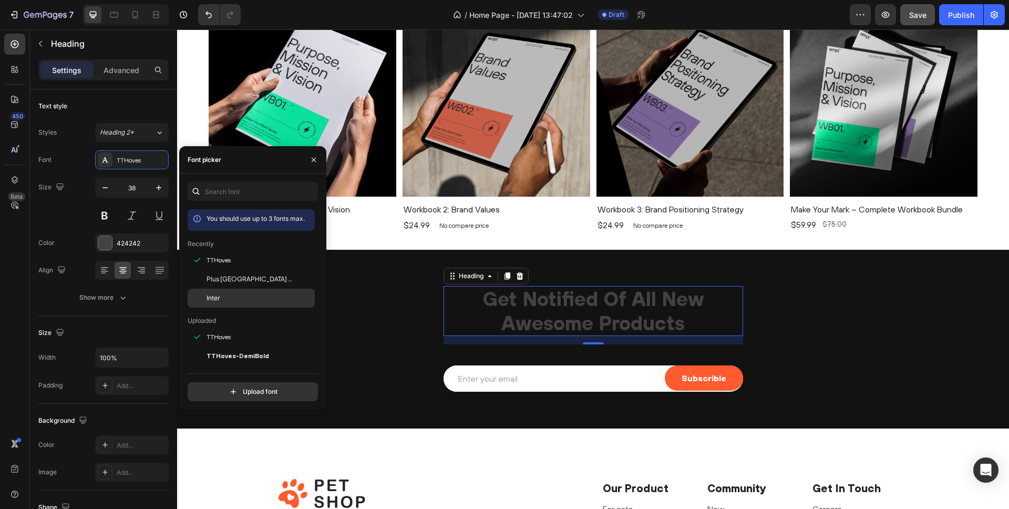
click at [219, 301] on span "Inter" at bounding box center [214, 297] width 14 height 9
click at [232, 261] on div "TTHoves" at bounding box center [260, 260] width 106 height 13
click at [232, 352] on span "TTHoves-DemiBold" at bounding box center [238, 355] width 63 height 9
click at [224, 255] on span "TTHoves-DemiBold" at bounding box center [238, 259] width 63 height 9
click at [225, 279] on span "TTHoves" at bounding box center [219, 278] width 24 height 9
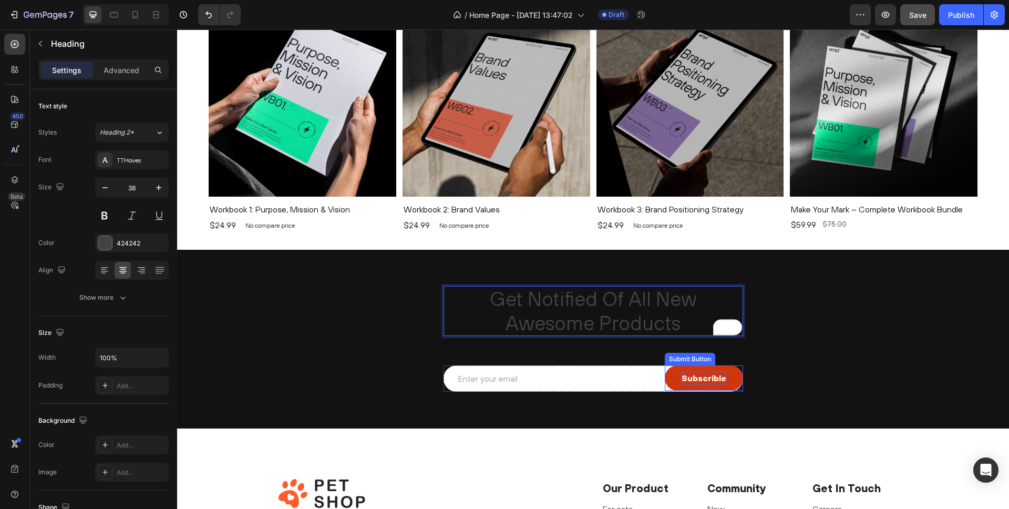
click at [695, 375] on div "Subscrible" at bounding box center [704, 378] width 45 height 13
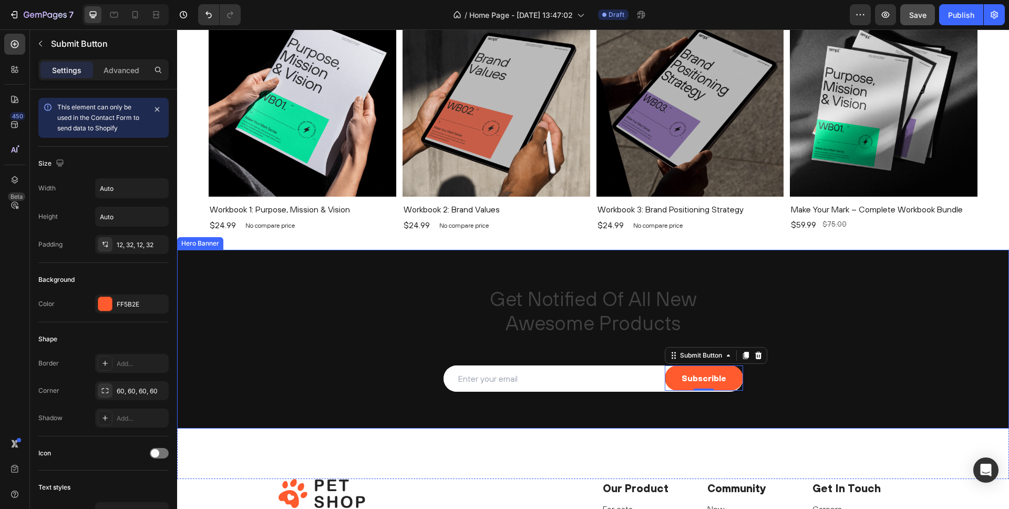
click at [593, 399] on div "Get Notified Of All New Awesome Products Heading Email Field Subscrible Submit …" at bounding box center [593, 338] width 832 height 139
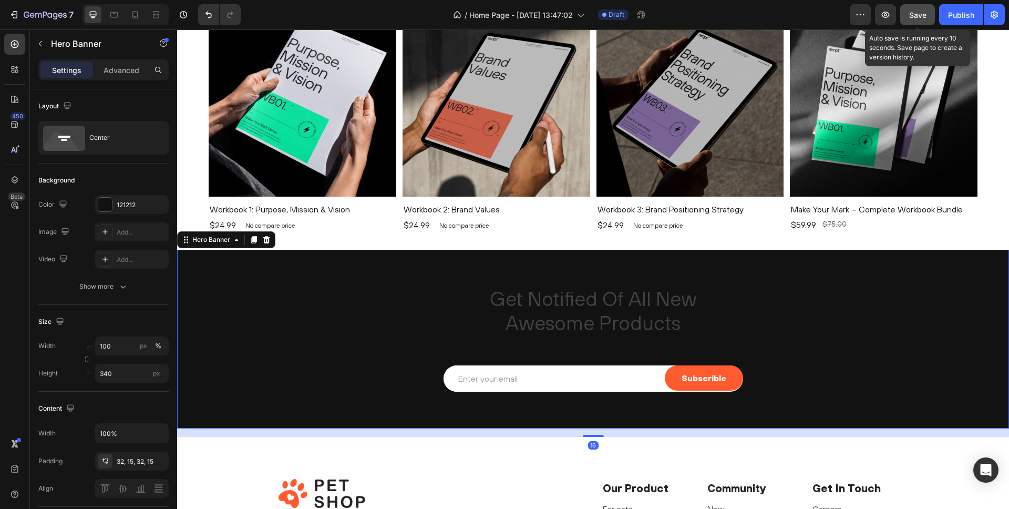
click at [911, 16] on span "Save" at bounding box center [917, 15] width 17 height 9
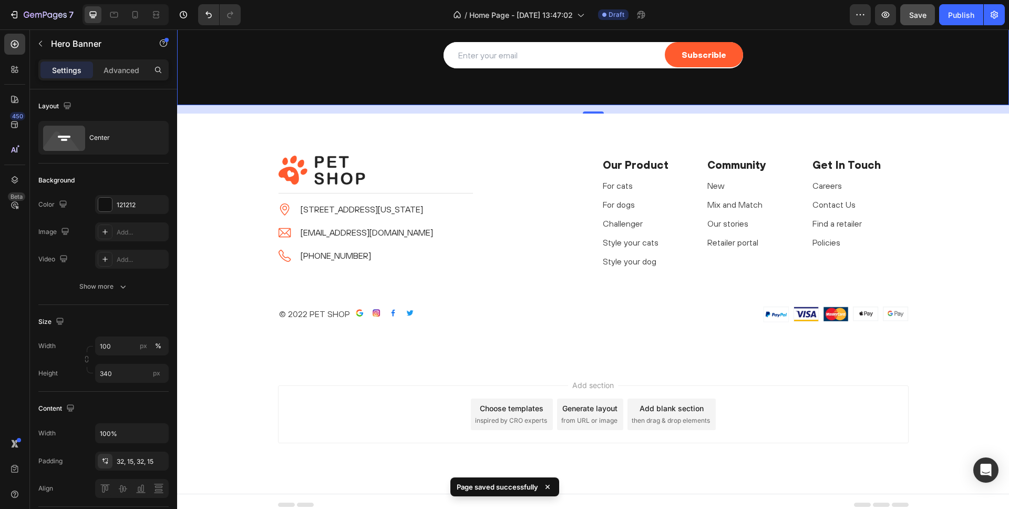
scroll to position [272, 0]
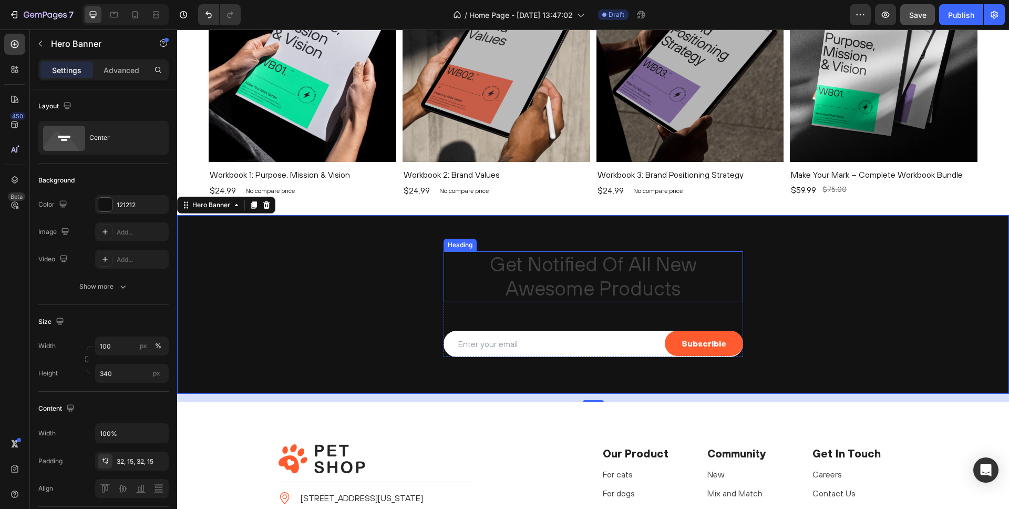
click at [592, 268] on p "Get Notified Of All New Awesome Products" at bounding box center [593, 276] width 297 height 48
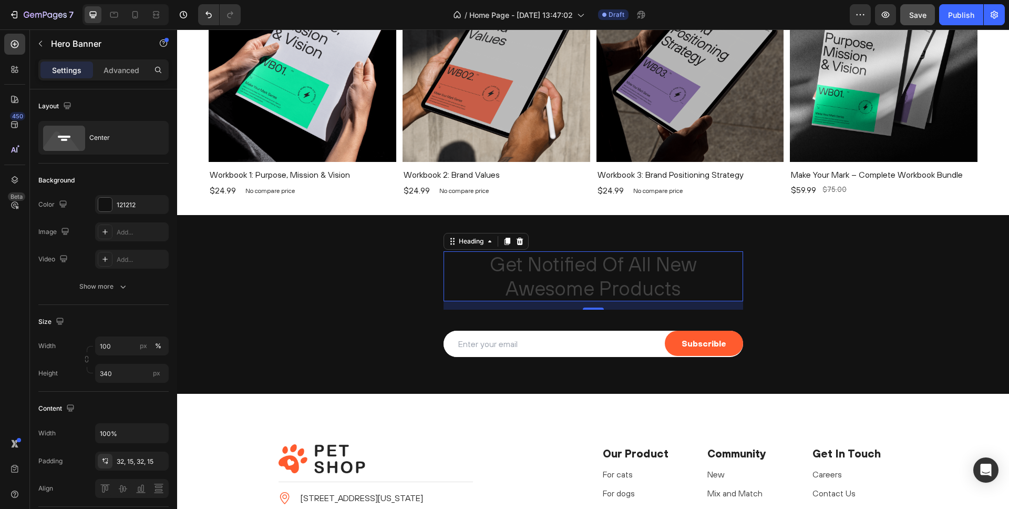
click at [592, 268] on p "Get Notified Of All New Awesome Products" at bounding box center [593, 276] width 297 height 48
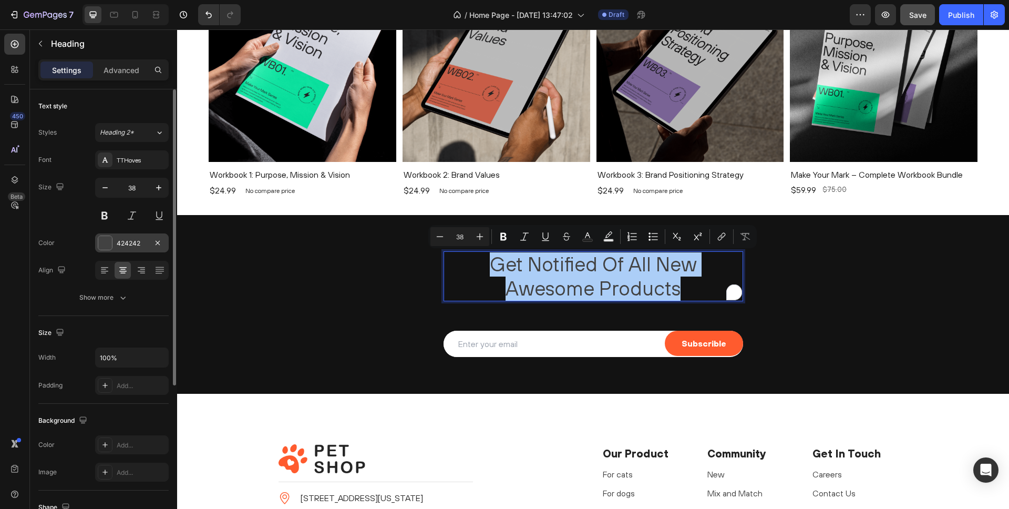
click at [107, 246] on div at bounding box center [105, 243] width 14 height 14
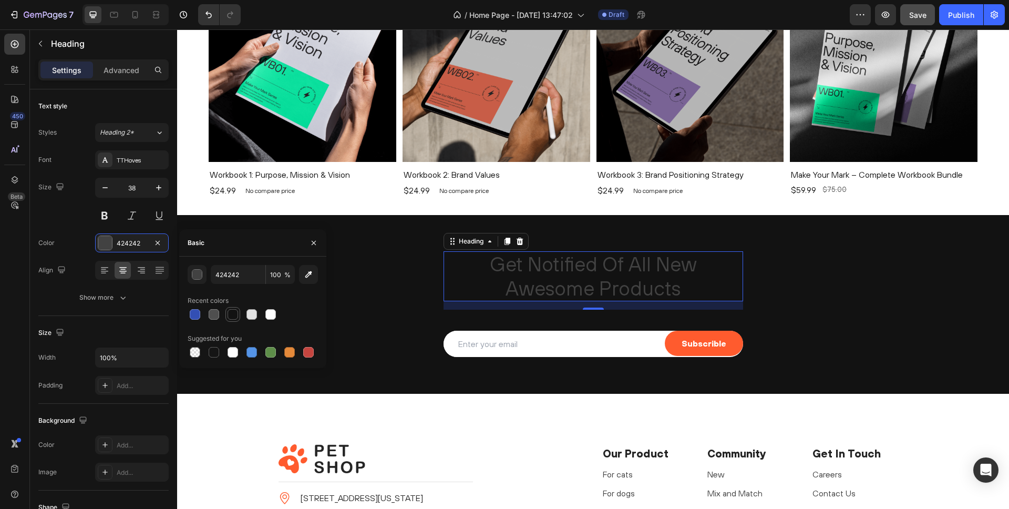
click at [254, 315] on div at bounding box center [252, 314] width 11 height 11
type input "E2E2E2"
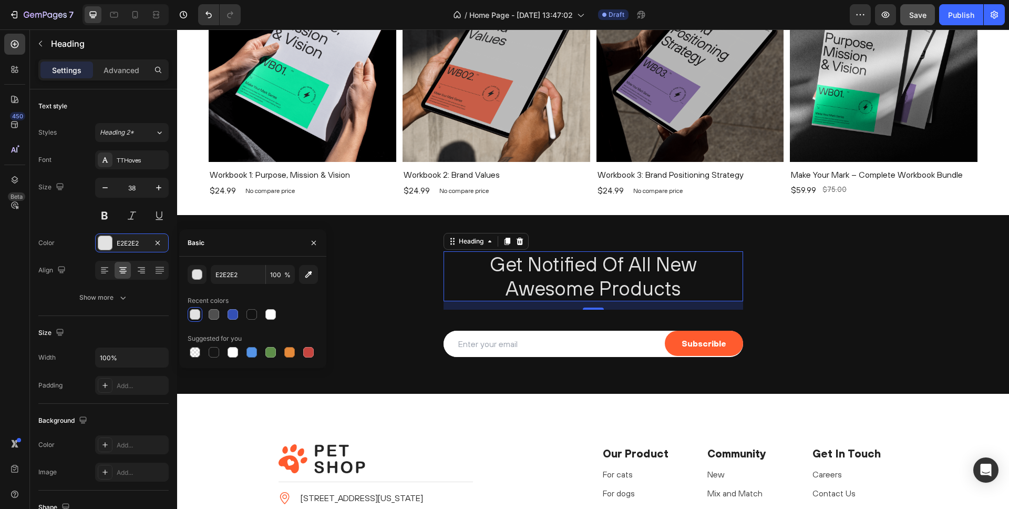
click at [563, 267] on p "Get Notified Of All New Awesome Products" at bounding box center [593, 276] width 297 height 48
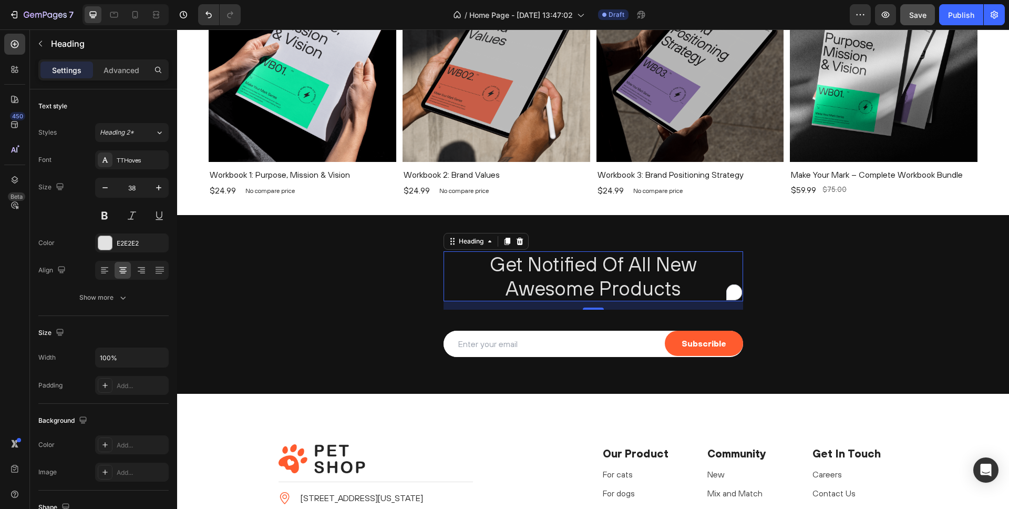
click at [563, 267] on p "Get Notified Of All New Awesome Products" at bounding box center [593, 276] width 297 height 48
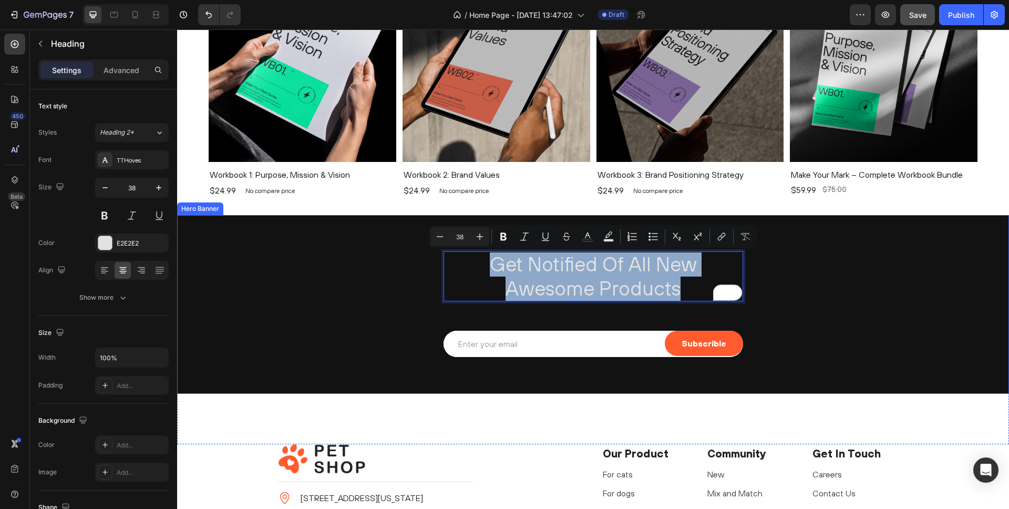
click at [298, 249] on div "Get Notified Of All New Awesome Products Heading 16 Email Field Subscrible Subm…" at bounding box center [593, 303] width 832 height 139
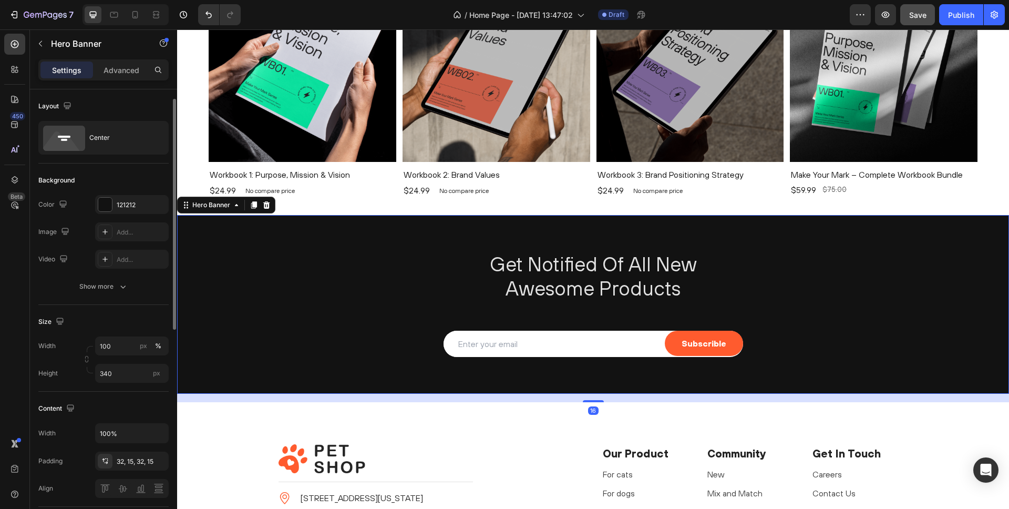
scroll to position [33, 0]
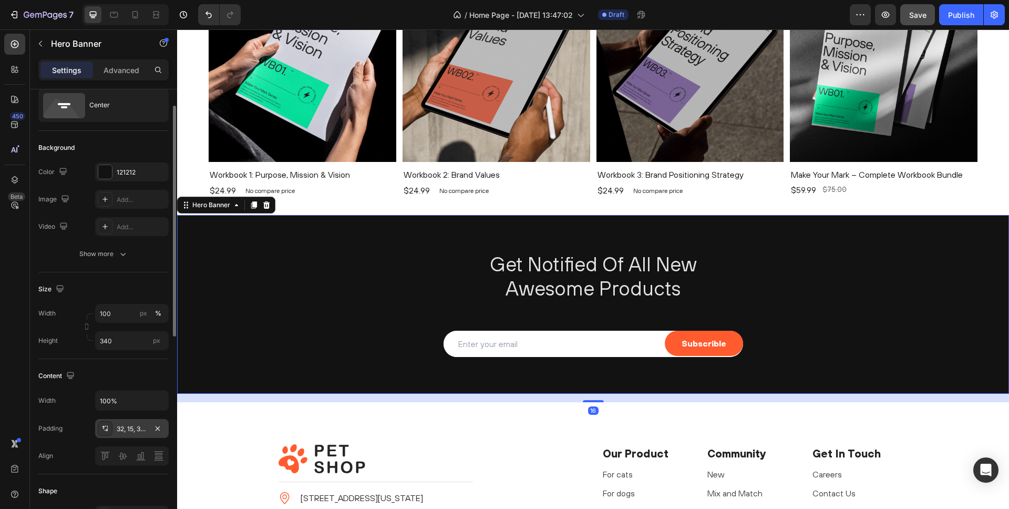
click at [121, 430] on div "32, 15, 32, 15" at bounding box center [132, 428] width 30 height 9
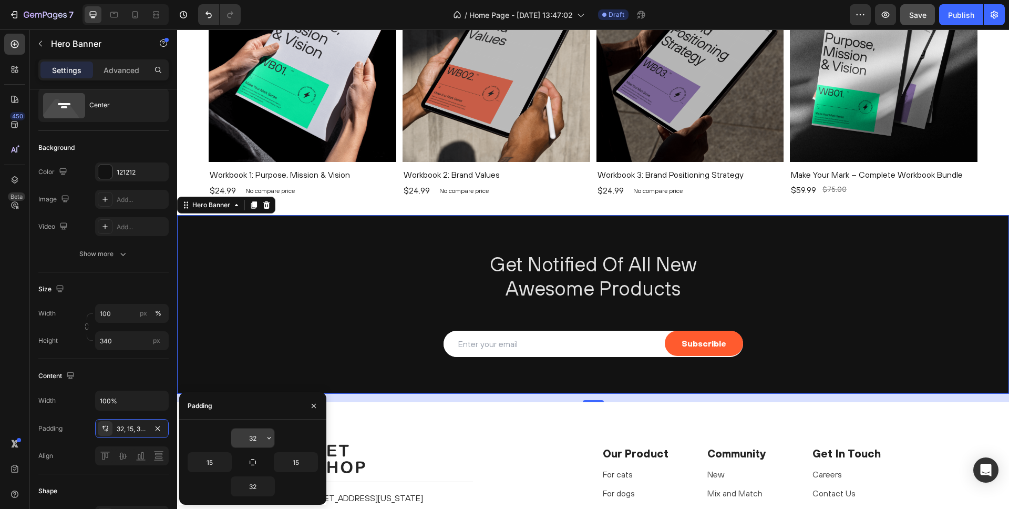
drag, startPoint x: 258, startPoint y: 438, endPoint x: 237, endPoint y: 435, distance: 21.2
click at [237, 435] on input "32" at bounding box center [252, 437] width 43 height 19
type input "2"
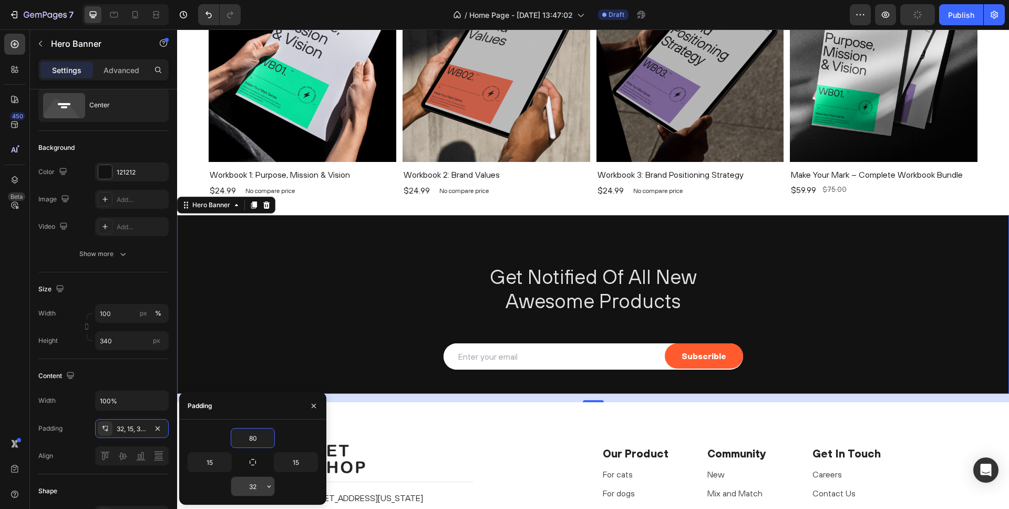
type input "80"
click at [252, 487] on input "32" at bounding box center [252, 486] width 43 height 19
click at [252, 488] on input "32" at bounding box center [252, 486] width 43 height 19
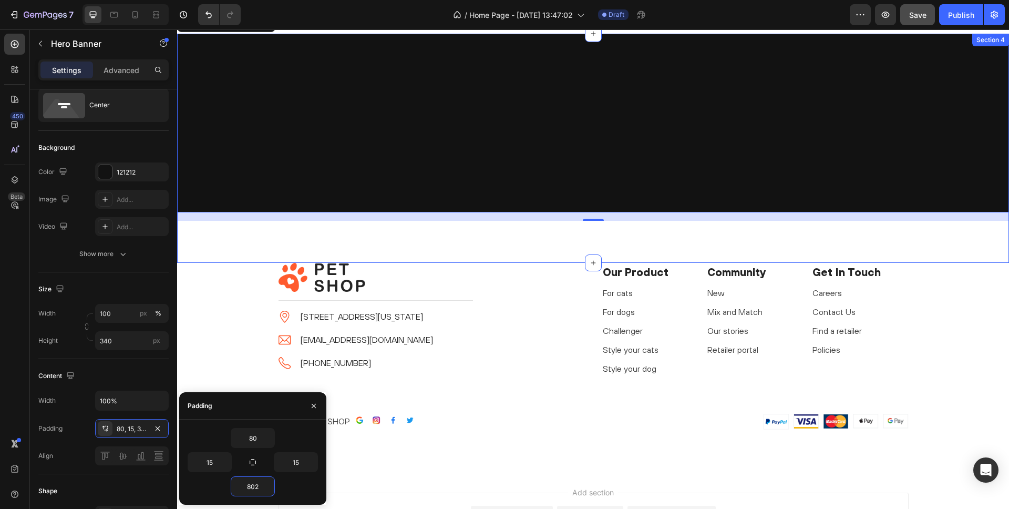
scroll to position [403, 0]
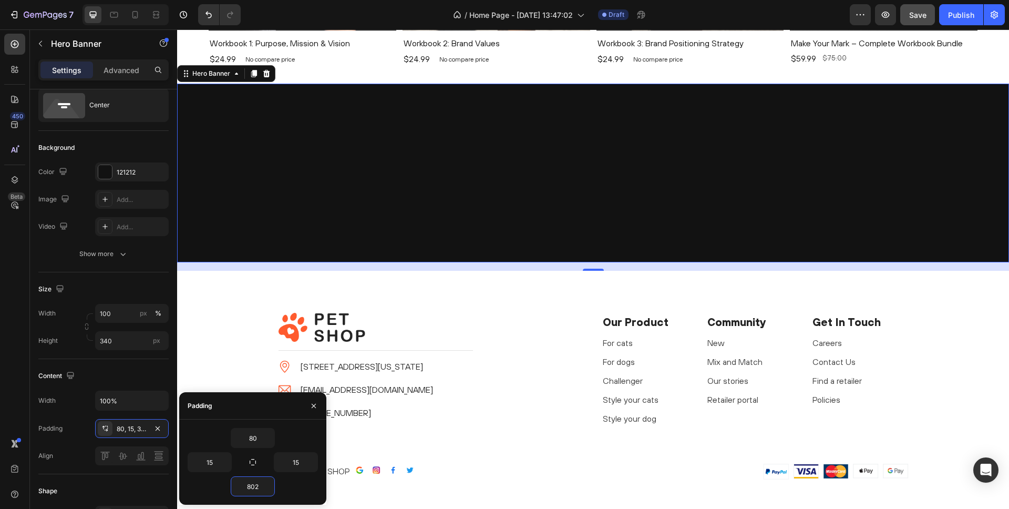
type input "80"
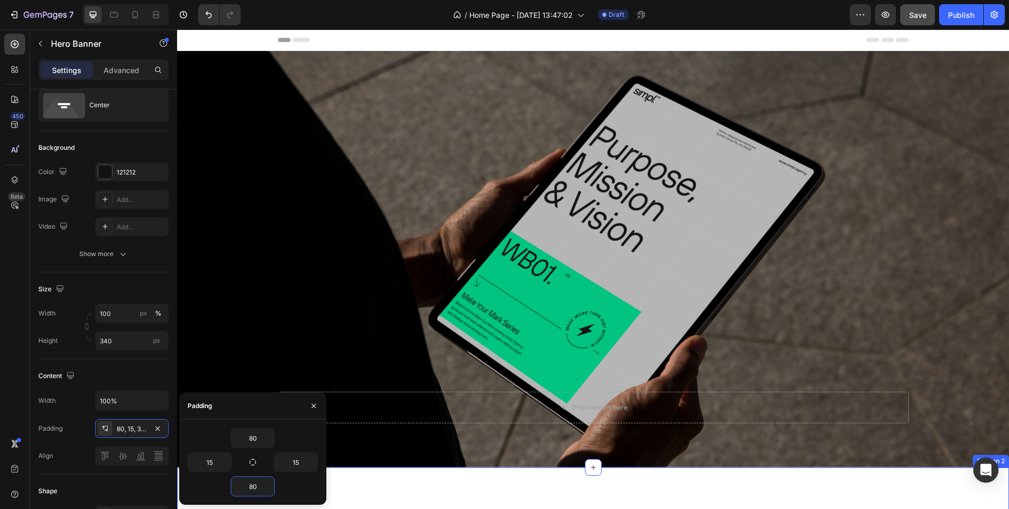
scroll to position [356, 0]
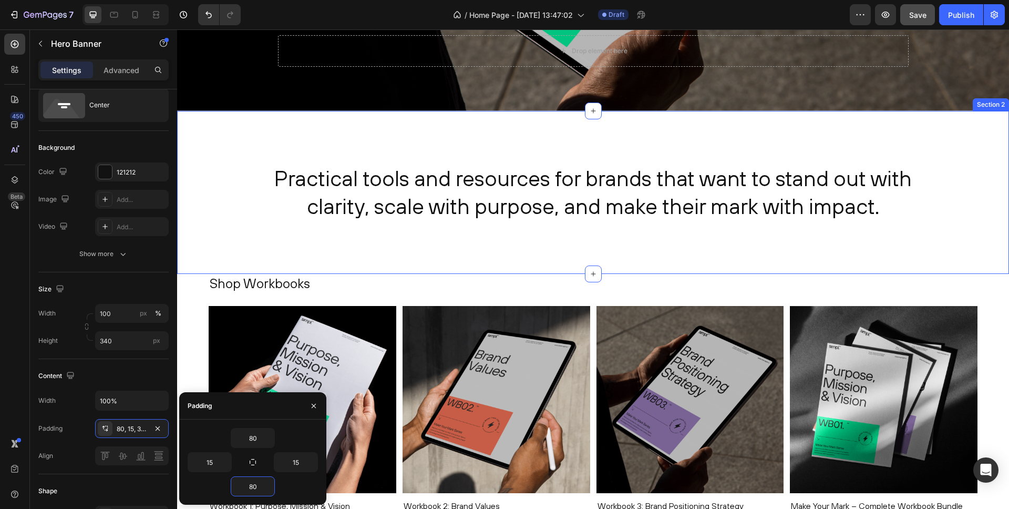
click at [330, 141] on div "Practical tools and resources for brands that want to stand out with clarity, s…" at bounding box center [593, 192] width 832 height 163
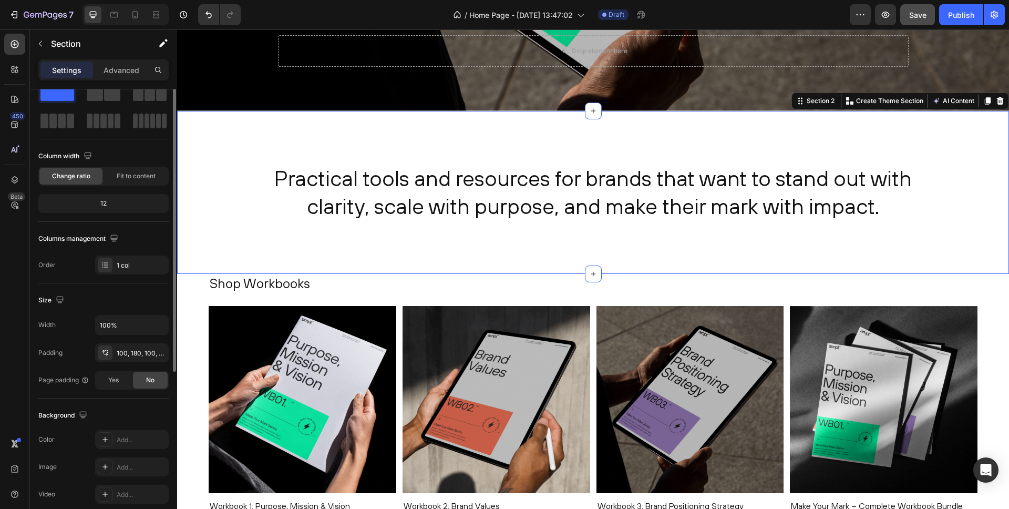
scroll to position [0, 0]
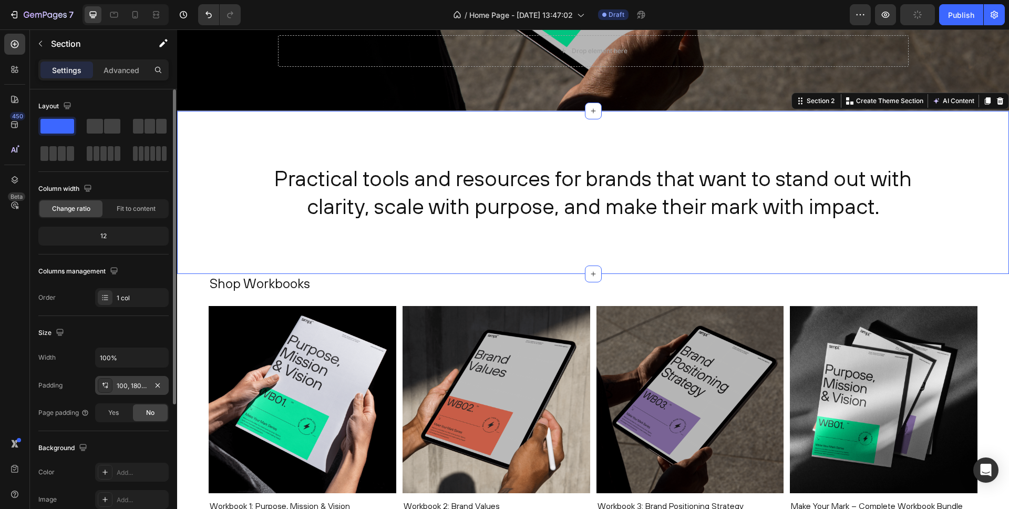
click at [137, 388] on div "100, 180, 100, 180" at bounding box center [132, 385] width 30 height 9
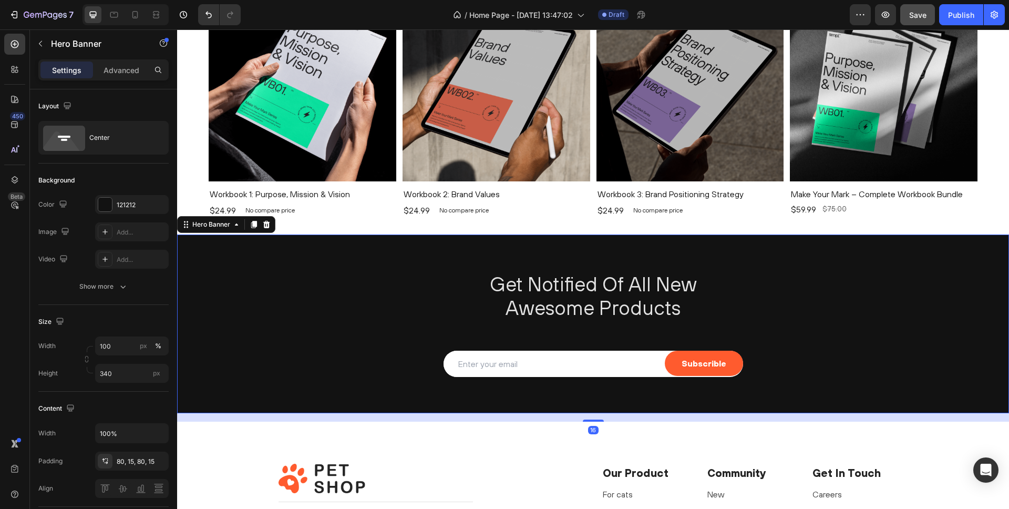
click at [333, 266] on div "Get Notified Of All New Awesome Products Heading Email Field Subscrible Submit …" at bounding box center [593, 324] width 832 height 190
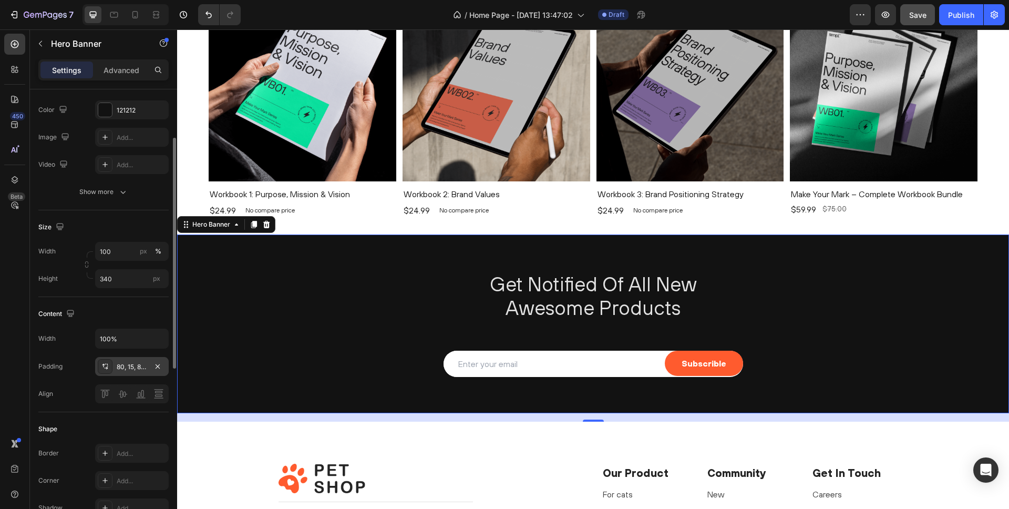
click at [127, 369] on div "80, 15, 80, 15" at bounding box center [132, 366] width 30 height 9
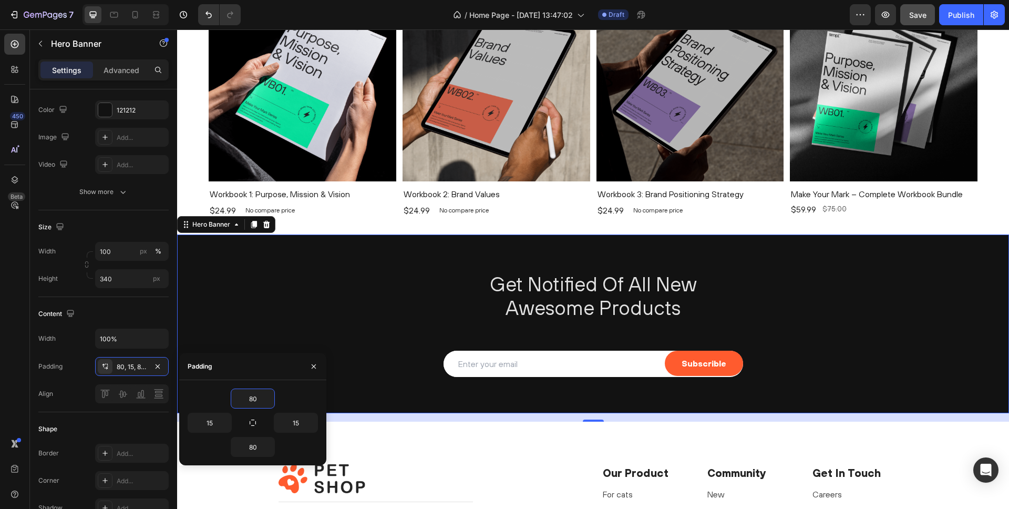
drag, startPoint x: 255, startPoint y: 399, endPoint x: 228, endPoint y: 401, distance: 26.9
click at [228, 401] on div "80" at bounding box center [253, 398] width 130 height 20
type input "0"
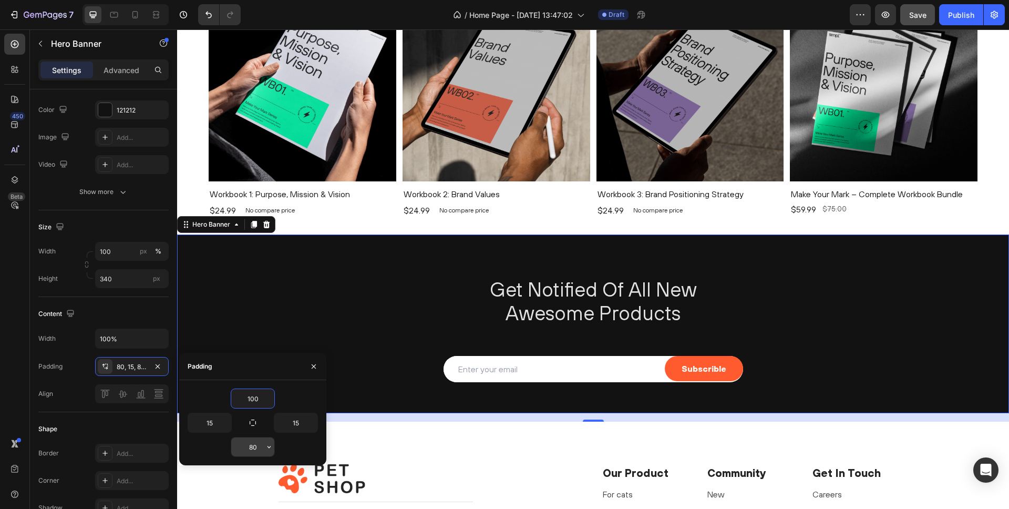
type input "100"
click at [262, 446] on input "80" at bounding box center [252, 446] width 43 height 19
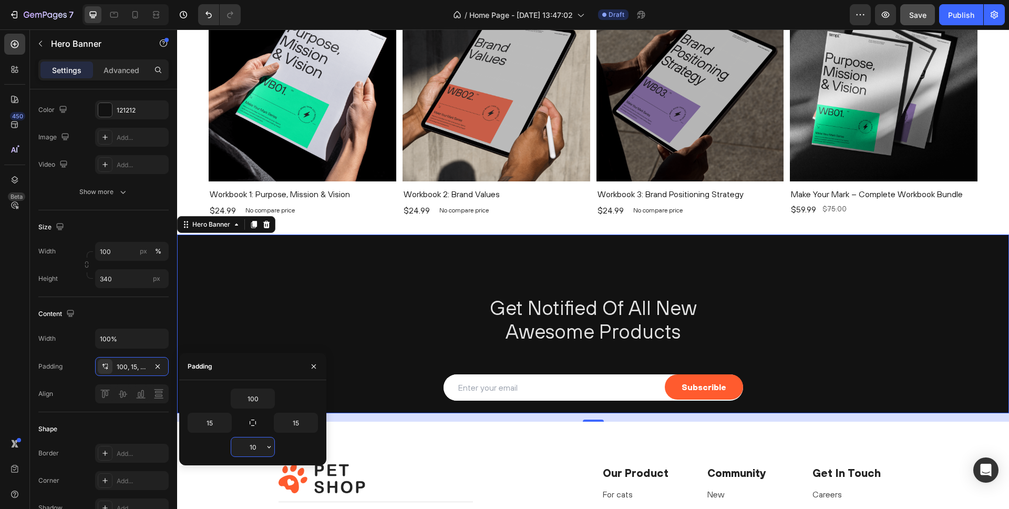
type input "100"
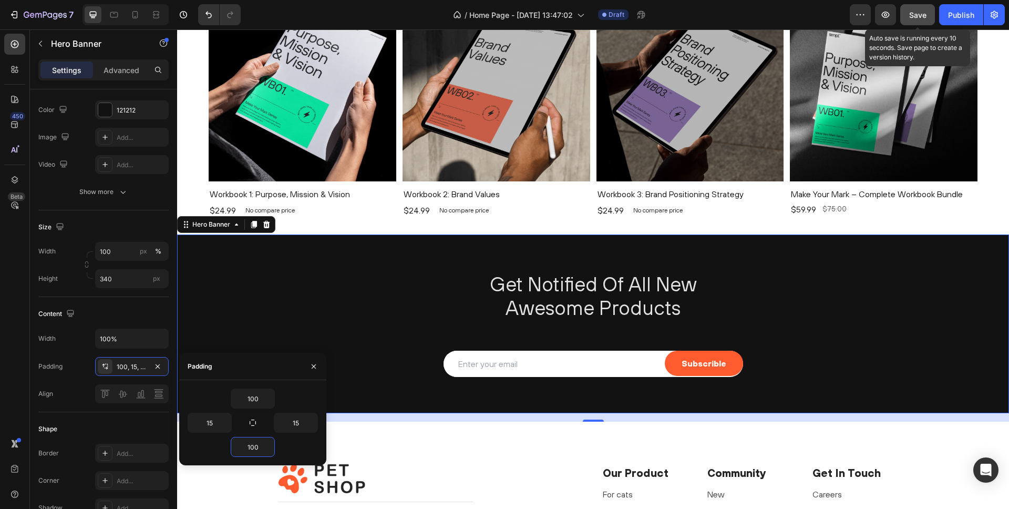
click at [910, 14] on span "Save" at bounding box center [917, 15] width 17 height 9
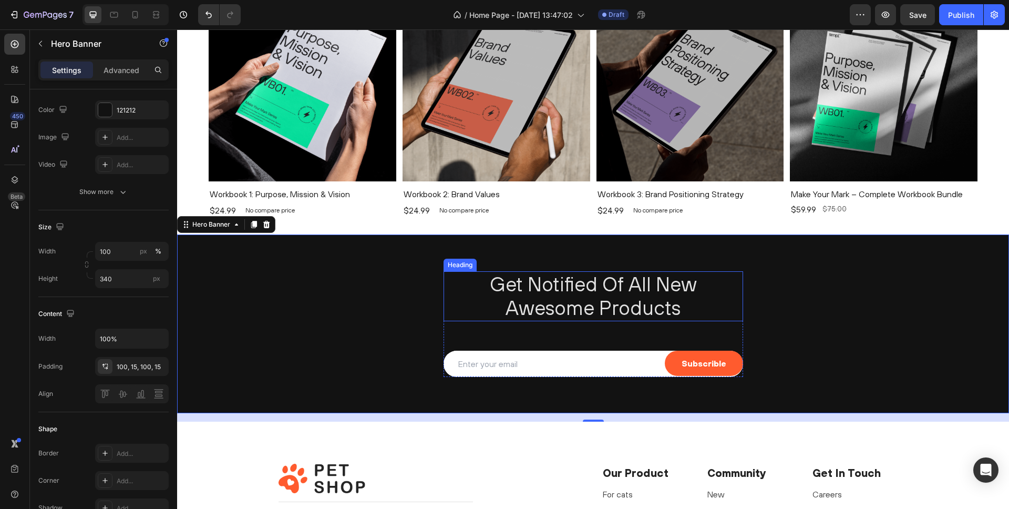
click at [518, 302] on h2 "Get Notified Of All New Awesome Products" at bounding box center [594, 296] width 300 height 50
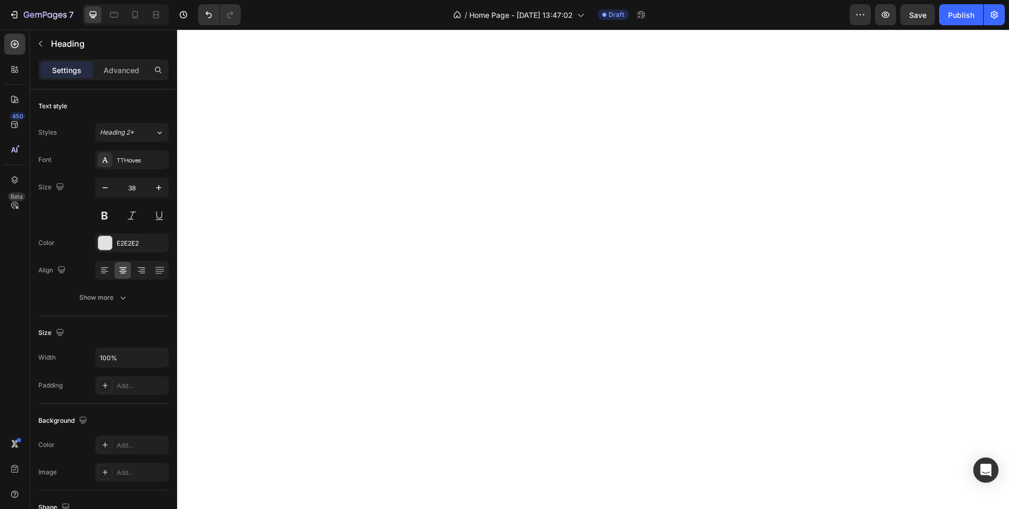
scroll to position [742, 0]
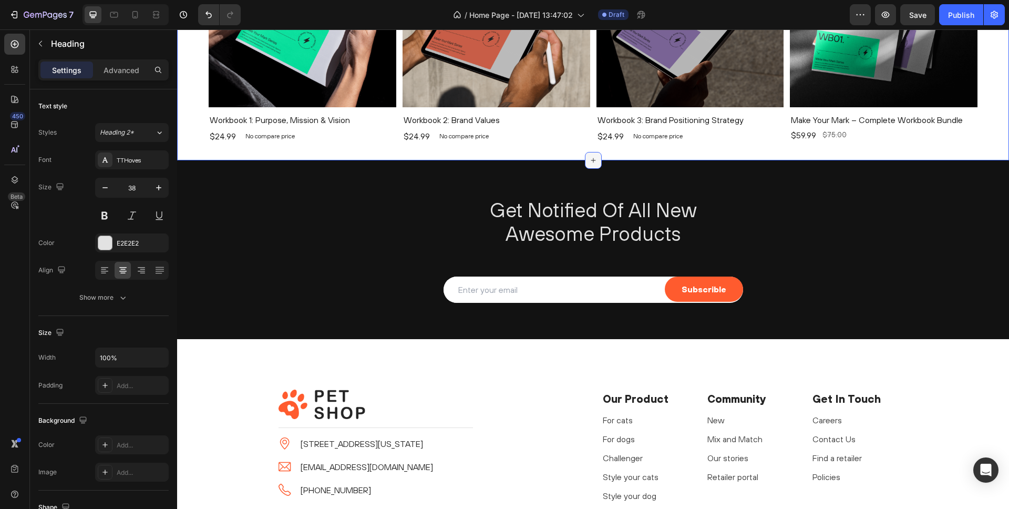
click at [593, 161] on icon at bounding box center [593, 160] width 8 height 8
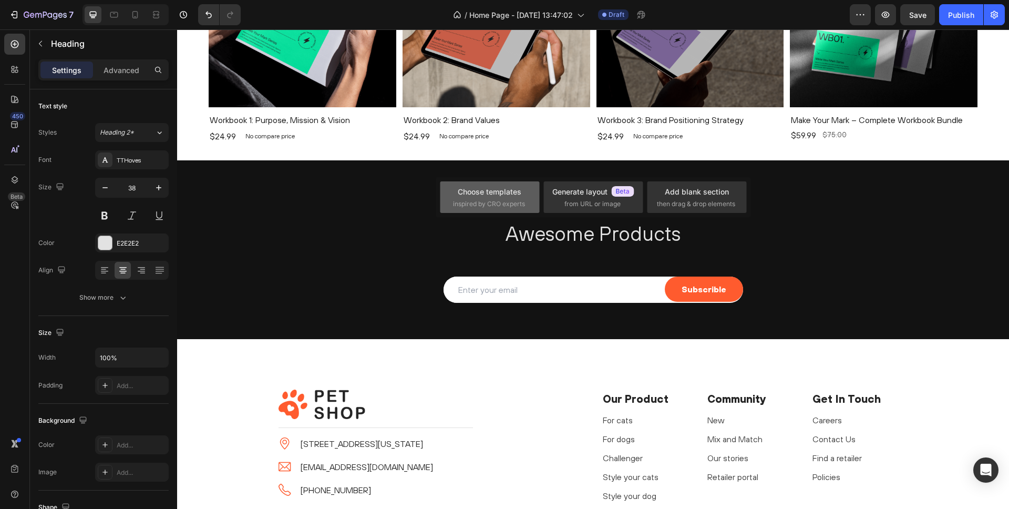
click at [515, 192] on div "Choose templates" at bounding box center [490, 191] width 64 height 11
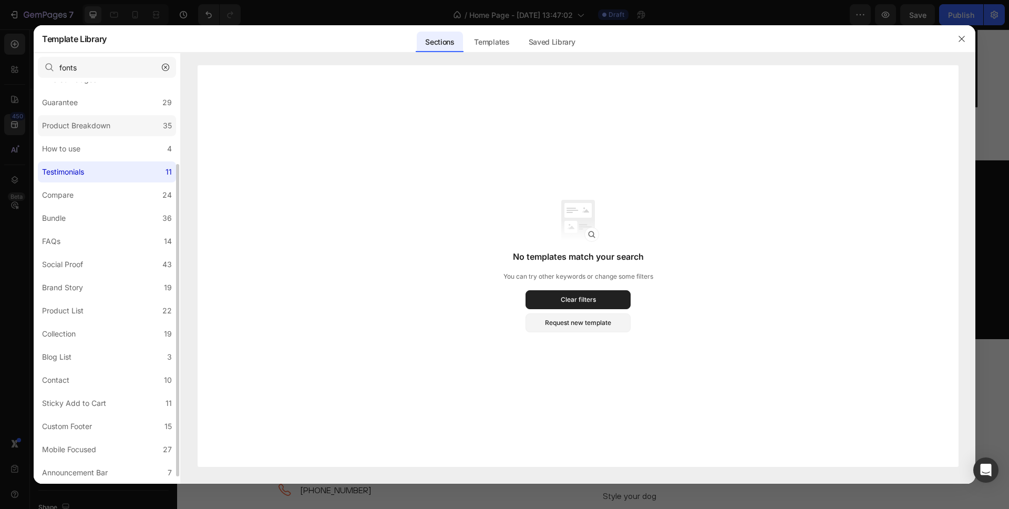
scroll to position [88, 0]
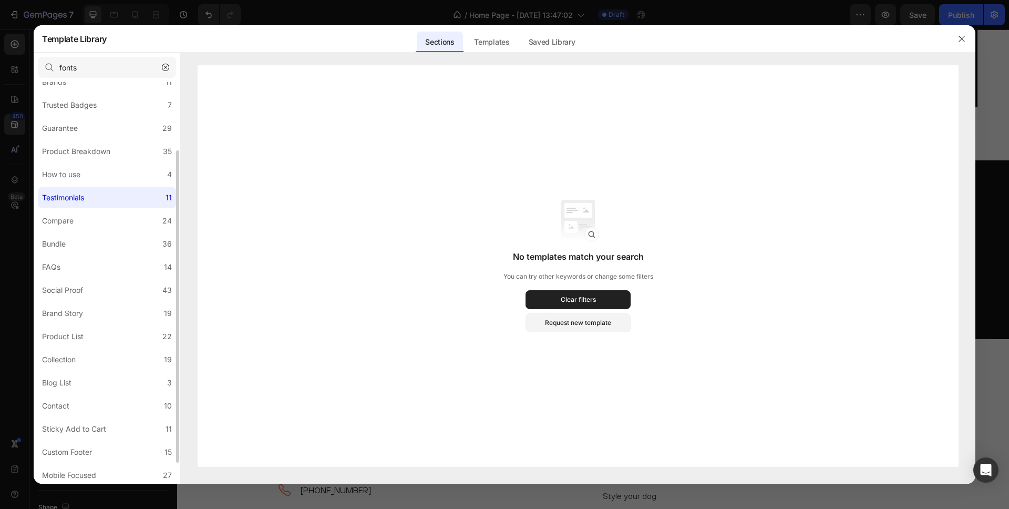
click at [163, 69] on icon "button" at bounding box center [165, 67] width 7 height 7
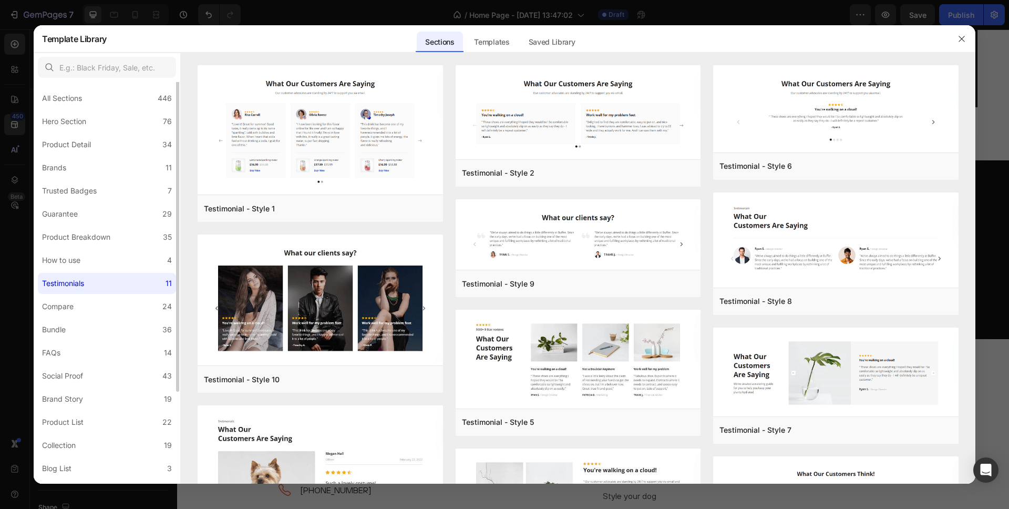
scroll to position [0, 0]
click at [79, 122] on div "Hero Section" at bounding box center [64, 124] width 44 height 13
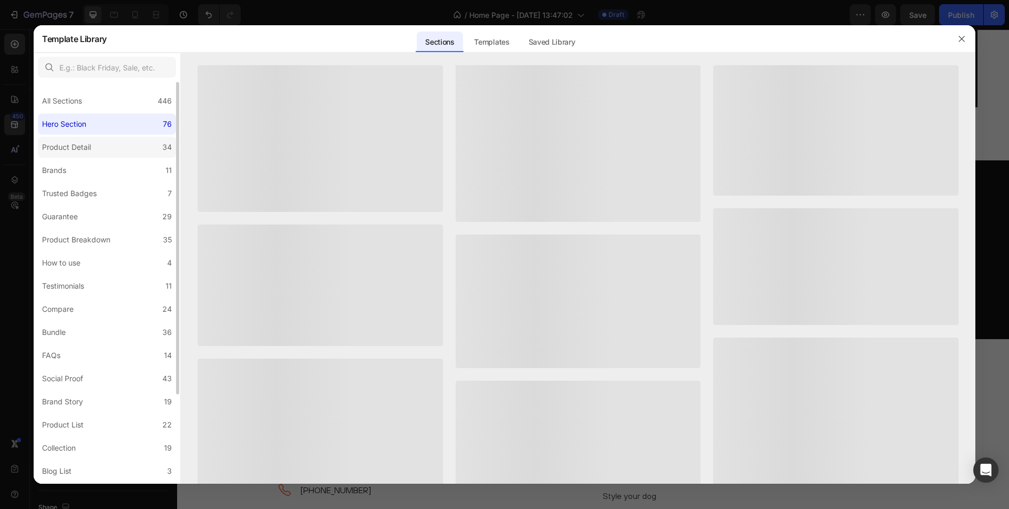
click at [79, 149] on div "Product Detail" at bounding box center [66, 147] width 49 height 13
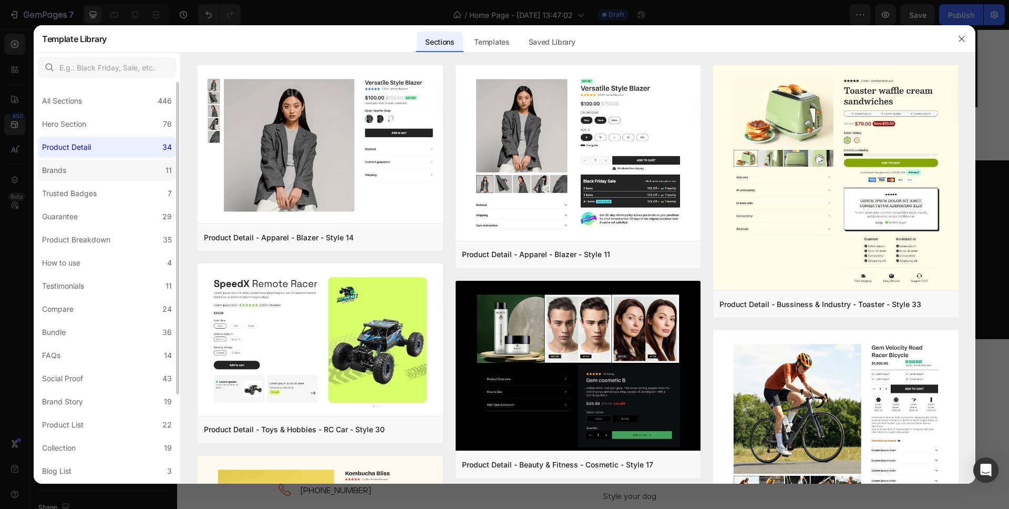
click at [78, 178] on label "Brands 11" at bounding box center [107, 170] width 138 height 21
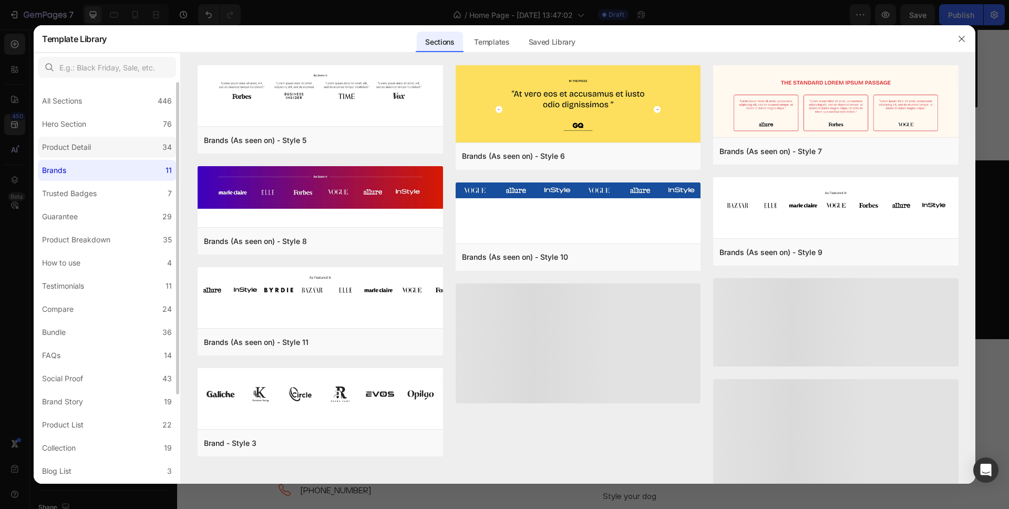
click at [92, 145] on div "Product Detail" at bounding box center [68, 147] width 53 height 13
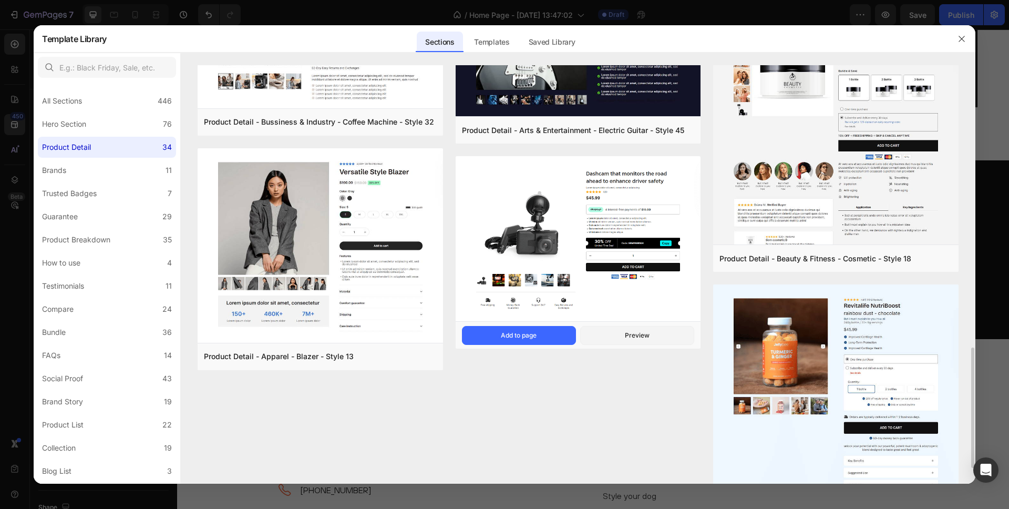
scroll to position [963, 0]
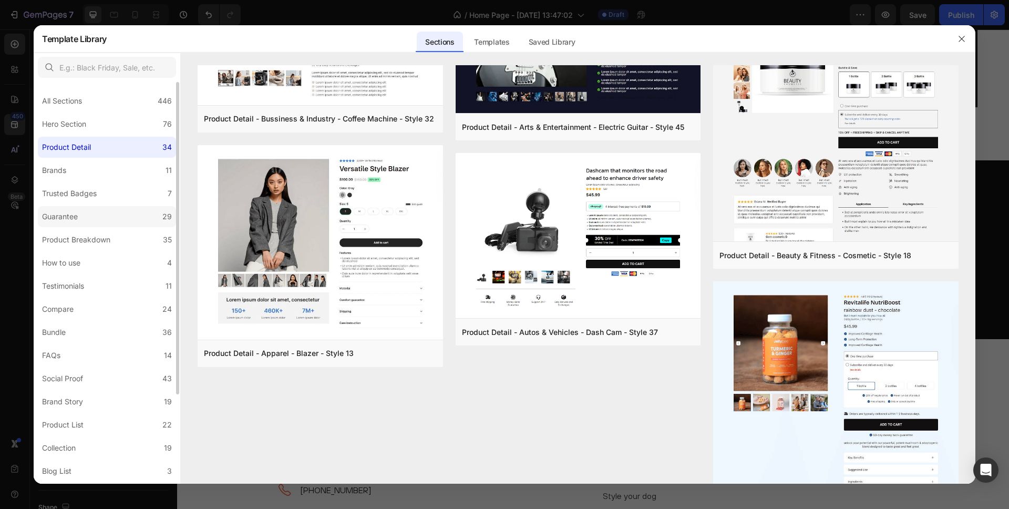
click at [93, 212] on label "Guarantee 29" at bounding box center [107, 216] width 138 height 21
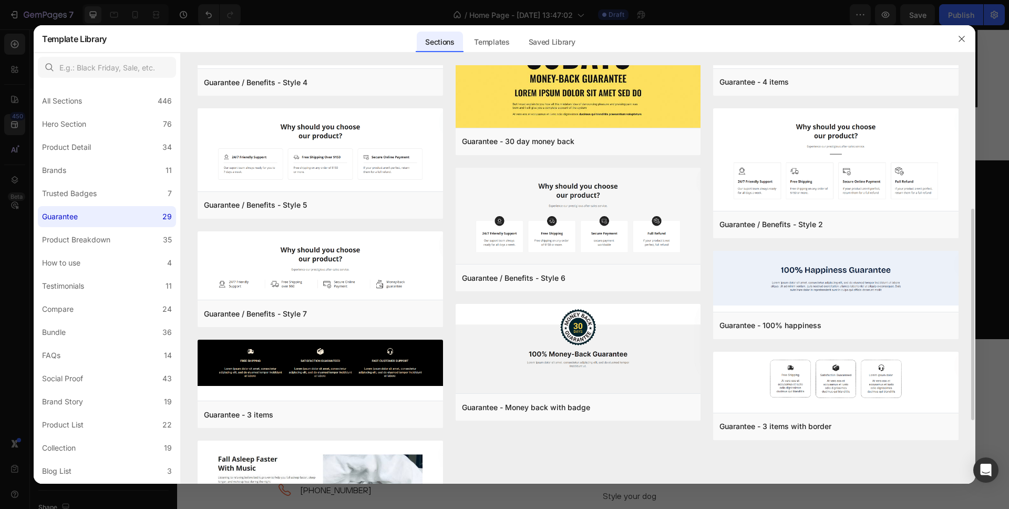
scroll to position [284, 0]
click at [535, 408] on div "Add to page" at bounding box center [519, 406] width 36 height 9
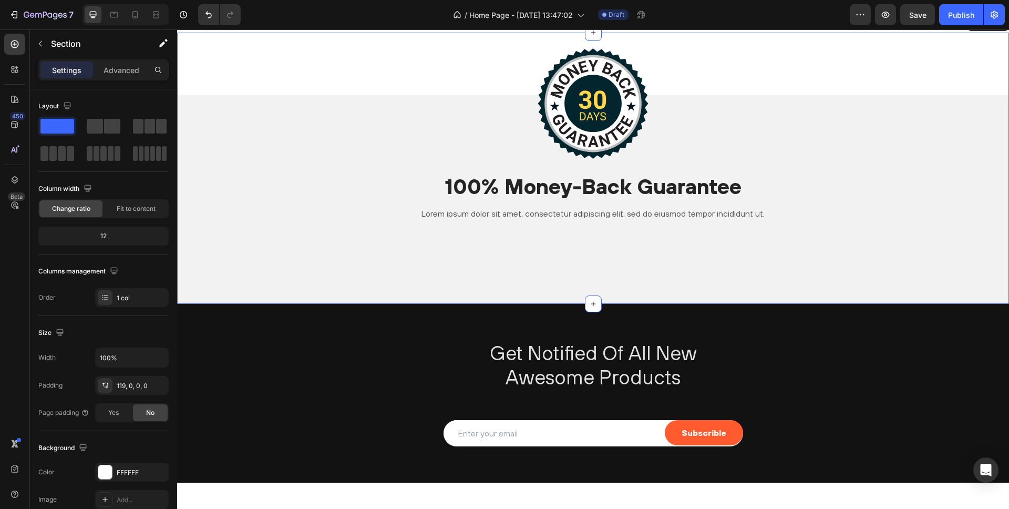
scroll to position [873, 0]
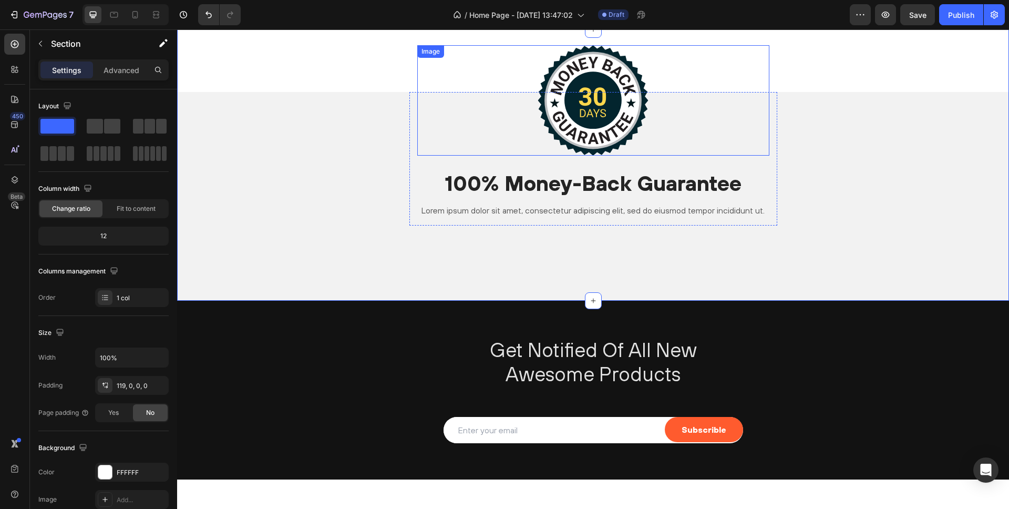
click at [615, 107] on img at bounding box center [593, 100] width 111 height 110
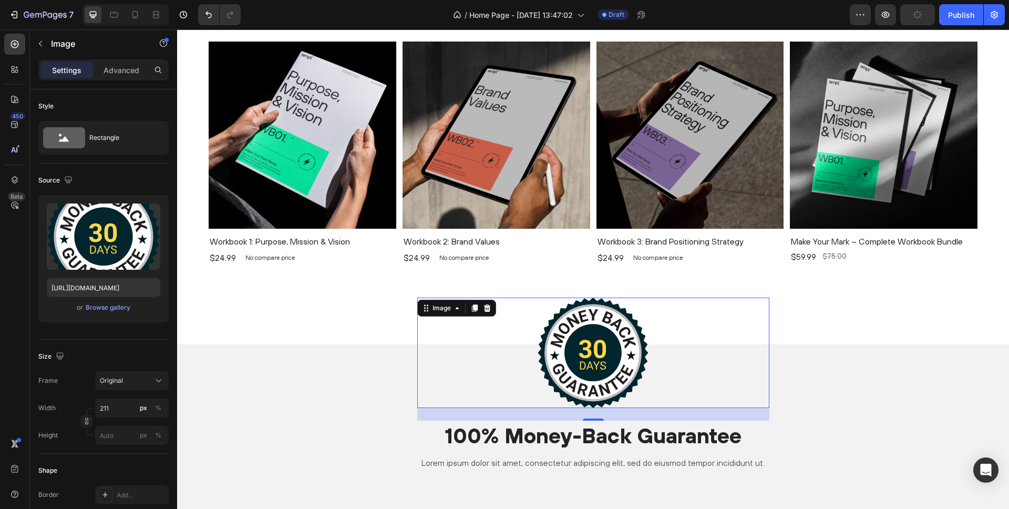
scroll to position [619, 0]
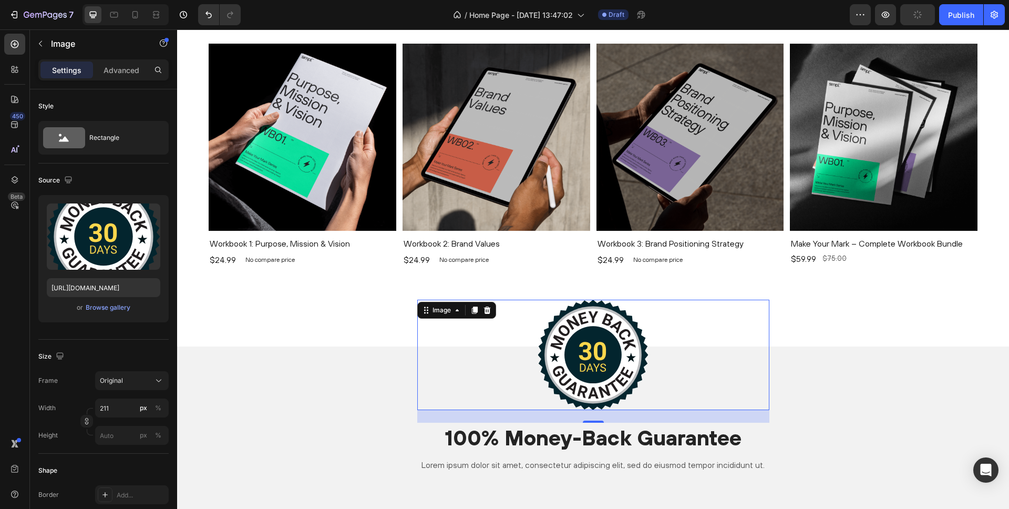
type input "[URL][DOMAIN_NAME]"
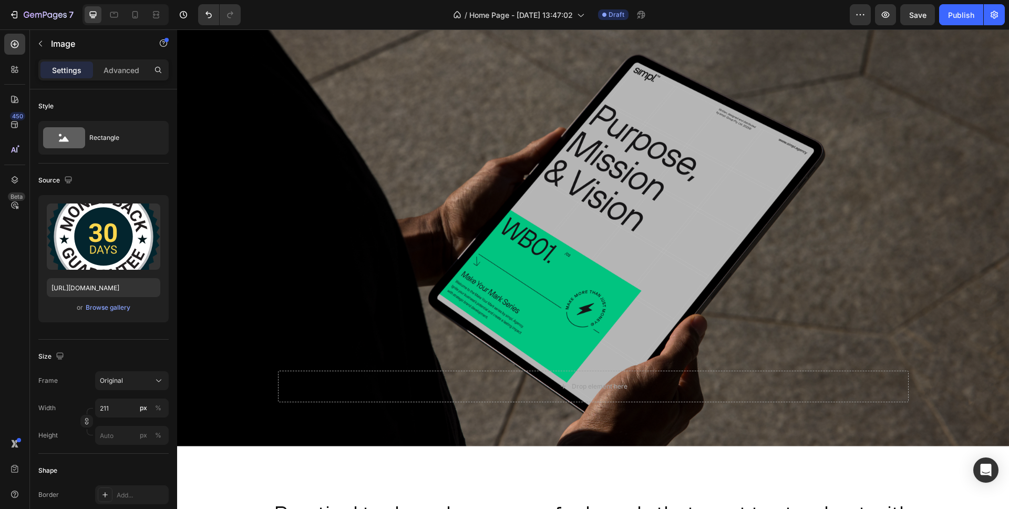
scroll to position [0, 0]
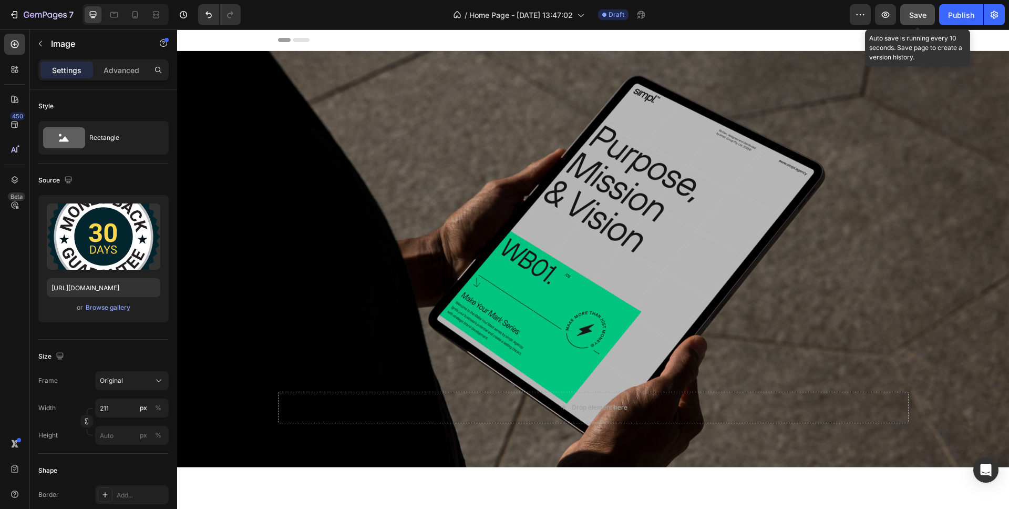
click at [908, 15] on button "Save" at bounding box center [917, 14] width 35 height 21
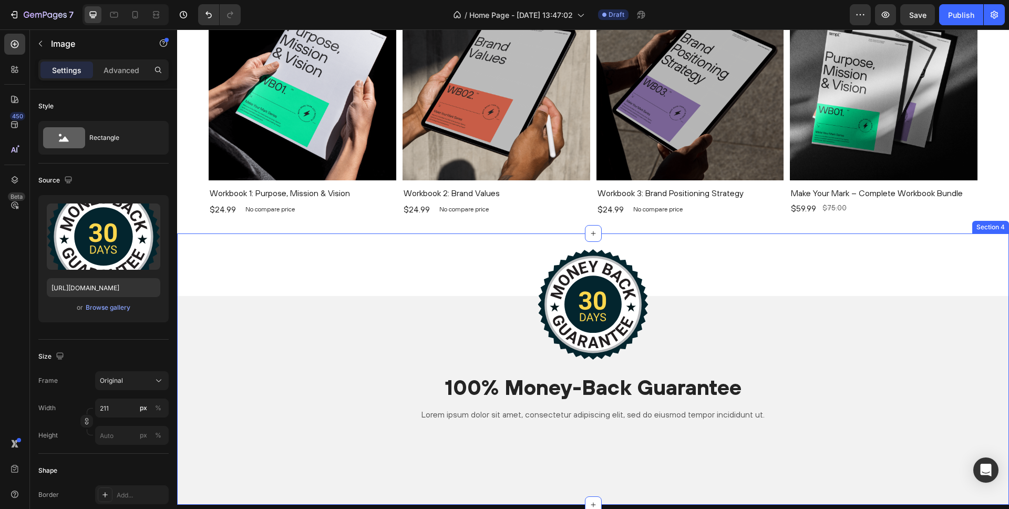
scroll to position [726, 0]
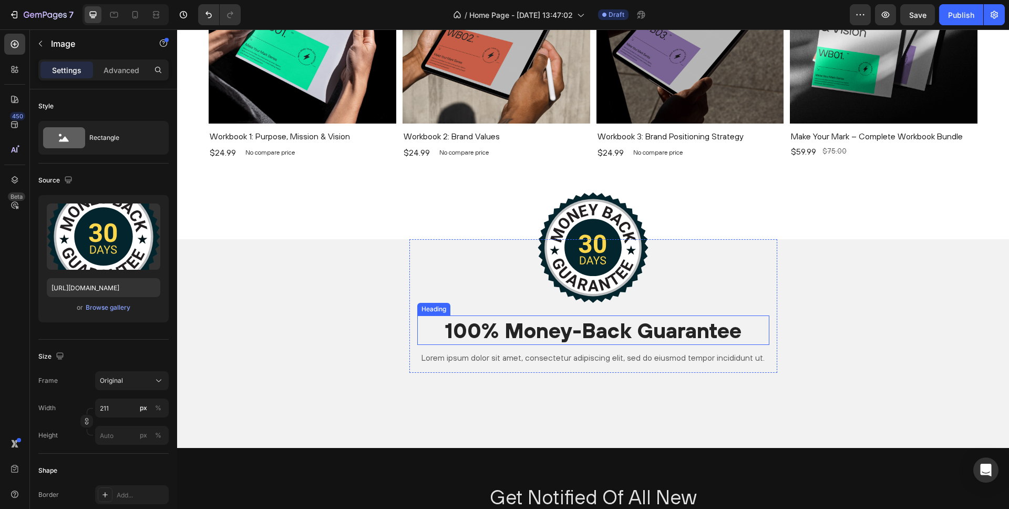
click at [486, 335] on h2 "100% Money-Back Guarantee" at bounding box center [593, 329] width 352 height 29
click at [486, 335] on p "100% Money-Back Guarantee" at bounding box center [593, 329] width 350 height 27
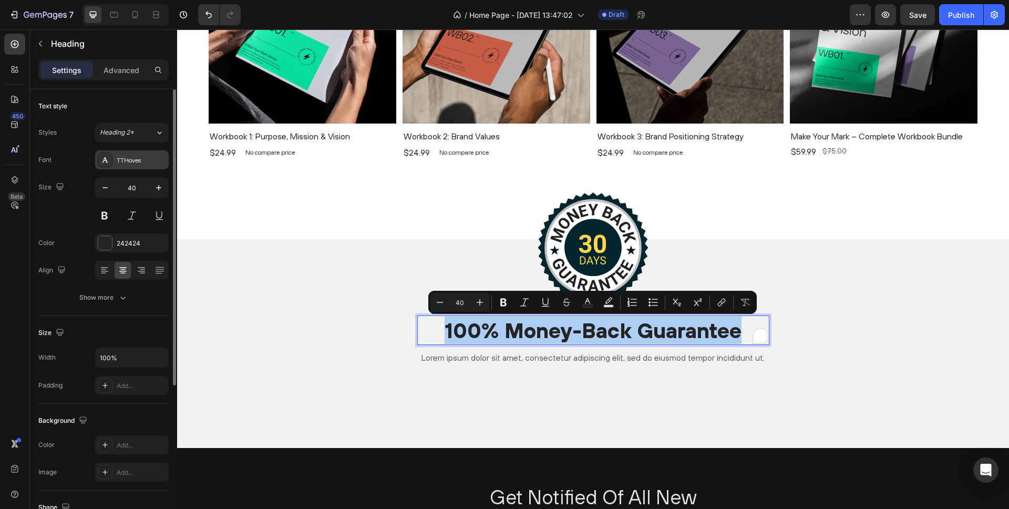
click at [136, 155] on div "TTHoves" at bounding box center [132, 159] width 74 height 19
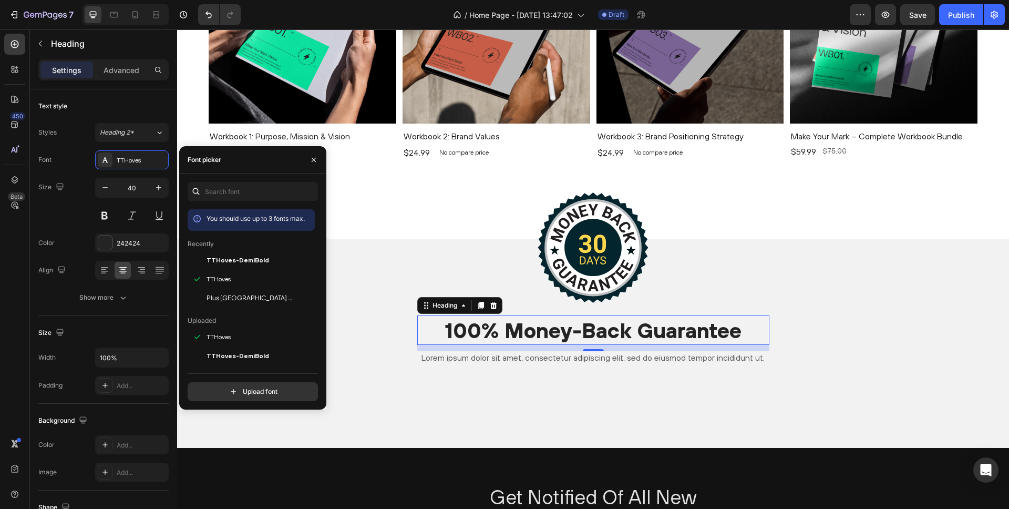
click at [222, 371] on div "You should use up to 3 fonts max. Recently TTHoves-DemiBold TTHoves Plus Jakart…" at bounding box center [253, 291] width 130 height 219
click at [229, 355] on span "TTHoves-DemiBold" at bounding box center [238, 355] width 63 height 9
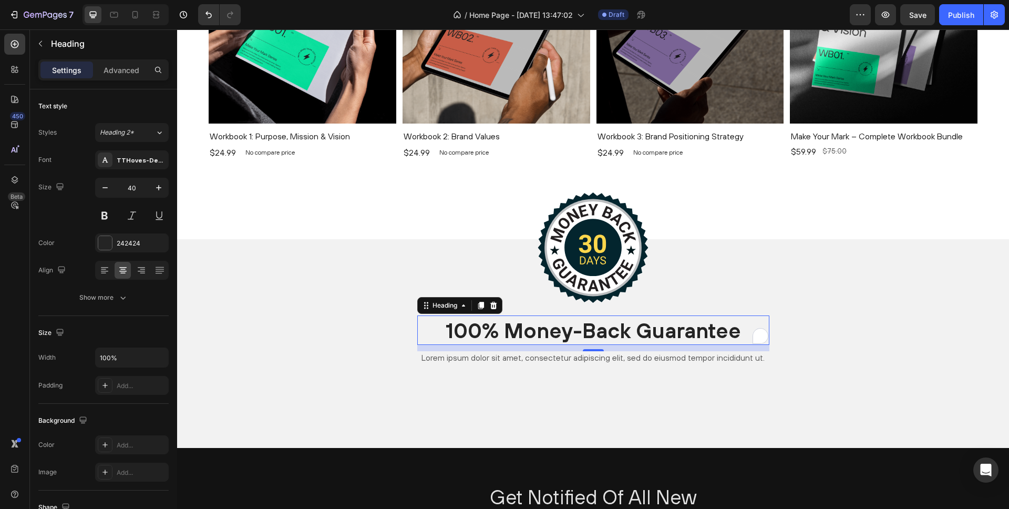
click at [480, 328] on p "100% Money-Back Guarantee" at bounding box center [593, 329] width 350 height 27
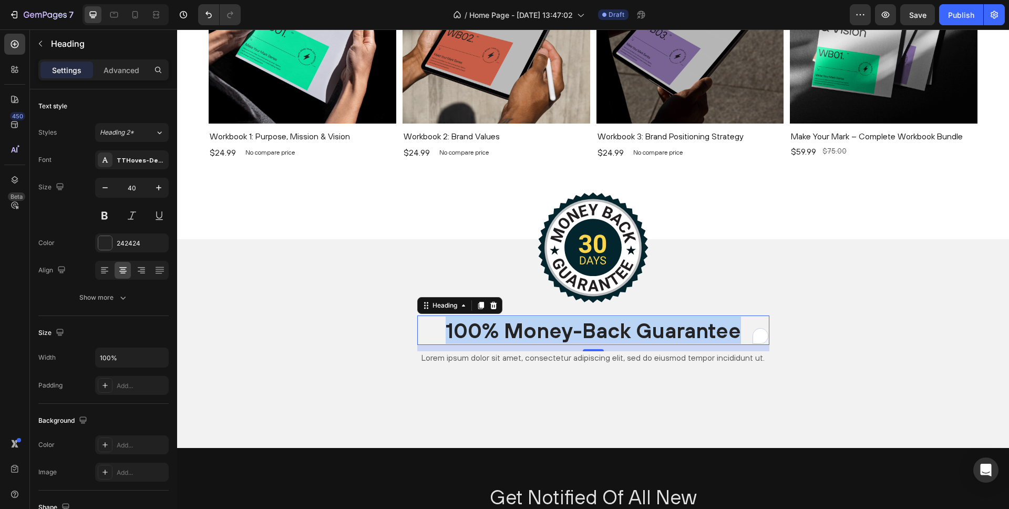
click at [480, 328] on p "100% Money-Back Guarantee" at bounding box center [593, 329] width 350 height 27
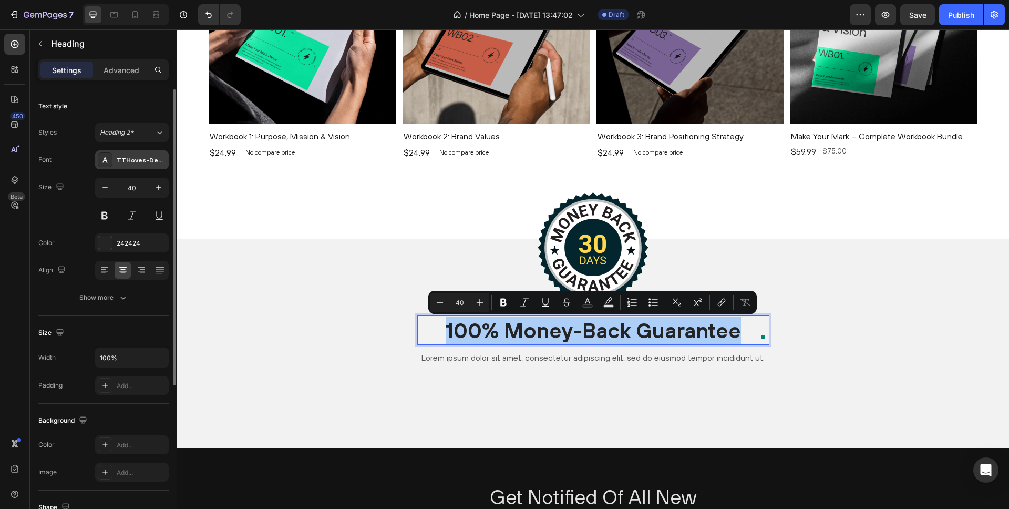
click at [138, 162] on div "TTHoves-DemiBold" at bounding box center [141, 160] width 49 height 9
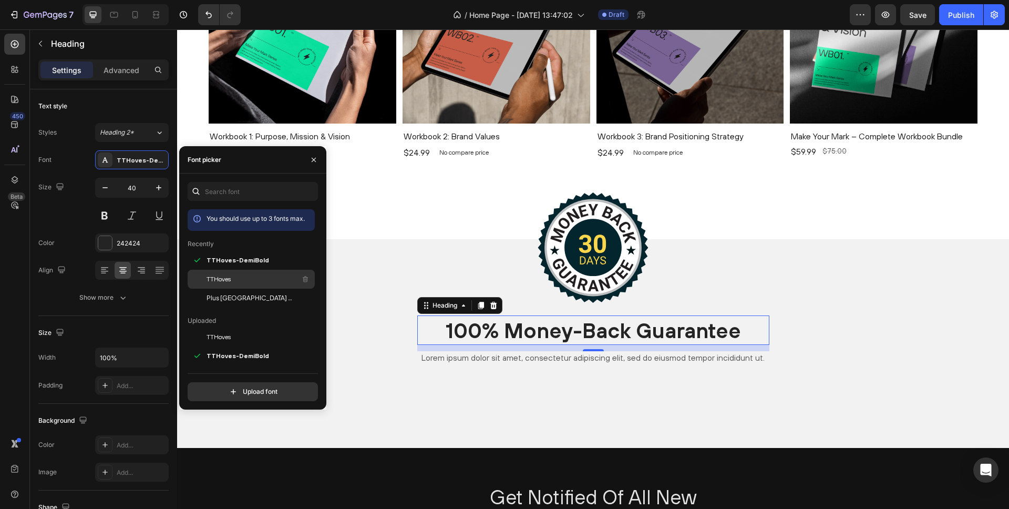
click at [224, 282] on span "TTHoves" at bounding box center [219, 278] width 24 height 9
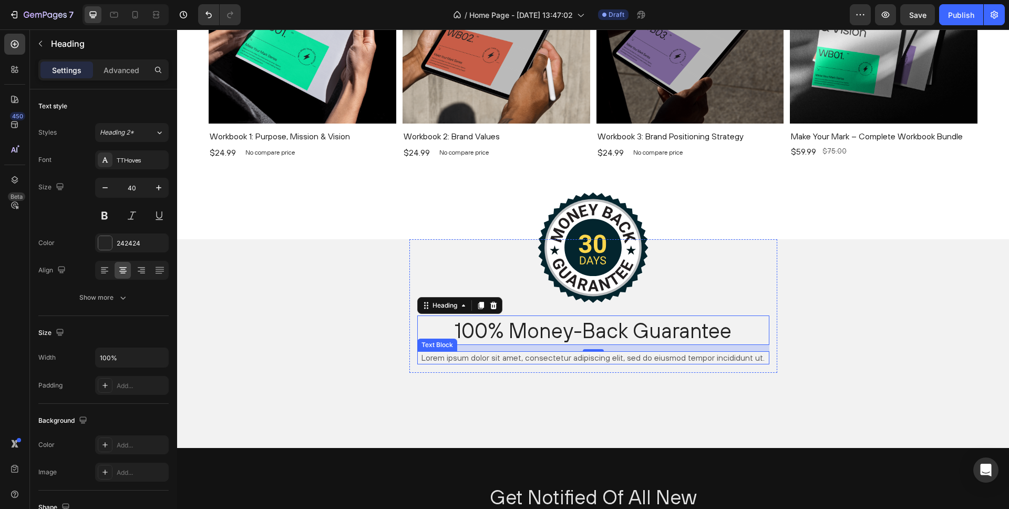
click at [482, 350] on div "12" at bounding box center [593, 348] width 352 height 6
click at [491, 357] on p "Lorem ipsum dolor sit amet, consectetur adipiscing elit, sed do eiusmod tempor …" at bounding box center [593, 357] width 350 height 11
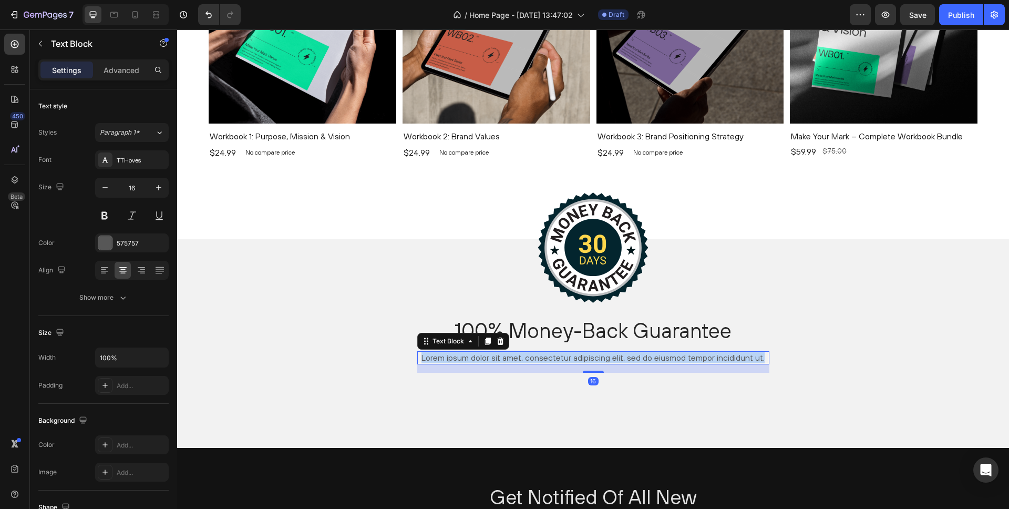
click at [491, 357] on p "Lorem ipsum dolor sit amet, consectetur adipiscing elit, sed do eiusmod tempor …" at bounding box center [593, 357] width 350 height 11
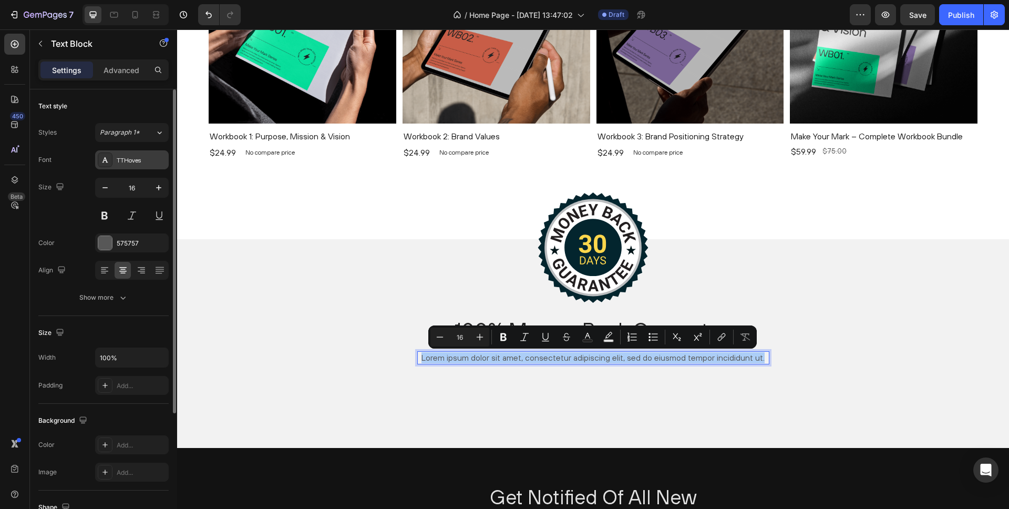
click at [145, 167] on div "TTHoves" at bounding box center [132, 159] width 74 height 19
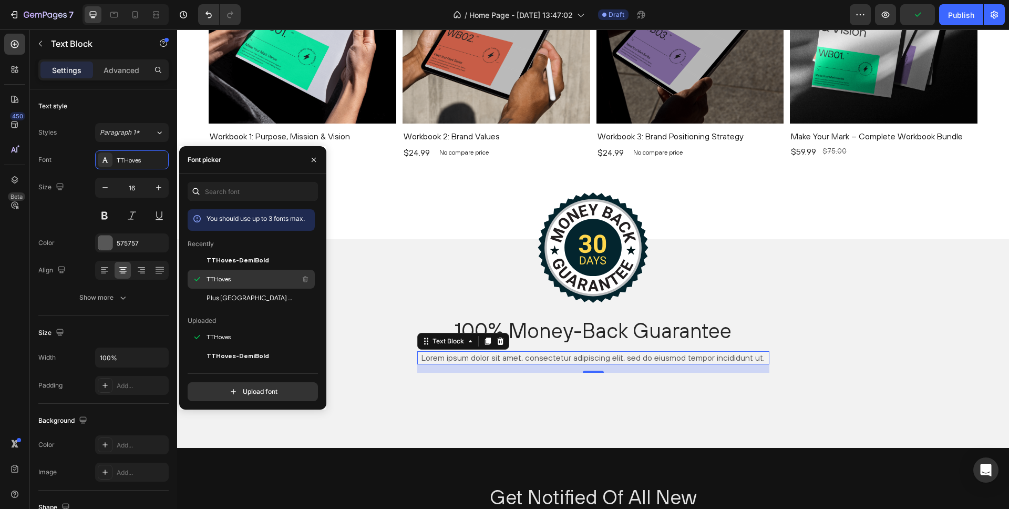
click at [215, 280] on span "TTHoves" at bounding box center [219, 278] width 24 height 9
click at [511, 411] on div "Image 100% Money-Back Guarantee Heading Lorem ipsum dolor sit amet, consectetur…" at bounding box center [593, 343] width 832 height 209
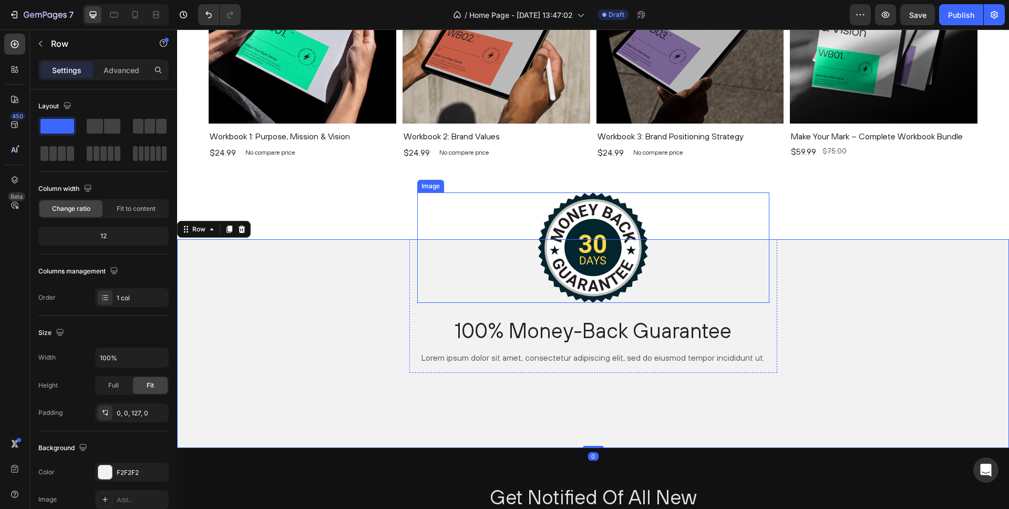
click at [587, 255] on img at bounding box center [593, 247] width 111 height 110
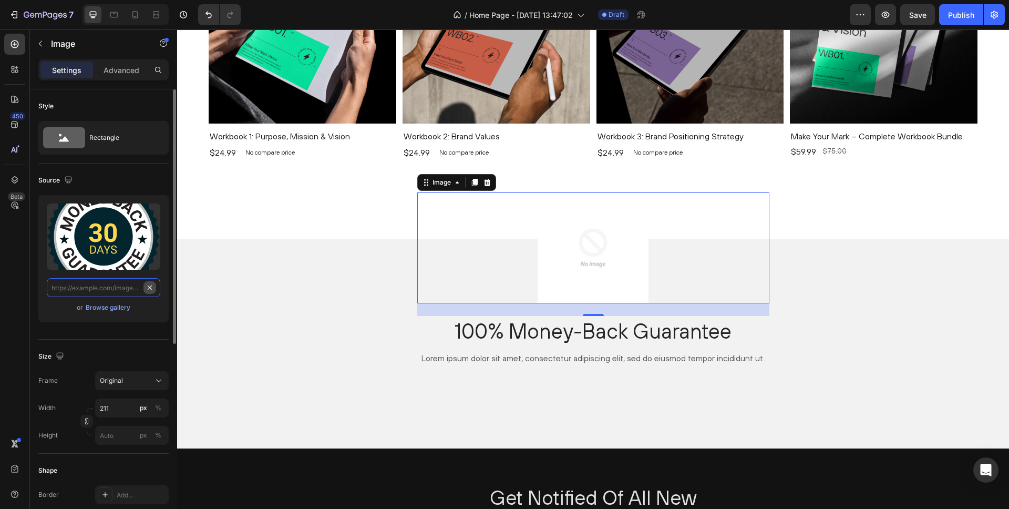
scroll to position [0, 0]
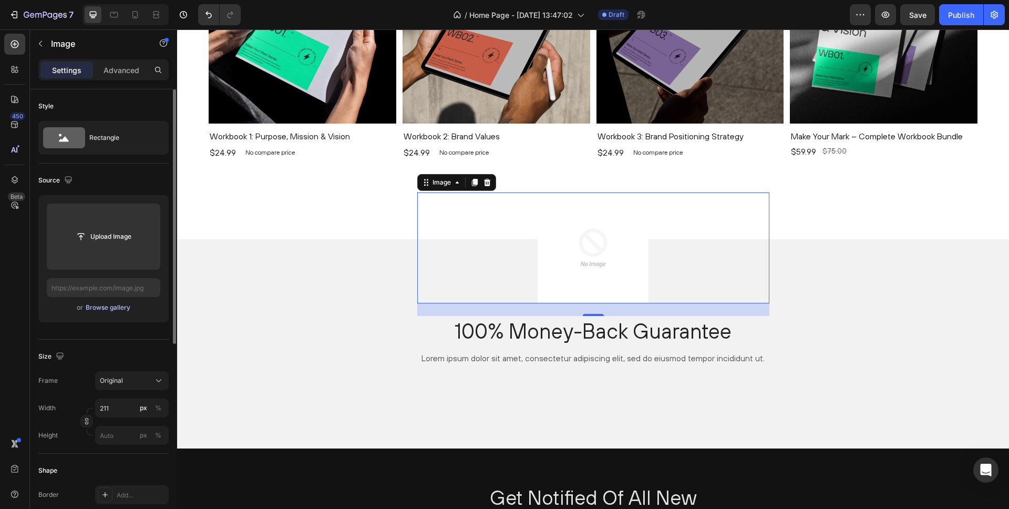
click at [100, 308] on div "Browse gallery" at bounding box center [108, 307] width 45 height 9
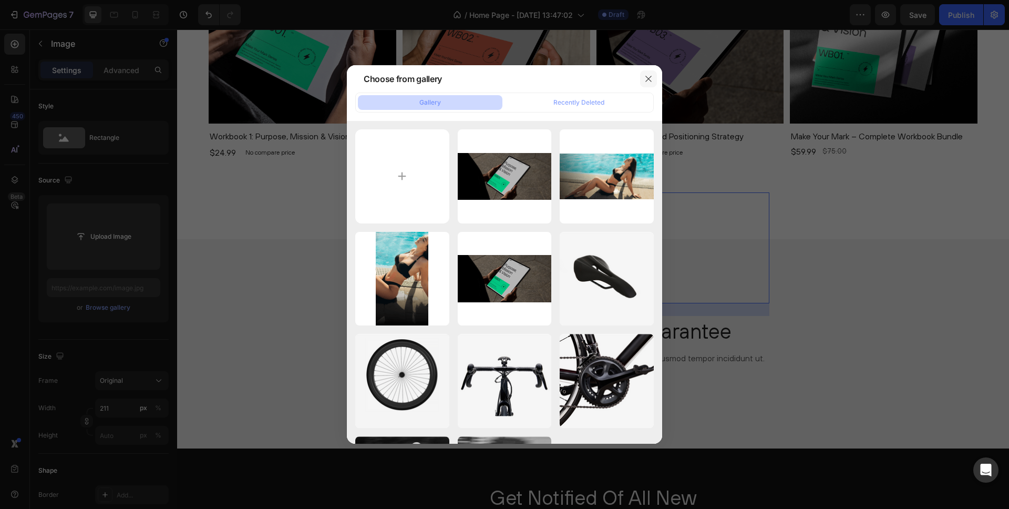
click at [648, 78] on icon "button" at bounding box center [648, 79] width 8 height 8
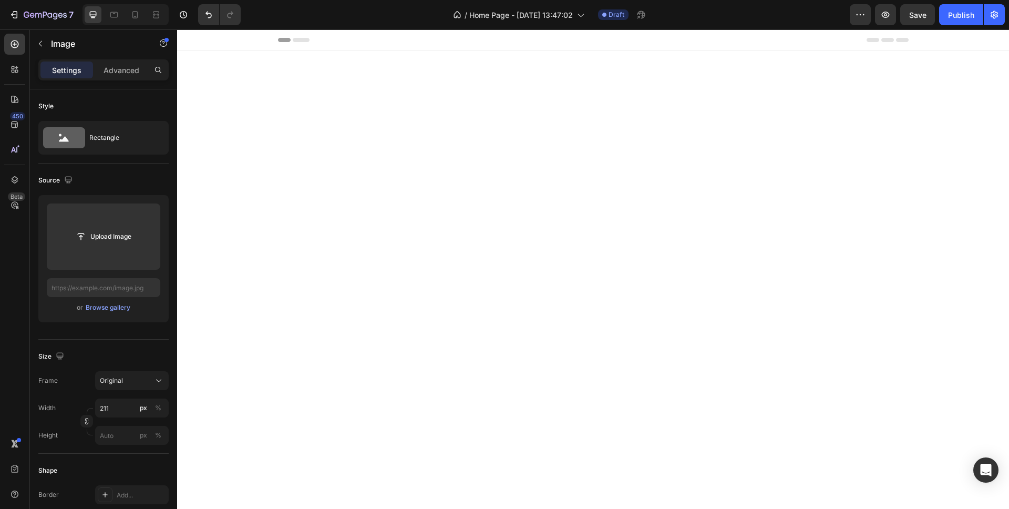
scroll to position [726, 0]
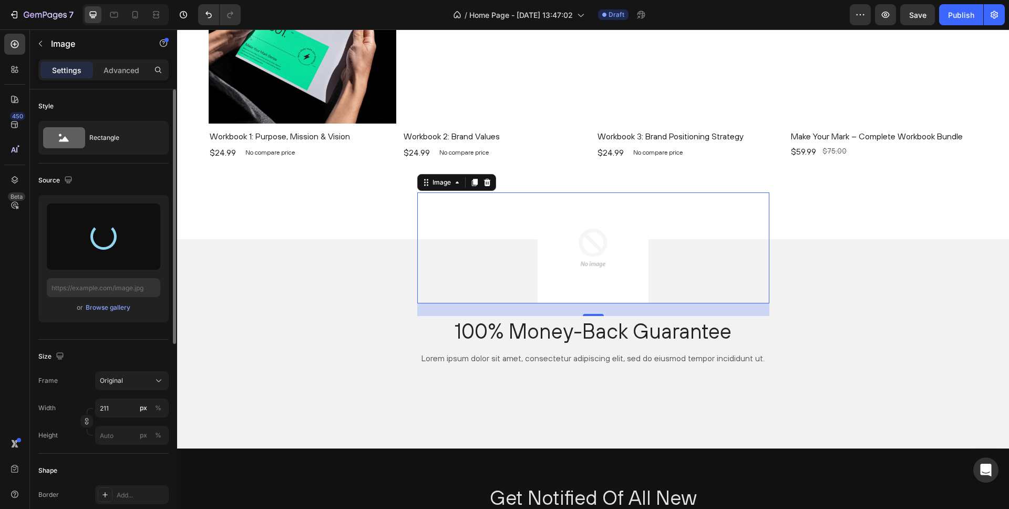
type input "[URL][DOMAIN_NAME]"
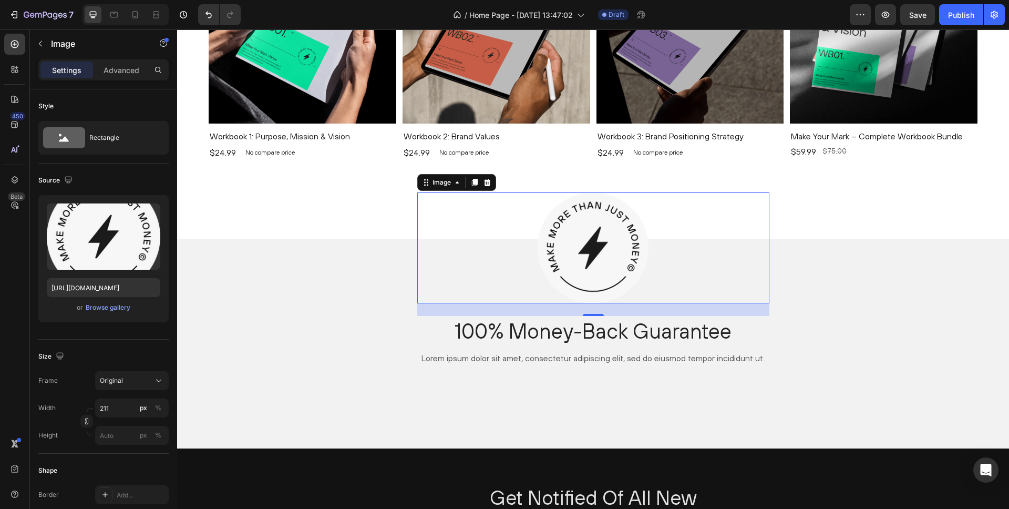
click at [557, 247] on img at bounding box center [593, 247] width 111 height 111
click at [358, 349] on div "Image 24 100% Money-Back Guarantee Heading Lorem ipsum dolor sit amet, consecte…" at bounding box center [593, 310] width 832 height 142
click at [582, 217] on img at bounding box center [593, 247] width 111 height 111
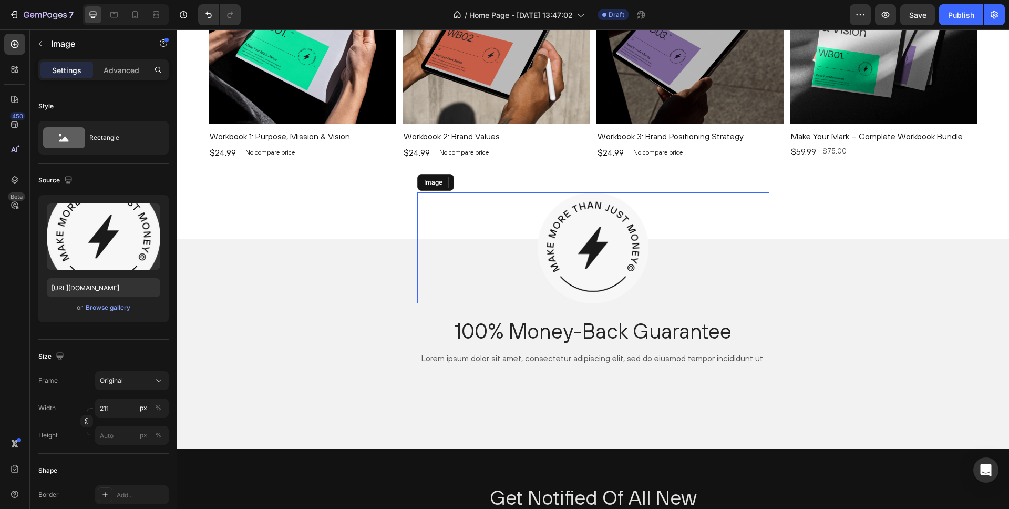
click at [545, 211] on img at bounding box center [593, 247] width 111 height 111
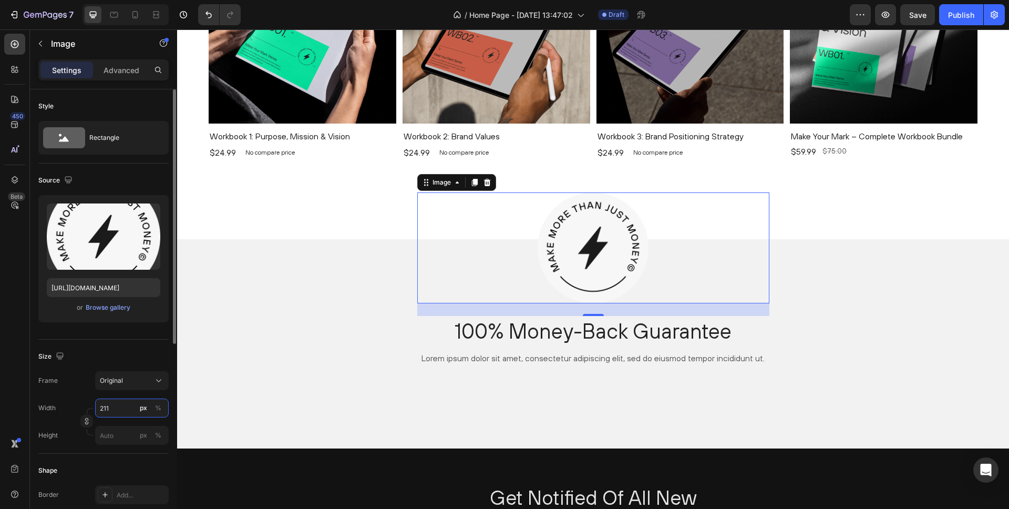
drag, startPoint x: 122, startPoint y: 409, endPoint x: 91, endPoint y: 407, distance: 30.6
click at [91, 407] on div "Width 211 px %" at bounding box center [103, 407] width 130 height 19
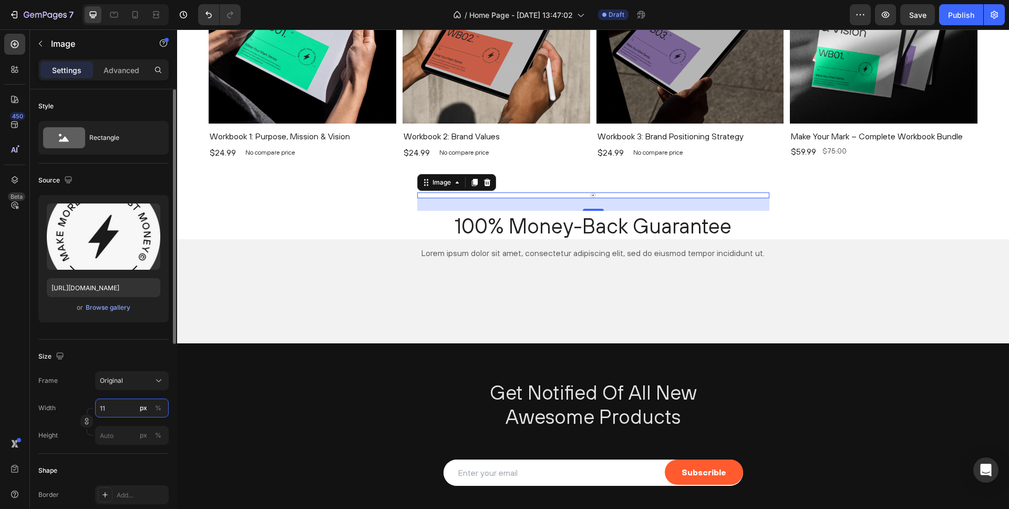
type input "1"
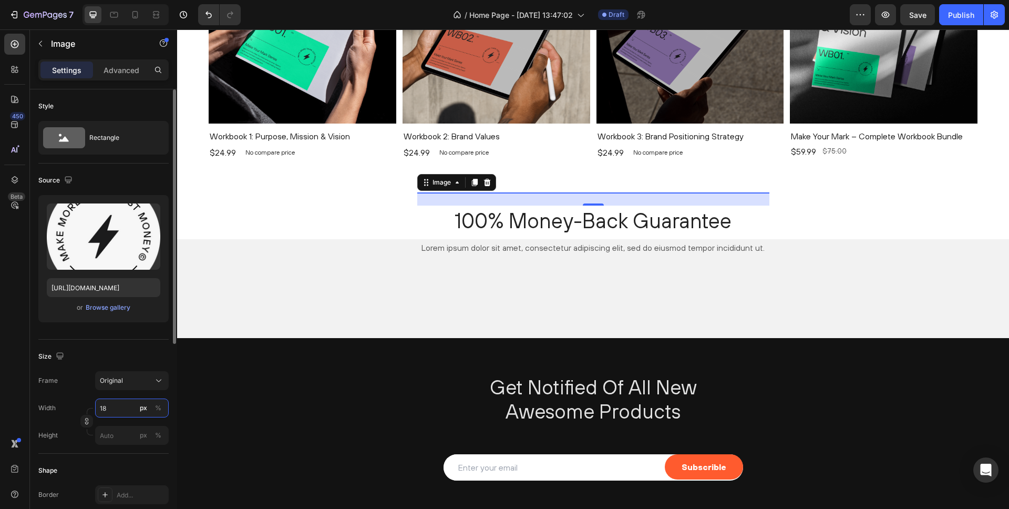
type input "180"
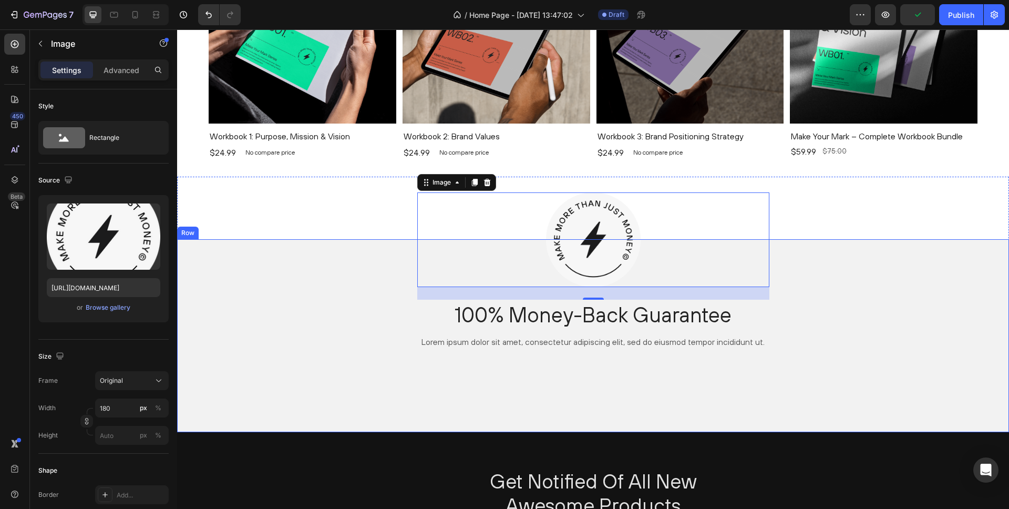
click at [324, 355] on div "Image 24 100% Money-Back Guarantee Heading Lorem ipsum dolor sit amet, consecte…" at bounding box center [593, 302] width 832 height 126
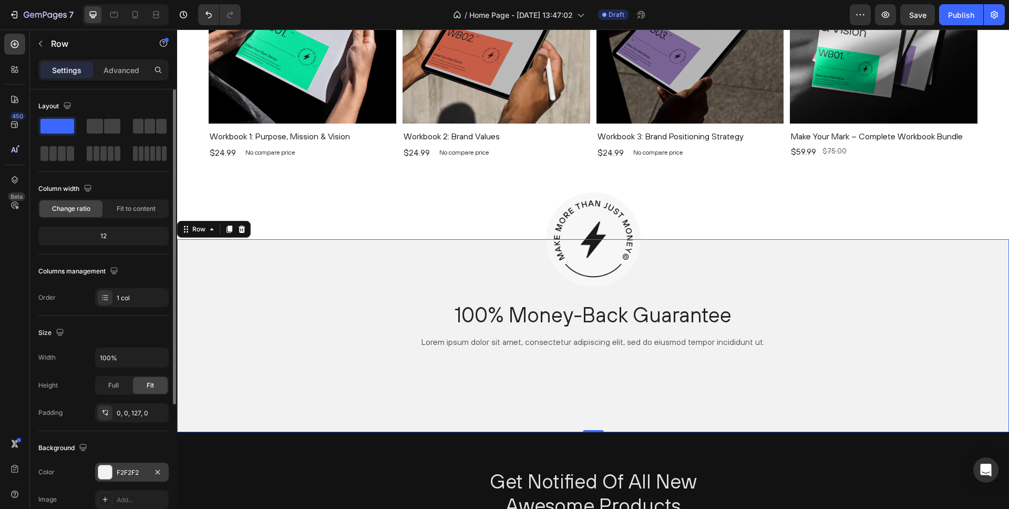
click at [106, 479] on div at bounding box center [105, 472] width 15 height 15
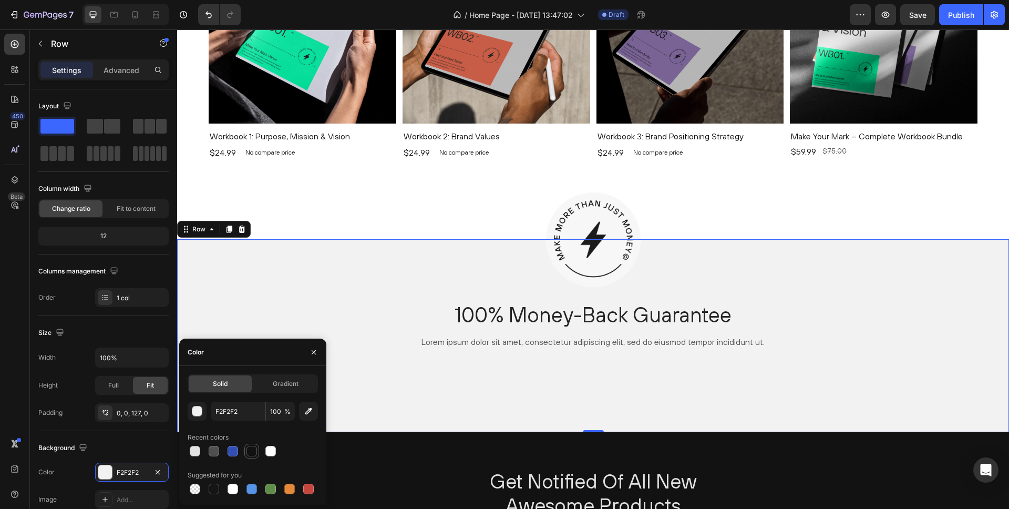
click at [257, 453] on div at bounding box center [251, 451] width 13 height 13
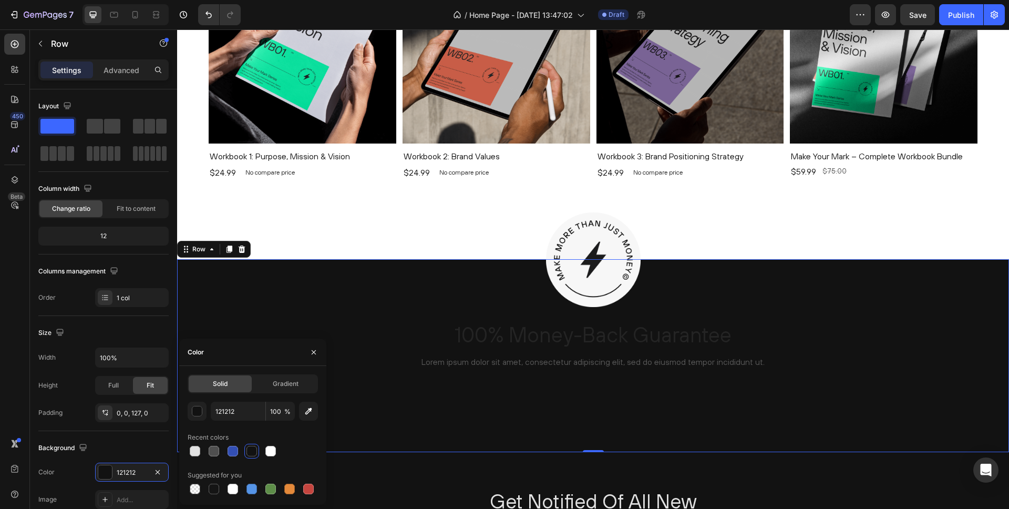
scroll to position [699, 0]
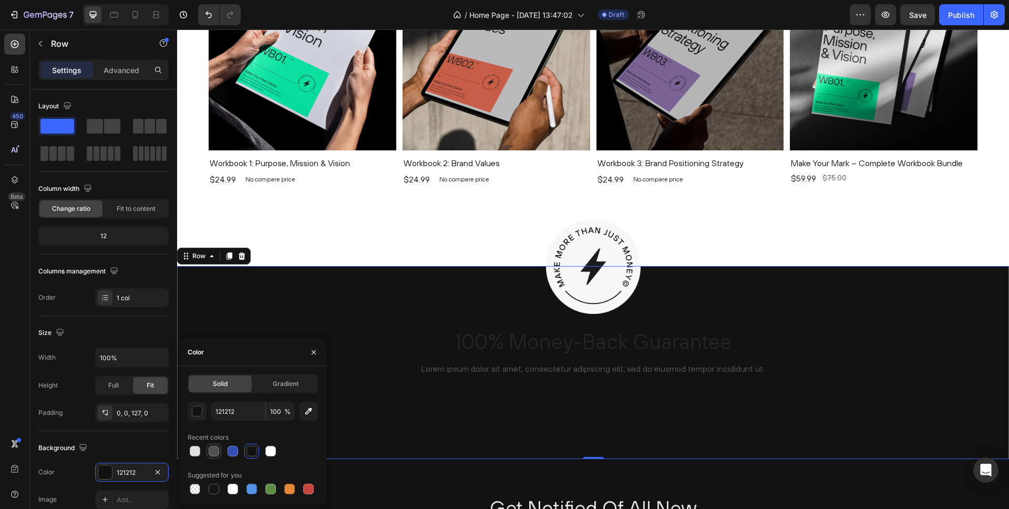
click at [216, 453] on div at bounding box center [214, 451] width 11 height 11
type input "4F4F4F"
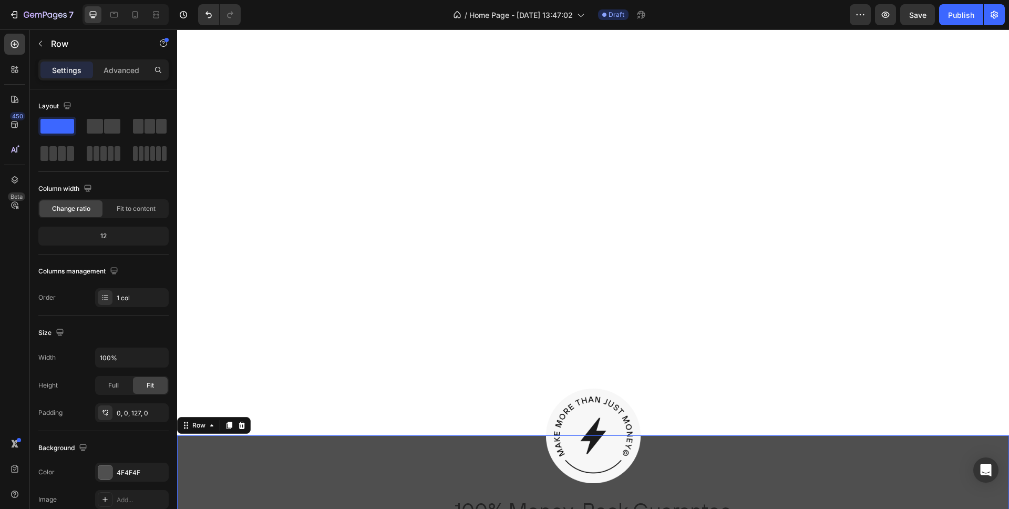
scroll to position [902, 0]
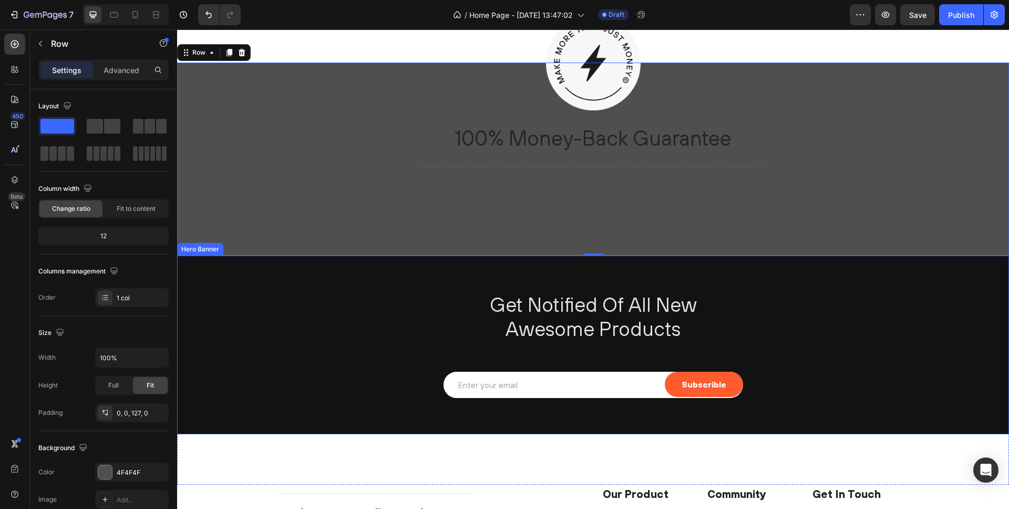
drag, startPoint x: 206, startPoint y: 282, endPoint x: 187, endPoint y: 56, distance: 226.8
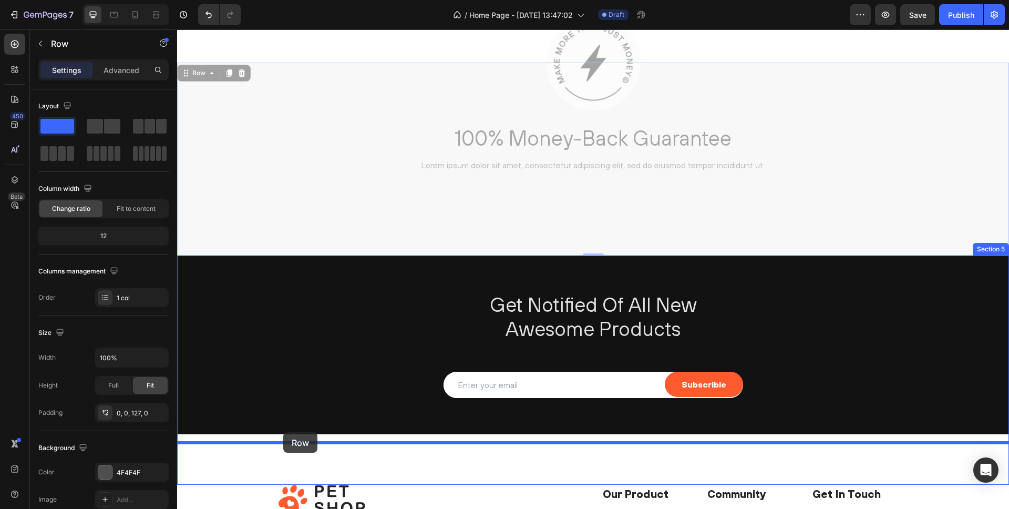
drag, startPoint x: 189, startPoint y: 86, endPoint x: 283, endPoint y: 432, distance: 357.8
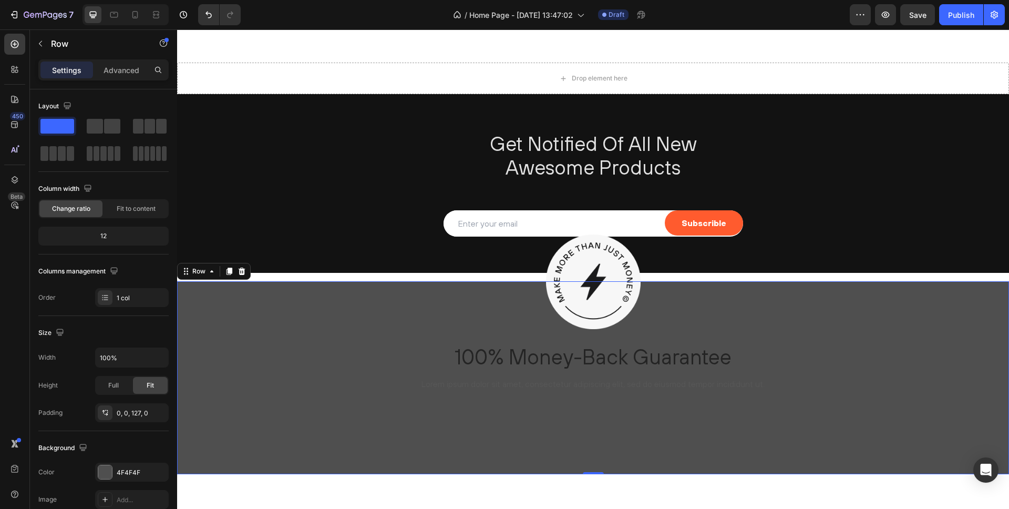
click at [287, 315] on div "Image 100% Money-Back Guarantee Heading Lorem ipsum dolor sit amet, consectetur…" at bounding box center [593, 344] width 832 height 126
click at [917, 18] on span "Save" at bounding box center [917, 15] width 17 height 9
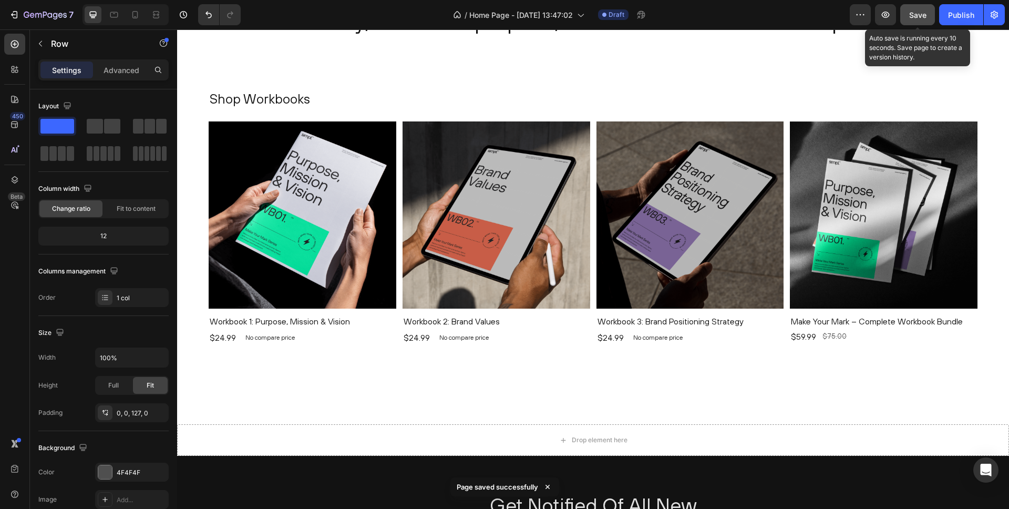
click at [915, 19] on div "Save" at bounding box center [917, 14] width 17 height 11
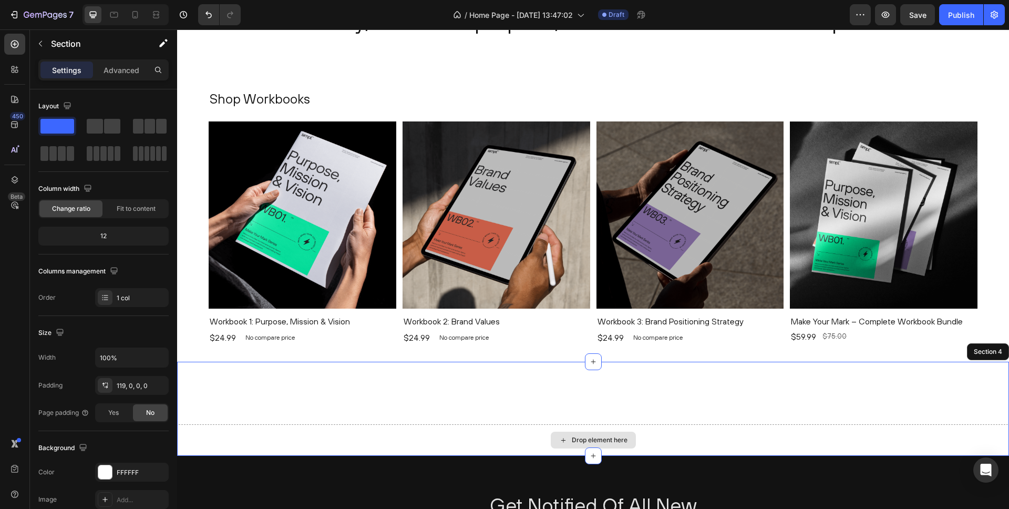
click at [592, 416] on div "Drop element here Section 4" at bounding box center [593, 409] width 832 height 94
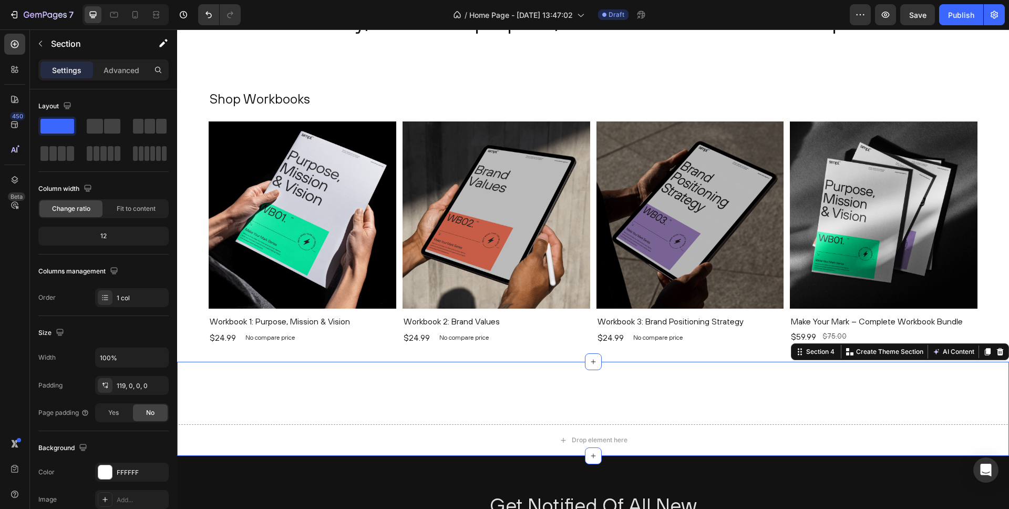
scroll to position [588, 0]
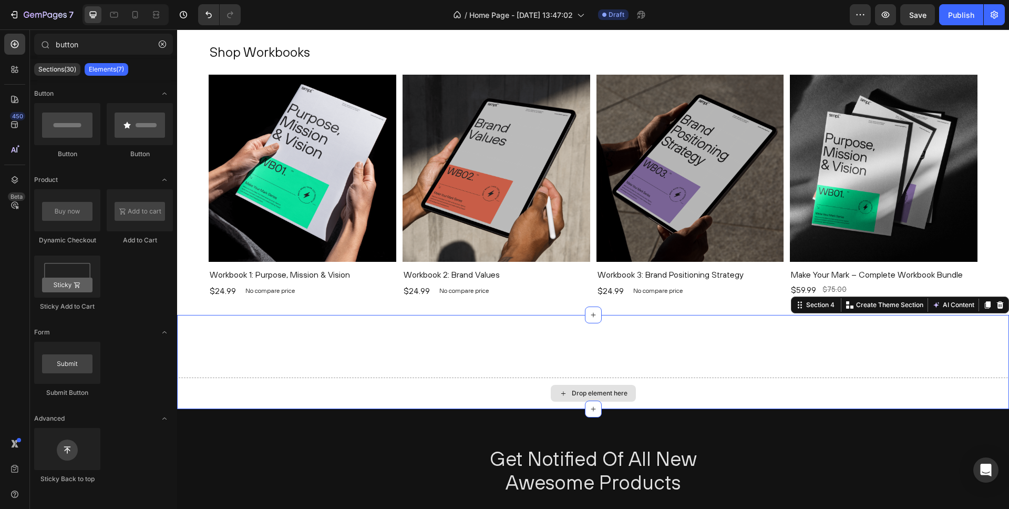
click at [589, 391] on div "Drop element here" at bounding box center [600, 393] width 56 height 8
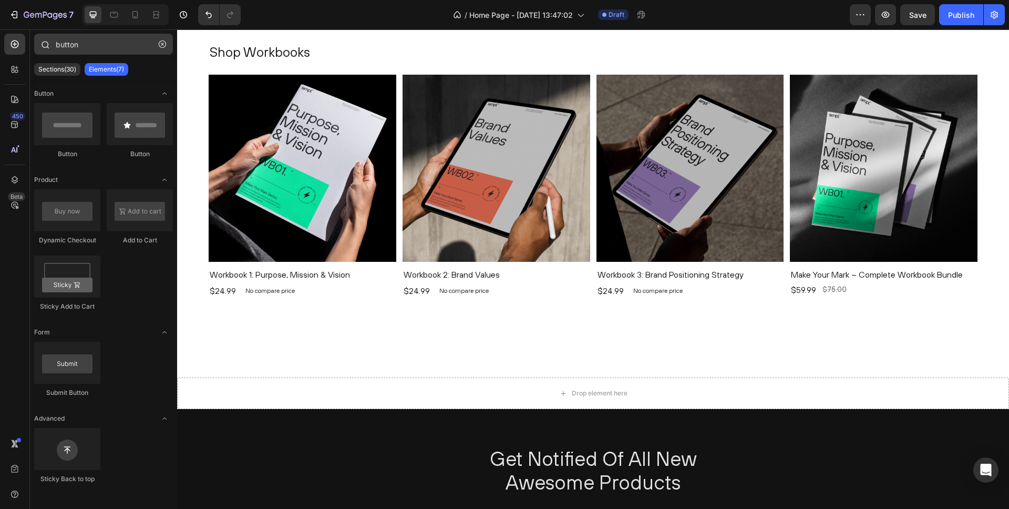
click at [163, 44] on icon "button" at bounding box center [162, 43] width 7 height 7
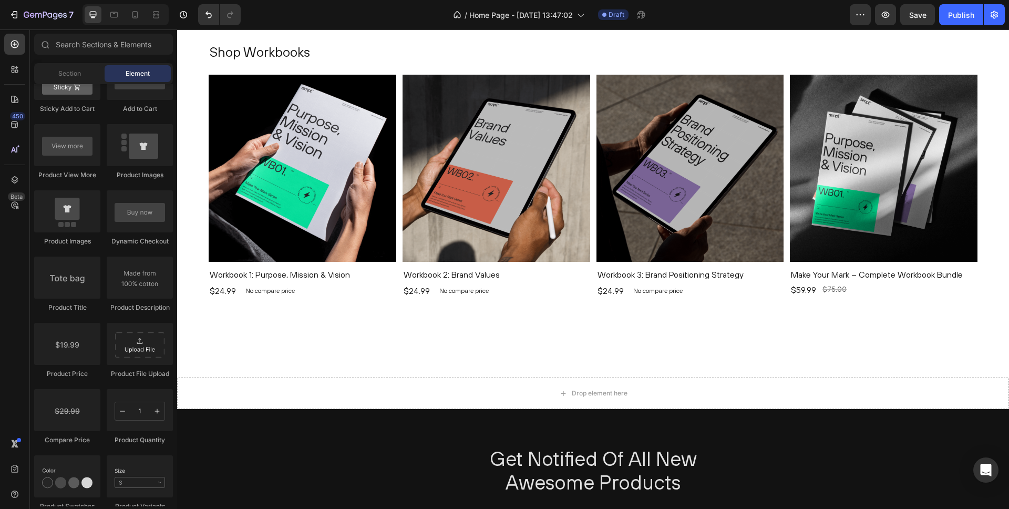
scroll to position [0, 0]
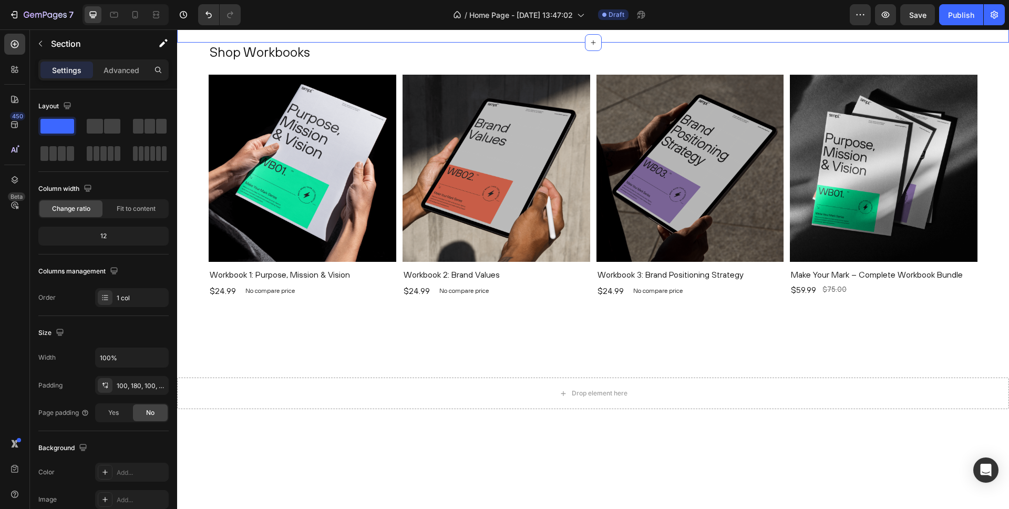
click at [268, 315] on div "Drop element here Section 4" at bounding box center [593, 362] width 832 height 94
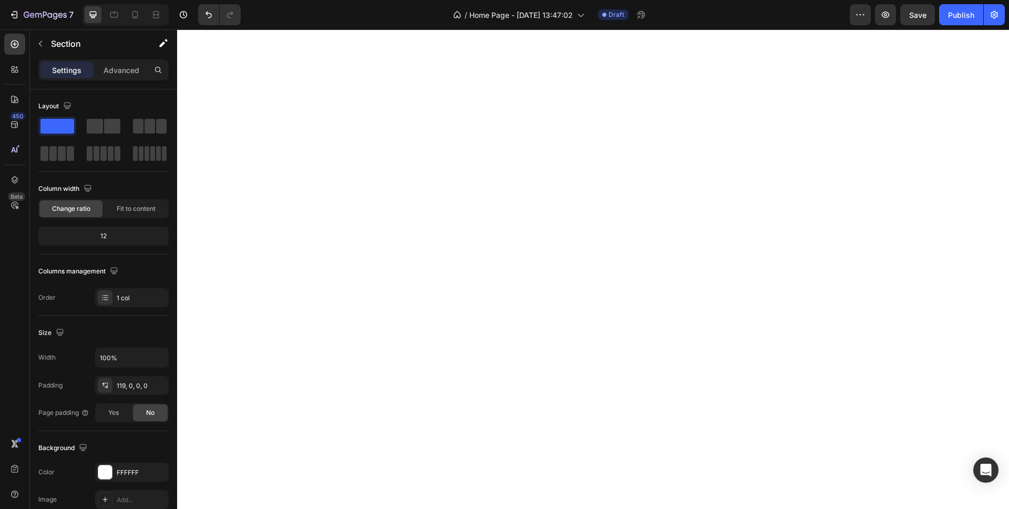
scroll to position [305, 0]
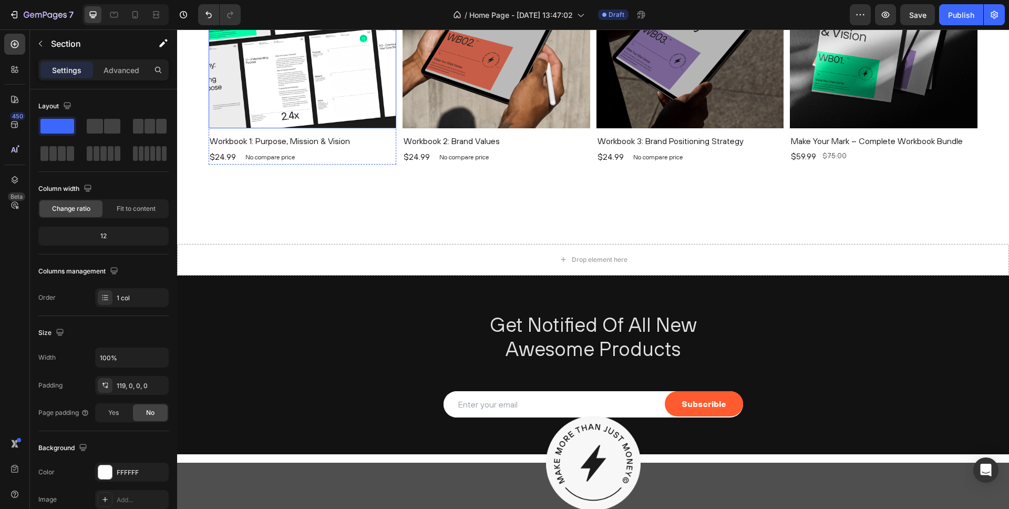
click at [275, 136] on div "Shop Workbooks Heading Product Images Workbook 1: Purpose, Mission & Vision Pro…" at bounding box center [593, 326] width 832 height 1160
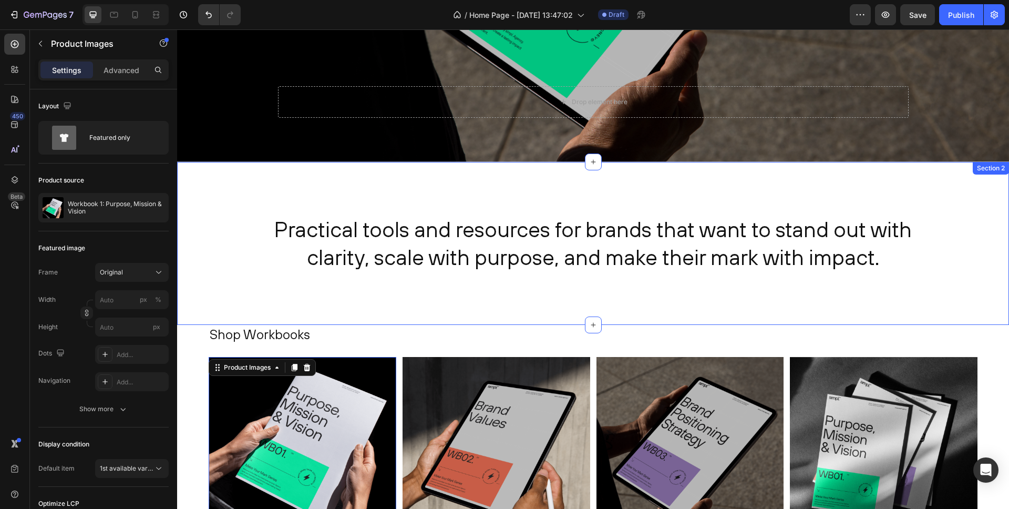
scroll to position [0, 0]
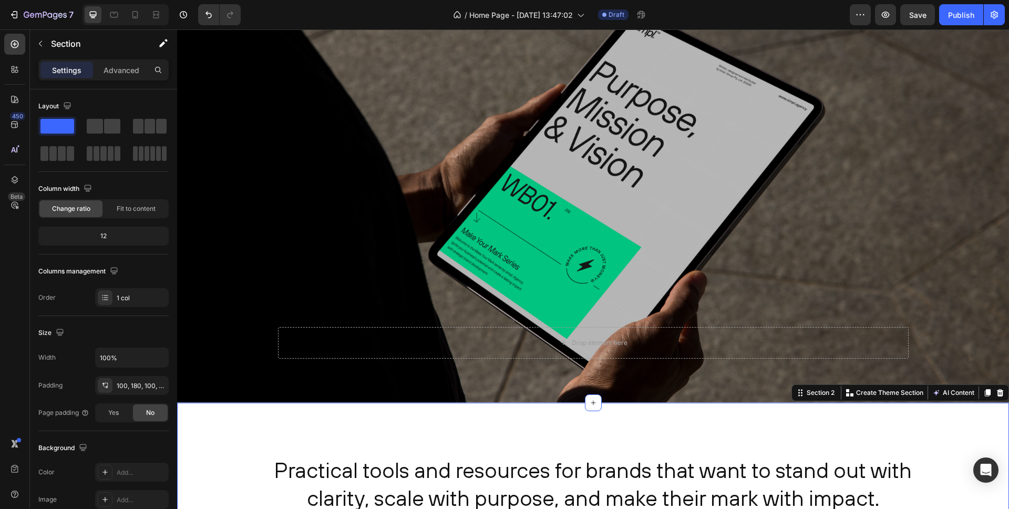
click at [245, 426] on div "Practical tools and resources for brands that want to stand out with clarity, s…" at bounding box center [593, 484] width 832 height 163
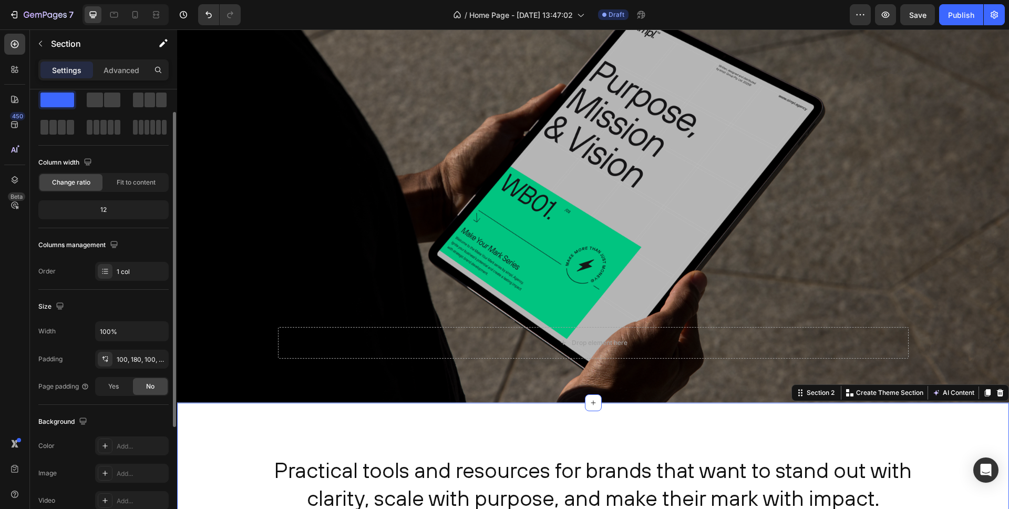
scroll to position [30, 0]
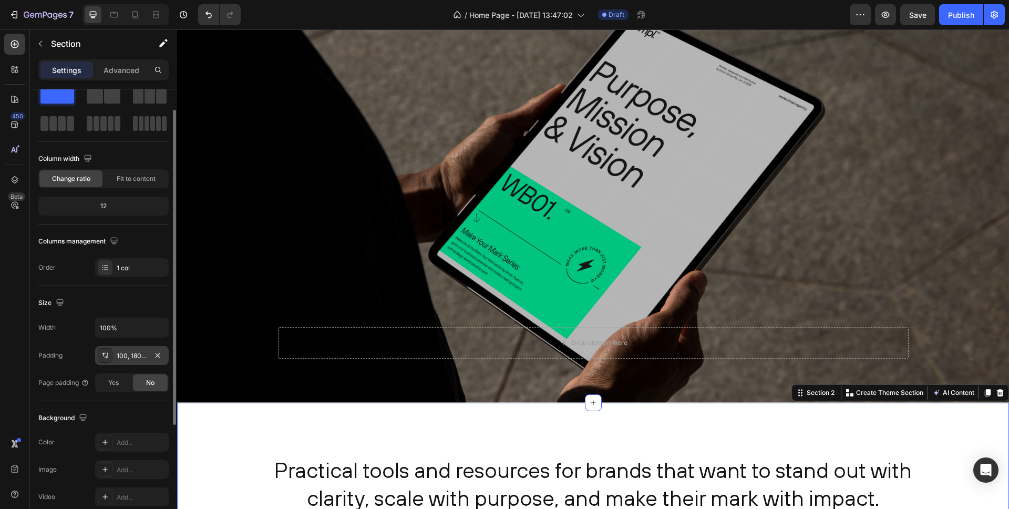
click at [145, 350] on div "100, 180, 100, 180" at bounding box center [132, 355] width 74 height 19
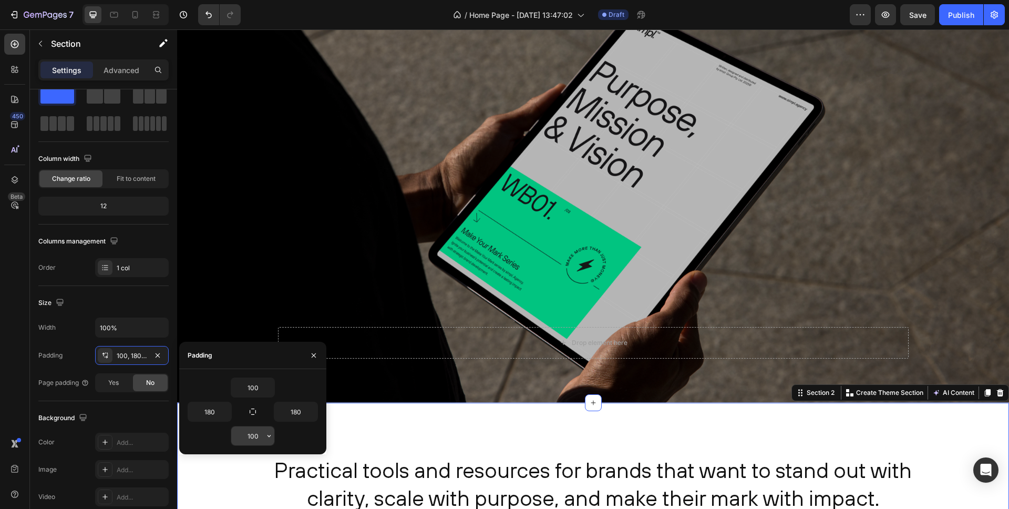
drag, startPoint x: 262, startPoint y: 433, endPoint x: 238, endPoint y: 432, distance: 23.7
click at [238, 432] on div "100" at bounding box center [252, 435] width 43 height 19
click at [253, 439] on input "100" at bounding box center [252, 435] width 43 height 19
click at [921, 18] on span "Save" at bounding box center [917, 15] width 17 height 9
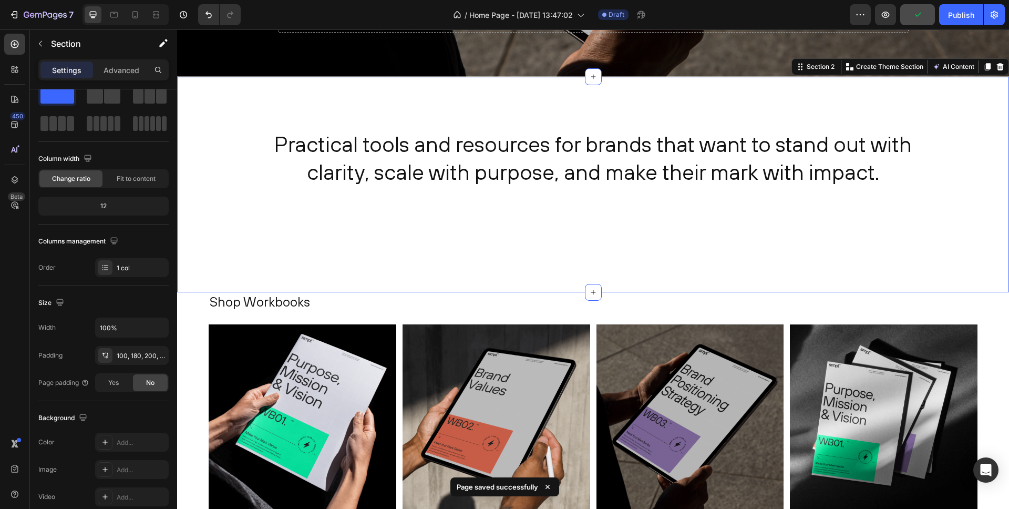
scroll to position [384, 0]
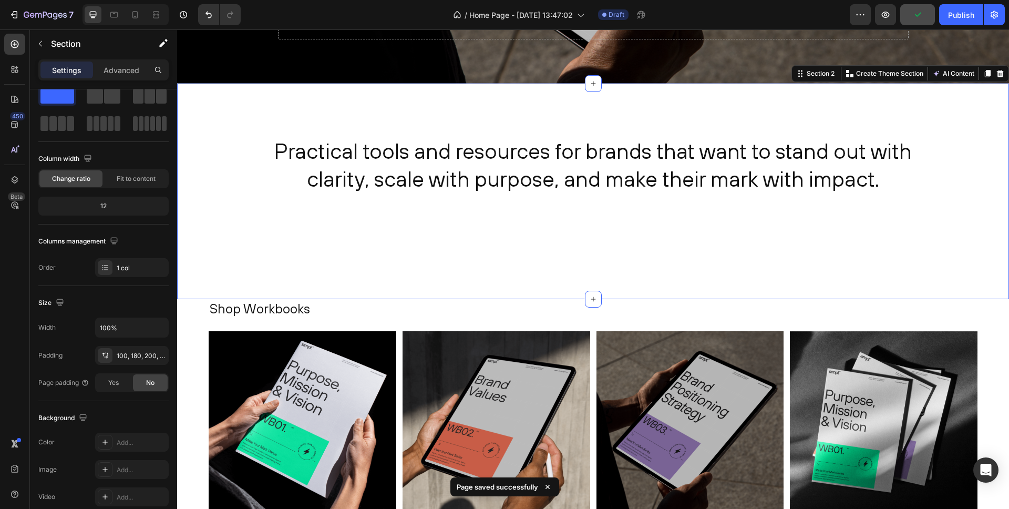
click at [369, 229] on div "Practical tools and resources for brands that want to stand out with clarity, s…" at bounding box center [593, 192] width 832 height 216
click at [135, 353] on div "100, 180, 200, 180" at bounding box center [132, 355] width 30 height 9
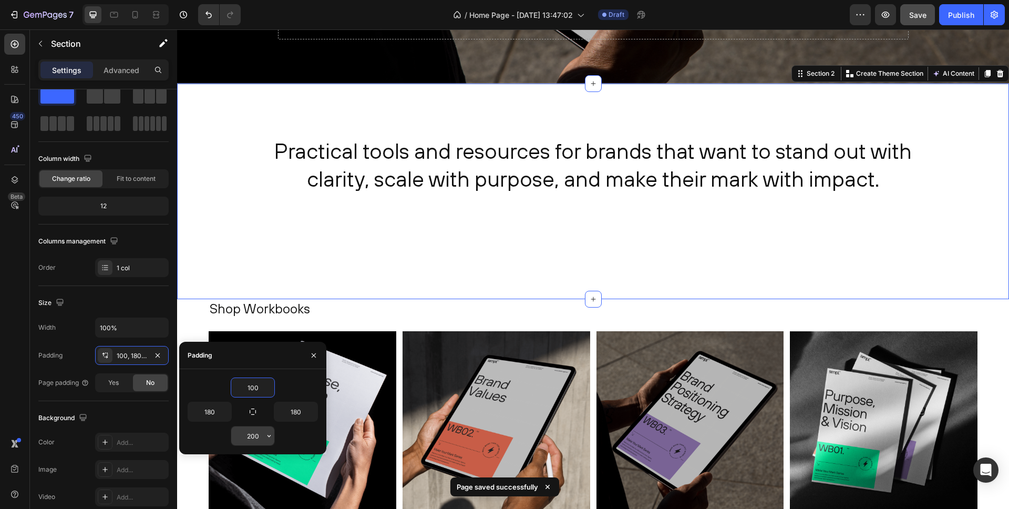
click at [256, 435] on input "200" at bounding box center [252, 435] width 43 height 19
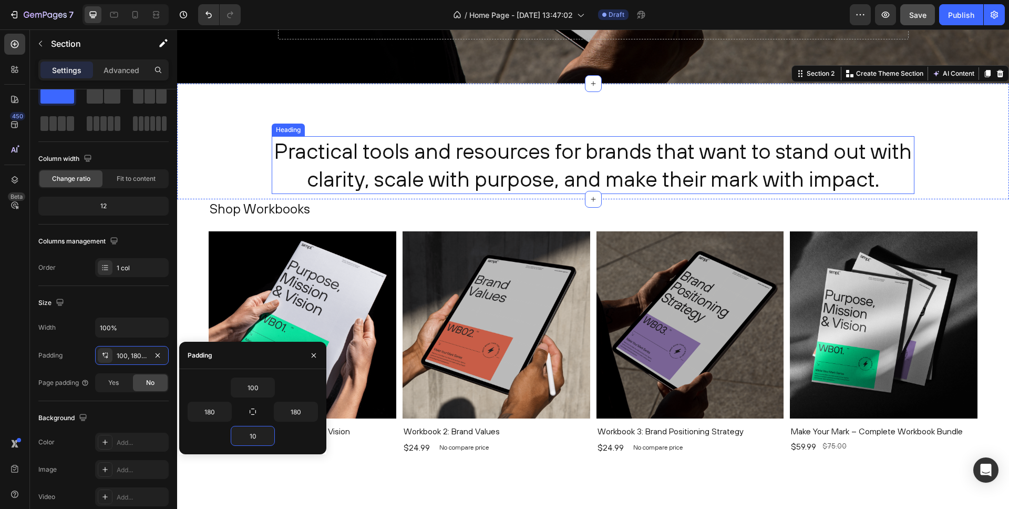
type input "160"
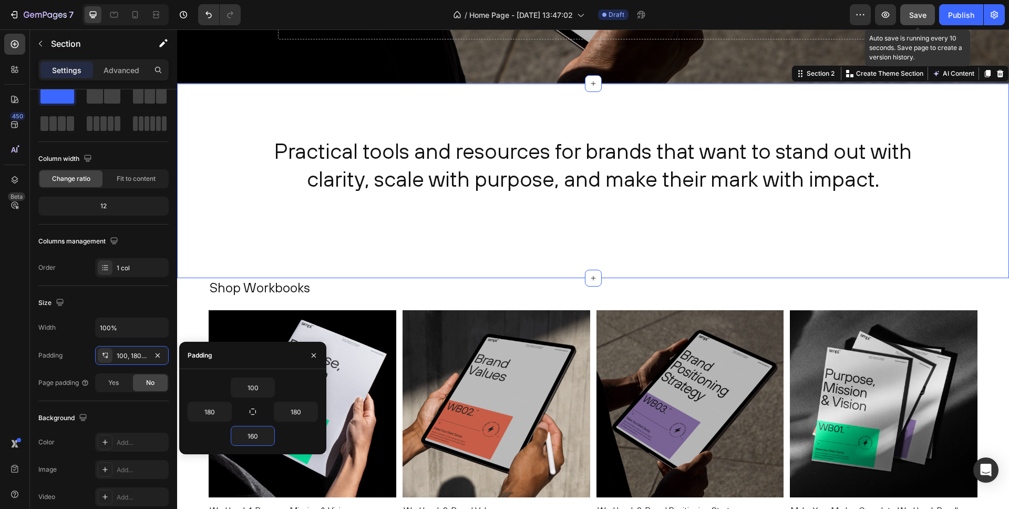
click at [921, 21] on button "Save" at bounding box center [917, 14] width 35 height 21
